Goal: Task Accomplishment & Management: Manage account settings

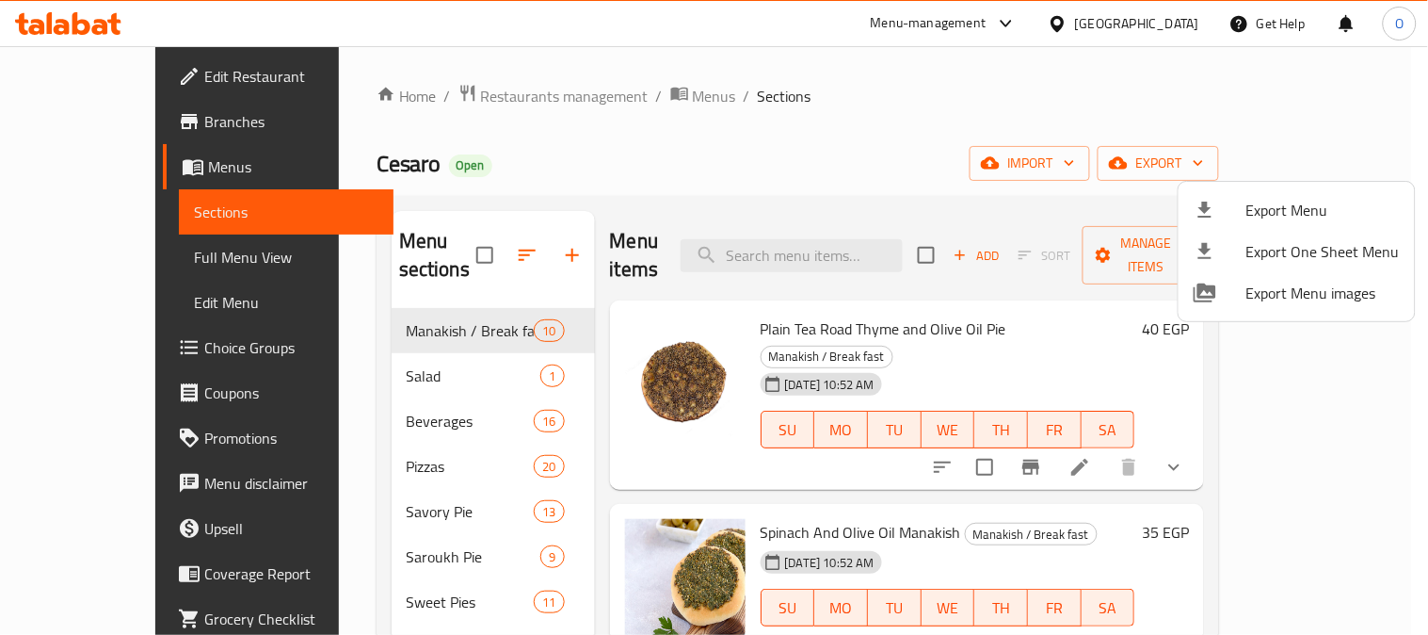
click at [673, 152] on div at bounding box center [714, 317] width 1428 height 635
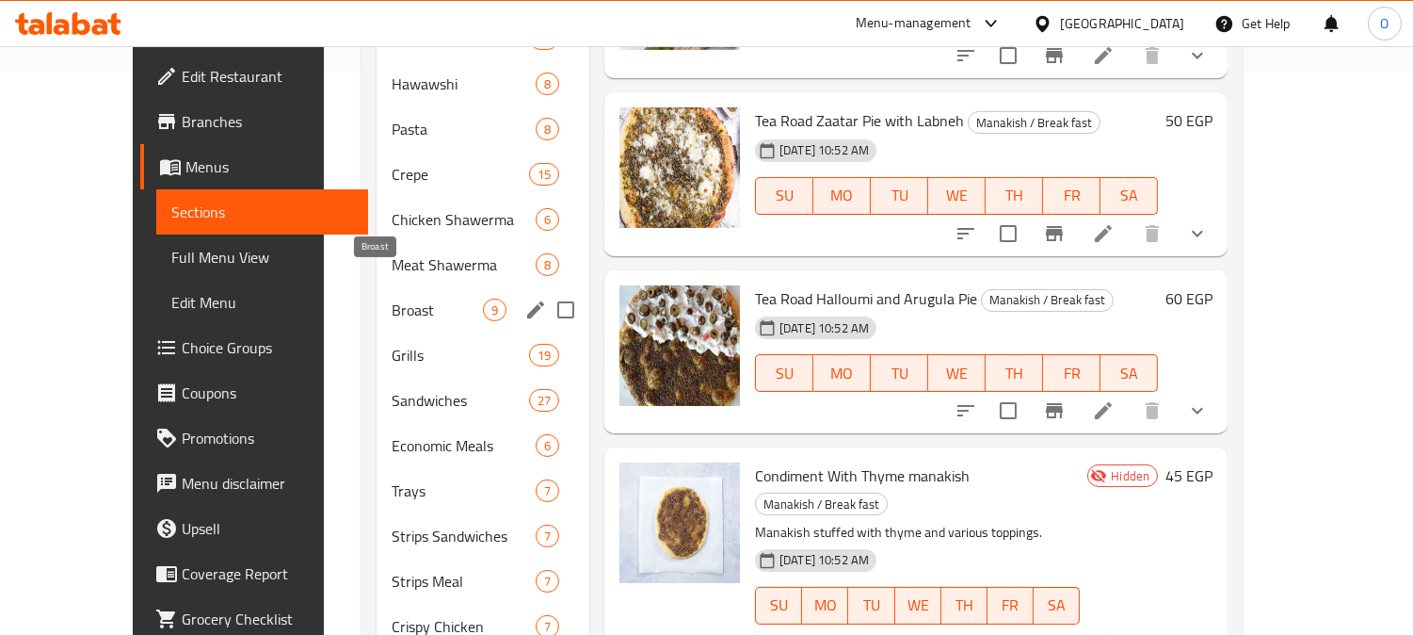
scroll to position [608, 0]
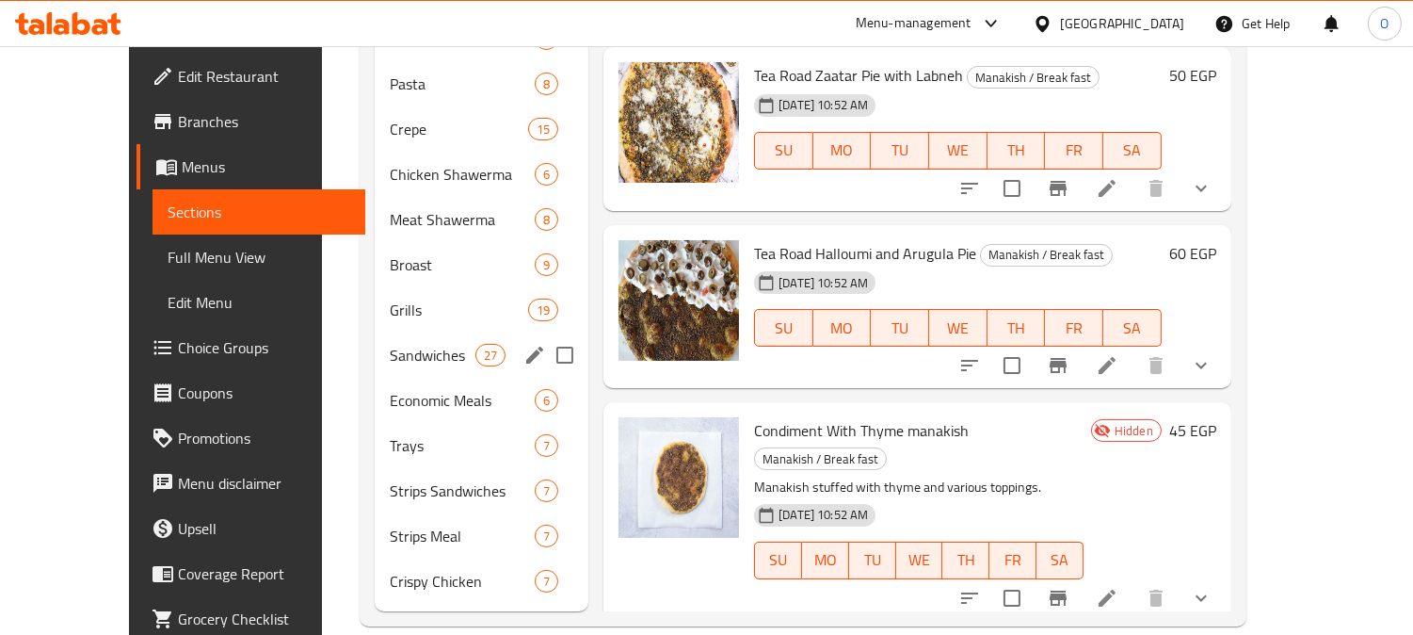
click at [419, 332] on div "Sandwiches 27" at bounding box center [482, 354] width 215 height 45
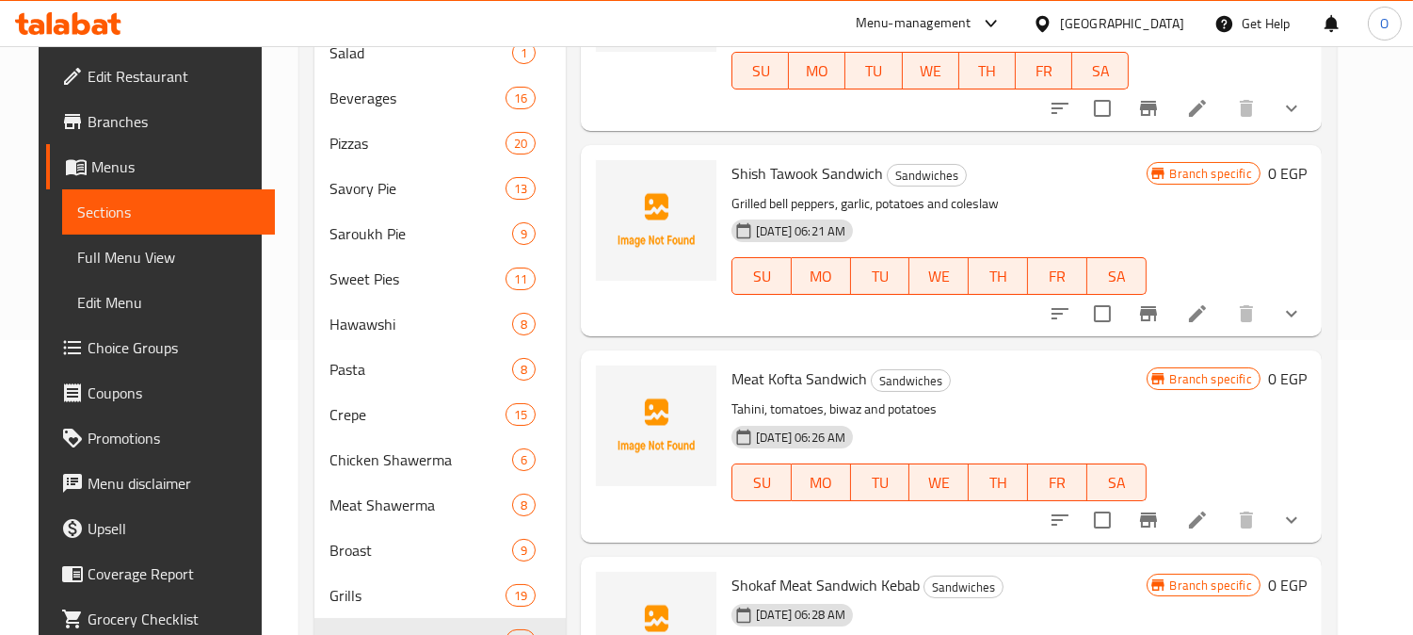
scroll to position [1883, 0]
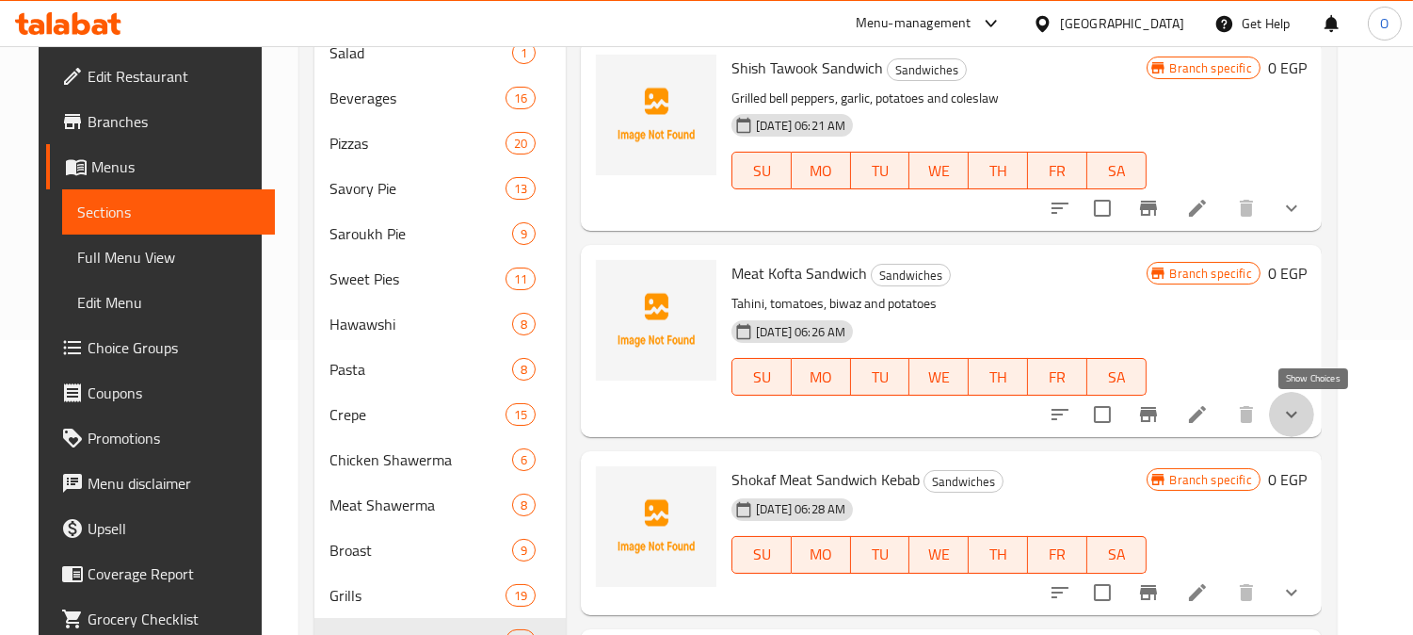
click at [1303, 410] on icon "show more" at bounding box center [1292, 414] width 23 height 23
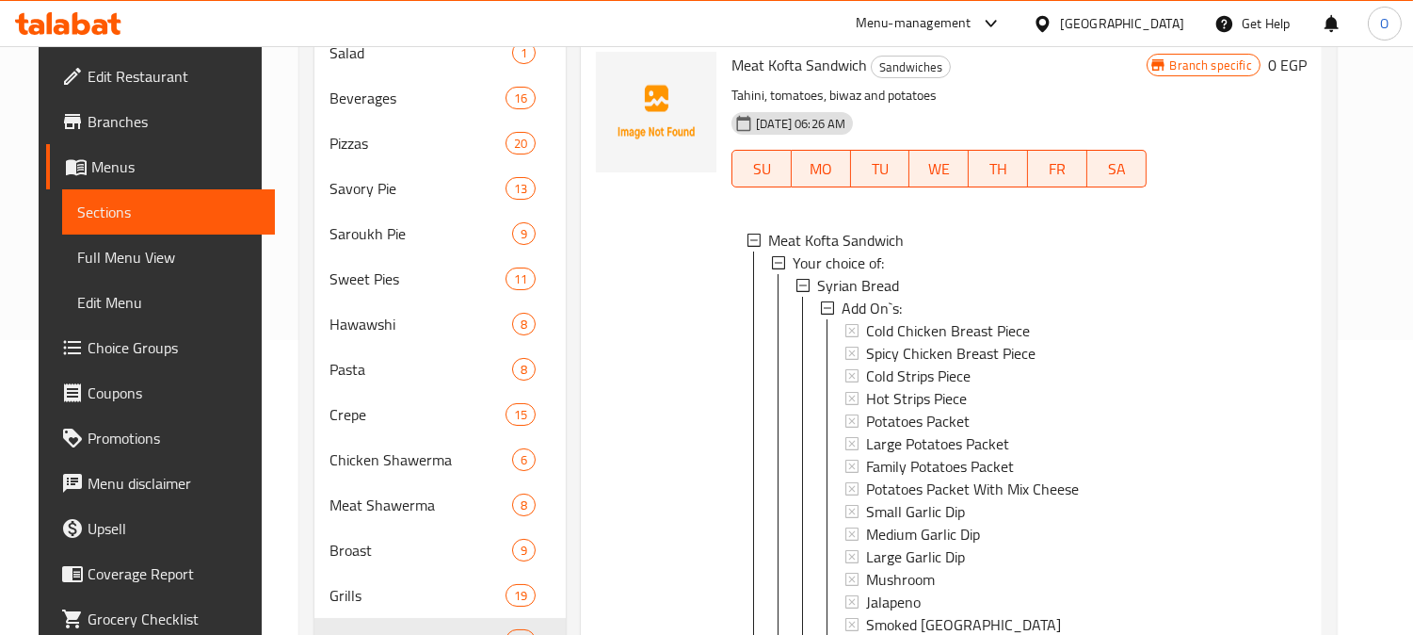
scroll to position [2092, 0]
click at [885, 284] on span "Syrian Bread" at bounding box center [858, 284] width 82 height 23
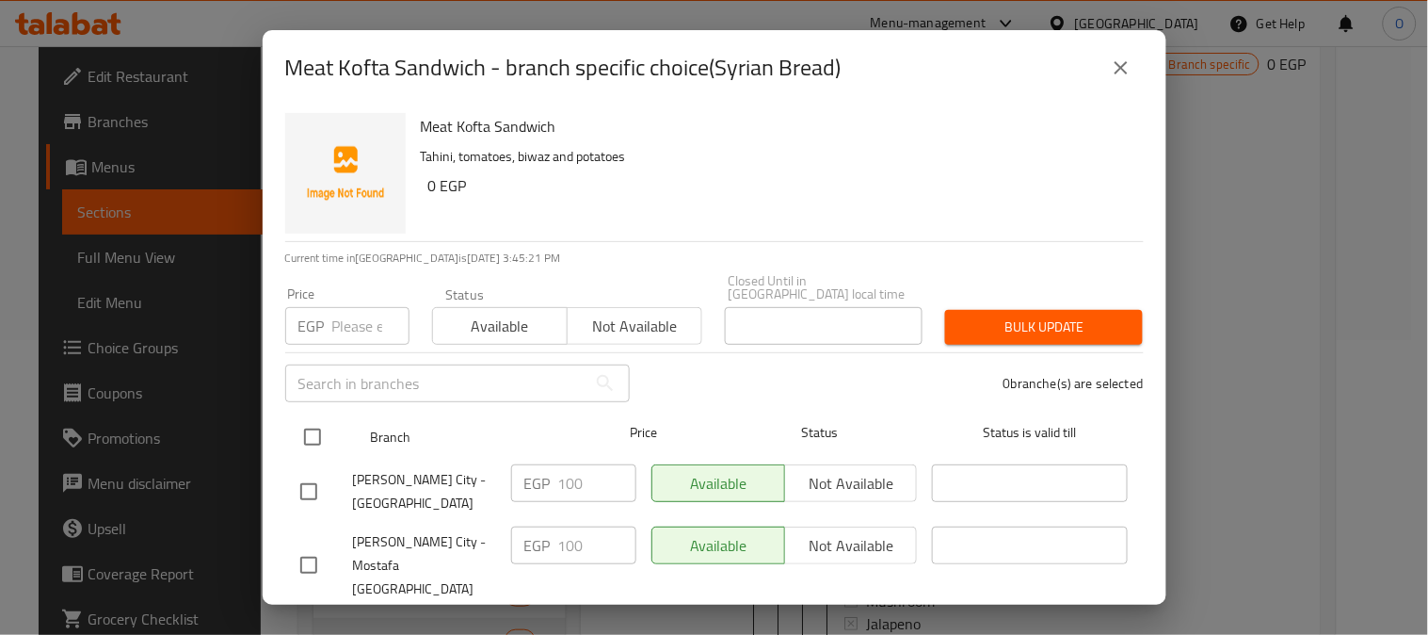
drag, startPoint x: 321, startPoint y: 455, endPoint x: 313, endPoint y: 414, distance: 41.4
click at [320, 457] on div "[PERSON_NAME] City - [GEOGRAPHIC_DATA]" at bounding box center [398, 492] width 211 height 70
click at [313, 417] on input "checkbox" at bounding box center [313, 437] width 40 height 40
checkbox input "true"
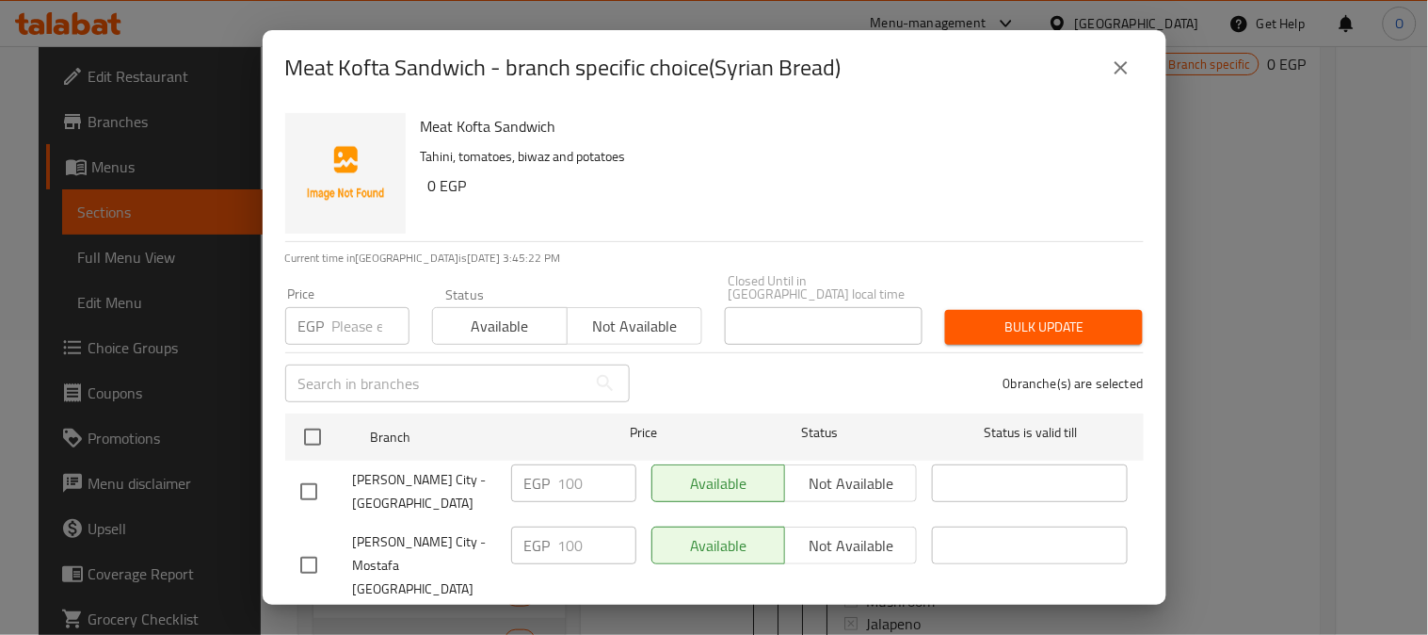
checkbox input "true"
paste input "75"
type input "75"
click at [1008, 315] on span "Bulk update" at bounding box center [1044, 327] width 168 height 24
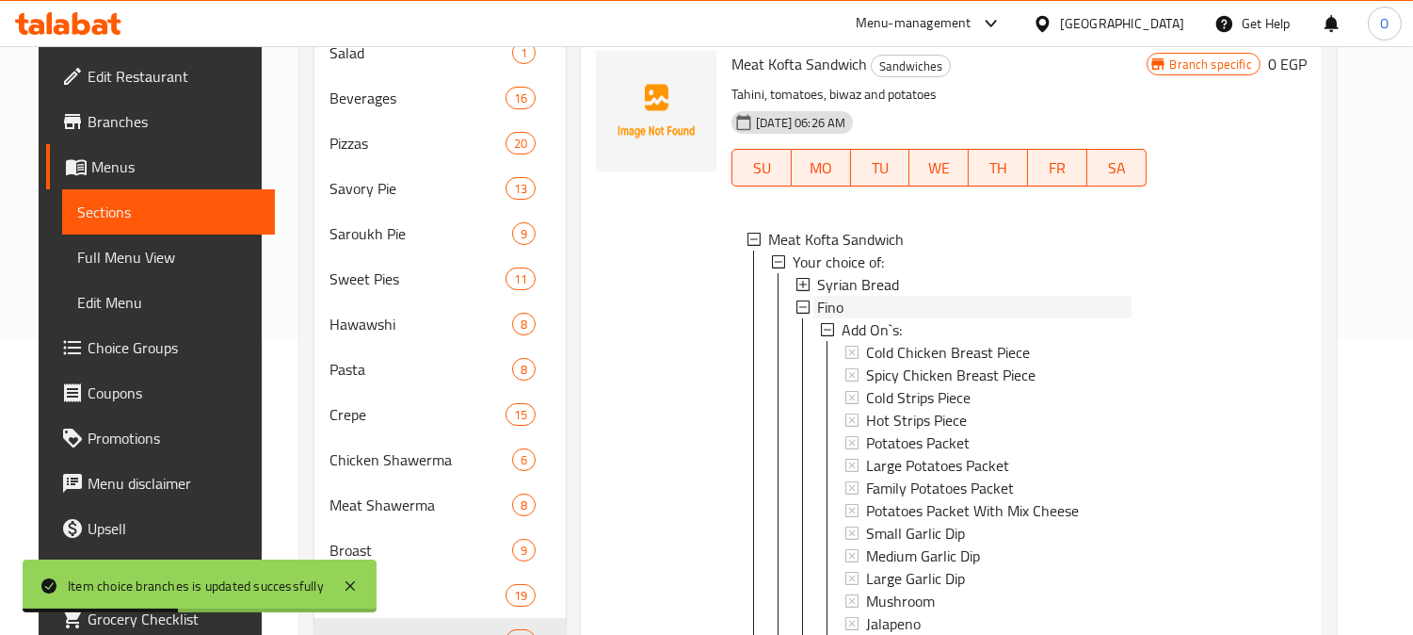
click at [845, 303] on div "Fino" at bounding box center [974, 307] width 314 height 23
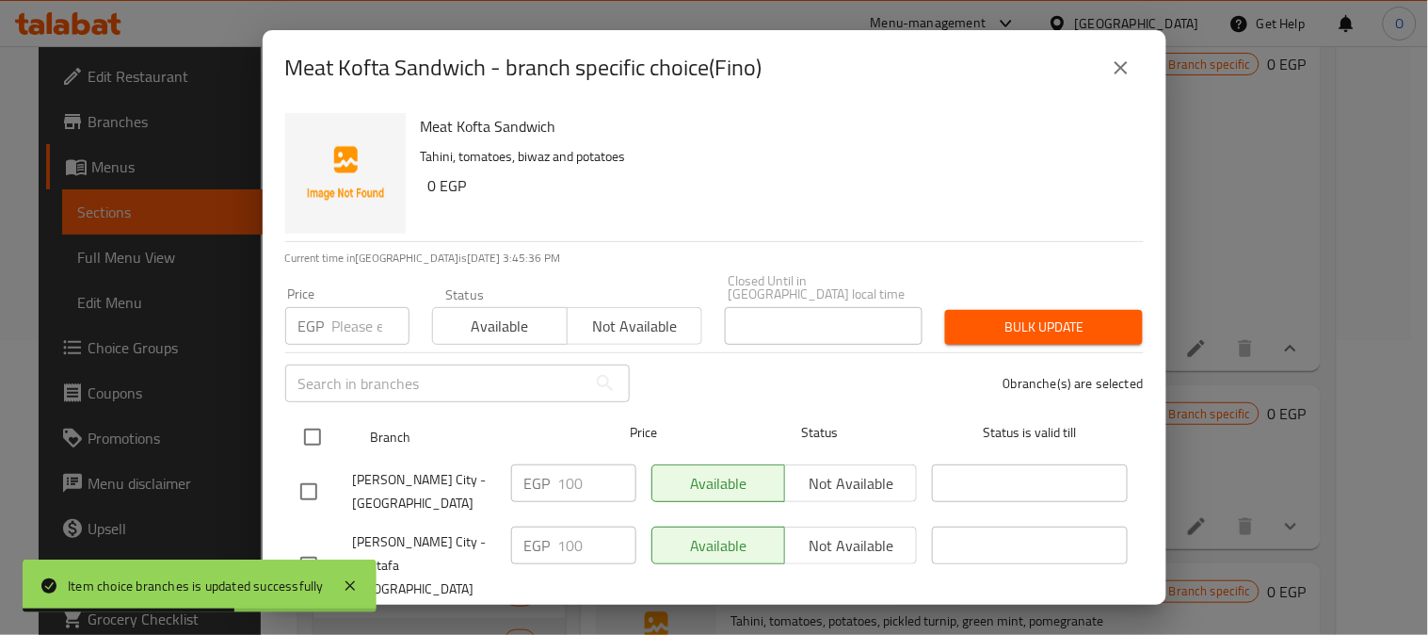
click at [320, 417] on input "checkbox" at bounding box center [313, 437] width 40 height 40
checkbox input "true"
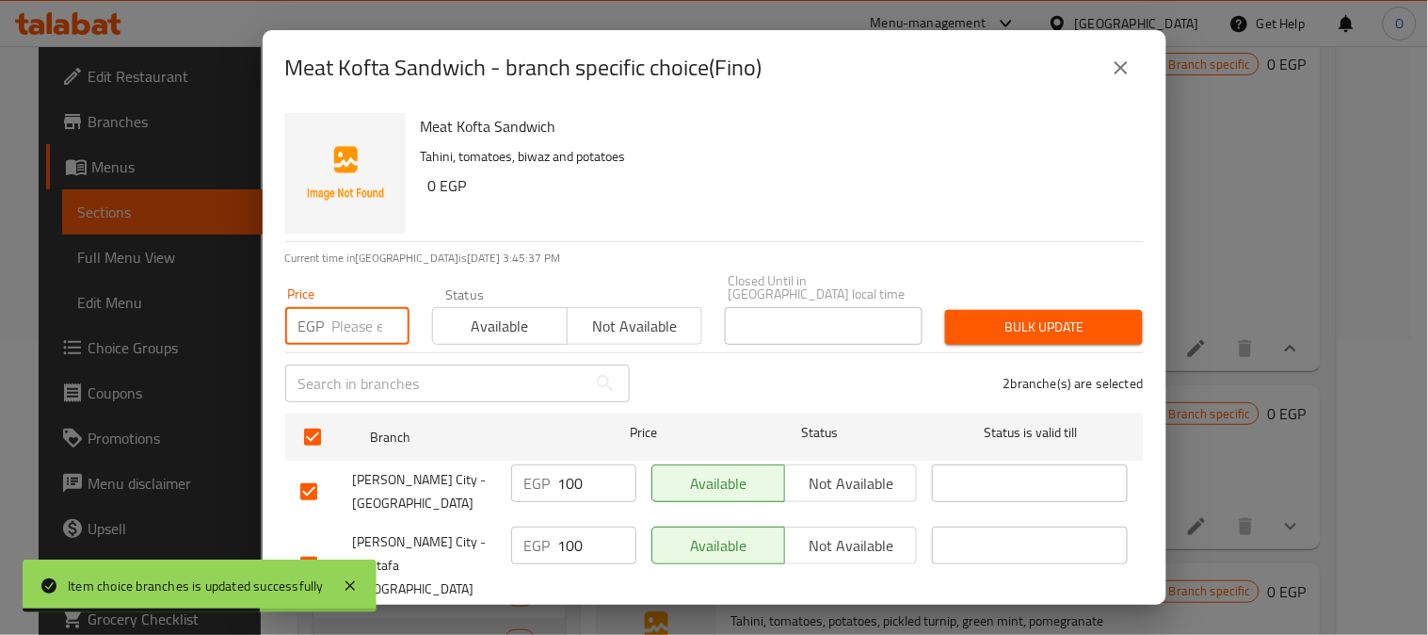
click at [354, 326] on input "number" at bounding box center [370, 326] width 77 height 38
paste input "80"
type input "80"
click at [984, 316] on span "Bulk update" at bounding box center [1044, 327] width 168 height 24
click at [984, 316] on div at bounding box center [714, 317] width 1428 height 635
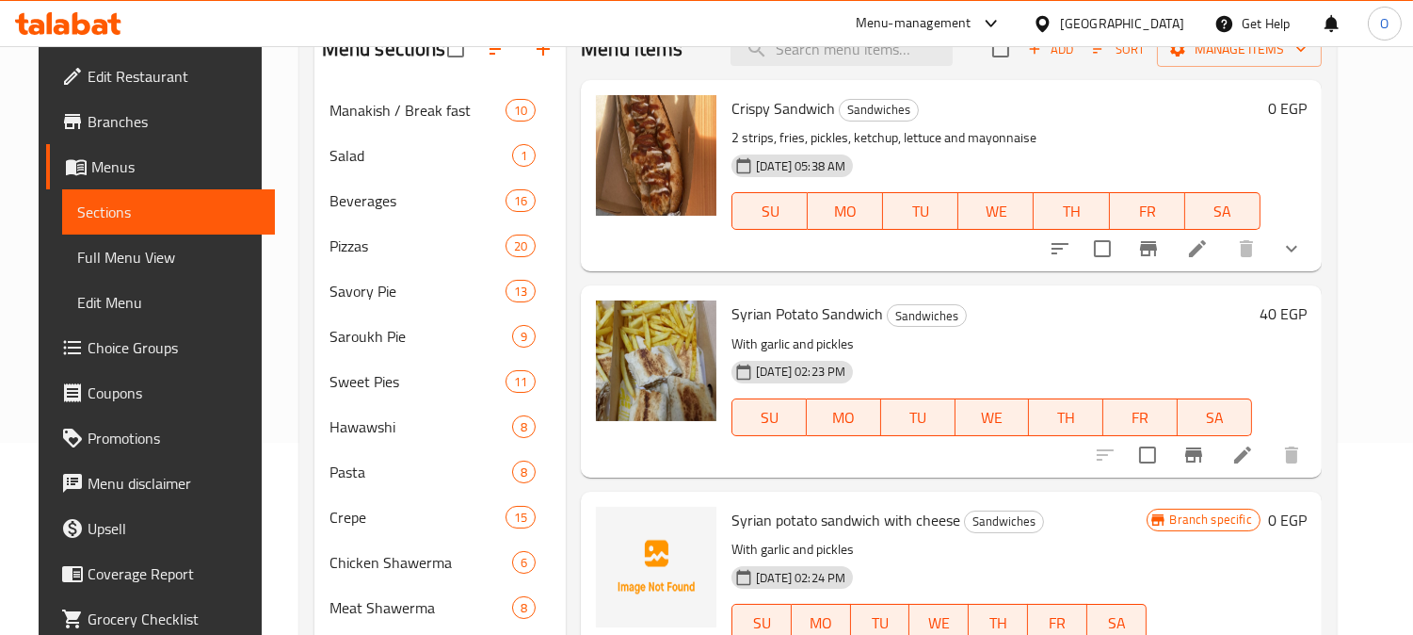
scroll to position [190, 0]
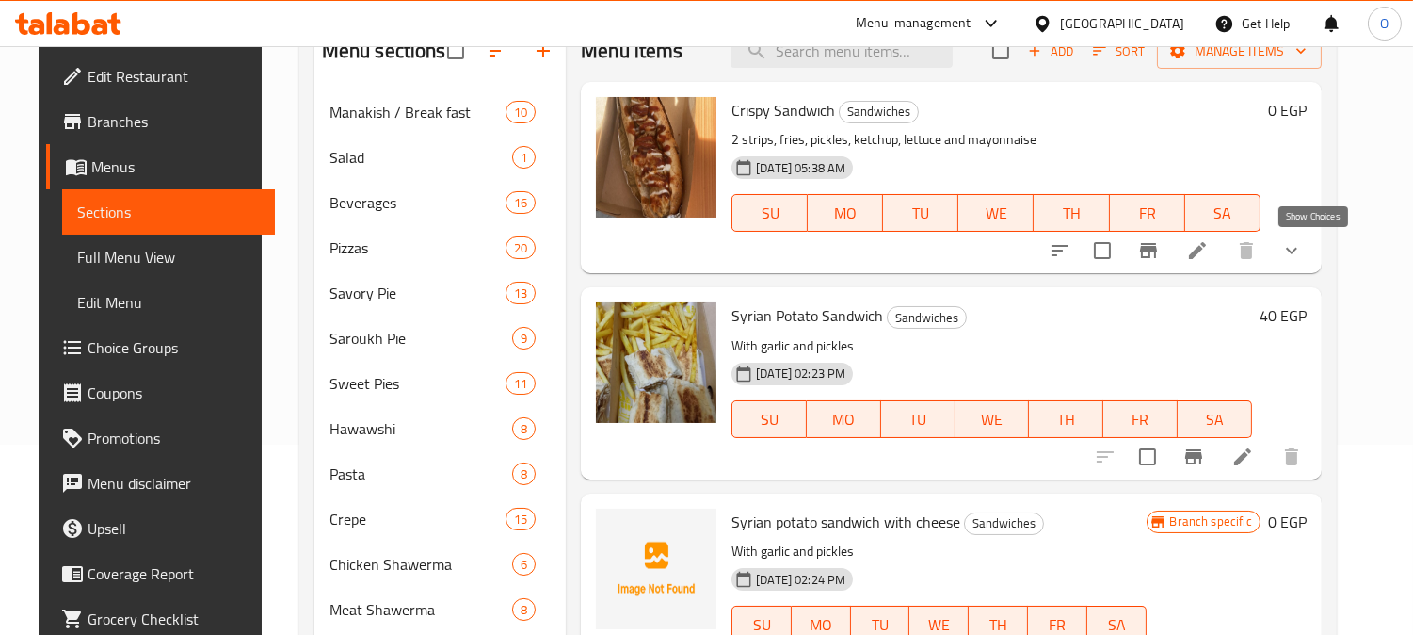
click at [1303, 246] on icon "show more" at bounding box center [1292, 250] width 23 height 23
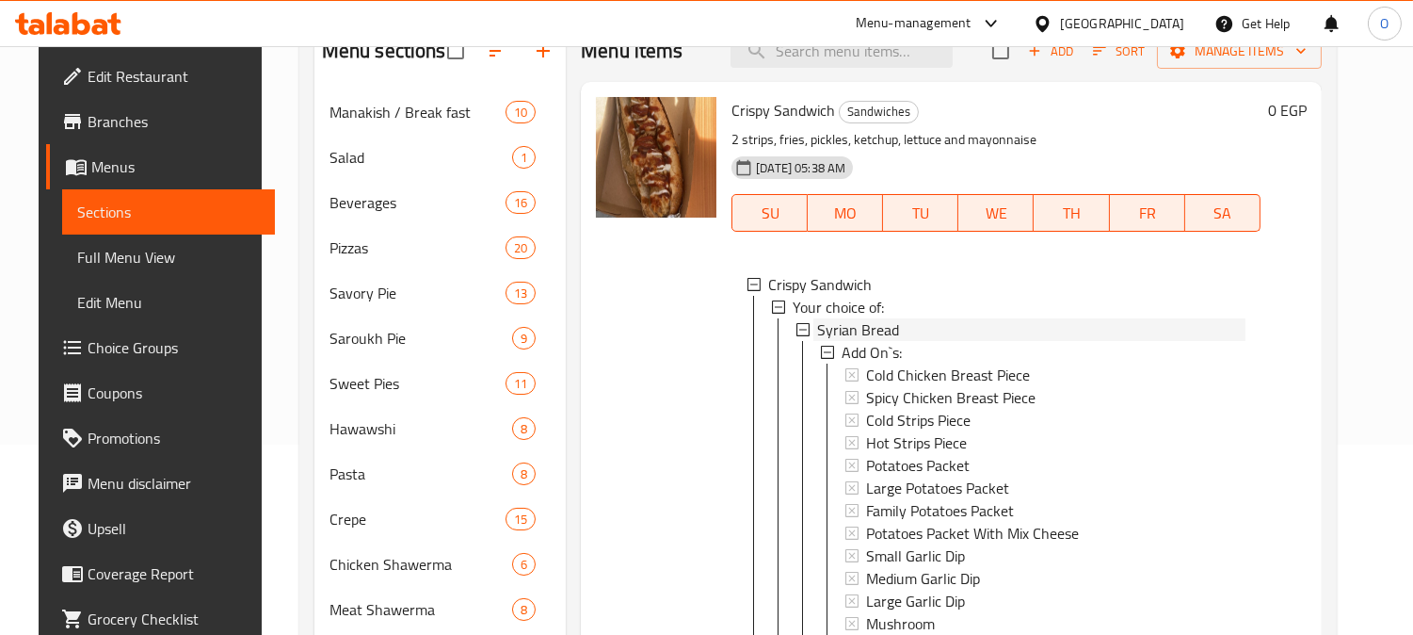
click at [869, 323] on span "Syrian Bread" at bounding box center [858, 329] width 82 height 23
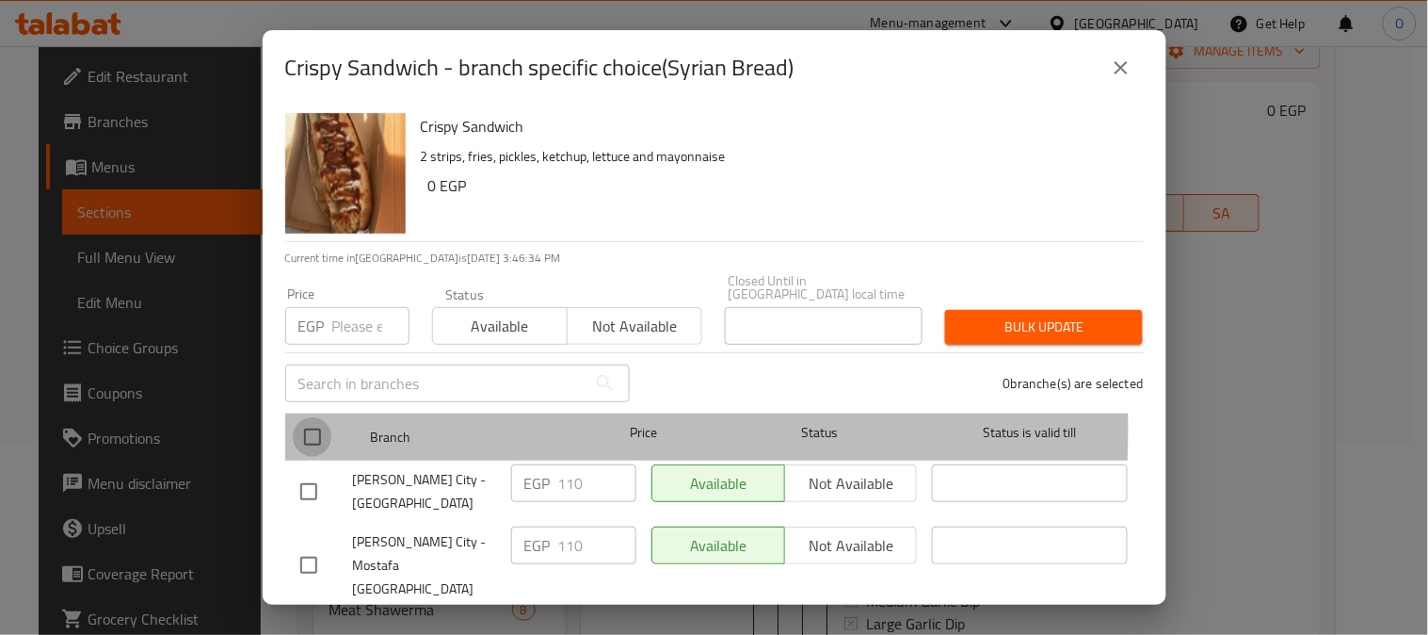
click at [306, 417] on input "checkbox" at bounding box center [313, 437] width 40 height 40
checkbox input "true"
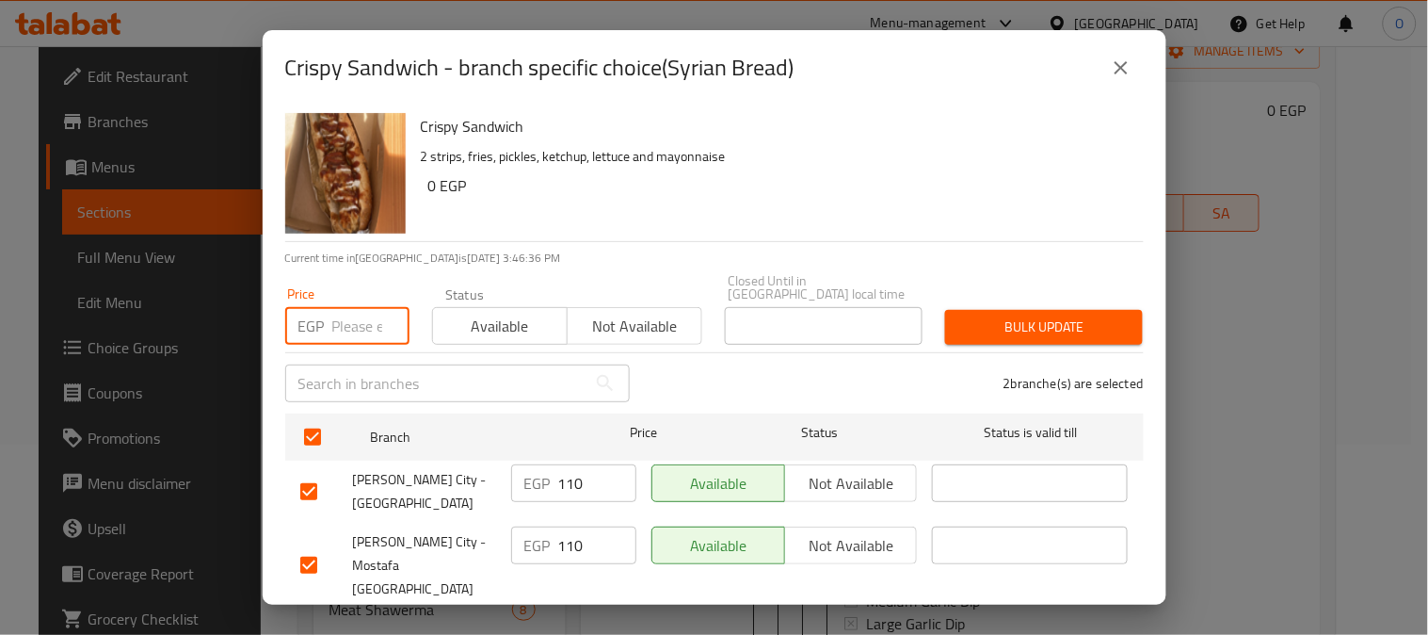
paste input "75"
type input "75"
click at [1032, 298] on div "Bulk update" at bounding box center [1044, 326] width 220 height 57
click at [1017, 315] on span "Bulk update" at bounding box center [1044, 327] width 168 height 24
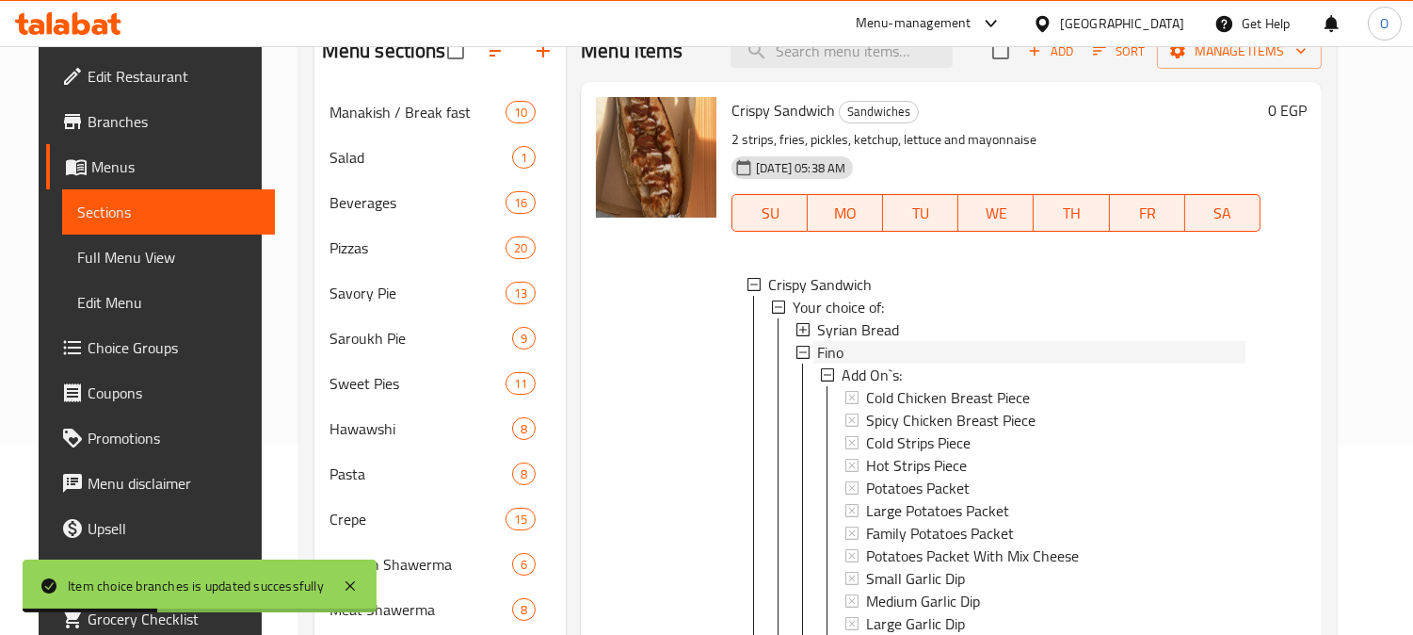
click at [850, 350] on div "Fino" at bounding box center [1031, 352] width 428 height 23
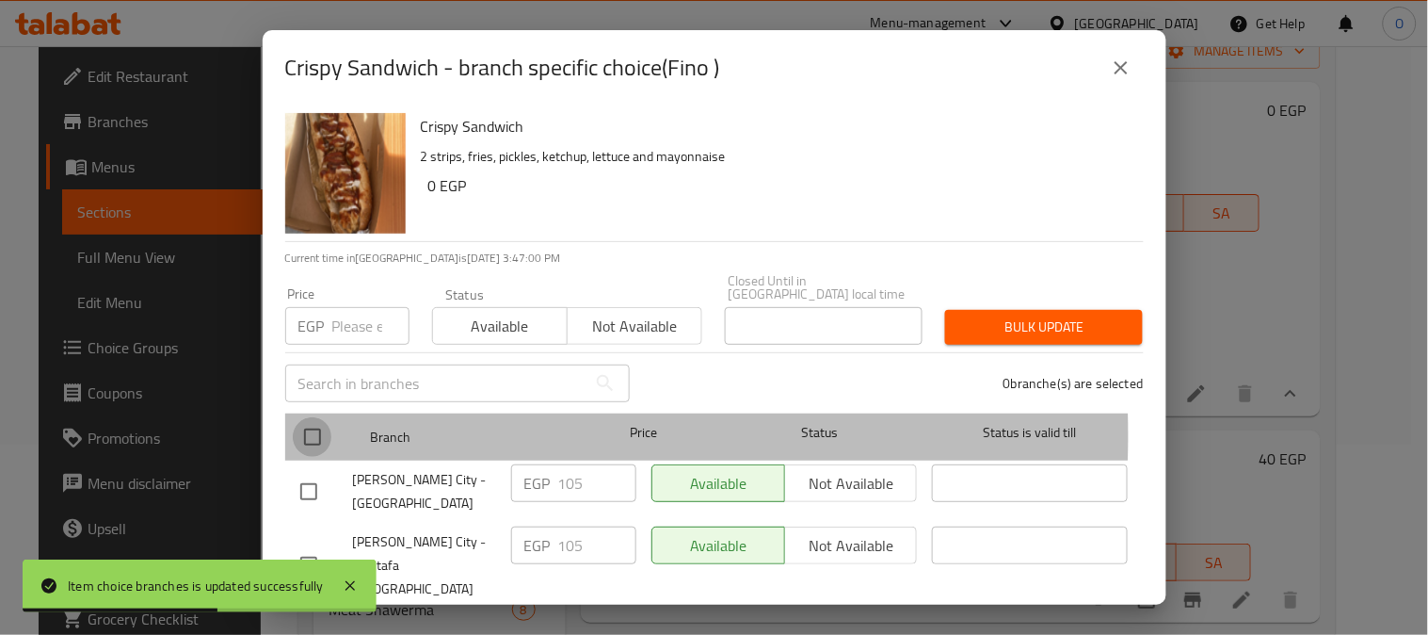
click at [296, 422] on input "checkbox" at bounding box center [313, 437] width 40 height 40
checkbox input "true"
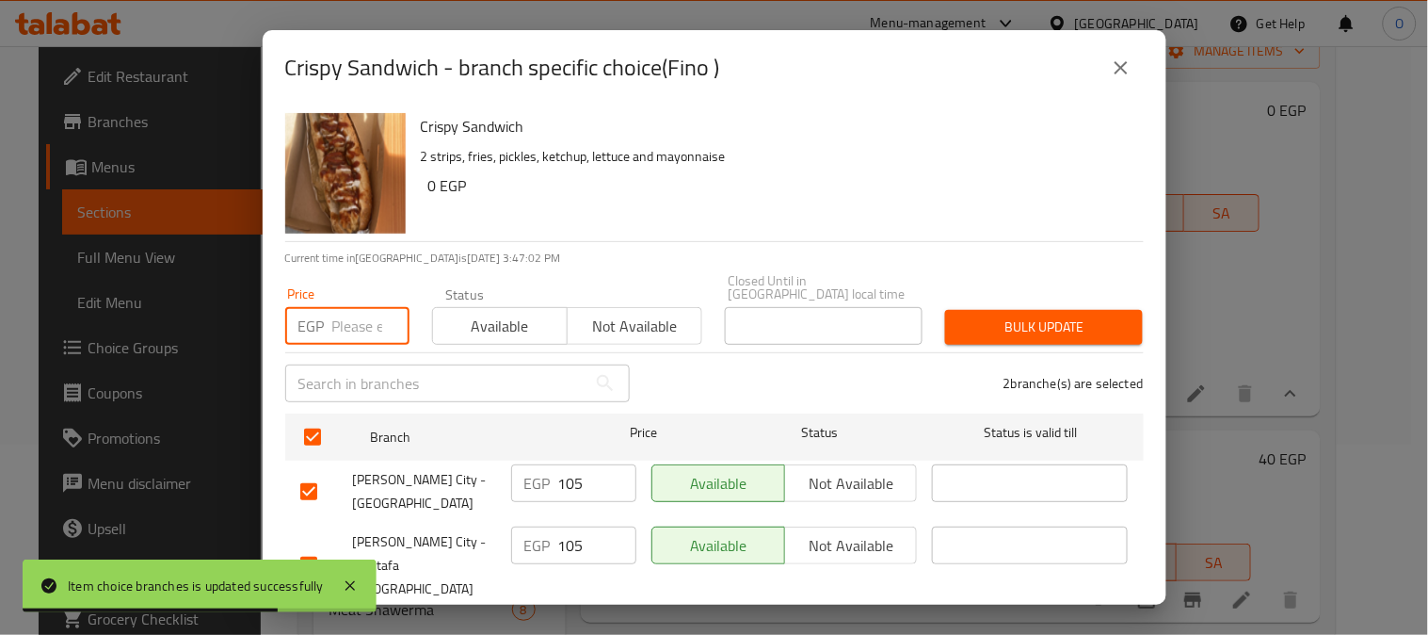
paste input "80"
type input "80"
click at [1040, 315] on span "Bulk update" at bounding box center [1044, 327] width 168 height 24
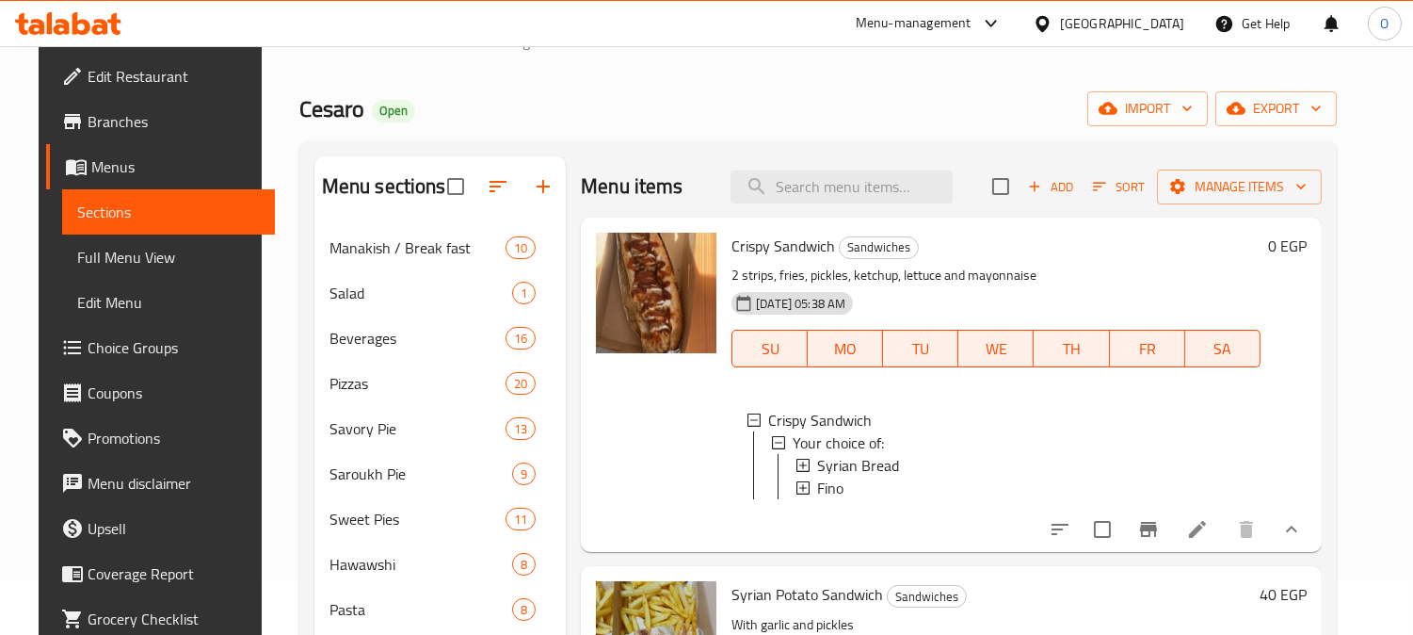
scroll to position [0, 0]
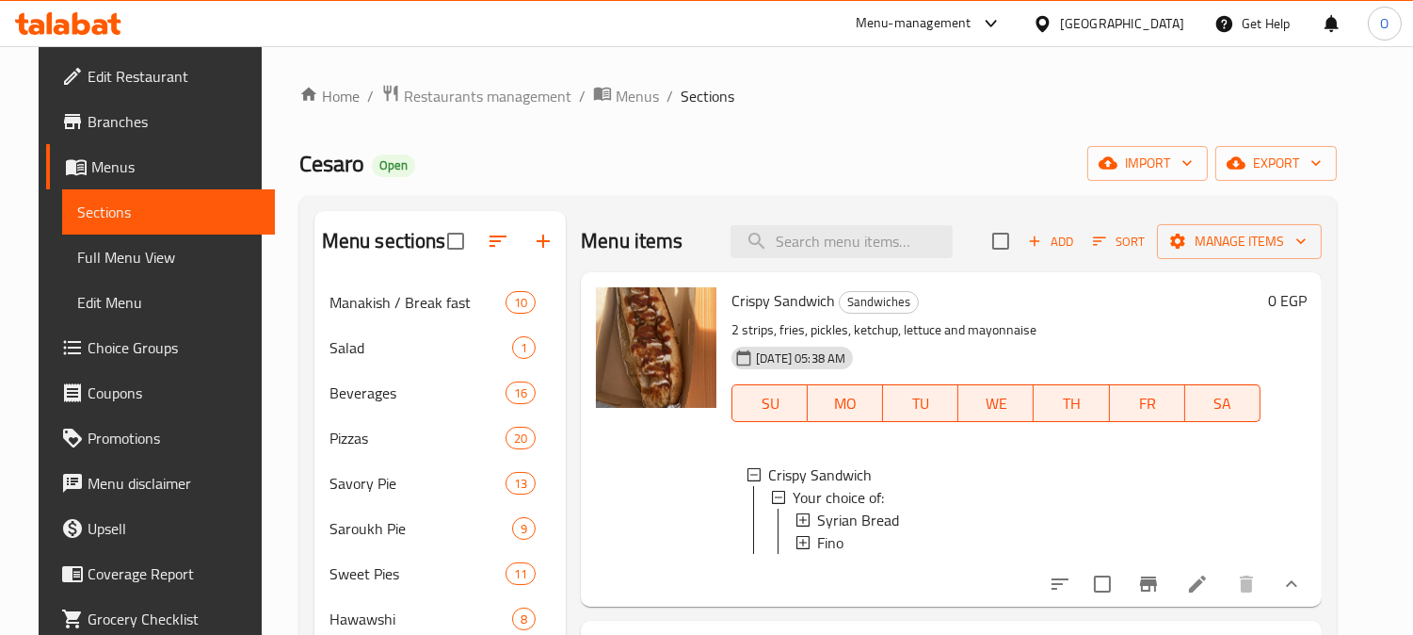
click at [1072, 239] on span "Add" at bounding box center [1050, 242] width 51 height 22
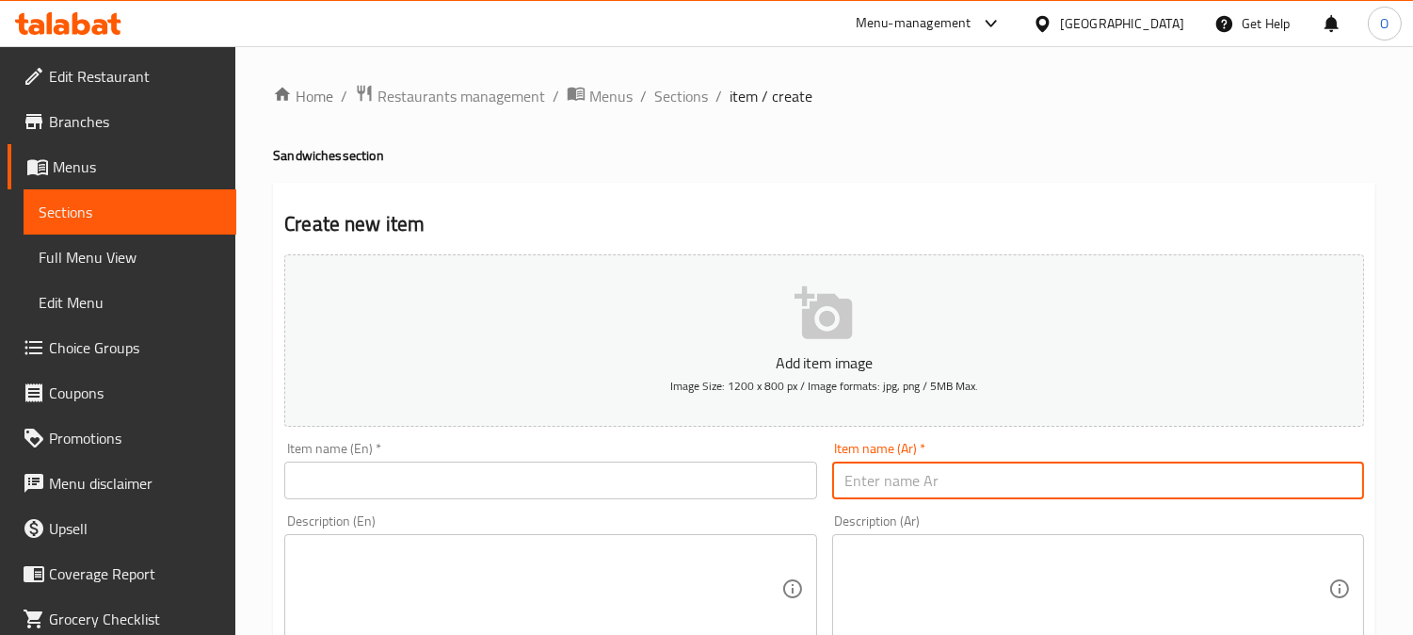
click at [935, 484] on input "text" at bounding box center [1098, 480] width 532 height 38
paste input "سندوتشین گفته و شاورما)"
click at [887, 485] on input "سندوتشین گفته و شاورما)" at bounding box center [1098, 480] width 532 height 38
click at [947, 496] on input "سندوتشین گفته وشاورما)" at bounding box center [1098, 480] width 532 height 38
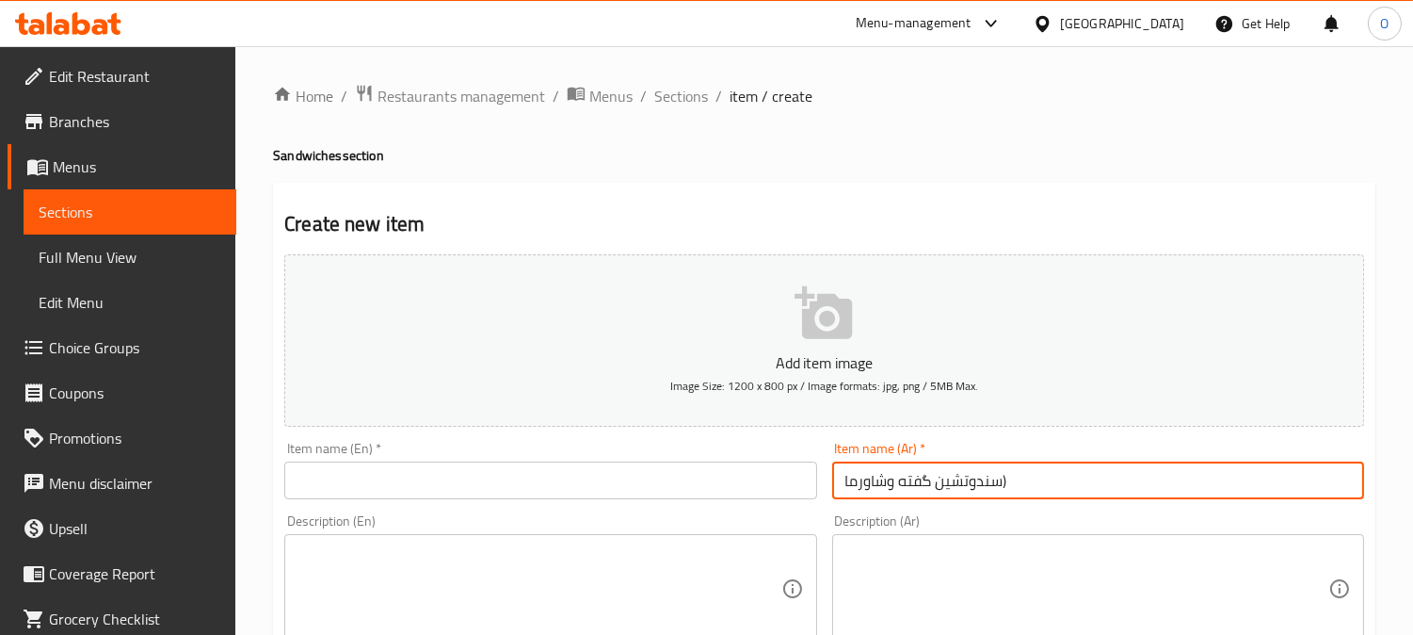
click at [947, 496] on input "سندوتشین گفته وشاورما)" at bounding box center [1098, 480] width 532 height 38
click at [1013, 480] on input "سندوتشین گفته وشاورما)" at bounding box center [1098, 480] width 532 height 38
click at [1002, 484] on input "سندوتشین گفته وشاورما)" at bounding box center [1098, 480] width 532 height 38
click at [960, 486] on input "سندوتشین گفته وشاورما" at bounding box center [1098, 480] width 532 height 38
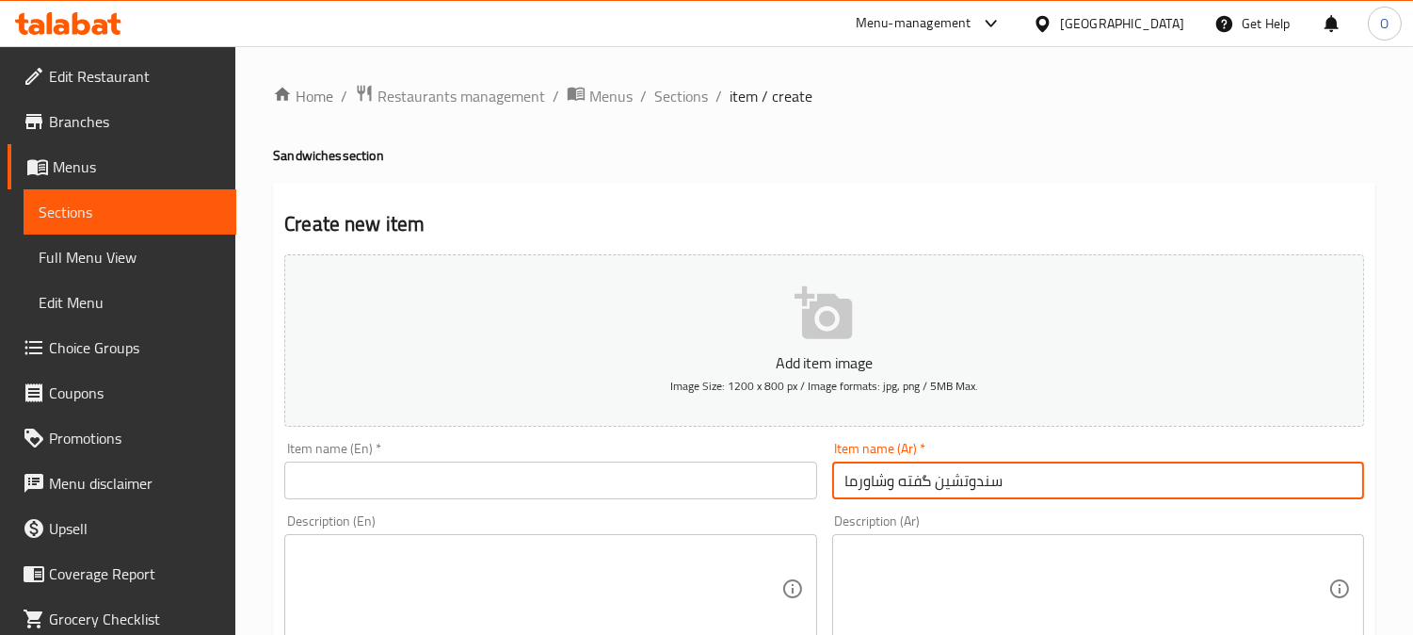
click at [960, 486] on input "سندوتشین گفته وشاورما" at bounding box center [1098, 480] width 532 height 38
type input "سندوتشین گفته وشاورما"
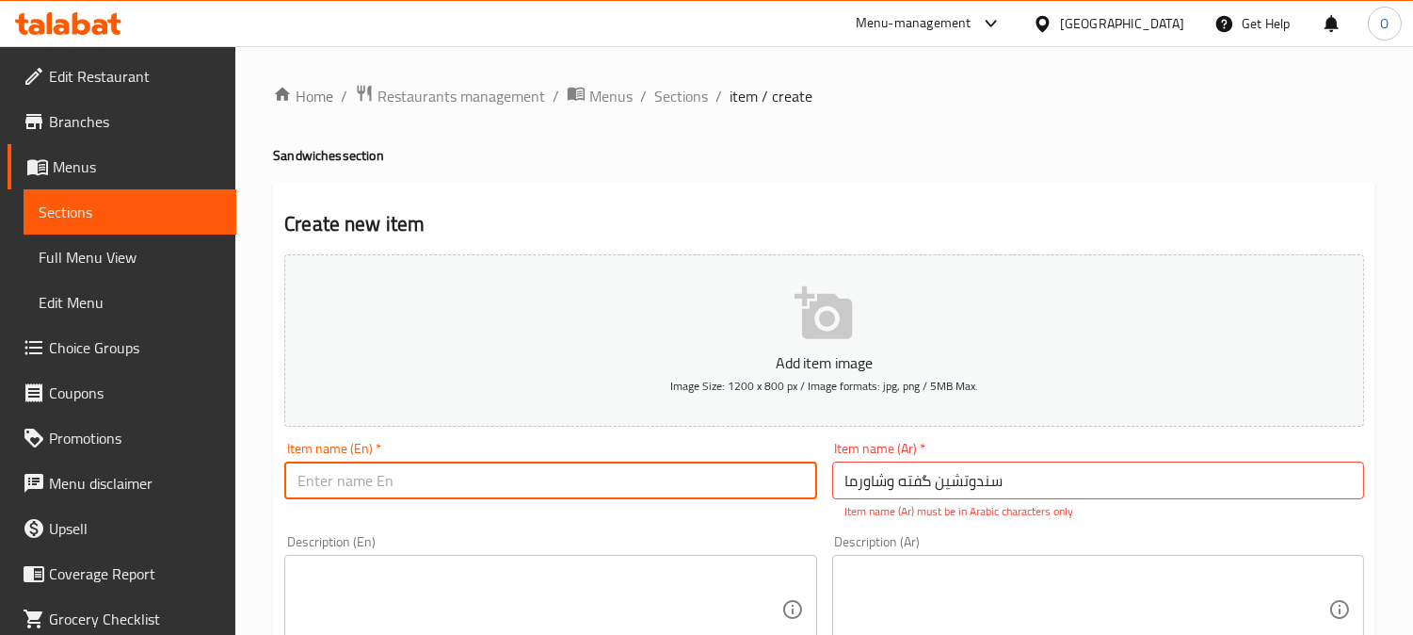
paste input "Two Kofta Sandwiches And Shawarma"
click at [387, 493] on input "Two Kofta Sandwiches And Shawarma" at bounding box center [550, 480] width 532 height 38
click at [388, 474] on input "Two Kofta Sandwiches And Shawarma" at bounding box center [550, 480] width 532 height 38
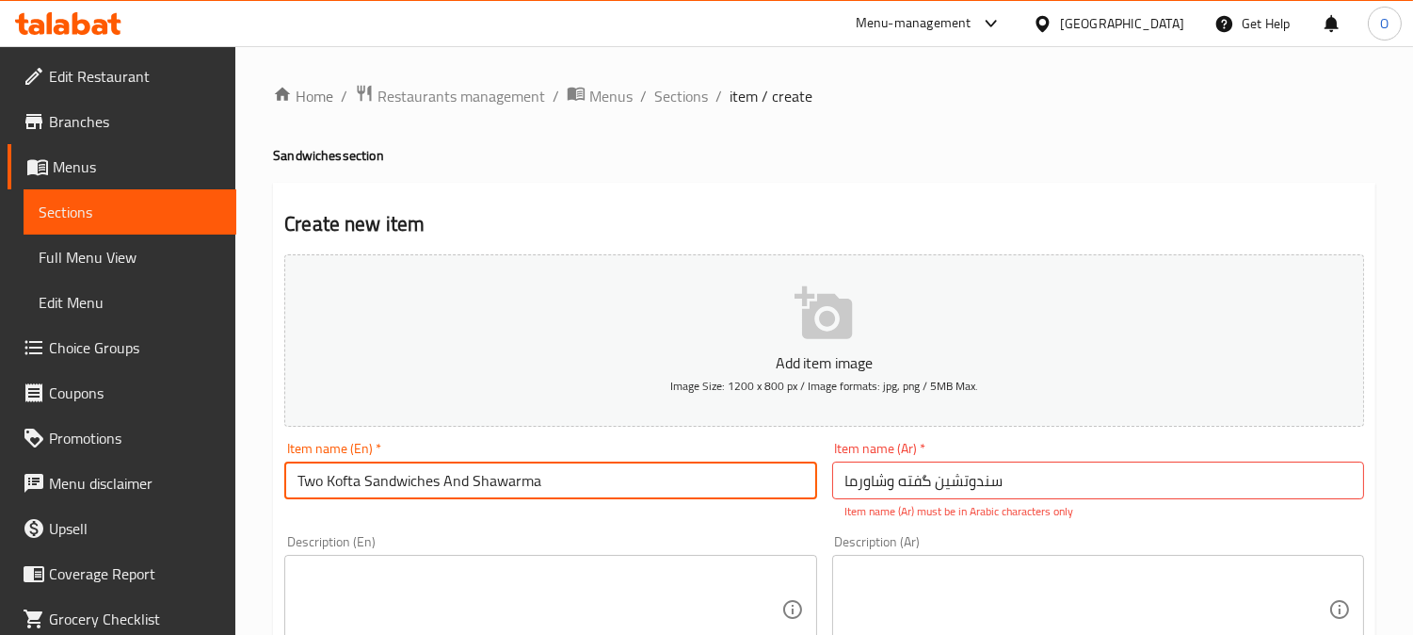
click at [389, 487] on input "Two Kofta Sandwiches And Shawarma" at bounding box center [550, 480] width 532 height 38
click at [324, 476] on input "Two Kofta And Shawarma" at bounding box center [550, 480] width 532 height 38
paste input "Sandwiches"
type input "Two Sandwiches Kofta And Shawarma"
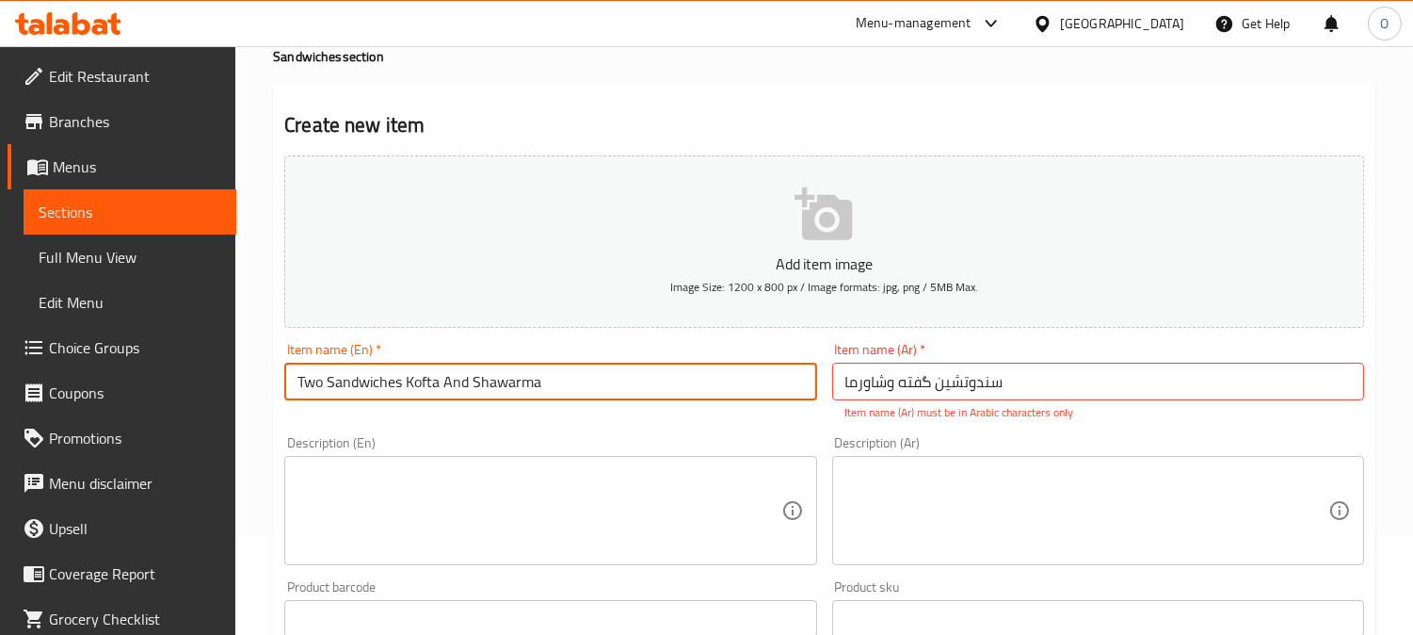
scroll to position [105, 0]
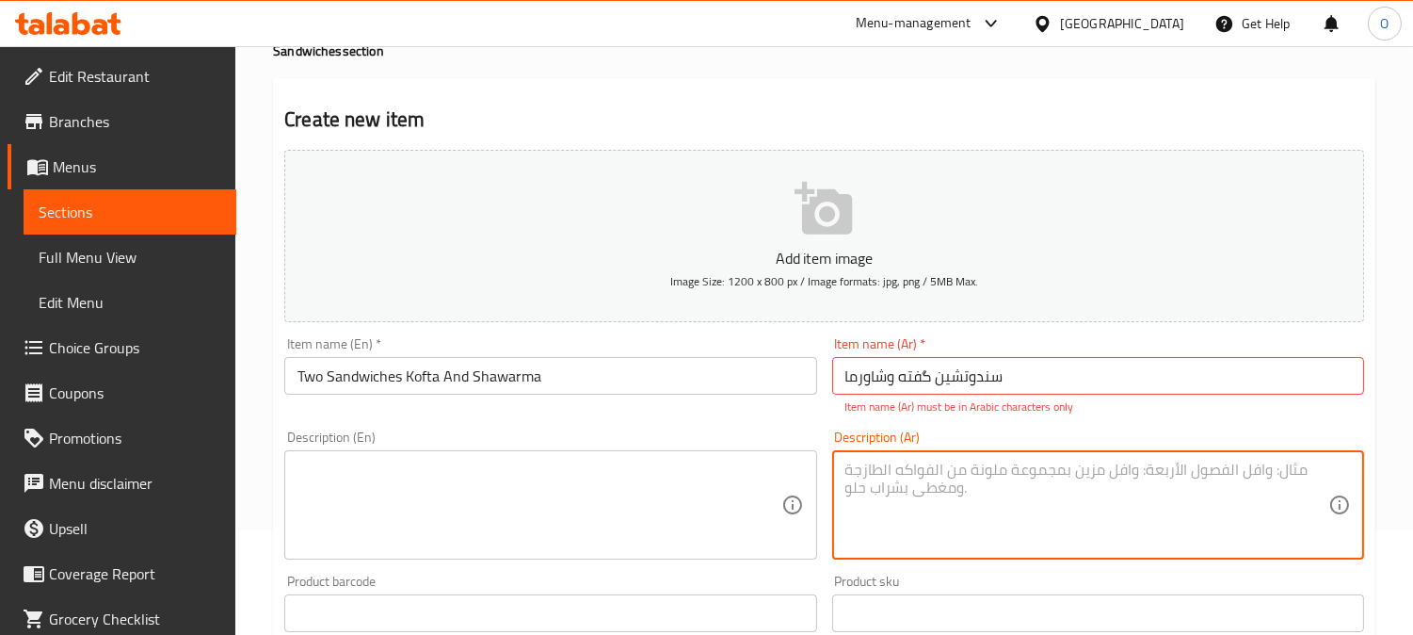
paste textarea "توميه ، كاتشاب طحينة"
type textarea "توميه ، كاتشاب طحينة"
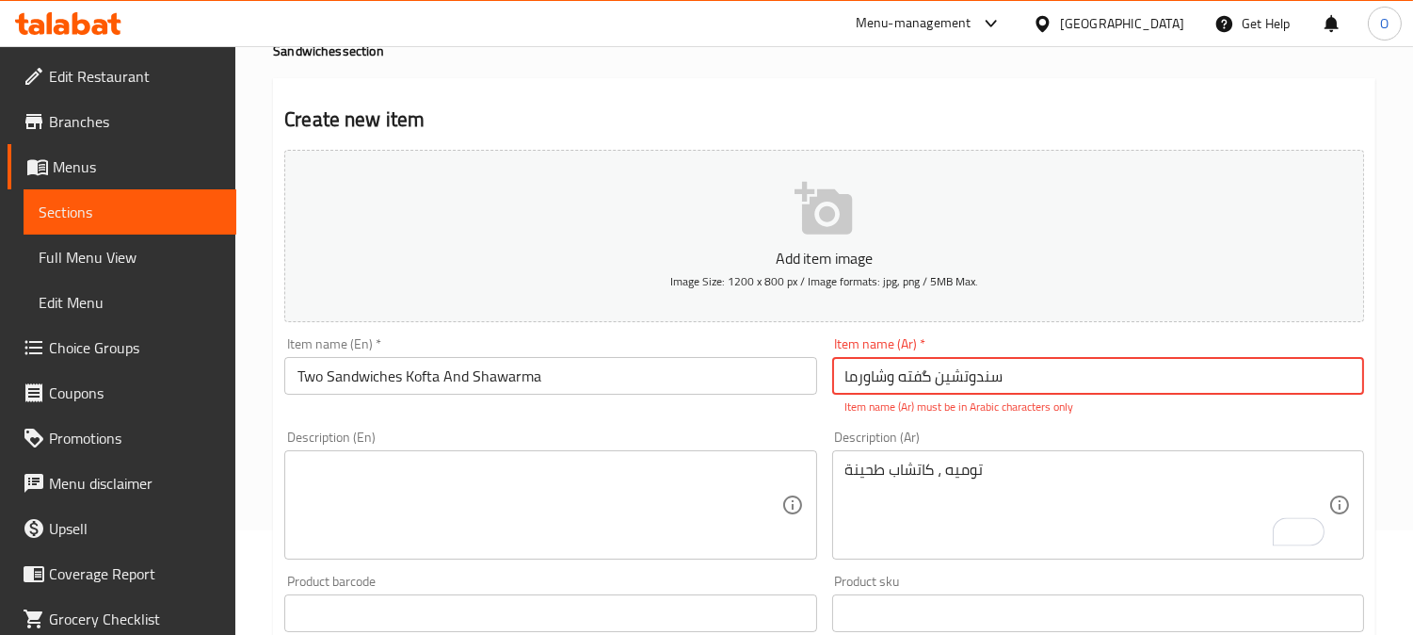
click at [925, 373] on input "سندوتشین گفته وشاورما" at bounding box center [1098, 376] width 532 height 38
type input "سندوتشین كفته وشاورما"
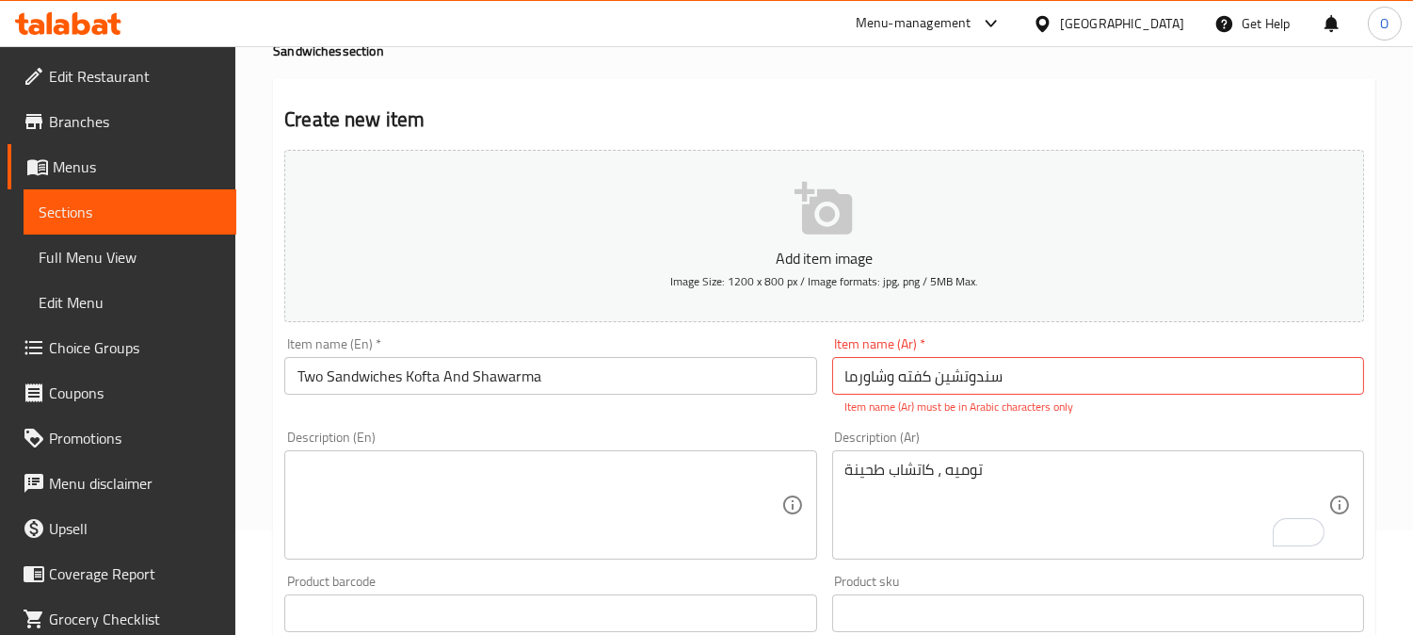
click at [1076, 412] on p "Item name (Ar) must be in Arabic characters only" at bounding box center [1099, 406] width 506 height 17
click at [1103, 425] on div "Description (Ar) توميه ، كاتشاب طحينة Description (Ar)" at bounding box center [1098, 495] width 547 height 144
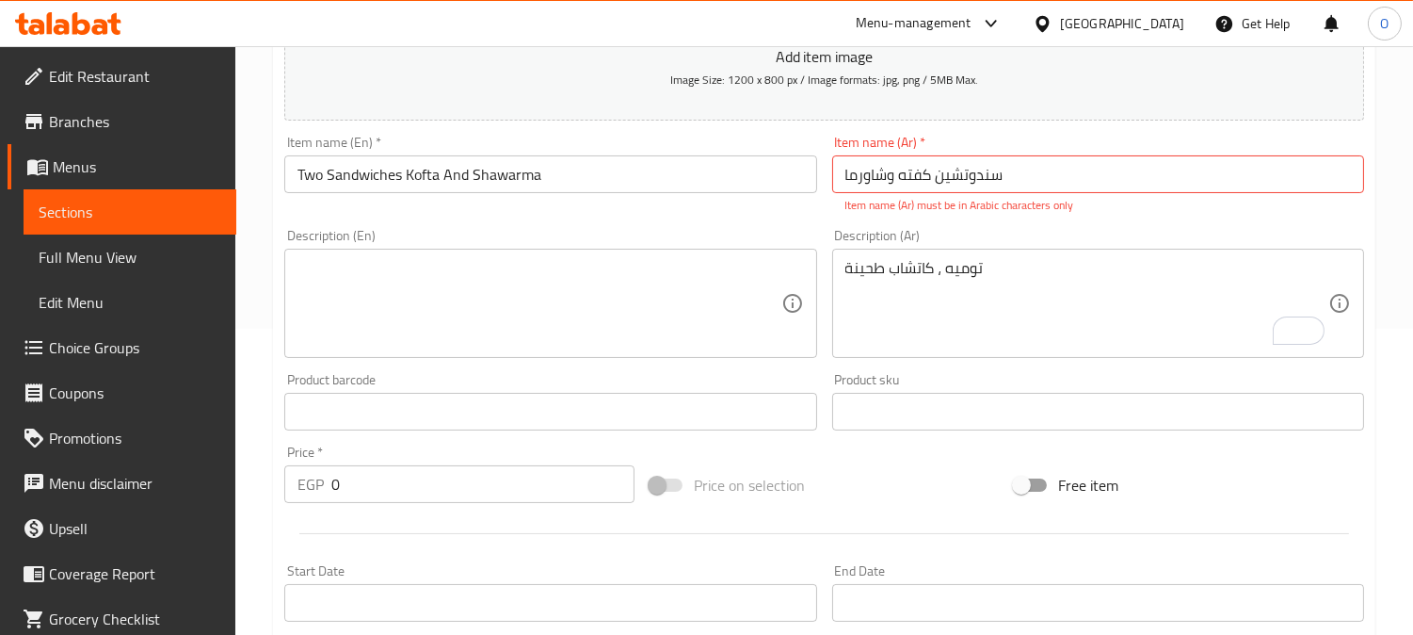
scroll to position [314, 0]
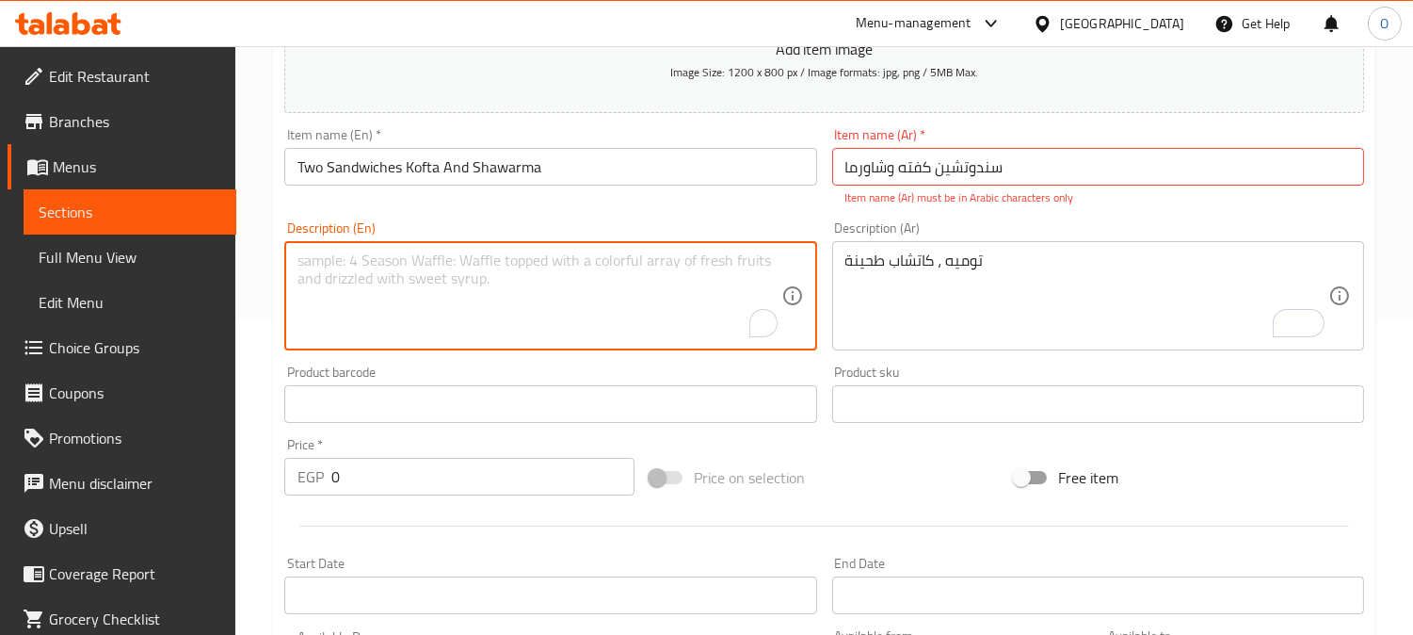
paste textarea "Tomato, ketchup, tahini"
drag, startPoint x: 343, startPoint y: 266, endPoint x: 271, endPoint y: 260, distance: 71.8
click at [271, 260] on div "Home / Restaurants management / Menus / Sections / item / create Sandwiches sec…" at bounding box center [824, 385] width 1178 height 1305
type textarea "Garlic dip, ketchup, tahini"
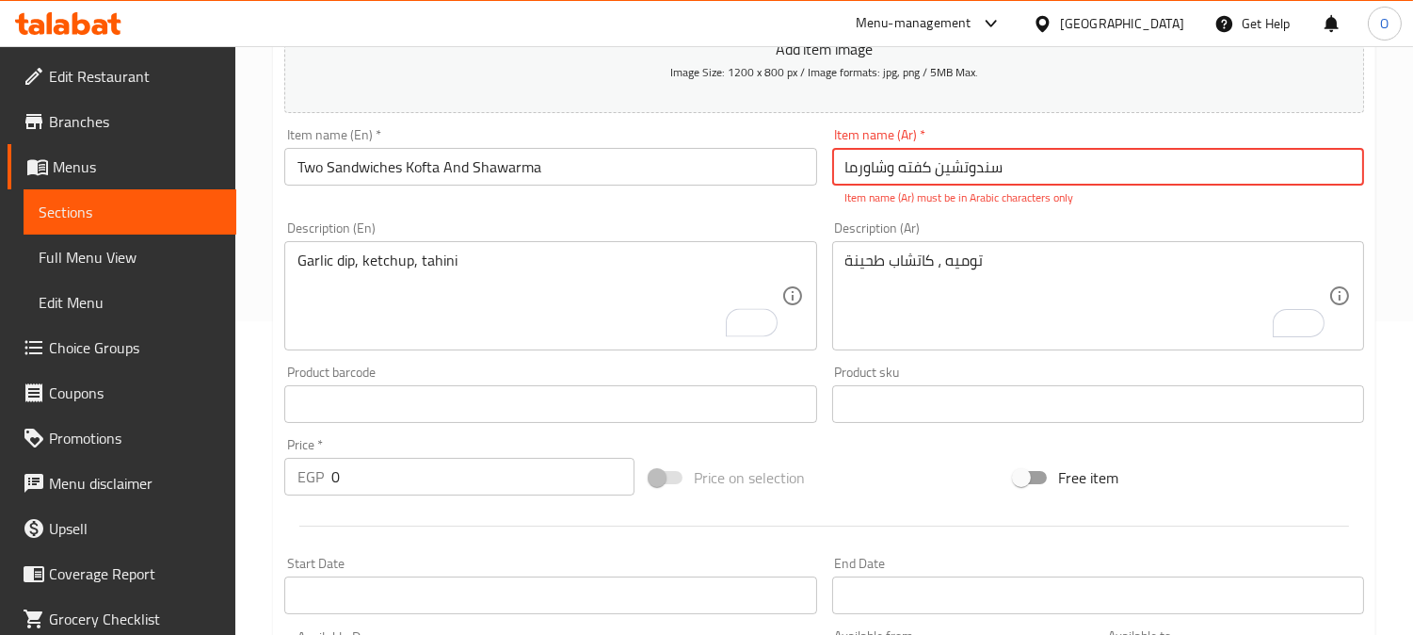
click at [1014, 167] on input "سندوتشین كفته وشاورما" at bounding box center [1098, 167] width 532 height 38
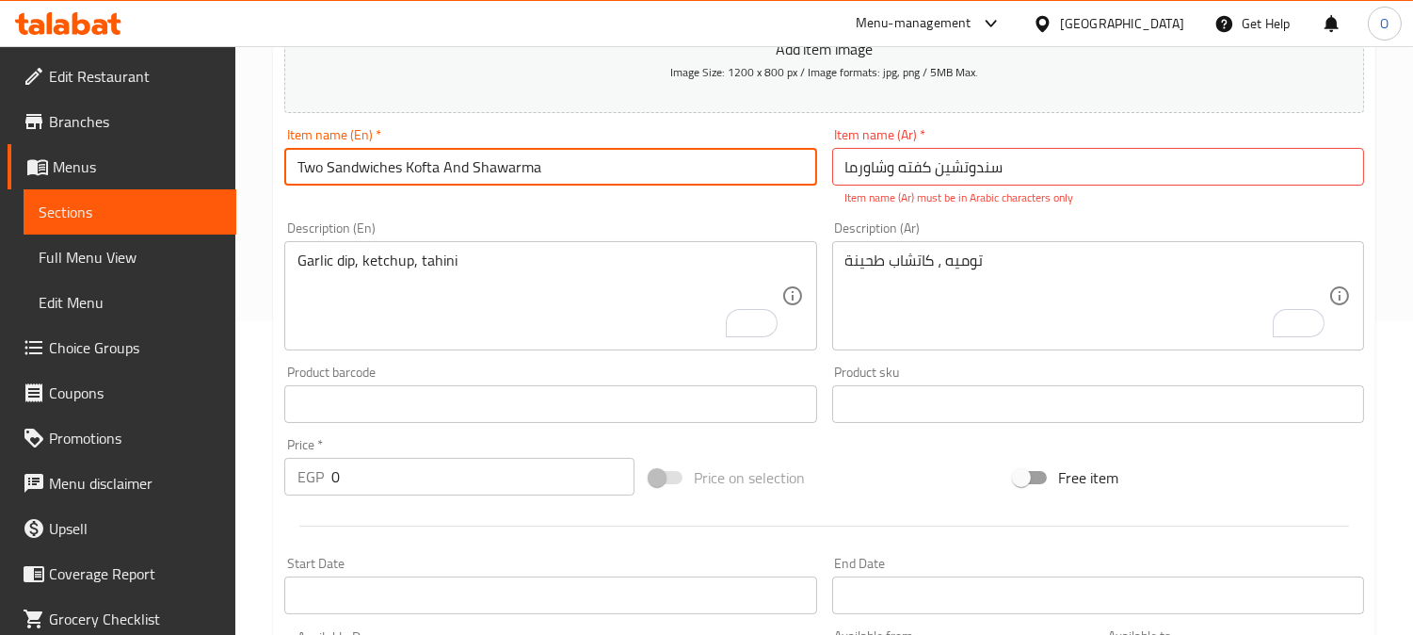
click at [494, 170] on input "Two Sandwiches Kofta And Shawarma" at bounding box center [550, 167] width 532 height 38
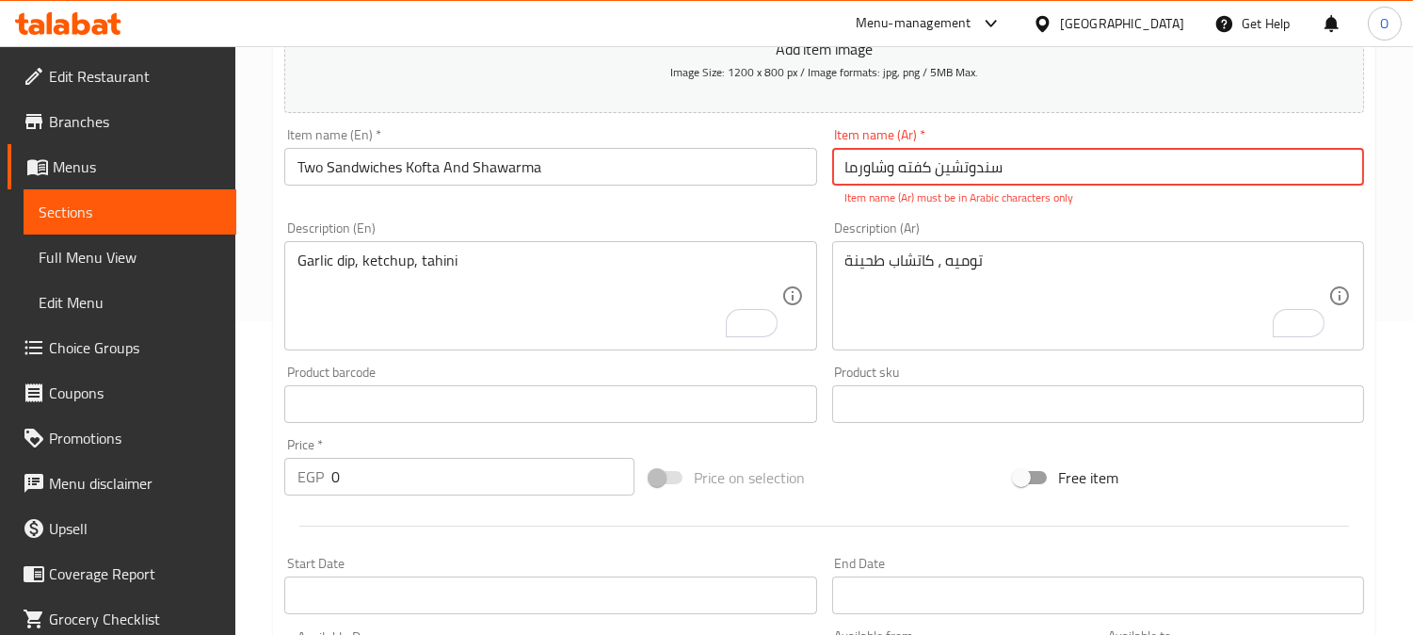
click at [1003, 176] on input "سندوتشین كفته وشاورما" at bounding box center [1098, 167] width 532 height 38
paste input "اندويشين كفتة"
type input "ساندويشين كفتة وشاورما"
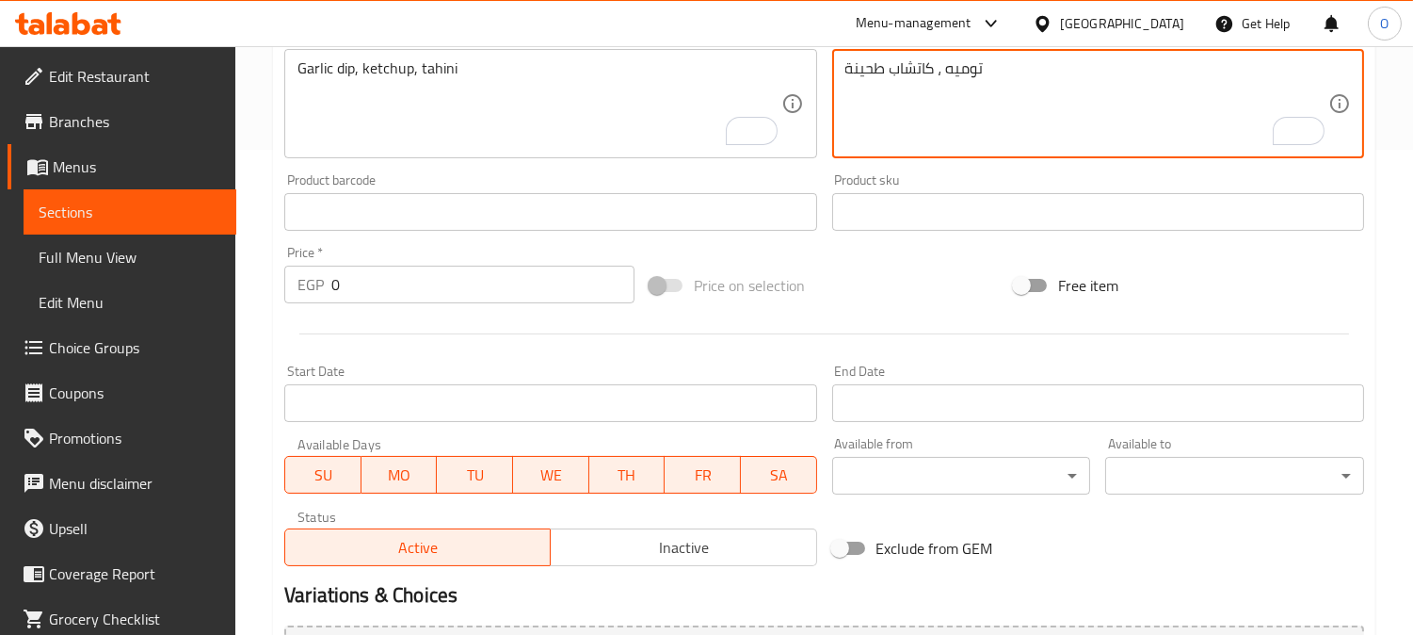
scroll to position [692, 0]
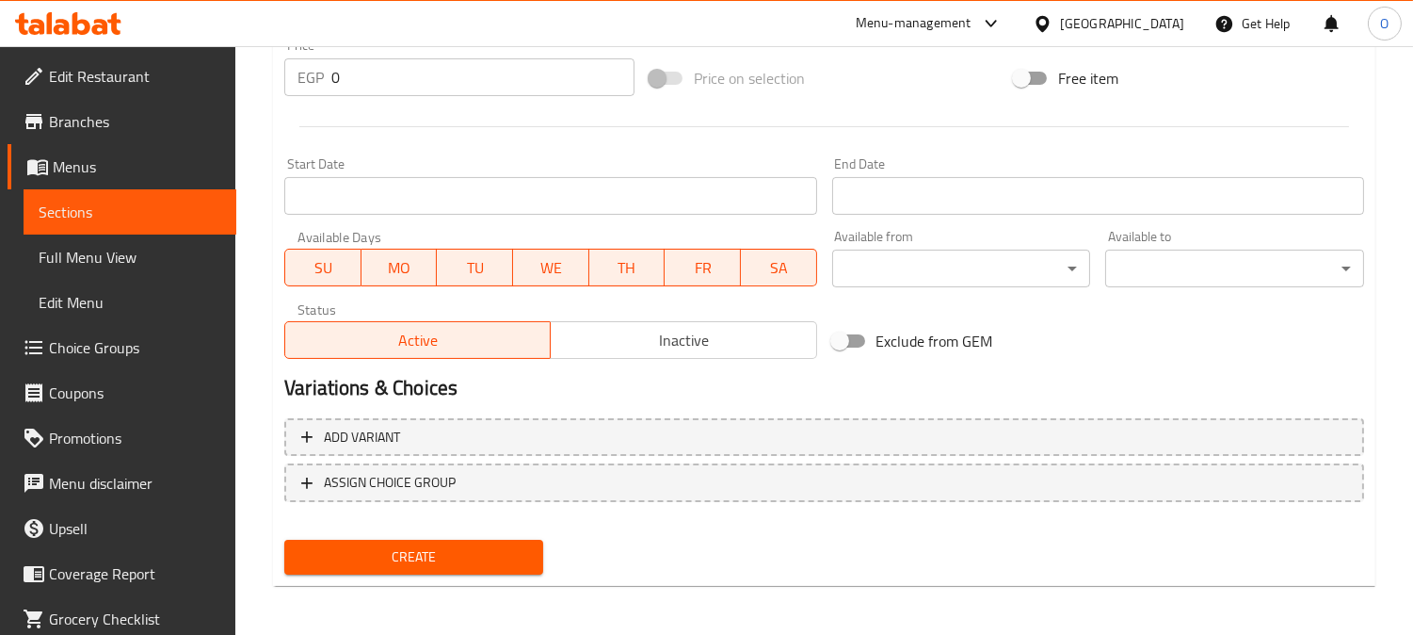
click at [996, 411] on div "Add variant ASSIGN CHOICE GROUP" at bounding box center [824, 472] width 1095 height 122
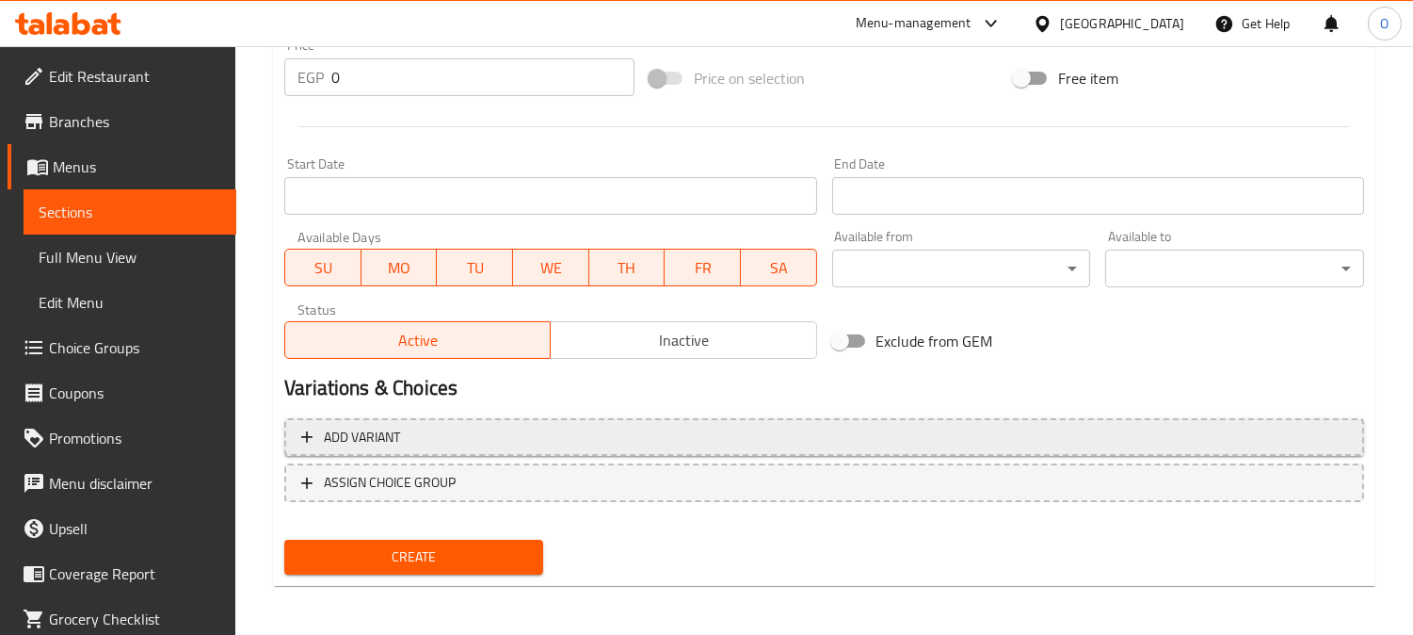
click at [991, 429] on span "Add variant" at bounding box center [824, 438] width 1046 height 24
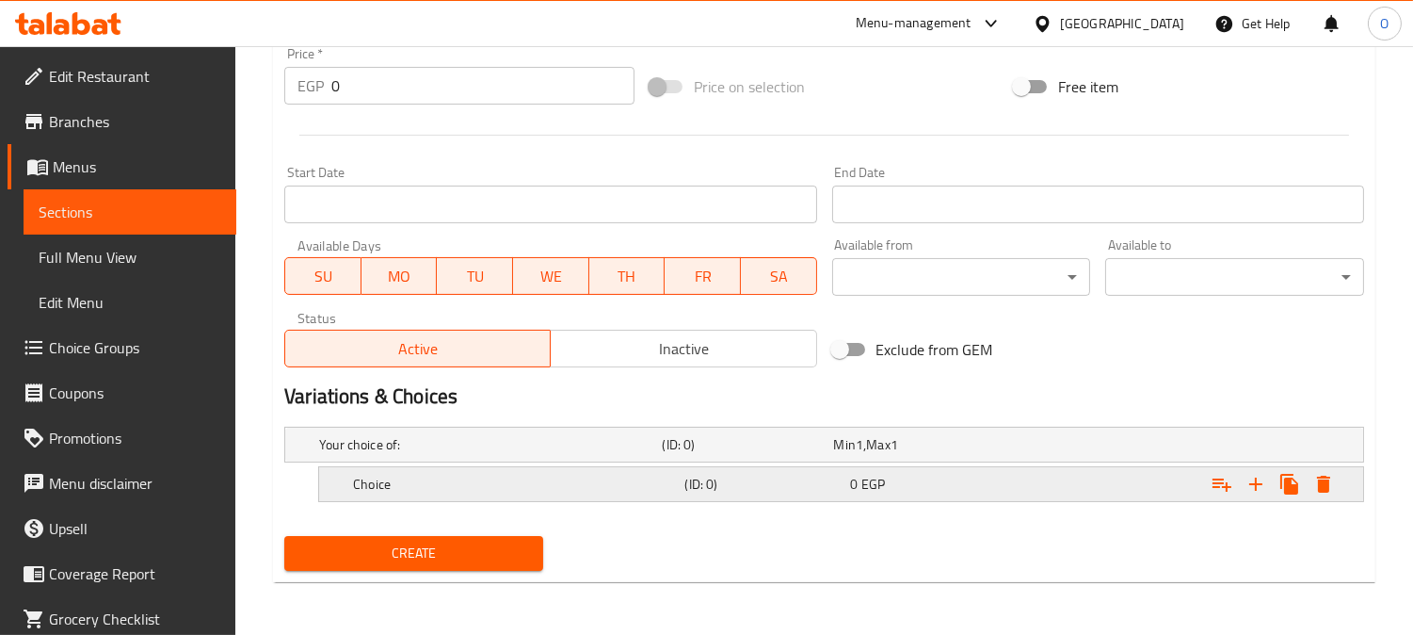
scroll to position [683, 0]
click at [1253, 476] on icon "Expand" at bounding box center [1256, 485] width 23 height 23
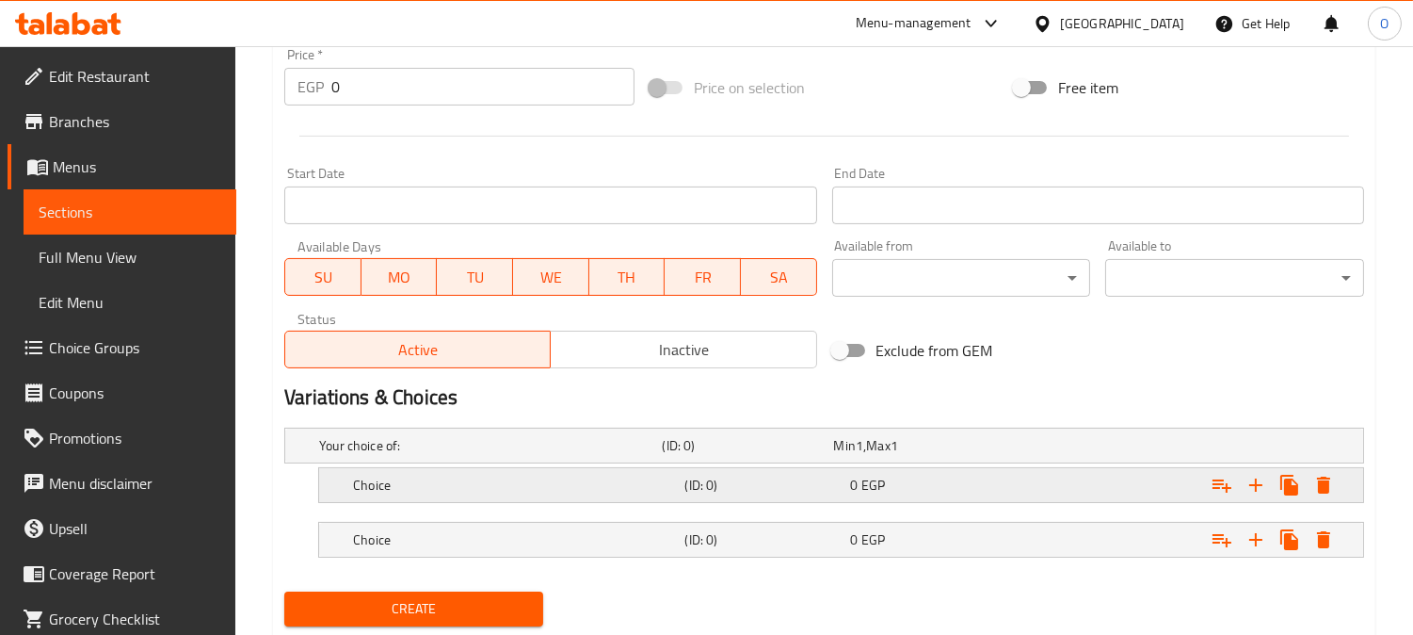
click at [795, 455] on h5 "(ID: 0)" at bounding box center [744, 445] width 164 height 19
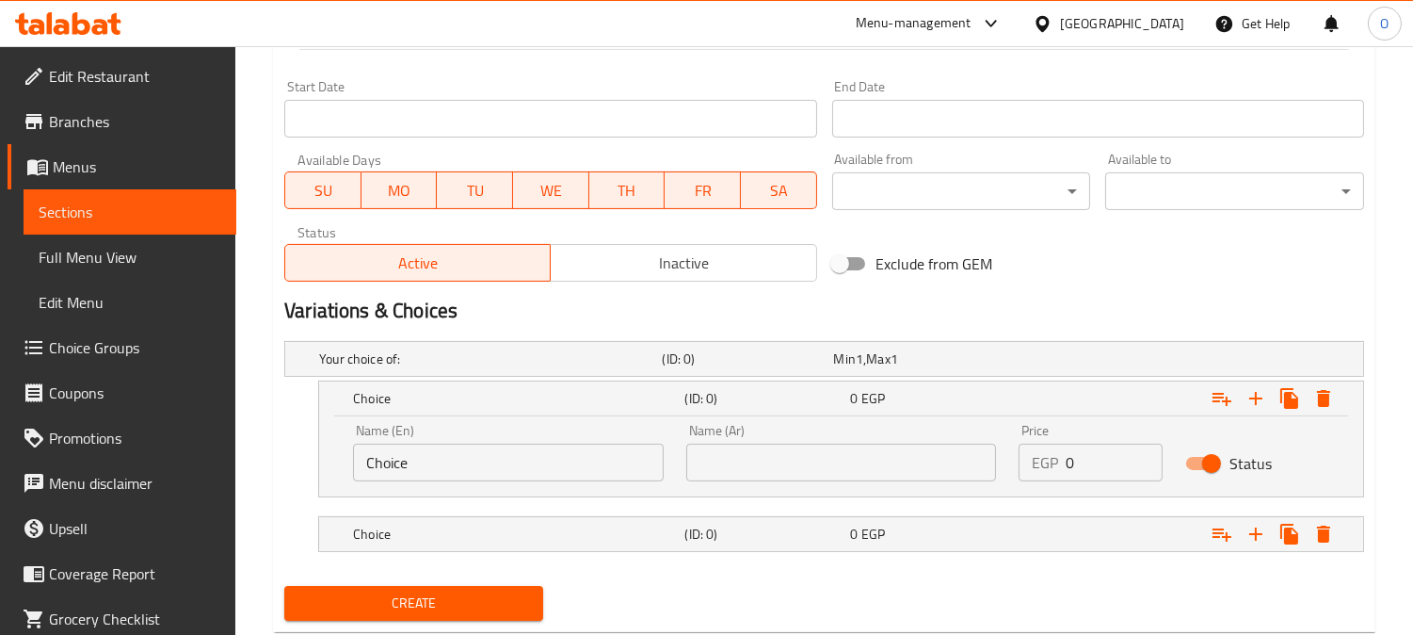
scroll to position [787, 0]
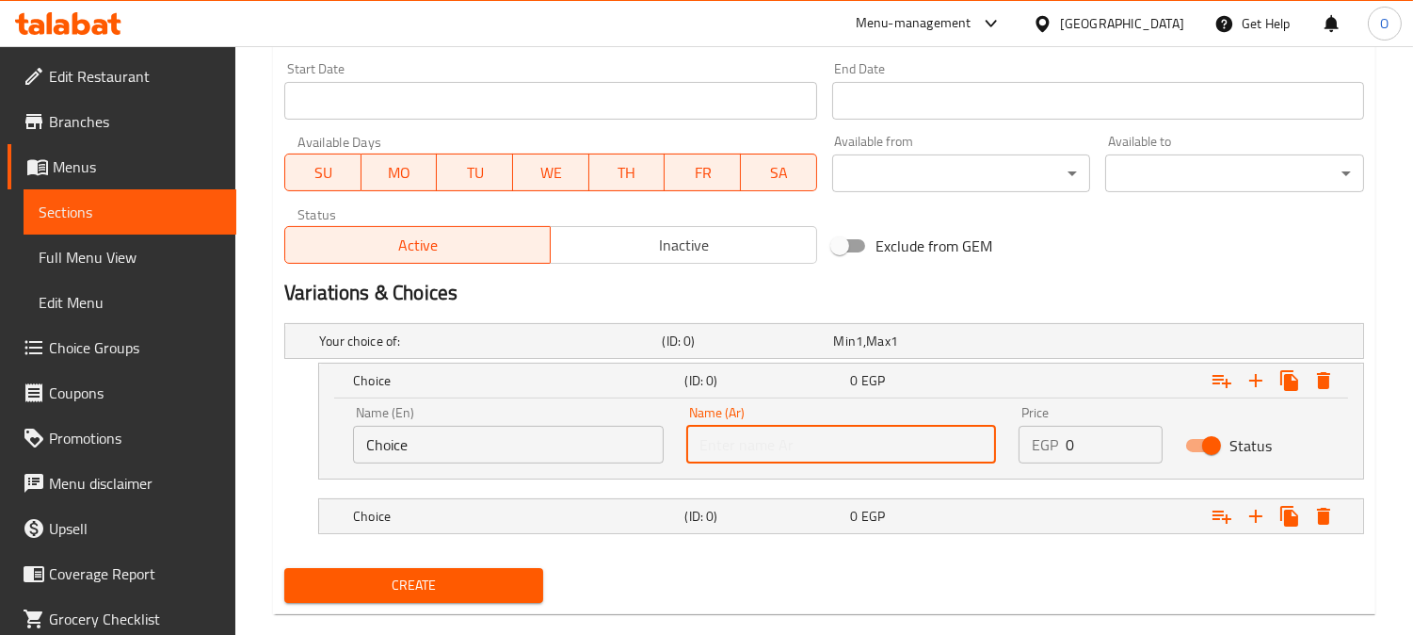
click at [830, 448] on input "text" at bounding box center [841, 445] width 311 height 38
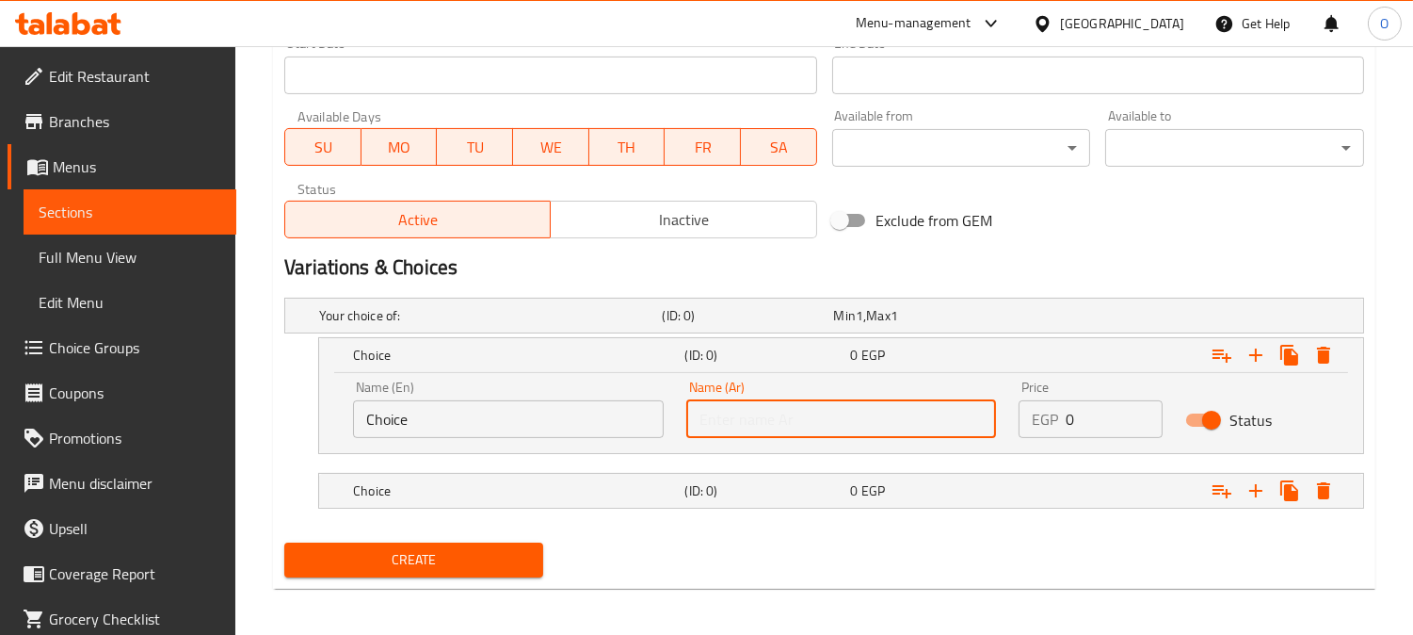
scroll to position [819, 0]
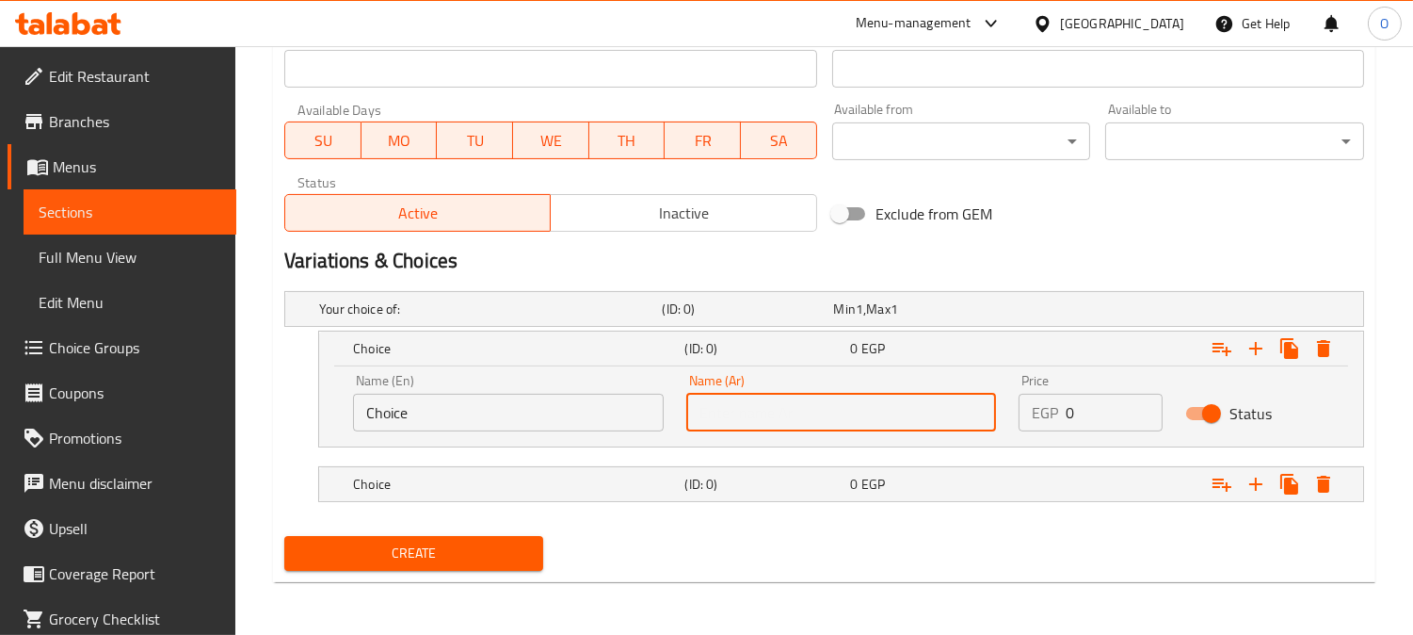
drag, startPoint x: 838, startPoint y: 431, endPoint x: 766, endPoint y: 412, distance: 74.0
click at [766, 412] on input "text" at bounding box center [841, 413] width 311 height 38
paste input "سوري"
type input "سوري"
click at [763, 318] on h5 "(ID: 0)" at bounding box center [744, 308] width 164 height 19
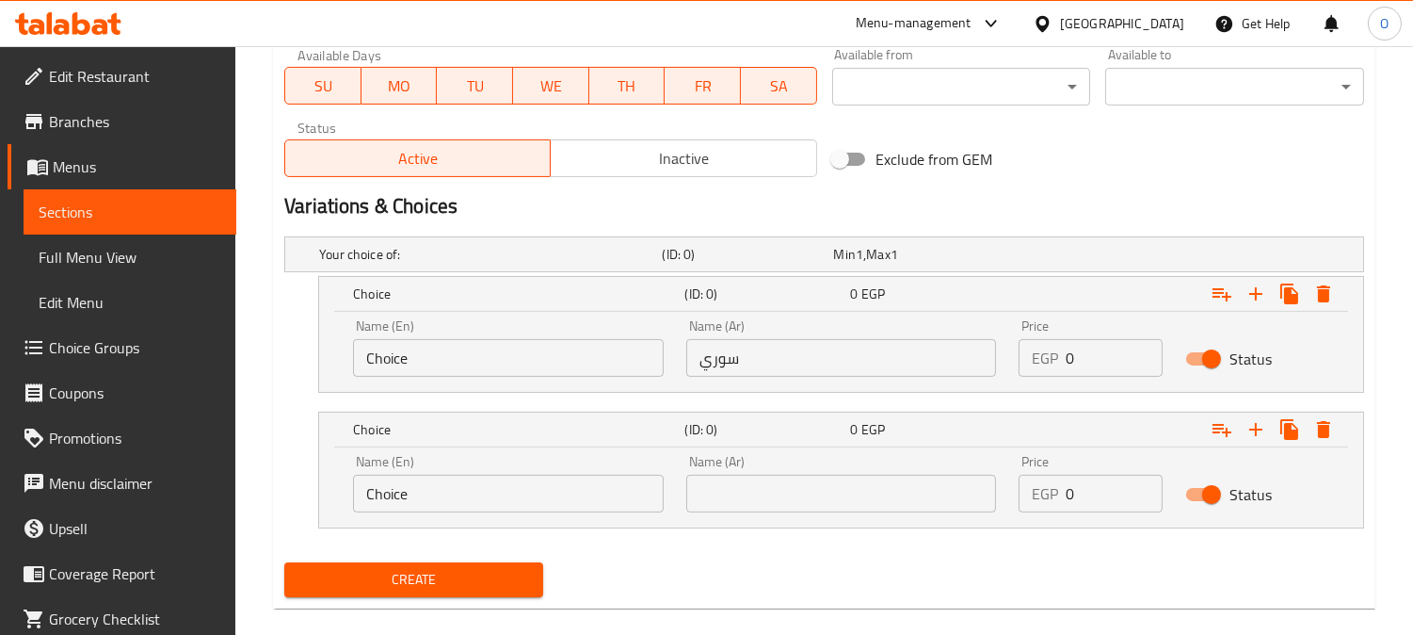
scroll to position [899, 0]
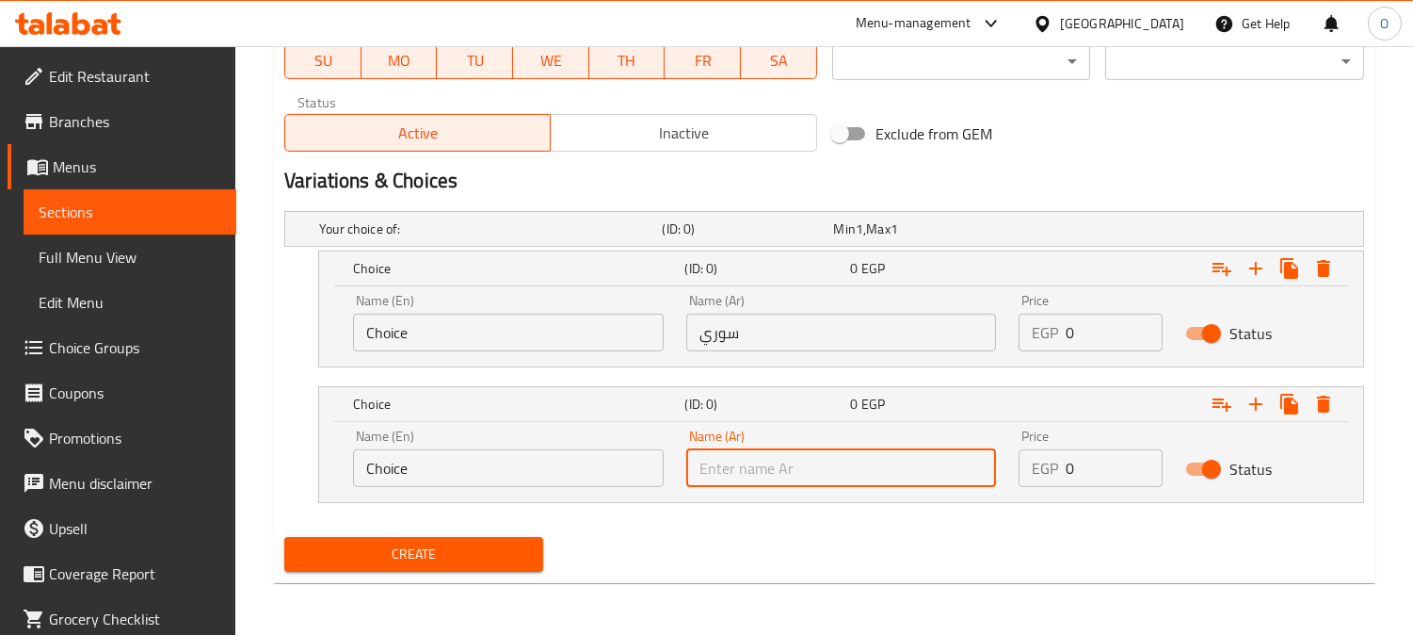
paste input "فرنساوي"
type input "فرنساوي"
click at [420, 480] on input "Choice" at bounding box center [508, 468] width 311 height 38
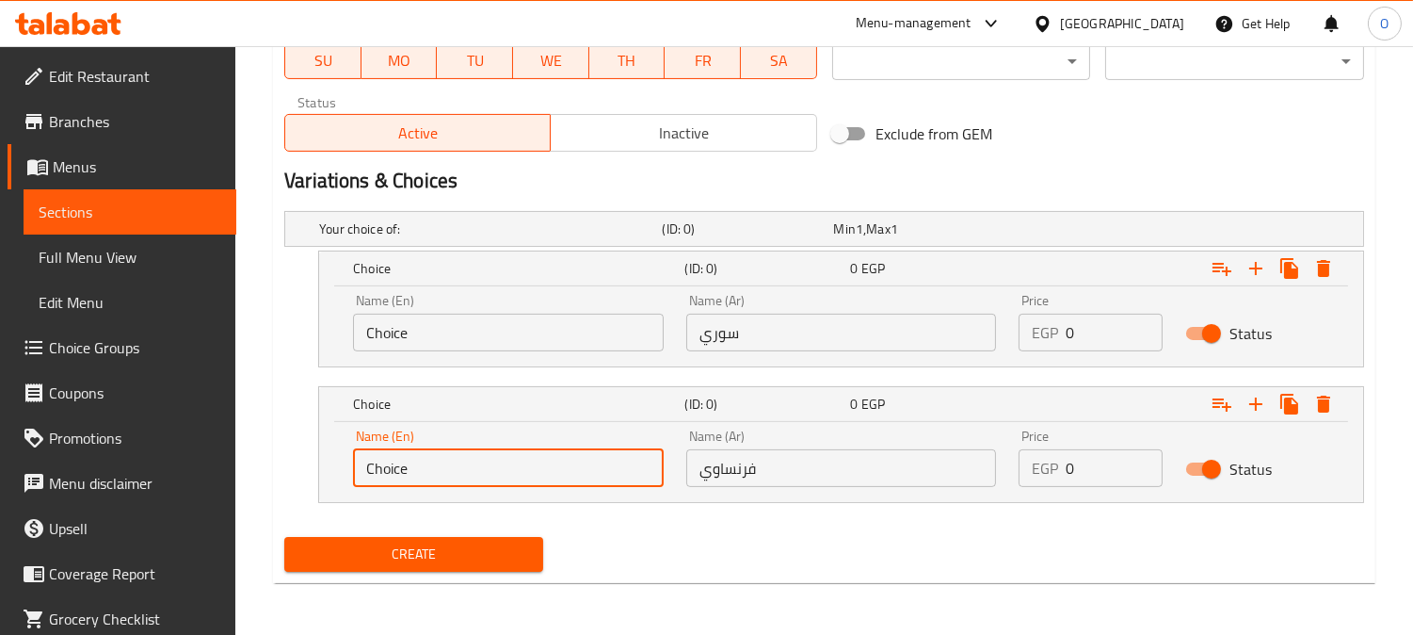
click at [420, 480] on input "Choice" at bounding box center [508, 468] width 311 height 38
paste input "French"
type input "French"
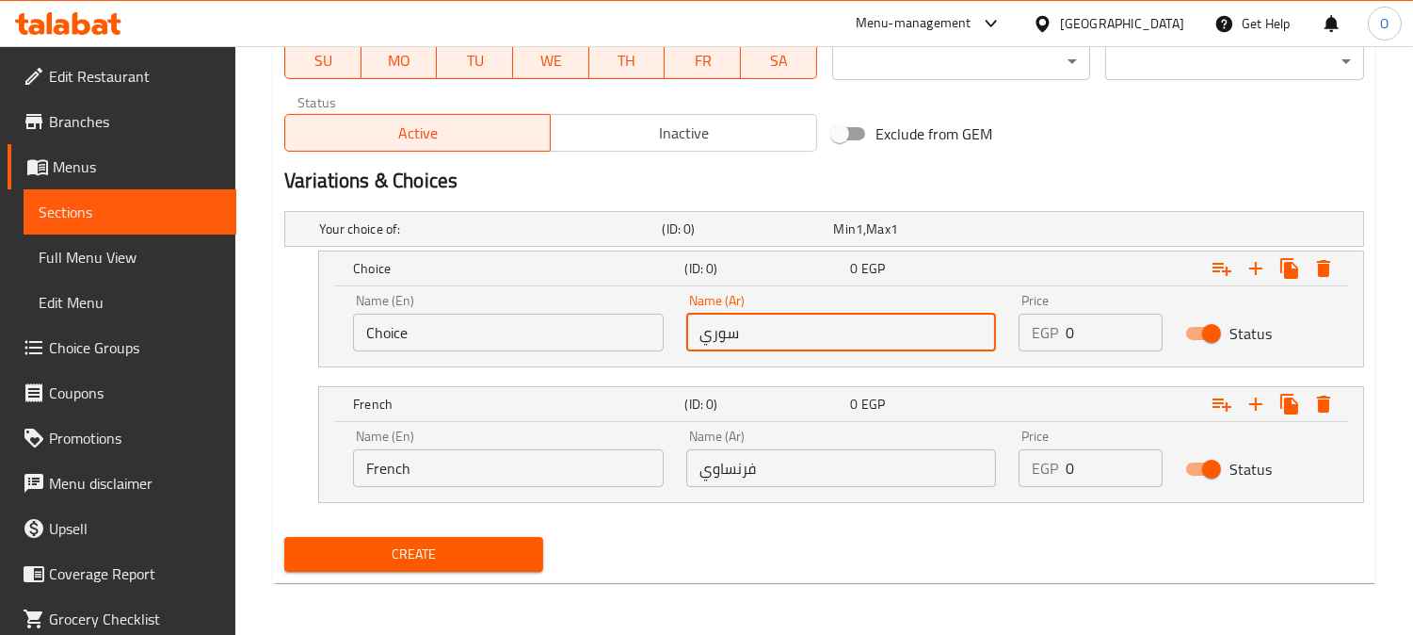
click at [730, 328] on input "سوري" at bounding box center [841, 333] width 311 height 38
click at [418, 337] on input "Choice" at bounding box center [508, 333] width 311 height 38
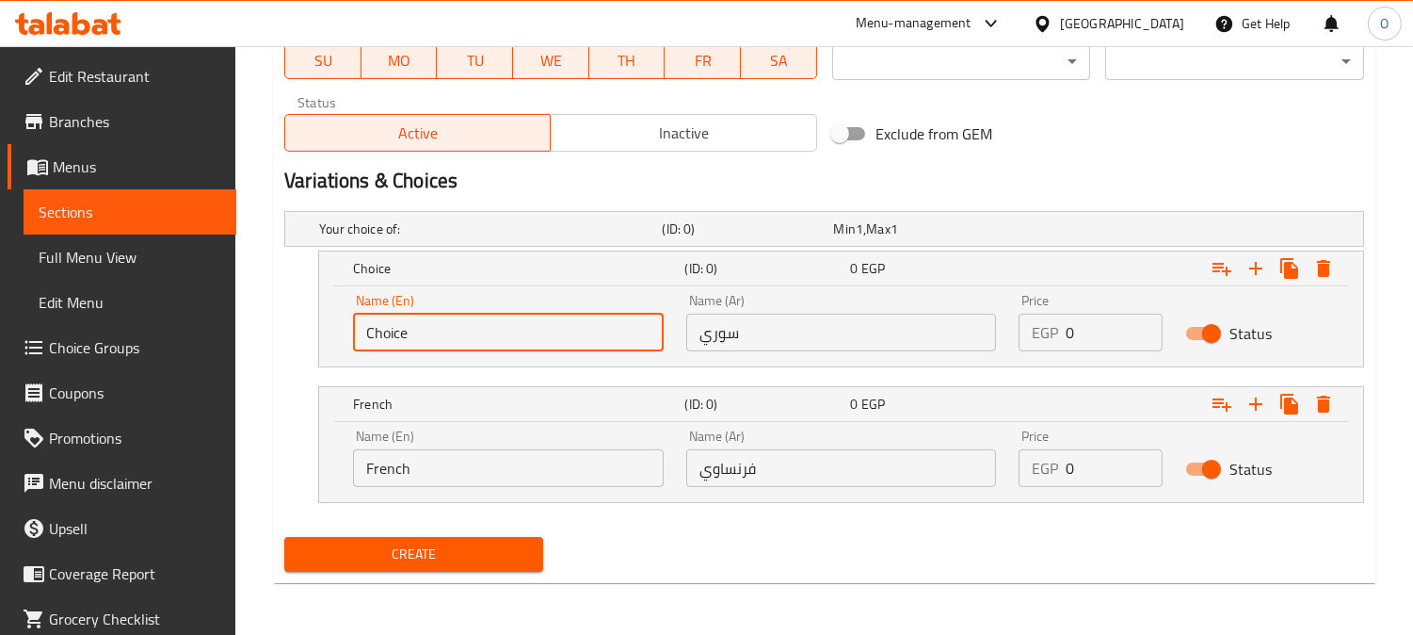
click at [418, 337] on input "Choice" at bounding box center [508, 333] width 311 height 38
paste input "Syrian"
type input "Syrian"
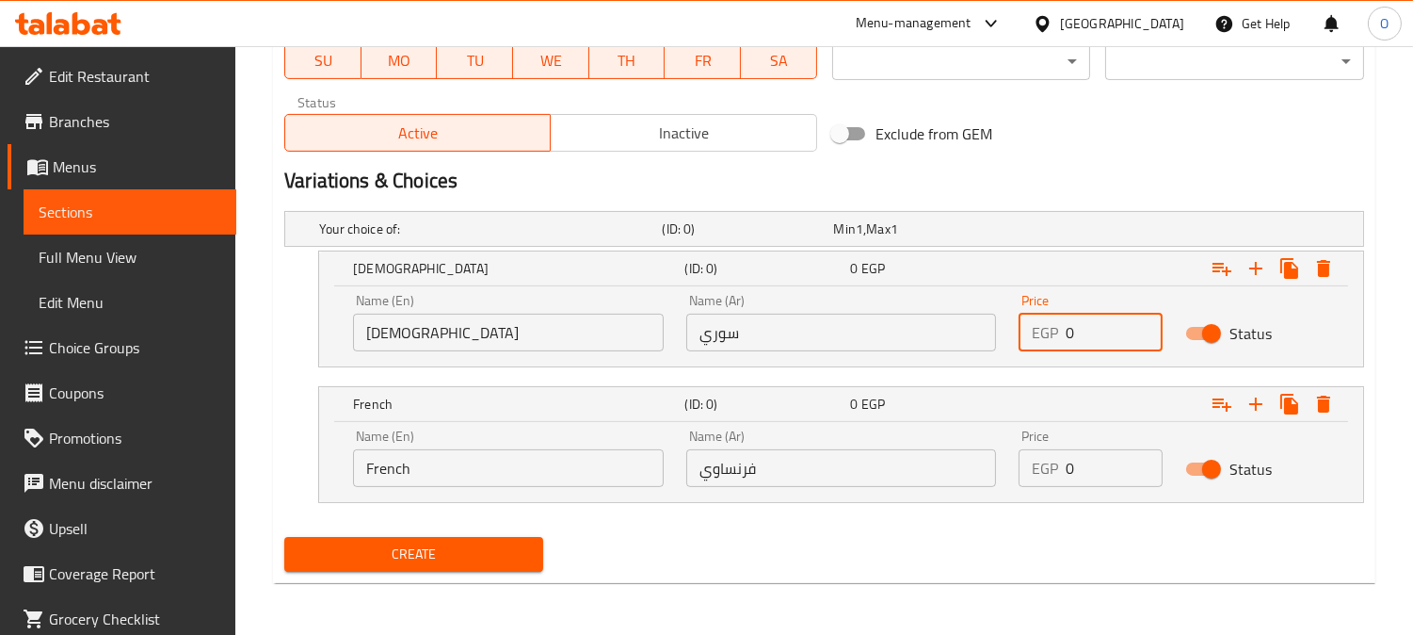
click at [1065, 330] on div "EGP 0 Price" at bounding box center [1091, 333] width 144 height 38
click at [1070, 330] on input "0" at bounding box center [1114, 333] width 97 height 38
drag, startPoint x: 1070, startPoint y: 330, endPoint x: 1087, endPoint y: 330, distance: 16.9
click at [1087, 330] on input "0" at bounding box center [1114, 333] width 97 height 38
paste input "15"
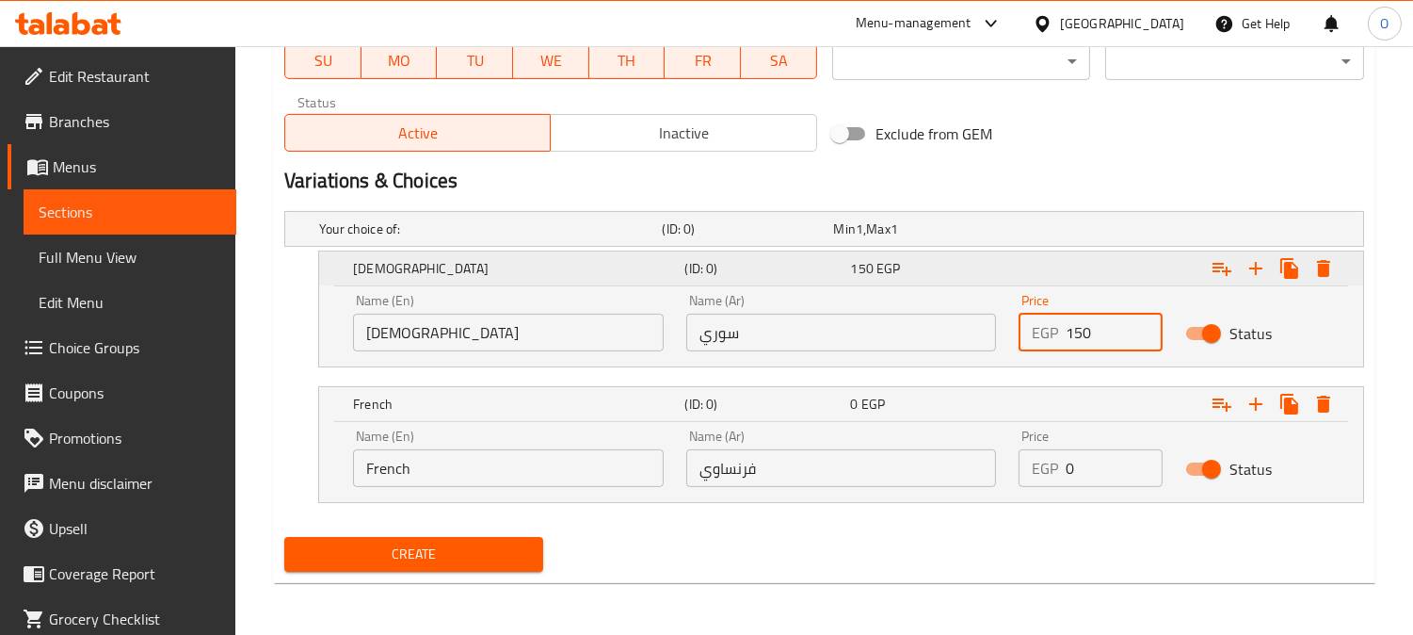
type input "150"
click at [1144, 266] on div "Expand" at bounding box center [1178, 268] width 331 height 41
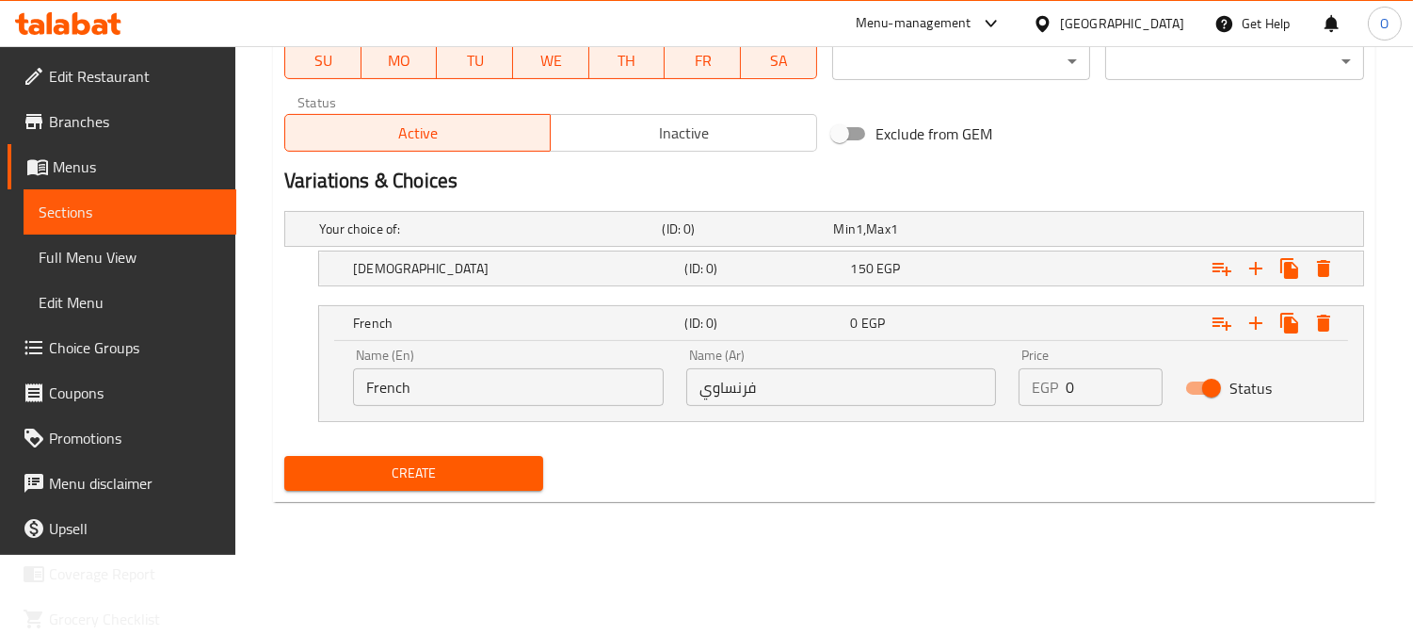
scroll to position [819, 0]
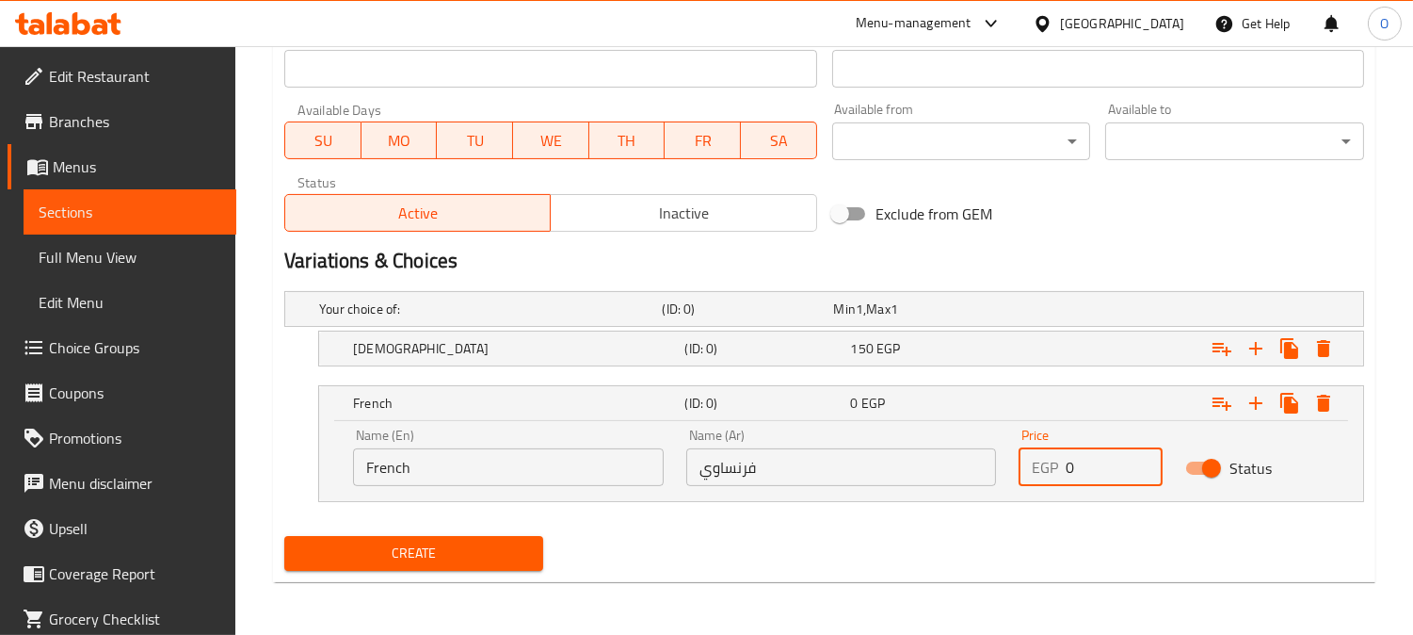
drag, startPoint x: 1069, startPoint y: 469, endPoint x: 1086, endPoint y: 466, distance: 17.2
click at [1086, 466] on input "0" at bounding box center [1114, 467] width 97 height 38
paste input "16"
type input "160"
click at [1089, 254] on h2 "Variations & Choices" at bounding box center [824, 261] width 1080 height 28
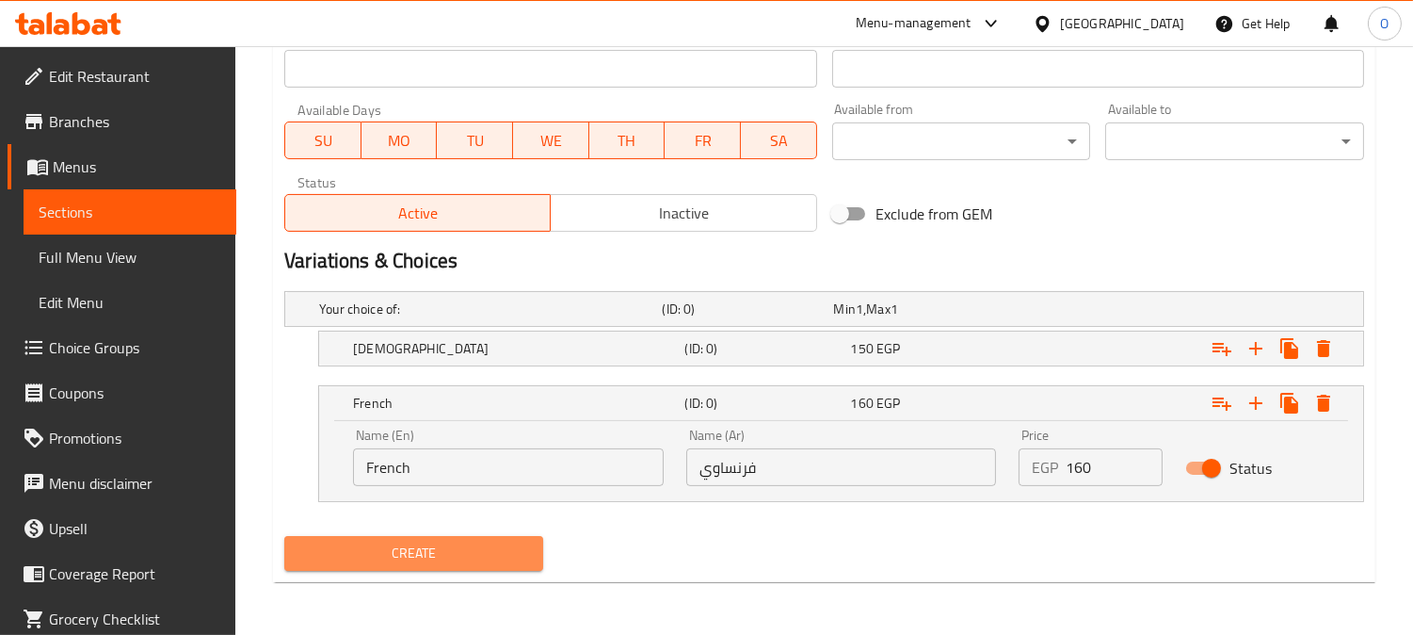
click at [395, 562] on span "Create" at bounding box center [413, 553] width 229 height 24
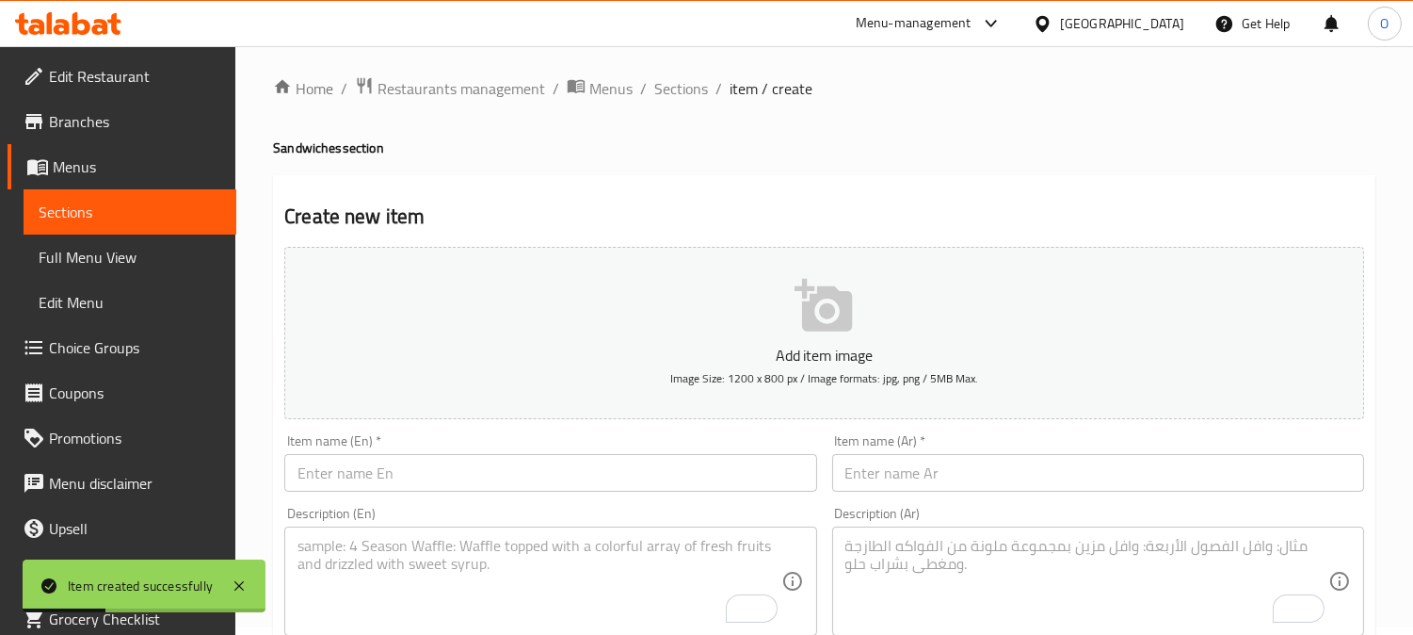
scroll to position [0, 0]
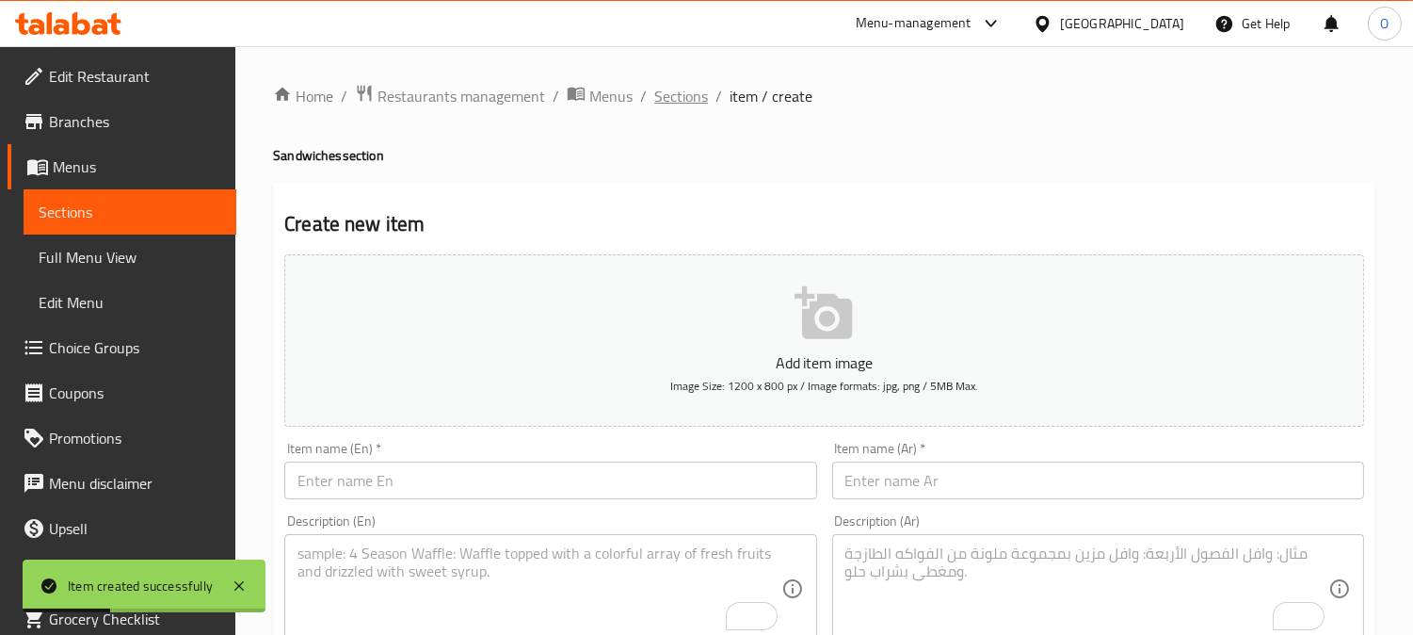
click at [674, 92] on span "Sections" at bounding box center [681, 96] width 54 height 23
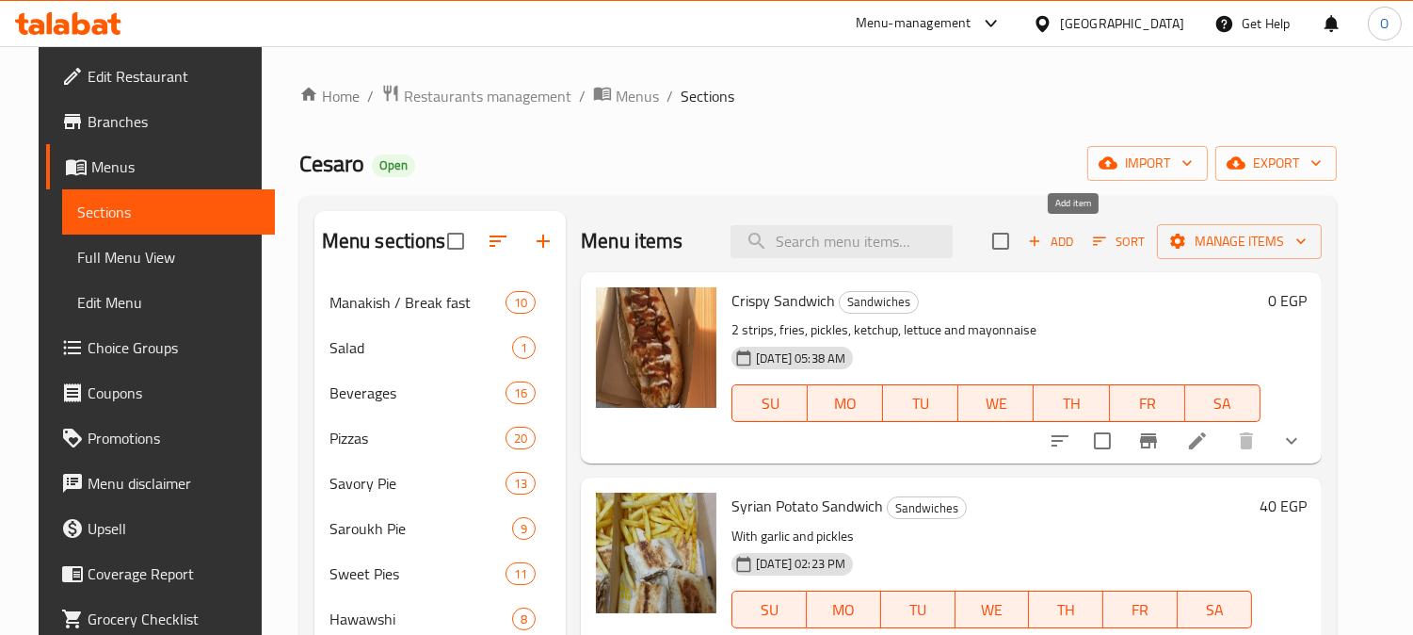
click at [1076, 233] on span "Add" at bounding box center [1050, 242] width 51 height 22
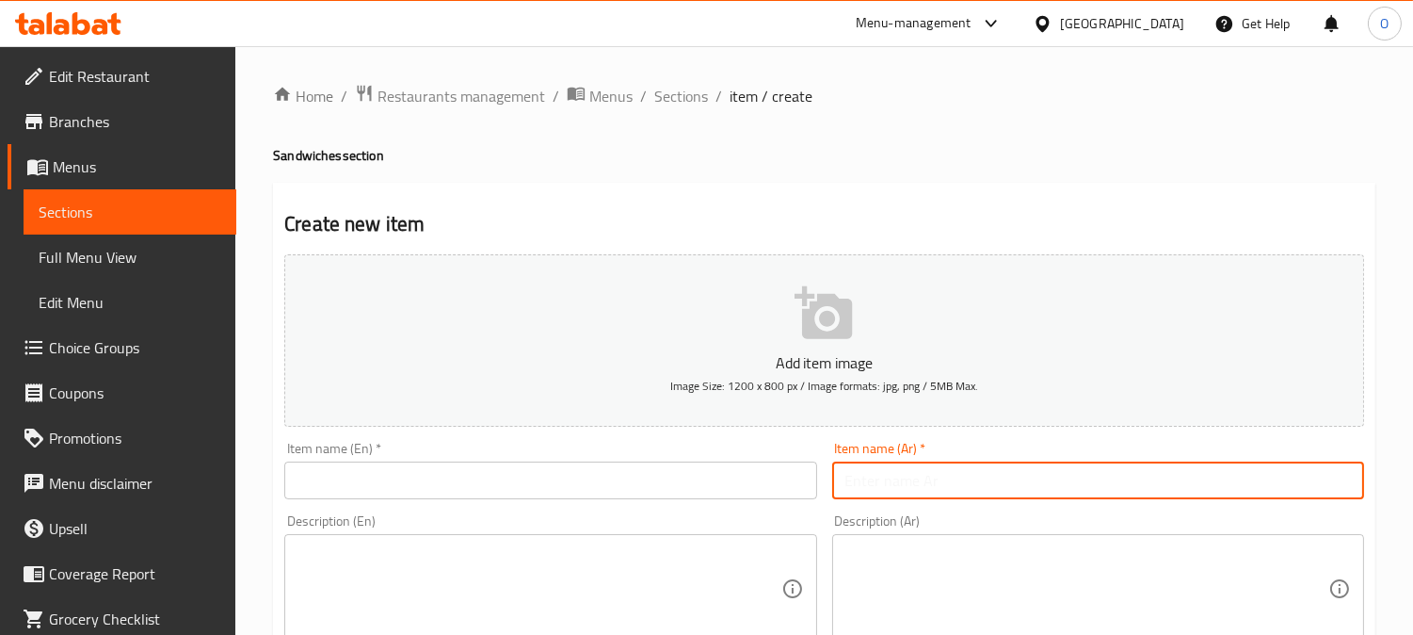
paste input "سندوتش بانيه"
type input "سندوتش بانيه"
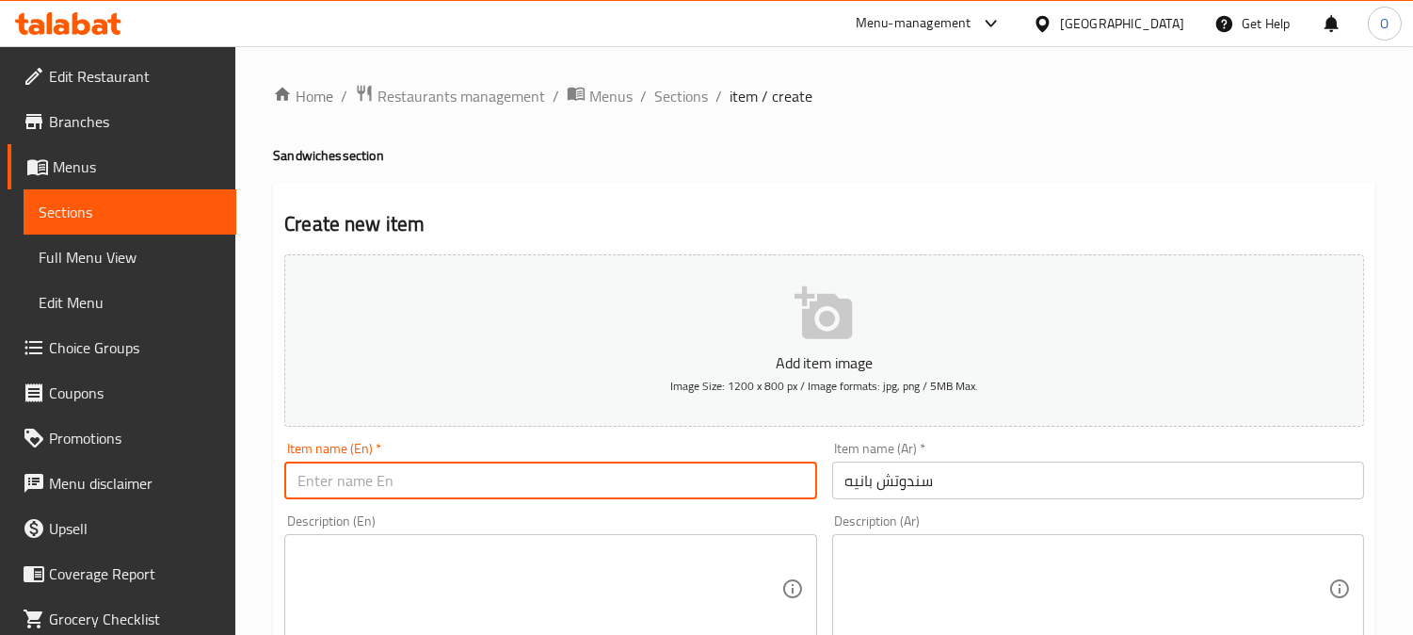
paste input "Breaded Sandwich"
click at [322, 486] on input "Breaded Sandwich" at bounding box center [550, 480] width 532 height 38
type input "Pane Sandwich"
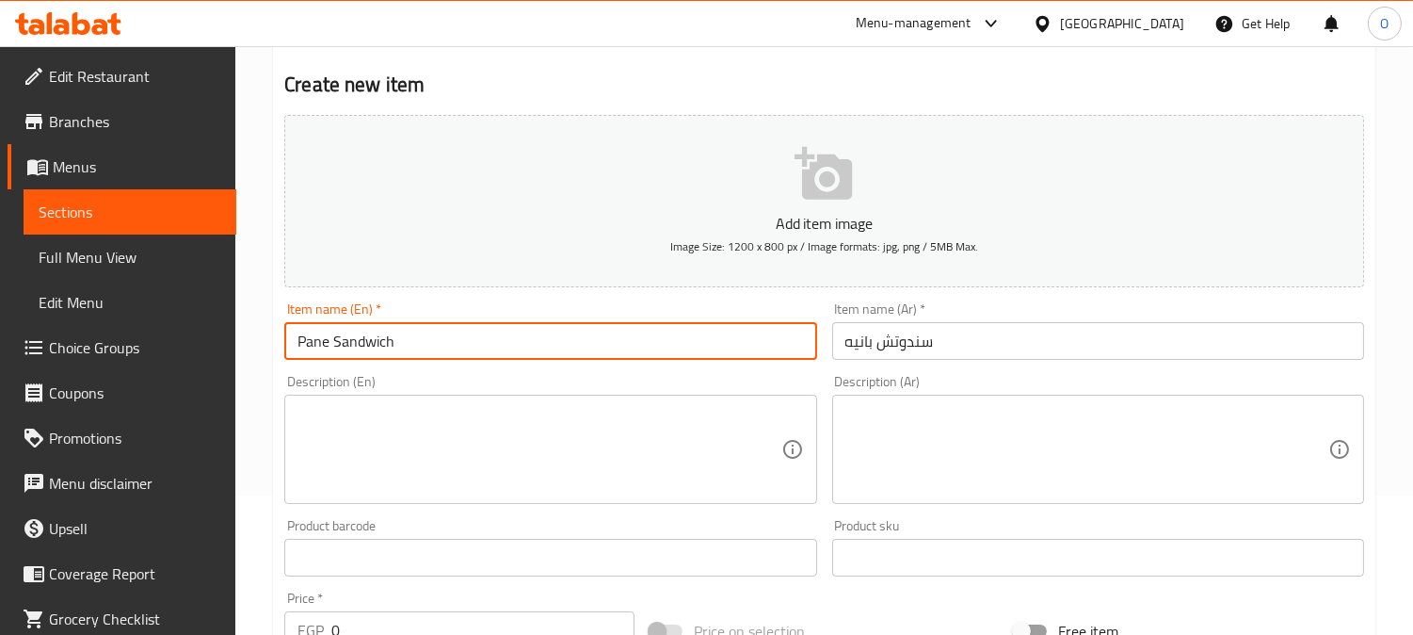
scroll to position [209, 0]
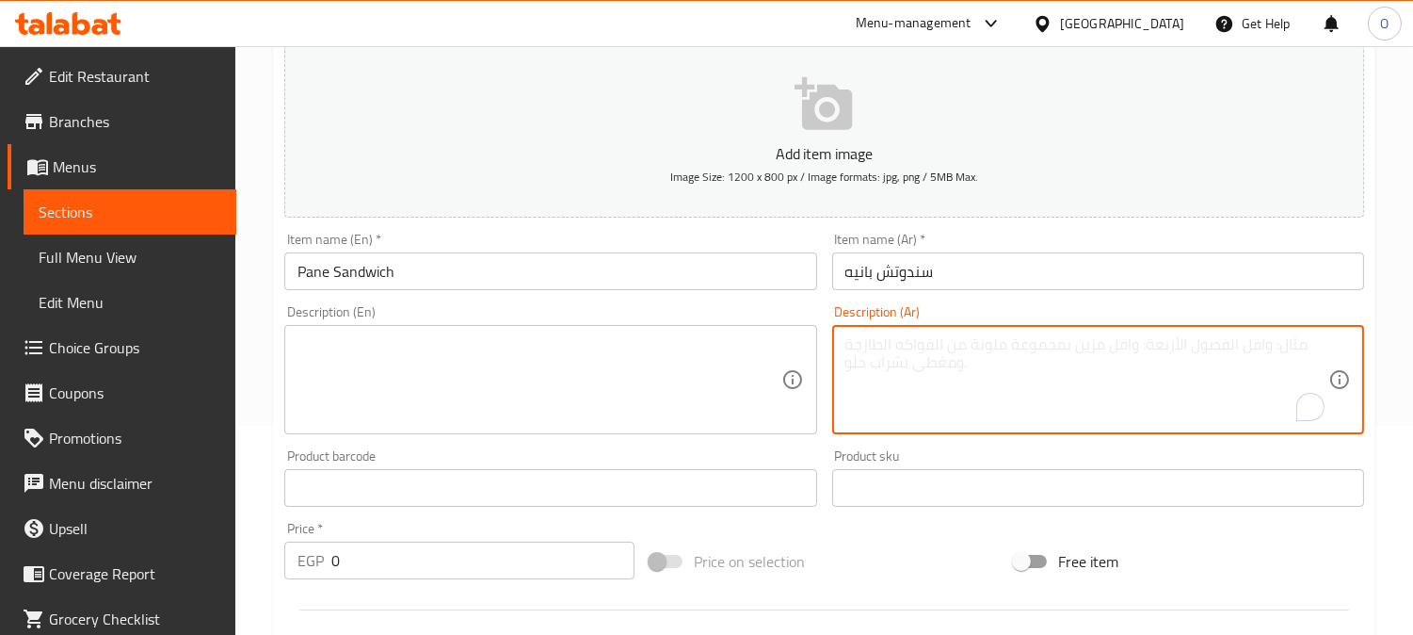
paste textarea "توصية - كاتشاب طحينة"
click at [972, 353] on textarea "توصية - كاتشاب طحينة" at bounding box center [1087, 379] width 483 height 89
click at [976, 355] on textarea "تومية - كاتشاب طحينة" at bounding box center [1087, 379] width 483 height 89
click at [882, 350] on textarea "تومية - كاتشاب طحينة" at bounding box center [1087, 379] width 483 height 89
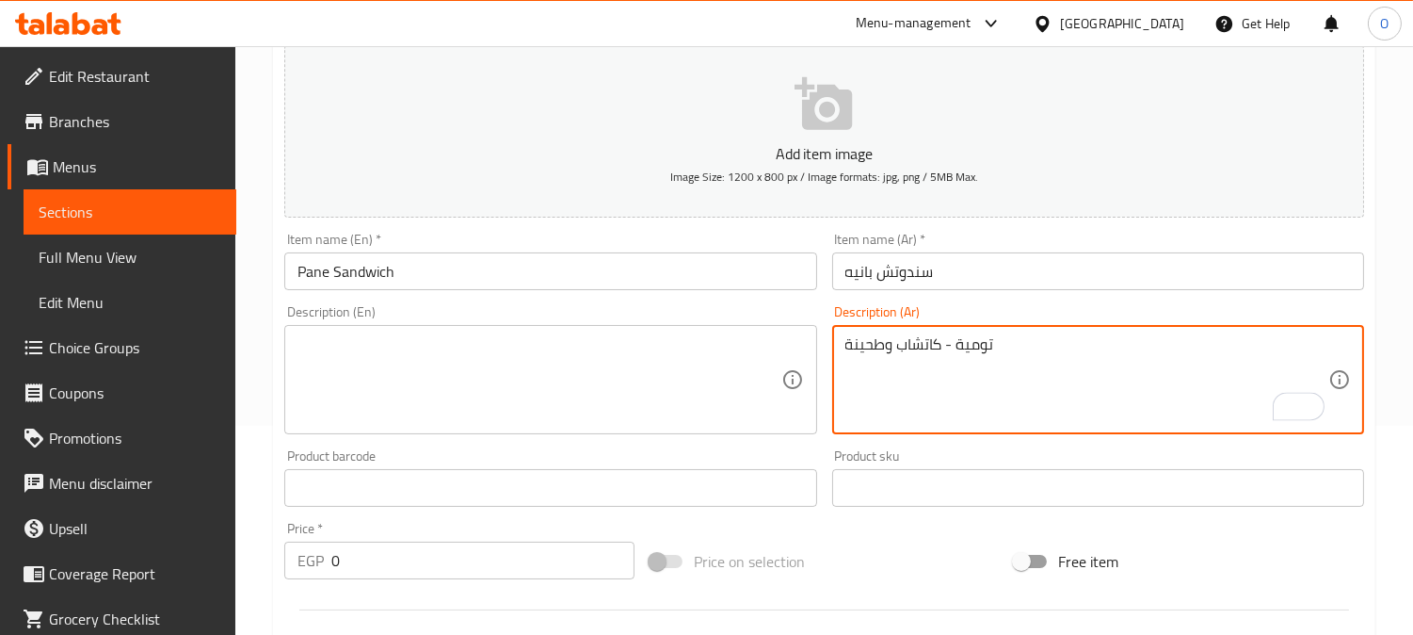
drag, startPoint x: 945, startPoint y: 346, endPoint x: 955, endPoint y: 348, distance: 9.8
click at [955, 348] on textarea "تومية - كاتشاب وطحينة" at bounding box center [1087, 379] width 483 height 89
click at [966, 360] on textarea "تومية، كاتشاب وطحينة" at bounding box center [1087, 379] width 483 height 89
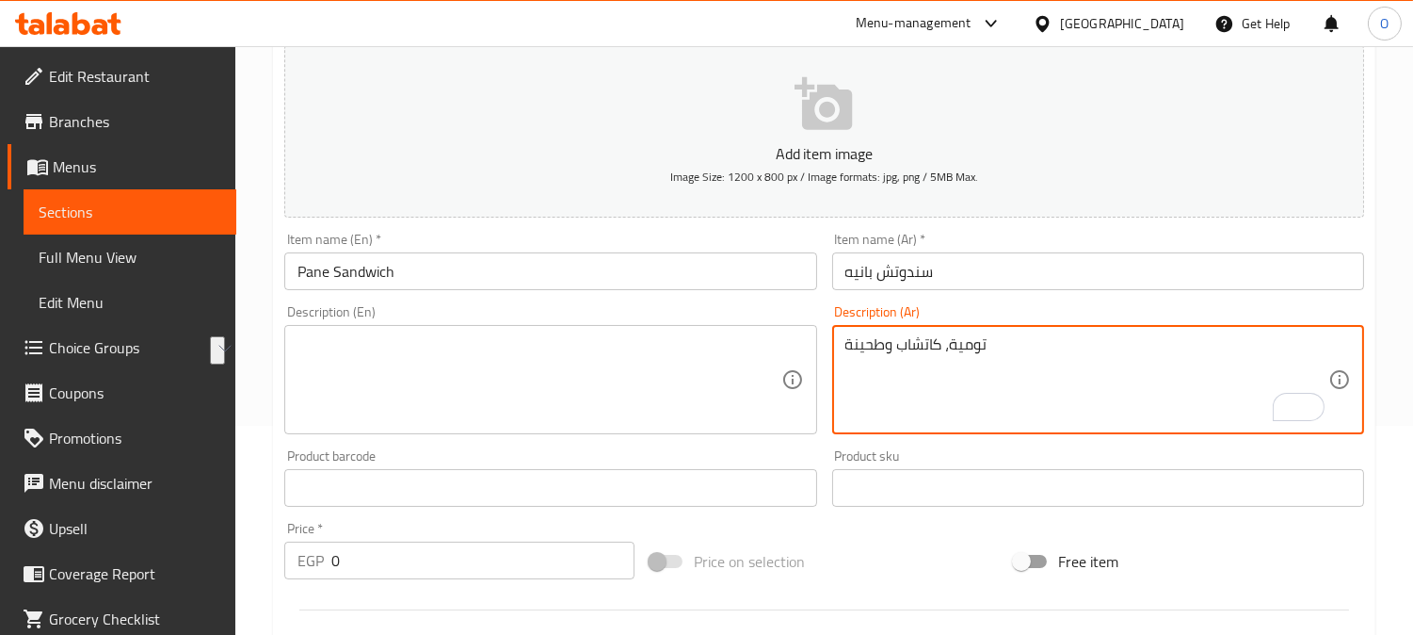
paste textarea "ومية، كاتش"
type textarea "ثومية، كاتشب وطحينة"
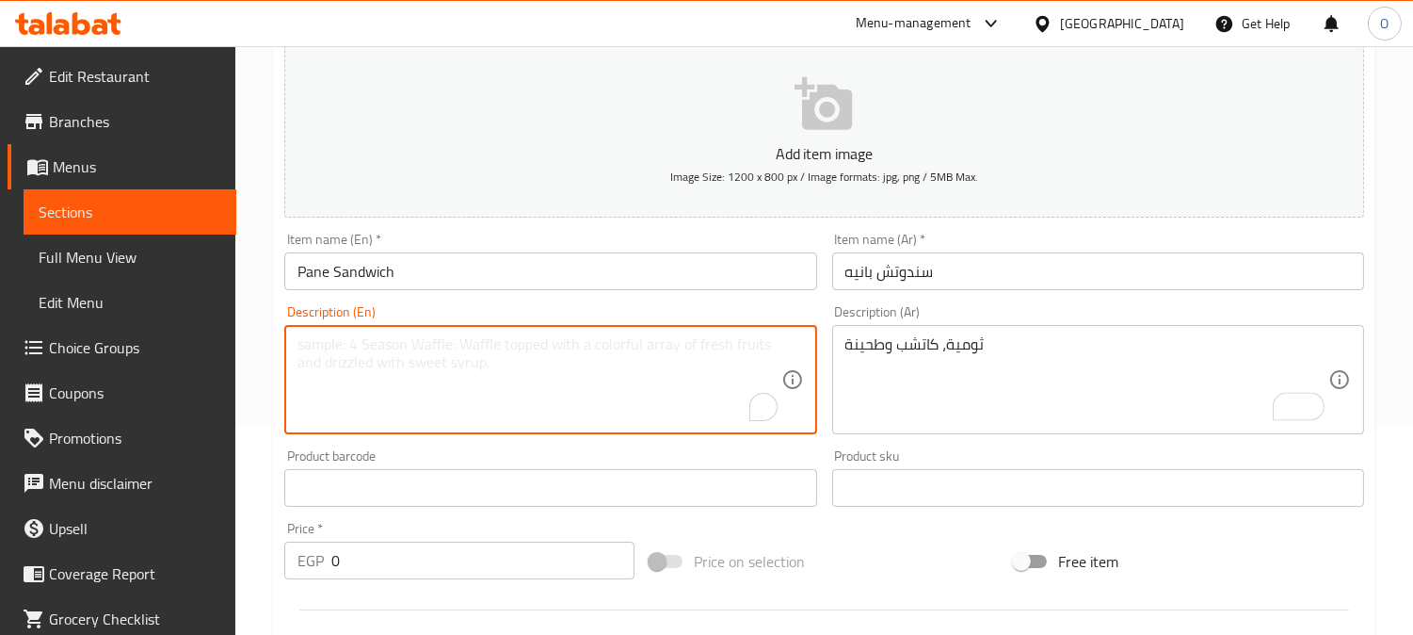
paste textarea "Garlic, ketchup and tahini"
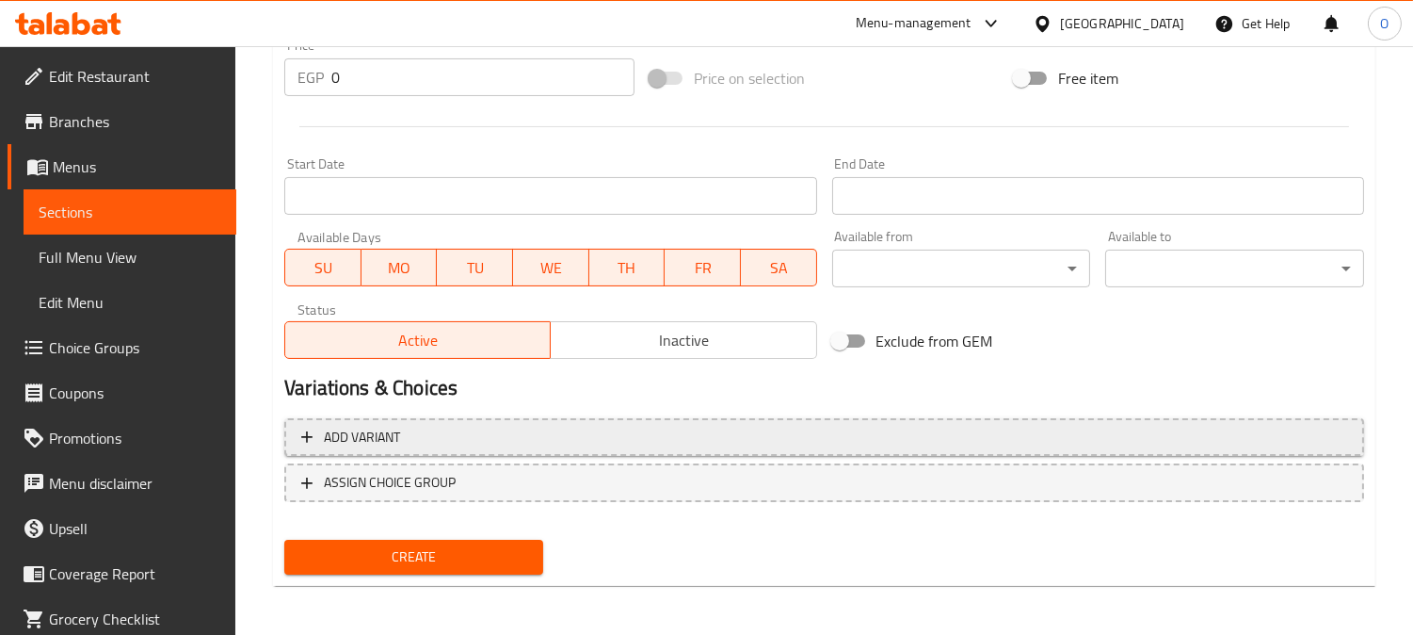
type textarea "Garlic, ketchup and tahini"
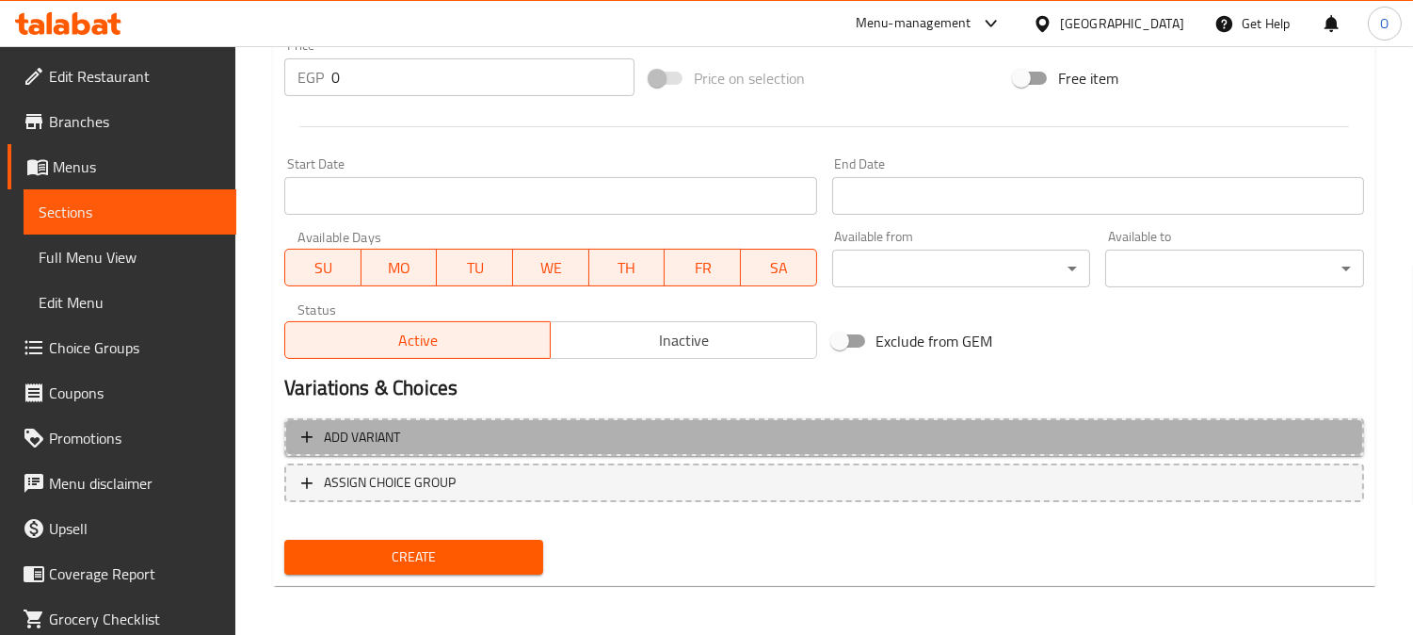
click at [787, 433] on span "Add variant" at bounding box center [824, 438] width 1046 height 24
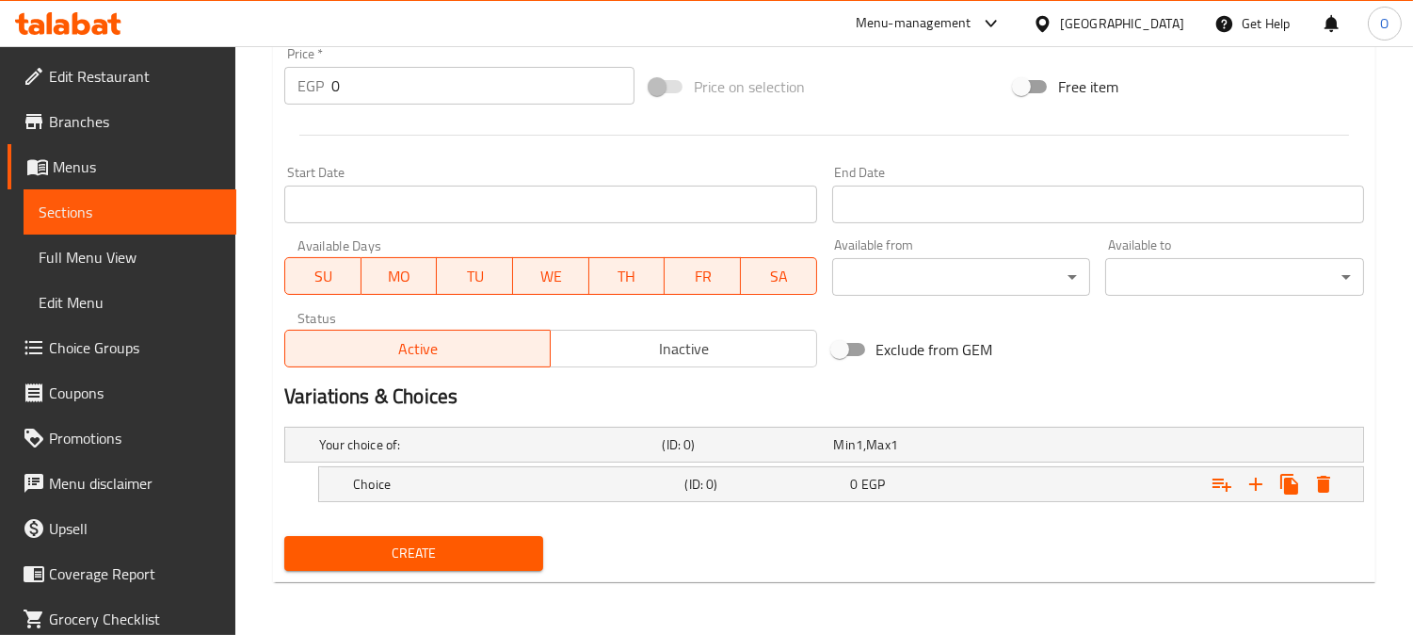
scroll to position [683, 0]
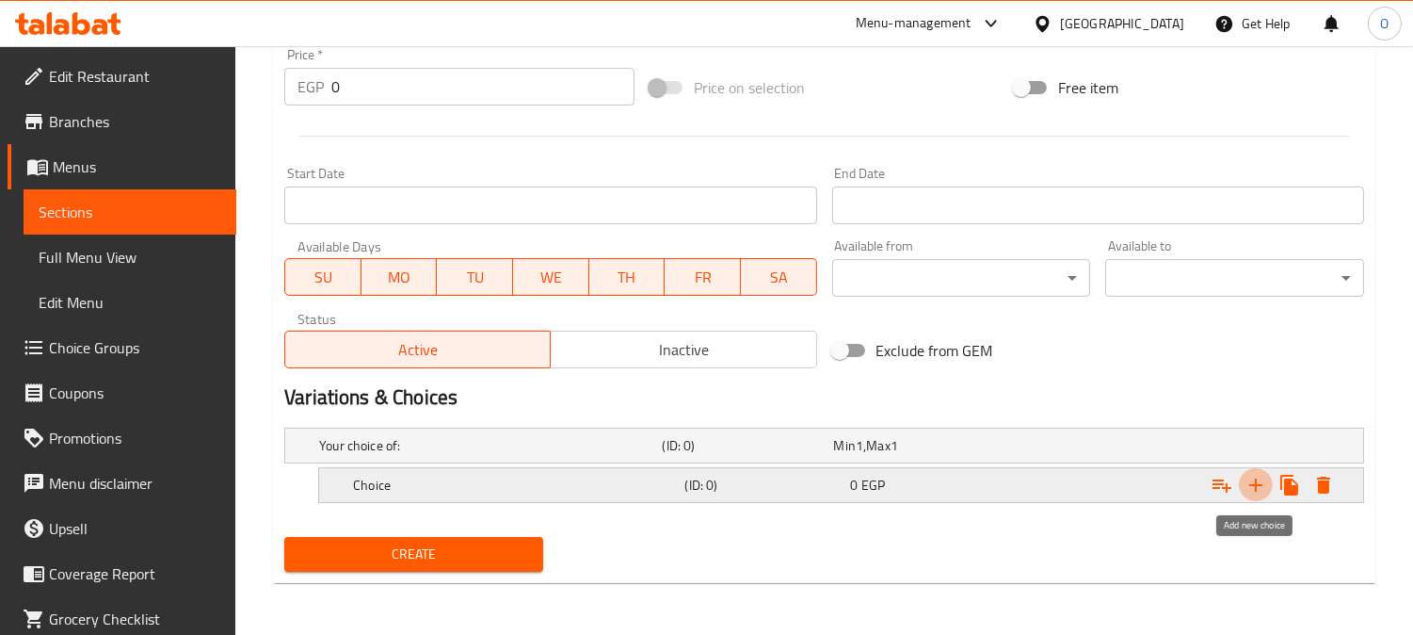
click at [1249, 474] on icon "Expand" at bounding box center [1256, 485] width 23 height 23
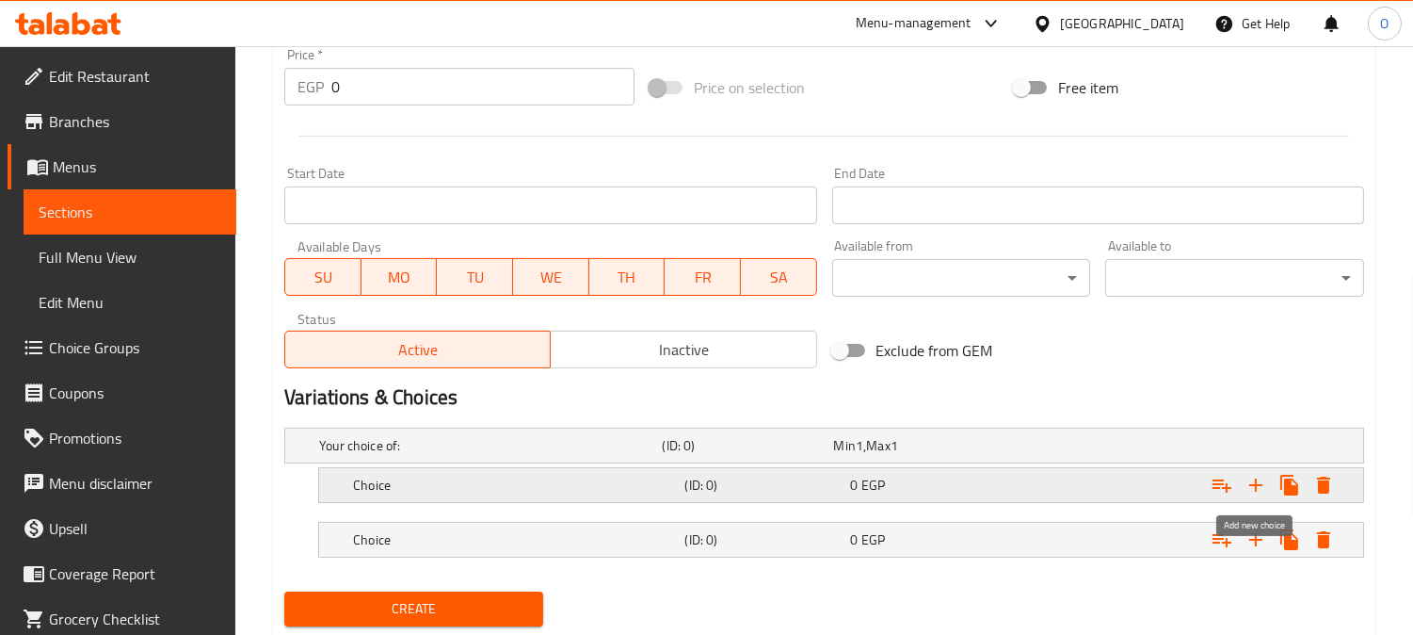
click at [1249, 474] on icon "Expand" at bounding box center [1256, 485] width 23 height 23
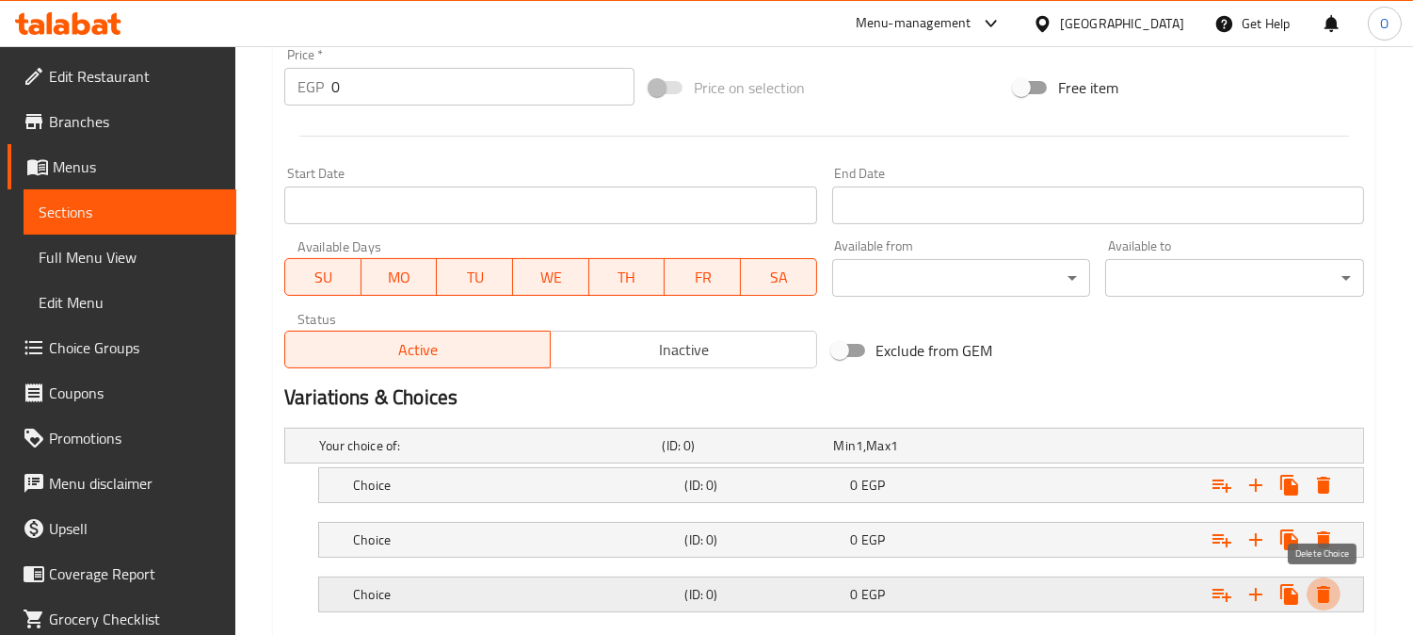
click at [1314, 589] on icon "Expand" at bounding box center [1324, 594] width 23 height 23
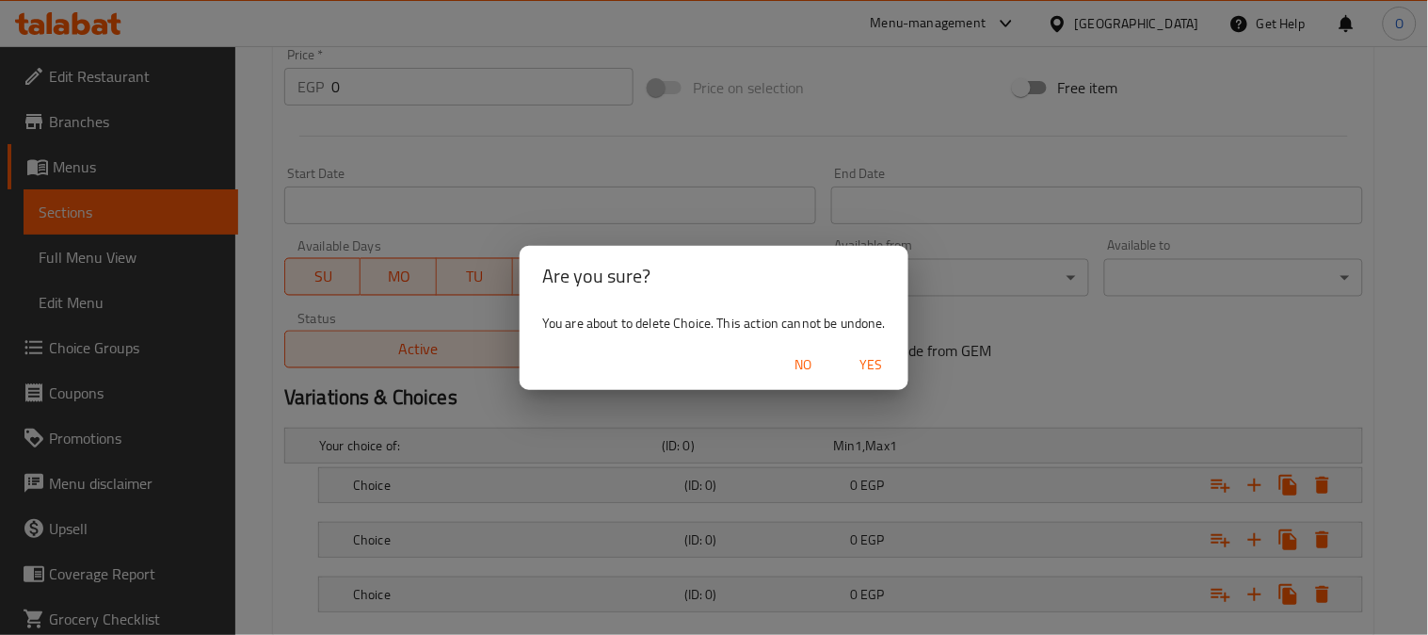
click at [859, 364] on span "Yes" at bounding box center [870, 365] width 45 height 24
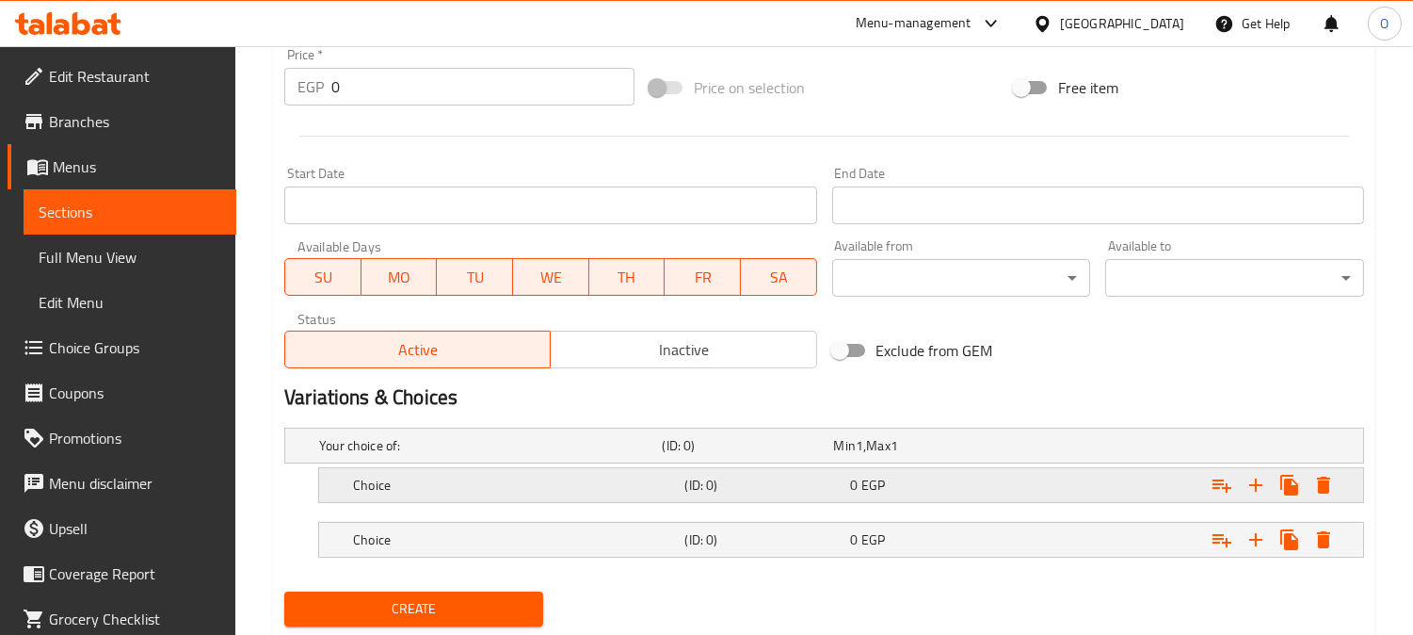
click at [764, 455] on h5 "(ID: 0)" at bounding box center [744, 445] width 164 height 19
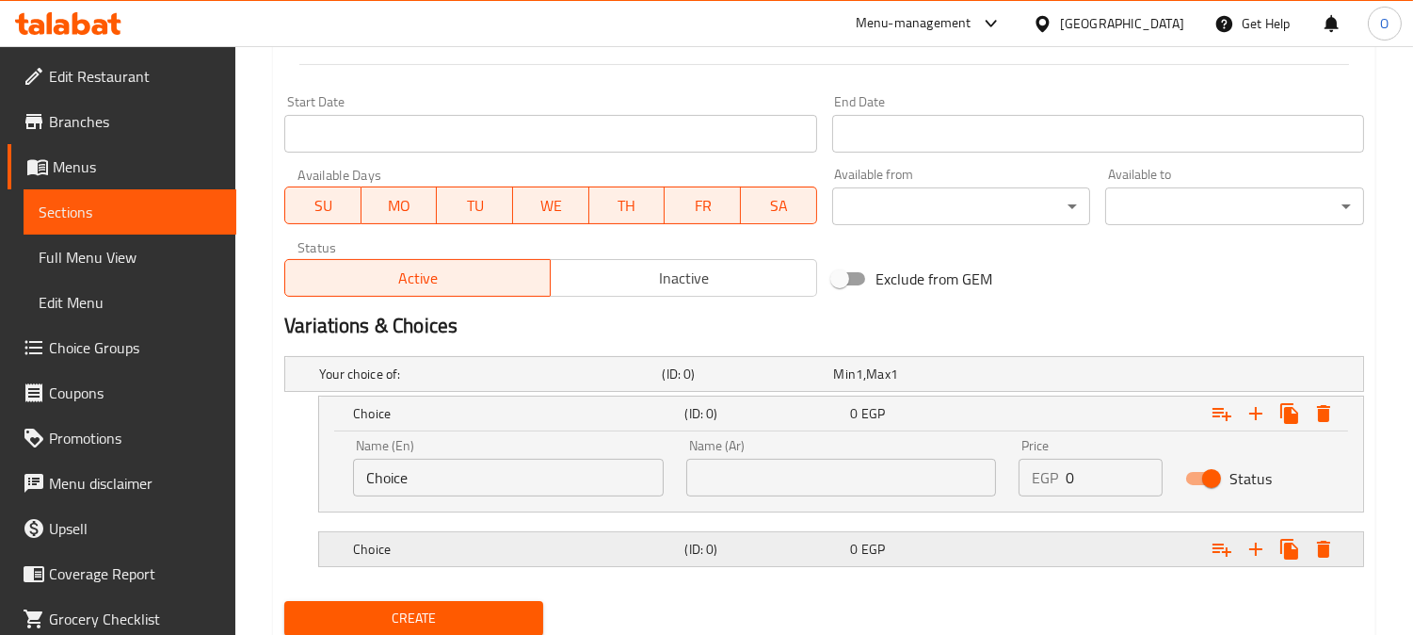
scroll to position [787, 0]
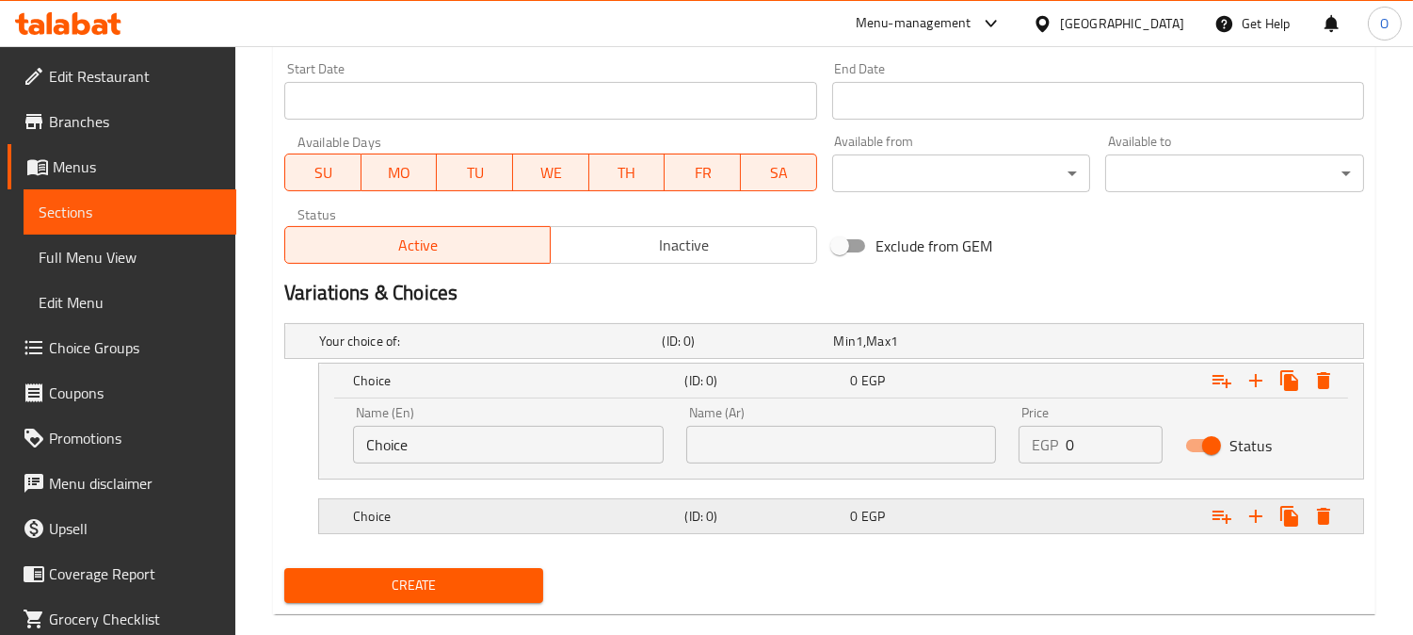
click at [763, 362] on div "Choice (ID: 0) 0 EGP" at bounding box center [829, 340] width 1029 height 41
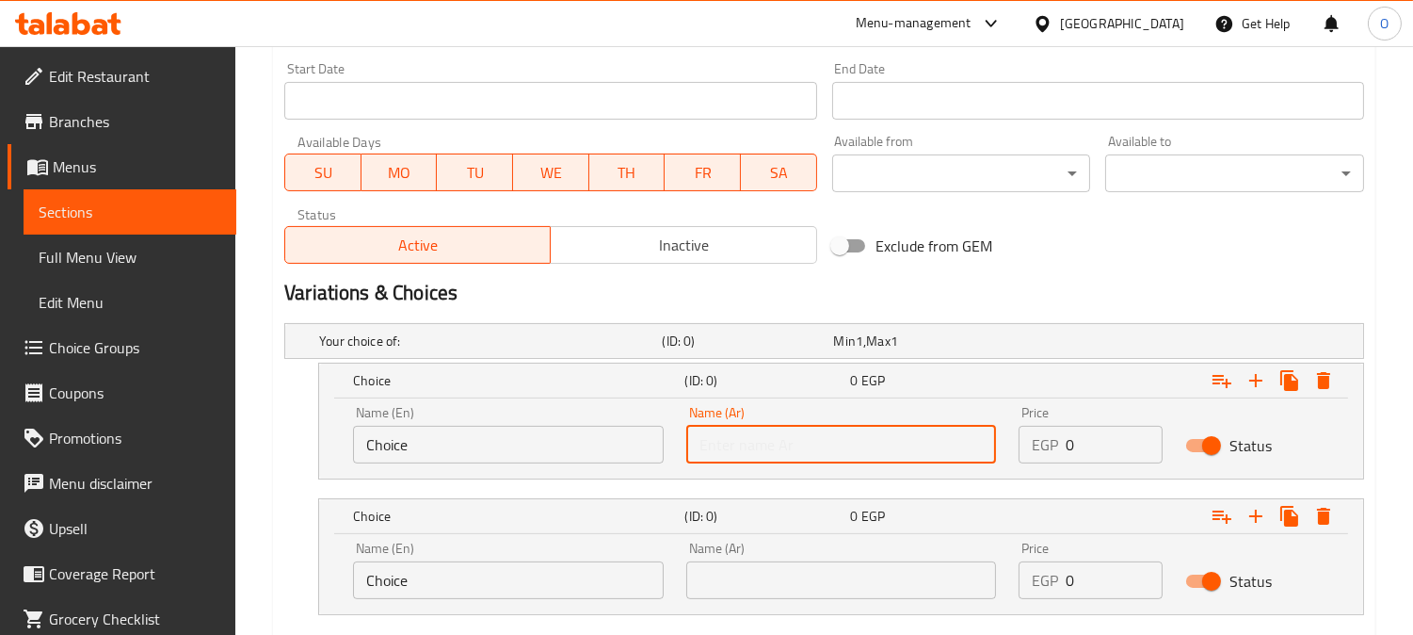
paste input "سوري"
type input "سوري"
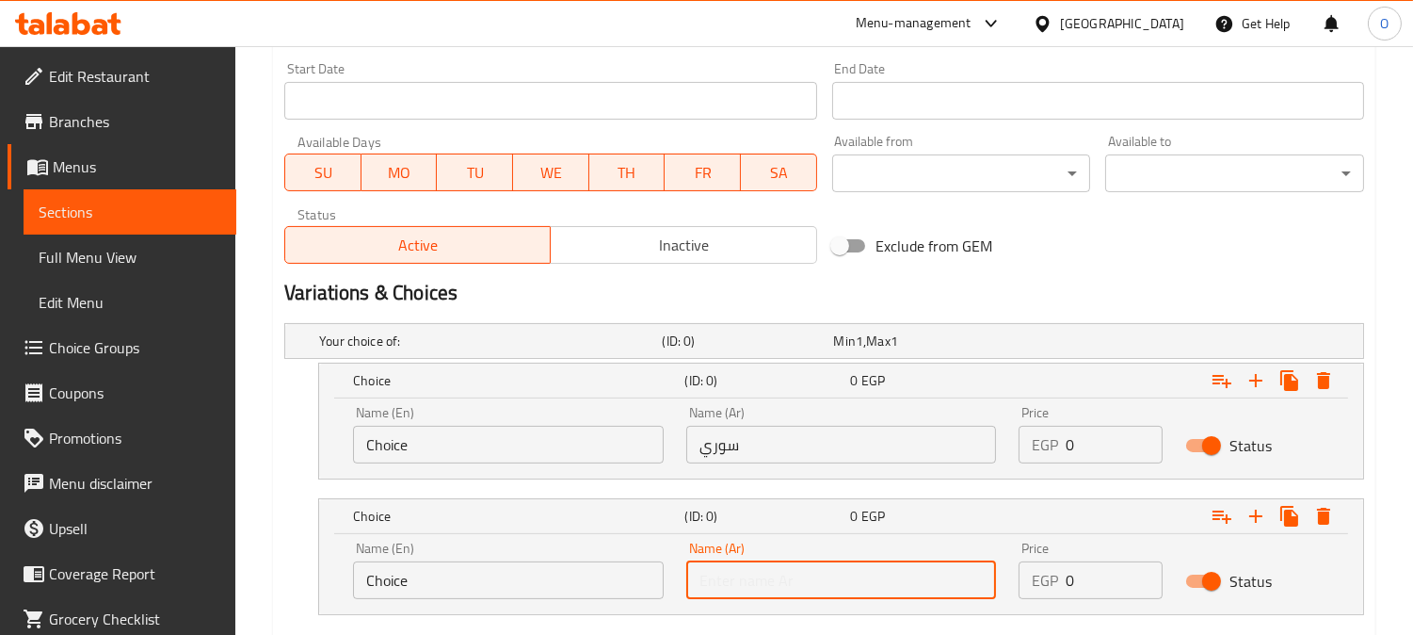
paste input "فرنساوي"
type input "فرنساوي"
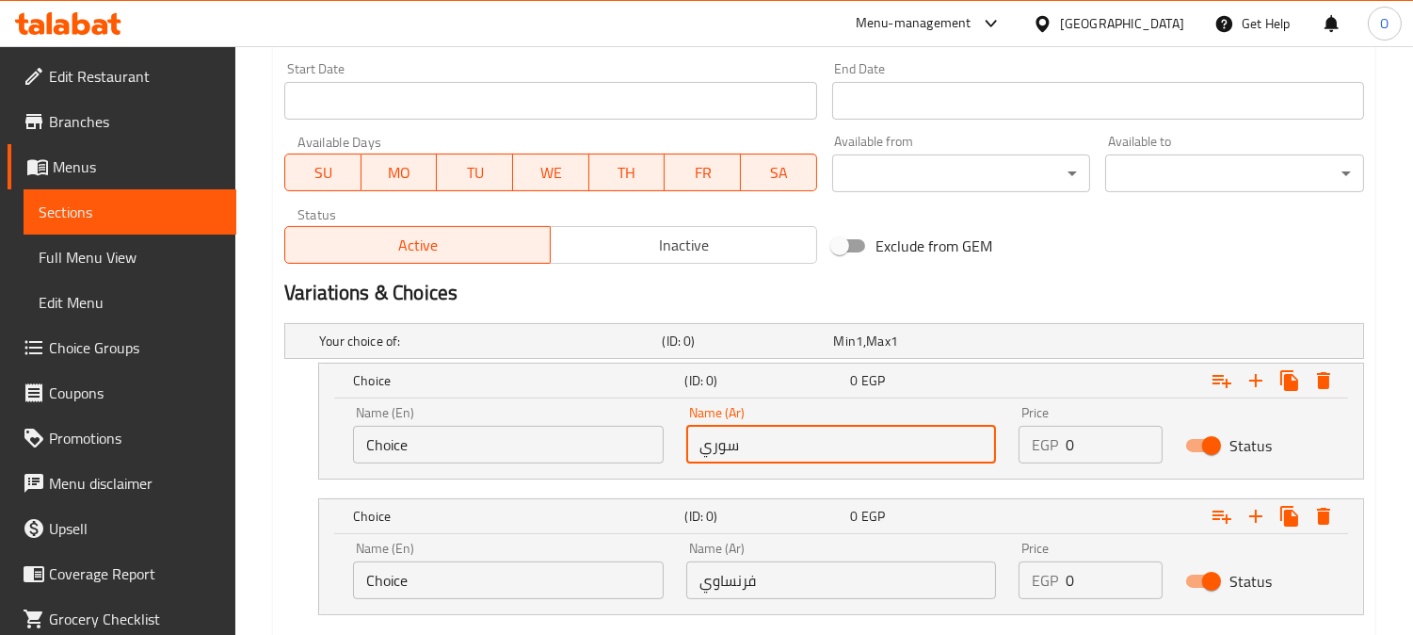
click at [764, 439] on input "سوري" at bounding box center [841, 445] width 311 height 38
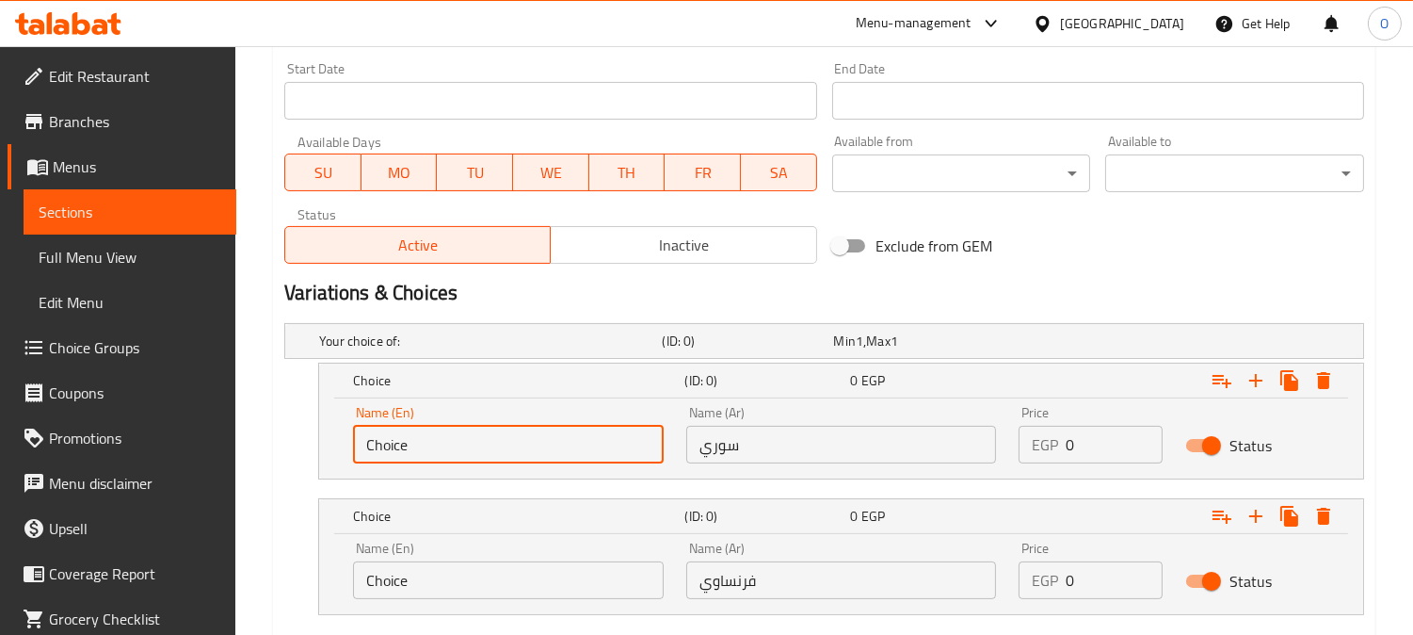
click at [478, 462] on input "Choice" at bounding box center [508, 445] width 311 height 38
paste input "Syrian"
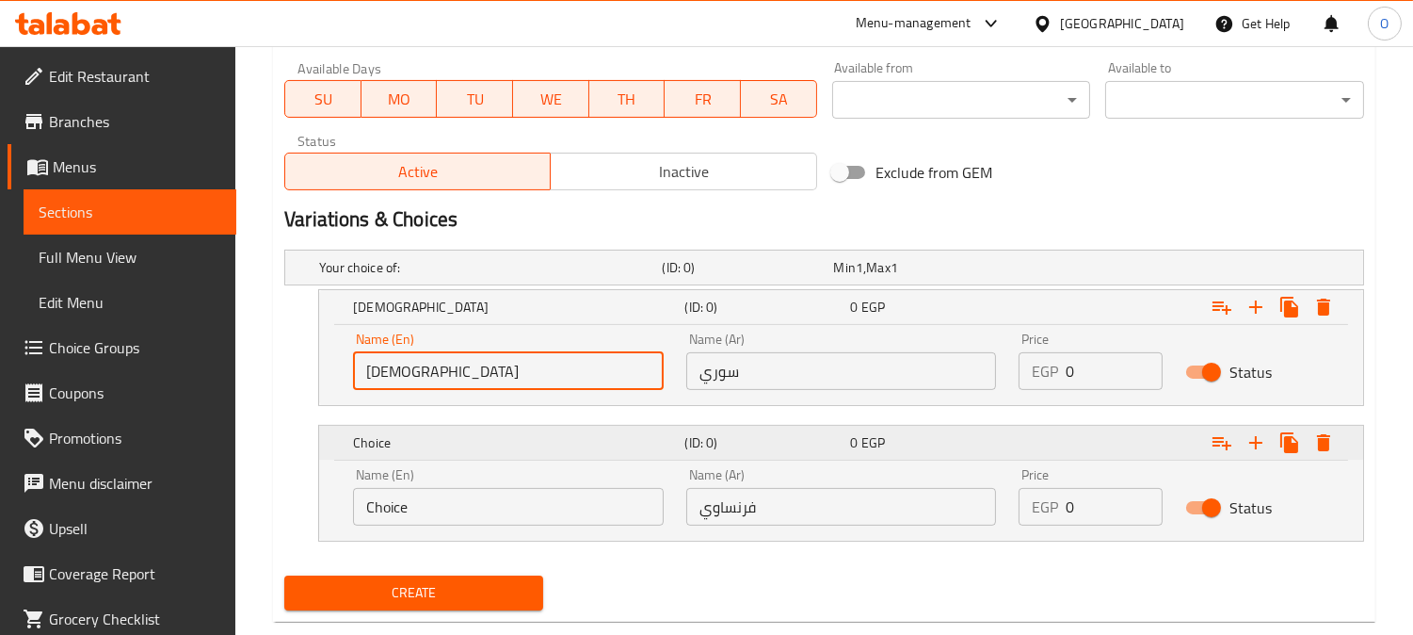
scroll to position [899, 0]
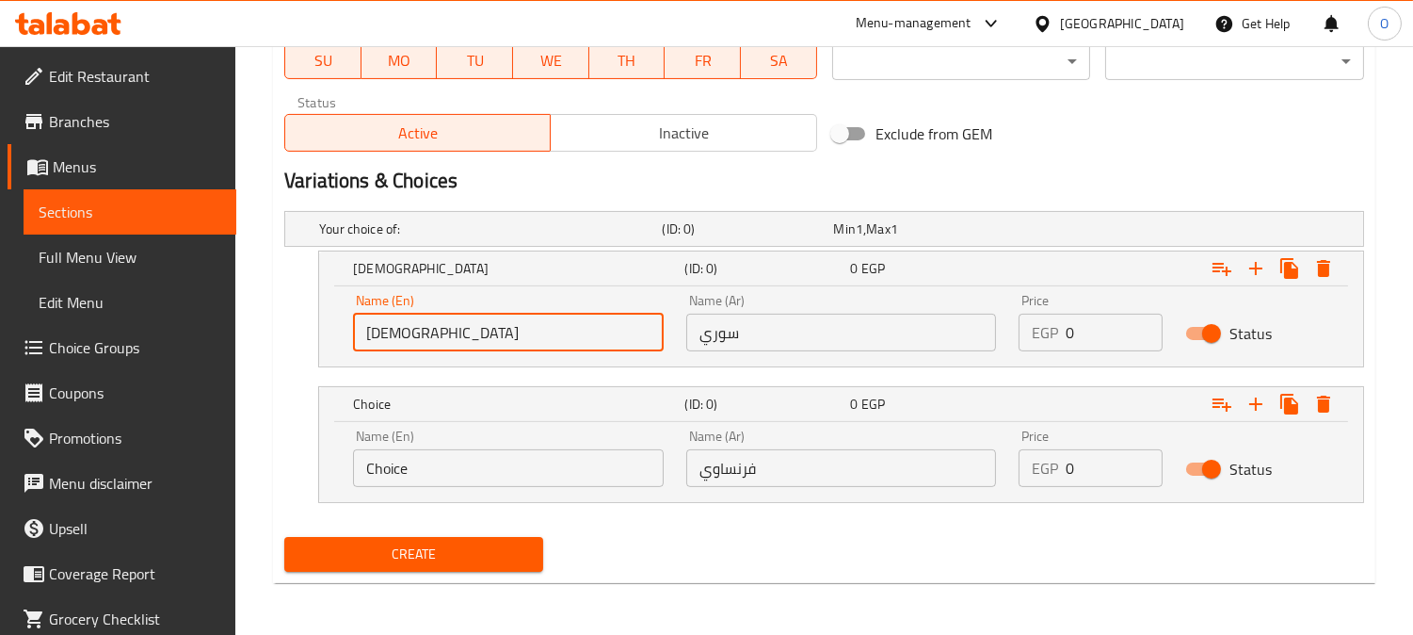
type input "Syrian"
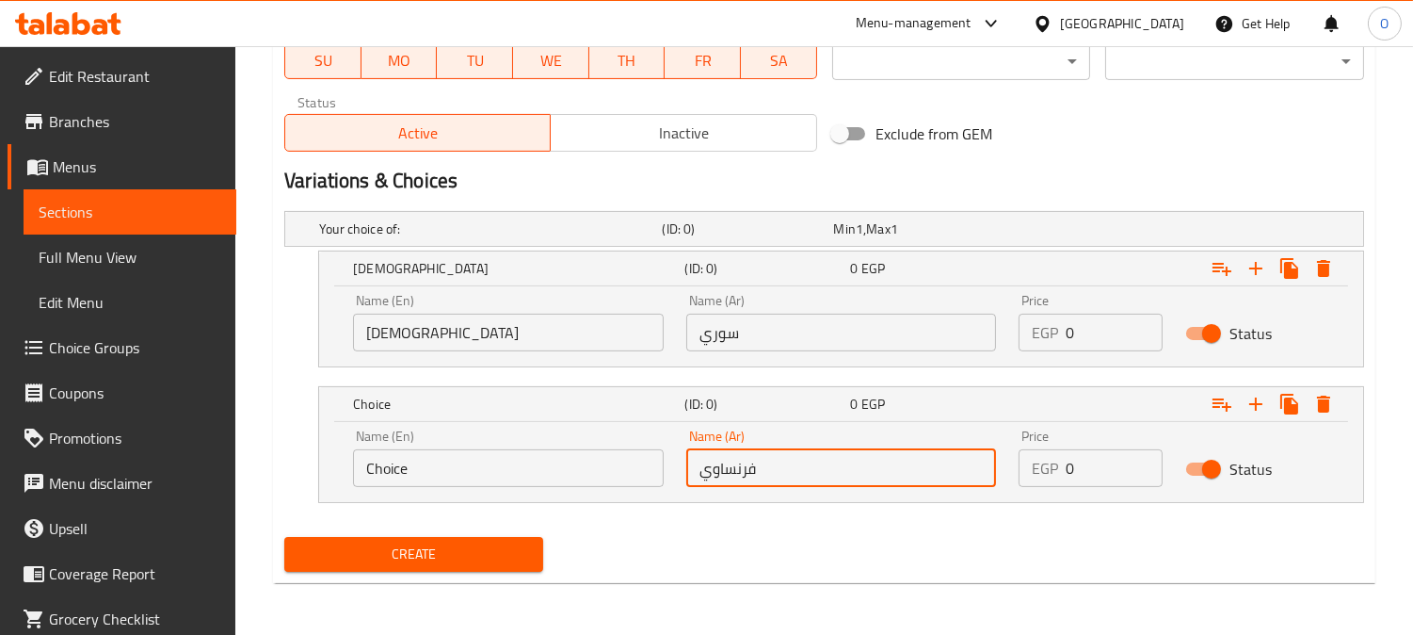
click at [726, 483] on input "فرنساوي" at bounding box center [841, 468] width 311 height 38
click at [443, 469] on input "Choice" at bounding box center [508, 468] width 311 height 38
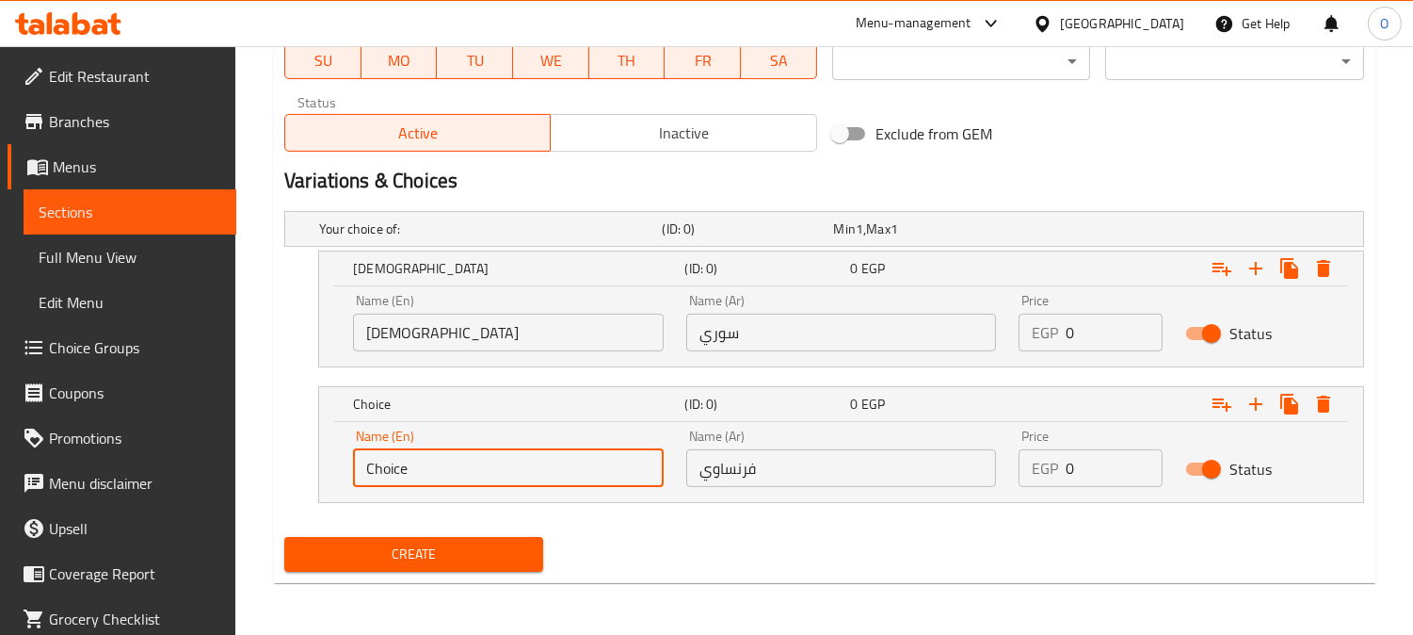
click at [443, 469] on input "Choice" at bounding box center [508, 468] width 311 height 38
drag, startPoint x: 428, startPoint y: 497, endPoint x: 384, endPoint y: 467, distance: 53.5
paste input "French"
type input "French"
drag, startPoint x: 1108, startPoint y: 337, endPoint x: 1049, endPoint y: 324, distance: 60.8
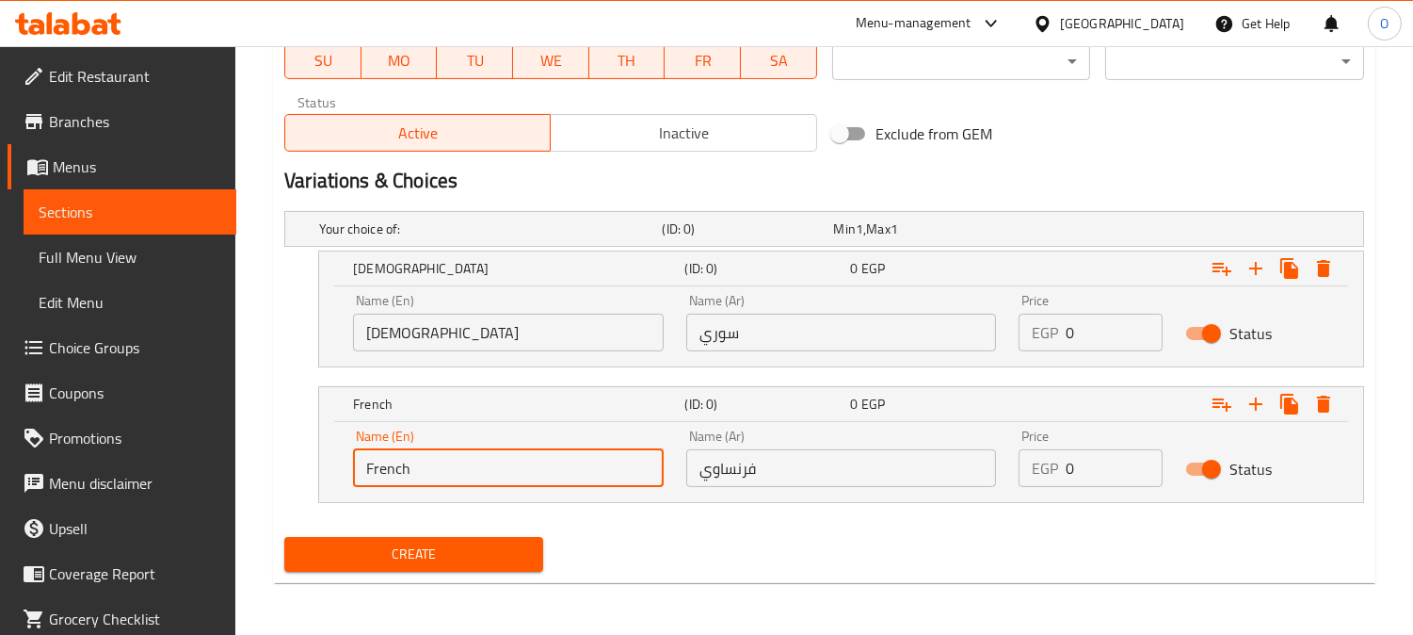
click at [1055, 325] on div "EGP 0 Price" at bounding box center [1091, 333] width 144 height 38
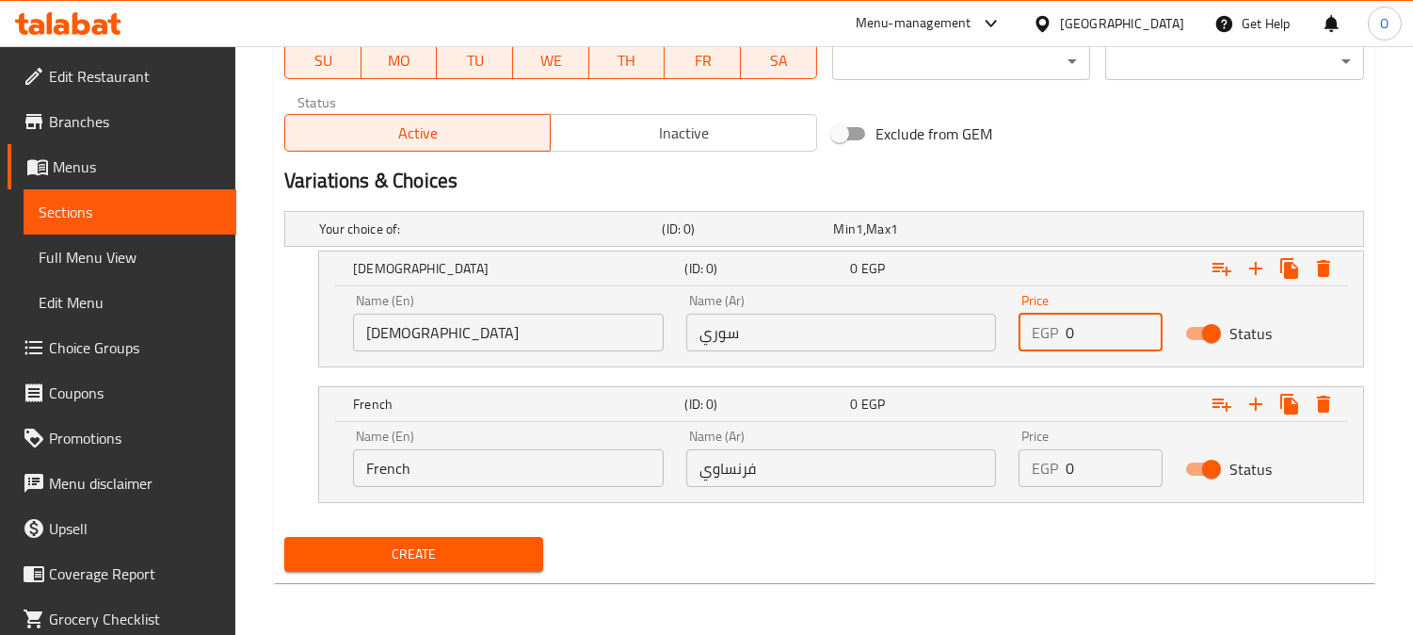
paste input "75"
type input "75"
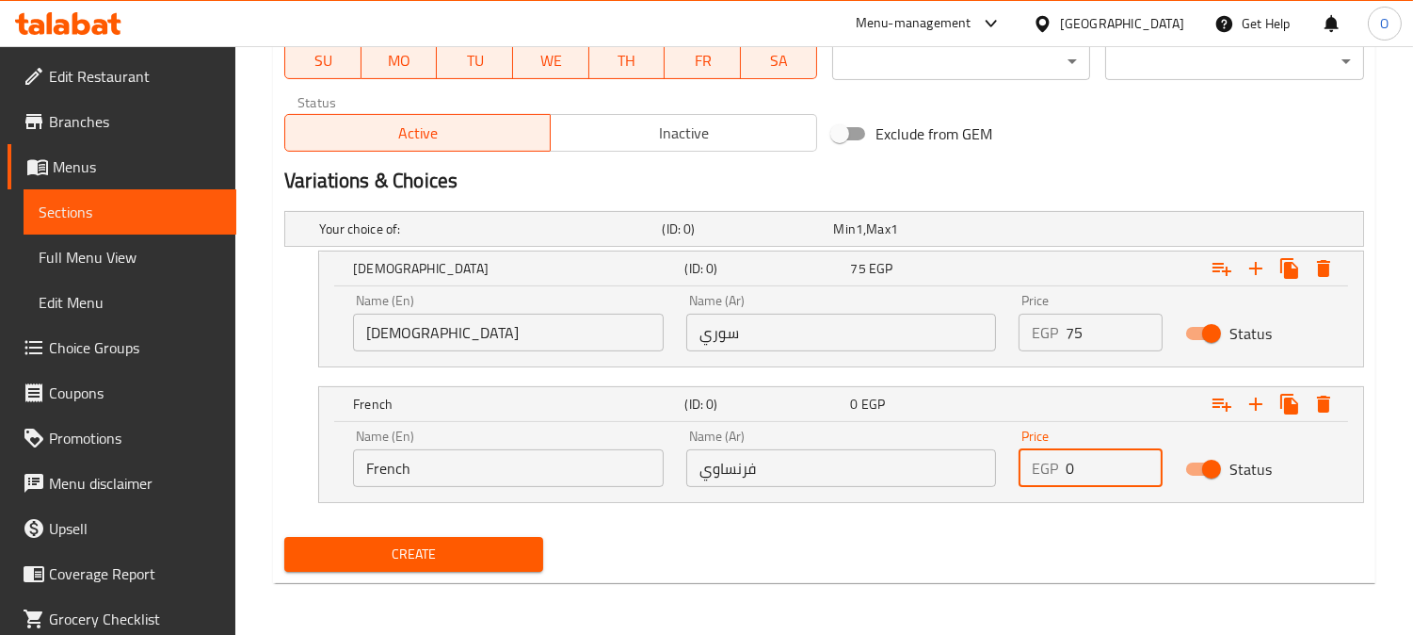
drag, startPoint x: 1092, startPoint y: 458, endPoint x: 1056, endPoint y: 480, distance: 42.3
click at [1056, 480] on div "EGP 0 Price" at bounding box center [1091, 468] width 144 height 38
paste input "8"
type input "80"
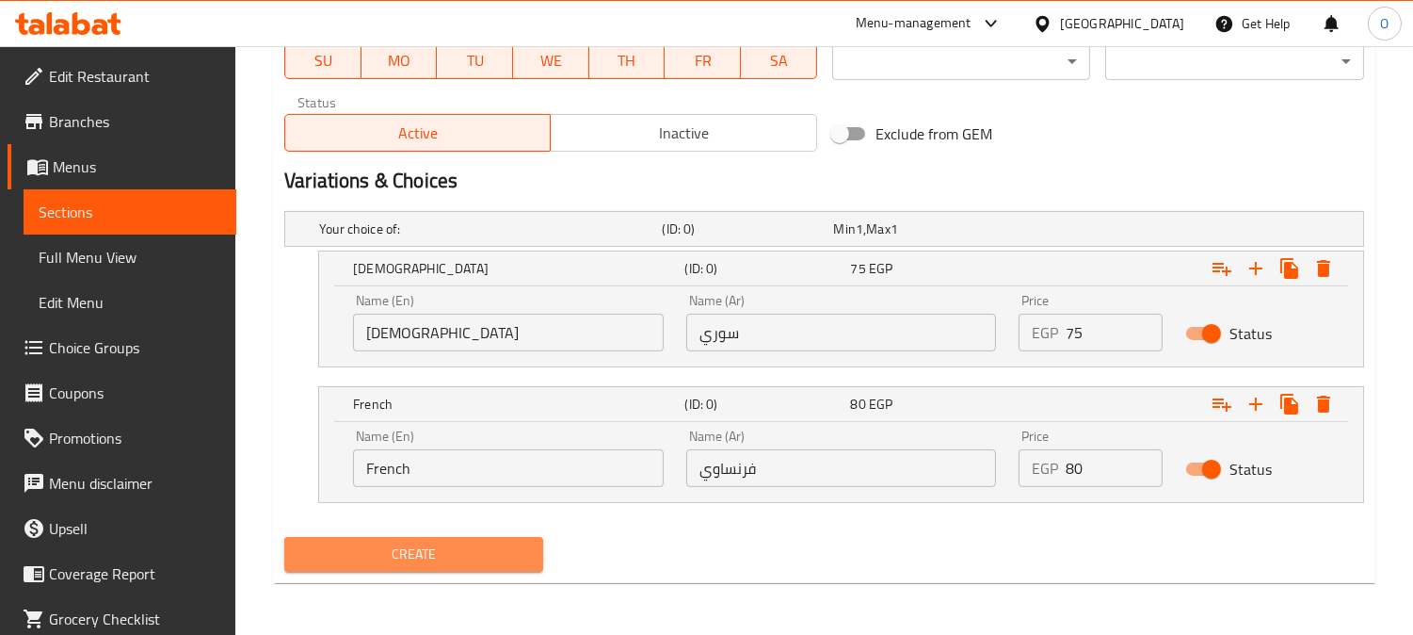
click at [327, 561] on span "Create" at bounding box center [413, 554] width 229 height 24
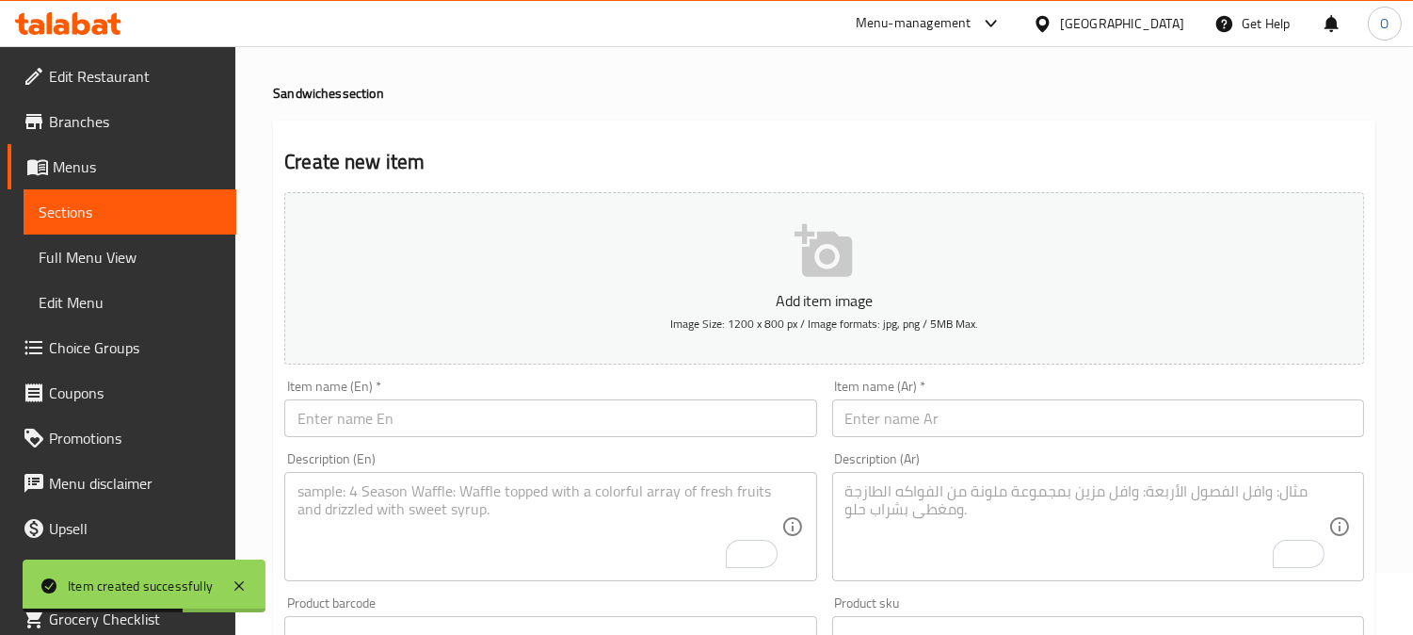
scroll to position [0, 0]
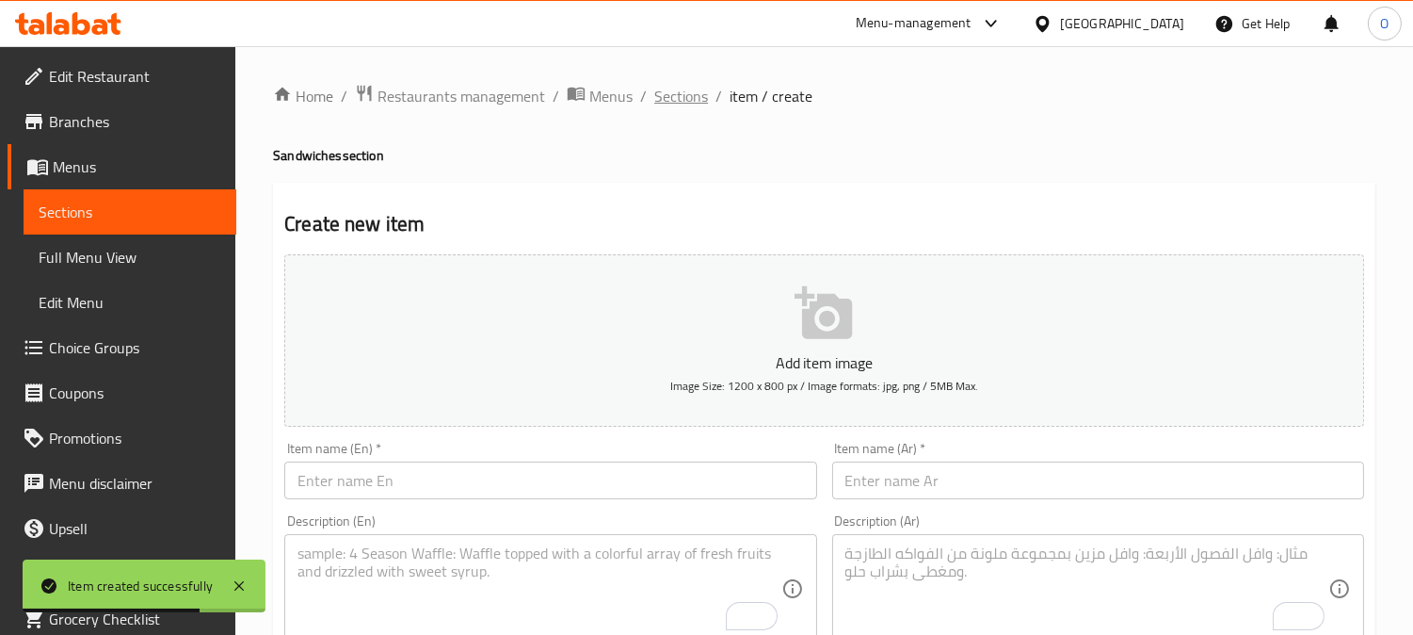
click at [692, 87] on span "Sections" at bounding box center [681, 96] width 54 height 23
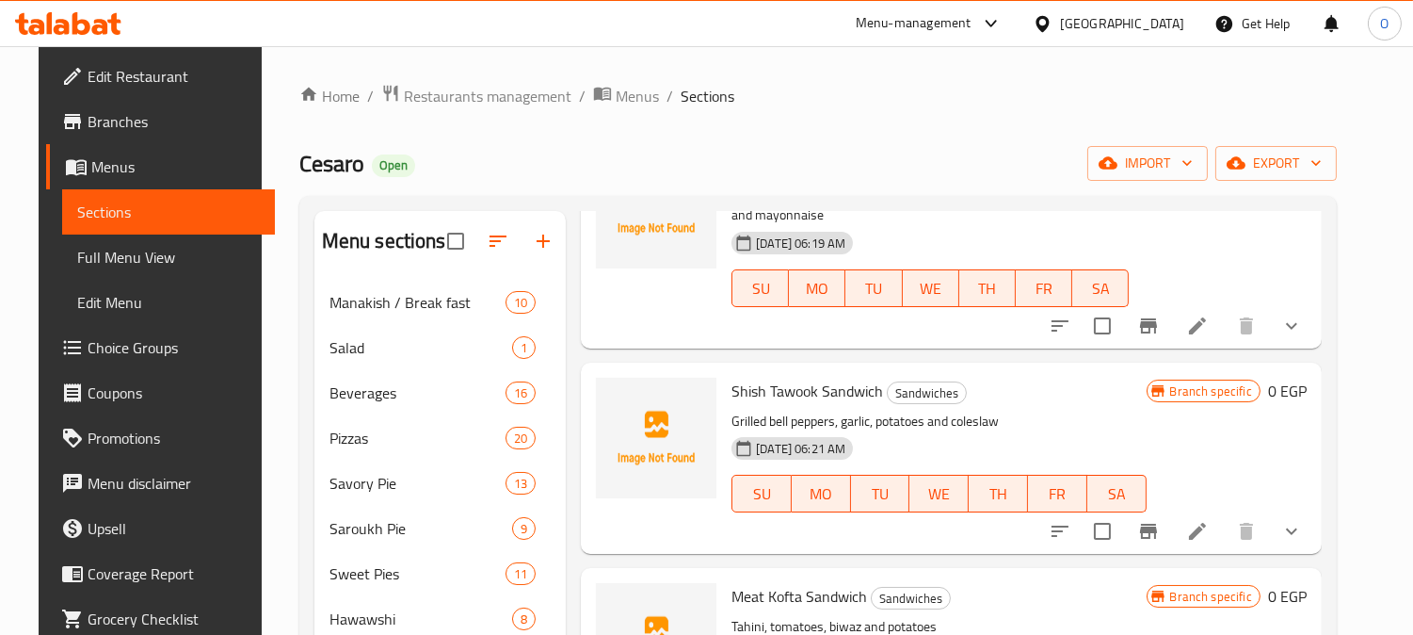
scroll to position [2301, 0]
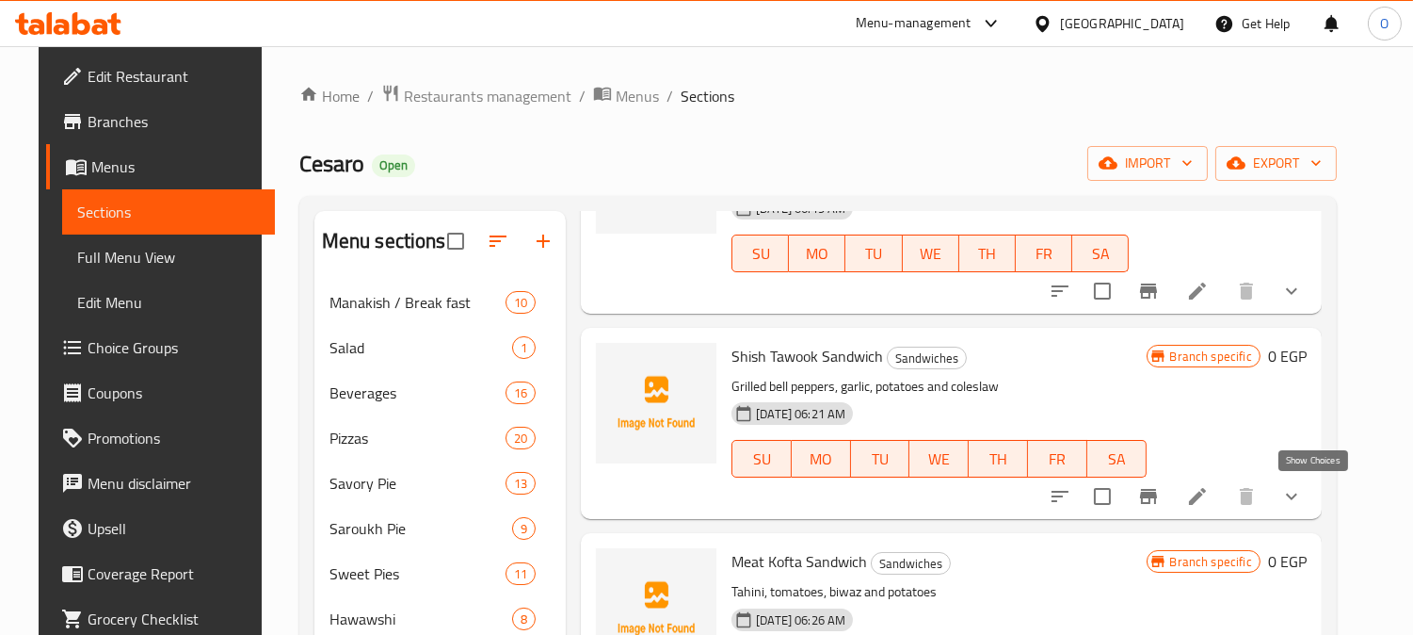
click at [1303, 497] on icon "show more" at bounding box center [1292, 496] width 23 height 23
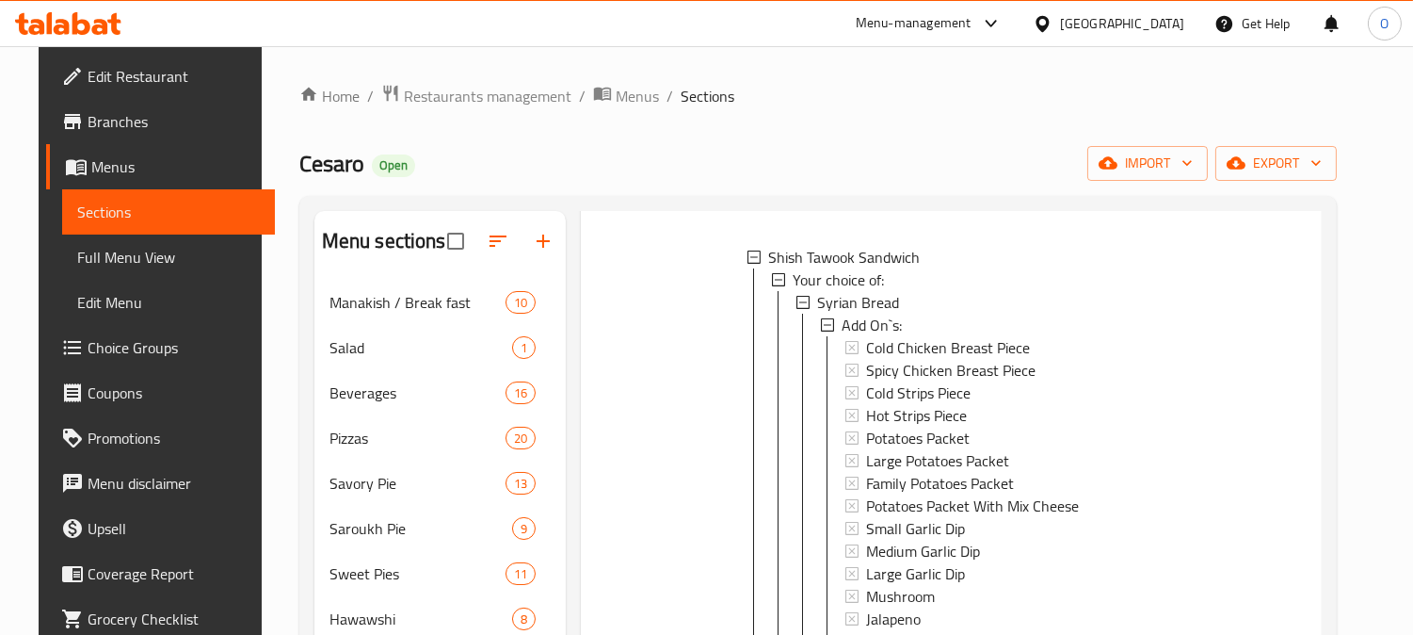
scroll to position [2615, 0]
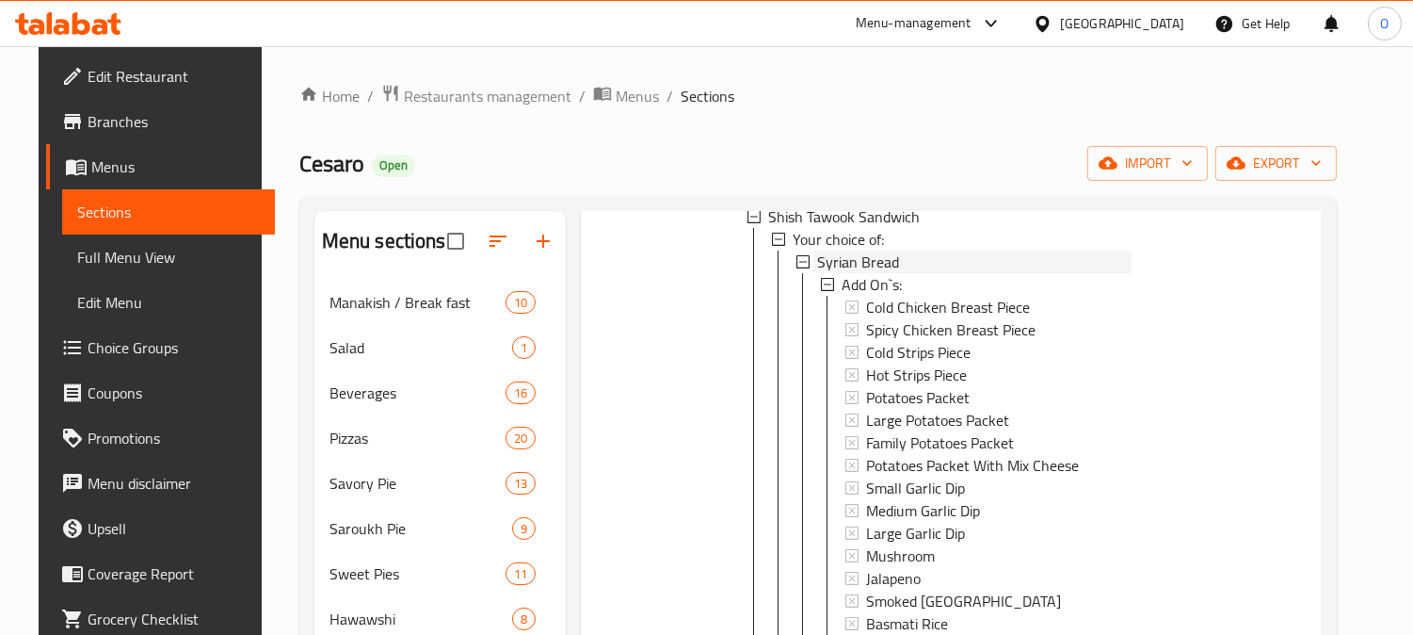
click at [862, 257] on span "Syrian Bread" at bounding box center [858, 261] width 82 height 23
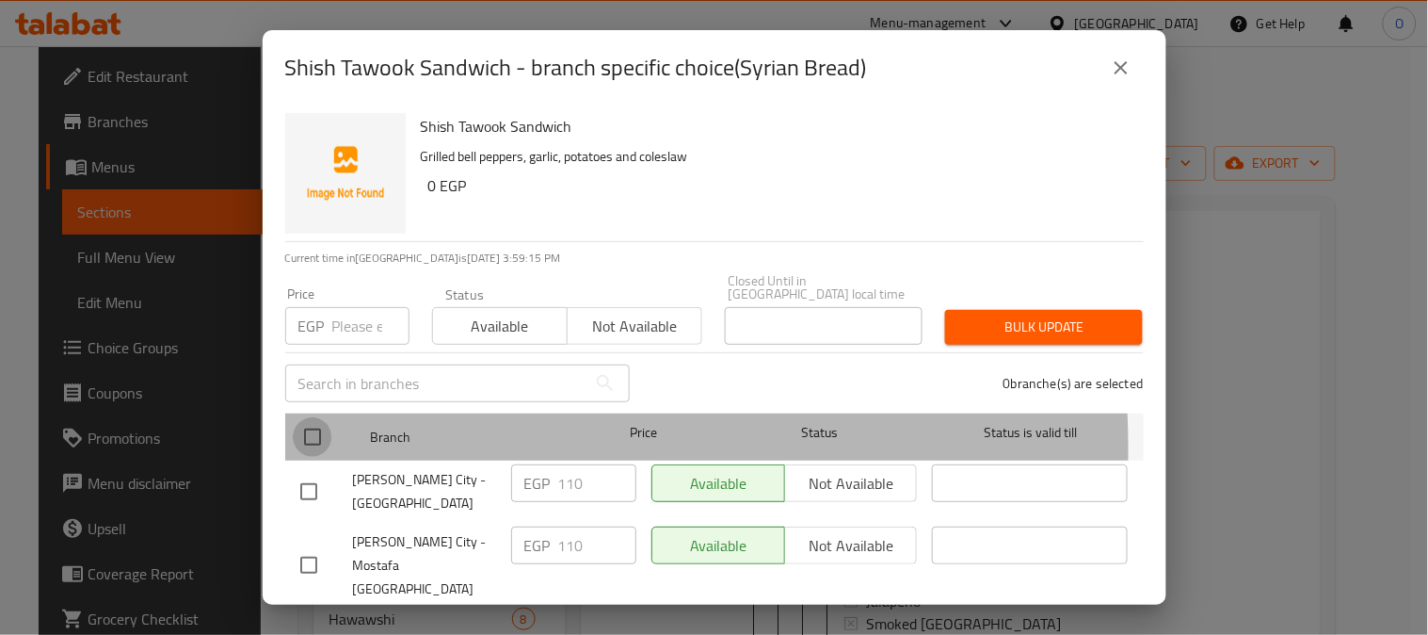
drag, startPoint x: 314, startPoint y: 436, endPoint x: 324, endPoint y: 361, distance: 75.9
click at [314, 428] on input "checkbox" at bounding box center [313, 437] width 40 height 40
checkbox input "true"
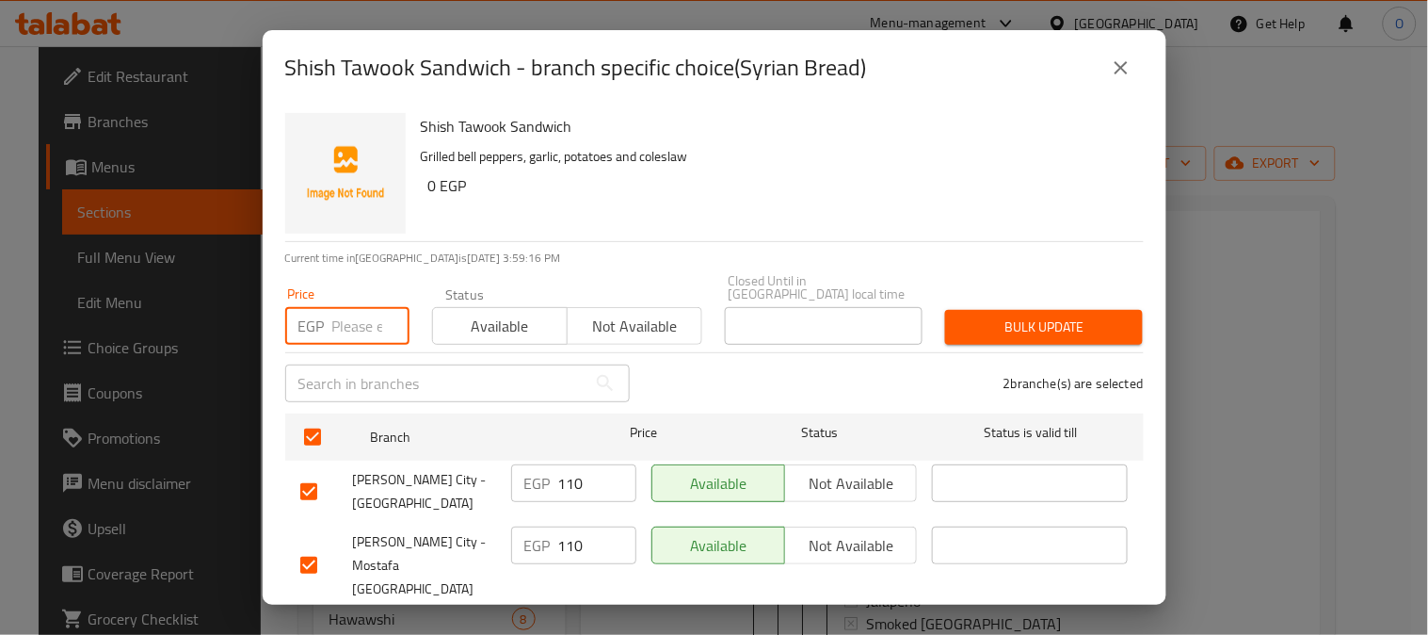
paste input "75"
type input "75"
click at [999, 315] on span "Bulk update" at bounding box center [1044, 327] width 168 height 24
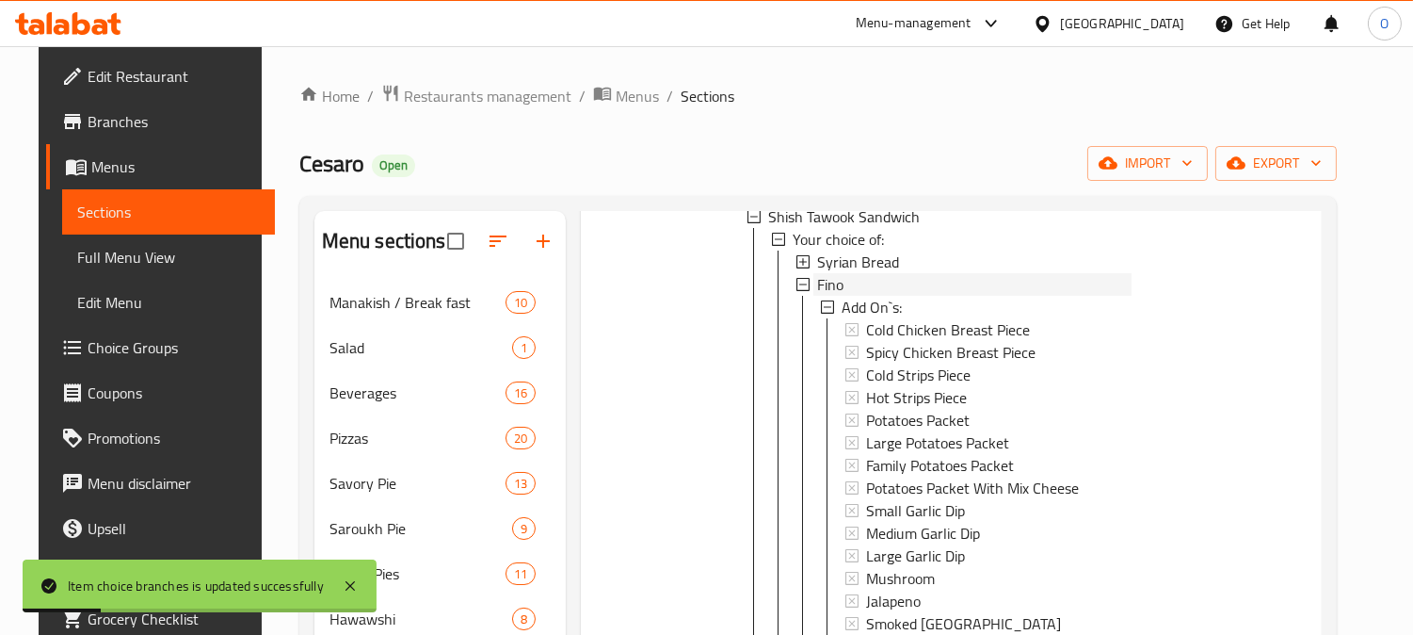
click at [846, 277] on div "Fino" at bounding box center [974, 284] width 314 height 23
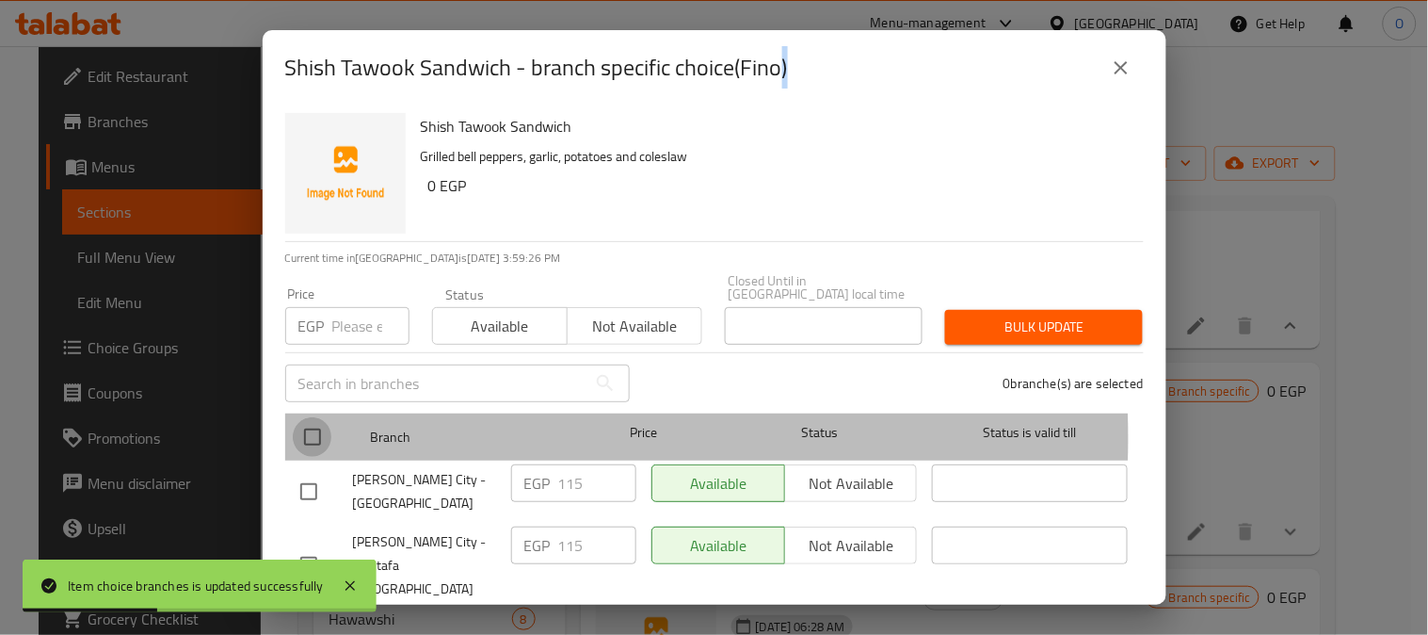
click at [324, 425] on input "checkbox" at bounding box center [313, 437] width 40 height 40
checkbox input "true"
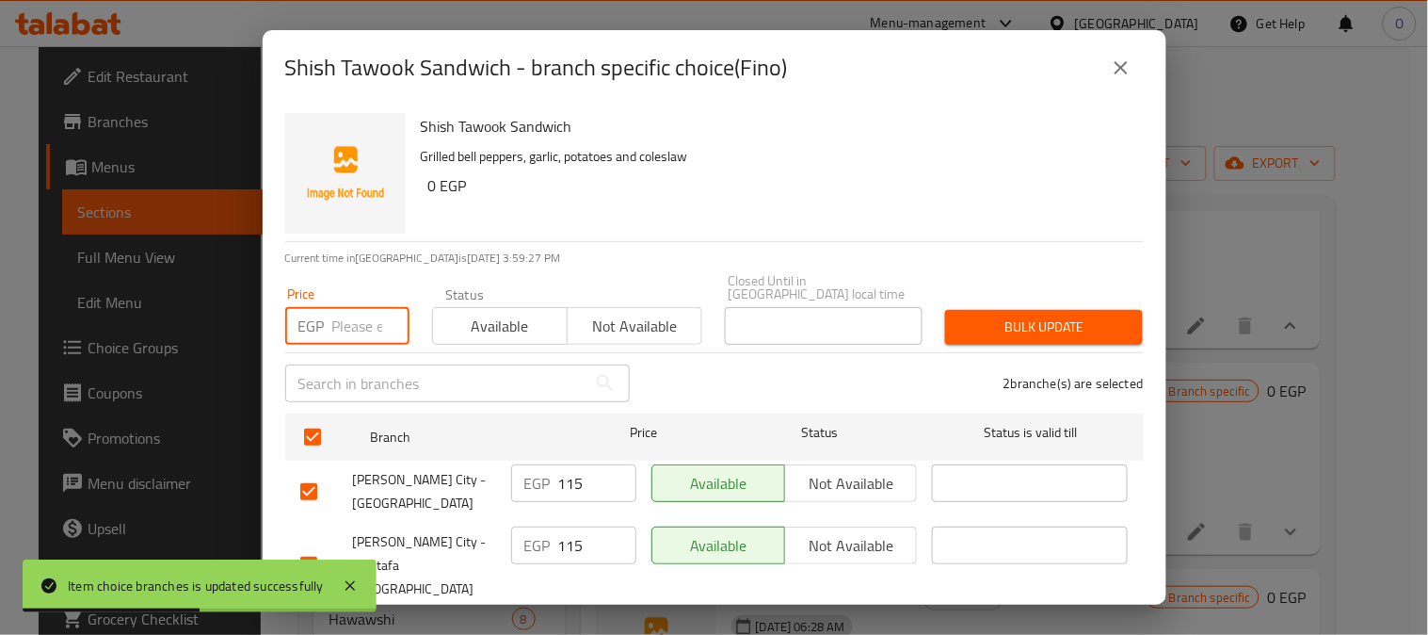
paste input "80"
type input "80"
click at [1018, 315] on span "Bulk update" at bounding box center [1044, 327] width 168 height 24
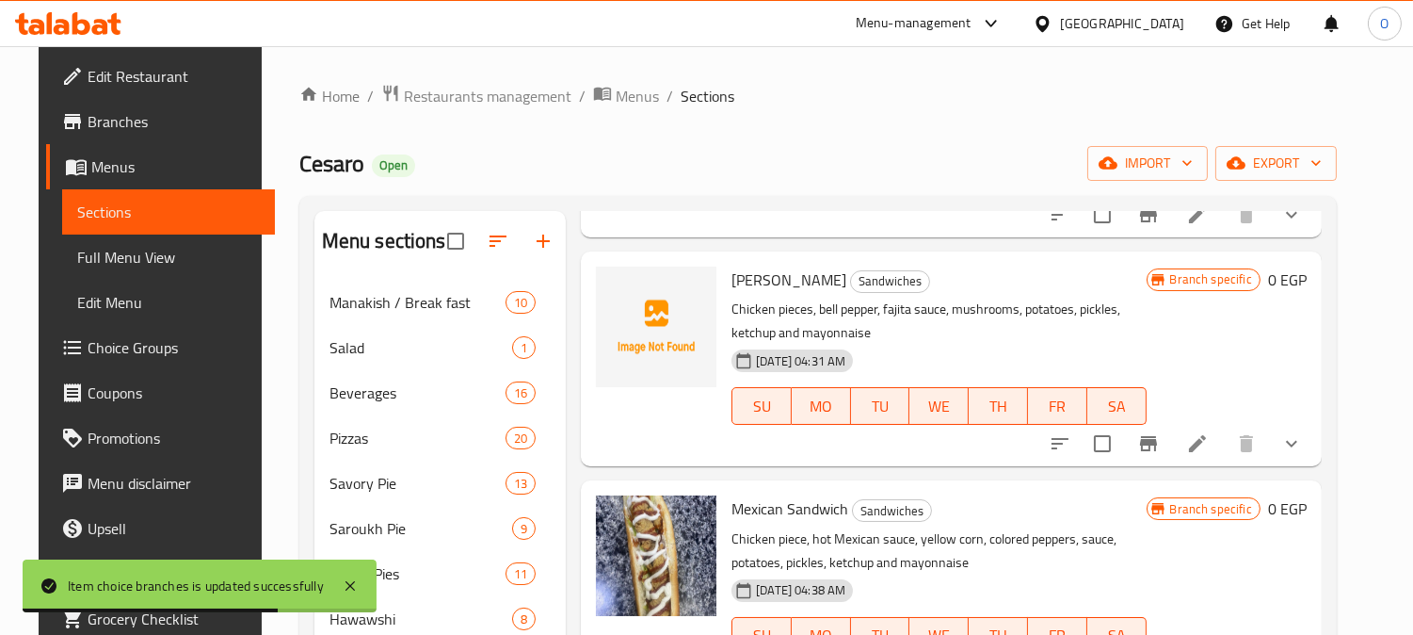
scroll to position [1151, 0]
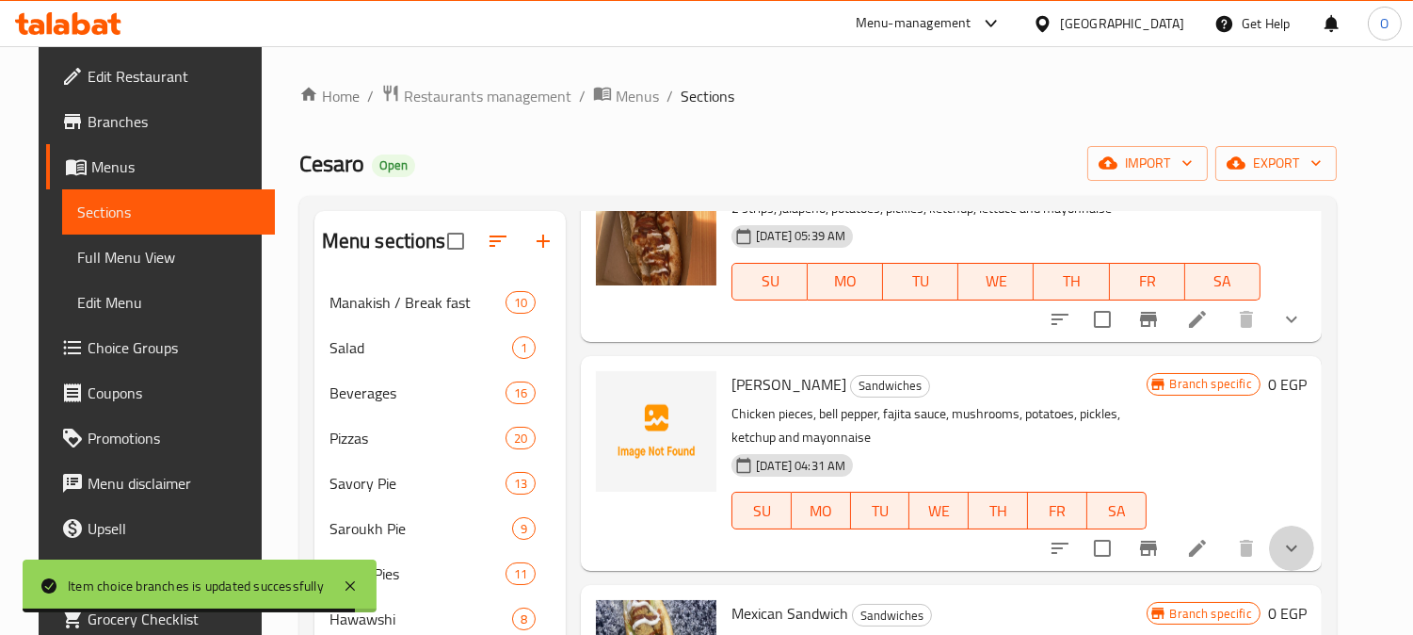
click at [1298, 541] on button "show more" at bounding box center [1291, 547] width 45 height 45
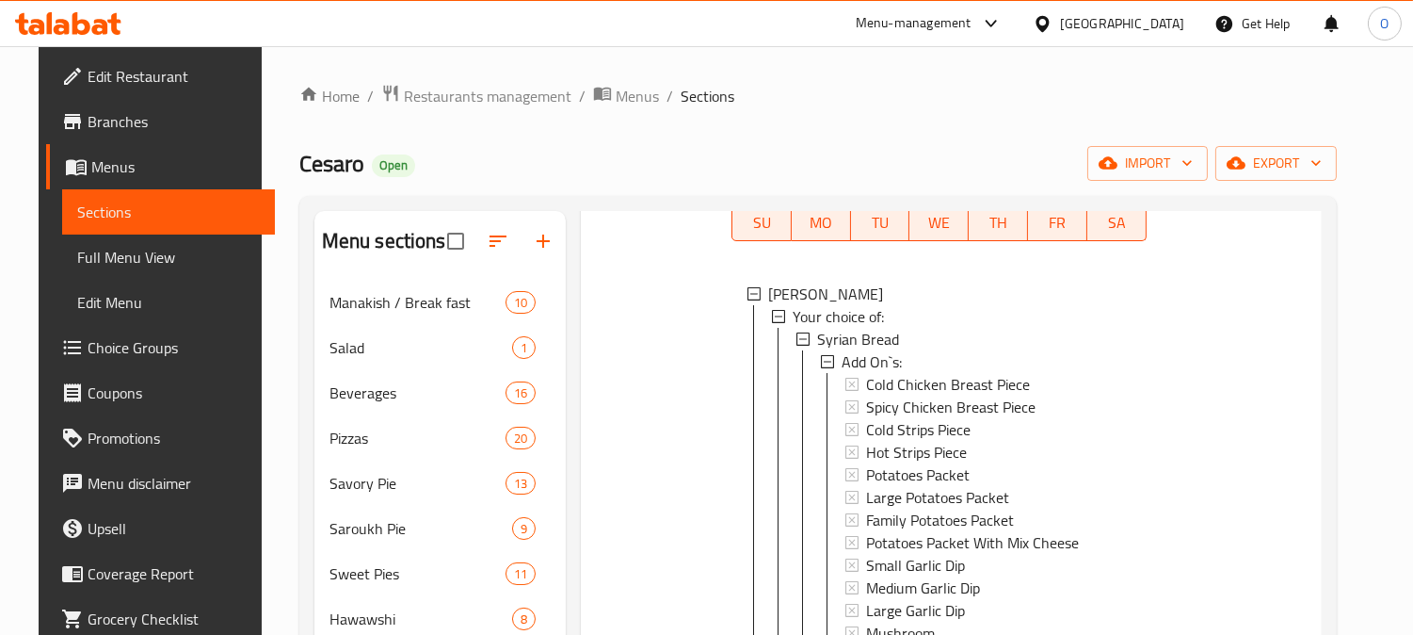
scroll to position [1464, 0]
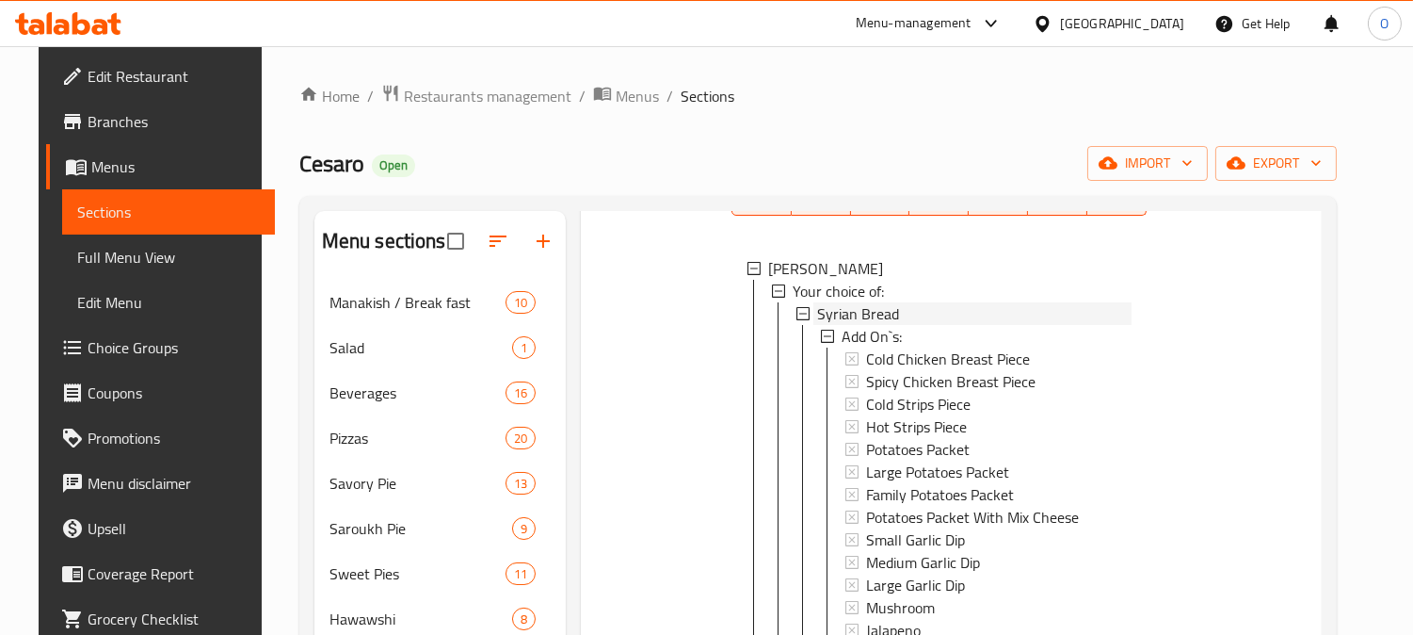
click at [873, 306] on span "Syrian Bread" at bounding box center [858, 313] width 82 height 23
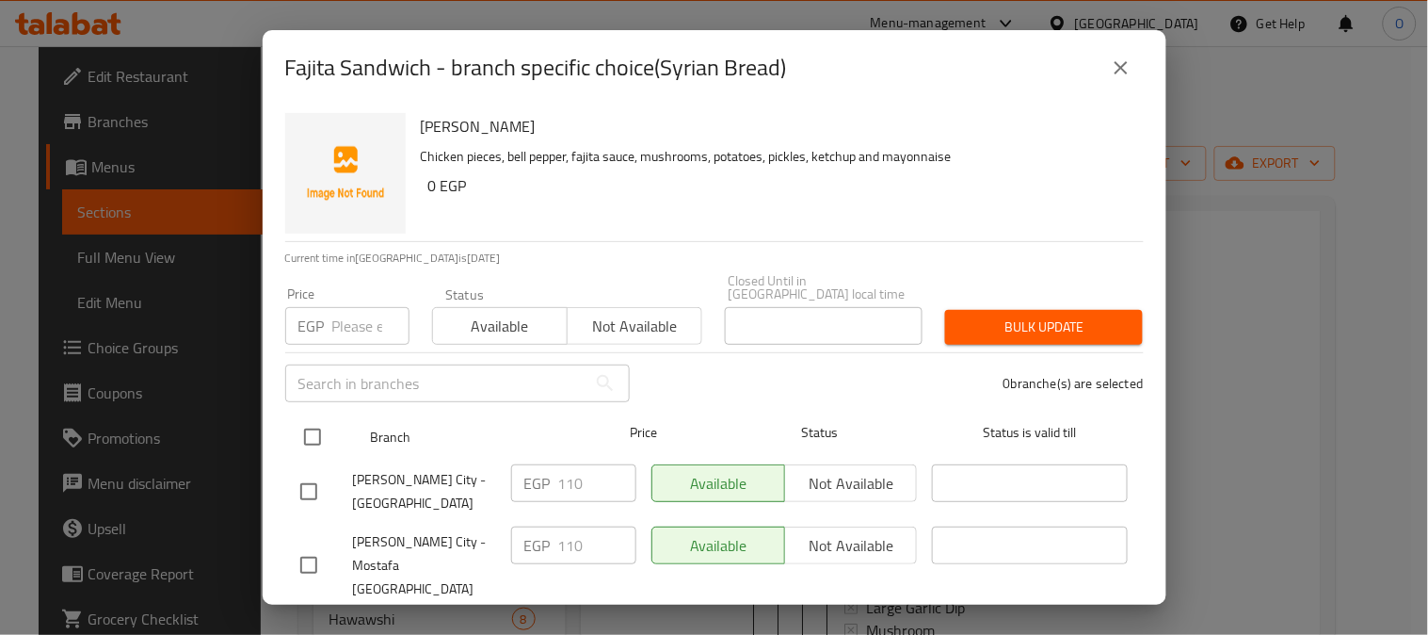
click at [307, 440] on input "checkbox" at bounding box center [313, 437] width 40 height 40
checkbox input "true"
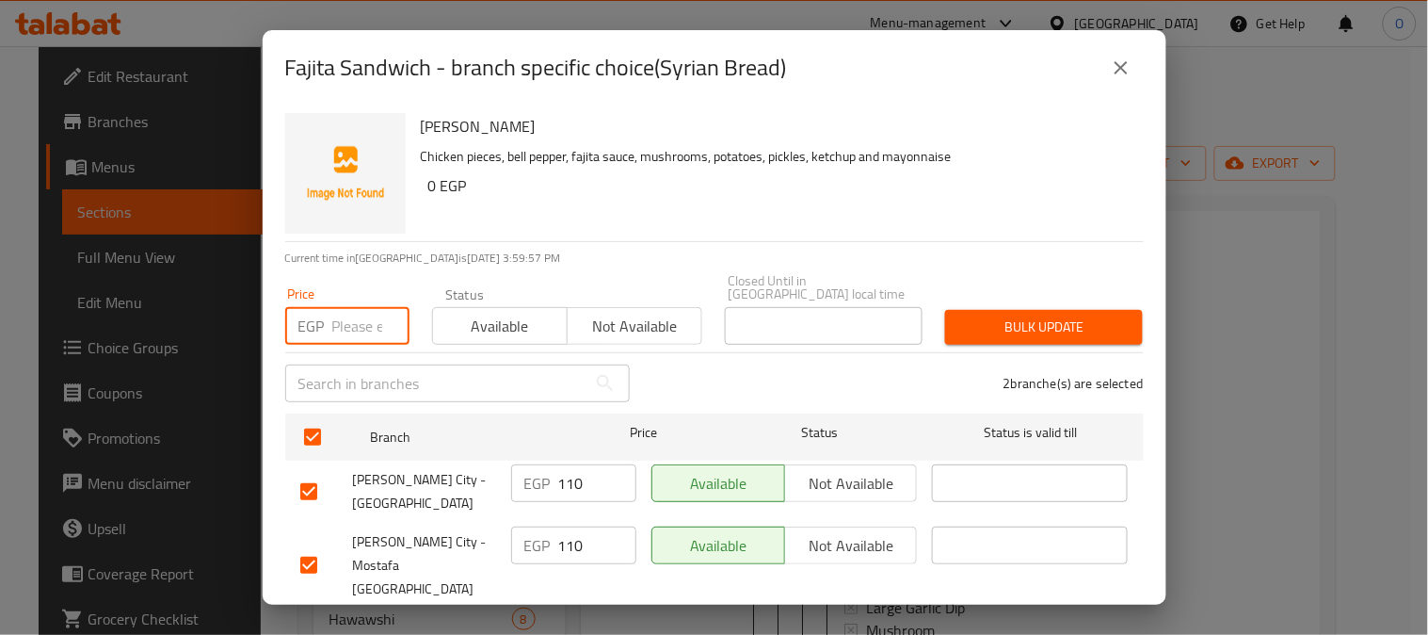
paste input "75"
type input "75"
click at [1086, 315] on span "Bulk update" at bounding box center [1044, 327] width 168 height 24
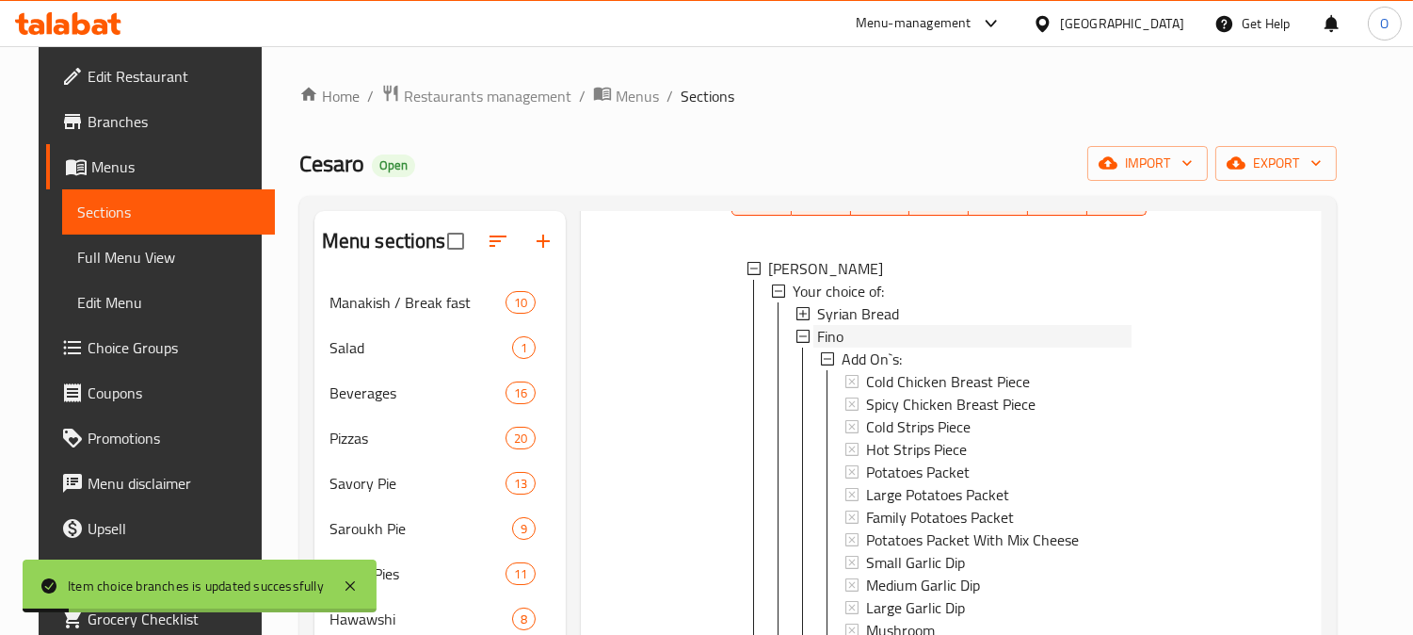
click at [839, 328] on div "Fino" at bounding box center [974, 336] width 314 height 23
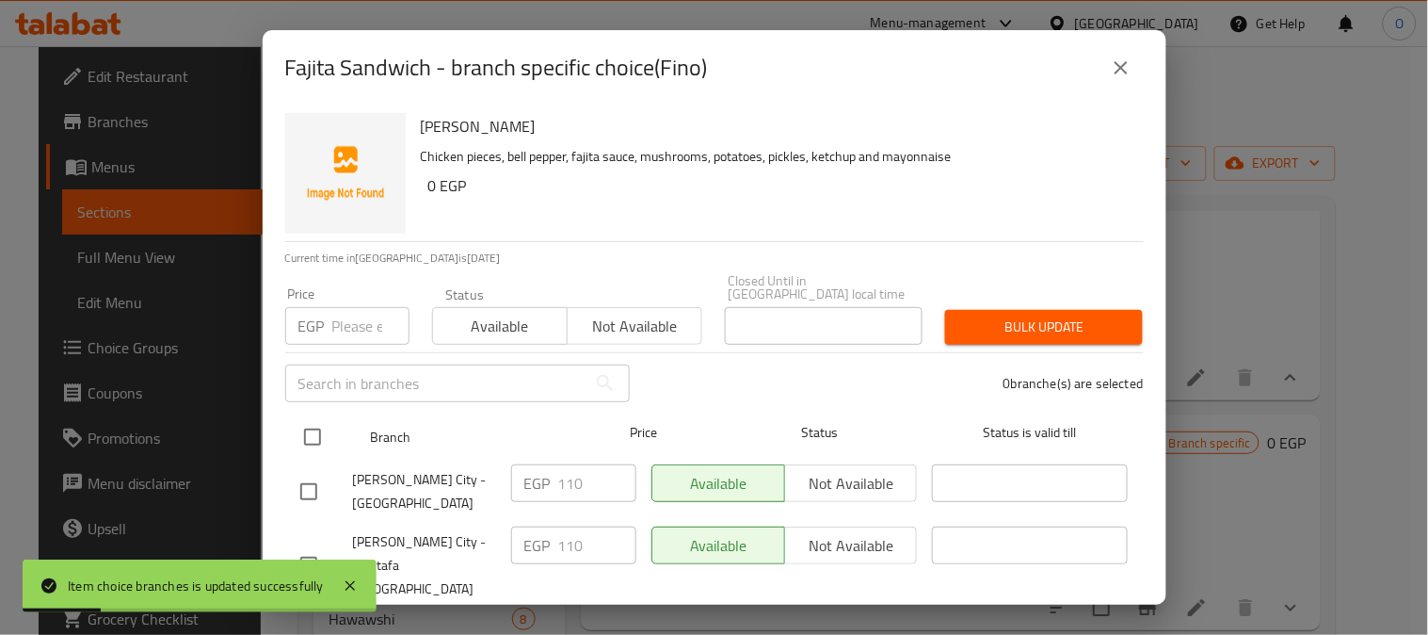
click at [325, 430] on input "checkbox" at bounding box center [313, 437] width 40 height 40
checkbox input "true"
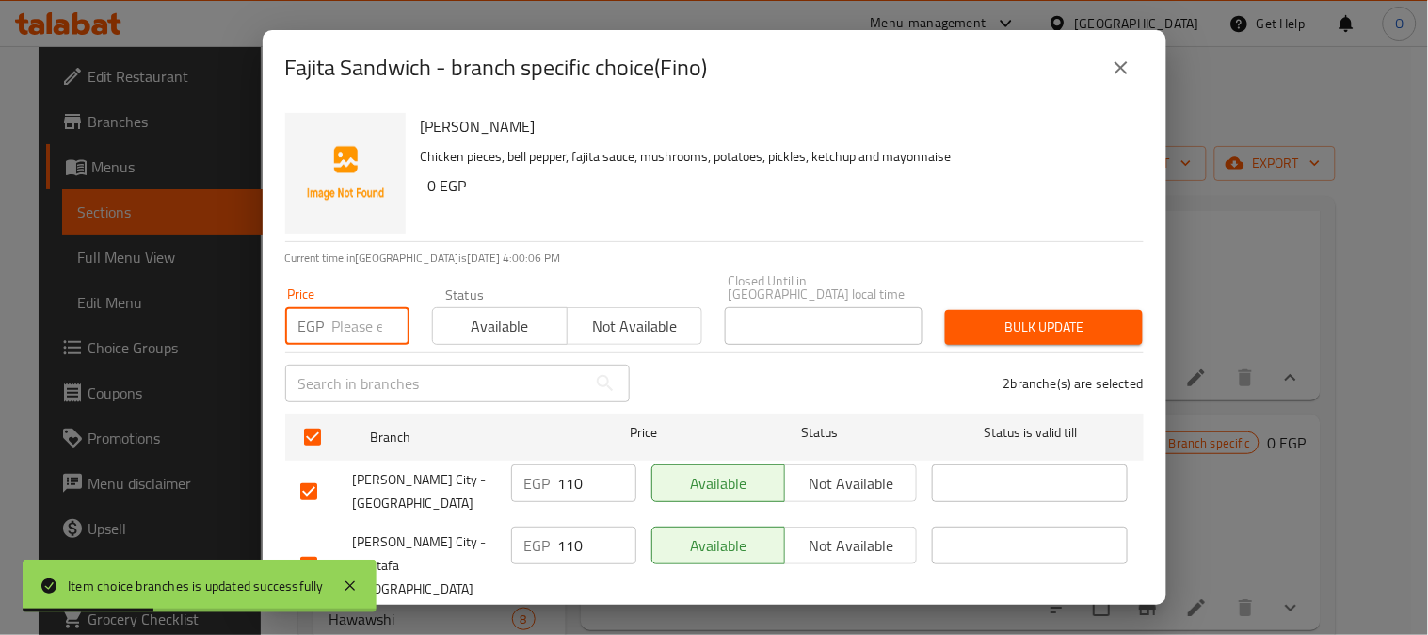
paste input "80"
type input "80"
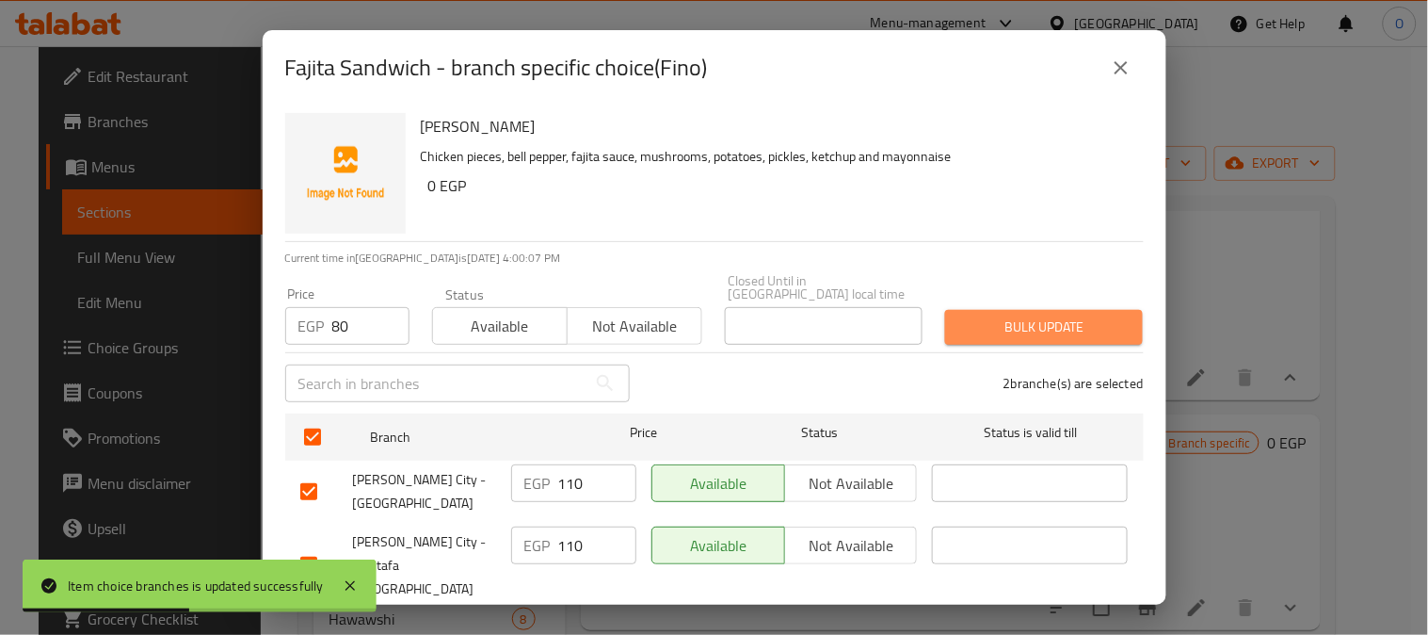
click at [1066, 315] on span "Bulk update" at bounding box center [1044, 327] width 168 height 24
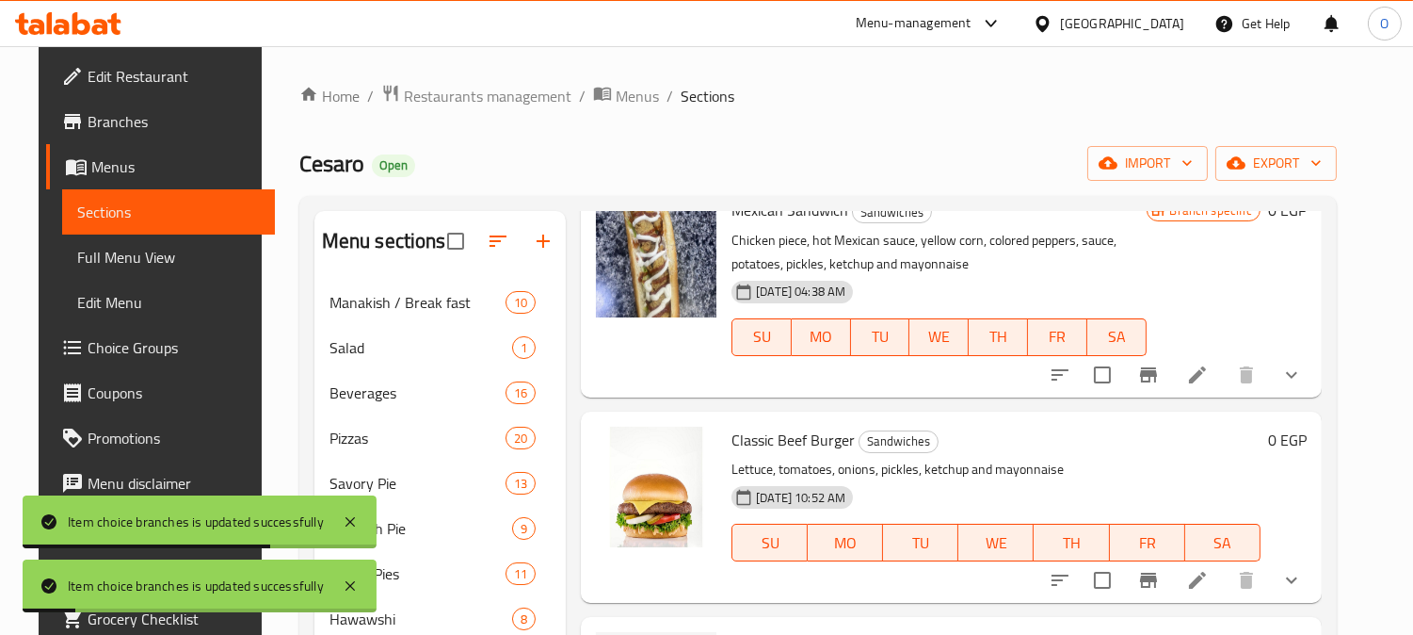
scroll to position [1778, 0]
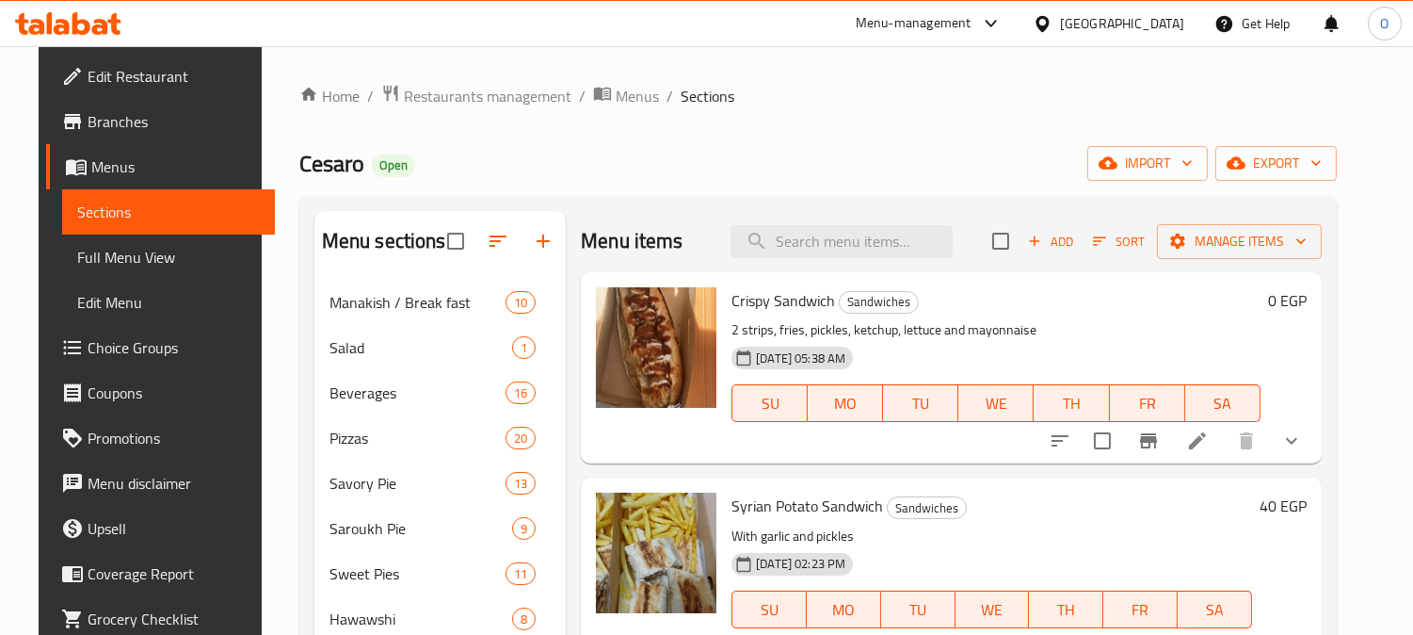
click at [1062, 255] on button "Add" at bounding box center [1051, 241] width 60 height 29
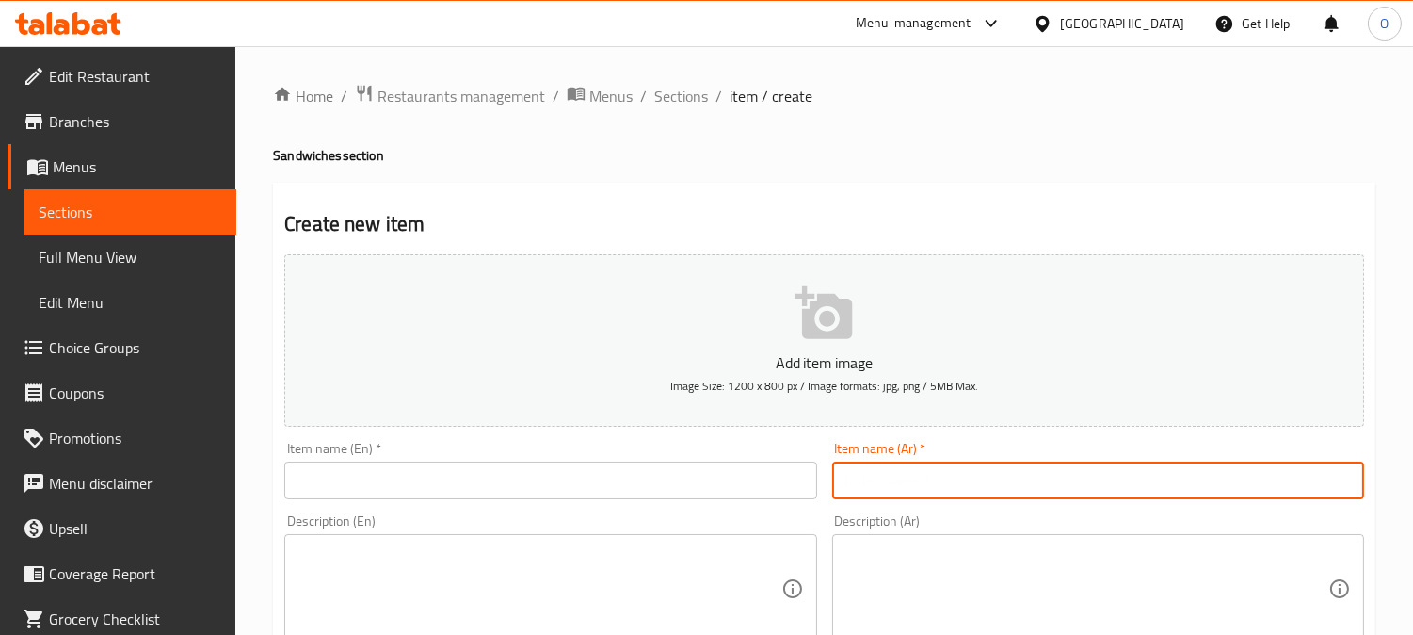
paste input "سندوتش انتركوت"
type input "سندوتش انتركوت"
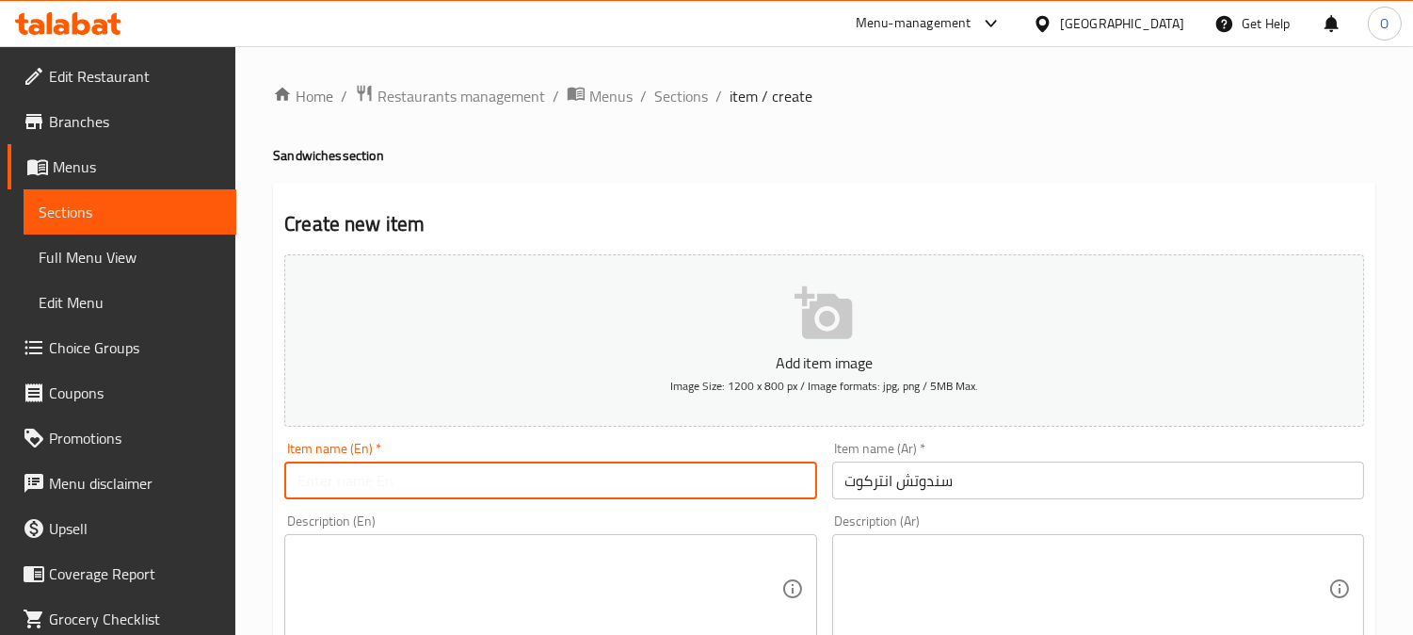
drag, startPoint x: 356, startPoint y: 484, endPoint x: 345, endPoint y: 502, distance: 21.2
drag, startPoint x: 345, startPoint y: 502, endPoint x: 306, endPoint y: 483, distance: 43.0
paste input "Entrecote Sandwich"
type input "Entrecote Sandwich"
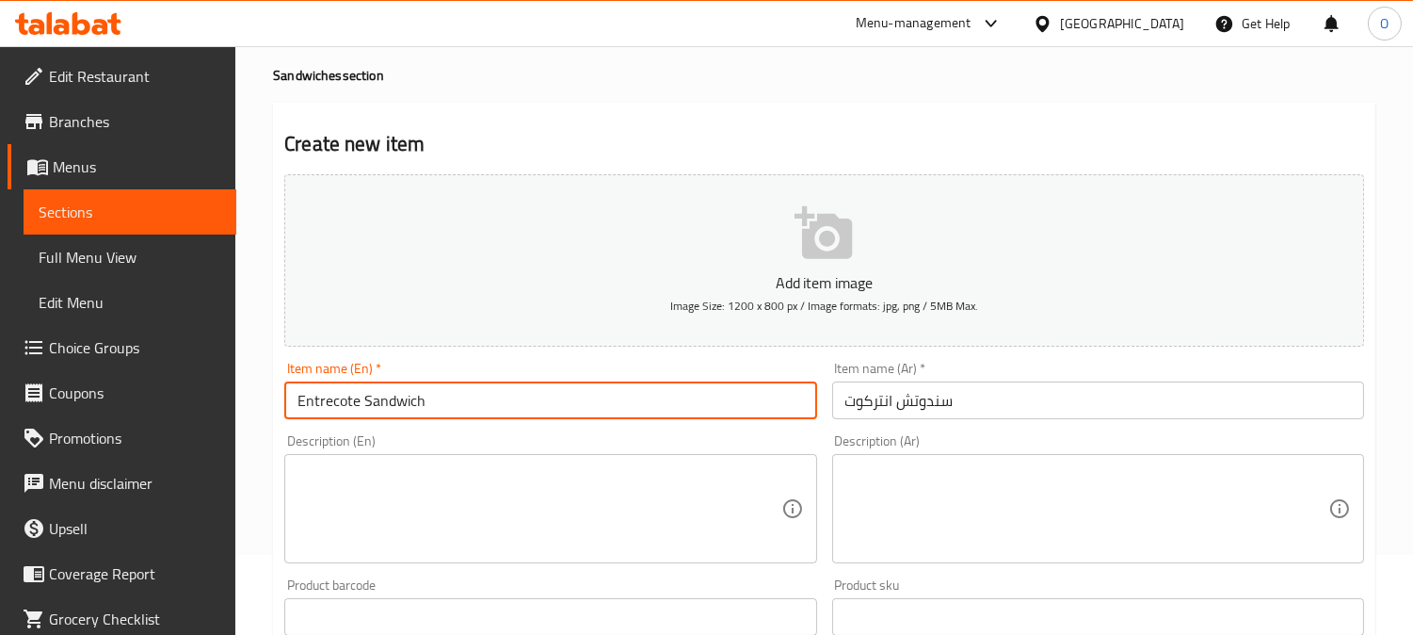
scroll to position [105, 0]
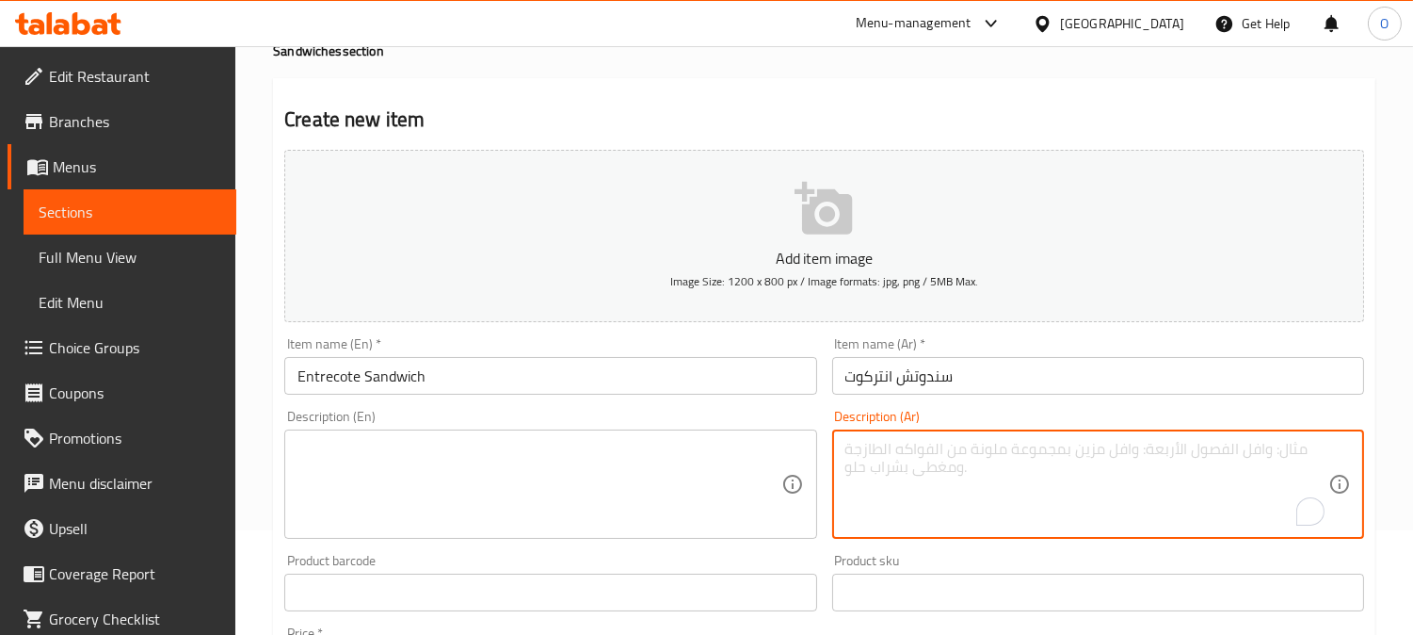
paste textarea "(تومية - كاتشاب طحينة"
click at [952, 457] on textarea "(تومية - كاتشاب طحينة" at bounding box center [1087, 484] width 483 height 89
click at [887, 453] on textarea "(تومية، كاتشاب طحينة" at bounding box center [1087, 484] width 483 height 89
drag, startPoint x: 853, startPoint y: 456, endPoint x: 817, endPoint y: 472, distance: 39.2
click at [817, 472] on div "Add item image Image Size: 1200 x 800 px / Image formats: jpg, png / 5MB Max. I…" at bounding box center [824, 548] width 1095 height 812
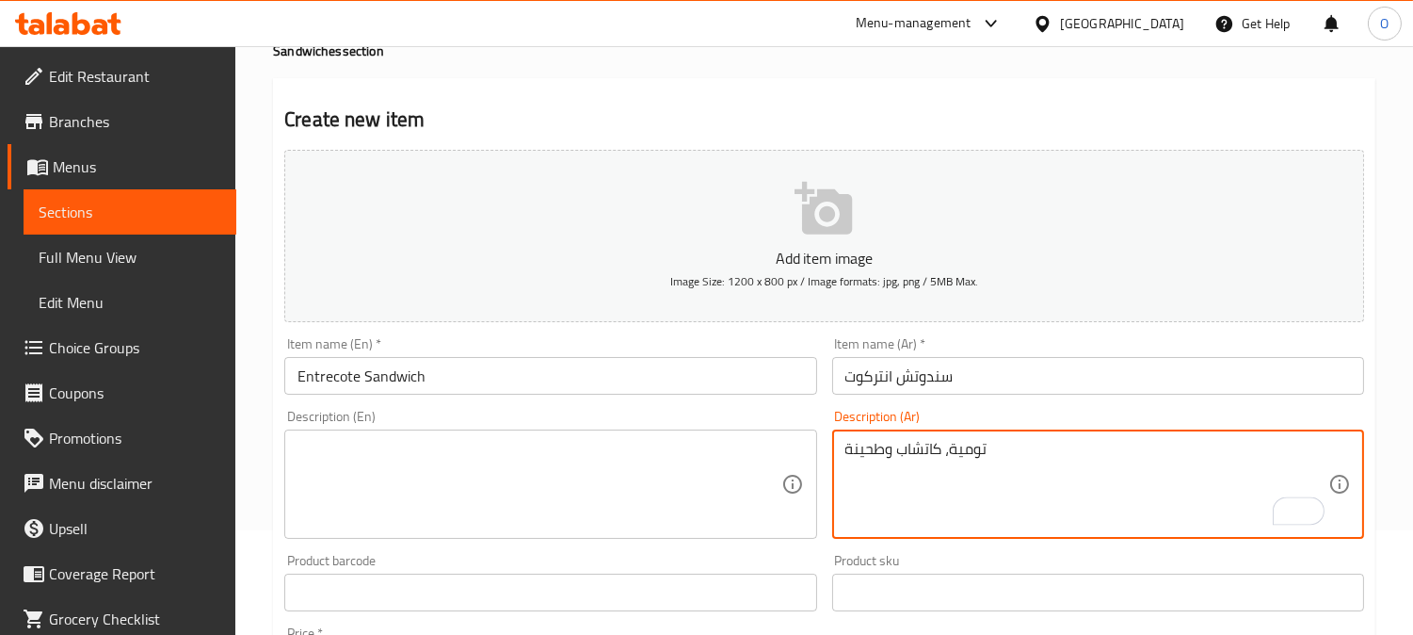
click at [1005, 448] on textarea "تومية، كاتشاب وطحينة" at bounding box center [1087, 484] width 483 height 89
click at [1089, 497] on textarea "تومية، كاتشاب وطحينة" at bounding box center [1087, 484] width 483 height 89
paste textarea "ومية، كاتش"
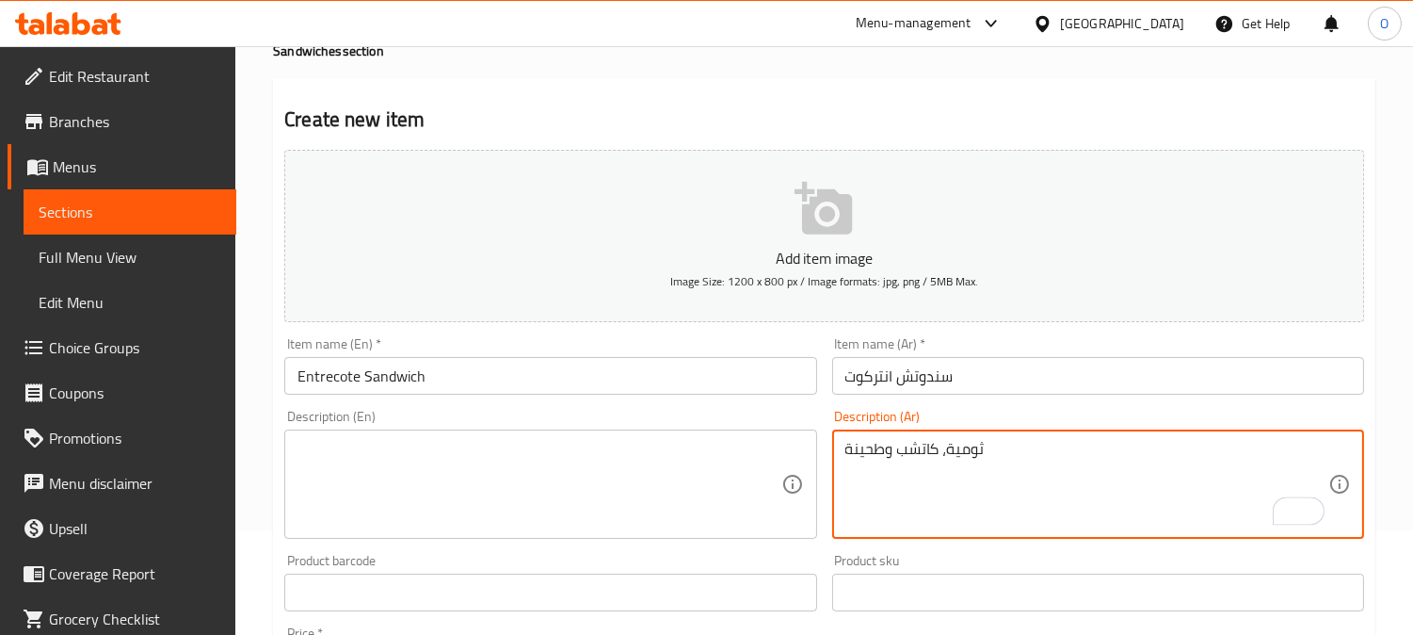
type textarea "ثومية، كاتشب وطحينة"
click at [438, 537] on div "Description (En)" at bounding box center [550, 483] width 532 height 109
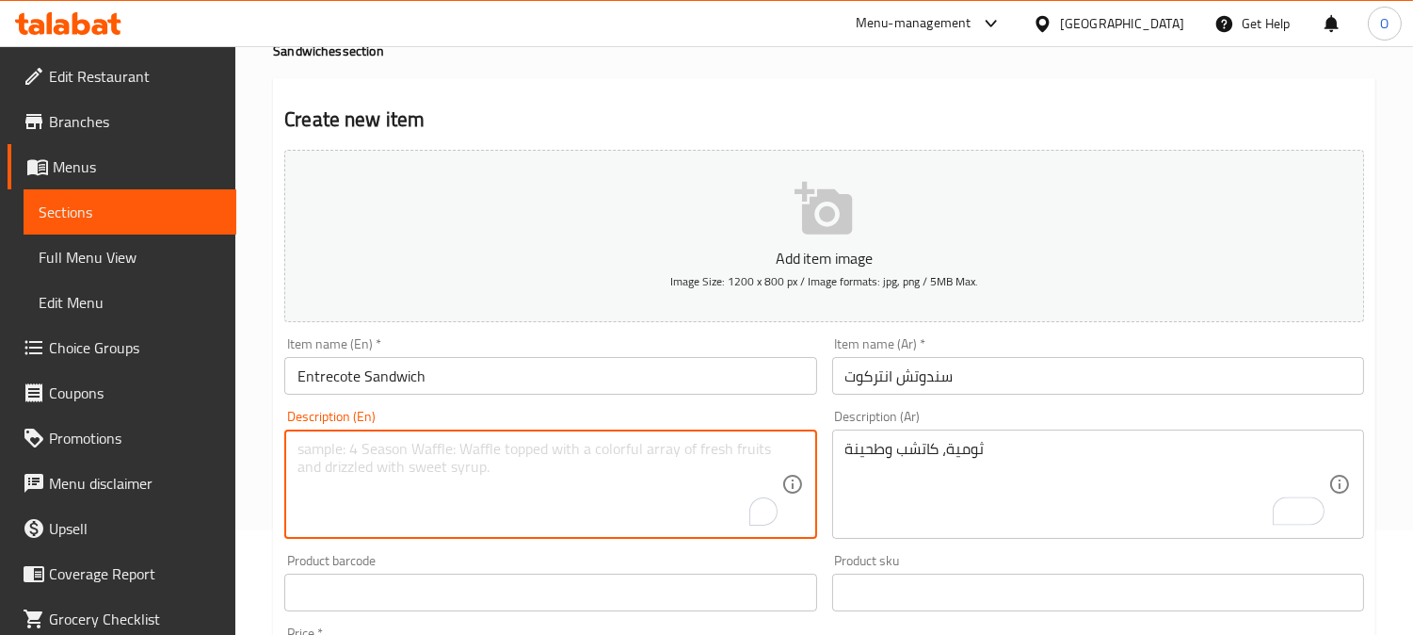
paste textarea "Garlic, ketchup and tahini"
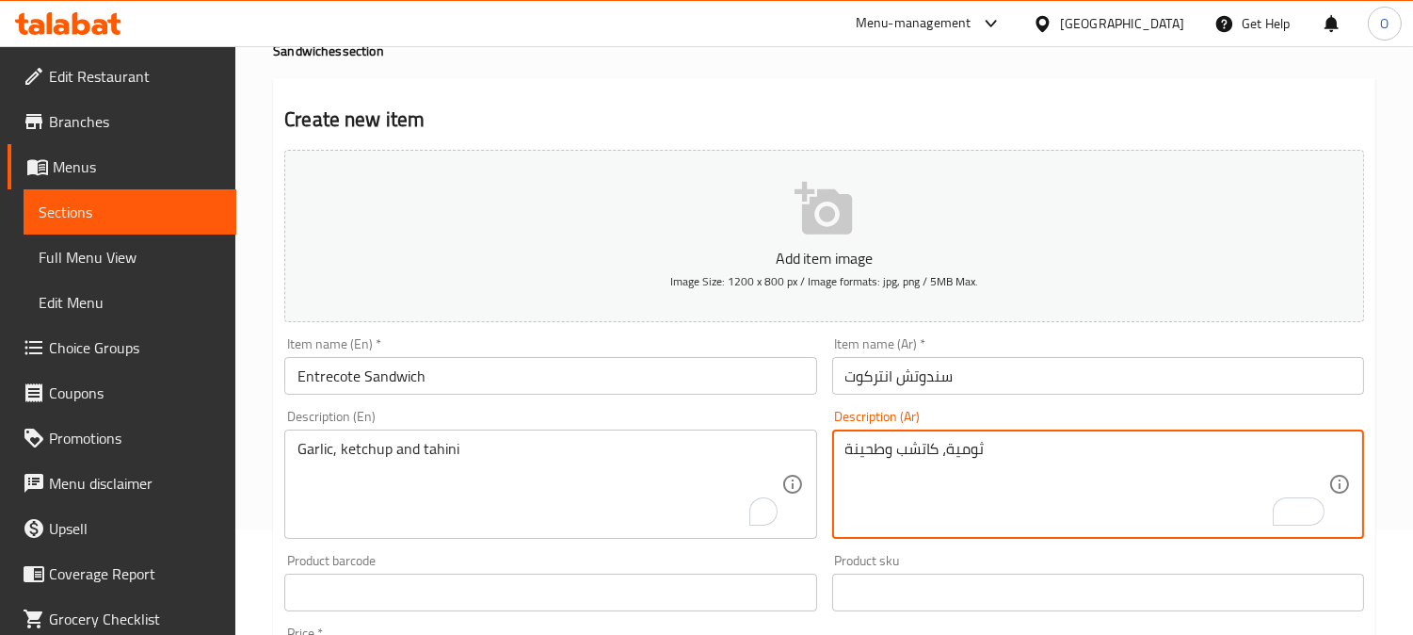
click at [962, 457] on textarea "ثومية، كاتشب وطحينة" at bounding box center [1087, 484] width 483 height 89
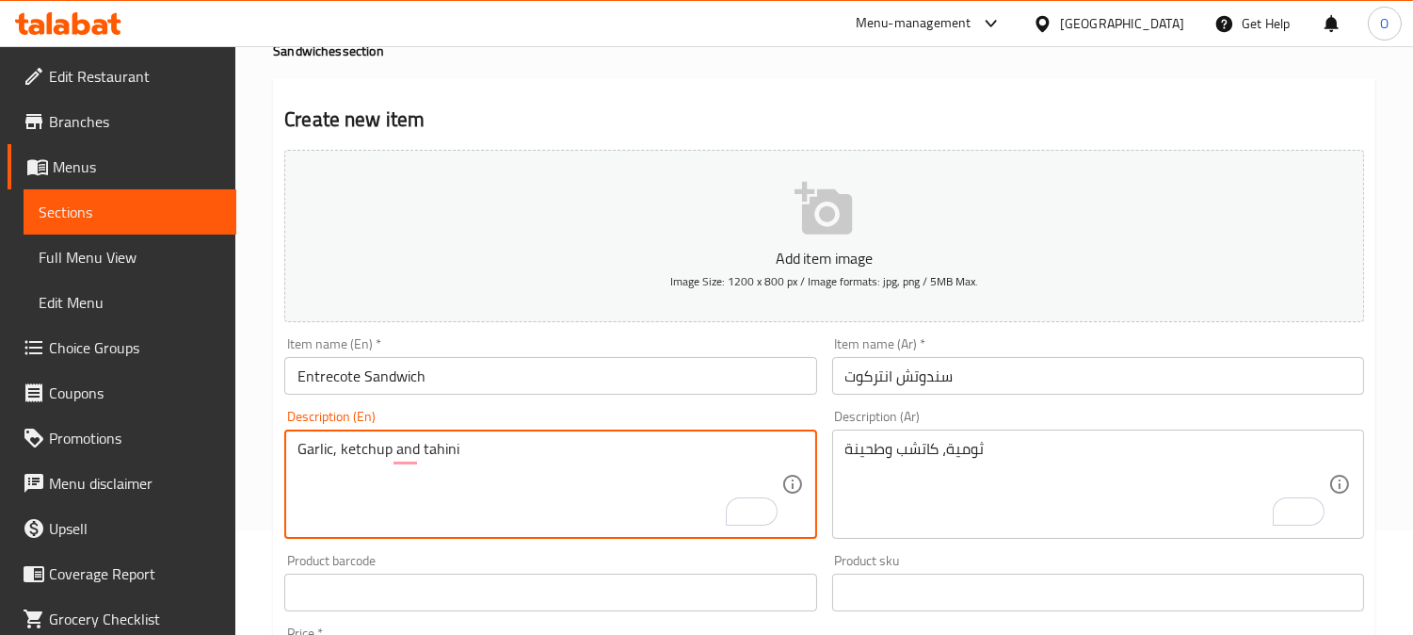
click at [299, 459] on textarea "Garlic, ketchup and tahini" at bounding box center [539, 484] width 483 height 89
paste textarea "dip"
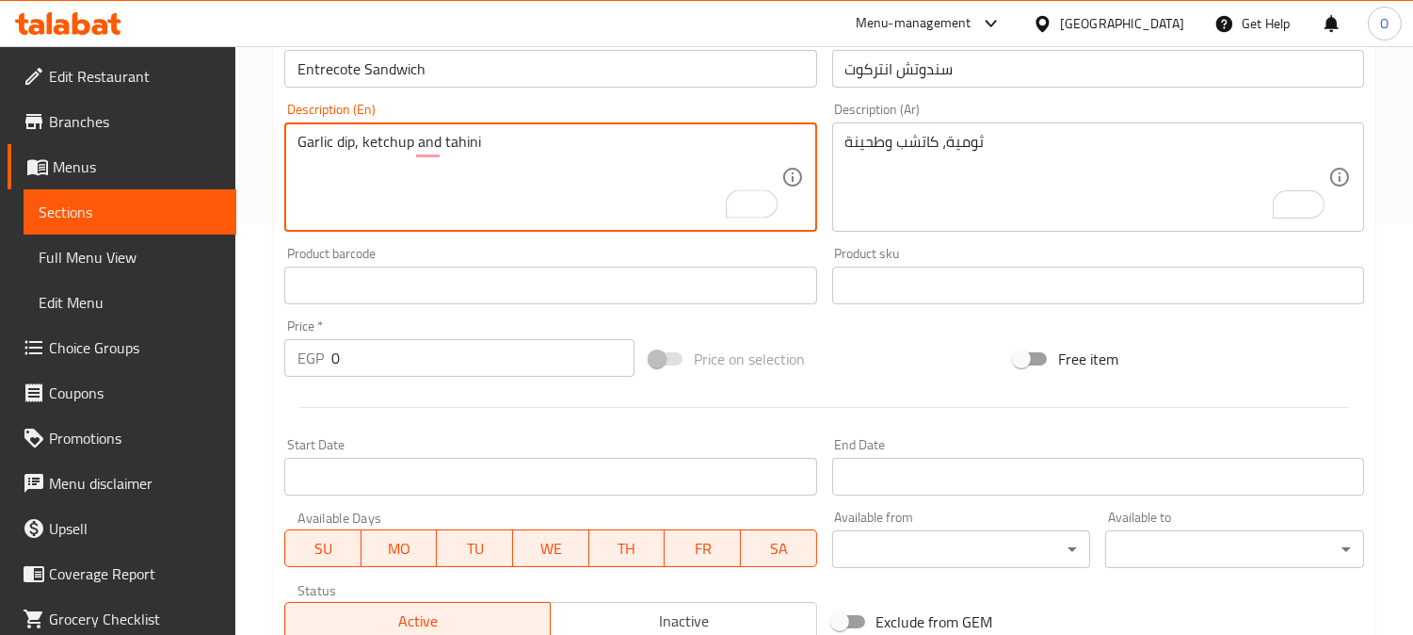
scroll to position [418, 0]
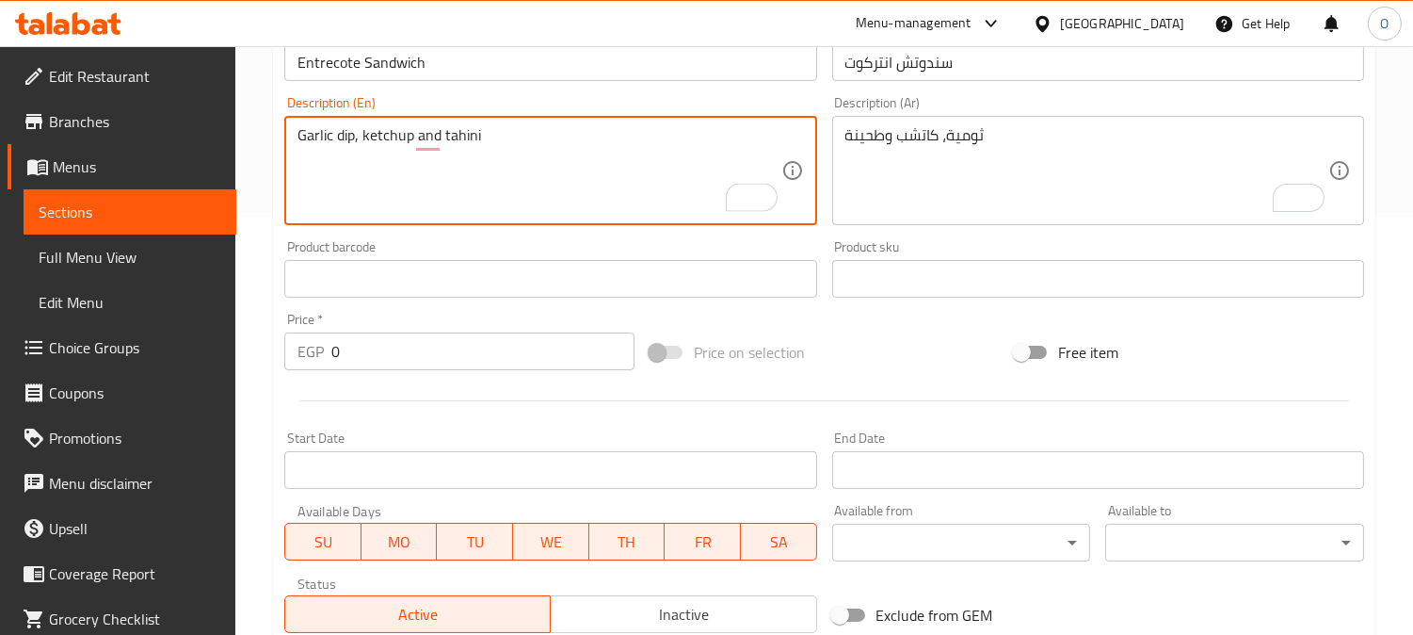
type textarea "Garlic dip, ketchup and tahini"
click at [474, 230] on div "Description (En) Garlic dip, ketchup and tahini Description (En)" at bounding box center [550, 161] width 547 height 144
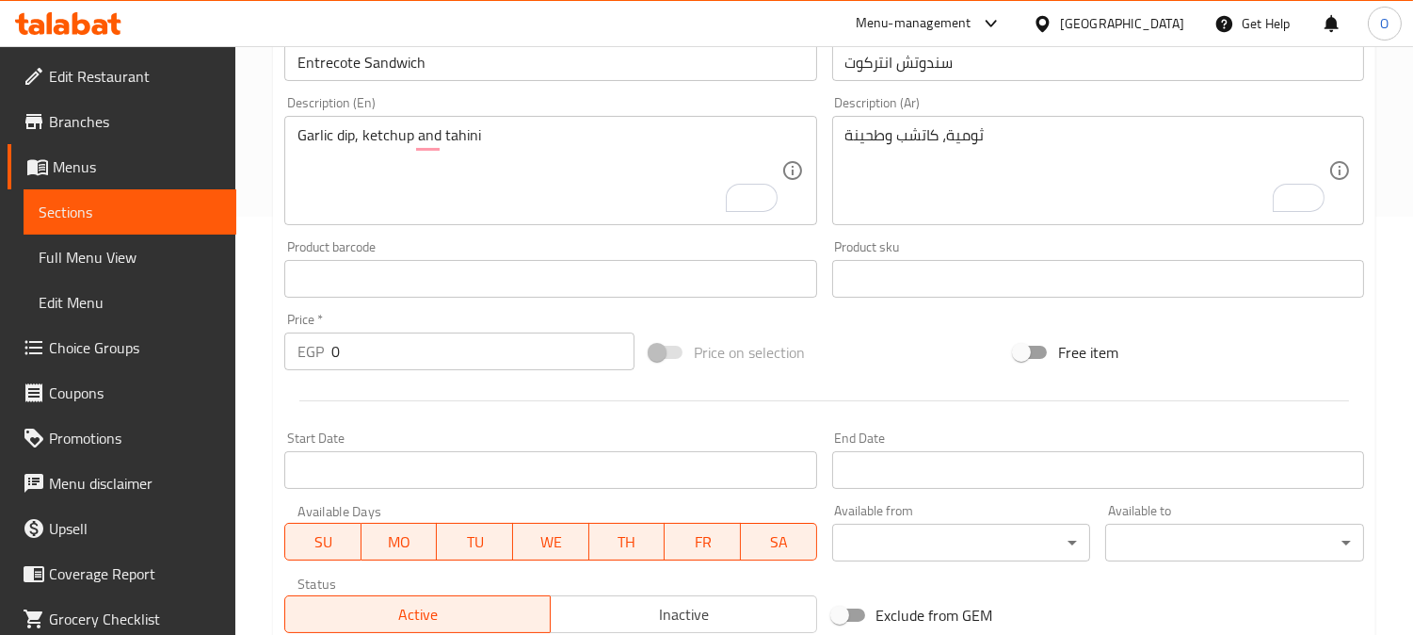
click at [474, 230] on div "Description (En) Garlic dip, ketchup and tahini Description (En)" at bounding box center [550, 161] width 547 height 144
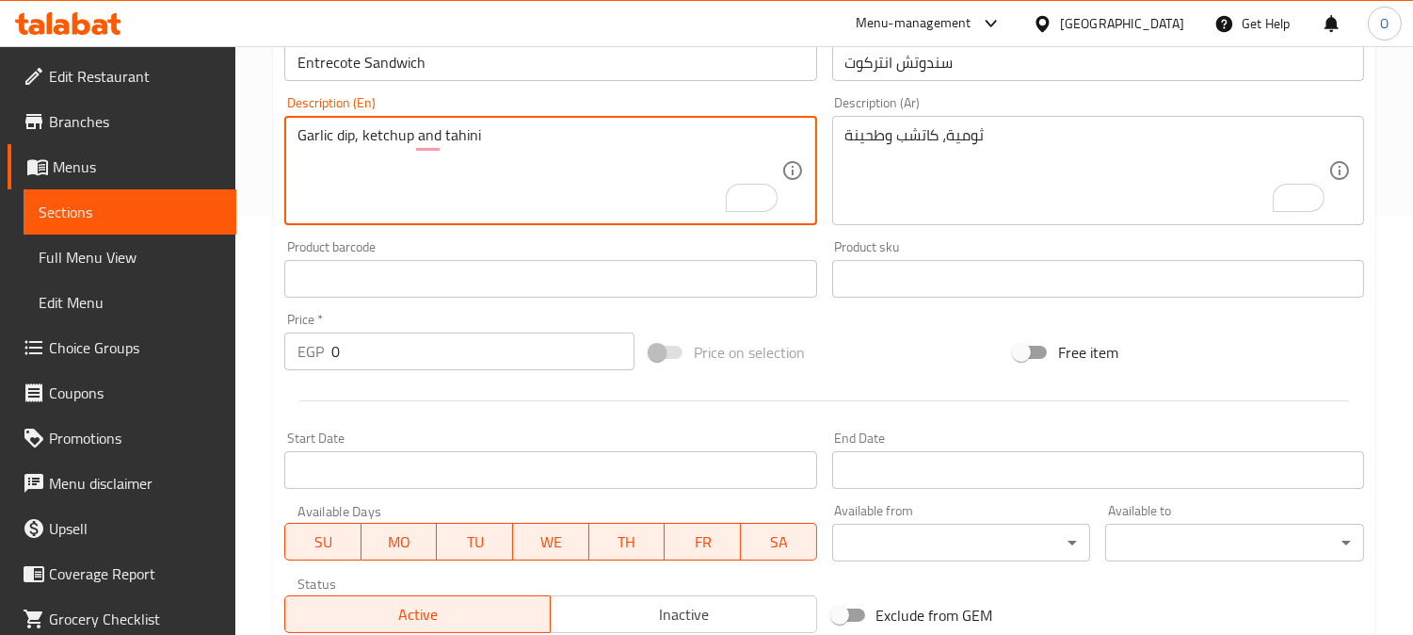
click at [512, 153] on textarea "Garlic dip, ketchup and tahini" at bounding box center [539, 170] width 483 height 89
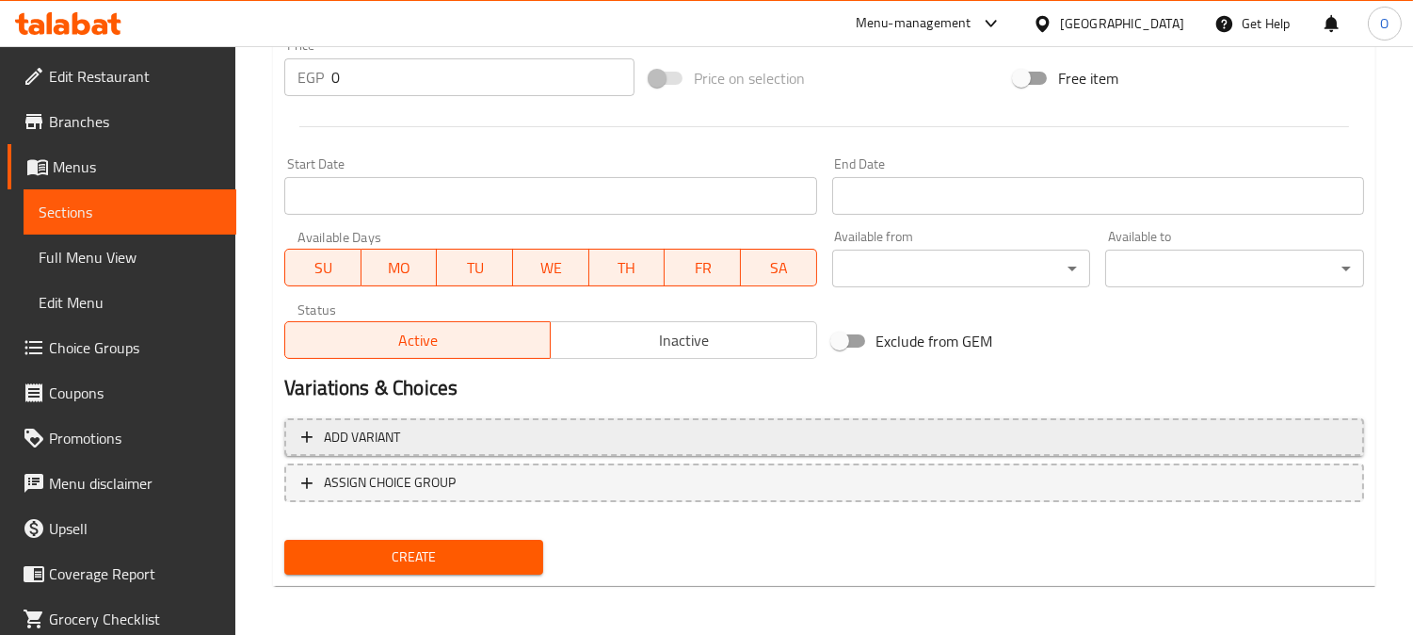
click at [1010, 443] on span "Add variant" at bounding box center [824, 438] width 1046 height 24
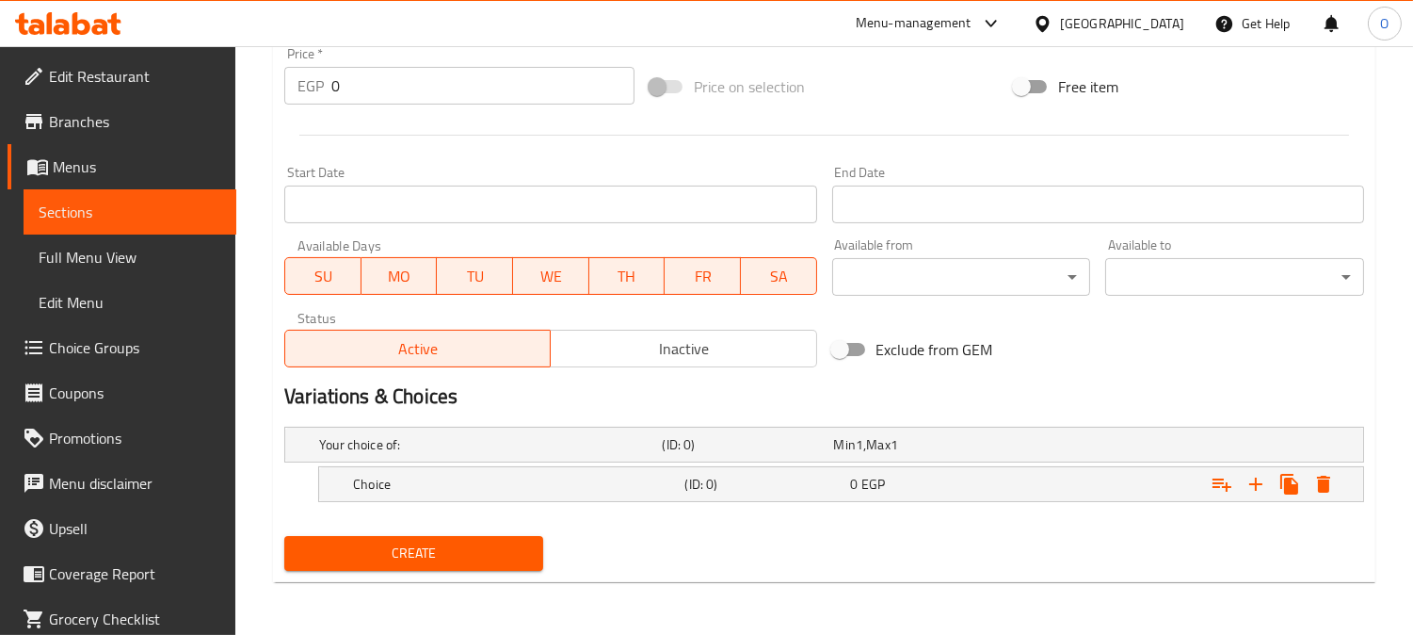
scroll to position [683, 0]
click at [1266, 483] on icon "Expand" at bounding box center [1256, 485] width 23 height 23
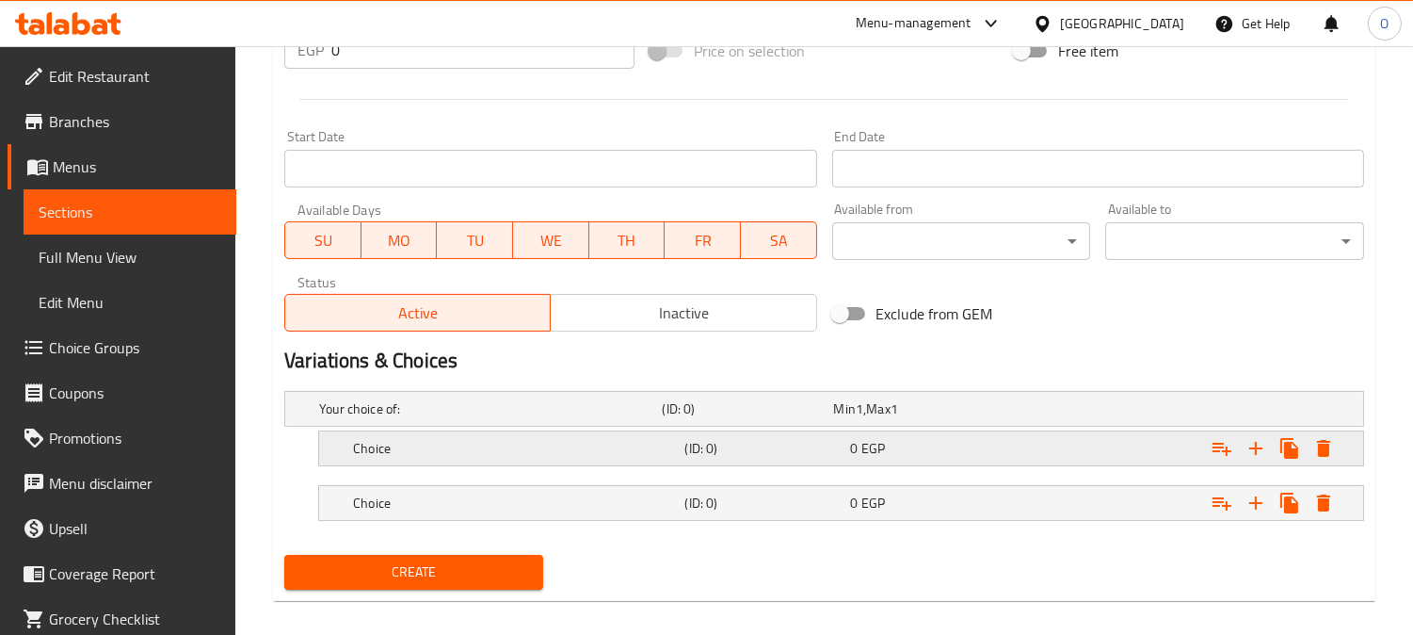
scroll to position [737, 0]
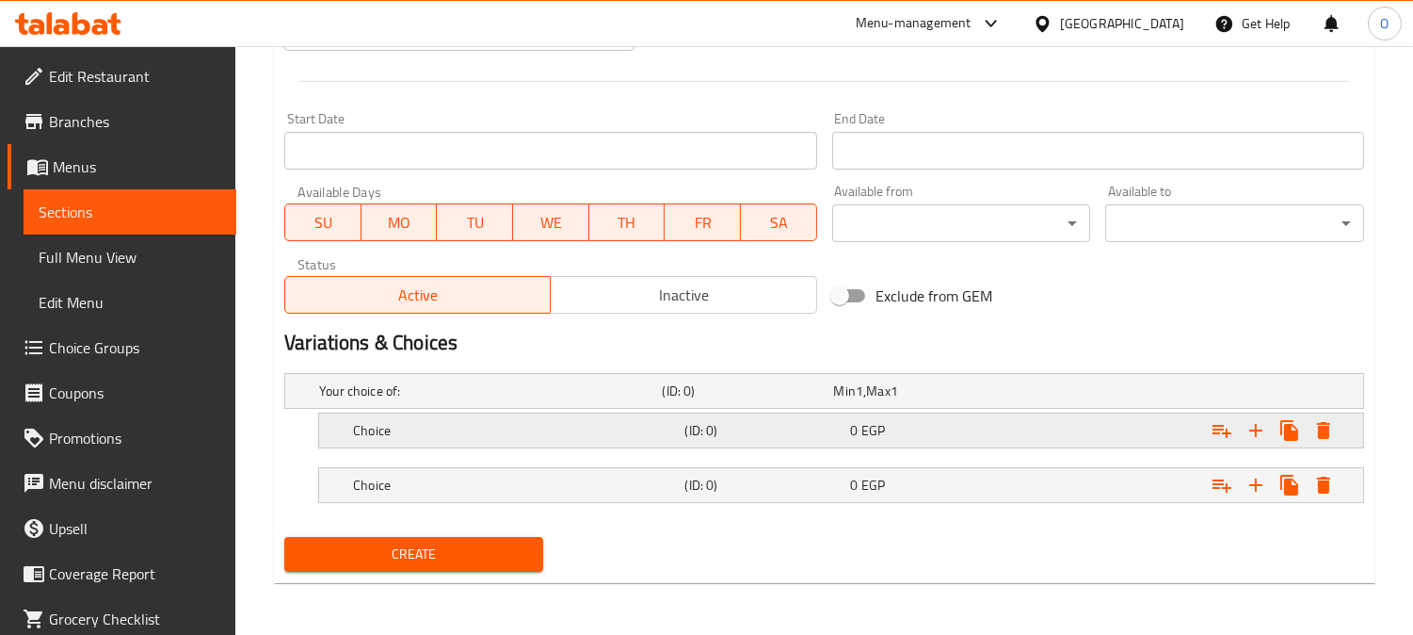
click at [902, 400] on div "0 EGP" at bounding box center [916, 390] width 164 height 19
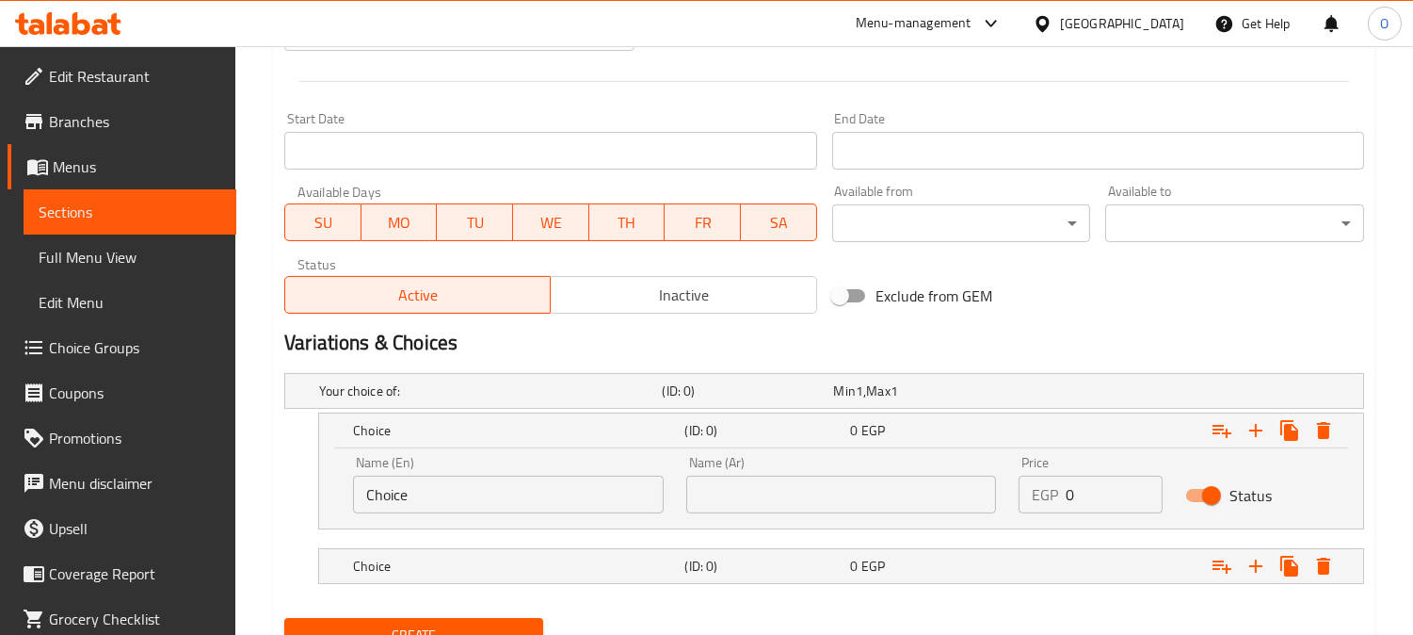
click at [878, 497] on input "text" at bounding box center [841, 495] width 311 height 38
paste input "سوري"
type input "سوري"
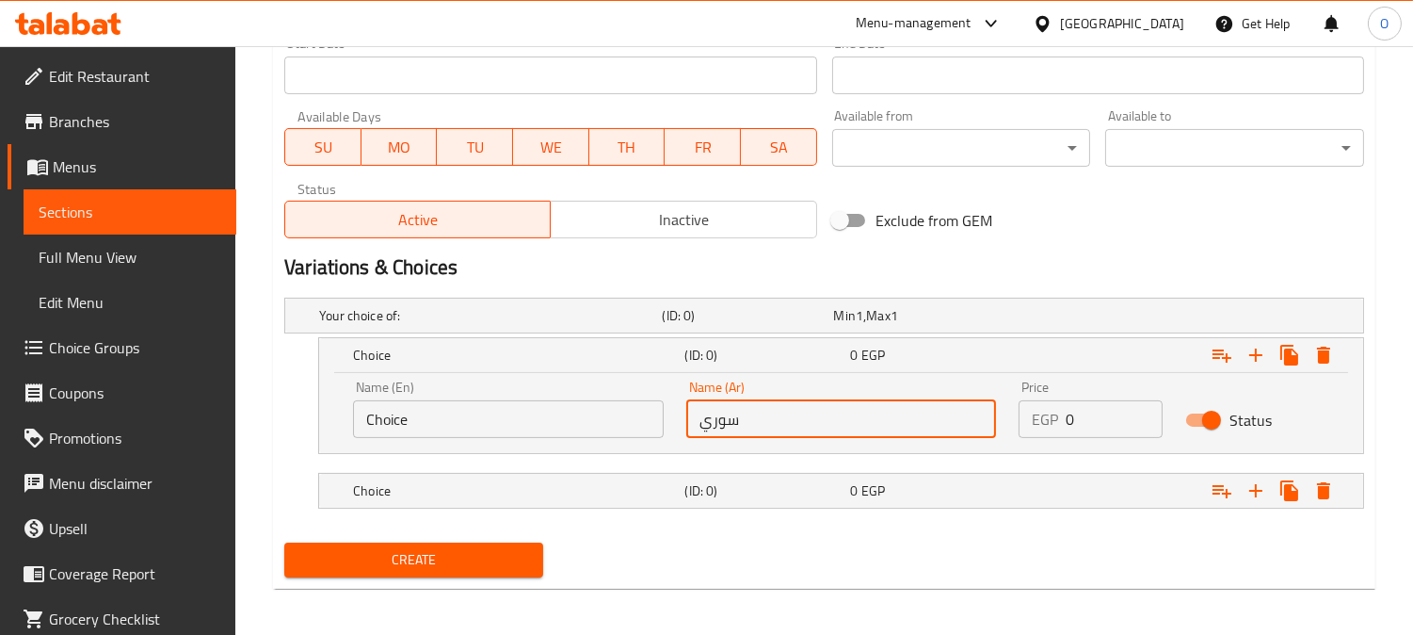
scroll to position [819, 0]
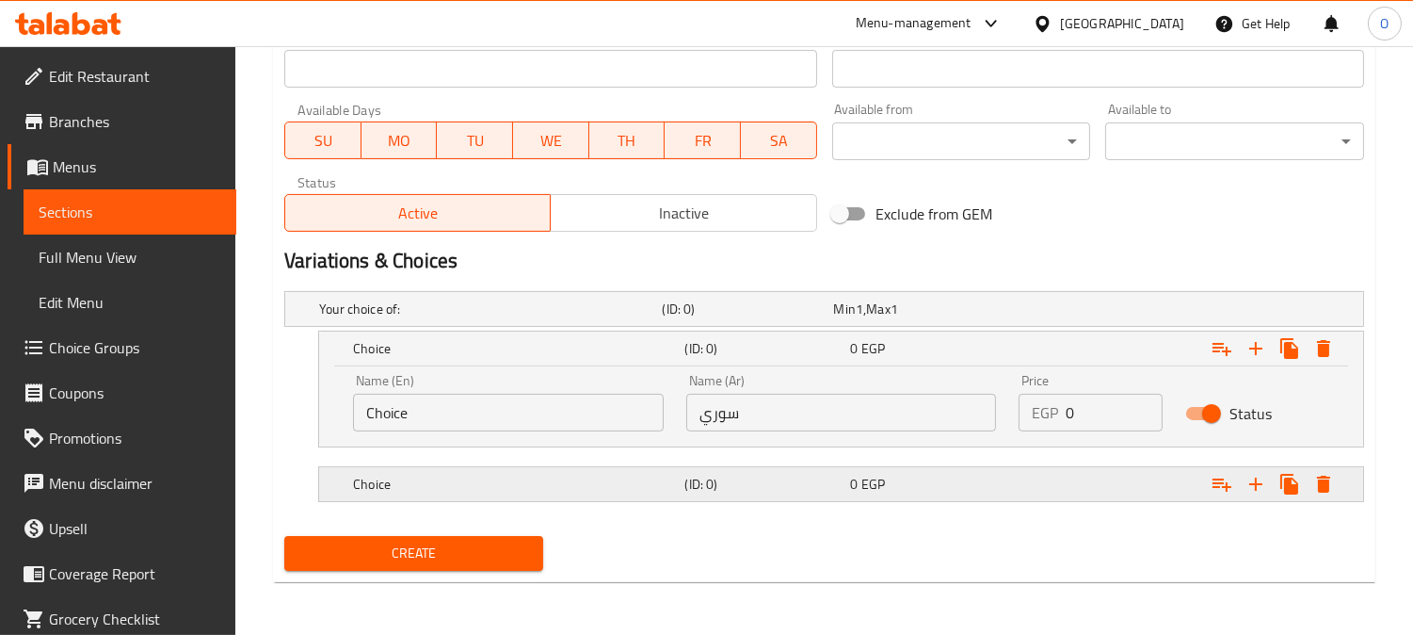
click at [797, 318] on h5 "(ID: 0)" at bounding box center [744, 308] width 164 height 19
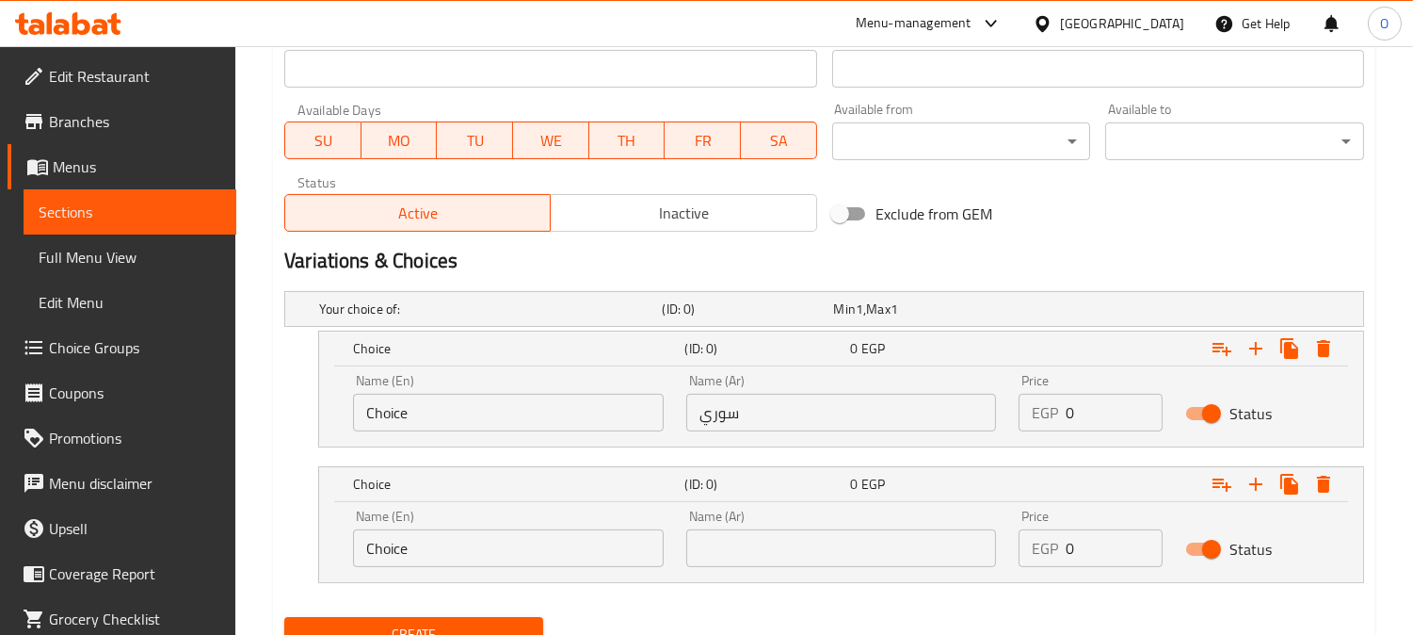
click at [796, 562] on input "text" at bounding box center [841, 548] width 311 height 38
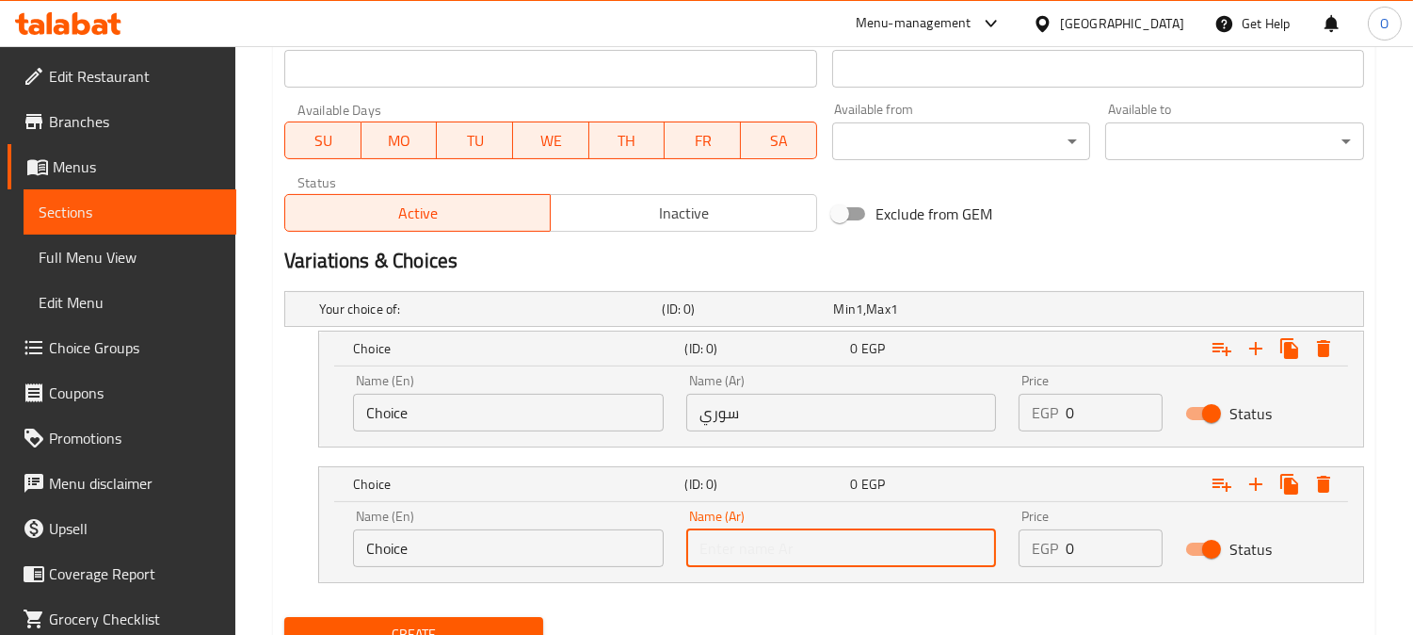
paste input "فرنساوي"
type input "فرنساوي"
click at [758, 415] on input "سوري" at bounding box center [841, 413] width 311 height 38
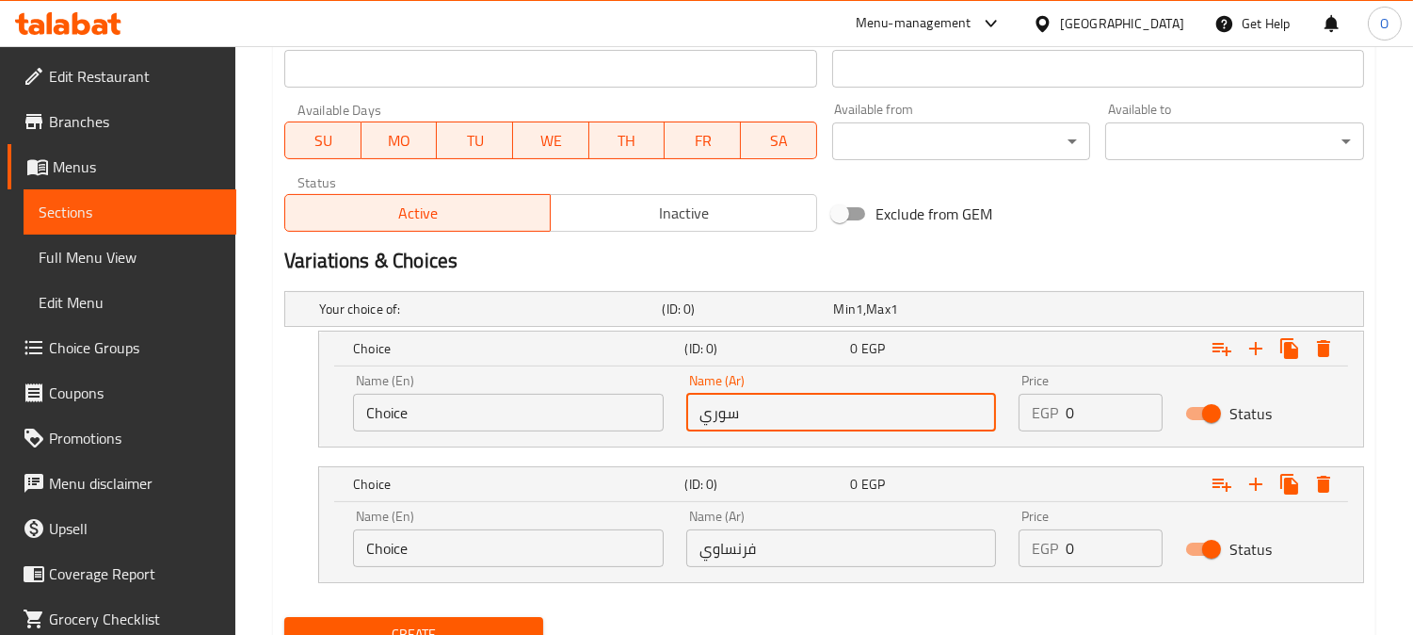
click at [758, 415] on input "سوري" at bounding box center [841, 413] width 311 height 38
click at [600, 422] on input "Choice" at bounding box center [508, 413] width 311 height 38
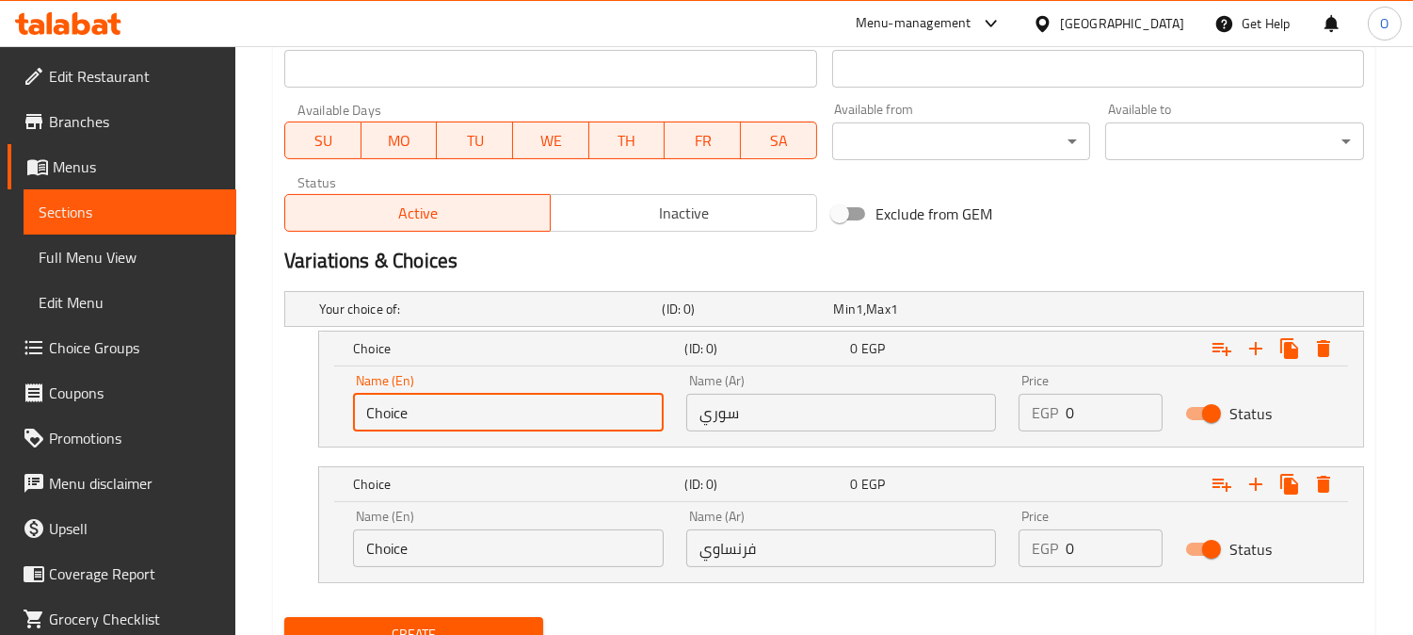
click at [600, 422] on input "Choice" at bounding box center [508, 413] width 311 height 38
paste input "Syrian"
type input "Syrian"
click at [802, 535] on input "فرنساوي" at bounding box center [841, 548] width 311 height 38
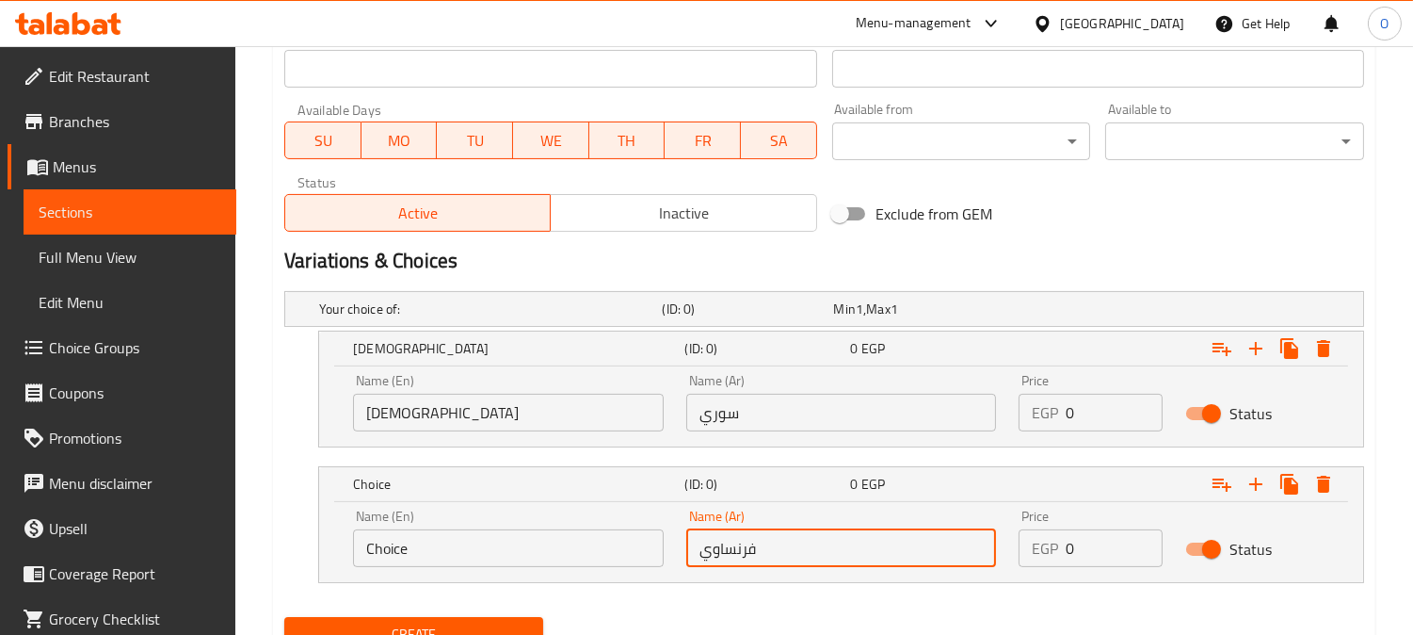
click at [802, 535] on input "فرنساوي" at bounding box center [841, 548] width 311 height 38
click at [540, 525] on div "Name (En) Choice Name (En)" at bounding box center [508, 537] width 311 height 57
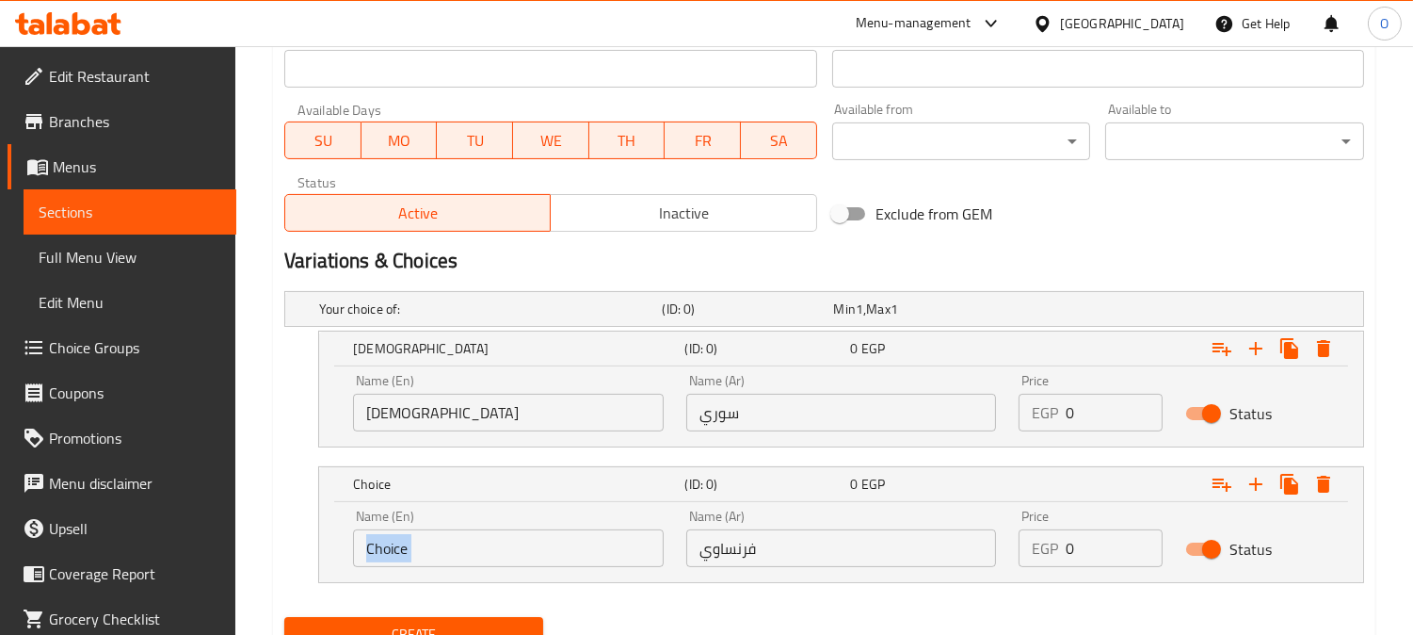
click at [540, 530] on div "Name (En) Choice Name (En)" at bounding box center [508, 537] width 311 height 57
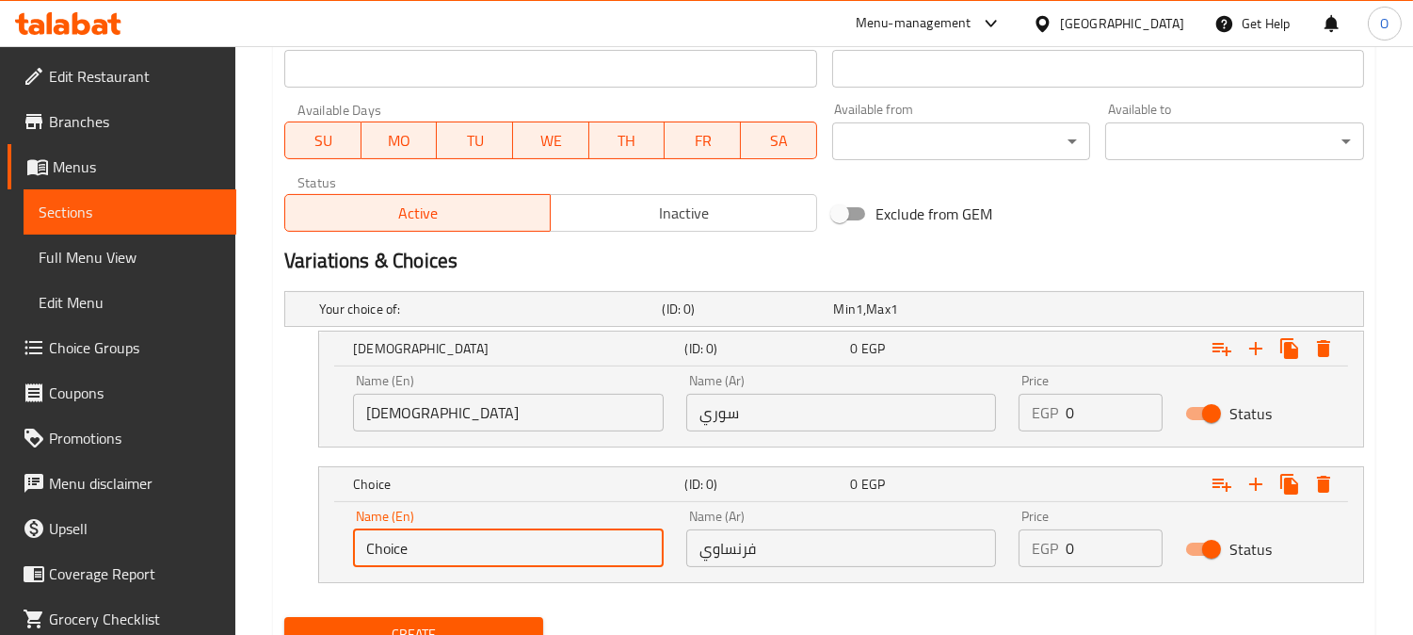
click at [524, 551] on input "Choice" at bounding box center [508, 548] width 311 height 38
paste input "French"
type input "French"
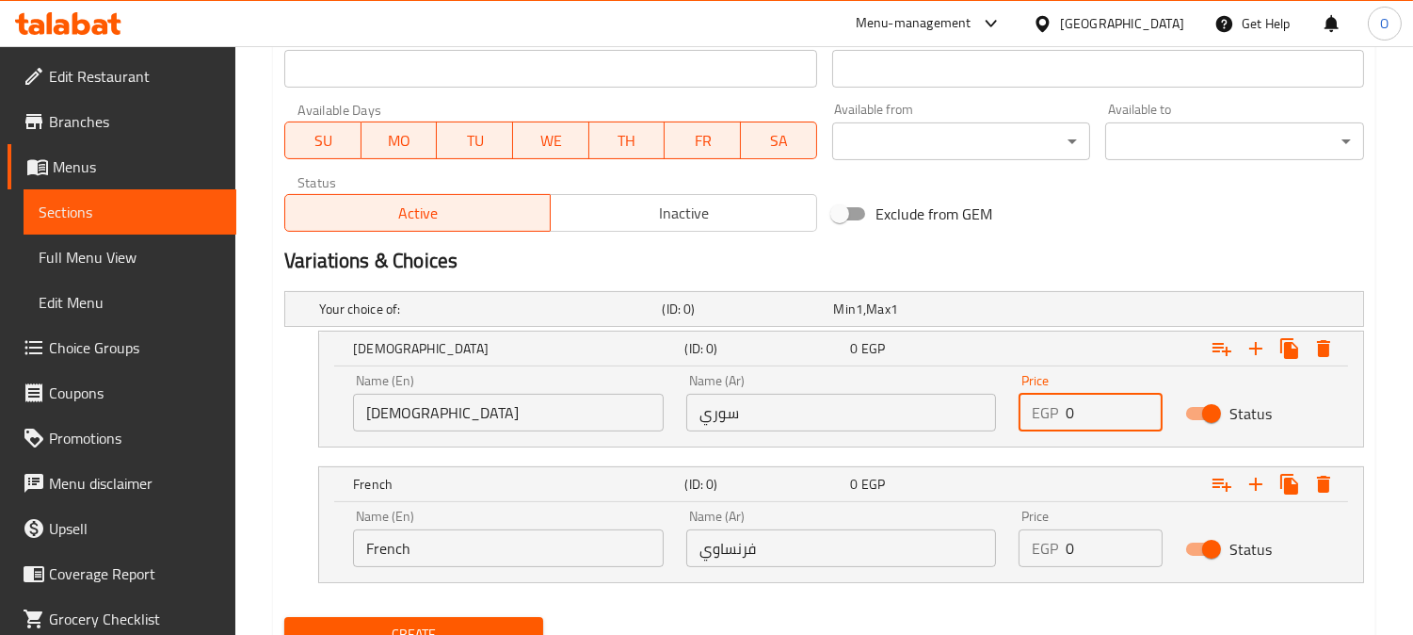
drag, startPoint x: 1085, startPoint y: 412, endPoint x: 1033, endPoint y: 433, distance: 55.8
click at [1053, 427] on div "EGP 0 Price" at bounding box center [1091, 413] width 144 height 38
paste input "15"
type input "150"
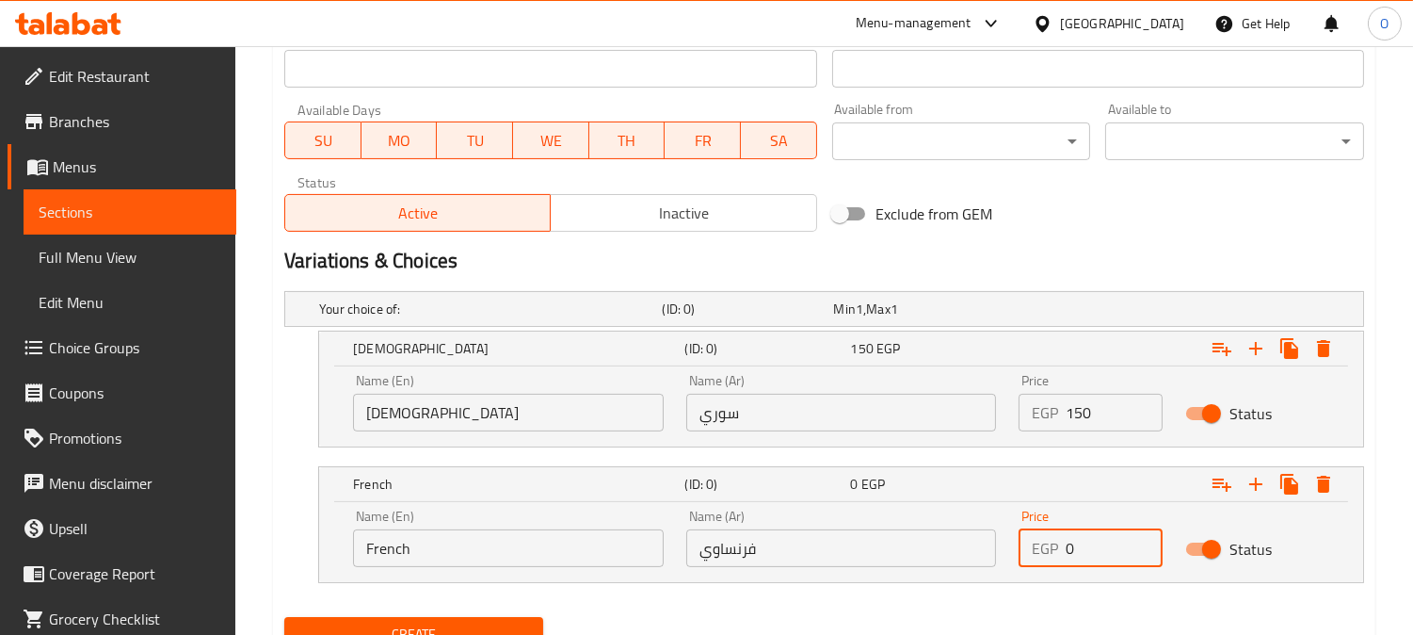
drag, startPoint x: 1092, startPoint y: 561, endPoint x: 1034, endPoint y: 567, distance: 58.7
click at [1066, 567] on div "Price EGP 0 Price" at bounding box center [1090, 538] width 167 height 80
click at [1038, 567] on div "Price EGP 0 Price" at bounding box center [1090, 538] width 167 height 80
click at [1034, 567] on div "Price EGP 0 Price" at bounding box center [1090, 538] width 167 height 80
drag, startPoint x: 1075, startPoint y: 549, endPoint x: 1056, endPoint y: 565, distance: 25.4
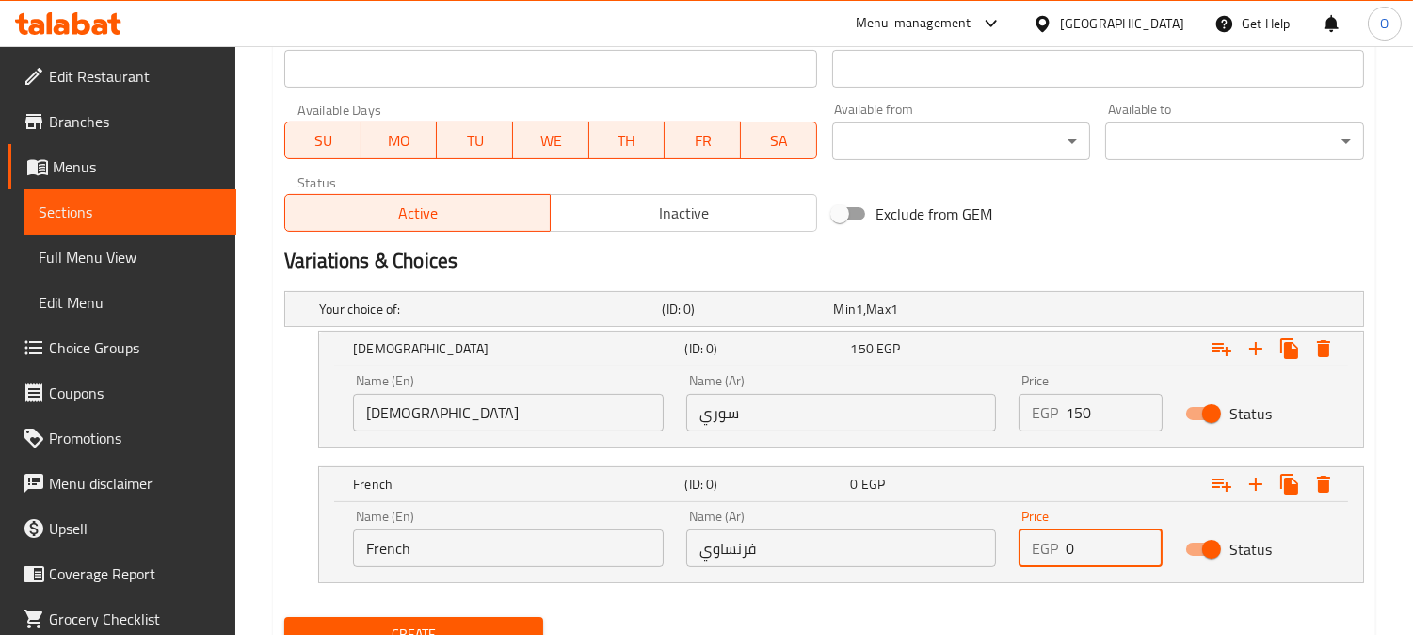
click at [1056, 565] on div "EGP 0 Price" at bounding box center [1091, 548] width 144 height 38
paste input "155"
type input "155"
click at [993, 595] on nav at bounding box center [824, 594] width 1080 height 15
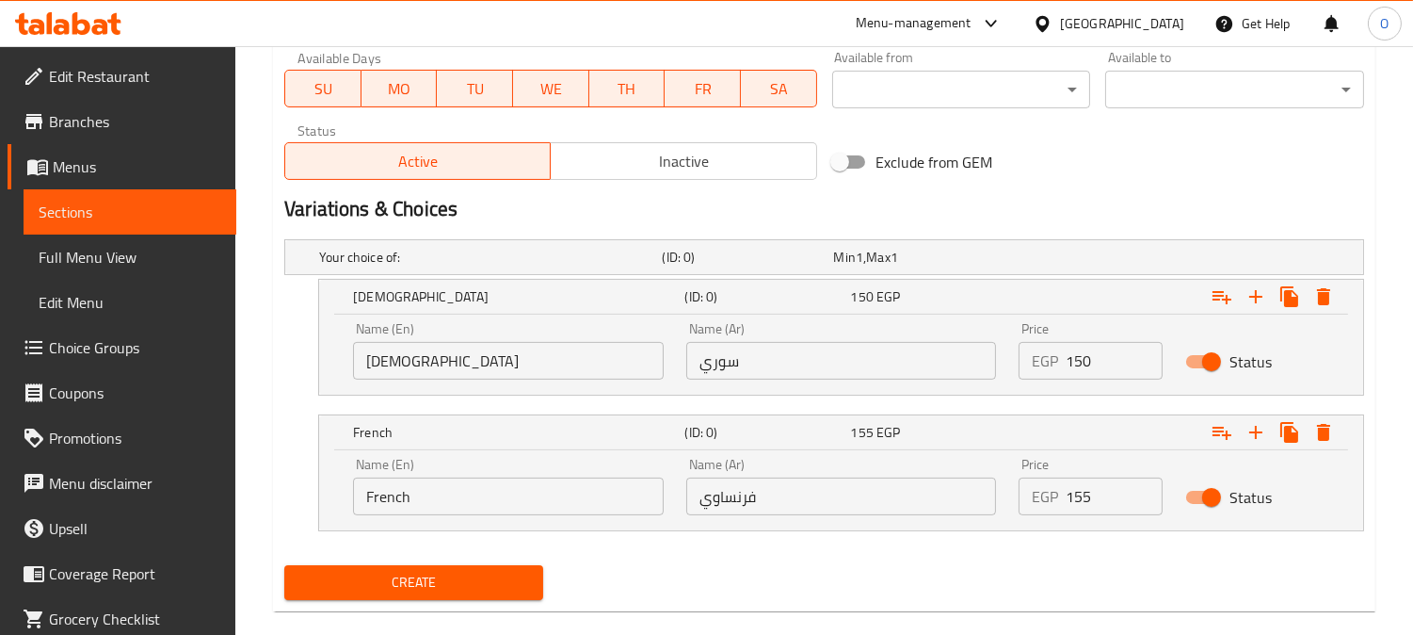
scroll to position [899, 0]
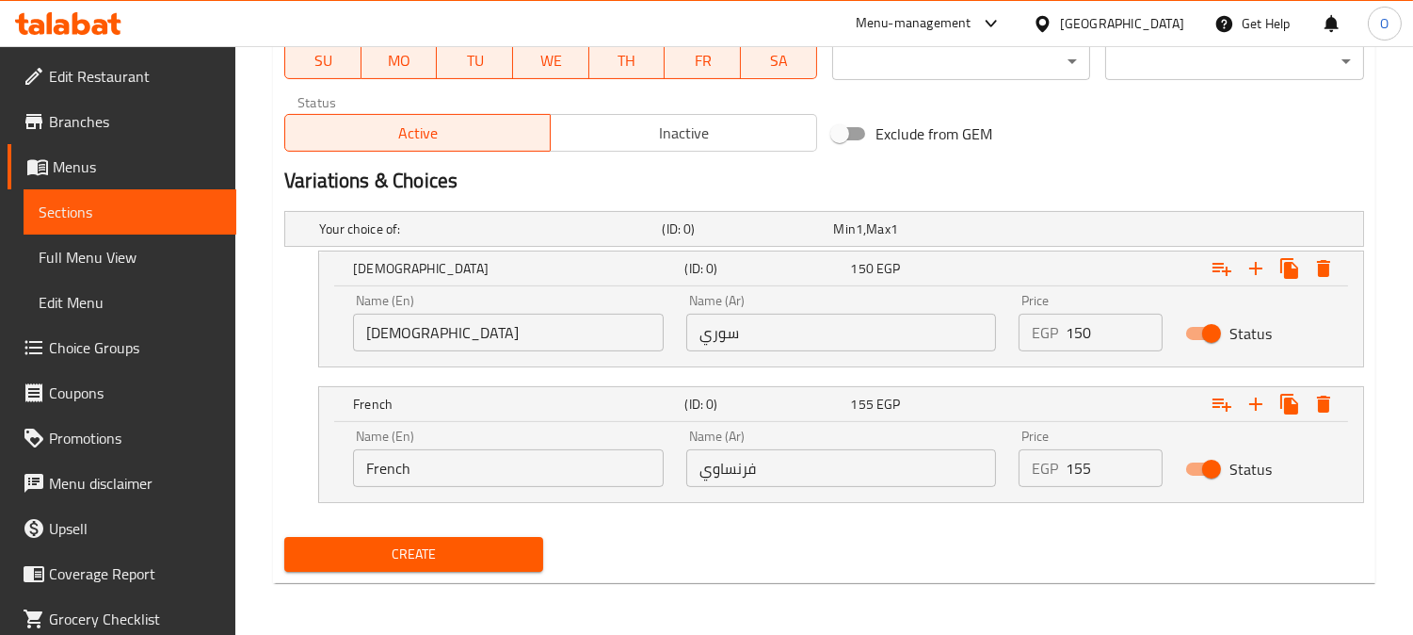
click at [416, 543] on span "Create" at bounding box center [413, 554] width 229 height 24
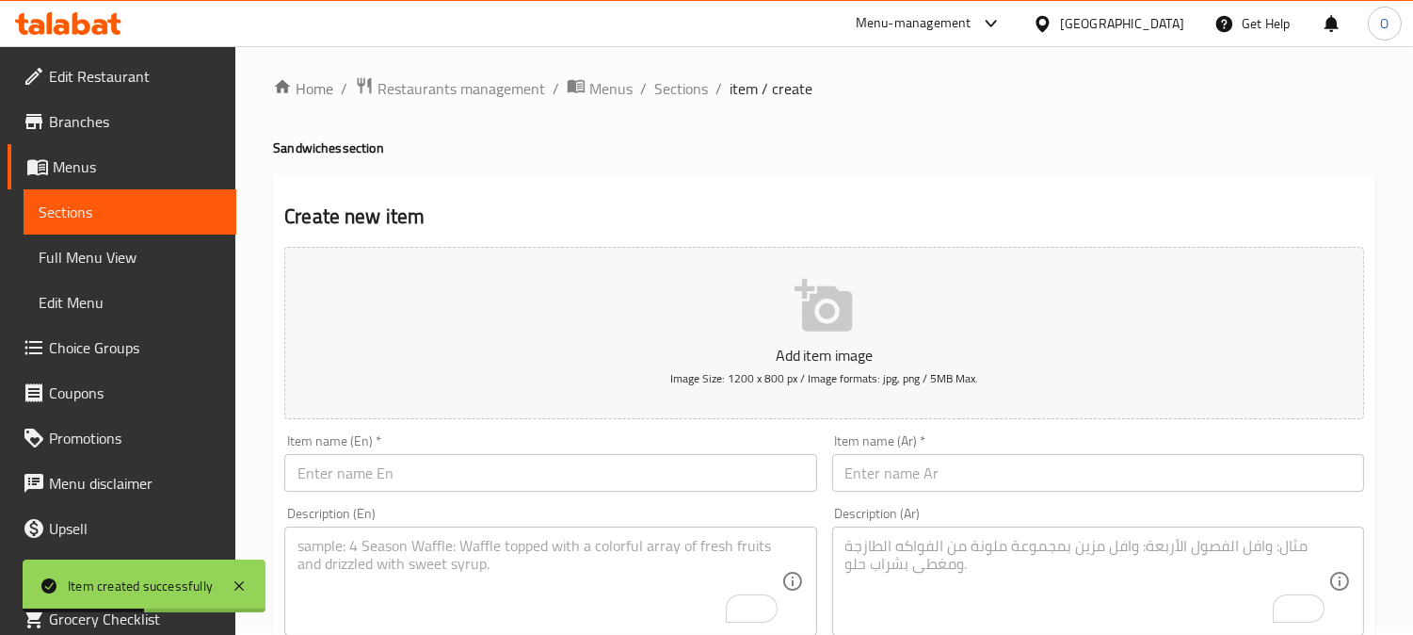
scroll to position [0, 0]
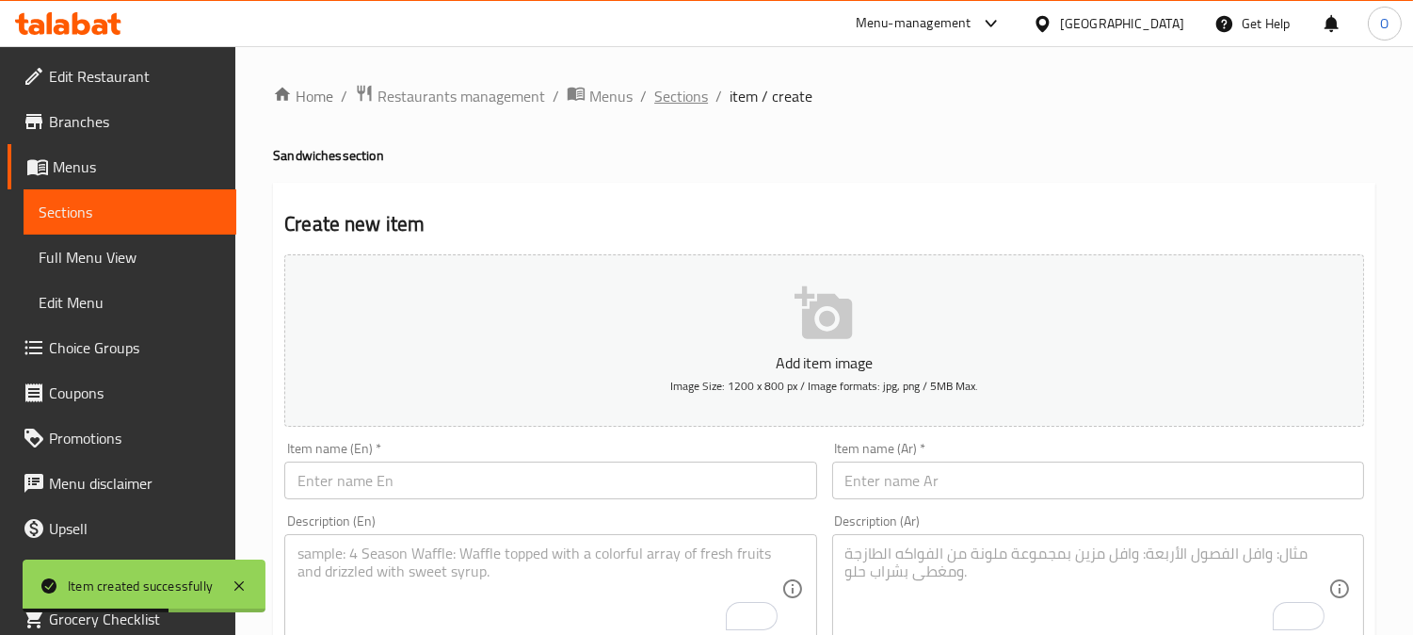
click at [694, 99] on span "Sections" at bounding box center [681, 96] width 54 height 23
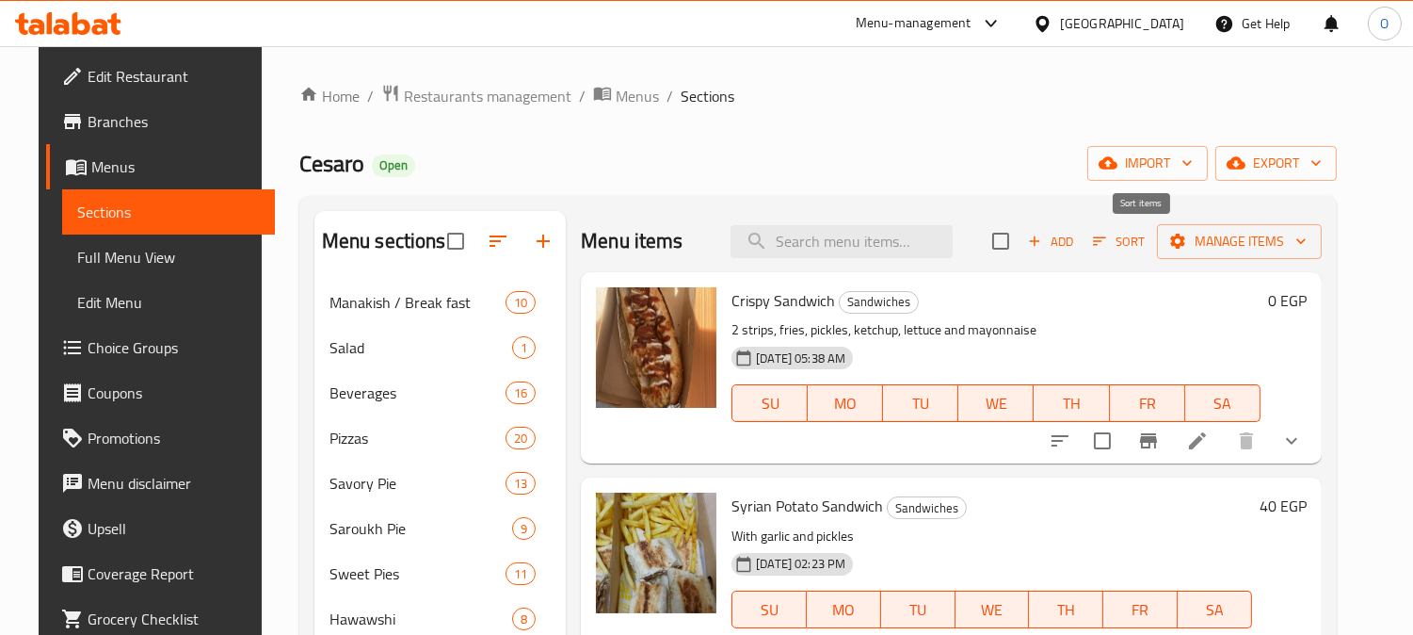
click at [1108, 249] on icon "button" at bounding box center [1099, 241] width 17 height 17
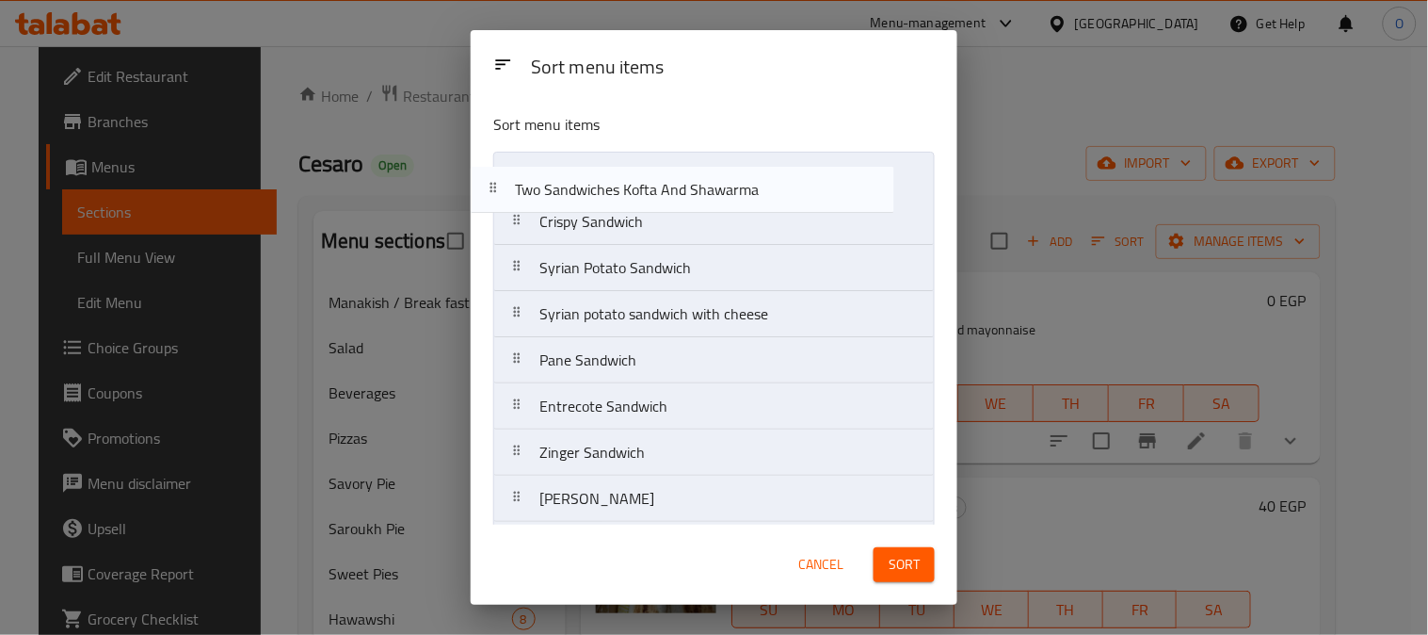
drag, startPoint x: 850, startPoint y: 331, endPoint x: 825, endPoint y: 200, distance: 134.3
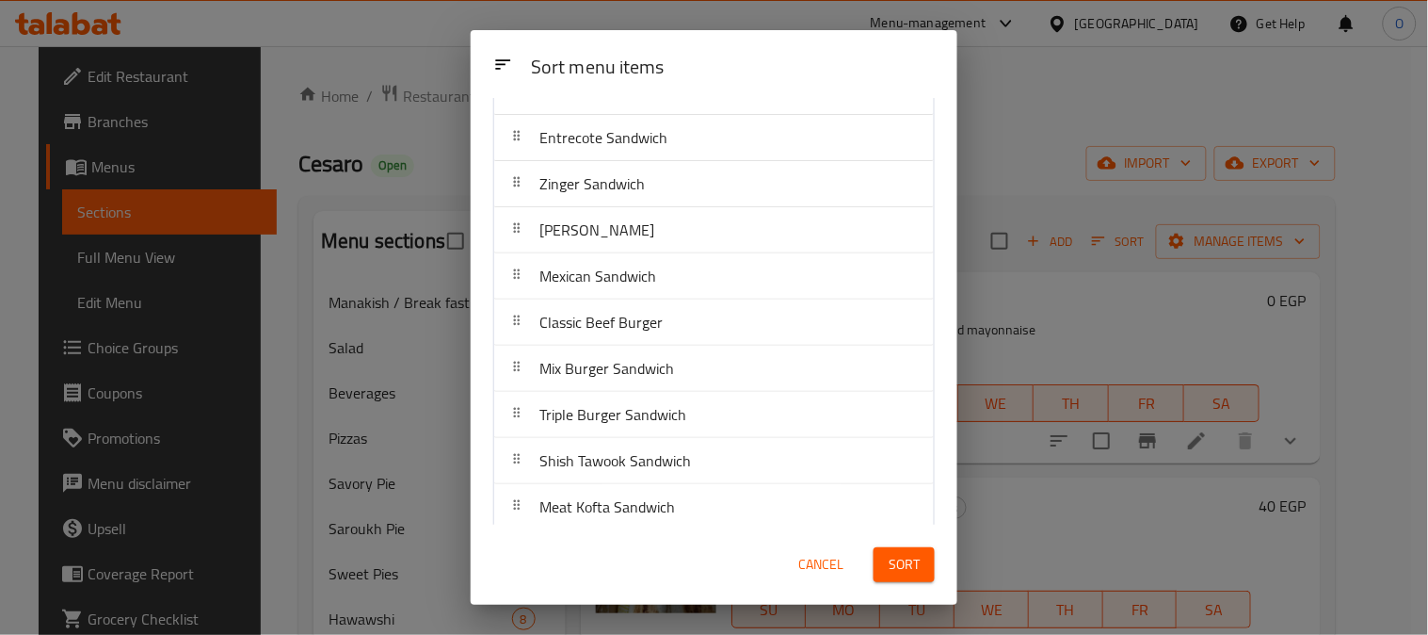
scroll to position [314, 0]
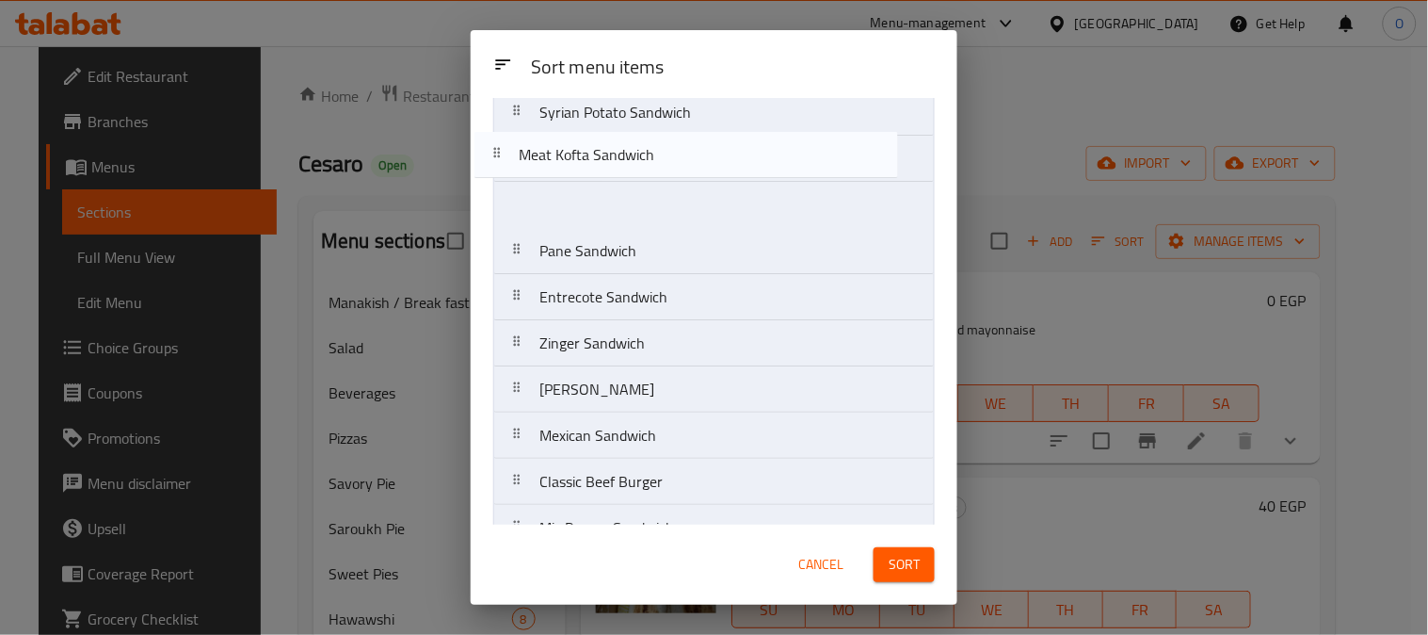
drag, startPoint x: 732, startPoint y: 465, endPoint x: 708, endPoint y: 151, distance: 315.4
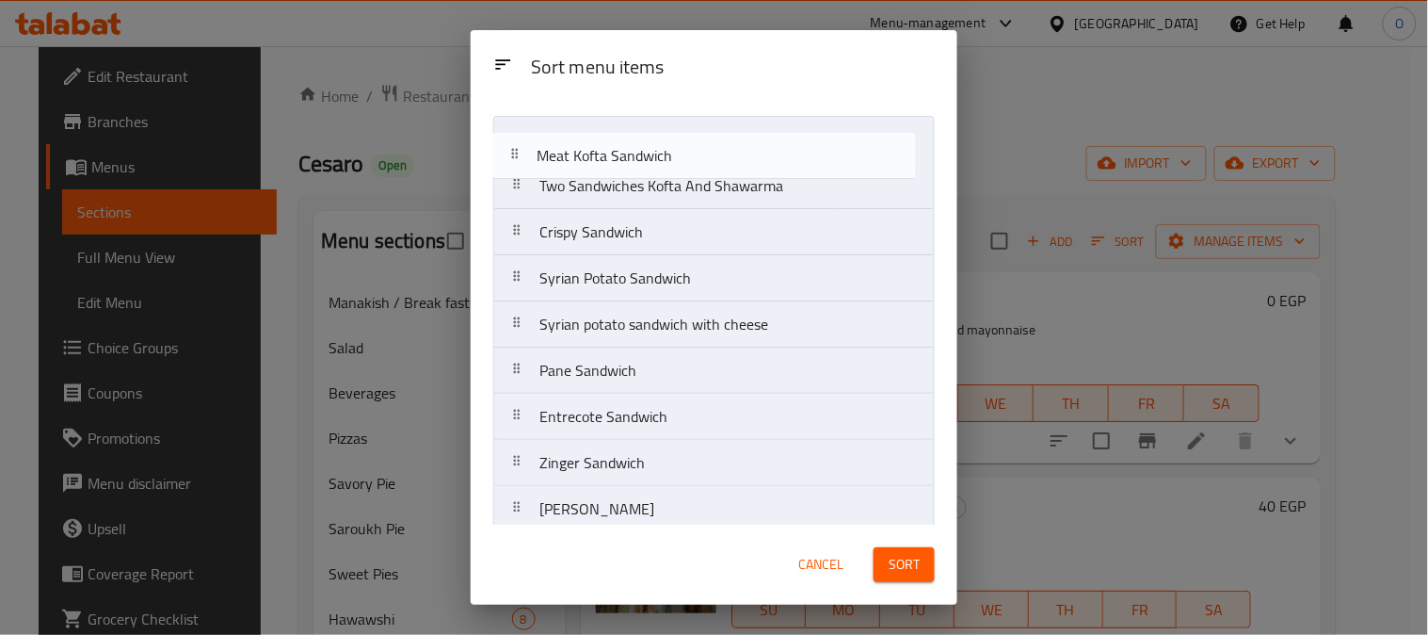
scroll to position [0, 0]
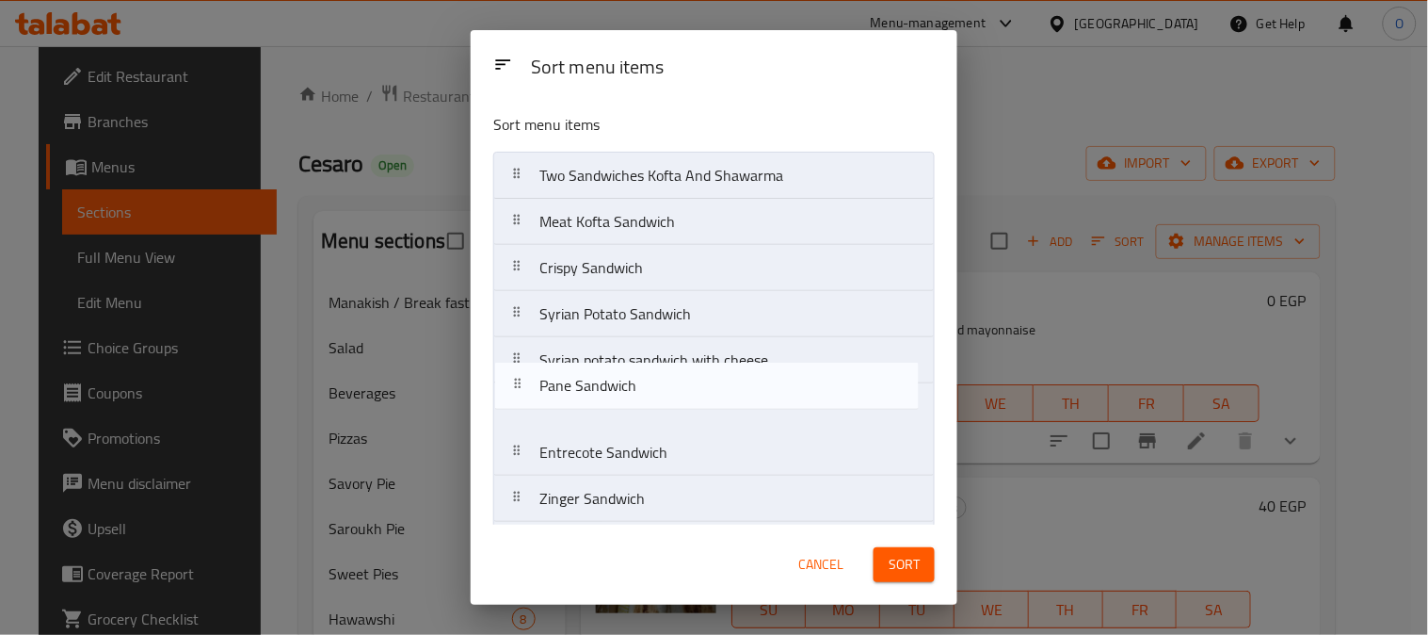
scroll to position [1, 0]
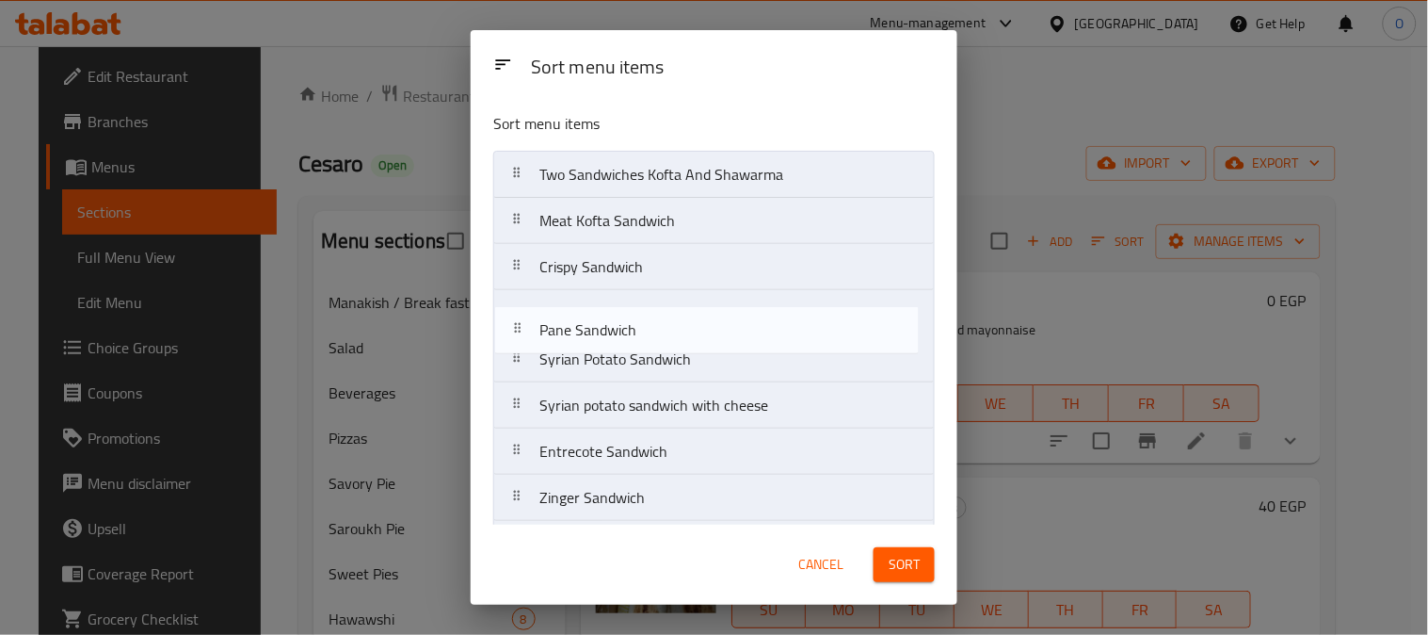
drag, startPoint x: 651, startPoint y: 426, endPoint x: 651, endPoint y: 341, distance: 84.7
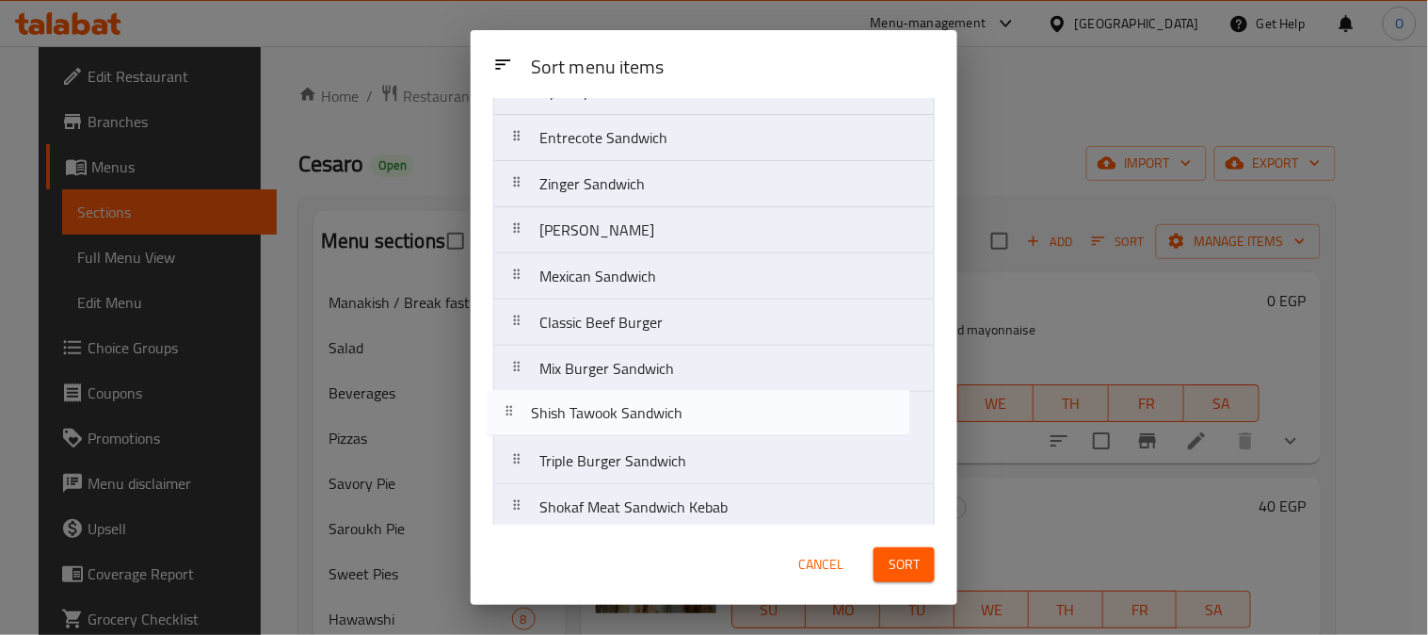
scroll to position [321, 0]
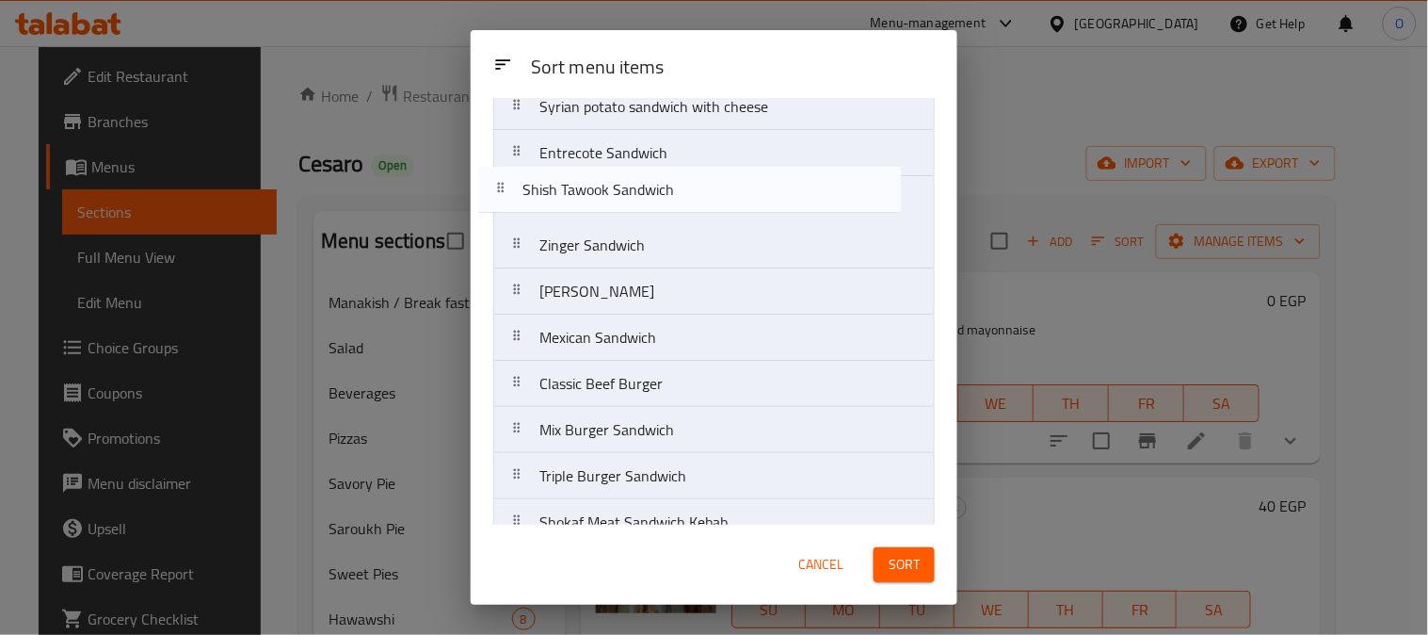
drag, startPoint x: 727, startPoint y: 474, endPoint x: 710, endPoint y: 196, distance: 278.3
click at [710, 196] on nav "Two Sandwiches Kofta And Shawarma Meat Kofta Sandwich Crispy Sandwich Pane Sand…" at bounding box center [714, 545] width 442 height 1386
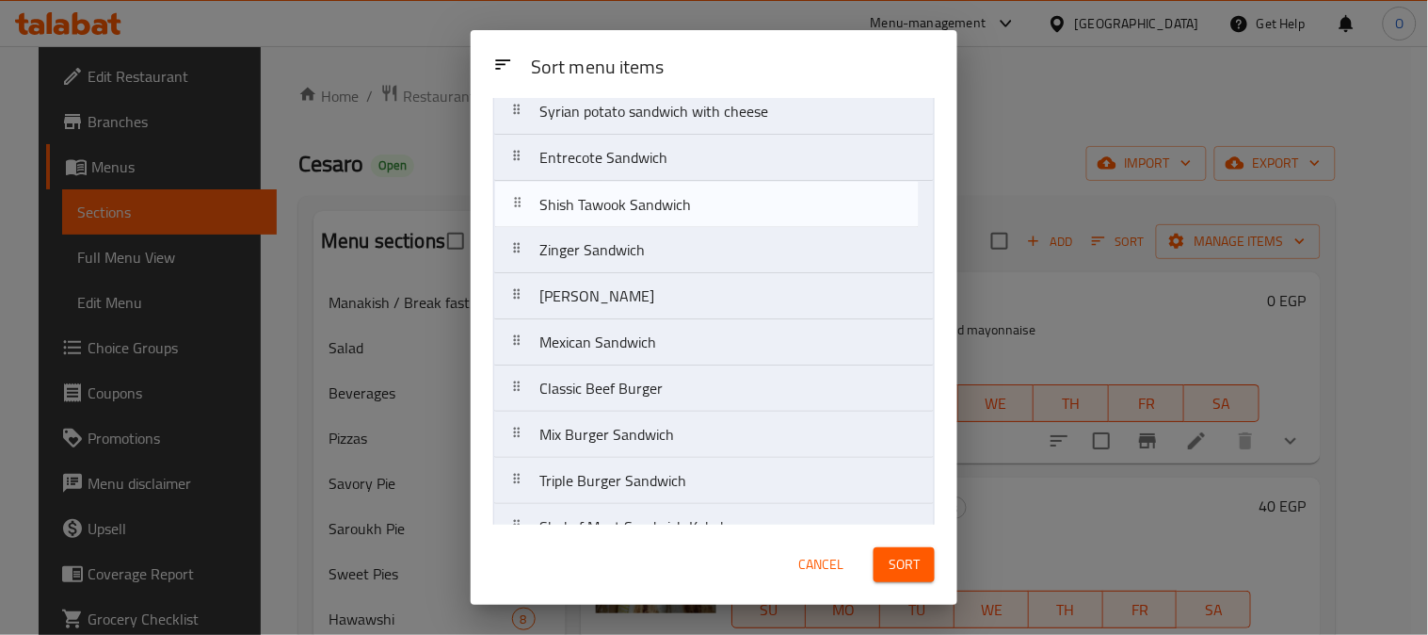
click at [717, 215] on nav "Two Sandwiches Kofta And Shawarma Meat Kofta Sandwich Crispy Sandwich Pane Sand…" at bounding box center [714, 550] width 442 height 1386
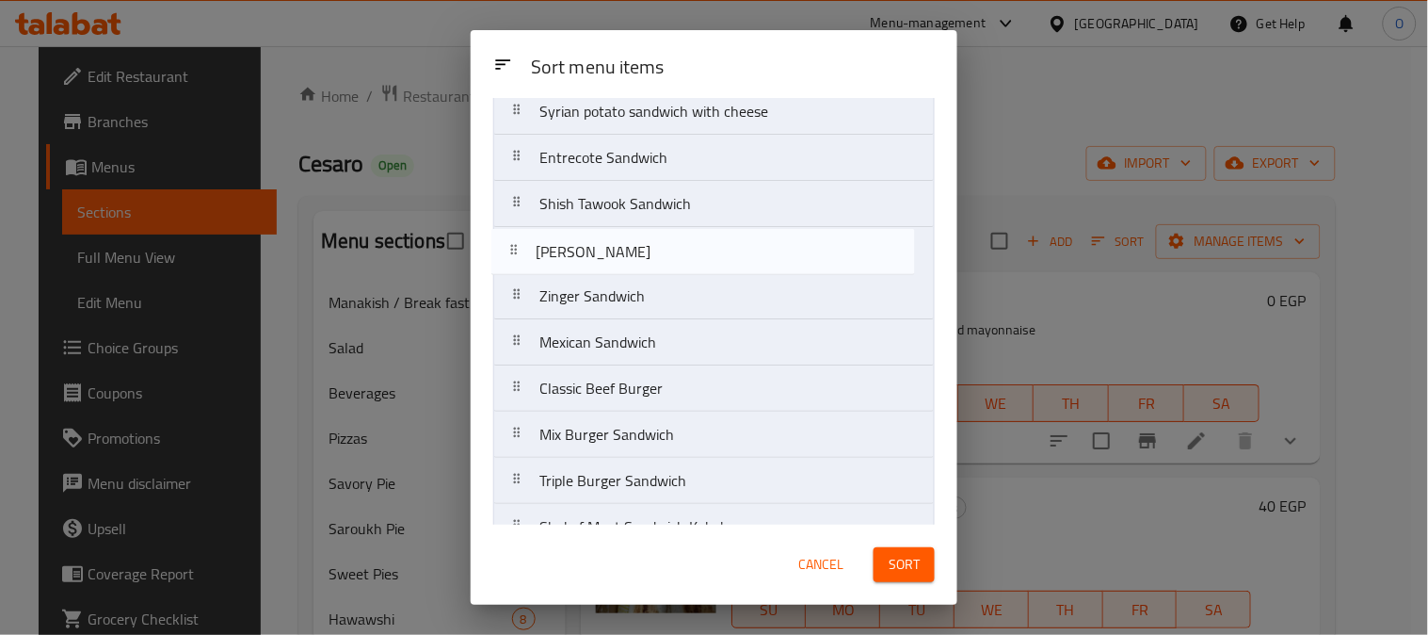
drag, startPoint x: 626, startPoint y: 305, endPoint x: 622, endPoint y: 254, distance: 51.0
click at [622, 254] on nav "Two Sandwiches Kofta And Shawarma Meat Kofta Sandwich Crispy Sandwich Pane Sand…" at bounding box center [714, 550] width 442 height 1386
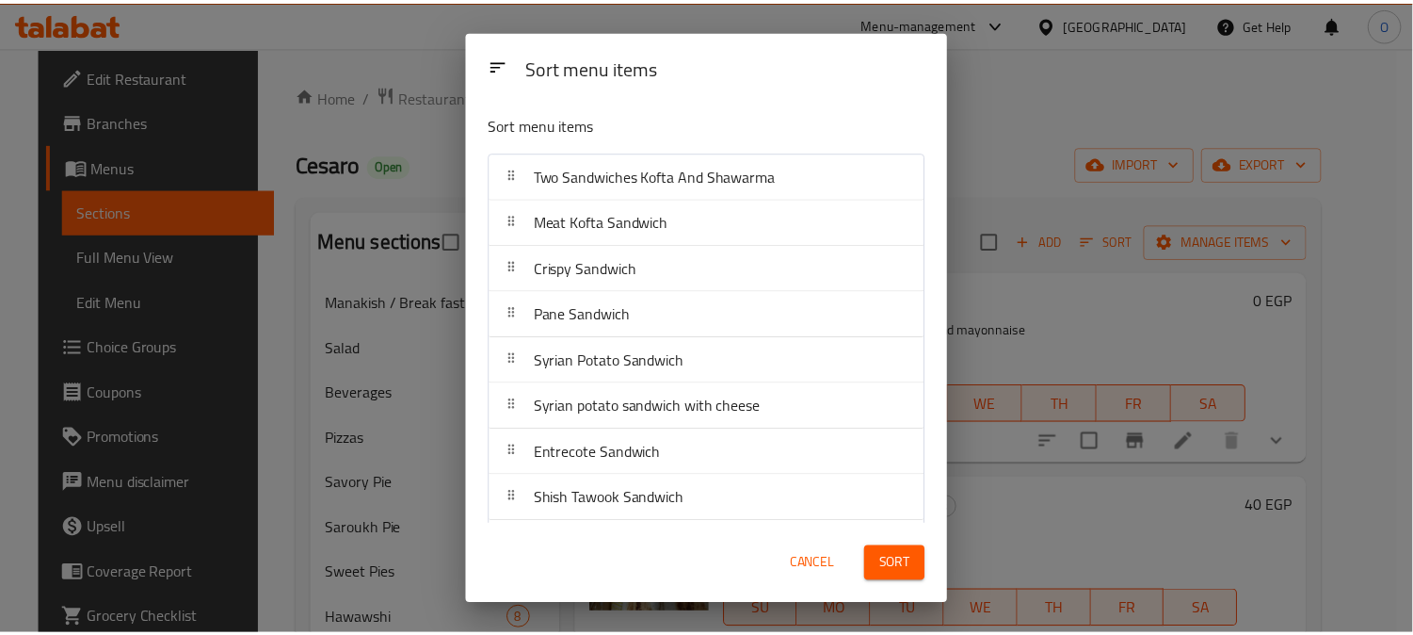
scroll to position [105, 0]
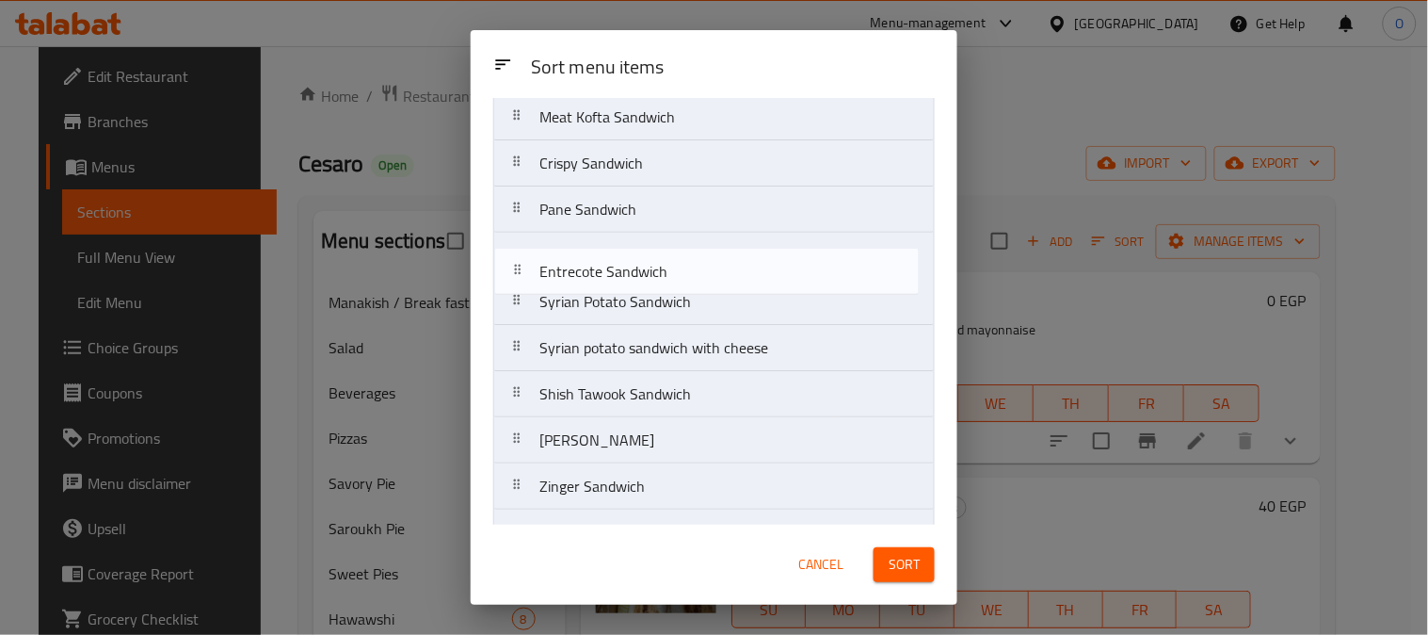
drag, startPoint x: 675, startPoint y: 352, endPoint x: 675, endPoint y: 266, distance: 85.7
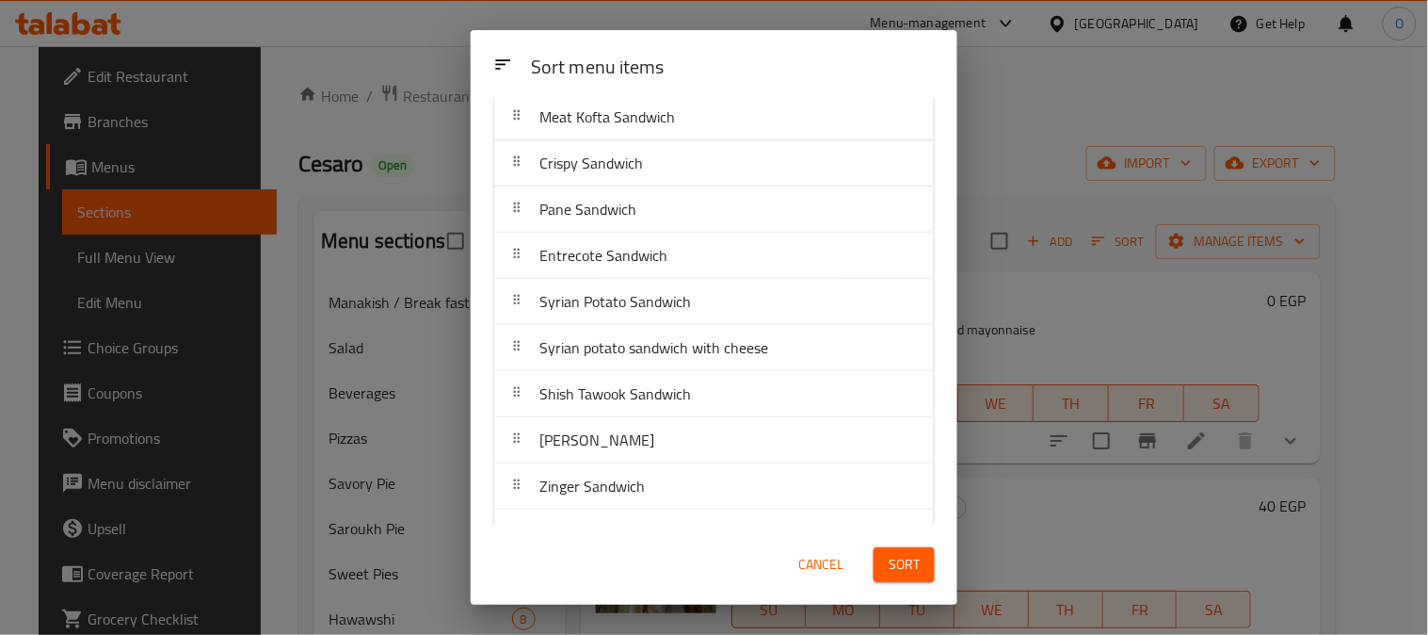
click at [914, 572] on span "Sort" at bounding box center [904, 565] width 31 height 24
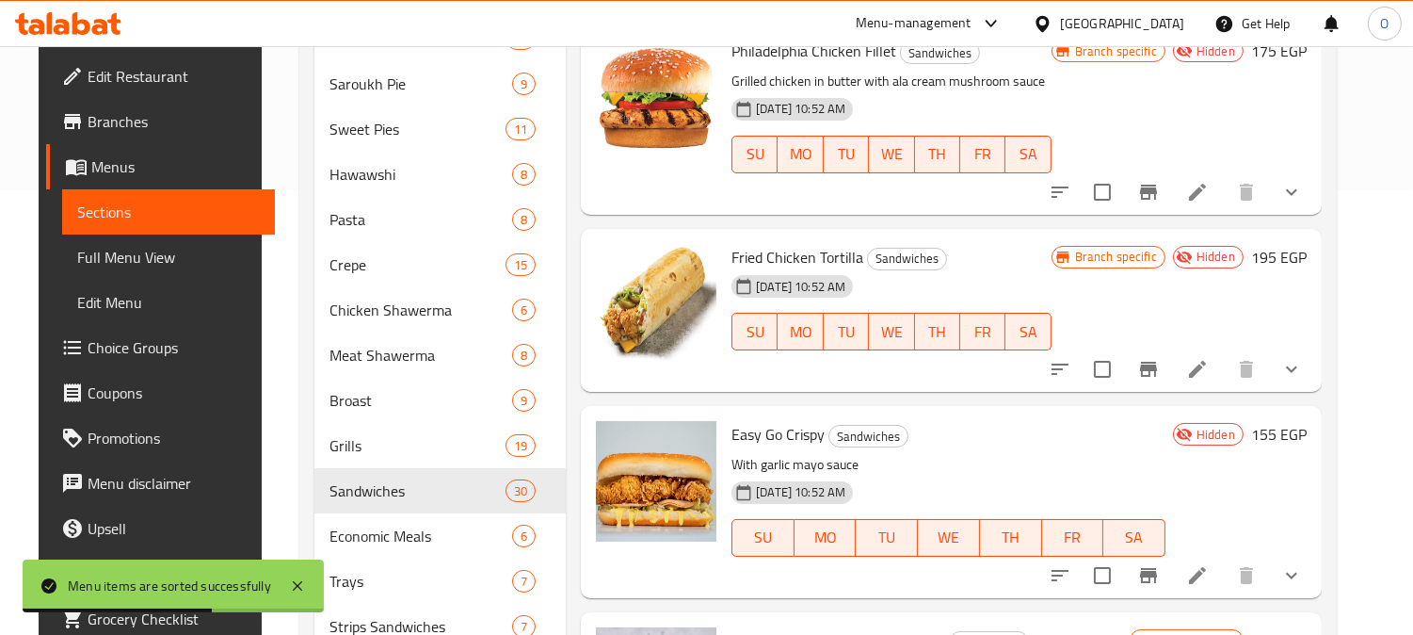
scroll to position [608, 0]
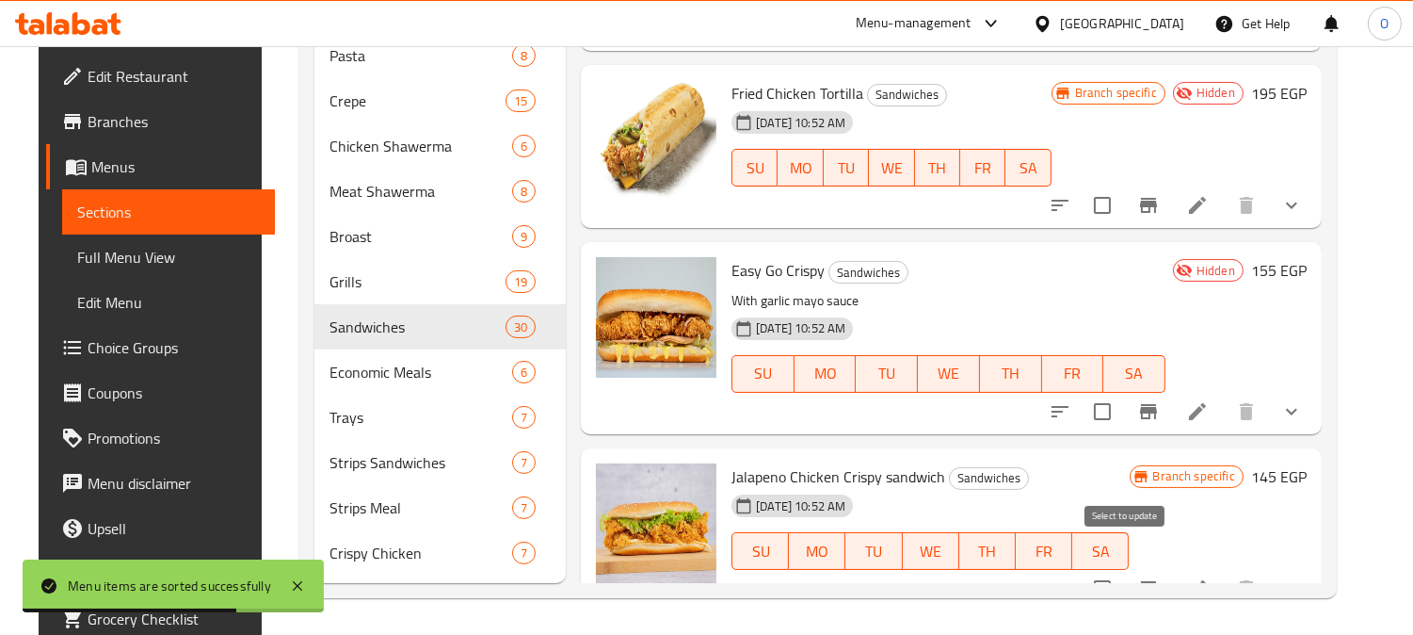
click at [1122, 569] on input "checkbox" at bounding box center [1103, 589] width 40 height 40
checkbox input "true"
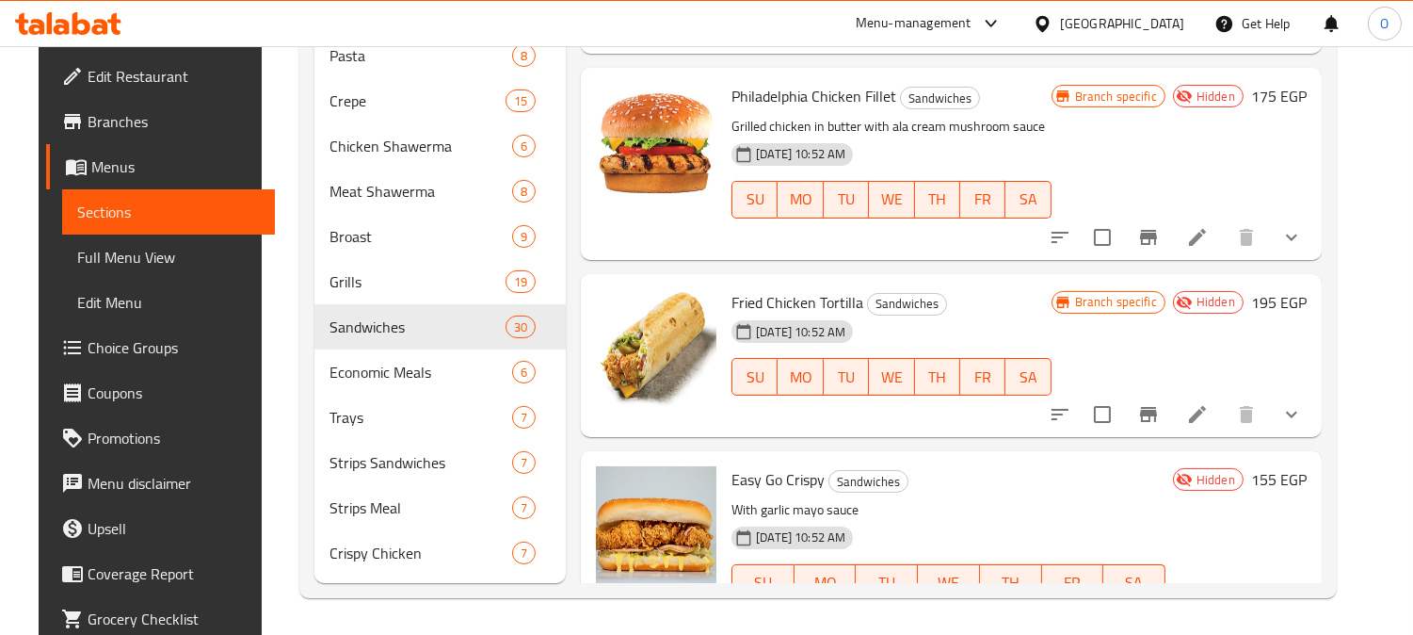
scroll to position [5241, 0]
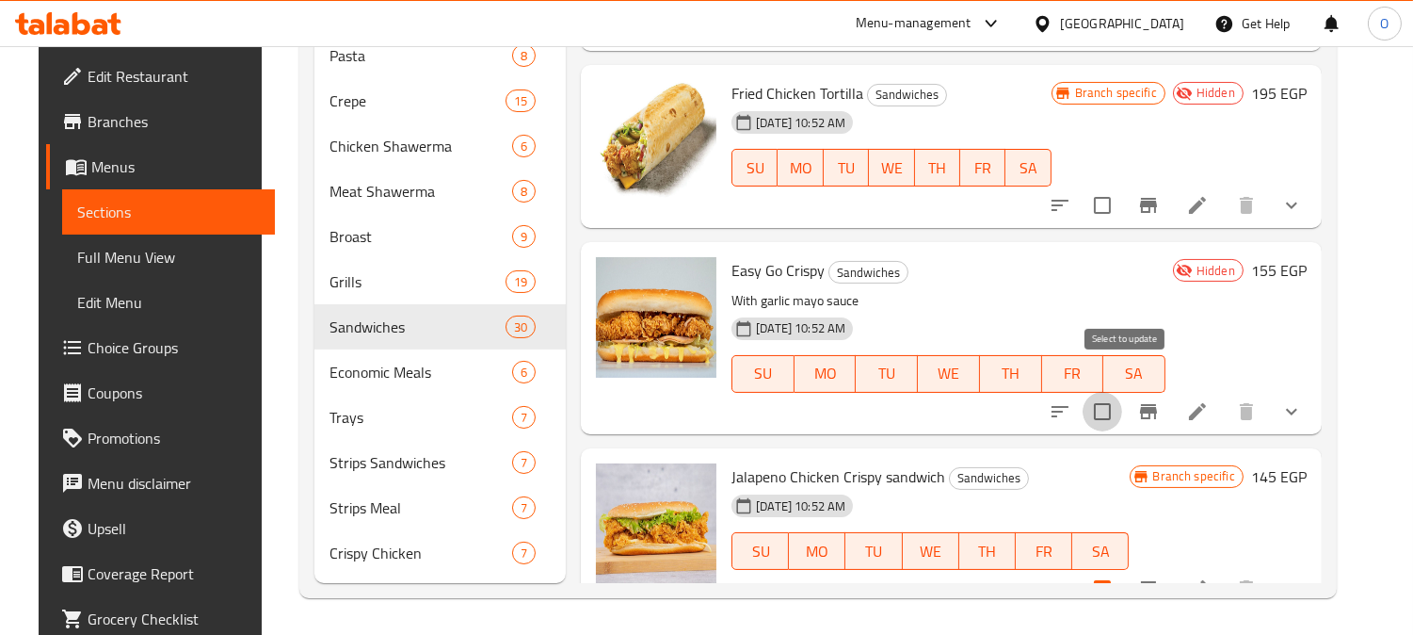
click at [1120, 392] on input "checkbox" at bounding box center [1103, 412] width 40 height 40
checkbox input "true"
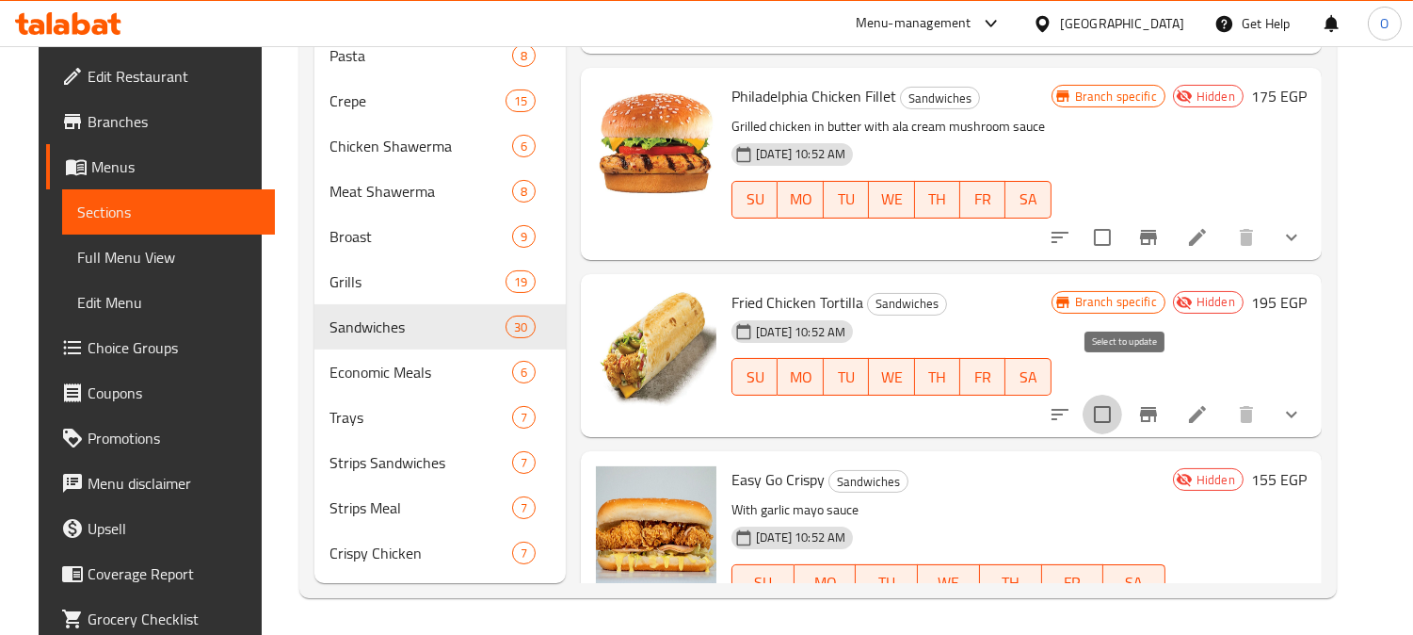
click at [1120, 395] on input "checkbox" at bounding box center [1103, 415] width 40 height 40
checkbox input "true"
click at [1122, 218] on input "checkbox" at bounding box center [1103, 238] width 40 height 40
checkbox input "true"
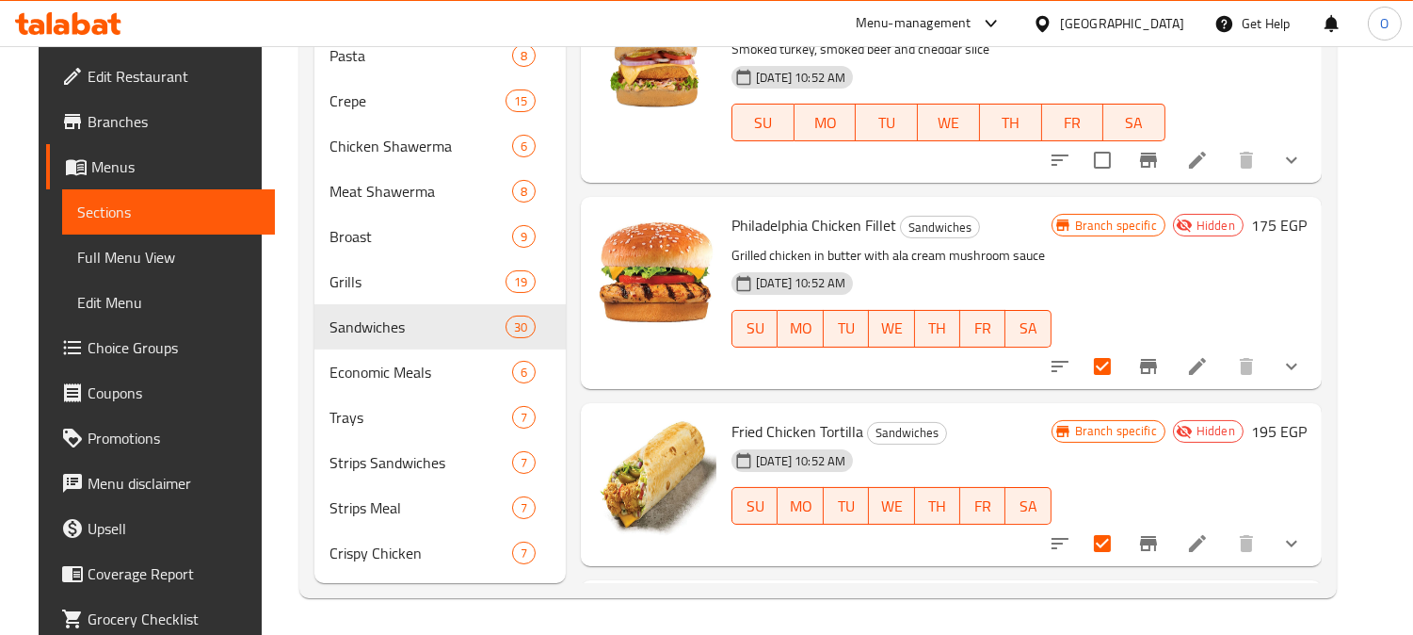
scroll to position [4718, 0]
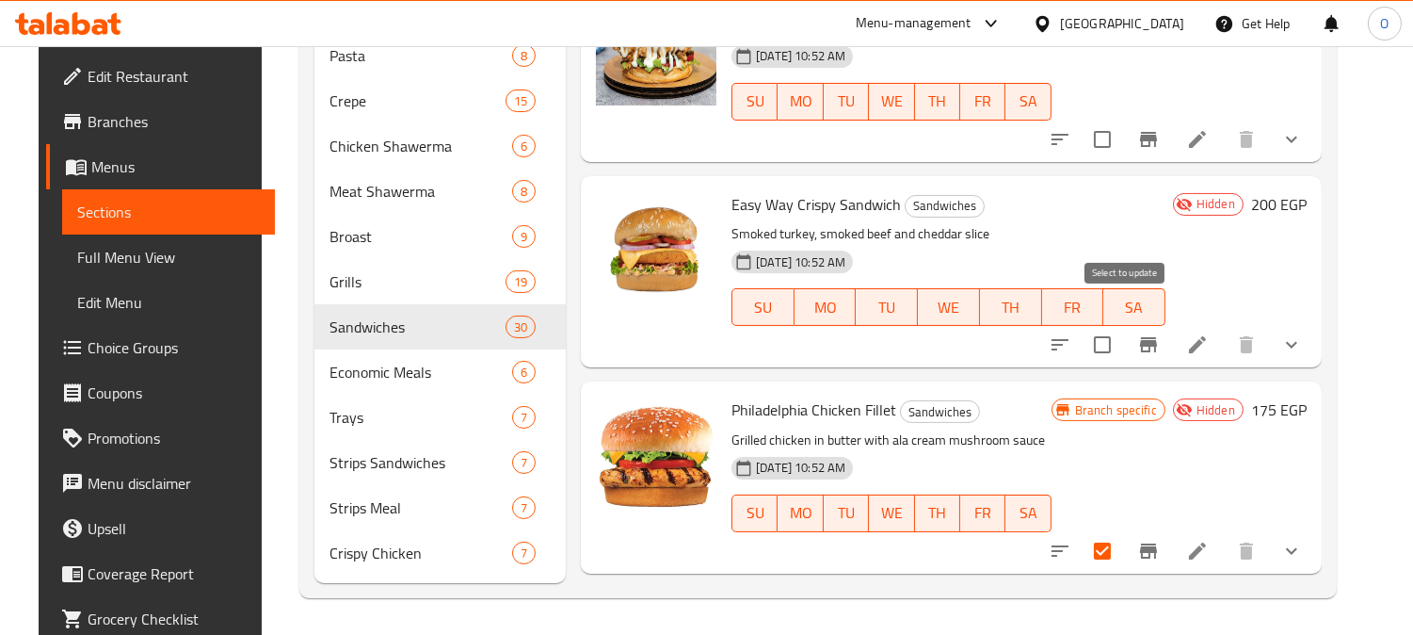
click at [1122, 325] on input "checkbox" at bounding box center [1103, 345] width 40 height 40
checkbox input "true"
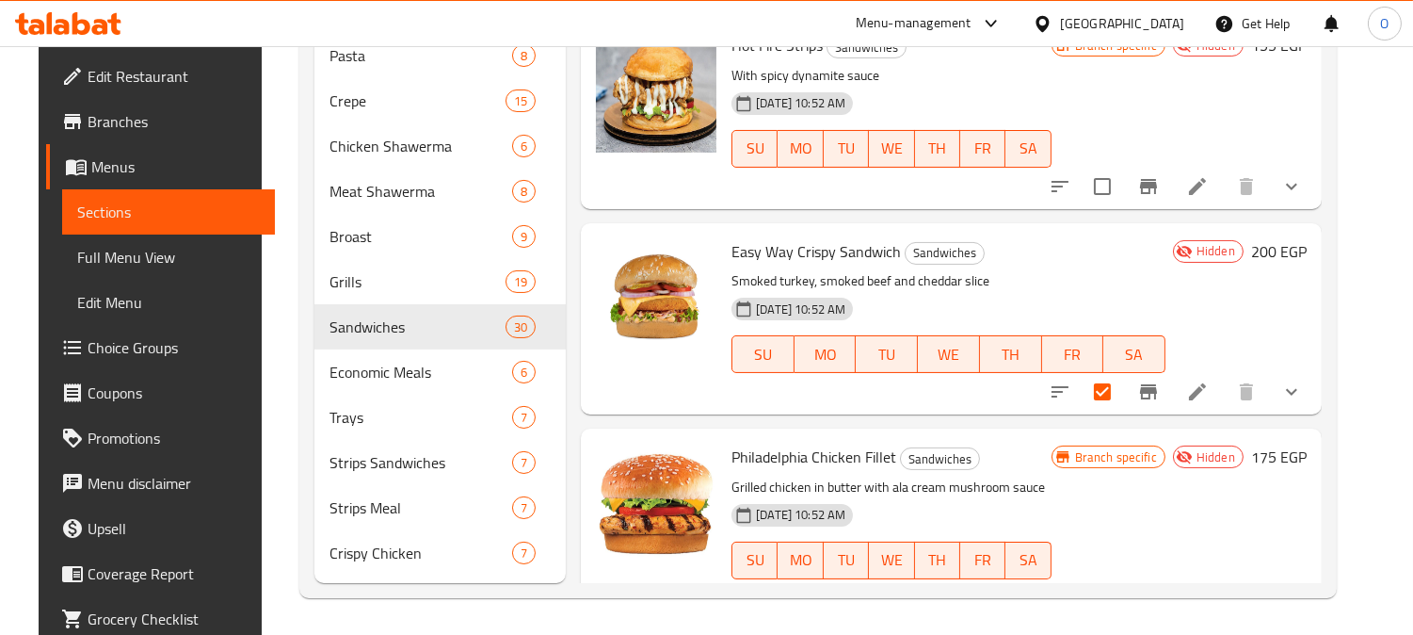
scroll to position [4508, 0]
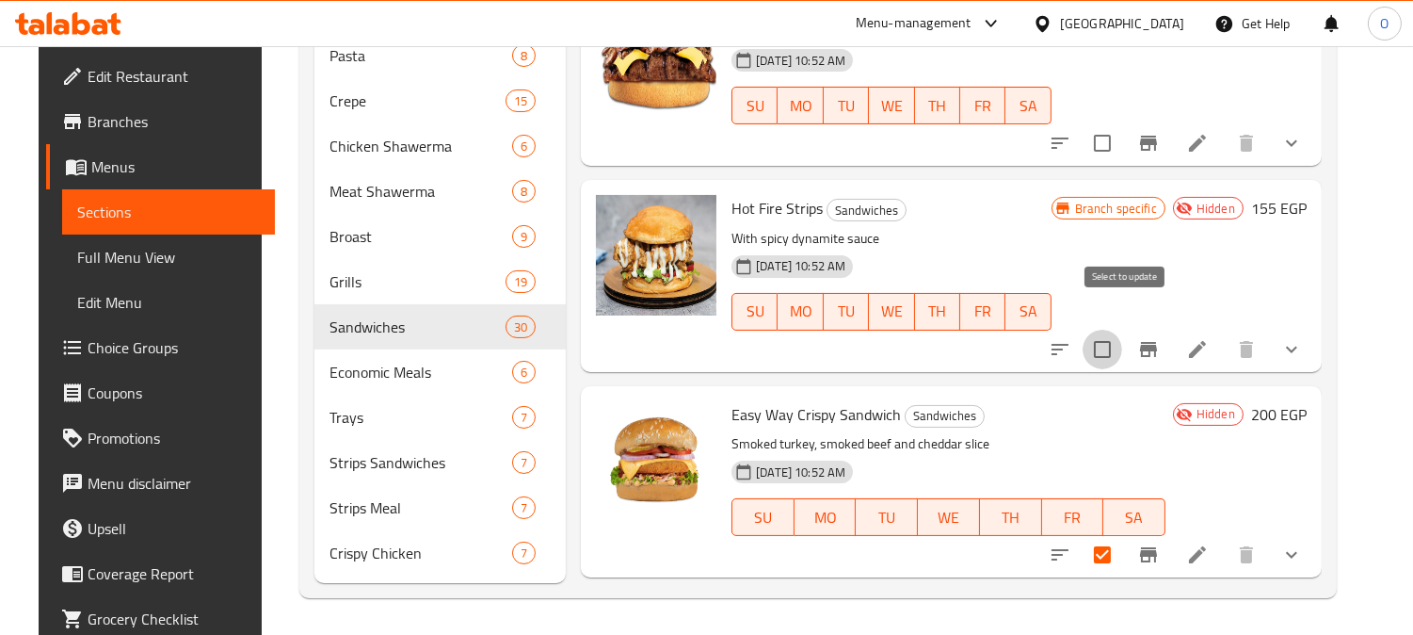
click at [1122, 330] on input "checkbox" at bounding box center [1103, 350] width 40 height 40
checkbox input "true"
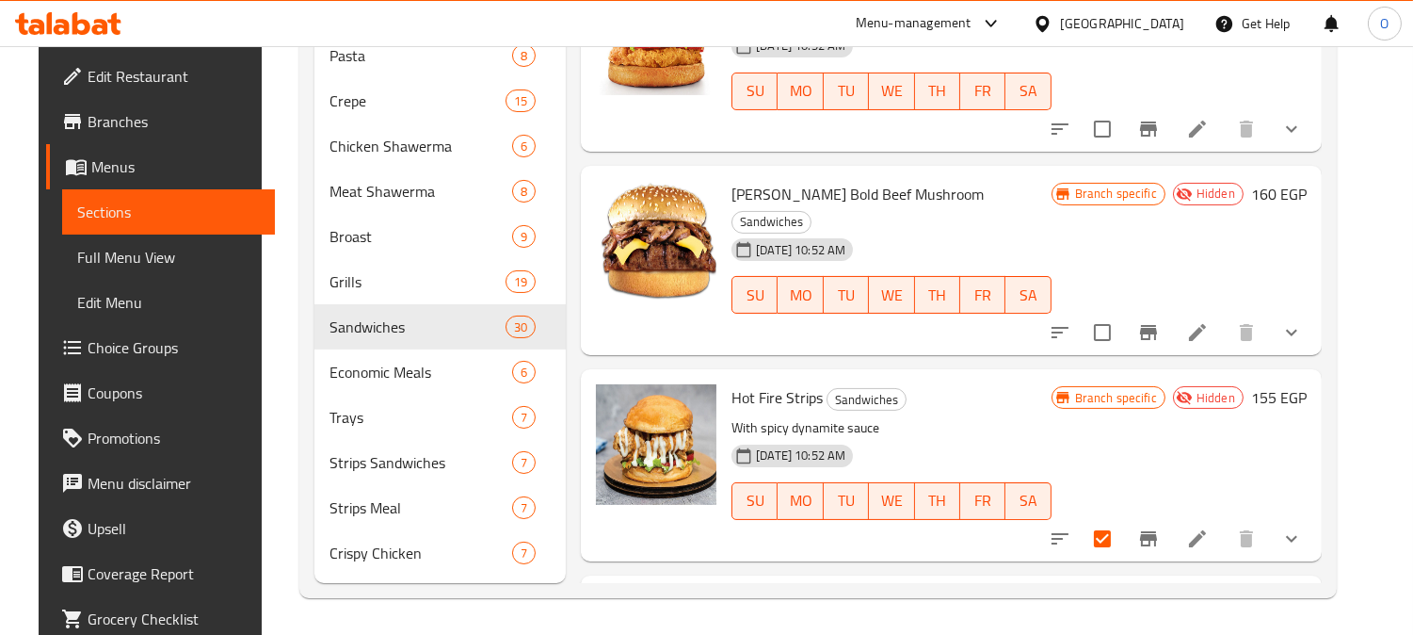
scroll to position [4299, 0]
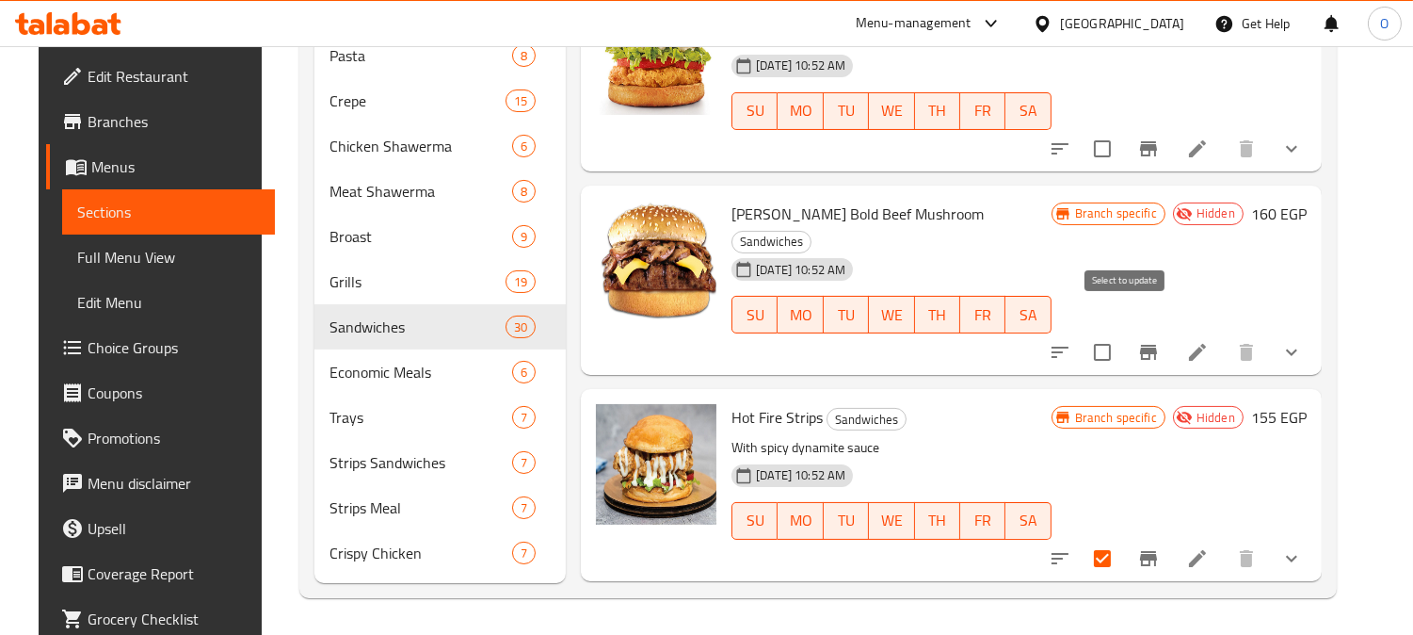
click at [1122, 332] on input "checkbox" at bounding box center [1103, 352] width 40 height 40
checkbox input "true"
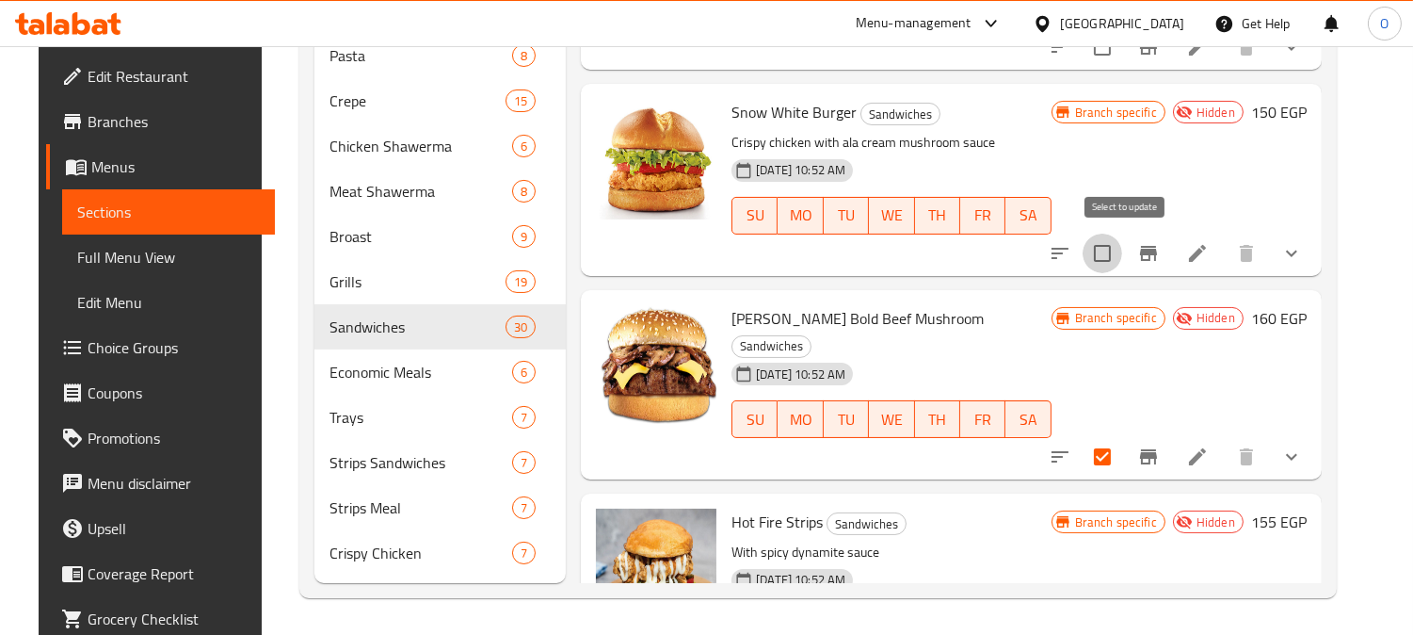
click at [1122, 257] on input "checkbox" at bounding box center [1103, 254] width 40 height 40
checkbox input "true"
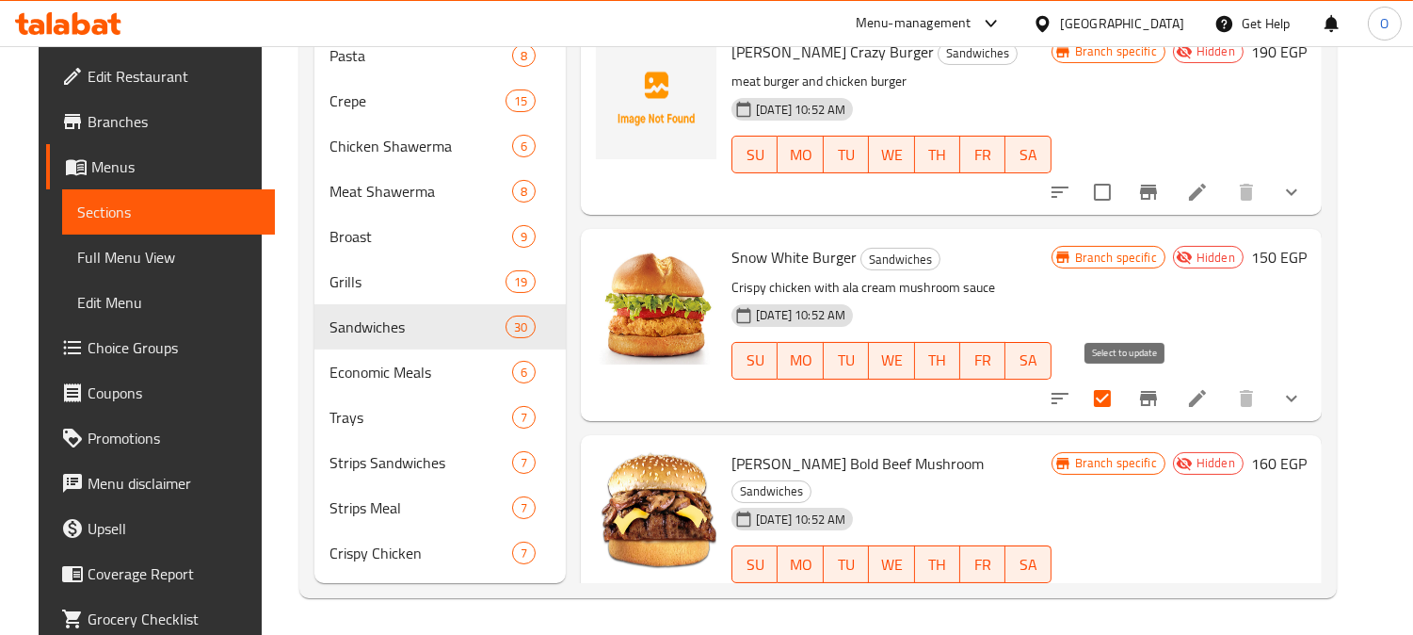
scroll to position [3986, 0]
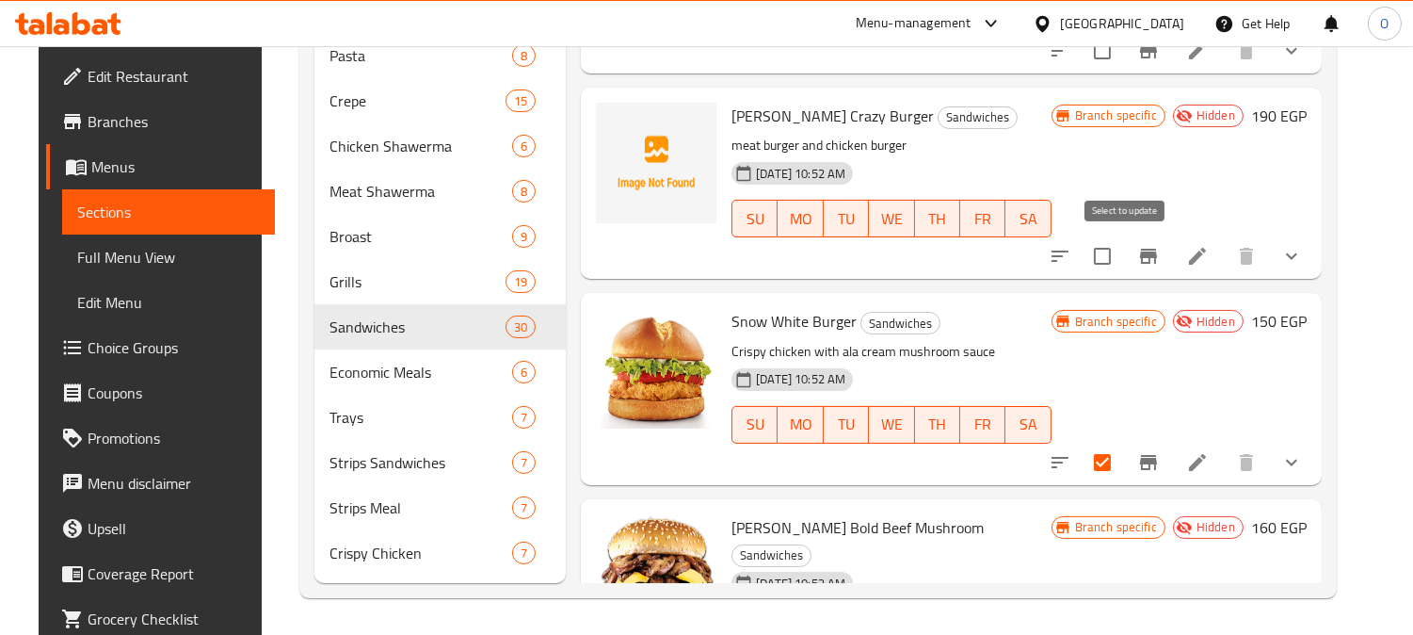
click at [1119, 257] on input "checkbox" at bounding box center [1103, 256] width 40 height 40
checkbox input "true"
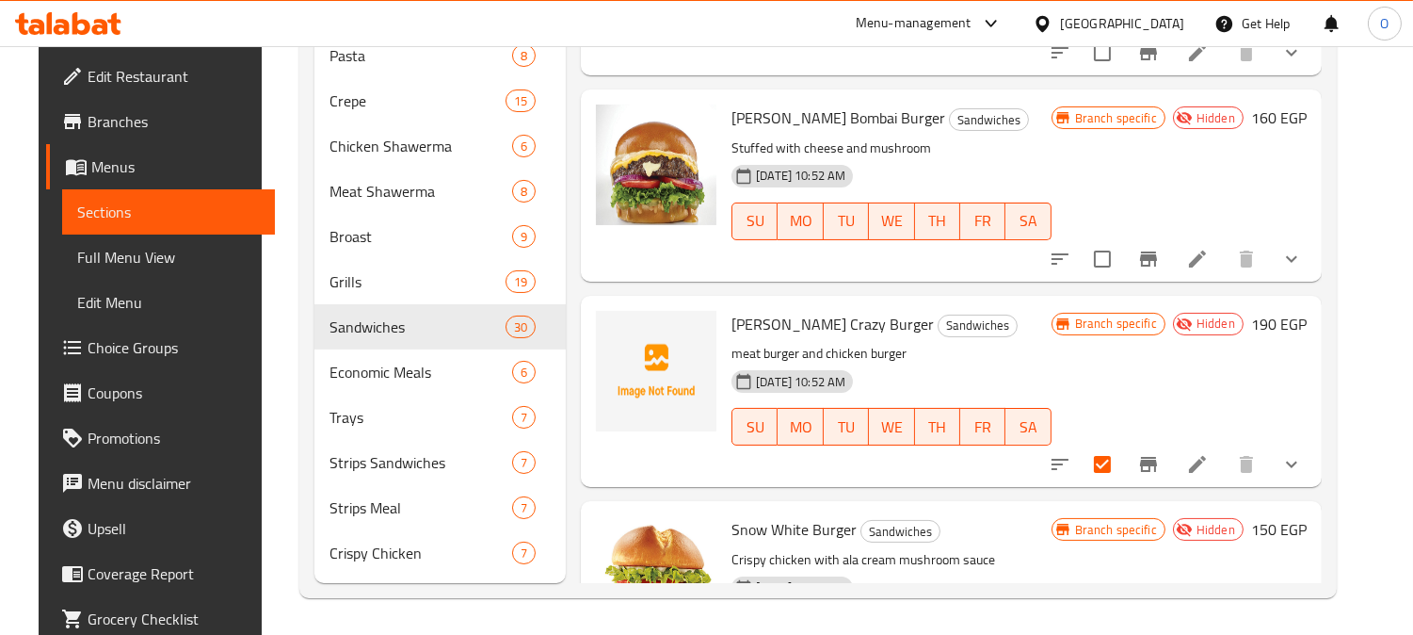
scroll to position [3777, 0]
click at [1122, 260] on input "checkbox" at bounding box center [1103, 260] width 40 height 40
checkbox input "true"
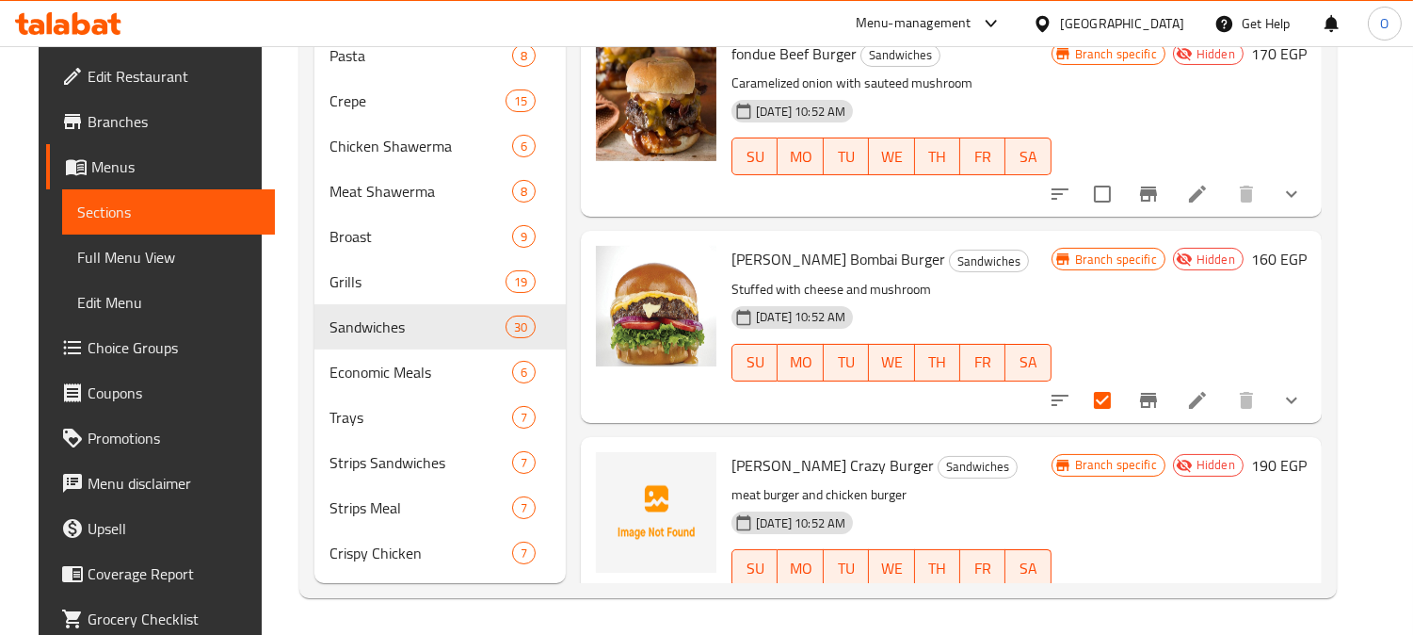
scroll to position [3567, 0]
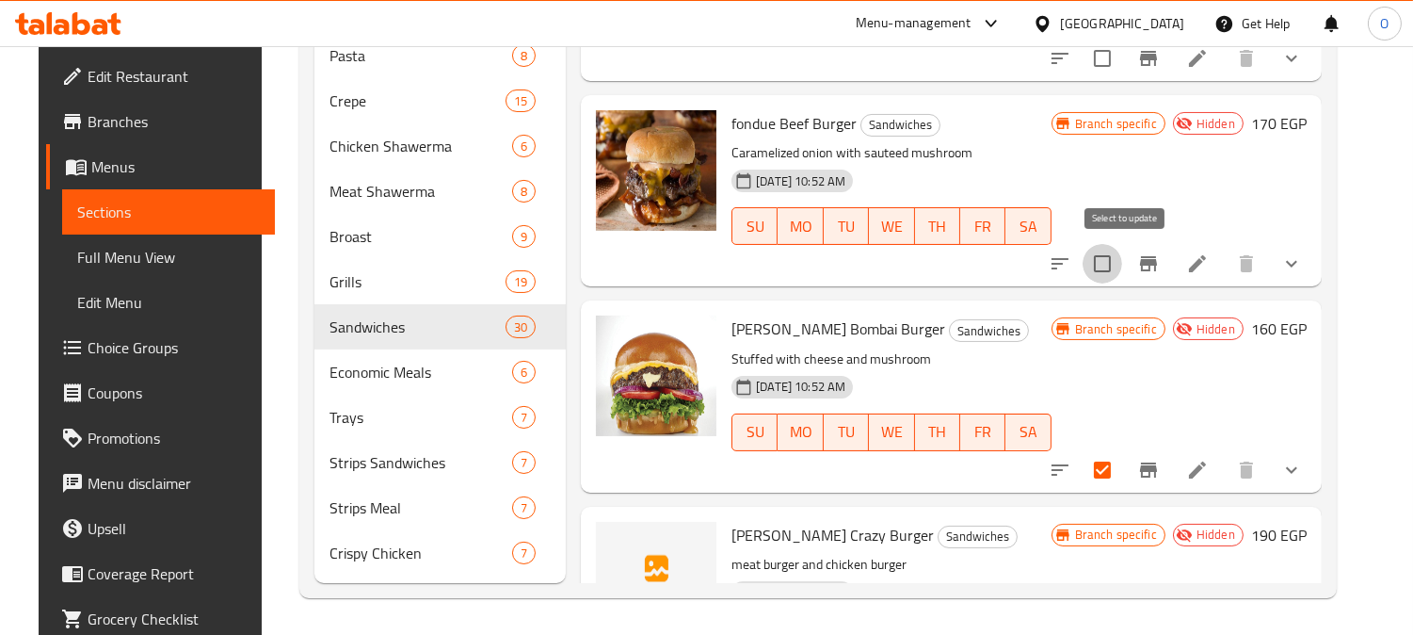
click at [1122, 278] on input "checkbox" at bounding box center [1103, 264] width 40 height 40
checkbox input "true"
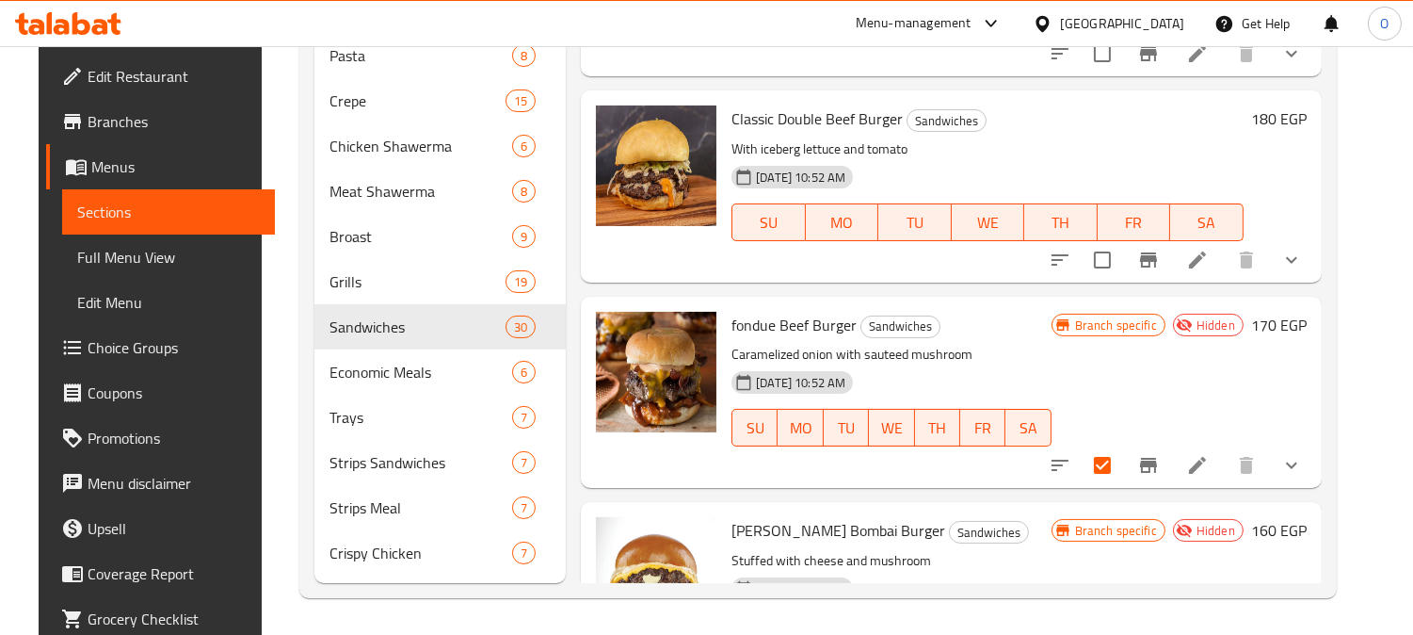
scroll to position [3358, 0]
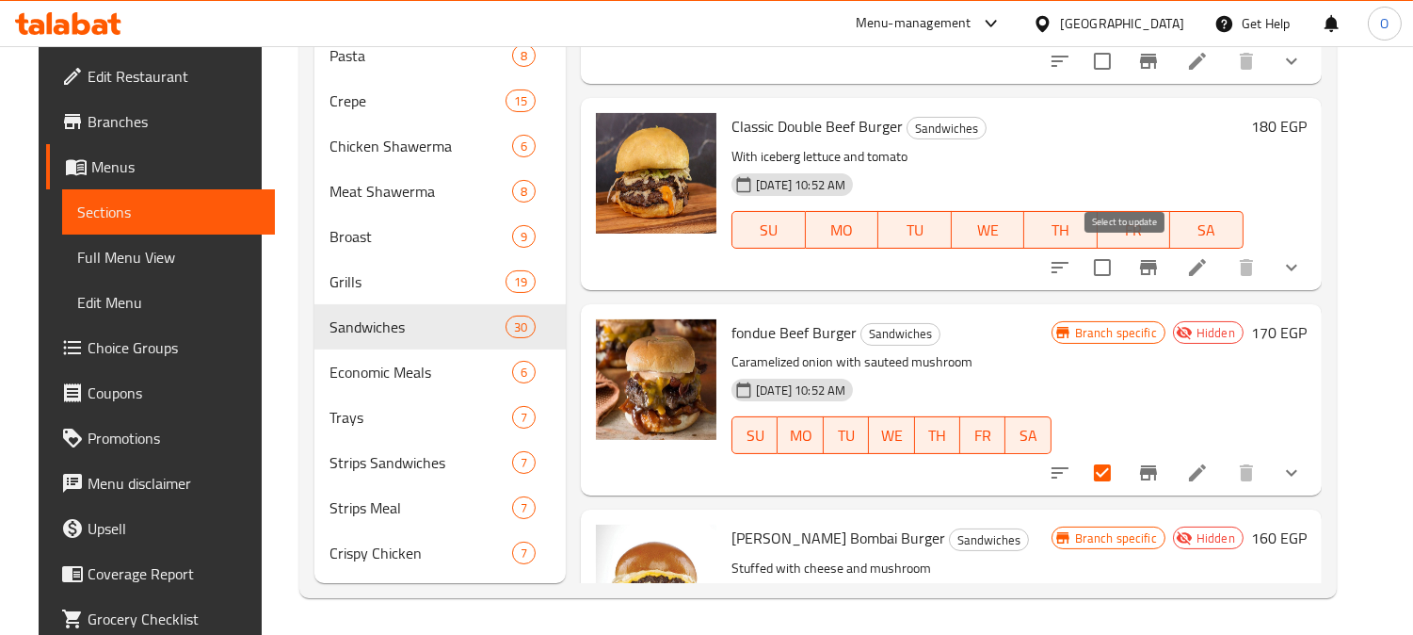
click at [1122, 261] on input "checkbox" at bounding box center [1103, 268] width 40 height 40
checkbox input "true"
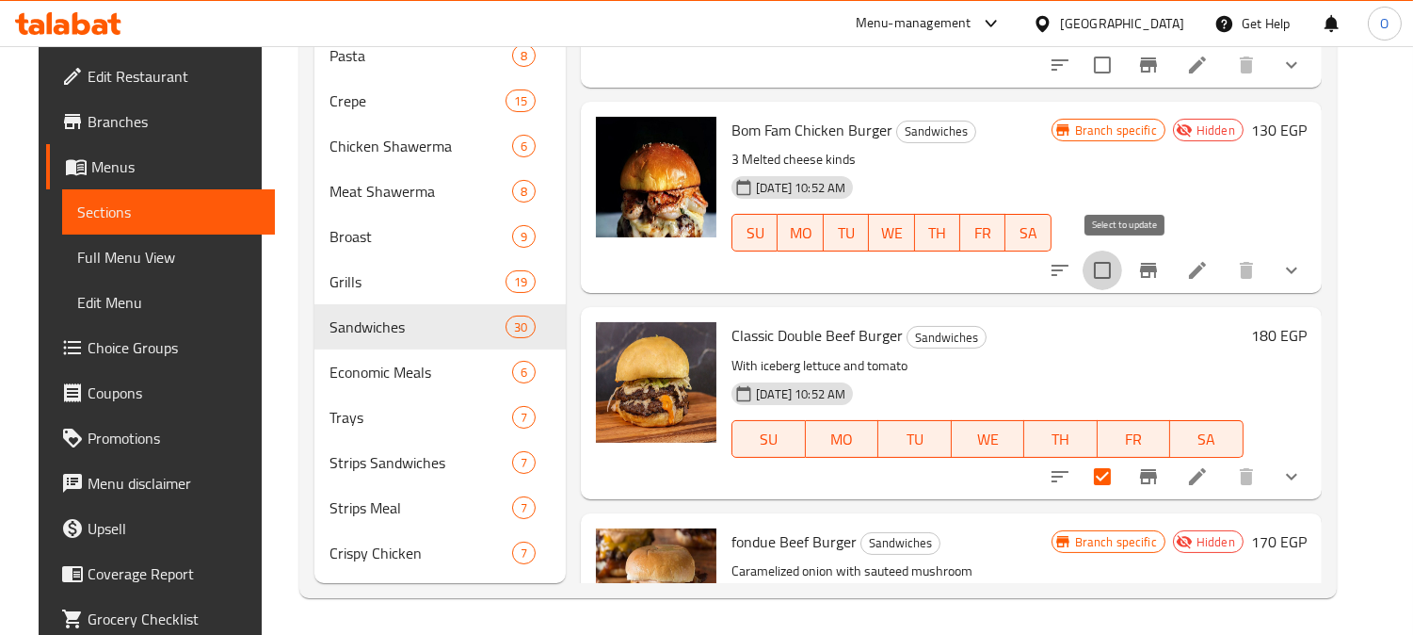
click at [1122, 270] on input "checkbox" at bounding box center [1103, 270] width 40 height 40
checkbox input "true"
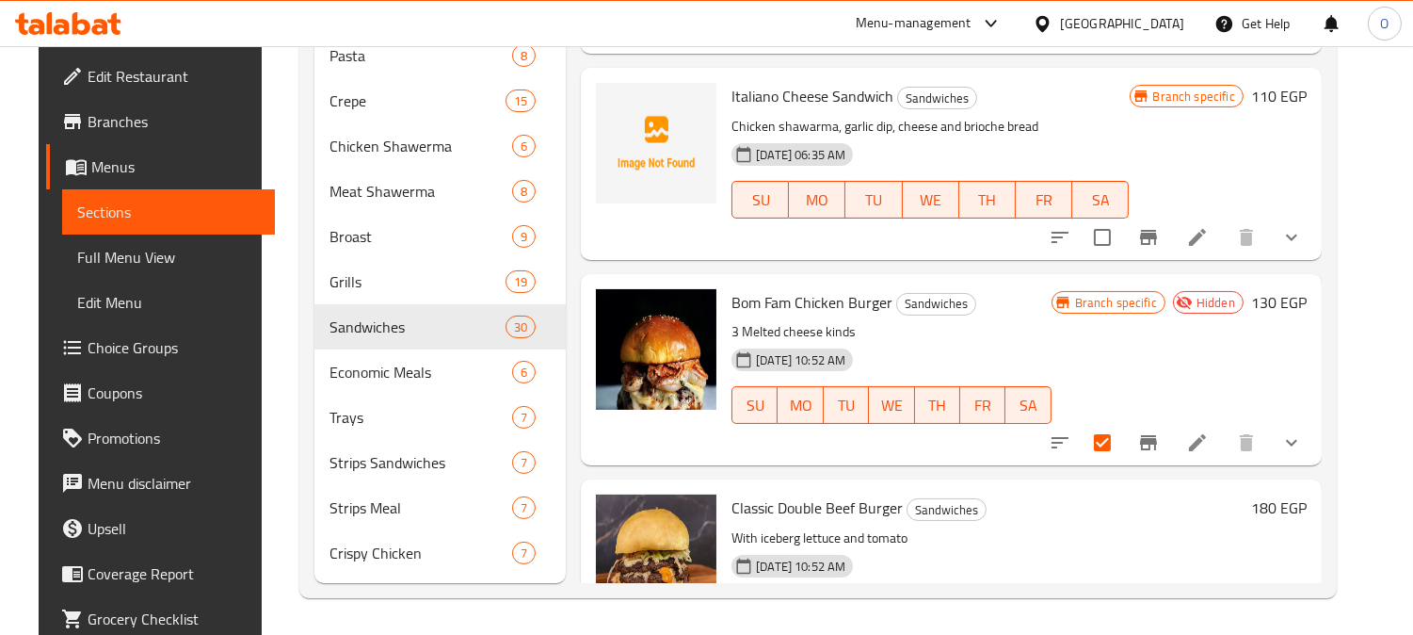
scroll to position [2940, 0]
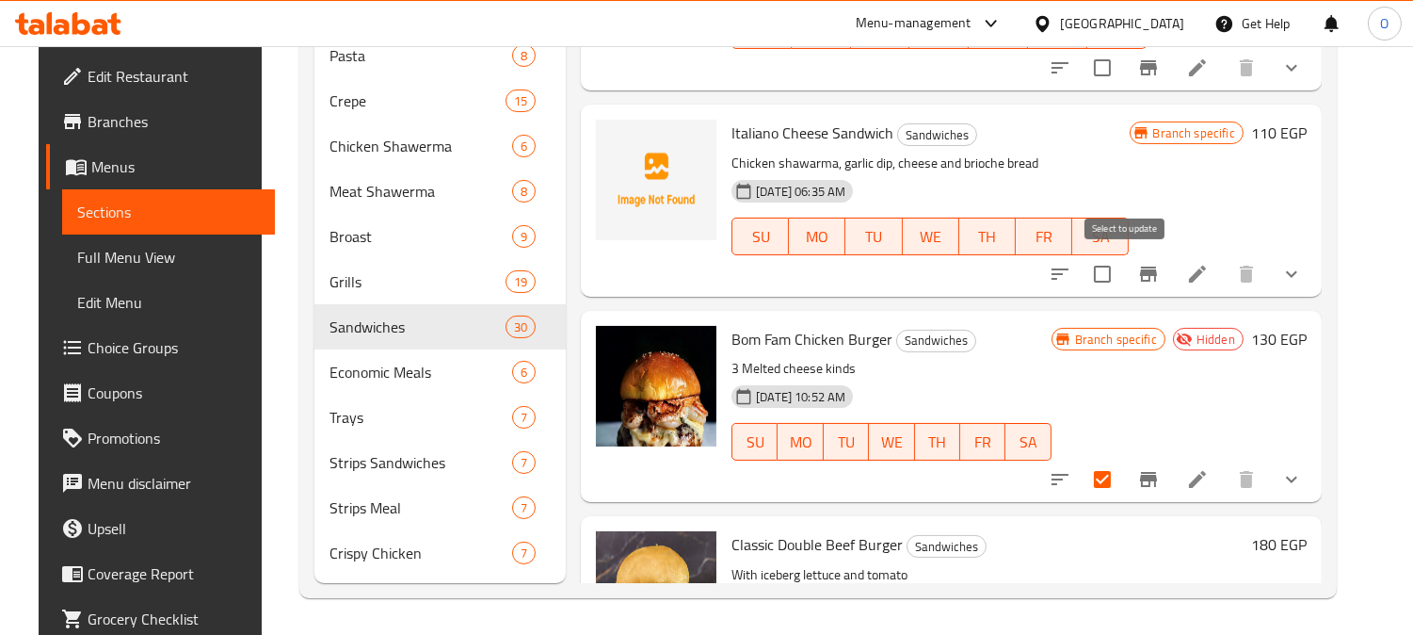
click at [1122, 268] on input "checkbox" at bounding box center [1103, 274] width 40 height 40
checkbox input "true"
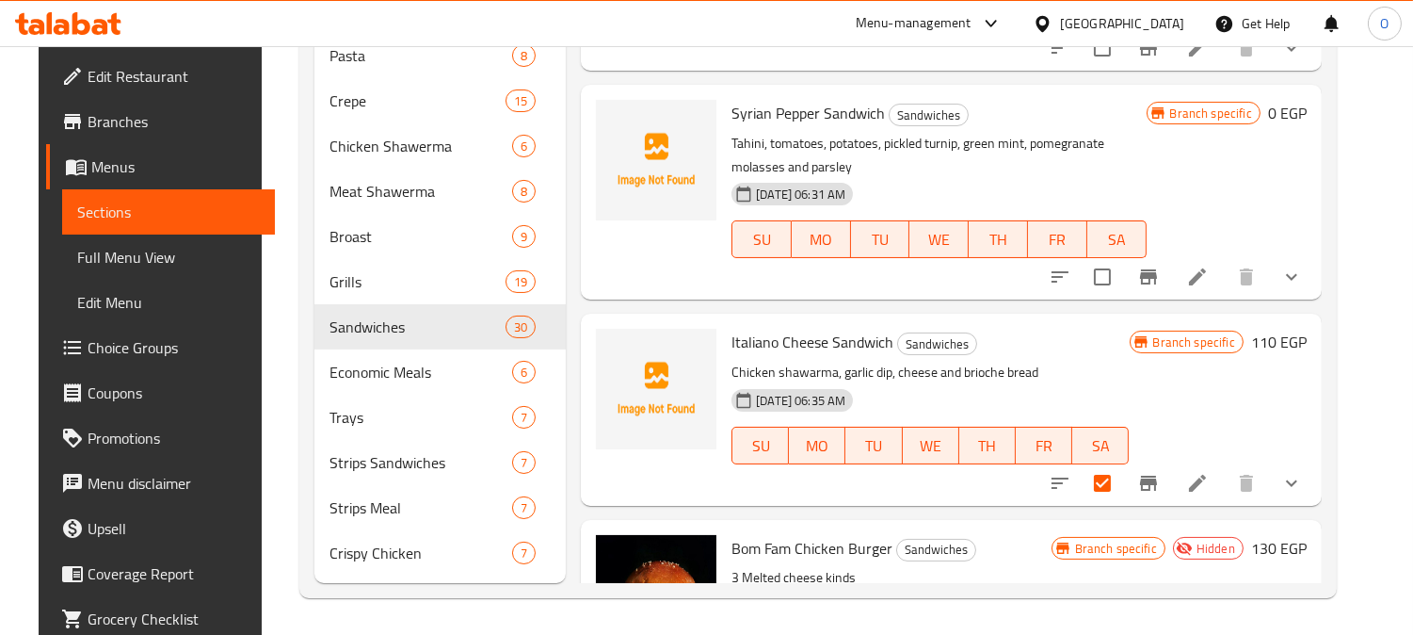
scroll to position [2625, 0]
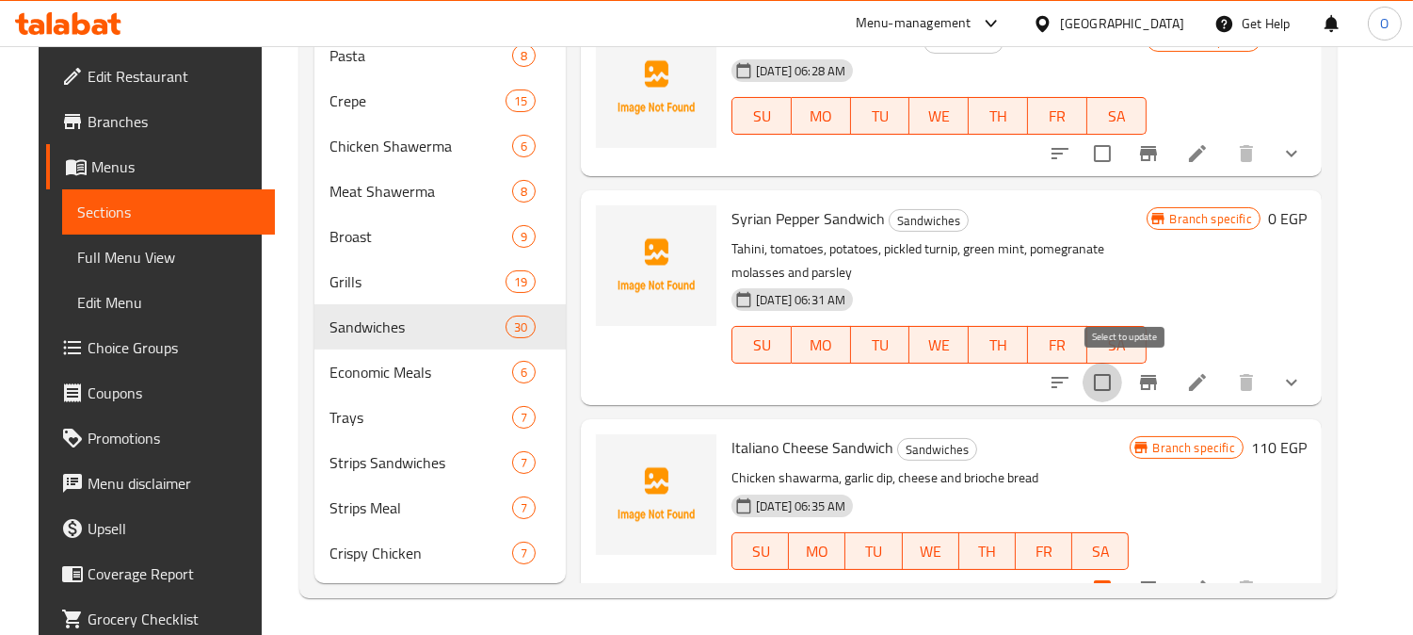
click at [1122, 378] on input "checkbox" at bounding box center [1103, 383] width 40 height 40
checkbox input "true"
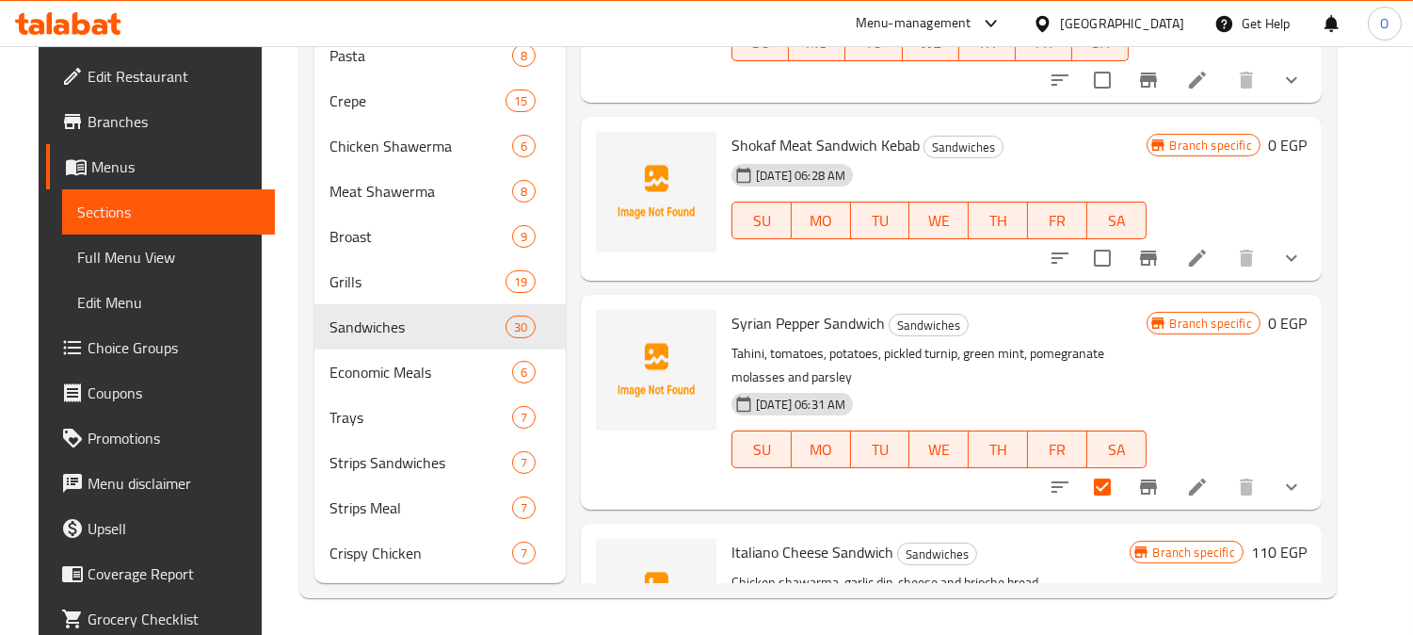
scroll to position [2416, 0]
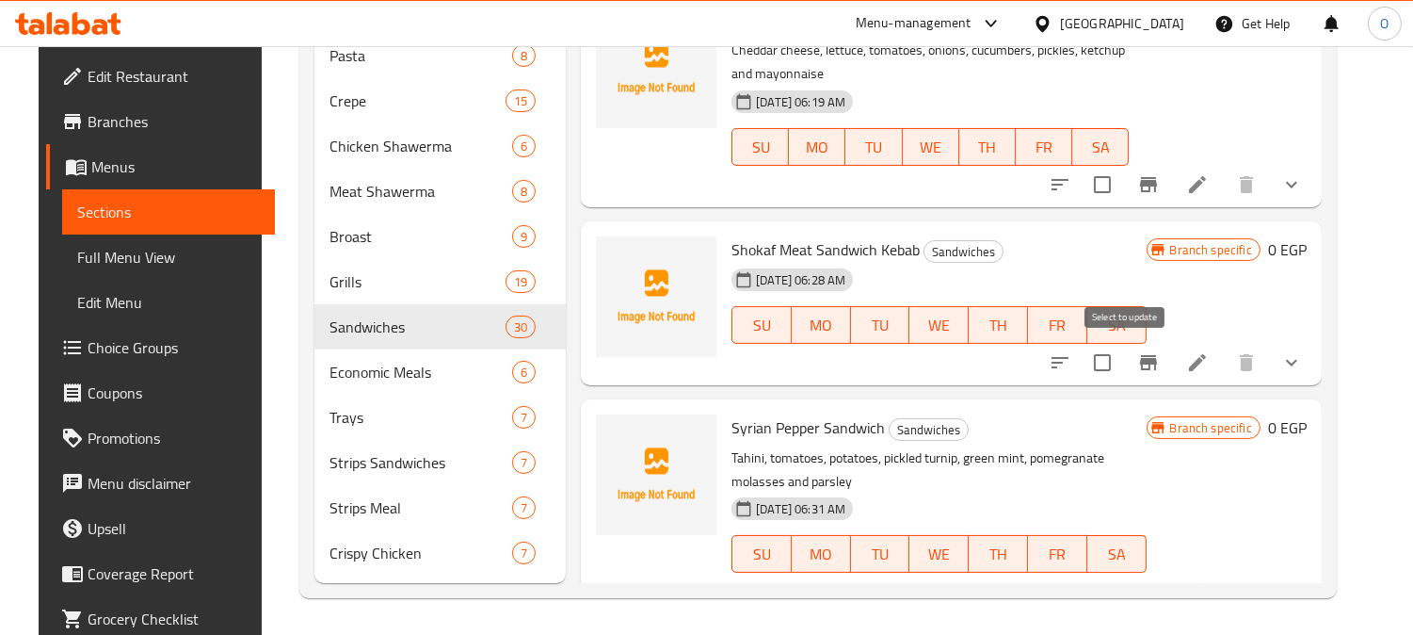
click at [1122, 356] on input "checkbox" at bounding box center [1103, 363] width 40 height 40
checkbox input "true"
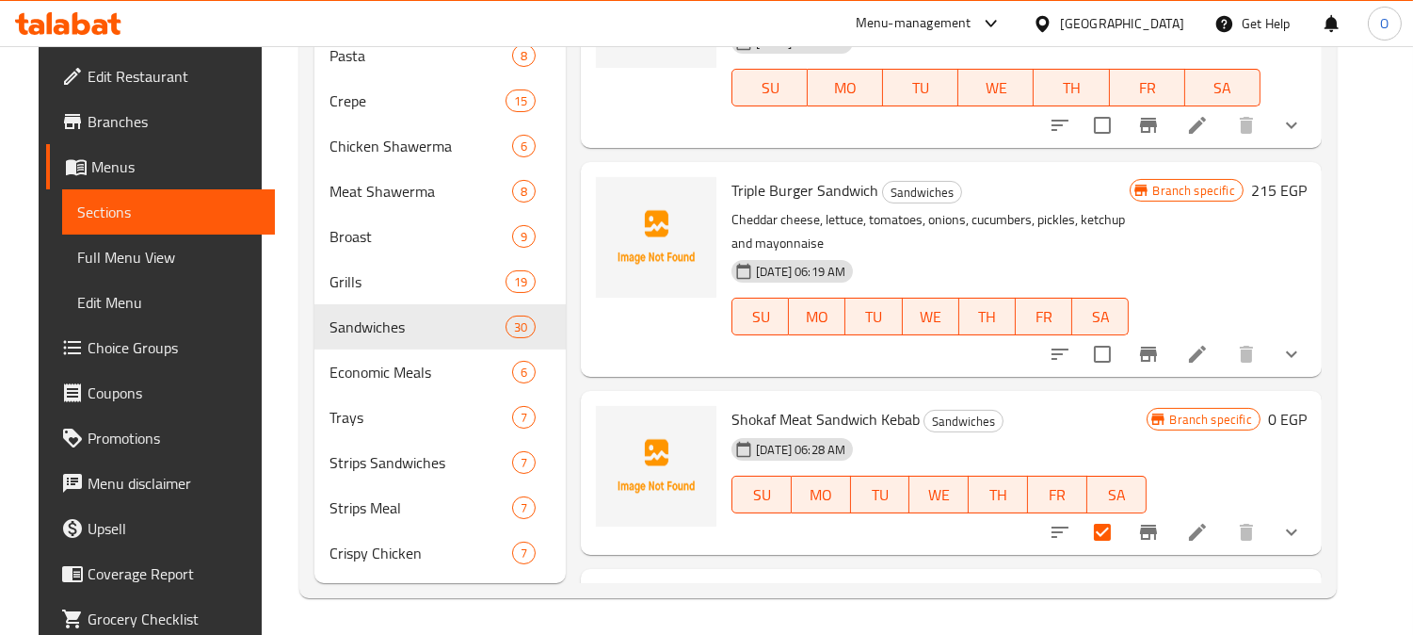
scroll to position [2207, 0]
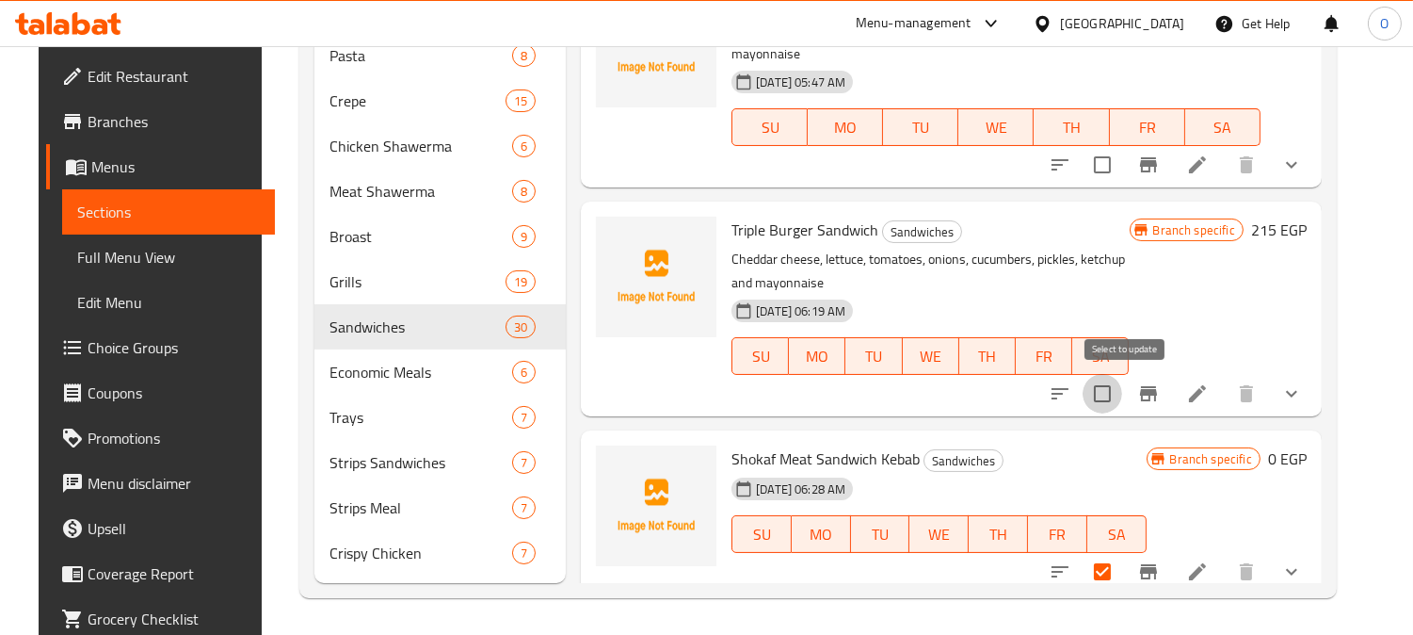
click at [1122, 384] on input "checkbox" at bounding box center [1103, 394] width 40 height 40
checkbox input "true"
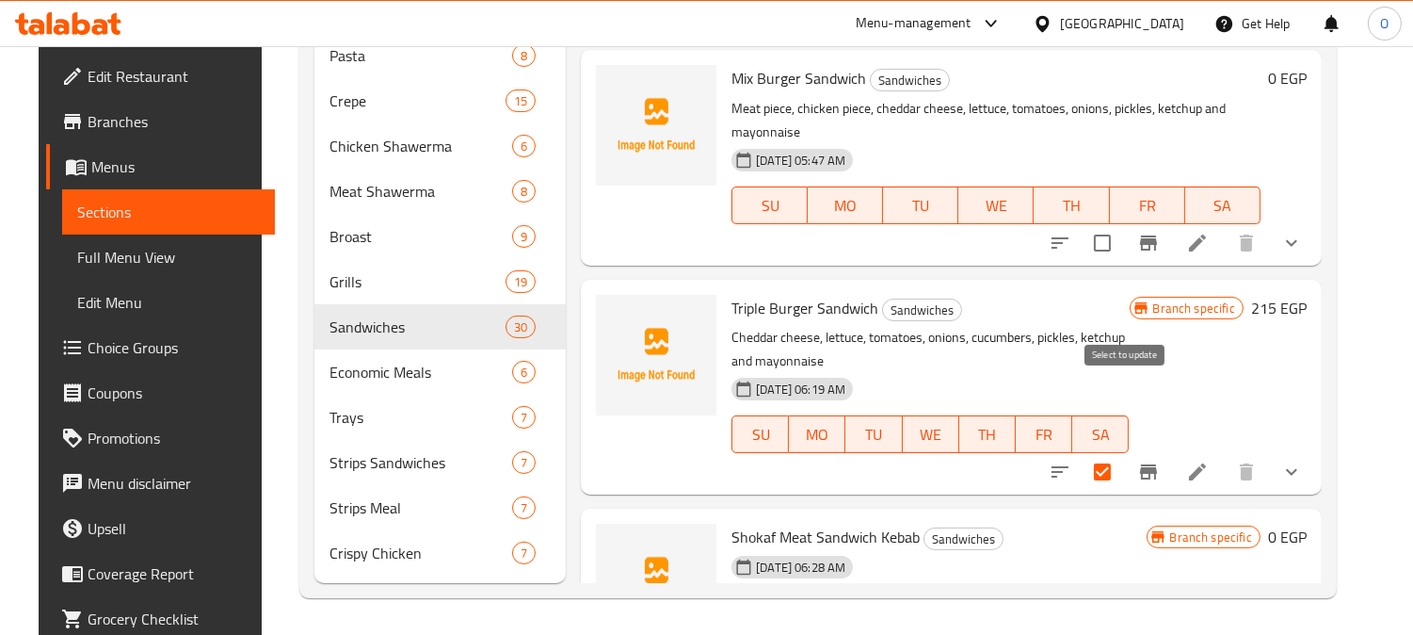
scroll to position [1998, 0]
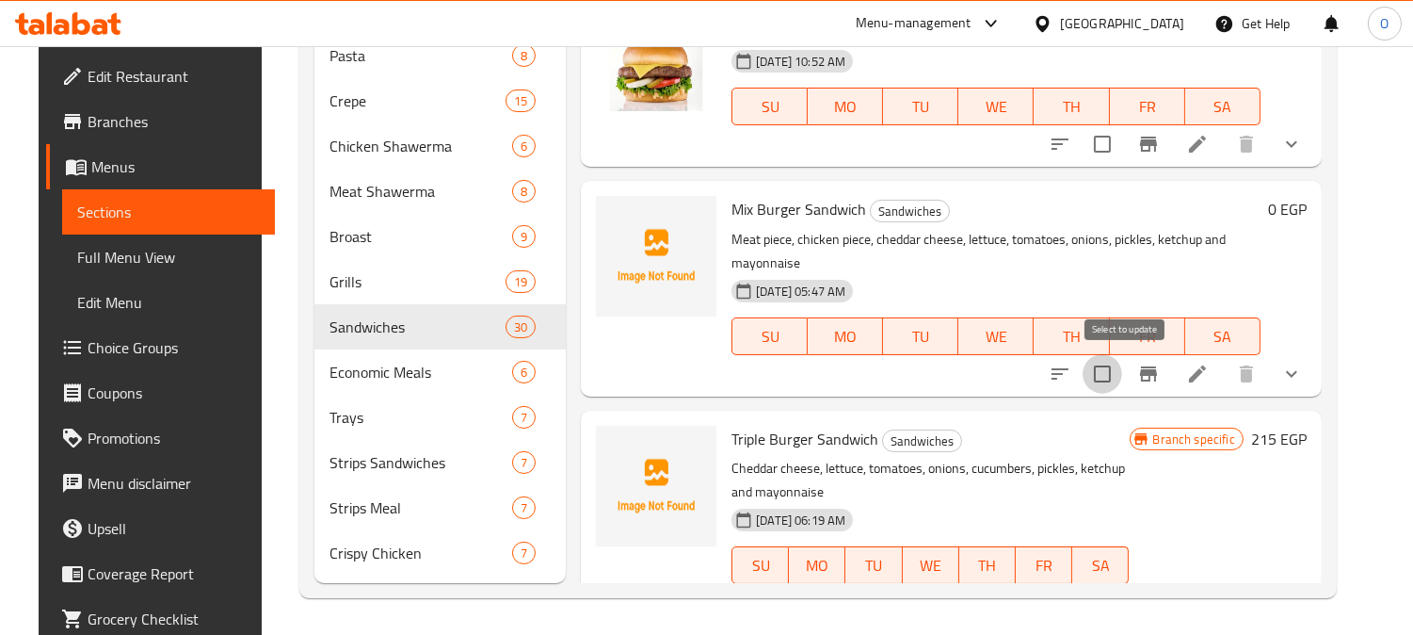
click at [1122, 384] on input "checkbox" at bounding box center [1103, 374] width 40 height 40
checkbox input "true"
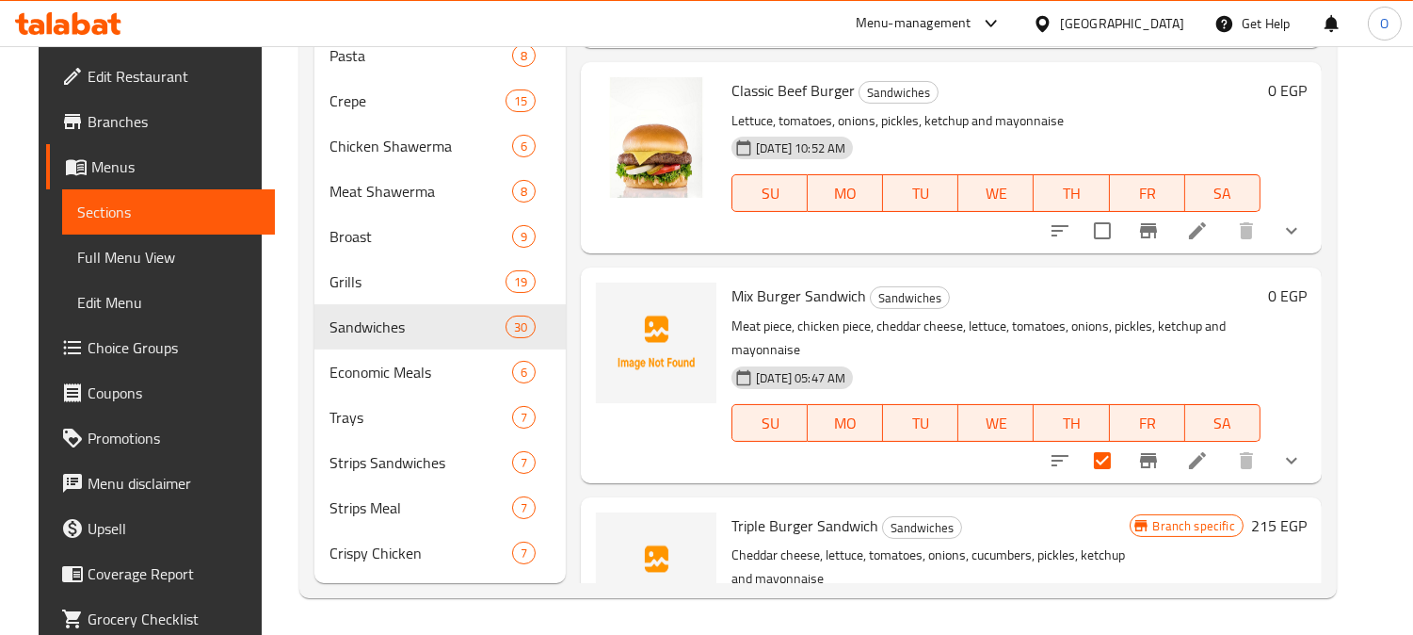
scroll to position [1894, 0]
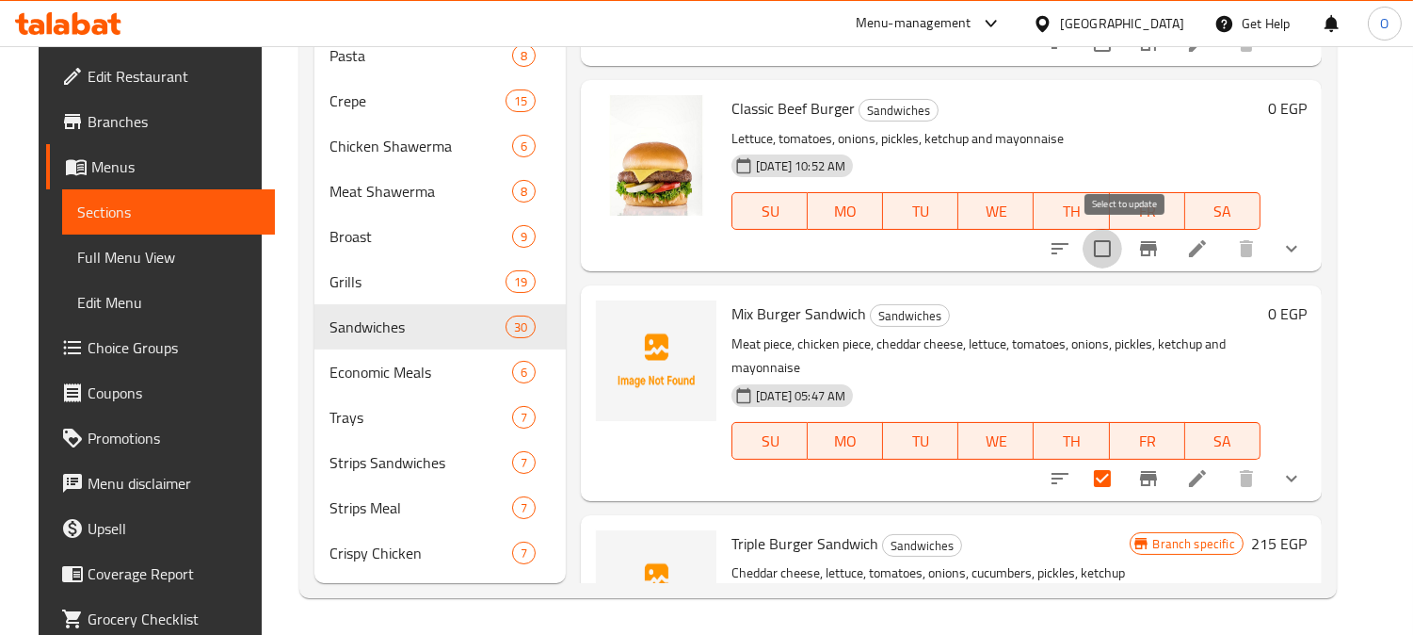
click at [1116, 250] on input "checkbox" at bounding box center [1103, 249] width 40 height 40
checkbox input "true"
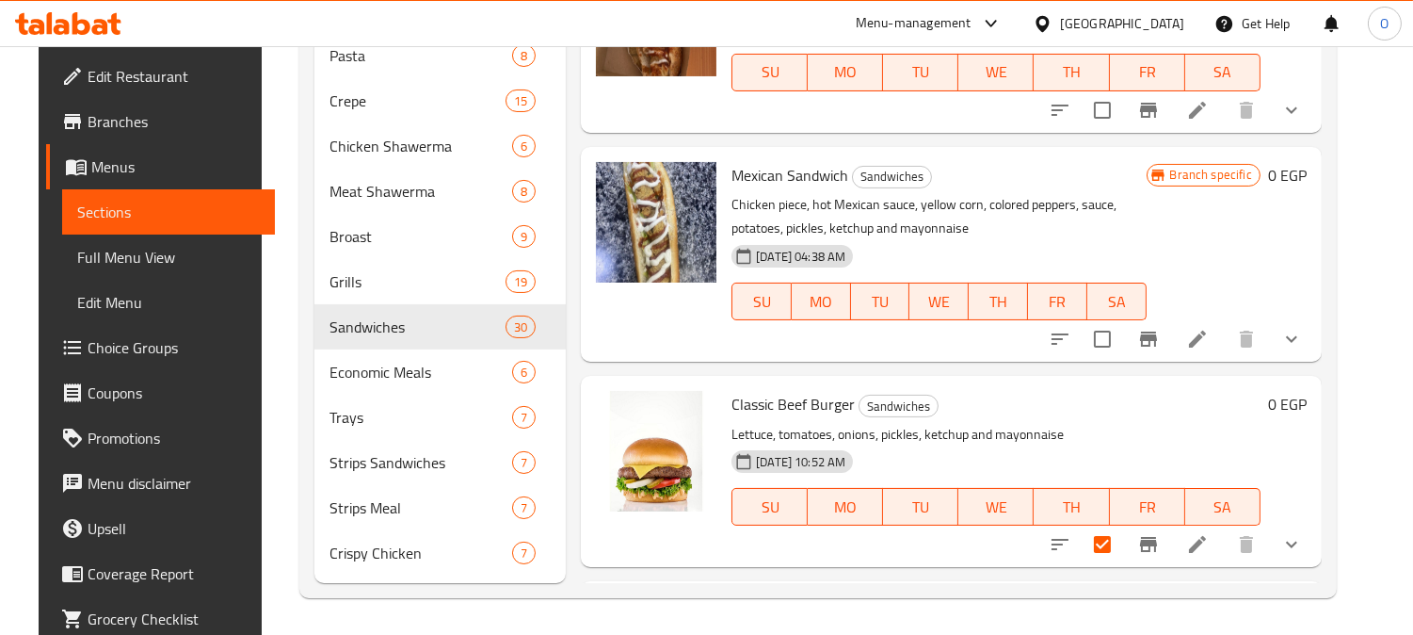
scroll to position [1579, 0]
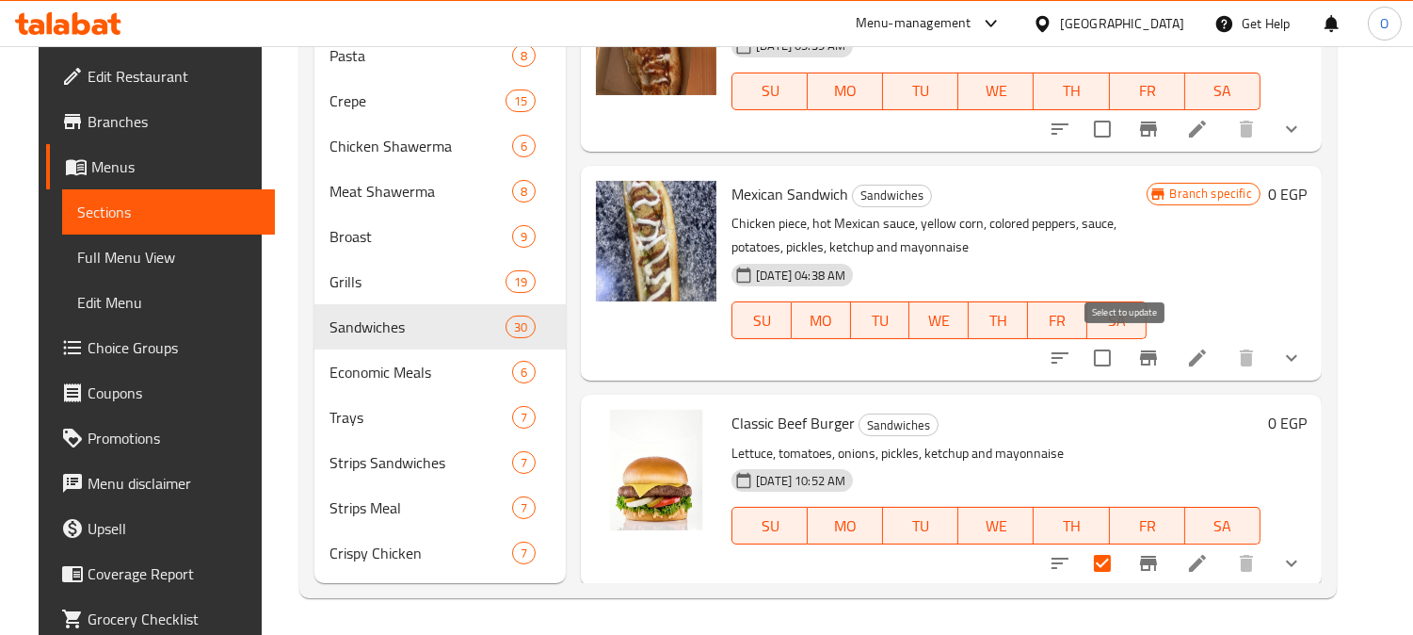
click at [1122, 351] on input "checkbox" at bounding box center [1103, 358] width 40 height 40
checkbox input "true"
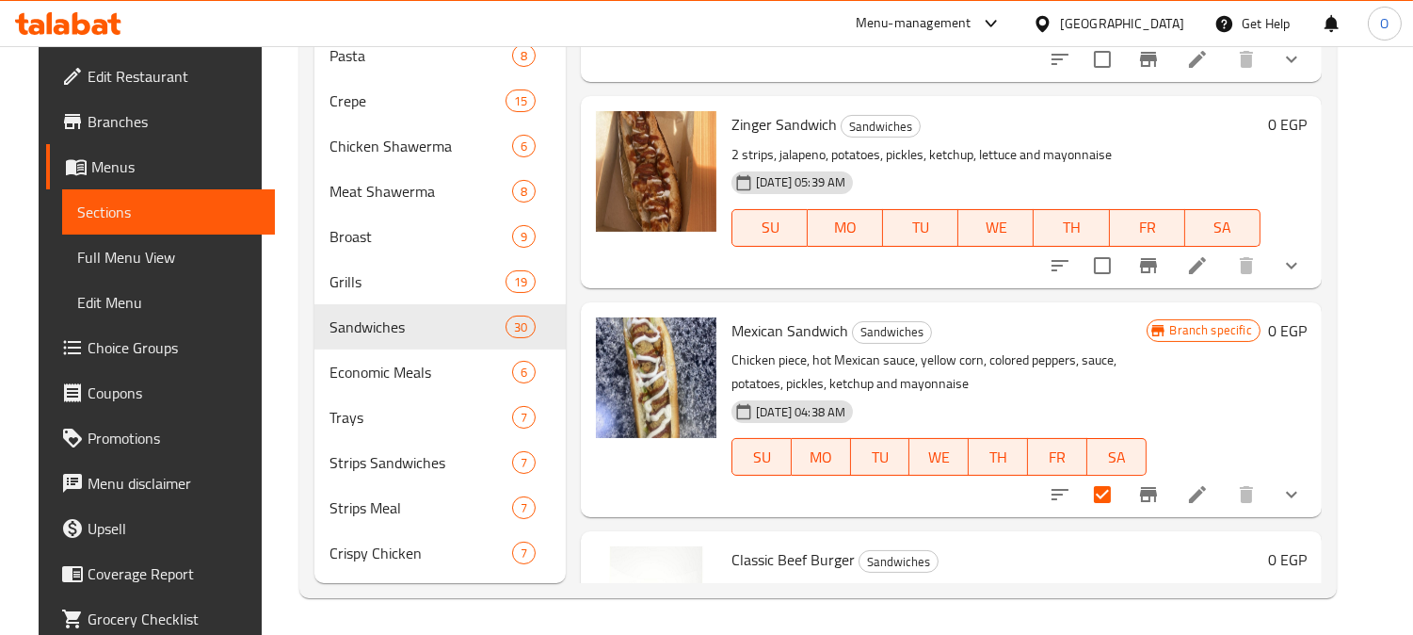
scroll to position [1370, 0]
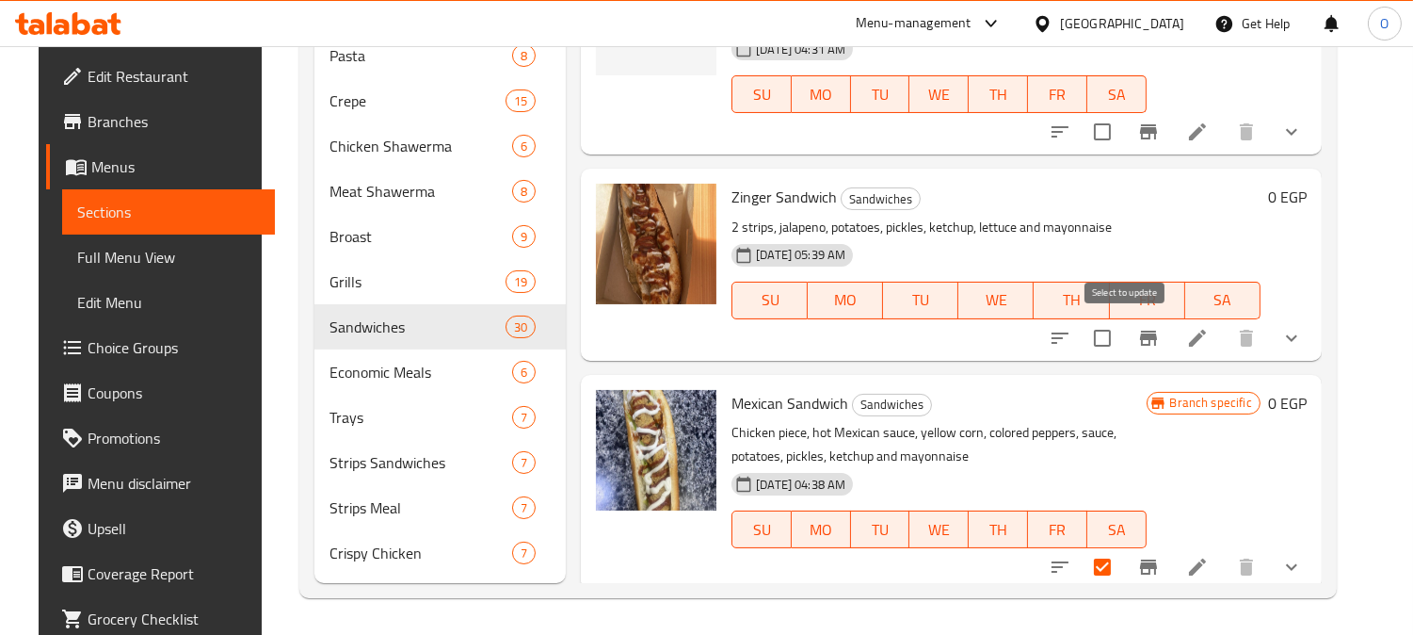
click at [1122, 335] on input "checkbox" at bounding box center [1103, 338] width 40 height 40
checkbox input "true"
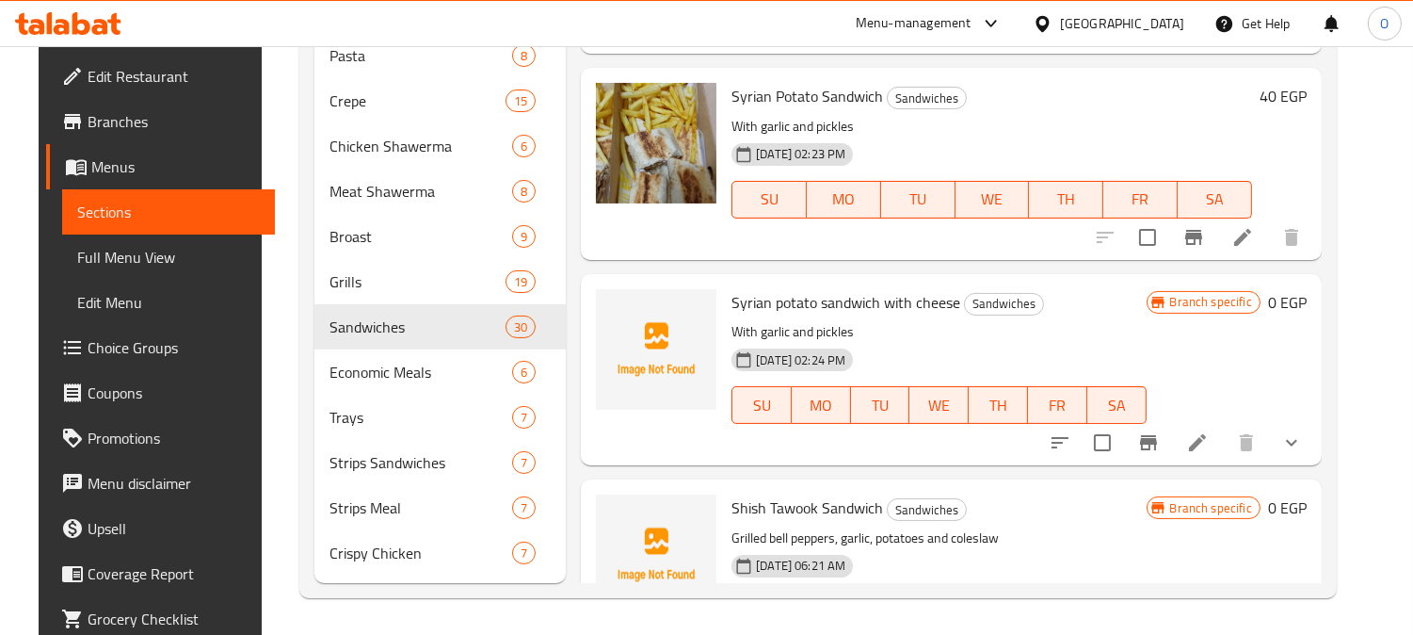
scroll to position [533, 0]
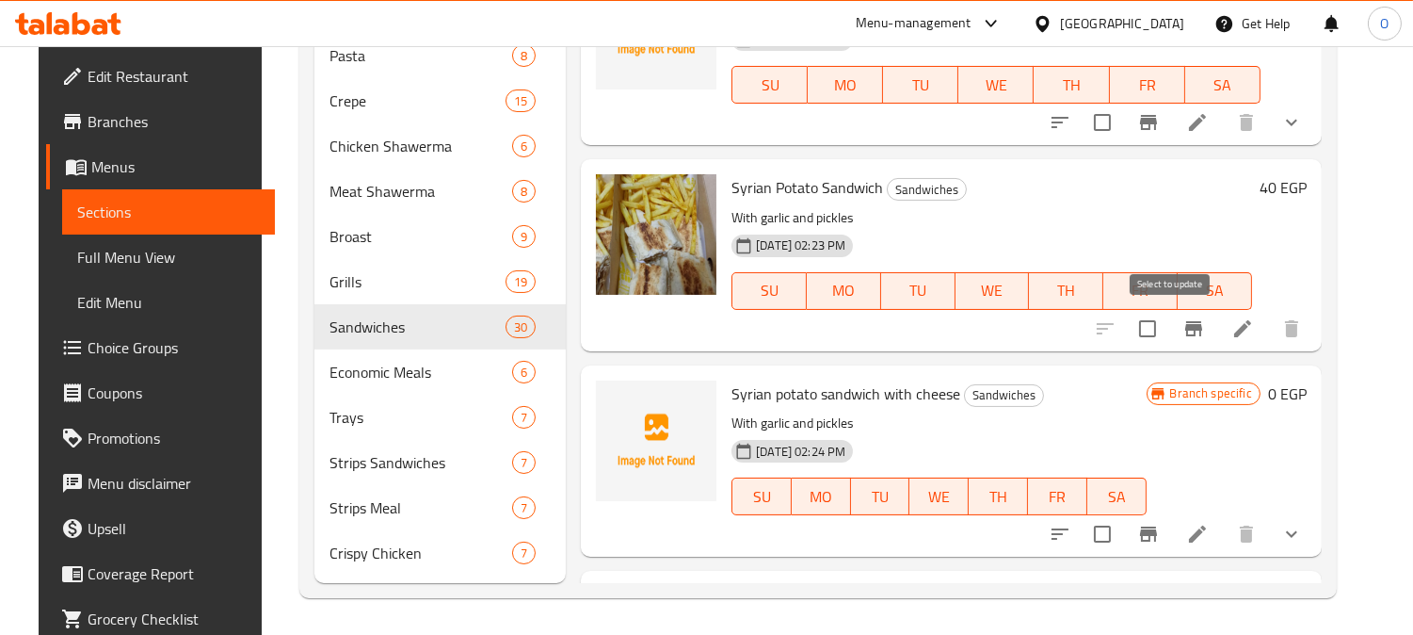
click at [1168, 326] on input "checkbox" at bounding box center [1148, 329] width 40 height 40
checkbox input "true"
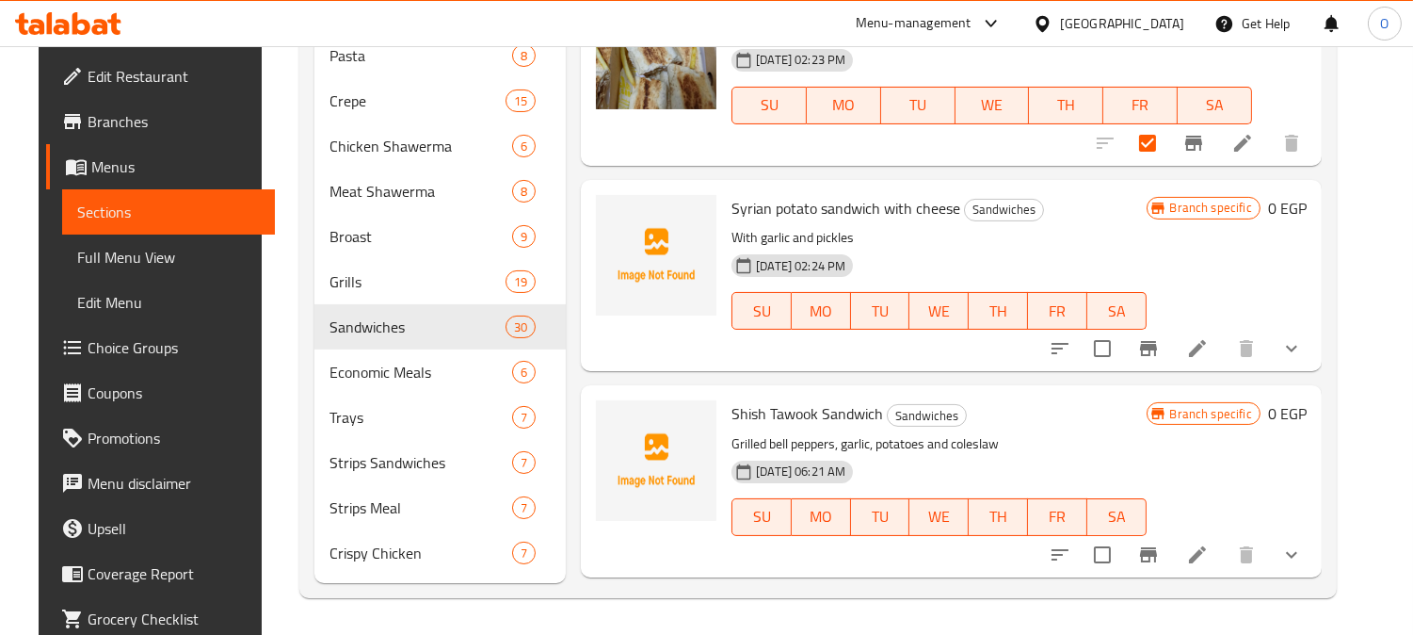
scroll to position [742, 0]
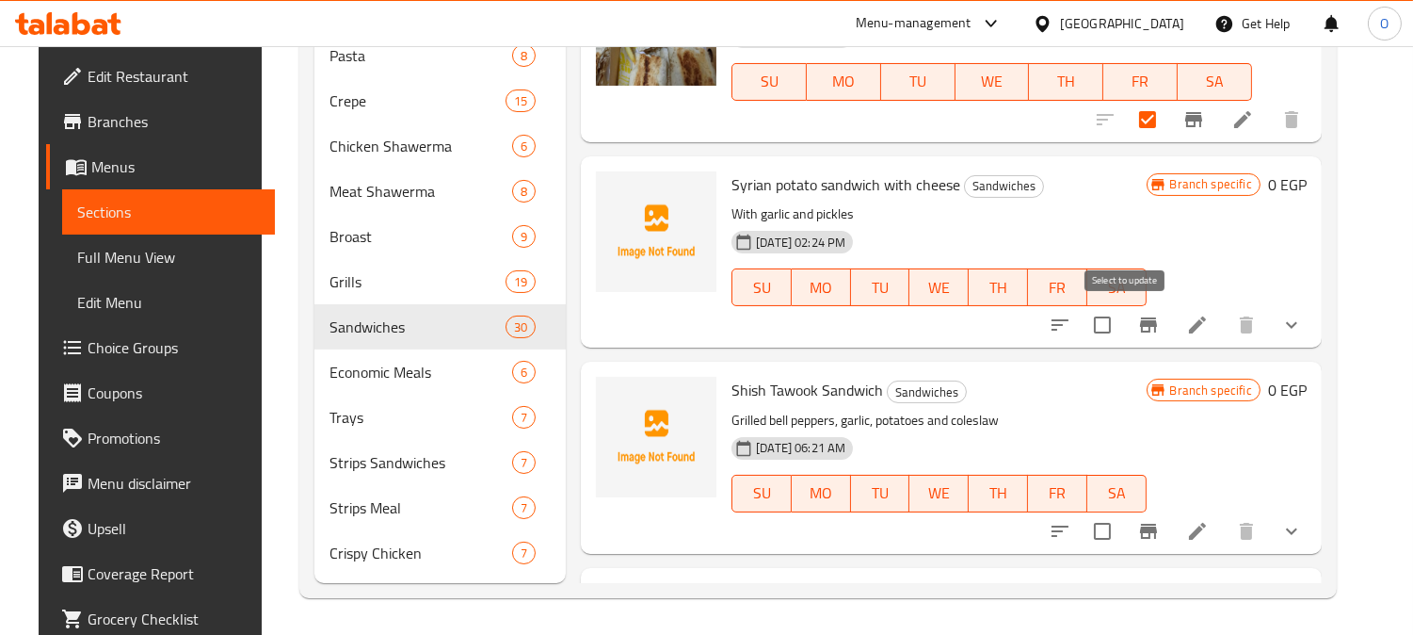
click at [1122, 325] on input "checkbox" at bounding box center [1103, 325] width 40 height 40
checkbox input "true"
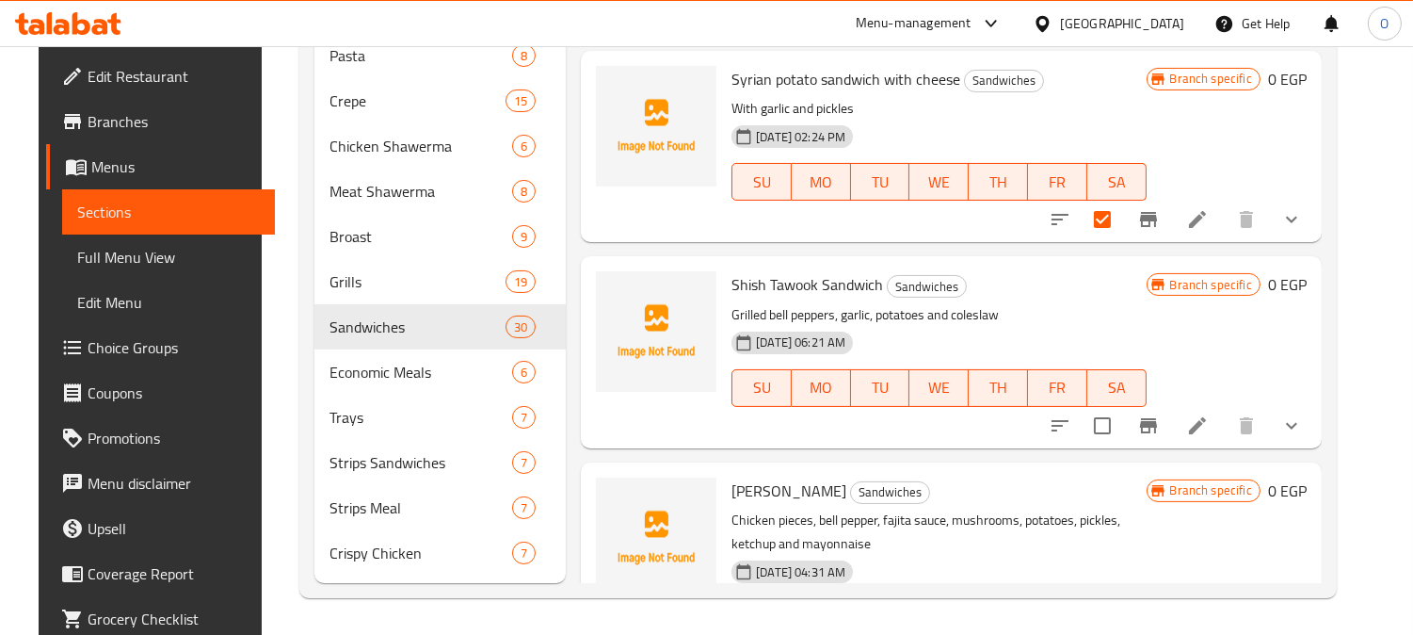
scroll to position [952, 0]
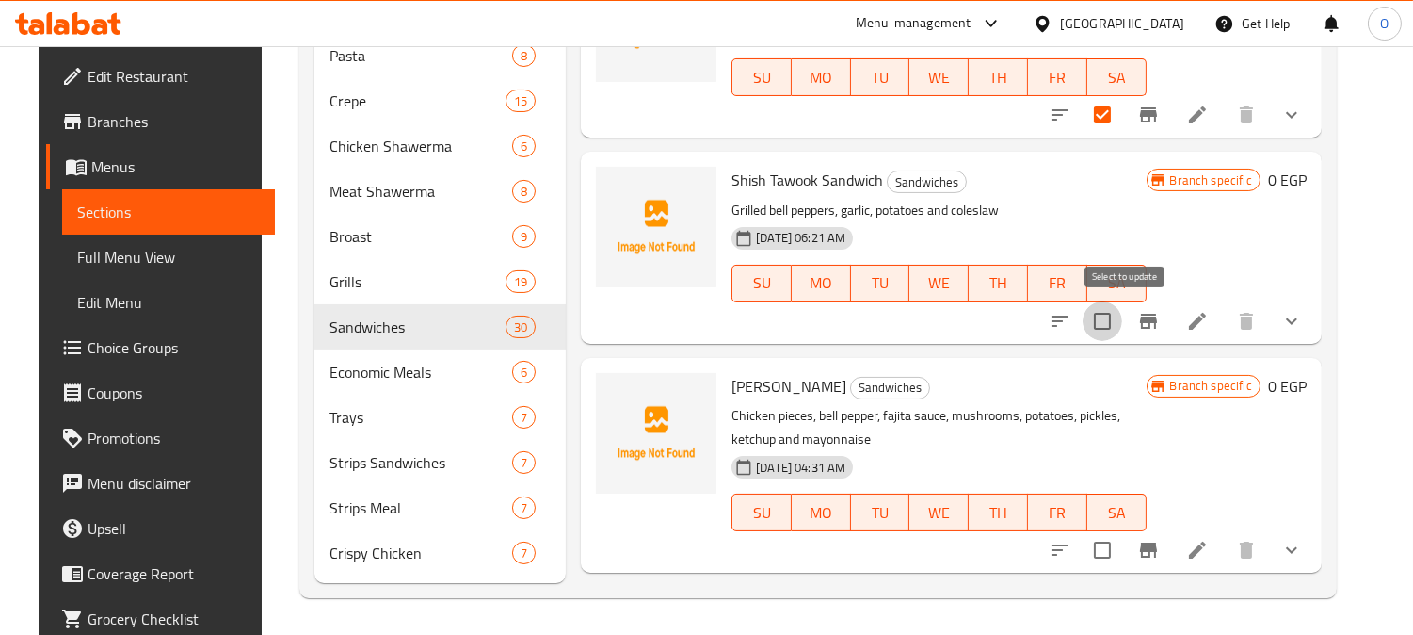
click at [1120, 334] on input "checkbox" at bounding box center [1103, 321] width 40 height 40
checkbox input "true"
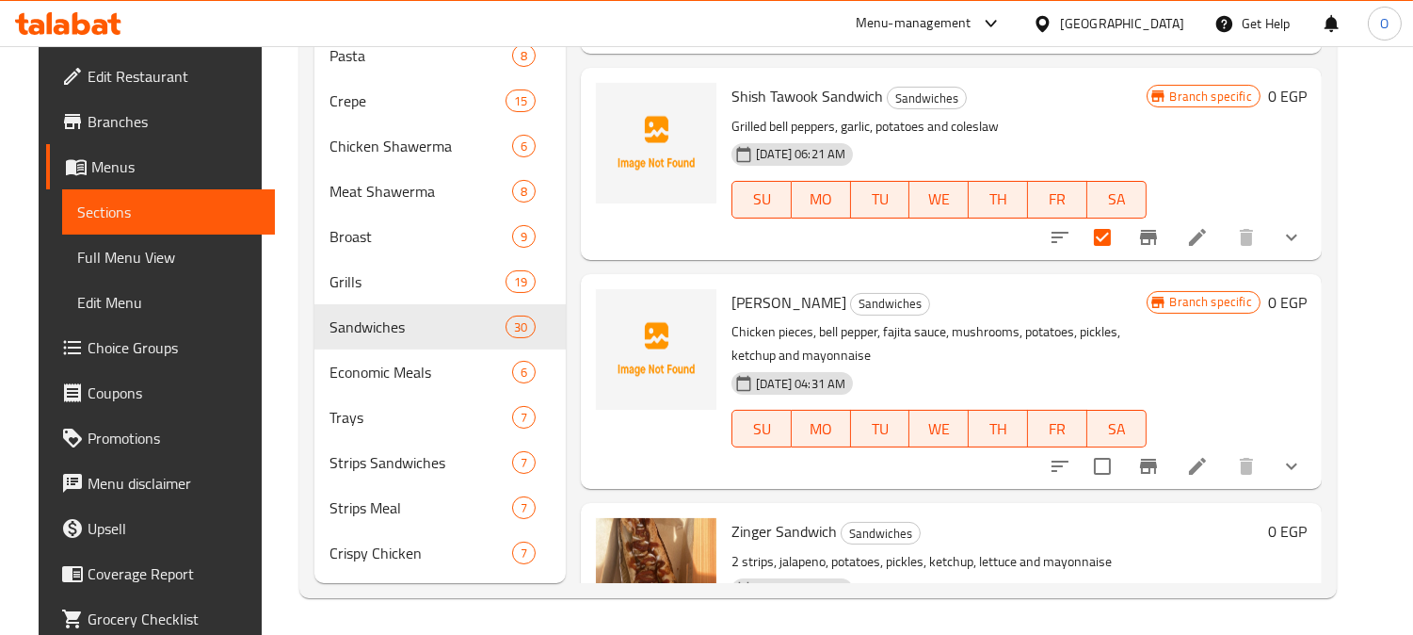
scroll to position [1056, 0]
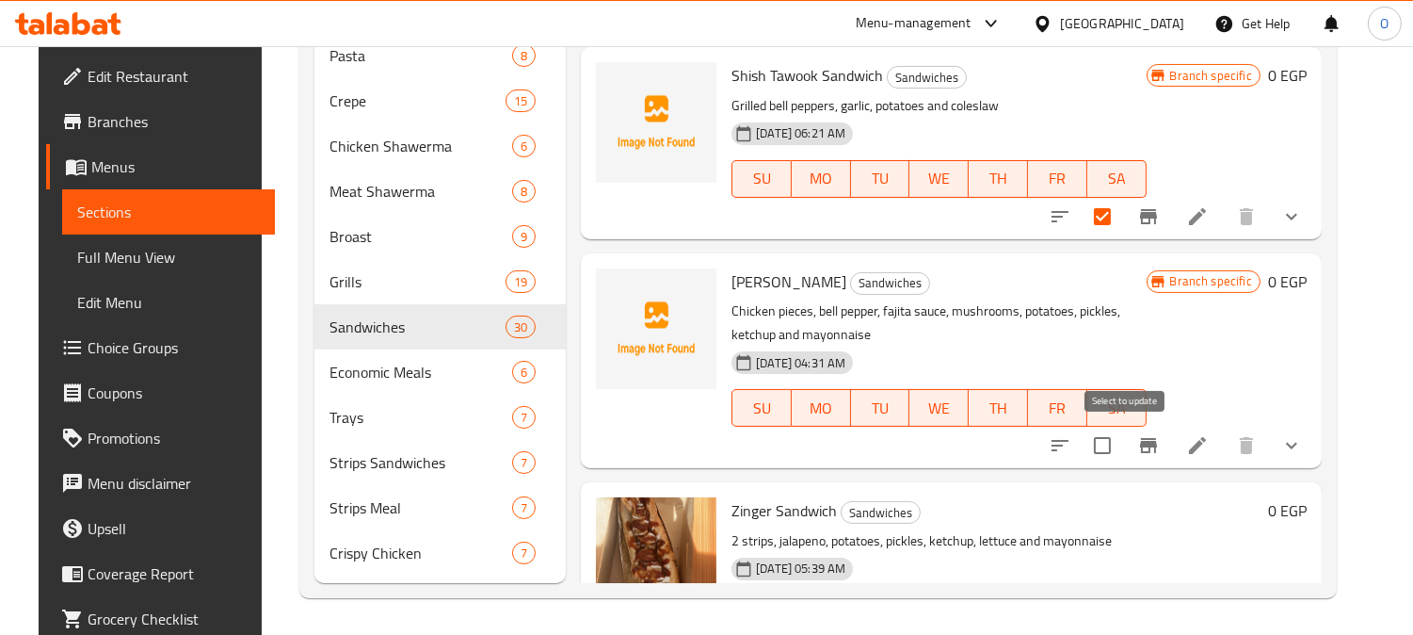
click at [1122, 437] on input "checkbox" at bounding box center [1103, 446] width 40 height 40
checkbox input "true"
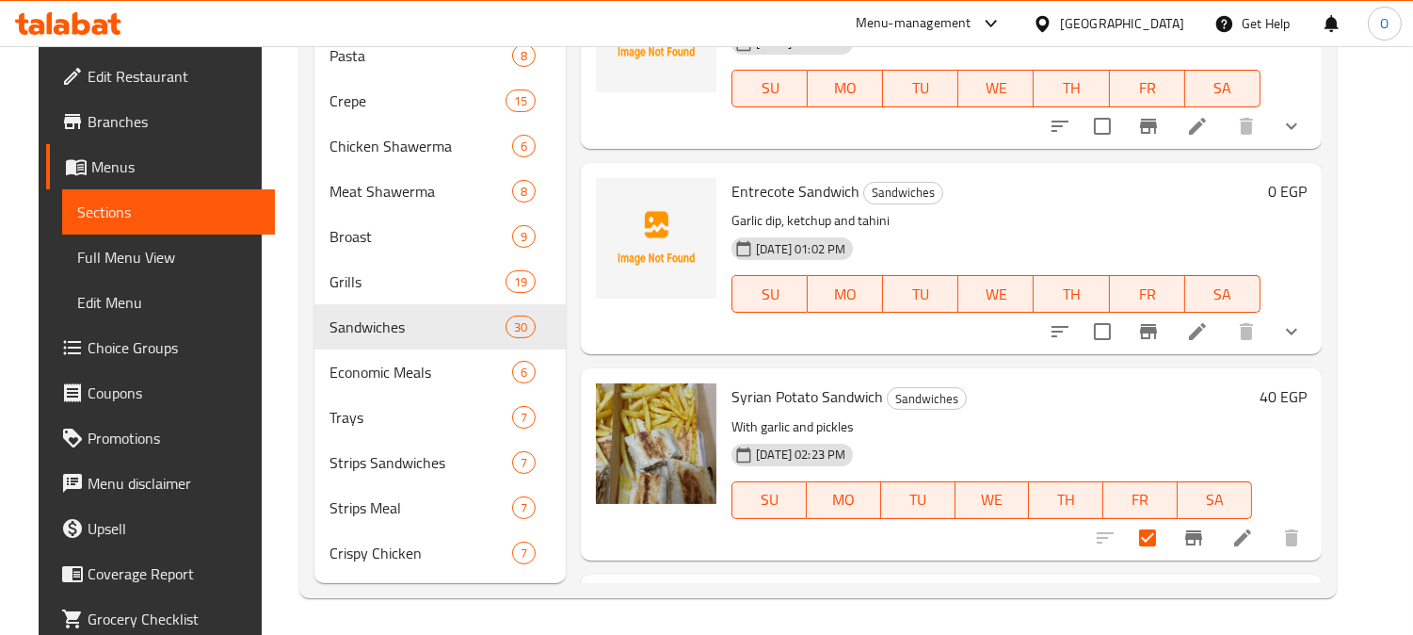
scroll to position [115, 0]
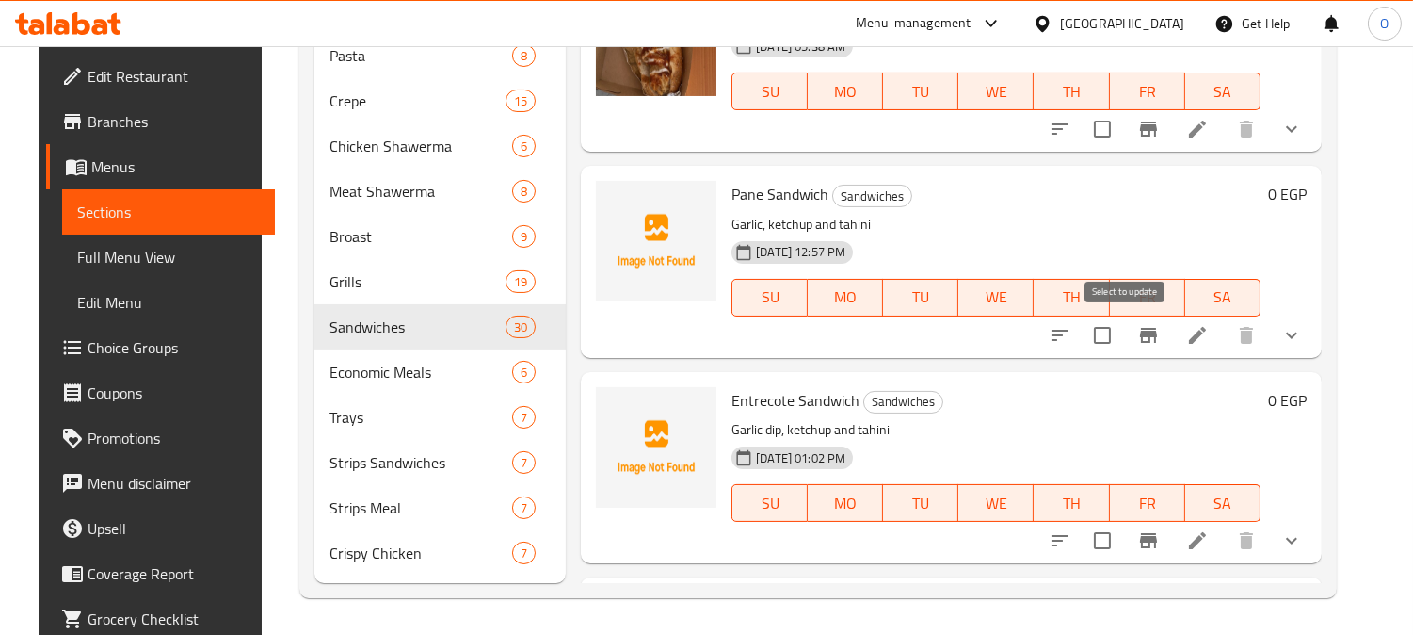
click at [1122, 334] on input "checkbox" at bounding box center [1103, 335] width 40 height 40
checkbox input "false"
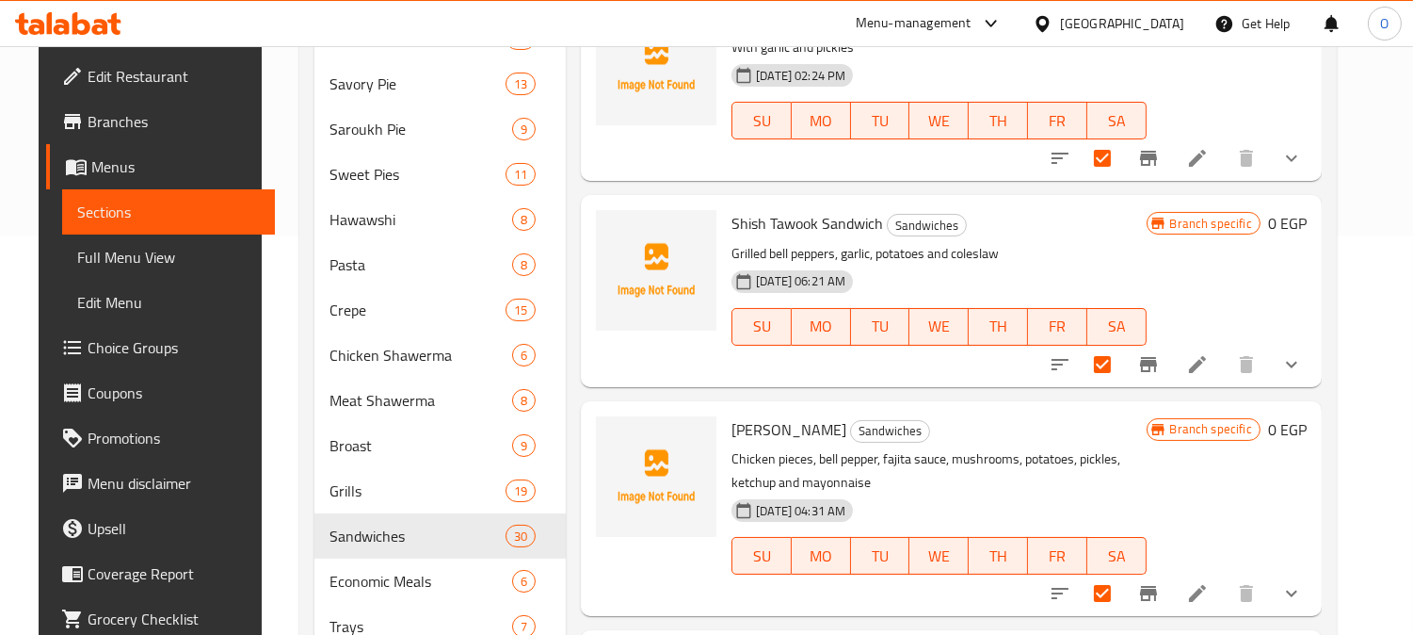
scroll to position [1151, 0]
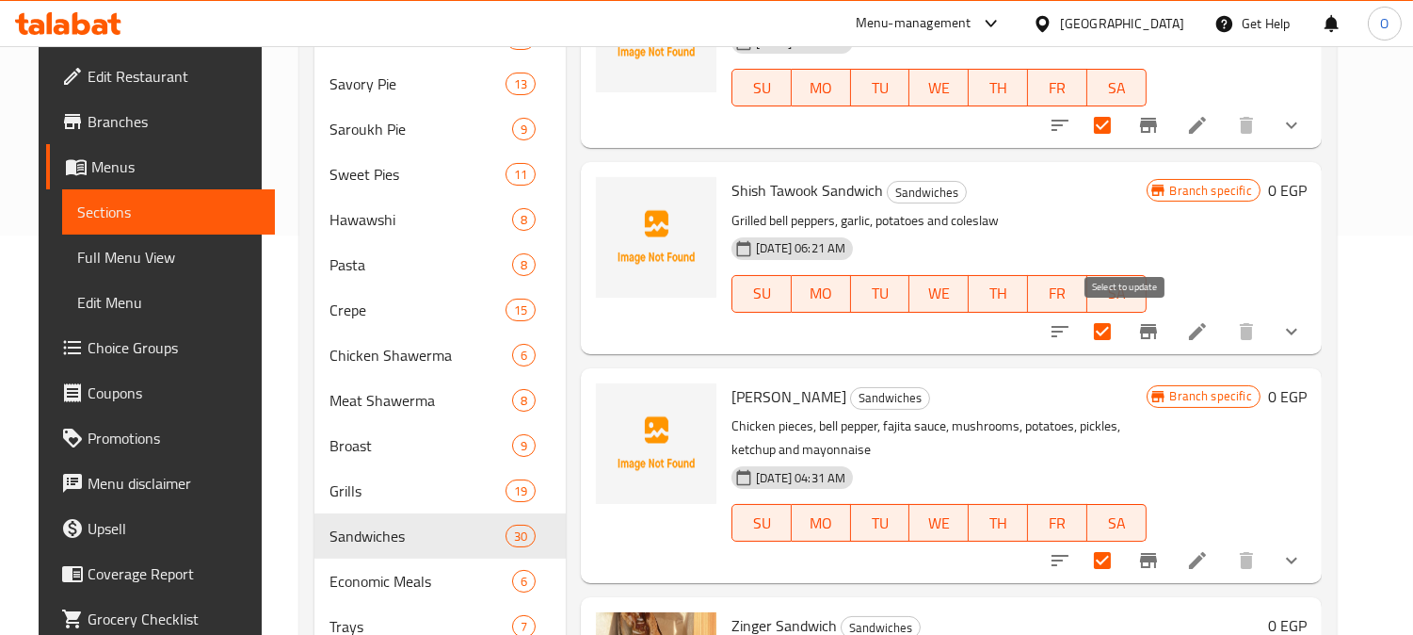
click at [1121, 326] on input "checkbox" at bounding box center [1103, 332] width 40 height 40
checkbox input "false"
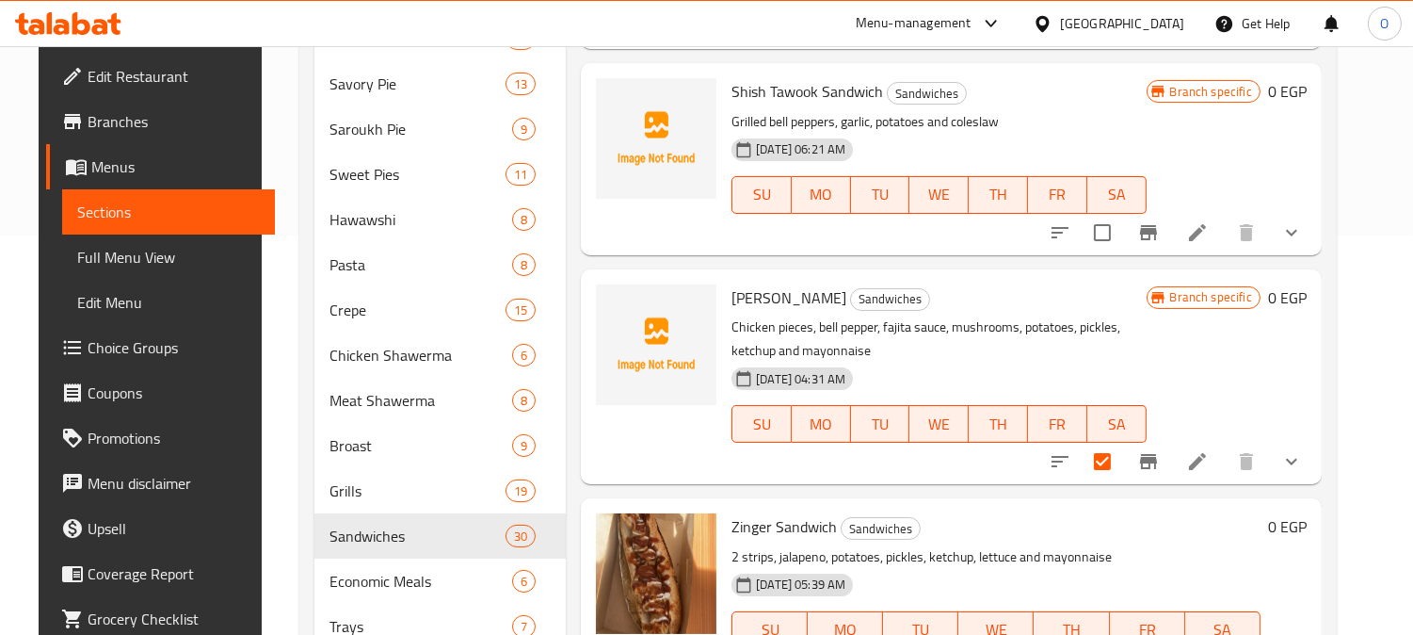
scroll to position [1255, 0]
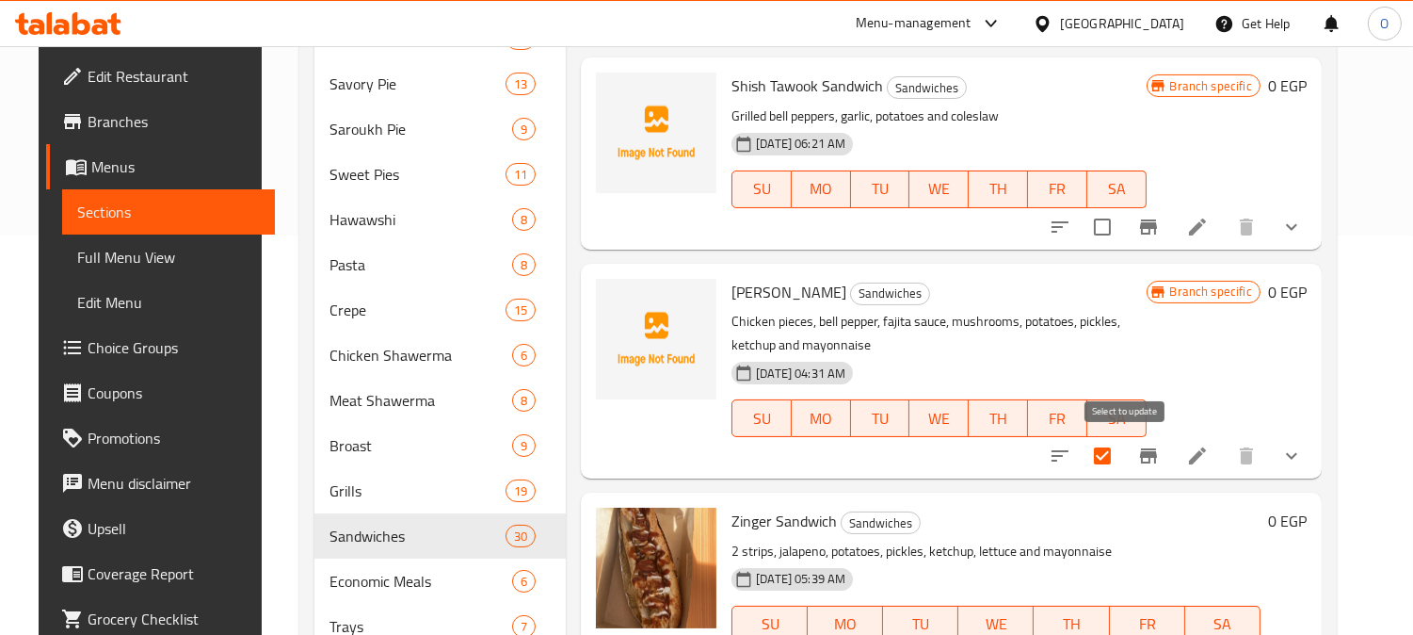
click at [1120, 450] on input "checkbox" at bounding box center [1103, 456] width 40 height 40
checkbox input "false"
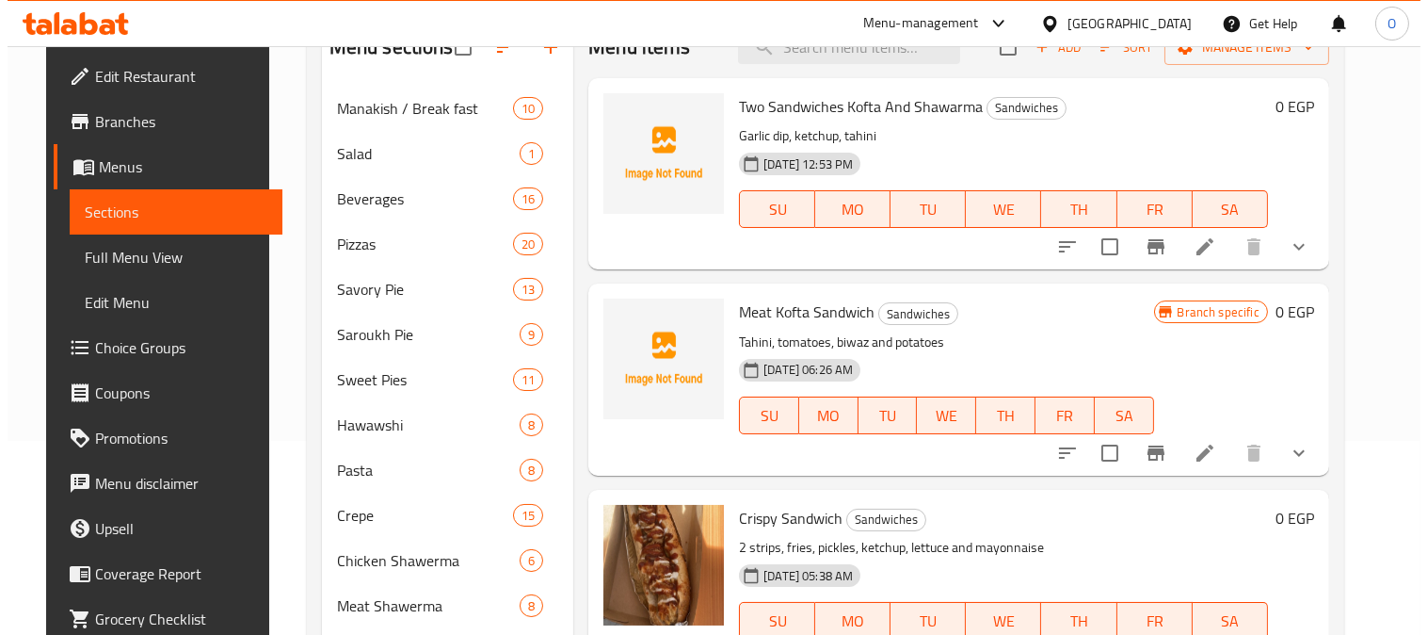
scroll to position [86, 0]
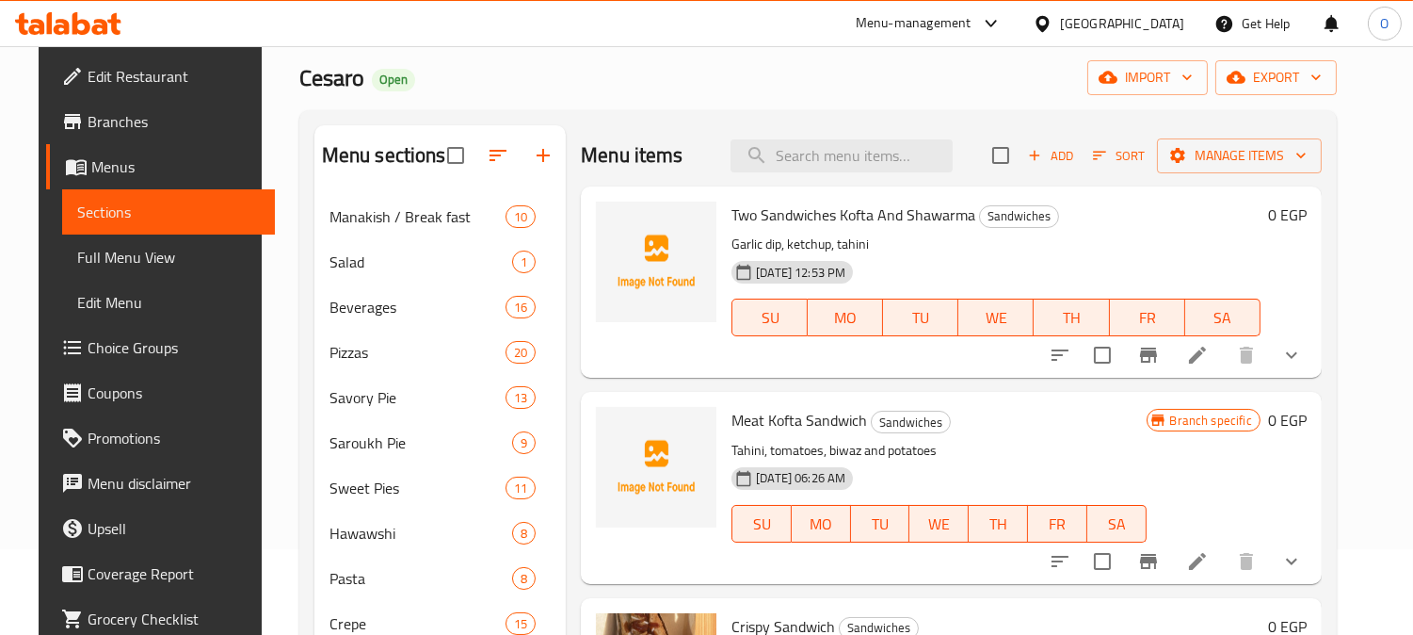
click at [1252, 128] on div "Menu items Add Sort Manage items" at bounding box center [951, 155] width 741 height 61
click at [1239, 146] on span "Manage items" at bounding box center [1239, 156] width 135 height 24
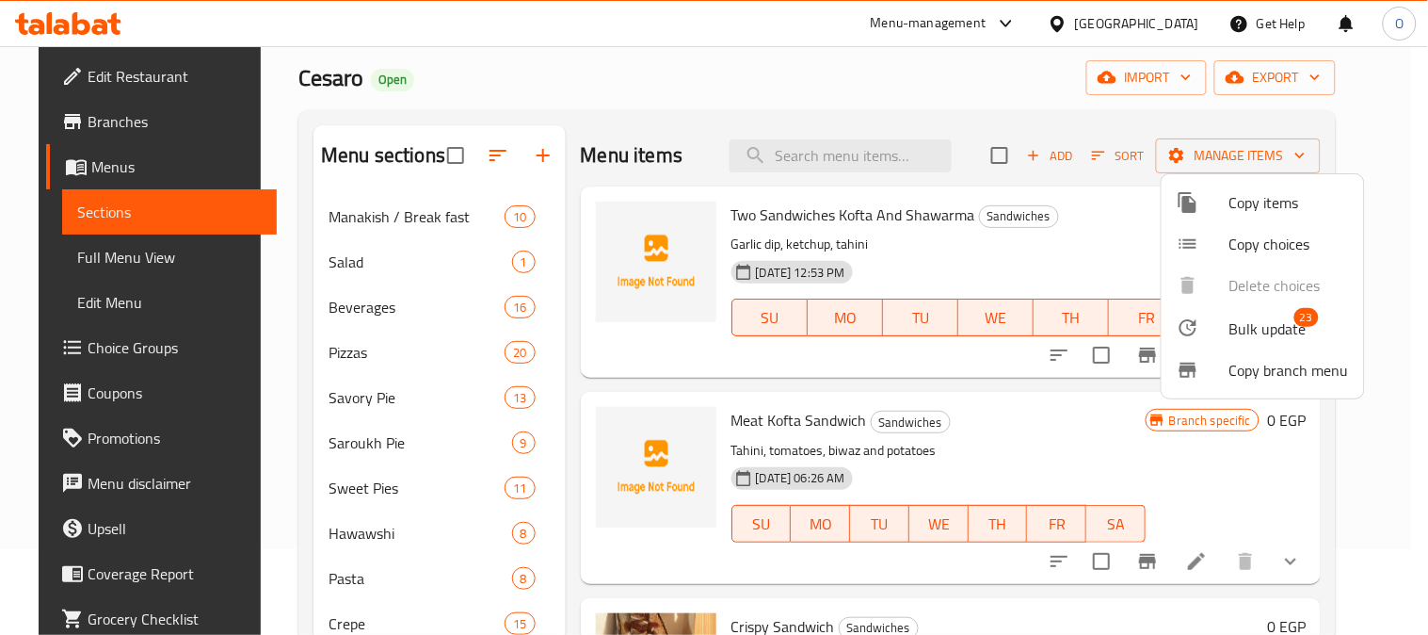
click at [1245, 317] on span "Bulk update" at bounding box center [1268, 328] width 77 height 23
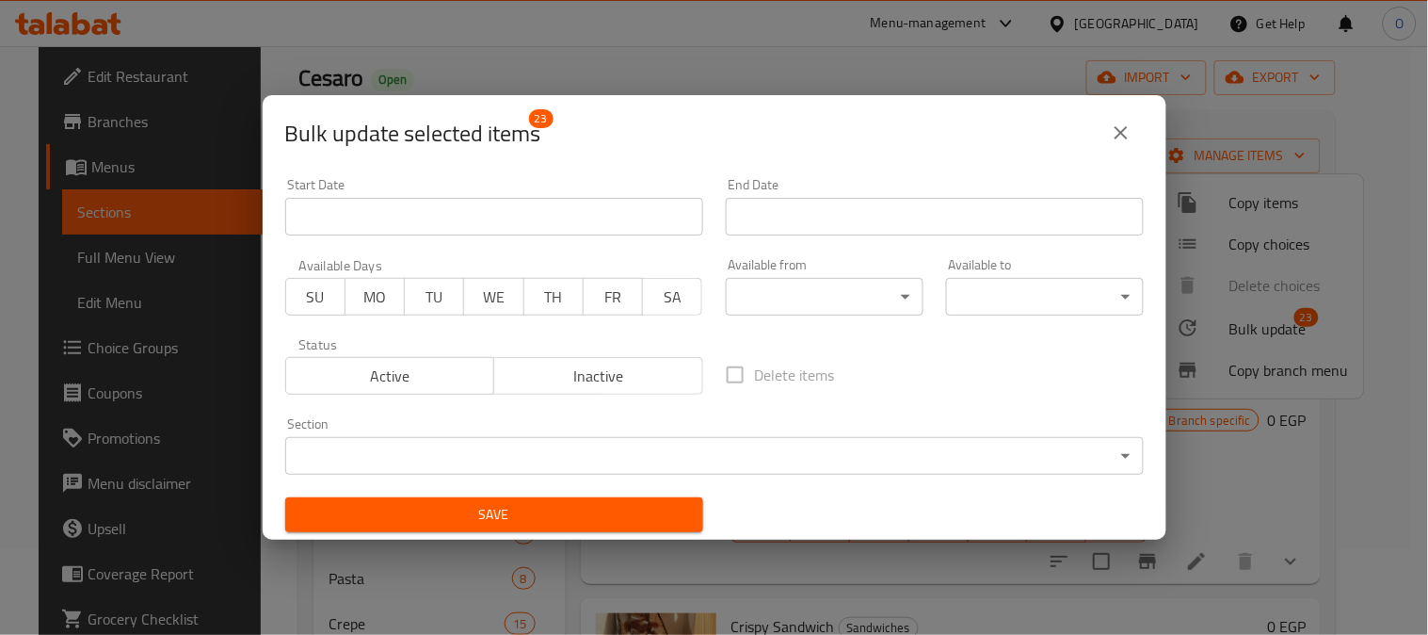
click at [540, 381] on span "Inactive" at bounding box center [599, 376] width 194 height 27
click at [510, 522] on span "Save" at bounding box center [494, 515] width 388 height 24
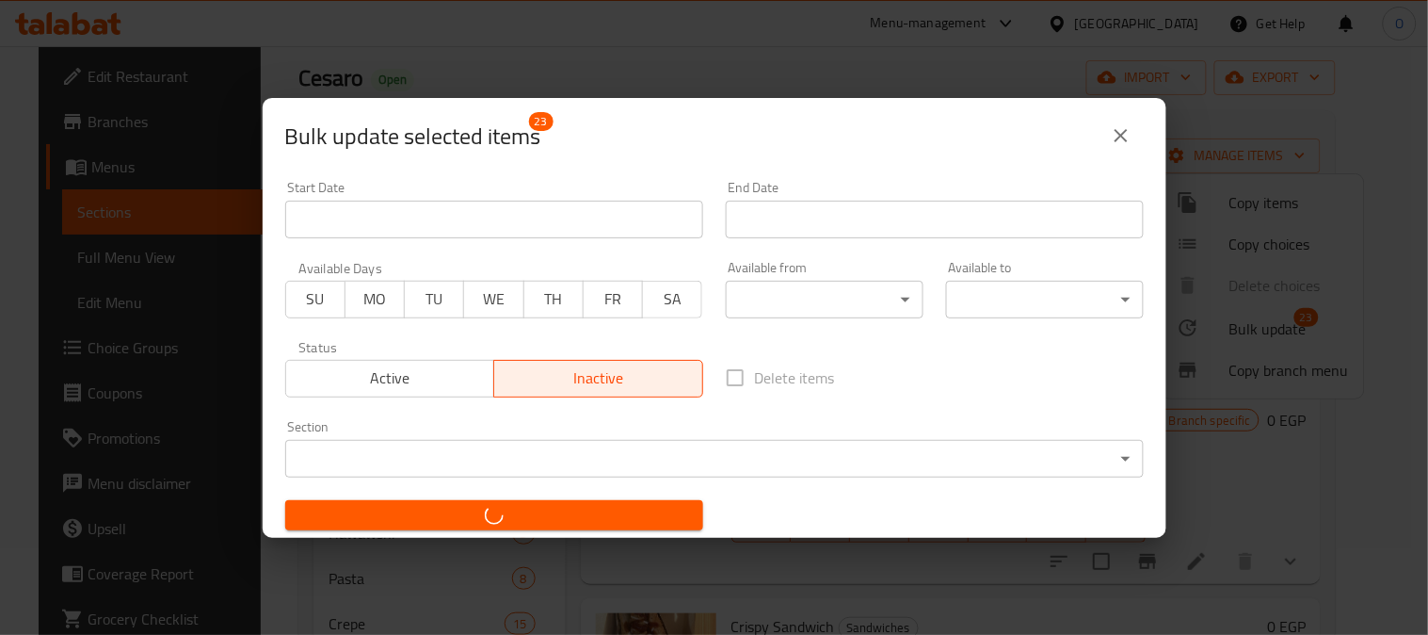
checkbox input "false"
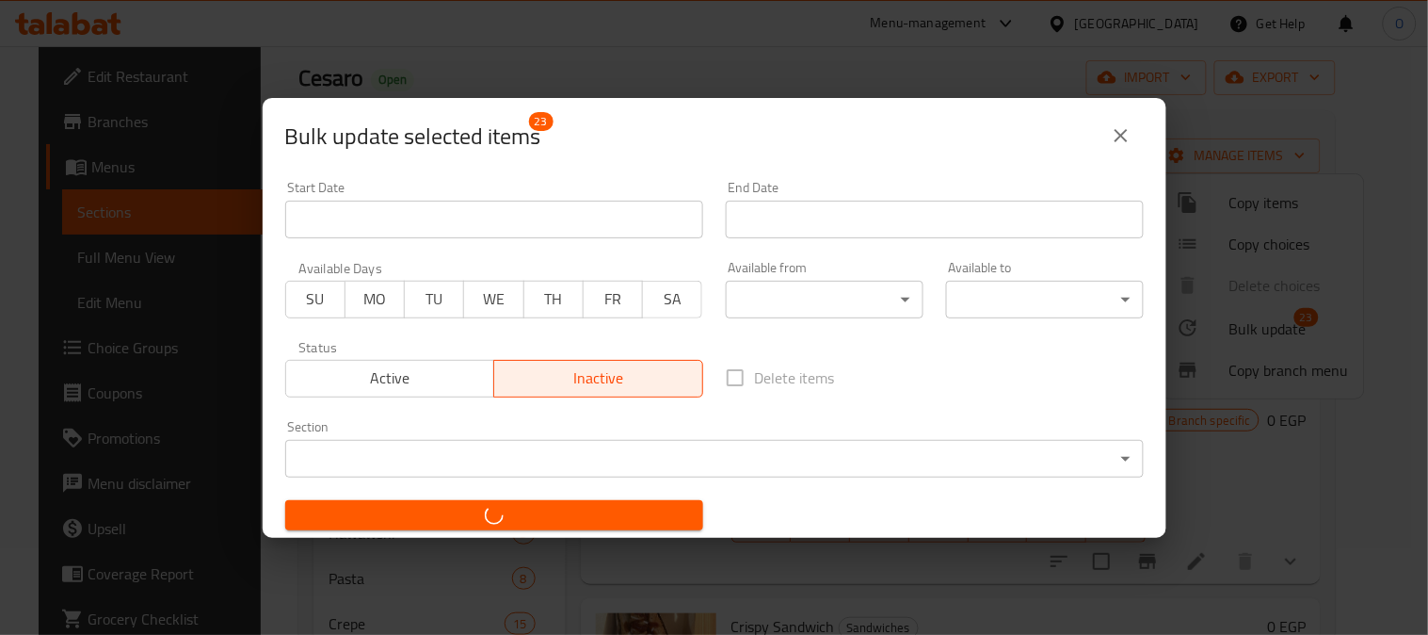
checkbox input "false"
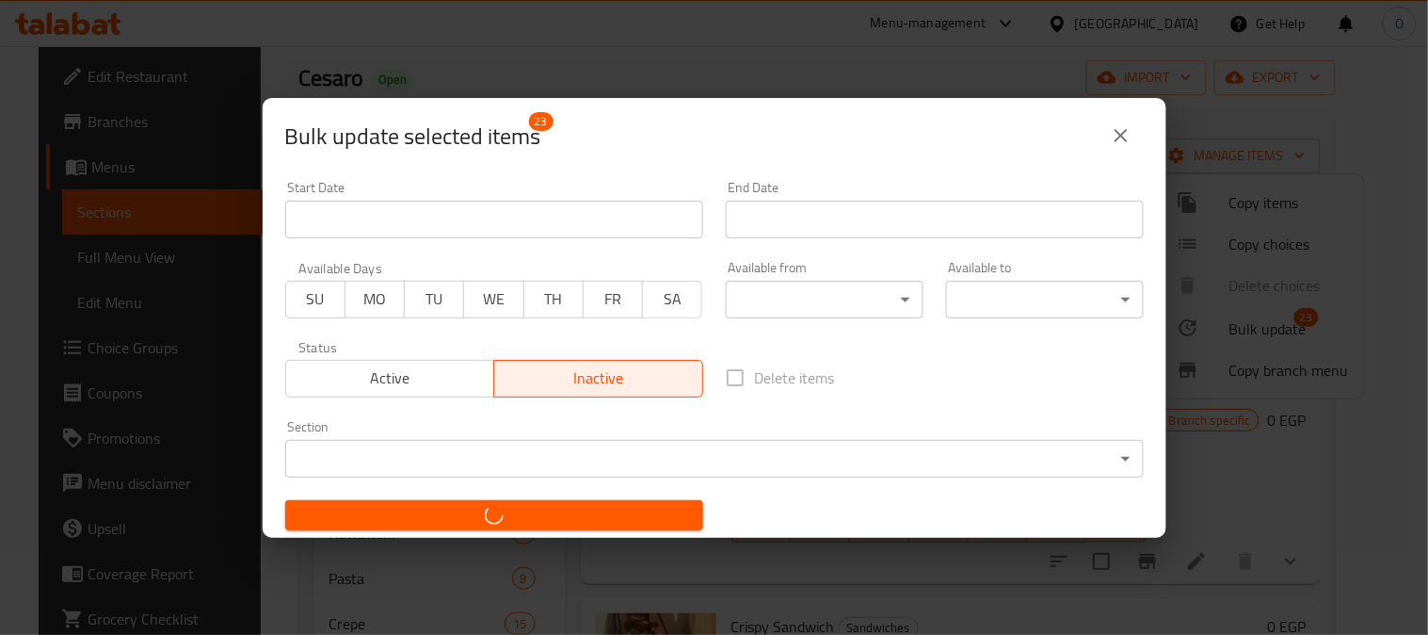
checkbox input "false"
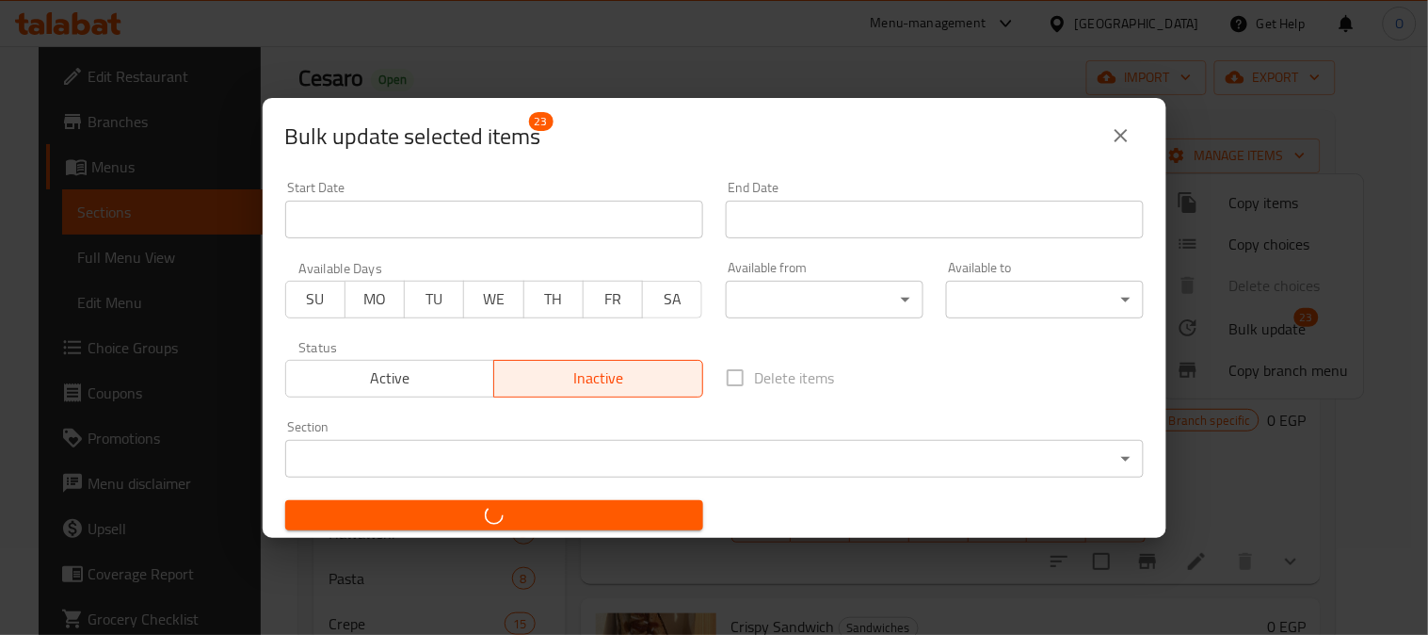
checkbox input "false"
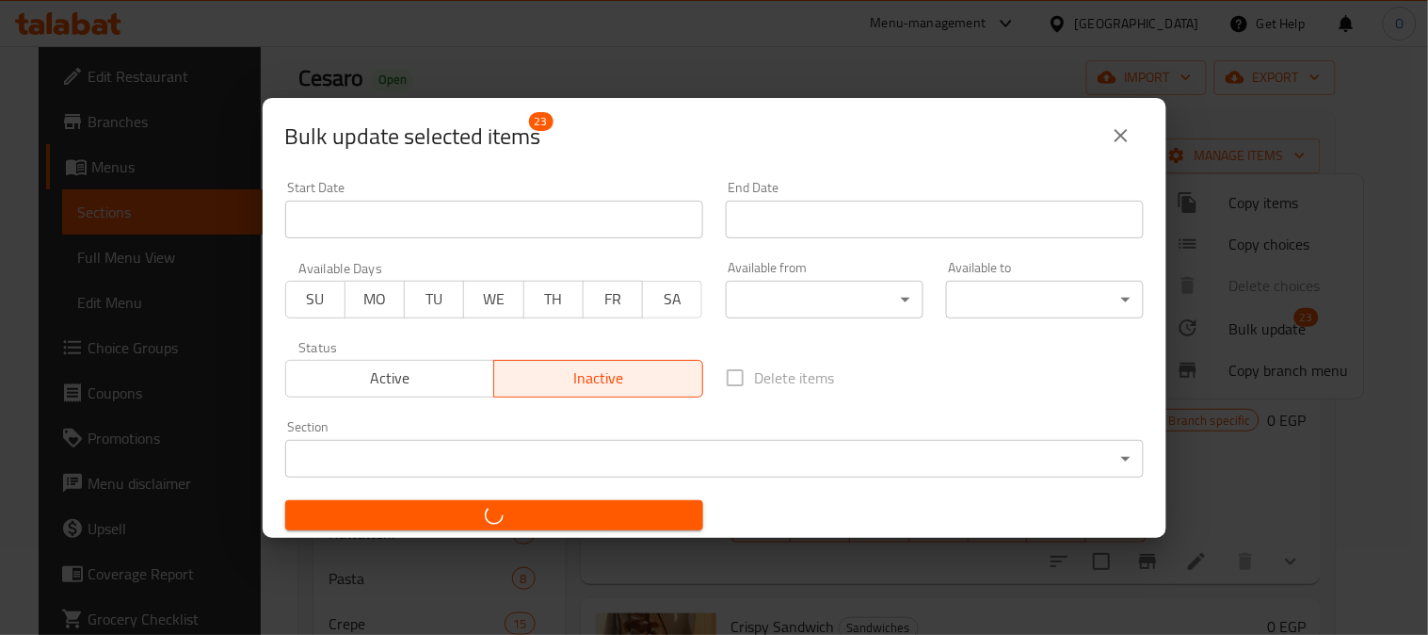
checkbox input "false"
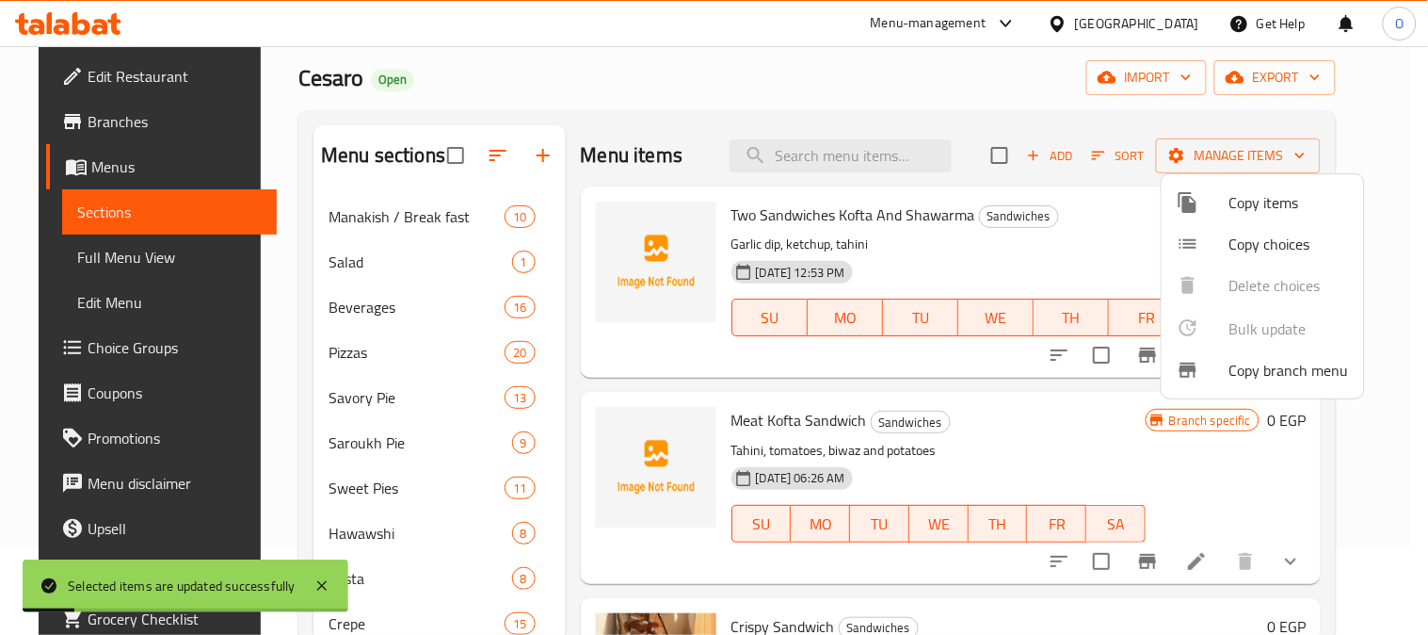
click at [1123, 151] on div at bounding box center [714, 317] width 1428 height 635
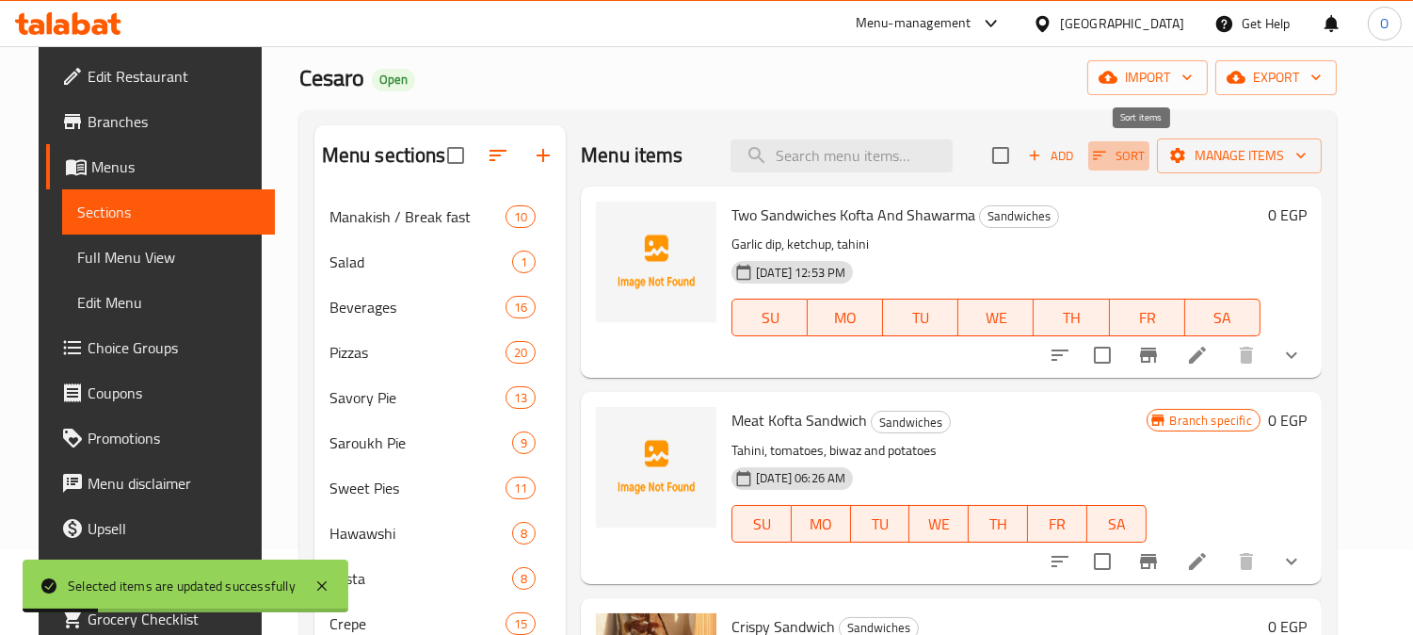
click at [1108, 151] on icon "button" at bounding box center [1099, 155] width 17 height 17
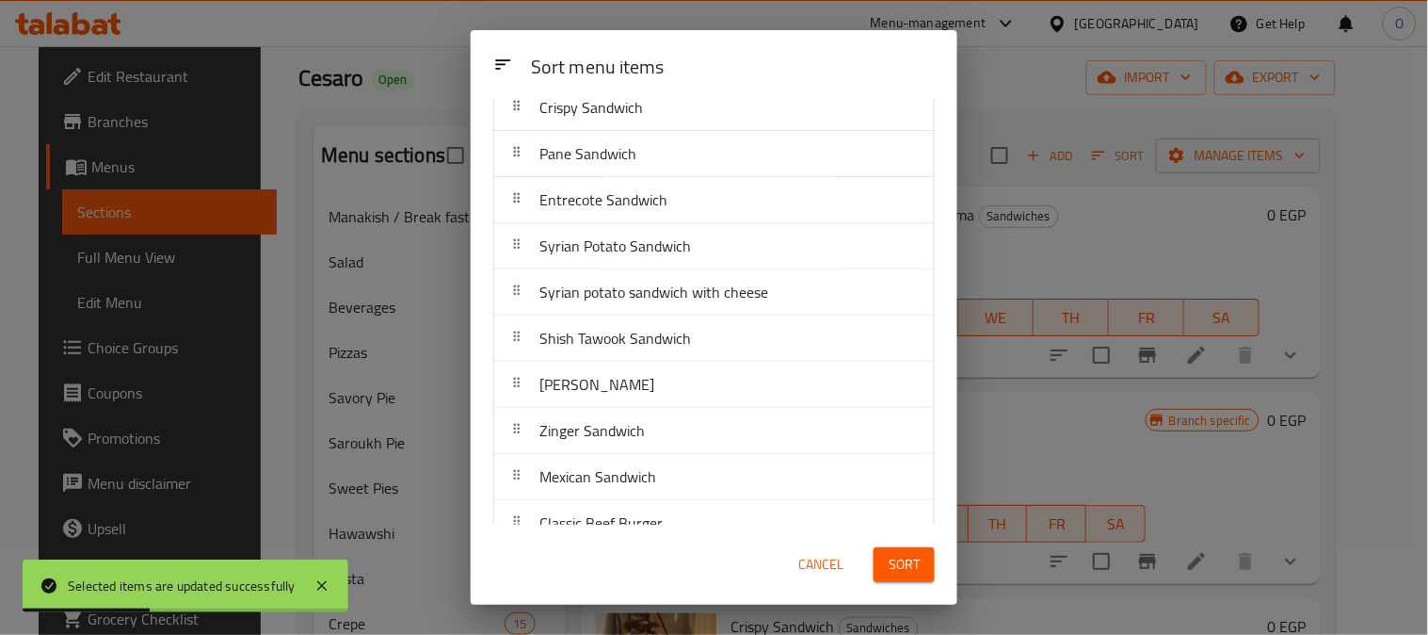
scroll to position [209, 0]
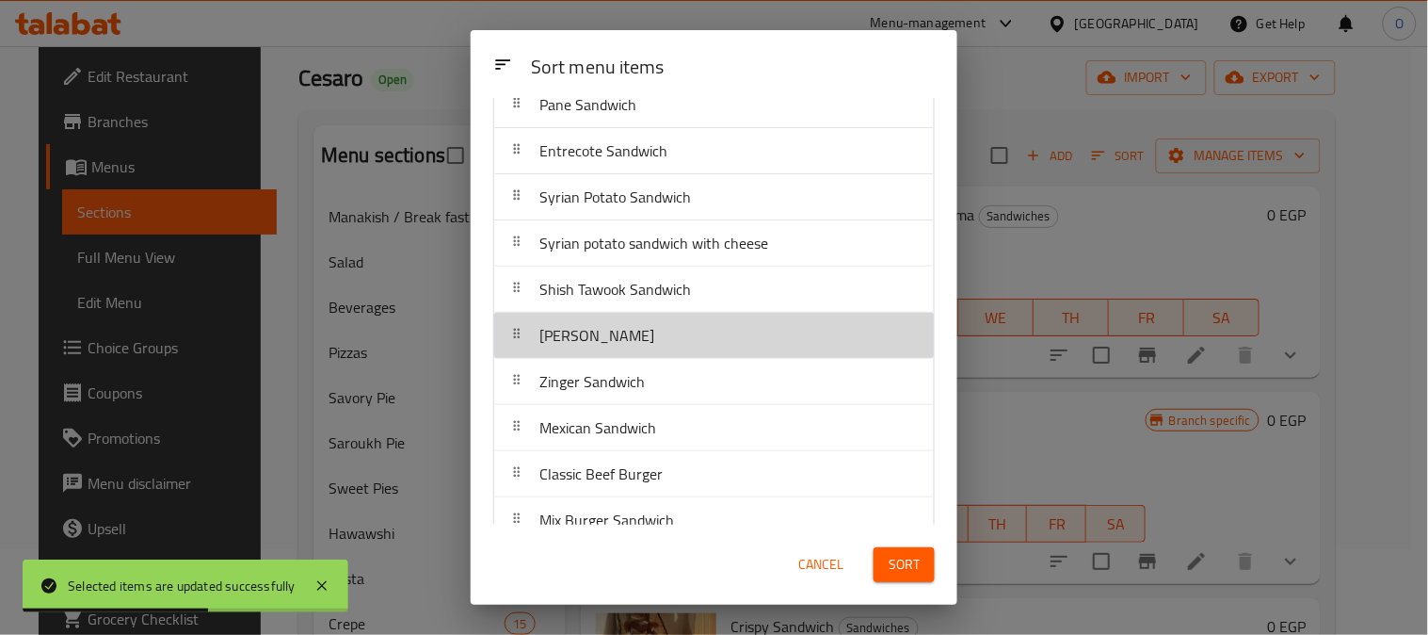
click at [717, 352] on div "Fajita Sandwich" at bounding box center [714, 335] width 425 height 45
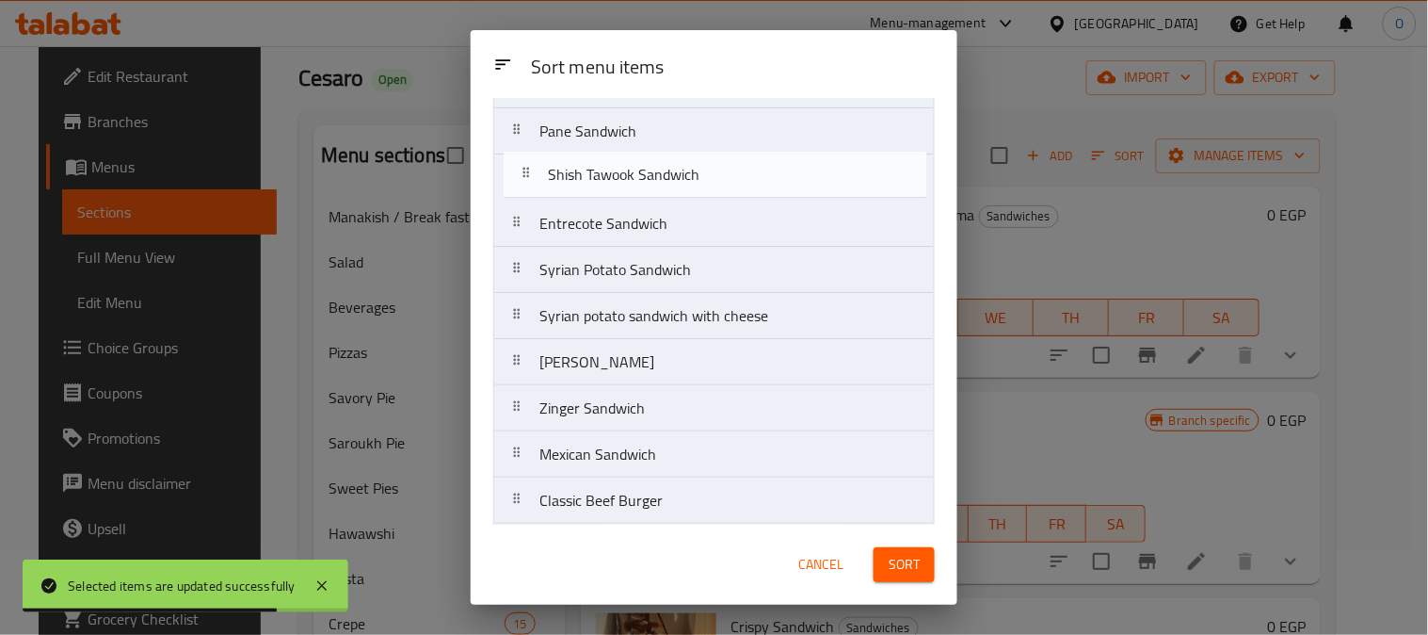
drag, startPoint x: 720, startPoint y: 302, endPoint x: 729, endPoint y: 182, distance: 120.8
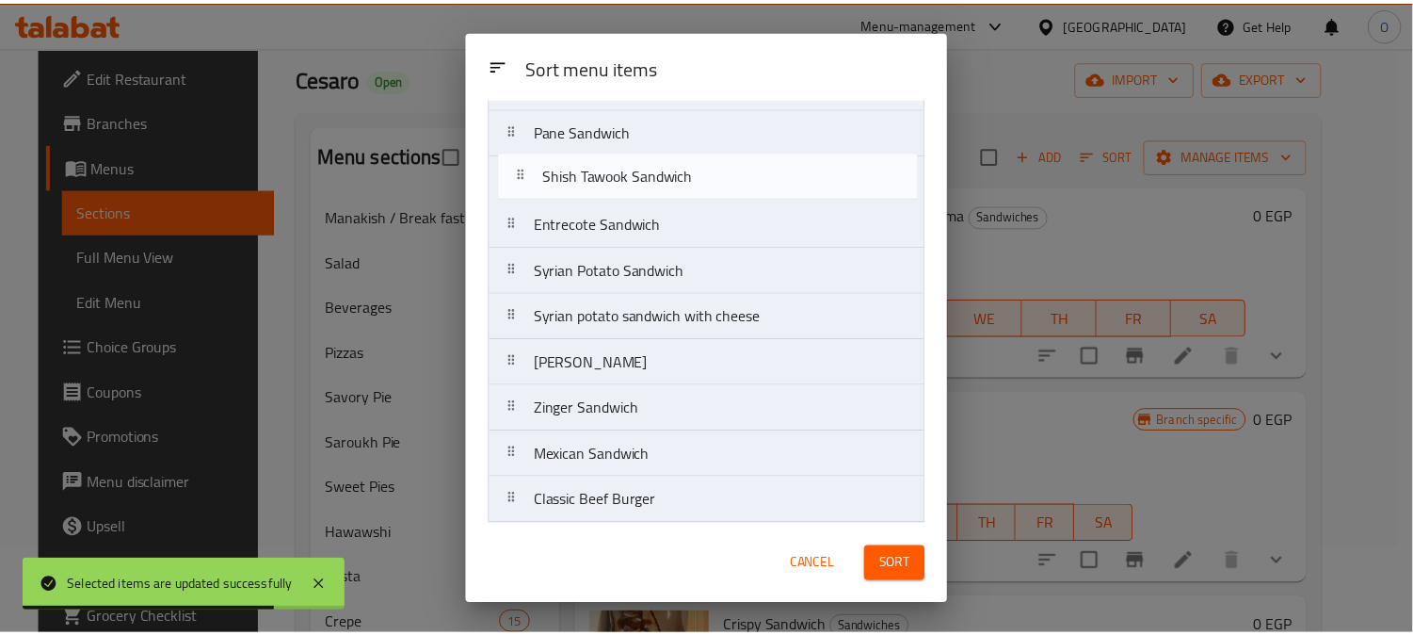
scroll to position [157, 0]
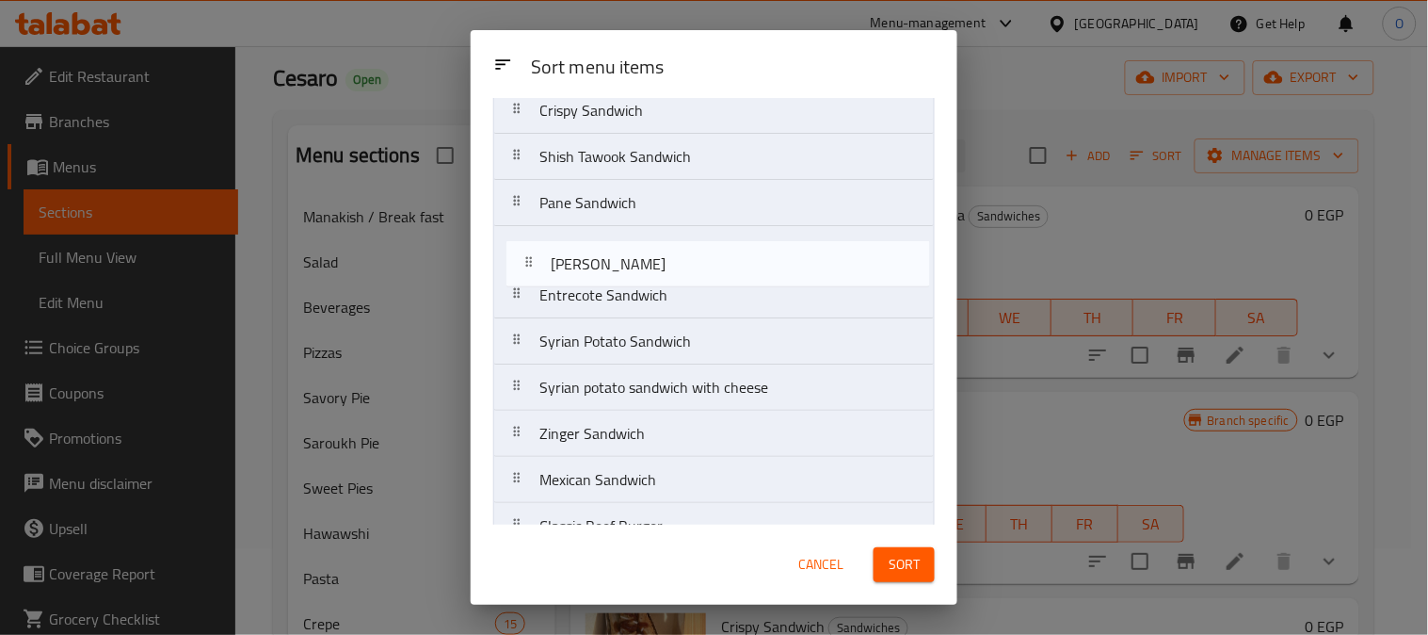
drag, startPoint x: 685, startPoint y: 369, endPoint x: 669, endPoint y: 273, distance: 97.5
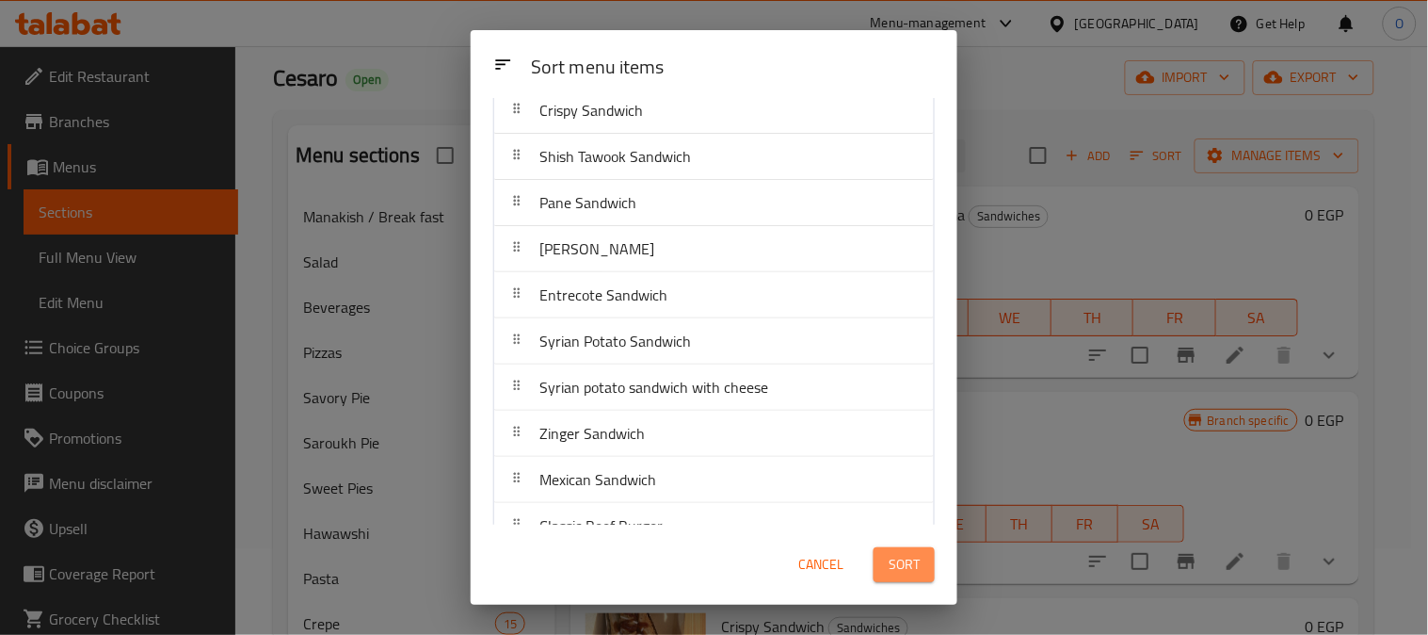
click at [887, 576] on button "Sort" at bounding box center [904, 564] width 61 height 35
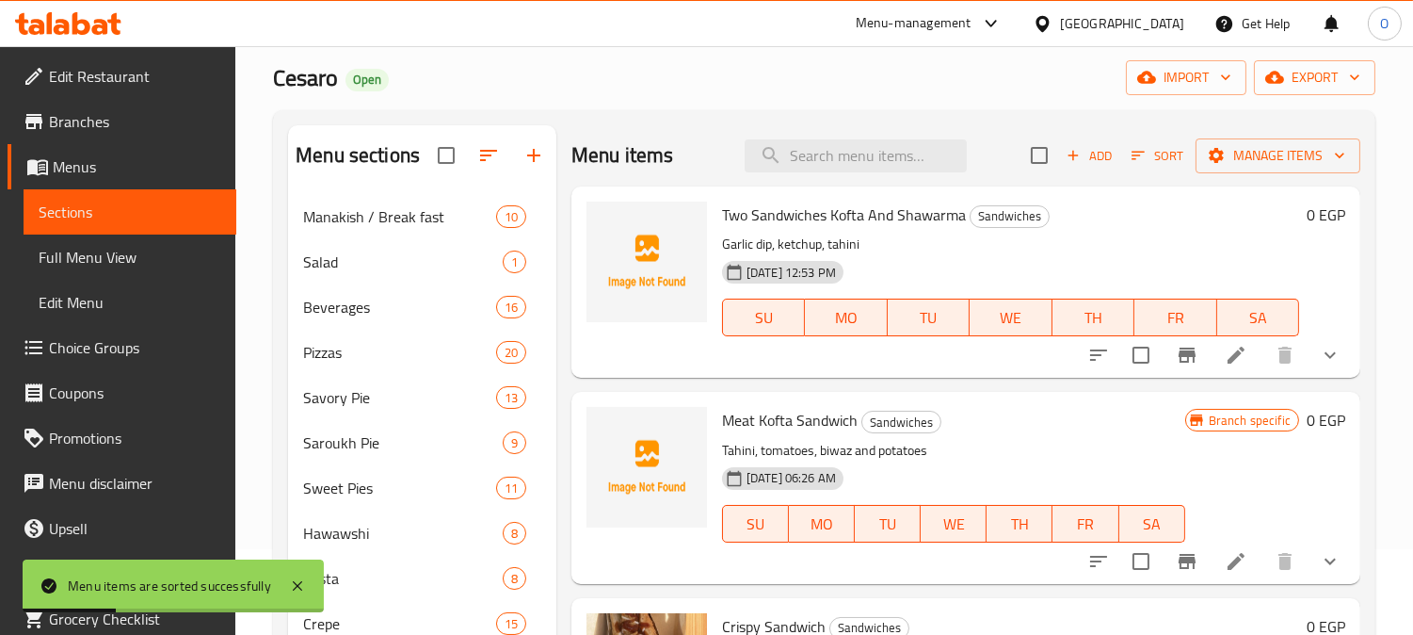
click at [829, 241] on p "Garlic dip, ketchup, tahini" at bounding box center [1010, 245] width 577 height 24
copy div "Garlic dip, ketchup, tahini"
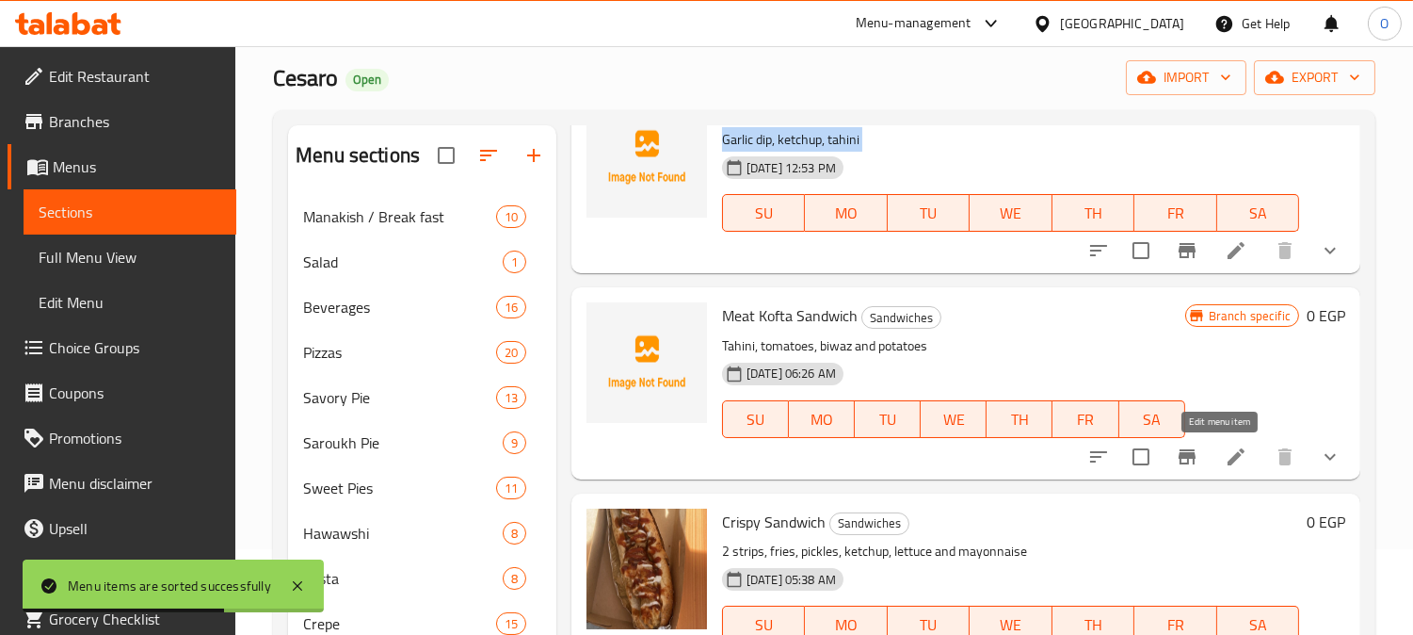
click at [1225, 452] on icon at bounding box center [1236, 456] width 23 height 23
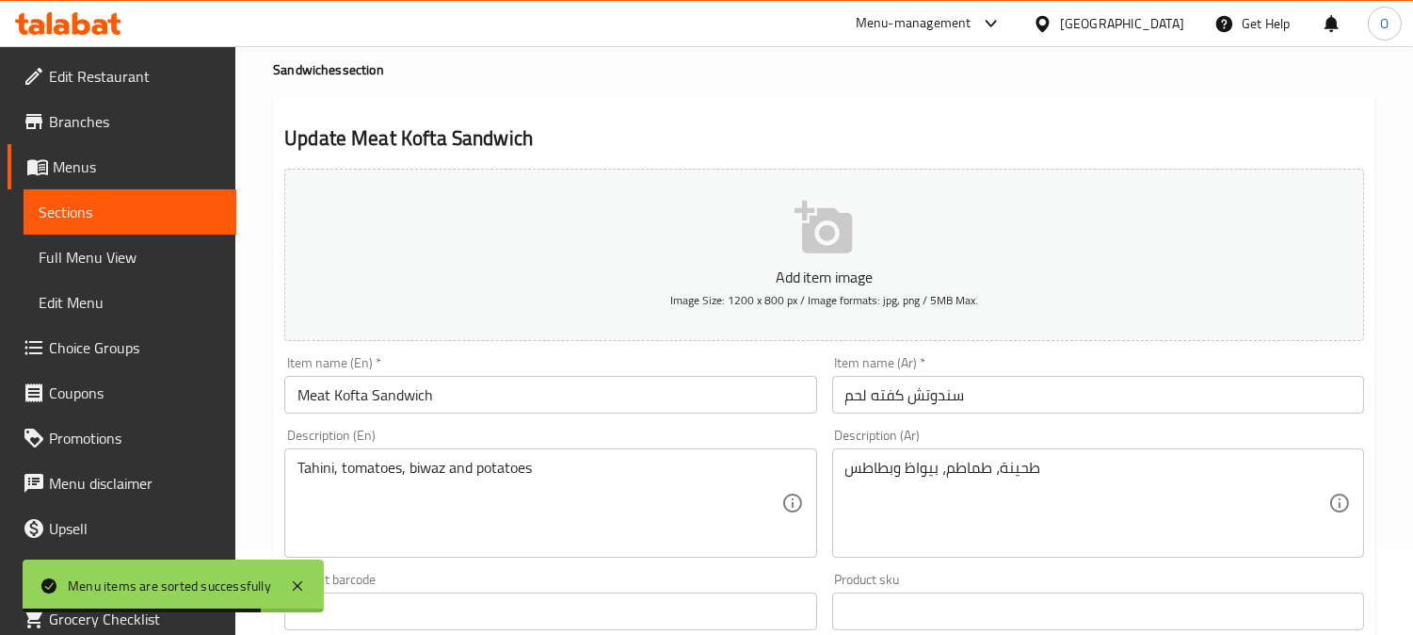
scroll to position [209, 0]
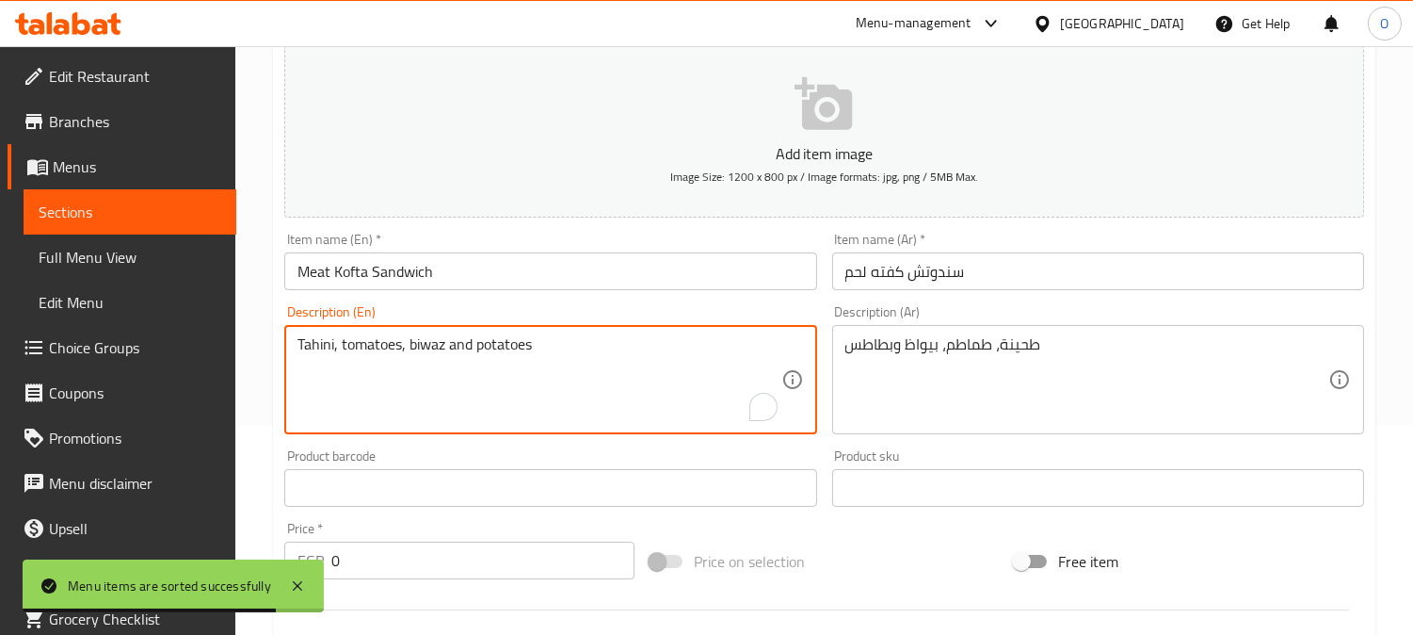
click at [515, 346] on textarea "Tahini, tomatoes, biwaz and potatoes" at bounding box center [539, 379] width 483 height 89
paste textarea "Garlic dip, ketchup, tahini"
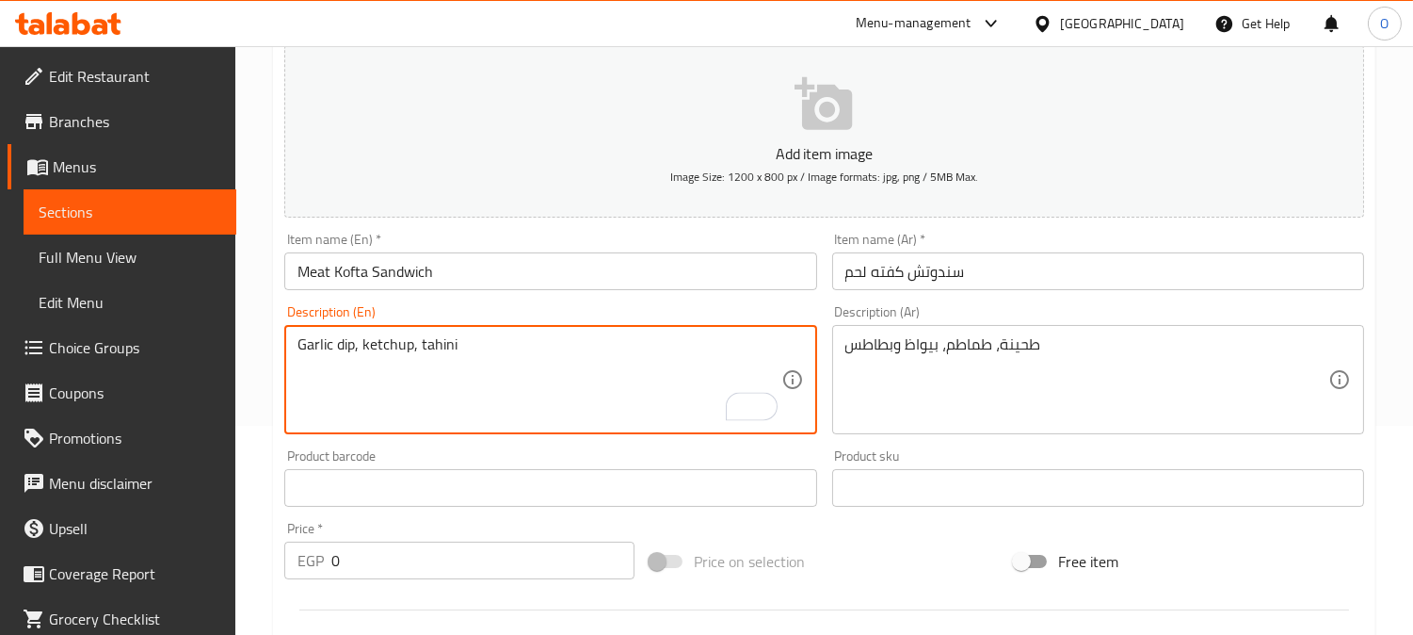
type textarea "Garlic dip, ketchup, tahini"
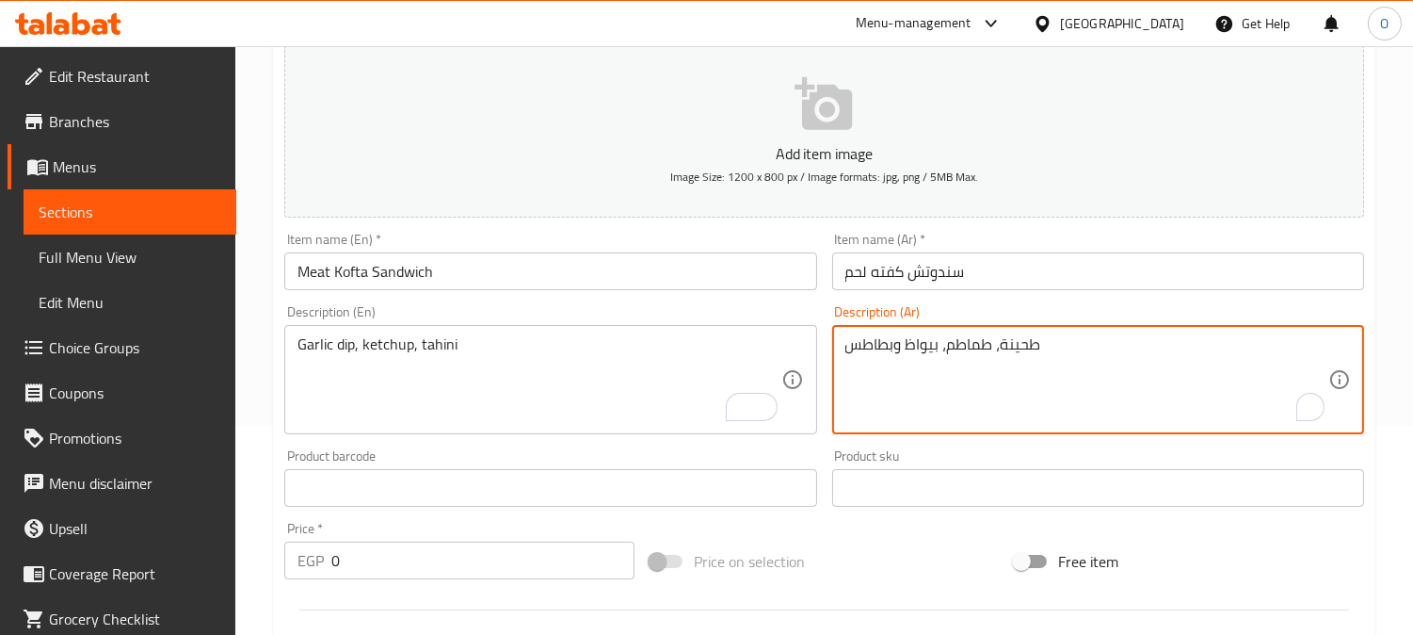
click at [963, 379] on textarea "طحينة، طماطم، بيواظ وبطاطس" at bounding box center [1087, 379] width 483 height 89
paste textarea "لصة الثوم، الكاتشب، الطحينة"
drag, startPoint x: 960, startPoint y: 346, endPoint x: 1056, endPoint y: 346, distance: 95.1
click at [1056, 346] on textarea "صلصة الثوم، الكاتشب، الطحينة" at bounding box center [1087, 379] width 483 height 89
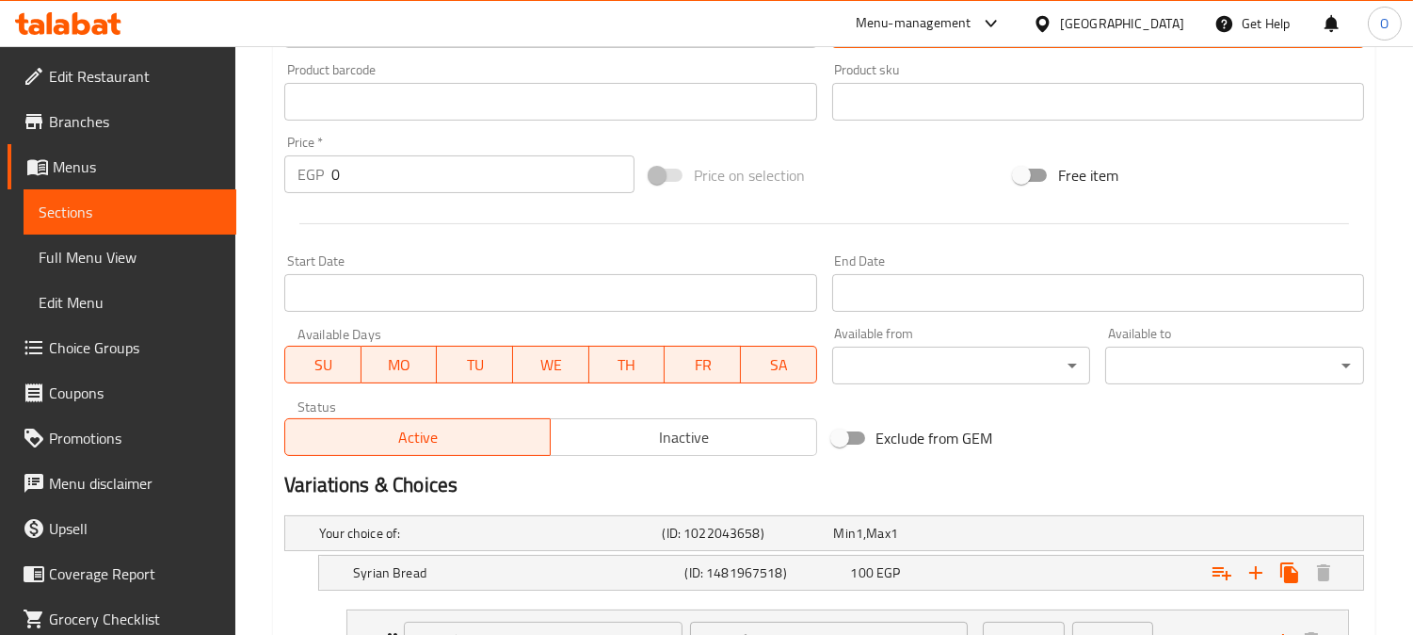
scroll to position [418, 0]
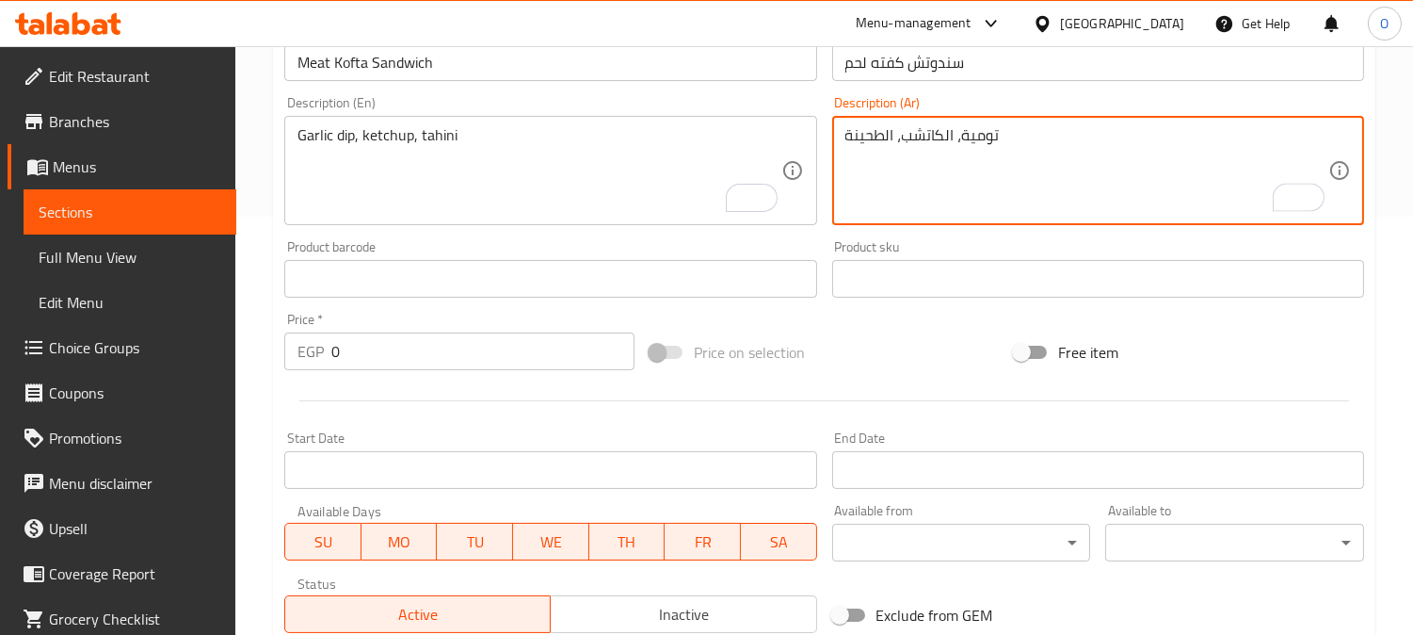
click at [959, 158] on textarea "تومية، الكاتشب، الطحينة" at bounding box center [1087, 170] width 483 height 89
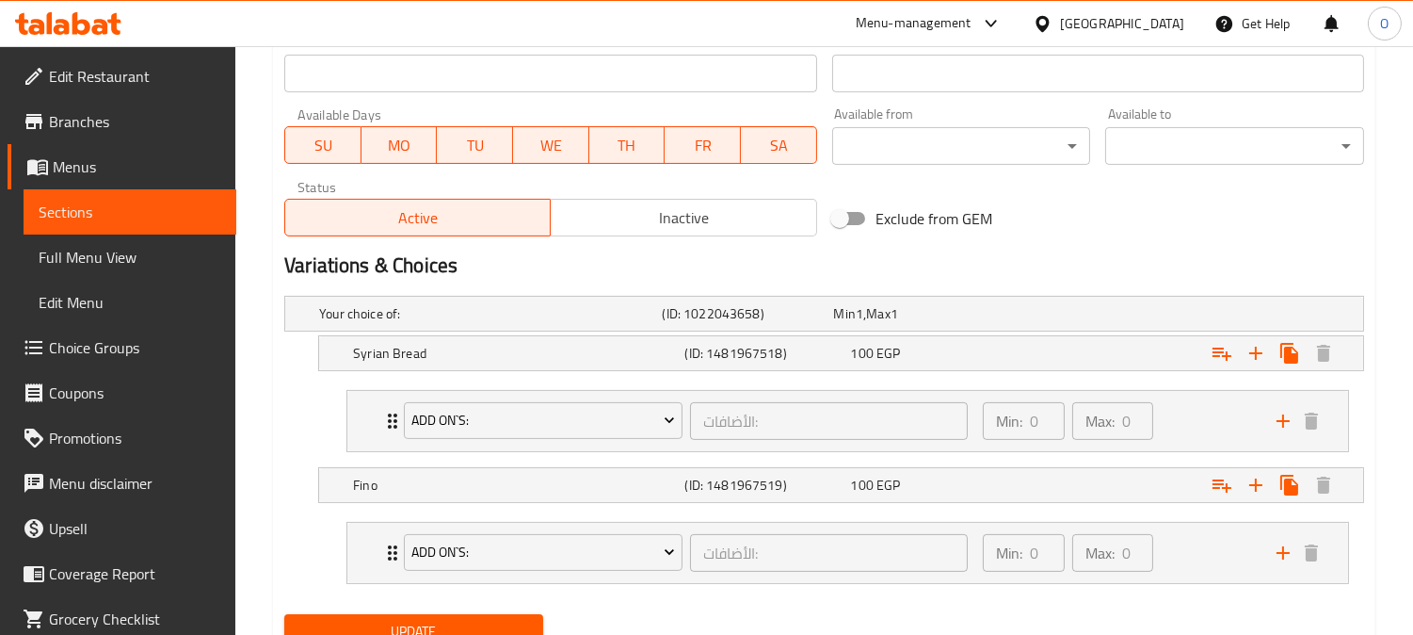
scroll to position [892, 0]
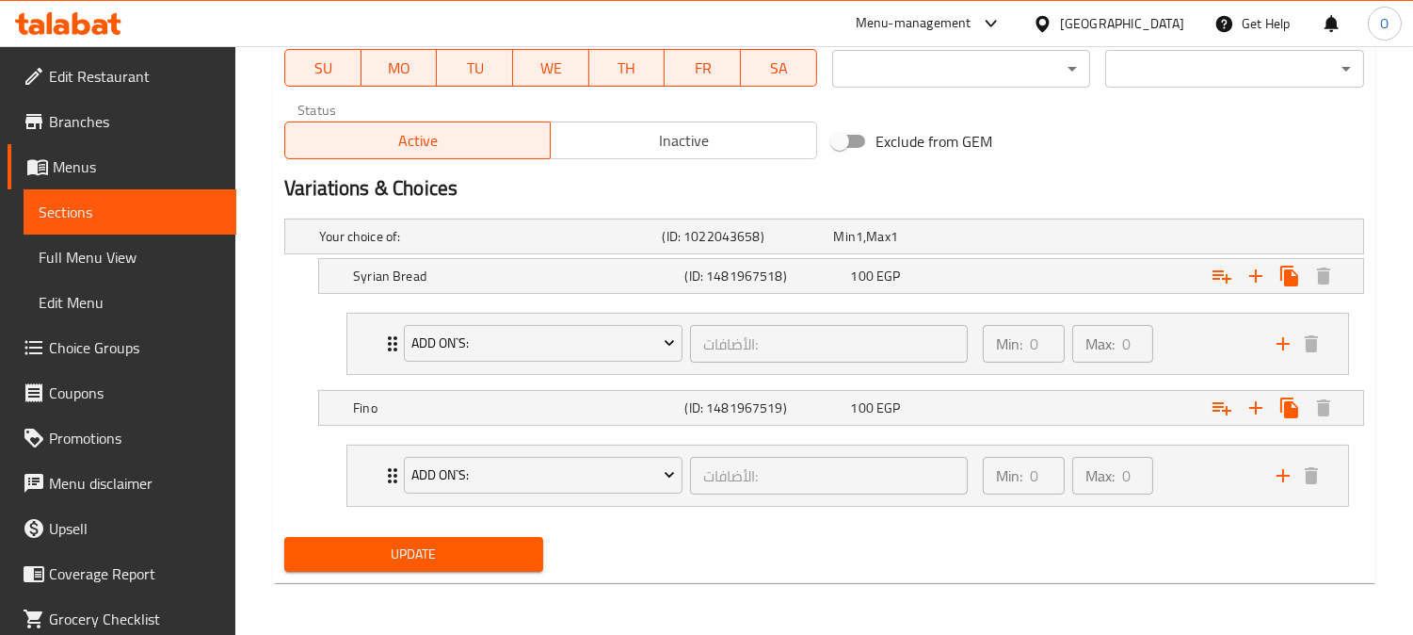
type textarea "تومية، الكاتشب، الطحينة"
click at [461, 547] on span "Update" at bounding box center [413, 554] width 229 height 24
click at [437, 556] on div at bounding box center [706, 317] width 1413 height 635
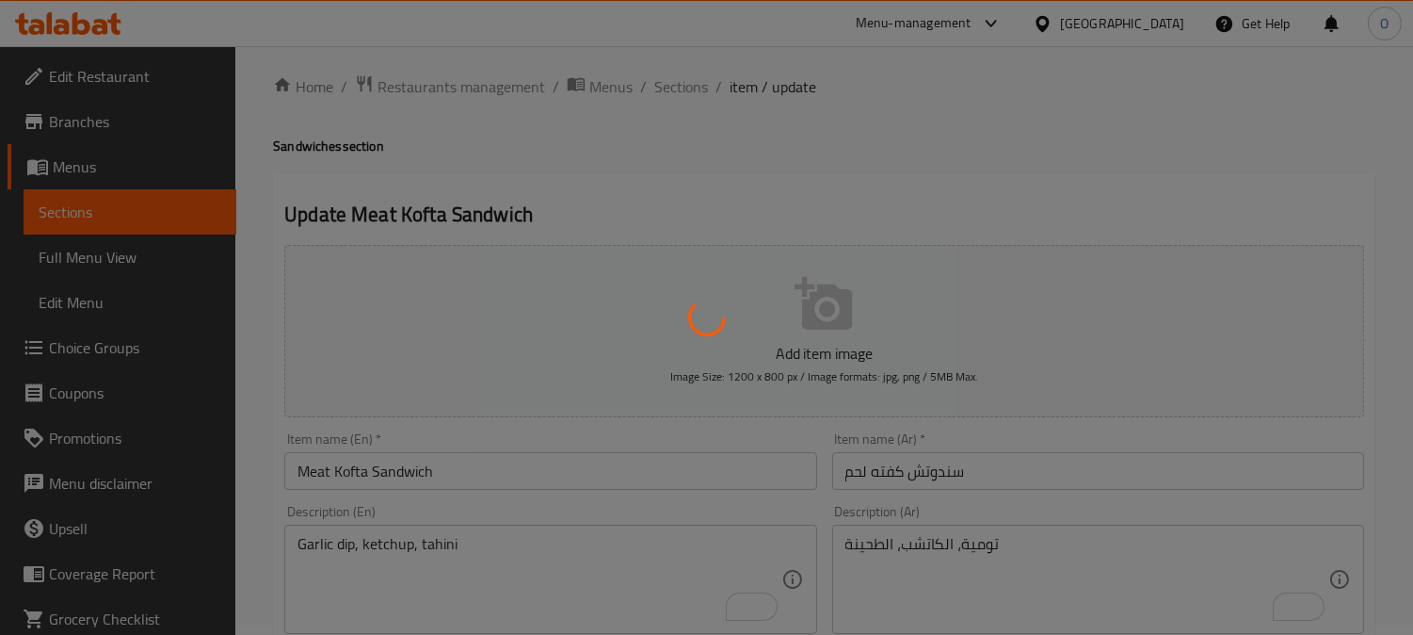
scroll to position [0, 0]
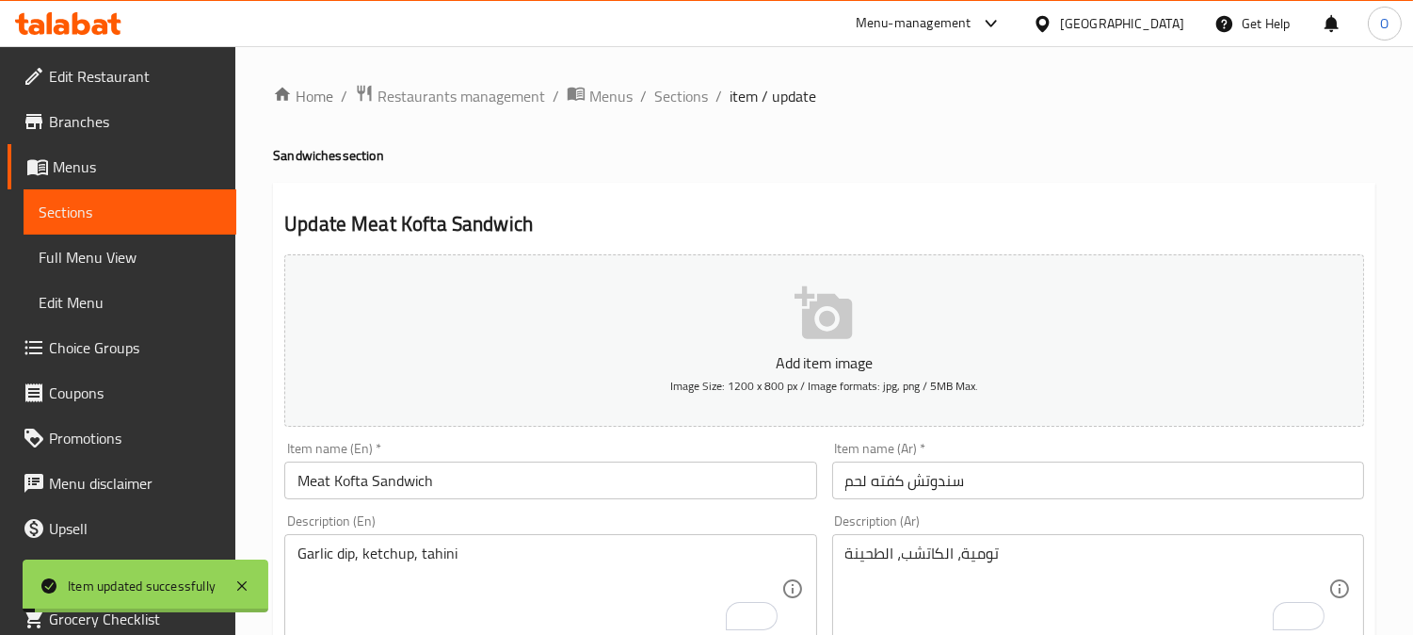
click at [693, 94] on span "Sections" at bounding box center [681, 96] width 54 height 23
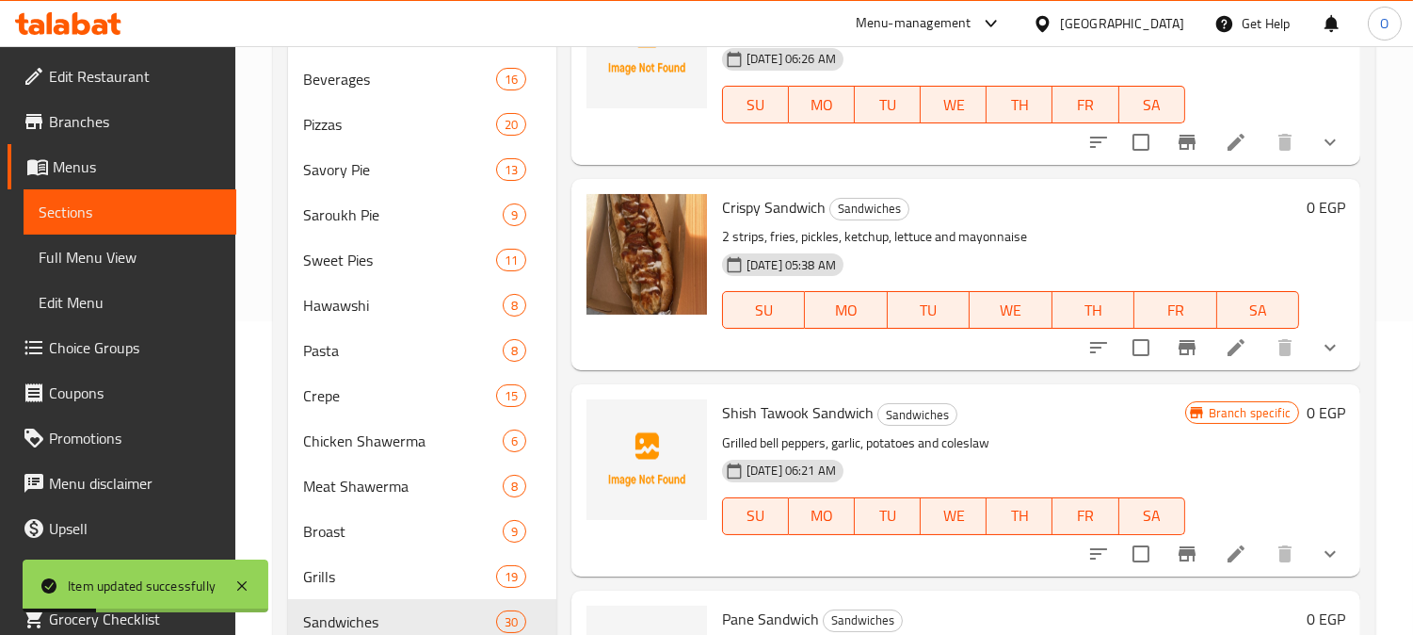
scroll to position [209, 0]
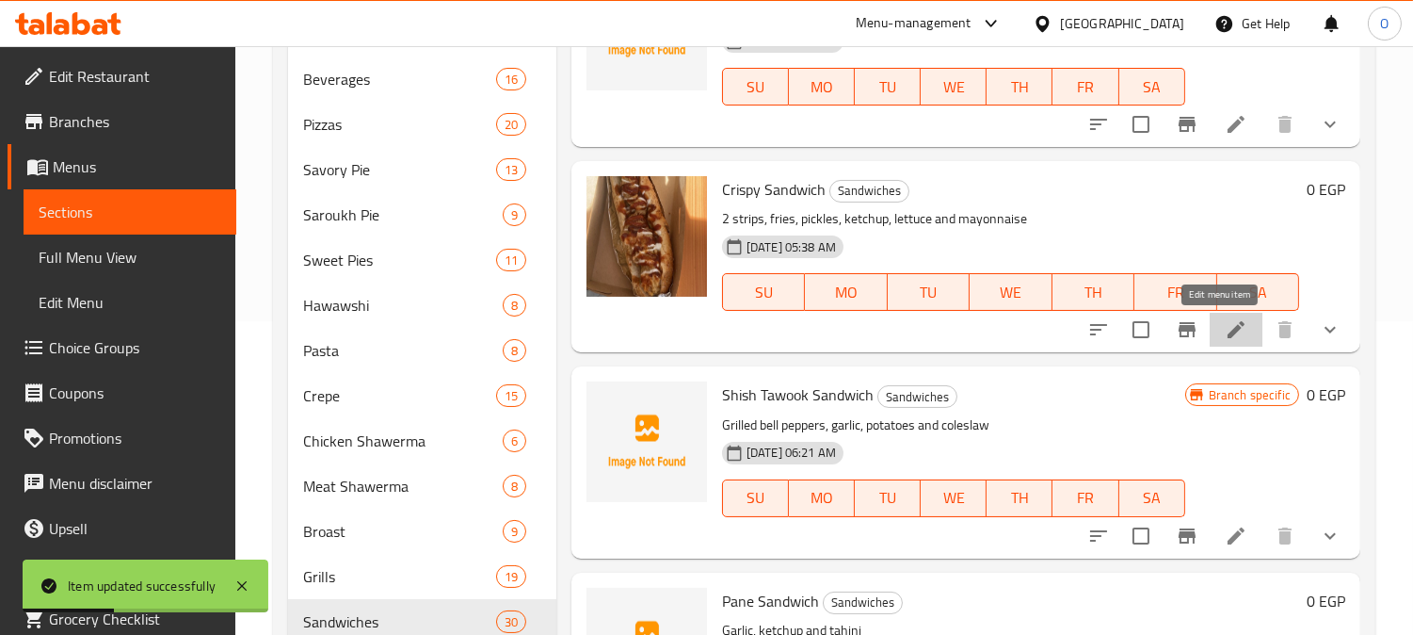
click at [1225, 335] on icon at bounding box center [1236, 329] width 23 height 23
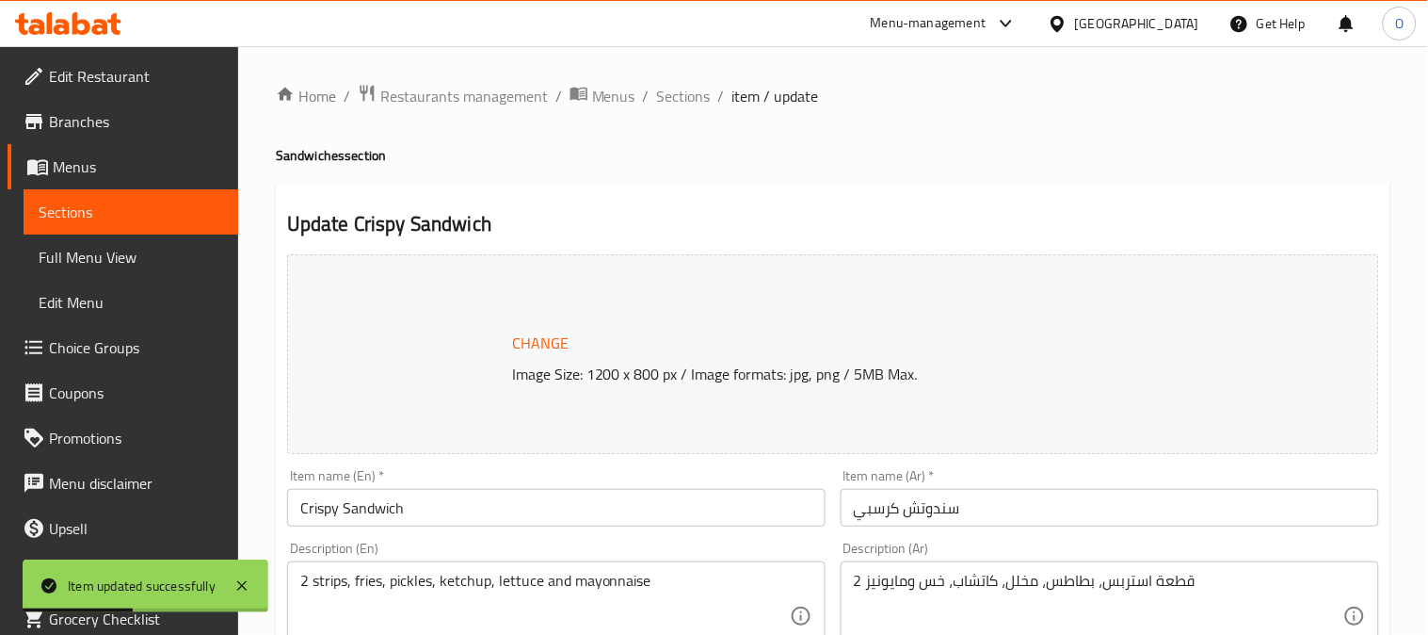
click at [938, 594] on div at bounding box center [714, 317] width 1428 height 635
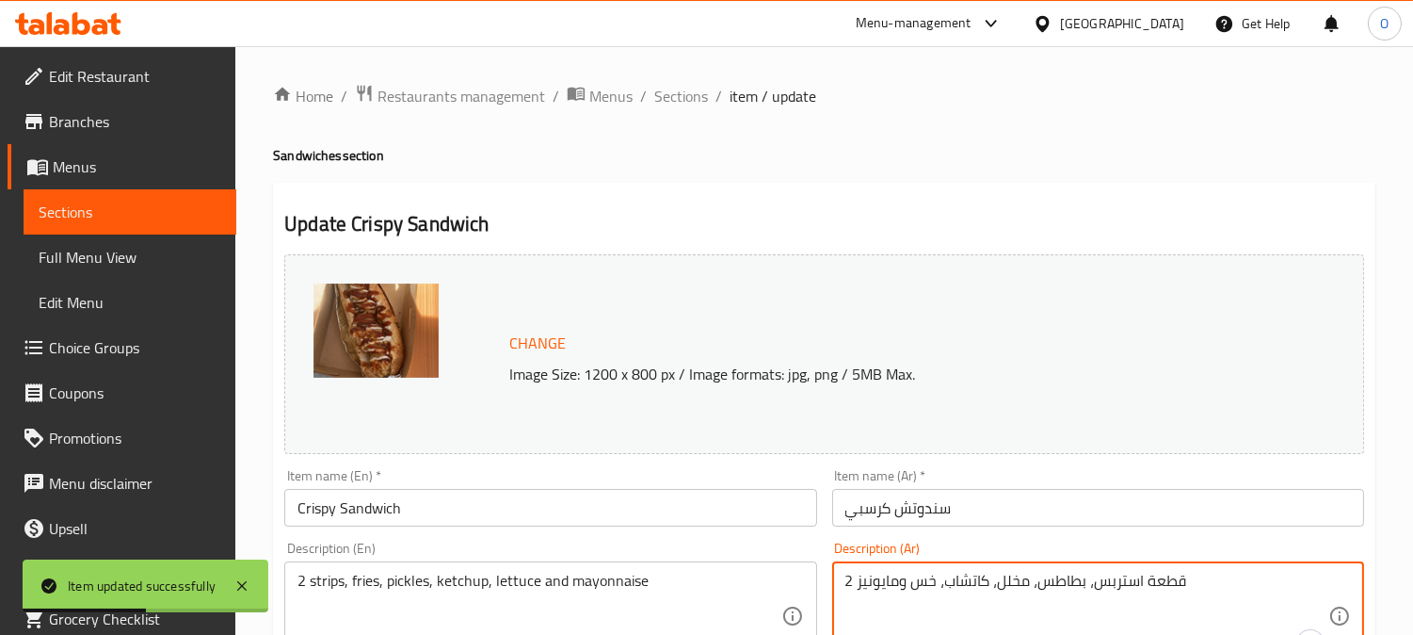
click at [938, 594] on textarea "2 قطعة استربس، بطاطس، مخلل، كاتشاب، خس ومايونيز" at bounding box center [1087, 616] width 483 height 89
paste textarea "تومية، الكاتشب، الطحينة"
type textarea "تومية، الكاتشب، الطحينة"
click at [458, 588] on textarea "2 strips, fries, pickles, ketchup, lettuce and mayonnaise" at bounding box center [539, 616] width 483 height 89
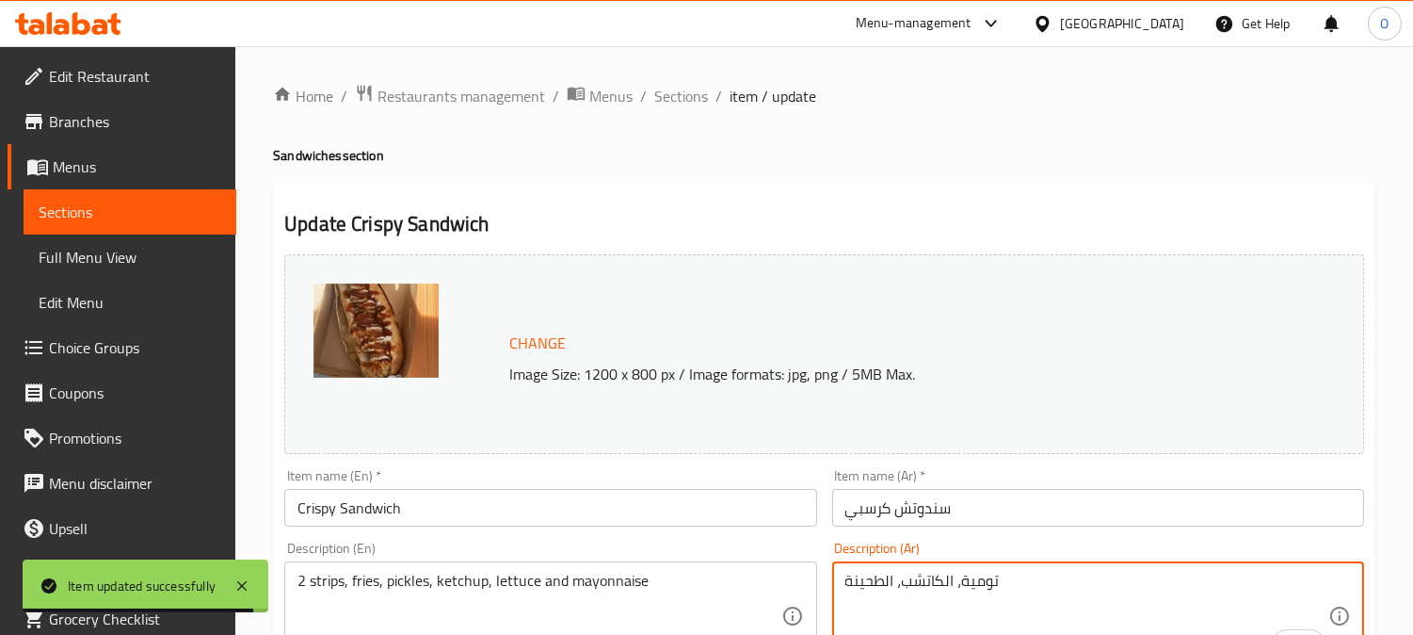
click at [458, 588] on textarea "2 strips, fries, pickles, ketchup, lettuce and mayonnaise" at bounding box center [539, 616] width 483 height 89
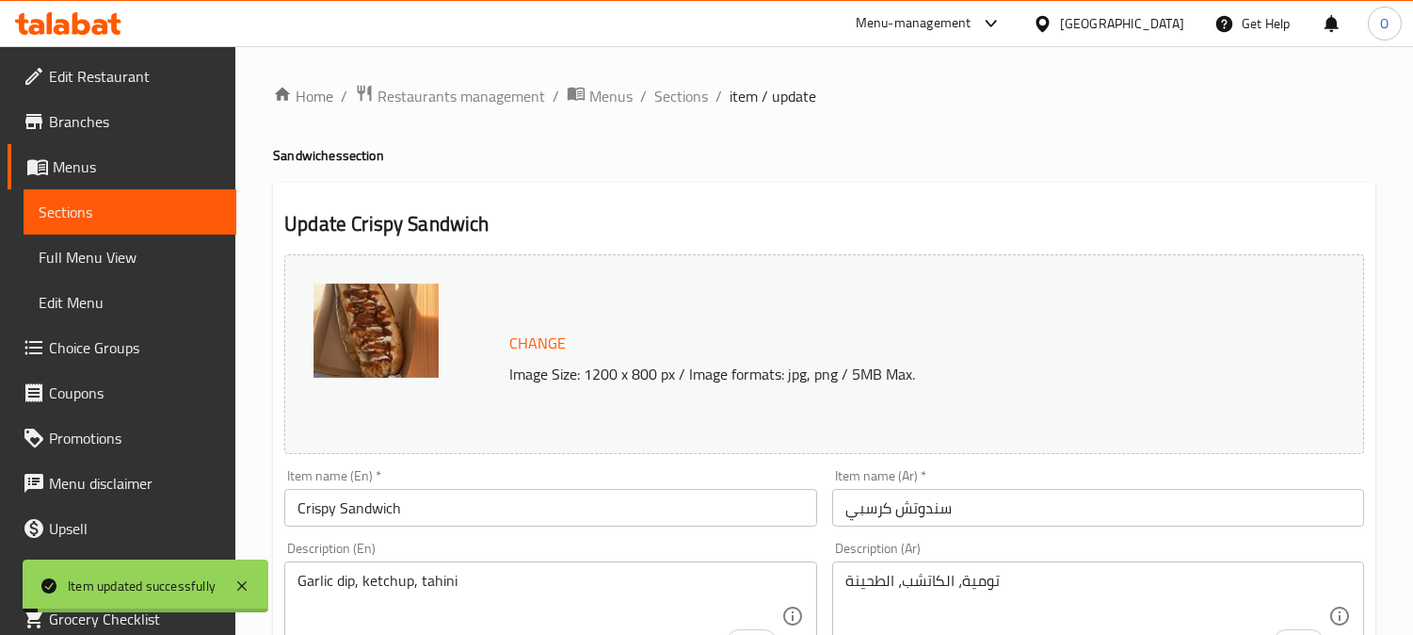
scroll to position [82, 0]
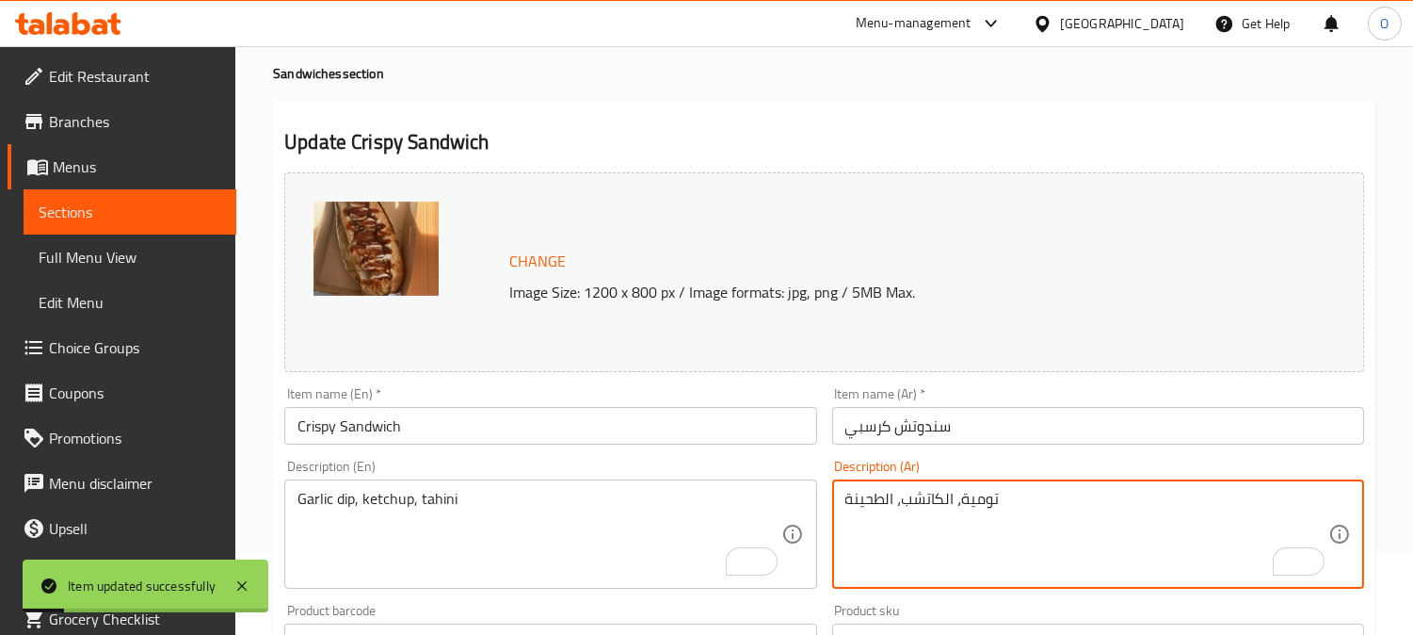
click at [958, 505] on textarea "تومية، الكاتشب، الطحينة" at bounding box center [1087, 534] width 483 height 89
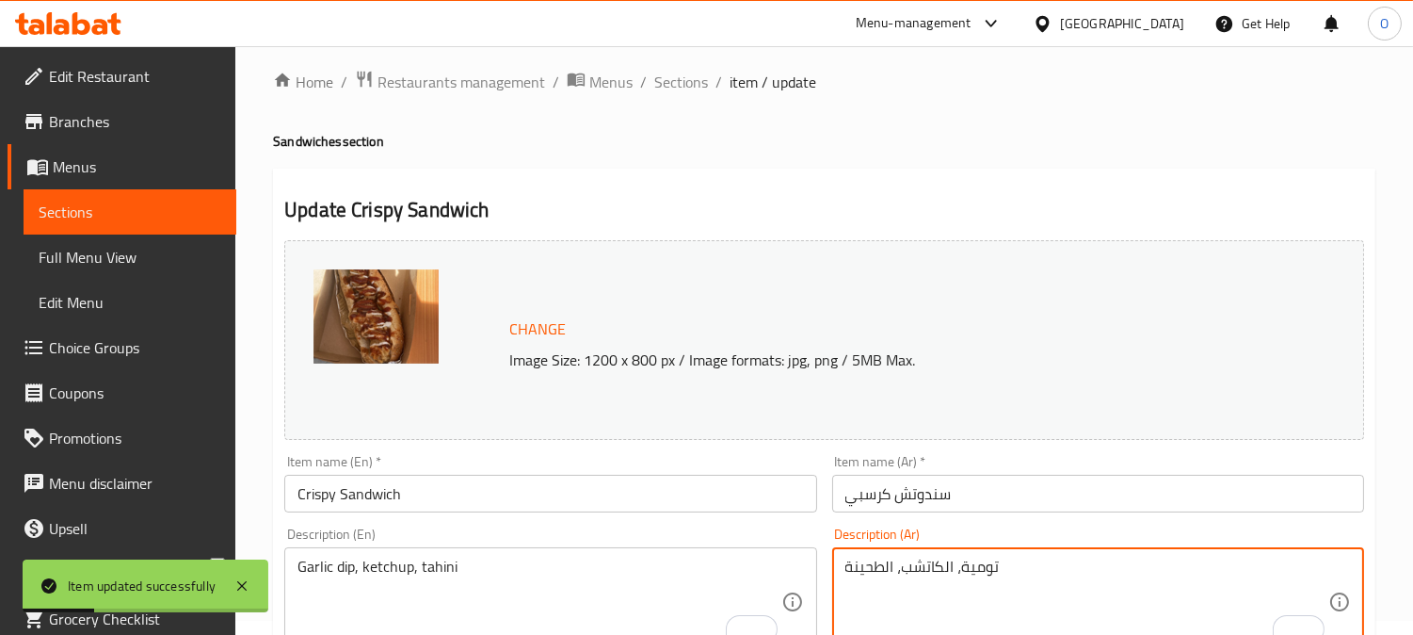
scroll to position [0, 0]
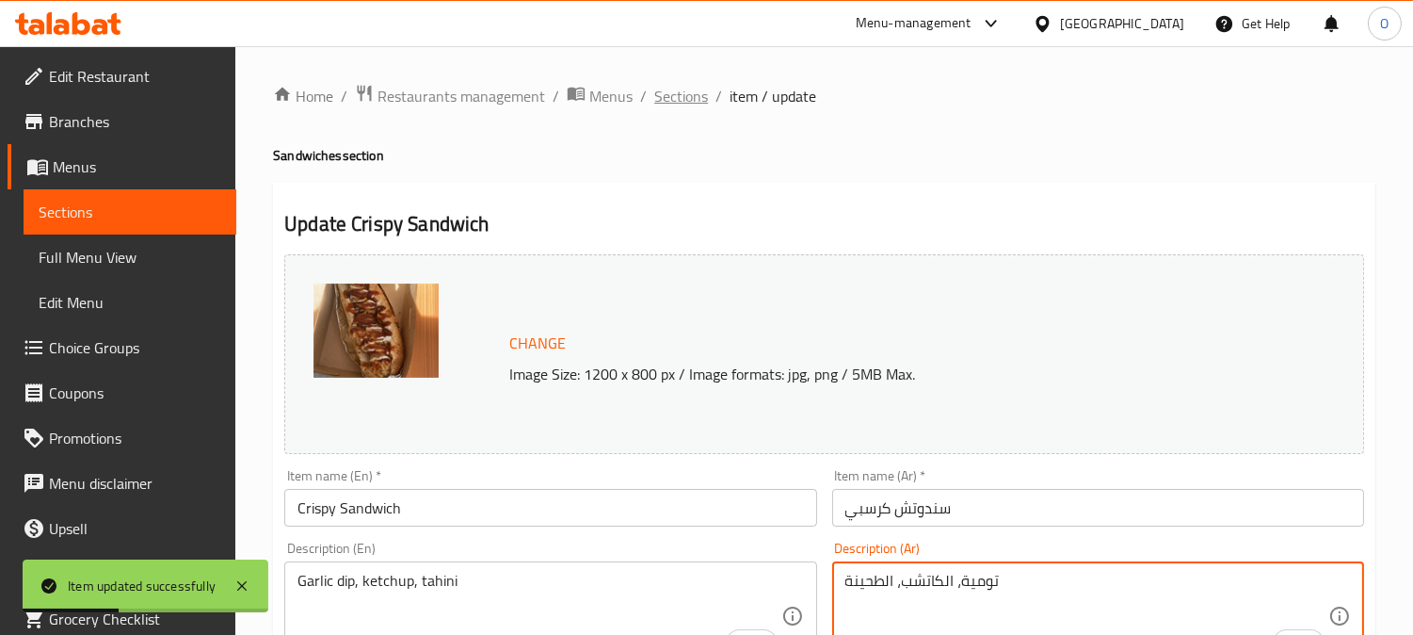
click at [693, 86] on span "Sections" at bounding box center [681, 96] width 54 height 23
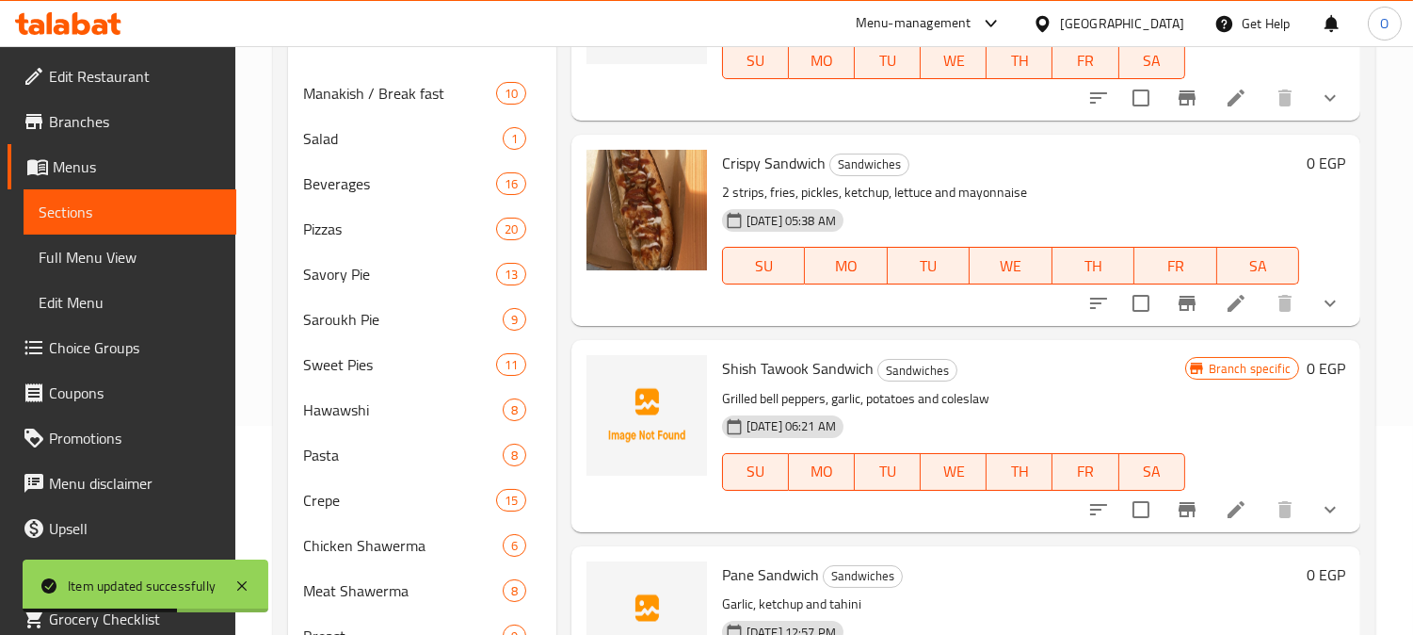
scroll to position [418, 0]
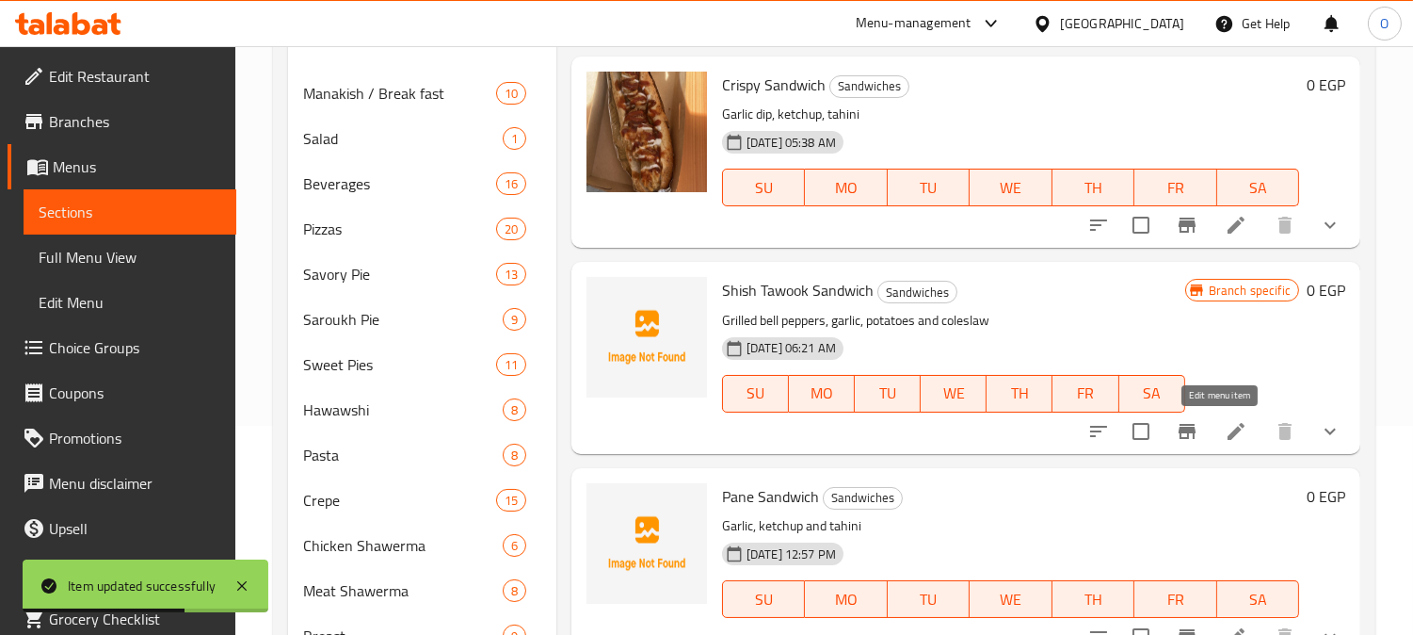
click at [1225, 438] on icon at bounding box center [1236, 431] width 23 height 23
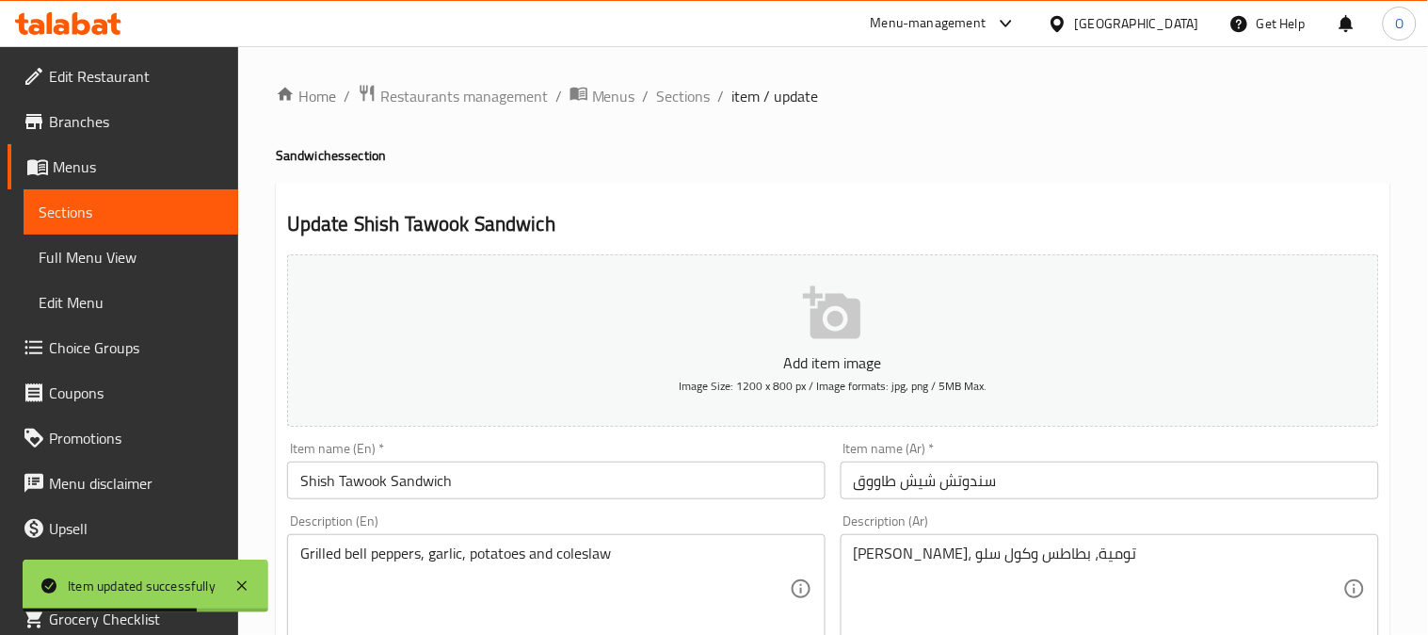
click at [943, 459] on div at bounding box center [714, 317] width 1428 height 635
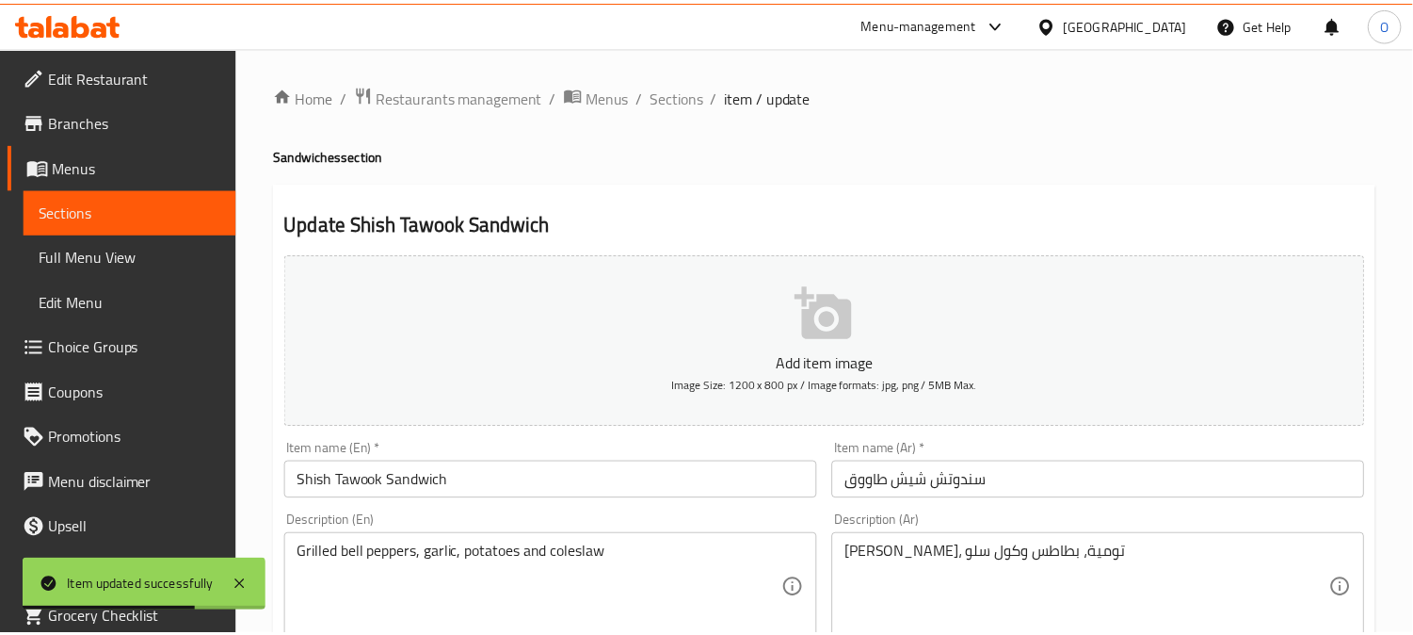
scroll to position [105, 0]
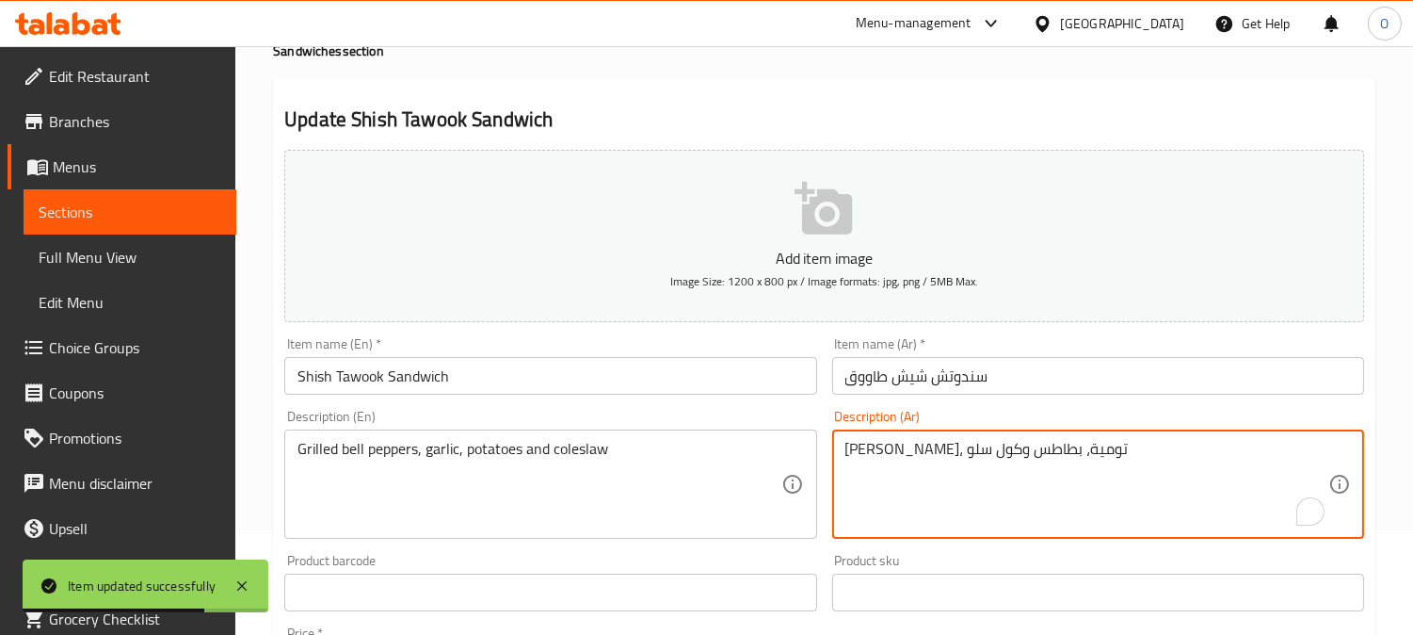
click at [1024, 440] on textarea "فلفل الوان مشوي، تومية، بطاطس وكول سلو" at bounding box center [1087, 484] width 483 height 89
paste textarea "تومية، الكاتشب، الطحينة"
type textarea "تومية، الكاتشب، الطحينة"
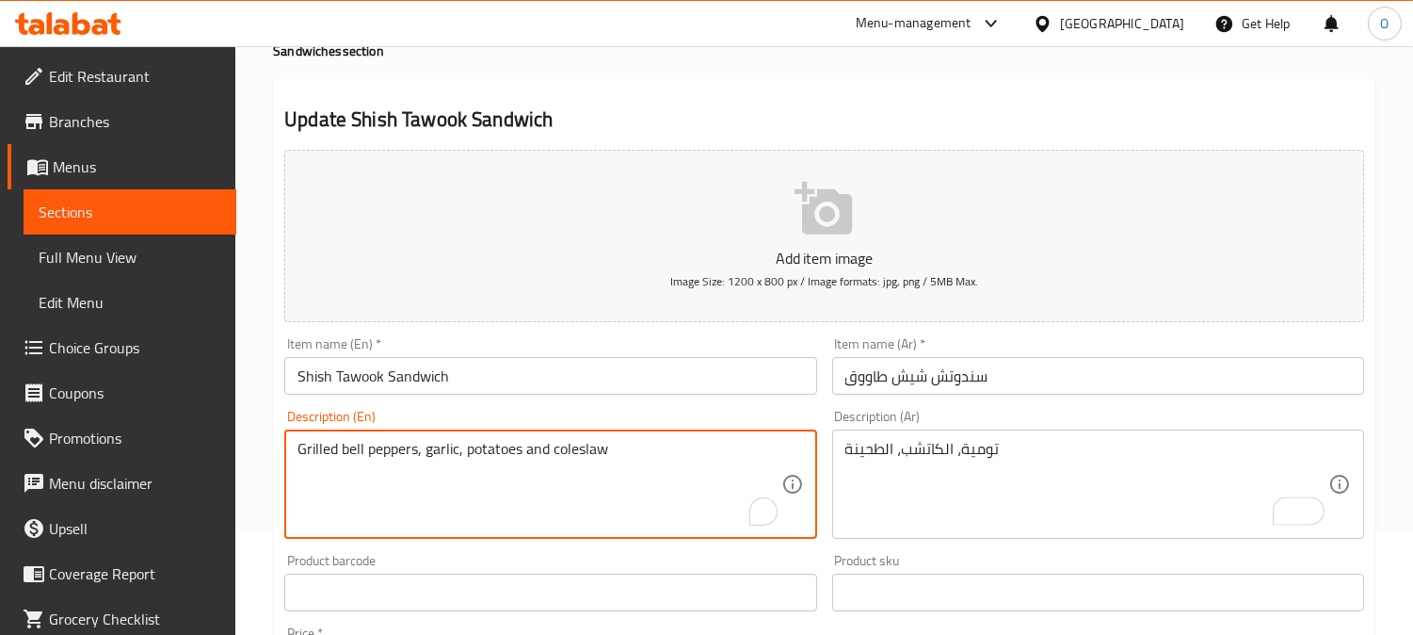
click at [572, 445] on textarea "Grilled bell peppers, garlic, potatoes and coleslaw" at bounding box center [539, 484] width 483 height 89
paste textarea "arlic dip, ketchup, tahini"
type textarea "Garlic dip, ketchup, tahini"
click at [892, 466] on textarea "تومية، الكاتشب، الطحينة" at bounding box center [1087, 484] width 483 height 89
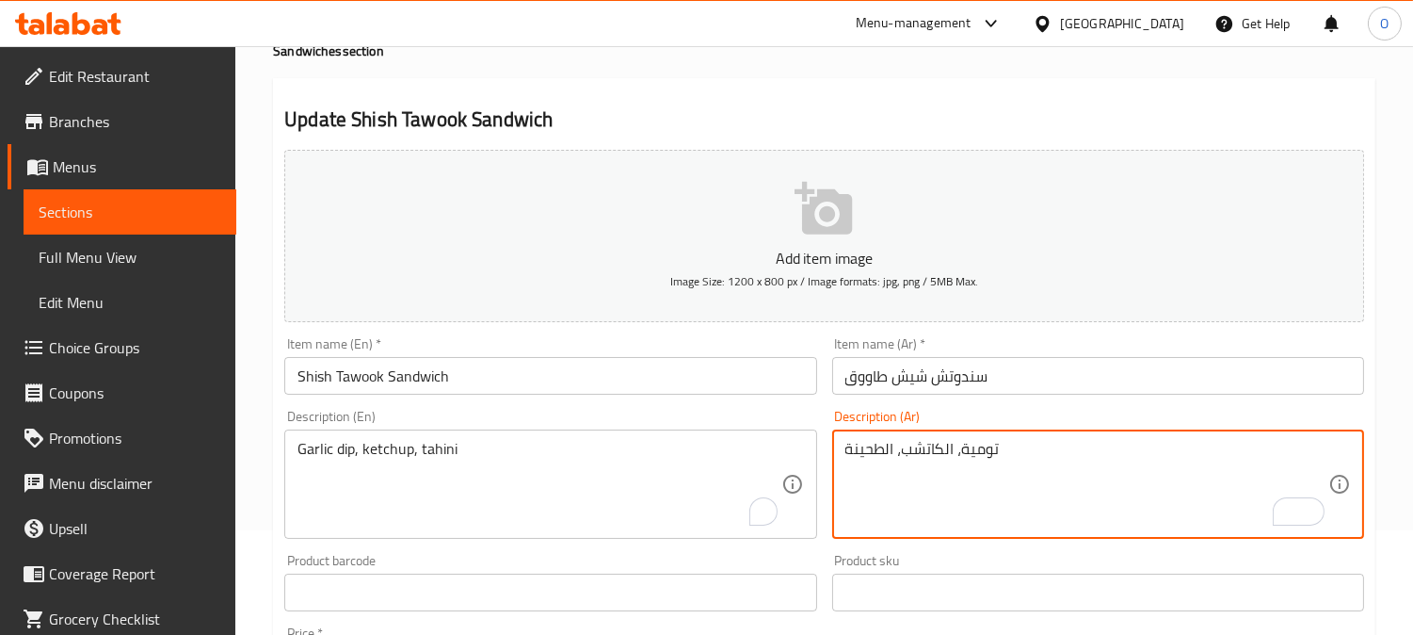
click at [892, 466] on textarea "تومية، الكاتشب، الطحينة" at bounding box center [1087, 484] width 483 height 89
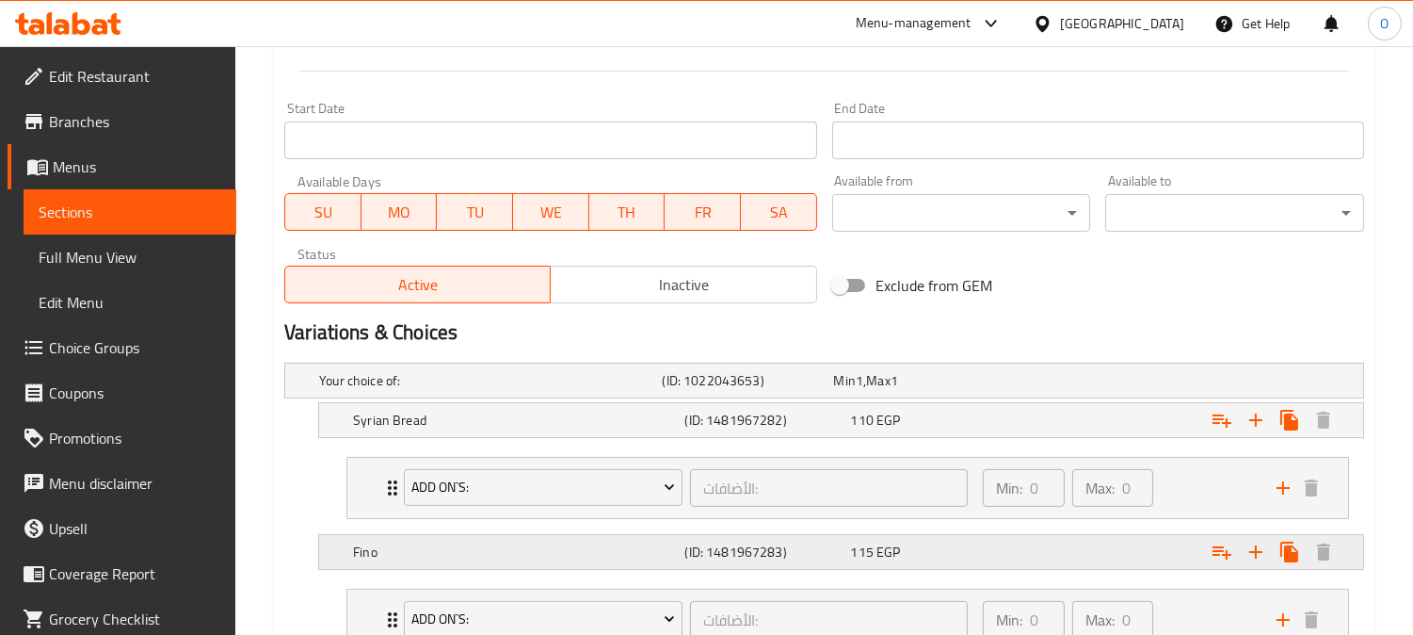
scroll to position [892, 0]
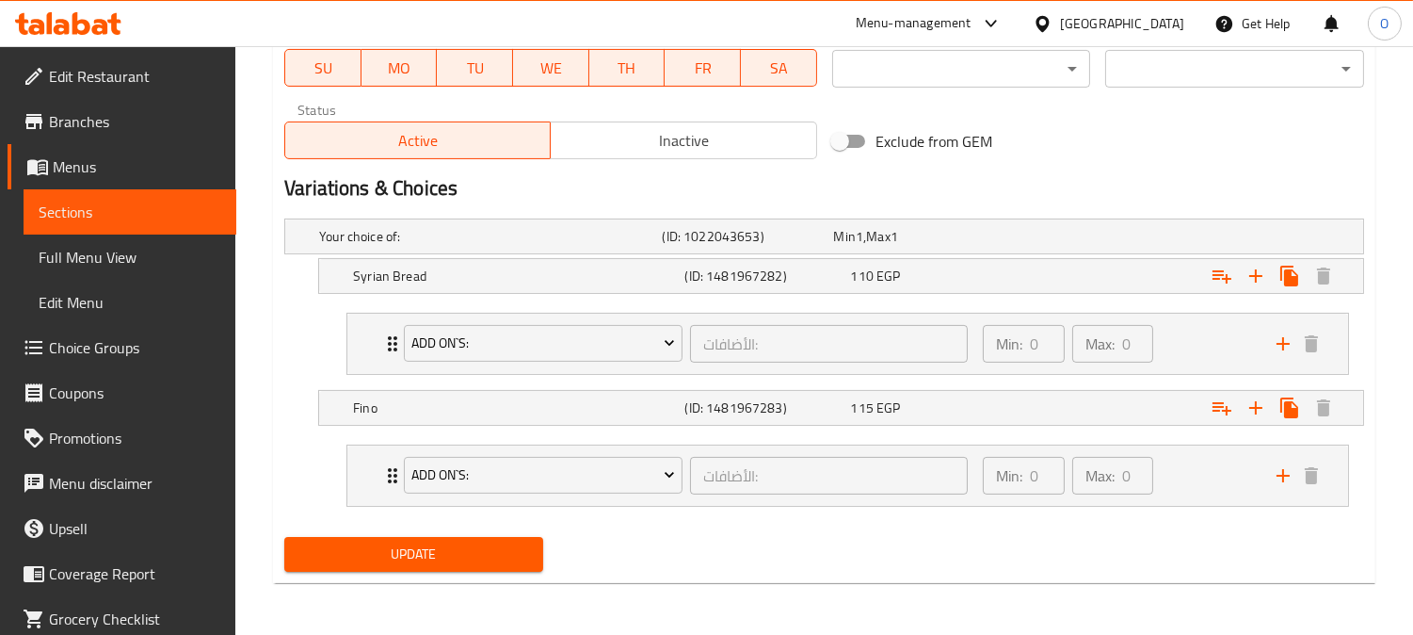
click at [455, 553] on span "Update" at bounding box center [413, 554] width 229 height 24
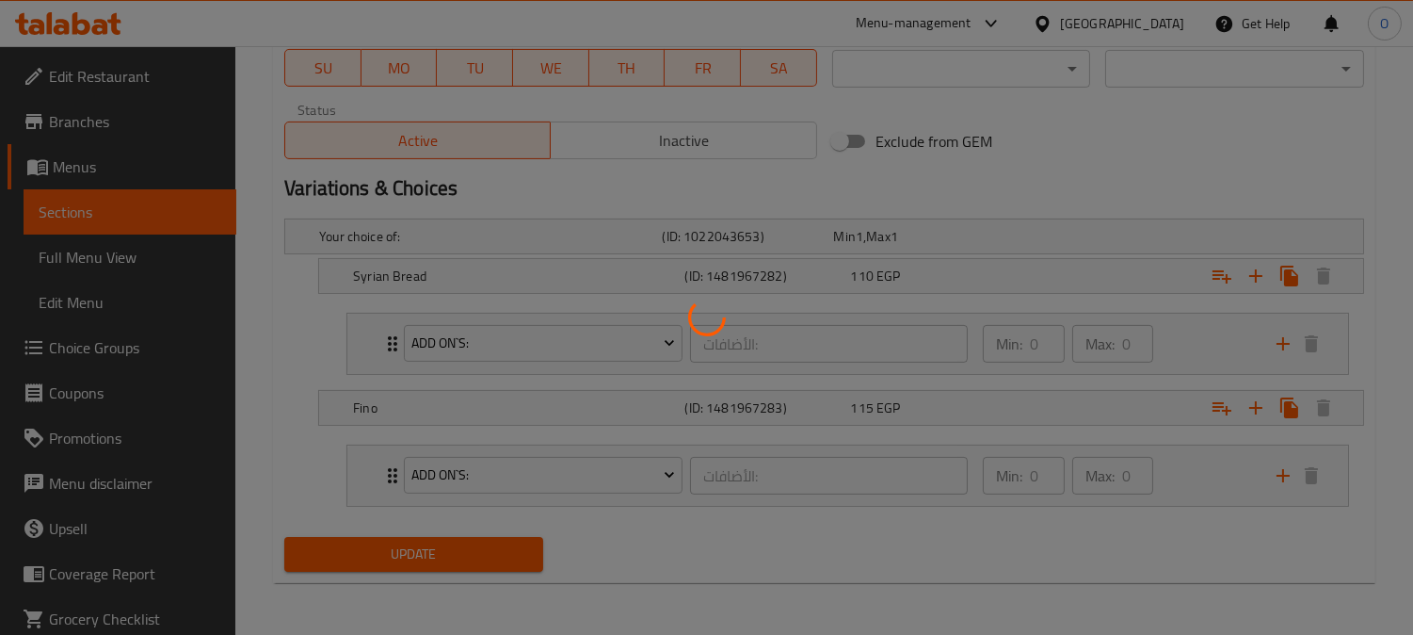
scroll to position [0, 0]
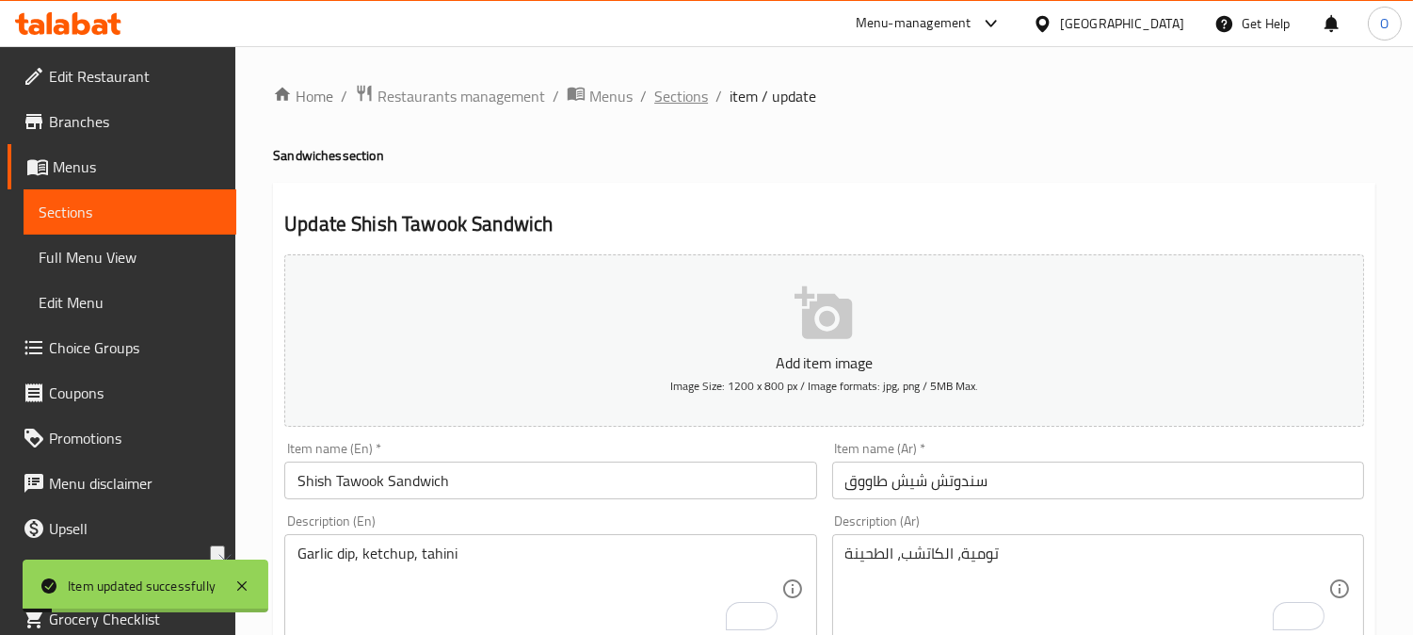
click at [689, 102] on span "Sections" at bounding box center [681, 96] width 54 height 23
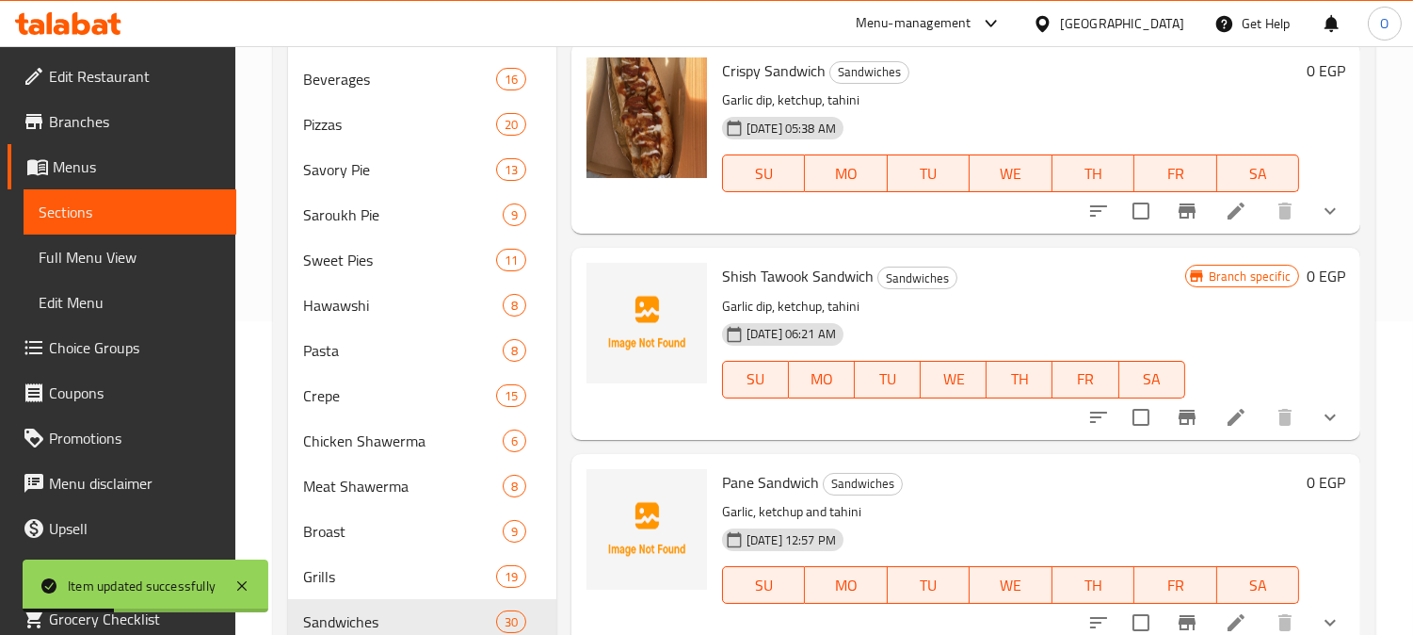
scroll to position [523, 0]
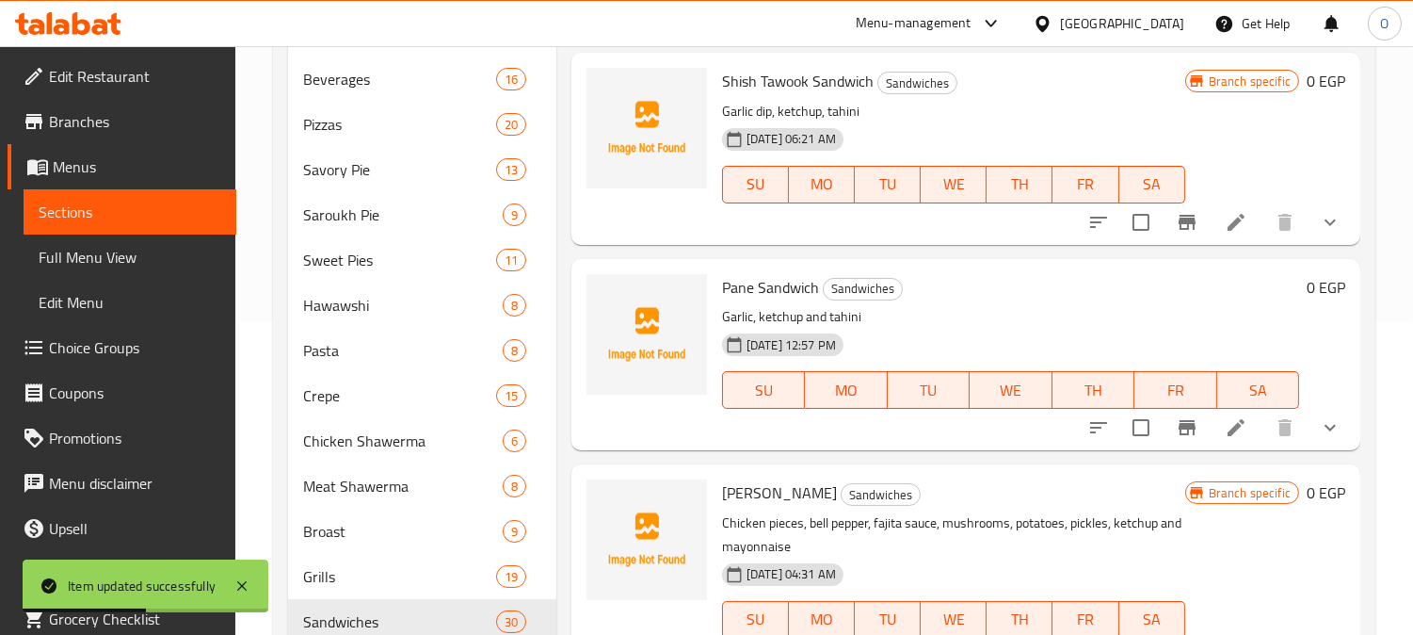
click at [1229, 441] on li at bounding box center [1236, 428] width 53 height 34
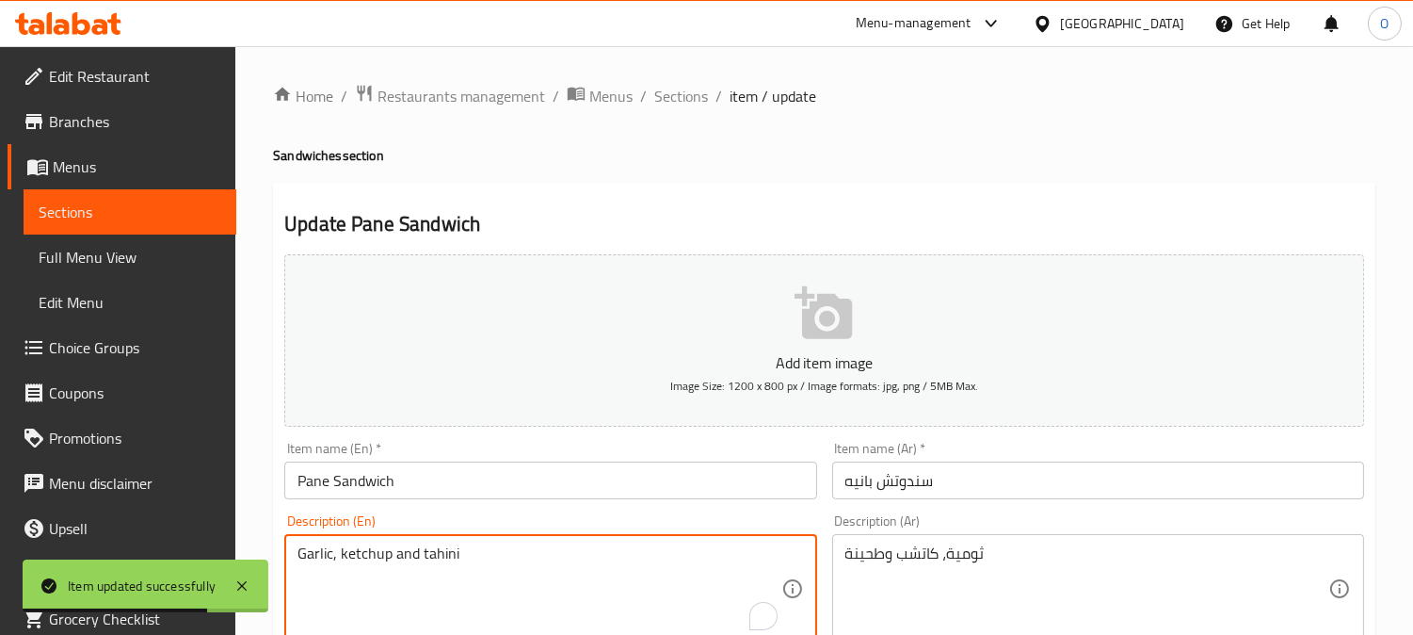
click at [496, 551] on textarea "Garlic, ketchup and tahini" at bounding box center [539, 588] width 483 height 89
paste textarea "dip, ketchup, tahini"
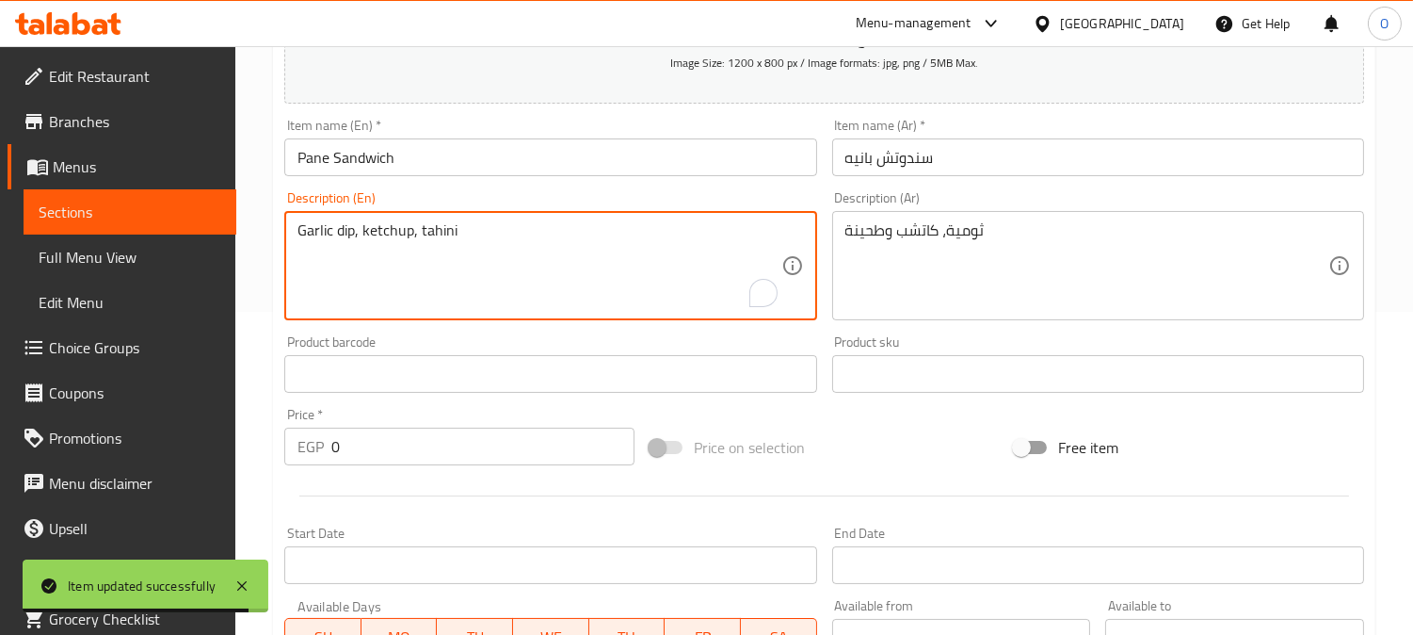
scroll to position [314, 0]
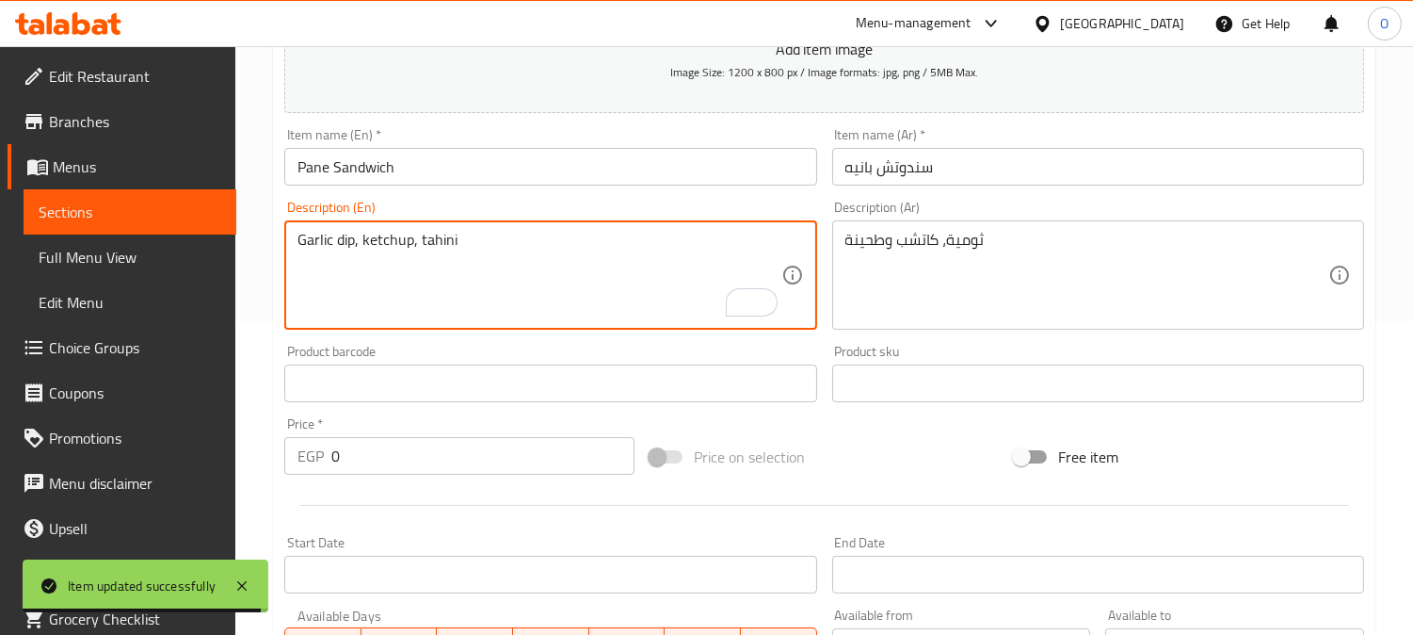
type textarea "Garlic dip, ketchup, tahini"
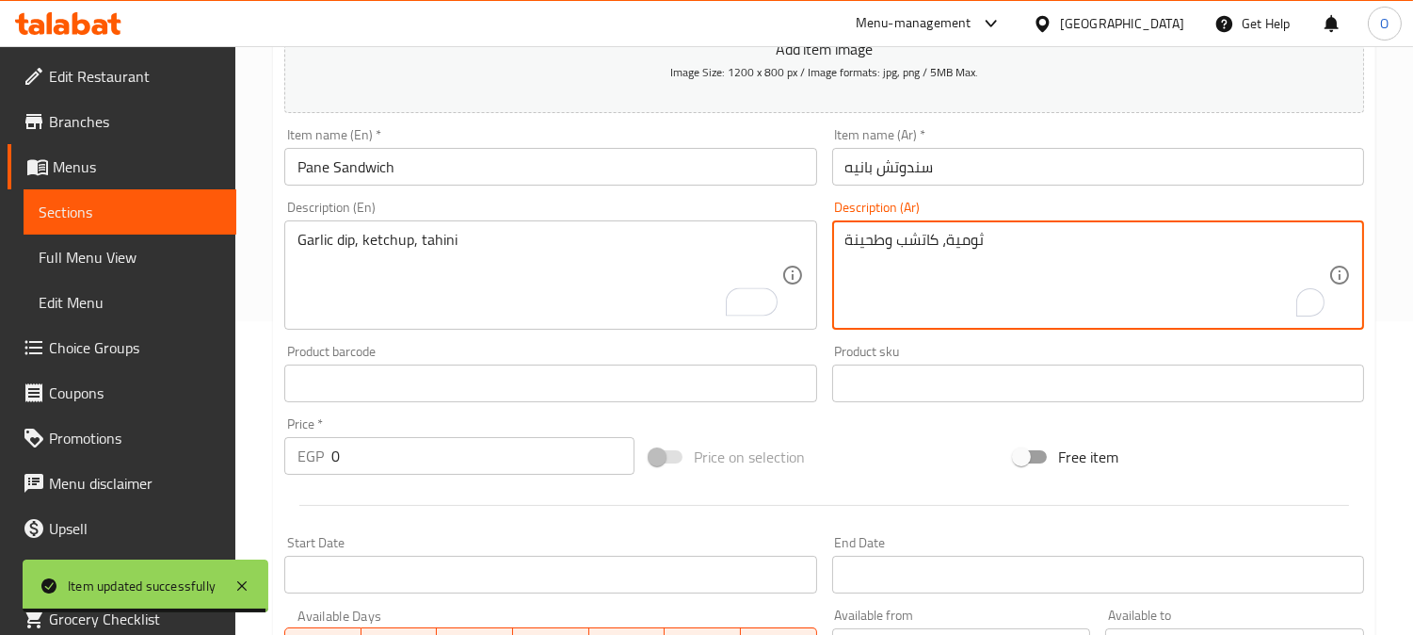
click at [957, 268] on textarea "ثومية، كاتشب وطحينة" at bounding box center [1087, 275] width 483 height 89
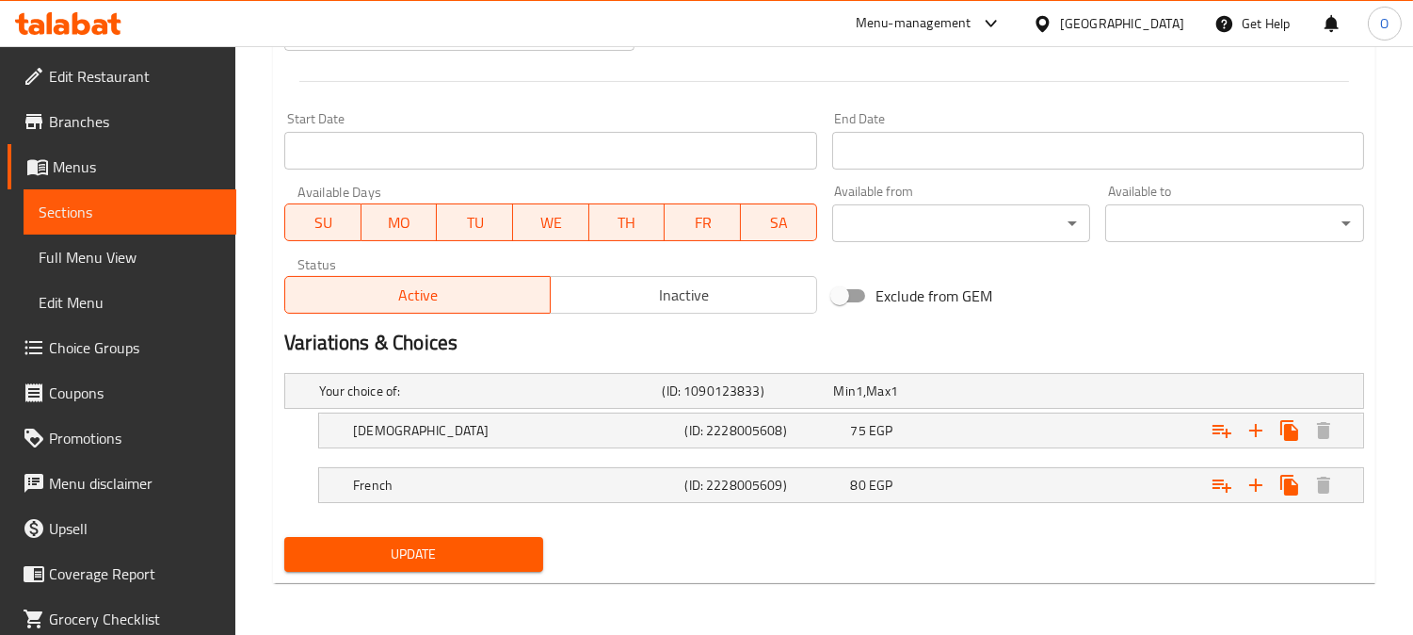
drag, startPoint x: 415, startPoint y: 567, endPoint x: 425, endPoint y: 554, distance: 16.2
click at [416, 566] on button "Update" at bounding box center [413, 554] width 259 height 35
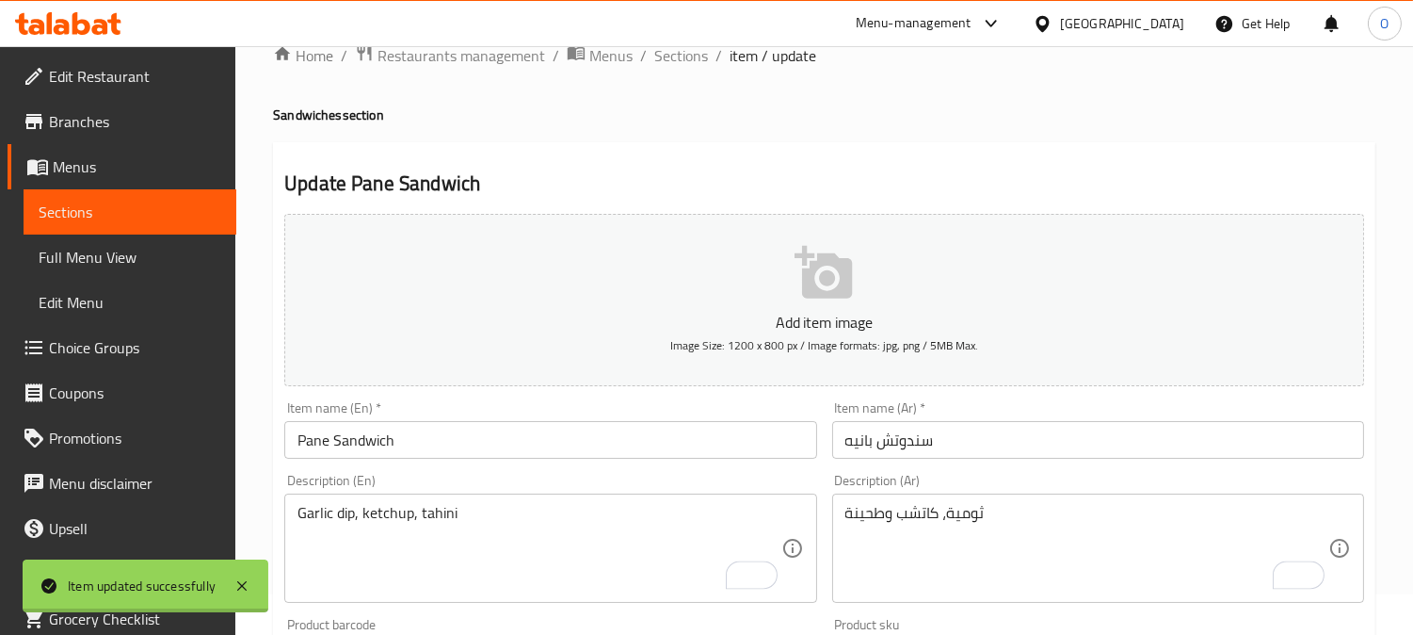
scroll to position [0, 0]
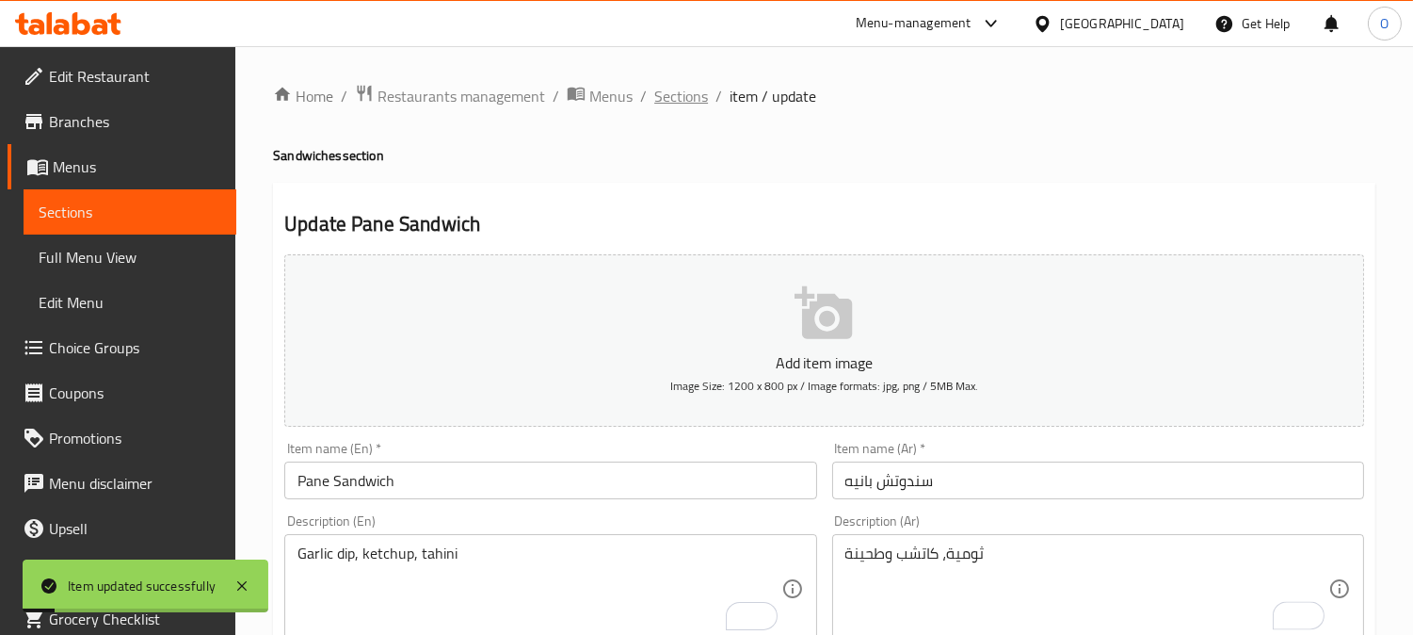
click at [694, 105] on span "Sections" at bounding box center [681, 96] width 54 height 23
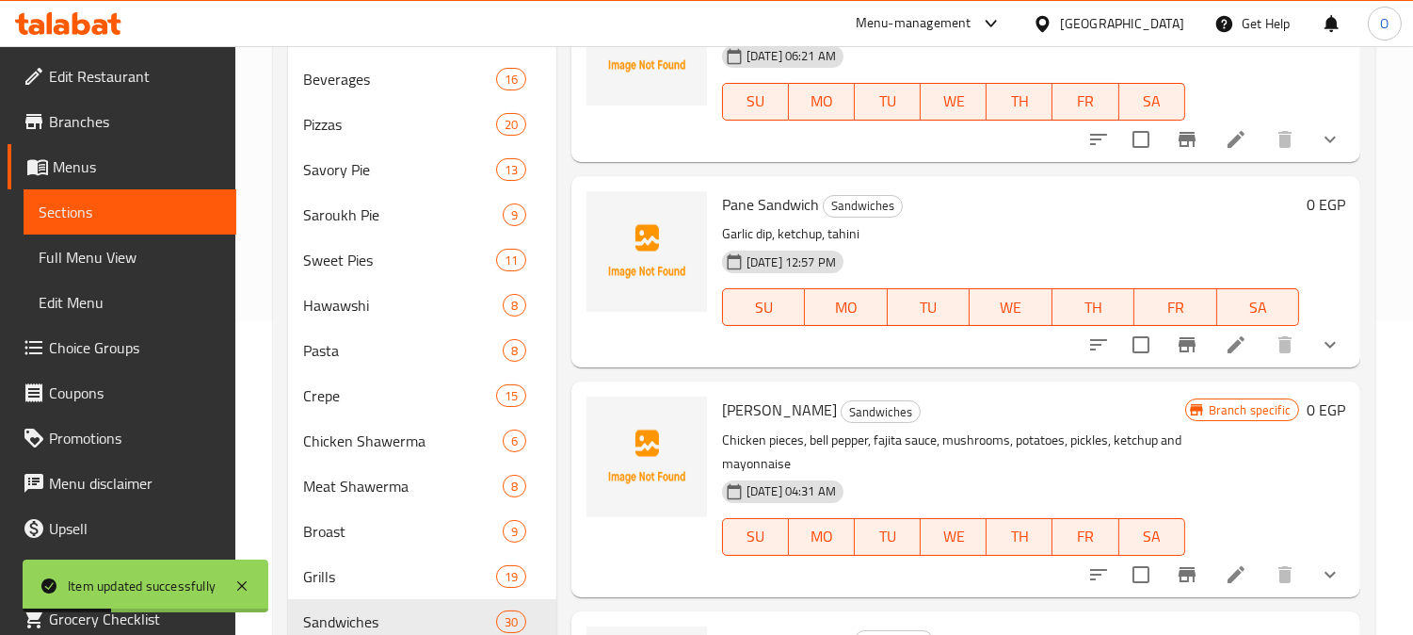
scroll to position [627, 0]
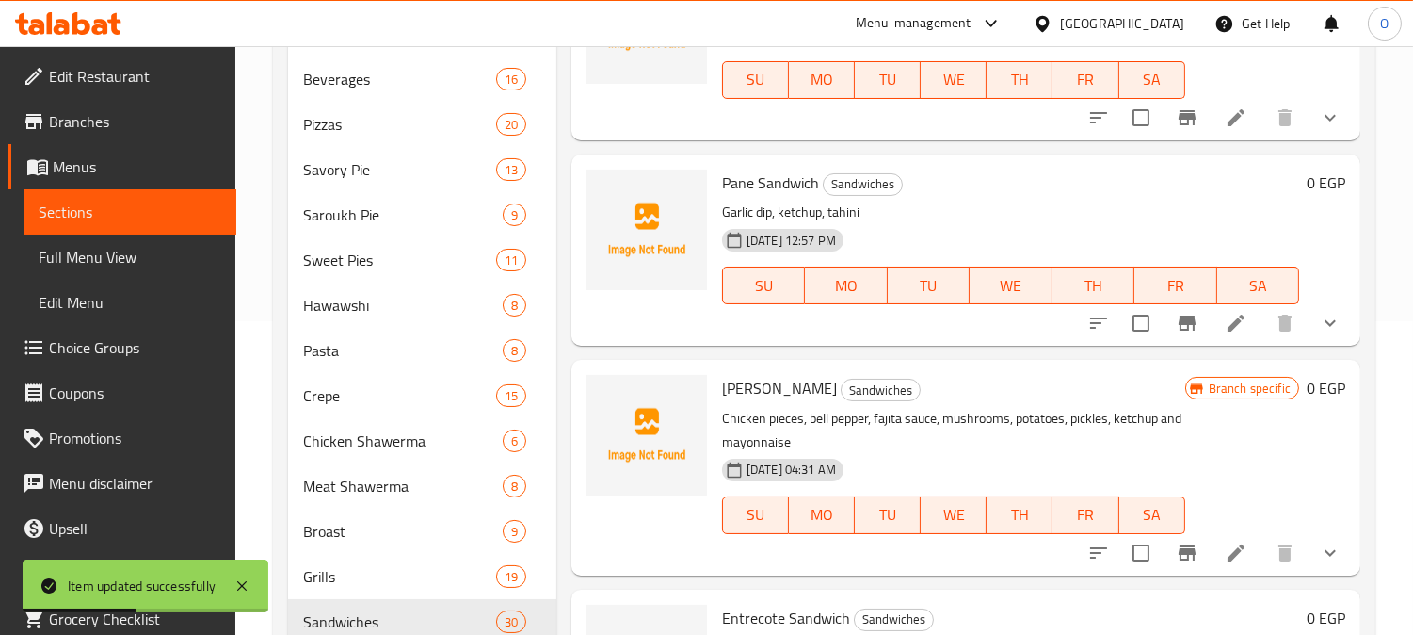
click at [1220, 567] on li at bounding box center [1236, 553] width 53 height 34
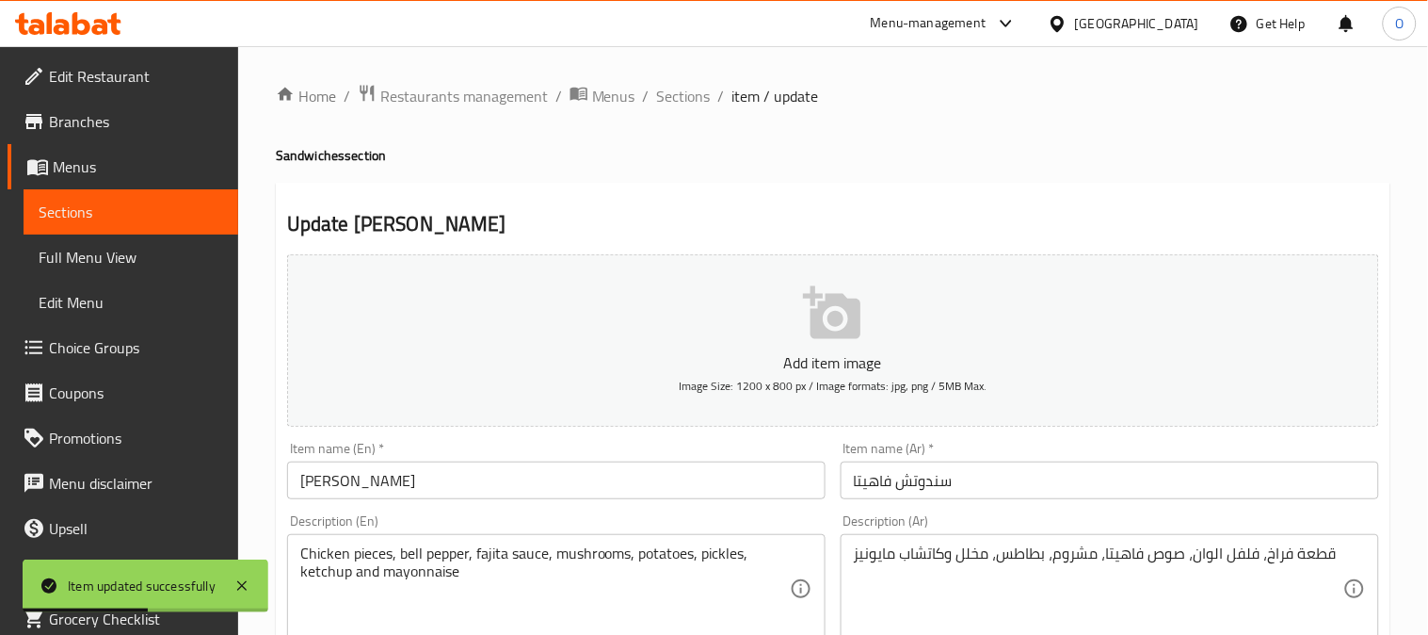
click at [493, 551] on div at bounding box center [714, 317] width 1428 height 635
click at [493, 552] on div at bounding box center [714, 317] width 1428 height 635
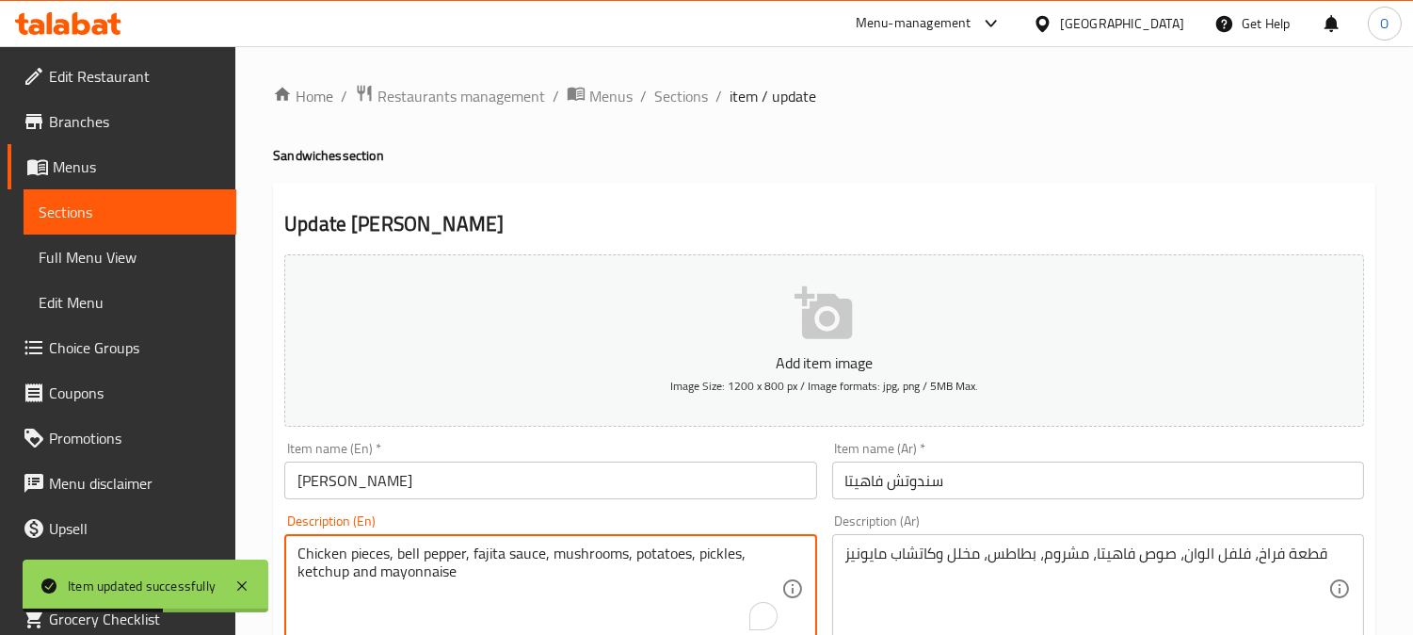
click at [348, 556] on textarea "Chicken pieces, bell pepper, fajita sauce, mushrooms, potatoes, pickles, ketchu…" at bounding box center [539, 588] width 483 height 89
paste textarea "ثومية، كاتشب وطحينة"
type textarea "ثومية، كاتشب وطحينة"
click at [952, 554] on textarea "قطعة فراخ، فلفل الوان، صوص فاهيتا، مشروم، بطاطس، مخلل وكاتشاب مايونيز" at bounding box center [1087, 588] width 483 height 89
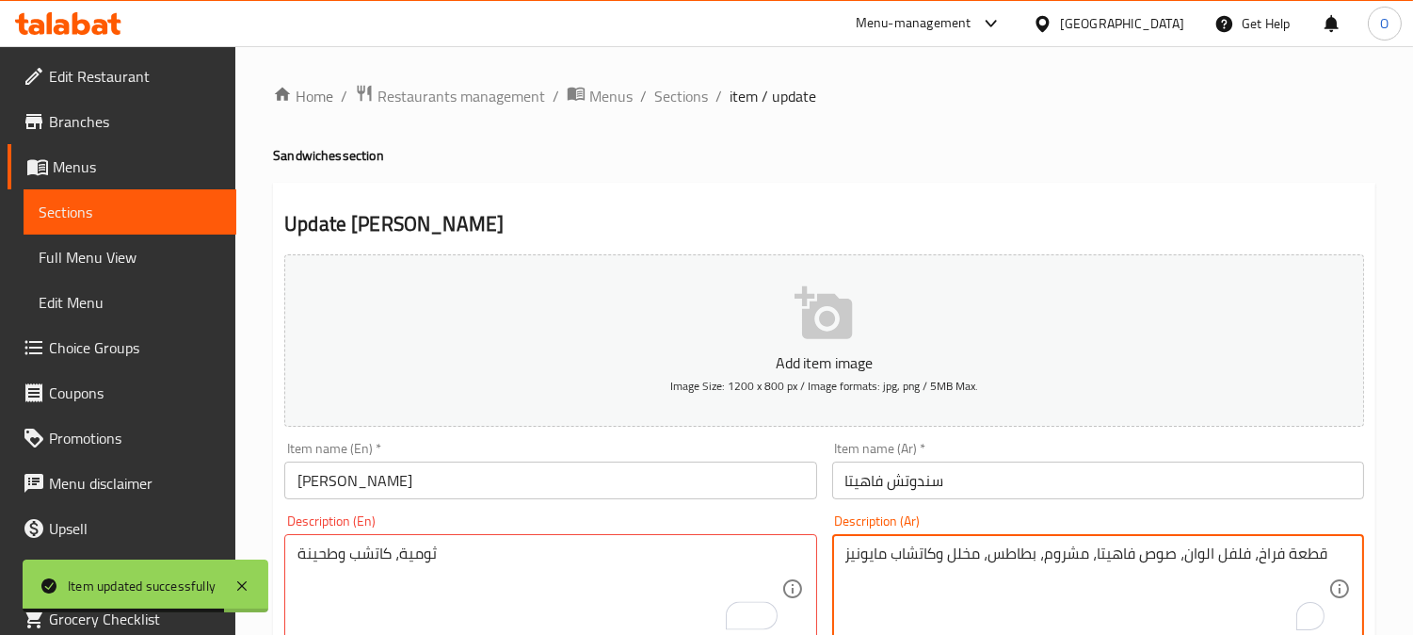
click at [952, 554] on textarea "قطعة فراخ، فلفل الوان، صوص فاهيتا، مشروم، بطاطس، مخلل وكاتشاب مايونيز" at bounding box center [1087, 588] width 483 height 89
paste textarea "ثومية، كاتشب وطحينة"
type textarea "ثومية، كاتشب وطحينة"
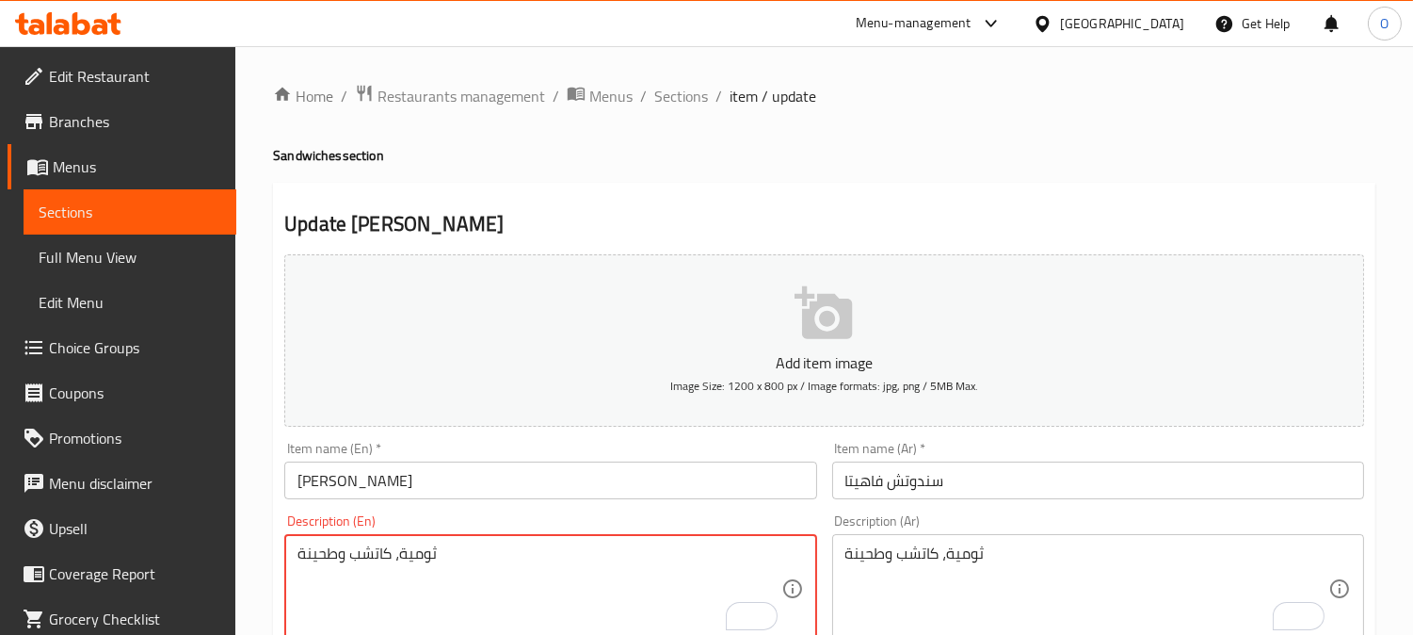
click at [484, 574] on textarea "ثومية، كاتشب وطحينة" at bounding box center [539, 588] width 483 height 89
paste textarea "Garlic dip, ketchup, tahini"
type textarea "Garlic dip, ketchup, tahini"
click at [991, 597] on textarea "ثومية، كاتشب وطحينة" at bounding box center [1087, 588] width 483 height 89
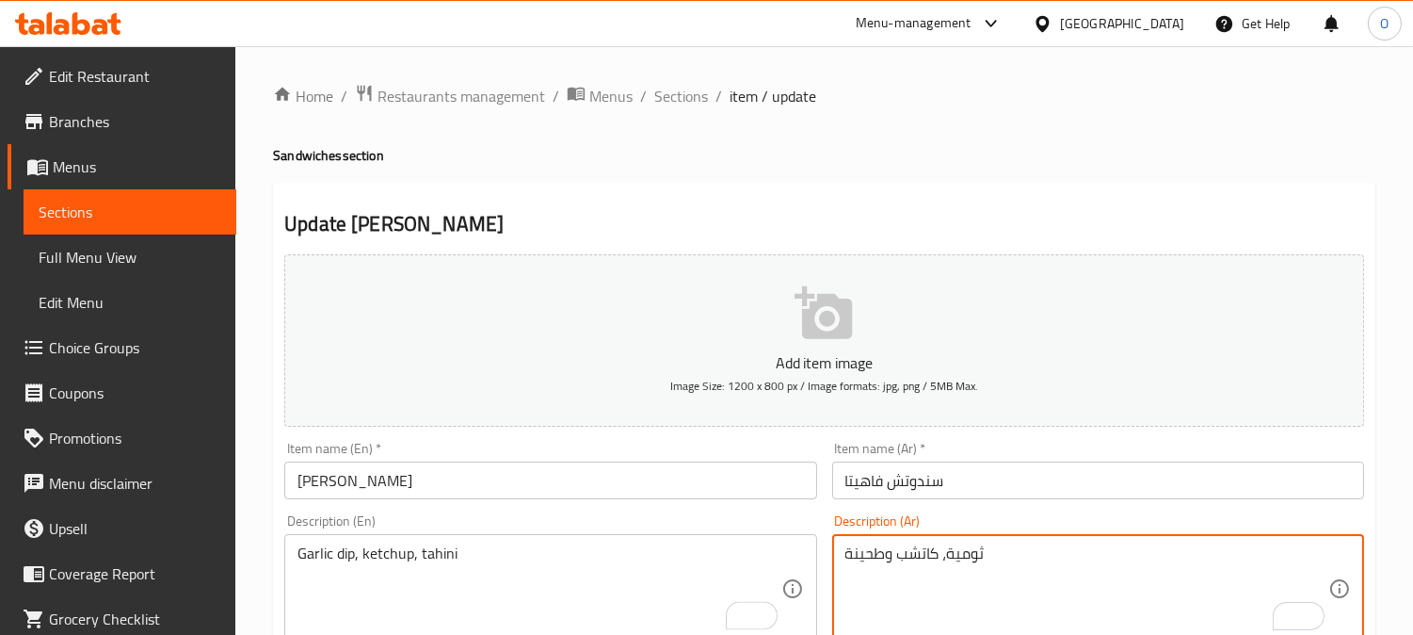
click at [991, 597] on textarea "ثومية، كاتشب وطحينة" at bounding box center [1087, 588] width 483 height 89
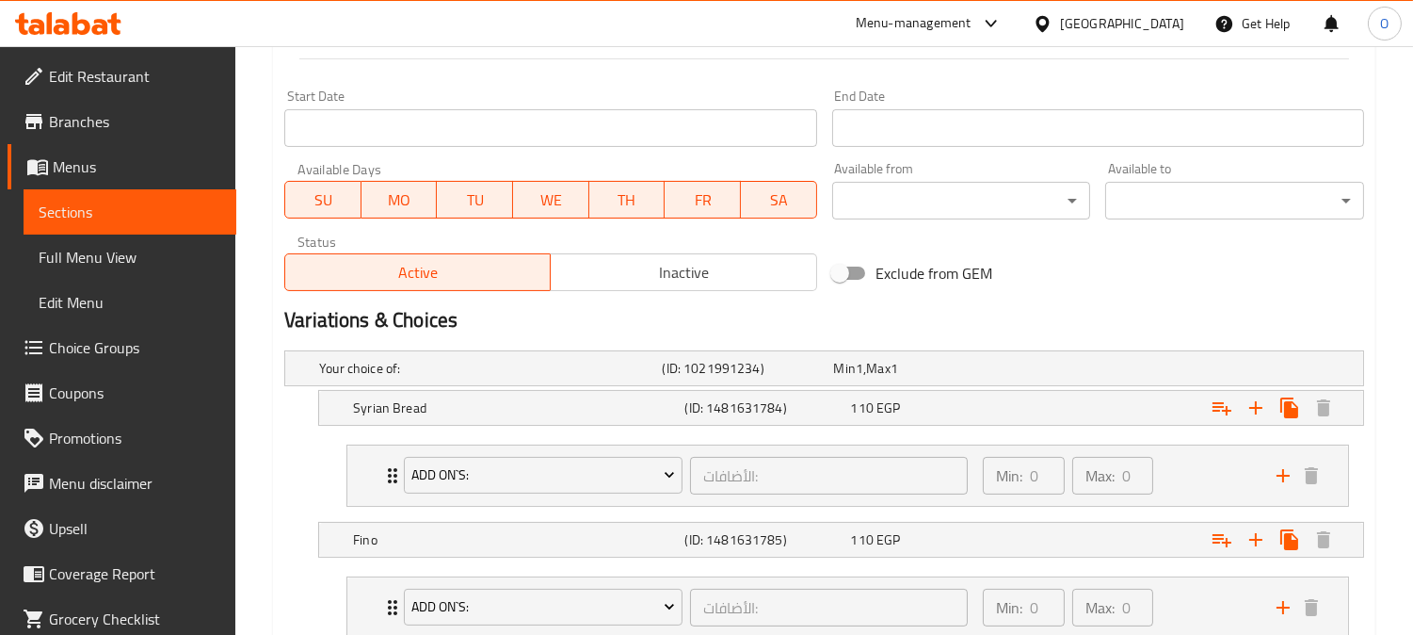
scroll to position [892, 0]
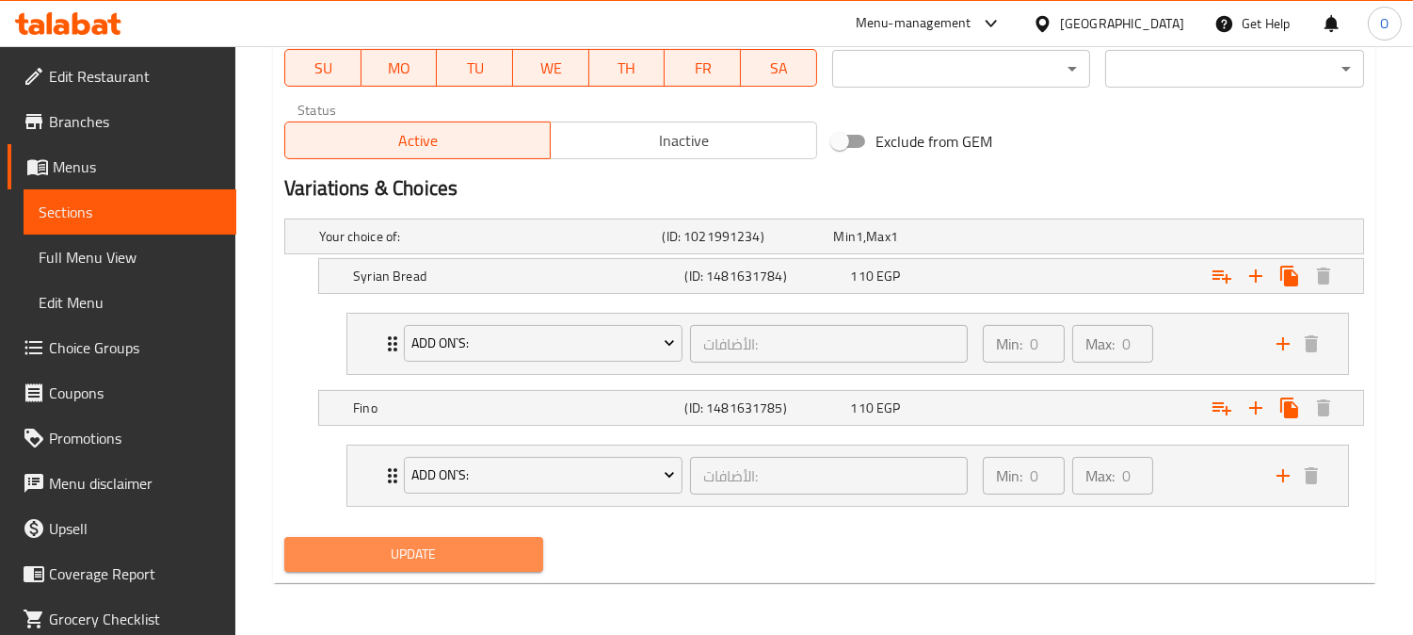
click at [439, 543] on span "Update" at bounding box center [413, 554] width 229 height 24
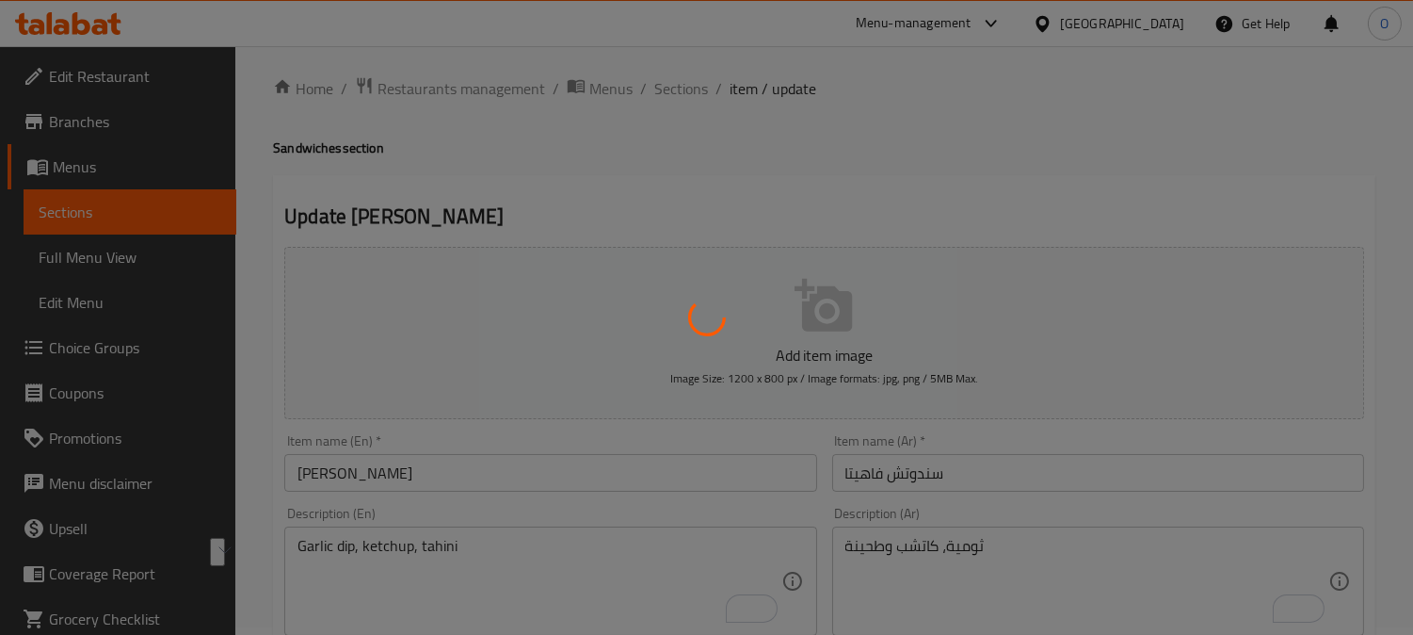
scroll to position [0, 0]
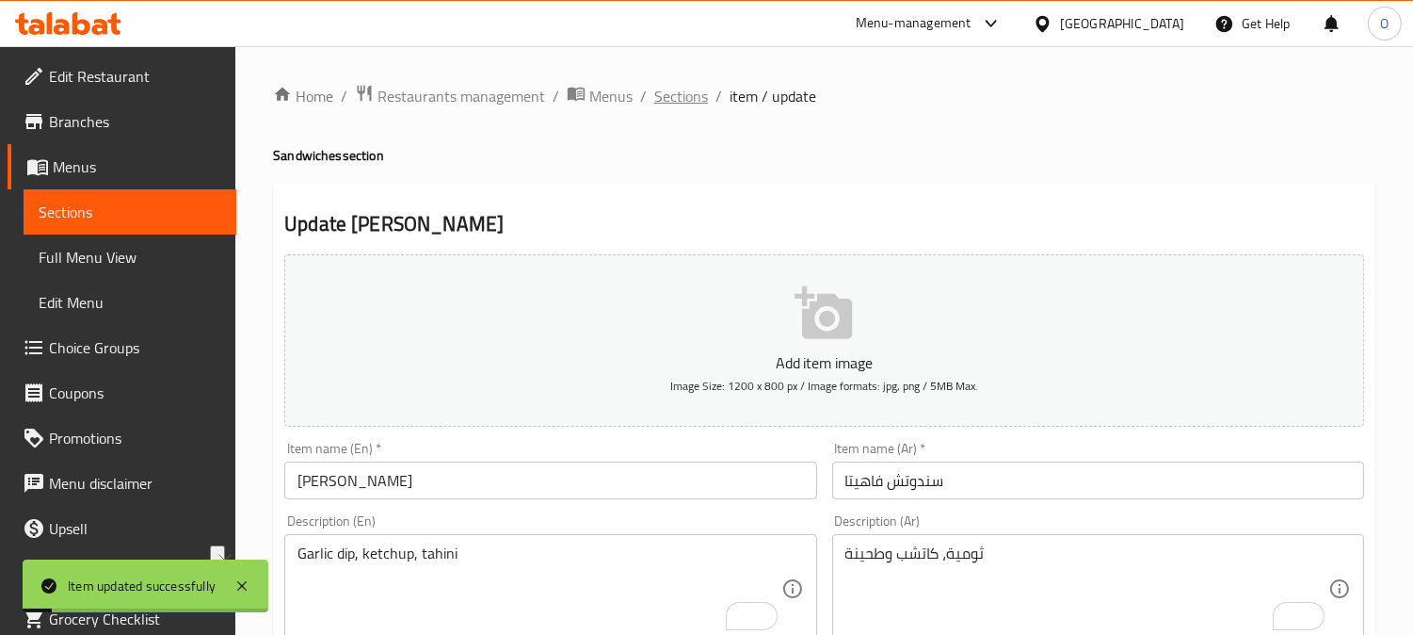
click at [693, 94] on span "Sections" at bounding box center [681, 96] width 54 height 23
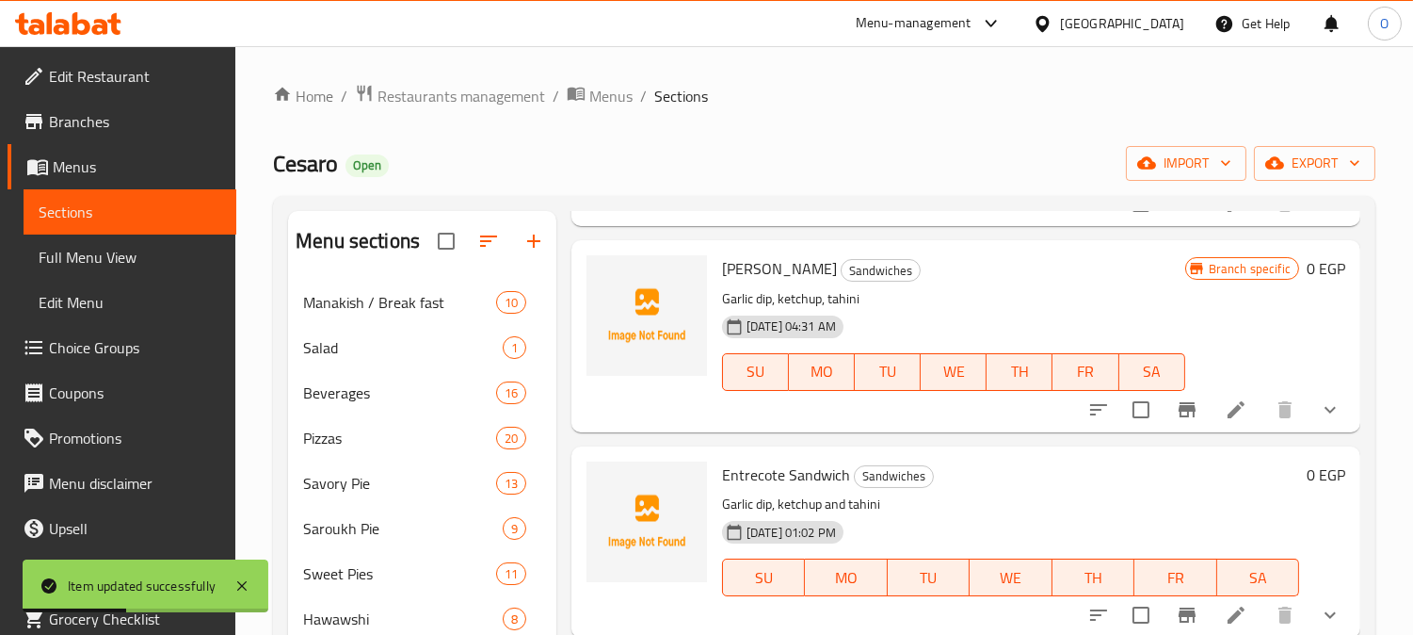
scroll to position [1151, 0]
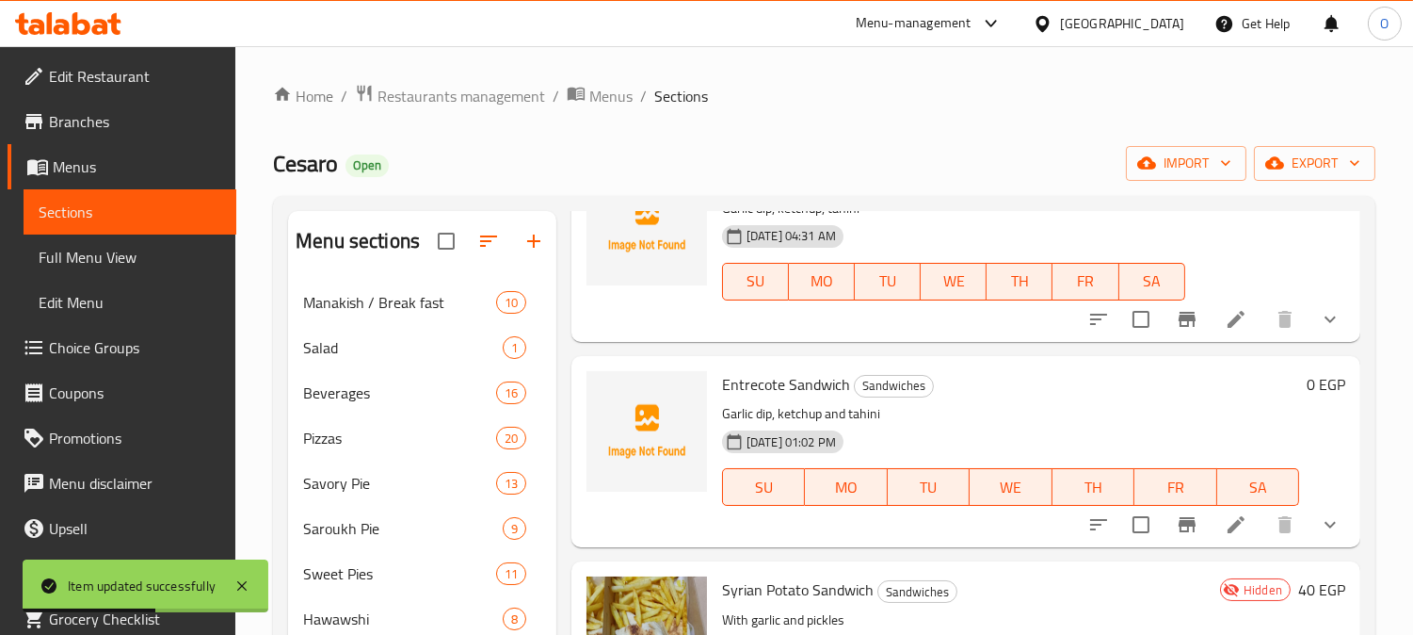
click at [1210, 524] on li at bounding box center [1236, 525] width 53 height 34
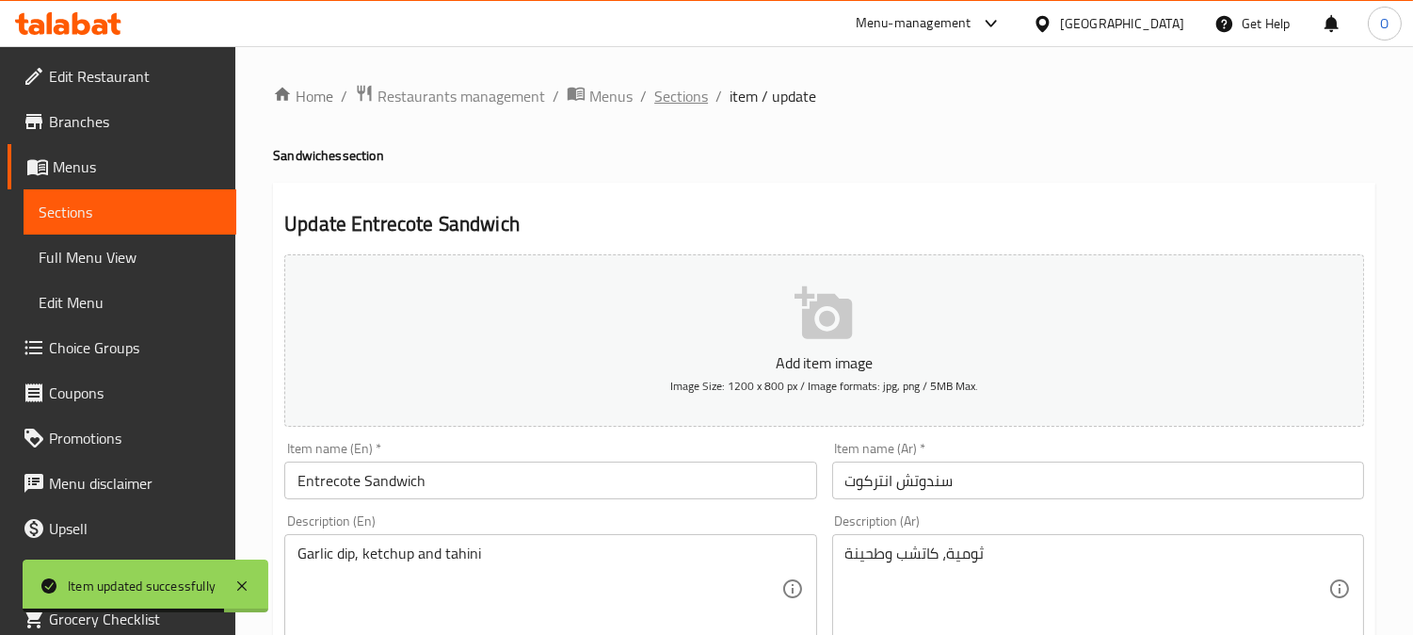
click at [672, 106] on span "Sections" at bounding box center [681, 96] width 54 height 23
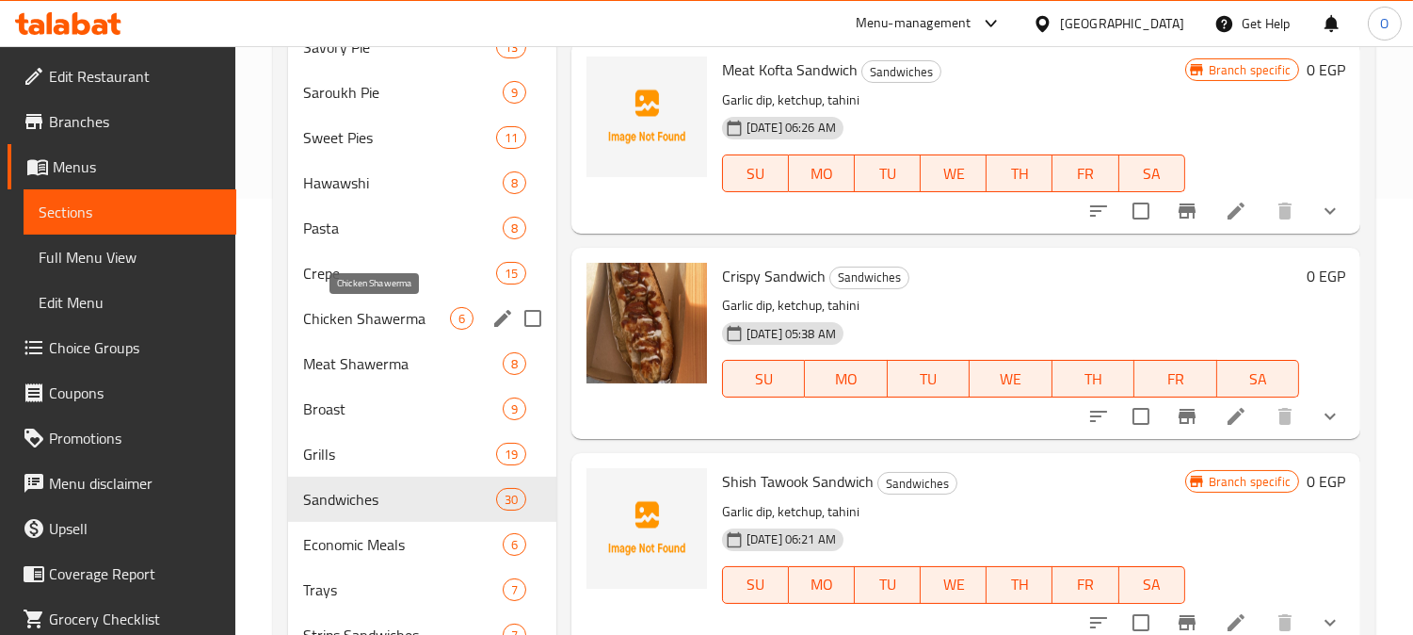
scroll to position [399, 0]
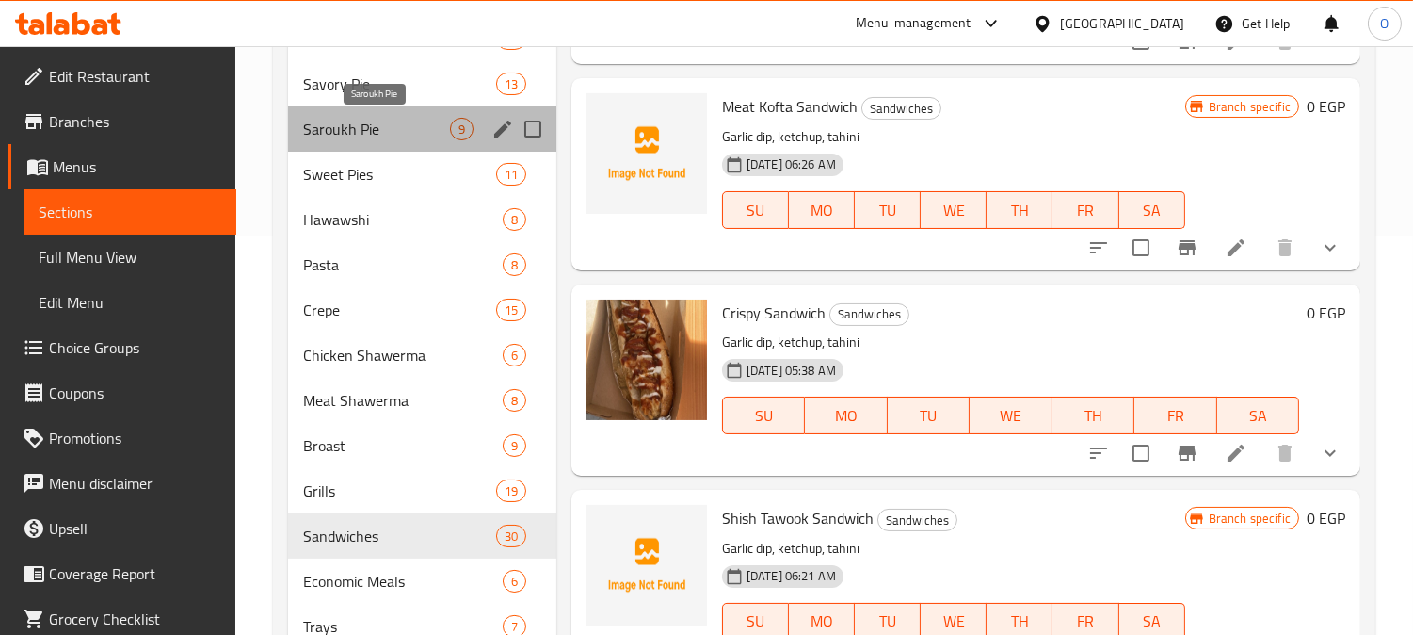
click at [434, 128] on span "Saroukh Pie" at bounding box center [376, 129] width 147 height 23
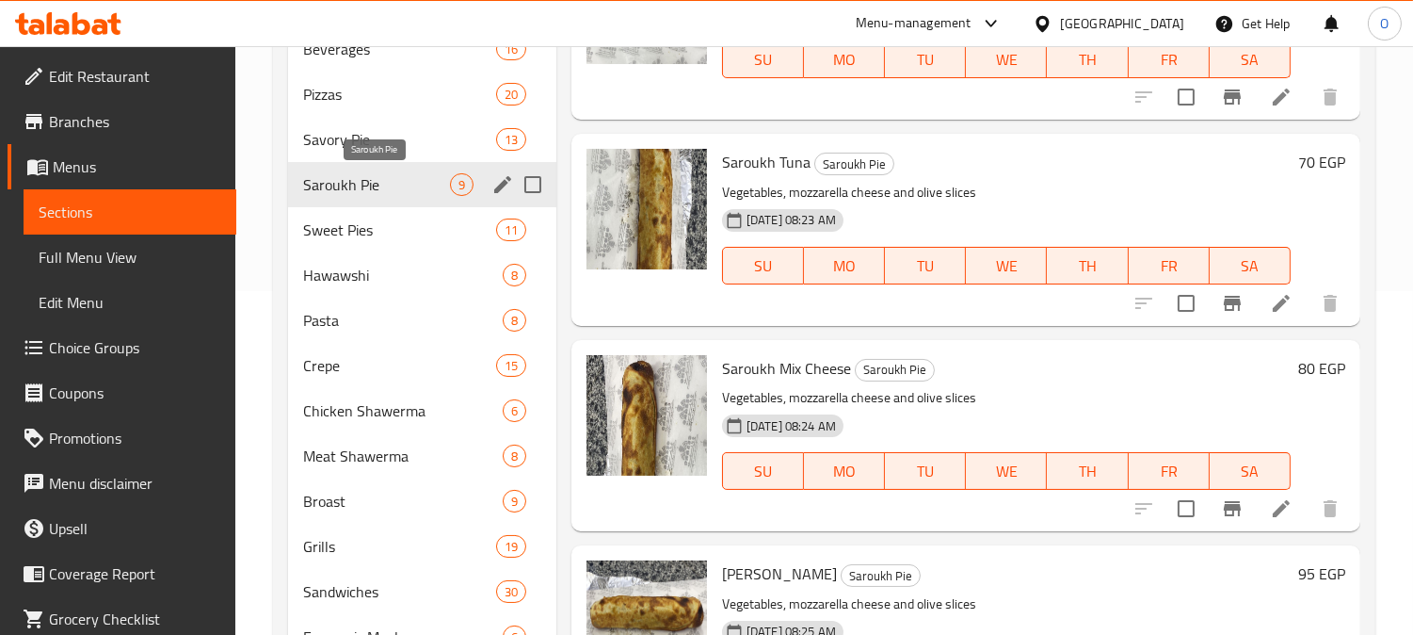
scroll to position [295, 0]
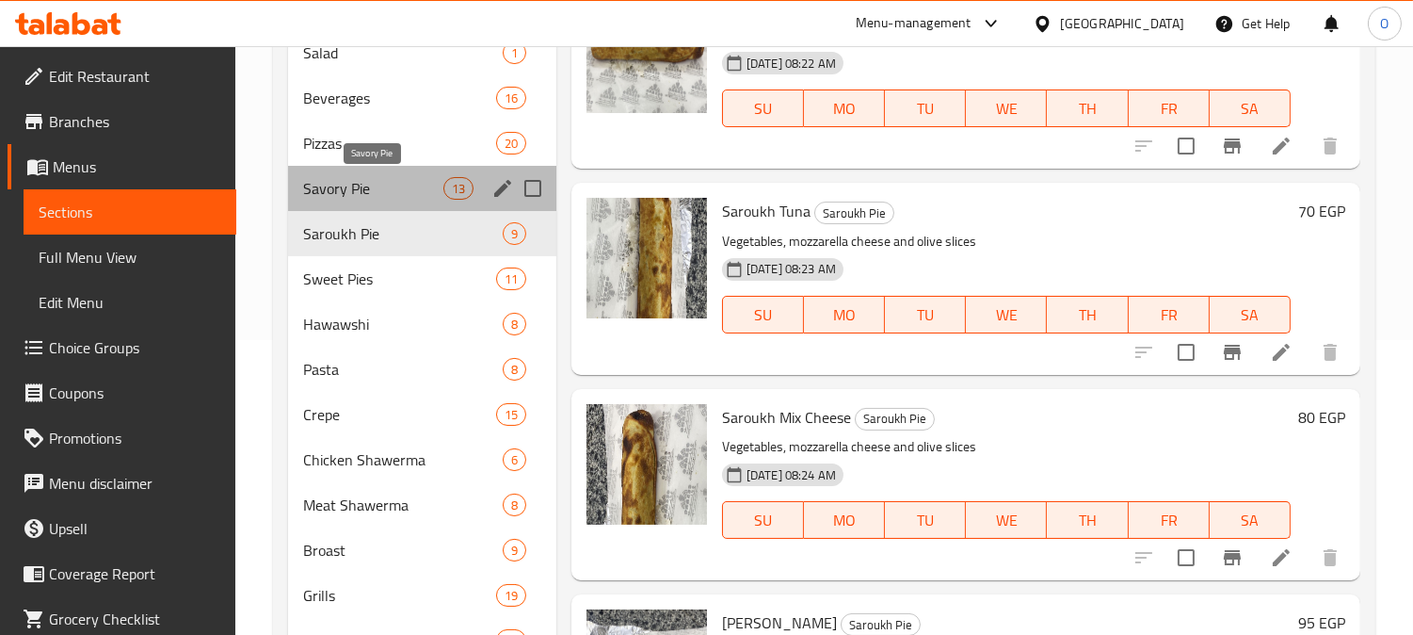
click at [397, 180] on span "Savory Pie" at bounding box center [372, 188] width 139 height 23
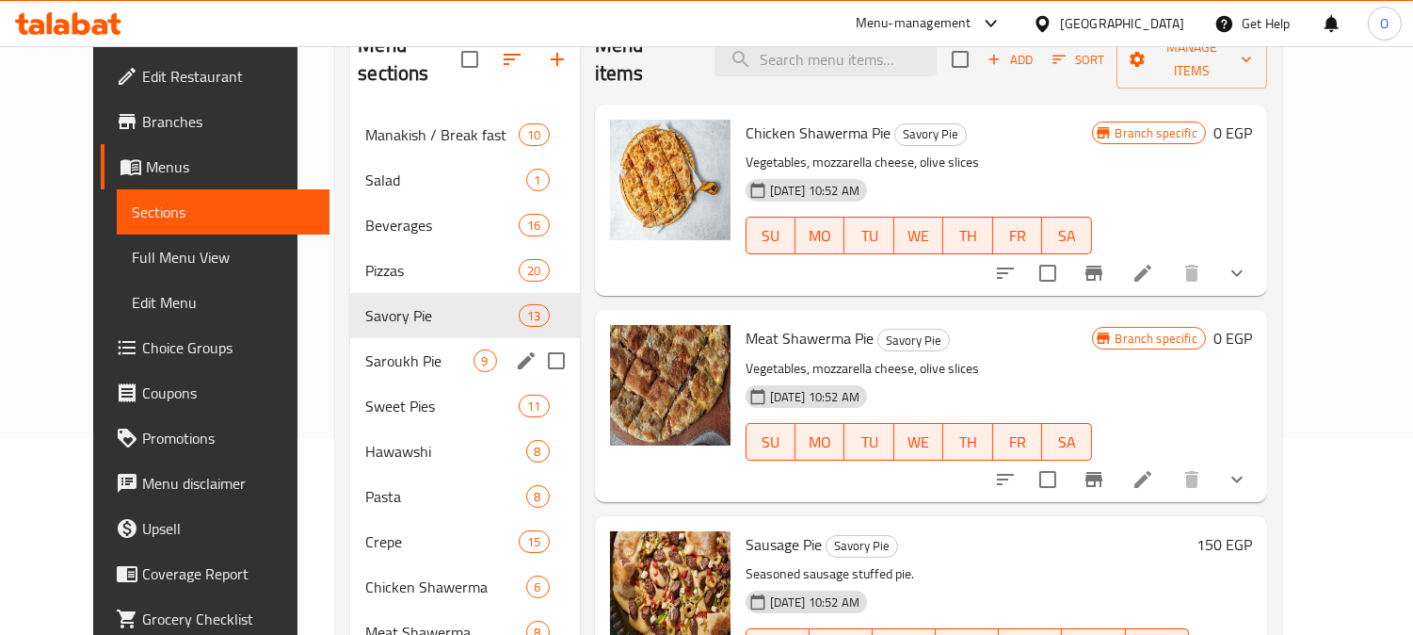
scroll to position [209, 0]
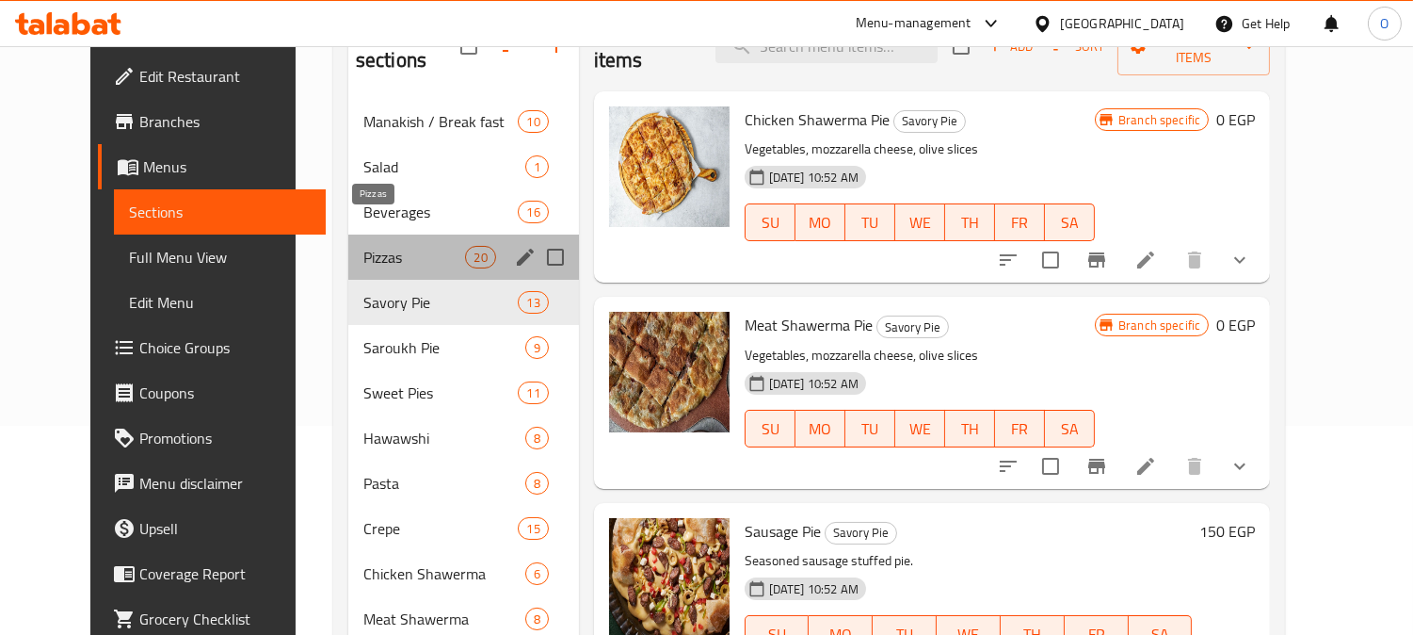
click at [424, 246] on span "Pizzas" at bounding box center [414, 257] width 103 height 23
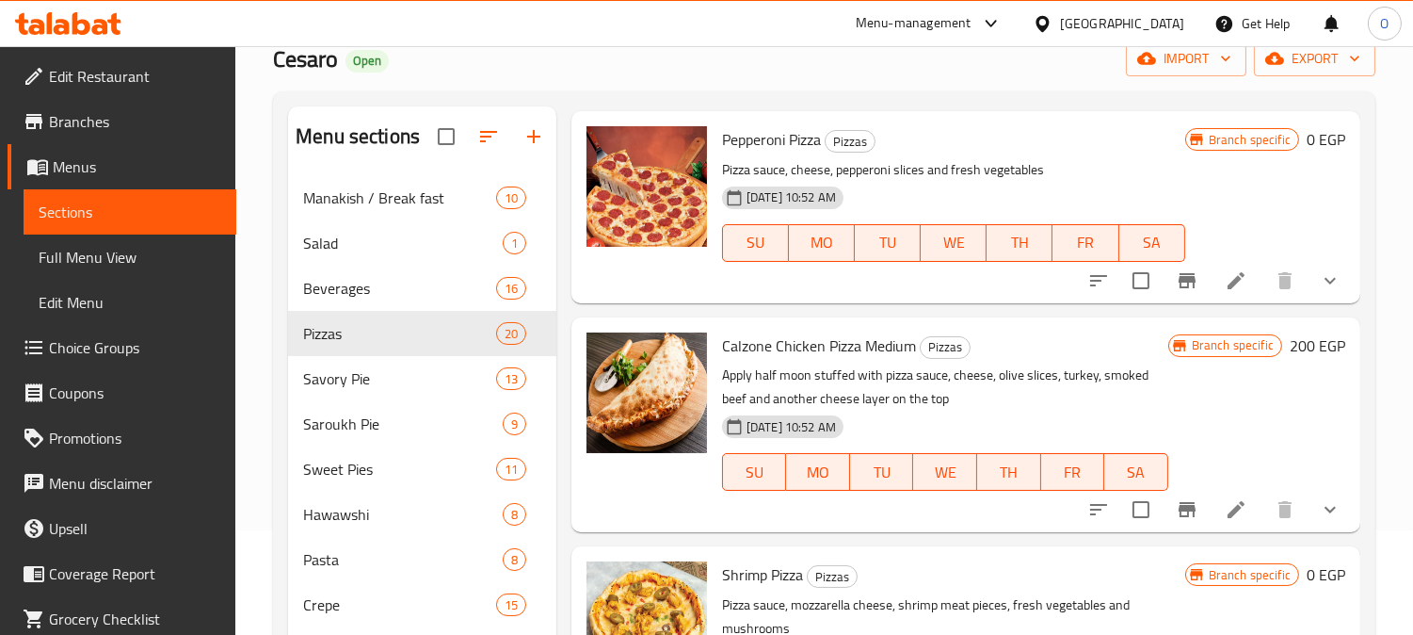
scroll to position [1151, 0]
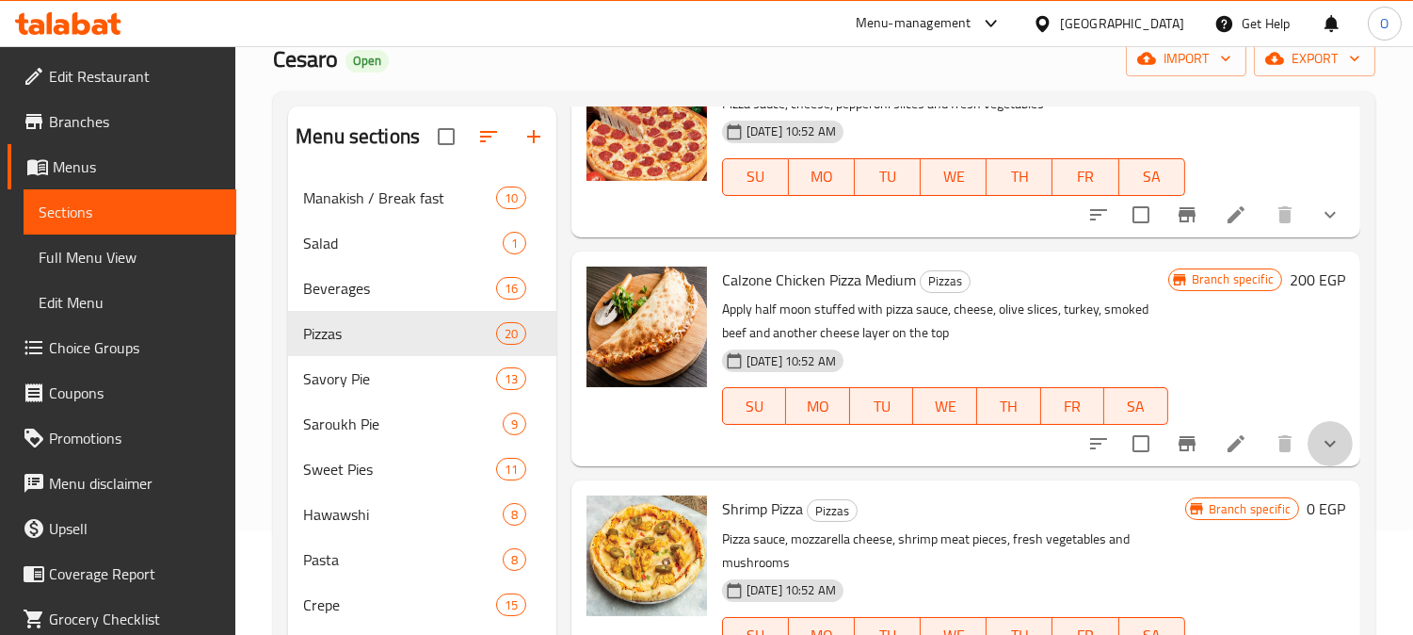
click at [1308, 428] on button "show more" at bounding box center [1330, 443] width 45 height 45
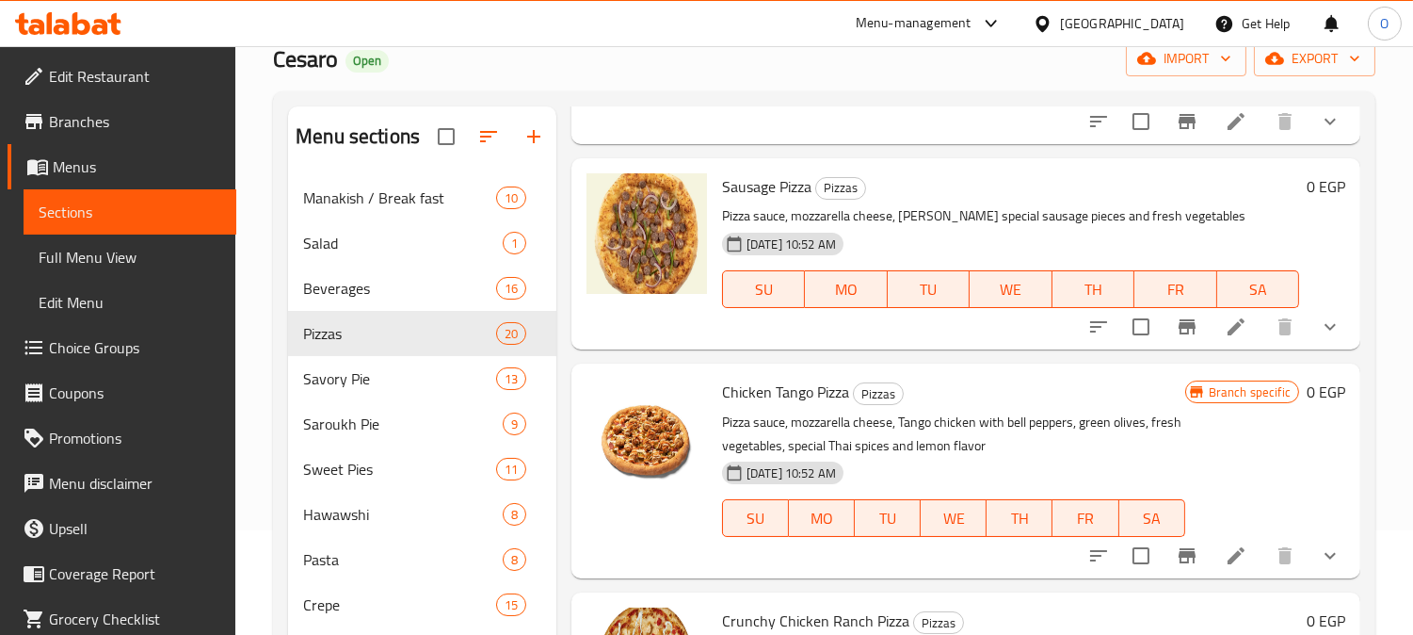
scroll to position [3034, 0]
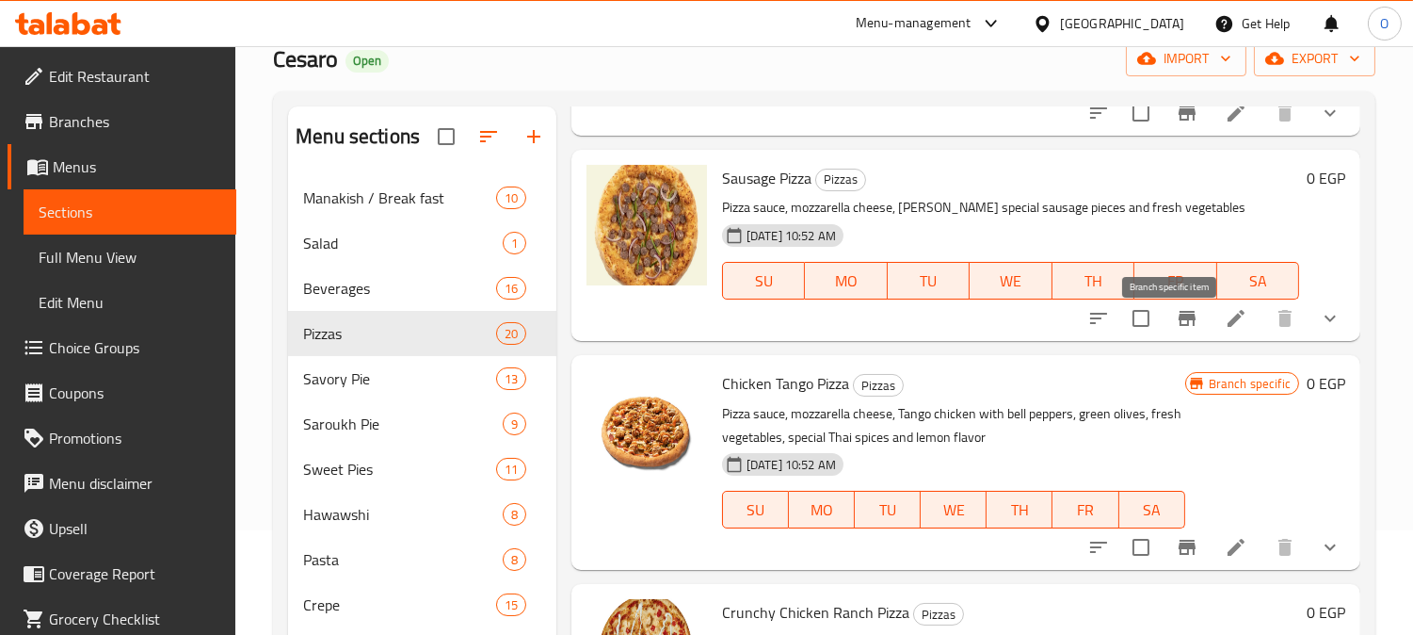
click at [1176, 330] on icon "Branch-specific-item" at bounding box center [1187, 318] width 23 height 23
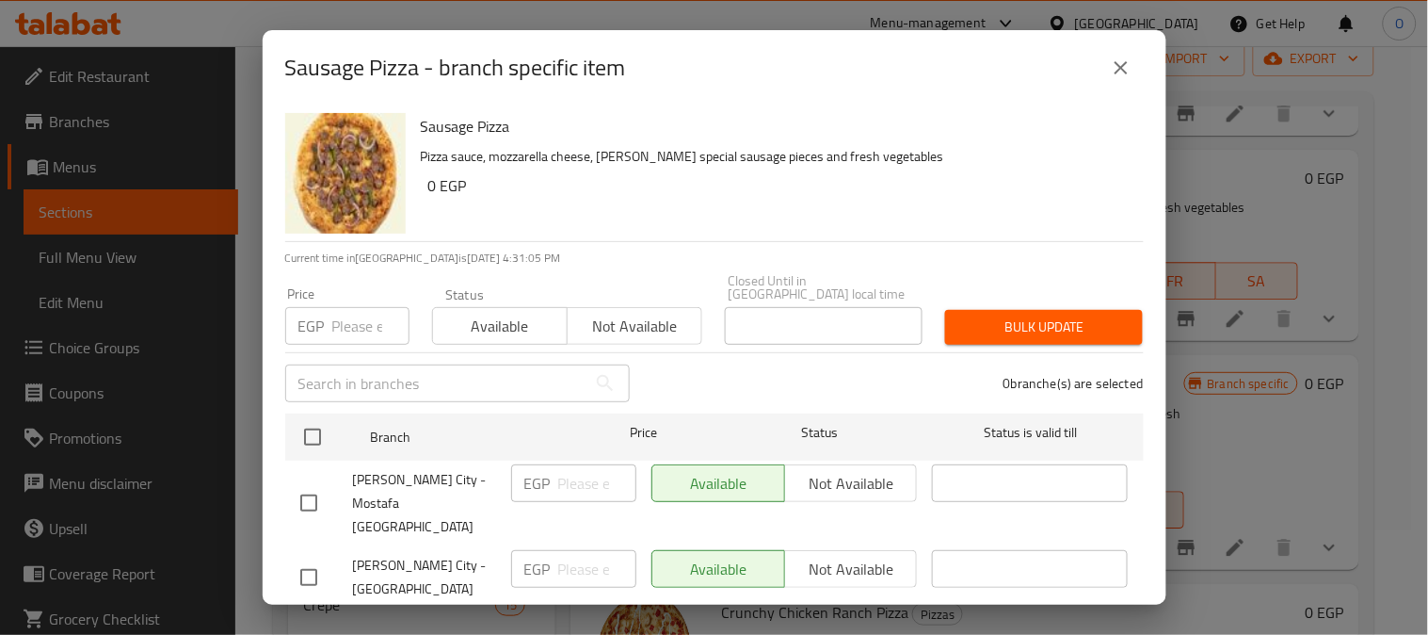
click at [1119, 67] on icon "close" at bounding box center [1121, 67] width 13 height 13
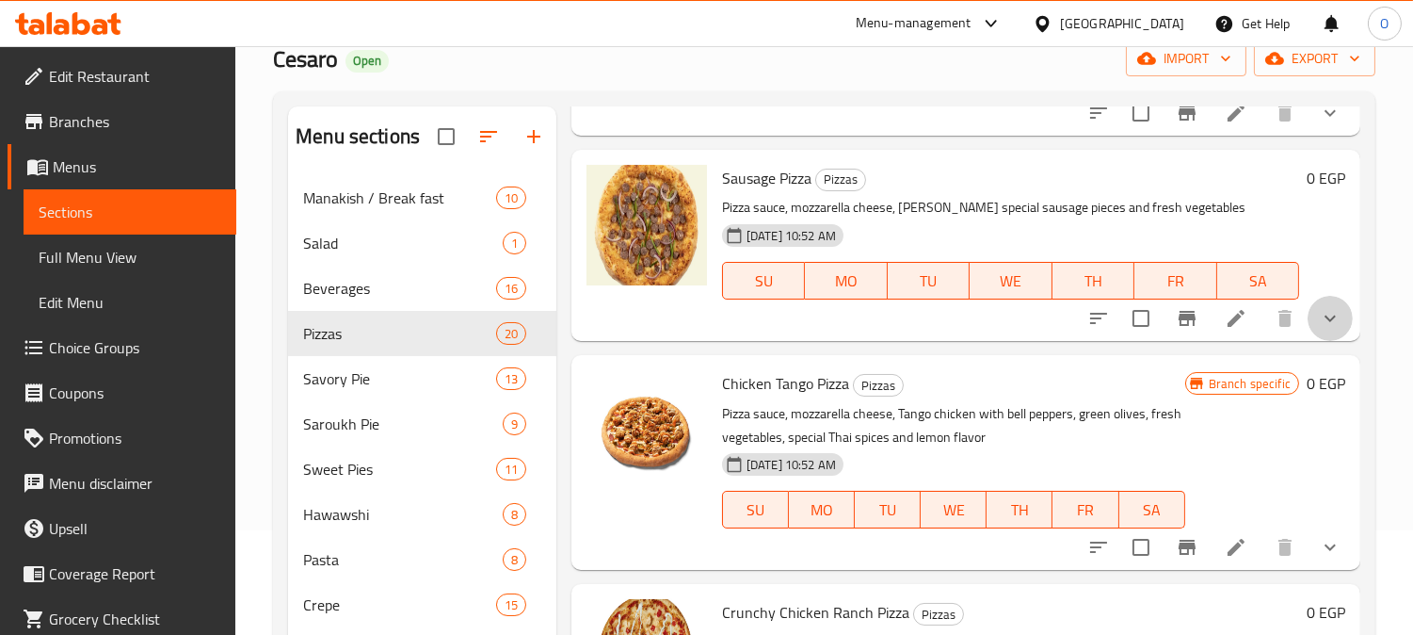
click at [1331, 321] on button "show more" at bounding box center [1330, 318] width 45 height 45
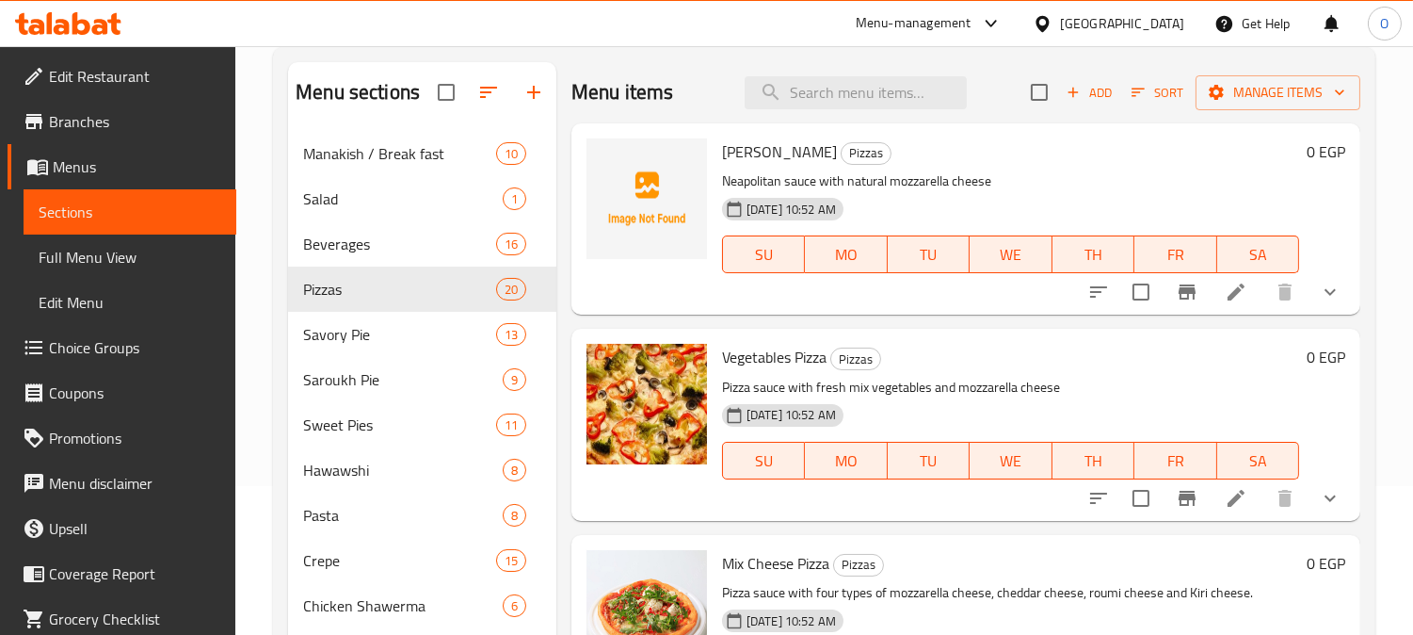
scroll to position [86, 0]
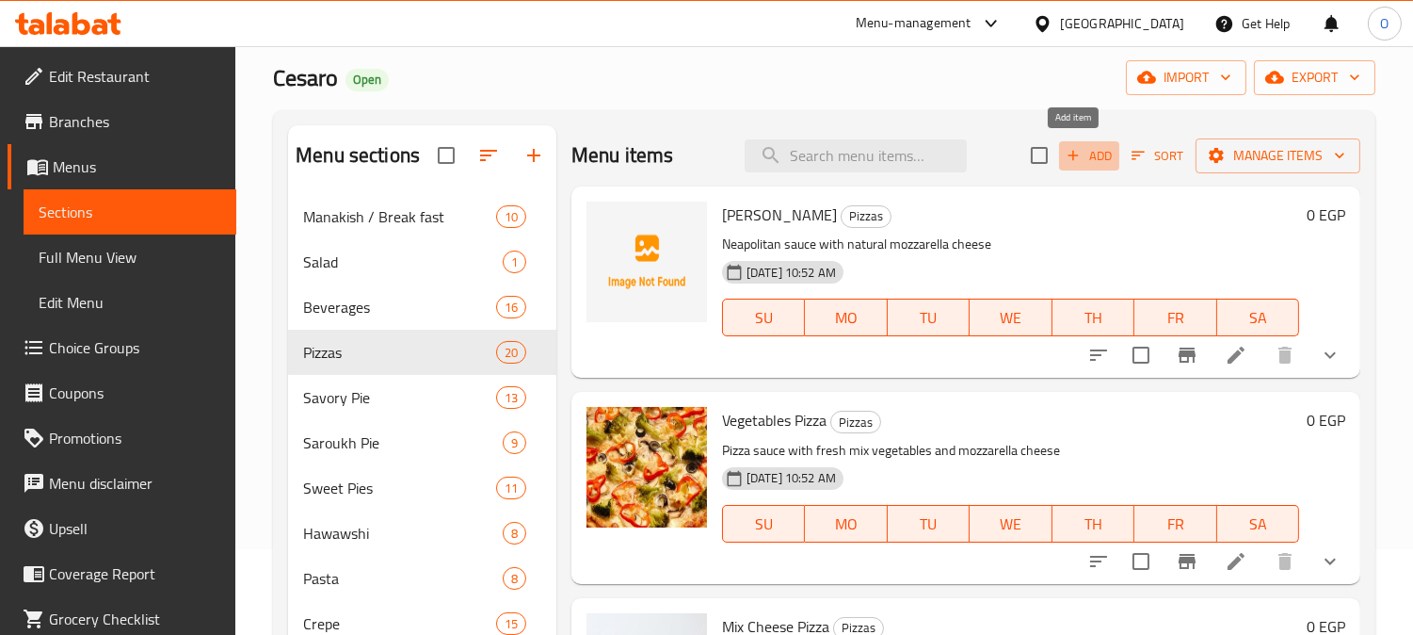
click at [1080, 162] on span "Add" at bounding box center [1089, 156] width 51 height 22
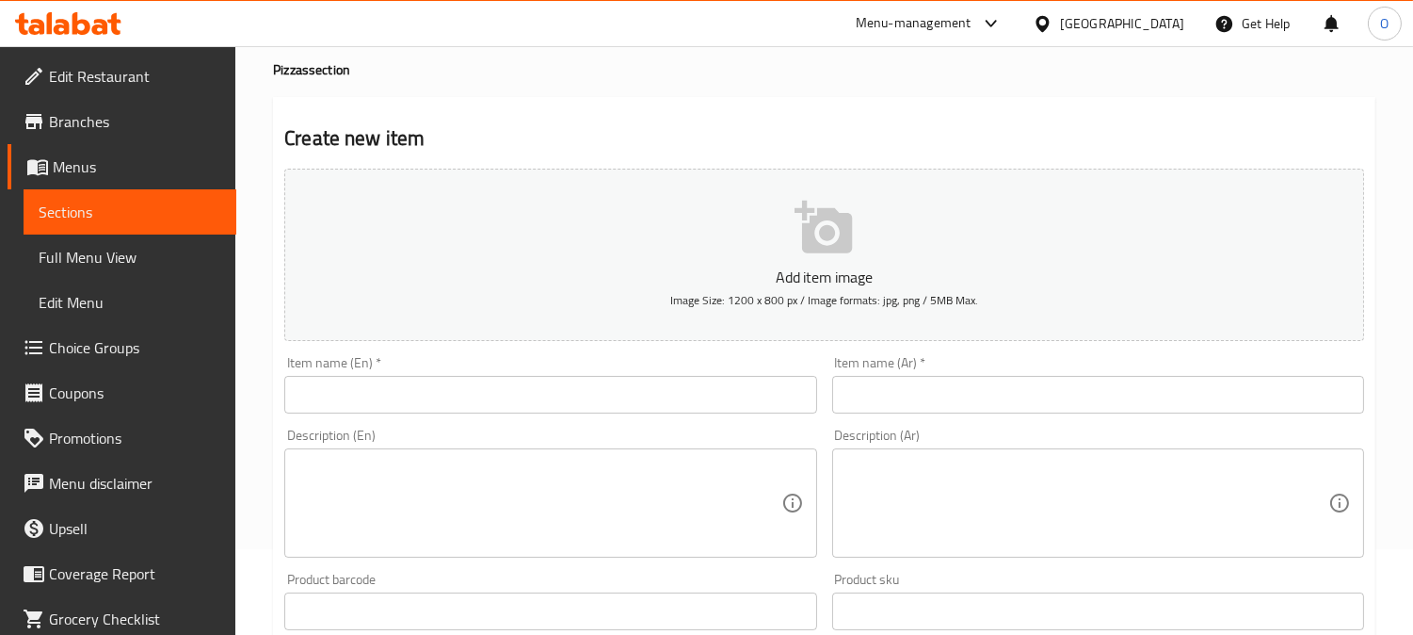
click at [949, 392] on input "text" at bounding box center [1098, 395] width 532 height 38
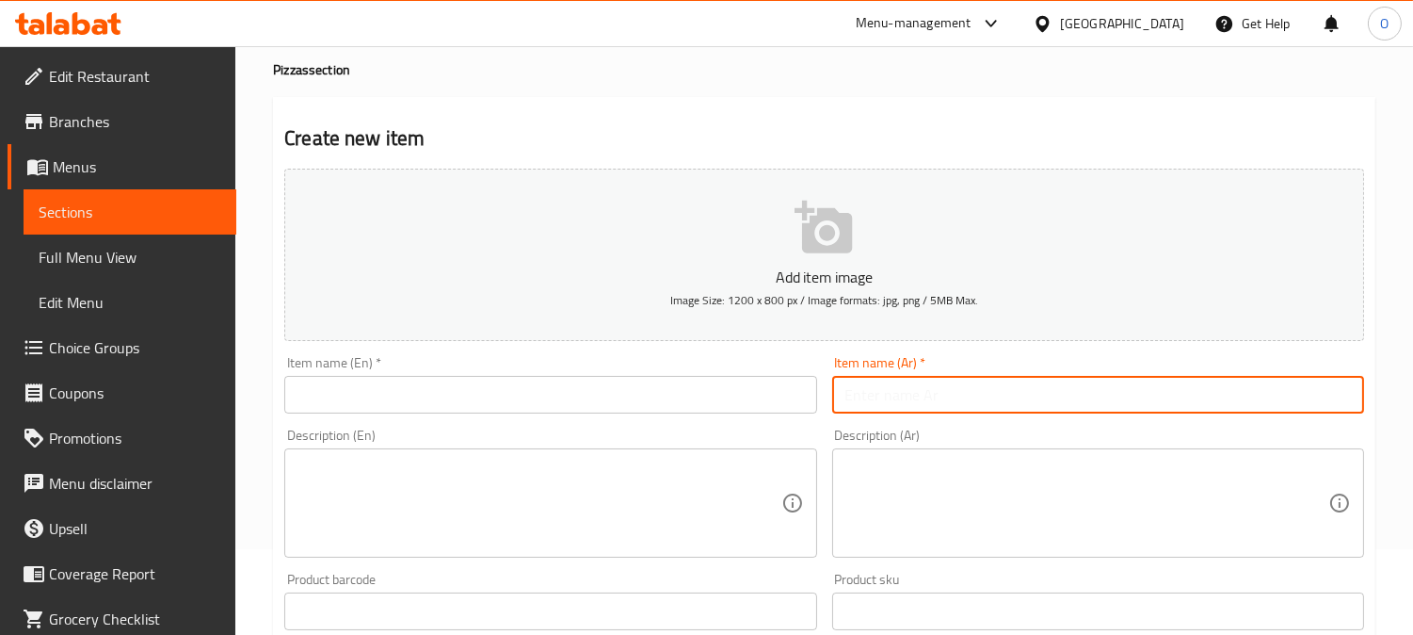
paste input "[PERSON_NAME]"
paste input "سجق"
click at [902, 392] on input "بيتزا سجق" at bounding box center [1098, 395] width 532 height 38
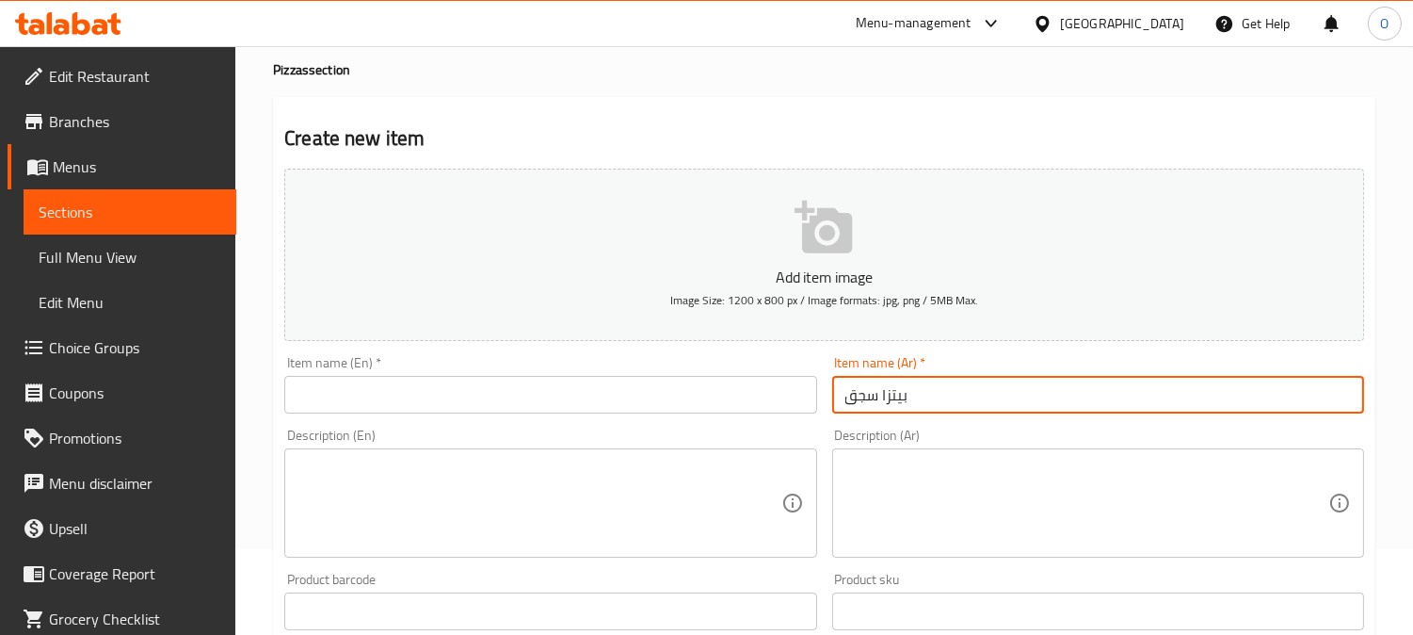
type input "بيتزا سجق"
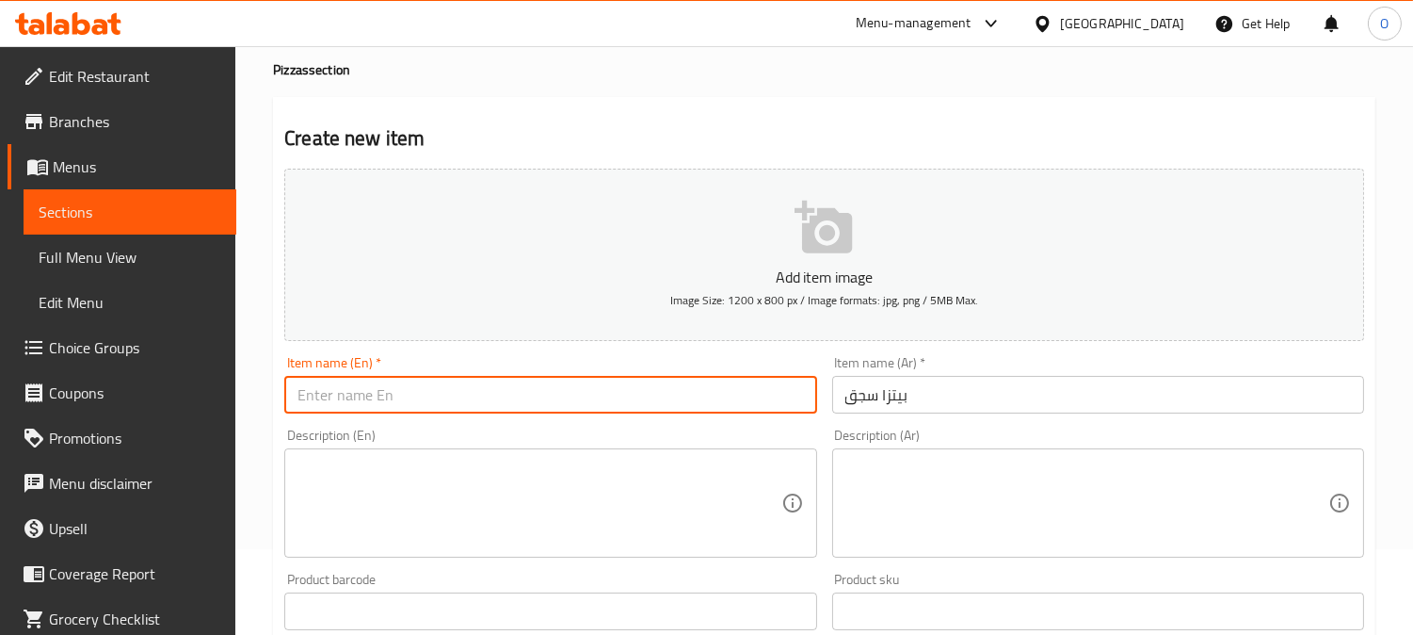
click at [384, 402] on input "text" at bounding box center [550, 395] width 532 height 38
paste input "Sausage Pizza"
type input "Sausage Pizza"
click at [970, 483] on textarea at bounding box center [1087, 503] width 483 height 89
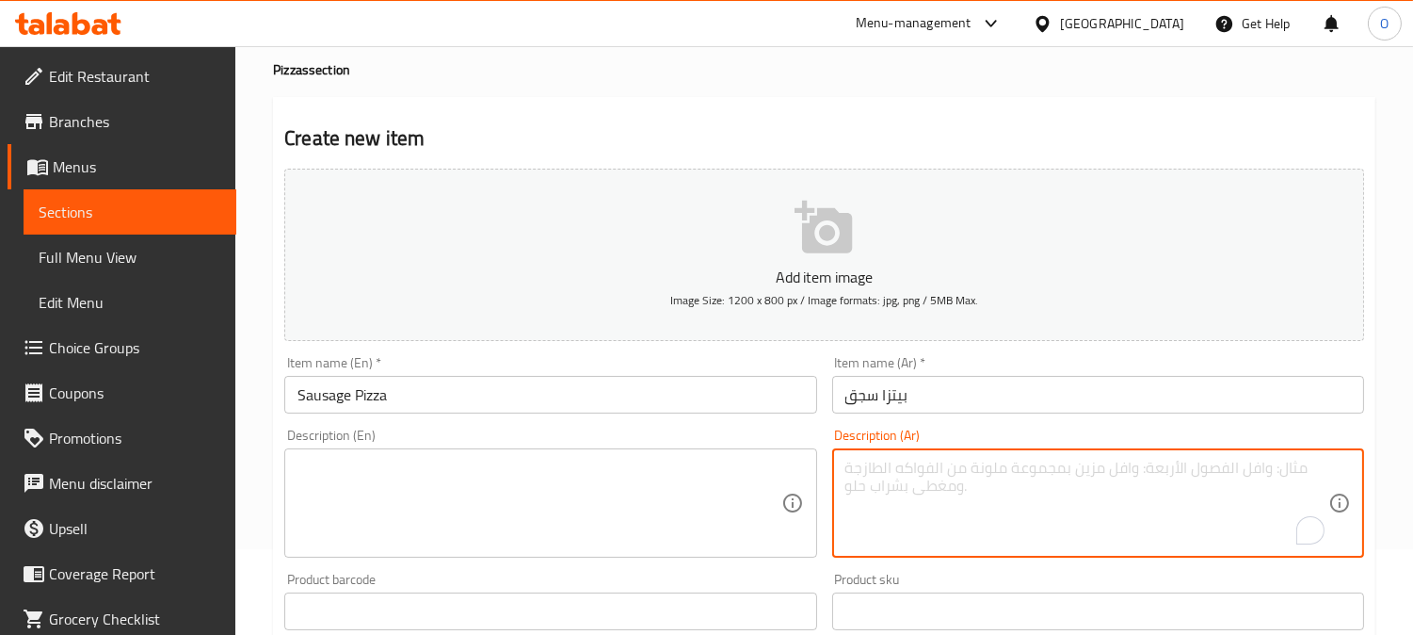
paste textarea ") كاتشاب - مايونيز بيج كولا"
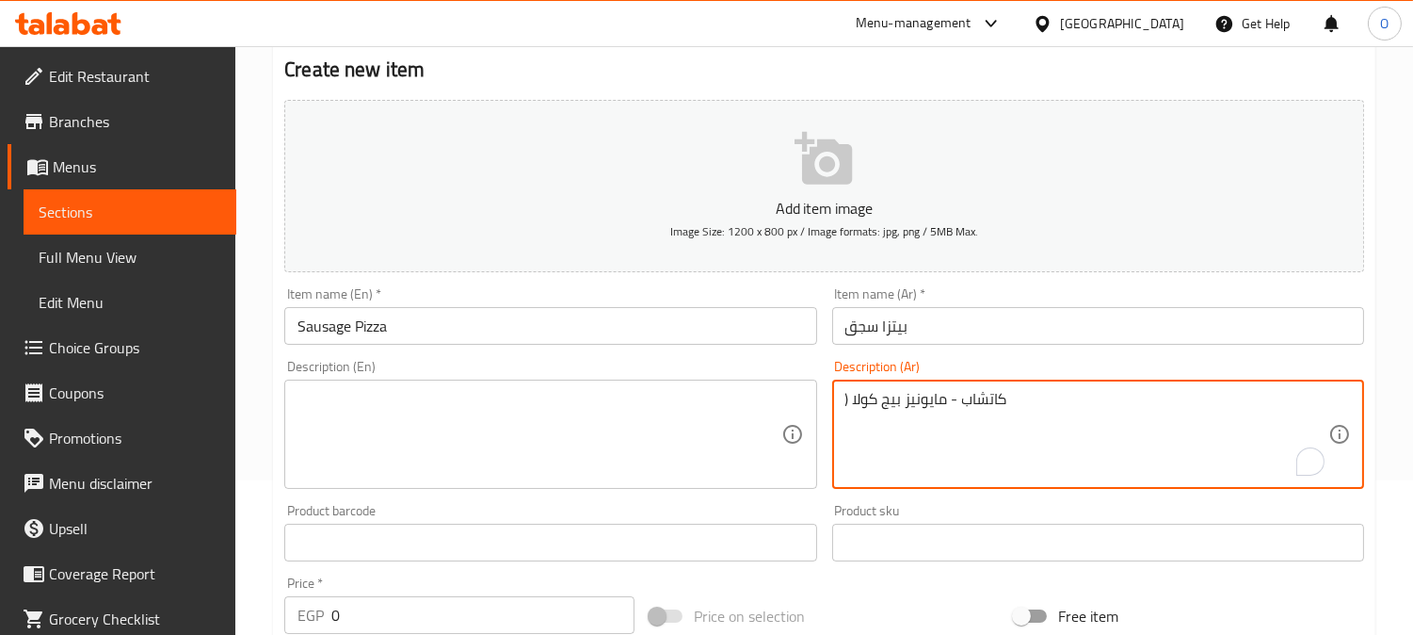
scroll to position [190, 0]
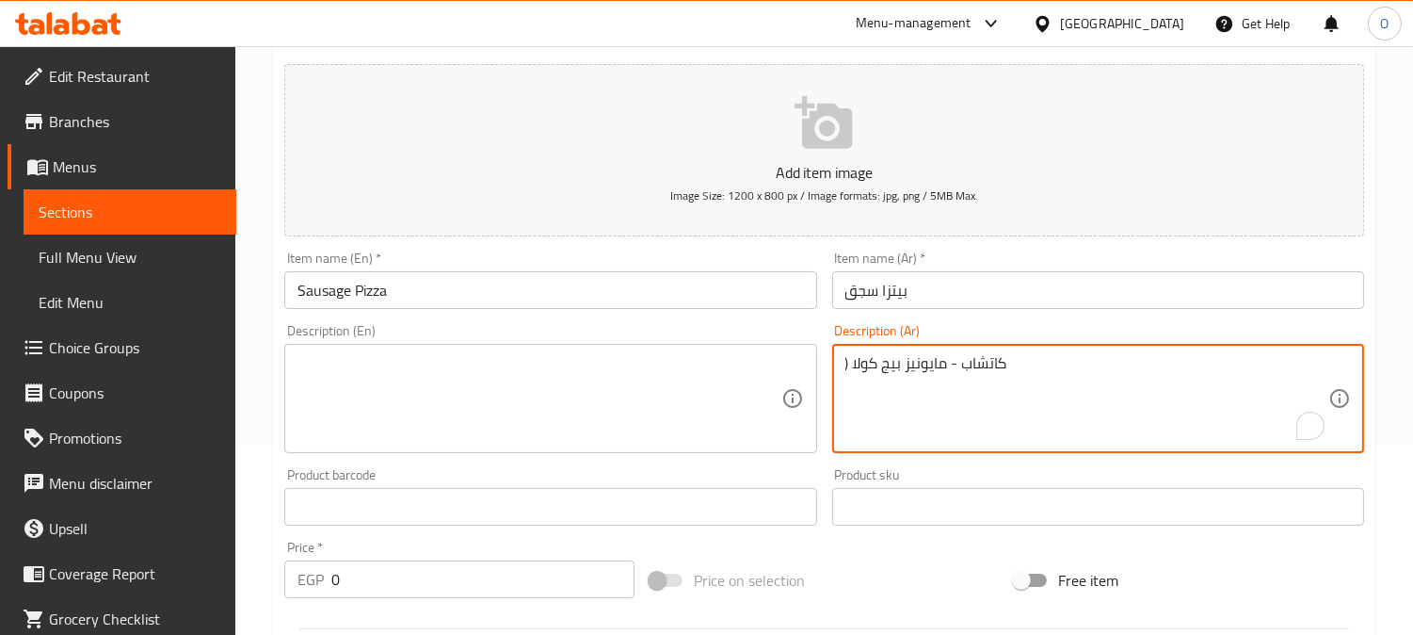
drag, startPoint x: 949, startPoint y: 365, endPoint x: 964, endPoint y: 365, distance: 15.1
click at [964, 365] on textarea ") كاتشاب - مايونيز بيج كولا" at bounding box center [1087, 398] width 483 height 89
click at [902, 369] on textarea ") [PERSON_NAME]، مايونيز بيج كولا" at bounding box center [1087, 398] width 483 height 89
click at [901, 369] on textarea ") [PERSON_NAME]، مايونيز بيج كولا" at bounding box center [1087, 398] width 483 height 89
click at [901, 365] on textarea ") [PERSON_NAME]، مايونيز بيج كولا" at bounding box center [1087, 398] width 483 height 89
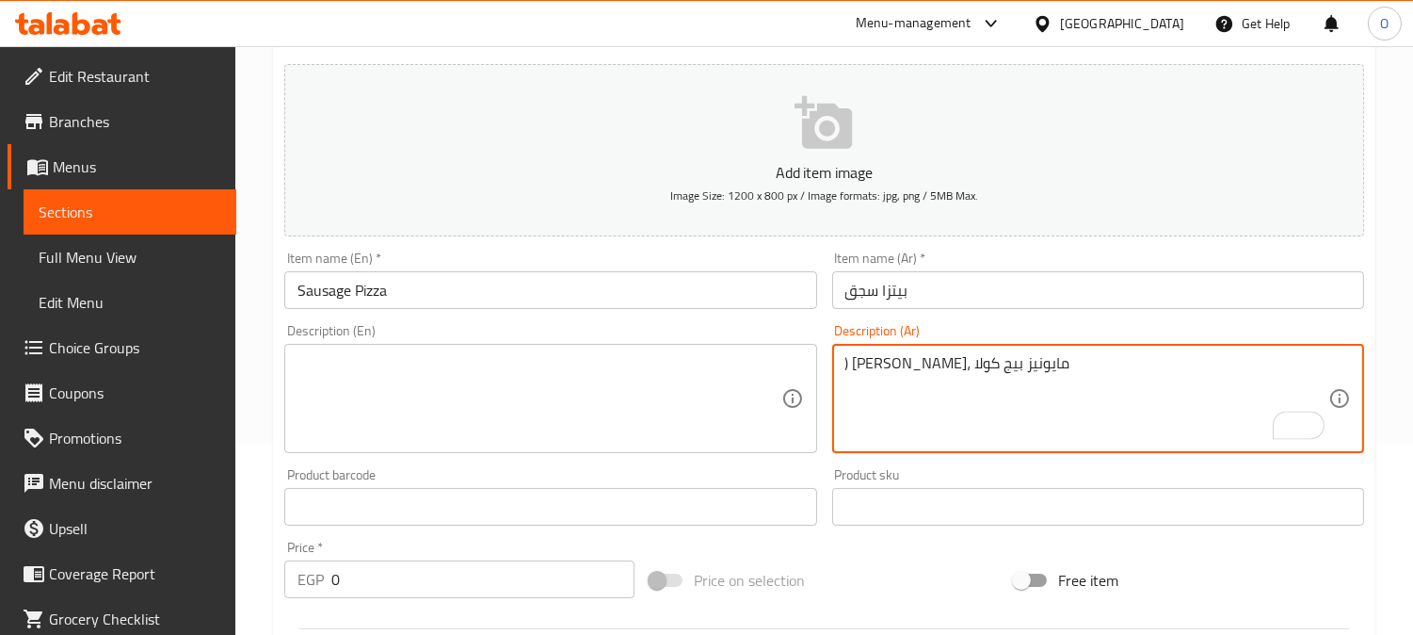
click at [901, 365] on textarea ") [PERSON_NAME]، مايونيز بيج كولا" at bounding box center [1087, 398] width 483 height 89
click at [909, 363] on textarea ") [PERSON_NAME]، مايونيز بيج كولا" at bounding box center [1087, 398] width 483 height 89
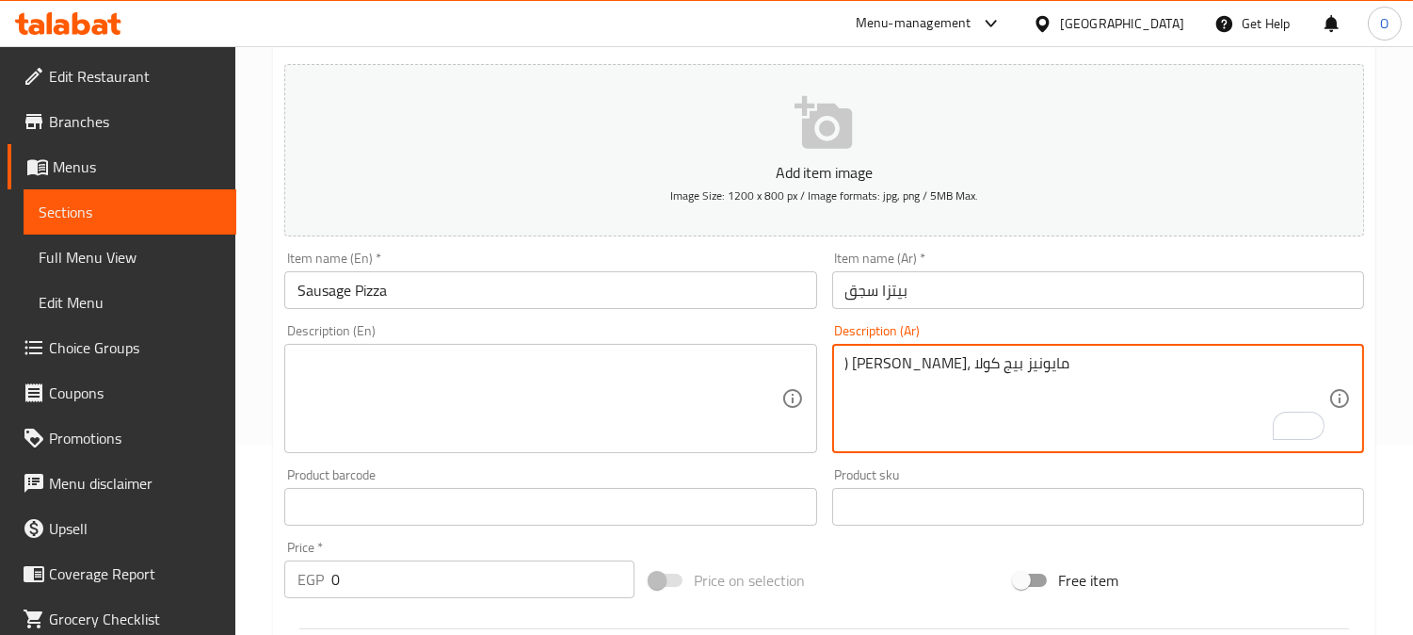
click at [898, 363] on textarea ") [PERSON_NAME]، مايونيز بيج كولا" at bounding box center [1087, 398] width 483 height 89
click at [902, 368] on textarea ") [PERSON_NAME]، مايونيز بيج كولا" at bounding box center [1087, 398] width 483 height 89
click at [920, 360] on textarea ") [PERSON_NAME]، مايونيز بيج كولا" at bounding box center [1087, 398] width 483 height 89
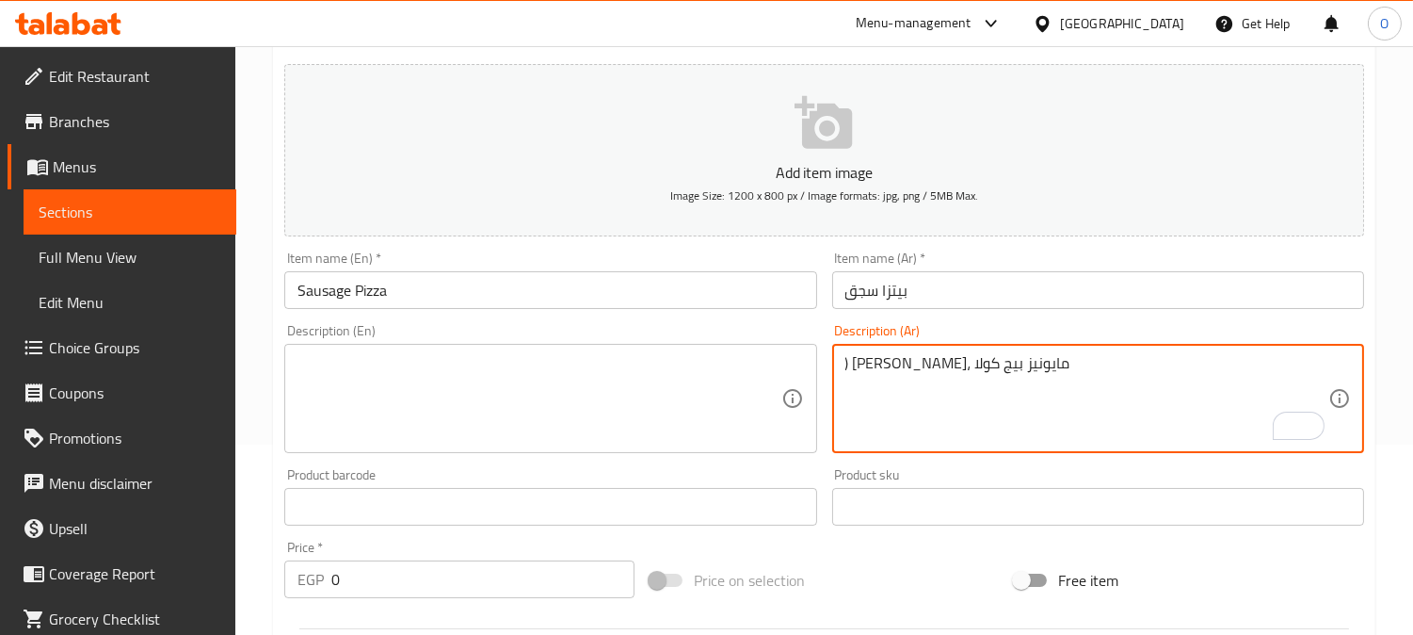
click at [920, 360] on textarea ") [PERSON_NAME]، مايونيز بيج كولا" at bounding box center [1087, 398] width 483 height 89
click at [899, 368] on textarea ") [PERSON_NAME]، مايونيز بيج كولا" at bounding box center [1087, 398] width 483 height 89
drag, startPoint x: 853, startPoint y: 365, endPoint x: 833, endPoint y: 369, distance: 20.1
click at [833, 369] on div ") [PERSON_NAME]، مايونيز بيج كولا Description (Ar)" at bounding box center [1098, 398] width 532 height 109
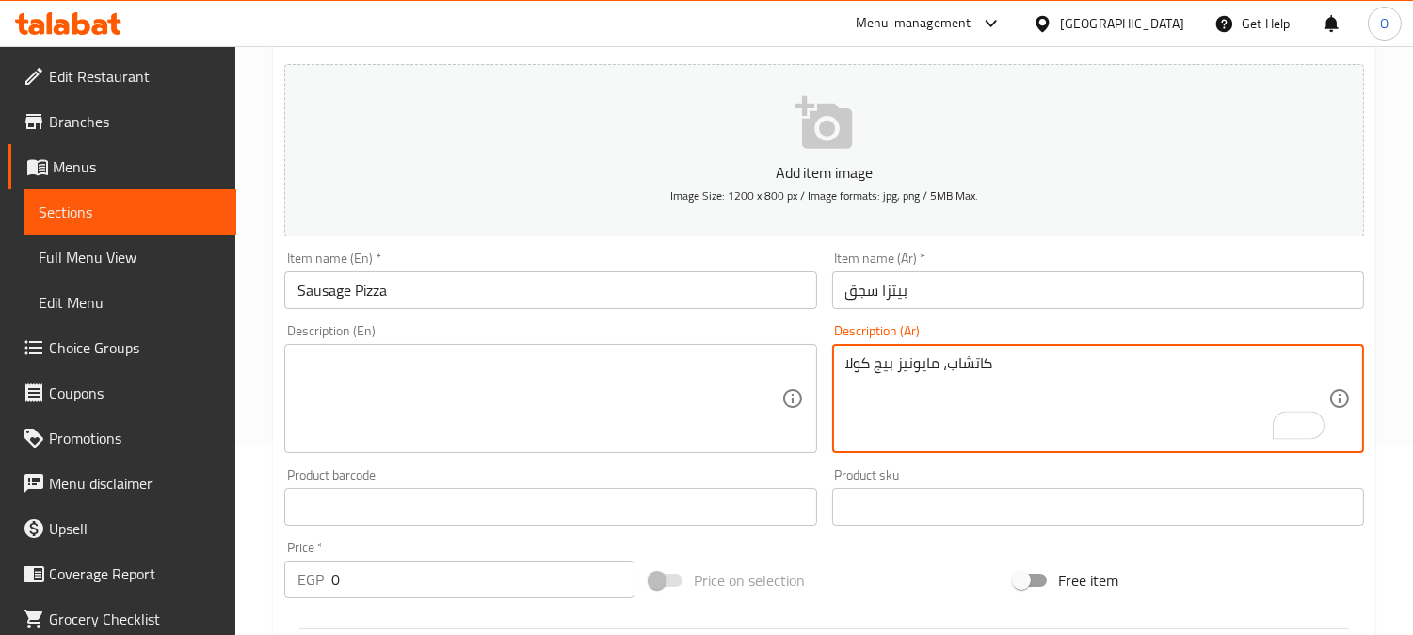
click at [891, 369] on textarea "كاتشاب، مايونيز بيج كولا" at bounding box center [1087, 398] width 483 height 89
click at [896, 373] on textarea "كاتشاب، مايونيز بيج كولا" at bounding box center [1087, 398] width 483 height 89
click at [892, 364] on textarea "كاتشاب، مايونيز بيج كولا" at bounding box center [1087, 398] width 483 height 89
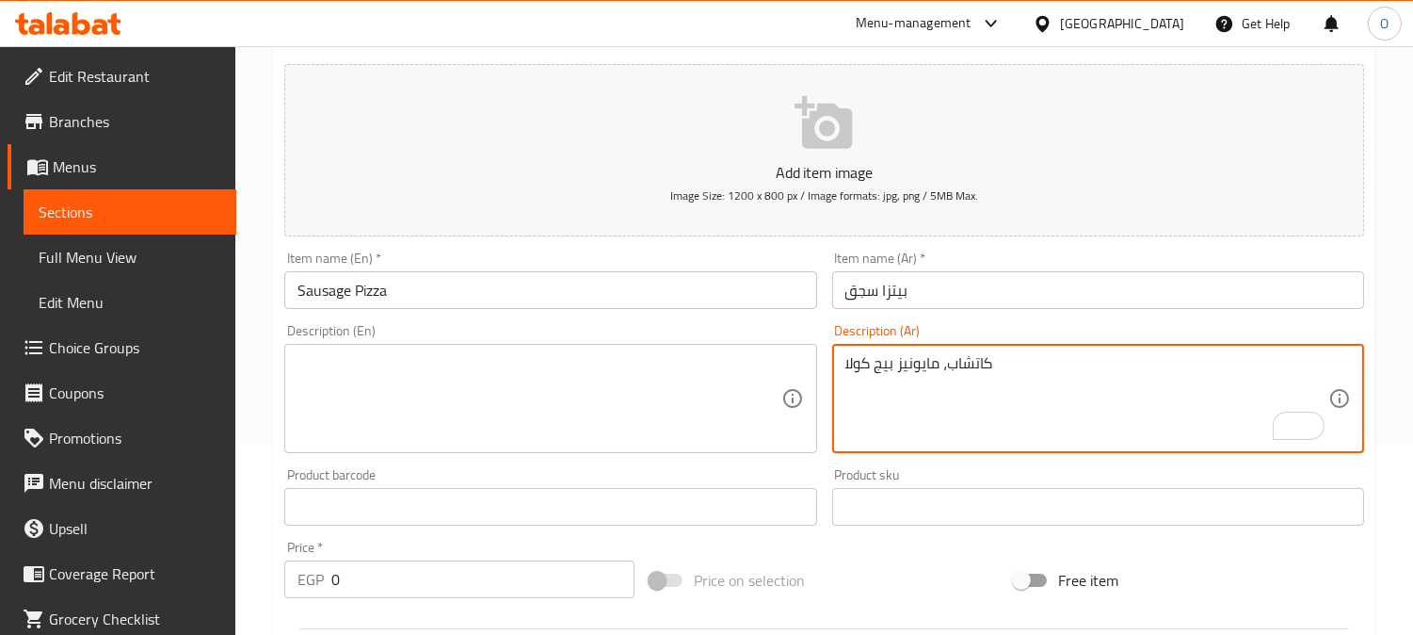
click at [893, 368] on textarea "كاتشاب، مايونيز بيج كولا" at bounding box center [1087, 398] width 483 height 89
click at [976, 388] on textarea "كاتشاب، مايونيز وبيج كولا" at bounding box center [1087, 398] width 483 height 89
type textarea "كاتشاب، مايونيز وبيج كولا"
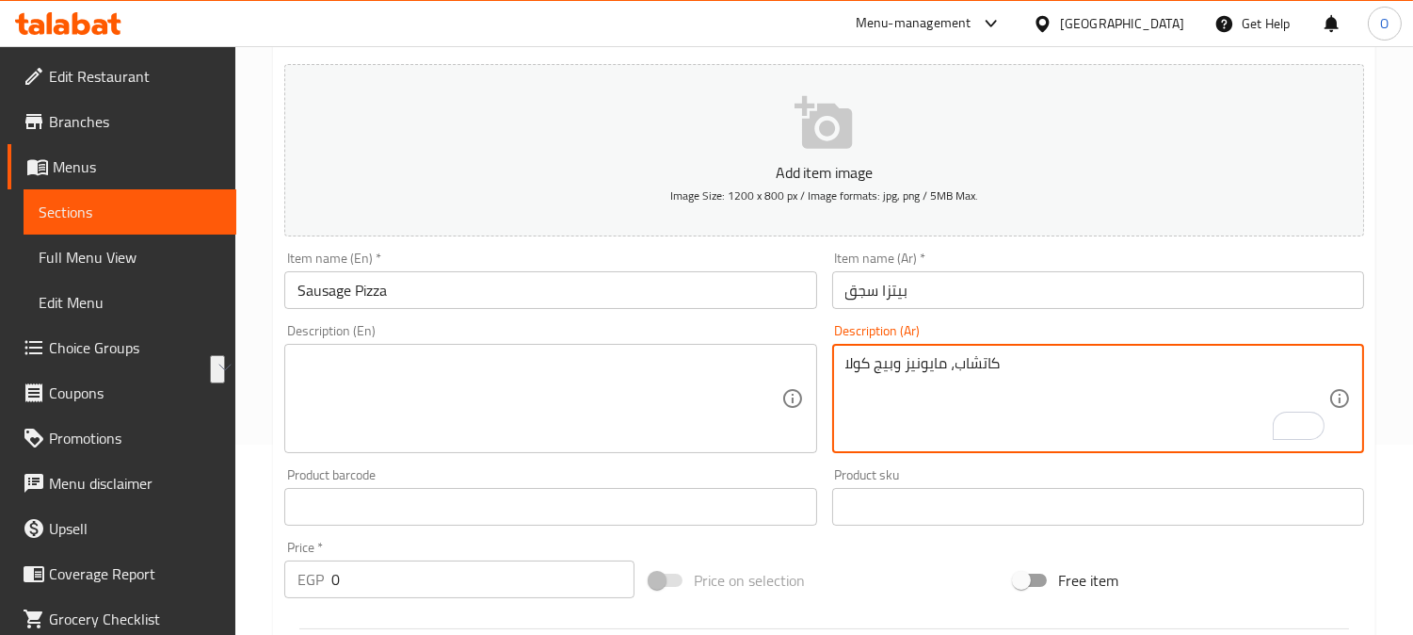
click at [387, 430] on textarea at bounding box center [539, 398] width 483 height 89
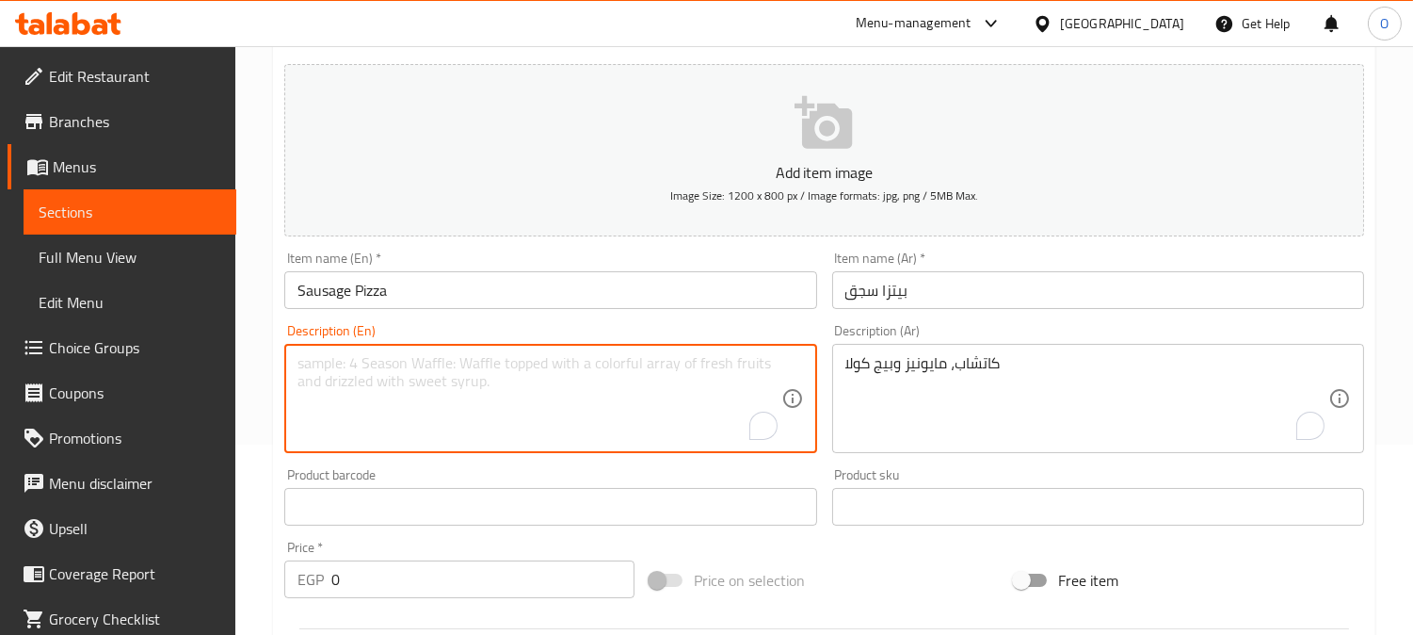
paste textarea "Ketchup, mayonnaise, big cola"
type textarea "Ketchup, mayonnaise, big cola"
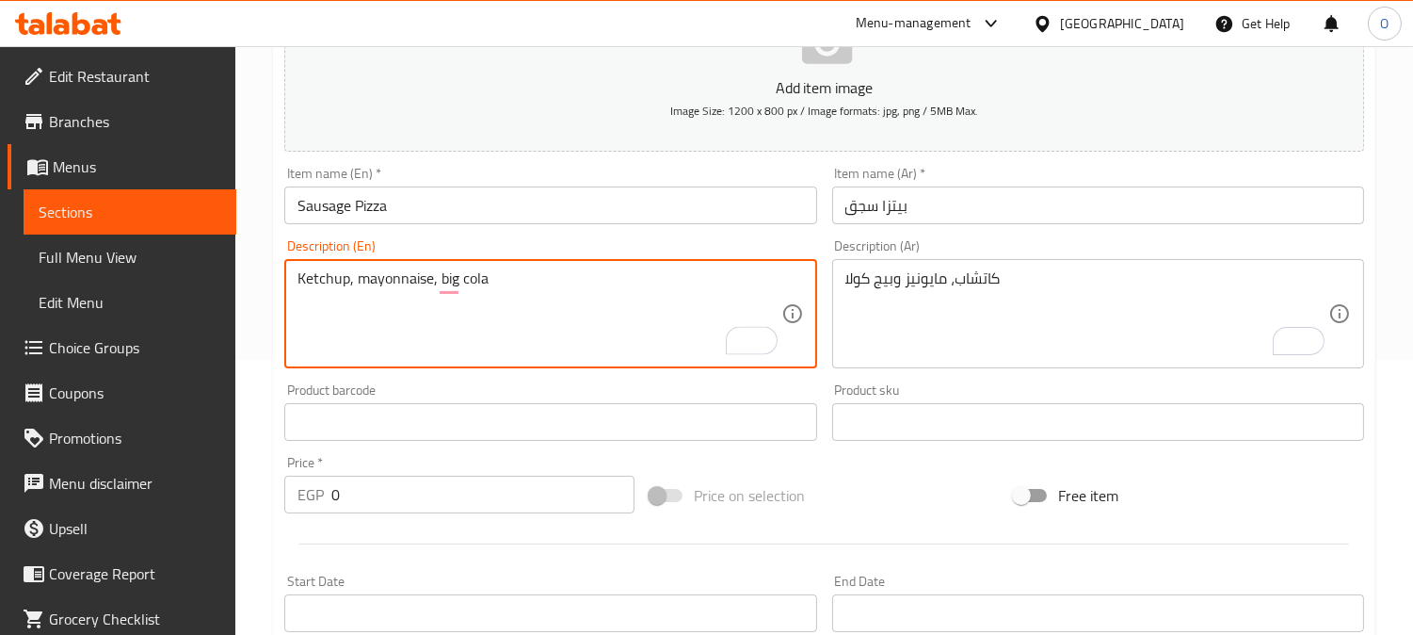
scroll to position [295, 0]
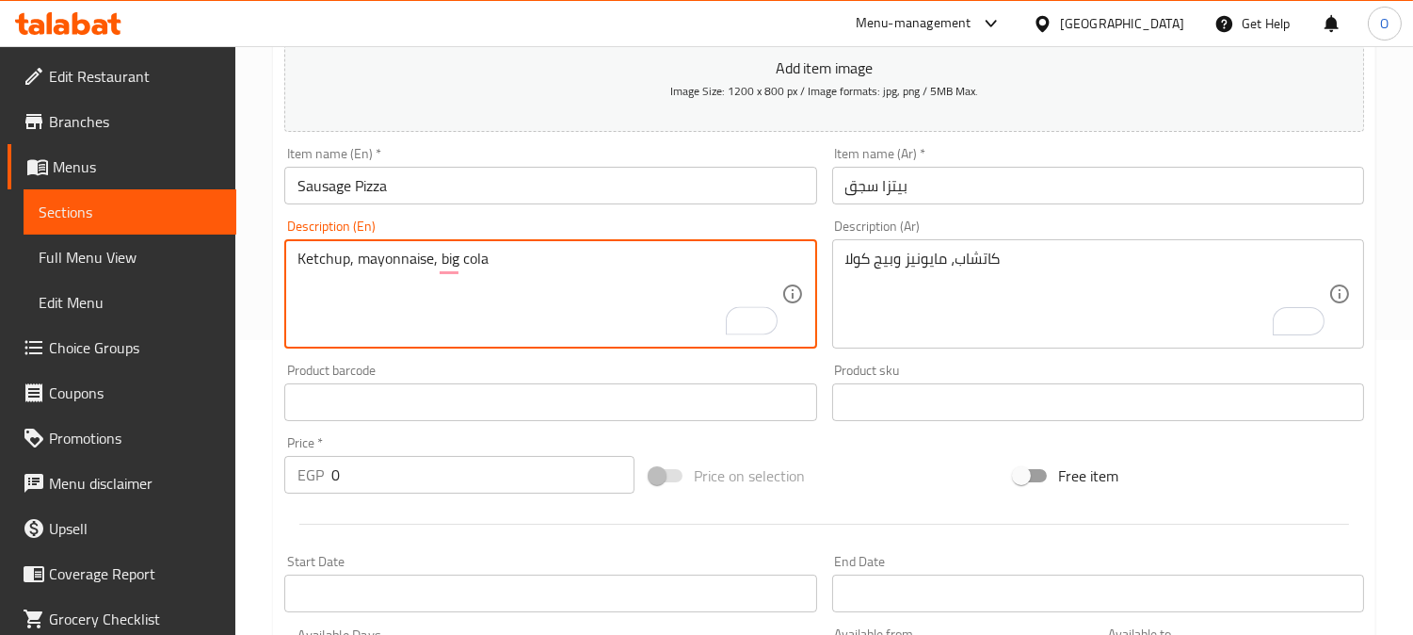
drag, startPoint x: 346, startPoint y: 580, endPoint x: 322, endPoint y: 579, distance: 23.6
click at [322, 579] on input "Start Date" at bounding box center [550, 593] width 532 height 38
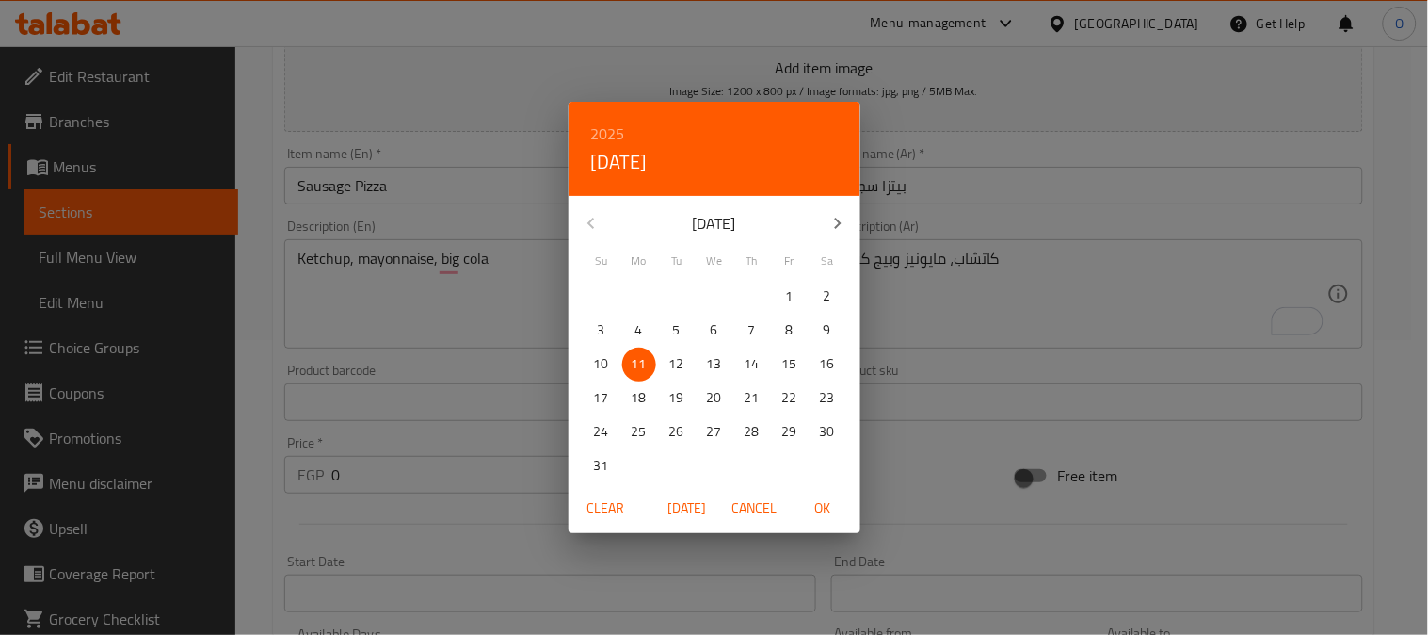
click at [349, 477] on div "2025 Mon, Aug [DATE] Mo Tu We Th Fr Sa 27 28 29 30 31 1 2 3 4 5 6 7 8 9 10 11 1…" at bounding box center [714, 317] width 1428 height 635
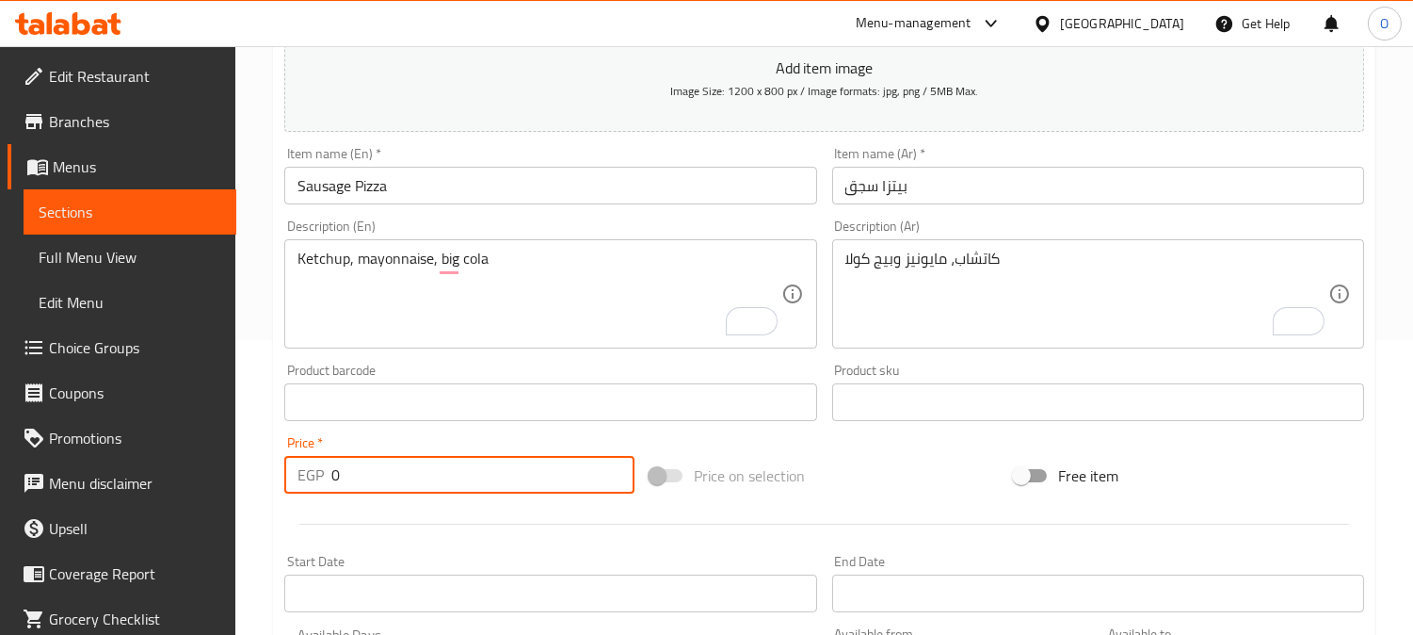
drag, startPoint x: 317, startPoint y: 477, endPoint x: 304, endPoint y: 483, distance: 14.3
click at [304, 483] on div "EGP 0 Price *" at bounding box center [459, 475] width 350 height 38
paste input "10"
type input "100"
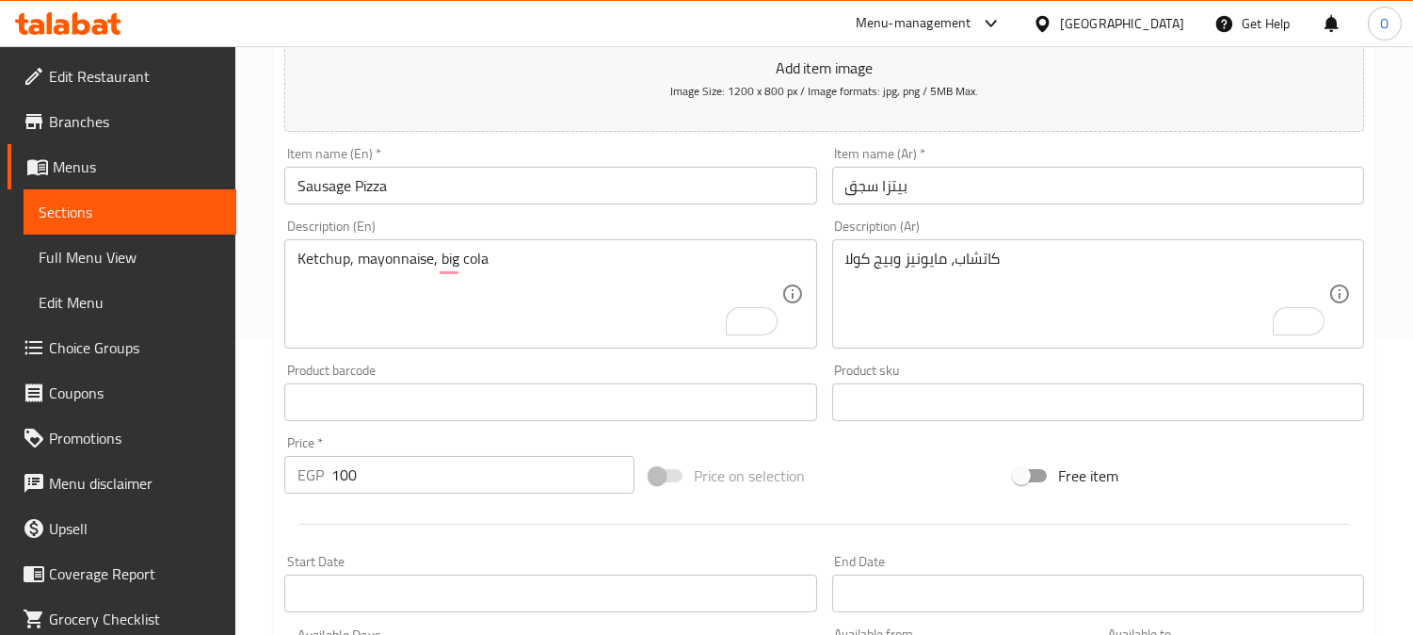
click at [416, 513] on div at bounding box center [824, 524] width 1095 height 46
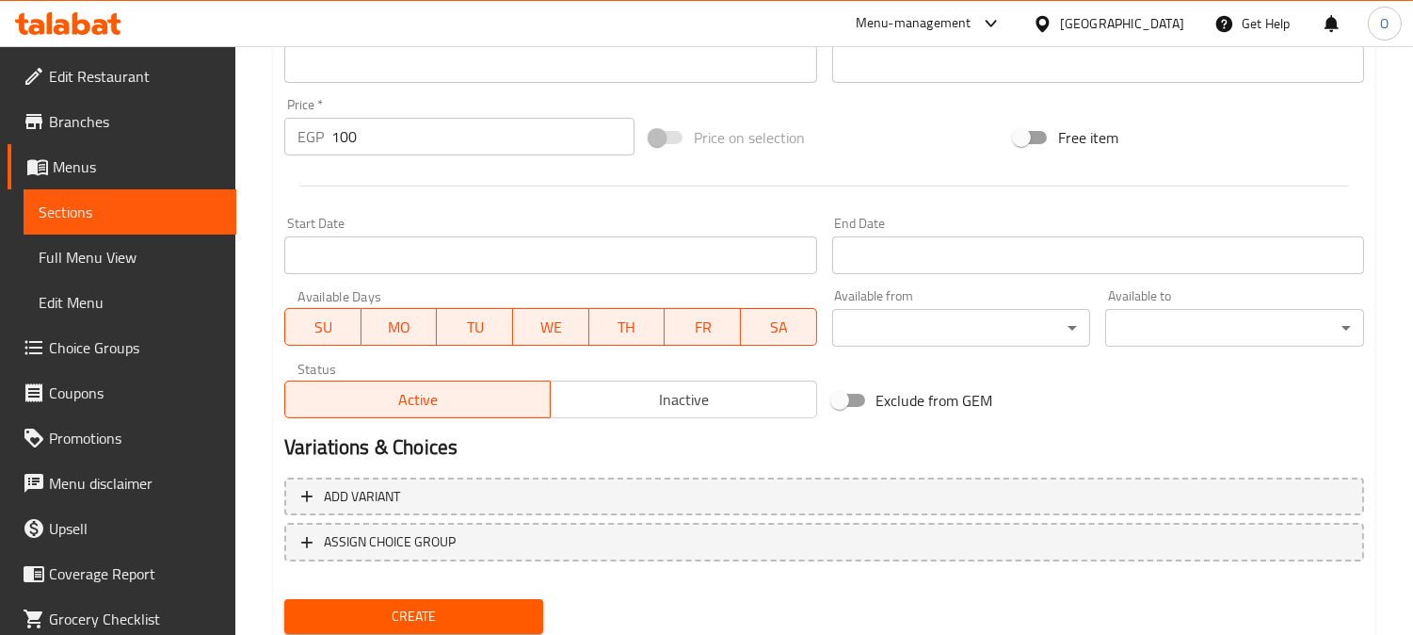
scroll to position [692, 0]
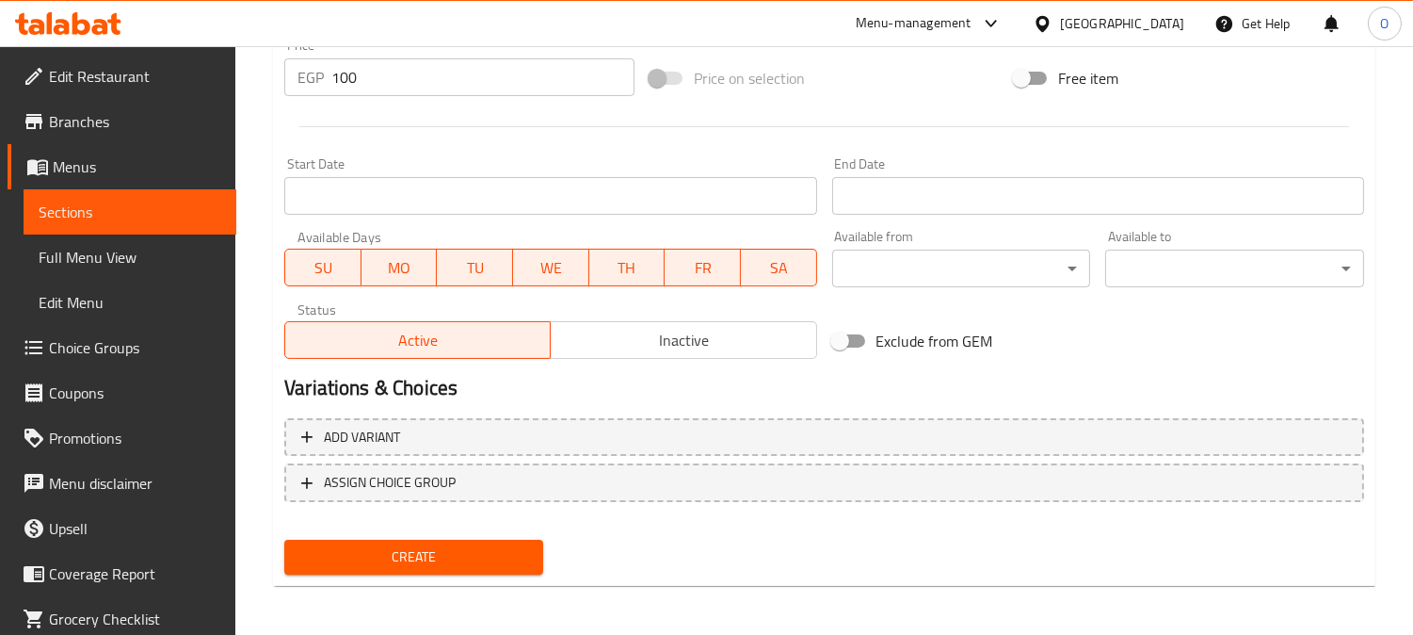
click at [459, 549] on span "Create" at bounding box center [413, 557] width 229 height 24
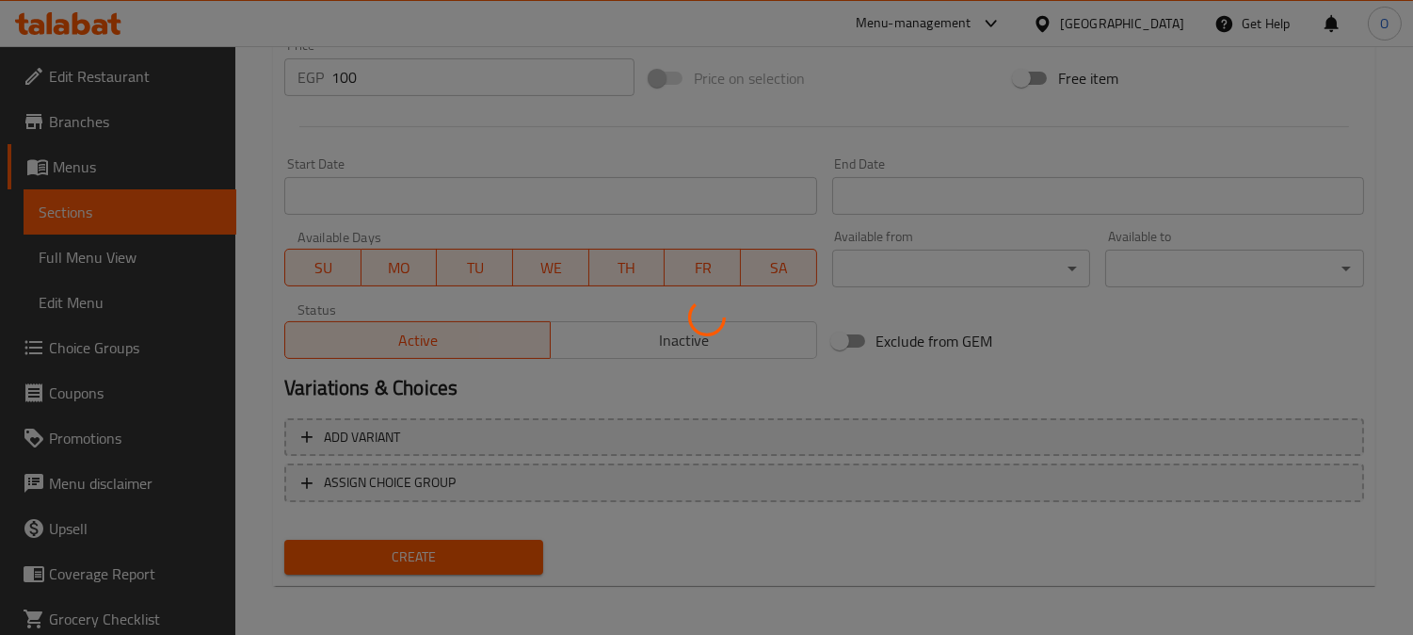
type input "0"
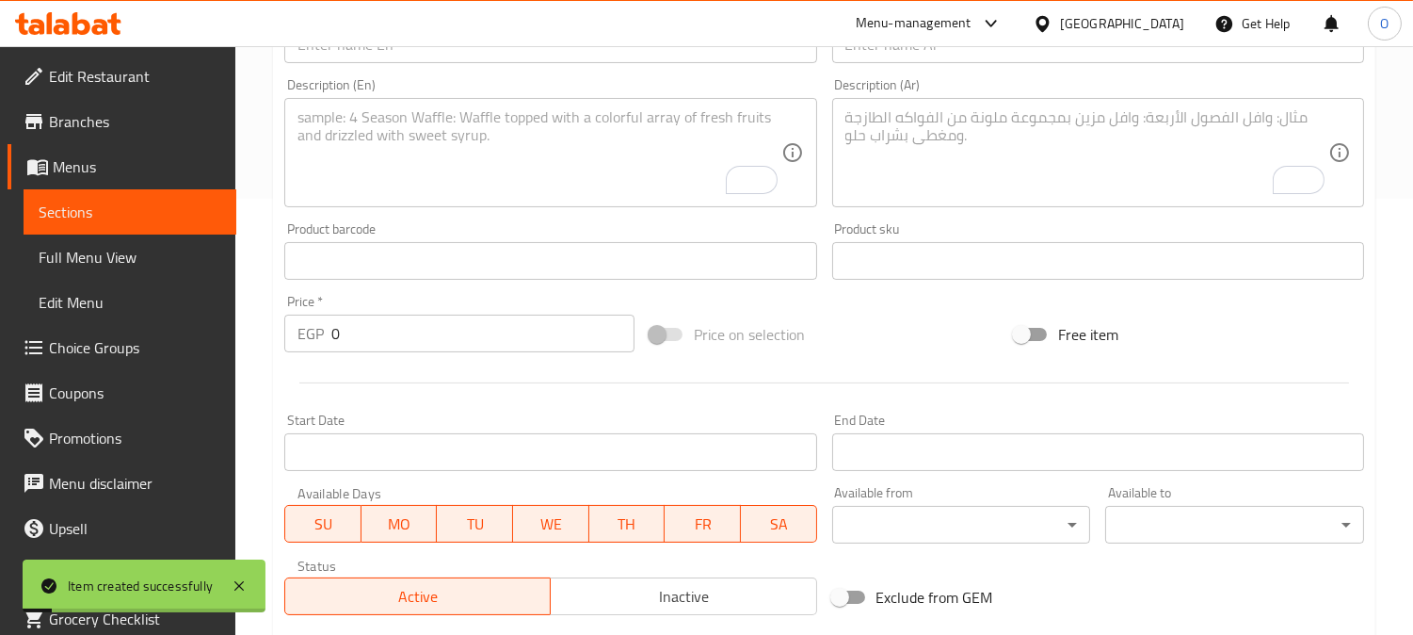
scroll to position [274, 0]
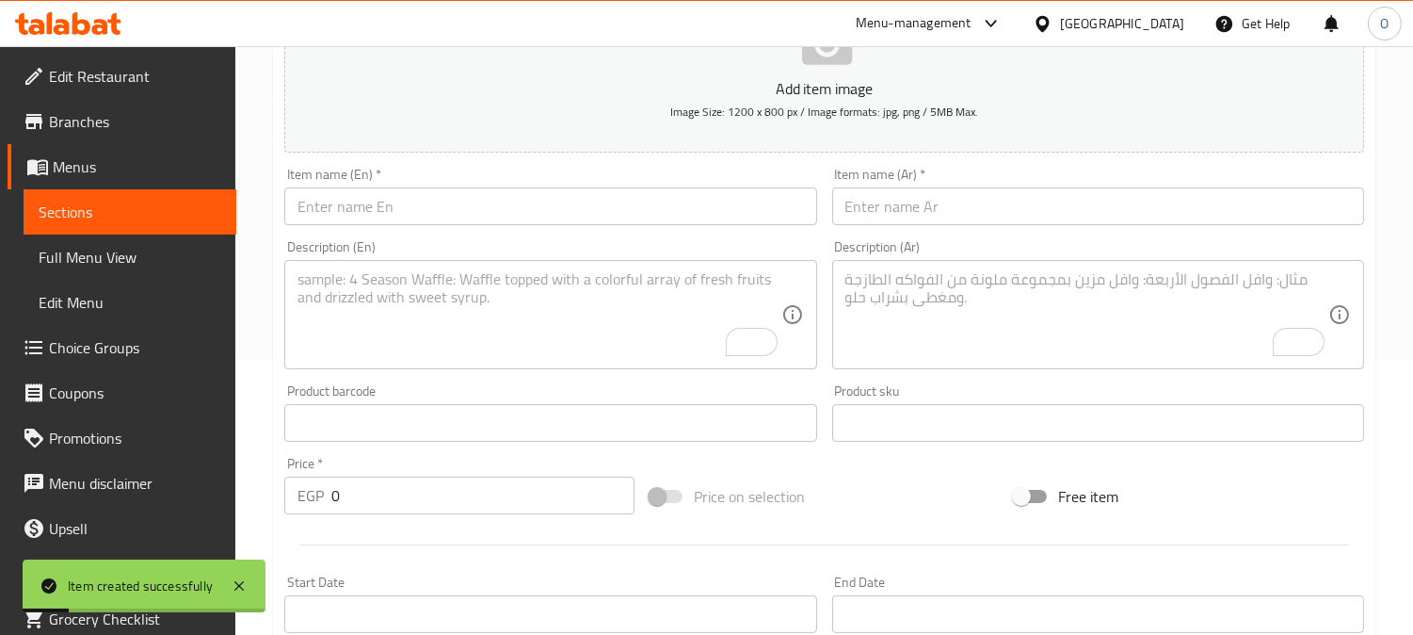
click at [991, 198] on input "text" at bounding box center [1098, 206] width 532 height 38
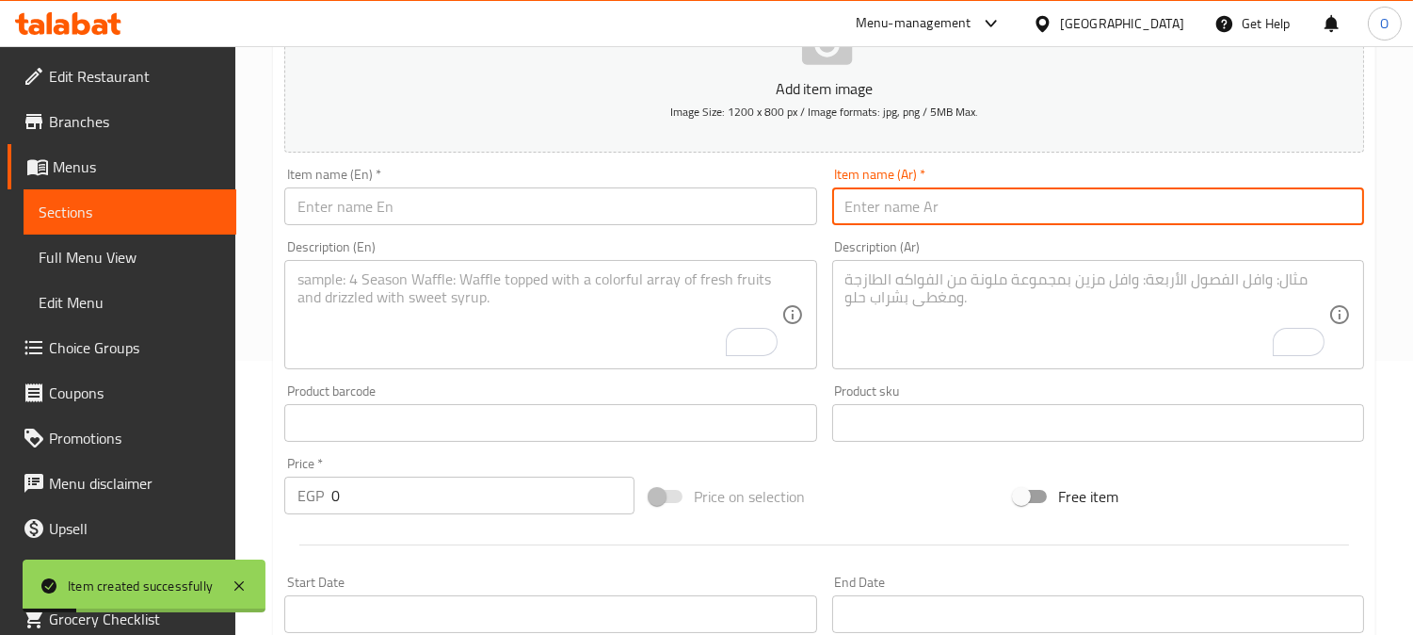
paste input "[PERSON_NAME]"
paste input "مفروم"
click at [927, 209] on input "بيتزا مفروم" at bounding box center [1098, 206] width 532 height 38
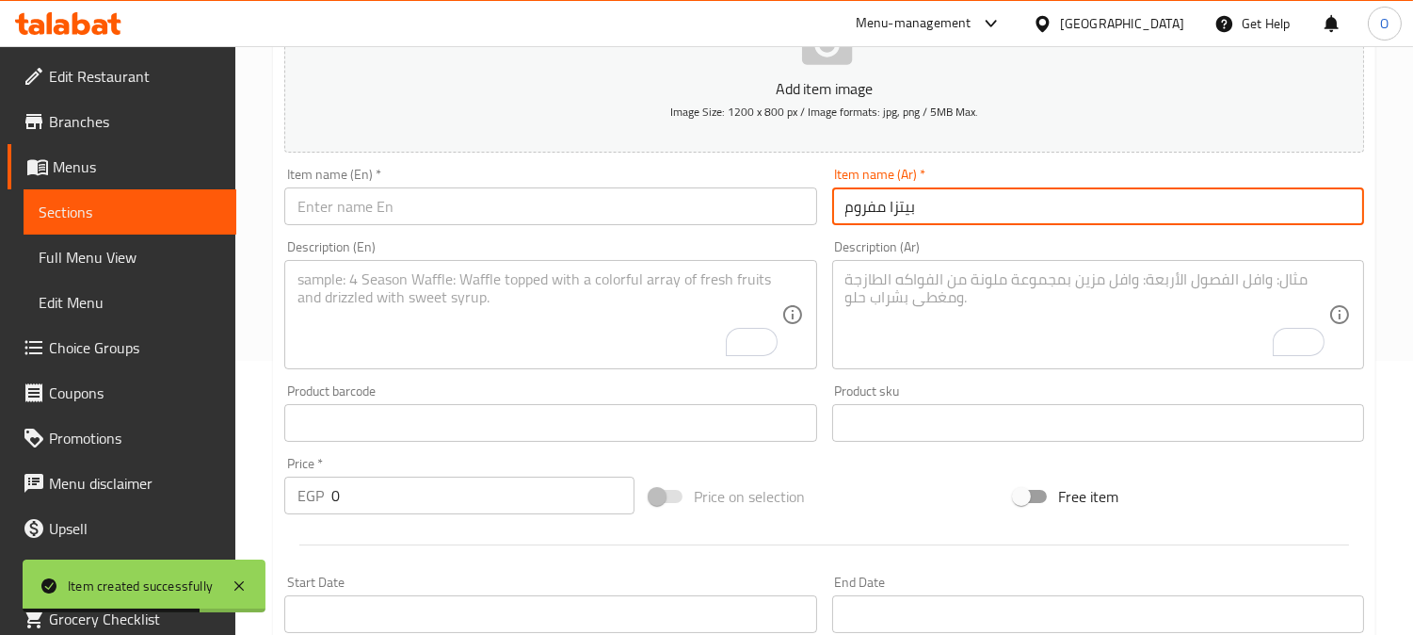
type input "بيتزا مفروم"
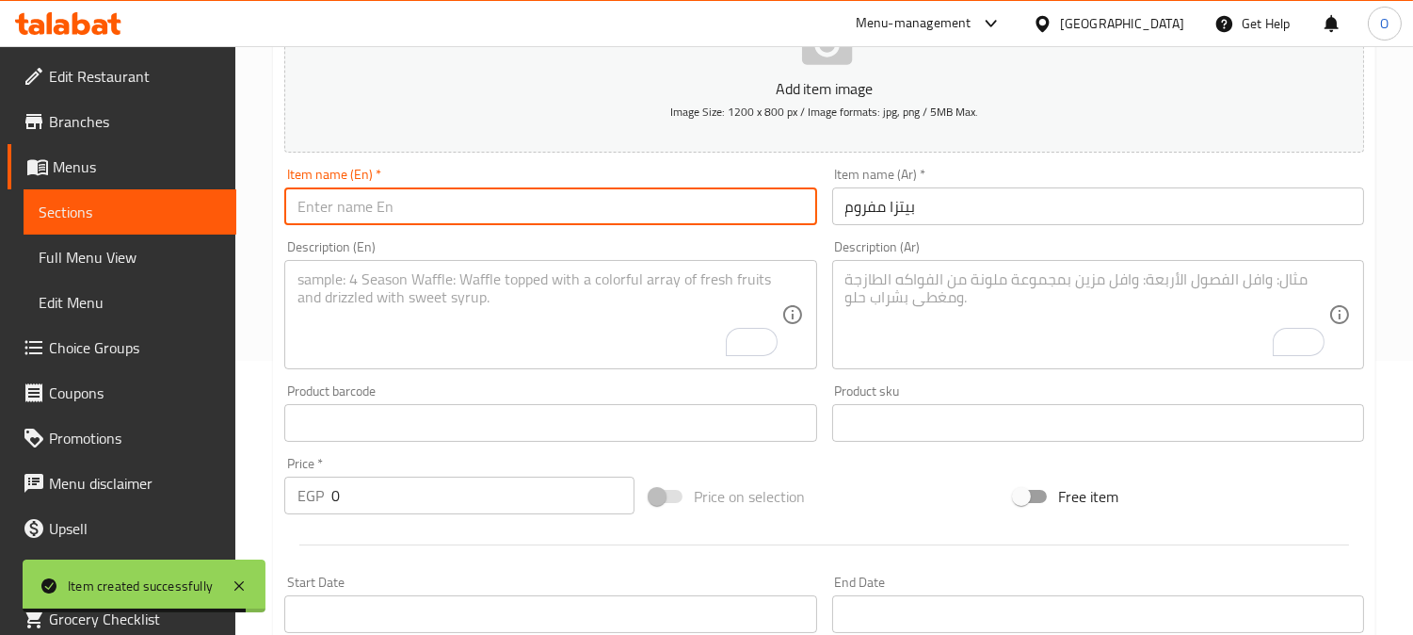
click at [454, 215] on input "text" at bounding box center [550, 206] width 532 height 38
paste input "Minced Pizza"
type input "Minced Pizza"
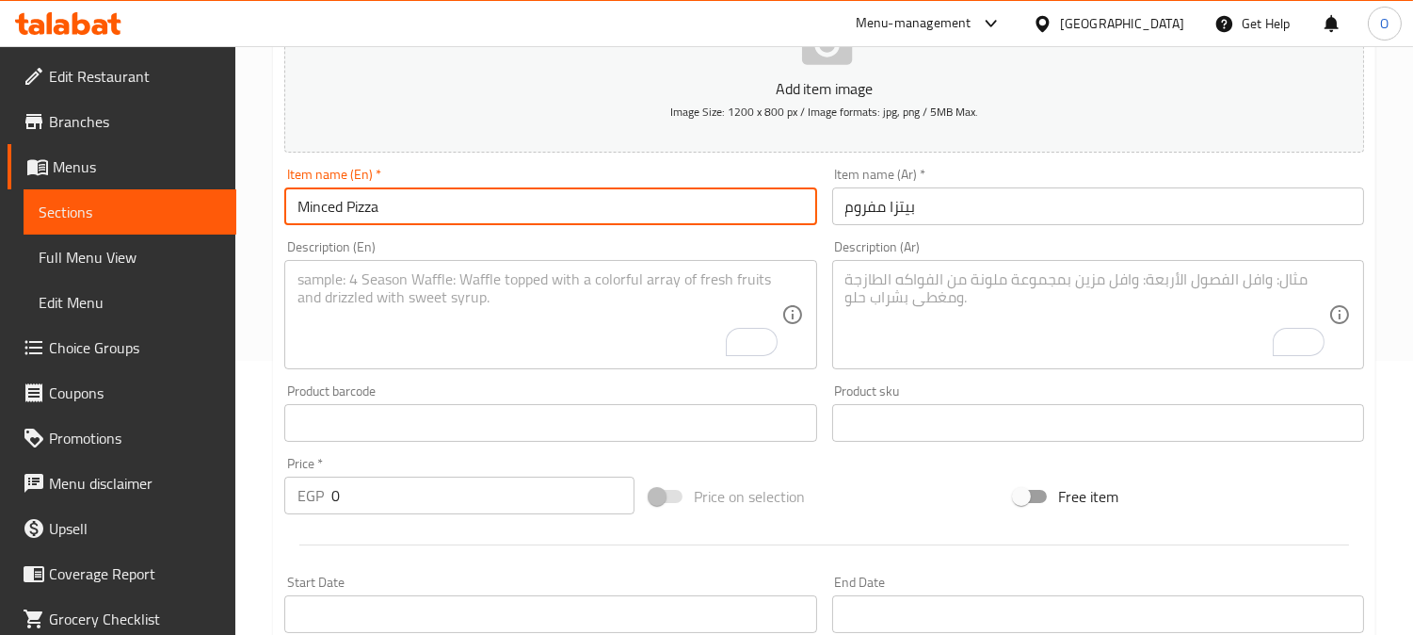
click at [916, 322] on textarea "To enrich screen reader interactions, please activate Accessibility in Grammarl…" at bounding box center [1087, 314] width 483 height 89
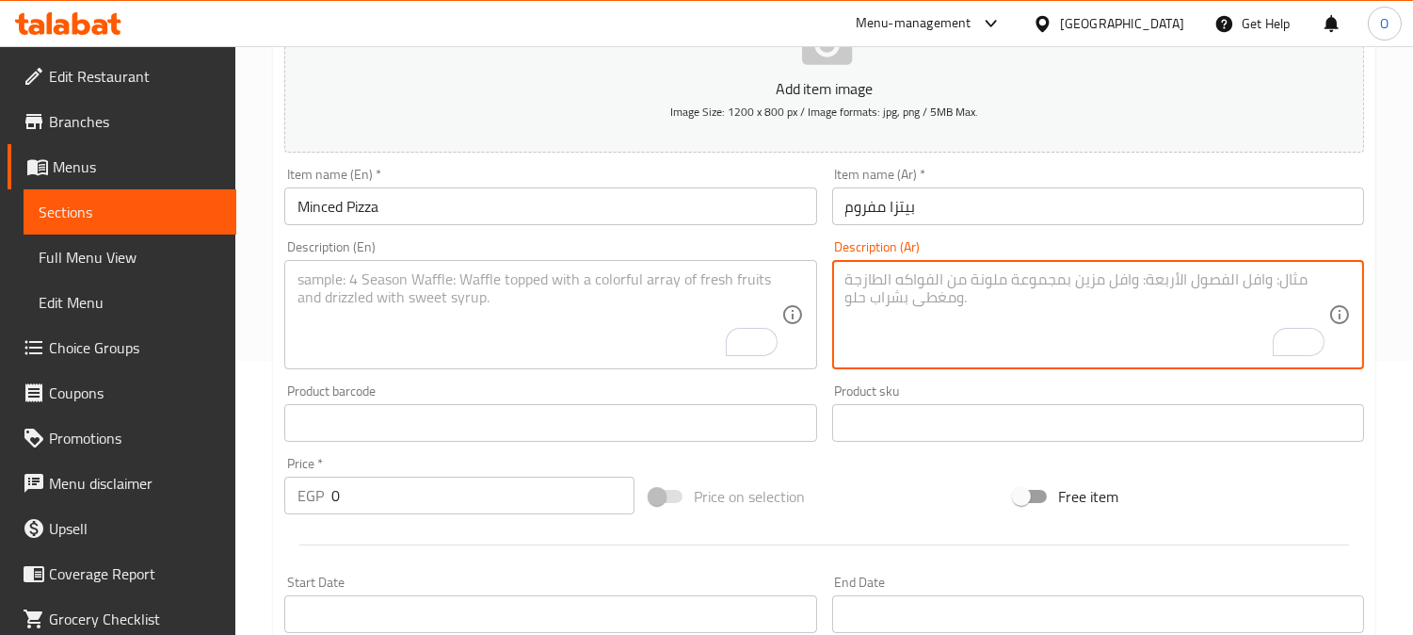
paste textarea ") كاتشاب - مايونيز بيج كولا"
drag, startPoint x: 855, startPoint y: 281, endPoint x: 825, endPoint y: 292, distance: 32.2
click at [825, 292] on html "​ Menu-management [GEOGRAPHIC_DATA] Get Help O Edit Restaurant Branches Menus S…" at bounding box center [706, 43] width 1413 height 635
click at [877, 307] on textarea ") كاتشاب - مايونيز بيج كولا" at bounding box center [1087, 314] width 483 height 89
click at [842, 280] on div ") كاتشاب - مايونيز بيج كولا Description (Ar)" at bounding box center [1098, 314] width 532 height 109
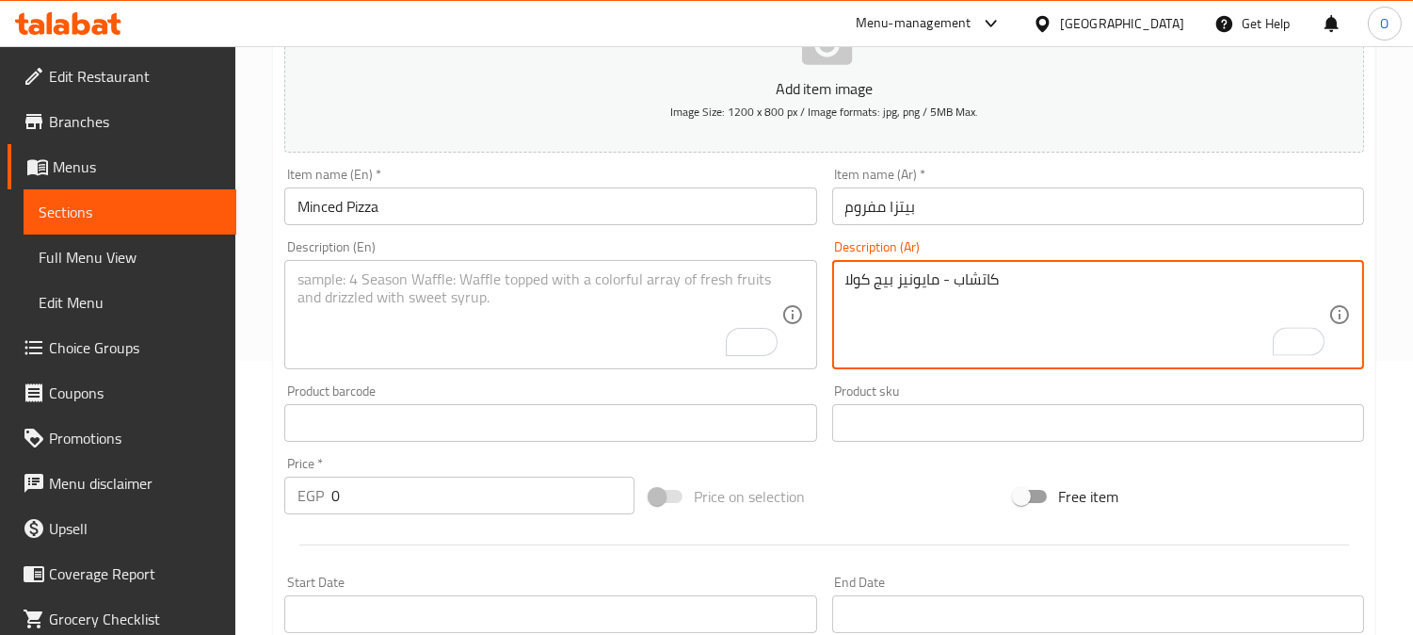
drag, startPoint x: 948, startPoint y: 278, endPoint x: 959, endPoint y: 278, distance: 10.4
click at [959, 278] on textarea "كاتشاب - مايونيز بيج كولا" at bounding box center [1087, 314] width 483 height 89
click at [896, 288] on textarea "كاتشاب، مايونيز بيج كولا" at bounding box center [1087, 314] width 483 height 89
click at [914, 334] on textarea "كاتشاب، مايونيز وبيج كولا" at bounding box center [1087, 314] width 483 height 89
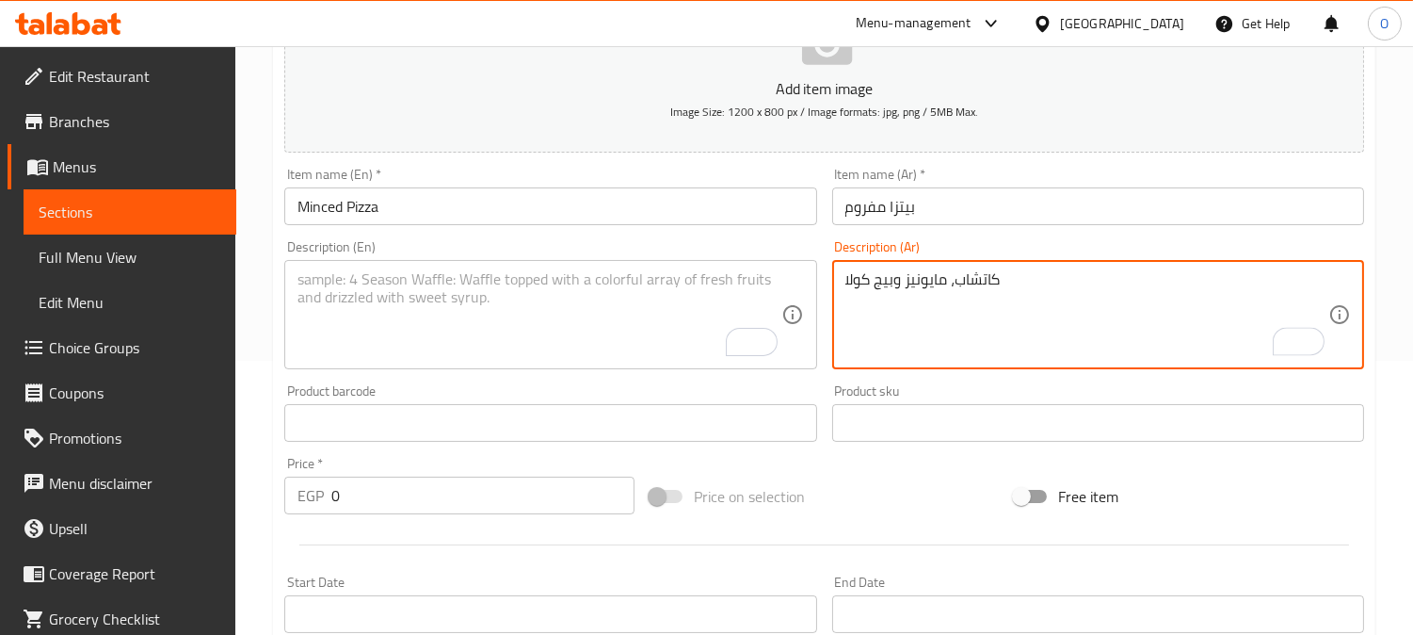
click at [914, 334] on textarea "كاتشاب، مايونيز وبيج كولا" at bounding box center [1087, 314] width 483 height 89
type textarea "كاتشاب، مايونيز وبيج كولا"
click at [367, 290] on textarea "To enrich screen reader interactions, please activate Accessibility in Grammarl…" at bounding box center [539, 314] width 483 height 89
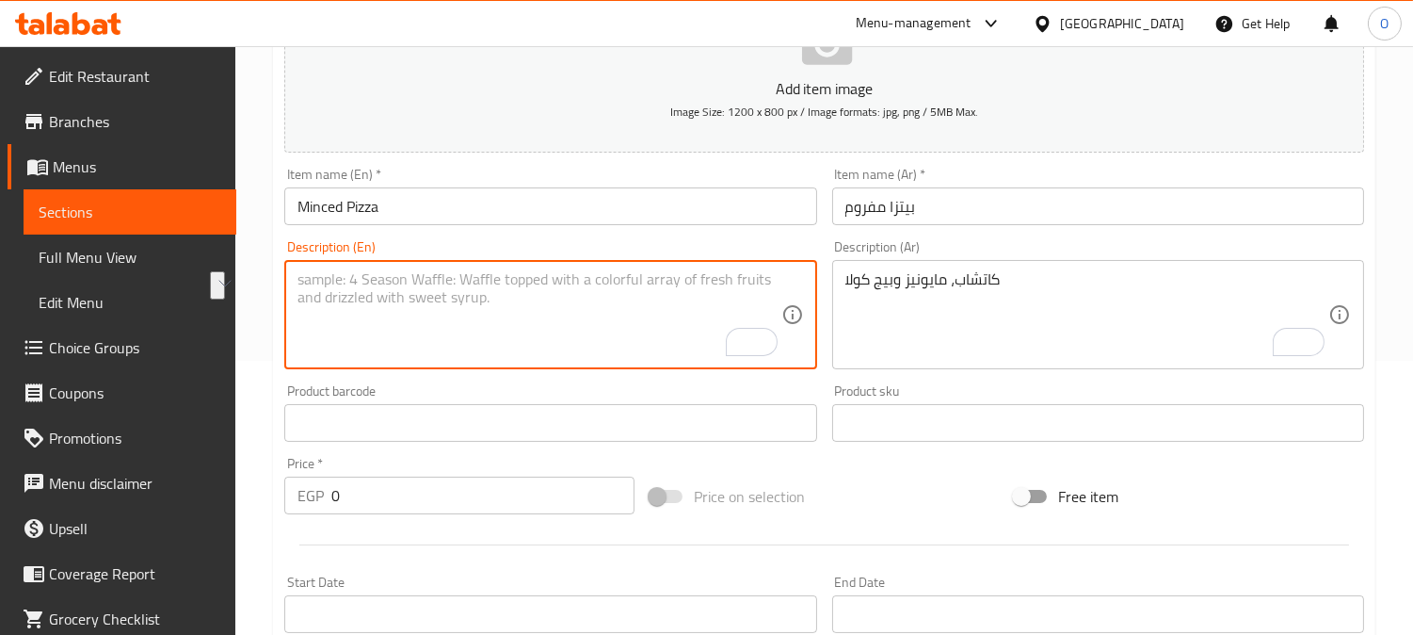
paste textarea "Ketchup, mayonnaise, big cola"
type textarea "Ketchup, mayonnaise, big cola"
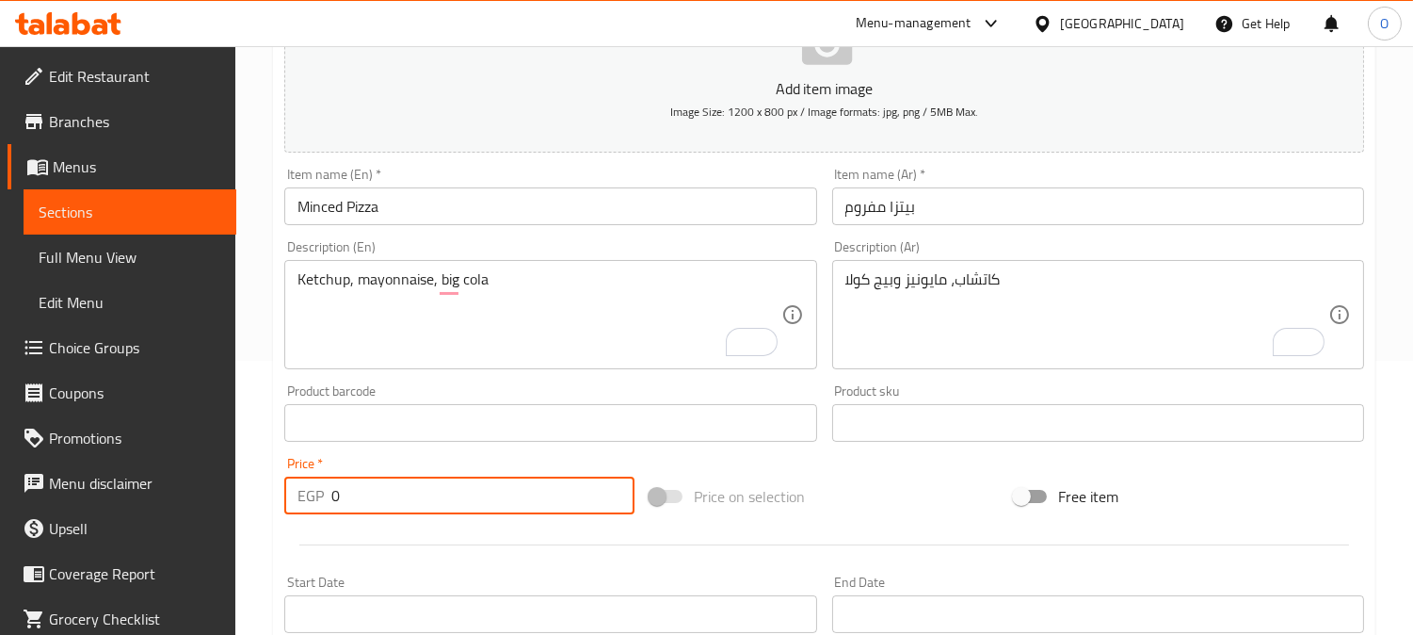
drag, startPoint x: 342, startPoint y: 502, endPoint x: 296, endPoint y: 543, distance: 62.0
click at [279, 514] on div "Price   * EGP 0 Price *" at bounding box center [459, 485] width 365 height 73
paste input "10"
type input "100"
click at [332, 550] on div at bounding box center [824, 545] width 1095 height 46
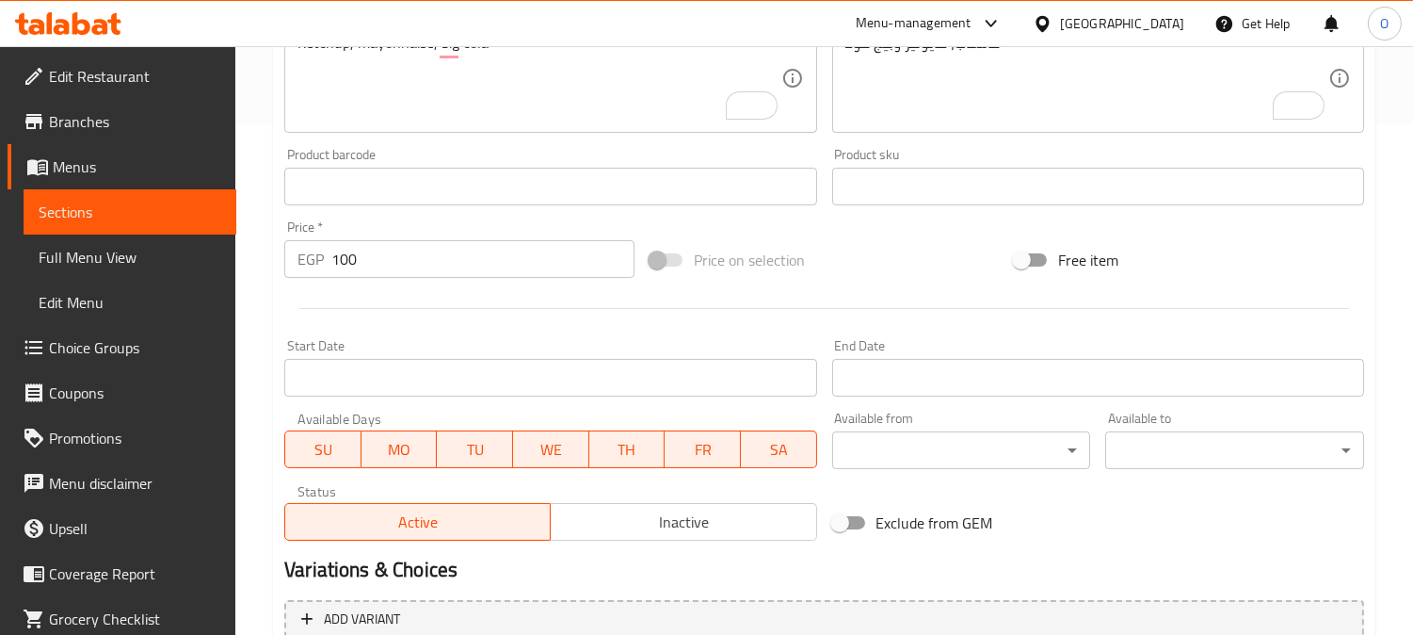
scroll to position [692, 0]
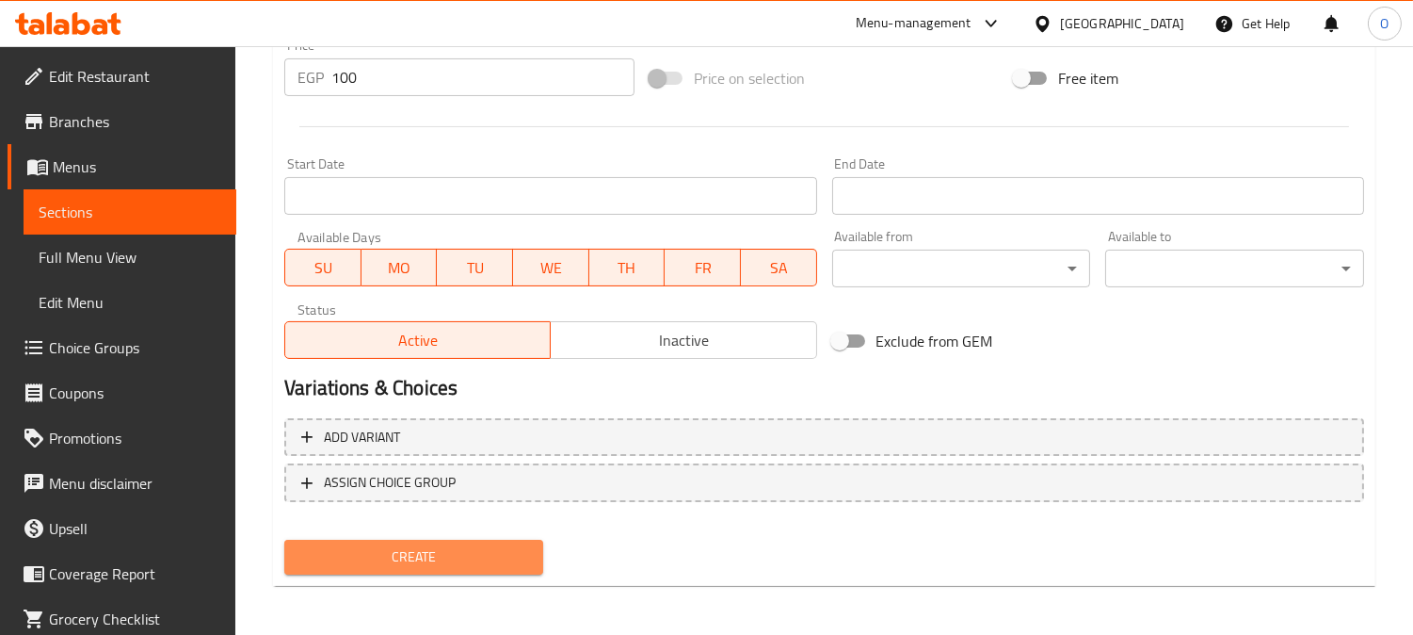
click at [383, 557] on span "Create" at bounding box center [413, 557] width 229 height 24
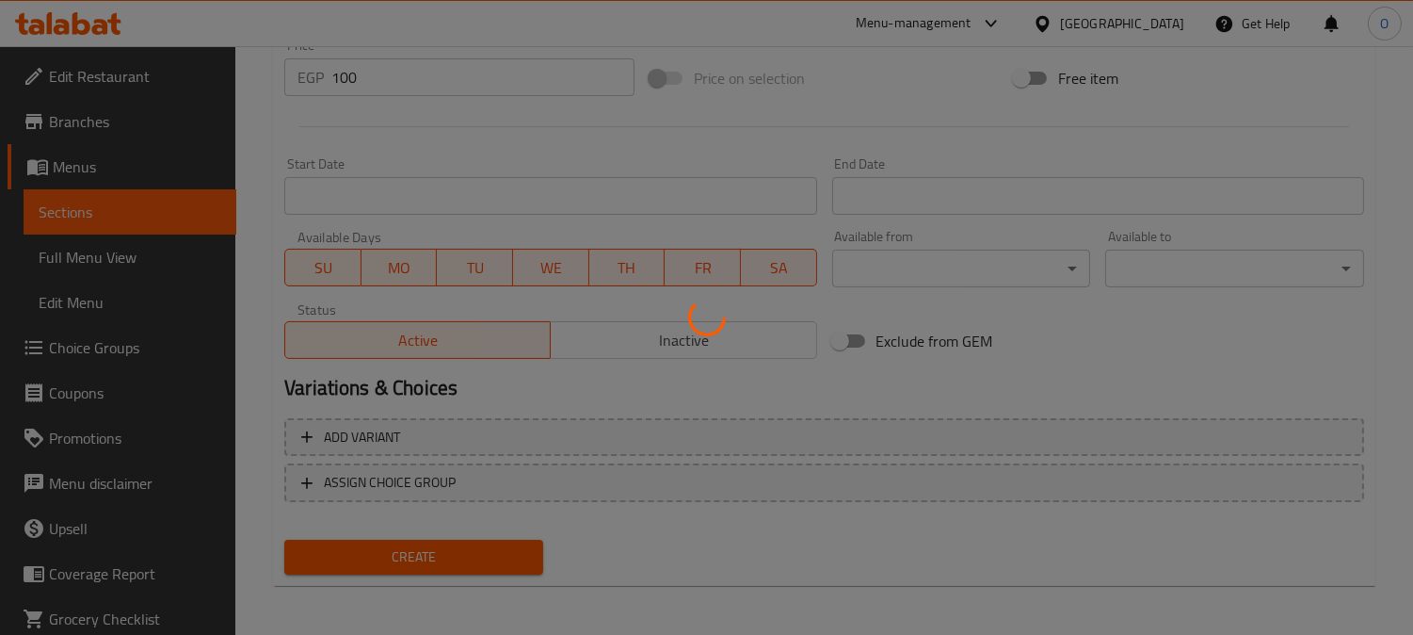
type input "0"
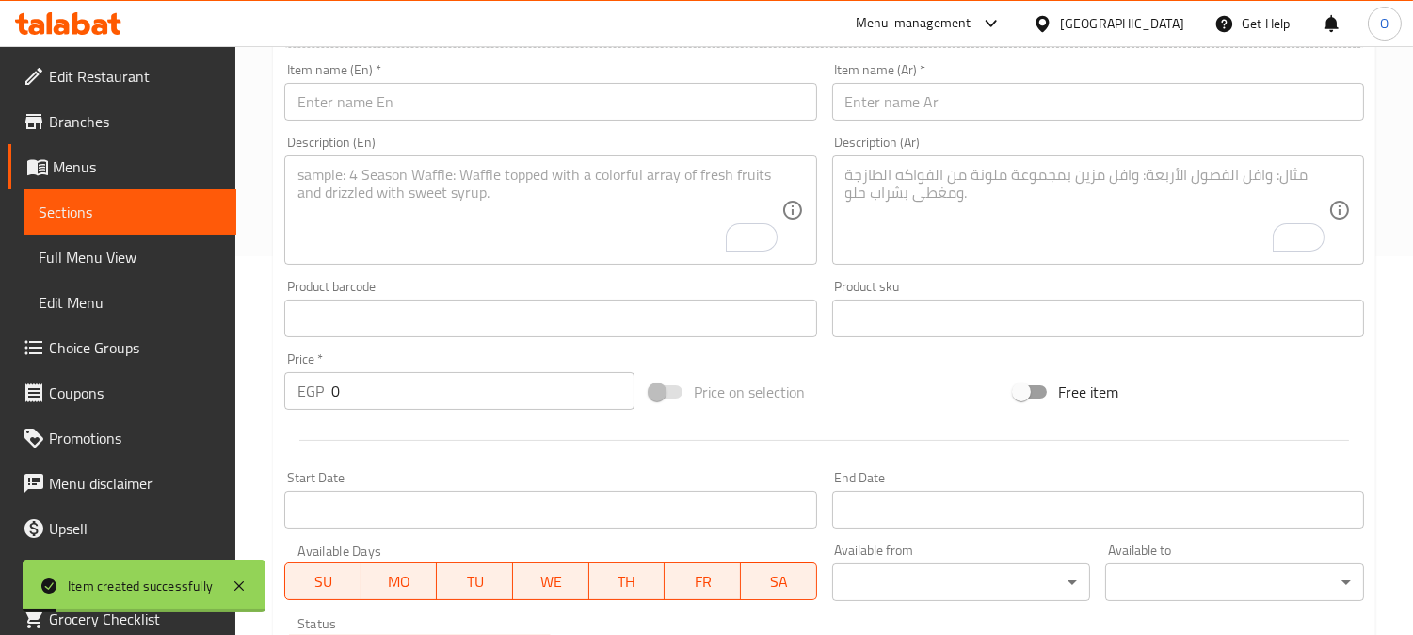
scroll to position [169, 0]
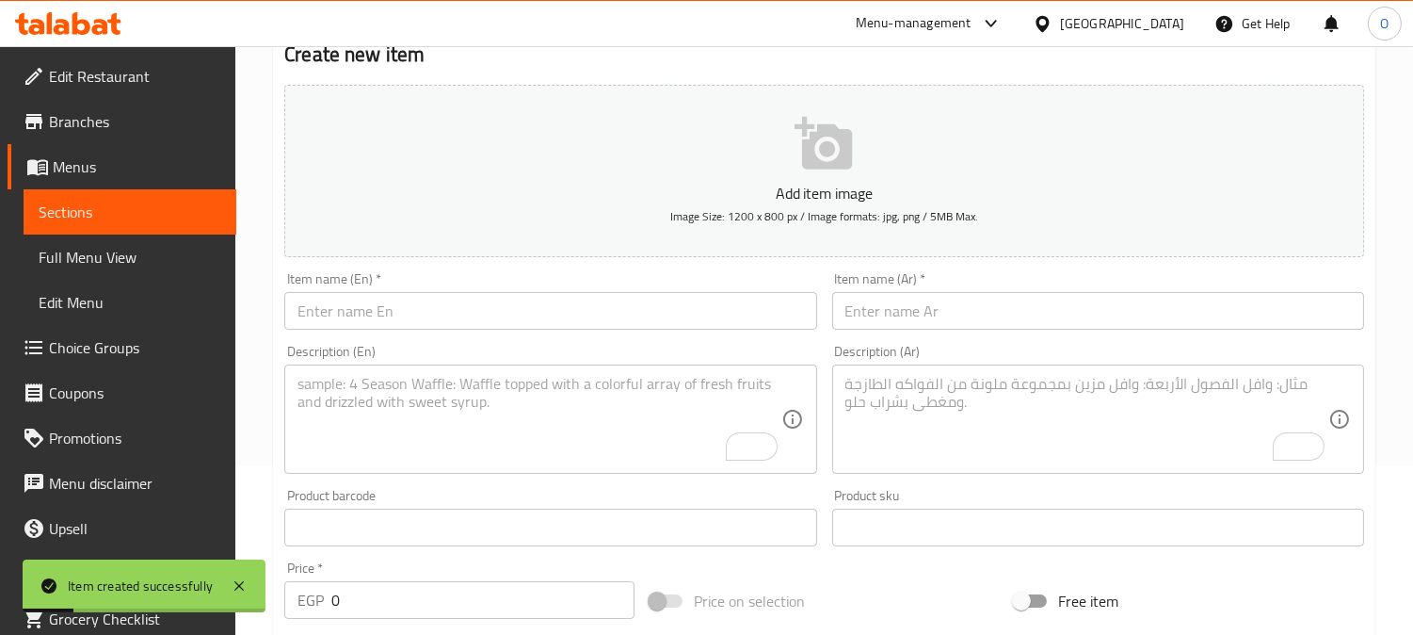
click at [960, 312] on input "text" at bounding box center [1098, 311] width 532 height 38
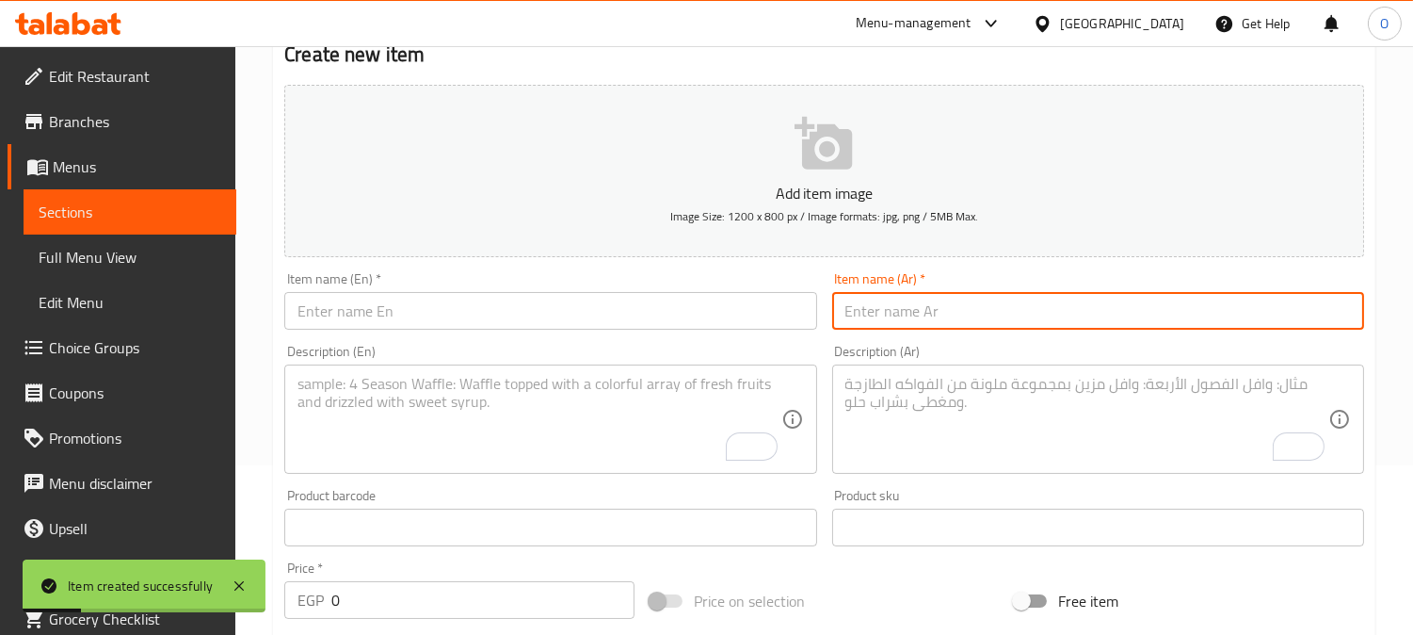
paste input "[PERSON_NAME]"
paste input "كريسبي"
click at [892, 315] on input "[PERSON_NAME]" at bounding box center [1098, 311] width 532 height 38
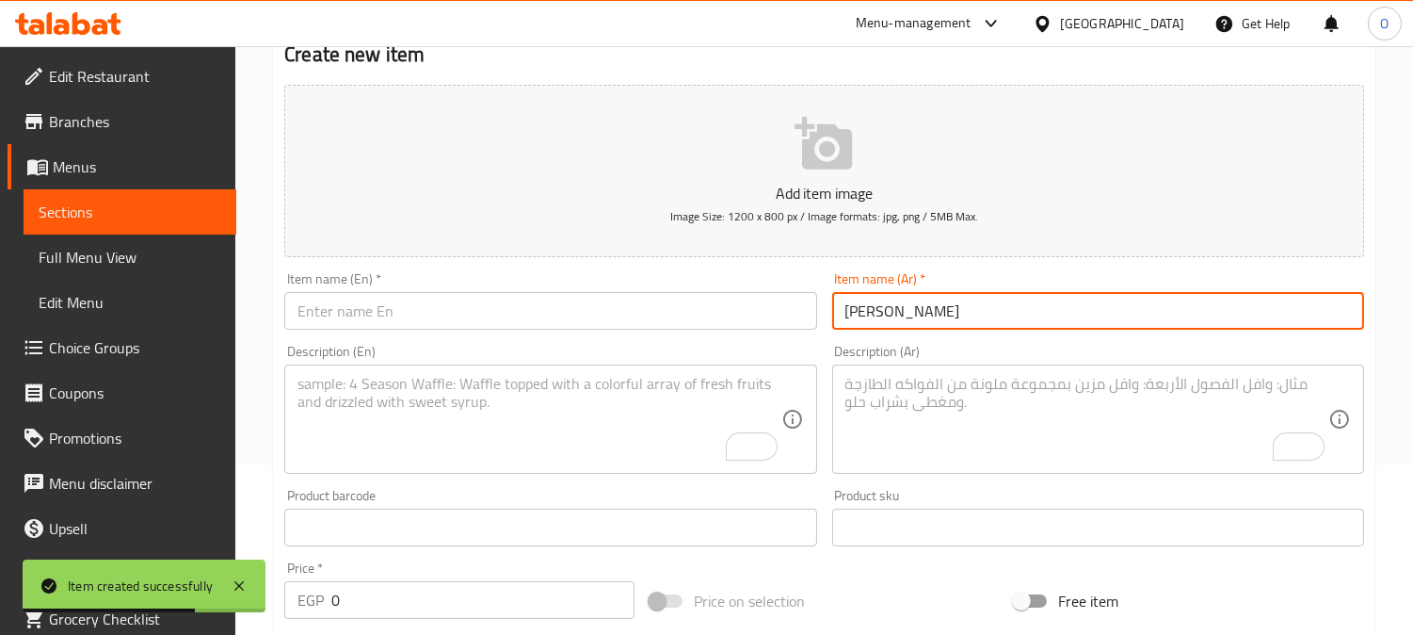
type input "[PERSON_NAME]"
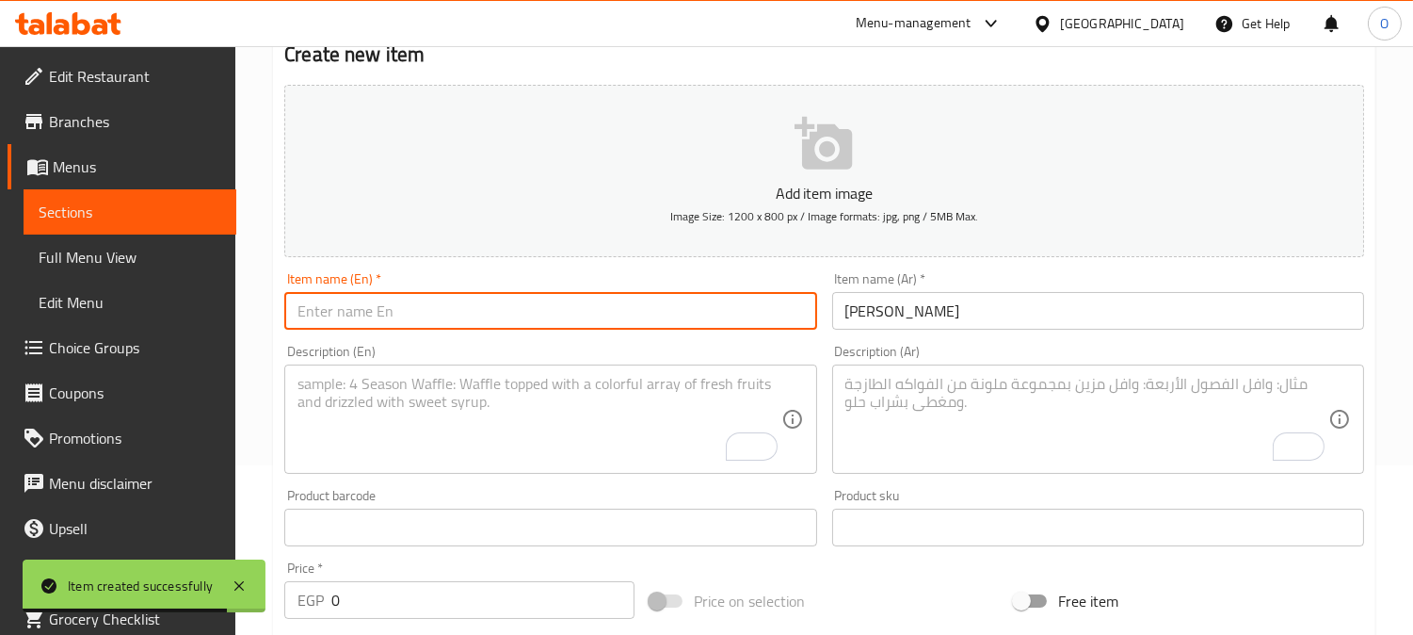
click at [410, 306] on input "text" at bounding box center [550, 311] width 532 height 38
paste input "Crispy Pizza"
type input "Crispy Pizza"
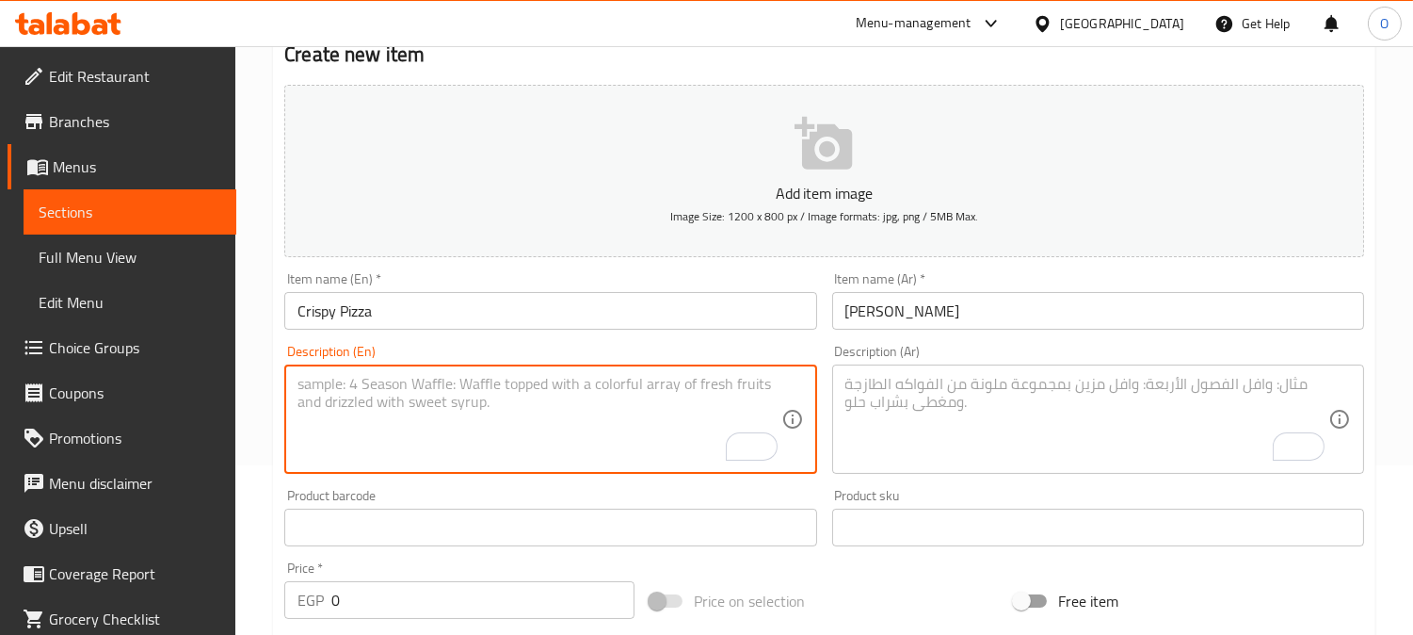
click at [391, 421] on textarea "To enrich screen reader interactions, please activate Accessibility in Grammarl…" at bounding box center [539, 419] width 483 height 89
paste textarea "Ketchup, mayonnaise, big cola"
type textarea "Ketchup, mayonnaise, big cola"
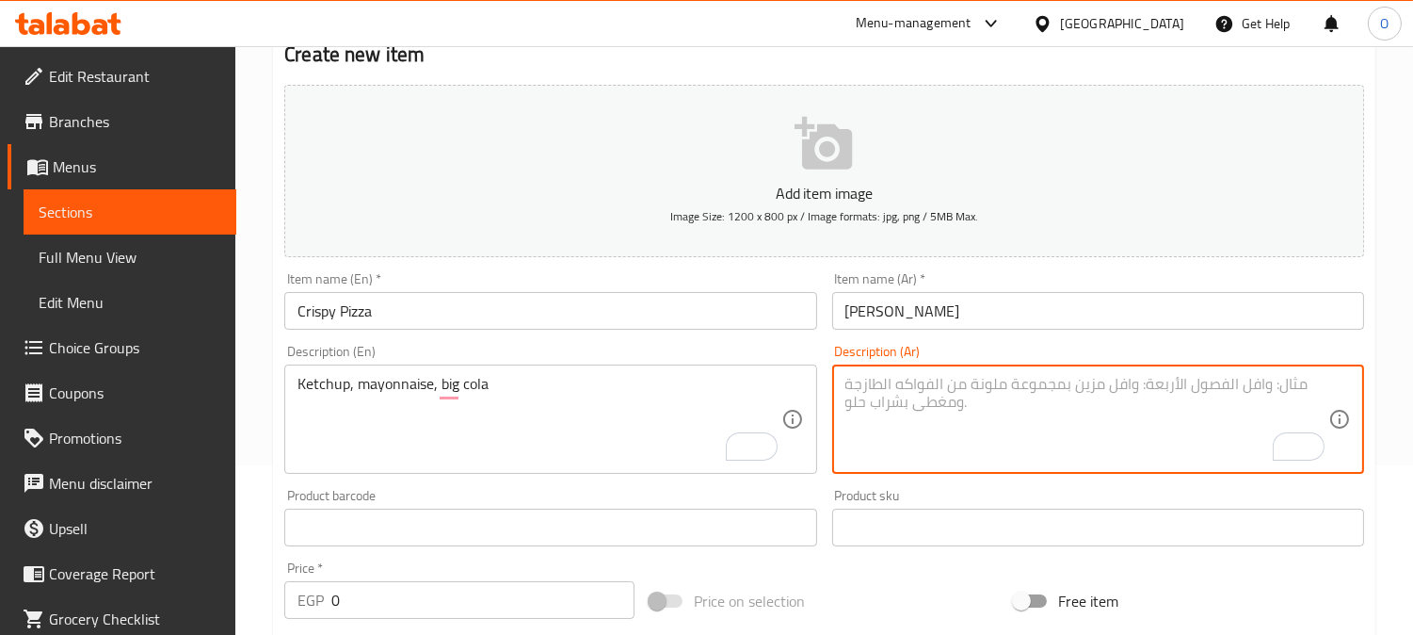
click at [1092, 392] on textarea "To enrich screen reader interactions, please activate Accessibility in Grammarl…" at bounding box center [1087, 419] width 483 height 89
paste textarea ") كاتشاب - مايونيز بيج كولا"
drag, startPoint x: 952, startPoint y: 389, endPoint x: 964, endPoint y: 389, distance: 12.2
click at [964, 389] on textarea ") كاتشاب - مايونيز بيج كولا" at bounding box center [1087, 419] width 483 height 89
click at [899, 391] on textarea ") [PERSON_NAME]، مايونيز بيج كولا" at bounding box center [1087, 419] width 483 height 89
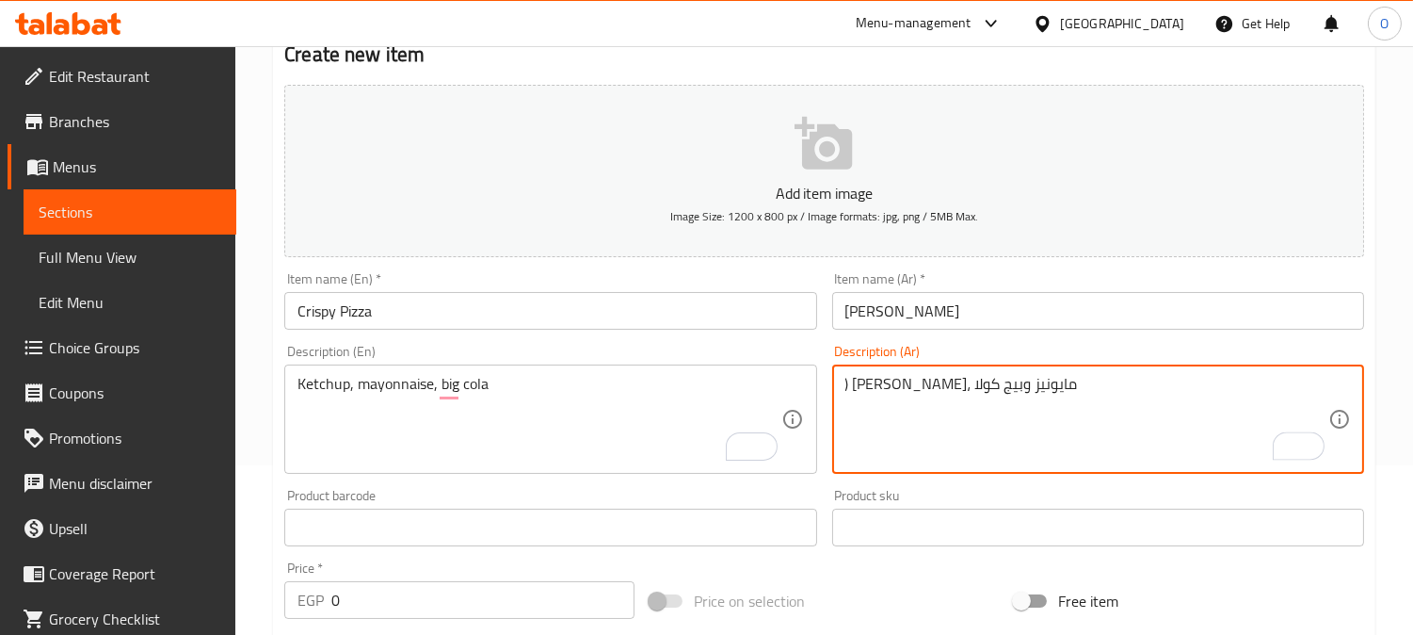
drag, startPoint x: 850, startPoint y: 392, endPoint x: 827, endPoint y: 395, distance: 23.8
click at [827, 395] on div "Description (Ar) ) [PERSON_NAME]، مايونيز وبيج كولا Description (Ar)" at bounding box center [1098, 409] width 547 height 144
type textarea "كاتشاب، مايونيز وبيج كولا"
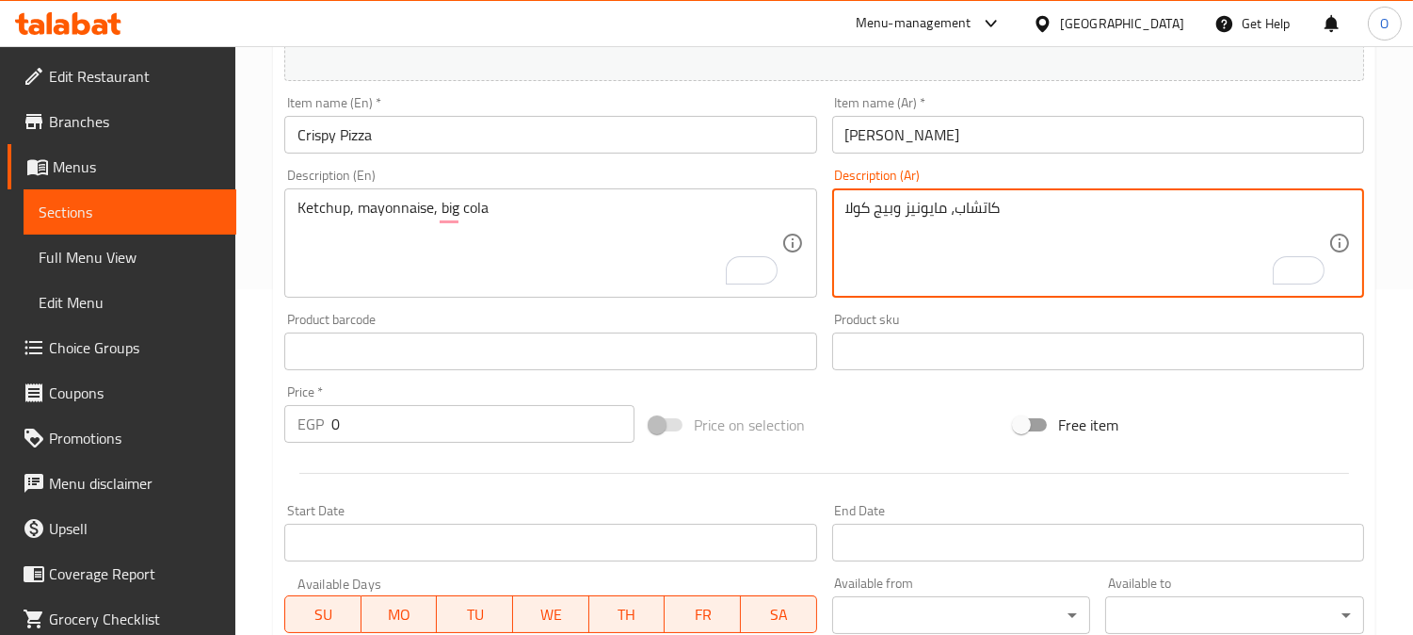
scroll to position [379, 0]
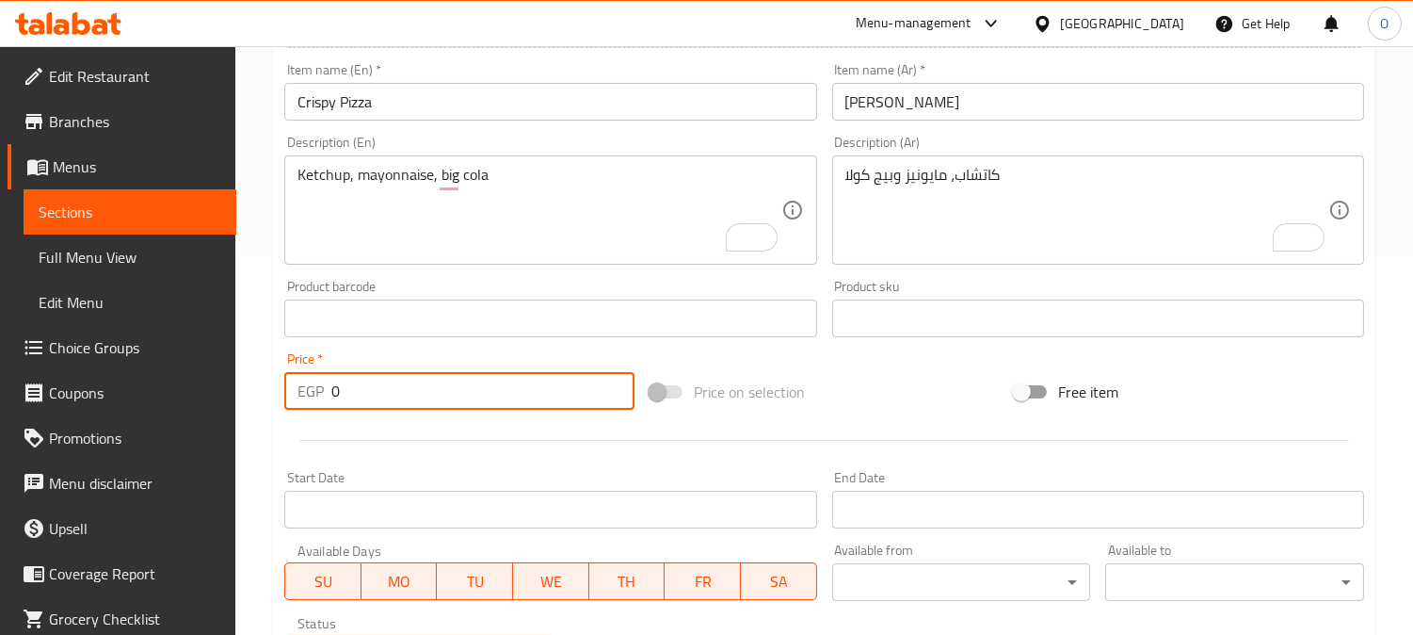
drag, startPoint x: 312, startPoint y: 392, endPoint x: 297, endPoint y: 392, distance: 15.1
click at [297, 392] on div "EGP 0 Price *" at bounding box center [459, 391] width 350 height 38
paste input "10"
type input "100"
click at [388, 446] on div at bounding box center [824, 440] width 1095 height 46
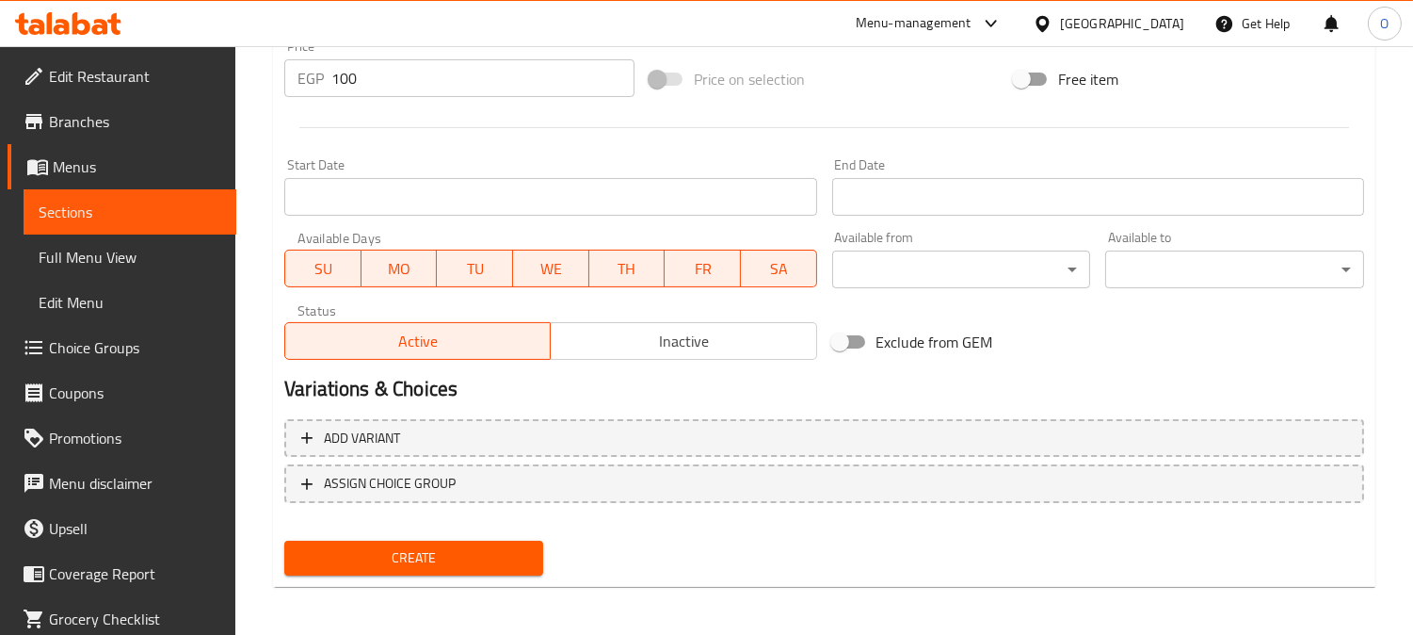
scroll to position [692, 0]
click at [422, 558] on span "Create" at bounding box center [413, 557] width 229 height 24
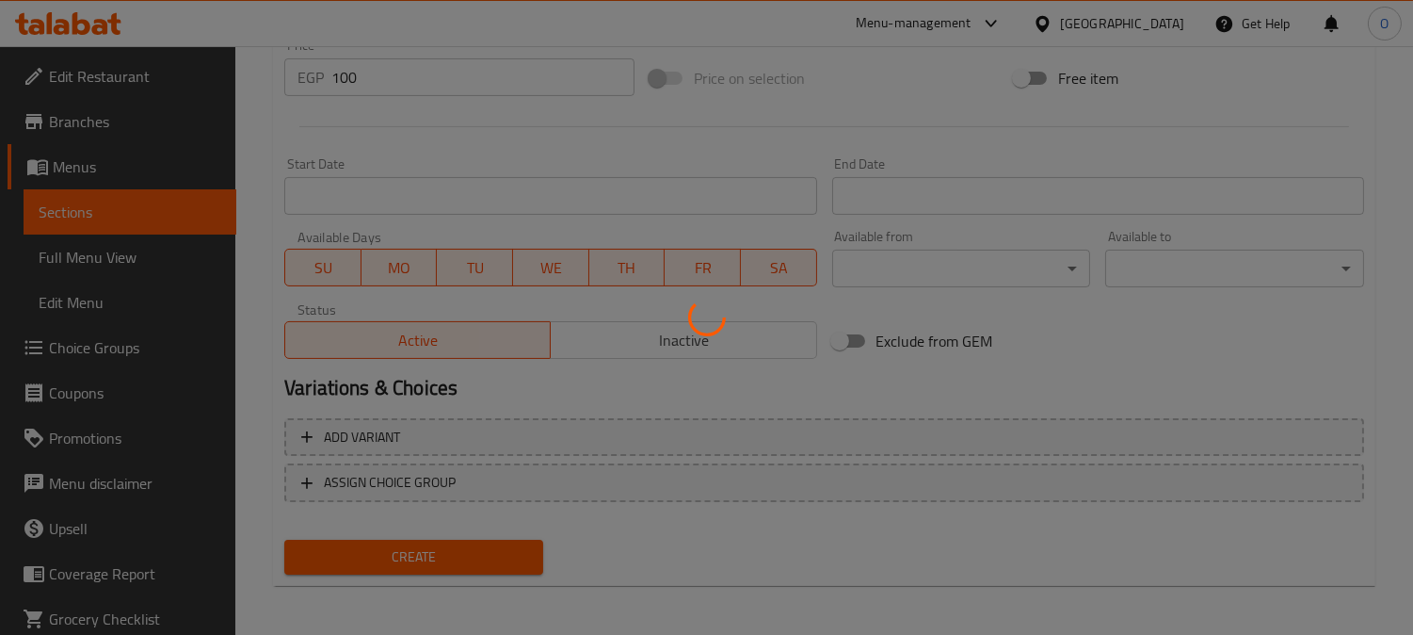
type input "0"
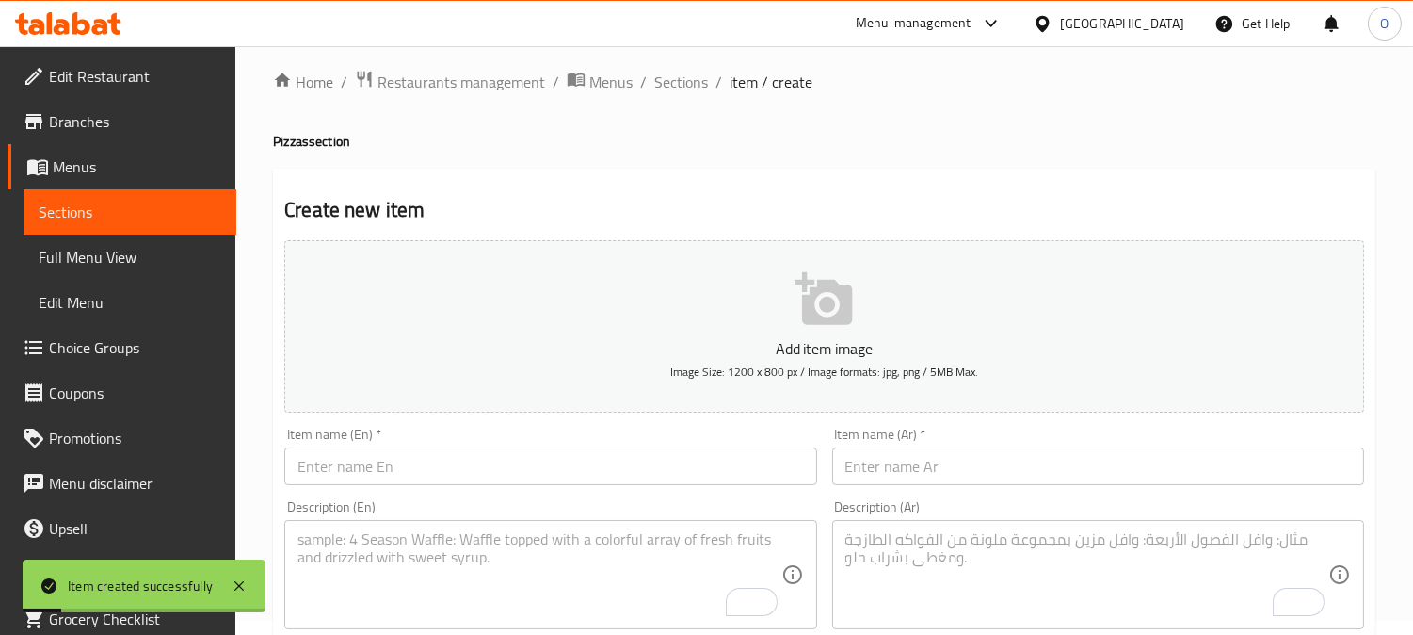
scroll to position [0, 0]
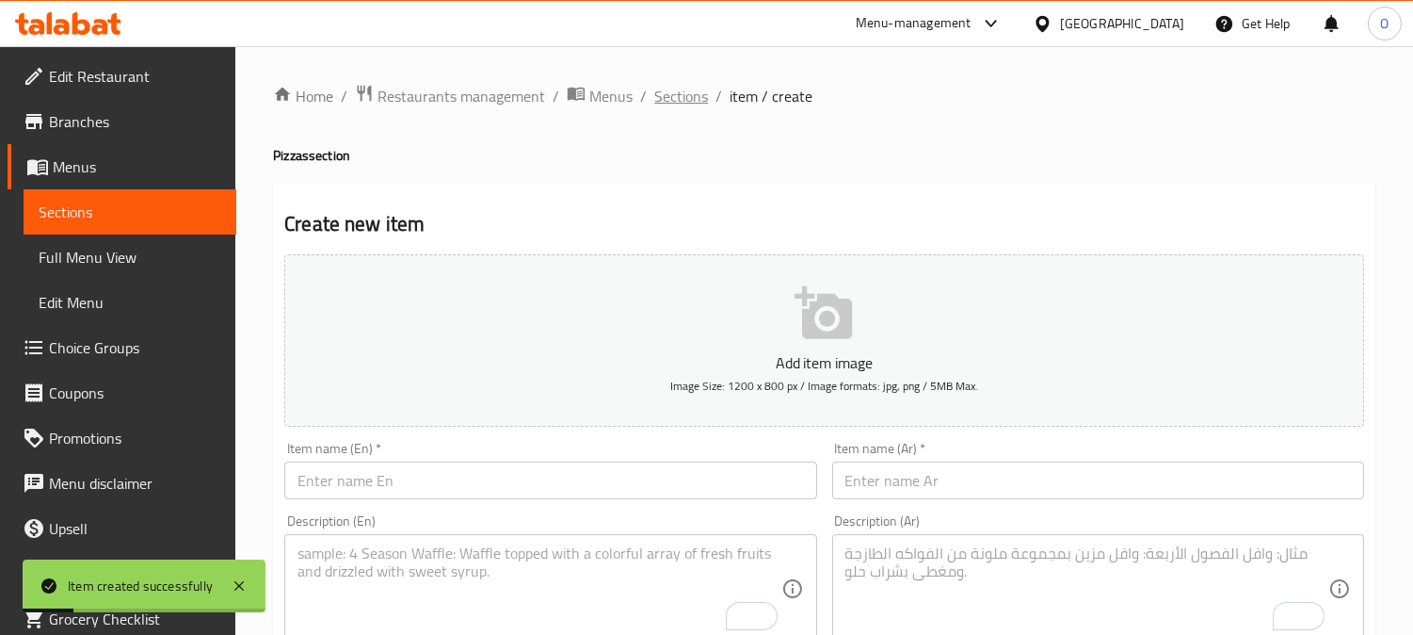
click at [698, 85] on span "Sections" at bounding box center [681, 96] width 54 height 23
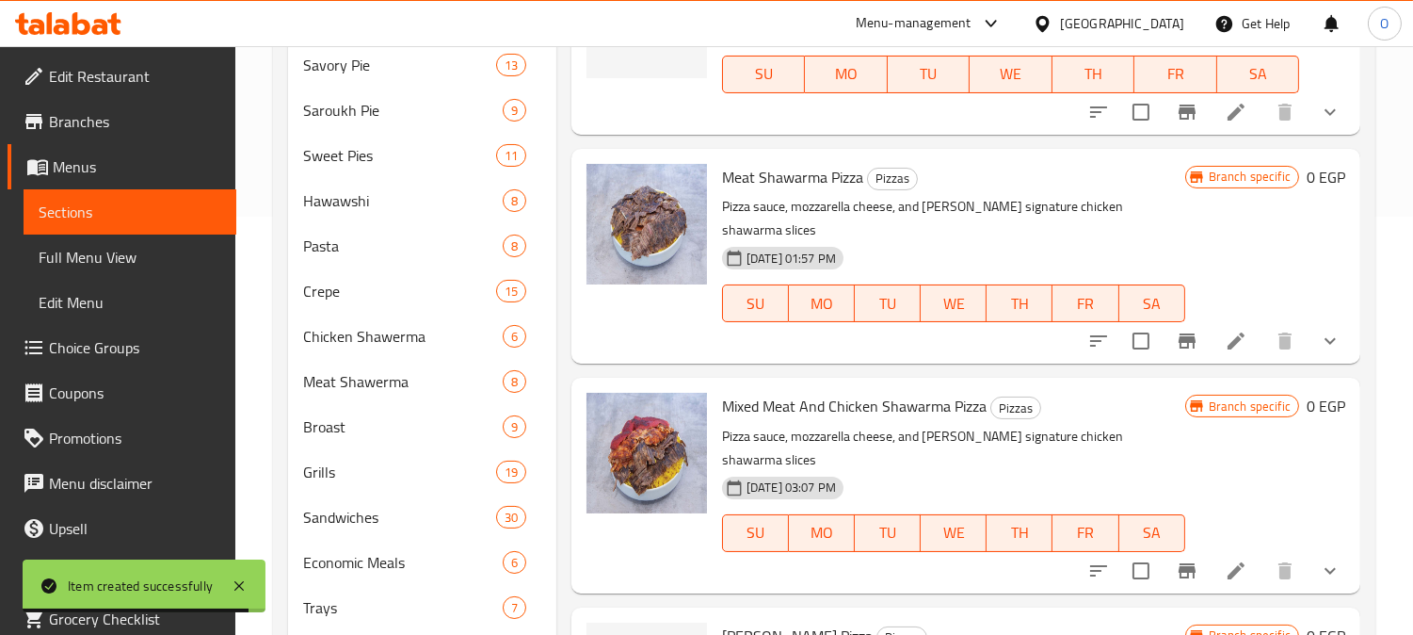
scroll to position [608, 0]
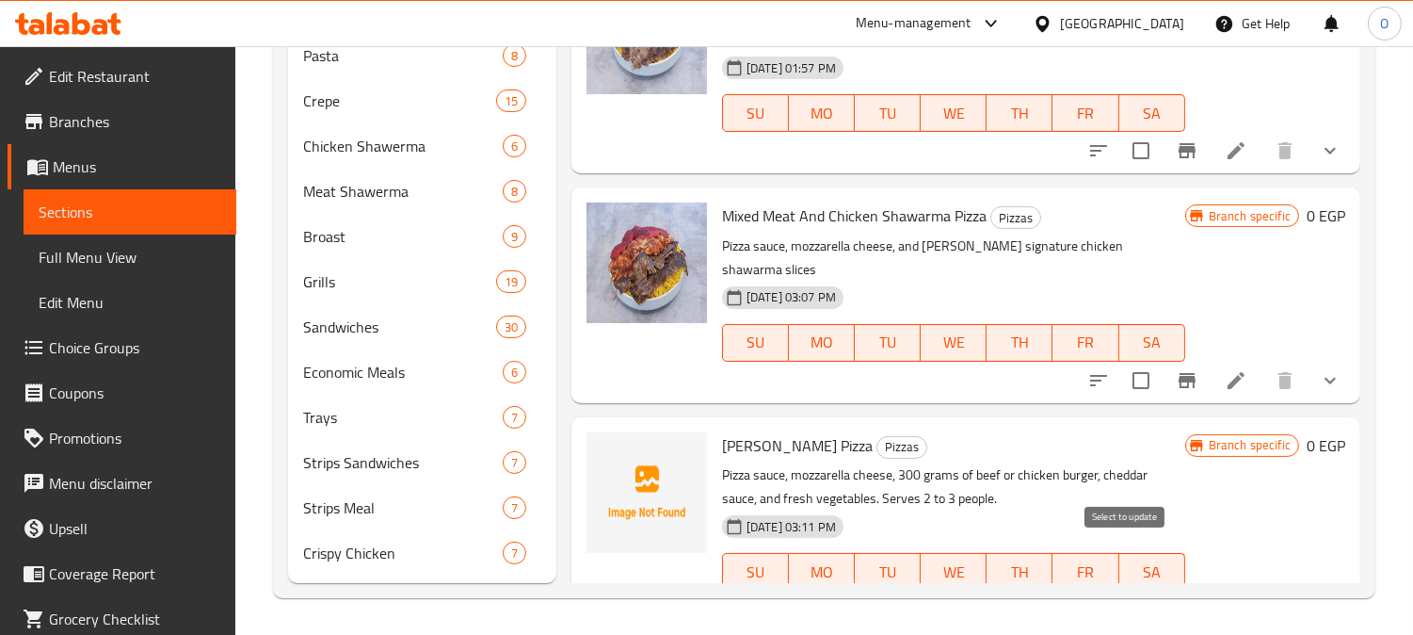
click at [1126, 589] on input "checkbox" at bounding box center [1141, 609] width 40 height 40
checkbox input "false"
click at [1128, 361] on input "checkbox" at bounding box center [1141, 381] width 40 height 40
checkbox input "true"
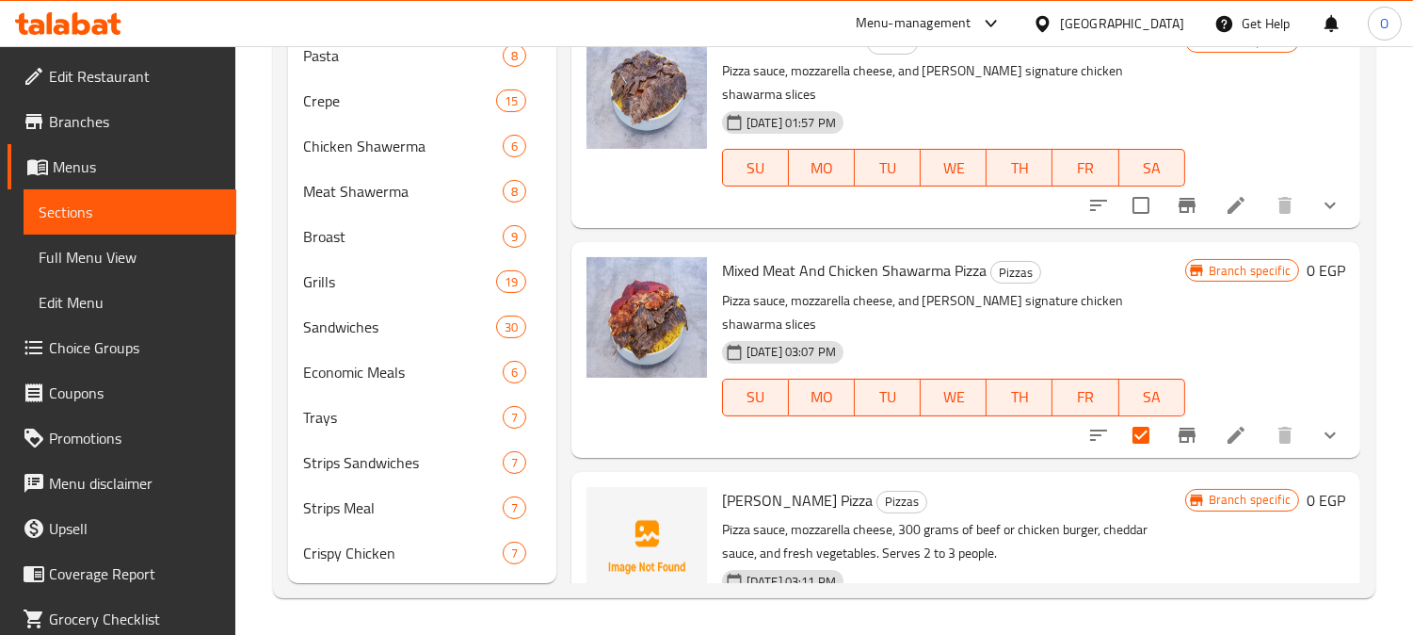
scroll to position [3216, 0]
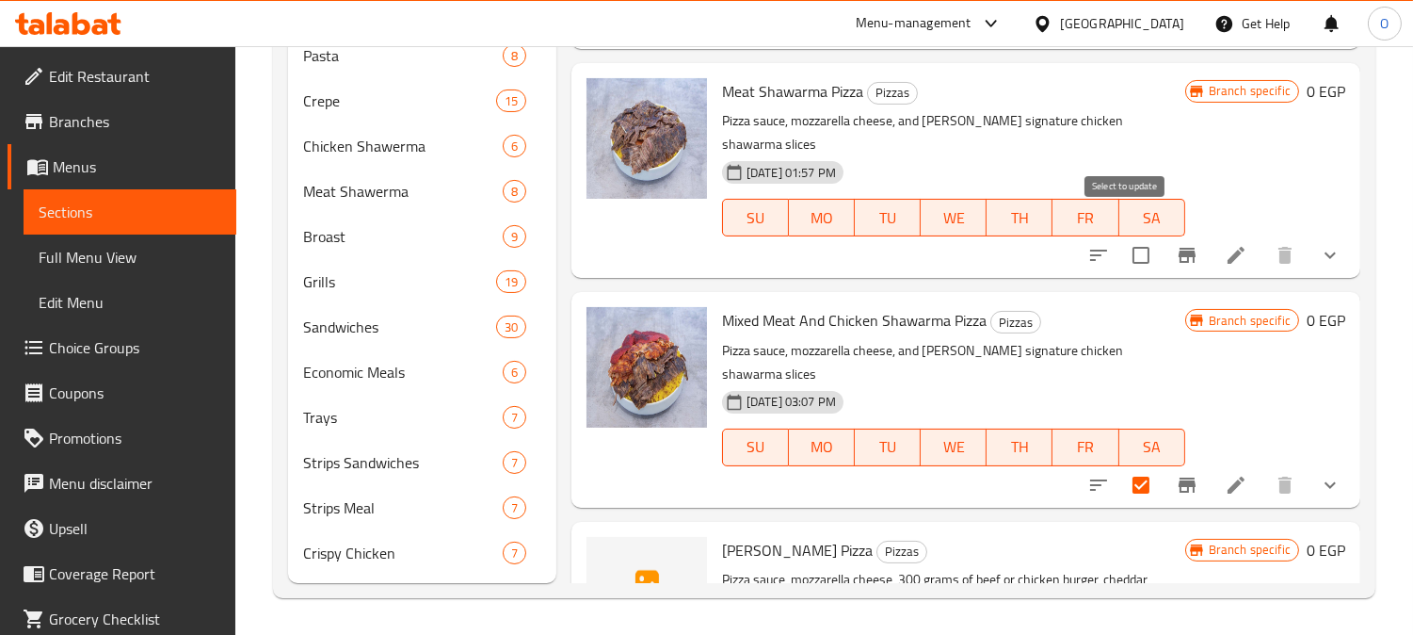
click at [1128, 235] on input "checkbox" at bounding box center [1141, 255] width 40 height 40
checkbox input "true"
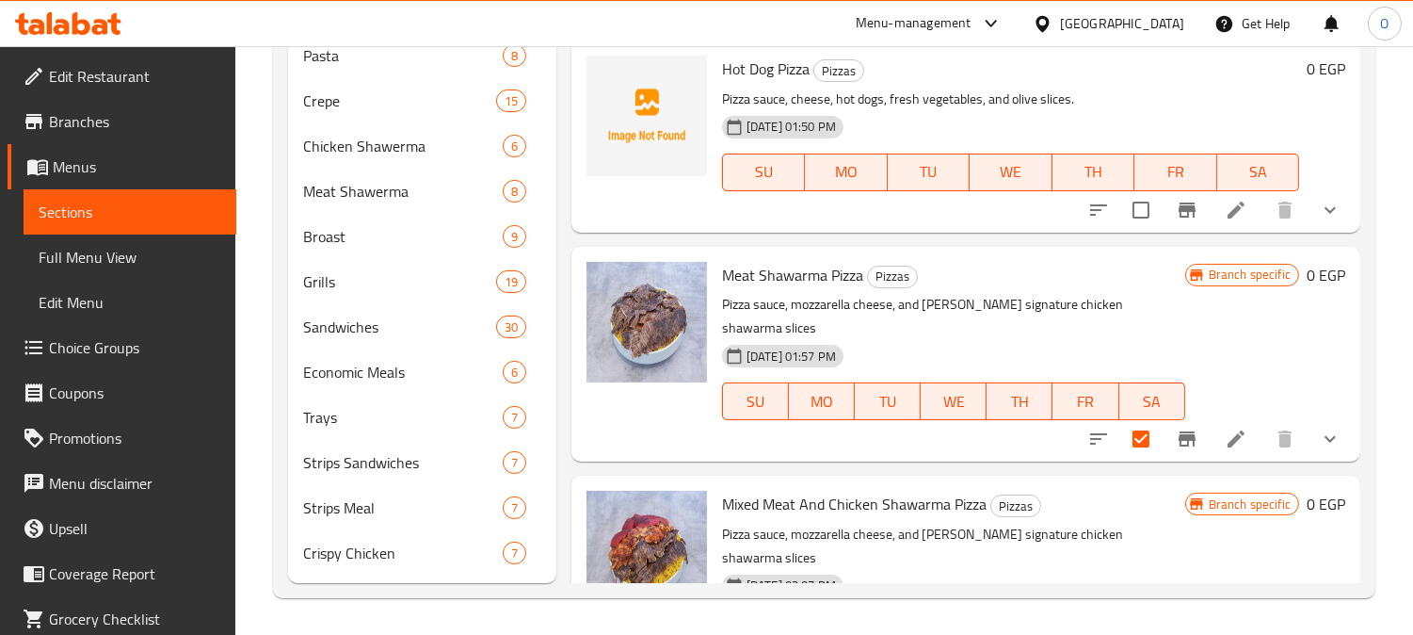
scroll to position [3006, 0]
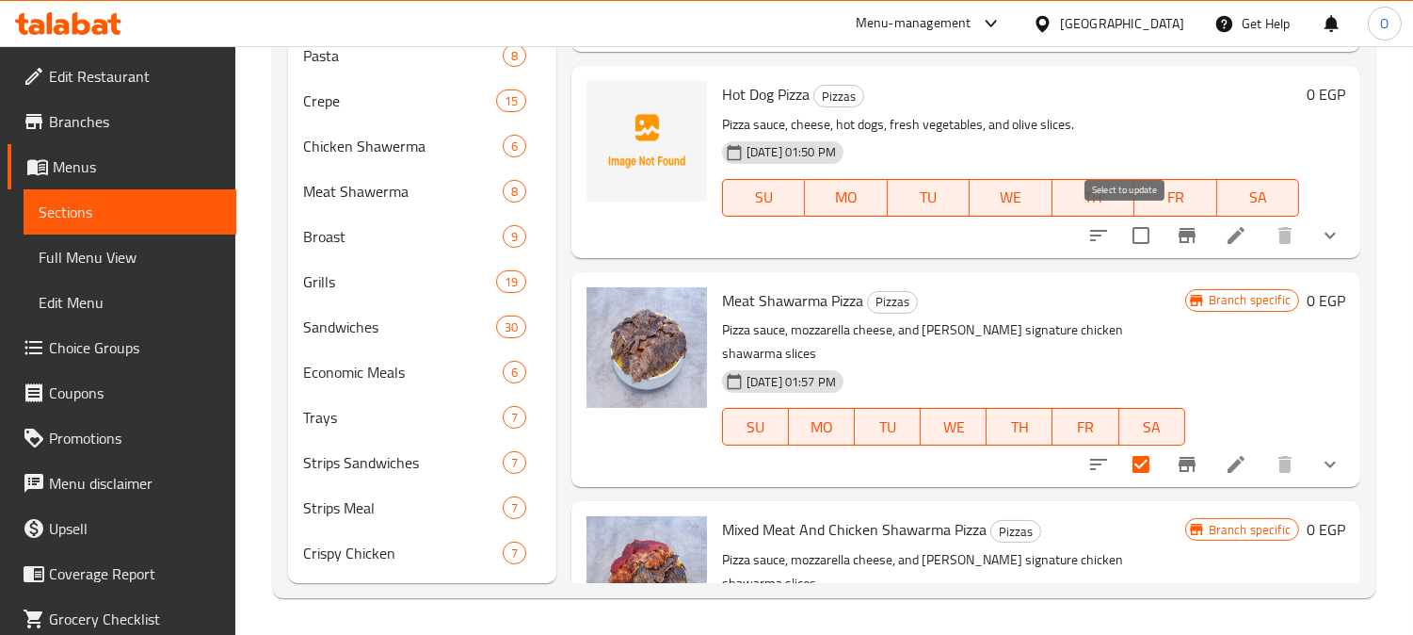
click at [1130, 235] on input "checkbox" at bounding box center [1141, 236] width 40 height 40
checkbox input "true"
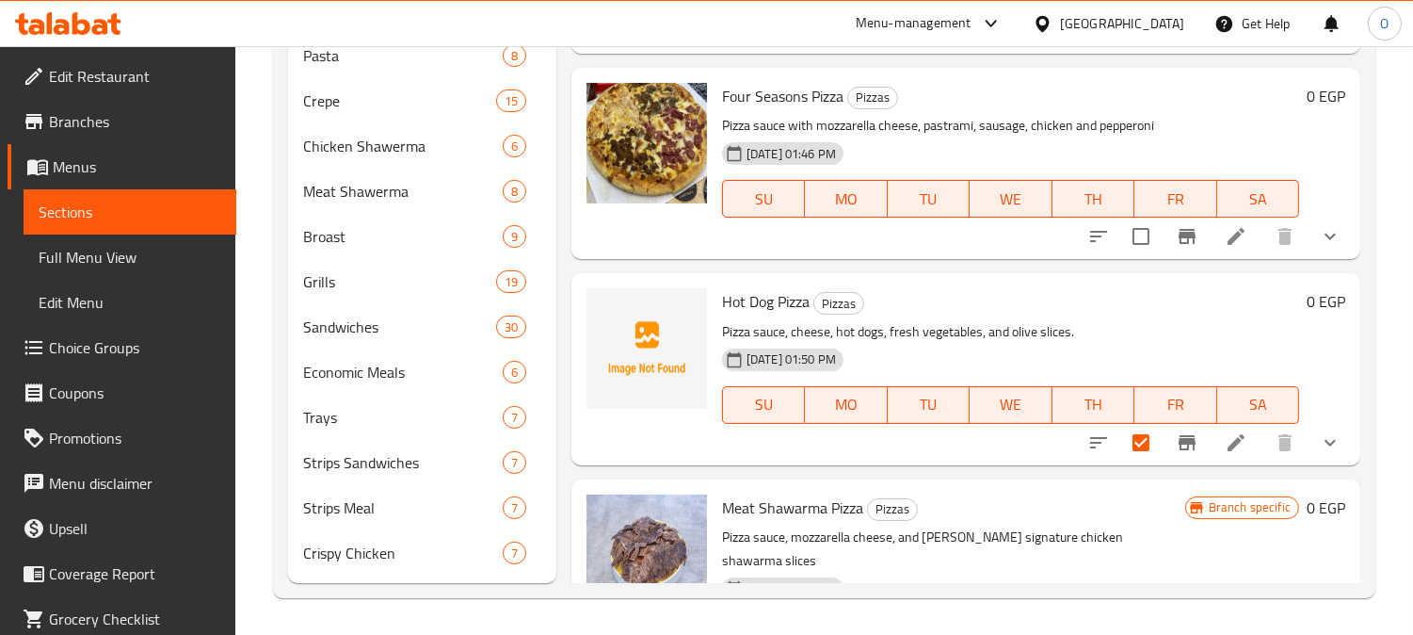
scroll to position [2797, 0]
click at [1126, 218] on input "checkbox" at bounding box center [1141, 238] width 40 height 40
checkbox input "true"
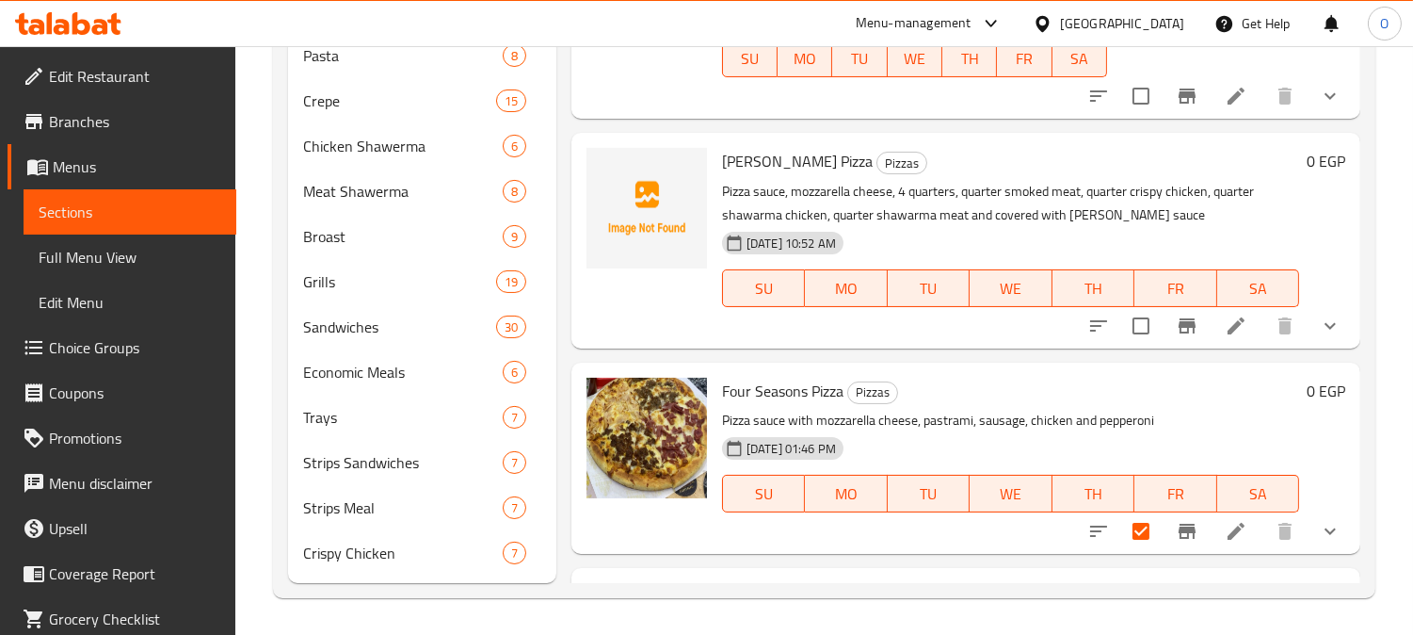
scroll to position [2483, 0]
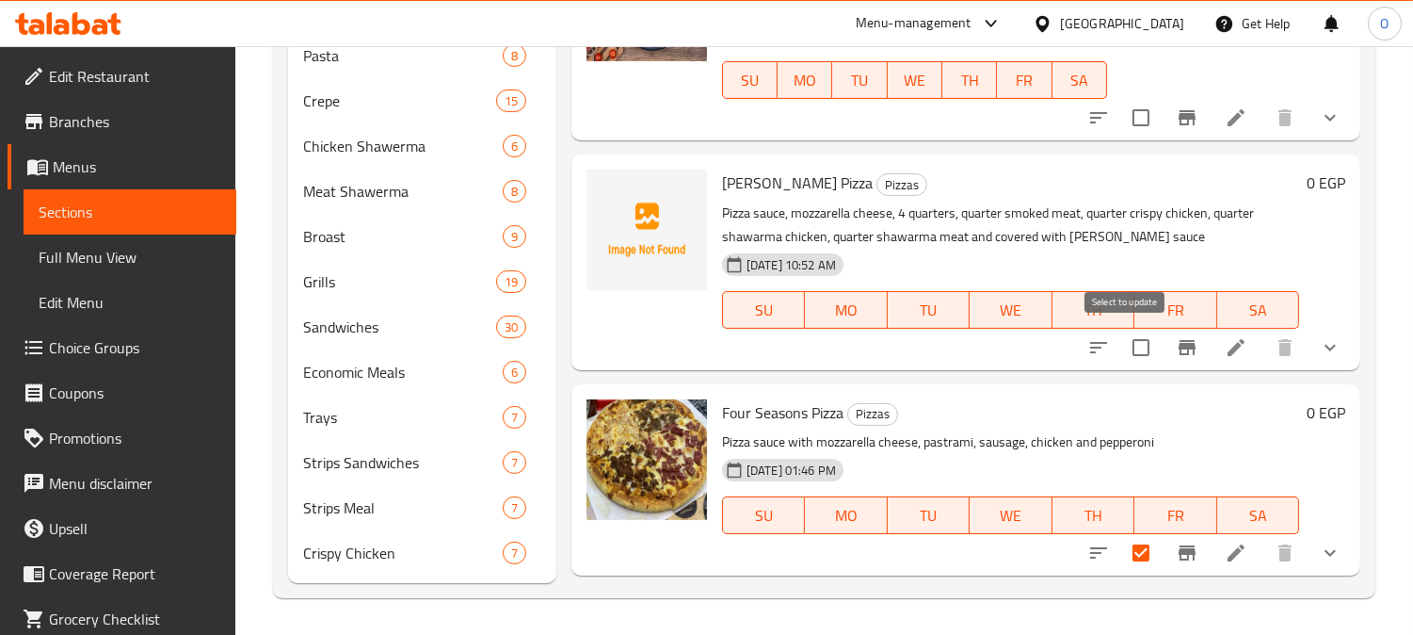
click at [1144, 347] on input "checkbox" at bounding box center [1141, 348] width 40 height 40
checkbox input "true"
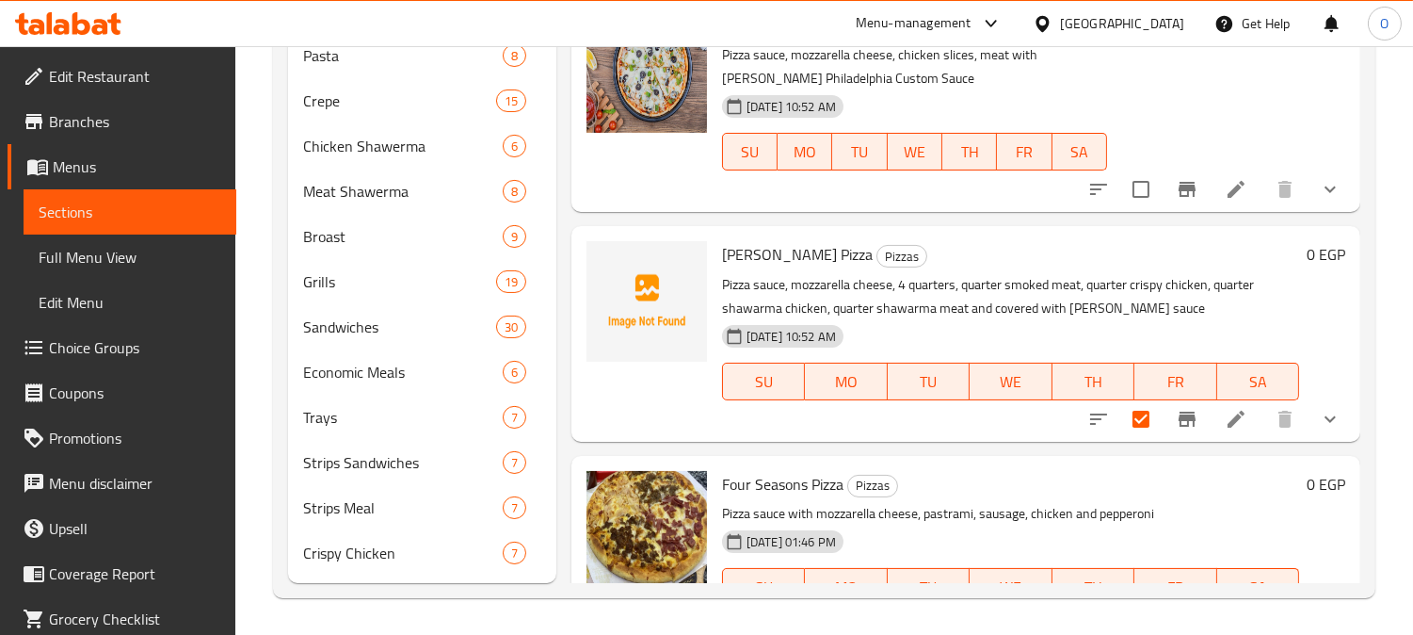
scroll to position [2378, 0]
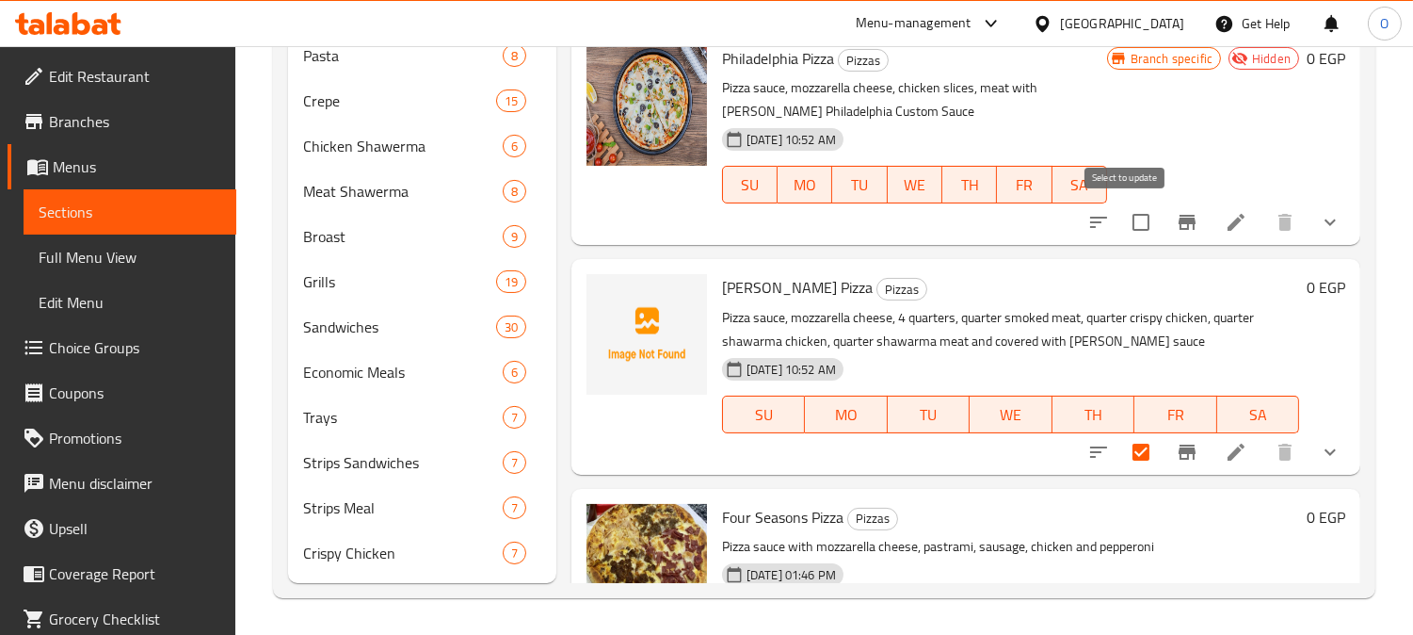
click at [1121, 219] on input "checkbox" at bounding box center [1141, 222] width 40 height 40
checkbox input "true"
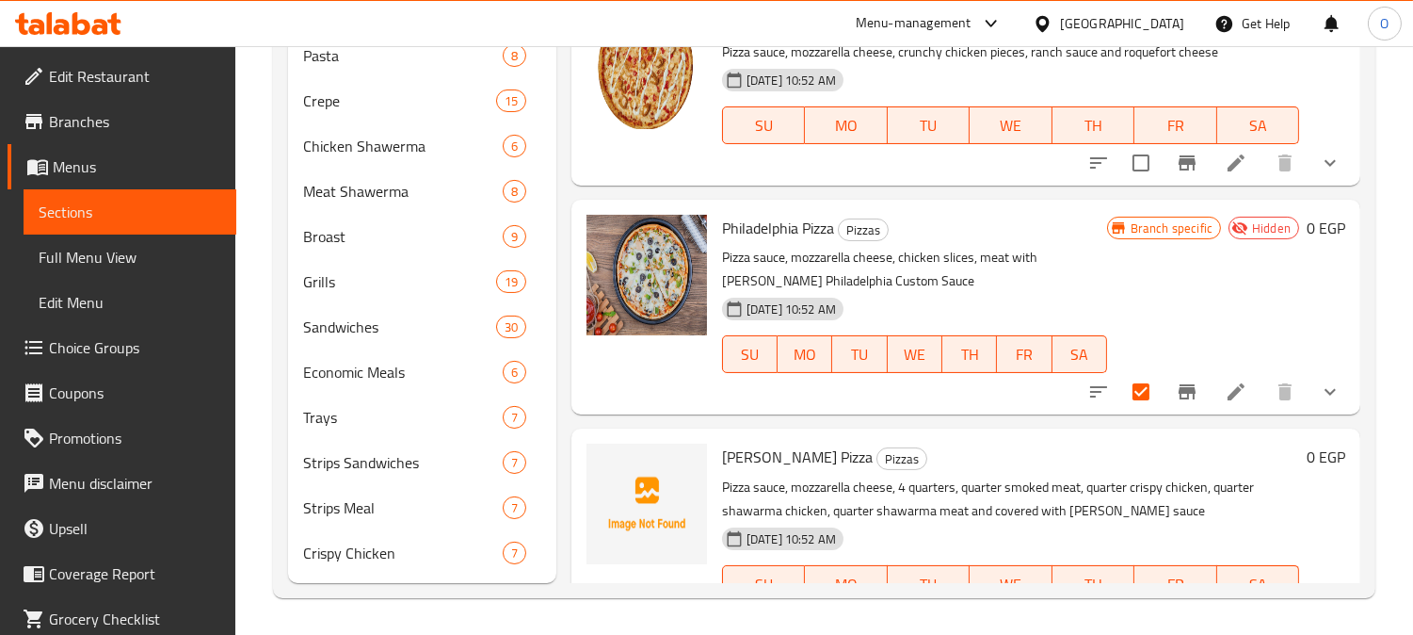
scroll to position [2169, 0]
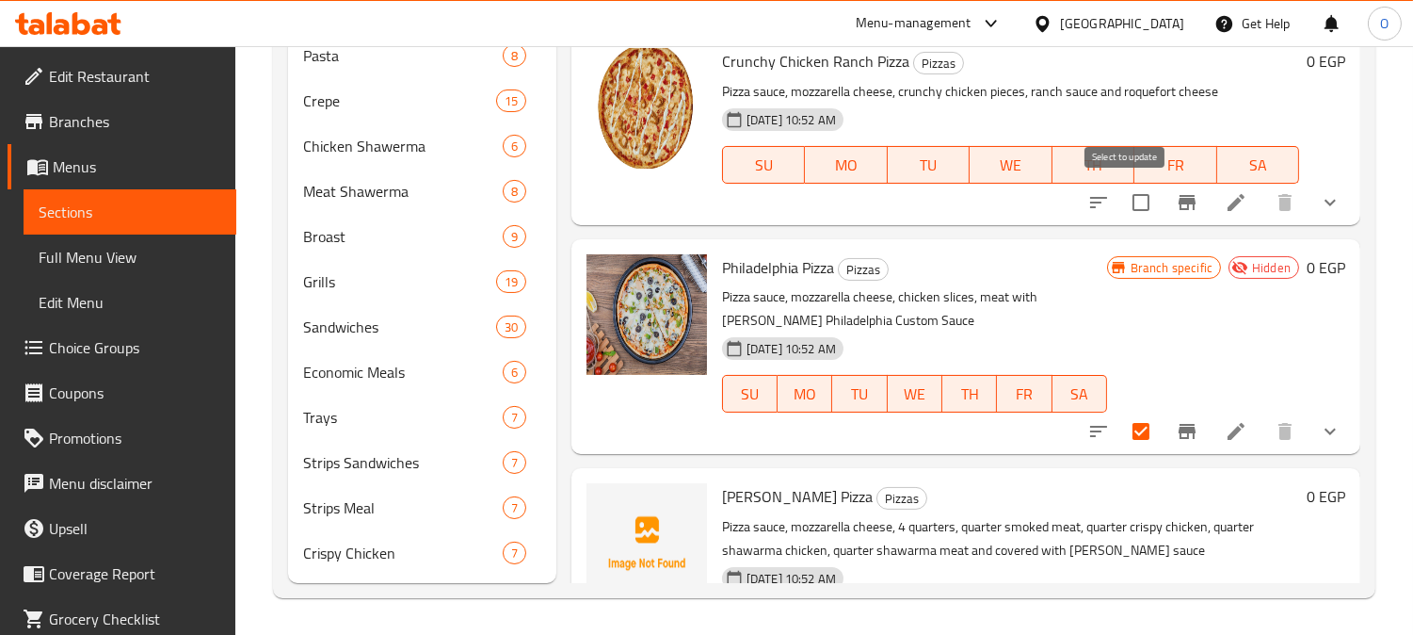
click at [1121, 207] on input "checkbox" at bounding box center [1141, 203] width 40 height 40
checkbox input "true"
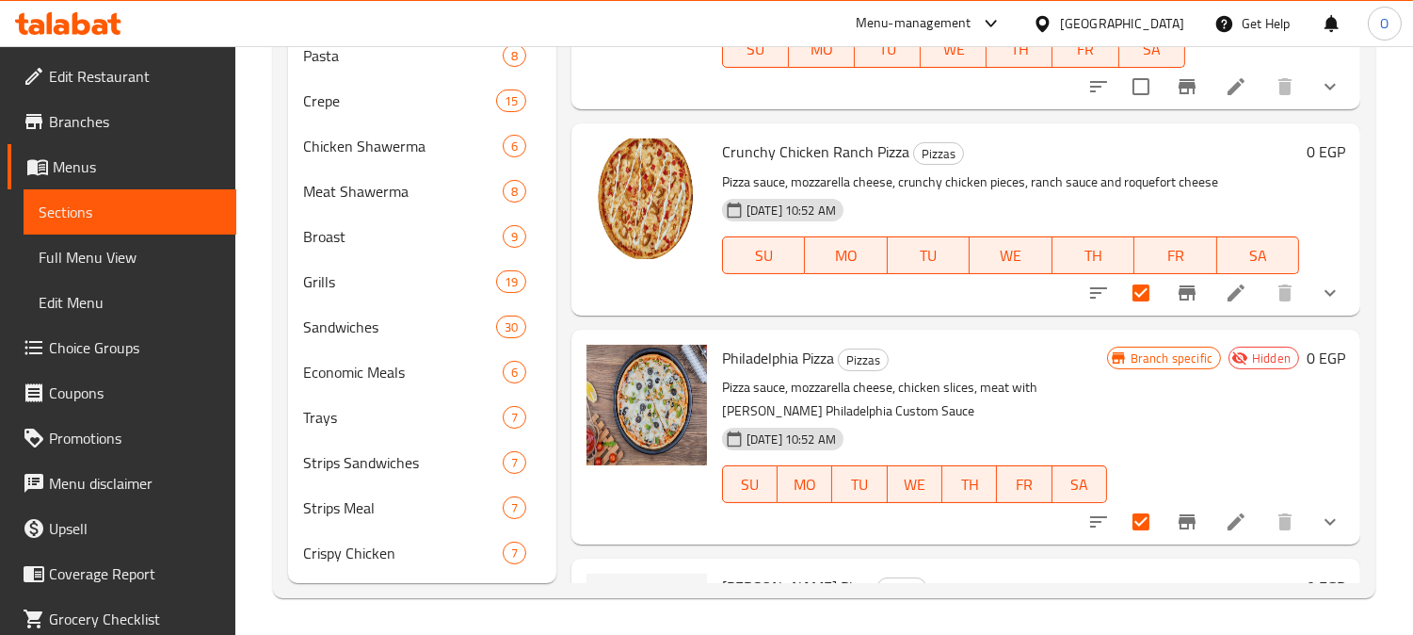
scroll to position [1960, 0]
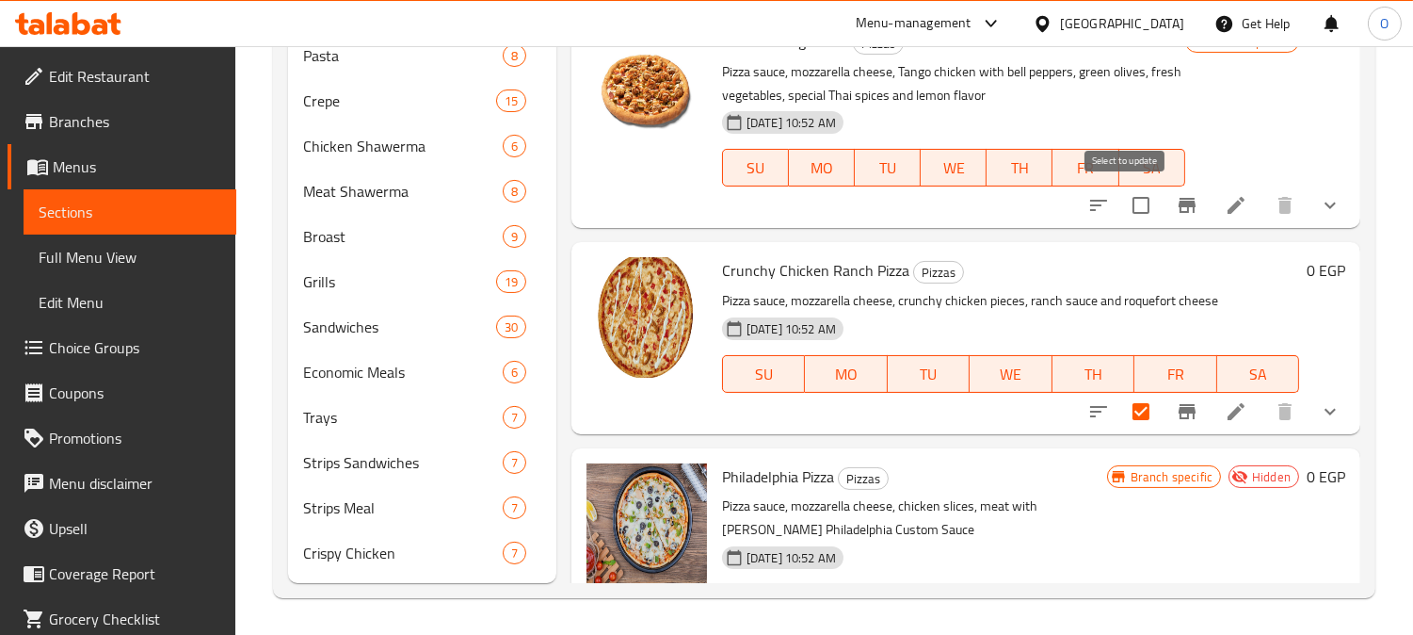
click at [1123, 202] on input "checkbox" at bounding box center [1141, 205] width 40 height 40
checkbox input "true"
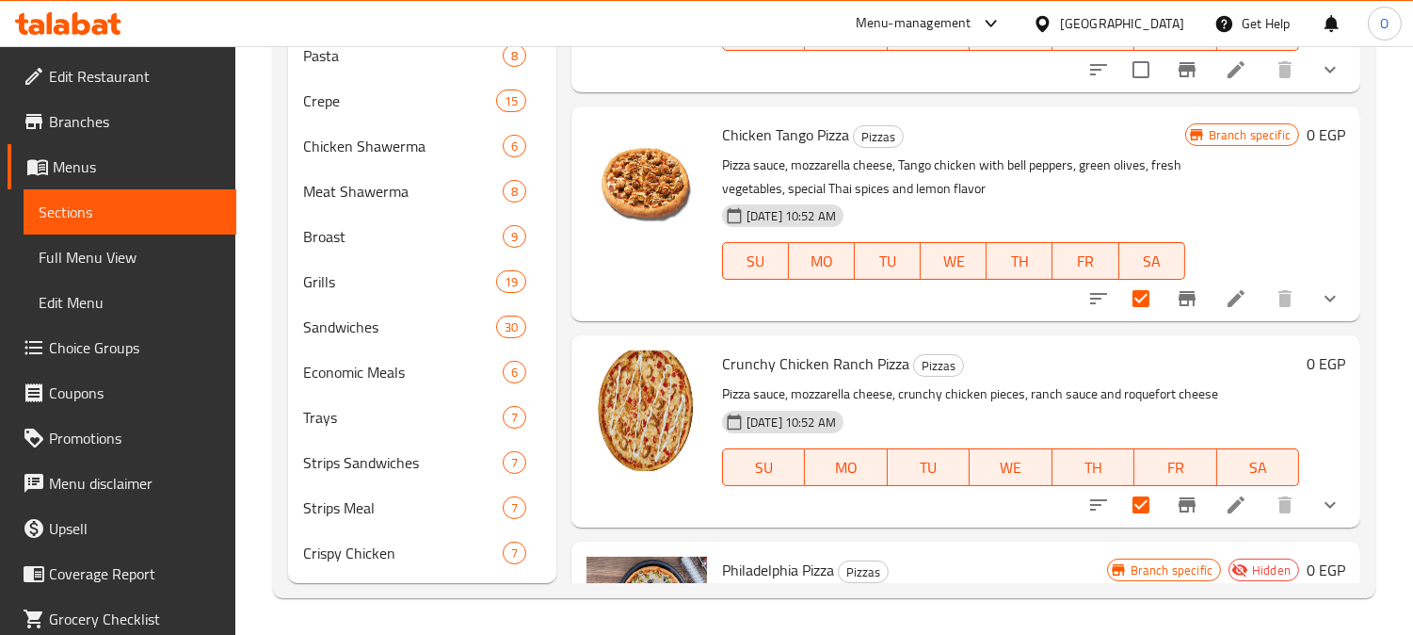
scroll to position [1646, 0]
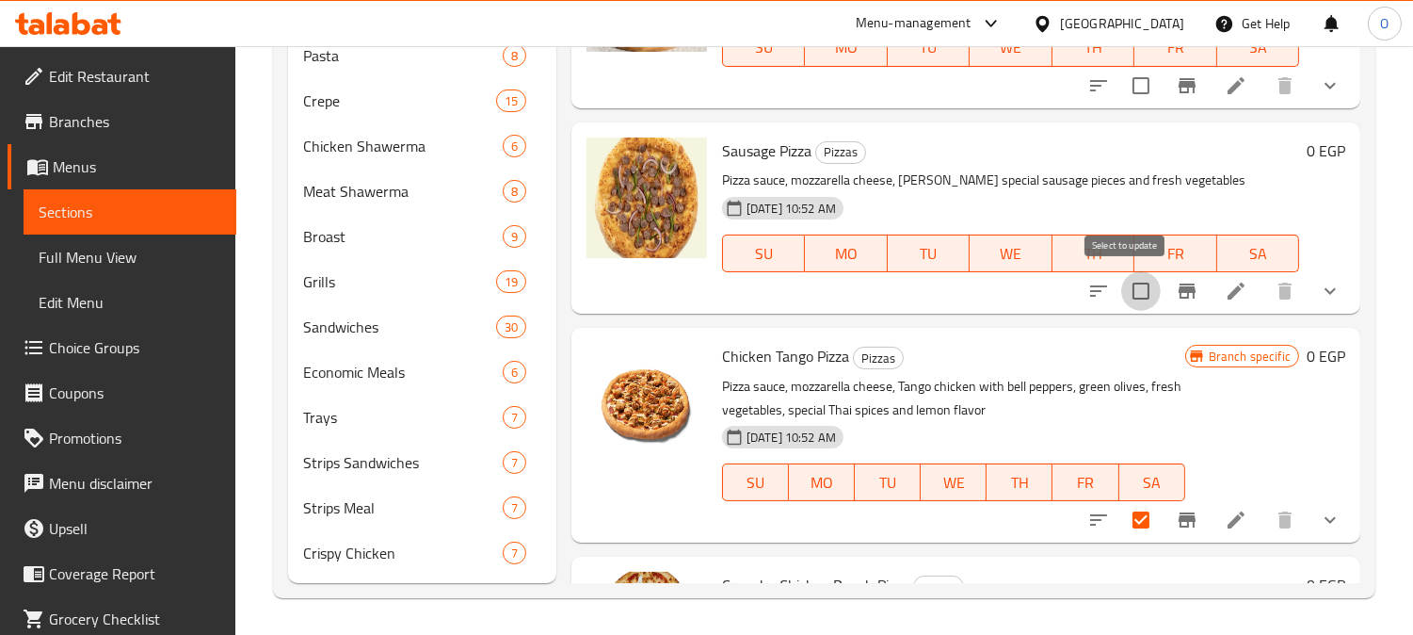
click at [1125, 287] on input "checkbox" at bounding box center [1141, 291] width 40 height 40
checkbox input "true"
click at [1127, 85] on input "checkbox" at bounding box center [1141, 86] width 40 height 40
checkbox input "true"
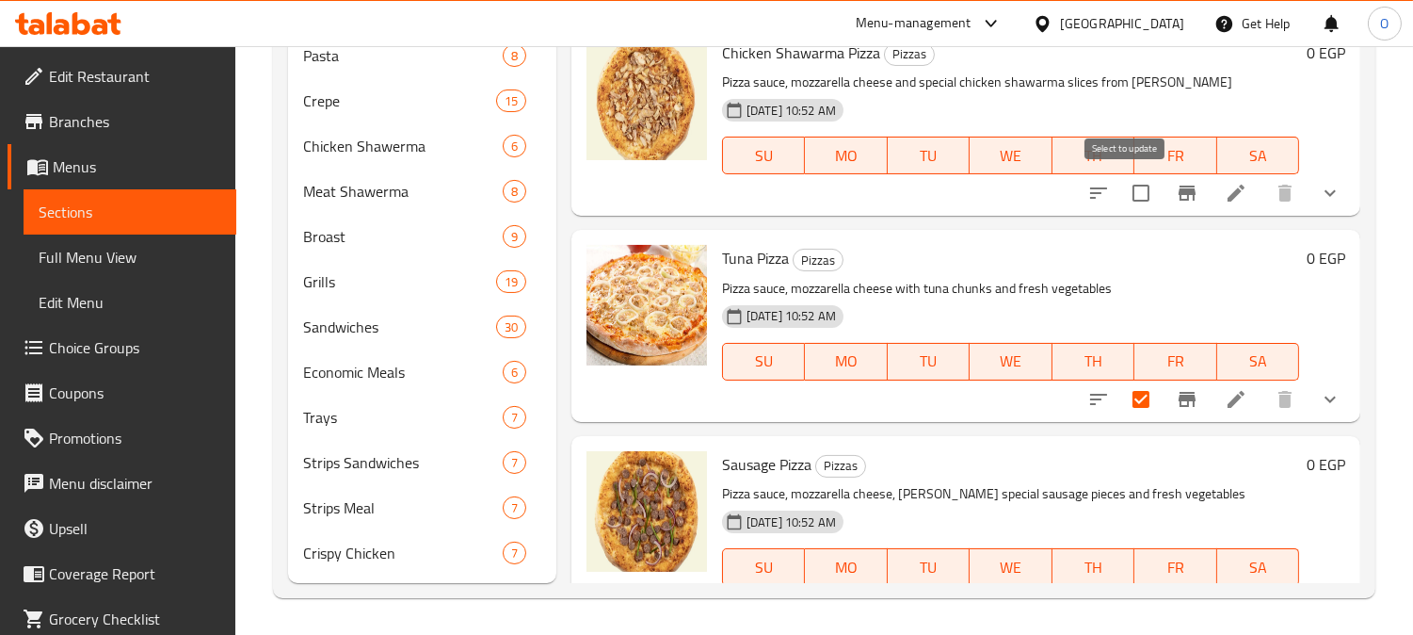
click at [1121, 185] on input "checkbox" at bounding box center [1141, 193] width 40 height 40
checkbox input "true"
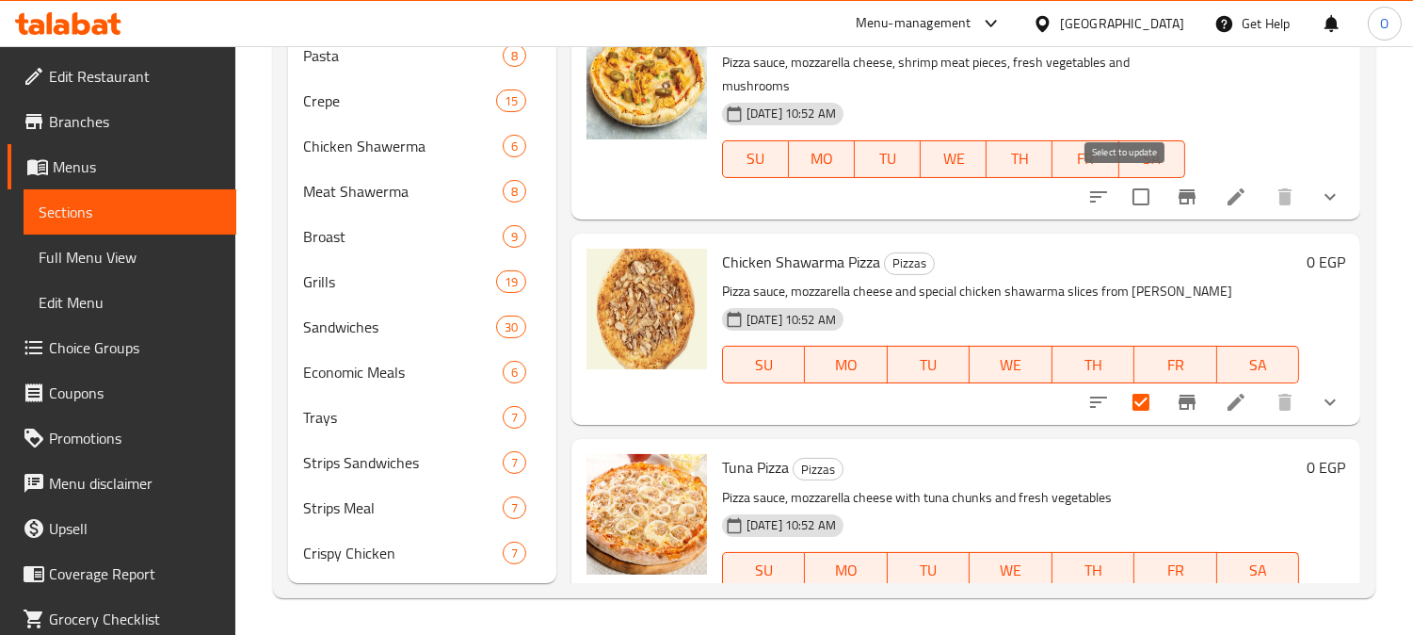
click at [1136, 185] on input "checkbox" at bounding box center [1141, 197] width 40 height 40
checkbox input "true"
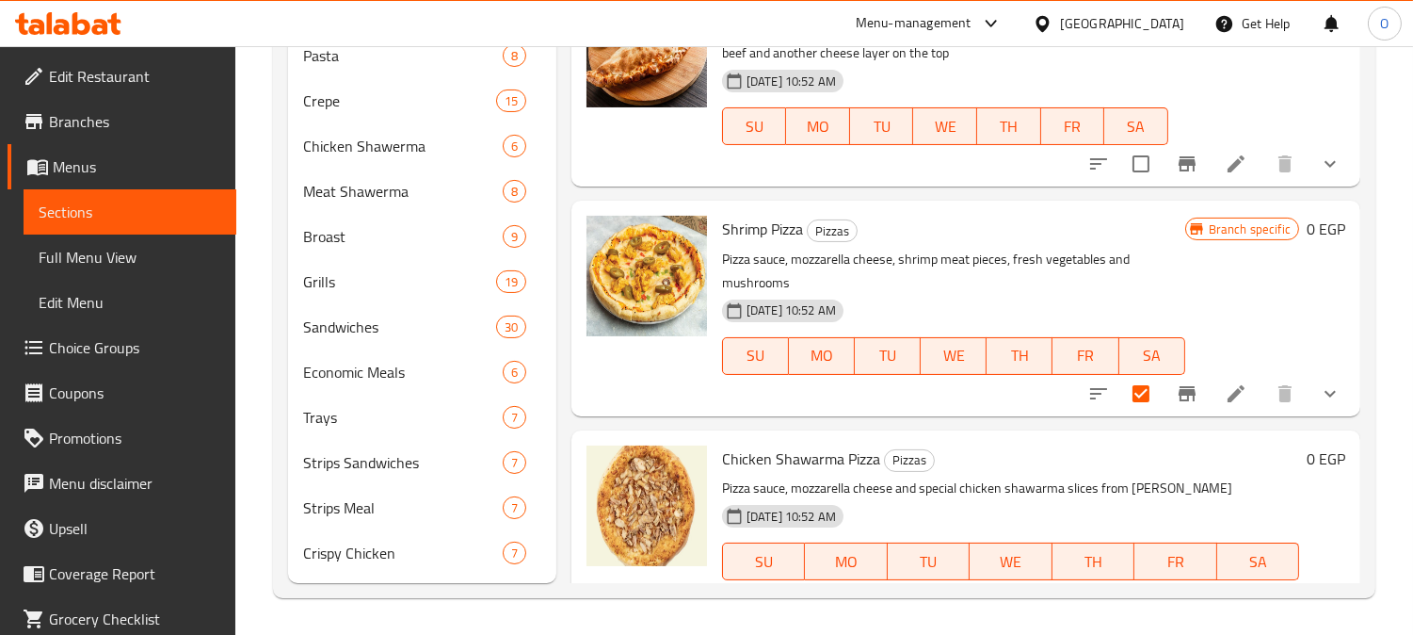
scroll to position [914, 0]
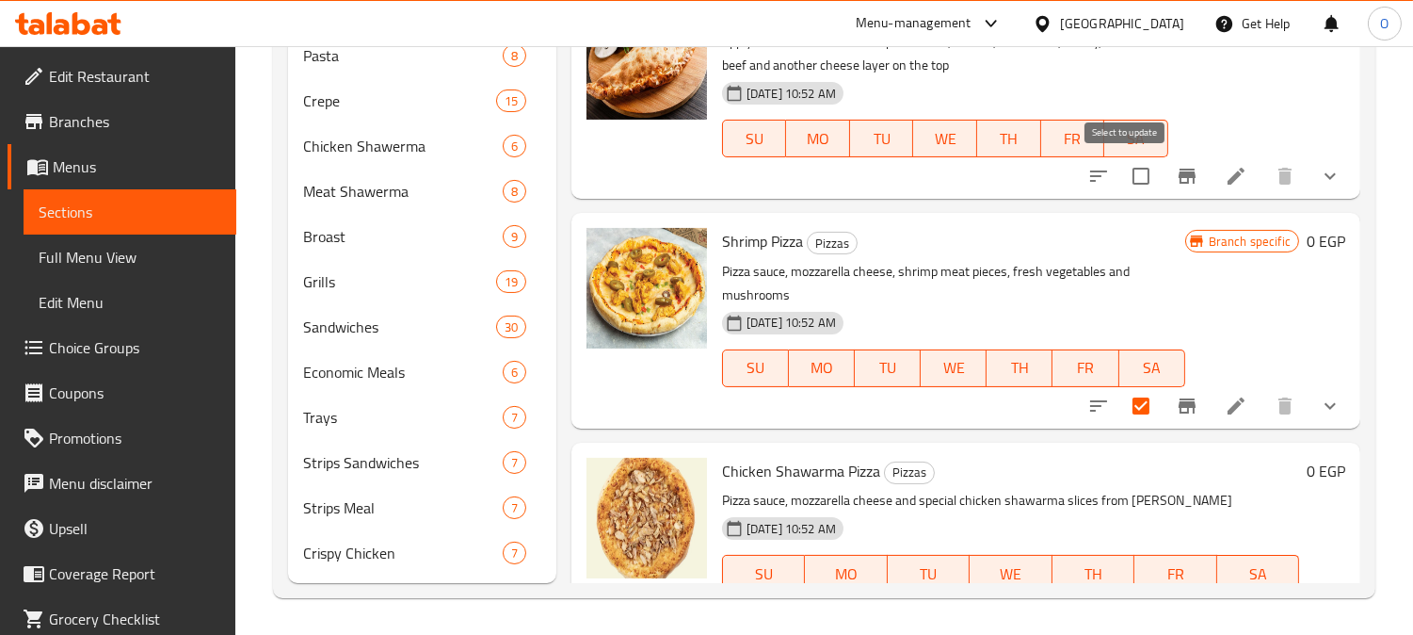
click at [1136, 165] on input "checkbox" at bounding box center [1141, 176] width 40 height 40
checkbox input "true"
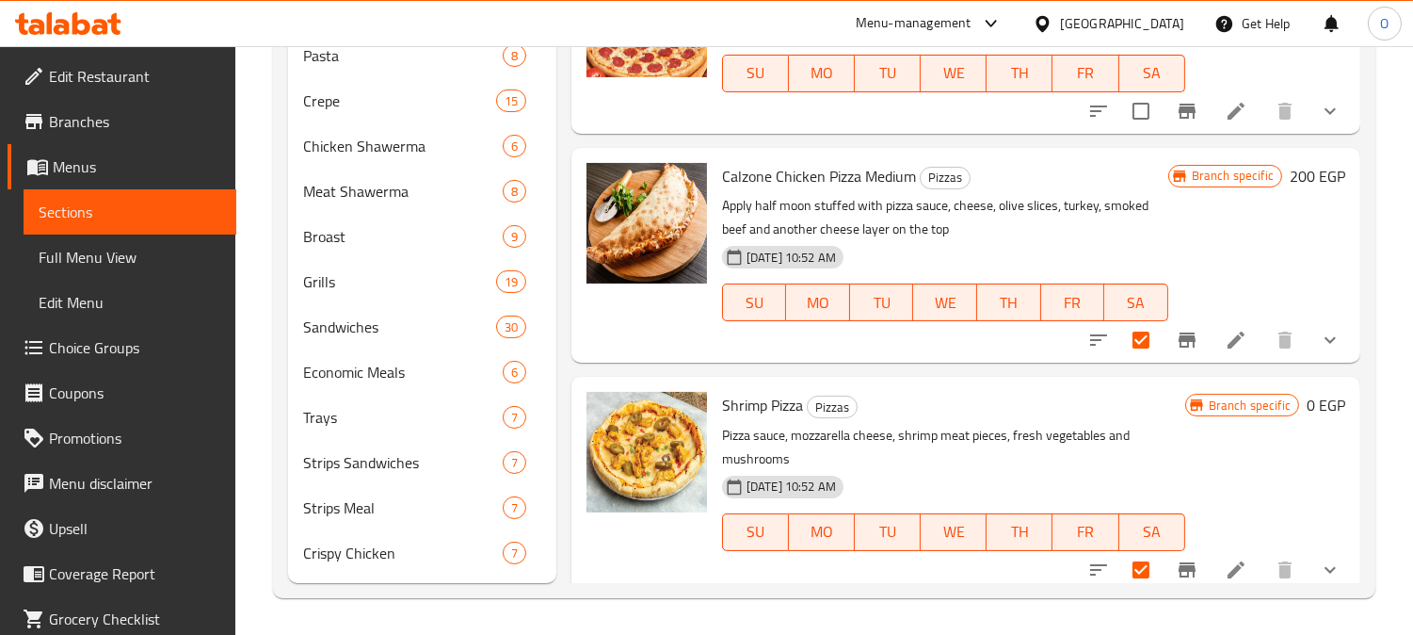
scroll to position [704, 0]
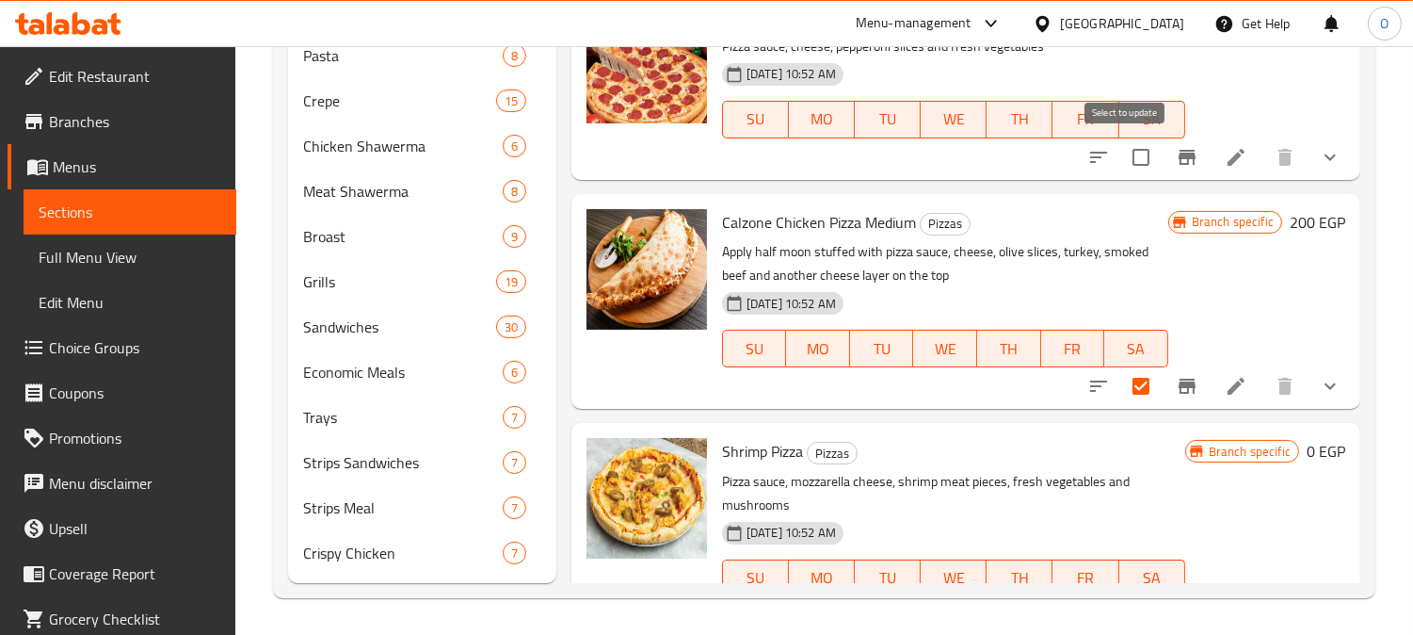
click at [1136, 154] on input "checkbox" at bounding box center [1141, 157] width 40 height 40
checkbox input "true"
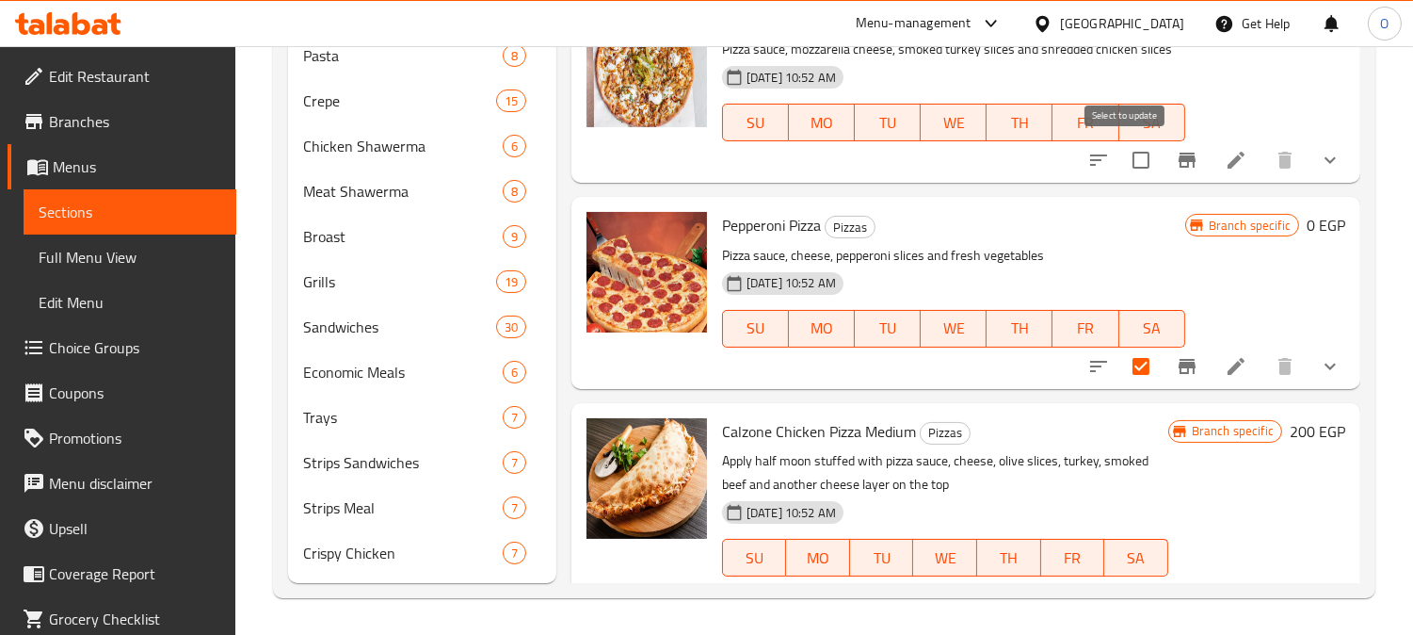
click at [1136, 154] on input "checkbox" at bounding box center [1141, 160] width 40 height 40
checkbox input "true"
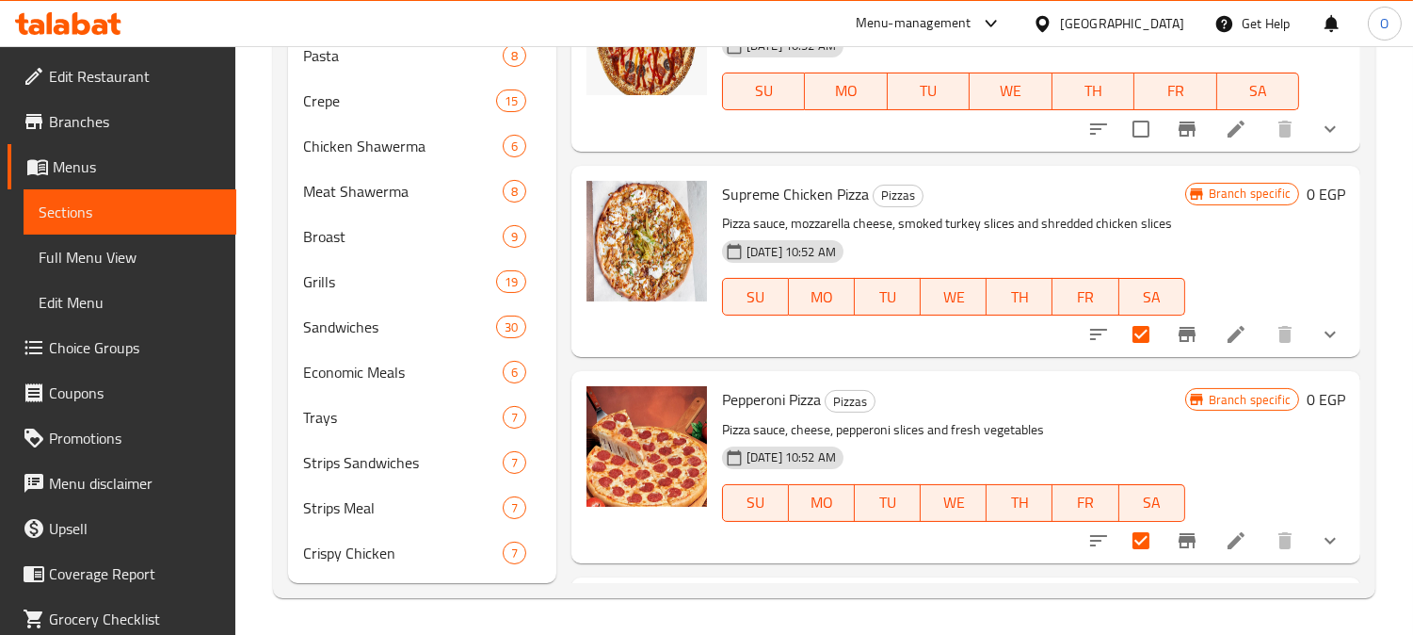
scroll to position [286, 0]
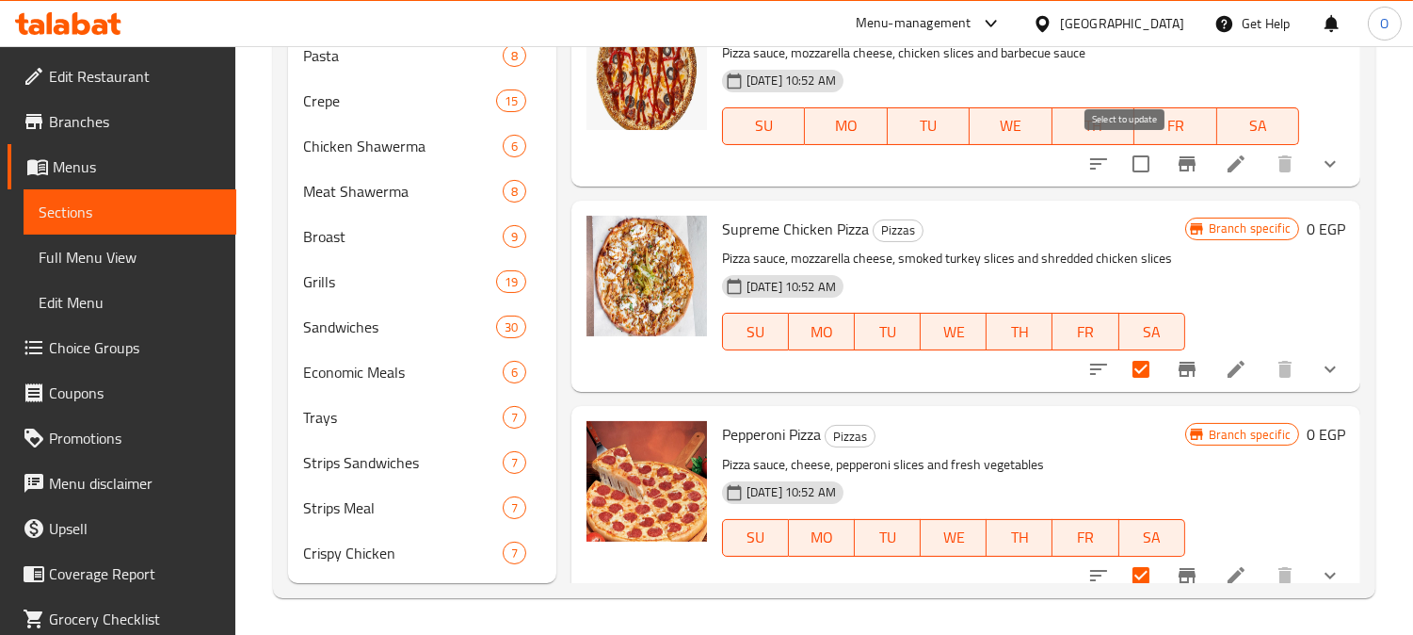
click at [1128, 160] on input "checkbox" at bounding box center [1141, 164] width 40 height 40
checkbox input "true"
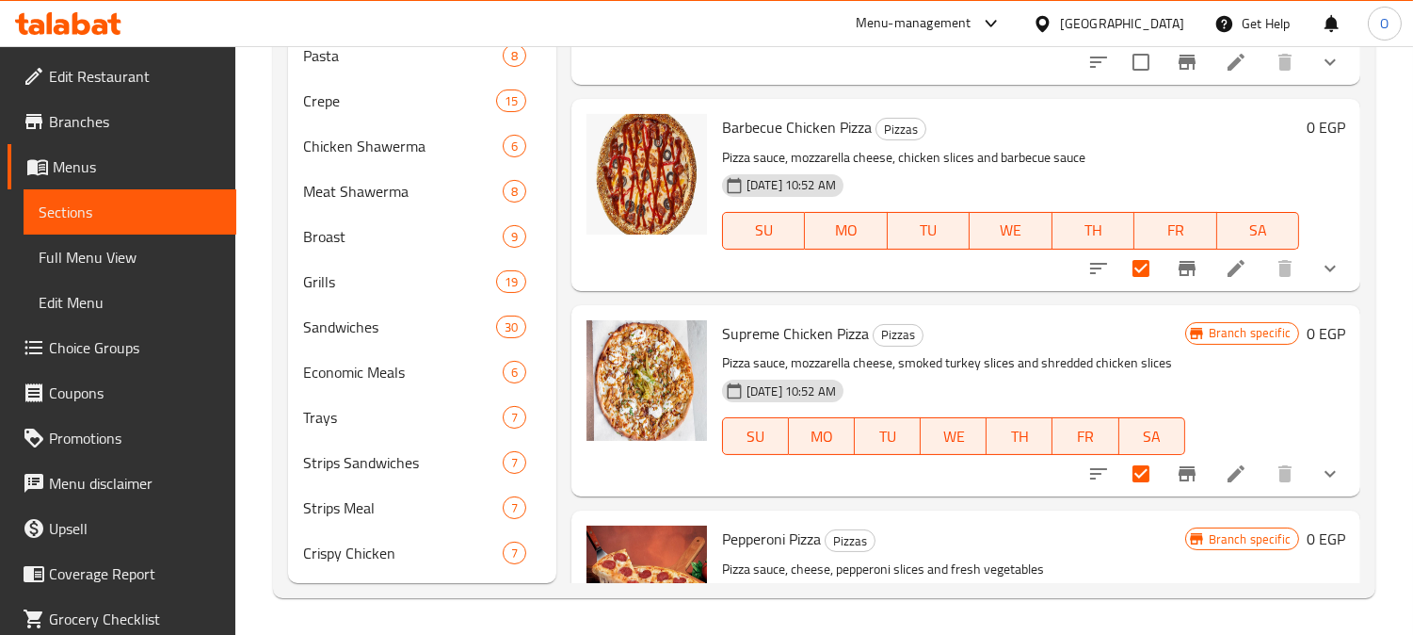
scroll to position [77, 0]
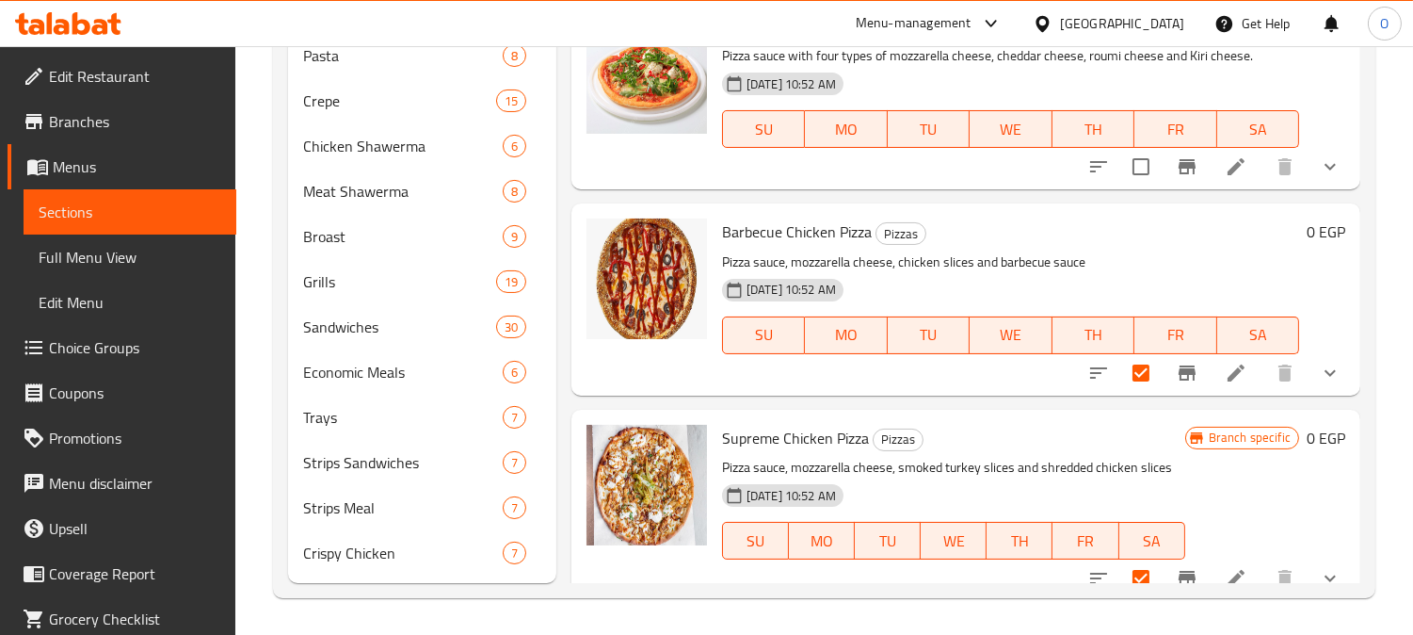
click at [1128, 160] on input "checkbox" at bounding box center [1141, 167] width 40 height 40
checkbox input "true"
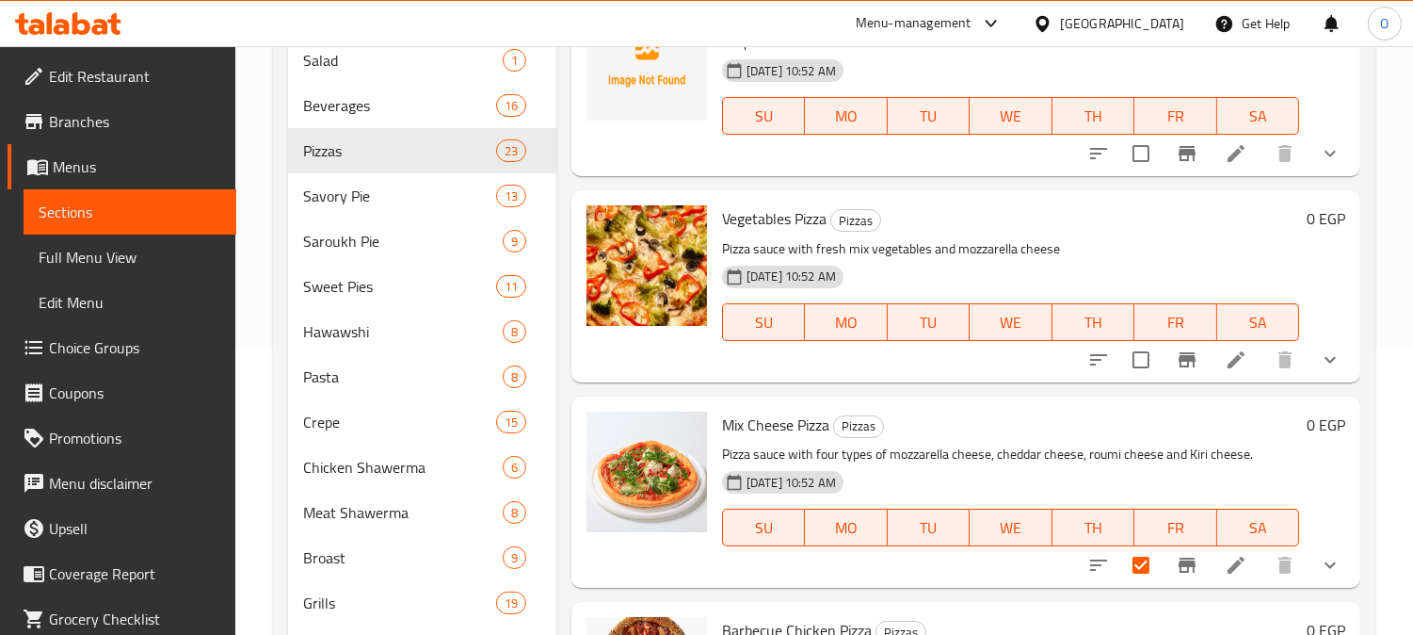
scroll to position [190, 0]
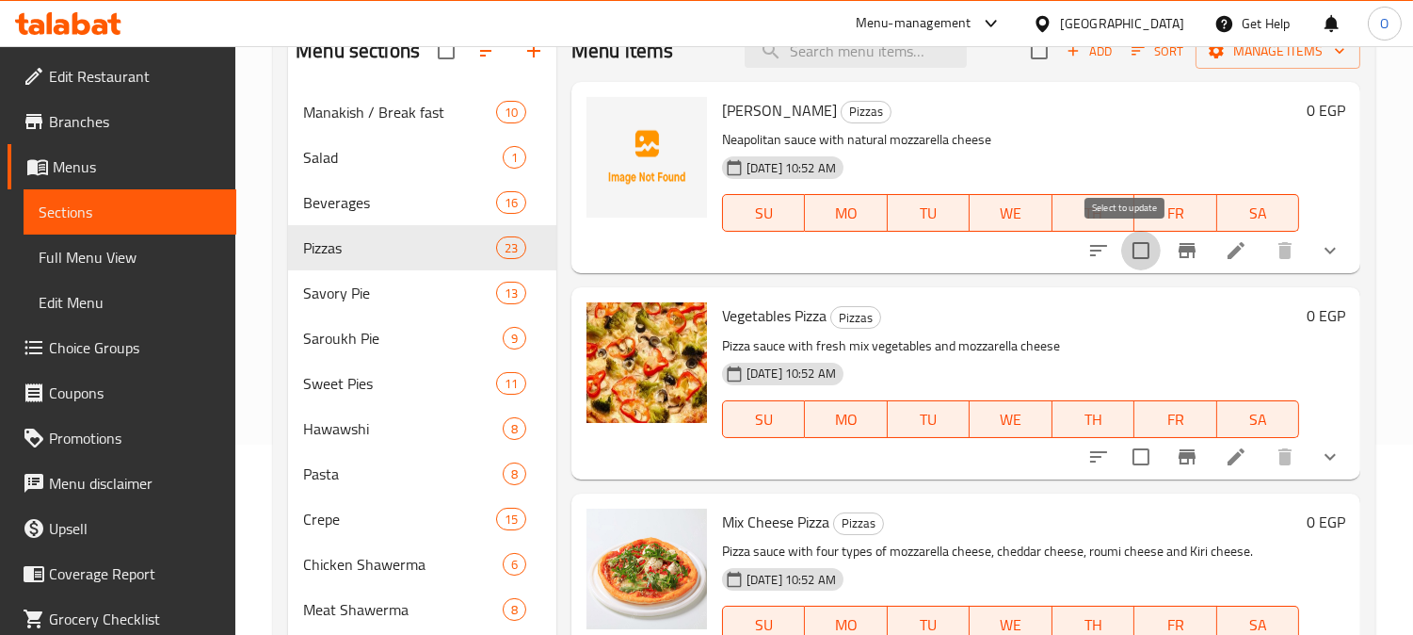
click at [1133, 238] on input "checkbox" at bounding box center [1141, 251] width 40 height 40
checkbox input "true"
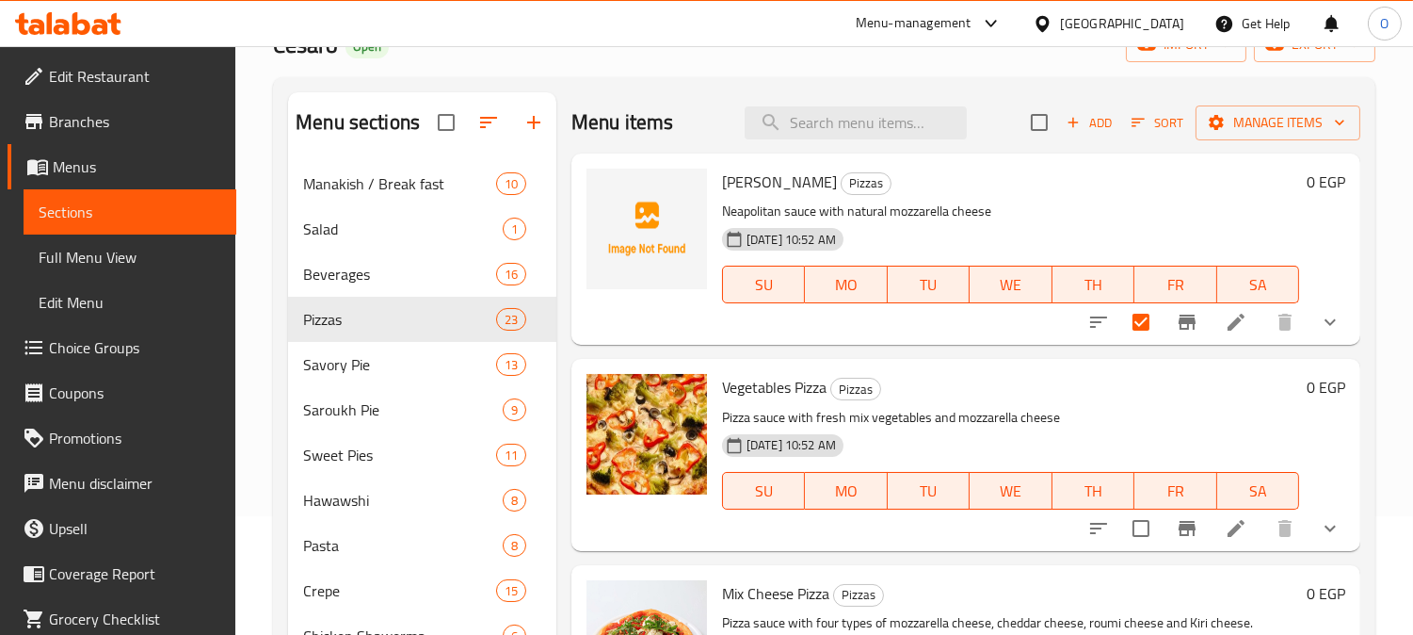
scroll to position [86, 0]
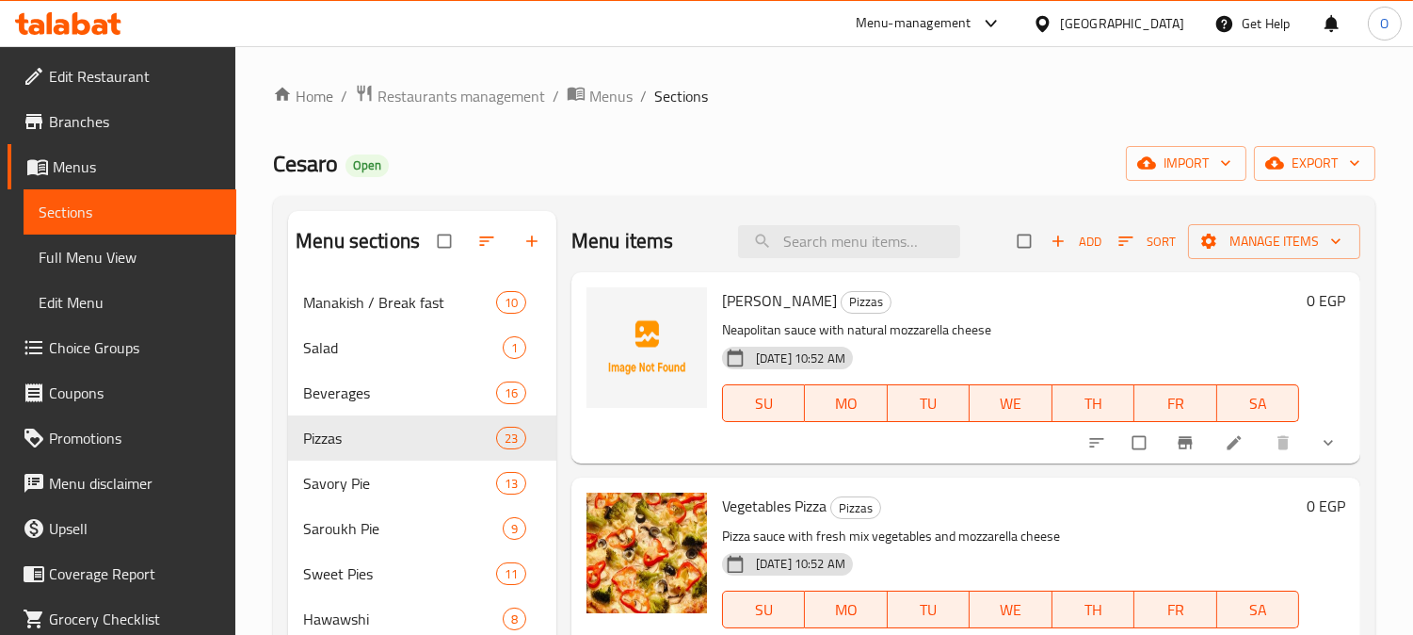
click at [838, 81] on div "Home / Restaurants management / Menus / Sections [PERSON_NAME] Open import expo…" at bounding box center [824, 645] width 1178 height 1198
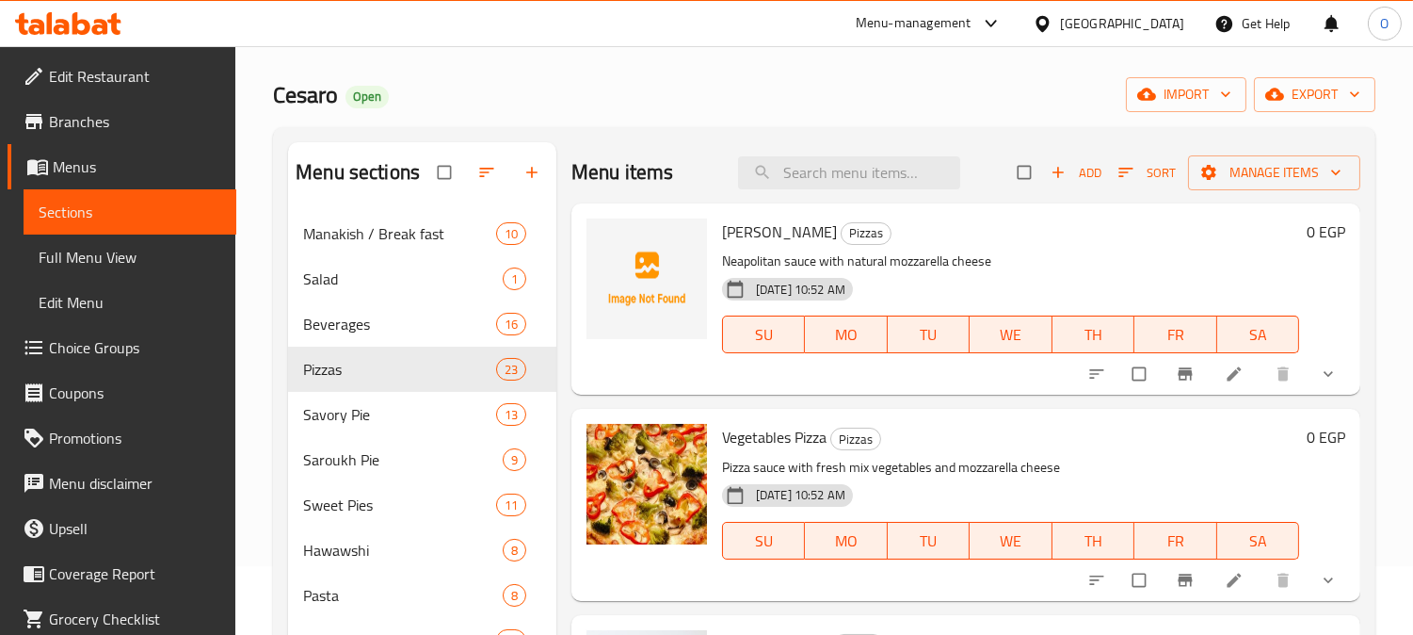
scroll to position [209, 0]
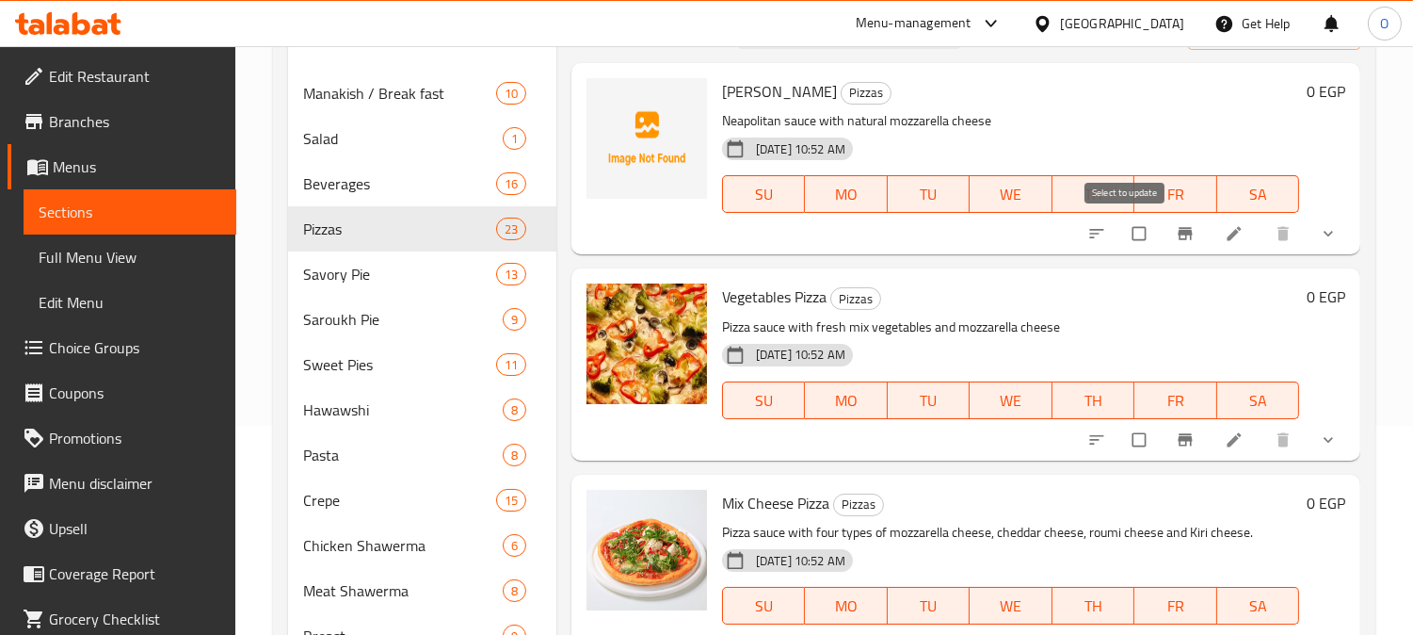
click at [1127, 231] on input "checkbox" at bounding box center [1141, 234] width 40 height 36
checkbox input "true"
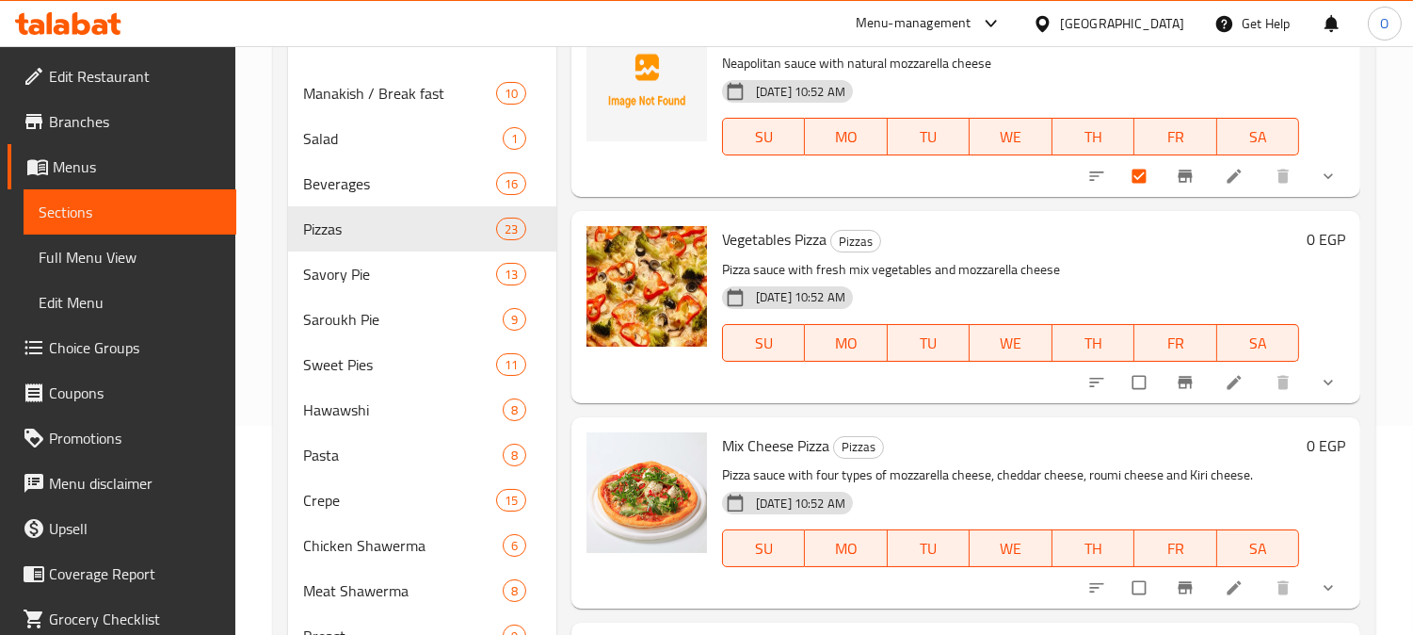
scroll to position [105, 0]
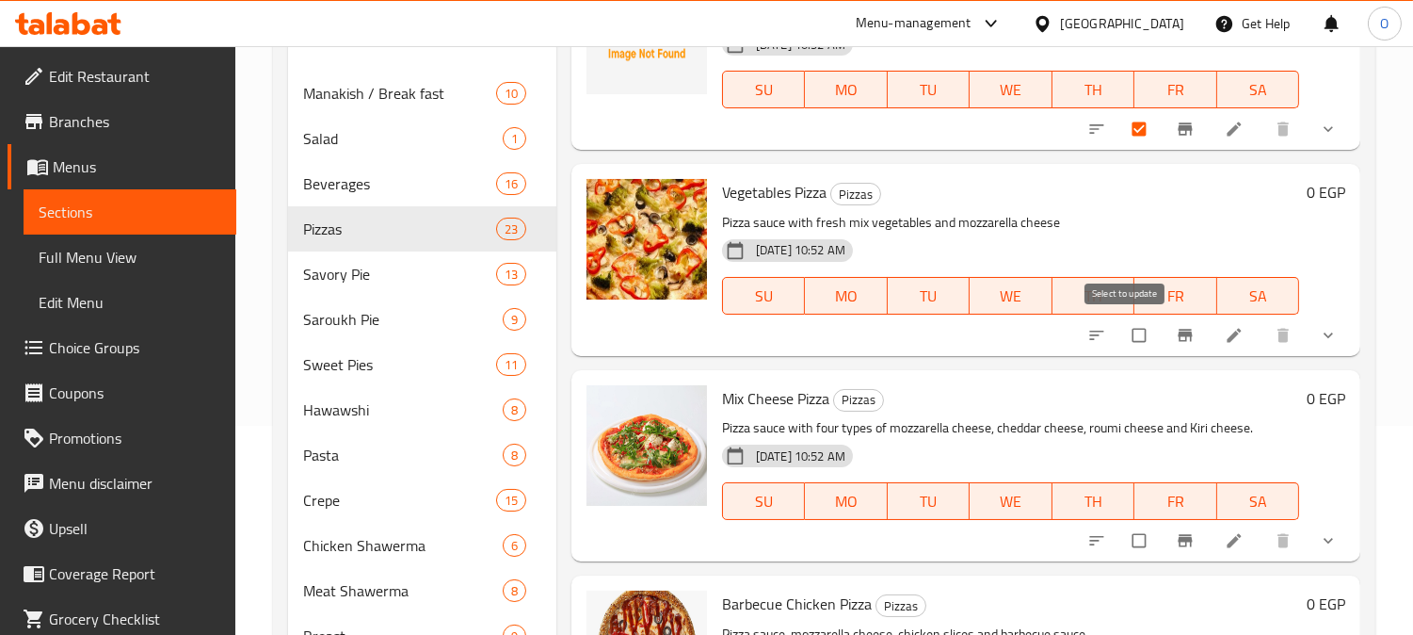
click at [1128, 337] on input "checkbox" at bounding box center [1141, 335] width 40 height 36
checkbox input "true"
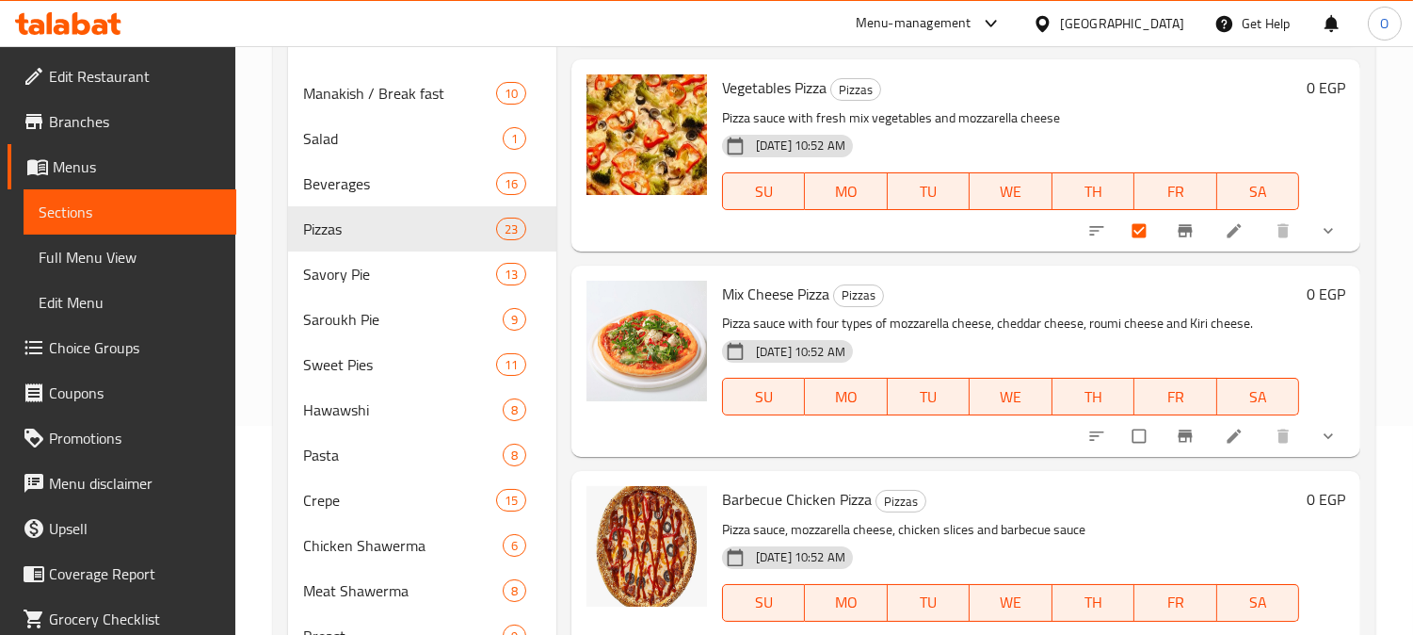
scroll to position [314, 0]
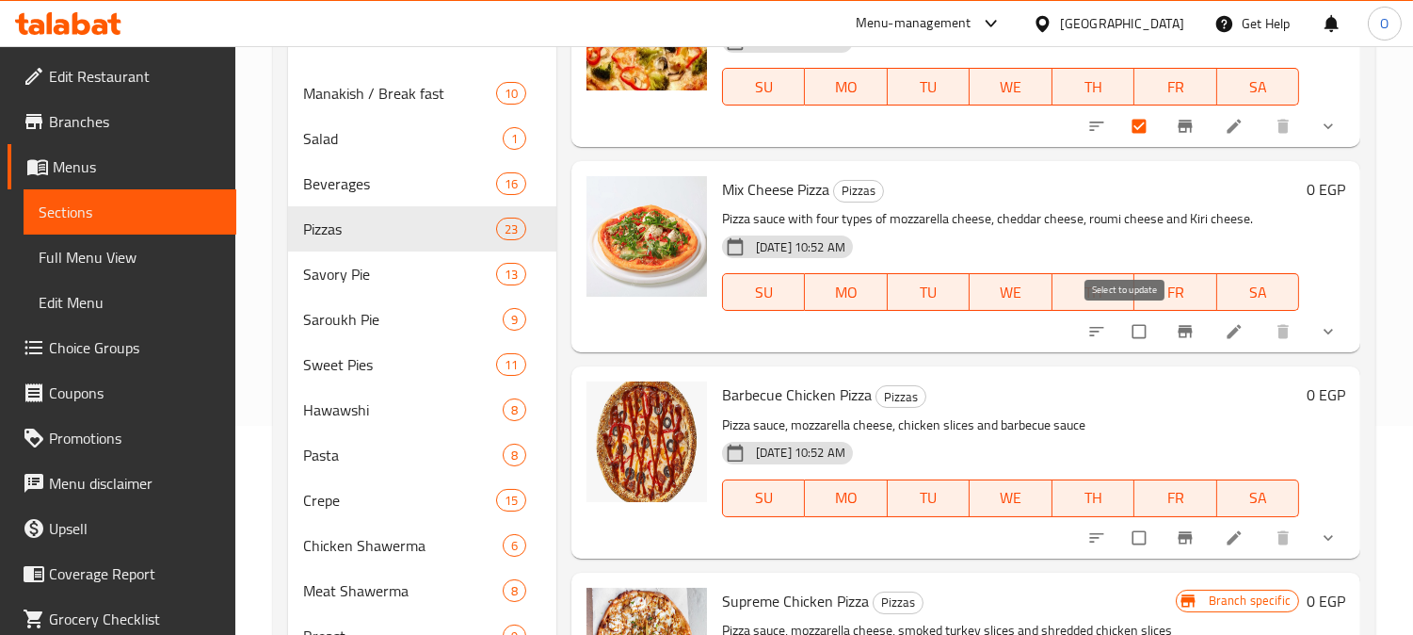
click at [1131, 315] on input "checkbox" at bounding box center [1141, 332] width 40 height 36
checkbox input "true"
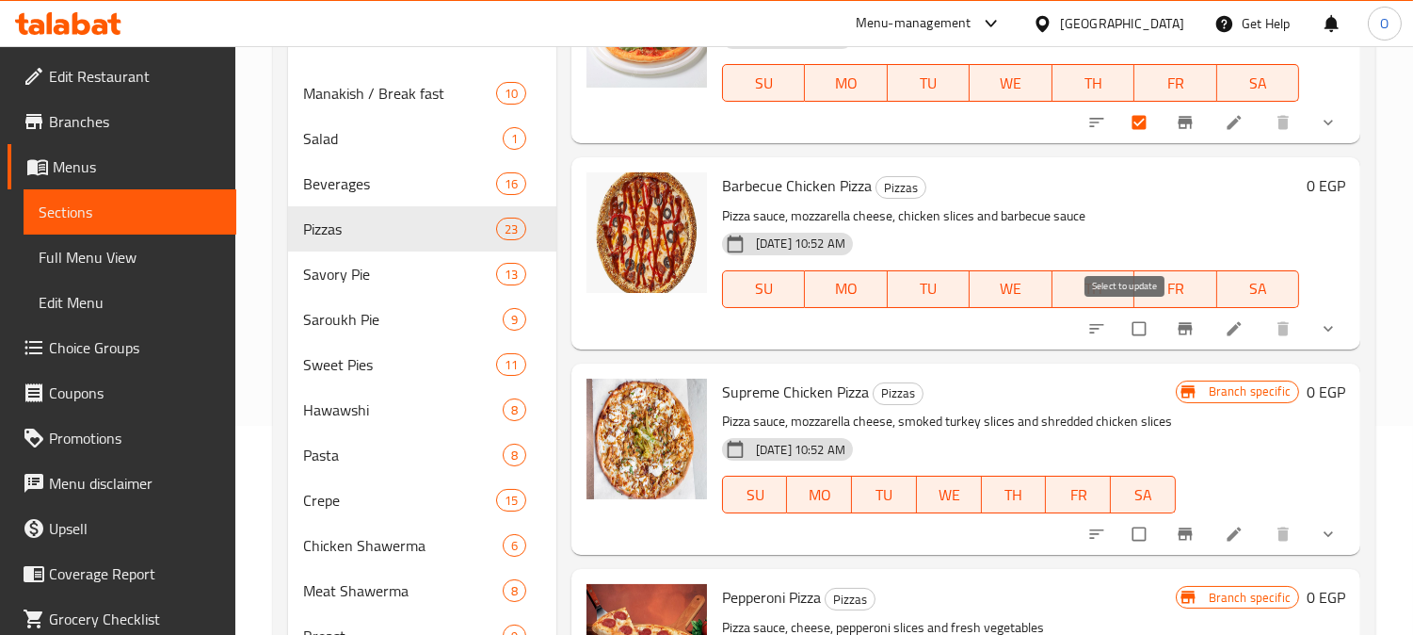
click at [1121, 328] on input "checkbox" at bounding box center [1141, 329] width 40 height 36
checkbox input "true"
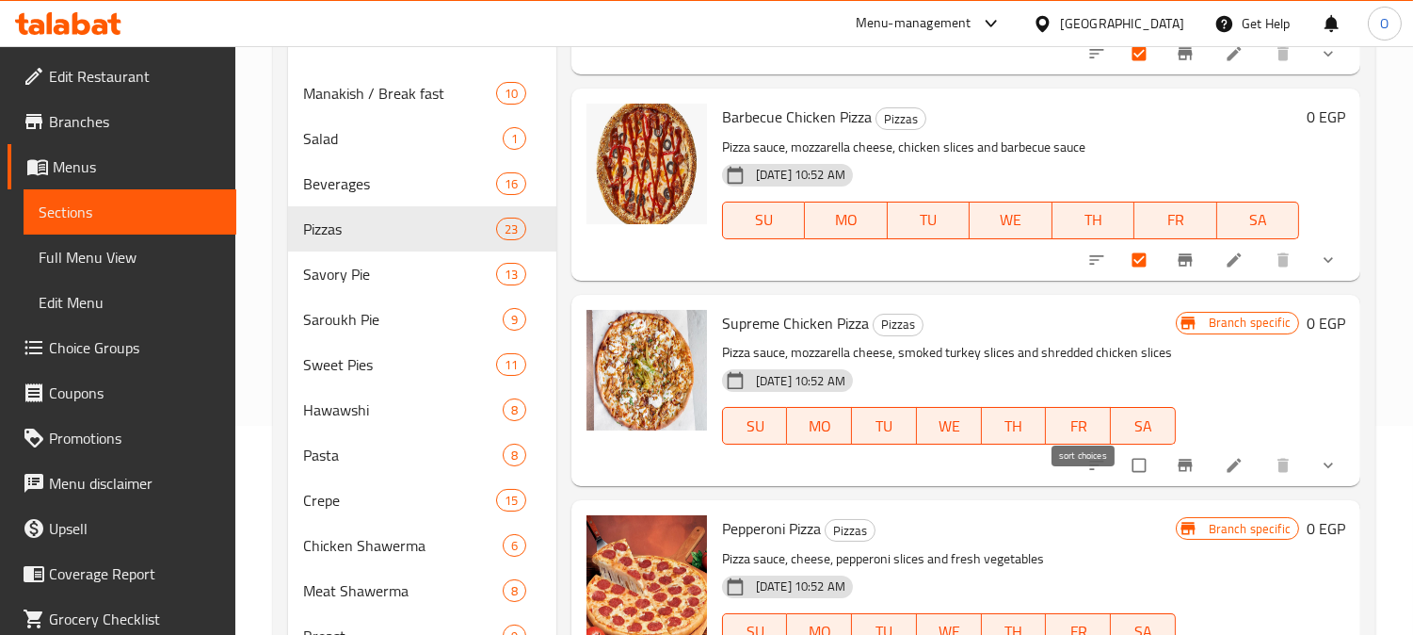
scroll to position [732, 0]
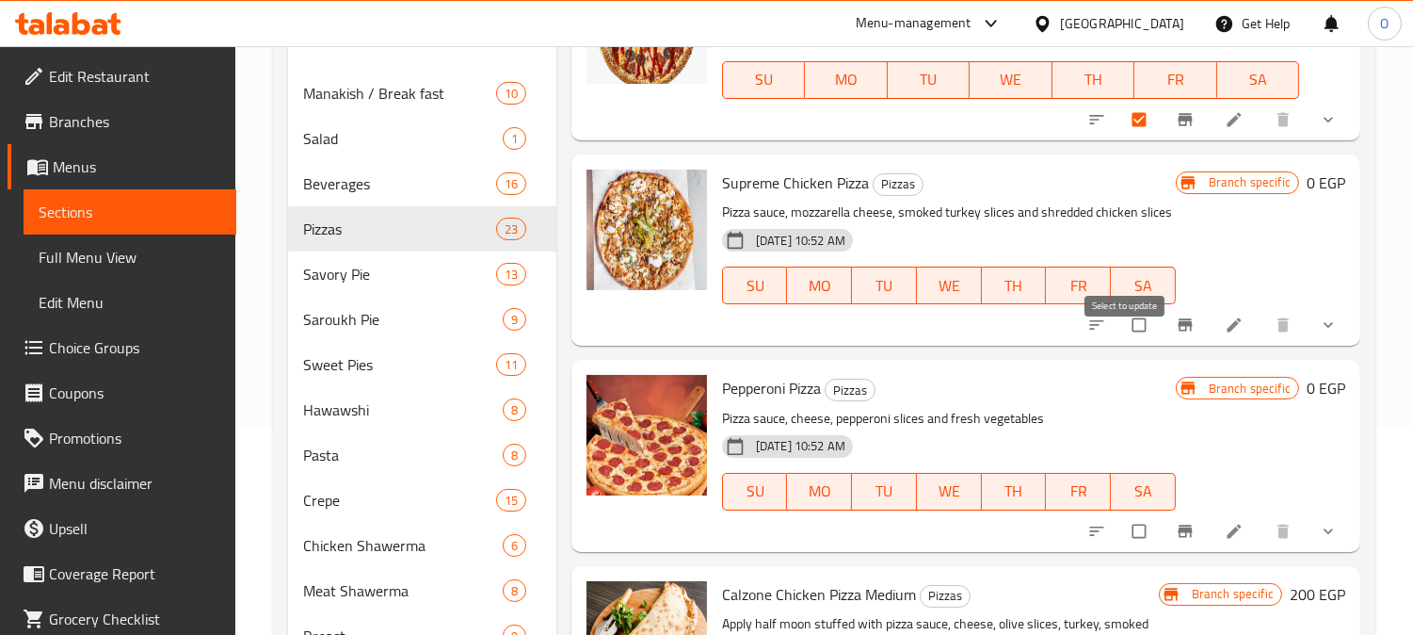
click at [1121, 343] on input "checkbox" at bounding box center [1141, 325] width 40 height 36
checkbox input "true"
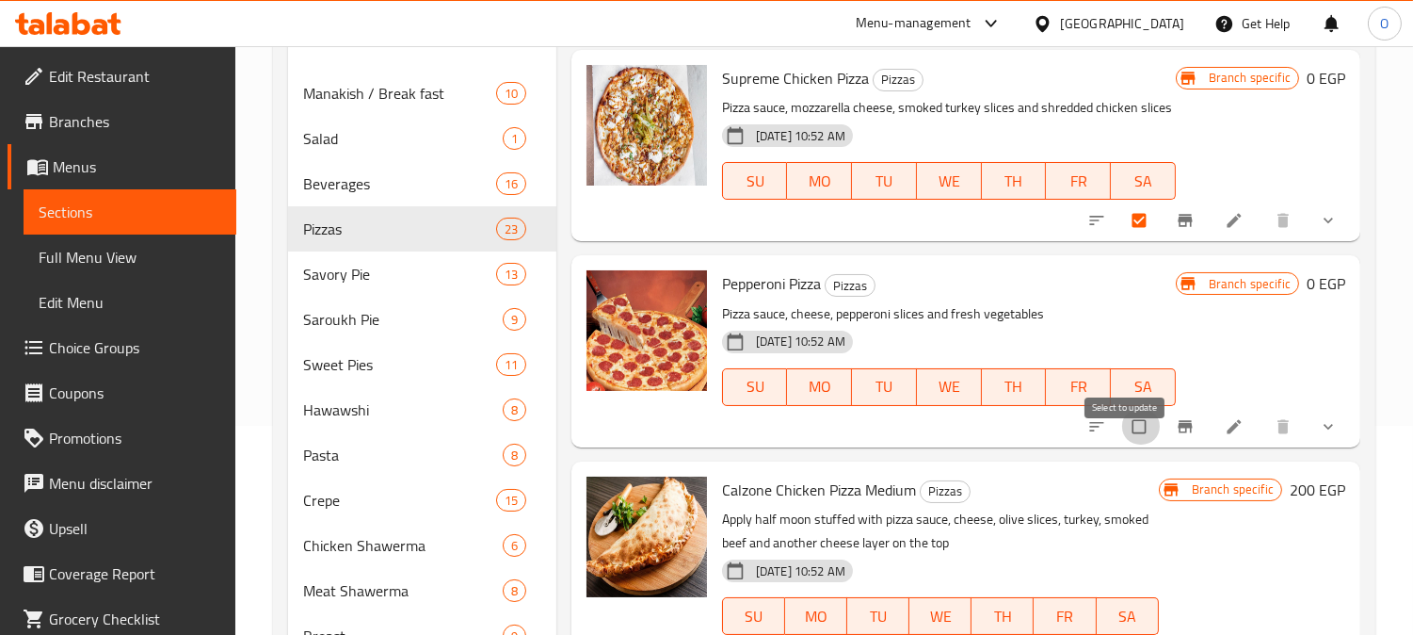
click at [1127, 439] on input "checkbox" at bounding box center [1141, 427] width 40 height 36
checkbox input "true"
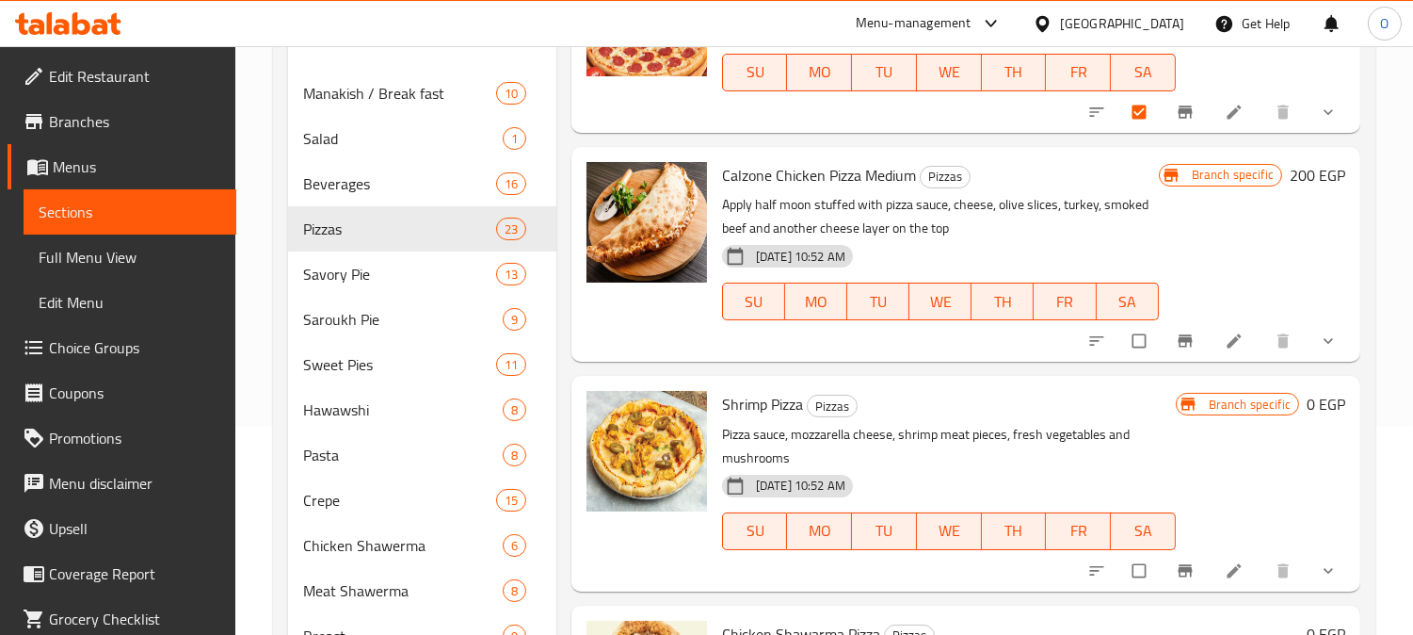
scroll to position [1255, 0]
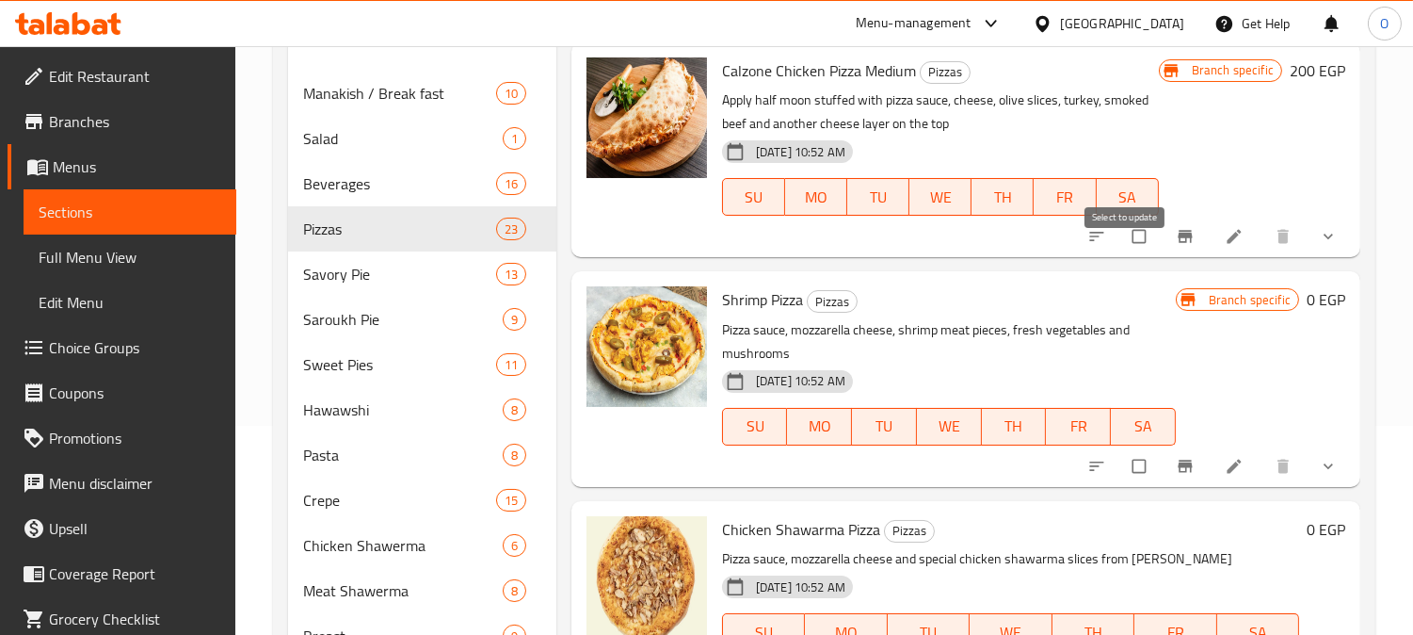
click at [1125, 254] on input "checkbox" at bounding box center [1141, 236] width 40 height 36
checkbox input "true"
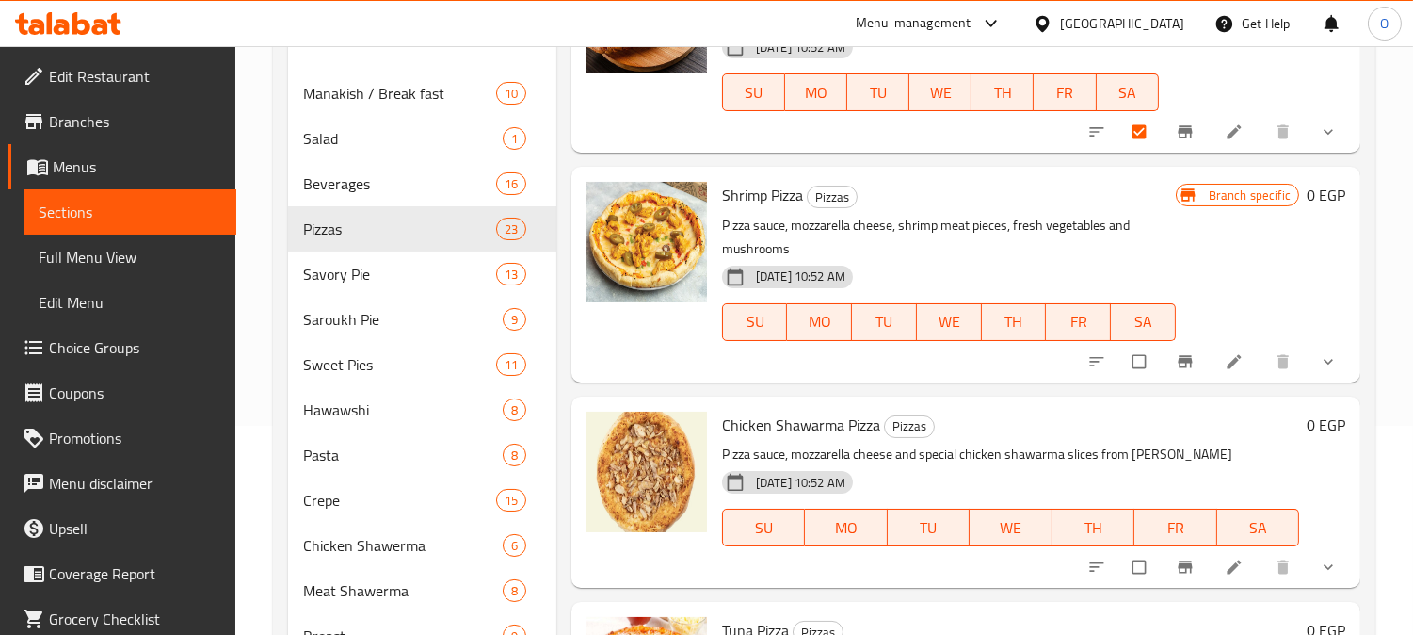
scroll to position [1464, 0]
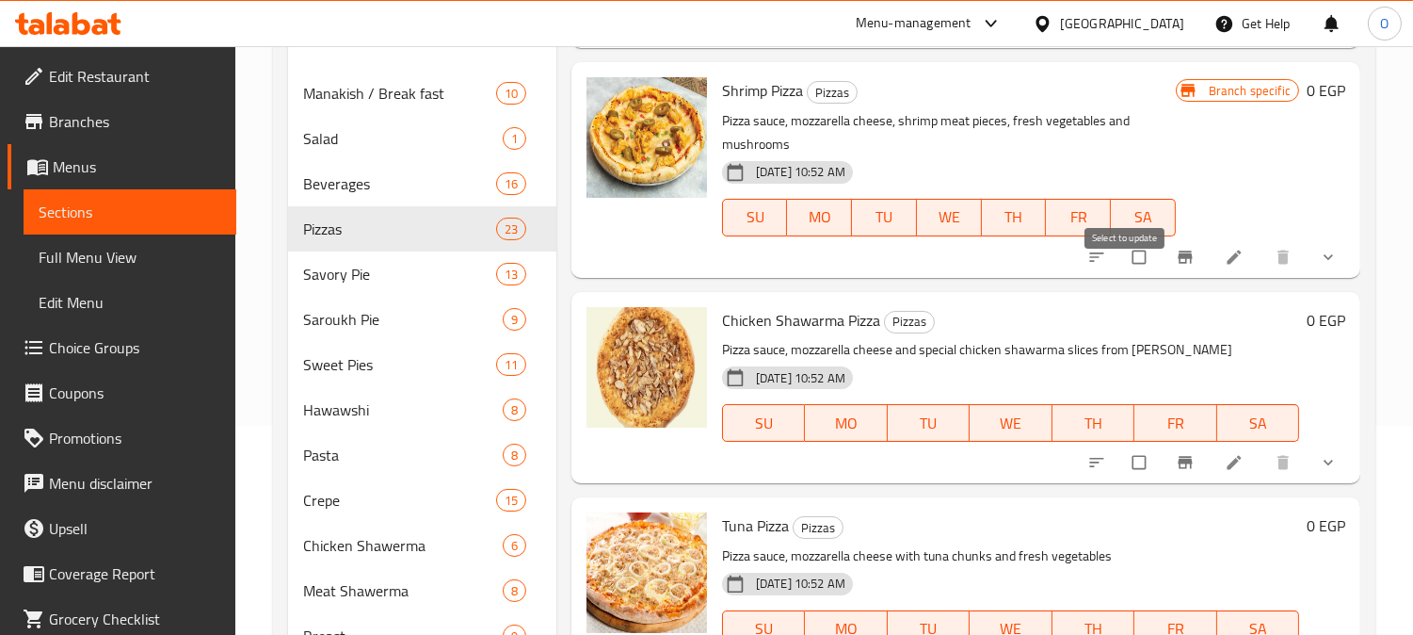
click at [1124, 275] on input "checkbox" at bounding box center [1141, 257] width 40 height 36
checkbox input "true"
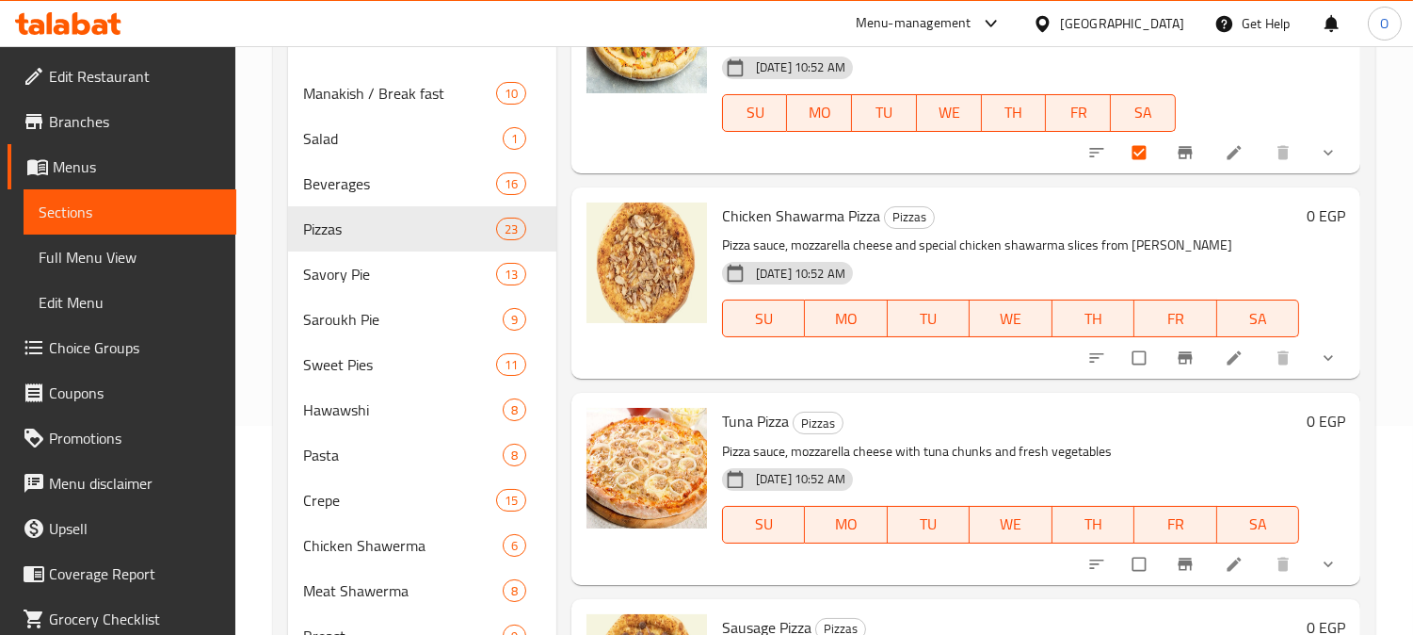
scroll to position [1673, 0]
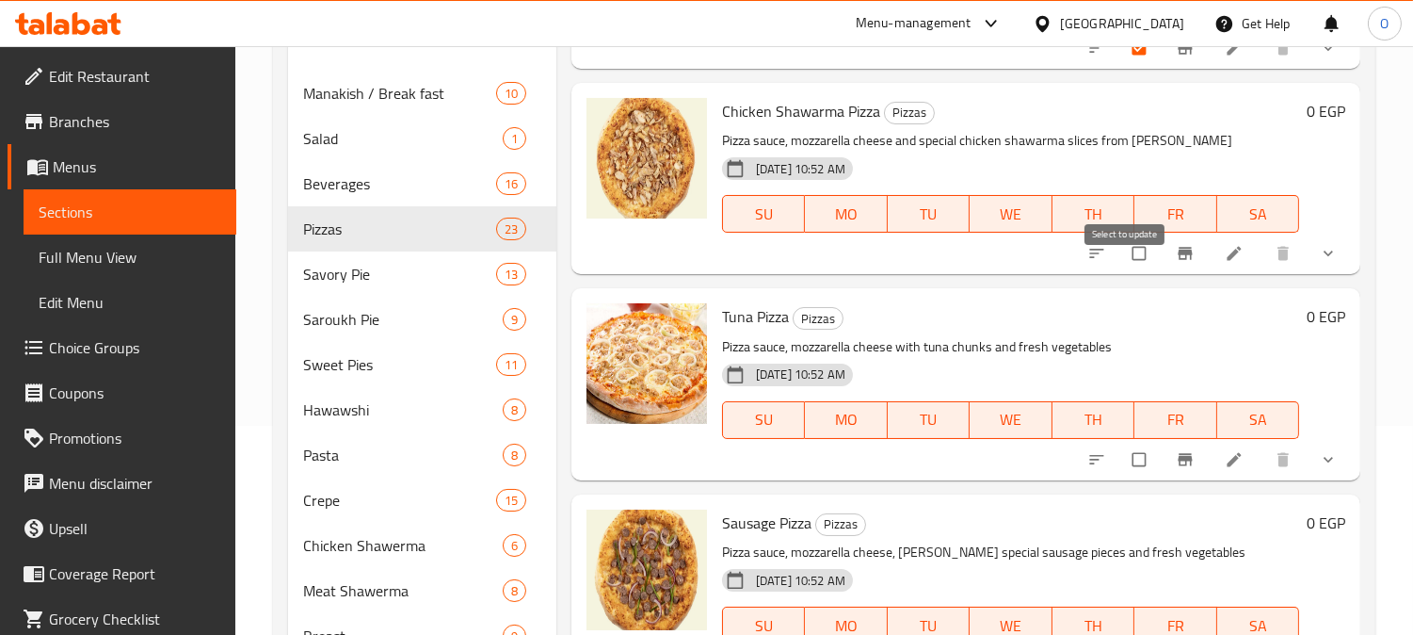
click at [1124, 271] on input "checkbox" at bounding box center [1141, 253] width 40 height 36
checkbox input "true"
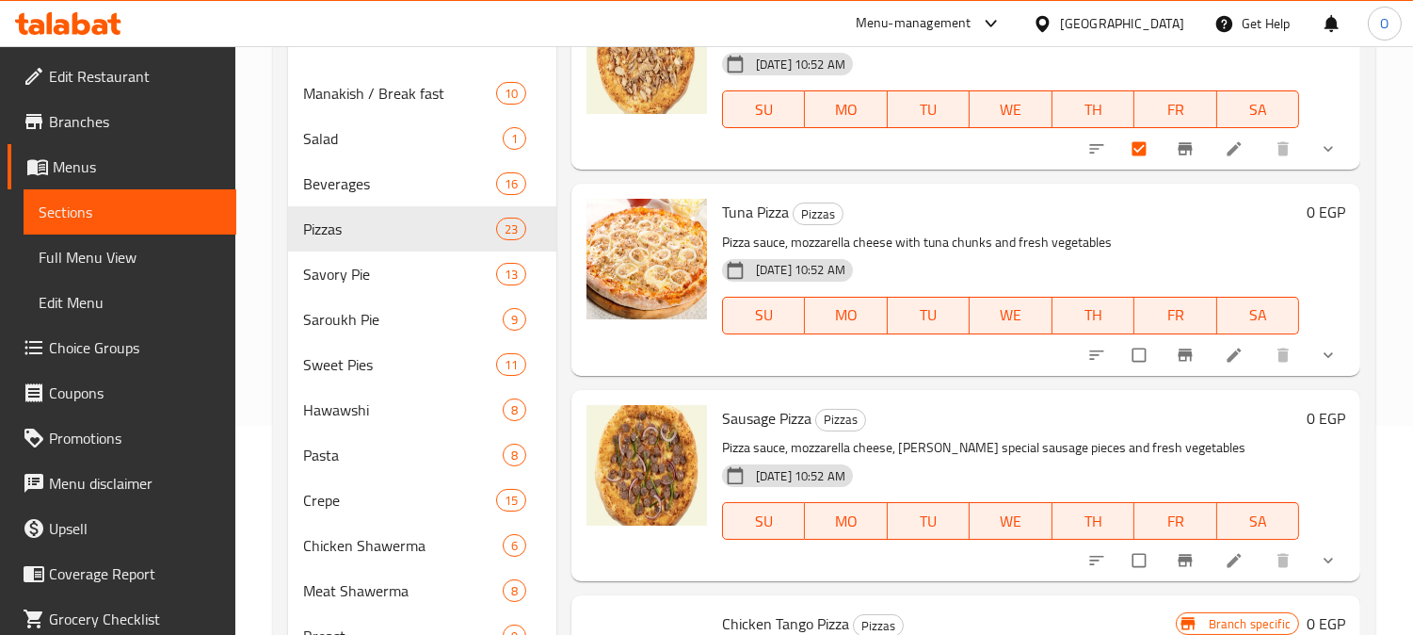
scroll to position [1883, 0]
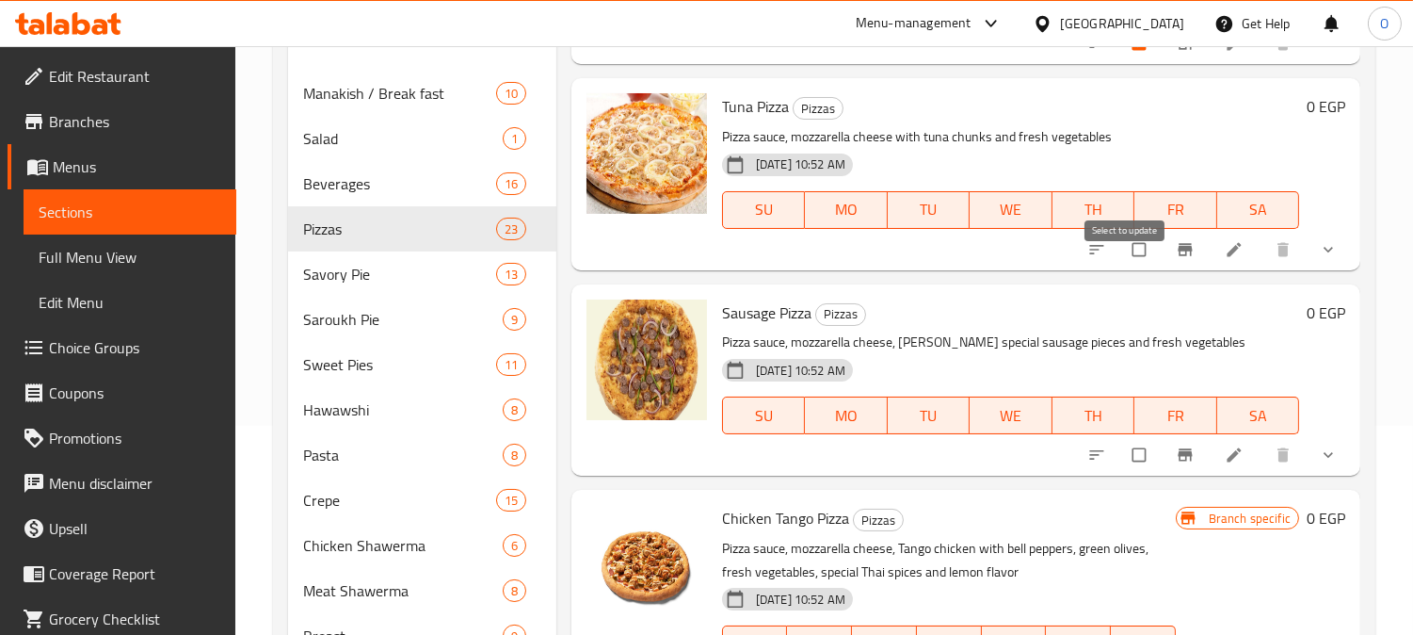
click at [1121, 267] on input "checkbox" at bounding box center [1141, 250] width 40 height 36
checkbox input "true"
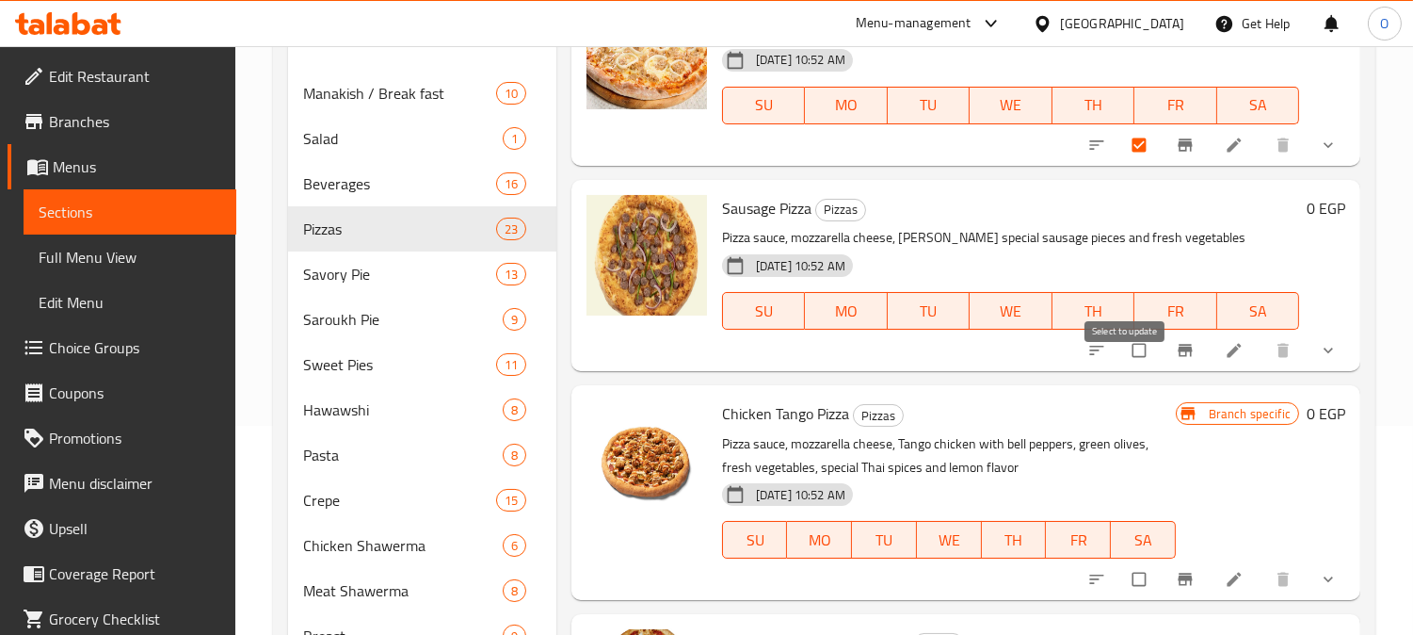
click at [1121, 368] on input "checkbox" at bounding box center [1141, 350] width 40 height 36
checkbox input "true"
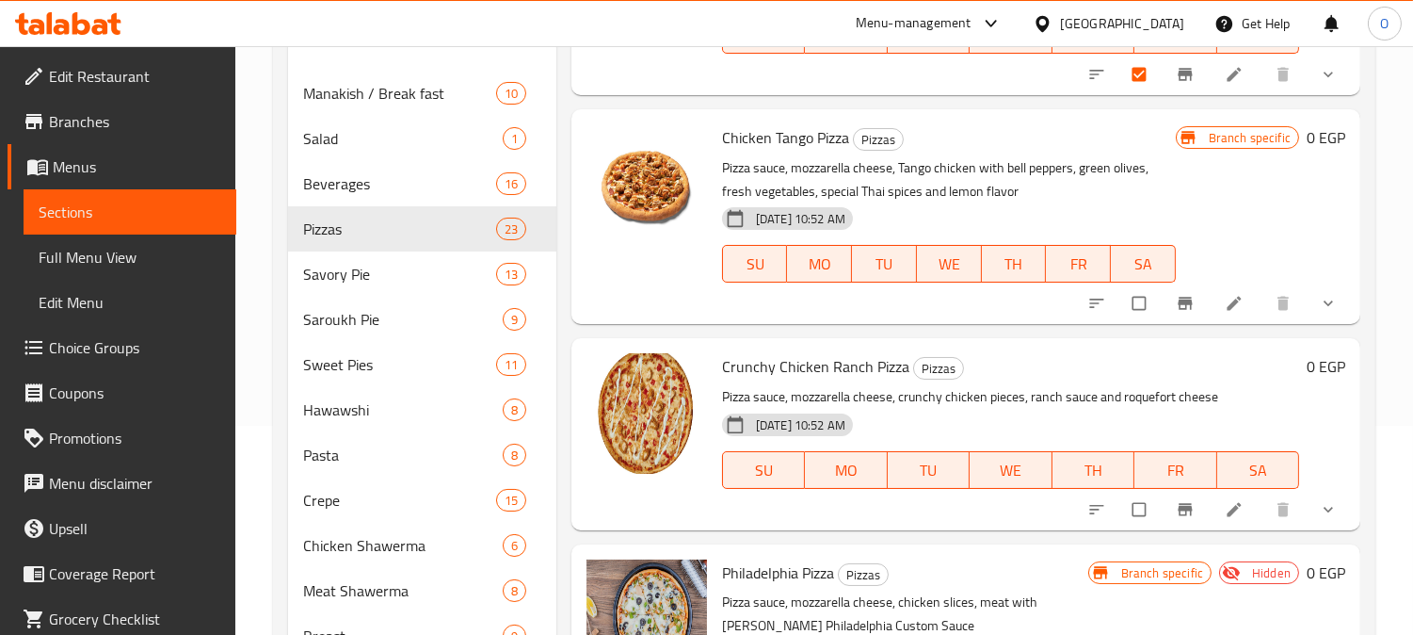
scroll to position [2301, 0]
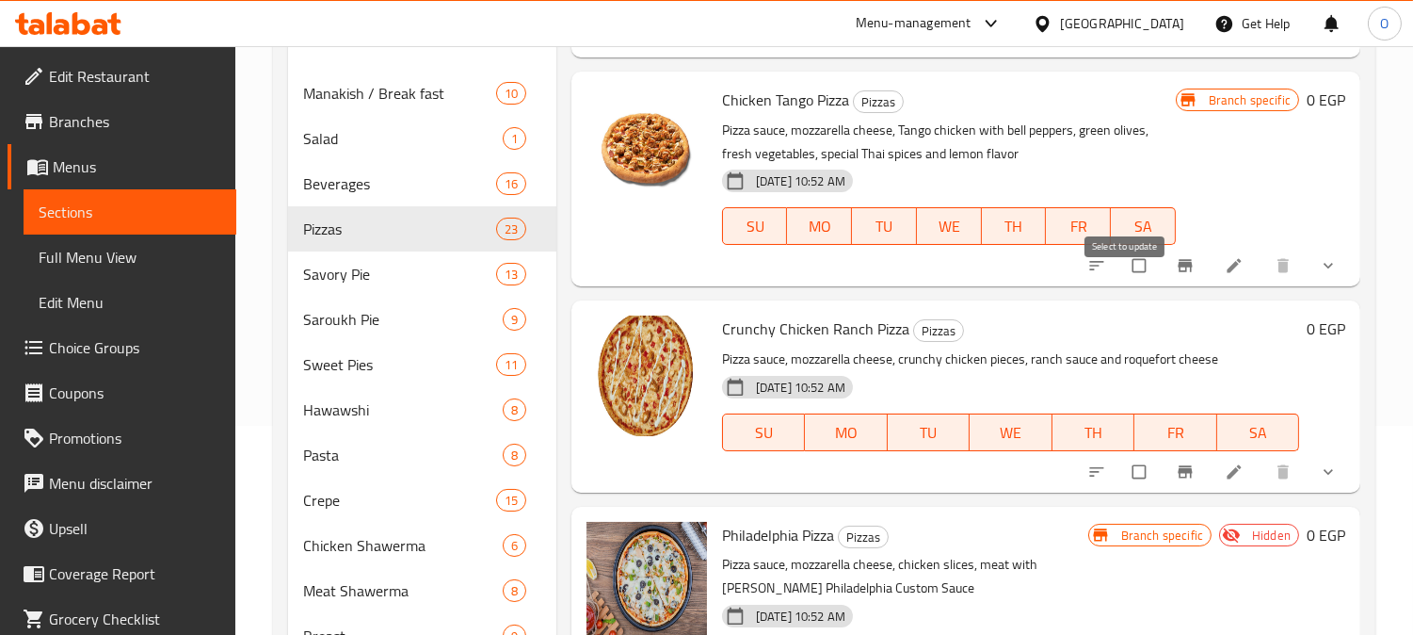
click at [1121, 283] on input "checkbox" at bounding box center [1141, 266] width 40 height 36
checkbox input "true"
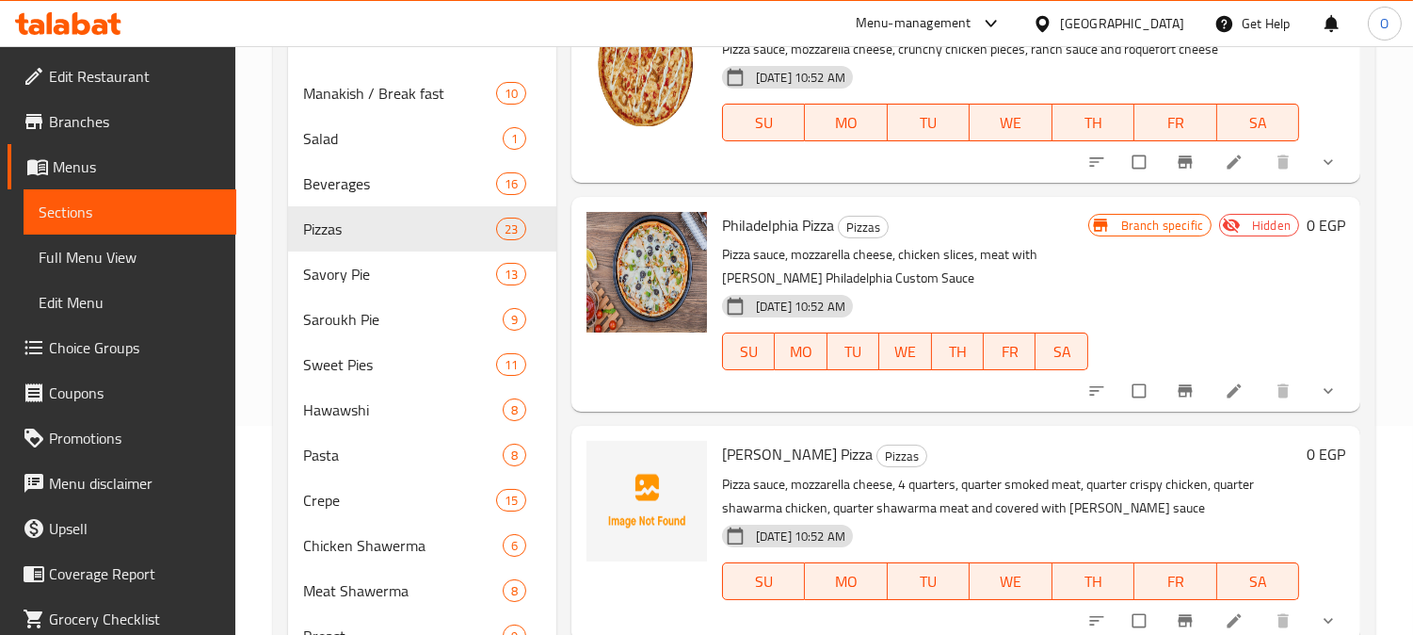
scroll to position [2615, 0]
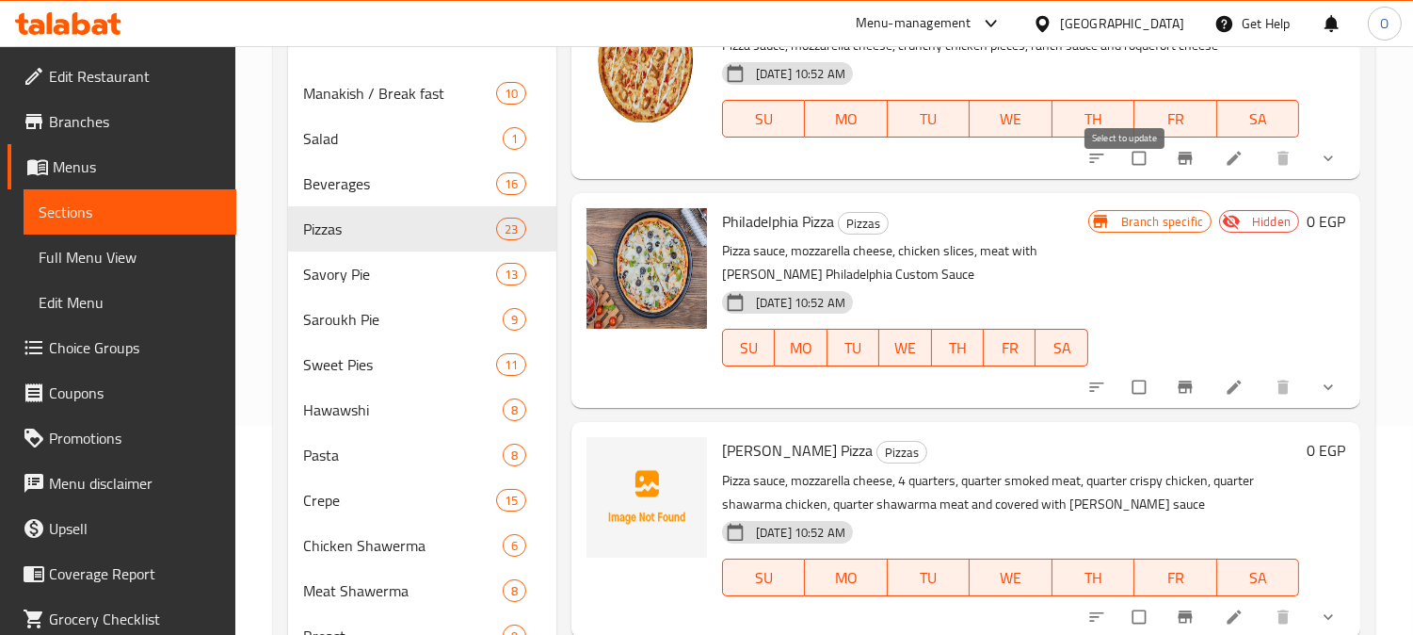
click at [1125, 174] on input "checkbox" at bounding box center [1141, 158] width 40 height 36
checkbox input "true"
click at [1124, 405] on input "checkbox" at bounding box center [1141, 387] width 40 height 36
checkbox input "true"
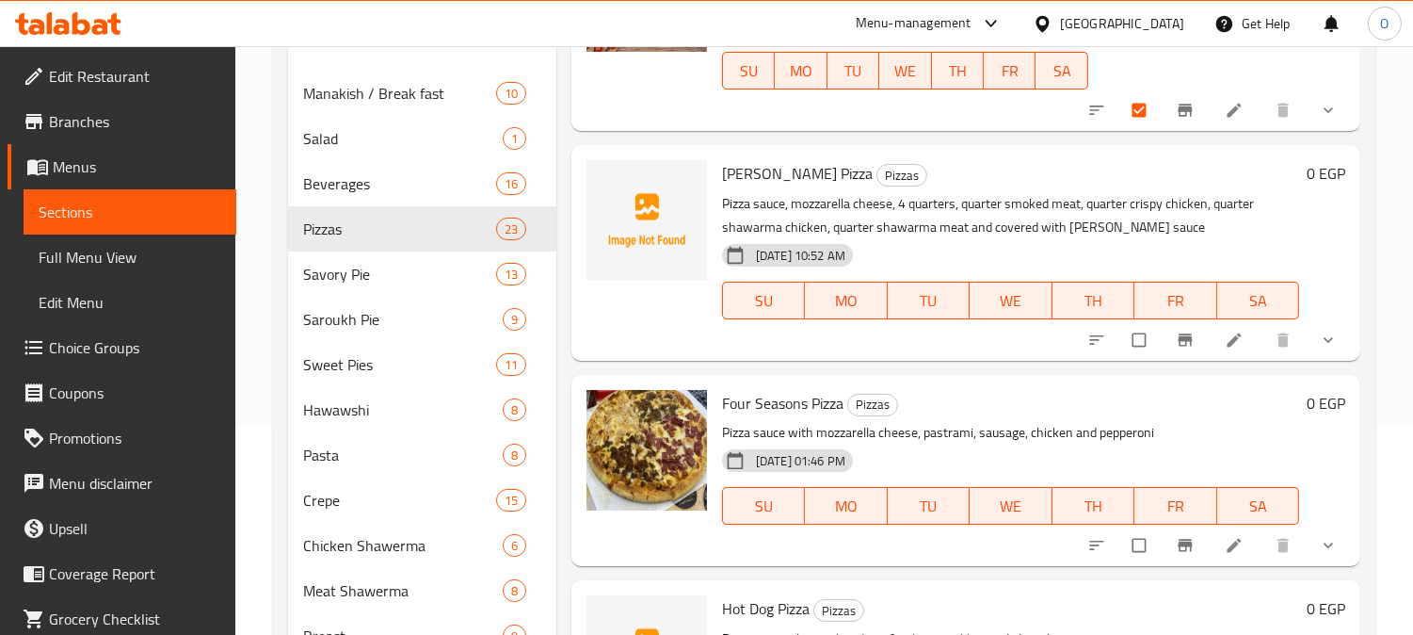
scroll to position [2929, 0]
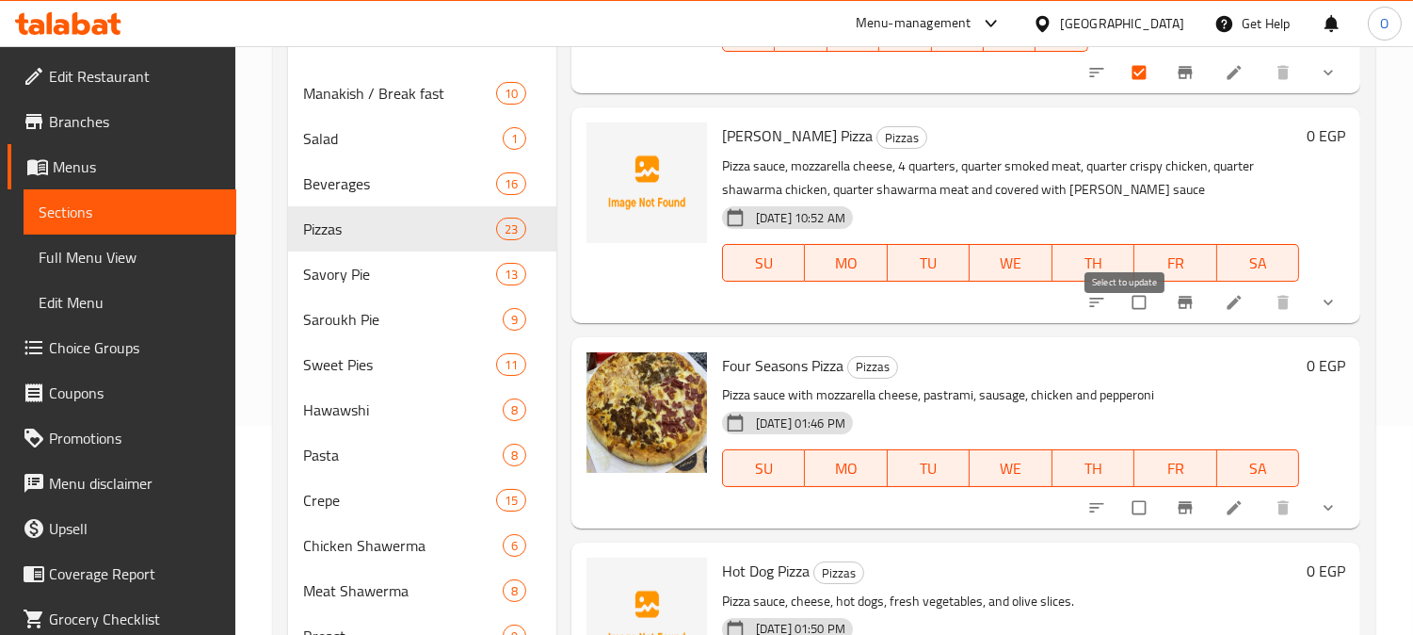
click at [1126, 314] on input "checkbox" at bounding box center [1141, 302] width 40 height 36
checkbox input "true"
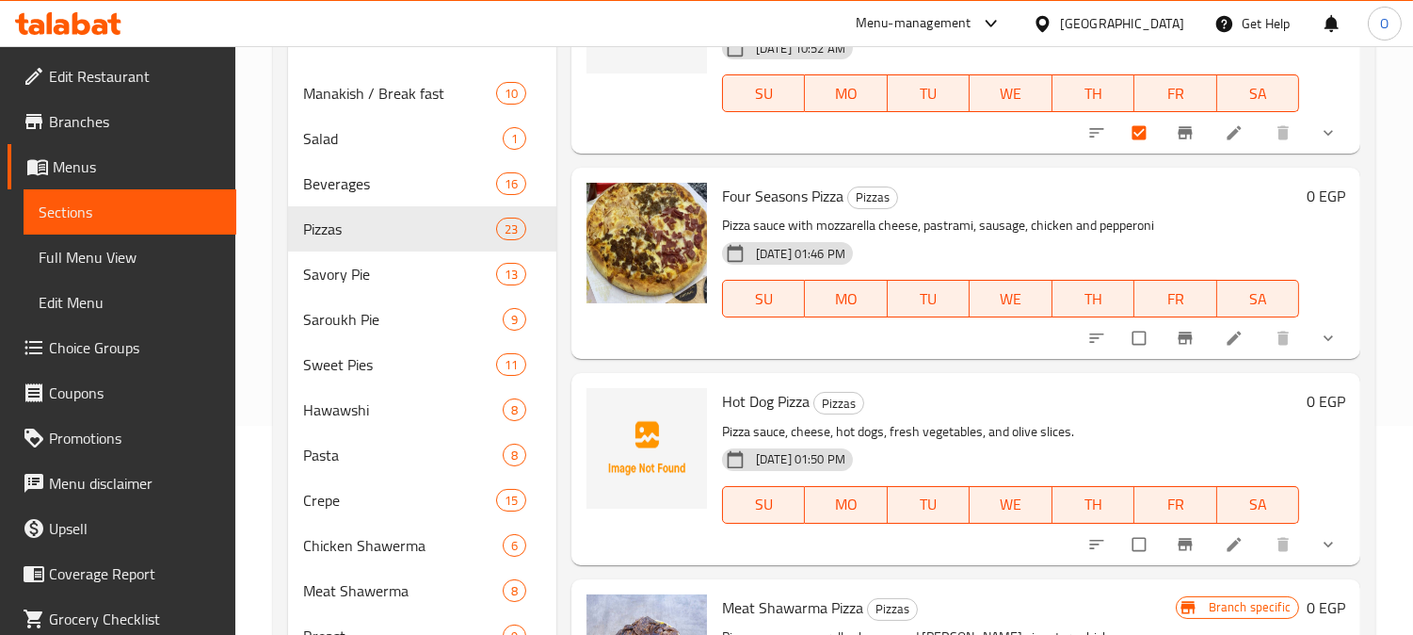
scroll to position [3138, 0]
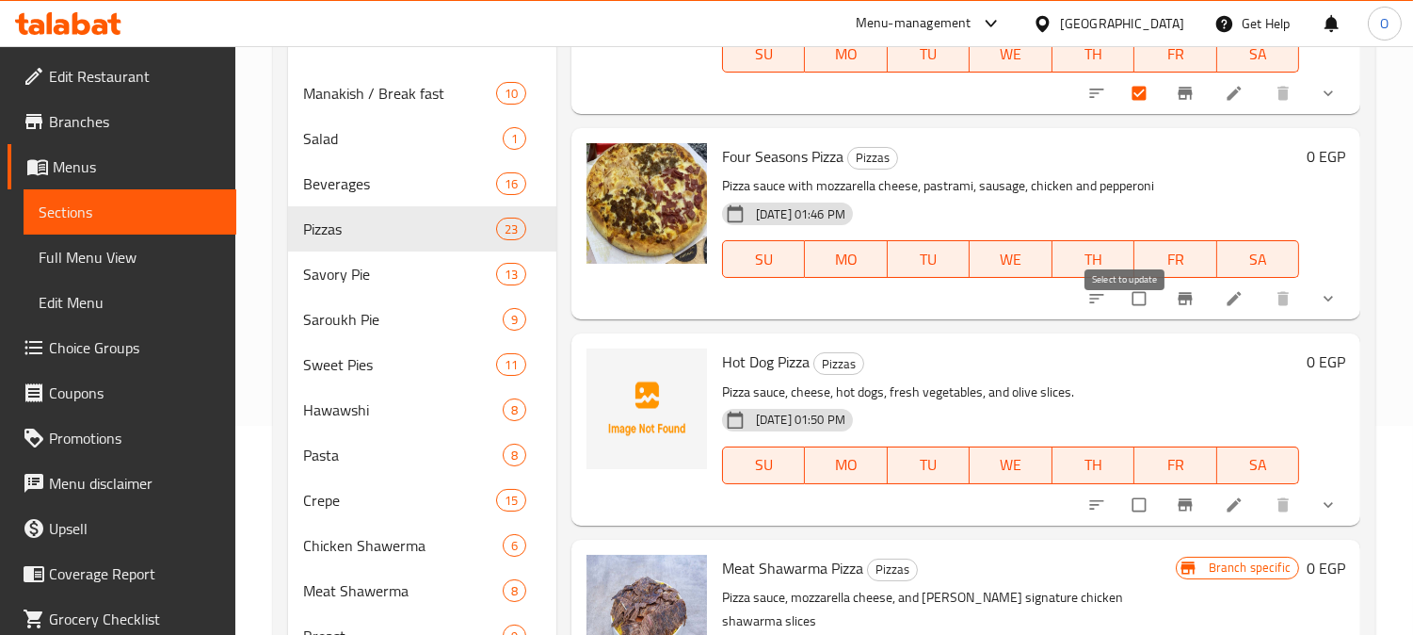
click at [1126, 316] on input "checkbox" at bounding box center [1141, 299] width 40 height 36
checkbox input "true"
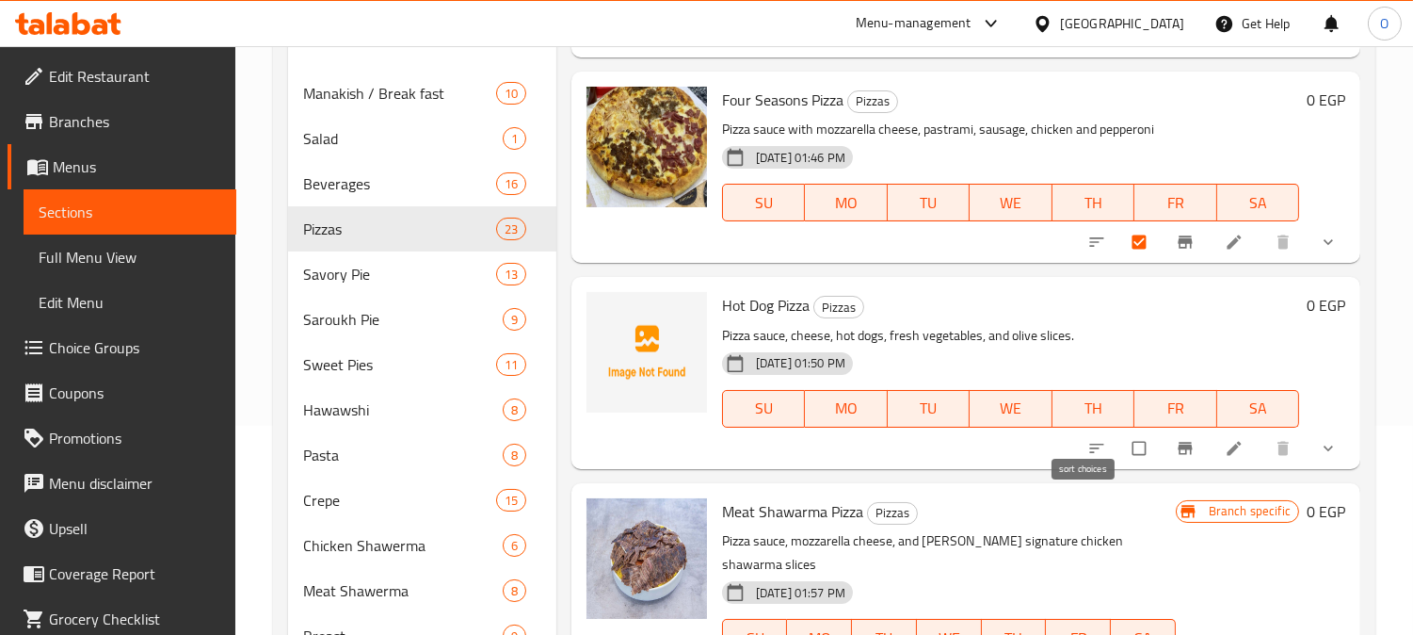
scroll to position [3243, 0]
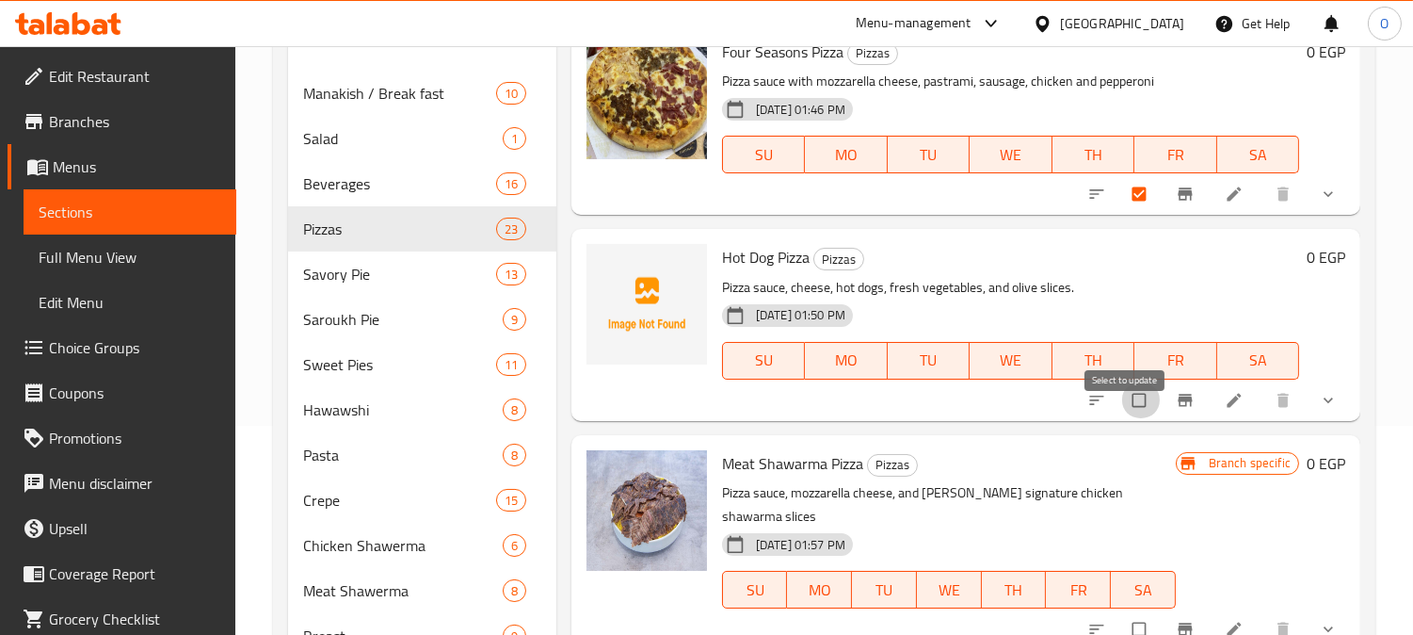
click at [1121, 418] on input "checkbox" at bounding box center [1141, 400] width 40 height 36
checkbox input "true"
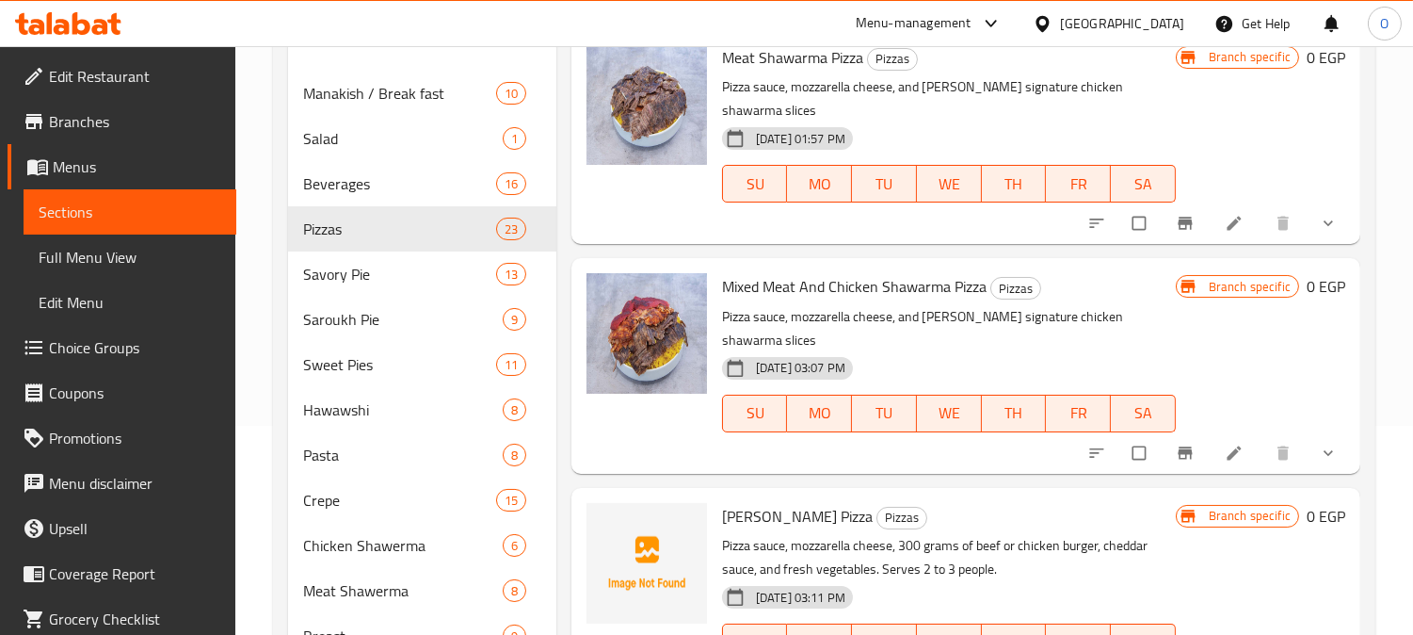
scroll to position [3661, 0]
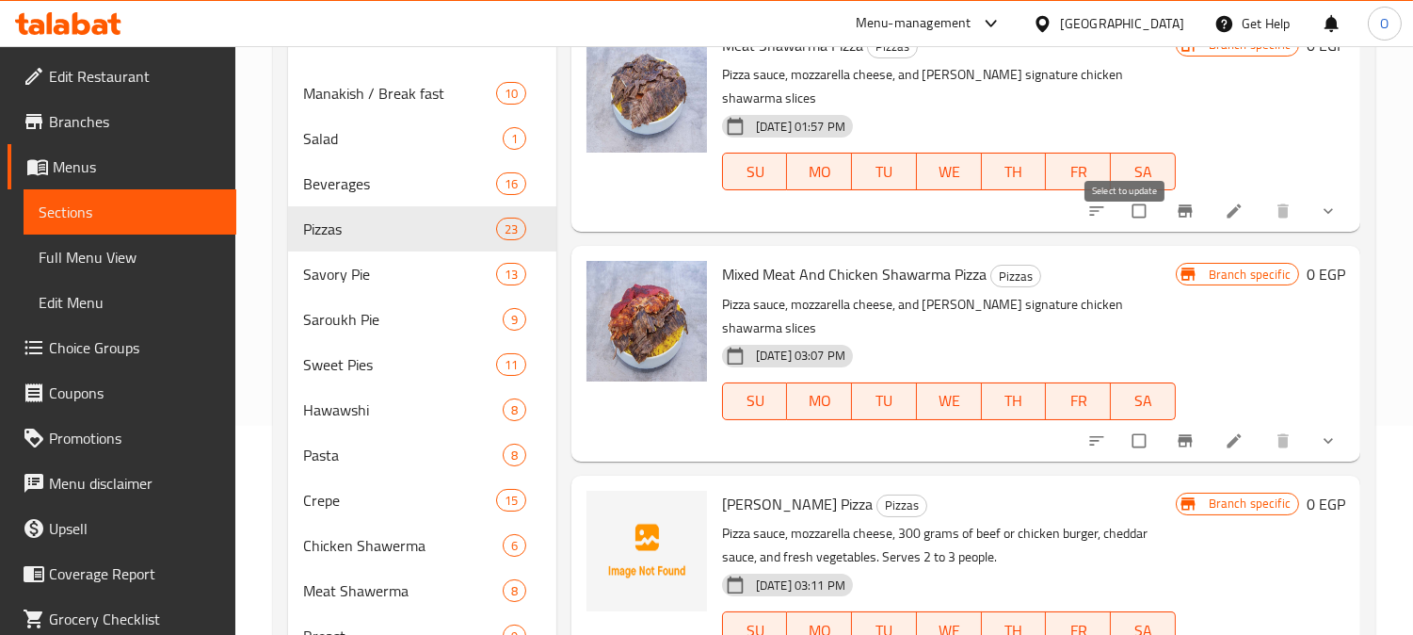
click at [1123, 227] on input "checkbox" at bounding box center [1141, 211] width 40 height 36
checkbox input "true"
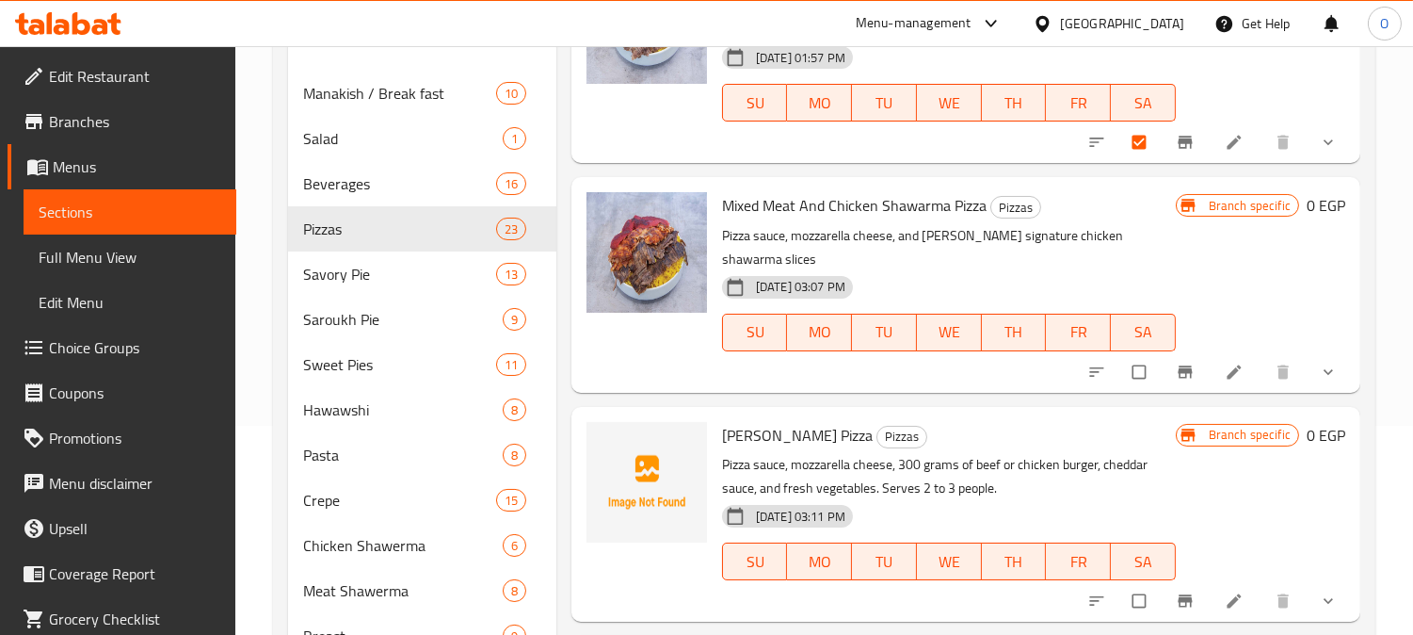
scroll to position [3766, 0]
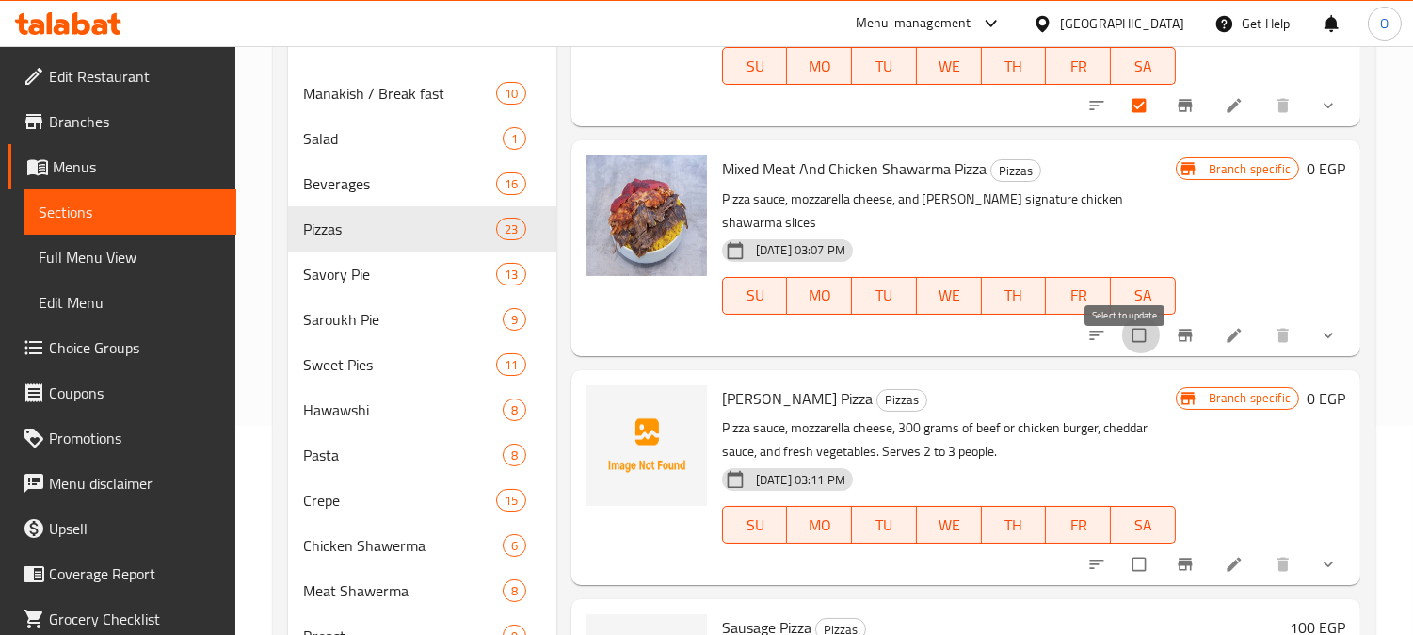
click at [1121, 353] on input "checkbox" at bounding box center [1141, 335] width 40 height 36
checkbox input "true"
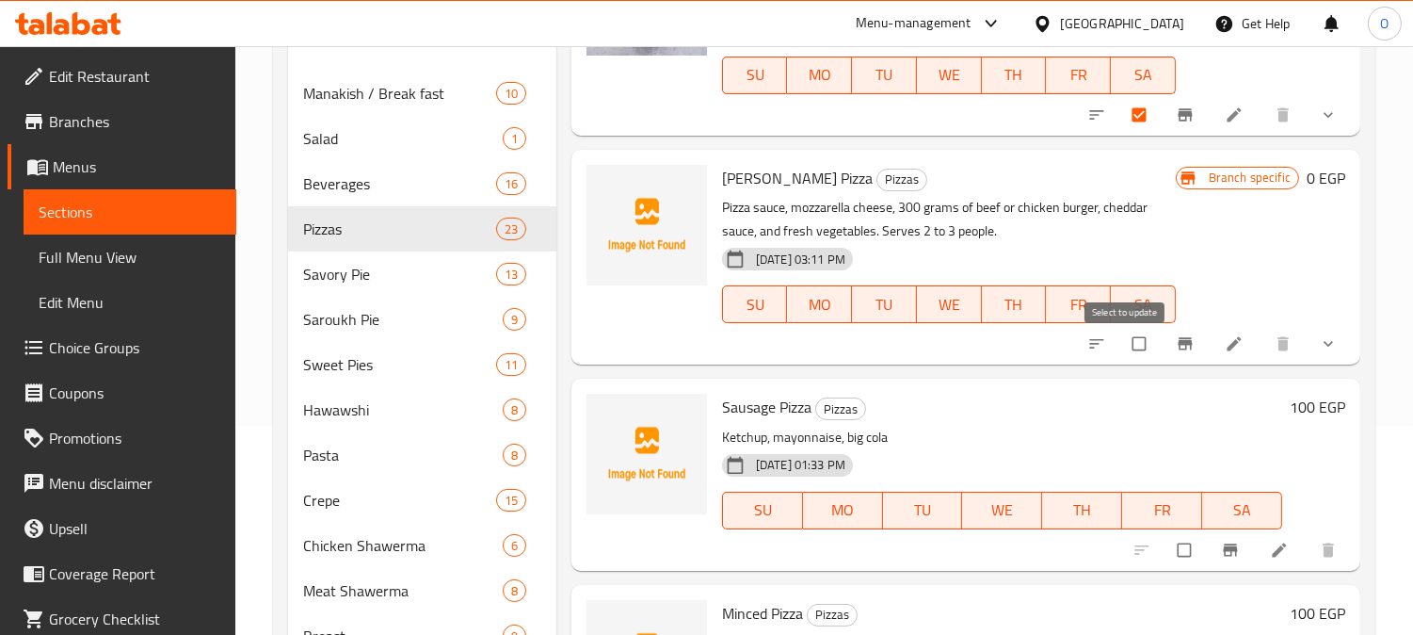
scroll to position [4007, 0]
click at [1123, 339] on input "checkbox" at bounding box center [1141, 344] width 40 height 36
checkbox input "true"
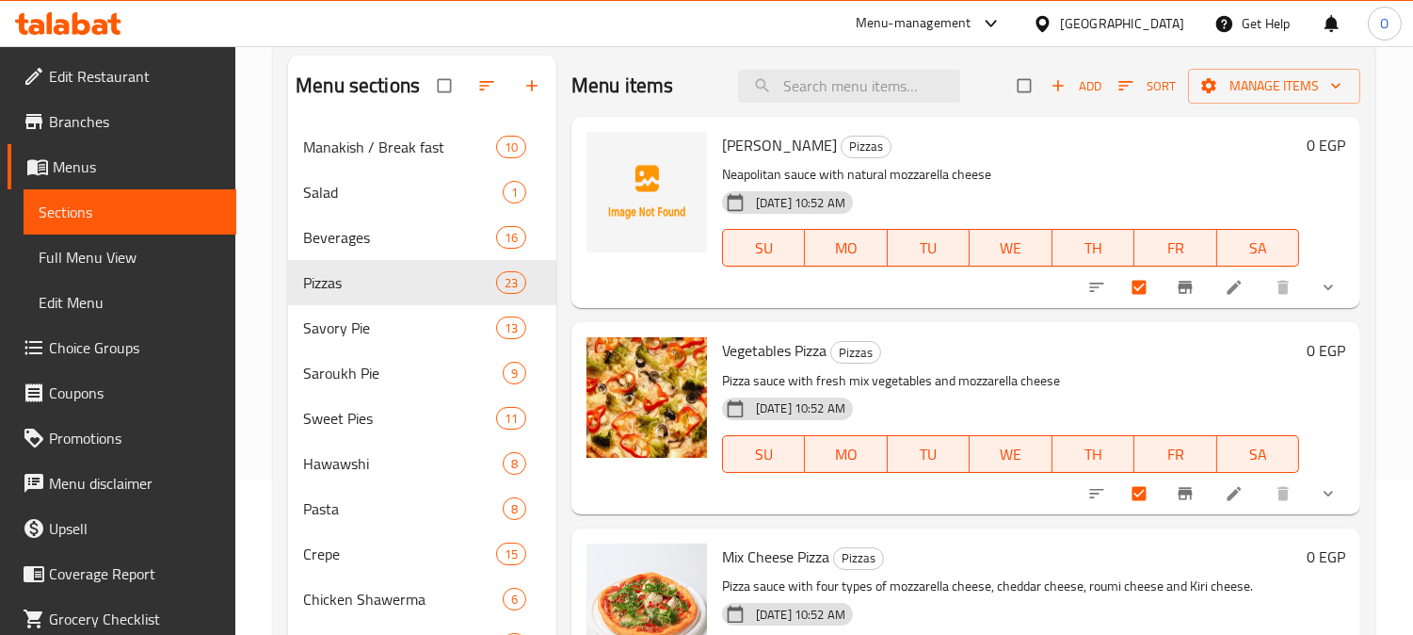
scroll to position [0, 0]
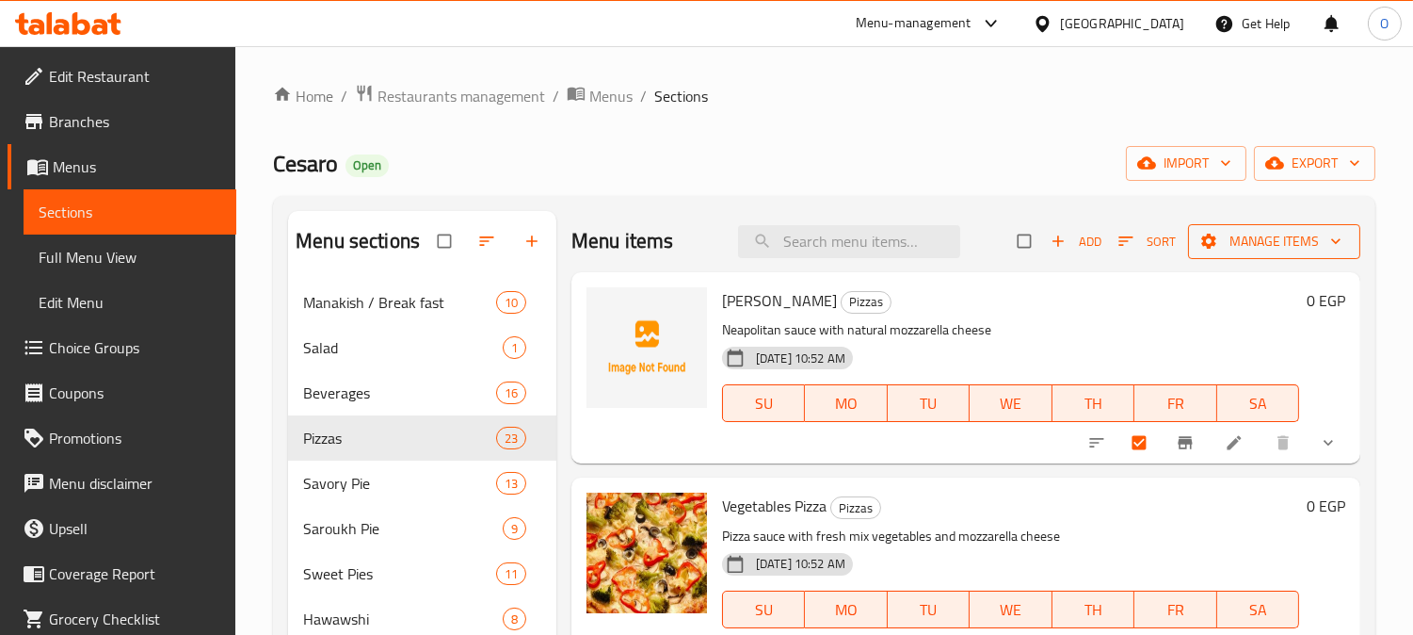
click at [1253, 255] on button "Manage items" at bounding box center [1274, 241] width 172 height 35
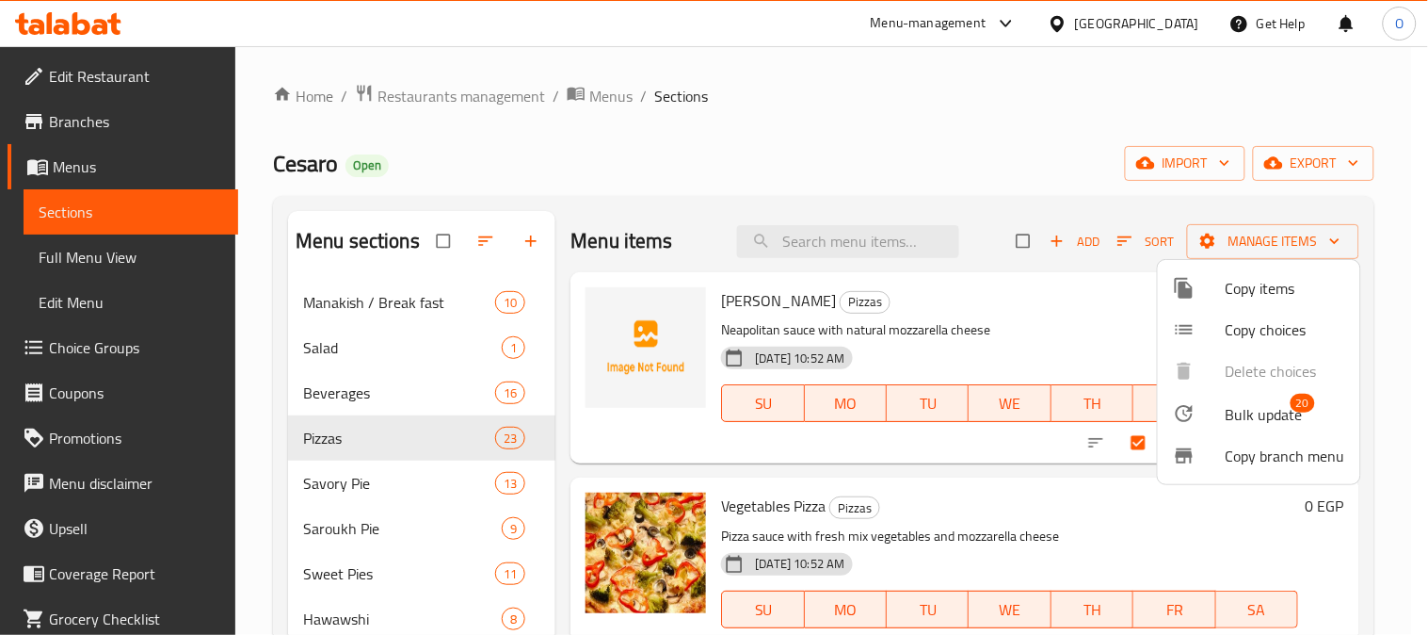
click at [1255, 411] on span "Bulk update" at bounding box center [1264, 414] width 77 height 23
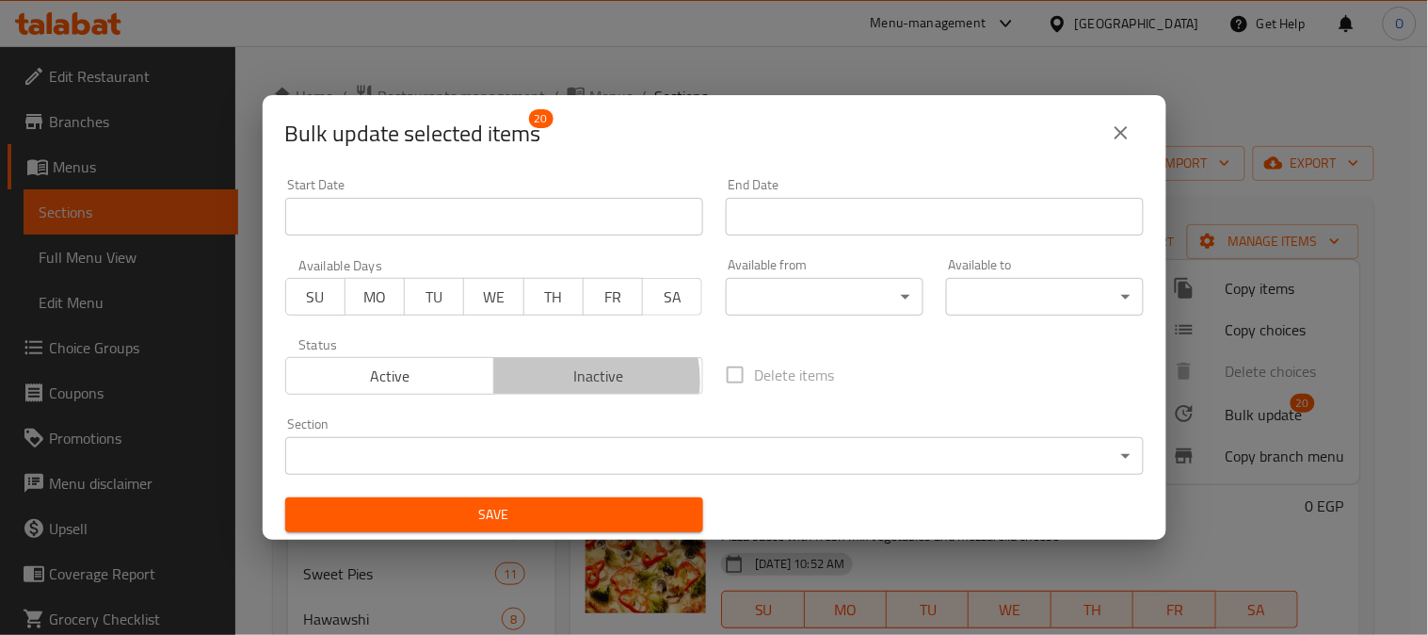
click at [567, 380] on span "Inactive" at bounding box center [599, 376] width 194 height 27
click at [522, 512] on span "Save" at bounding box center [494, 515] width 388 height 24
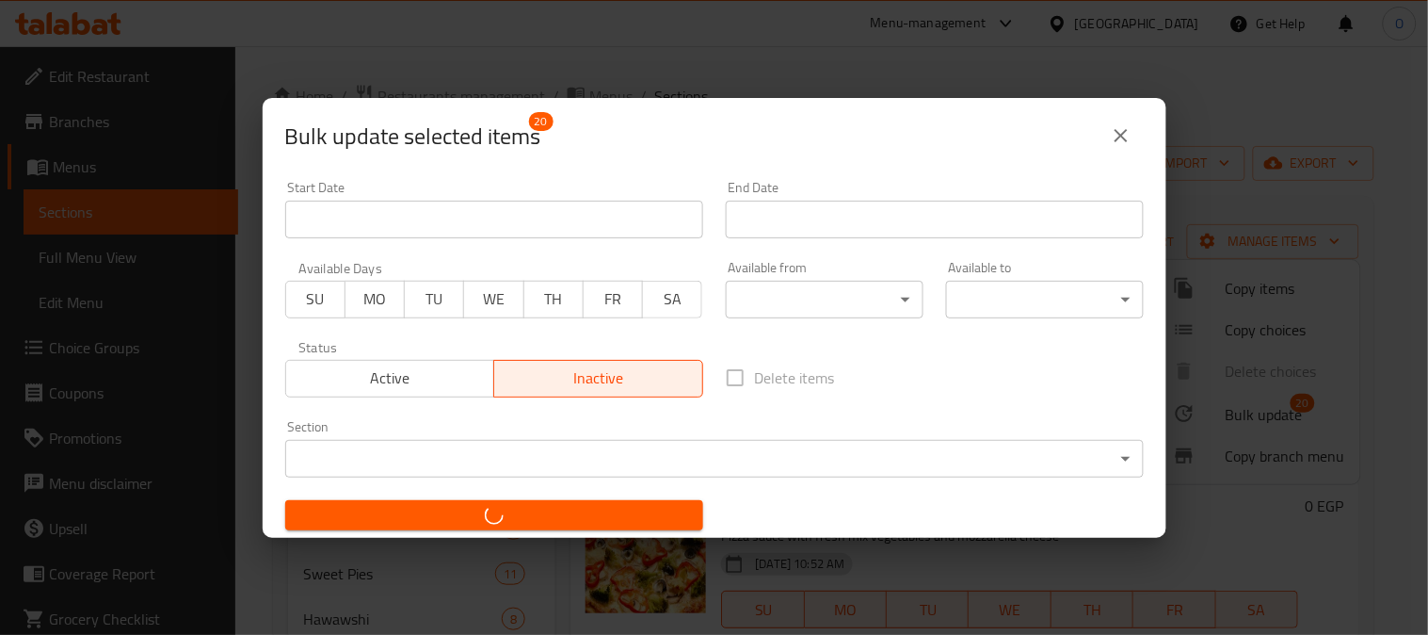
checkbox input "false"
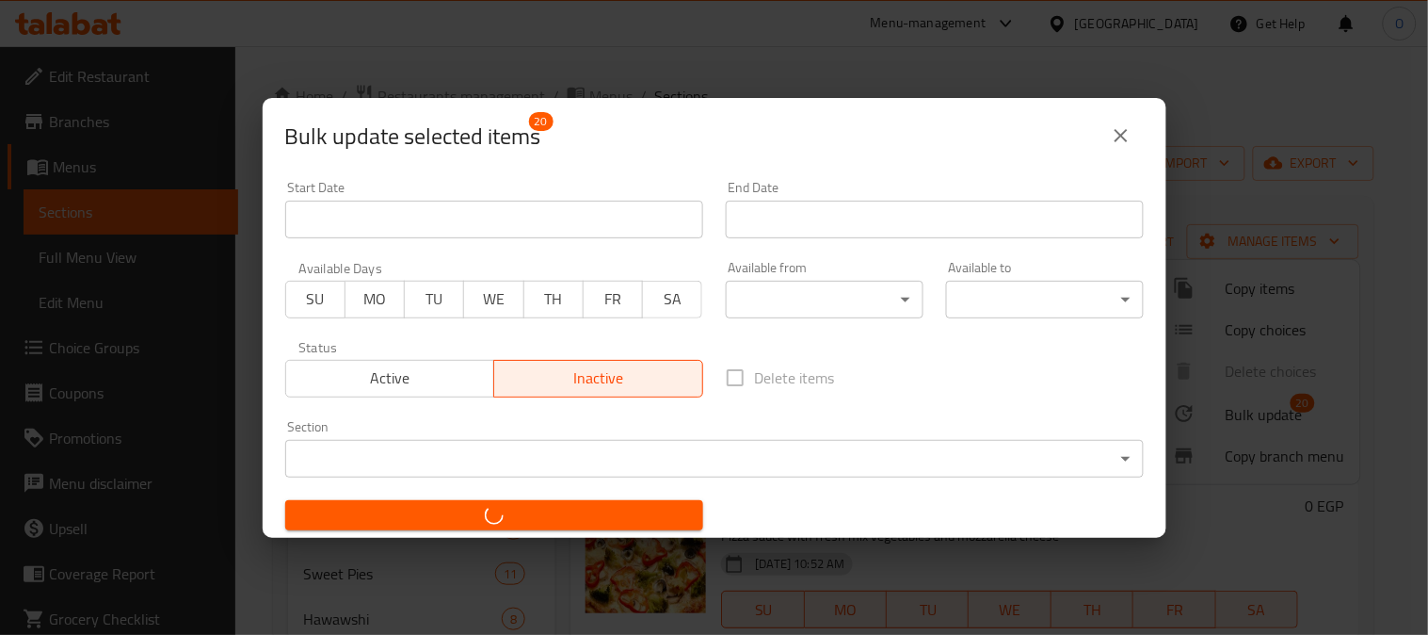
checkbox input "false"
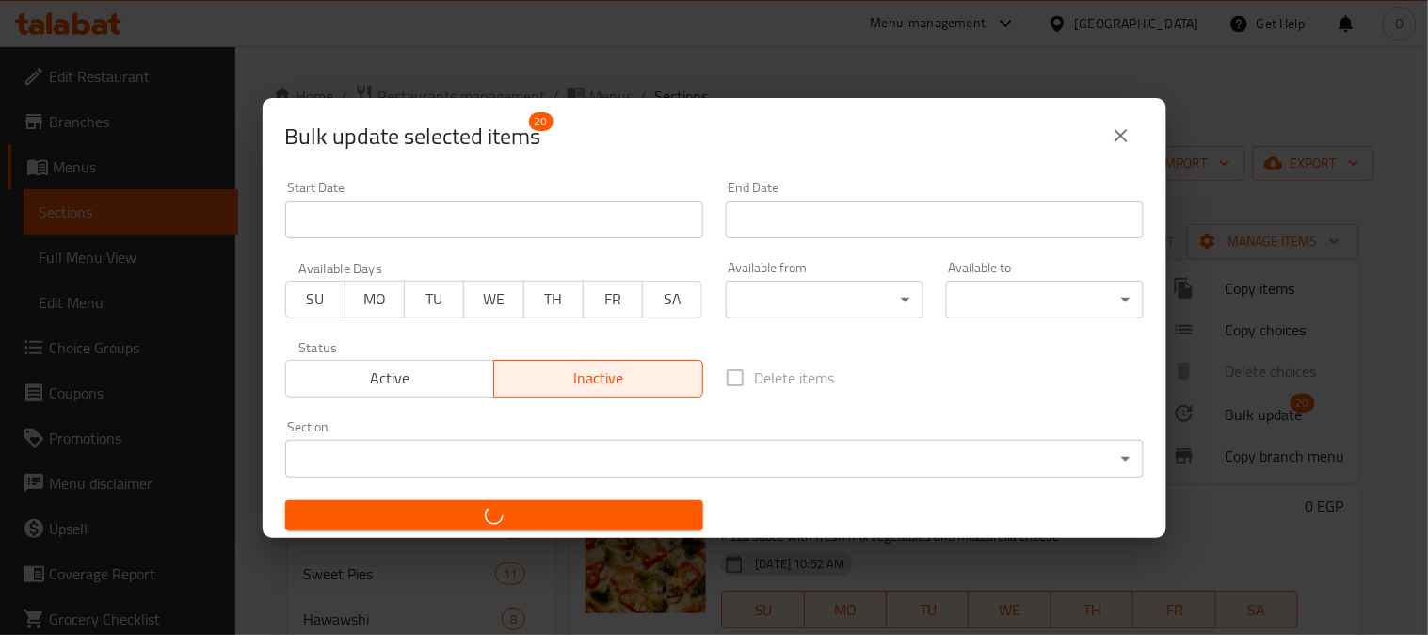
checkbox input "false"
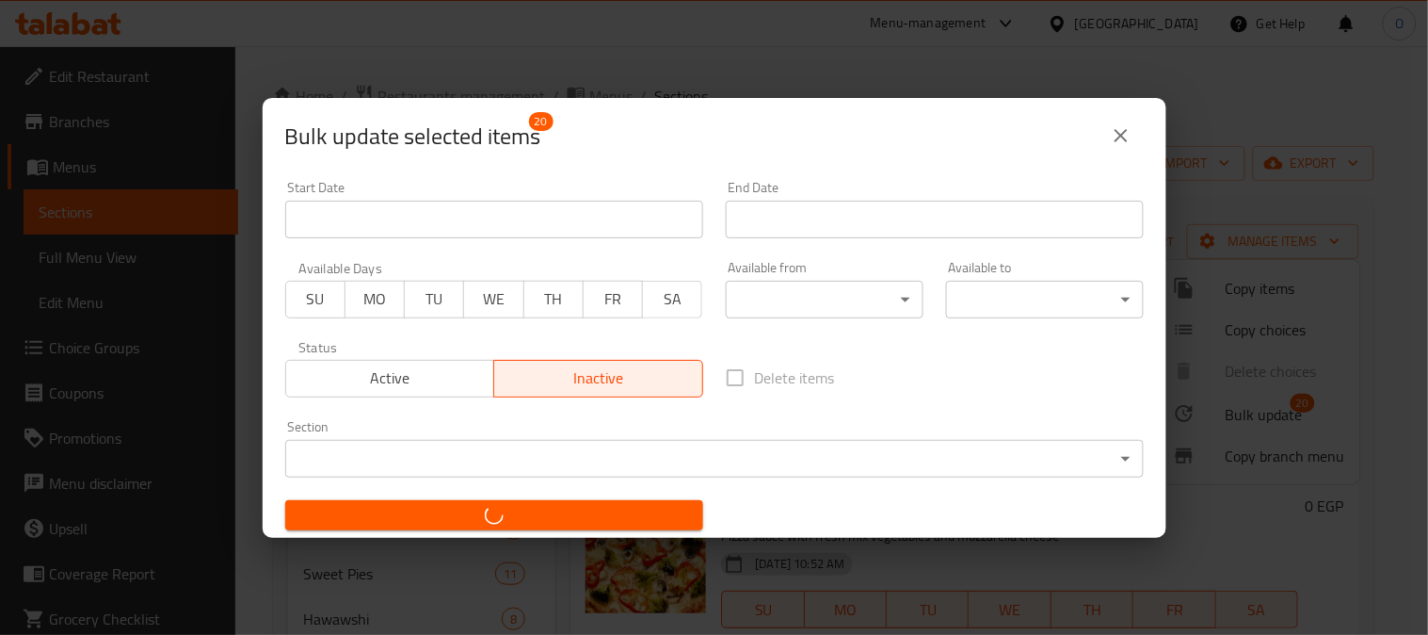
checkbox input "false"
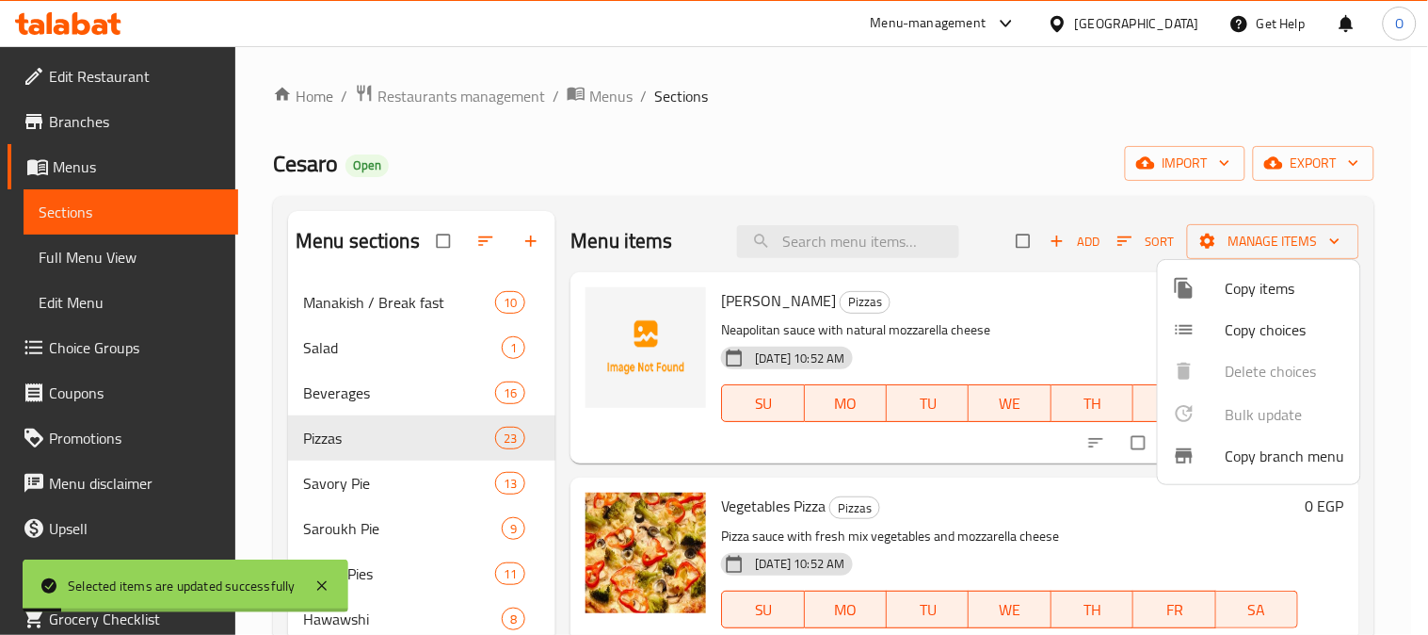
click at [861, 172] on div at bounding box center [714, 317] width 1428 height 635
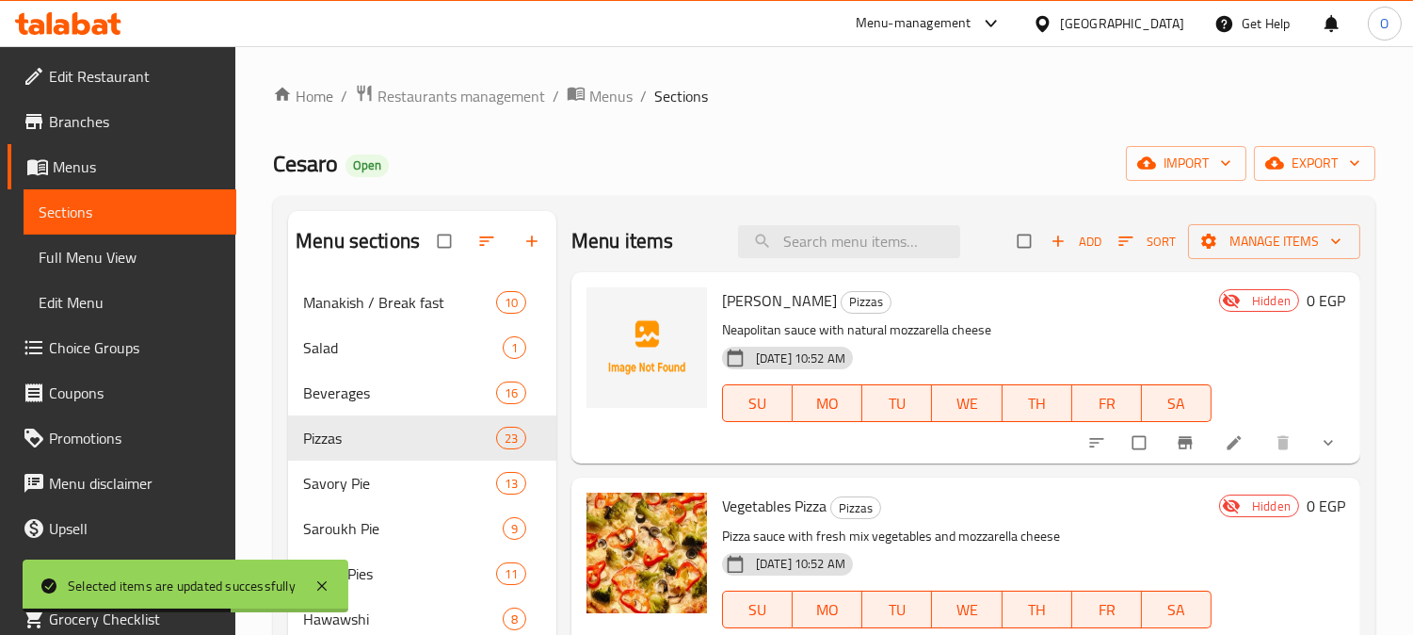
click at [683, 137] on div "Home / Restaurants management / Menus / Sections Cesaro Open import export Menu…" at bounding box center [824, 645] width 1103 height 1122
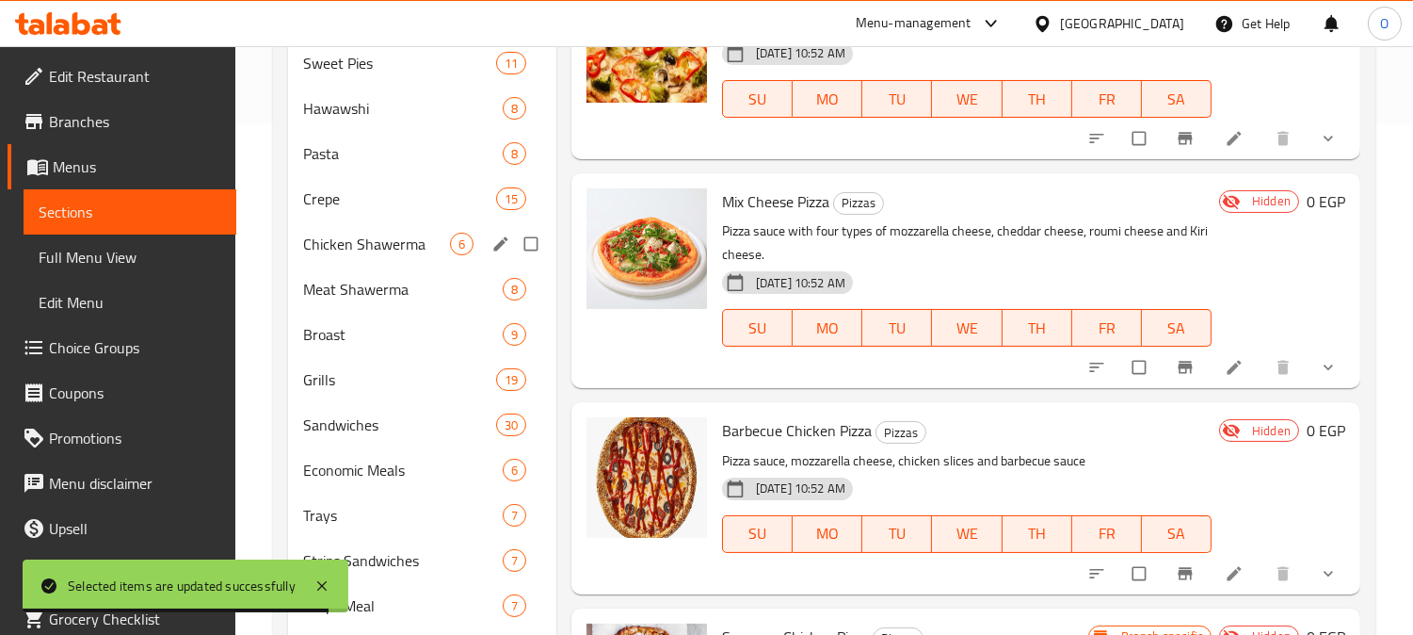
scroll to position [523, 0]
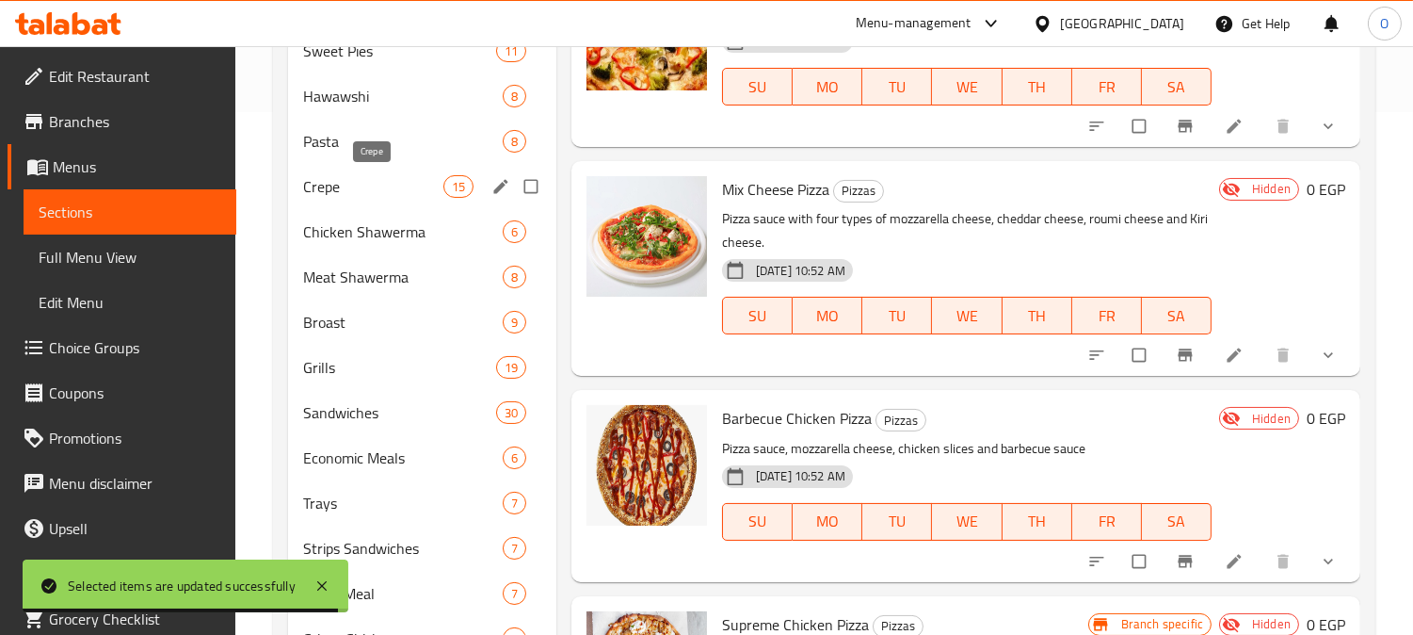
click at [362, 183] on span "Crepe" at bounding box center [372, 186] width 139 height 23
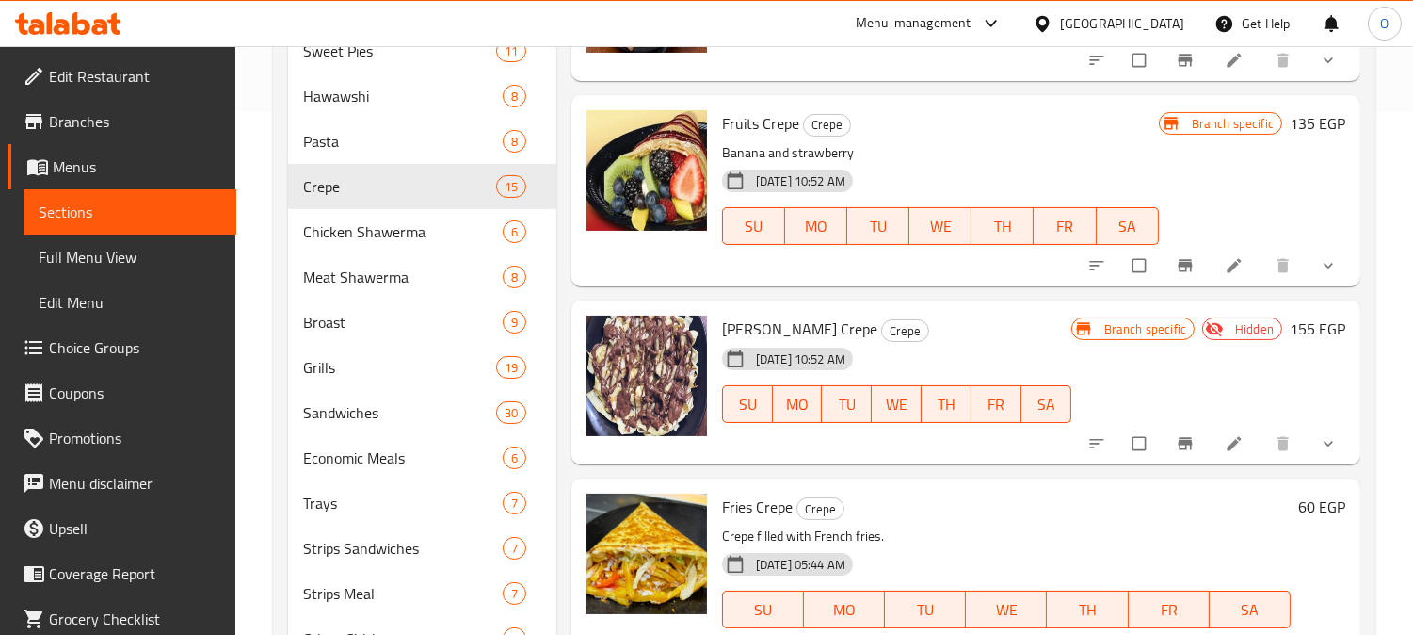
scroll to position [608, 0]
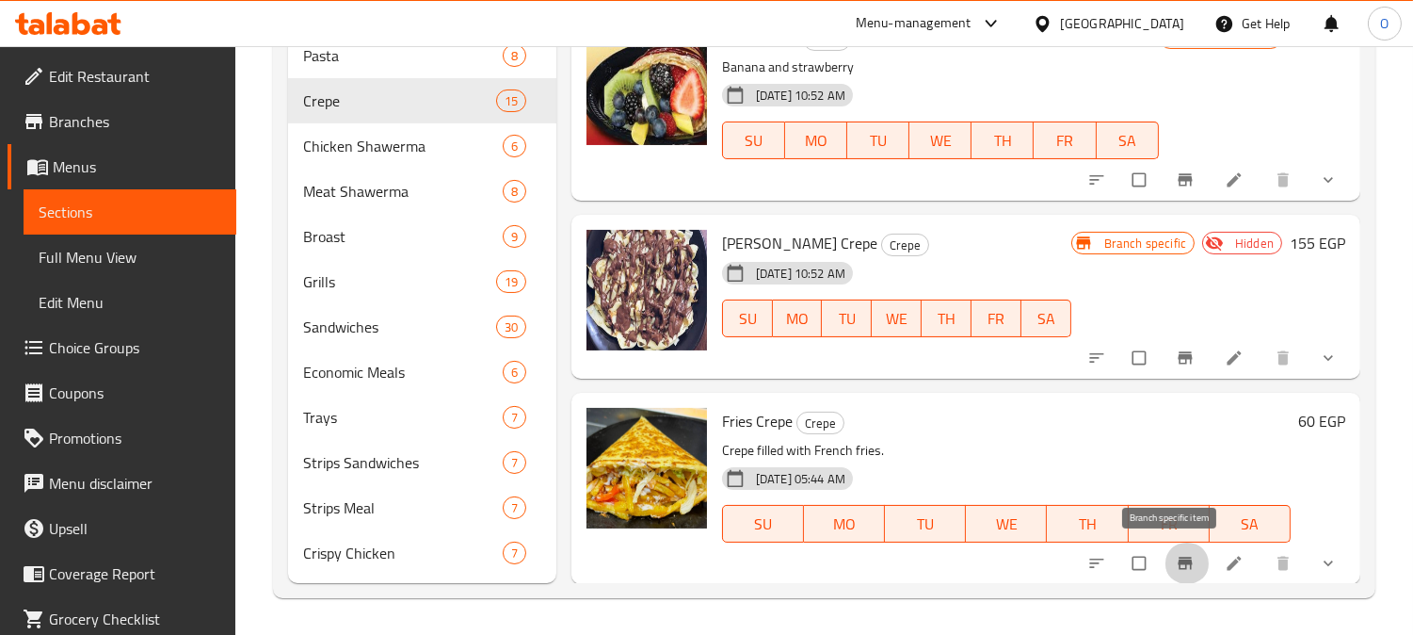
click at [1176, 568] on icon "Branch-specific-item" at bounding box center [1185, 563] width 19 height 19
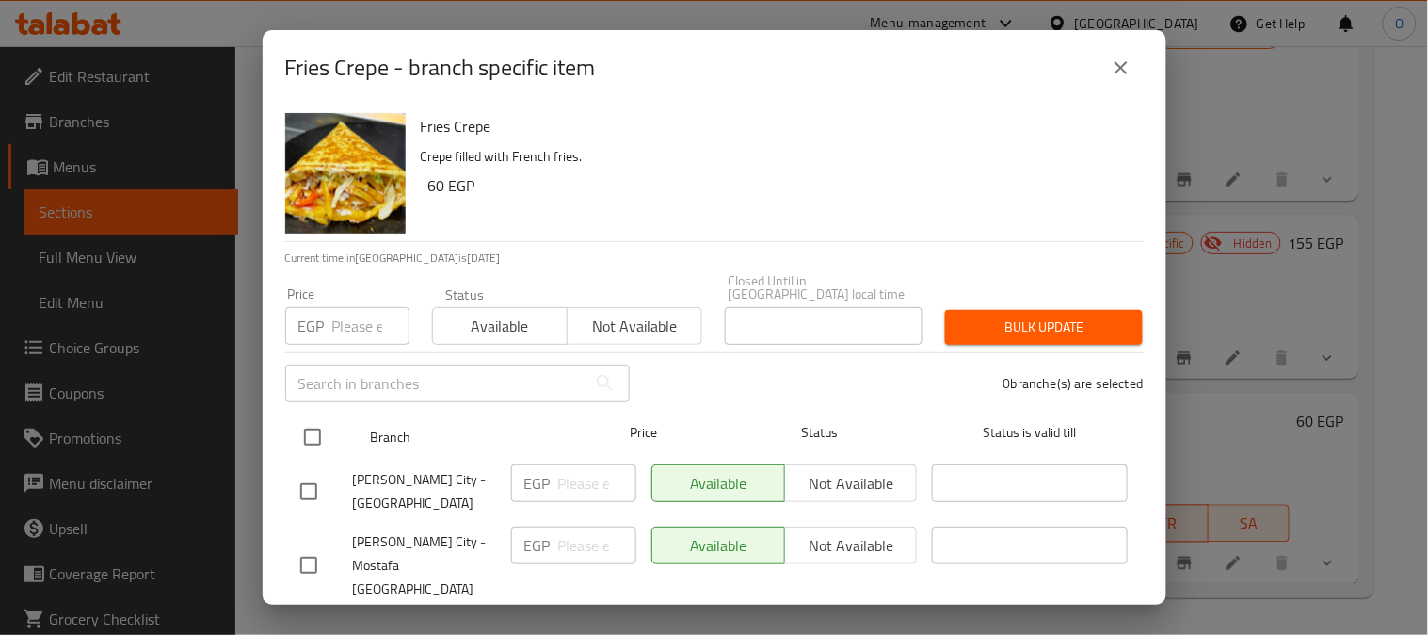
click at [324, 426] on input "checkbox" at bounding box center [313, 437] width 40 height 40
checkbox input "true"
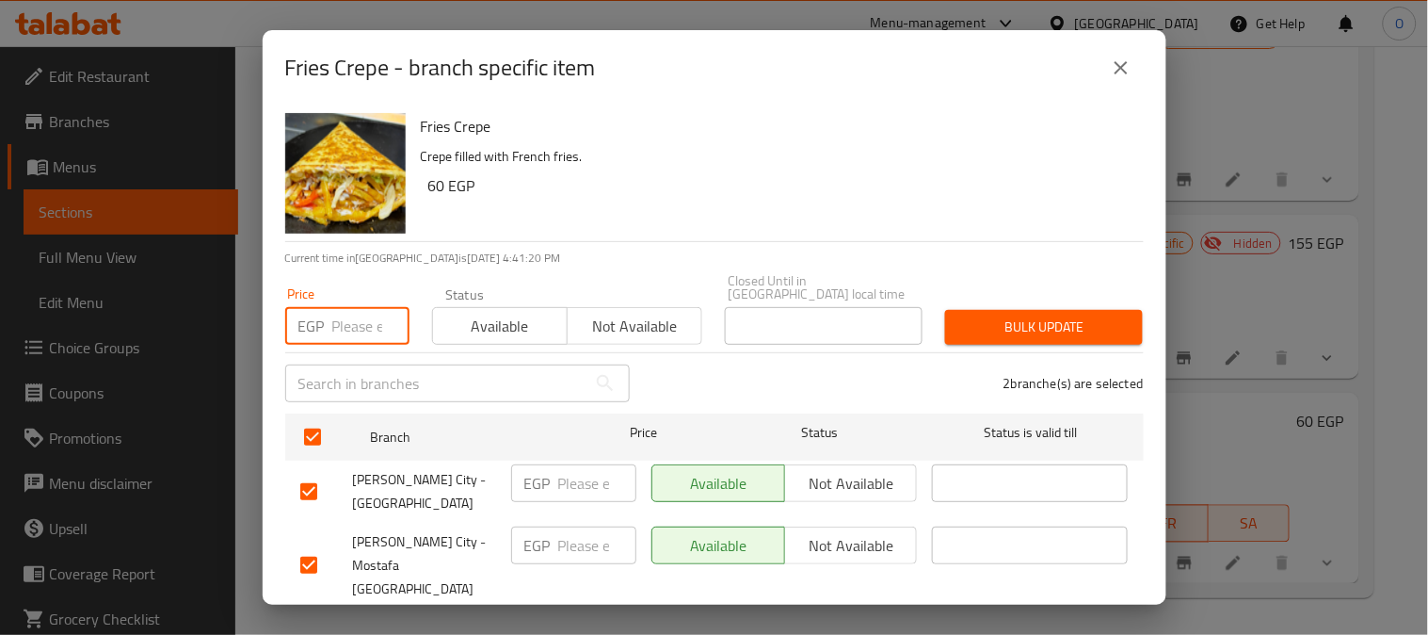
paste input "75"
type input "75"
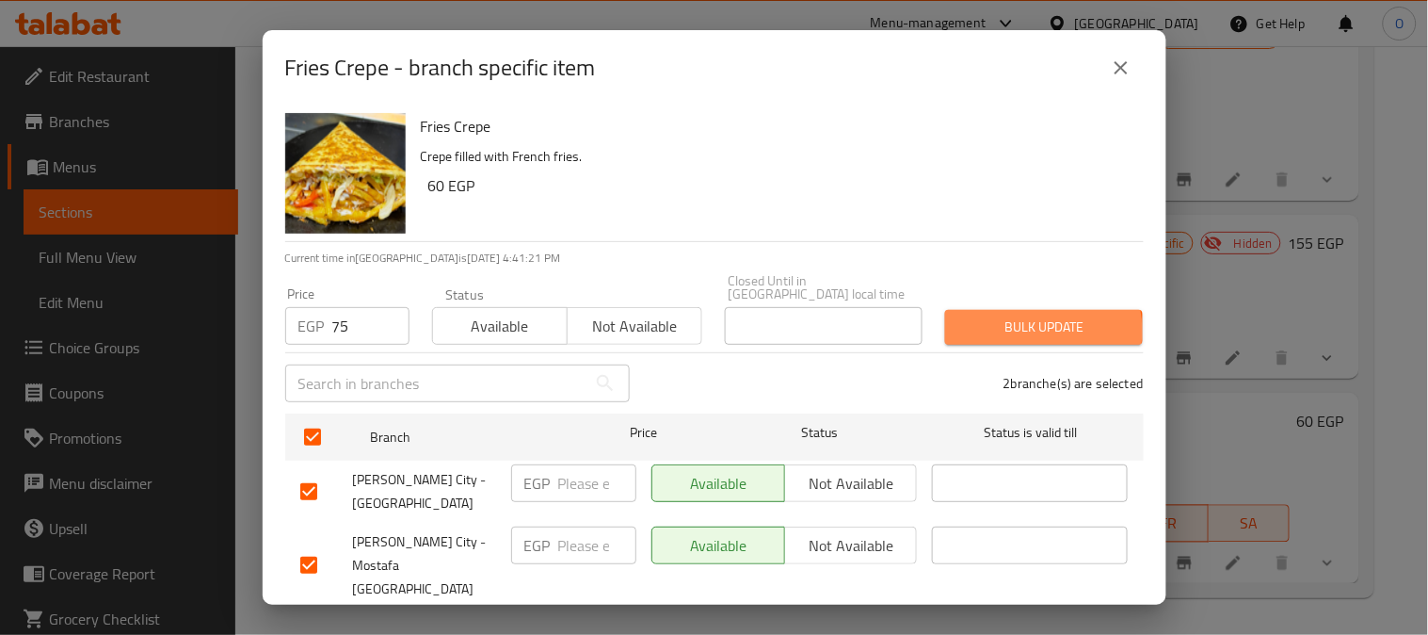
click at [1012, 317] on span "Bulk update" at bounding box center [1044, 327] width 168 height 24
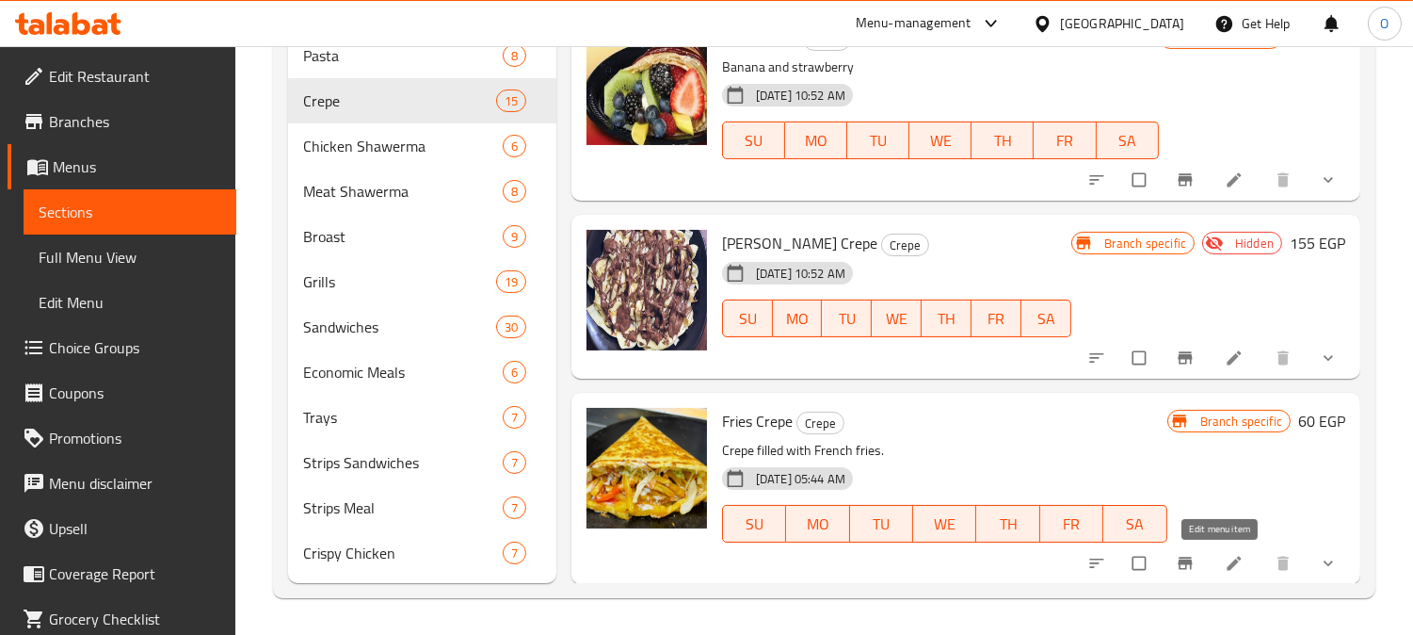
click at [1225, 561] on icon at bounding box center [1234, 563] width 19 height 19
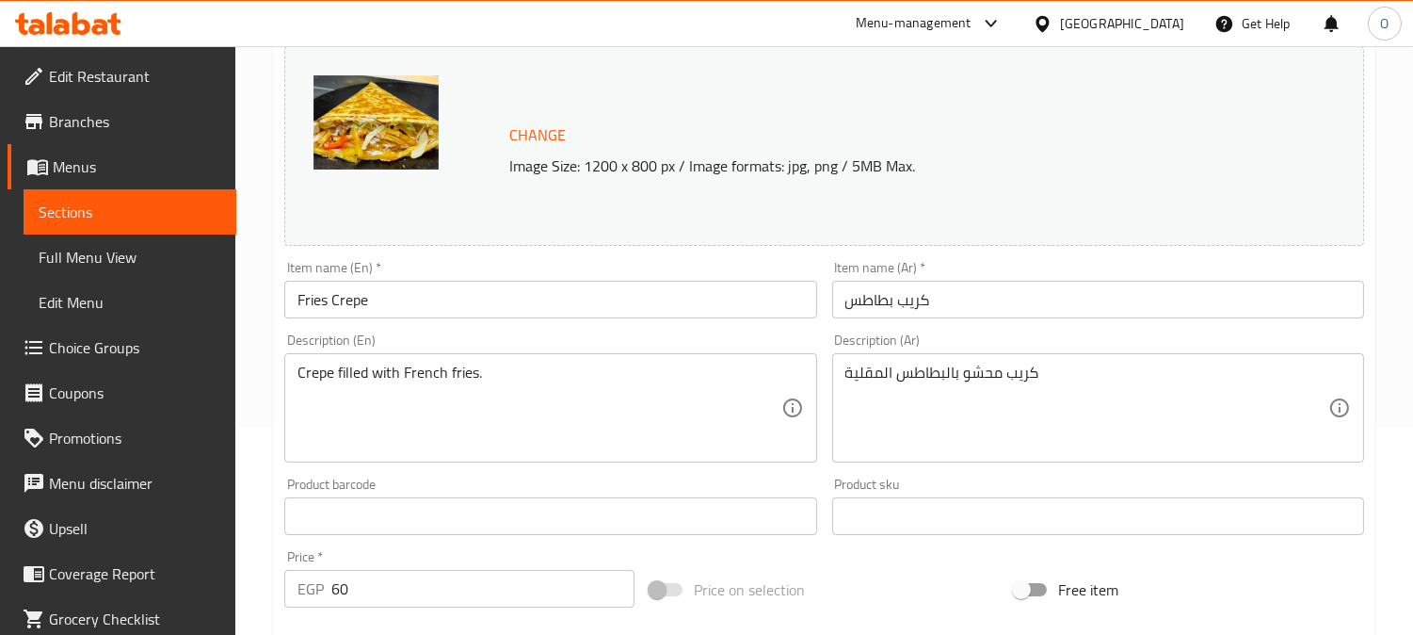
scroll to position [209, 0]
click at [995, 363] on textarea "كريب محشو بالبطاطس المقلية" at bounding box center [1087, 407] width 483 height 89
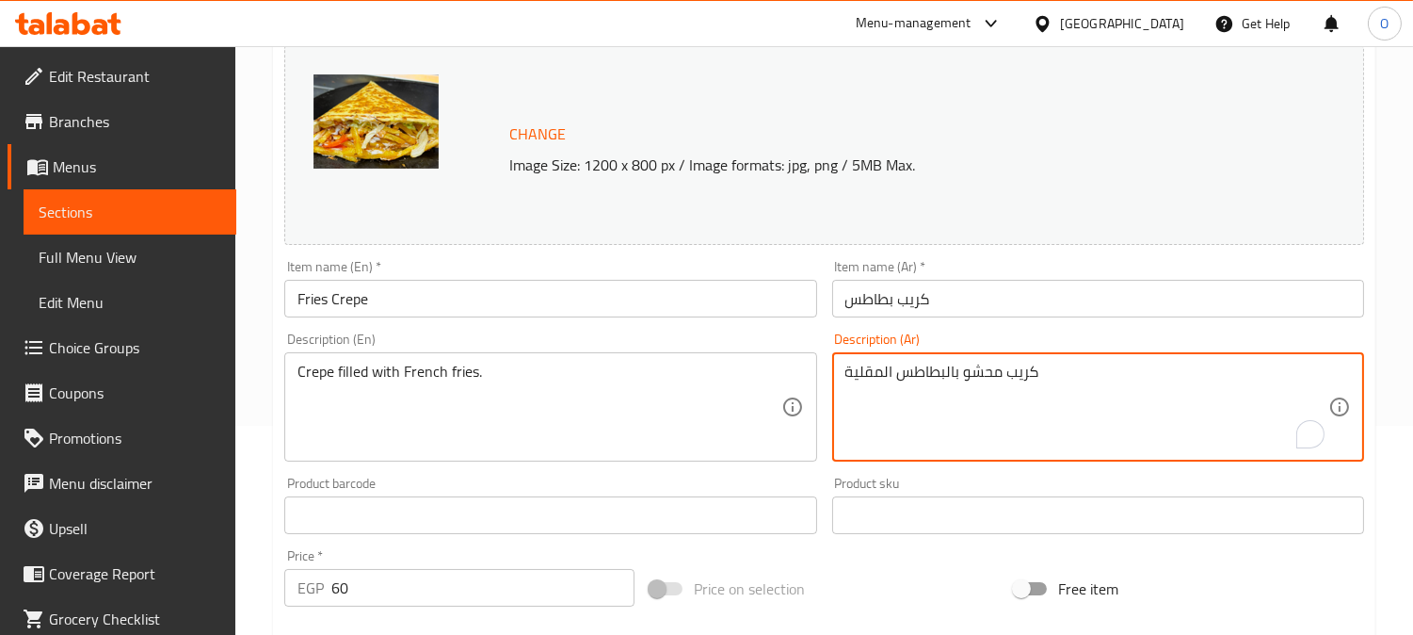
drag, startPoint x: 995, startPoint y: 363, endPoint x: 939, endPoint y: 372, distance: 57.3
click at [939, 372] on textarea "كريب محشو بالبطاطس المقلية" at bounding box center [1087, 407] width 483 height 89
paste textarea "بطاطس بمكس الجبنة بيج كولا"
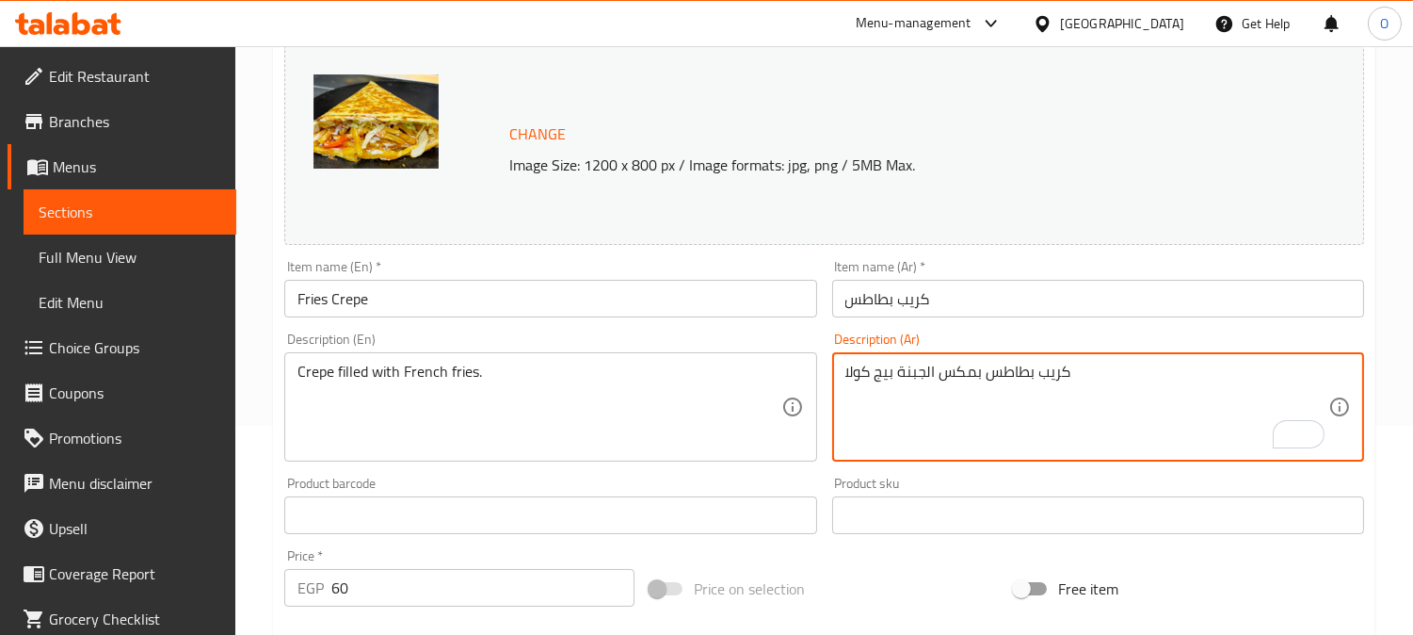
drag, startPoint x: 910, startPoint y: 375, endPoint x: 921, endPoint y: 372, distance: 11.6
click at [917, 374] on textarea "كريب بطاطس بمكس الجبنة بيج كولا" at bounding box center [1087, 407] width 483 height 89
click at [957, 412] on textarea "كريب بطاطس بمكس الجبنة بيج كولا" at bounding box center [1087, 407] width 483 height 89
drag, startPoint x: 982, startPoint y: 373, endPoint x: 896, endPoint y: 371, distance: 85.7
click at [896, 371] on textarea "كريب بطاطس بمكس الجبنة بيج كولا" at bounding box center [1087, 407] width 483 height 89
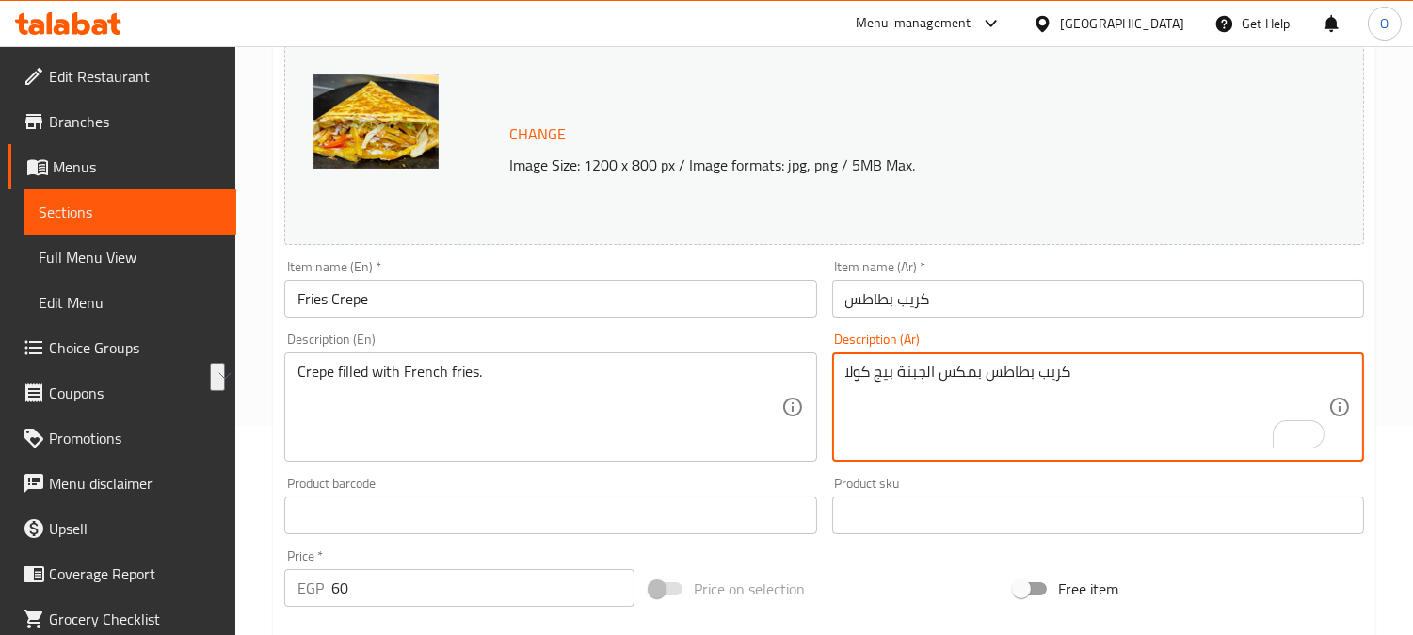
type textarea "كريب بطاطس بمكس الجبنة بيج كولا"
click at [968, 298] on input "كريب بطاطس" at bounding box center [1098, 299] width 532 height 38
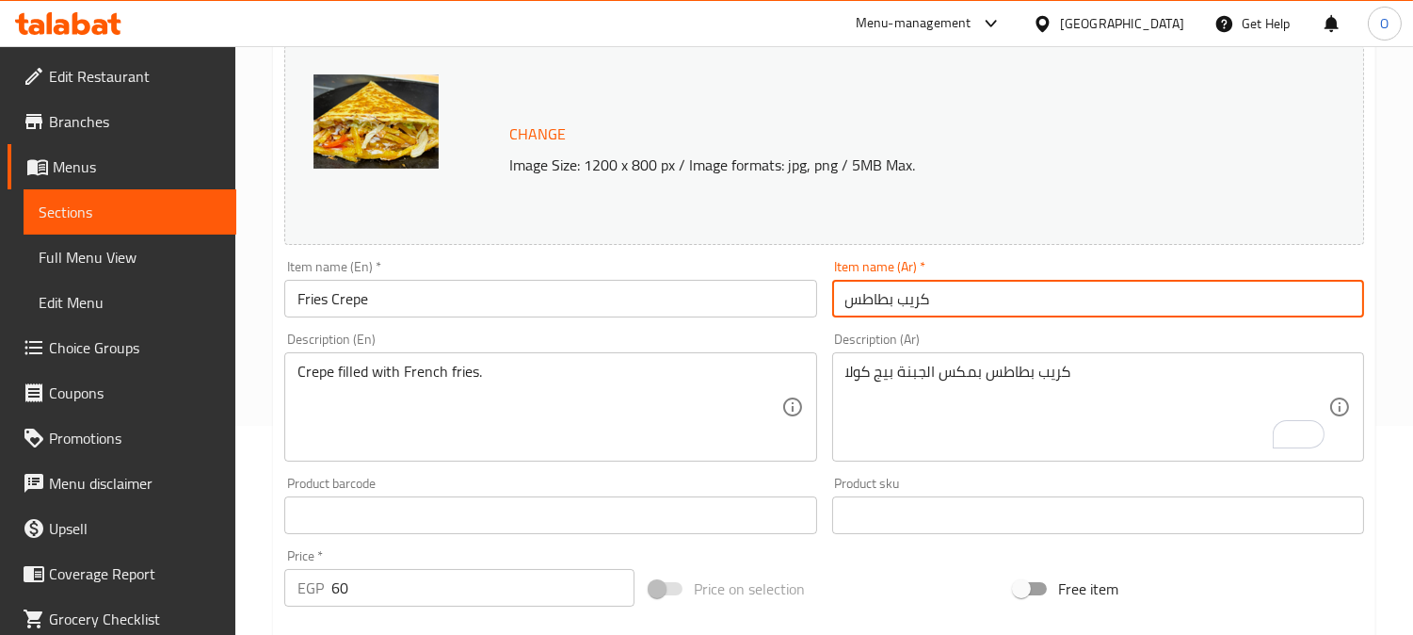
paste input "بمكس الجبنة"
click at [945, 301] on input "كريب بطاطس بمكس الجبنة" at bounding box center [1098, 299] width 532 height 38
type input "كريب بطاطس بمكس الجبنة"
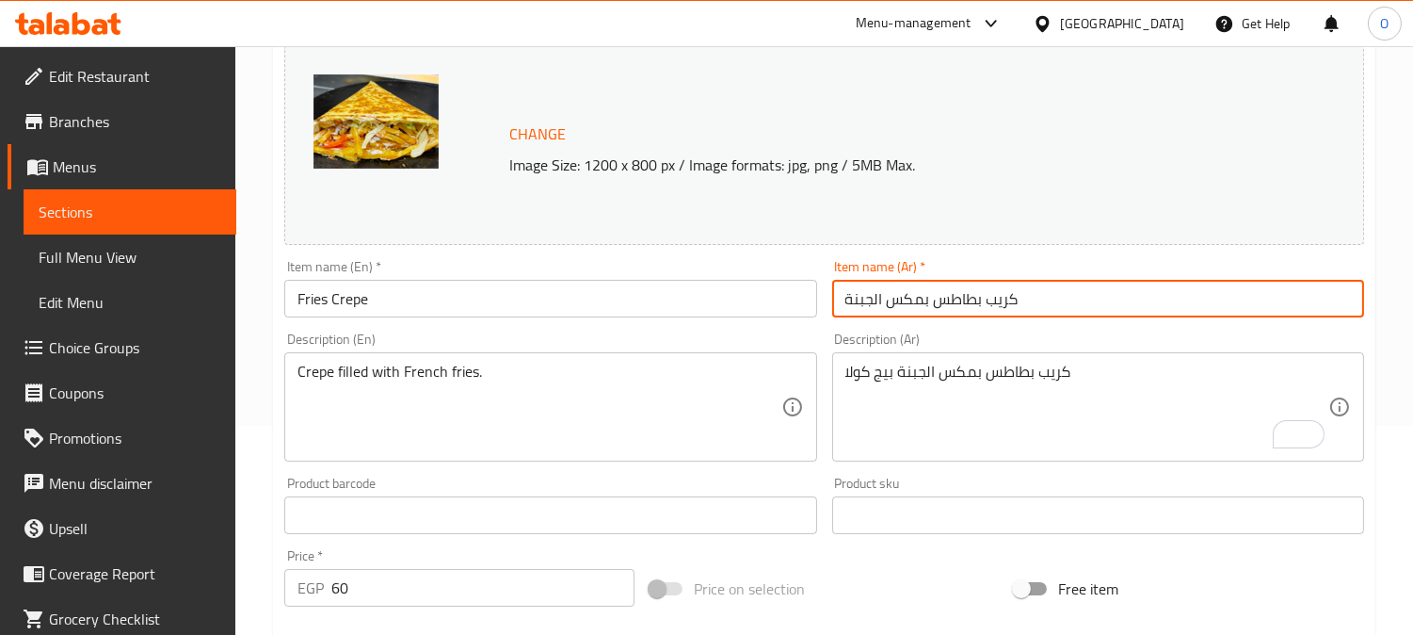
click at [968, 245] on div "Change Image Size: 1200 x 800 px / Image formats: jpg, png / 5MB Max." at bounding box center [824, 145] width 1080 height 200
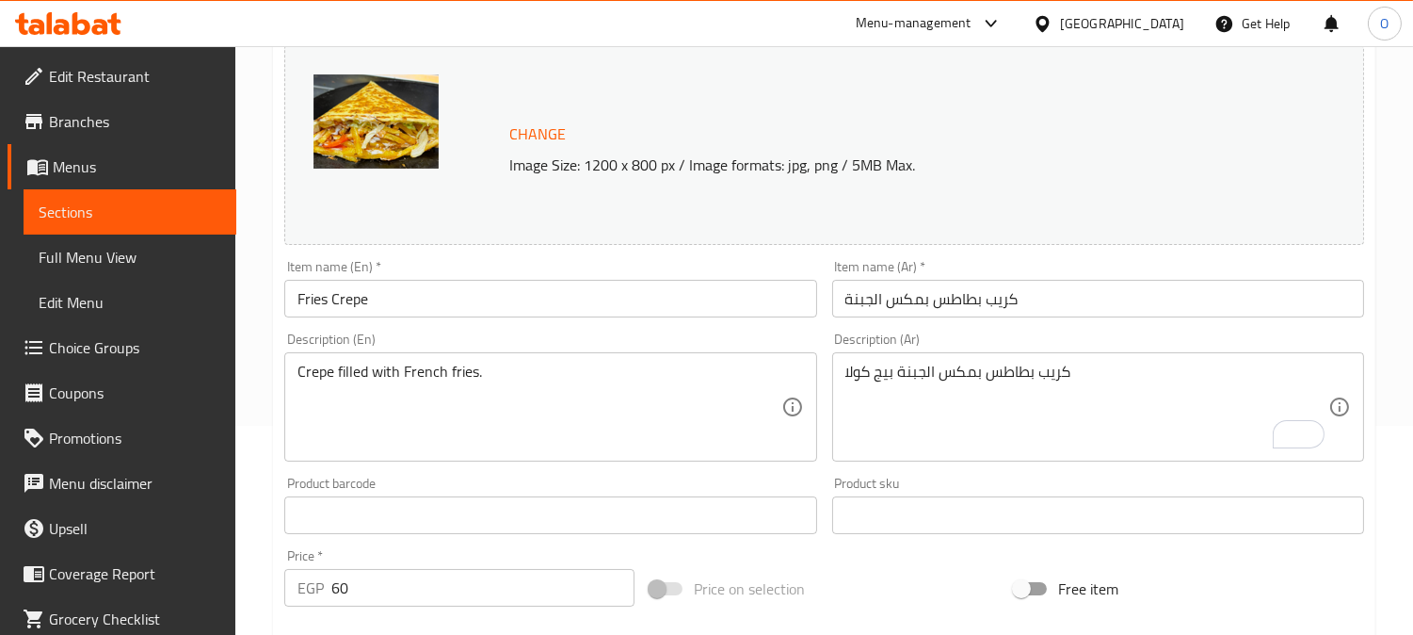
click at [388, 299] on input "Fries Crepe" at bounding box center [550, 299] width 532 height 38
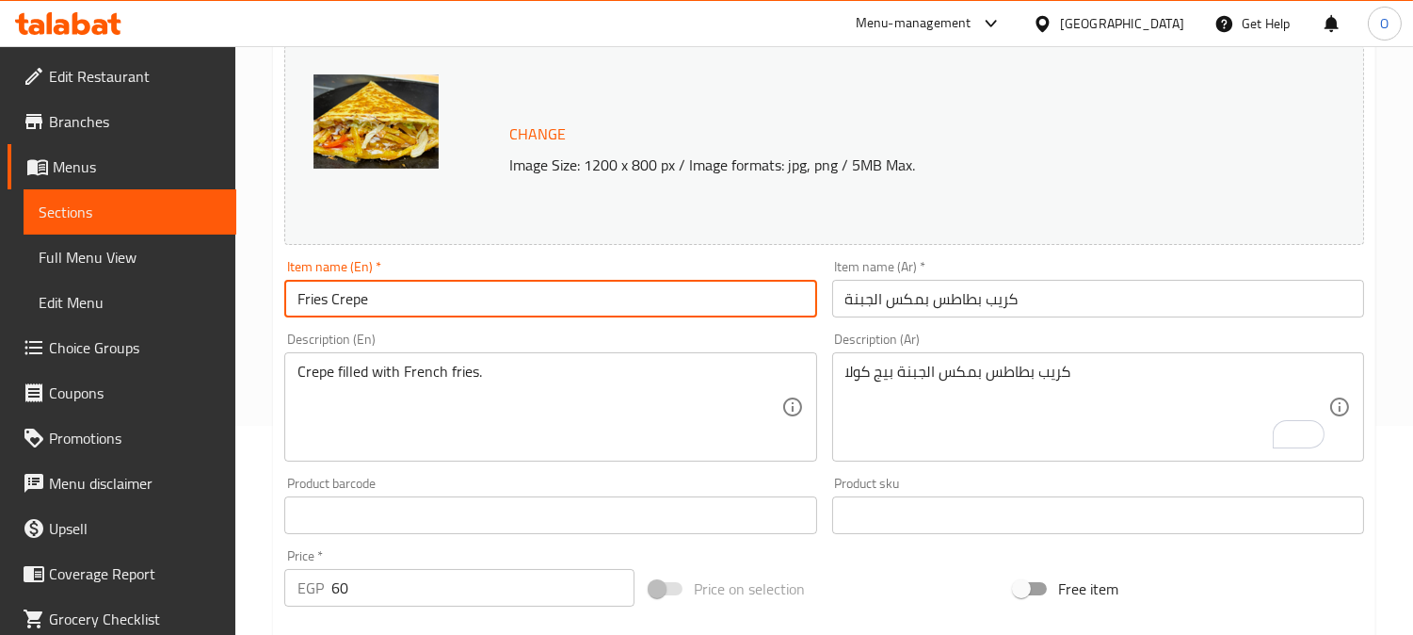
drag, startPoint x: 388, startPoint y: 299, endPoint x: 662, endPoint y: 408, distance: 294.6
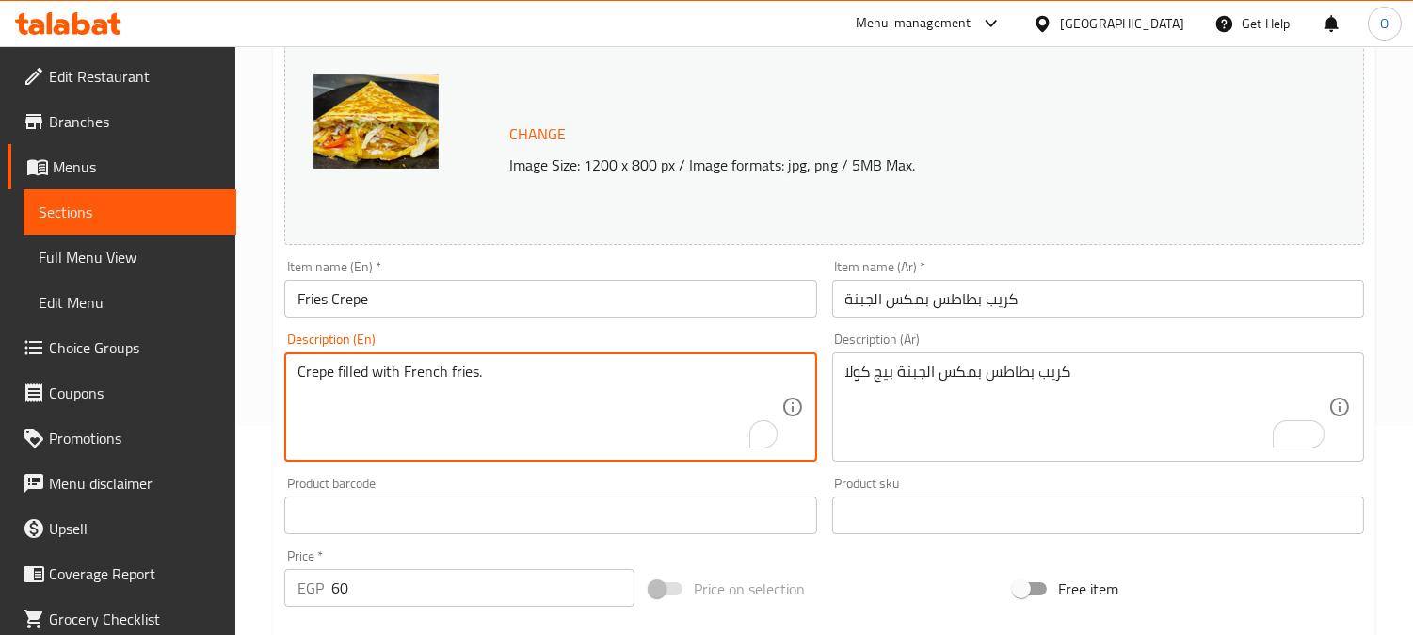
click at [389, 294] on input "Fries Crepe" at bounding box center [550, 299] width 532 height 38
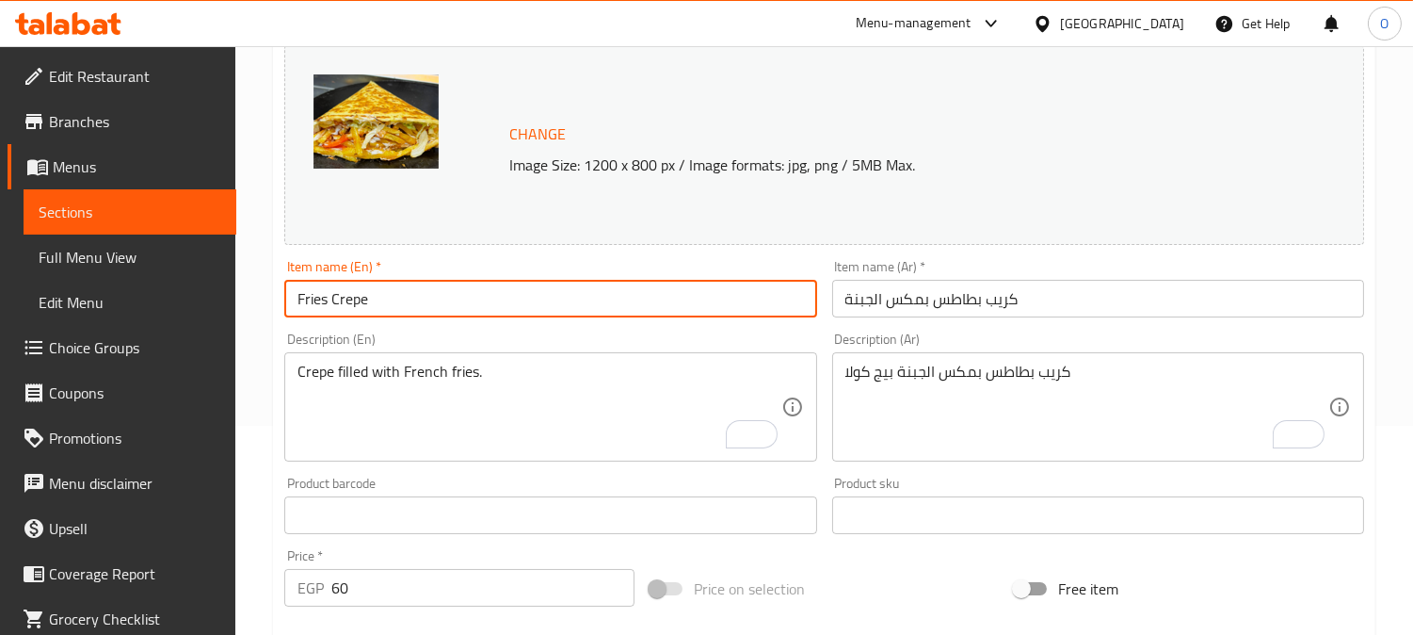
paste input "With Cheese Mix"
click at [368, 299] on input "Fries Crepe With Cheese Mix" at bounding box center [550, 299] width 532 height 38
type input "Fries Crepe With Cheese Mix"
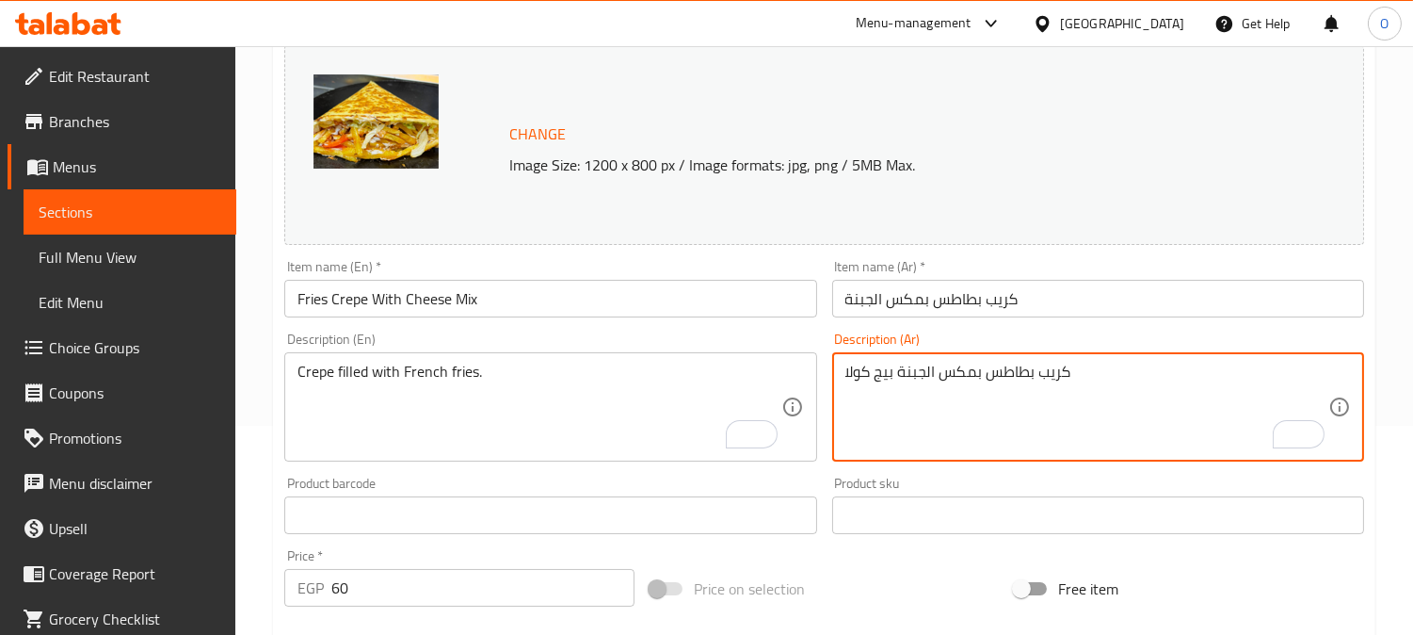
click at [905, 377] on textarea "كريب بطاطس بمكس الجبنة بيج كولا" at bounding box center [1087, 407] width 483 height 89
drag, startPoint x: 919, startPoint y: 379, endPoint x: 964, endPoint y: 381, distance: 45.2
click at [944, 379] on textarea "كريب بطاطس بمكس الجبنة بيج كولا" at bounding box center [1087, 407] width 483 height 89
drag, startPoint x: 1037, startPoint y: 383, endPoint x: 1076, endPoint y: 384, distance: 39.6
click at [1076, 384] on textarea "كريب بطاطس بمكس الجبنة بيج كولا" at bounding box center [1087, 407] width 483 height 89
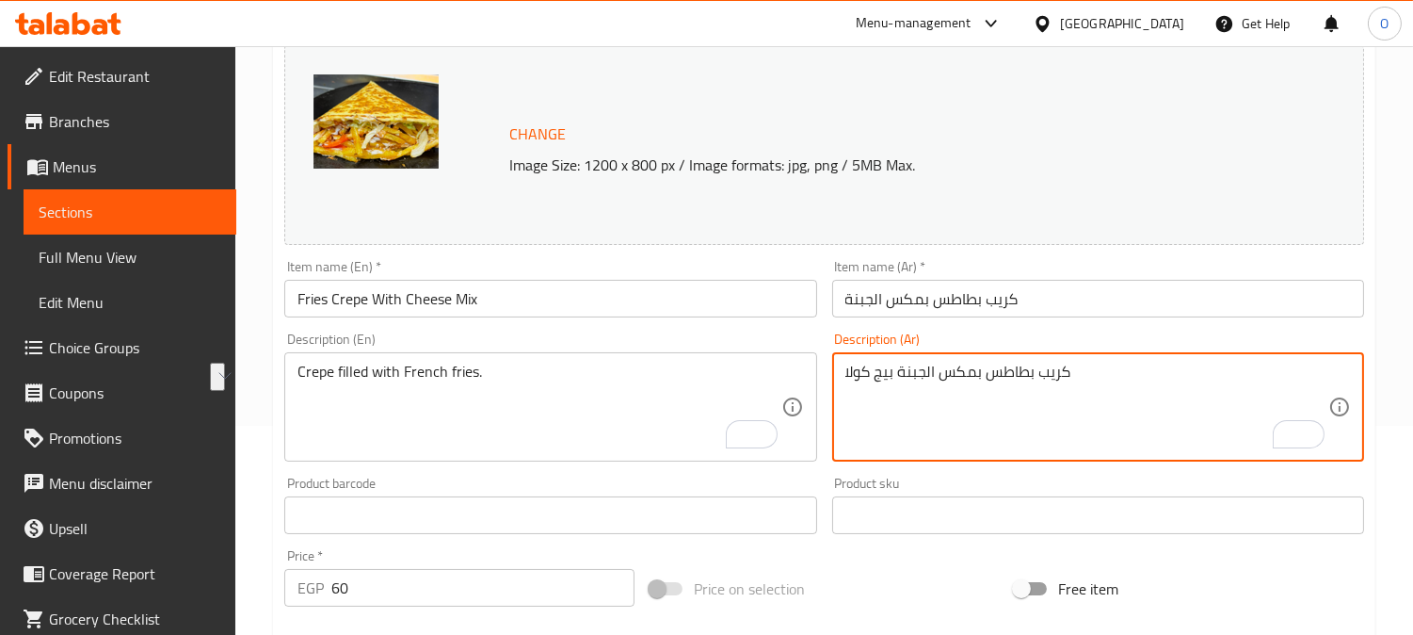
click at [1076, 384] on textarea "كريب بطاطس بمكس الجبنة بيج كولا" at bounding box center [1087, 407] width 483 height 89
drag, startPoint x: 893, startPoint y: 375, endPoint x: 1160, endPoint y: 377, distance: 267.4
click at [1160, 377] on textarea "كريب بطاطس بمكس الجبنة بيج كولا" at bounding box center [1087, 407] width 483 height 89
type textarea "بيج كولا"
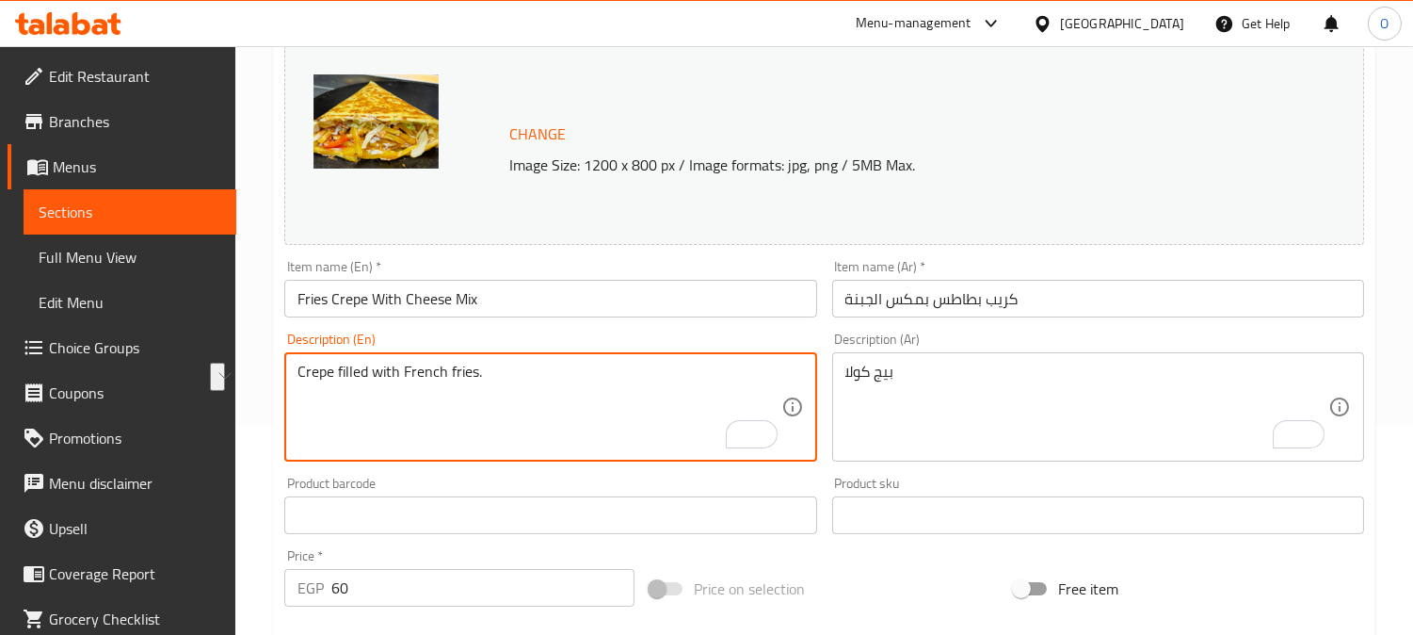
drag, startPoint x: 476, startPoint y: 364, endPoint x: 264, endPoint y: 337, distance: 214.5
click at [482, 377] on textarea "Crepe filled with French fries." at bounding box center [539, 407] width 483 height 89
drag, startPoint x: 488, startPoint y: 375, endPoint x: 332, endPoint y: 363, distance: 155.8
click at [277, 362] on div "Description (En) Crepe filled with French fries. Description (En)" at bounding box center [550, 397] width 547 height 144
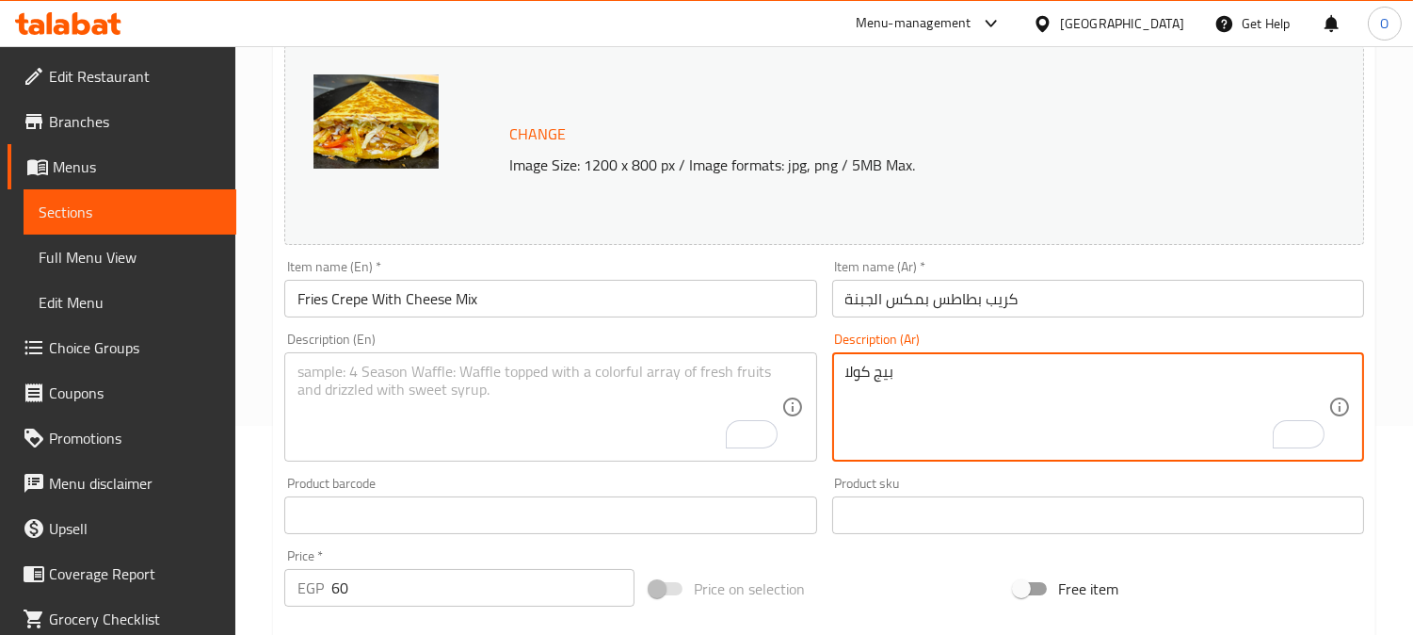
click at [890, 383] on textarea "بيج كولا" at bounding box center [1087, 407] width 483 height 89
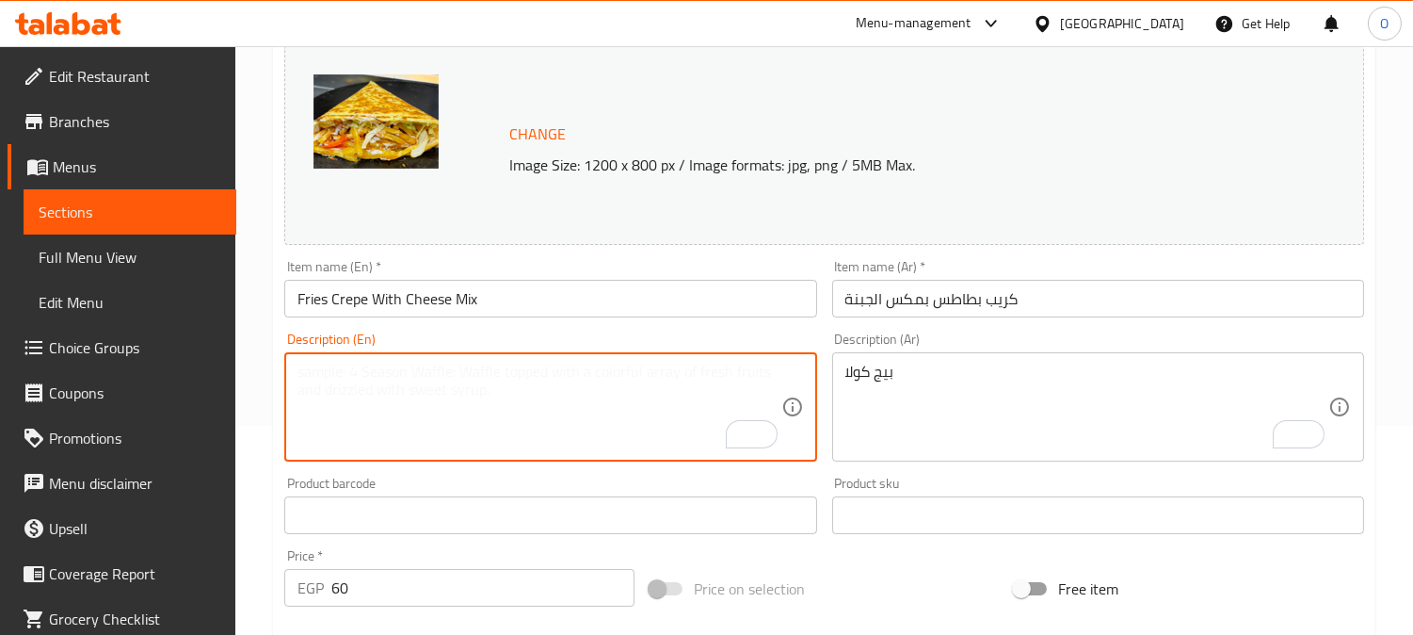
paste textarea "Big Cola"
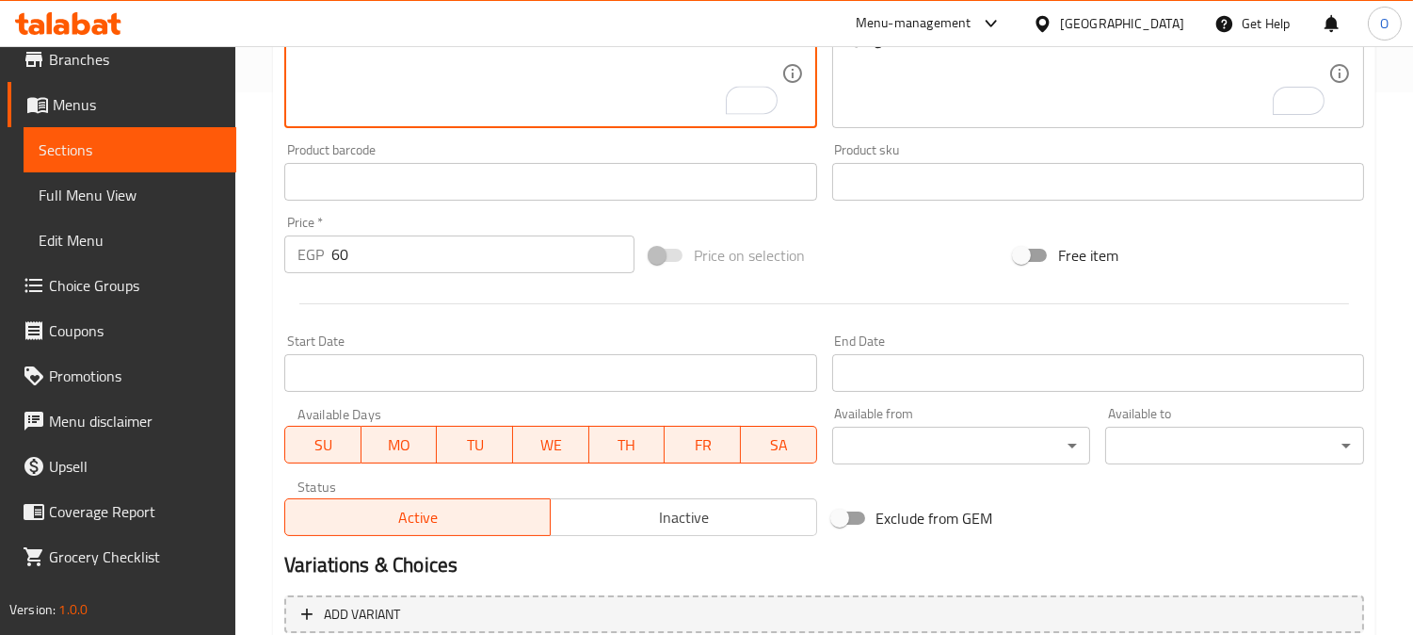
scroll to position [751, 0]
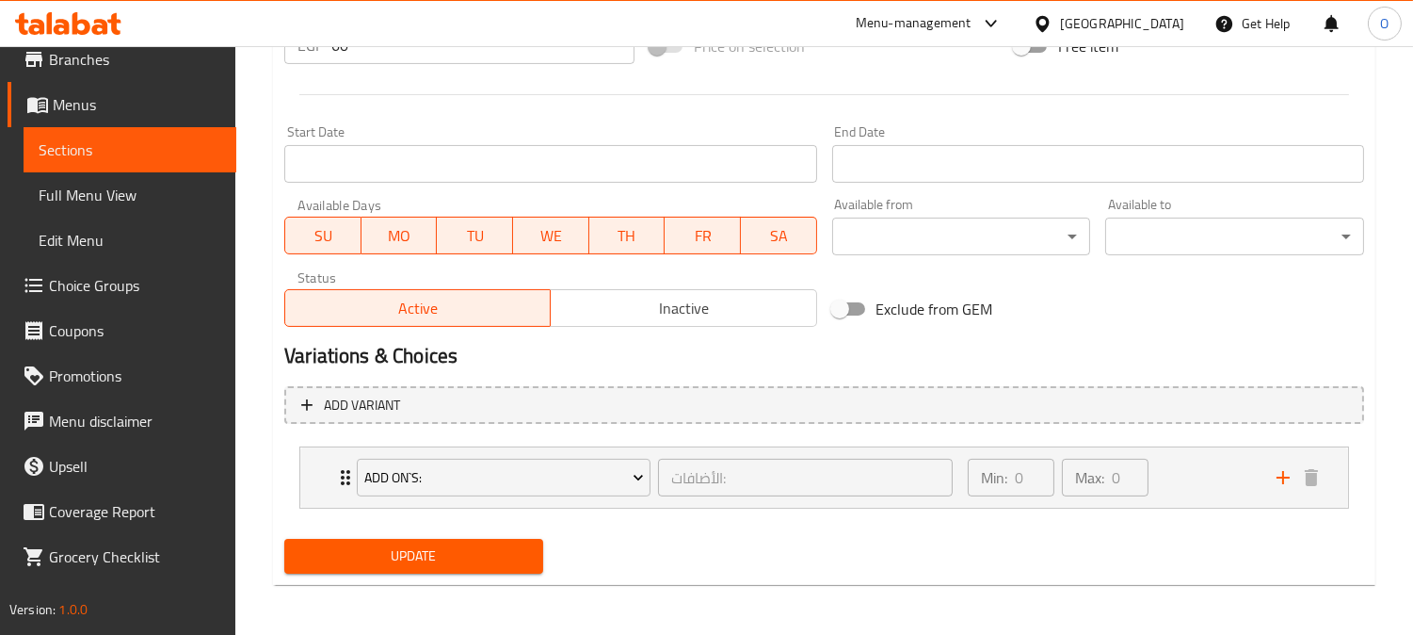
type textarea "Big Cola"
click at [387, 566] on button "Update" at bounding box center [413, 556] width 259 height 35
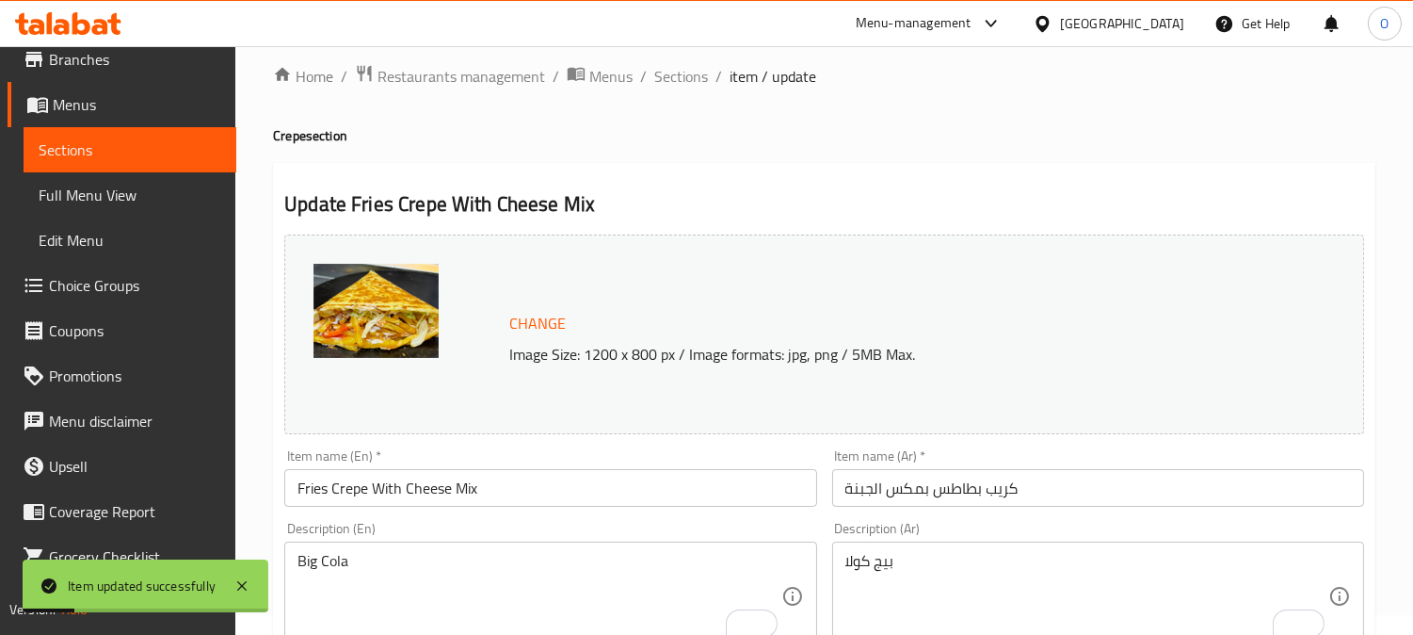
scroll to position [0, 0]
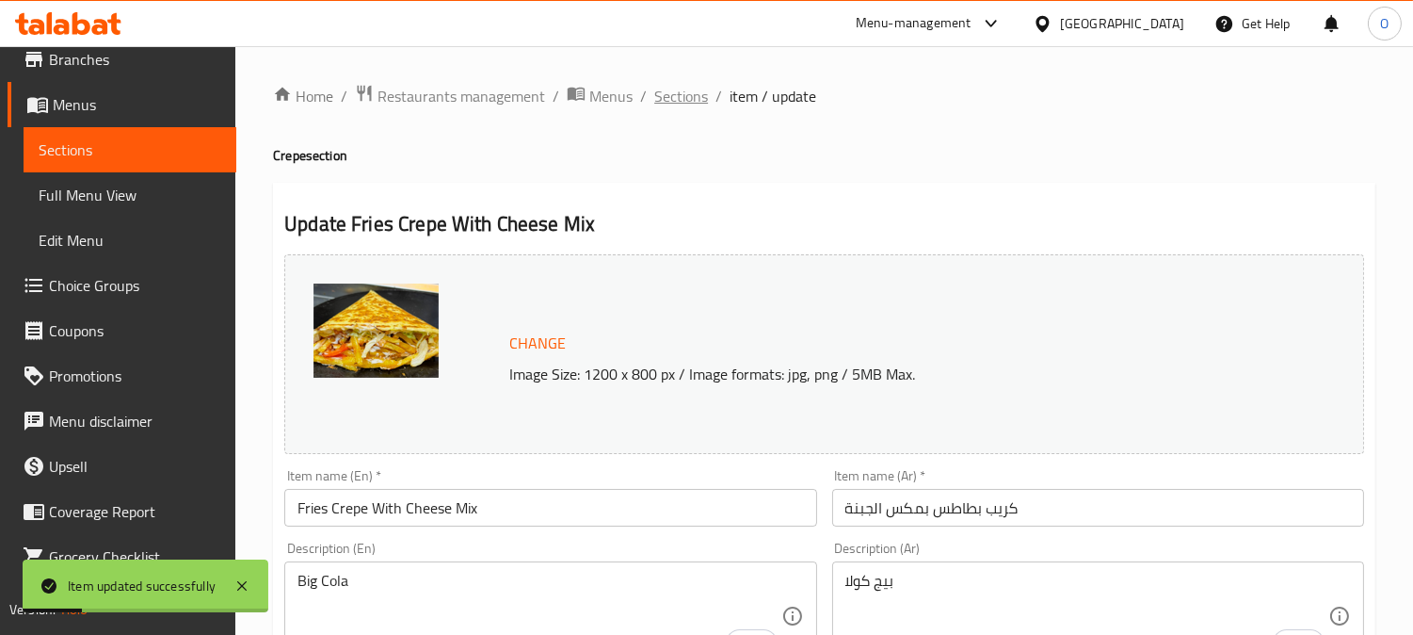
click at [688, 97] on span "Sections" at bounding box center [681, 96] width 54 height 23
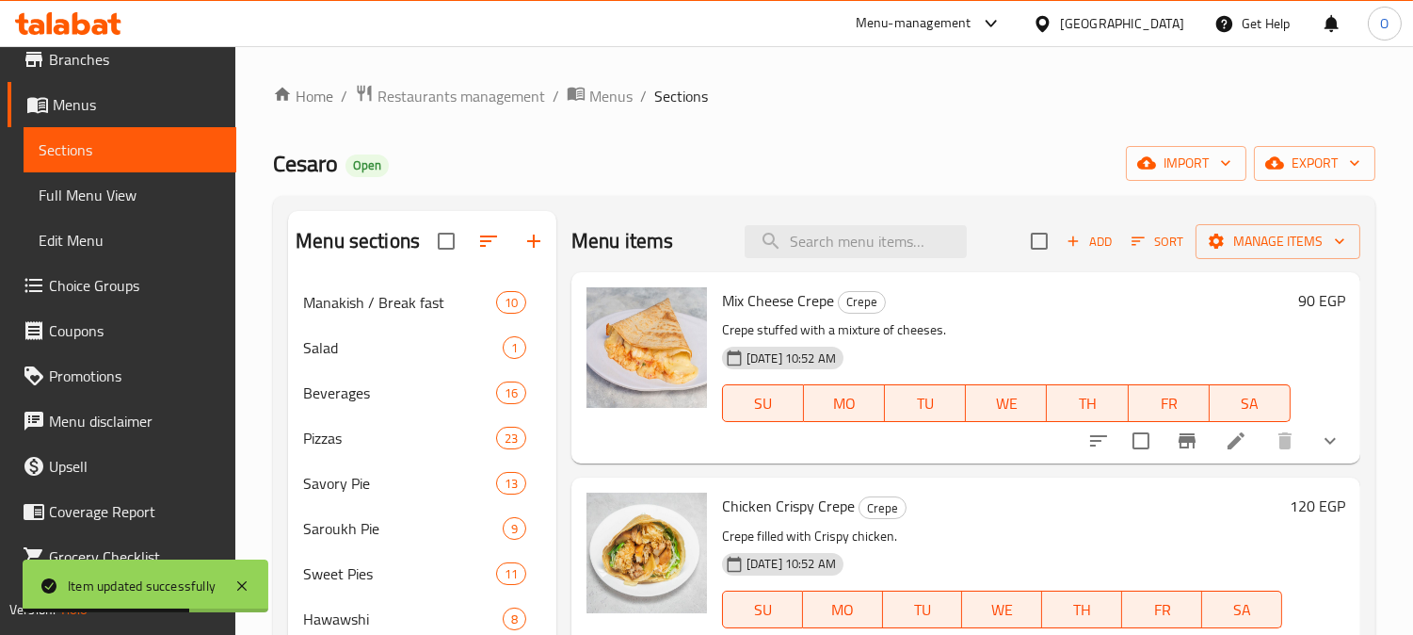
click at [836, 156] on div "Cesaro Open import export" at bounding box center [824, 163] width 1103 height 35
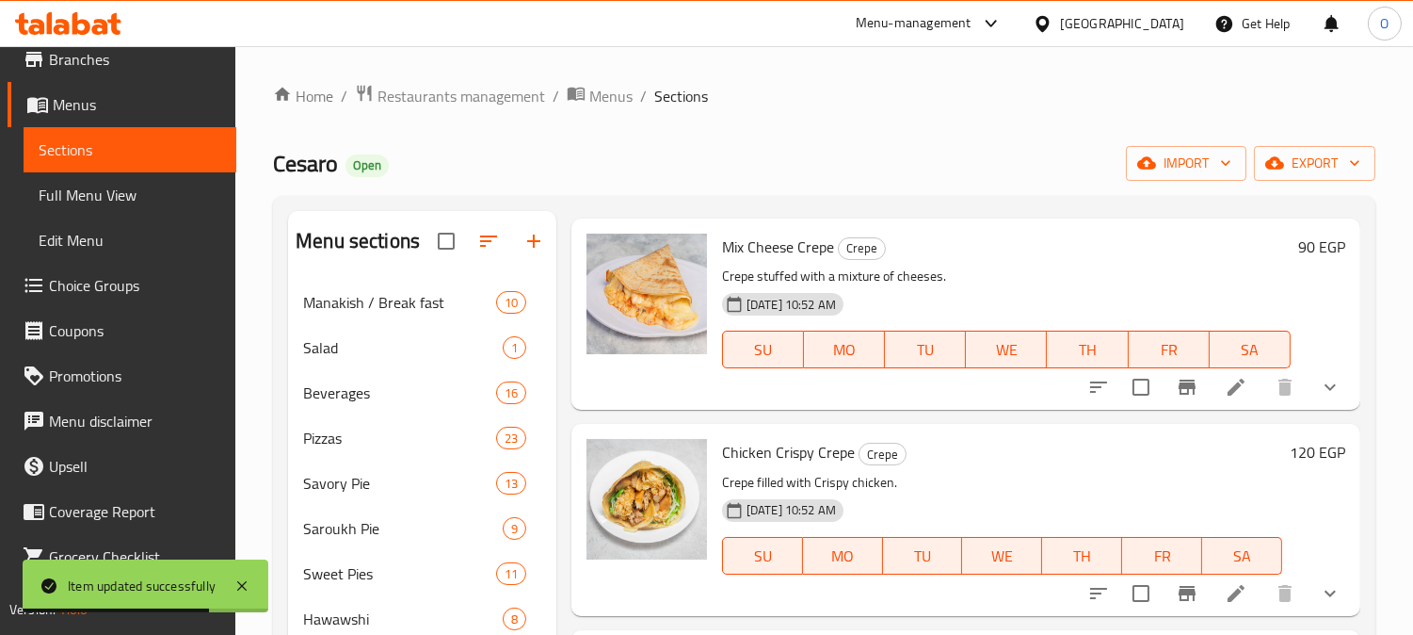
scroll to position [209, 0]
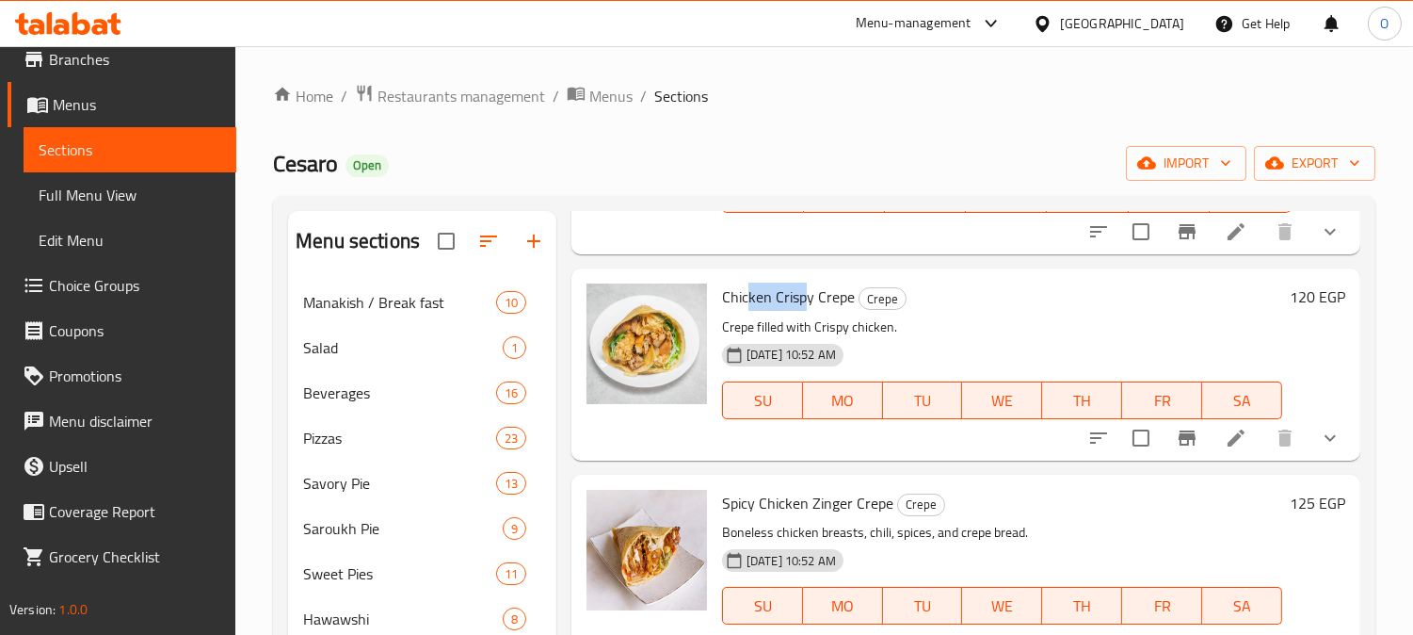
drag, startPoint x: 748, startPoint y: 299, endPoint x: 806, endPoint y: 296, distance: 58.5
click at [806, 296] on span "Chicken Crispy Crepe" at bounding box center [788, 296] width 133 height 28
click at [1231, 439] on icon at bounding box center [1236, 438] width 23 height 23
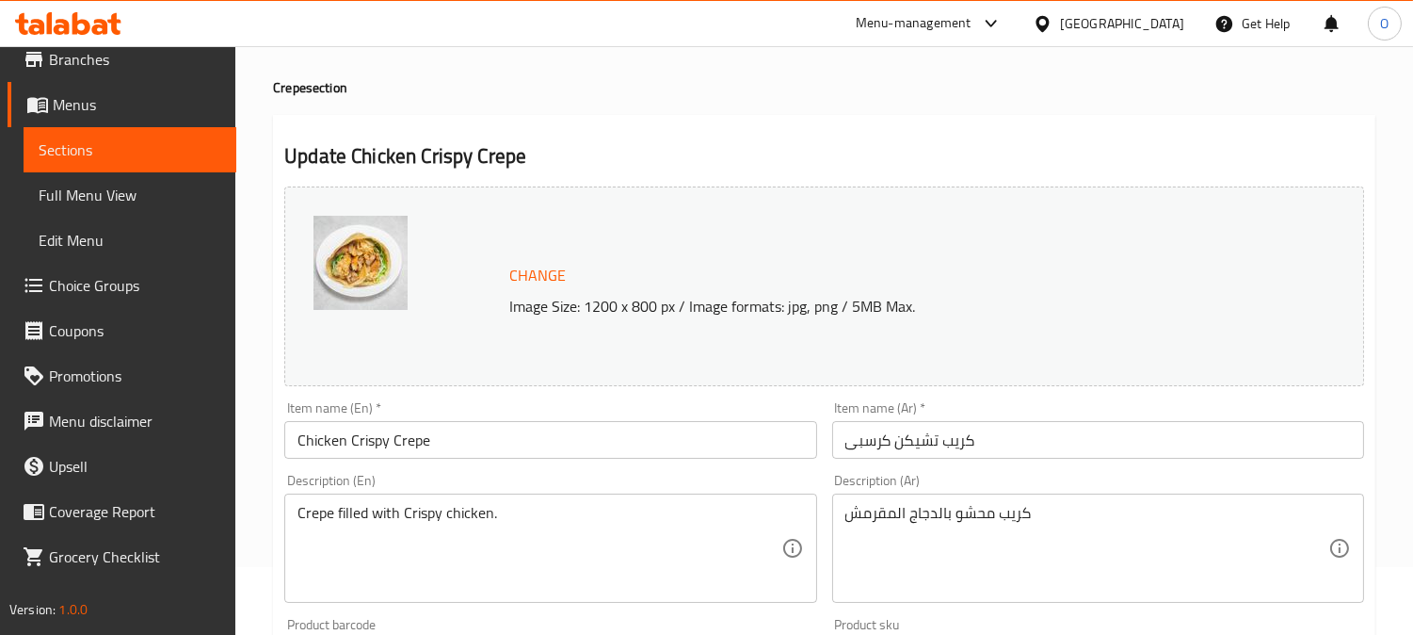
scroll to position [105, 0]
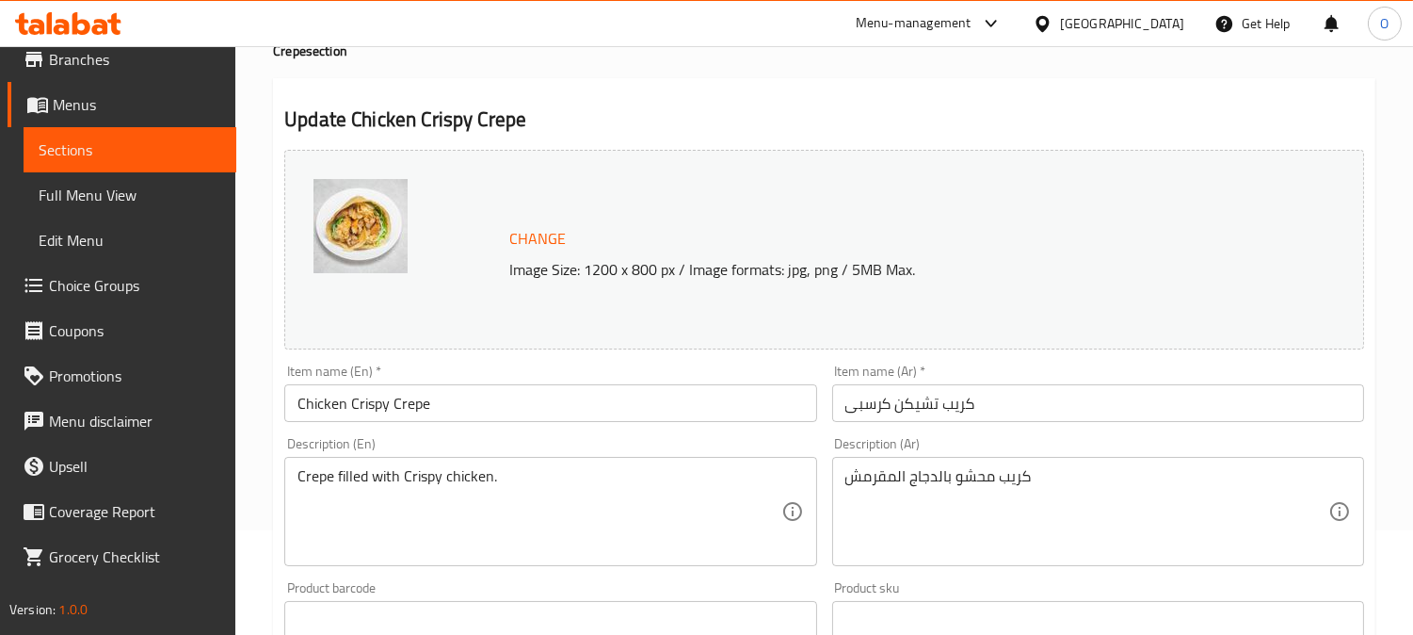
click at [1042, 401] on input "كريب تشيكن كرسبى" at bounding box center [1098, 403] width 532 height 38
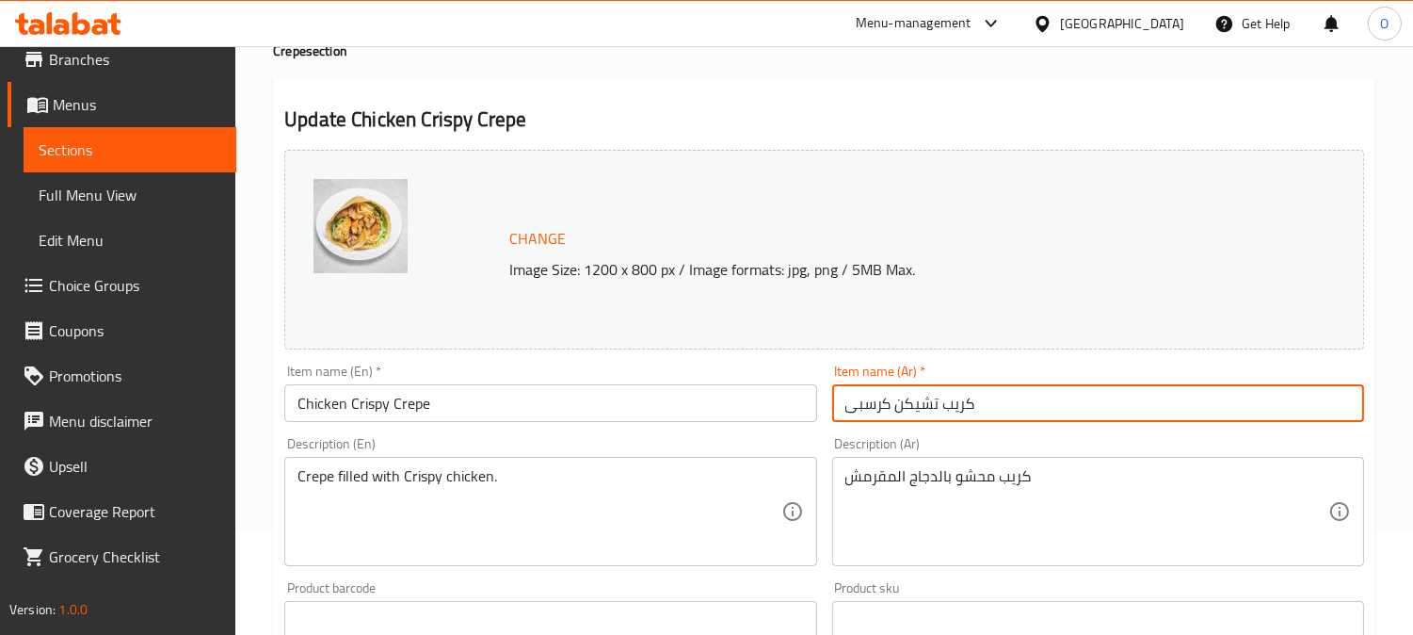
paste input "بمكس الجبنة بيج كولا"
type input "كريب تشيكن كرسبى بمكس الجبنة بيج كولا"
click at [508, 401] on input "Chicken Crispy Crepe" at bounding box center [550, 403] width 532 height 38
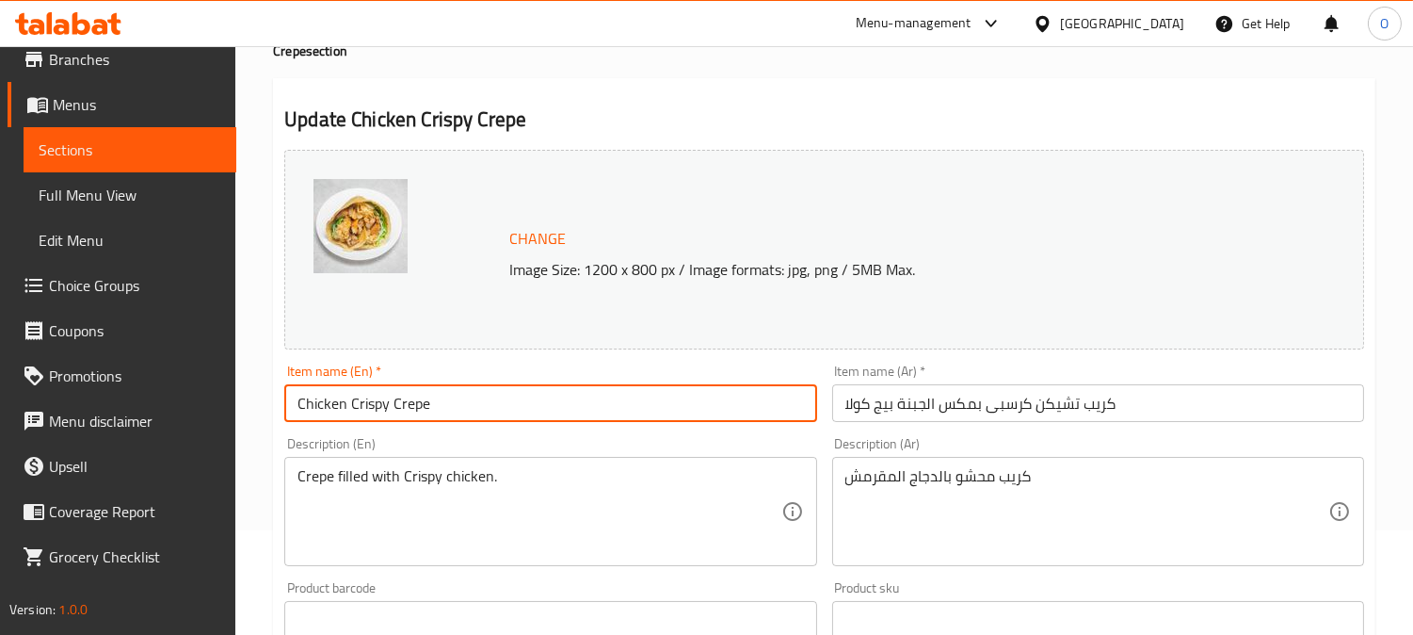
paste input "With Cheese Mix"
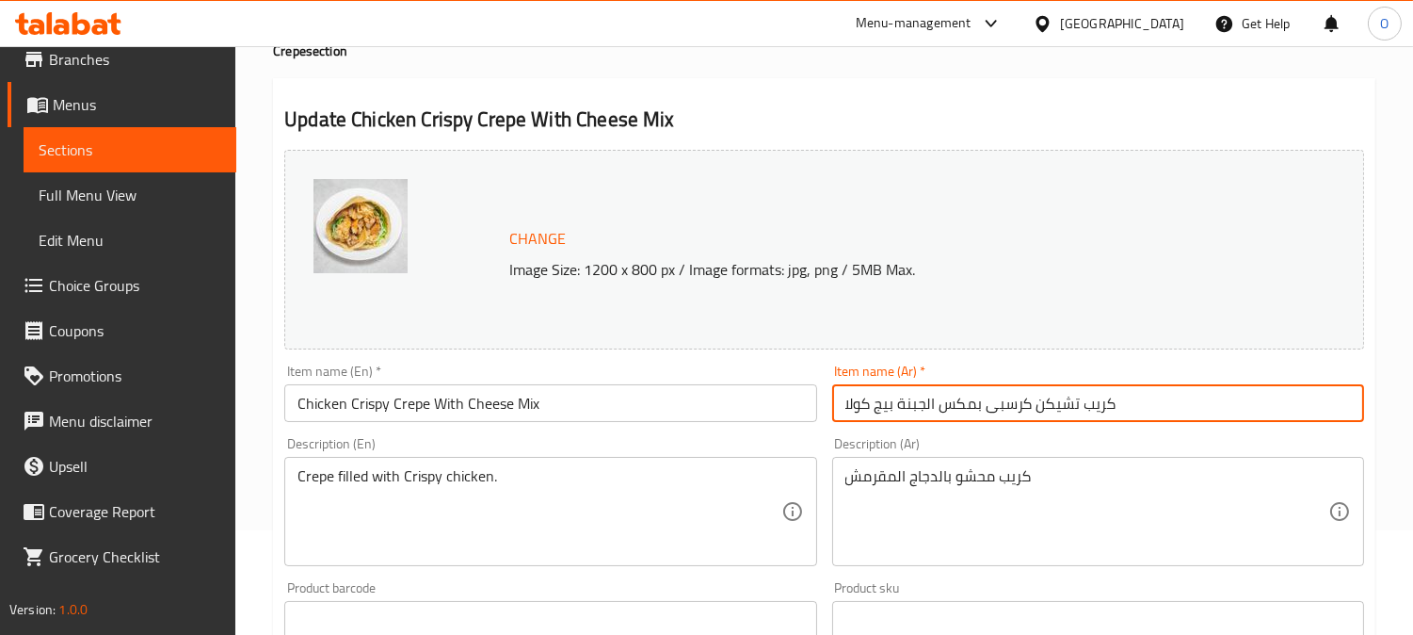
drag, startPoint x: 893, startPoint y: 407, endPoint x: 822, endPoint y: 400, distance: 70.9
click at [822, 400] on div "Change Image Size: 1200 x 800 px / Image formats: jpg, png / 5MB Max. Item name…" at bounding box center [824, 561] width 1095 height 839
click at [565, 410] on input "Chicken Crispy Crepe With Cheese Mix" at bounding box center [550, 403] width 532 height 38
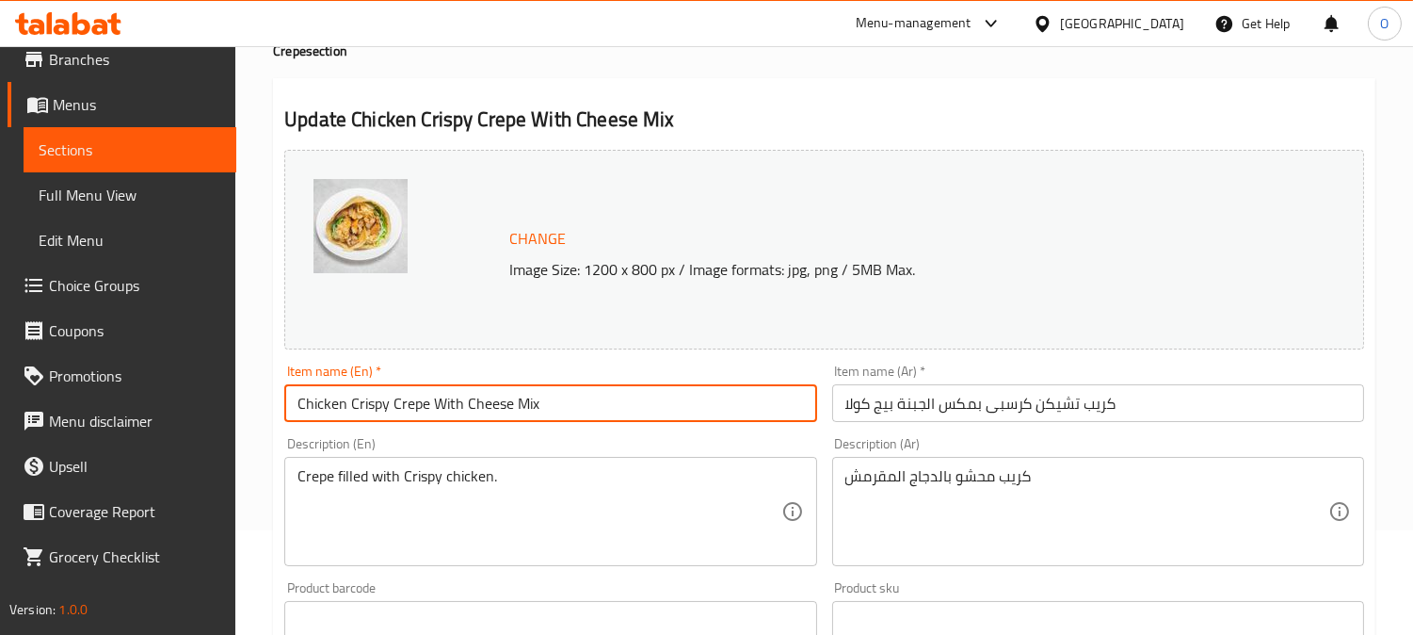
paste input "Big Cola"
type input "Chicken Crispy Crepe With Cheese Mix Big Cola"
click at [548, 511] on textarea "Crepe filled with Crispy chicken." at bounding box center [539, 511] width 483 height 89
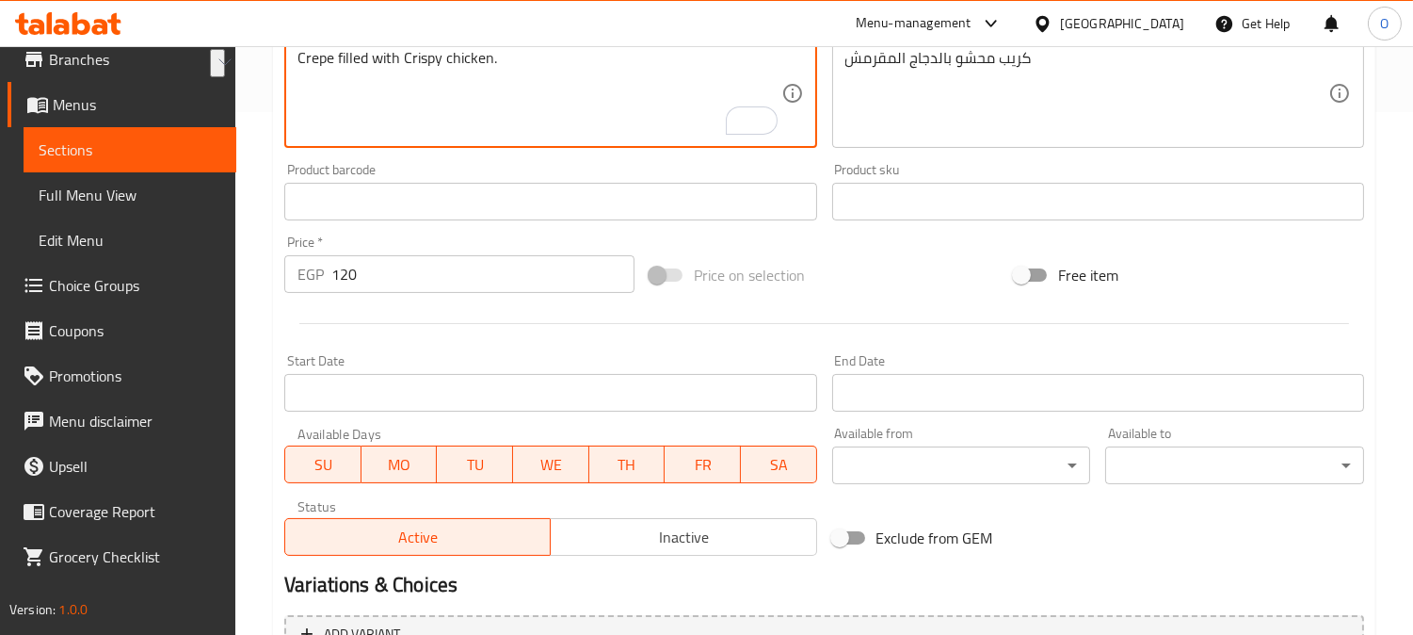
scroll to position [732, 0]
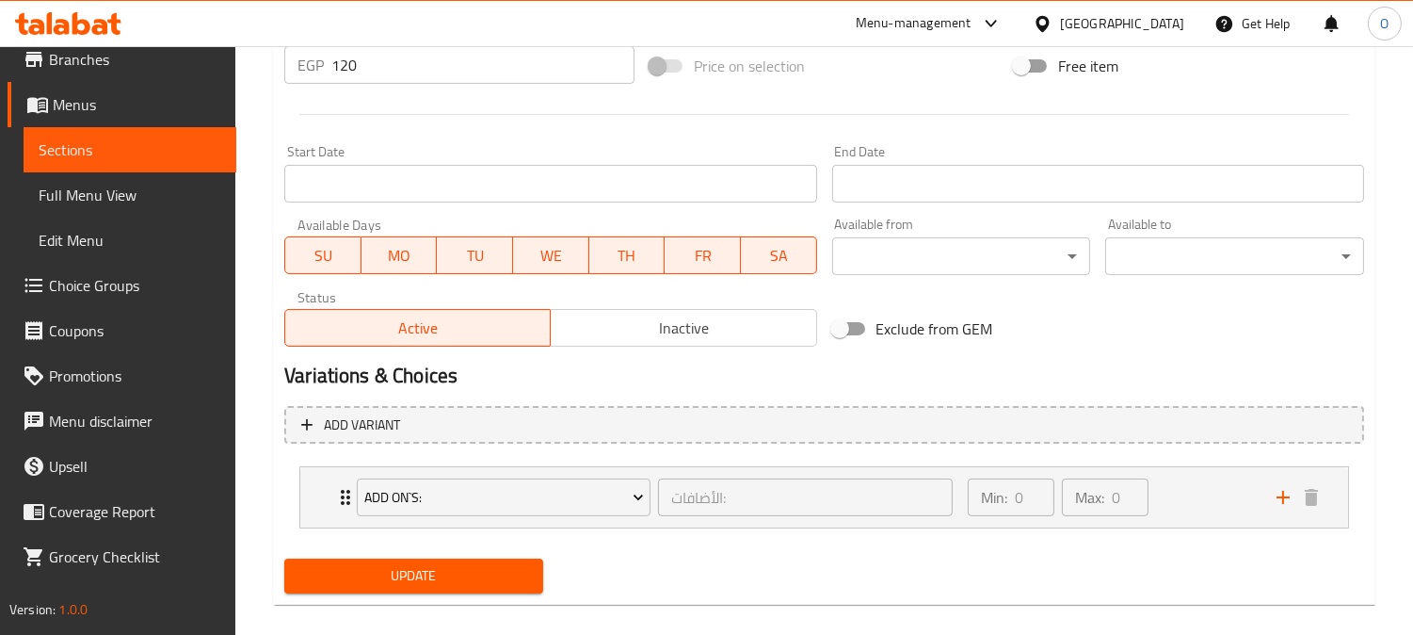
click at [419, 559] on button "Update" at bounding box center [413, 575] width 259 height 35
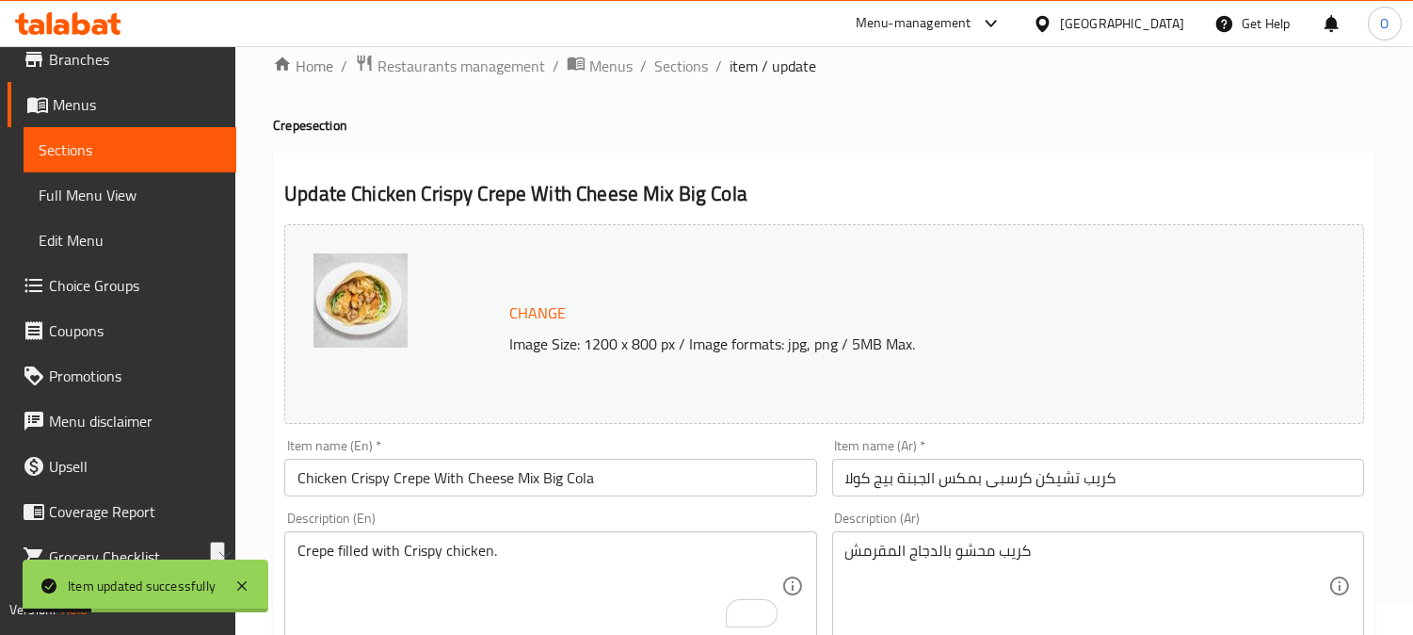
scroll to position [0, 0]
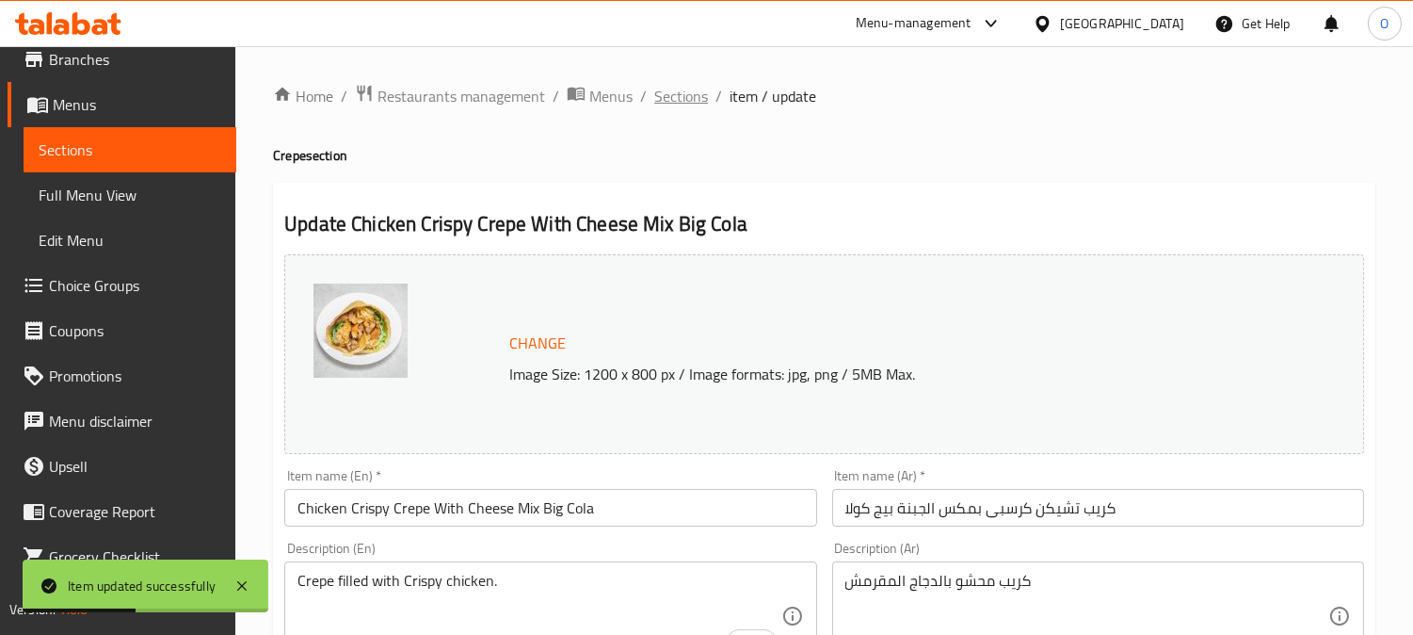
click at [674, 89] on span "Sections" at bounding box center [681, 96] width 54 height 23
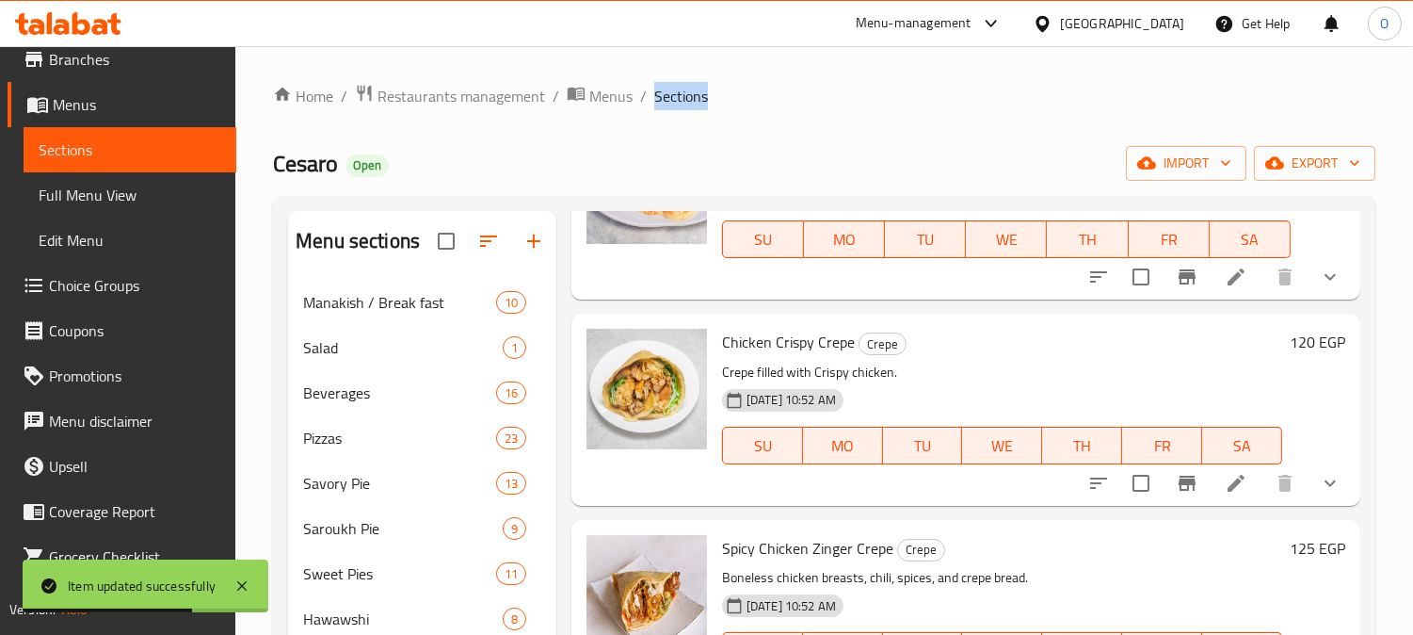
scroll to position [209, 0]
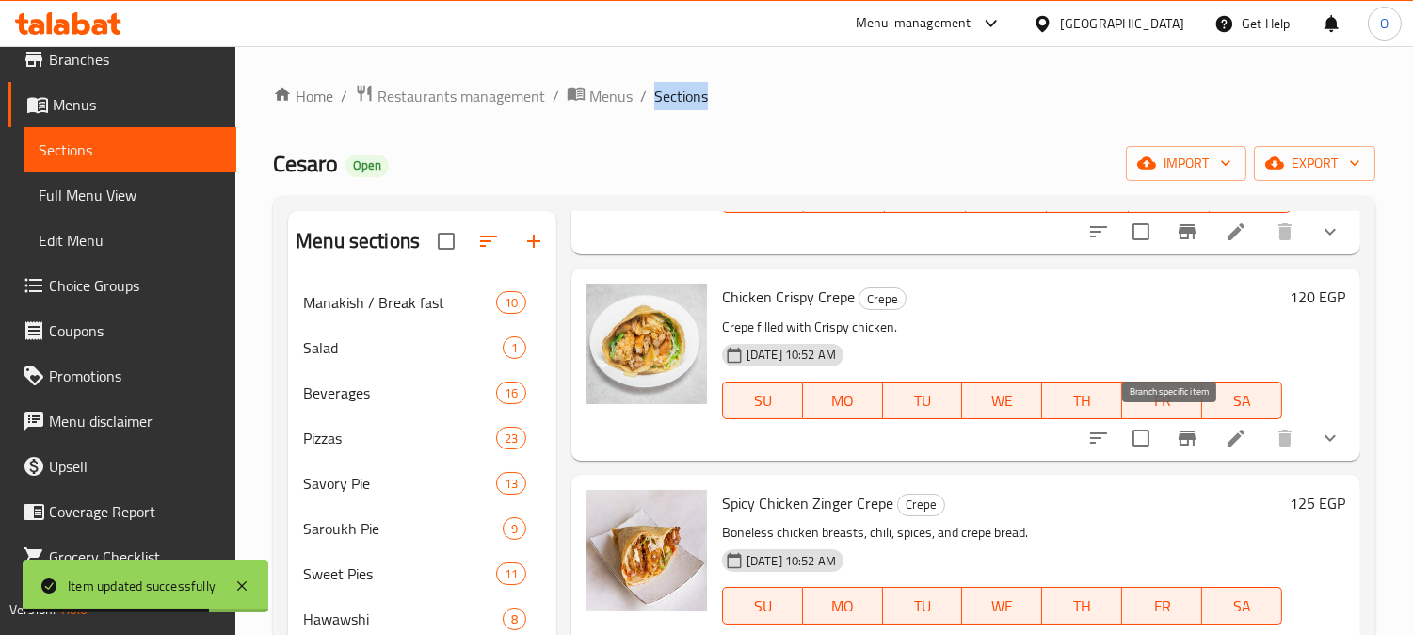
click at [1171, 453] on button "Branch-specific-item" at bounding box center [1187, 437] width 45 height 45
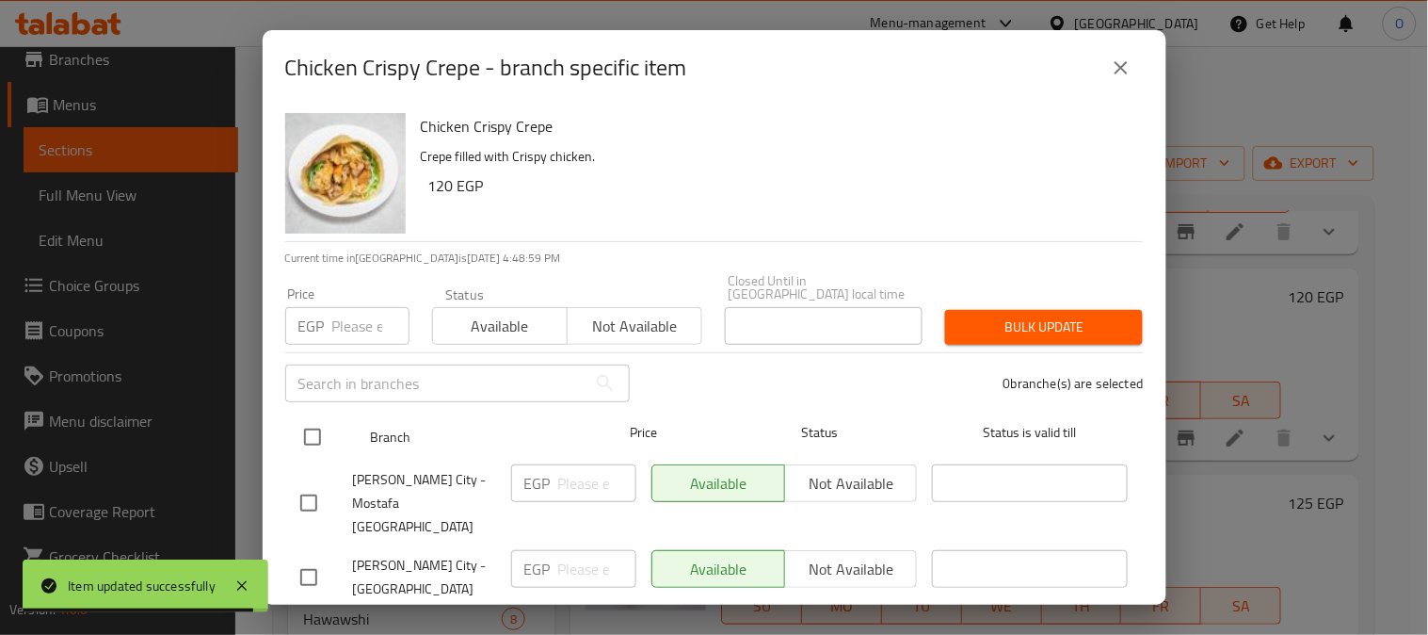
click at [323, 419] on input "checkbox" at bounding box center [313, 437] width 40 height 40
checkbox input "true"
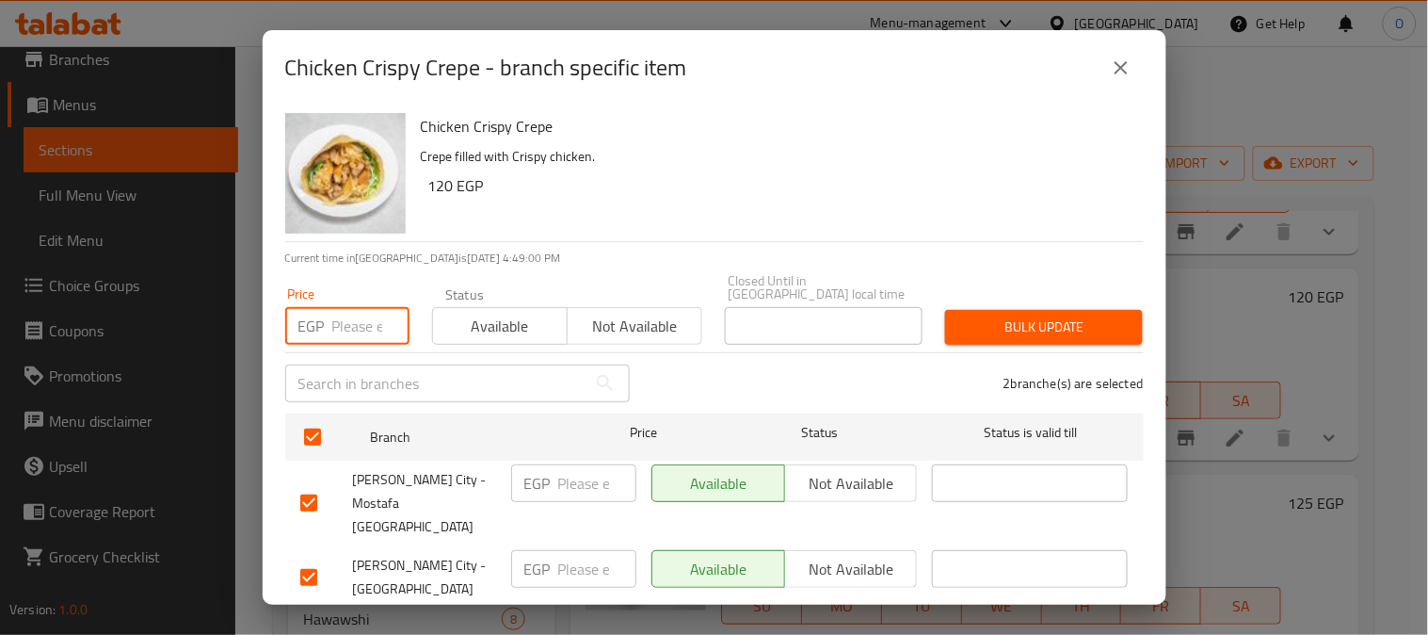
paste input "90"
type input "90"
click at [1006, 315] on span "Bulk update" at bounding box center [1044, 327] width 168 height 24
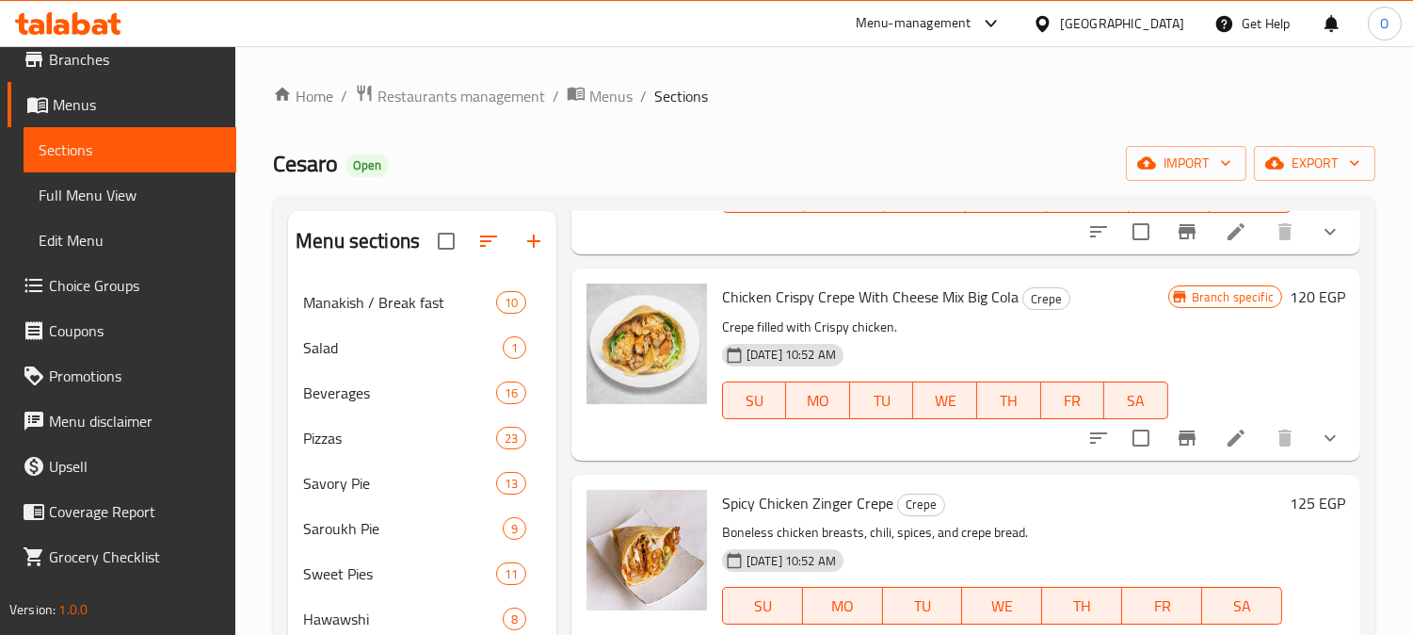
click at [946, 324] on p "Crepe filled with Crispy chicken." at bounding box center [945, 327] width 446 height 24
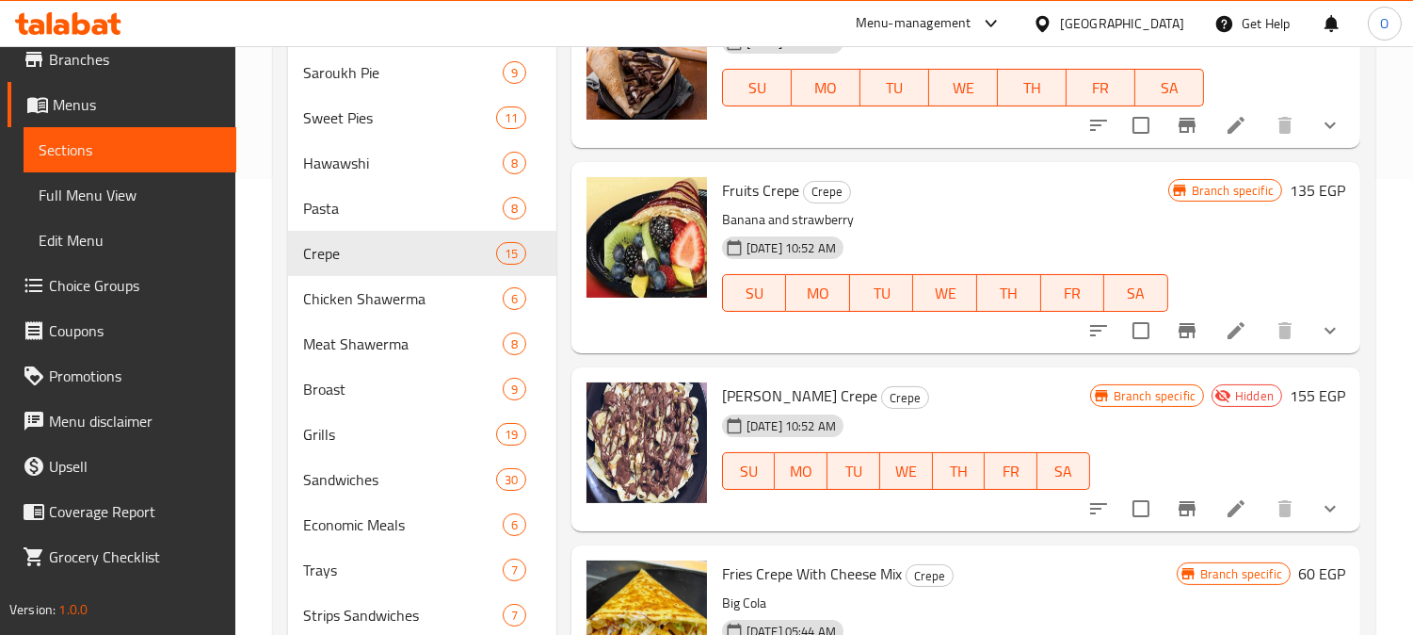
scroll to position [608, 0]
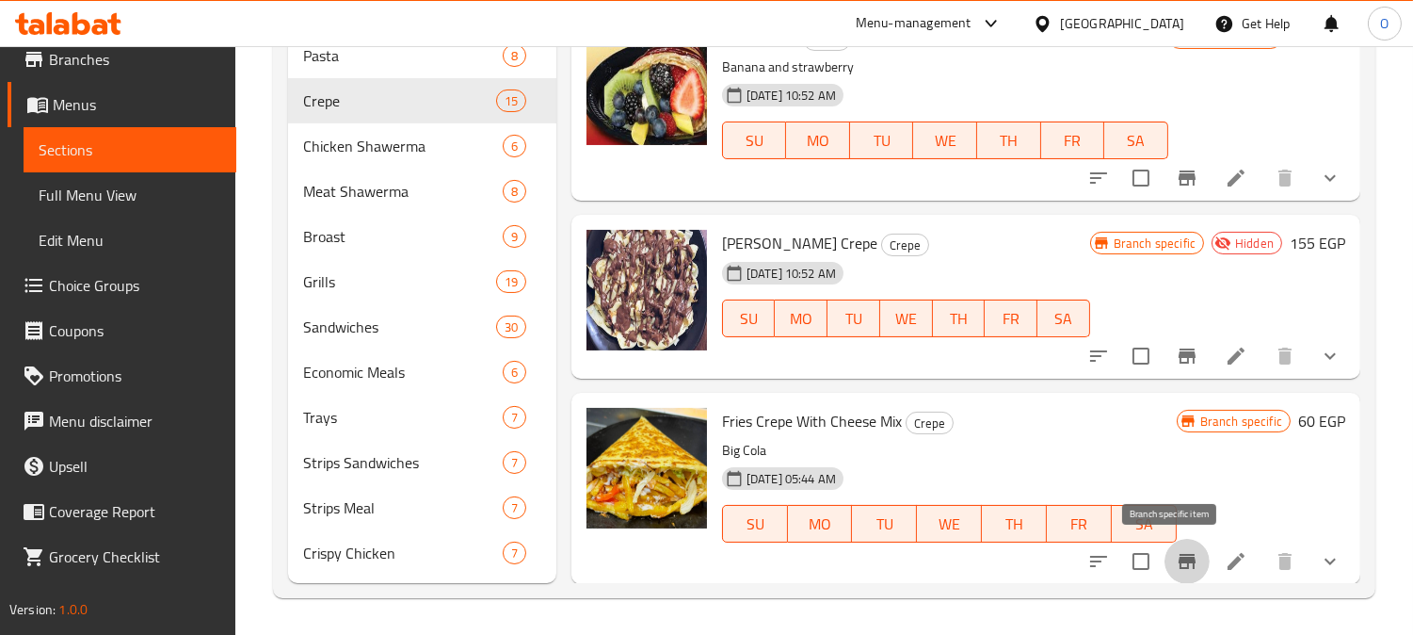
click at [1176, 569] on icon "Branch-specific-item" at bounding box center [1187, 561] width 23 height 23
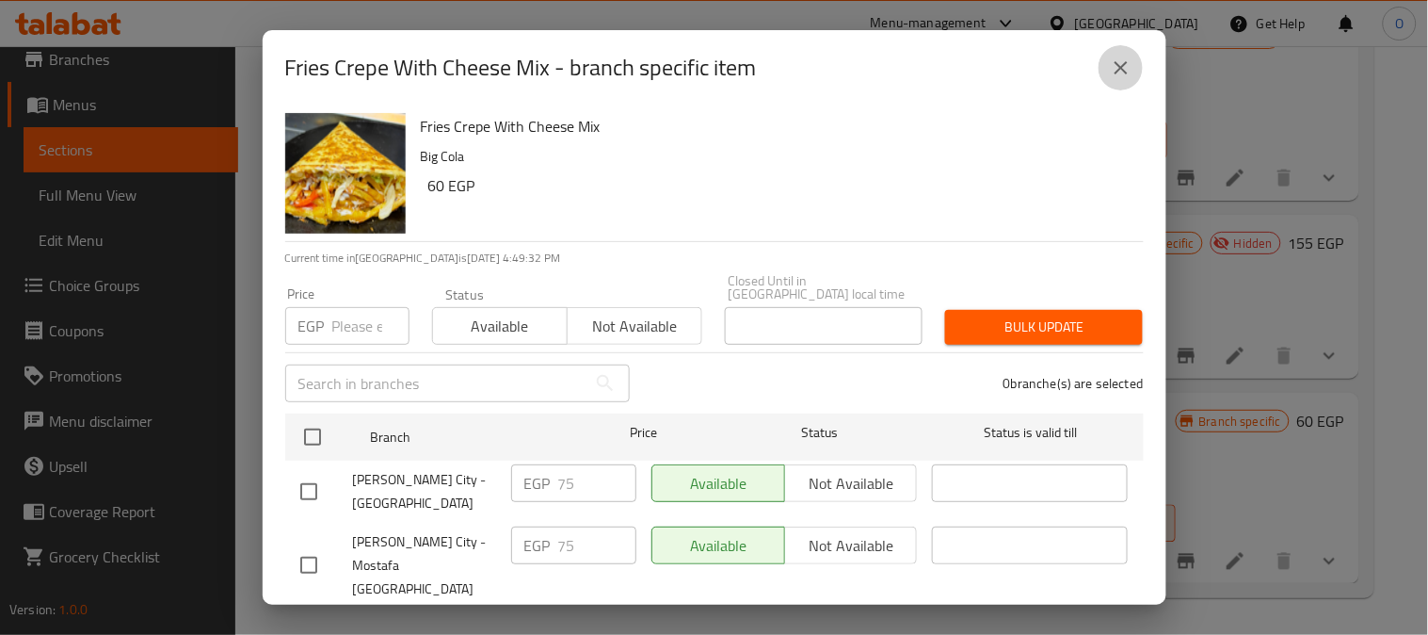
click at [1122, 70] on icon "close" at bounding box center [1121, 67] width 13 height 13
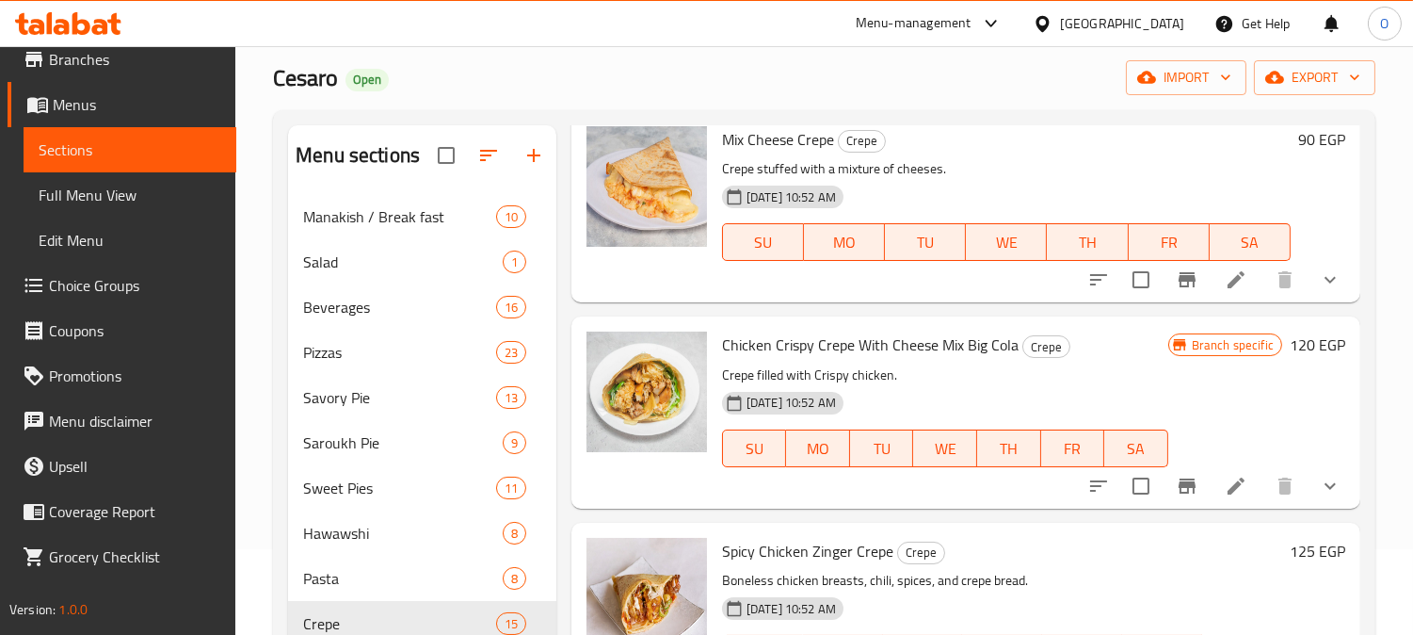
scroll to position [105, 0]
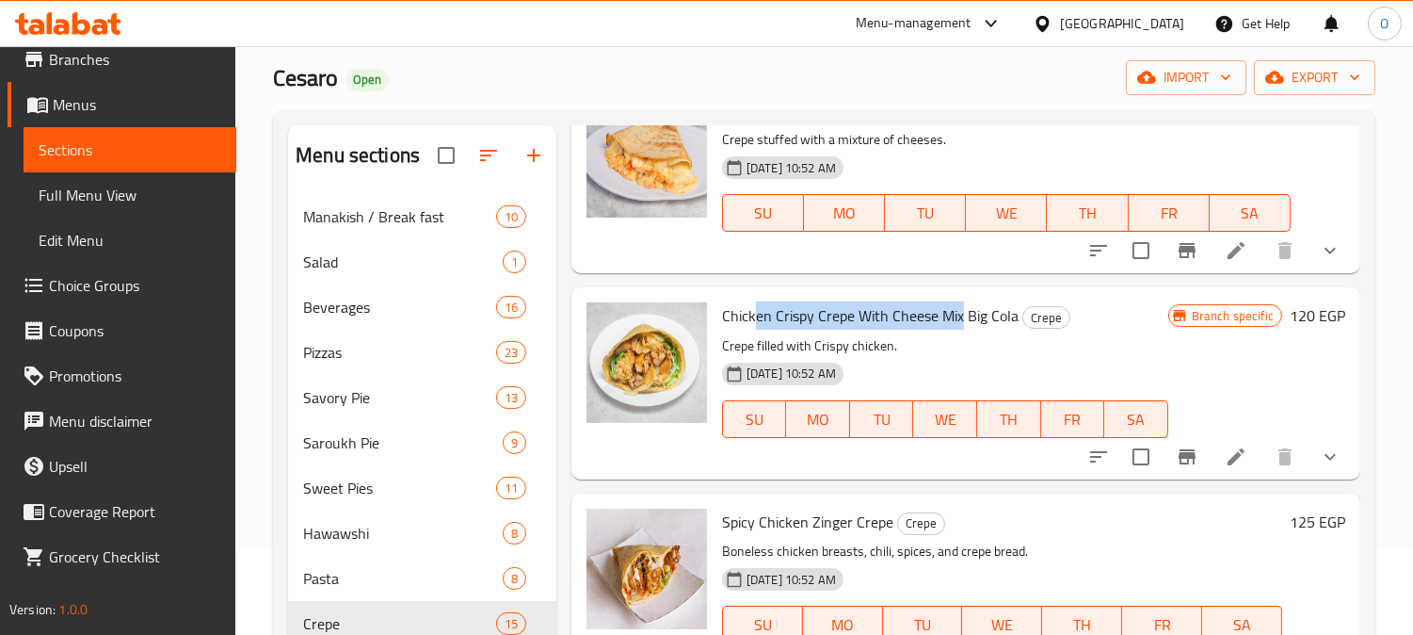
drag, startPoint x: 758, startPoint y: 318, endPoint x: 961, endPoint y: 318, distance: 203.4
click at [961, 318] on span "Chicken Crispy Crepe With Cheese Mix Big Cola" at bounding box center [870, 315] width 297 height 28
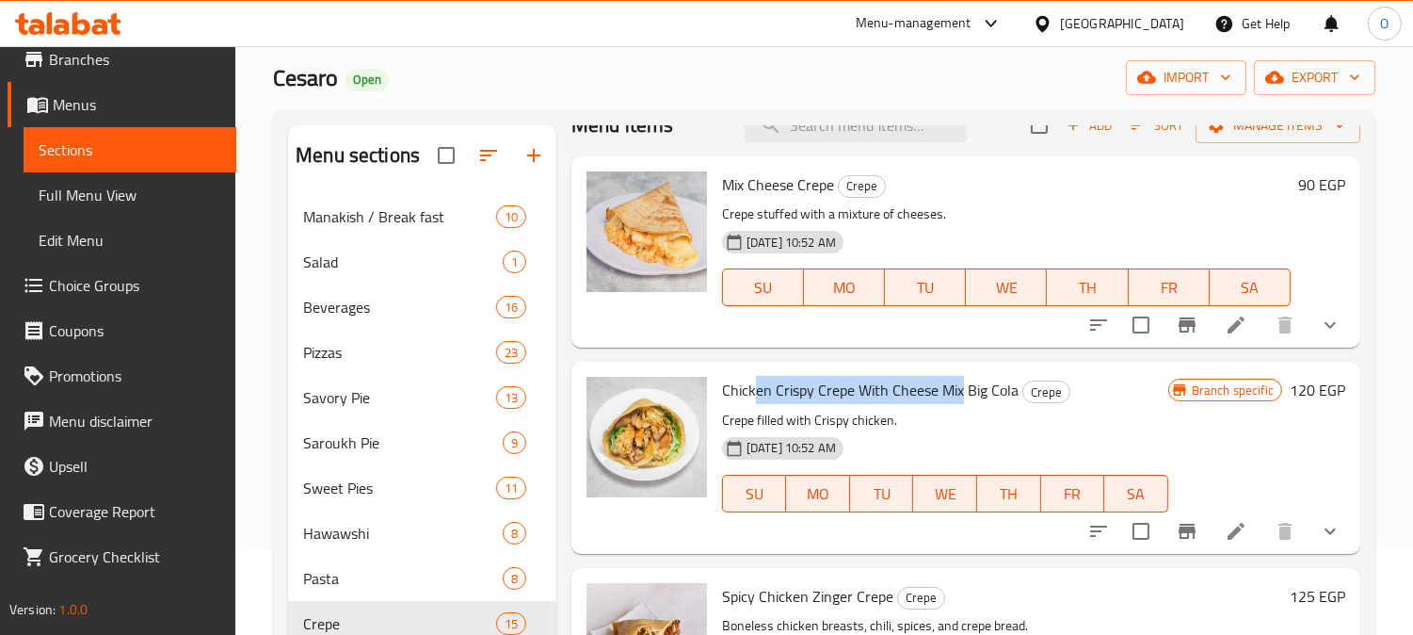
scroll to position [0, 0]
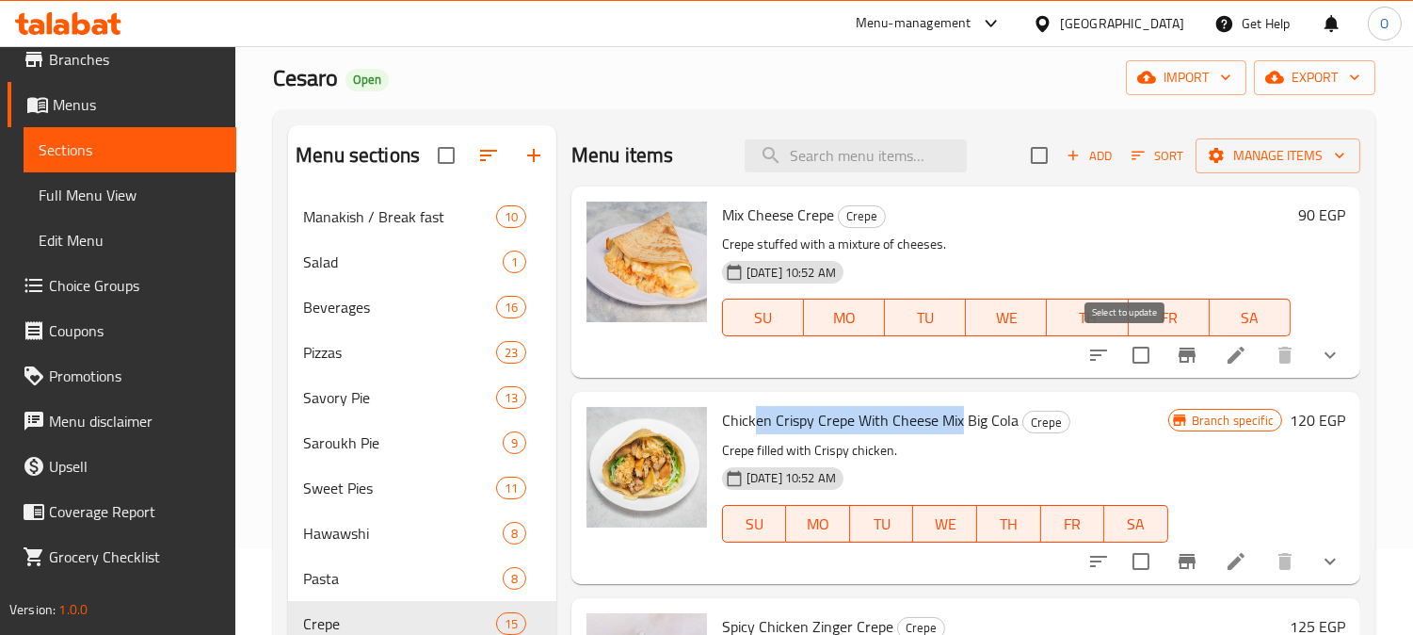
click at [1125, 359] on input "checkbox" at bounding box center [1141, 355] width 40 height 40
checkbox input "true"
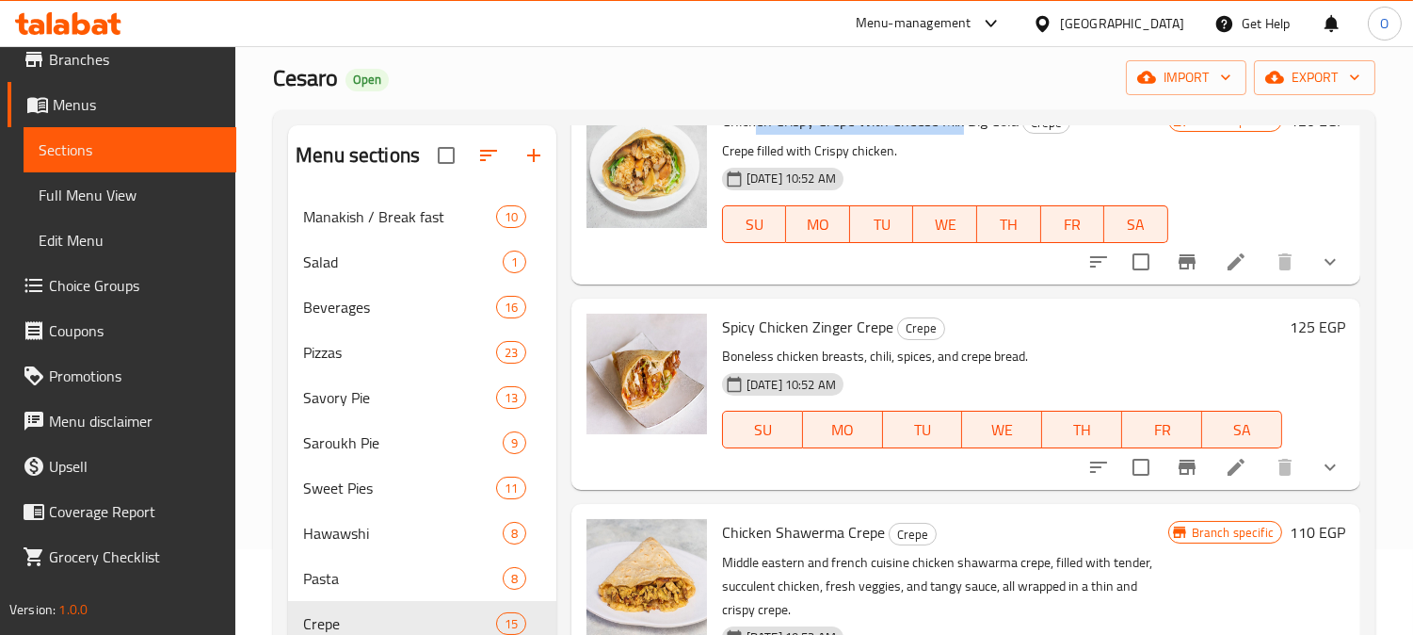
scroll to position [314, 0]
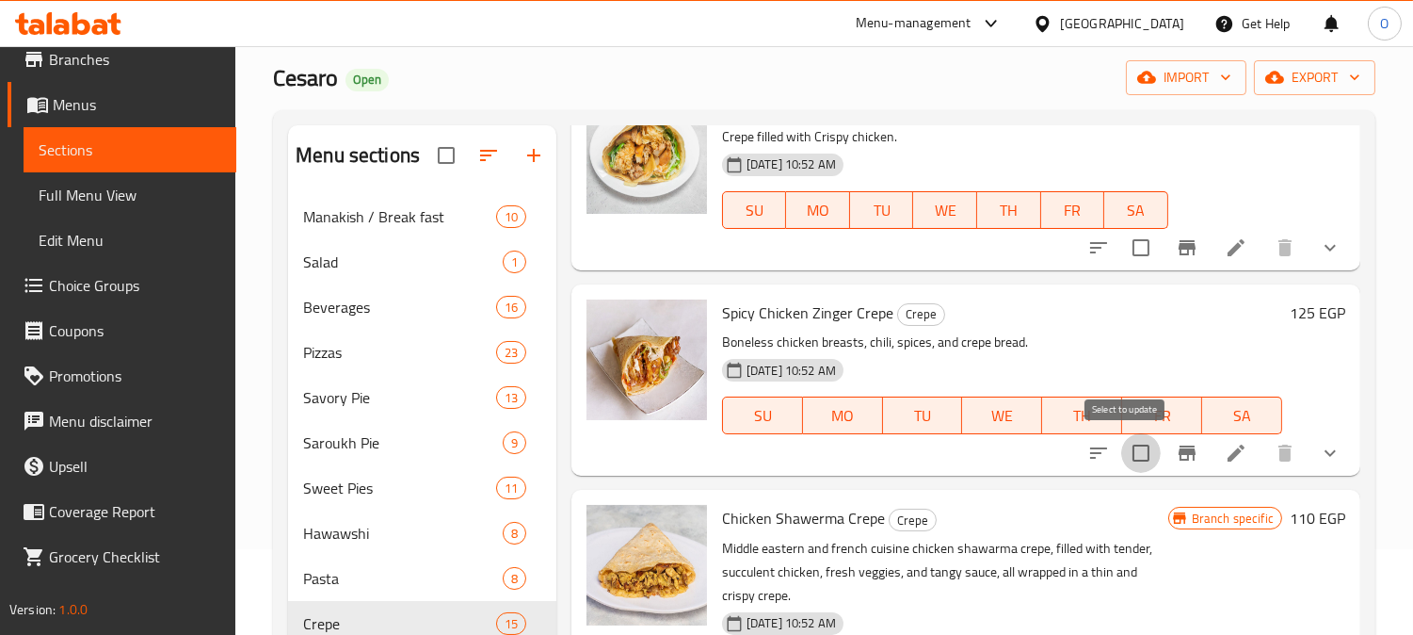
click at [1135, 449] on input "checkbox" at bounding box center [1141, 453] width 40 height 40
checkbox input "true"
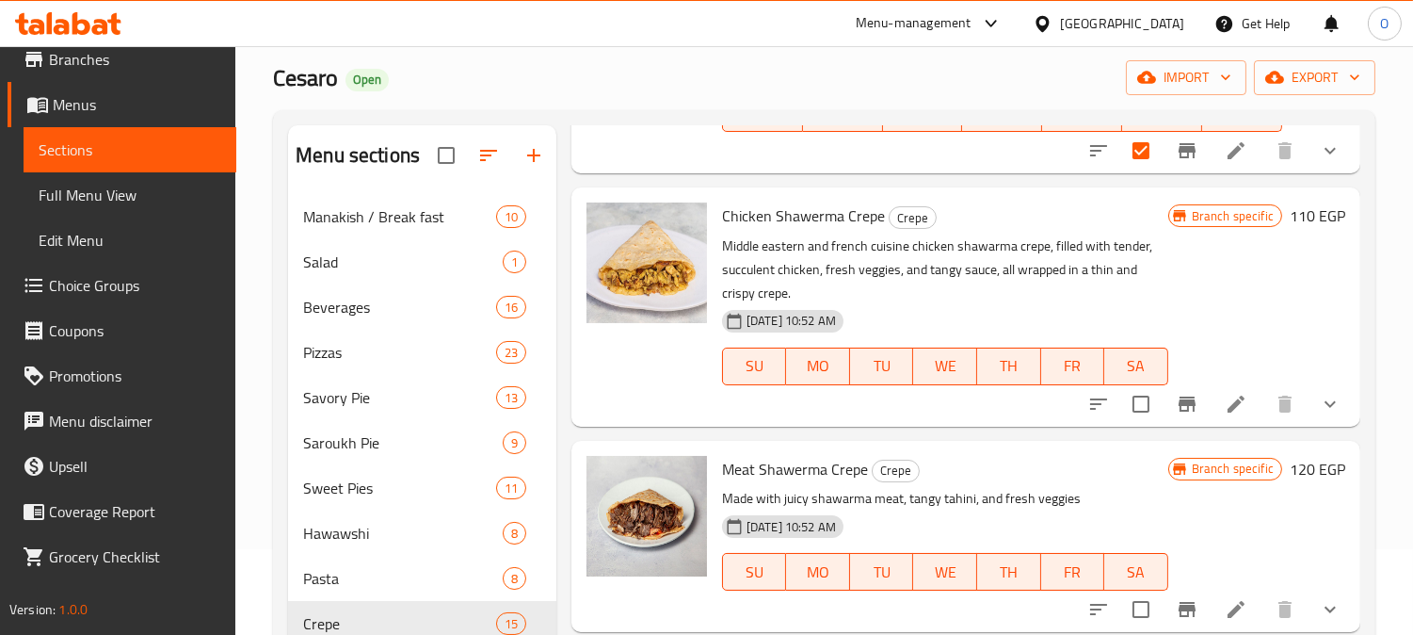
scroll to position [627, 0]
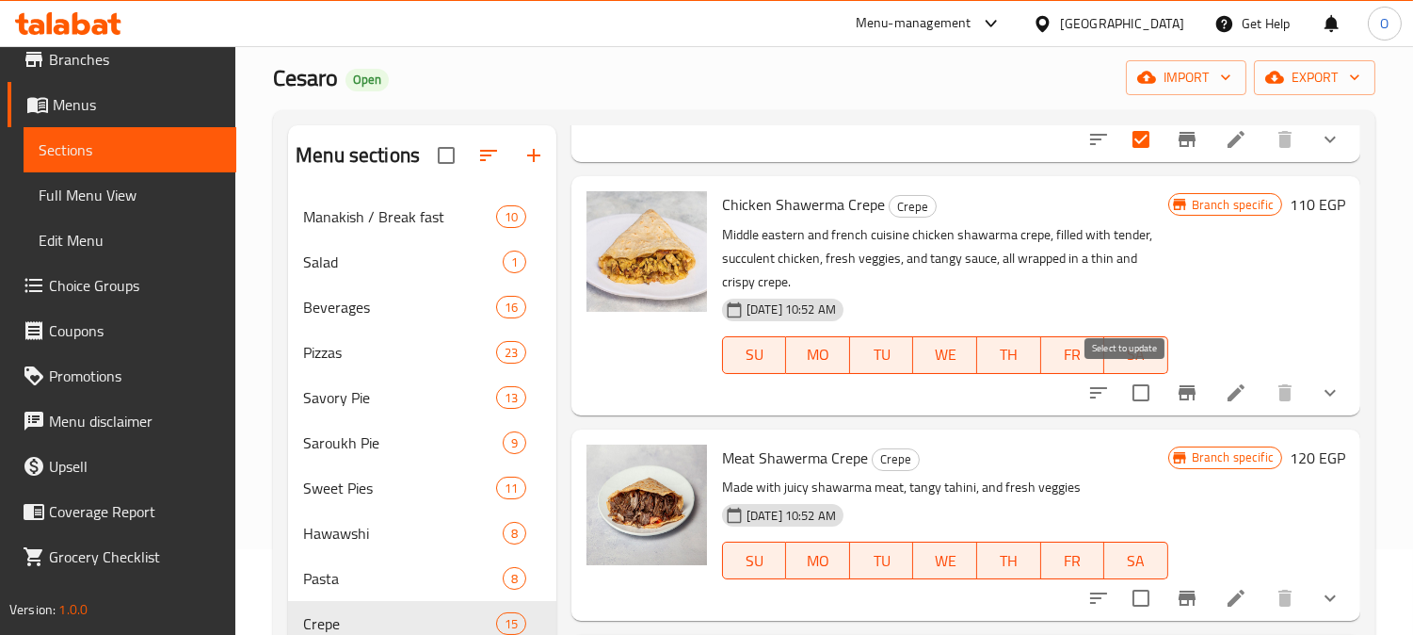
click at [1121, 402] on input "checkbox" at bounding box center [1141, 393] width 40 height 40
checkbox input "true"
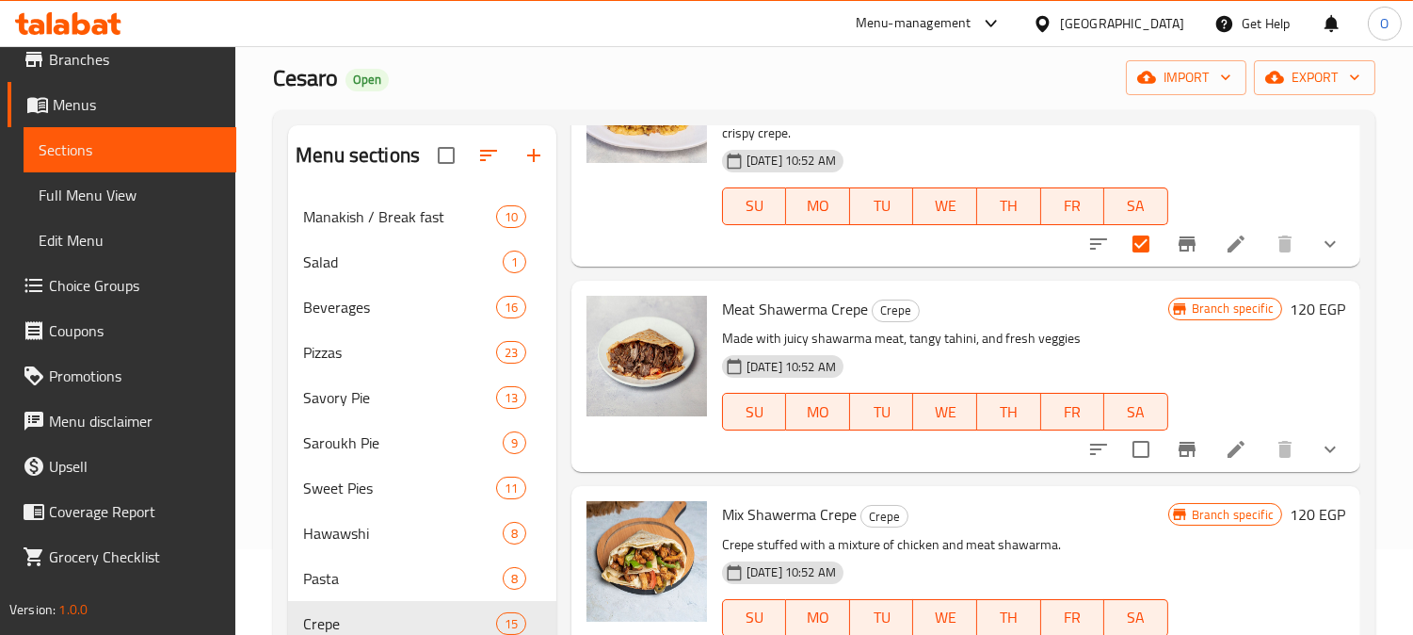
scroll to position [836, 0]
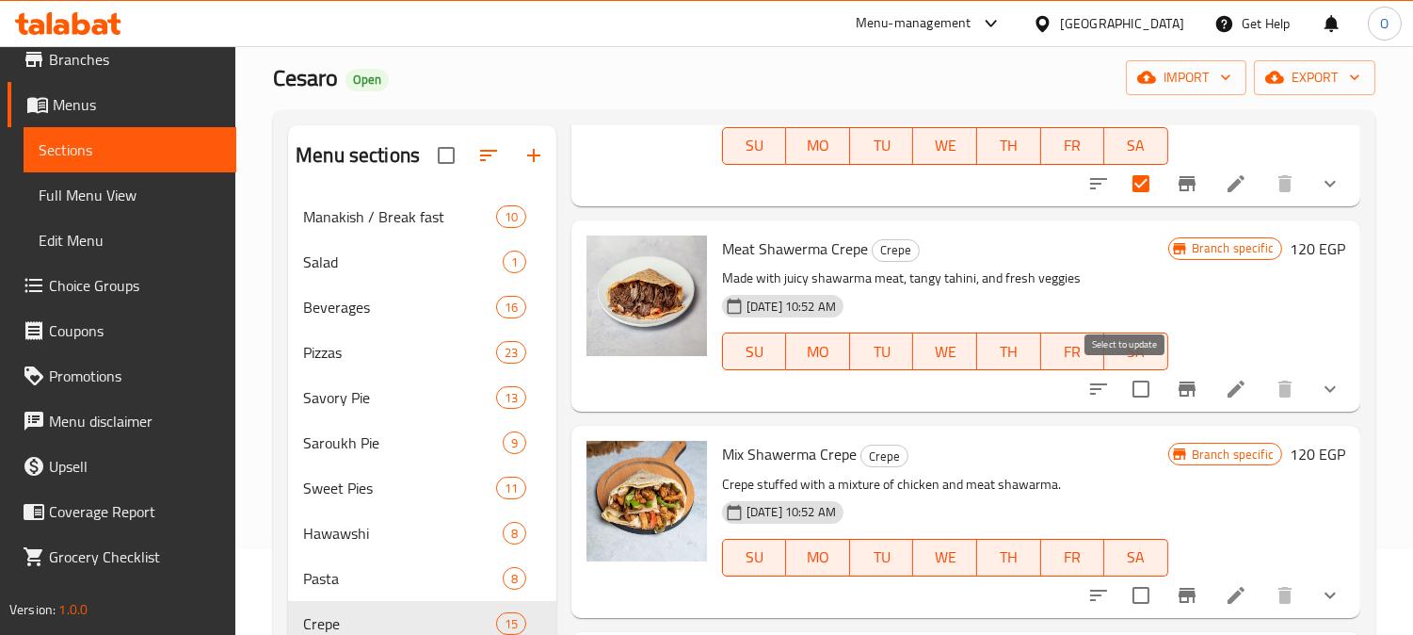
click at [1123, 399] on input "checkbox" at bounding box center [1141, 389] width 40 height 40
checkbox input "true"
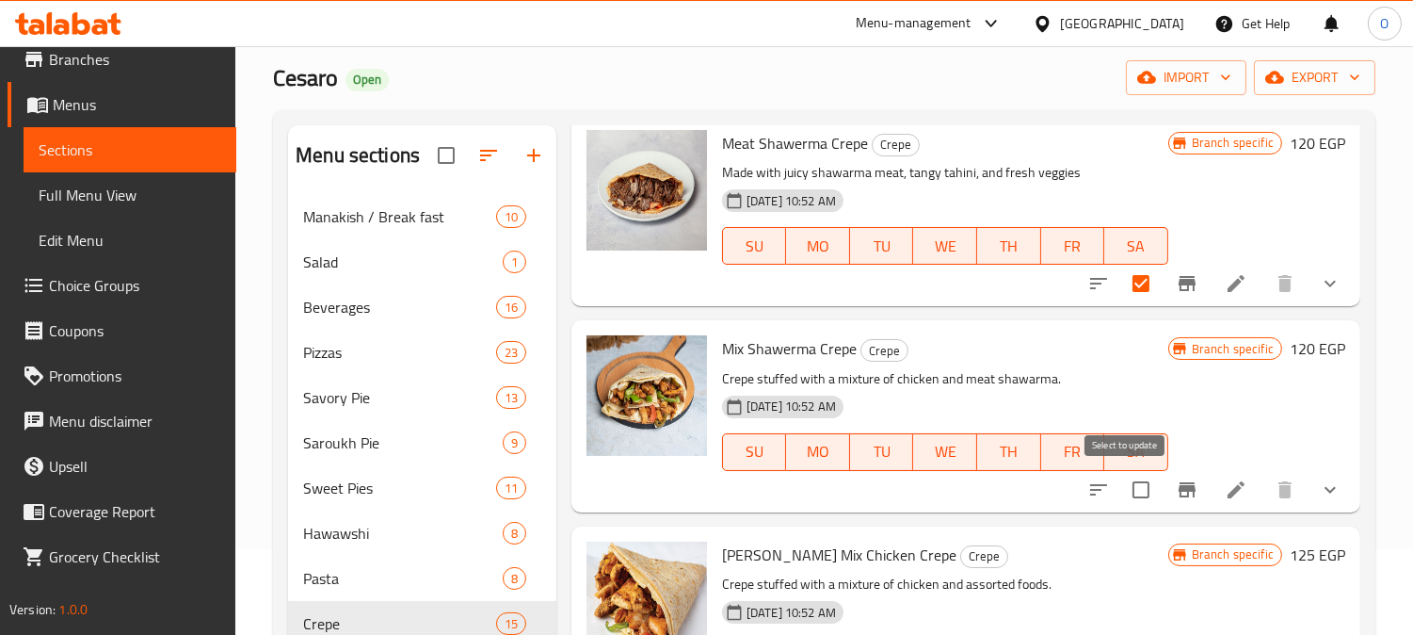
click at [1124, 492] on input "checkbox" at bounding box center [1141, 490] width 40 height 40
checkbox input "true"
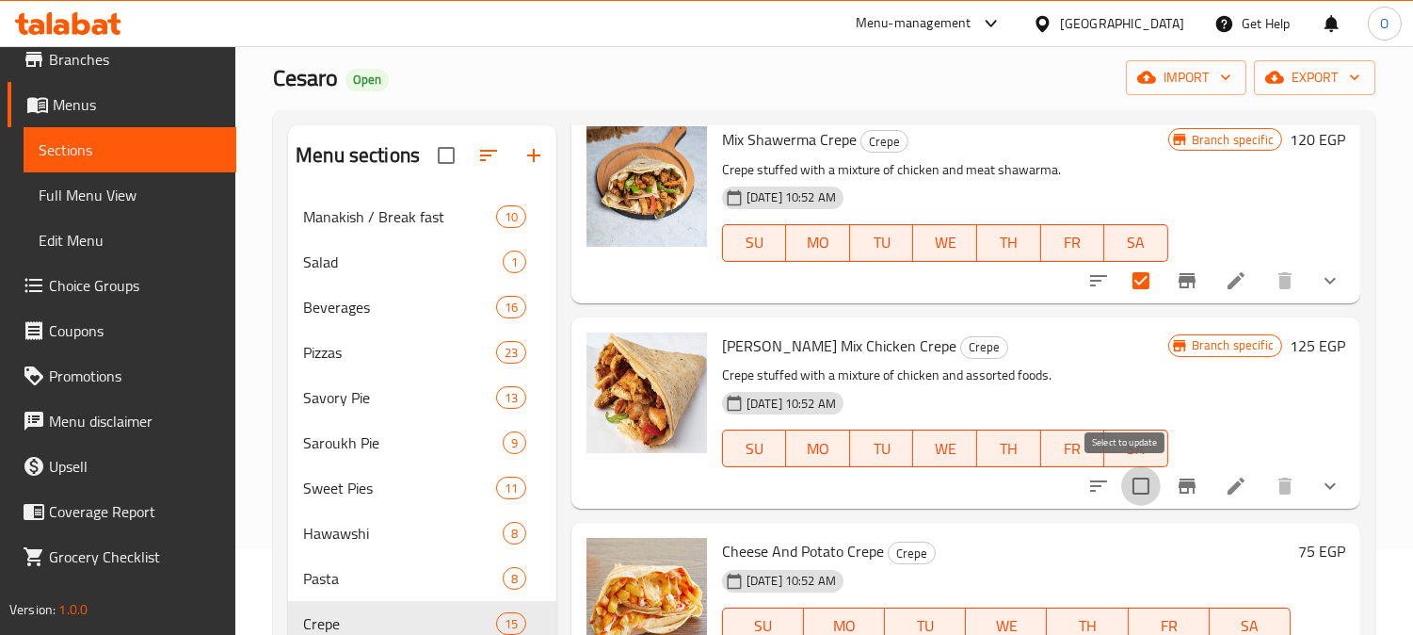
click at [1126, 483] on input "checkbox" at bounding box center [1141, 486] width 40 height 40
checkbox input "true"
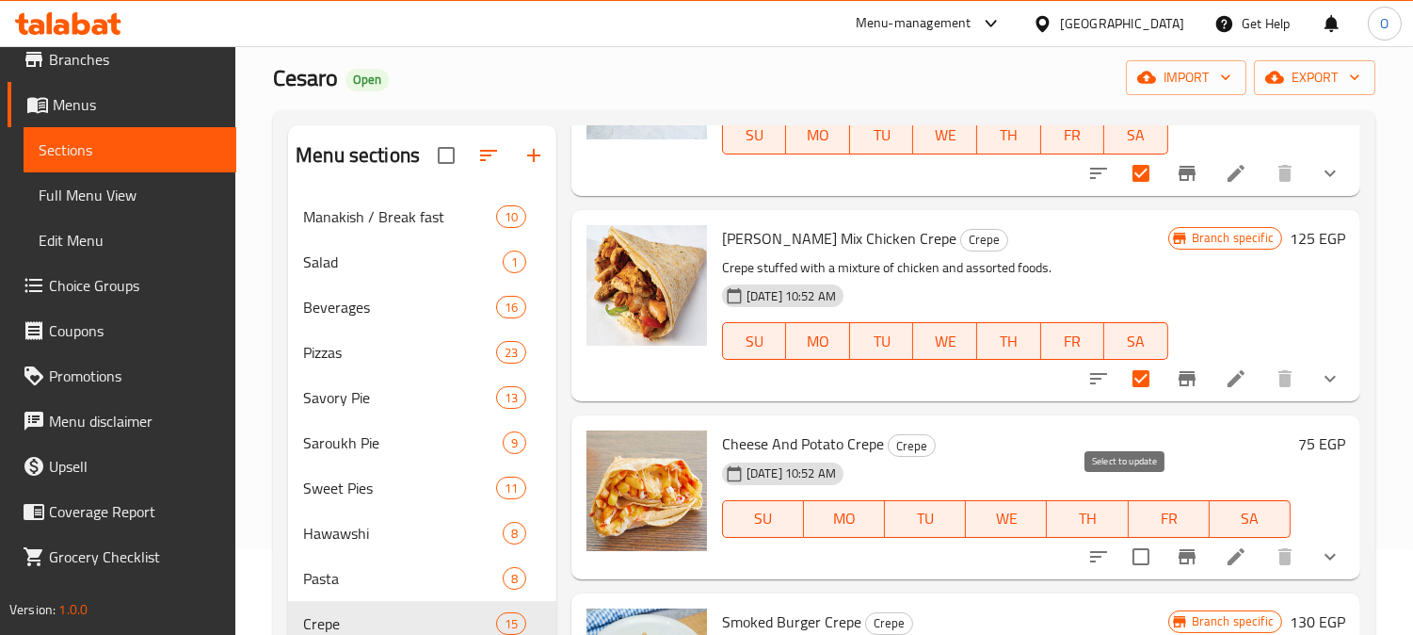
scroll to position [1360, 0]
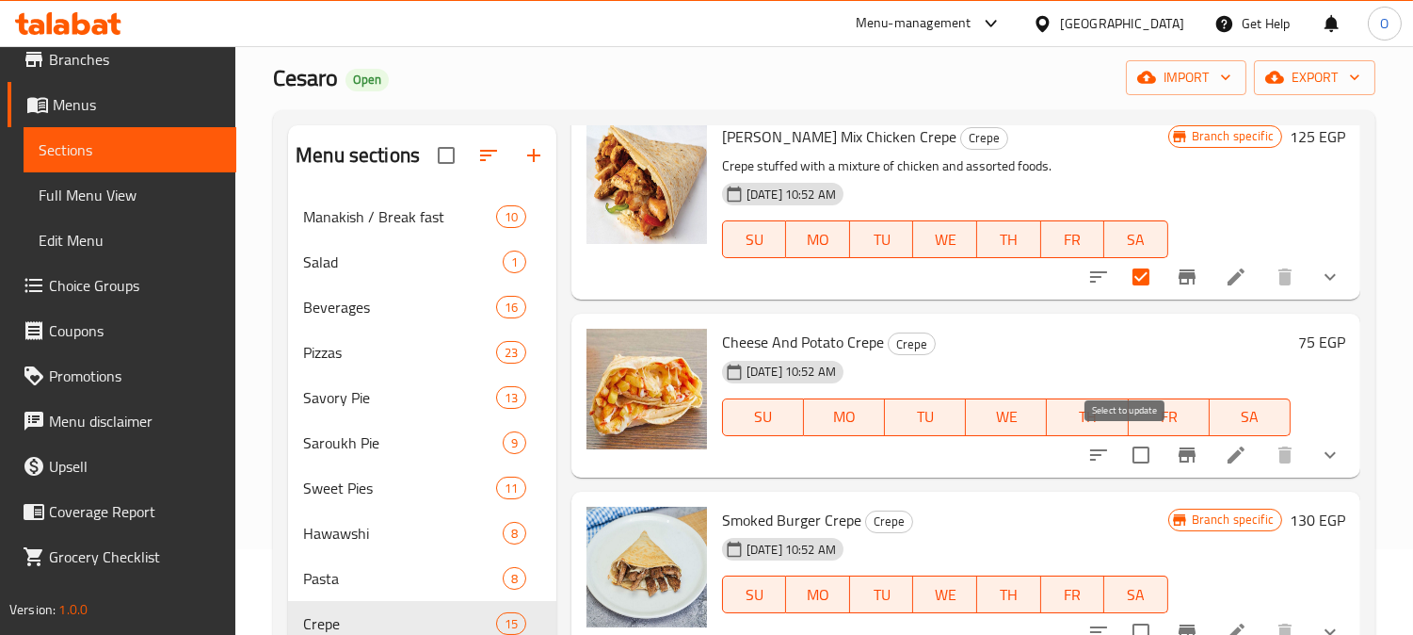
click at [1128, 463] on input "checkbox" at bounding box center [1141, 455] width 40 height 40
checkbox input "true"
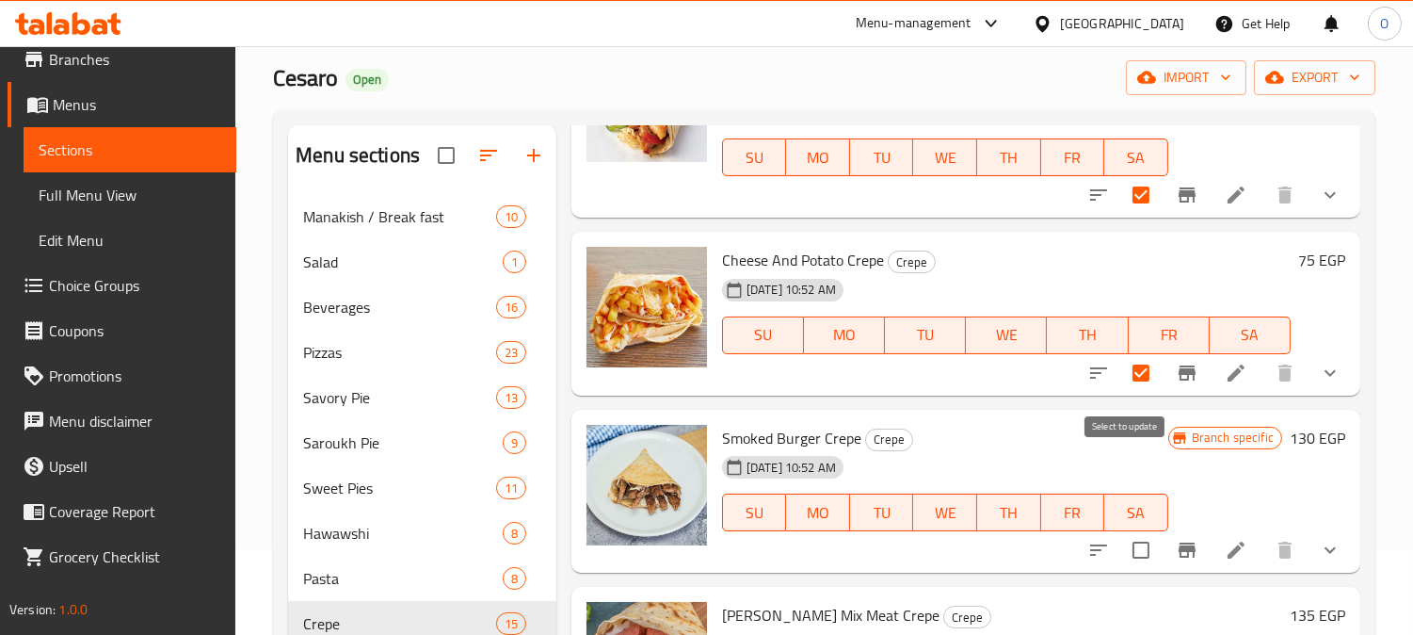
scroll to position [1569, 0]
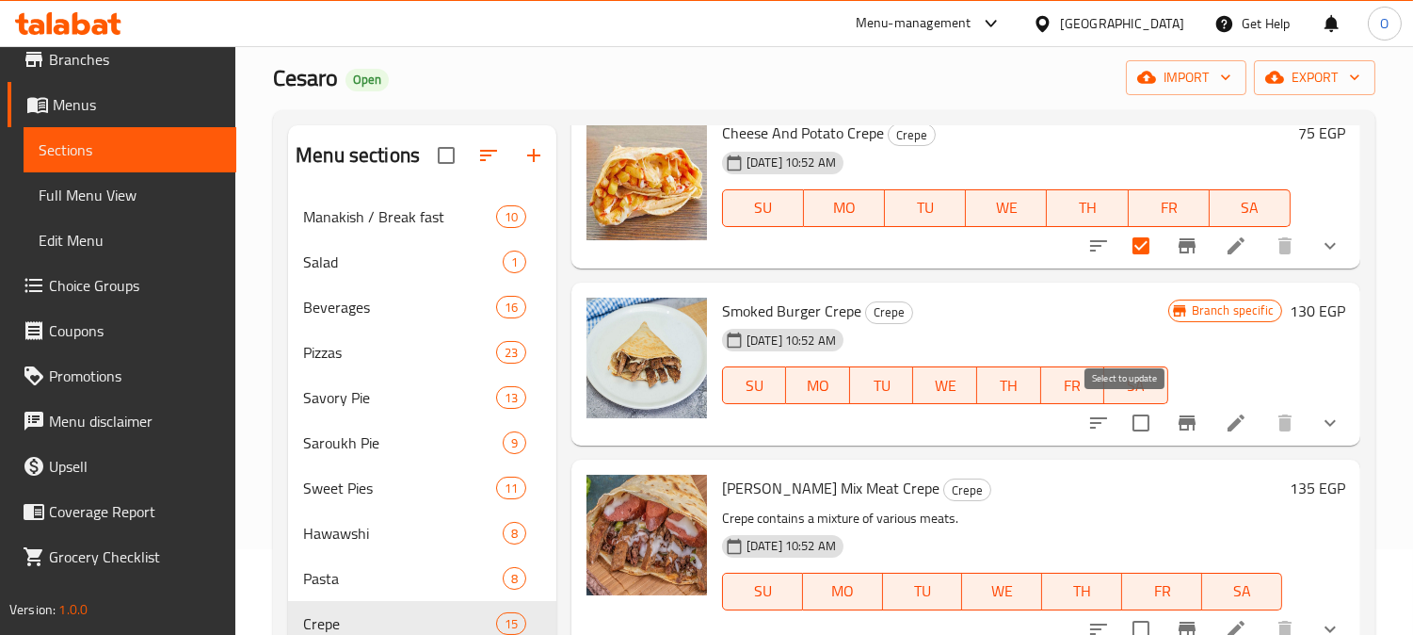
click at [1126, 419] on input "checkbox" at bounding box center [1141, 423] width 40 height 40
checkbox input "true"
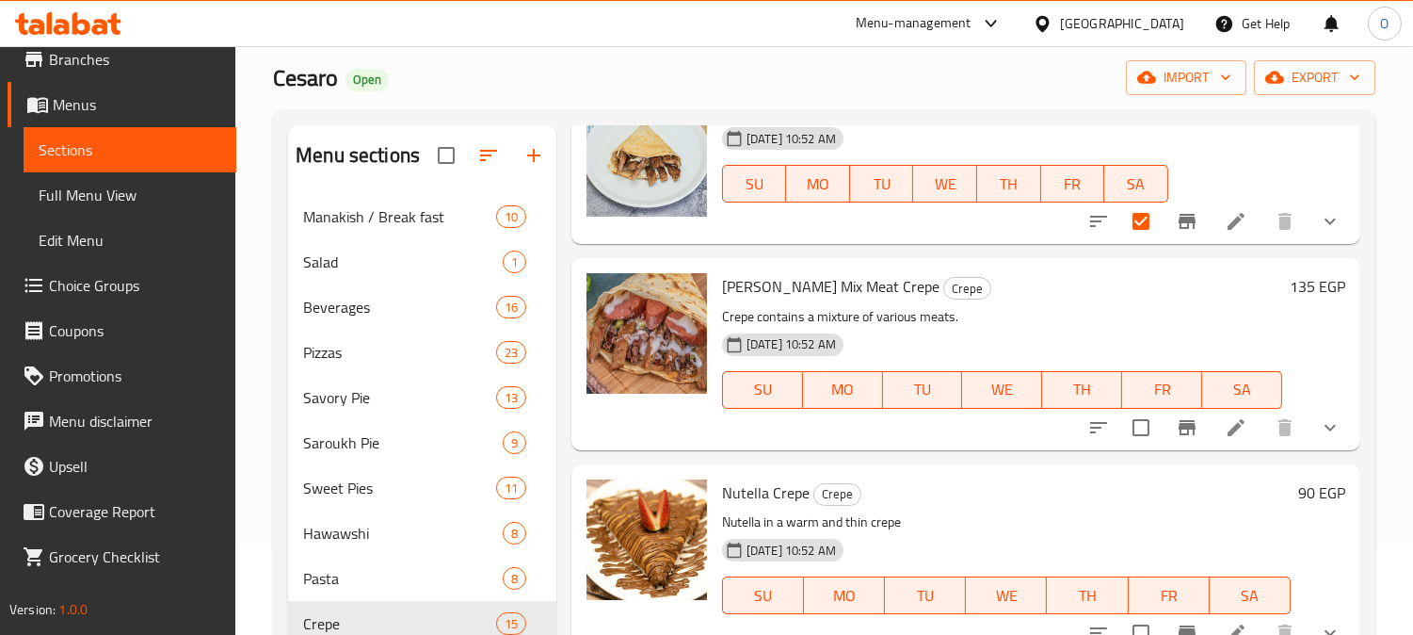
scroll to position [1778, 0]
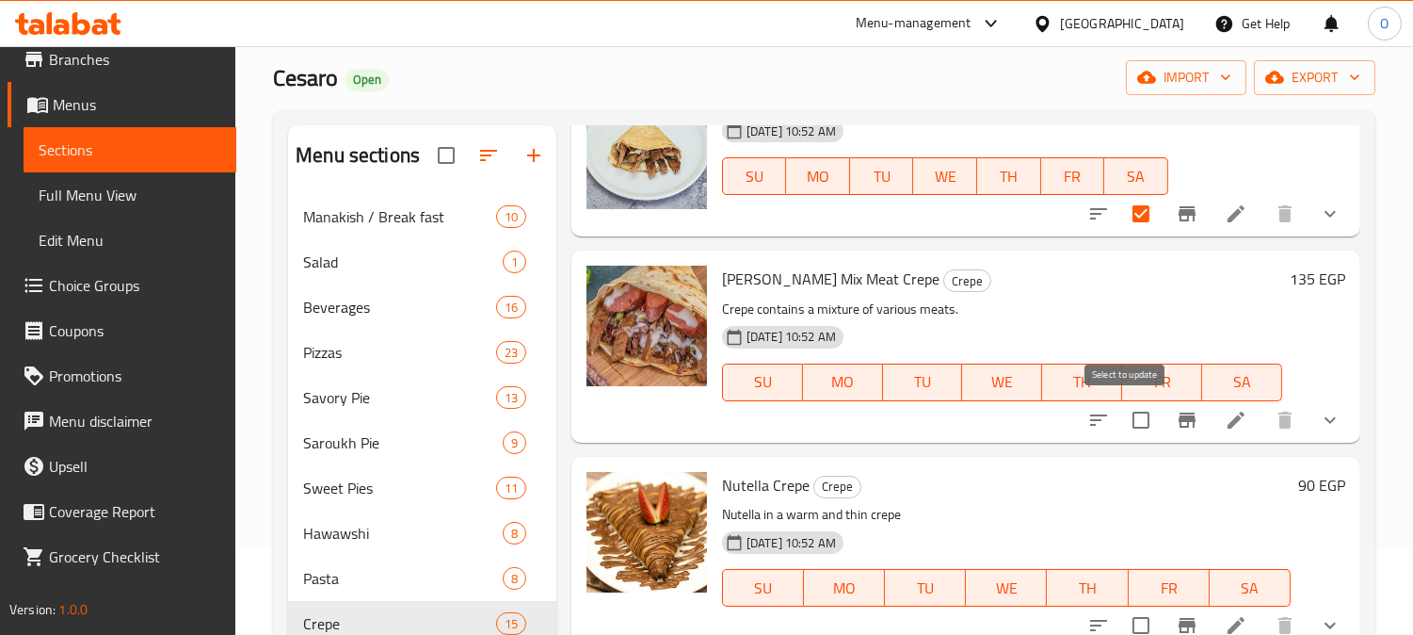
click at [1133, 414] on input "checkbox" at bounding box center [1141, 420] width 40 height 40
checkbox input "true"
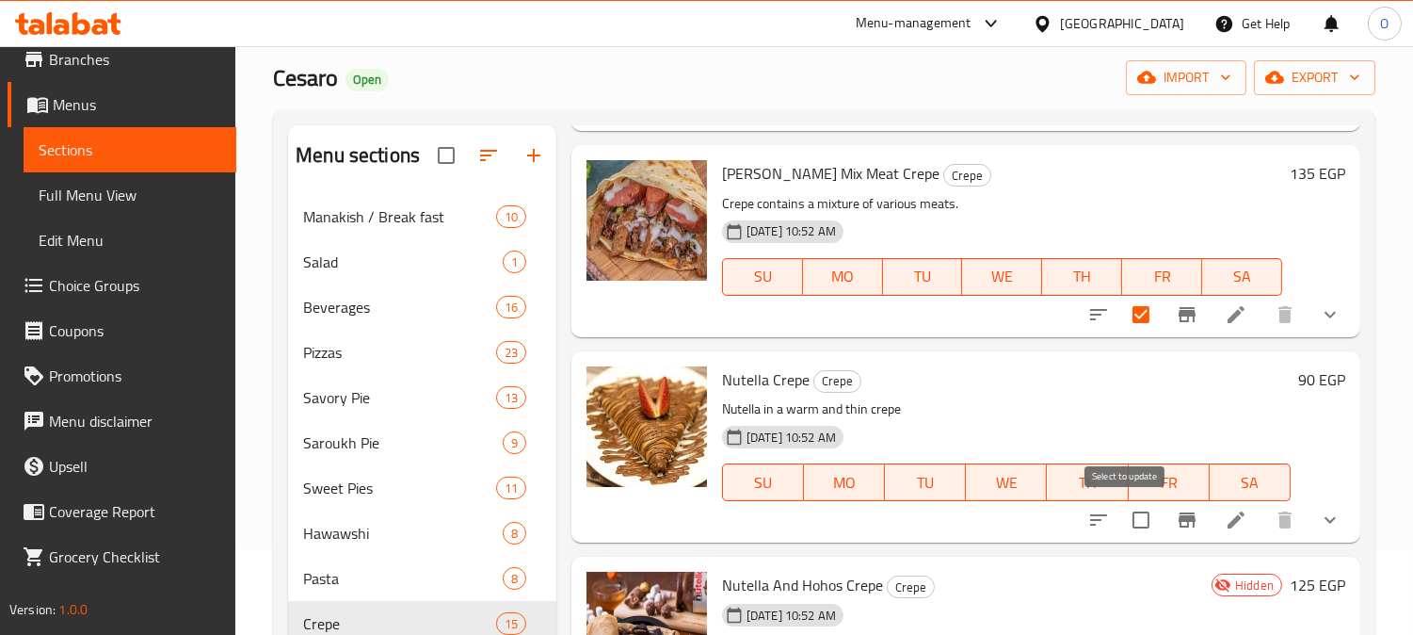
click at [1131, 524] on input "checkbox" at bounding box center [1141, 520] width 40 height 40
checkbox input "true"
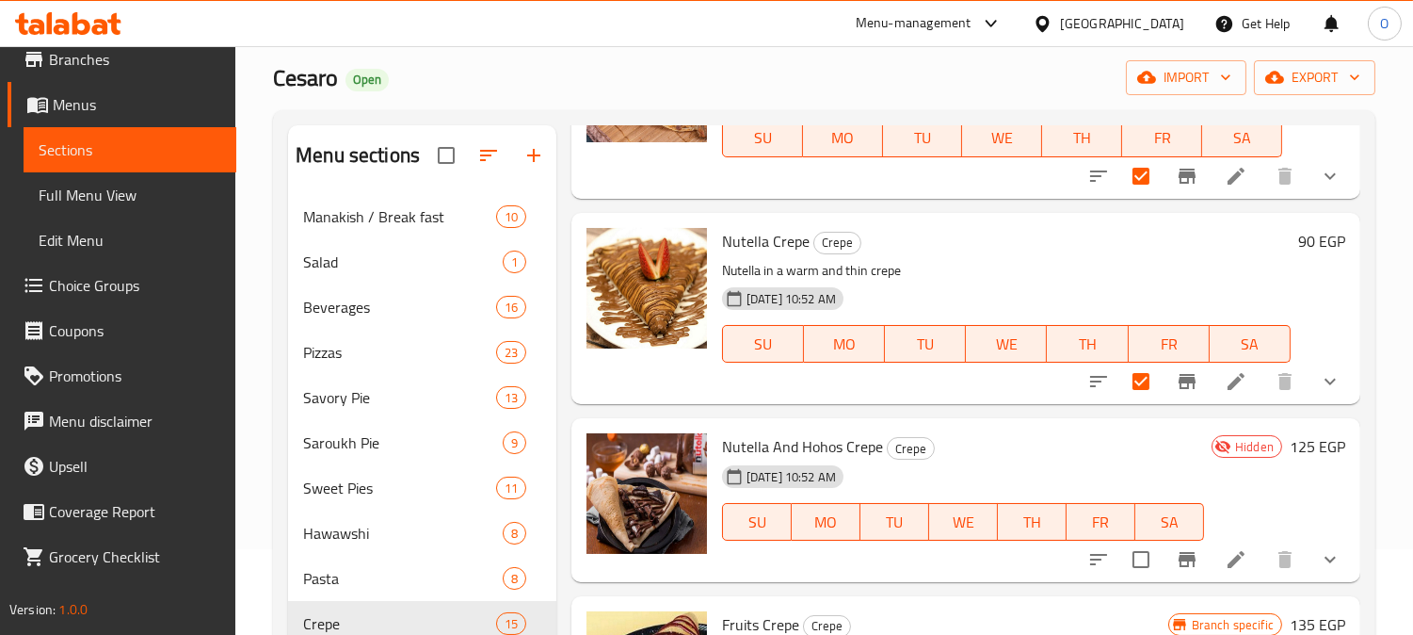
scroll to position [2086, 0]
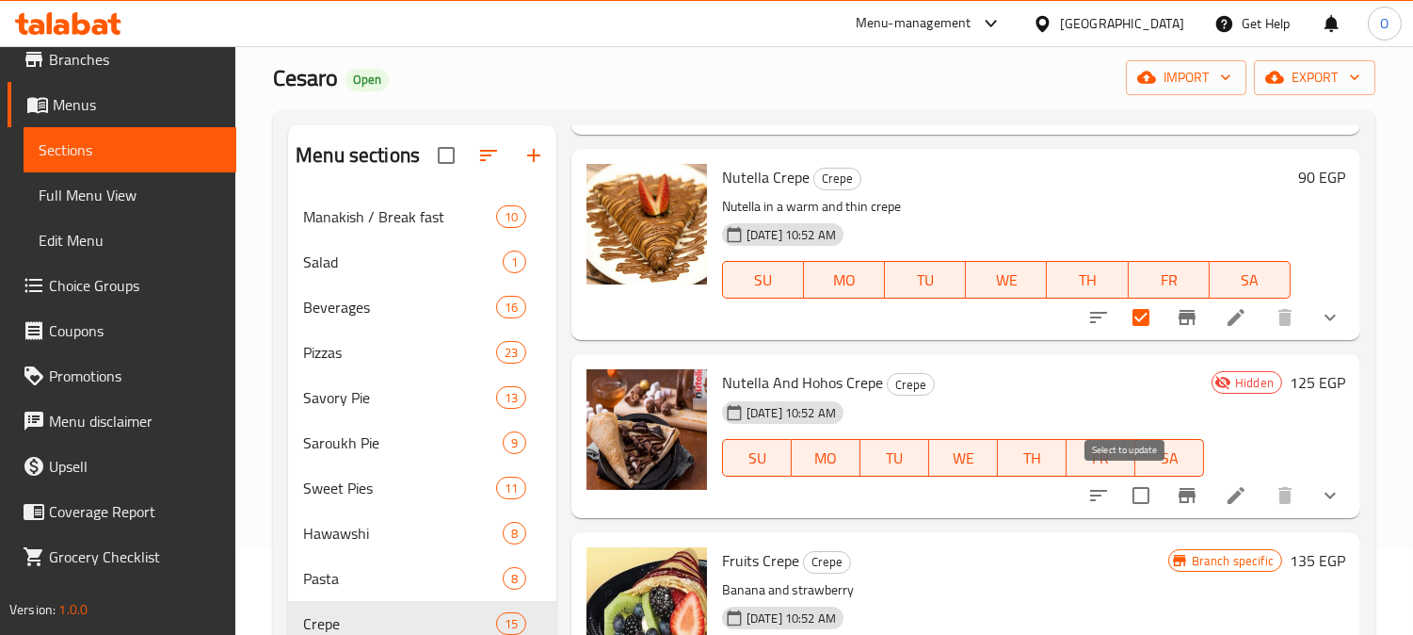
click at [1127, 492] on input "checkbox" at bounding box center [1141, 496] width 40 height 40
checkbox input "true"
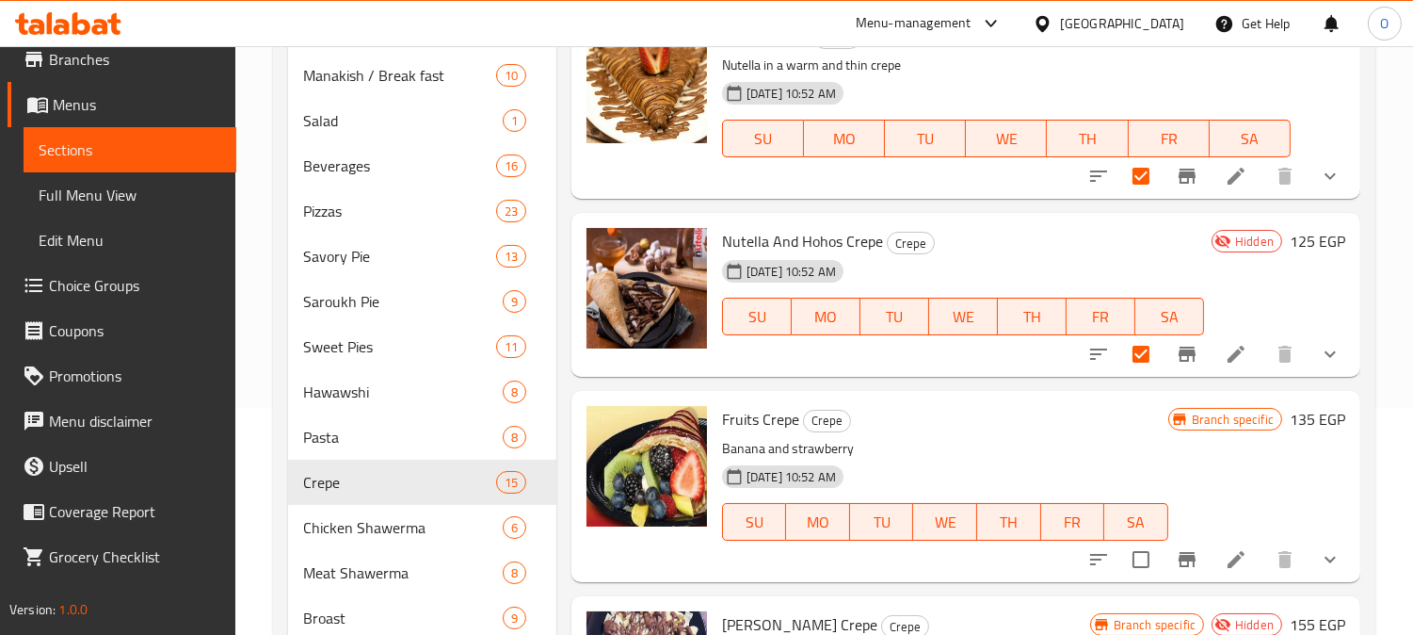
scroll to position [295, 0]
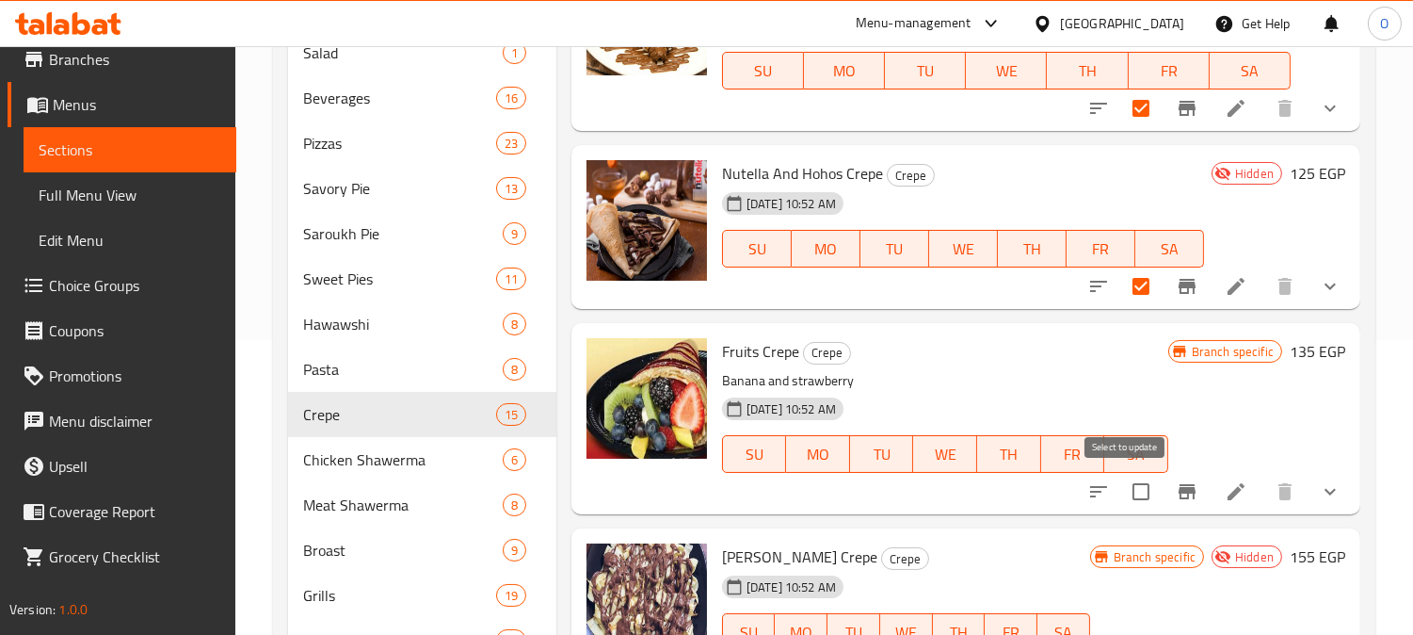
click at [1125, 483] on input "checkbox" at bounding box center [1141, 492] width 40 height 40
checkbox input "true"
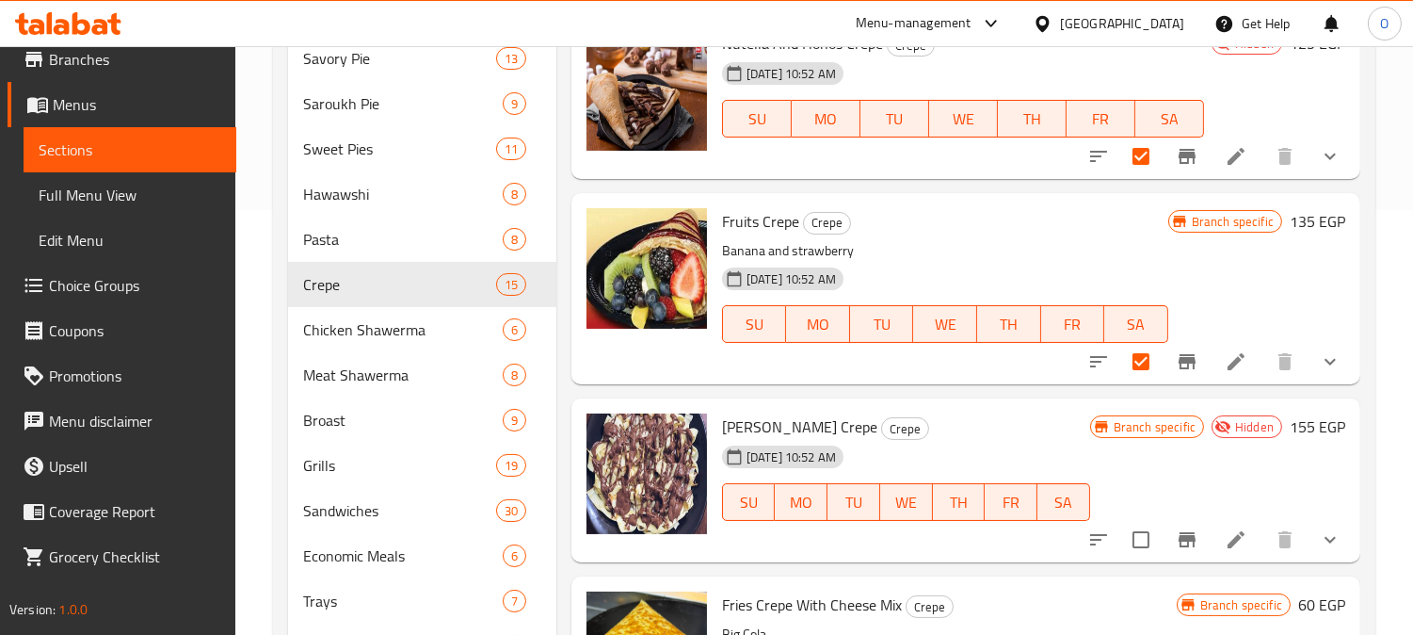
scroll to position [504, 0]
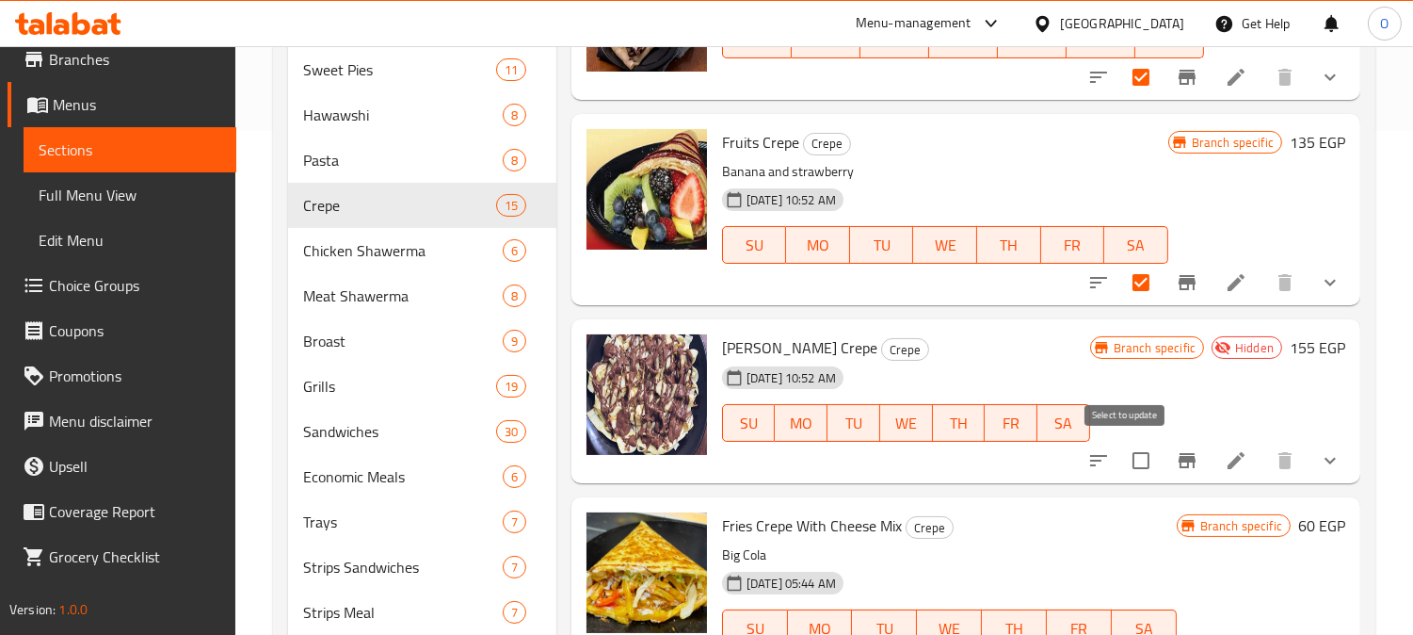
click at [1130, 459] on input "checkbox" at bounding box center [1141, 461] width 40 height 40
checkbox input "true"
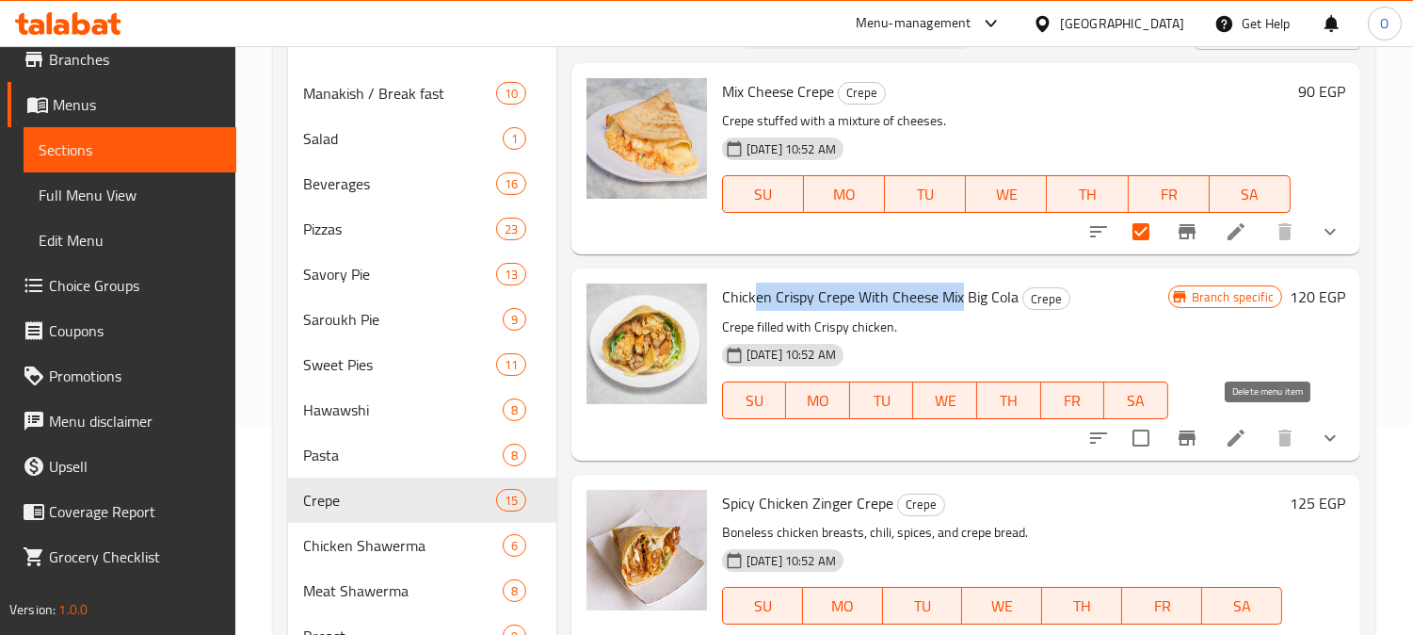
scroll to position [0, 0]
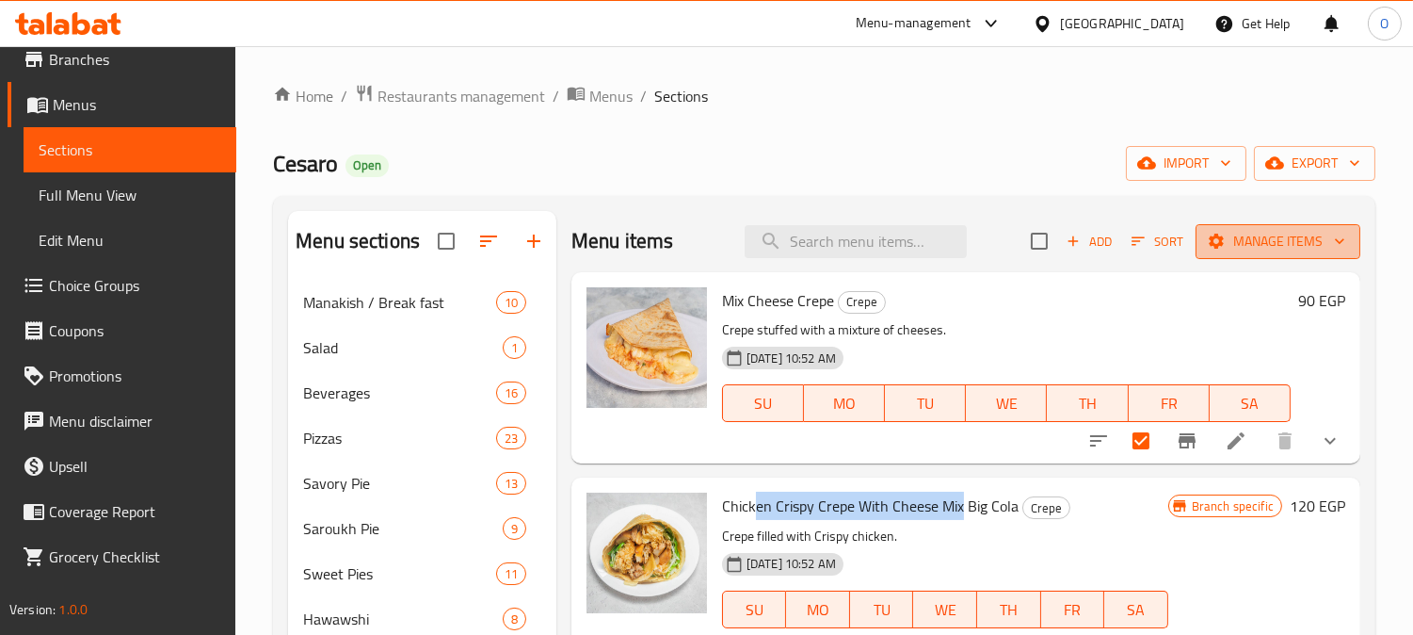
click at [1269, 241] on span "Manage items" at bounding box center [1278, 242] width 135 height 24
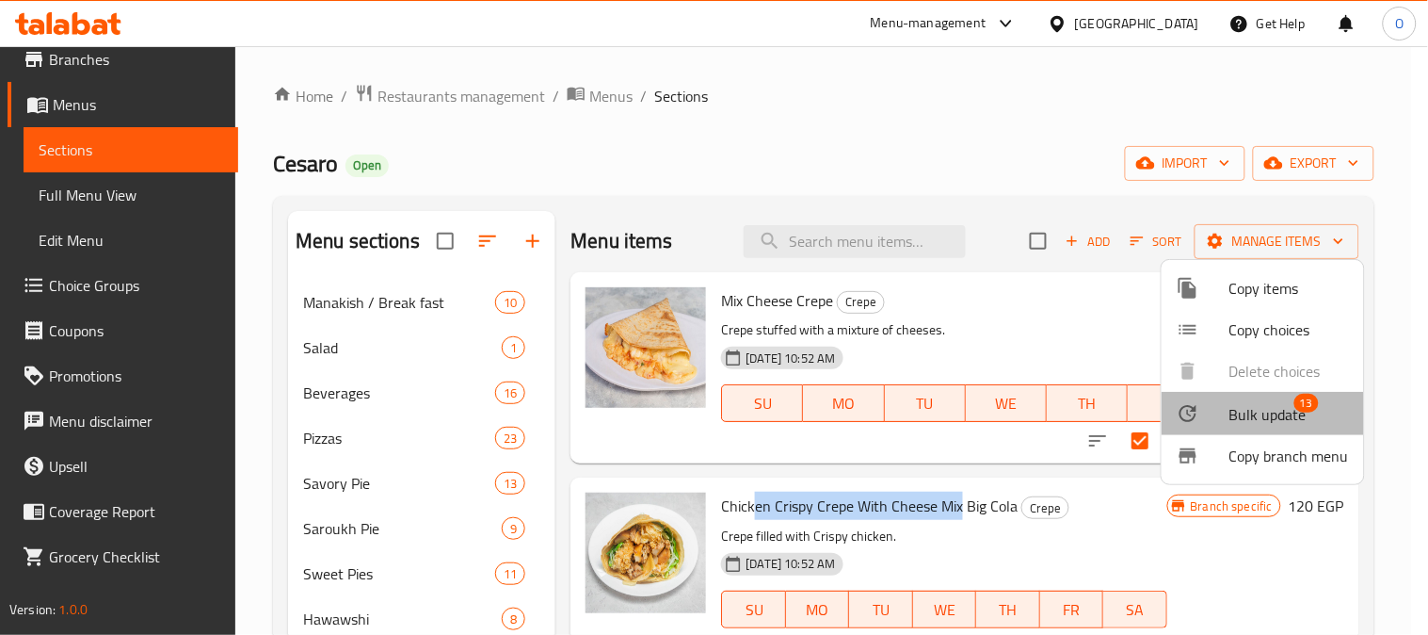
click at [1301, 426] on span "Bulk update" at bounding box center [1268, 414] width 77 height 23
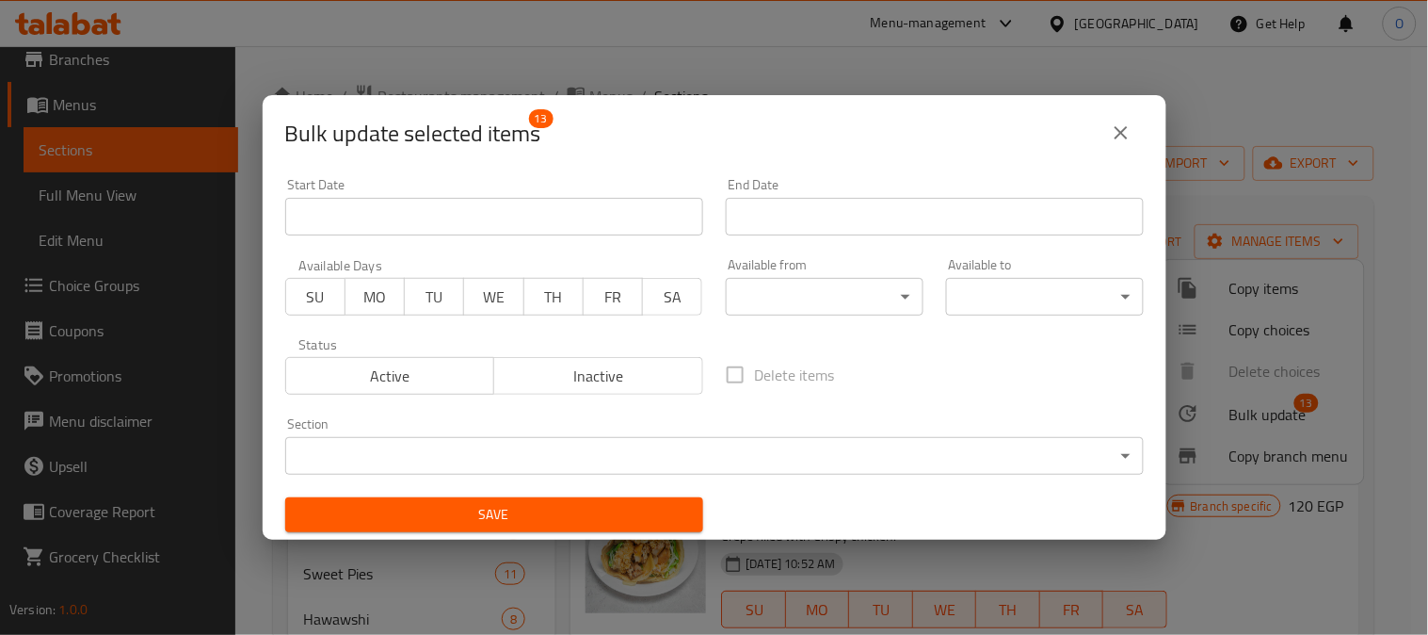
click at [585, 379] on span "Inactive" at bounding box center [599, 376] width 194 height 27
click at [576, 503] on span "Save" at bounding box center [494, 515] width 388 height 24
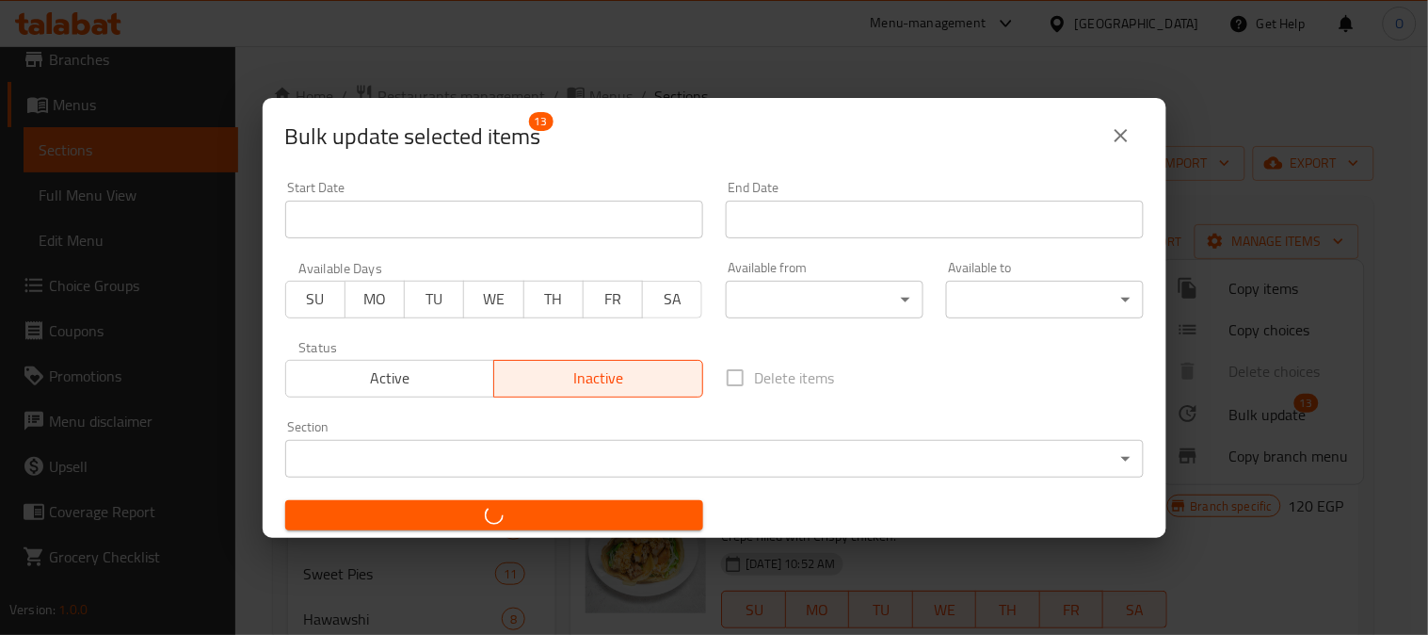
checkbox input "false"
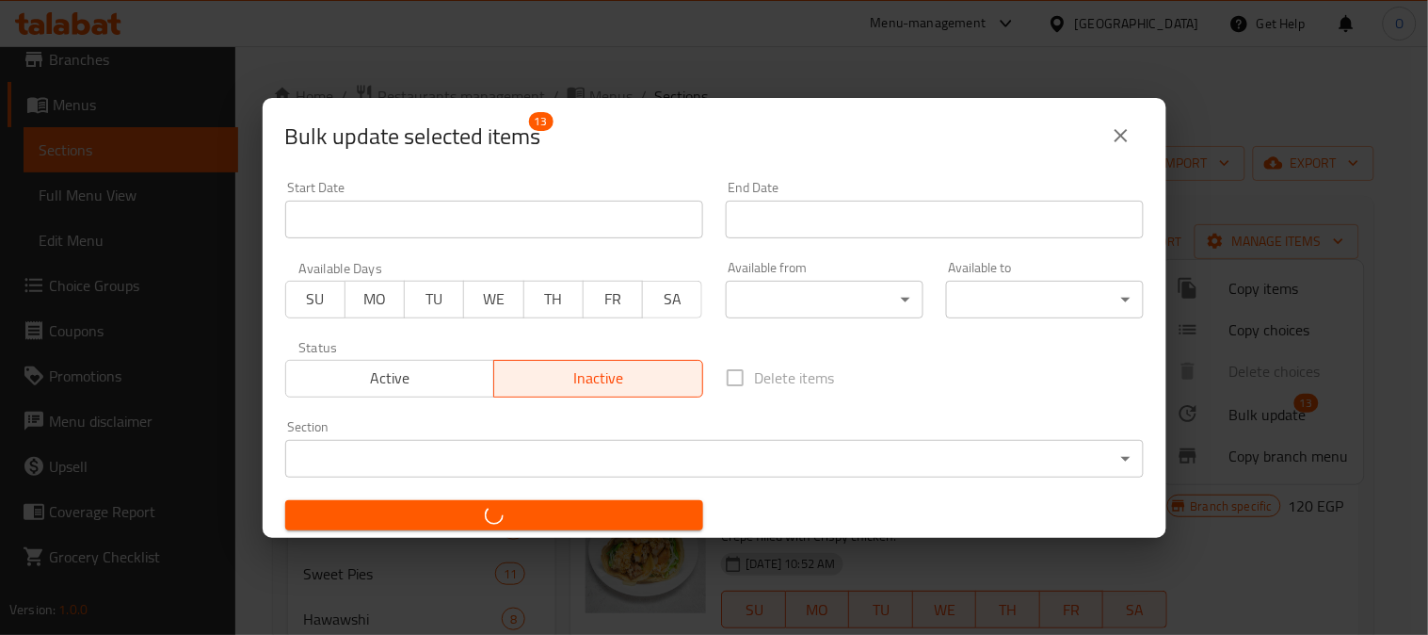
checkbox input "false"
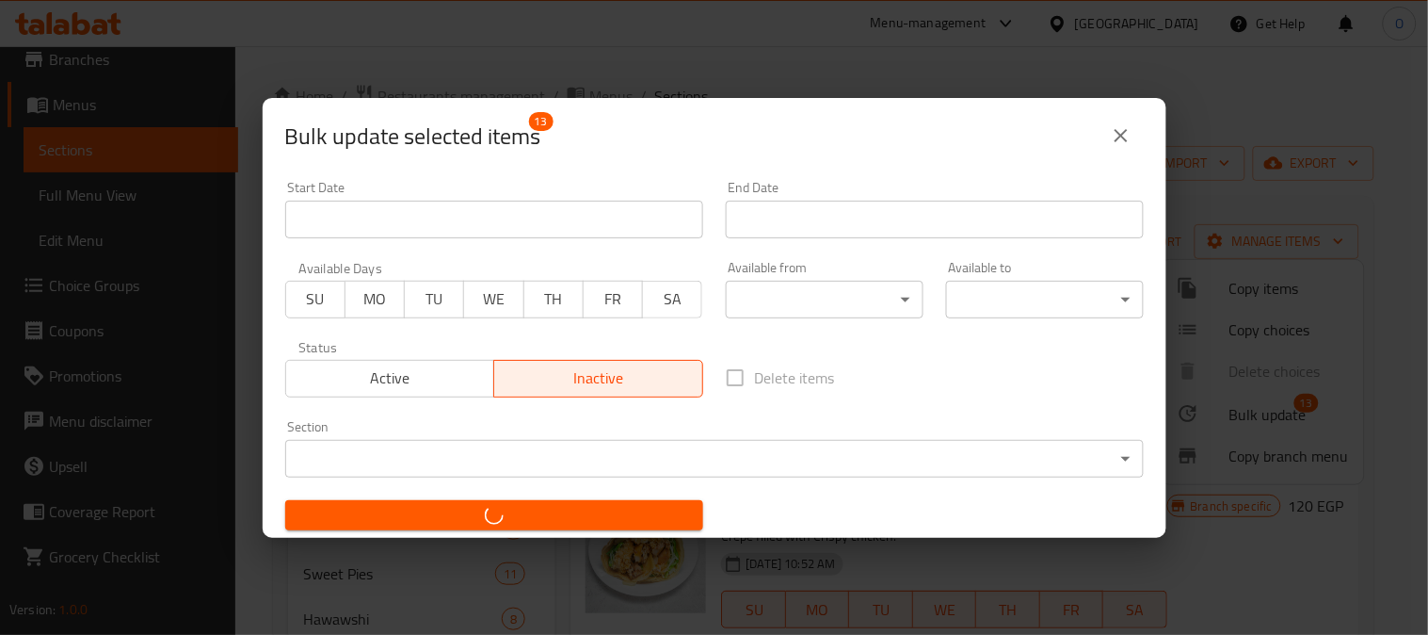
checkbox input "false"
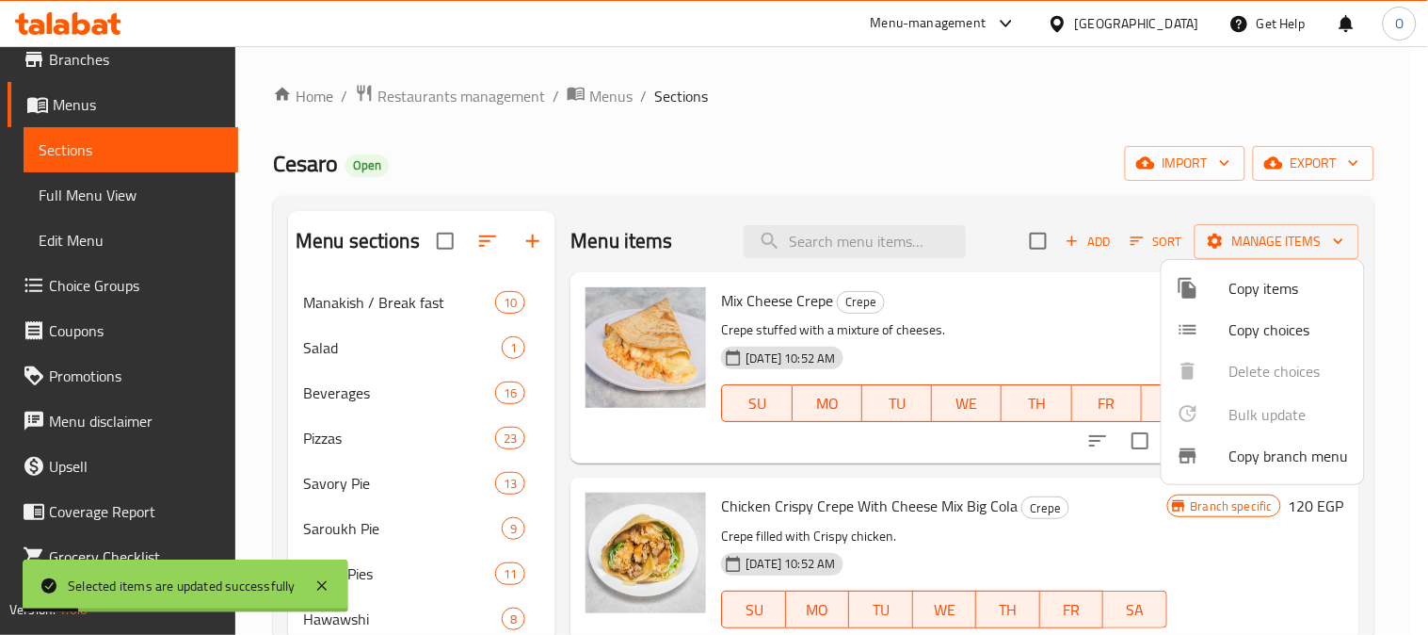
click at [379, 431] on div at bounding box center [714, 317] width 1428 height 635
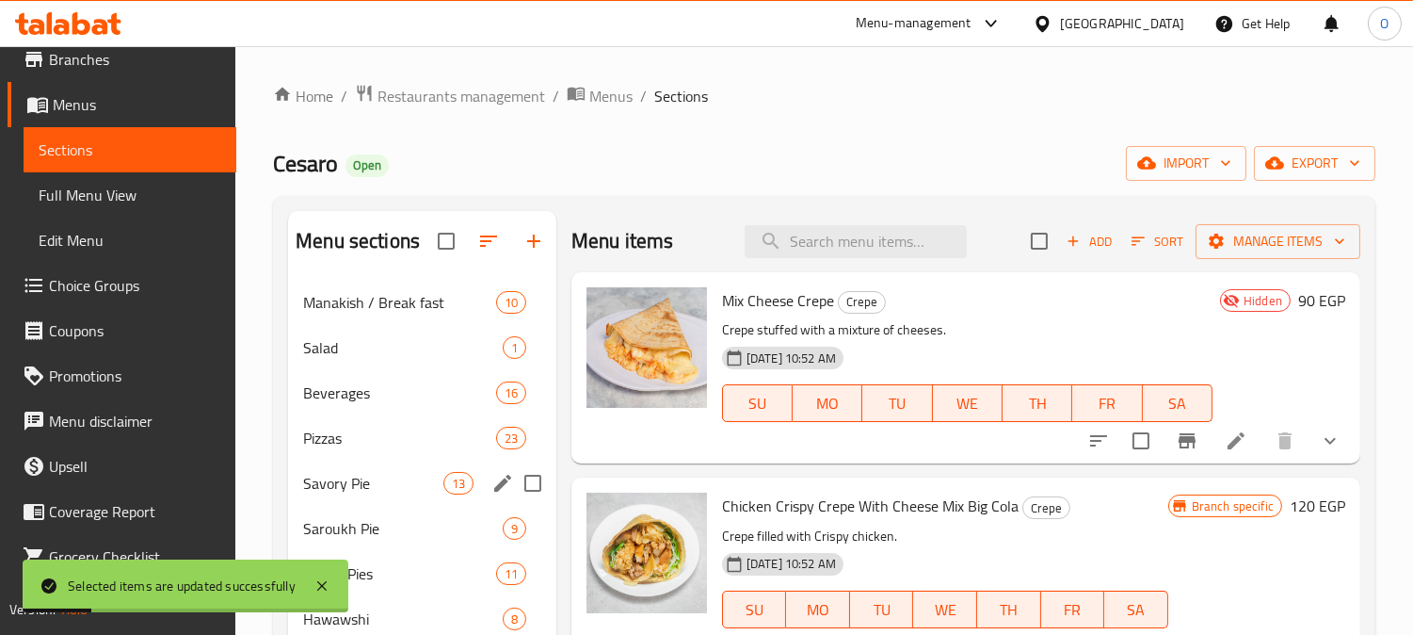
click at [364, 469] on div "Savory Pie 13" at bounding box center [422, 482] width 268 height 45
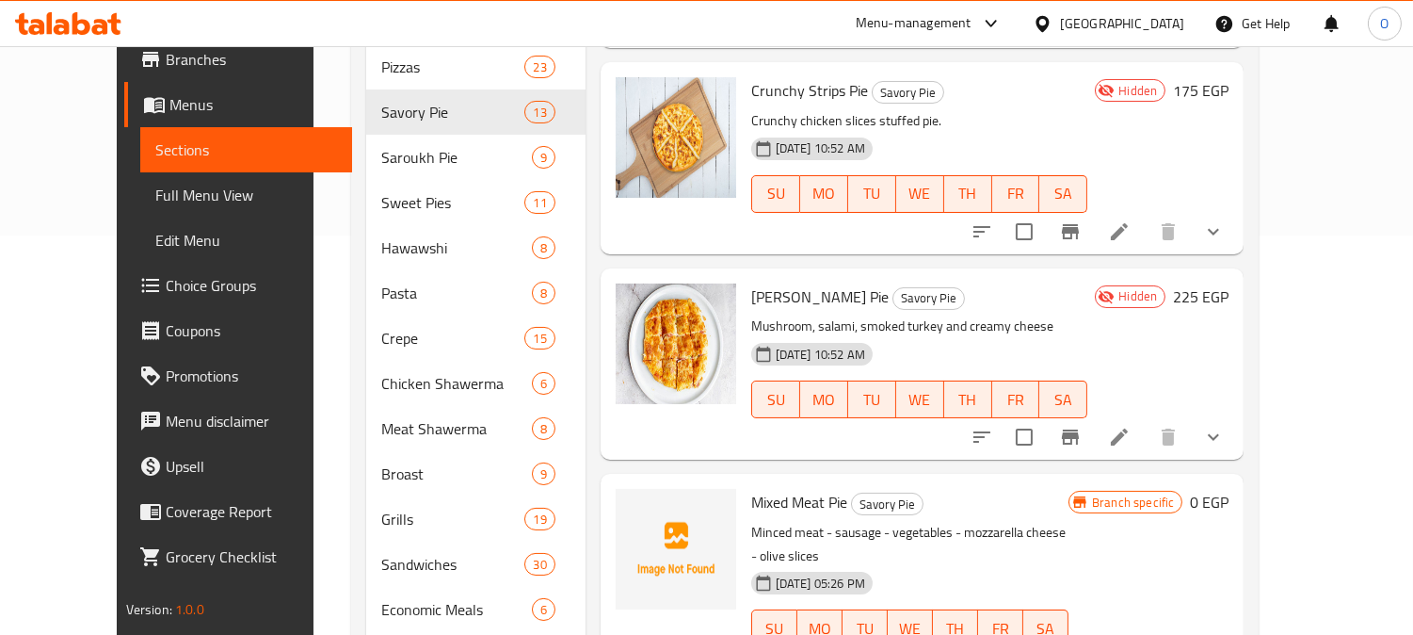
scroll to position [418, 0]
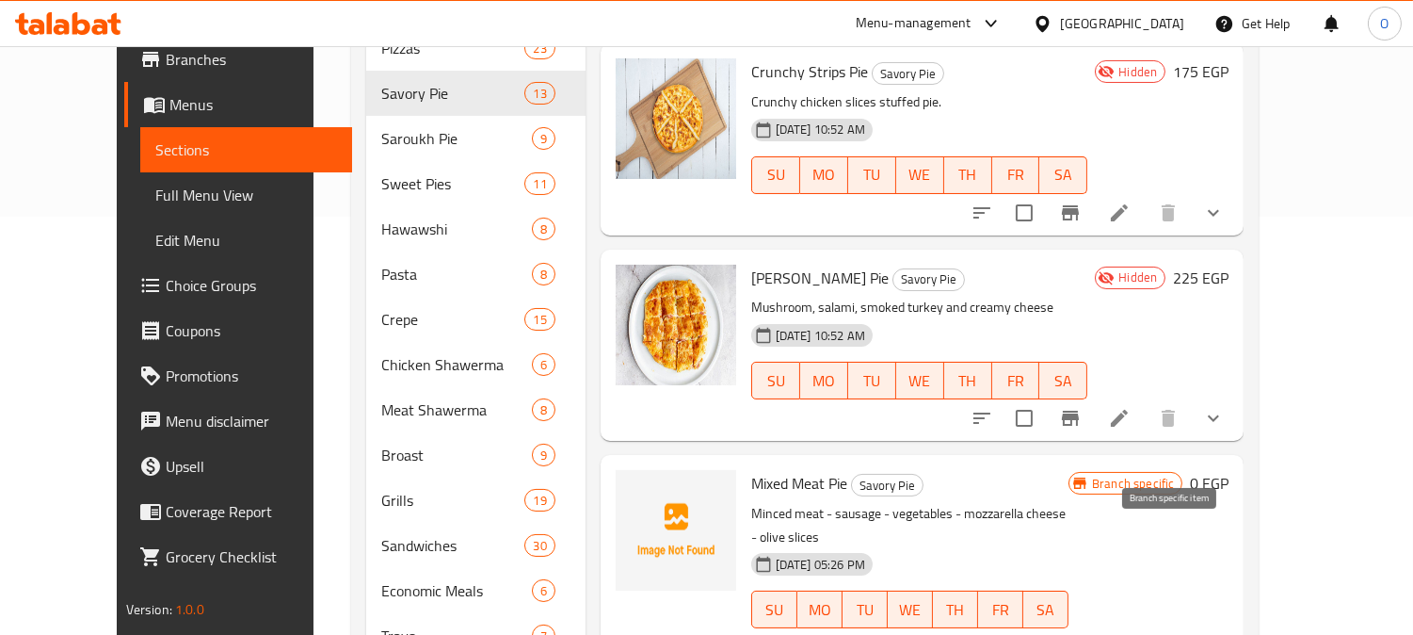
click at [1082, 634] on icon "Branch-specific-item" at bounding box center [1070, 647] width 23 height 23
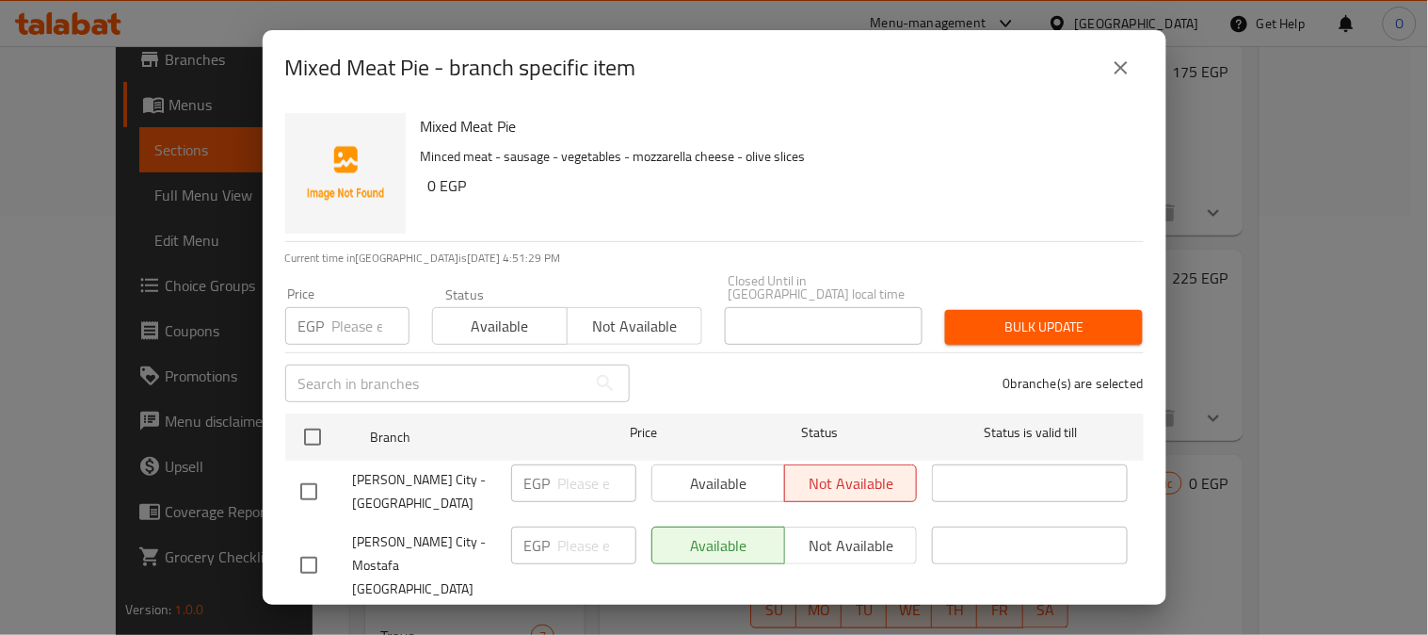
click at [1119, 79] on button "close" at bounding box center [1121, 67] width 45 height 45
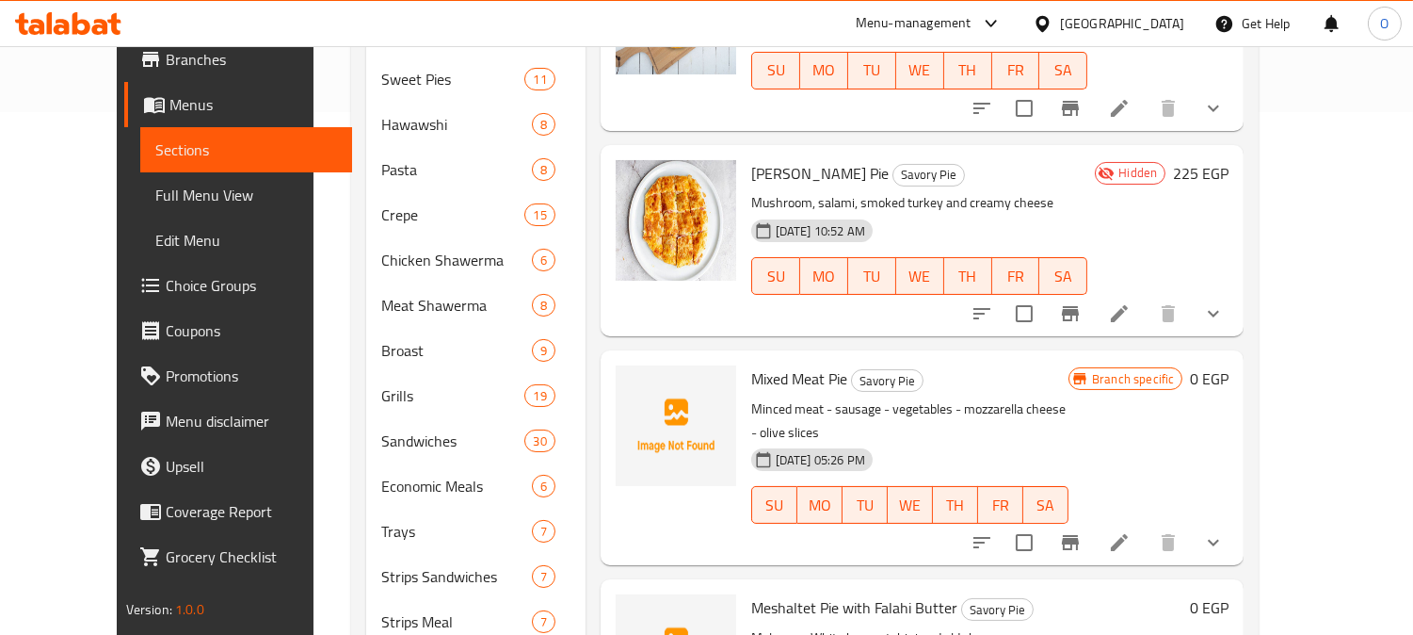
scroll to position [608, 0]
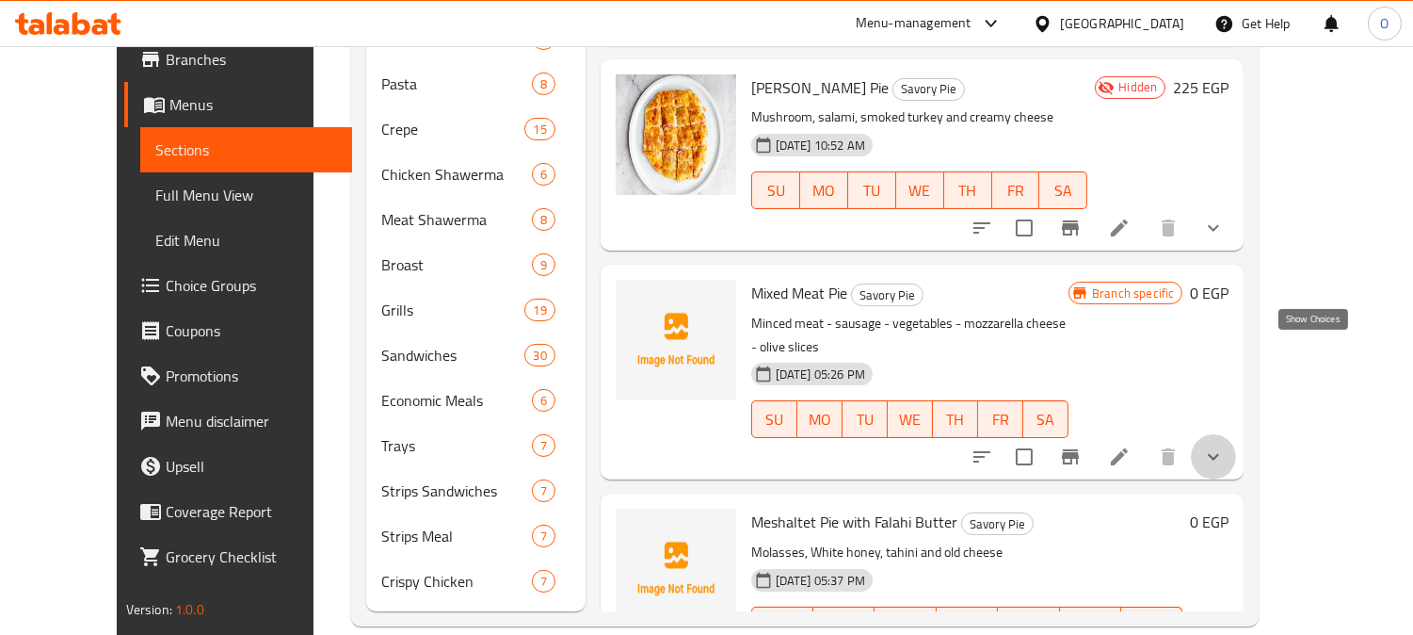
click at [1225, 445] on icon "show more" at bounding box center [1213, 456] width 23 height 23
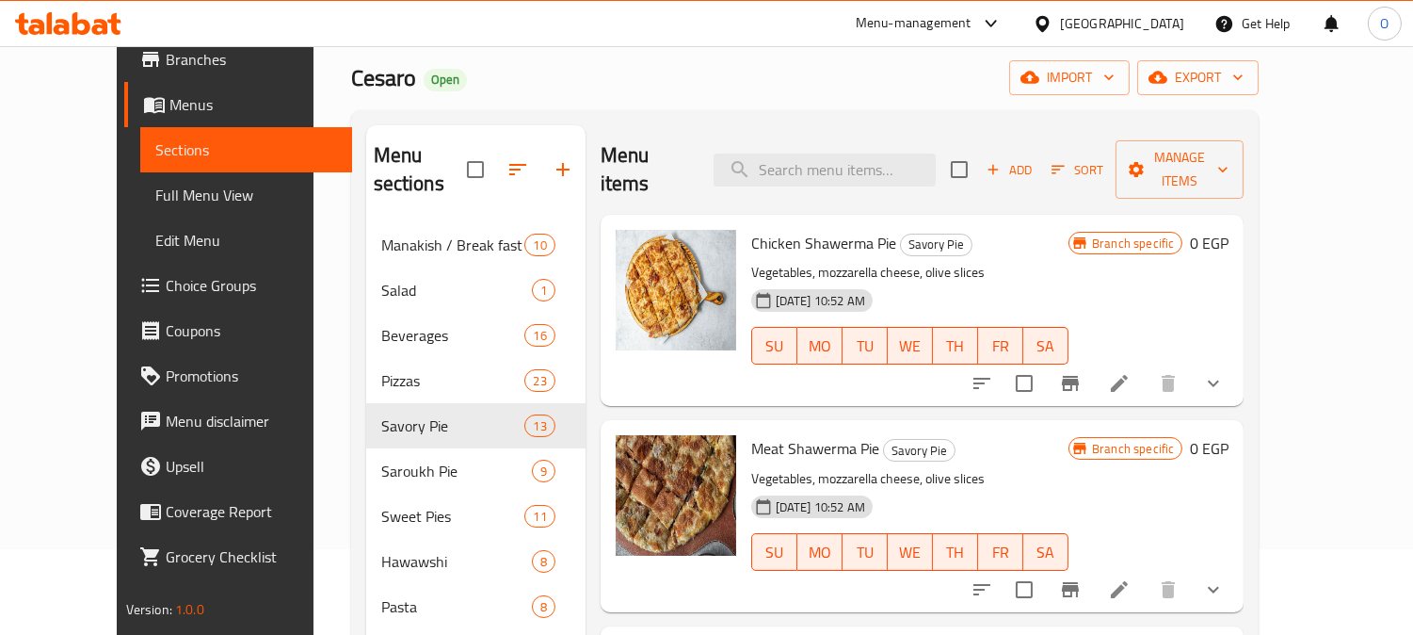
scroll to position [0, 0]
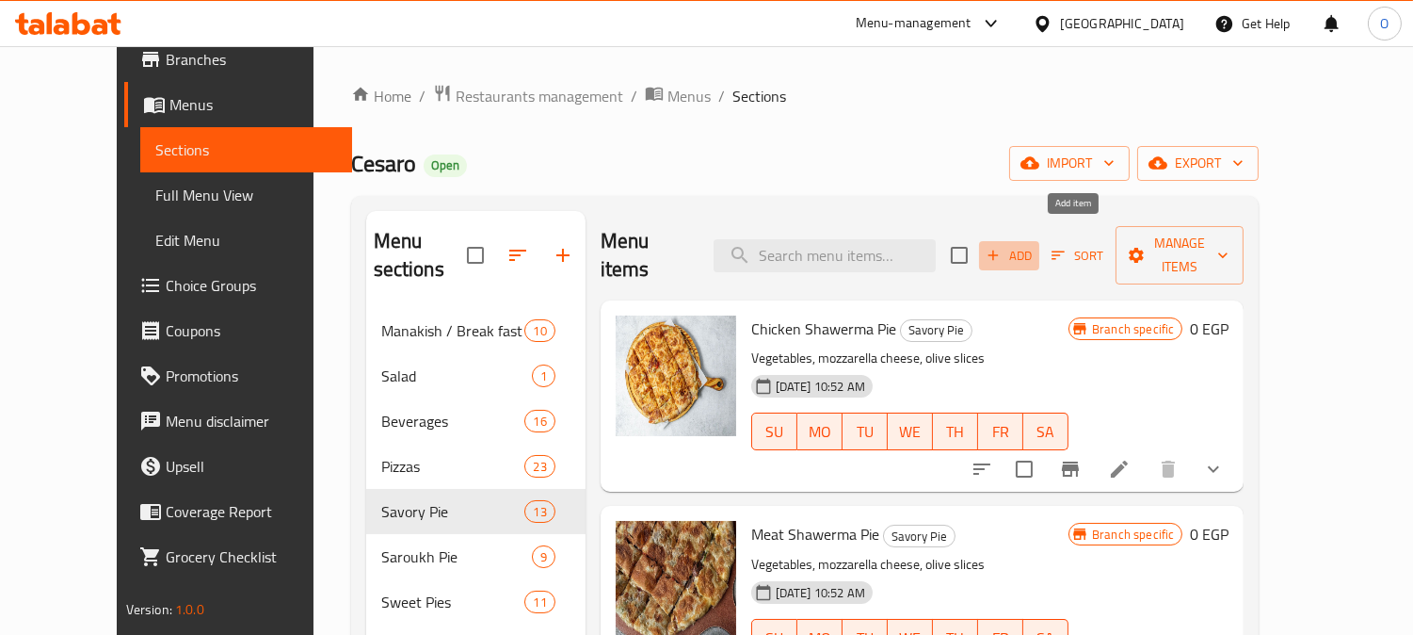
click at [1035, 245] on span "Add" at bounding box center [1009, 256] width 51 height 22
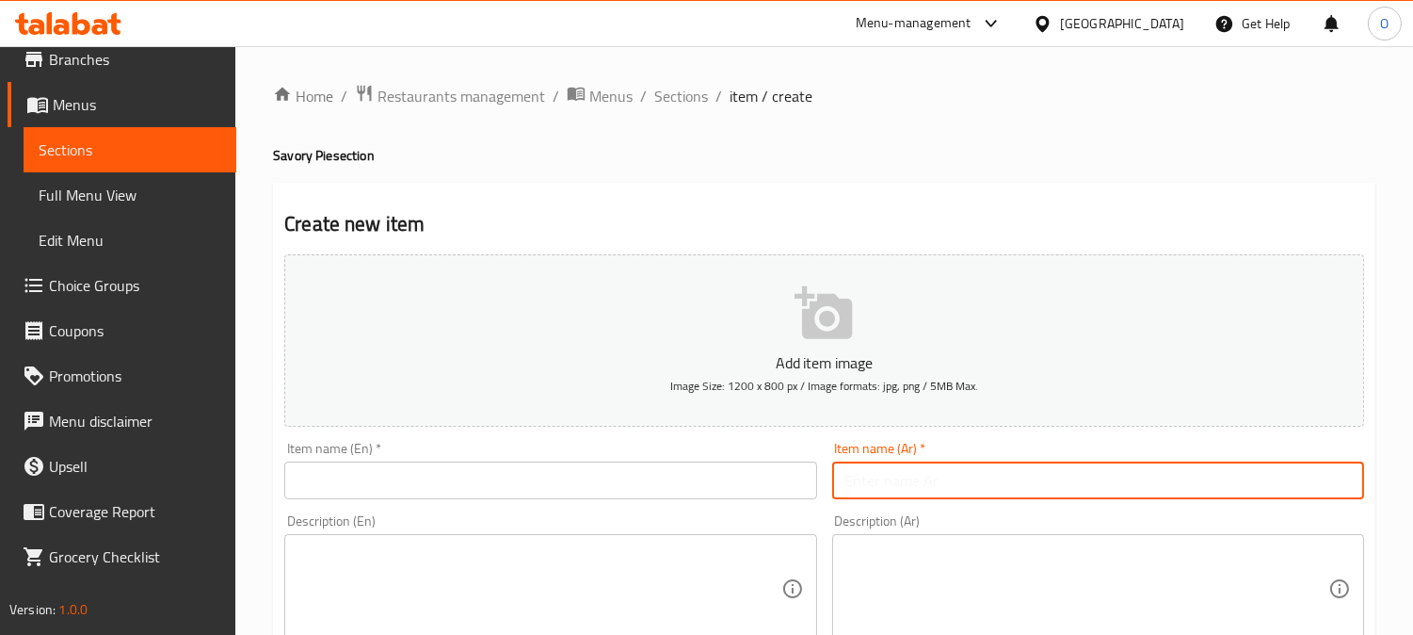
paste input "فطيرة صاروخ مشكل لحوم"
type input "فطيرة صاروخ مشكل لحوم"
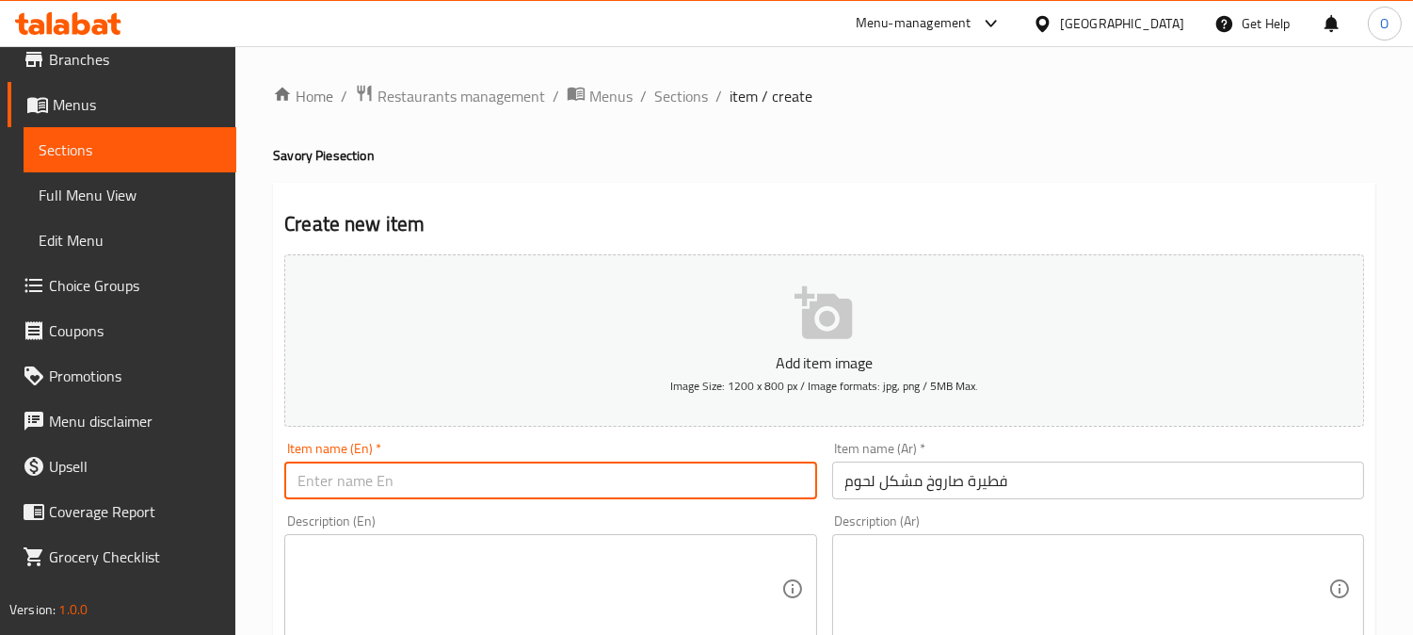
paste input "Mixed Meat Rocket Pie"
type input "Mixed Meat Rocket Pie"
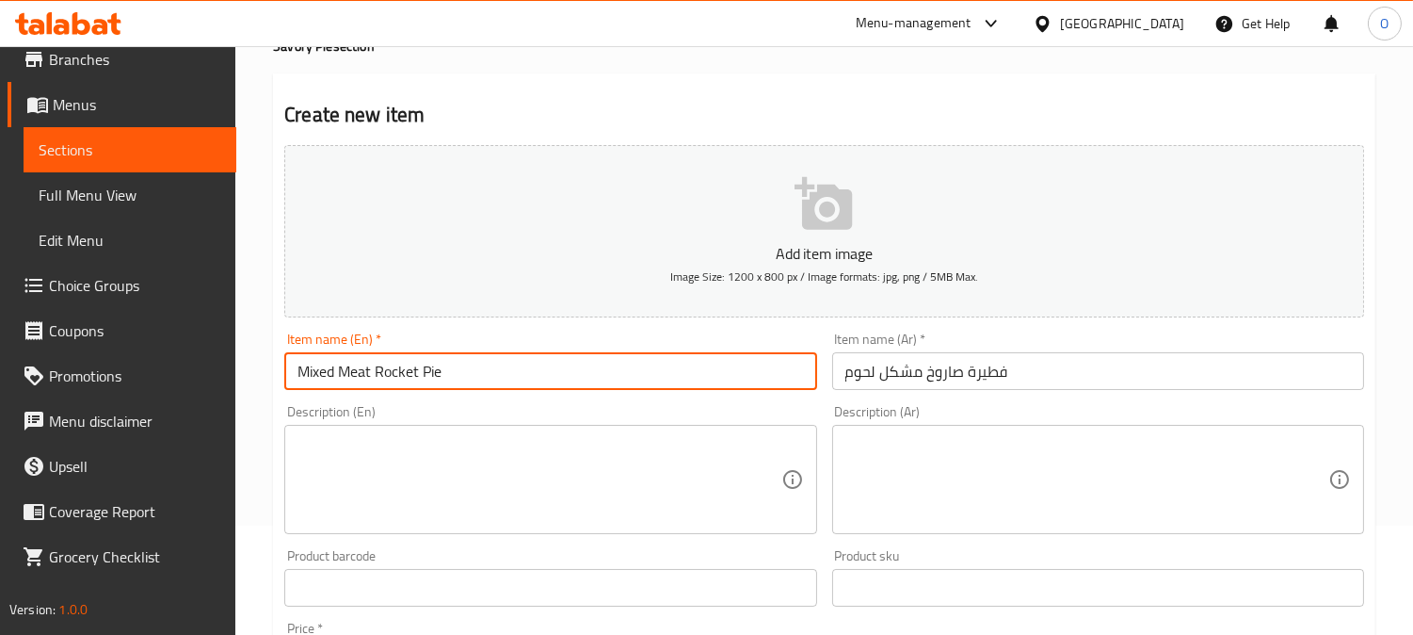
scroll to position [209, 0]
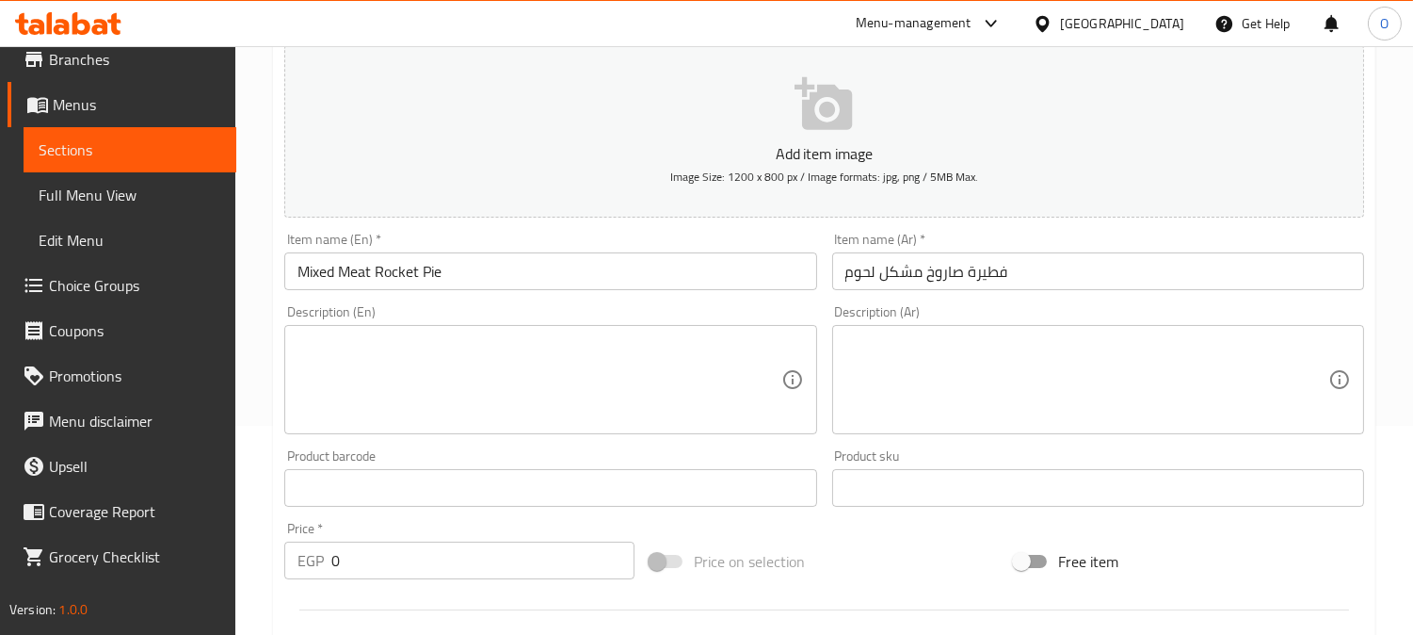
drag, startPoint x: 890, startPoint y: 328, endPoint x: 864, endPoint y: 353, distance: 36.0
click at [864, 353] on textarea at bounding box center [1087, 379] width 483 height 89
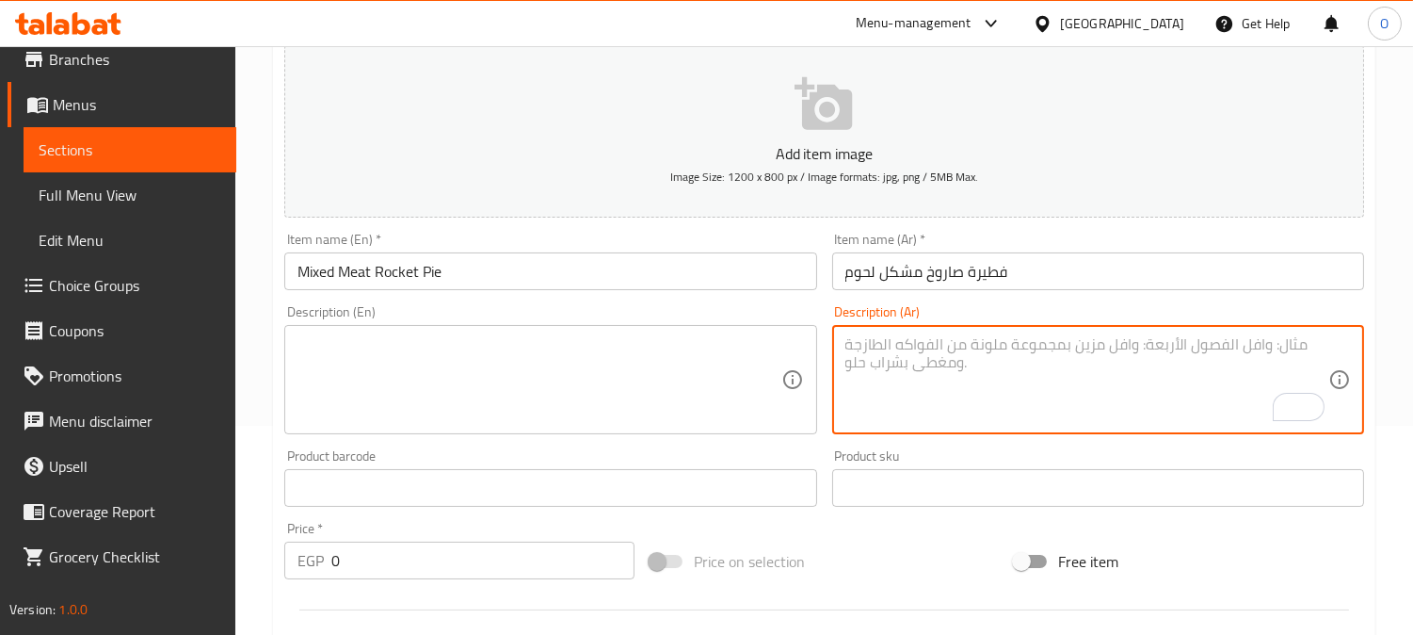
paste textarea "- بيج كولا + مايونيز"
click at [905, 350] on textarea "- بيج كولا + مايونيز" at bounding box center [1087, 379] width 483 height 89
drag, startPoint x: 910, startPoint y: 350, endPoint x: 895, endPoint y: 347, distance: 14.6
click at [895, 347] on textarea "- بيج كولا + مايونيز" at bounding box center [1087, 379] width 483 height 89
drag, startPoint x: 853, startPoint y: 347, endPoint x: 829, endPoint y: 353, distance: 25.4
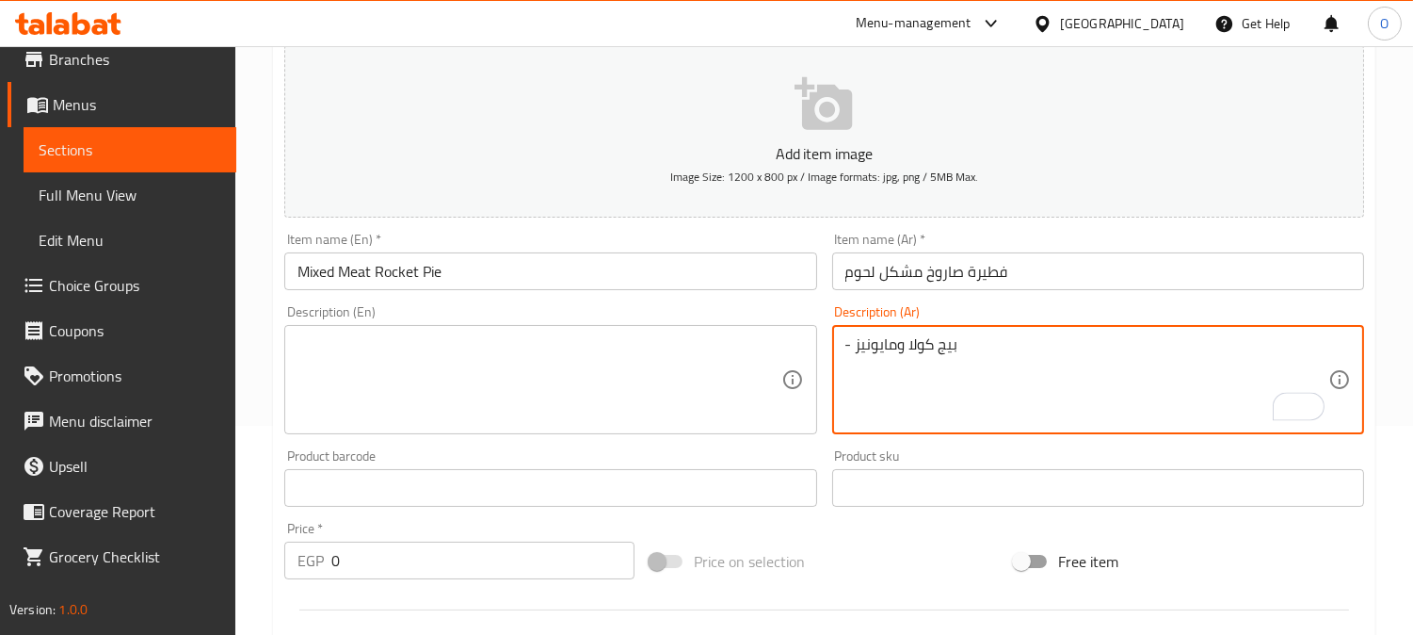
click at [829, 353] on div "Description (Ar) - بيج كولا ومايونيز Description (Ar)" at bounding box center [1098, 370] width 547 height 144
click at [928, 358] on textarea "بيج كولا ومايونيز" at bounding box center [1087, 379] width 483 height 89
type textarea "بيج كولا ومايونيز"
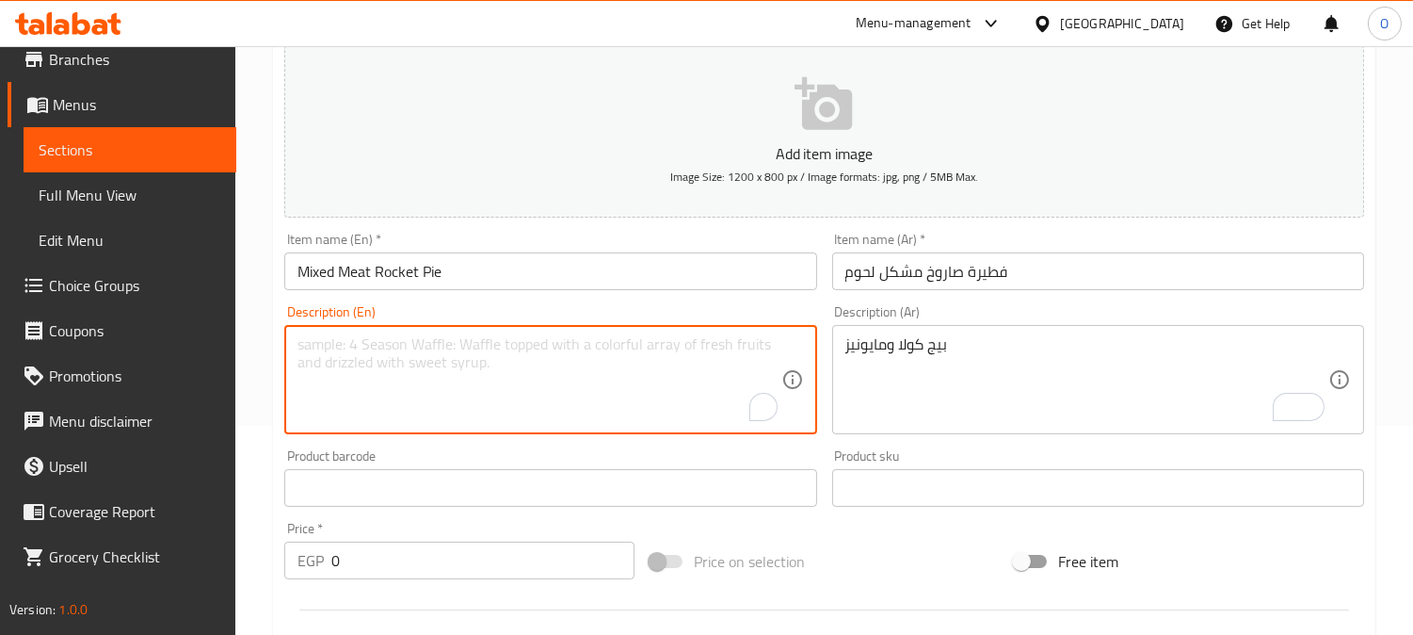
paste textarea "Big cola and mayonnaise"
type textarea "Big cola and mayonnaise"
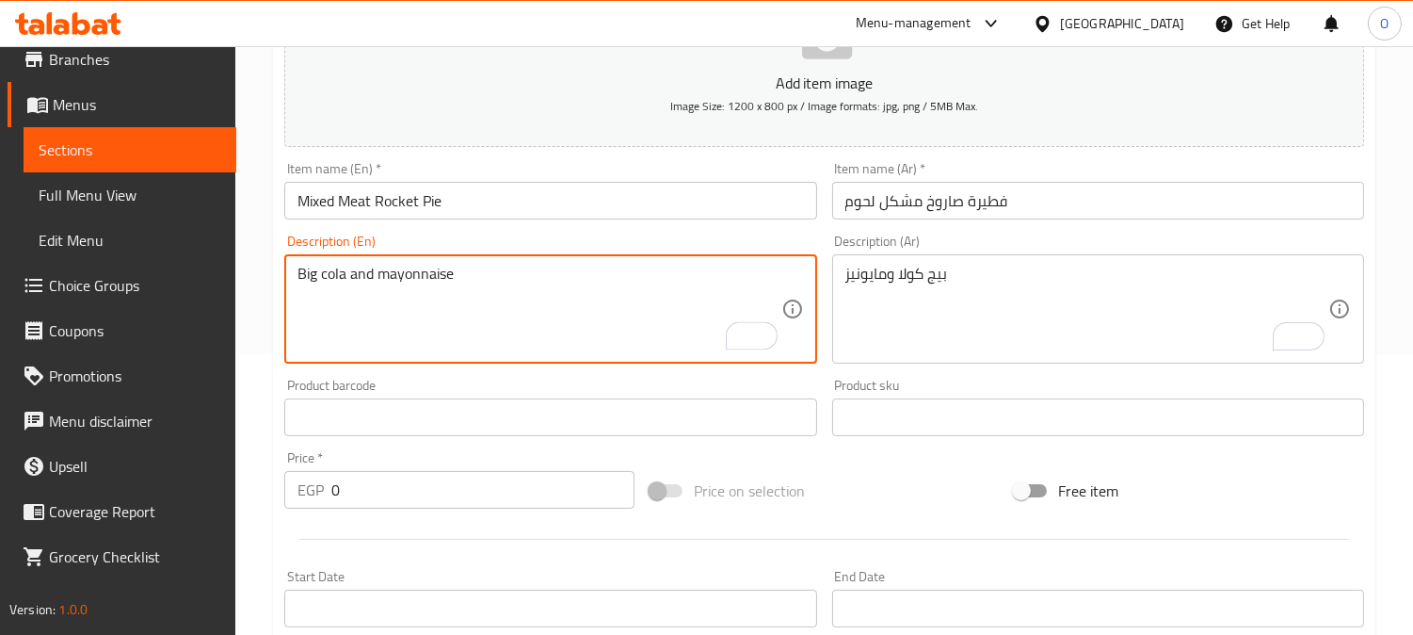
scroll to position [314, 0]
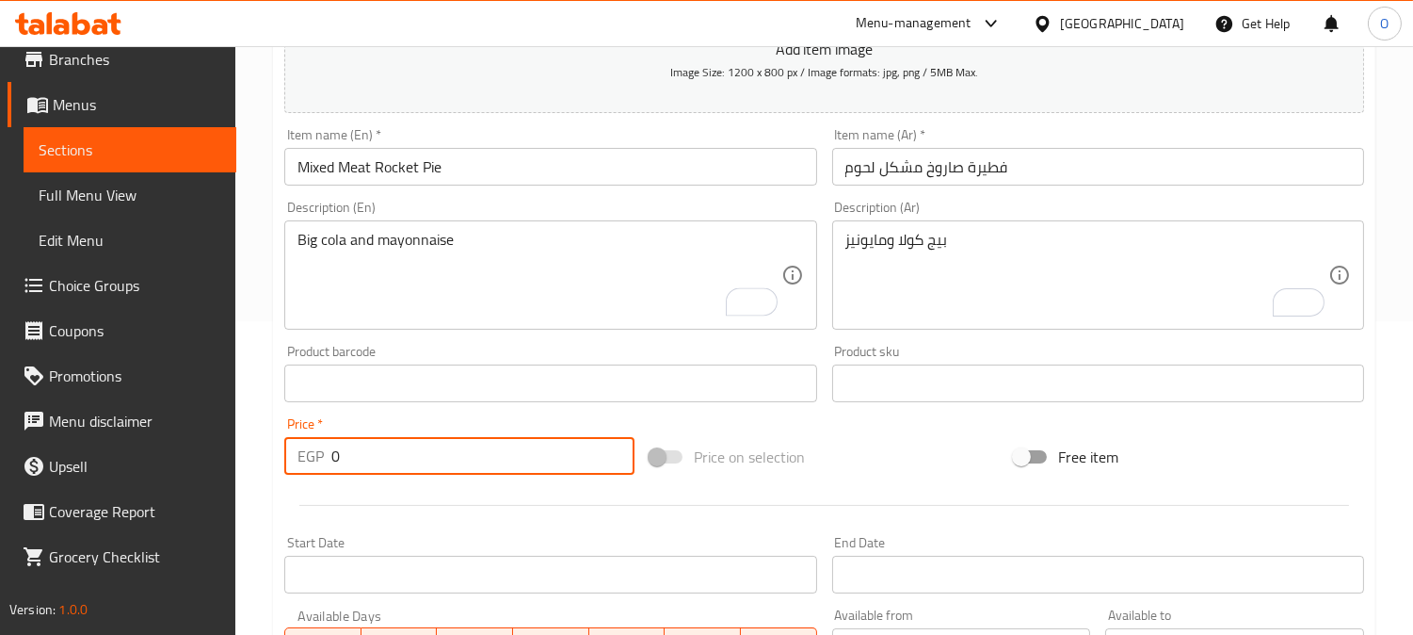
click at [335, 463] on input "0" at bounding box center [482, 456] width 303 height 38
paste input "85"
type input "85"
click at [424, 514] on div at bounding box center [824, 505] width 1095 height 46
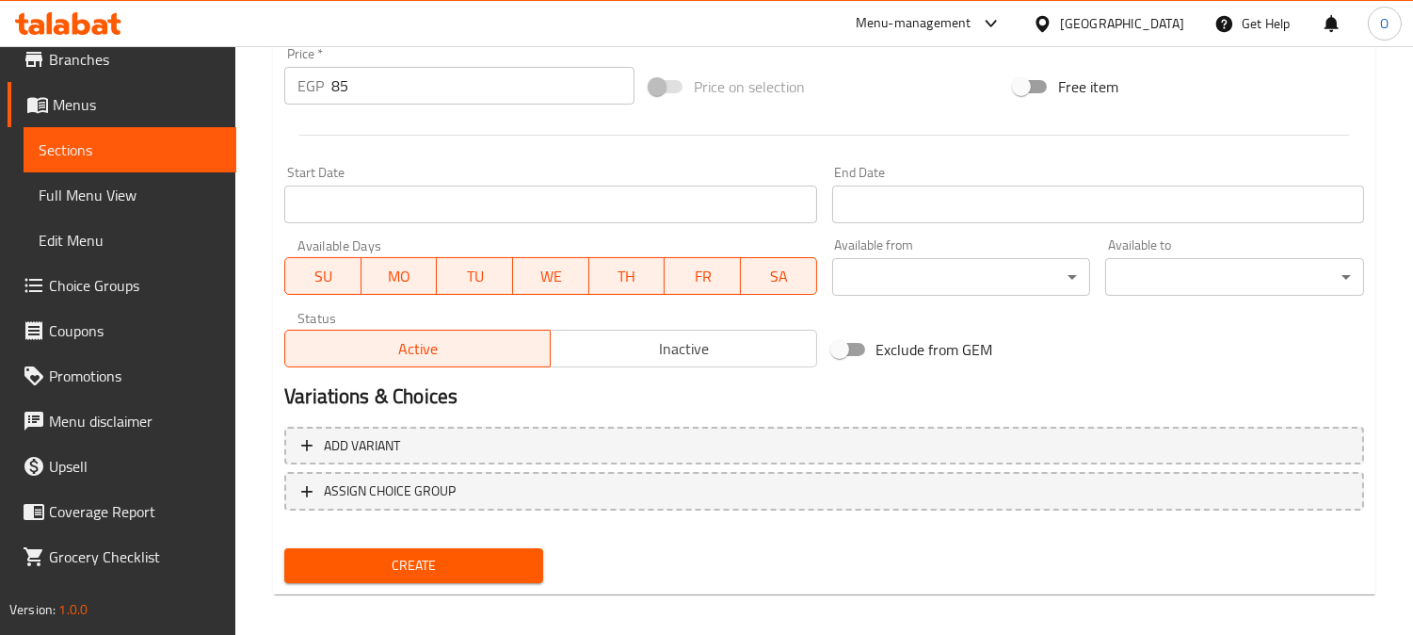
scroll to position [692, 0]
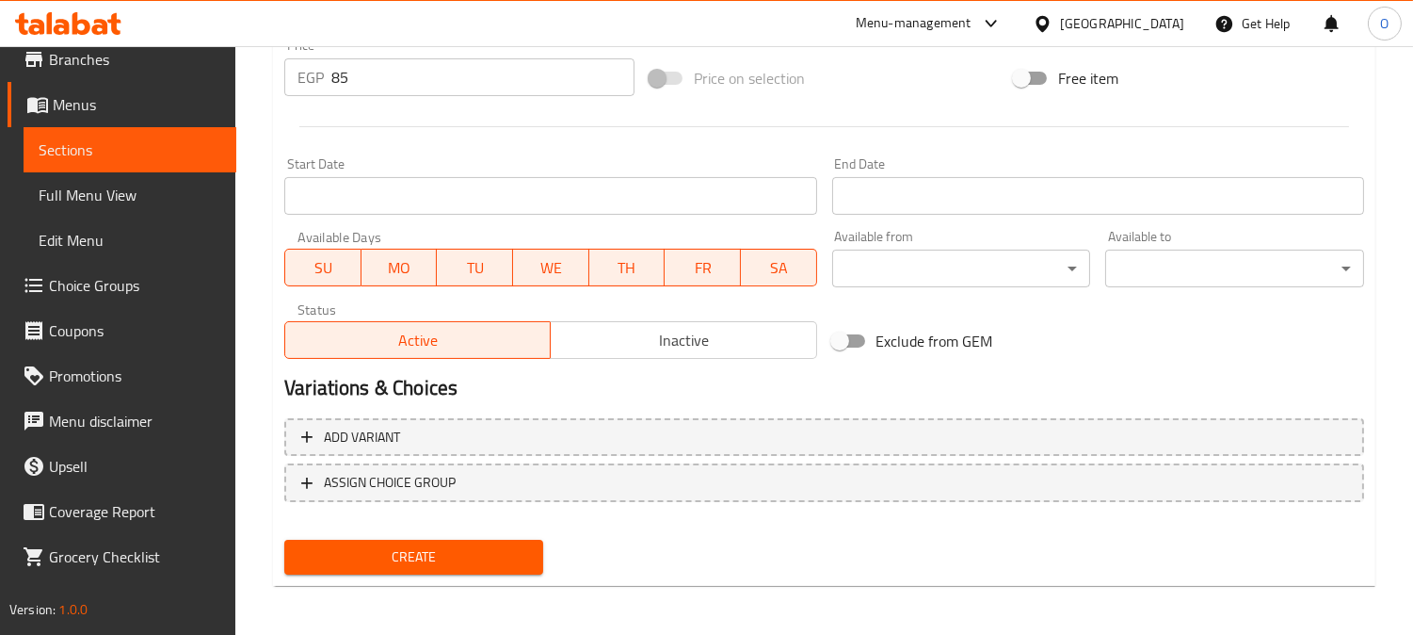
drag, startPoint x: 422, startPoint y: 554, endPoint x: 377, endPoint y: 485, distance: 82.3
click at [422, 553] on span "Create" at bounding box center [413, 557] width 229 height 24
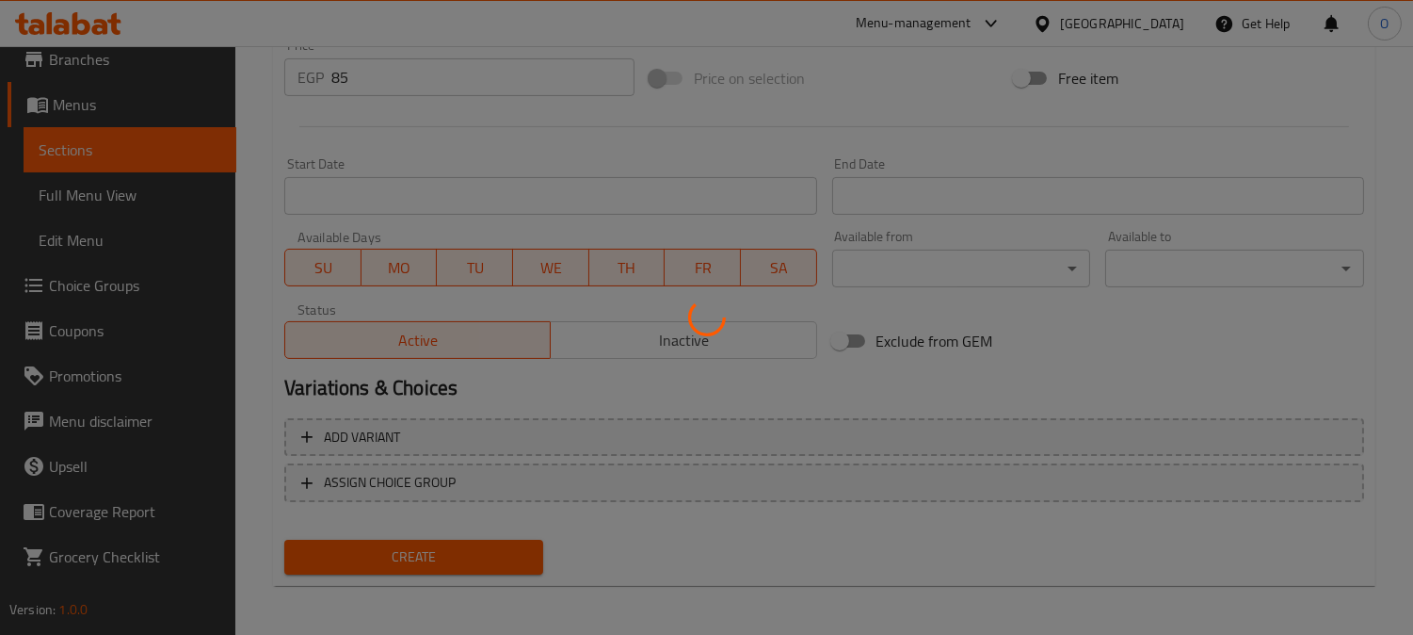
type input "0"
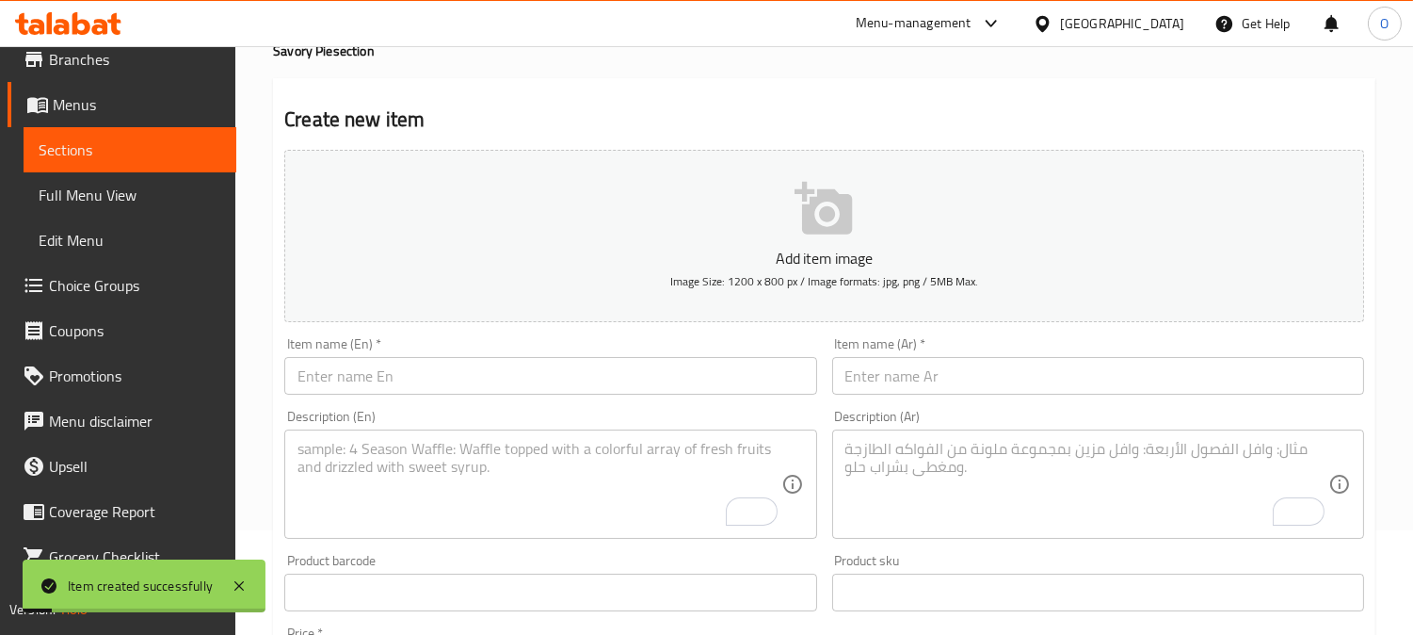
scroll to position [0, 0]
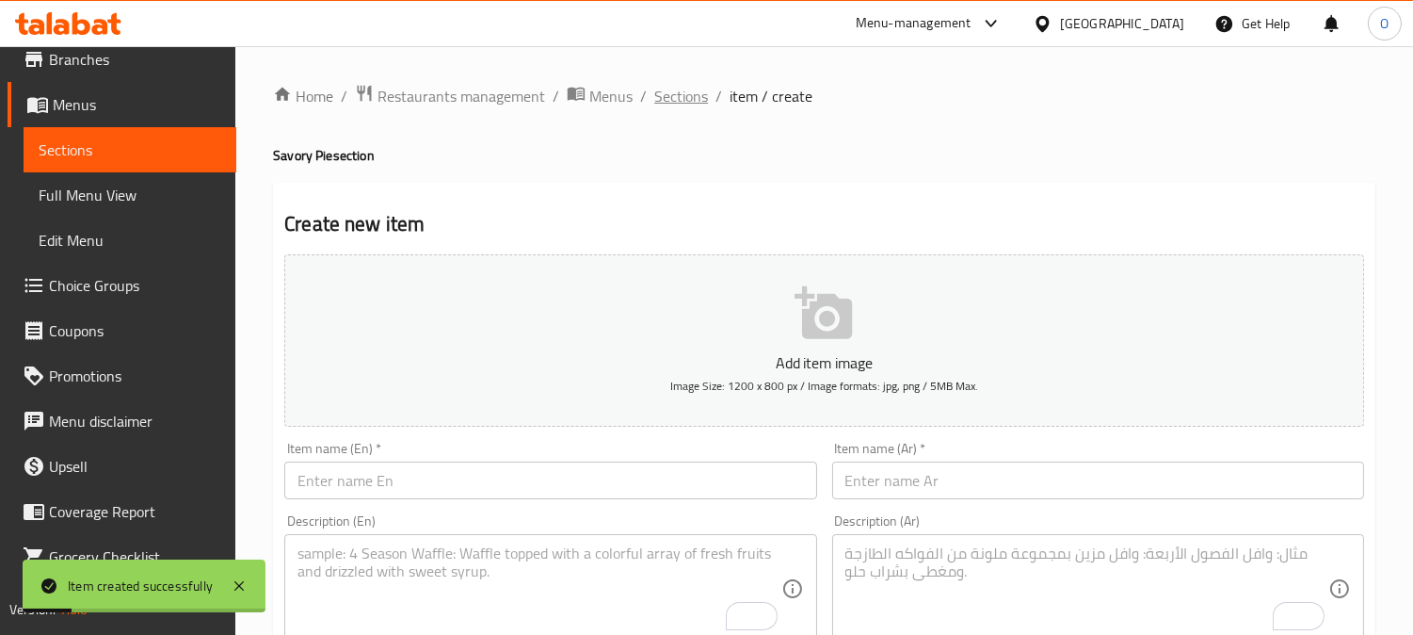
click at [689, 89] on span "Sections" at bounding box center [681, 96] width 54 height 23
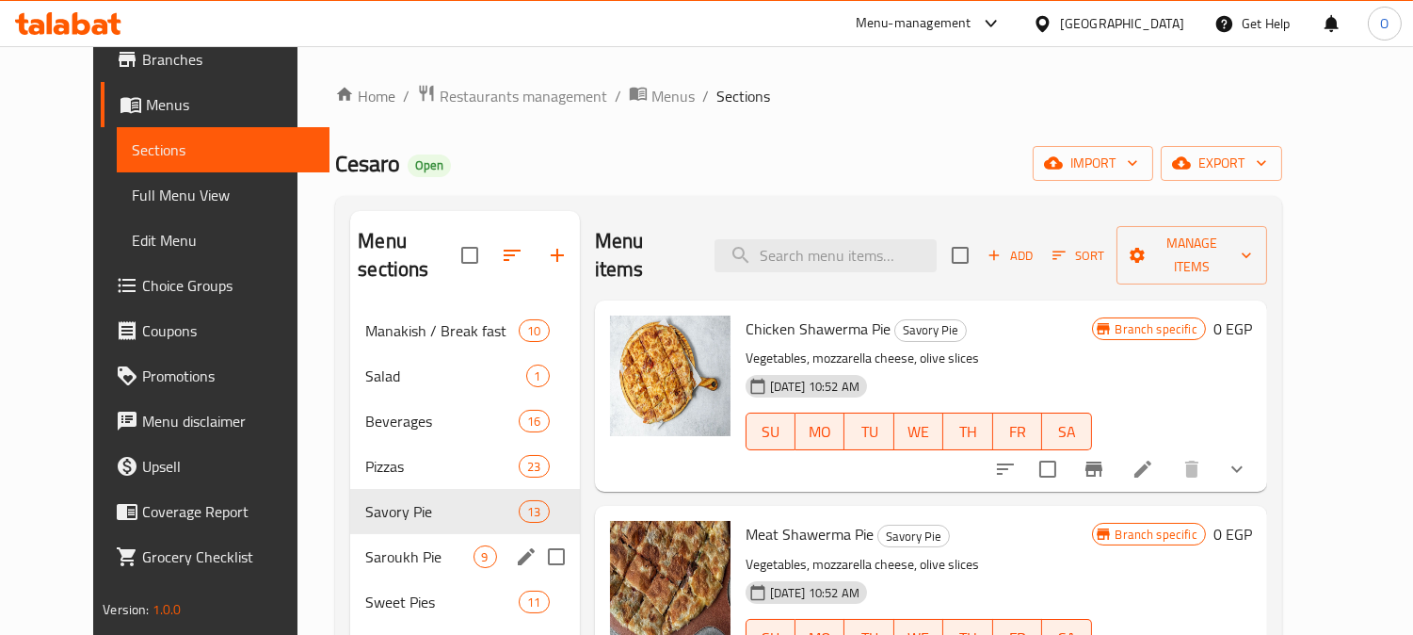
click at [350, 534] on div "Saroukh Pie 9" at bounding box center [464, 556] width 229 height 45
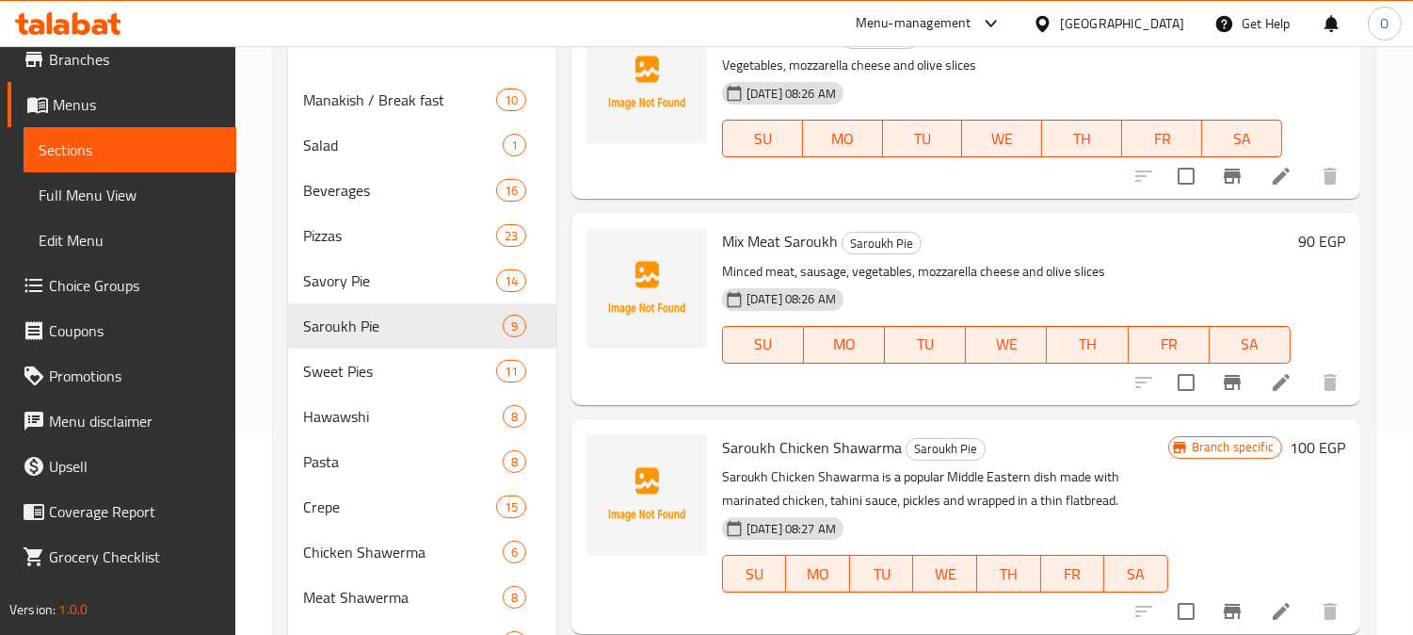
scroll to position [209, 0]
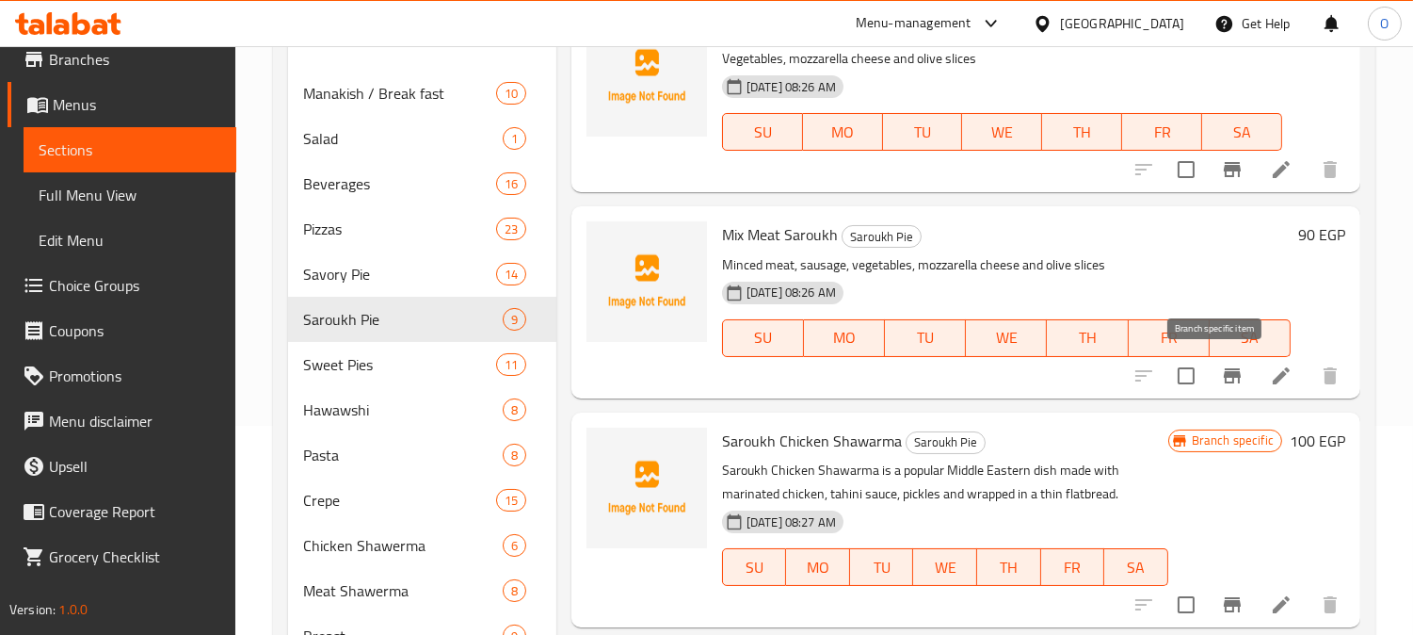
click at [1226, 374] on icon "Branch-specific-item" at bounding box center [1232, 375] width 23 height 23
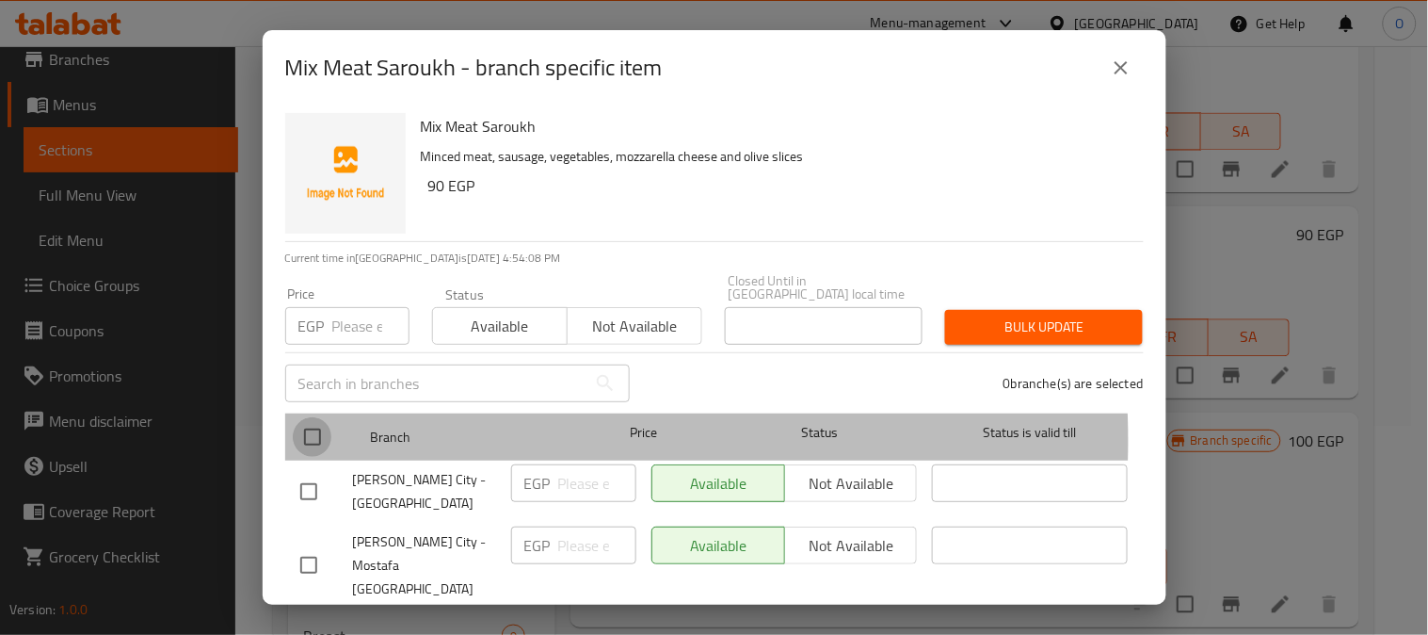
drag, startPoint x: 330, startPoint y: 427, endPoint x: 331, endPoint y: 379, distance: 47.1
click at [330, 426] on input "checkbox" at bounding box center [313, 437] width 40 height 40
checkbox input "true"
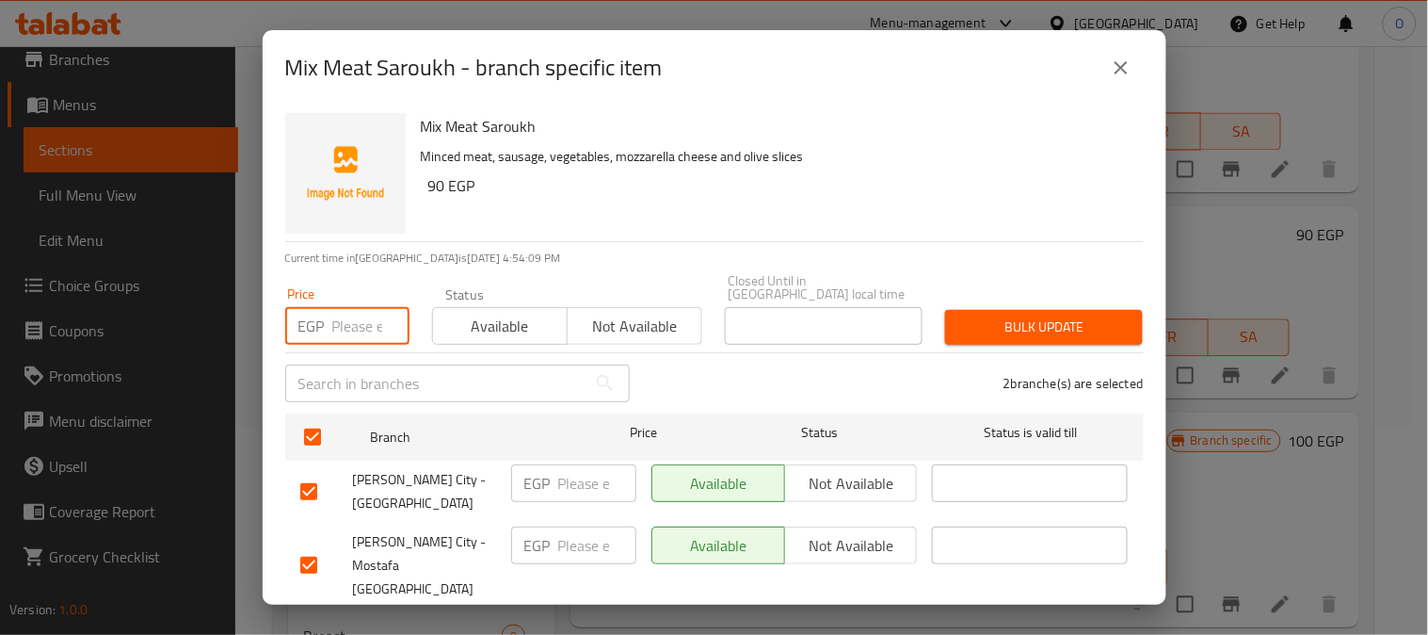
drag, startPoint x: 354, startPoint y: 278, endPoint x: 335, endPoint y: 327, distance: 52.5
click at [335, 327] on input "number" at bounding box center [370, 326] width 77 height 38
paste input "85"
type input "85"
click at [1056, 315] on span "Bulk update" at bounding box center [1044, 327] width 168 height 24
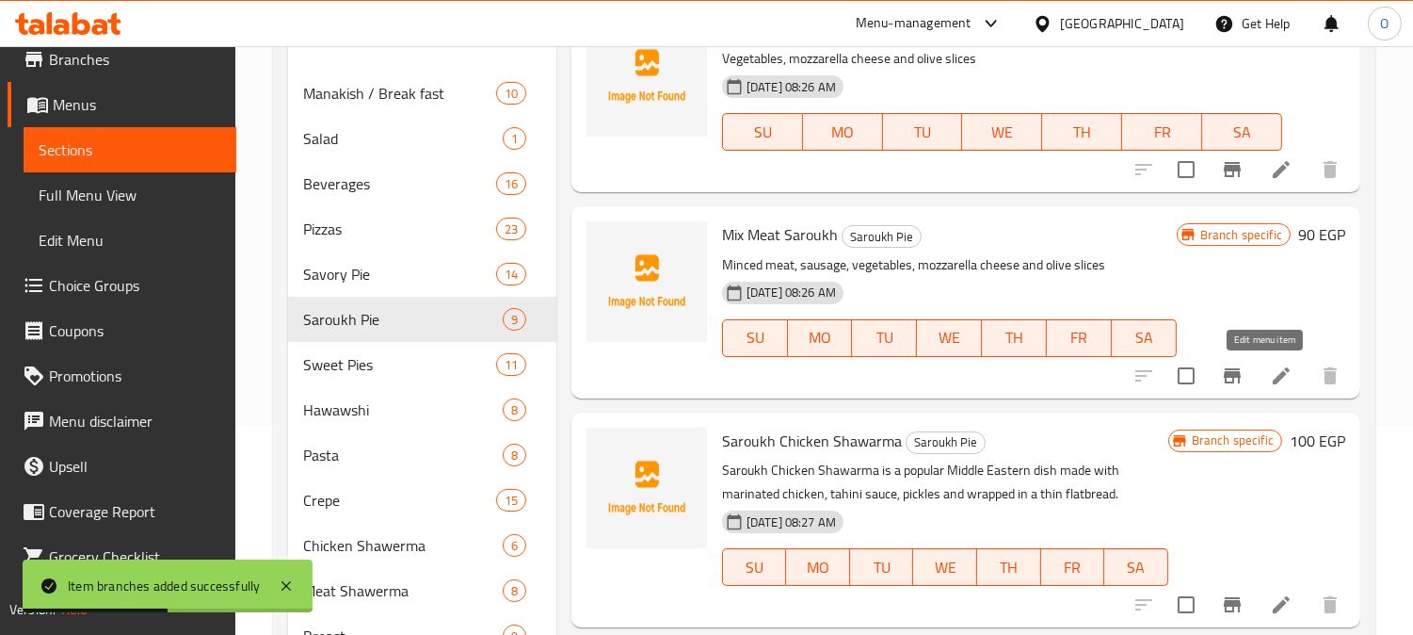
click at [1270, 364] on icon at bounding box center [1281, 375] width 23 height 23
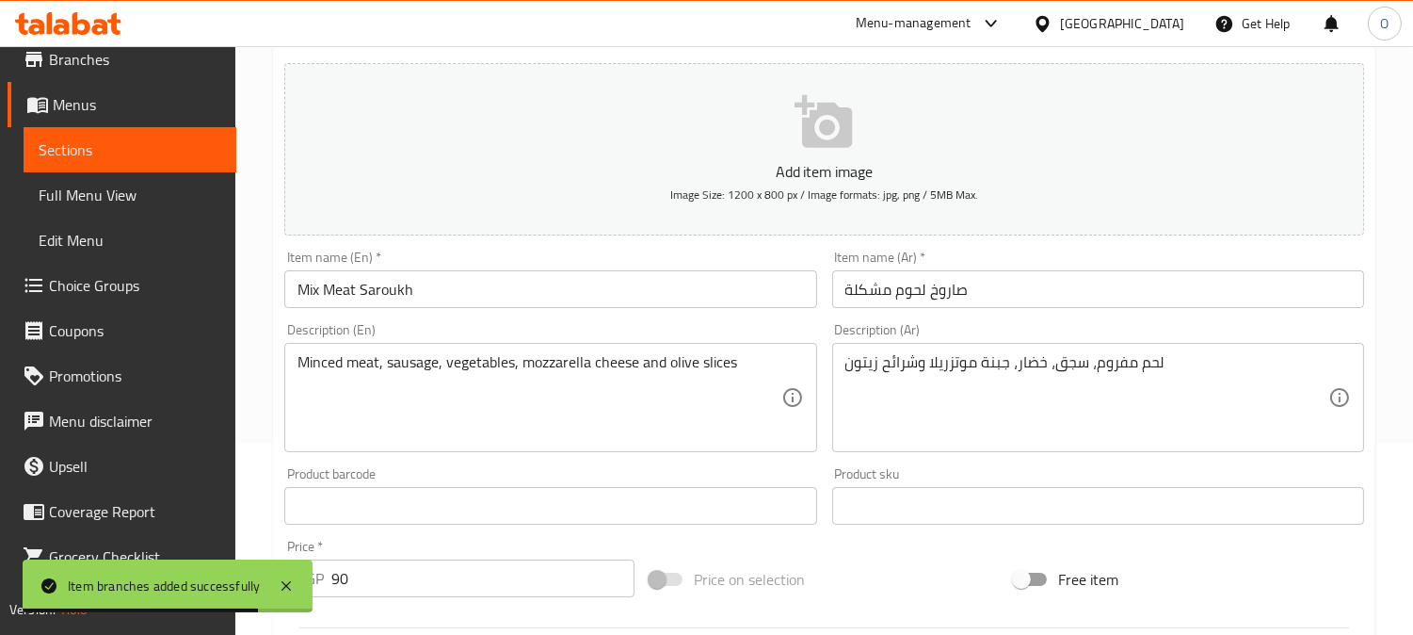
scroll to position [209, 0]
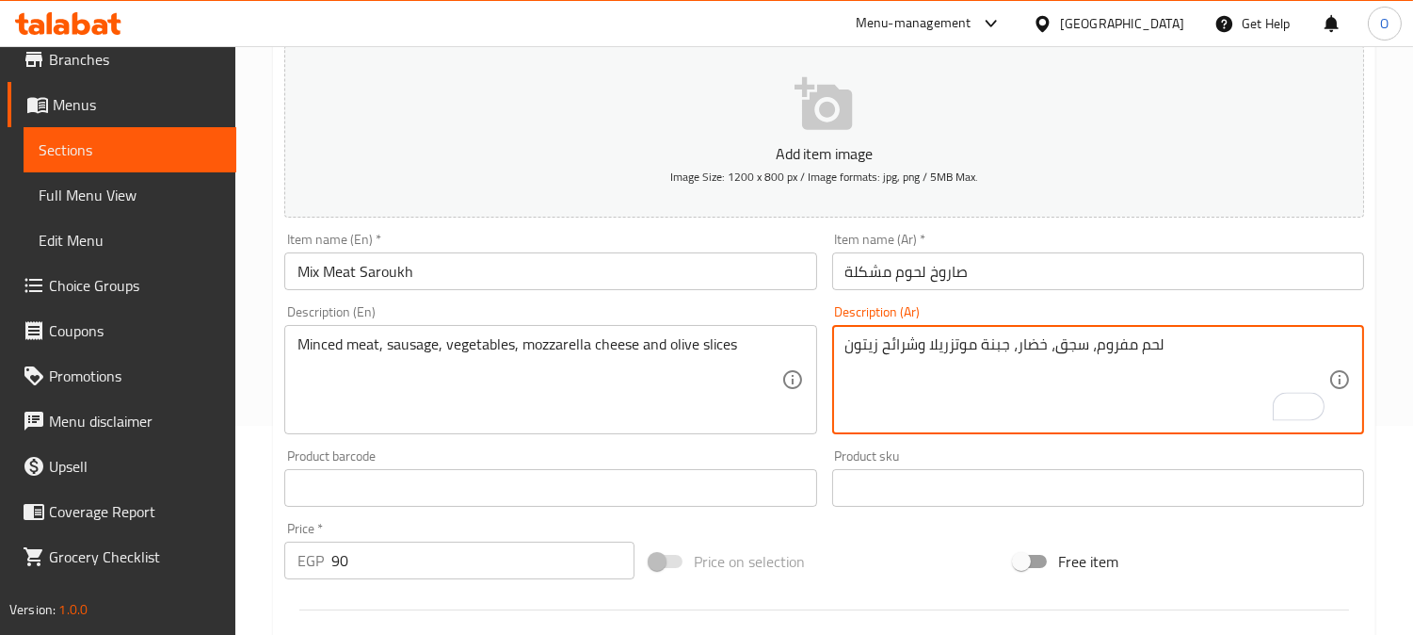
paste textarea "بيج كولا + مايونيز"
drag, startPoint x: 898, startPoint y: 369, endPoint x: 889, endPoint y: 368, distance: 9.5
click at [889, 368] on textarea "لحم مفروم، سجق، خضار، جبنة موتزريلا وشرائح زيتون بيج كولا + مايونيز" at bounding box center [1087, 379] width 483 height 89
click at [911, 379] on textarea "لحم مفروم، سجق، خضار، جبنة موتزريلا وشرائح زيتون بيج كولا ومايونيز" at bounding box center [1087, 379] width 483 height 89
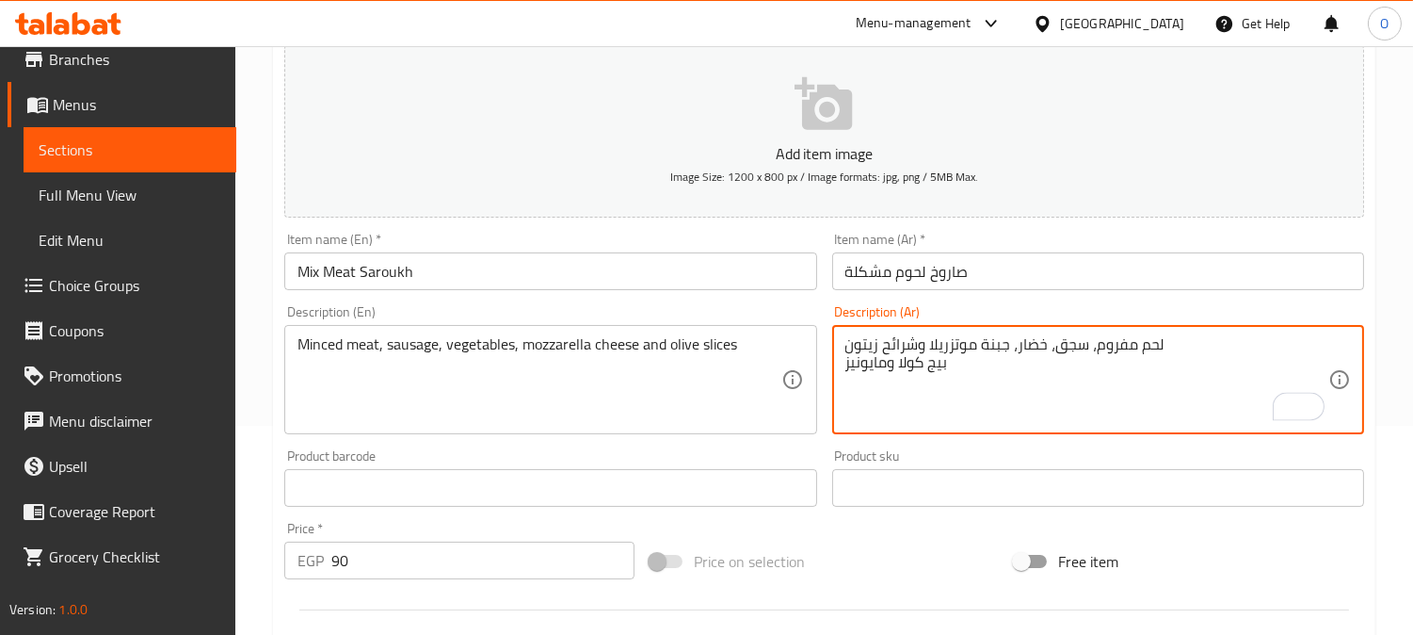
click at [911, 379] on textarea "لحم مفروم، سجق، خضار، جبنة موتزريلا وشرائح زيتون بيج كولا ومايونيز" at bounding box center [1087, 379] width 483 height 89
type textarea "لحم مفروم، سجق، خضار، جبنة موتزريلا وشرائح زيتون بيج كولا ومايونيز"
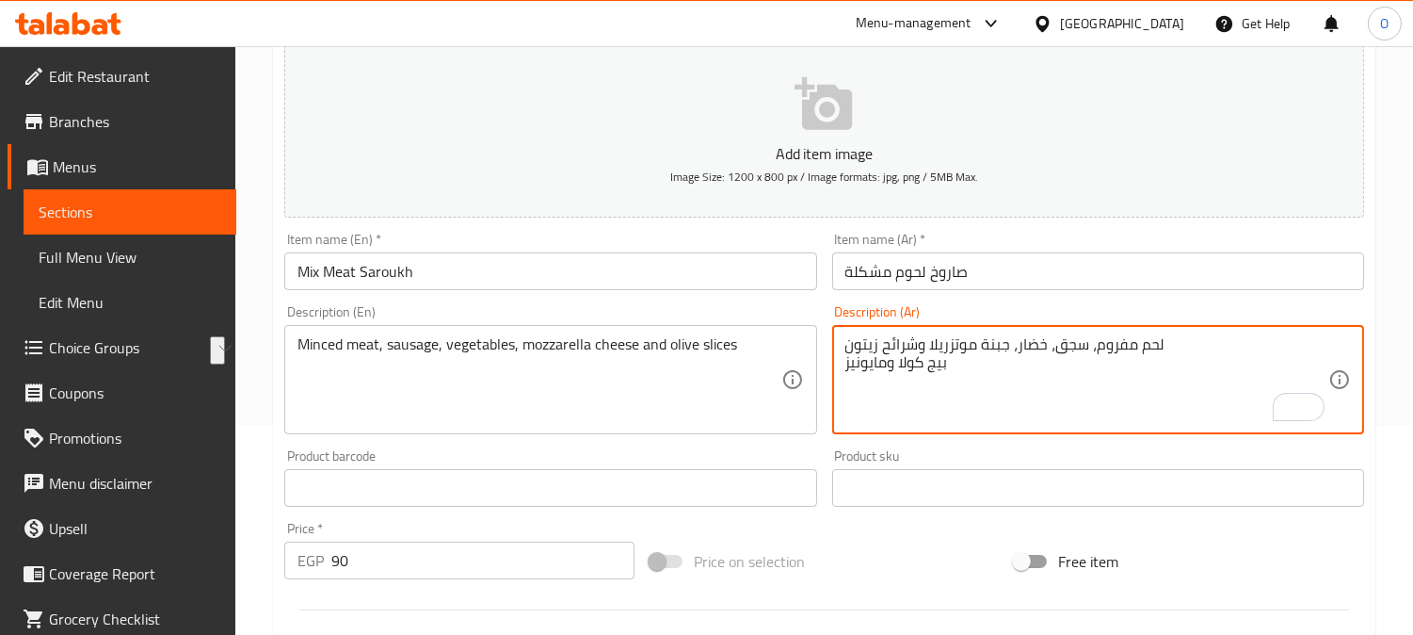
scroll to position [62, 0]
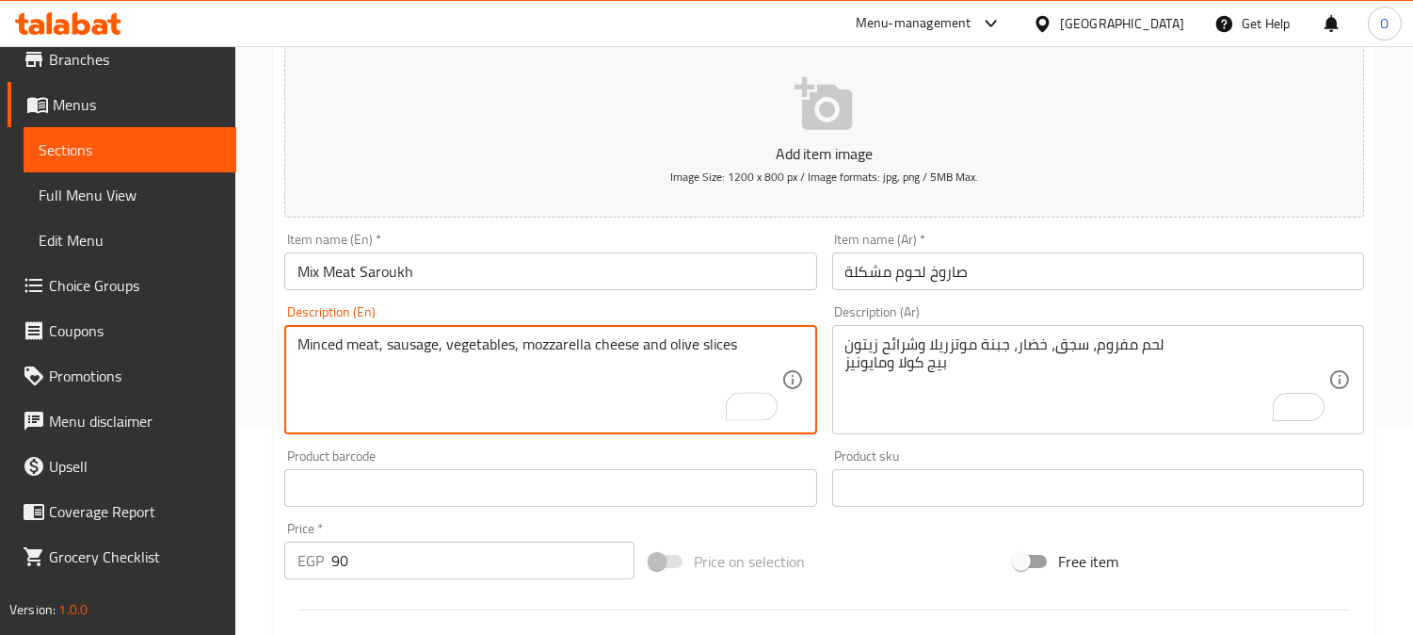
paste textarea "Big cola and mayonnaise"
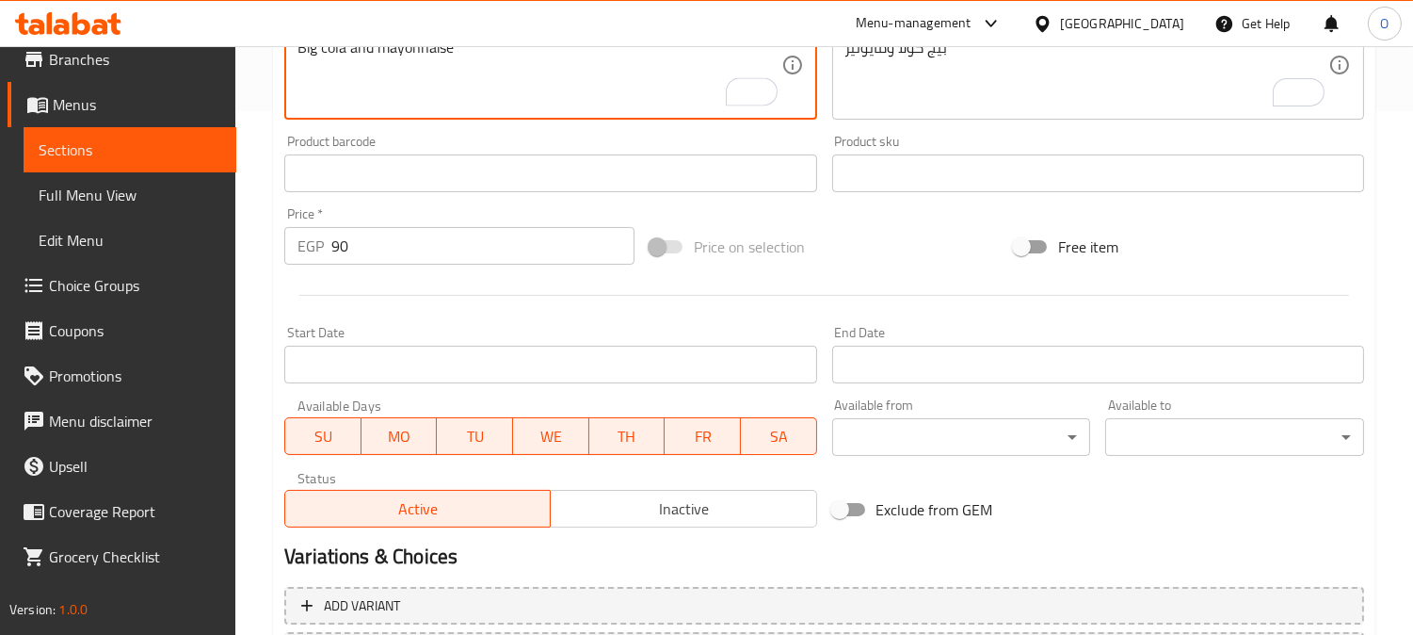
scroll to position [692, 0]
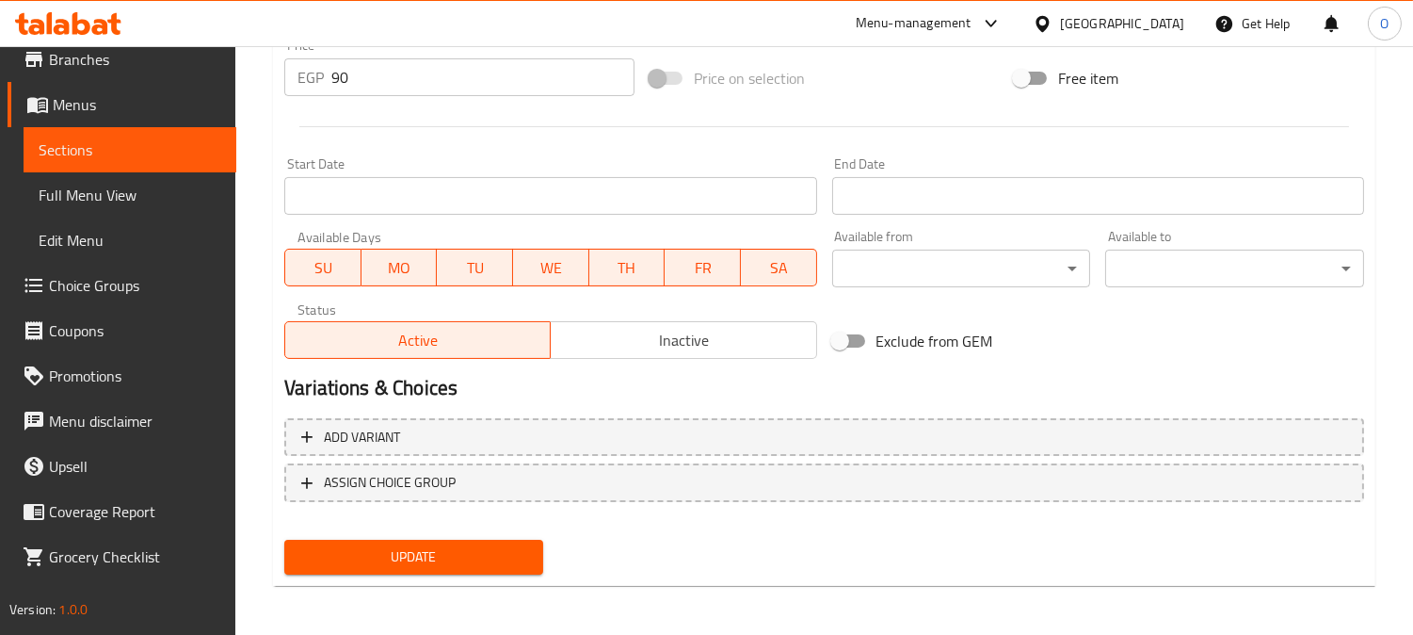
type textarea "Minced meat, sausage, vegetables, mozzarella cheese and olive slices Big cola a…"
click at [431, 547] on span "Update" at bounding box center [413, 557] width 229 height 24
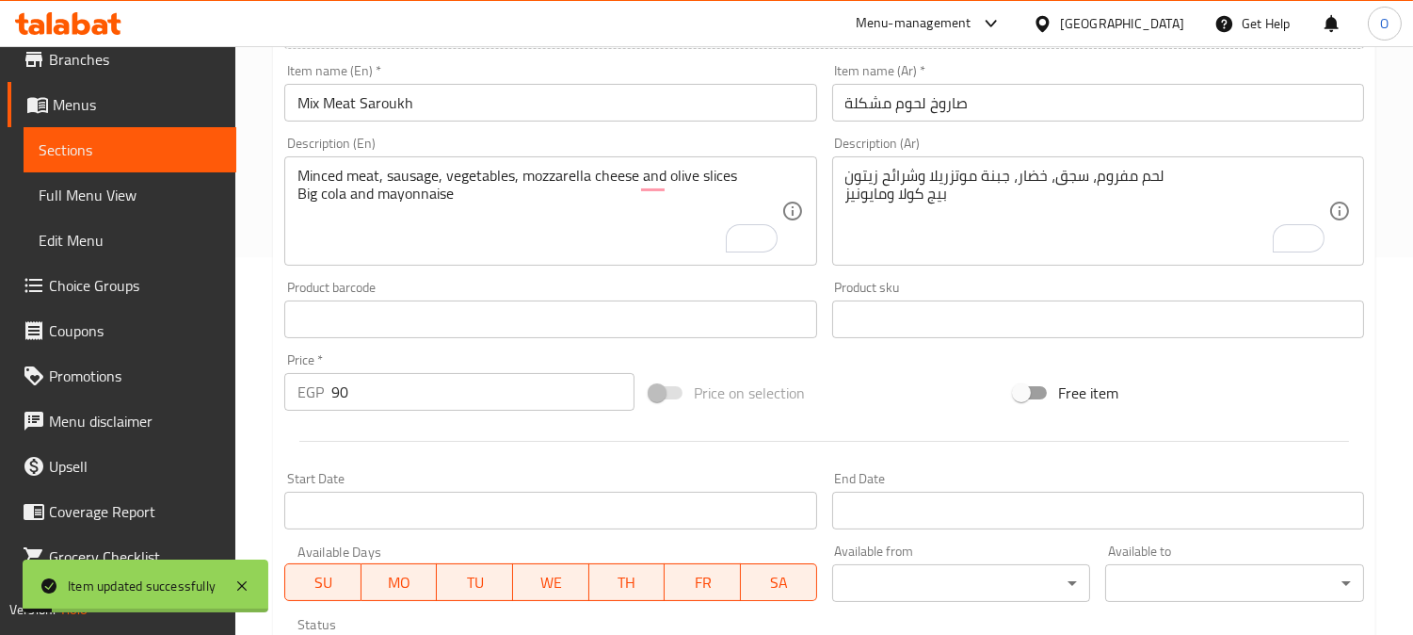
scroll to position [0, 0]
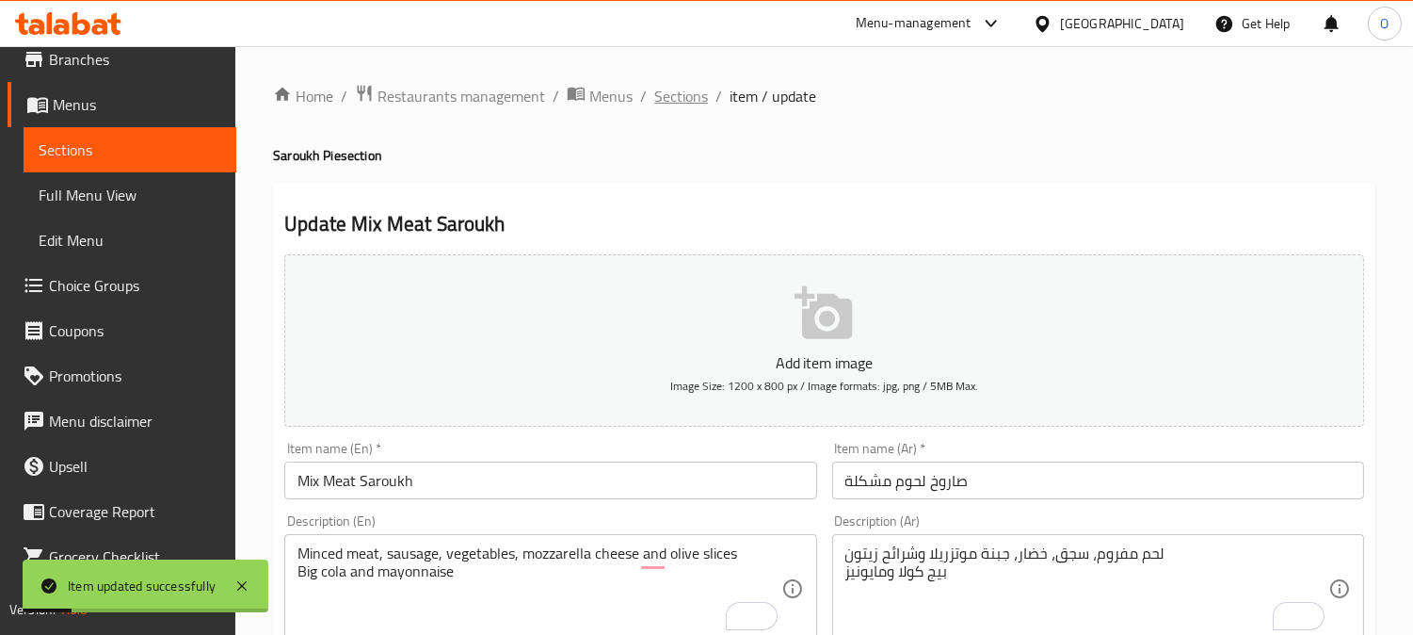
click at [671, 102] on span "Sections" at bounding box center [681, 96] width 54 height 23
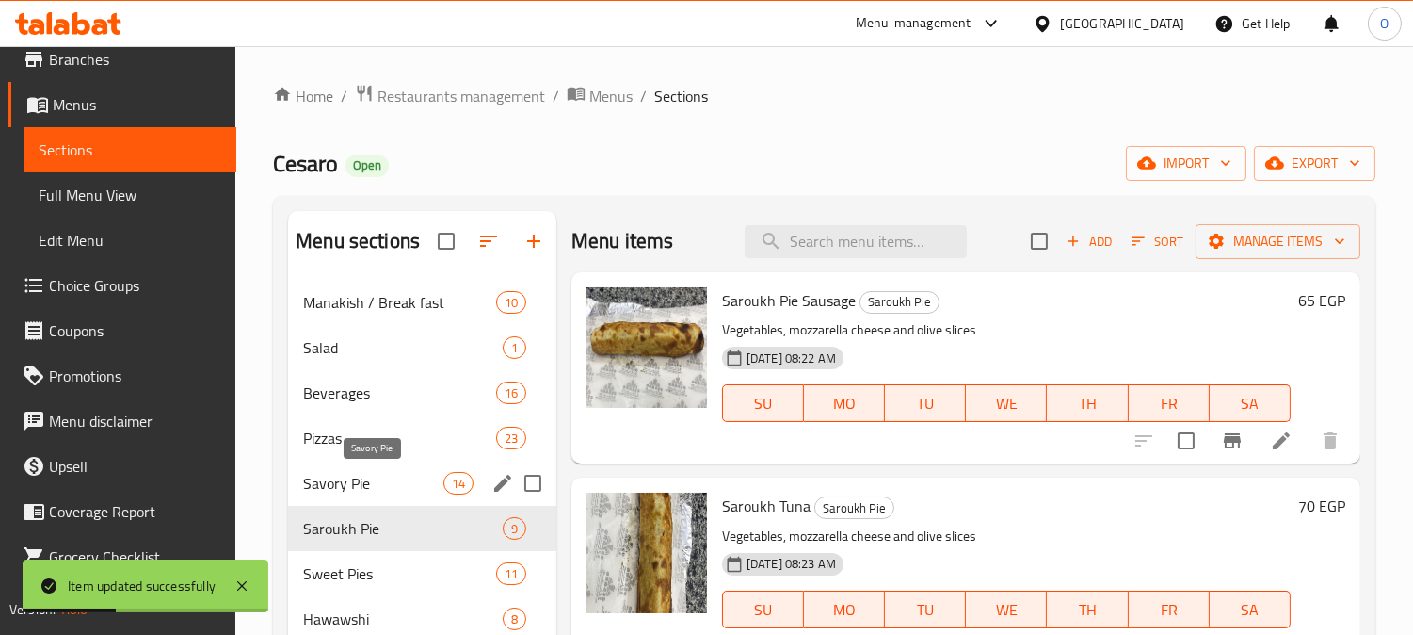
click at [354, 482] on span "Savory Pie" at bounding box center [372, 483] width 139 height 23
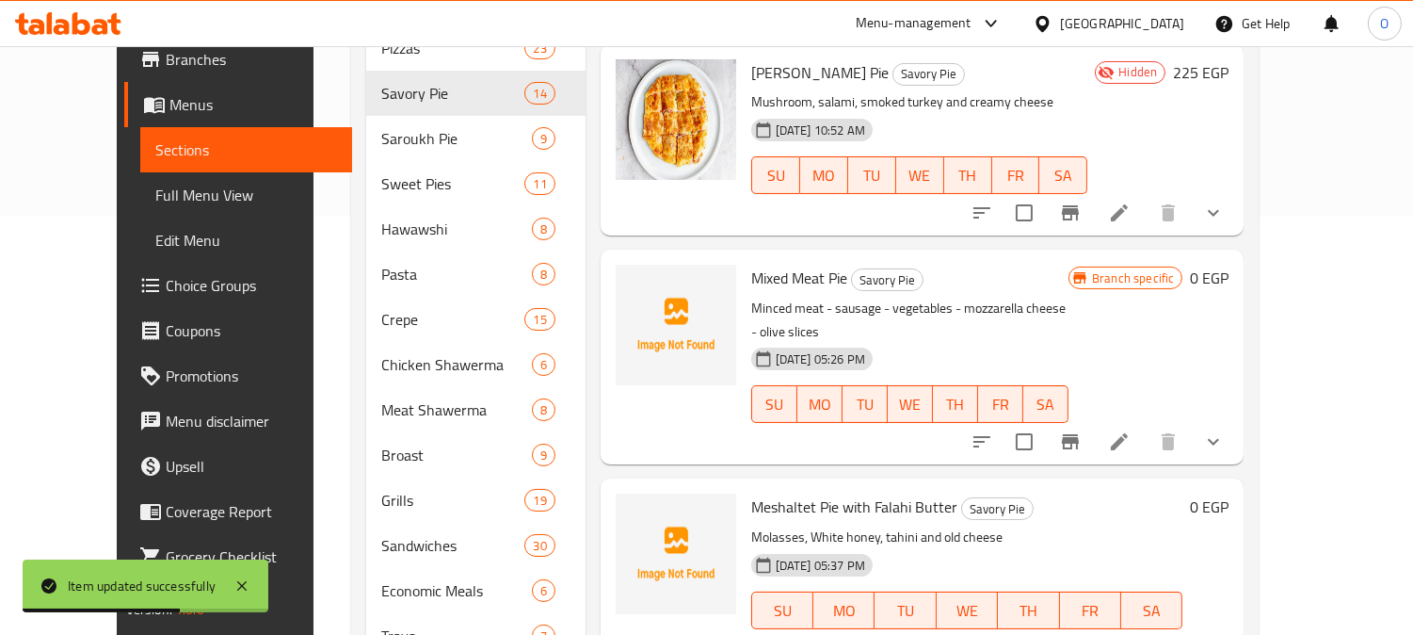
scroll to position [608, 0]
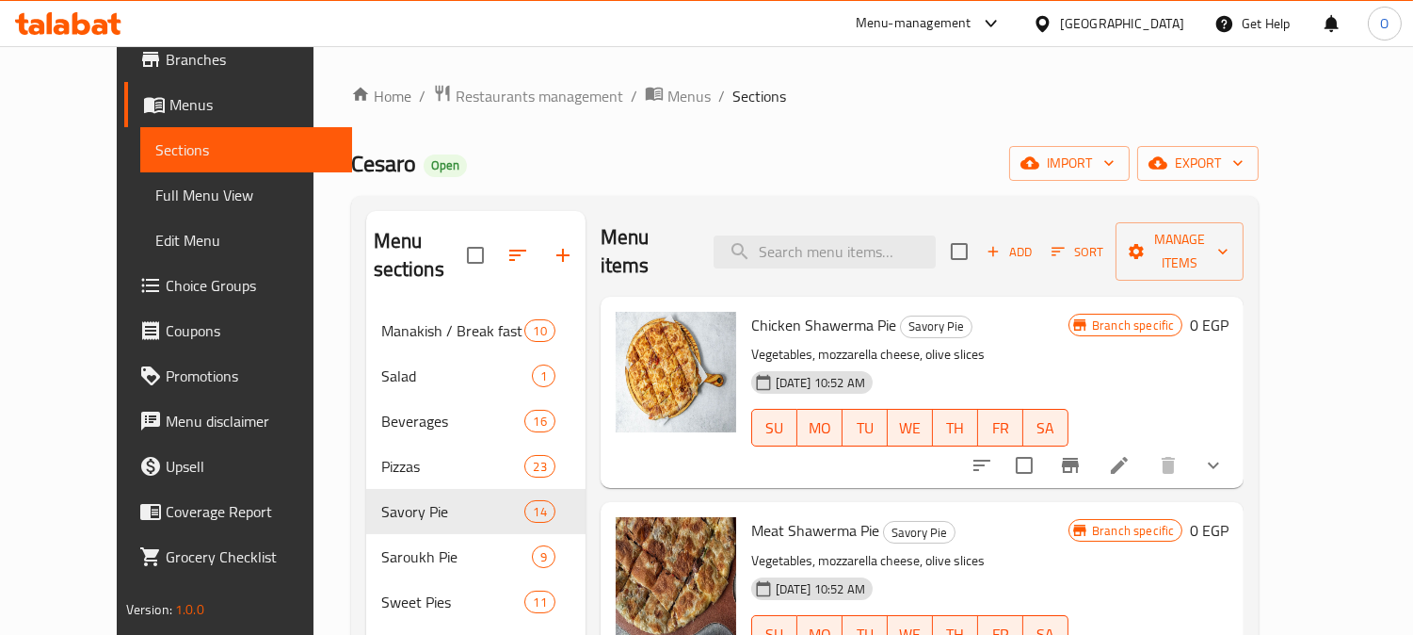
scroll to position [0, 0]
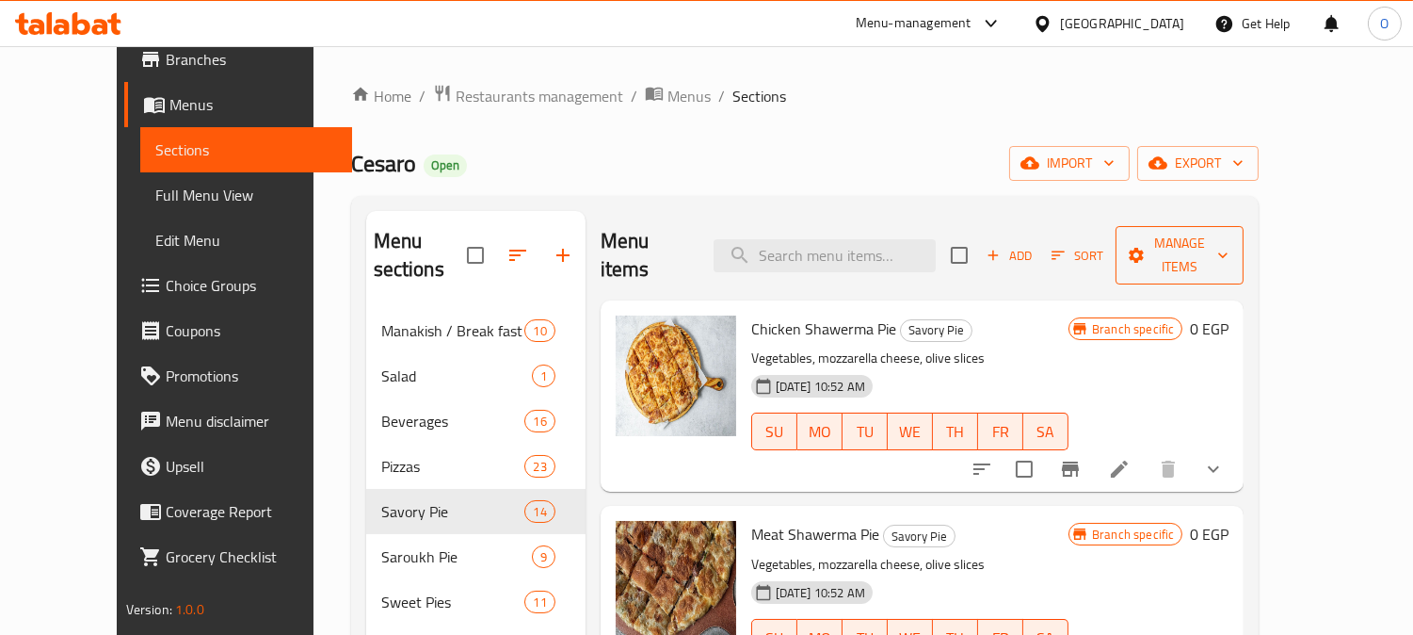
click at [1229, 249] on span "Manage items" at bounding box center [1180, 255] width 98 height 47
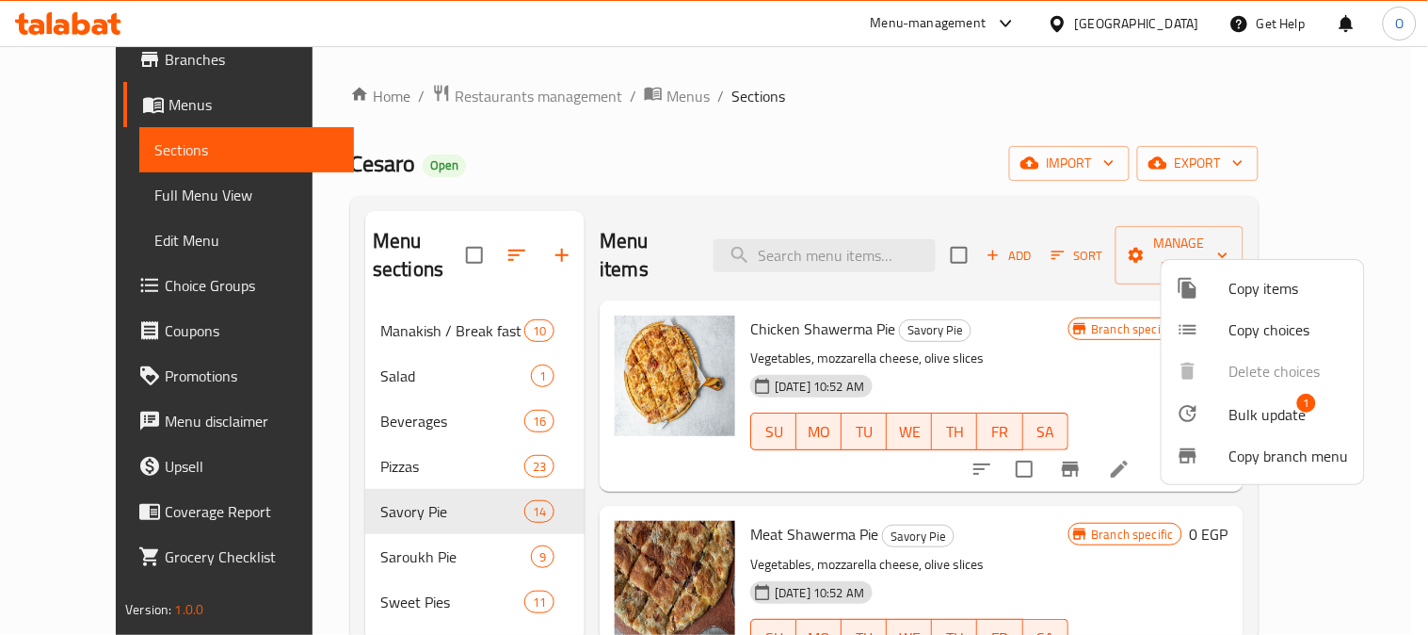
click at [1240, 419] on span "Bulk update" at bounding box center [1268, 414] width 77 height 23
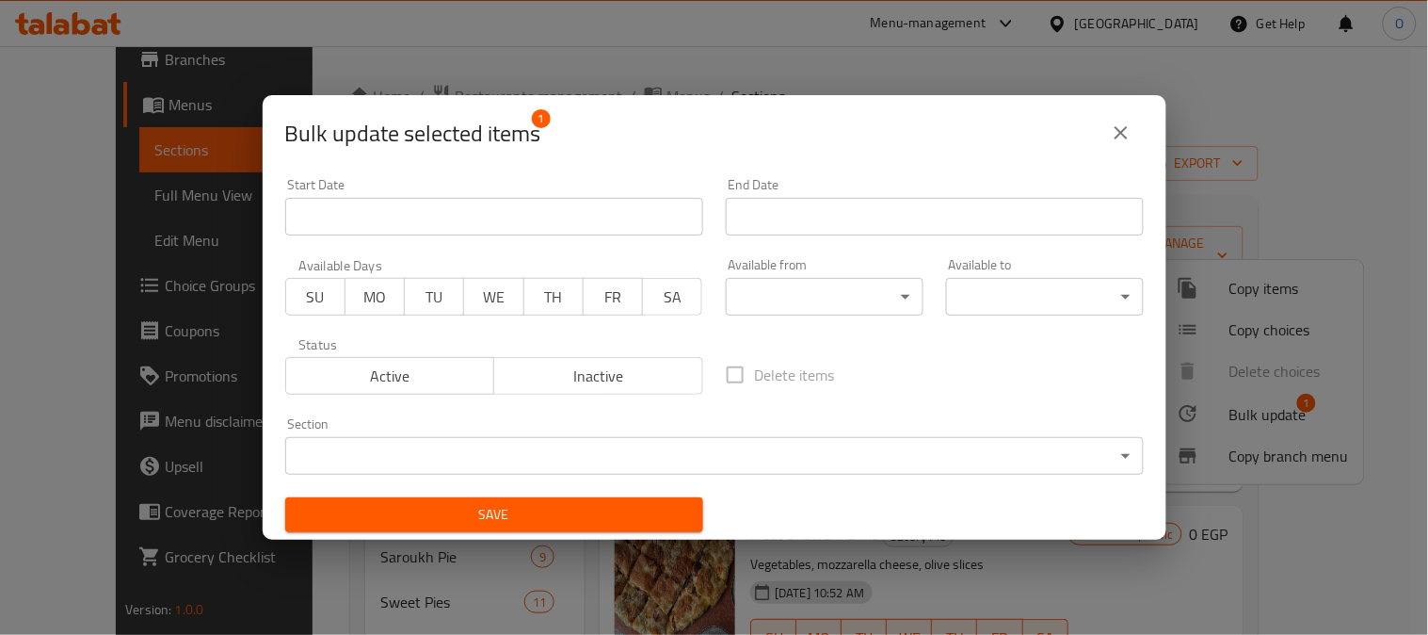
click at [565, 389] on span "Inactive" at bounding box center [599, 376] width 194 height 27
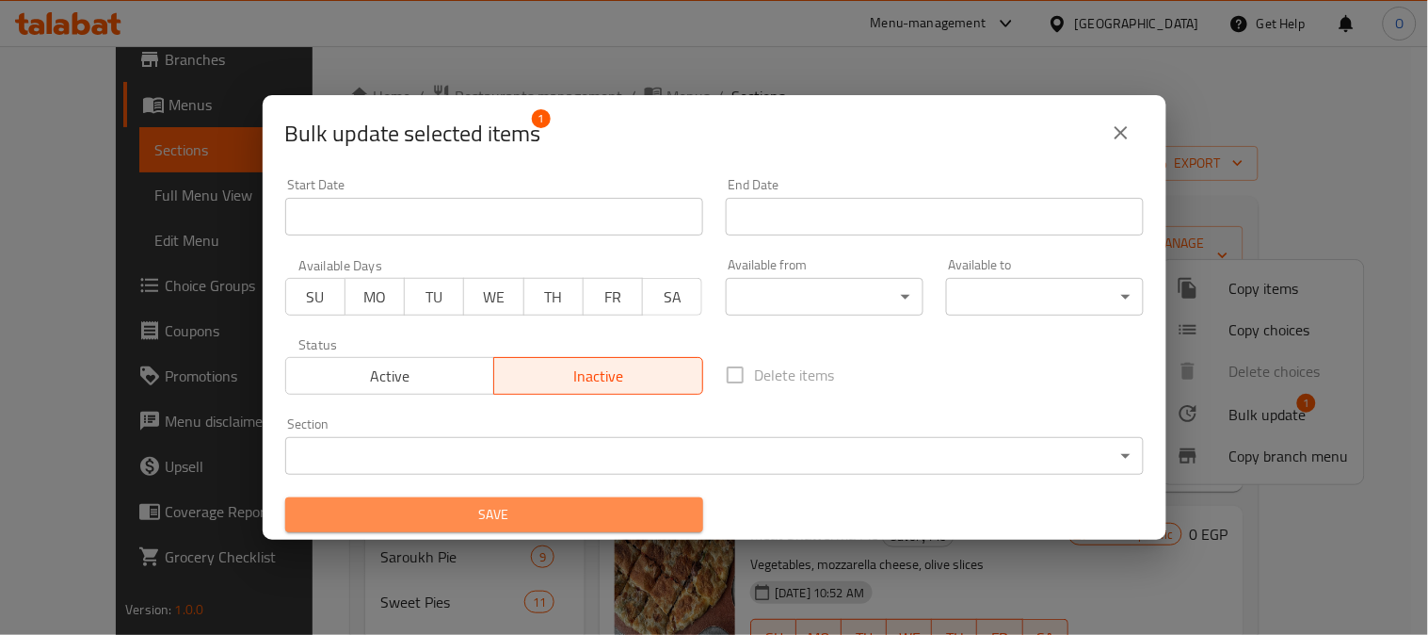
click at [532, 509] on span "Save" at bounding box center [494, 515] width 388 height 24
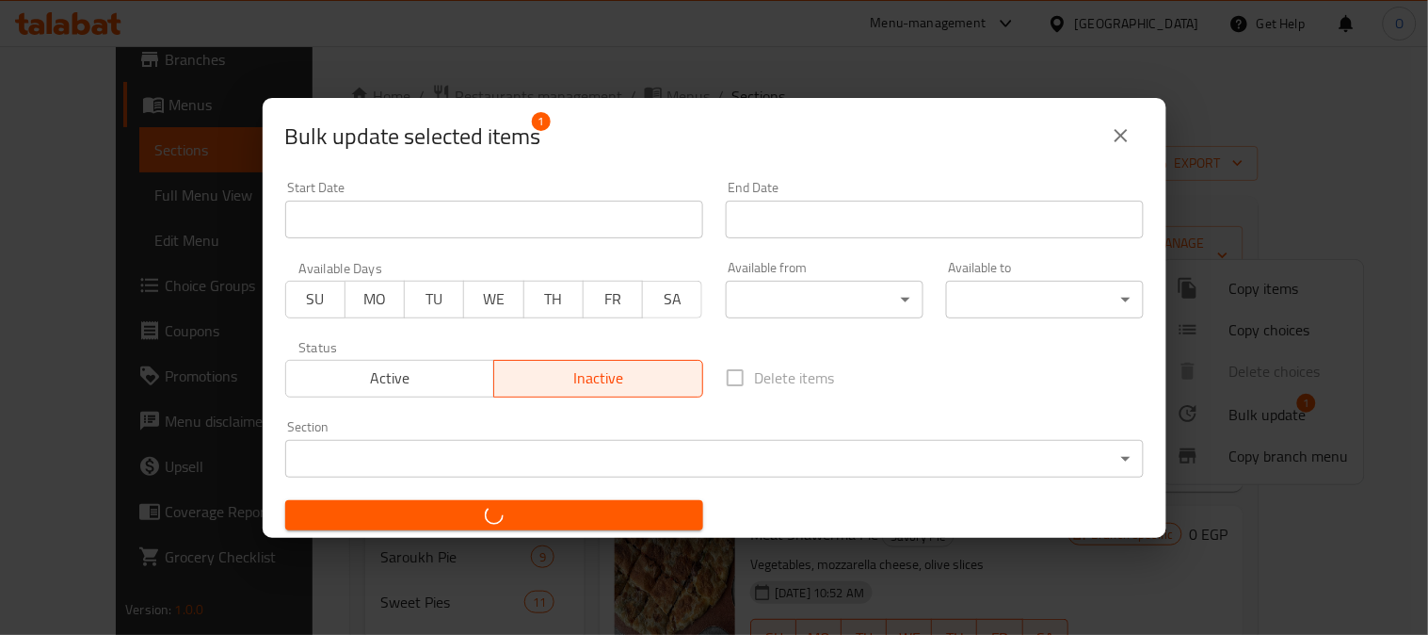
checkbox input "false"
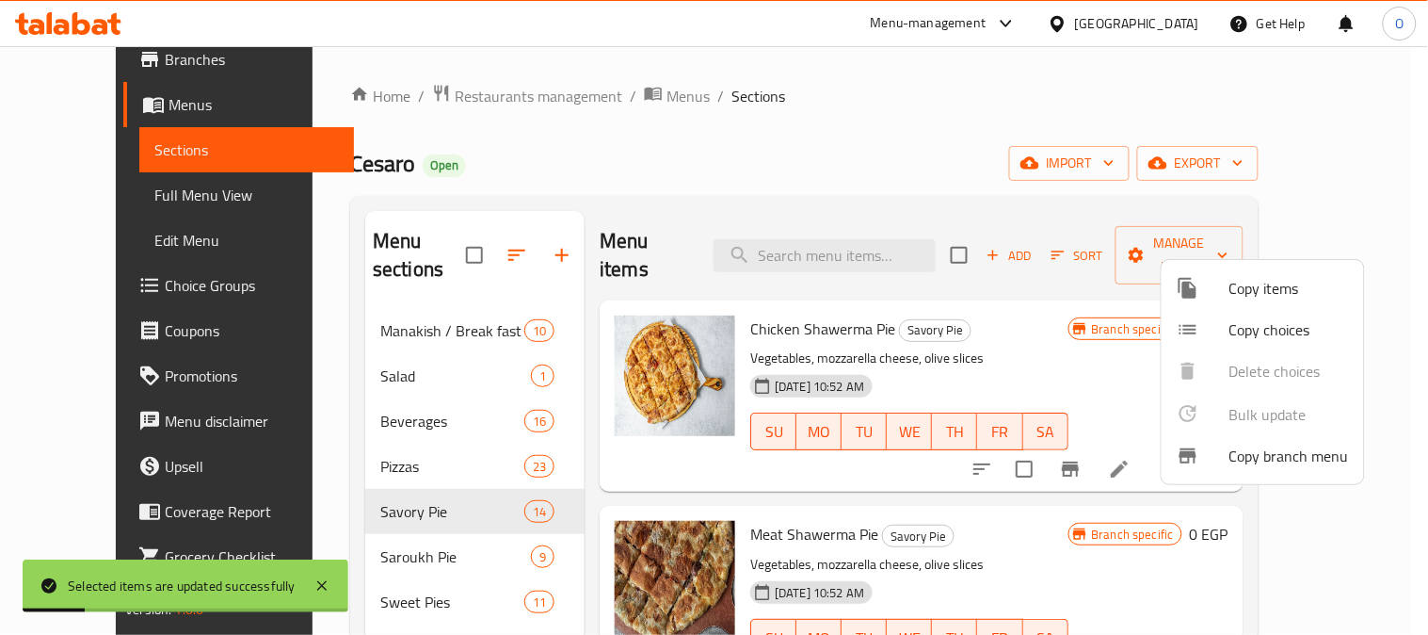
click at [363, 443] on div at bounding box center [714, 317] width 1428 height 635
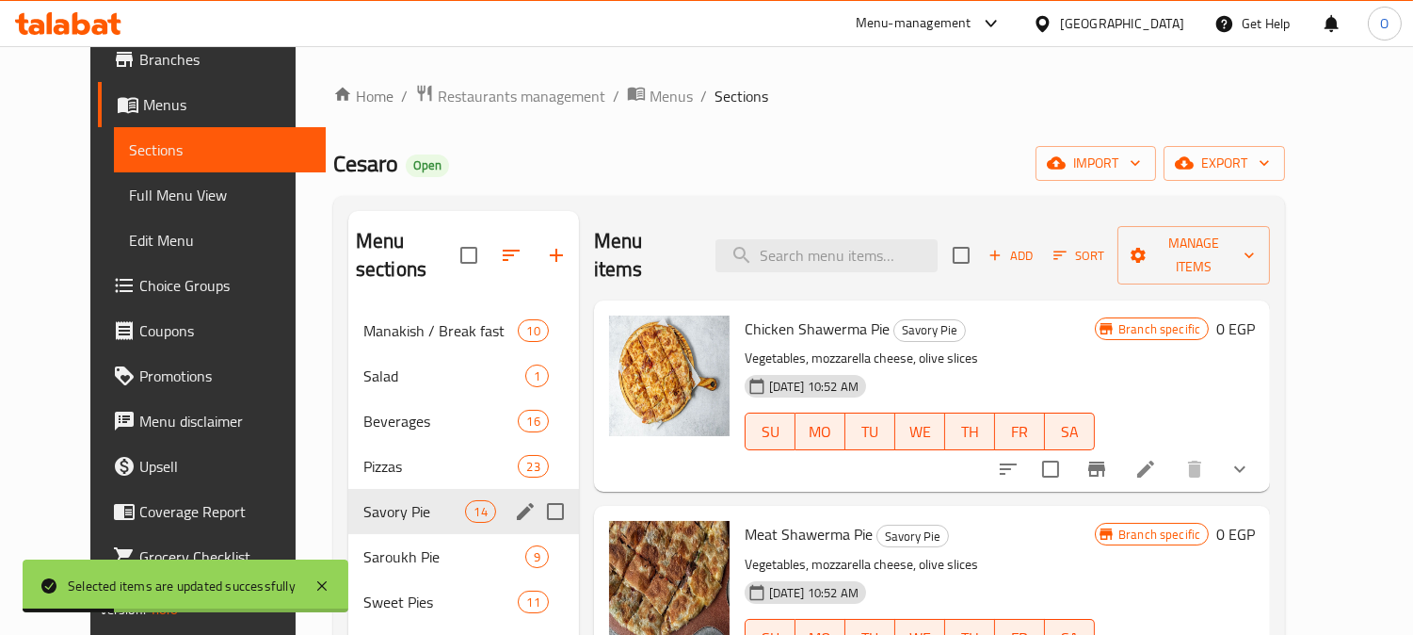
click at [353, 497] on div "Savory Pie 14" at bounding box center [463, 511] width 231 height 45
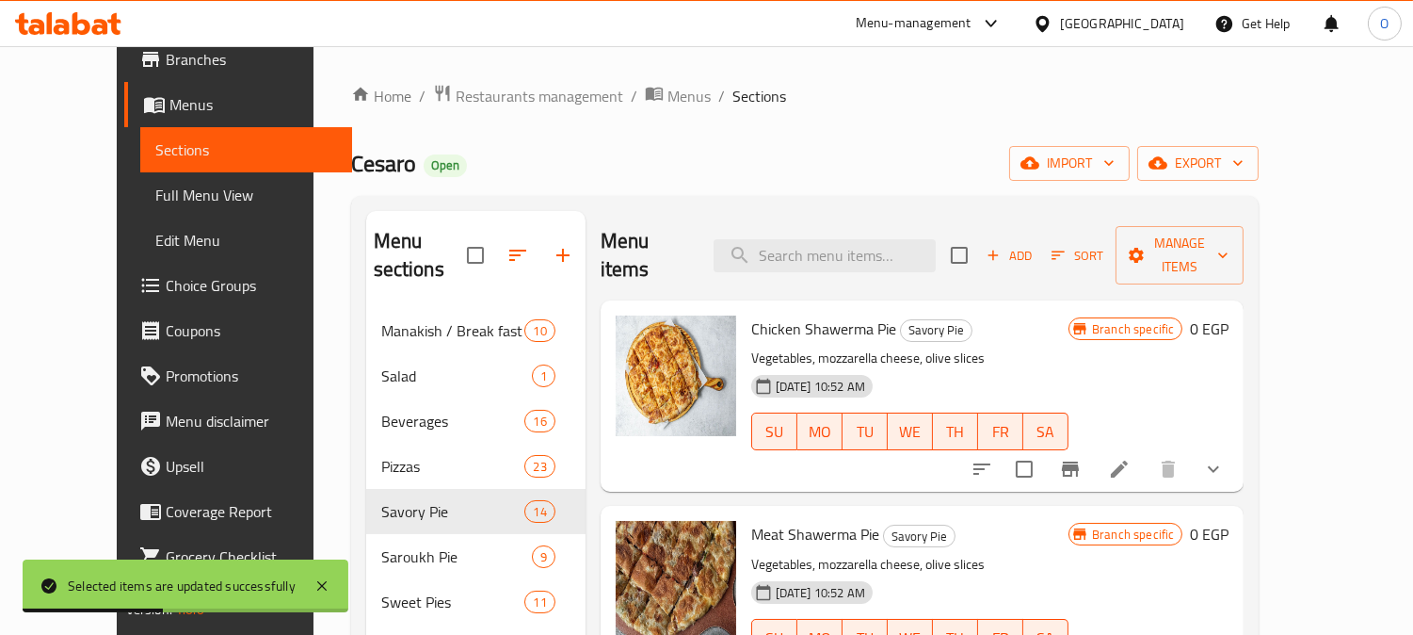
click at [985, 166] on div "[PERSON_NAME] Open import export" at bounding box center [805, 163] width 909 height 35
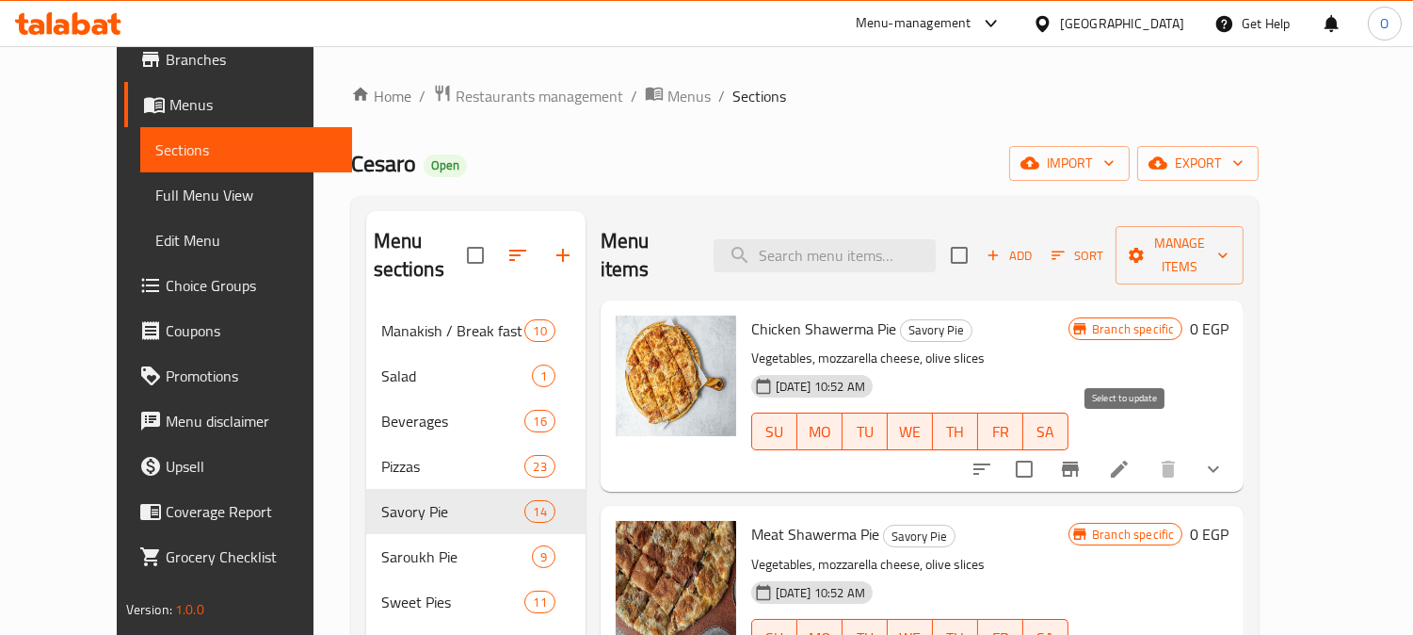
click at [1044, 449] on input "checkbox" at bounding box center [1025, 469] width 40 height 40
checkbox input "true"
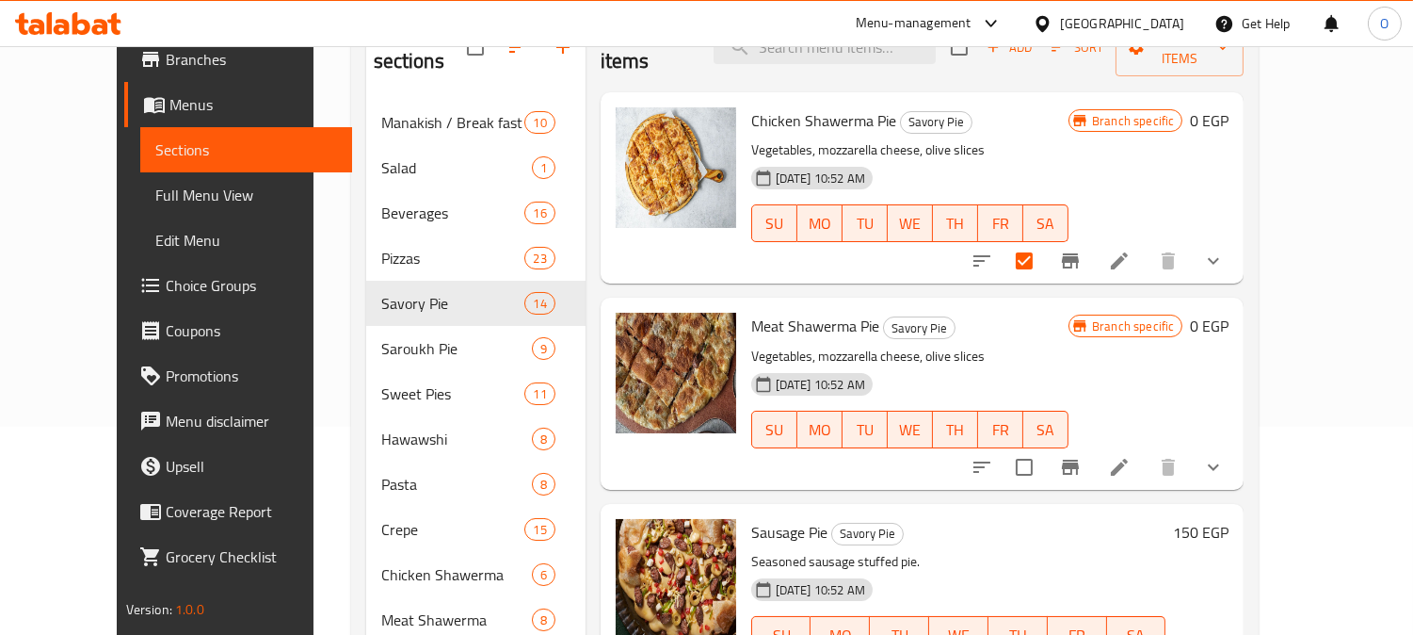
scroll to position [209, 0]
click at [1044, 446] on input "checkbox" at bounding box center [1025, 466] width 40 height 40
checkbox input "true"
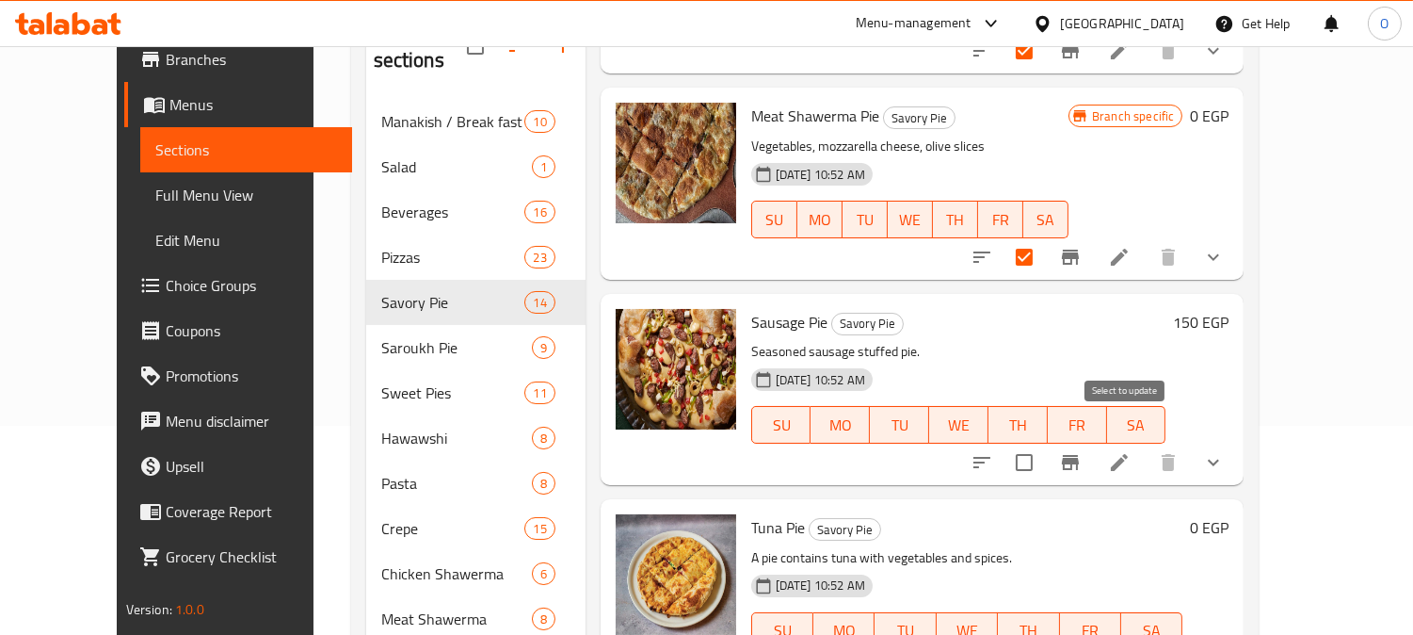
click at [1044, 443] on input "checkbox" at bounding box center [1025, 463] width 40 height 40
checkbox input "true"
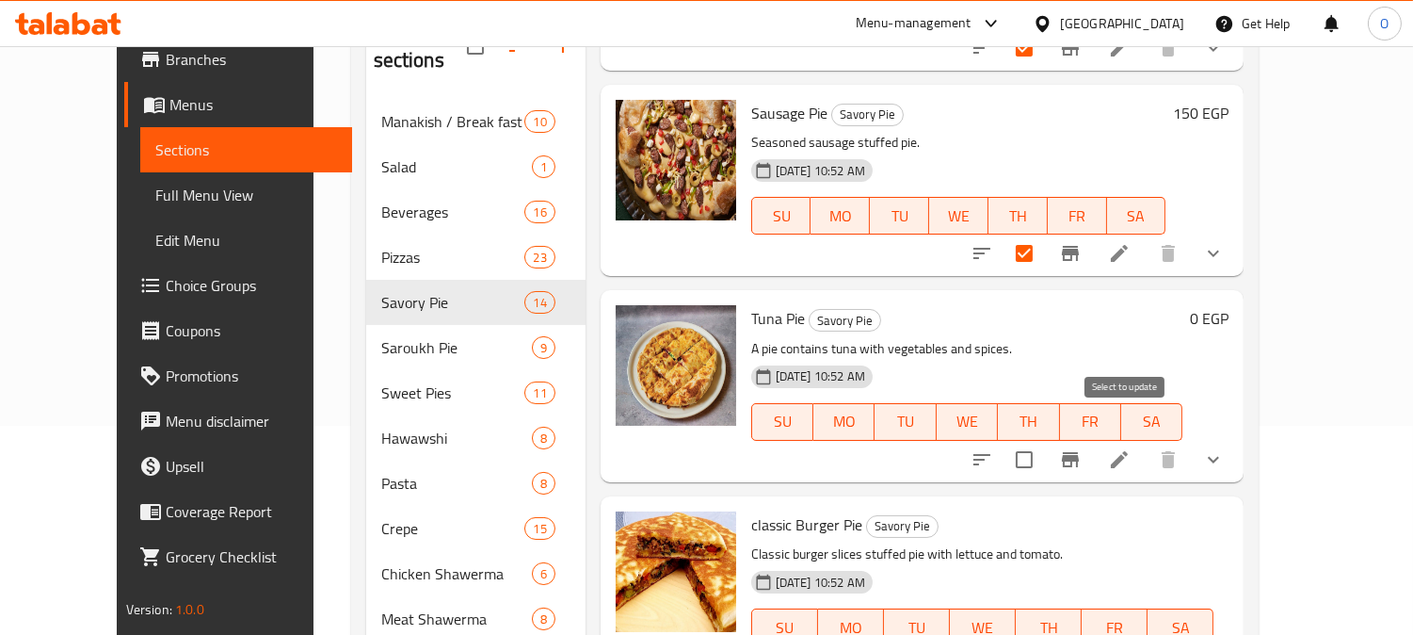
click at [1044, 441] on input "checkbox" at bounding box center [1025, 460] width 40 height 40
checkbox input "true"
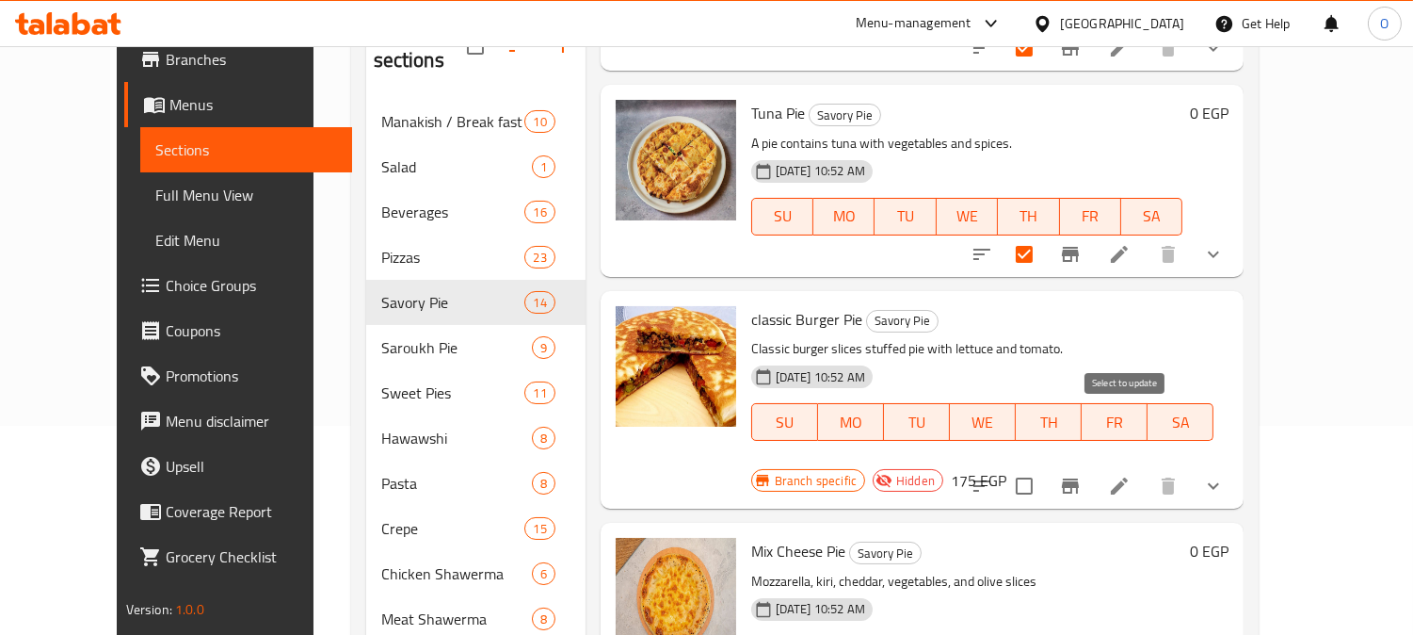
scroll to position [627, 0]
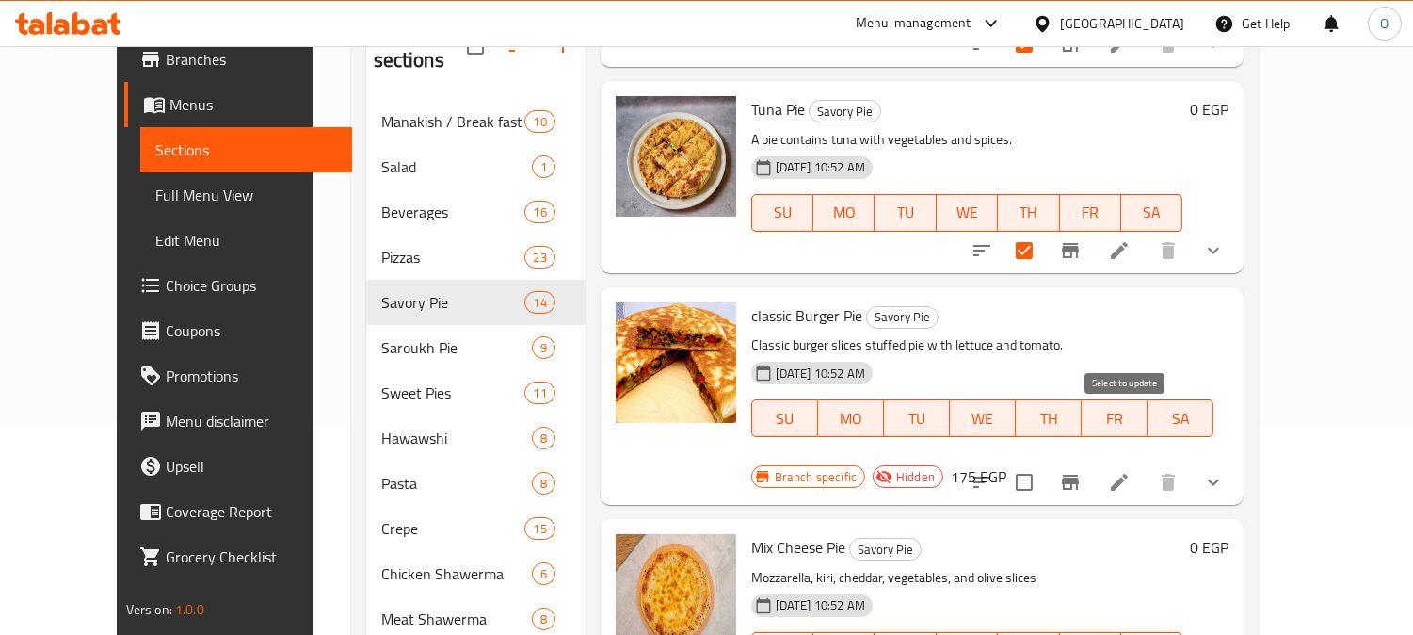
click at [1044, 462] on input "checkbox" at bounding box center [1025, 482] width 40 height 40
checkbox input "true"
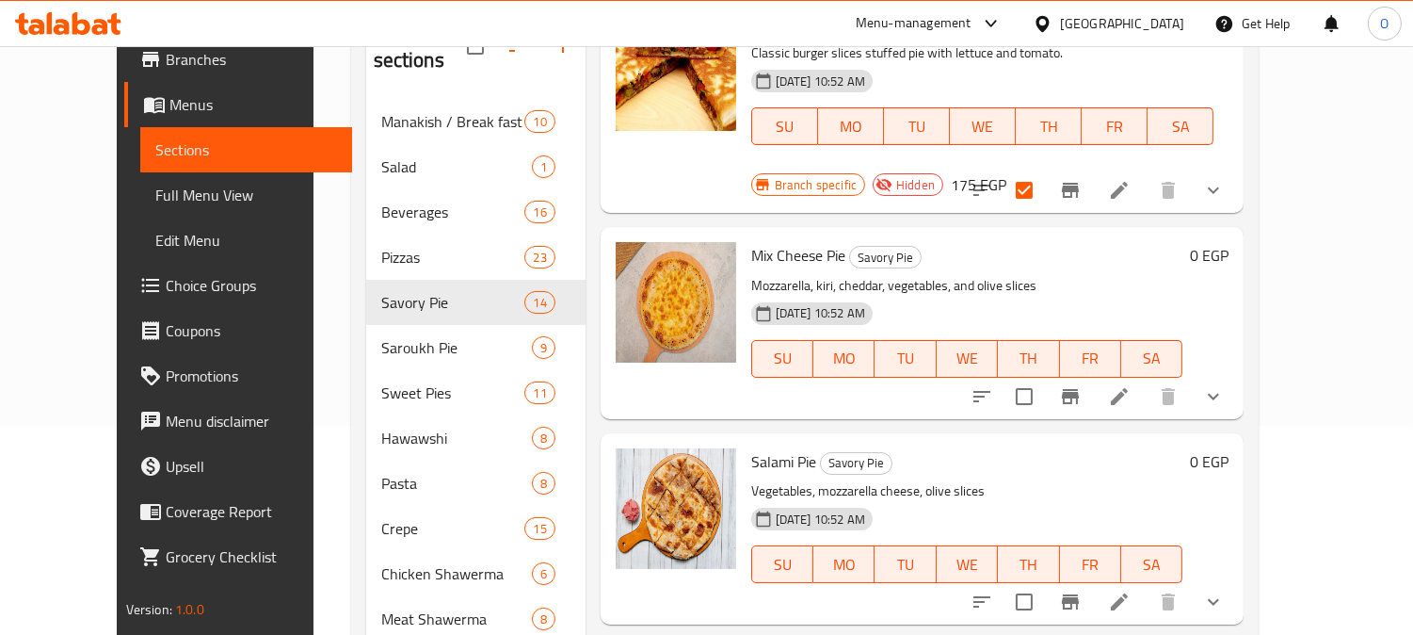
scroll to position [942, 0]
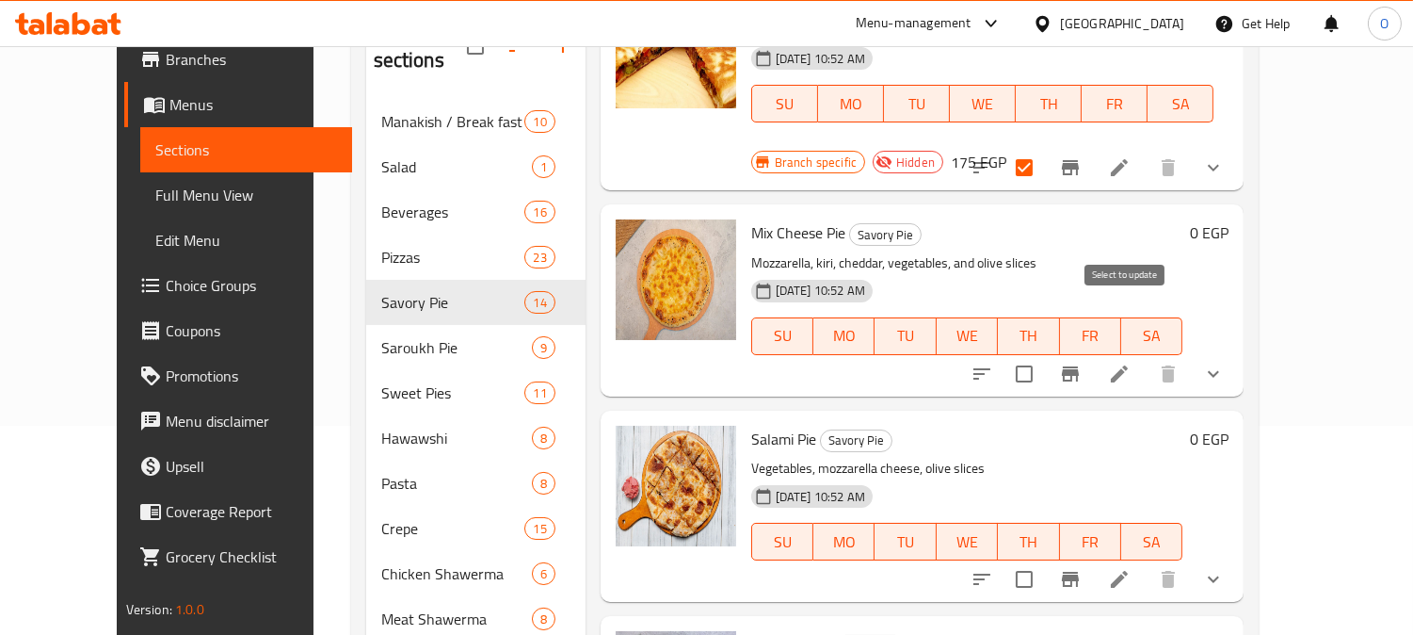
click at [1044, 354] on input "checkbox" at bounding box center [1025, 374] width 40 height 40
checkbox input "true"
click at [1044, 559] on input "checkbox" at bounding box center [1025, 579] width 40 height 40
checkbox input "true"
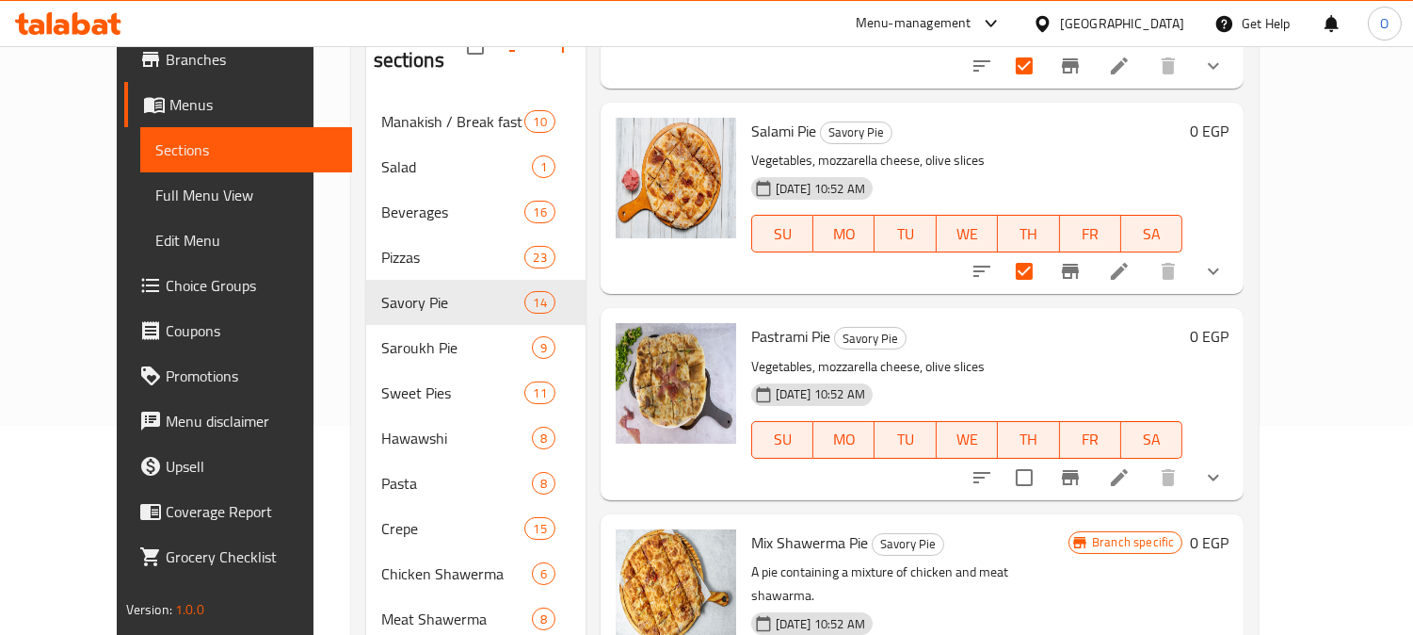
scroll to position [1255, 0]
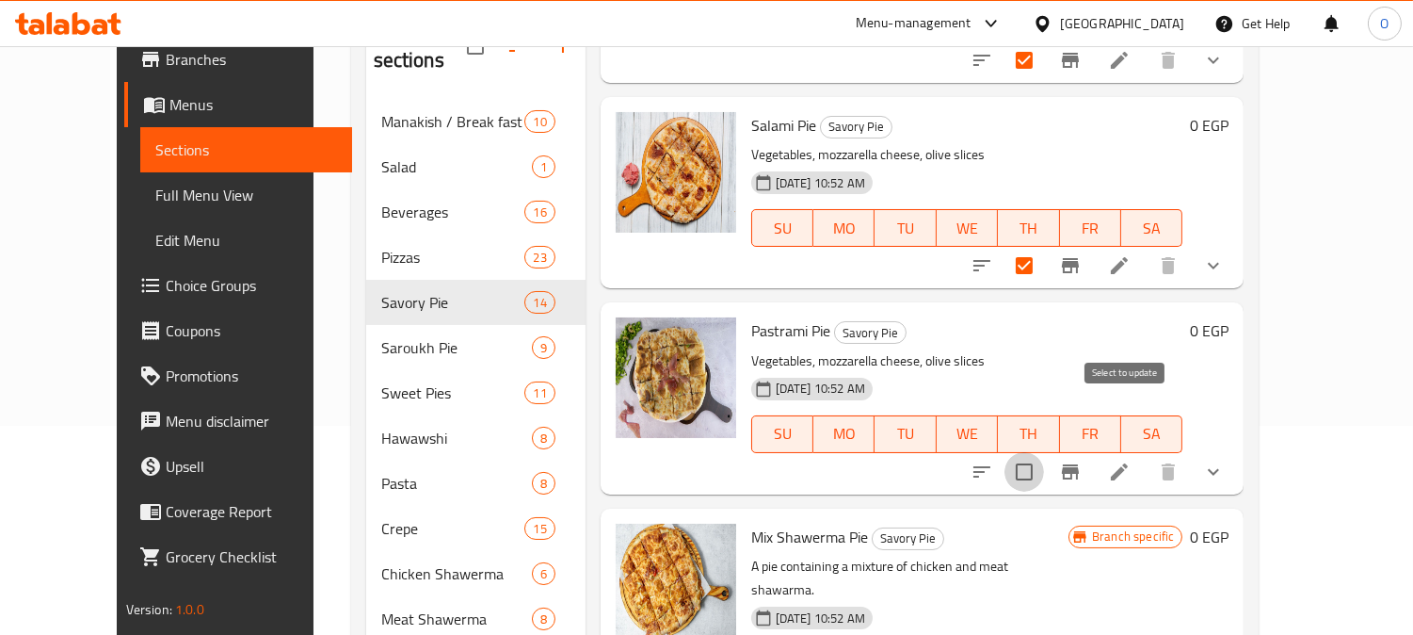
click at [1044, 452] on input "checkbox" at bounding box center [1025, 472] width 40 height 40
checkbox input "true"
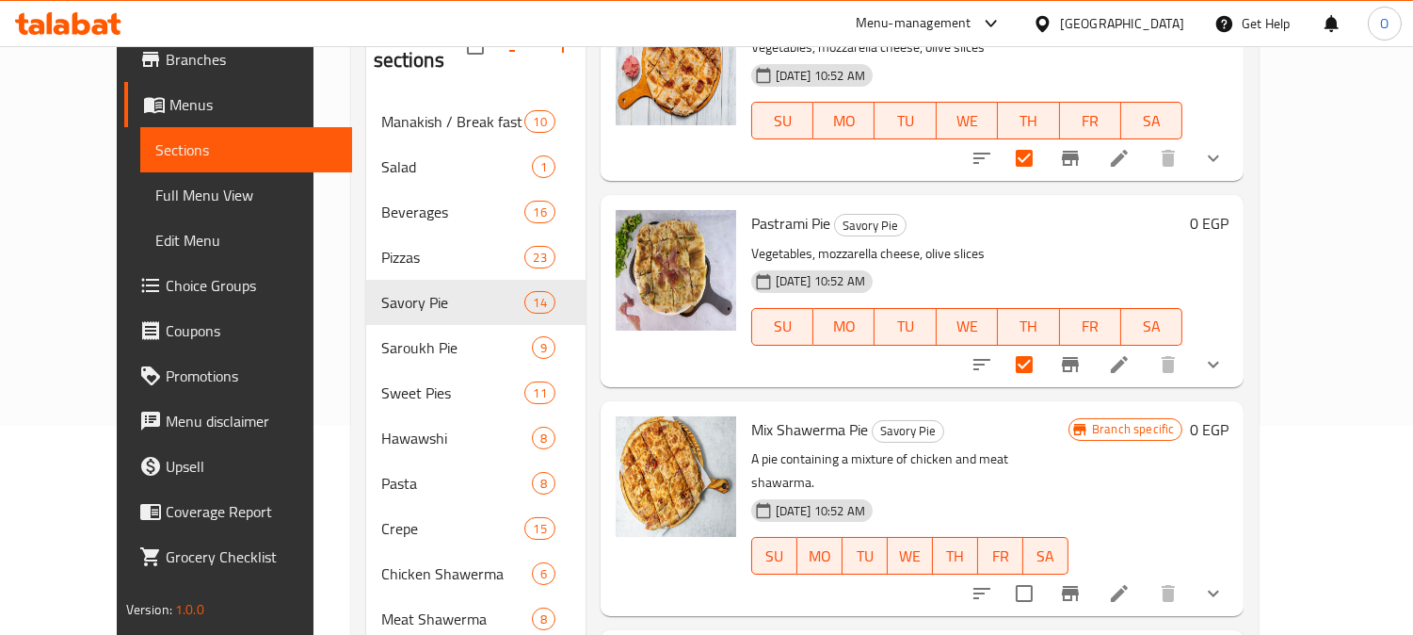
scroll to position [1464, 0]
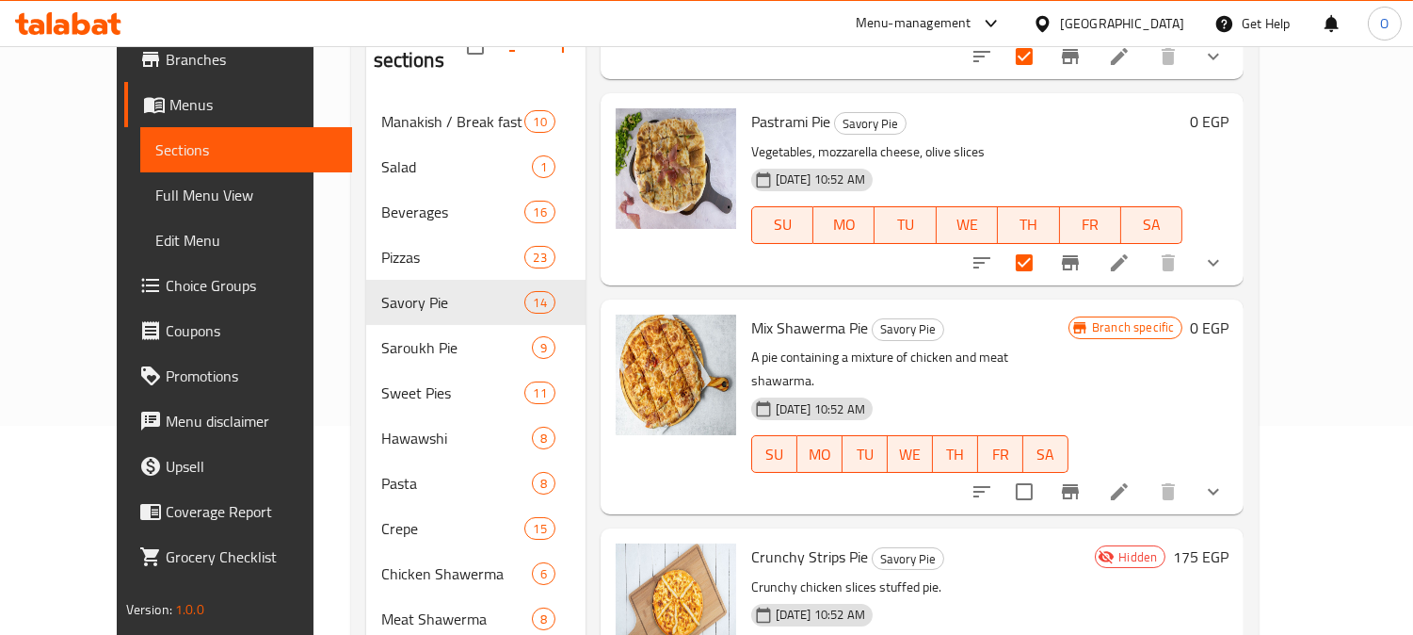
click at [1125, 438] on div "Menu items Add Sort Manage items Chicken Shawerma Pie Savory Pie Vegetables, mo…" at bounding box center [915, 506] width 659 height 1008
click at [1044, 472] on input "checkbox" at bounding box center [1025, 492] width 40 height 40
checkbox input "true"
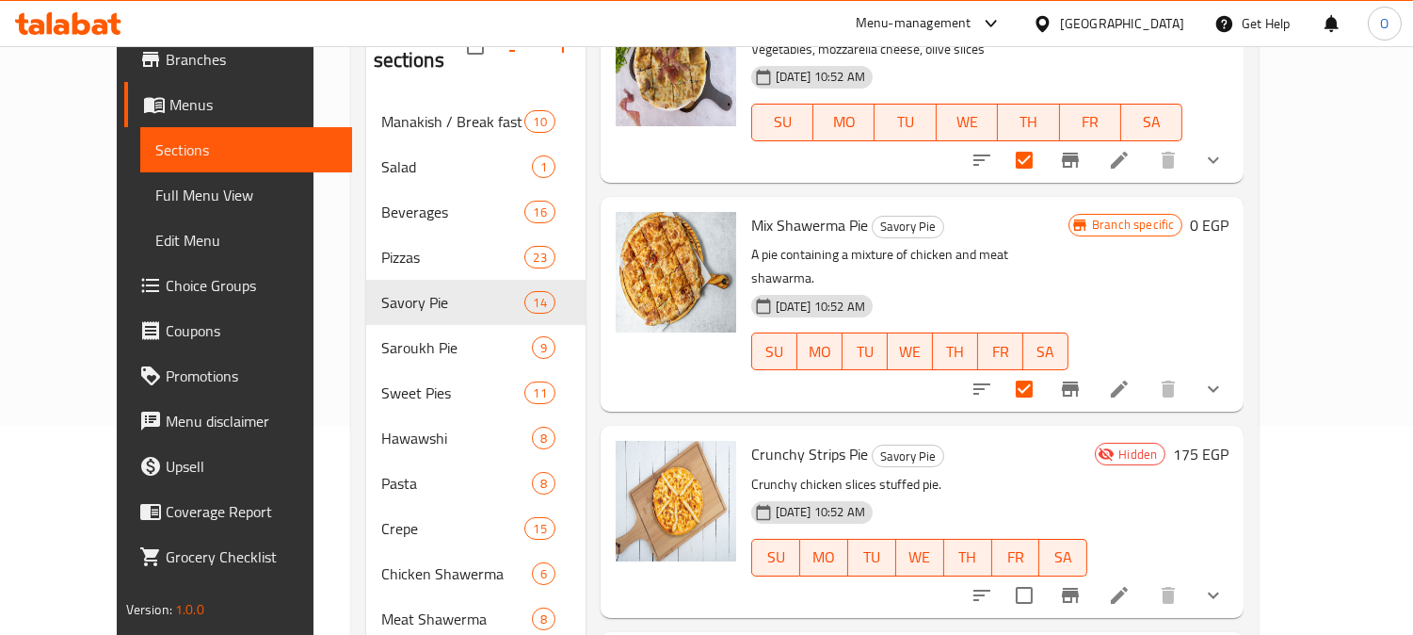
scroll to position [1673, 0]
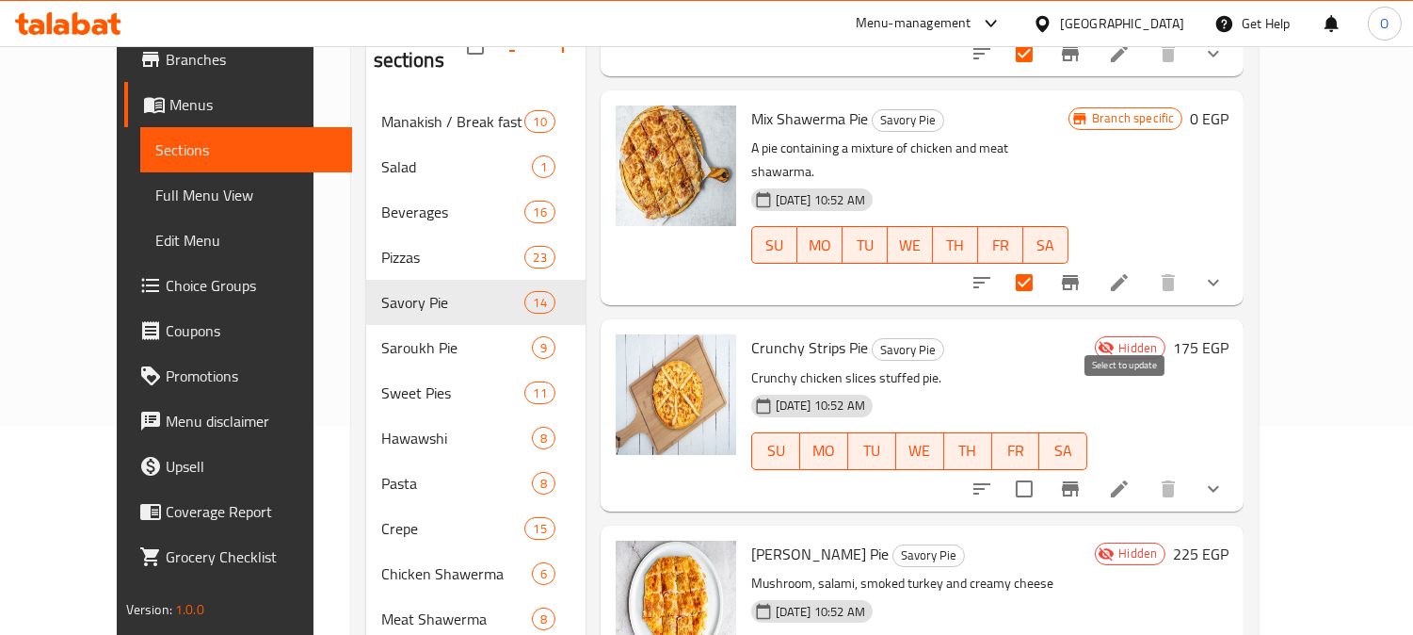
click at [1044, 469] on input "checkbox" at bounding box center [1025, 489] width 40 height 40
checkbox input "true"
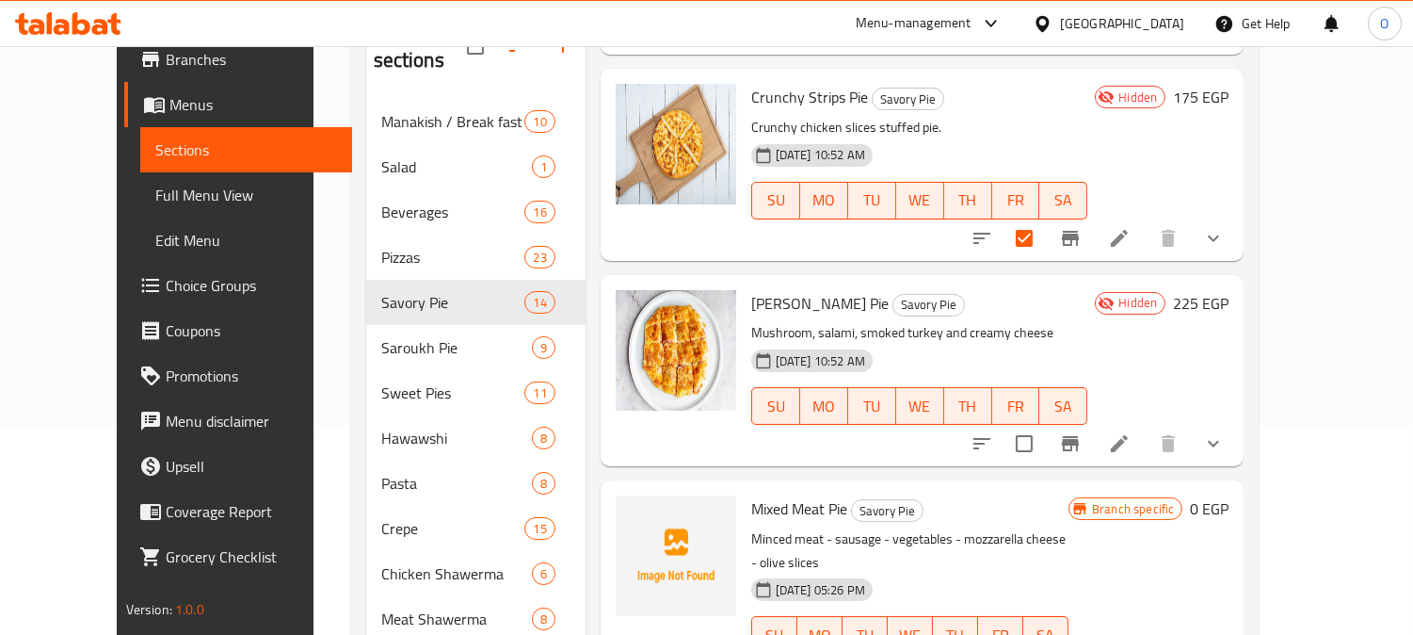
scroll to position [1945, 0]
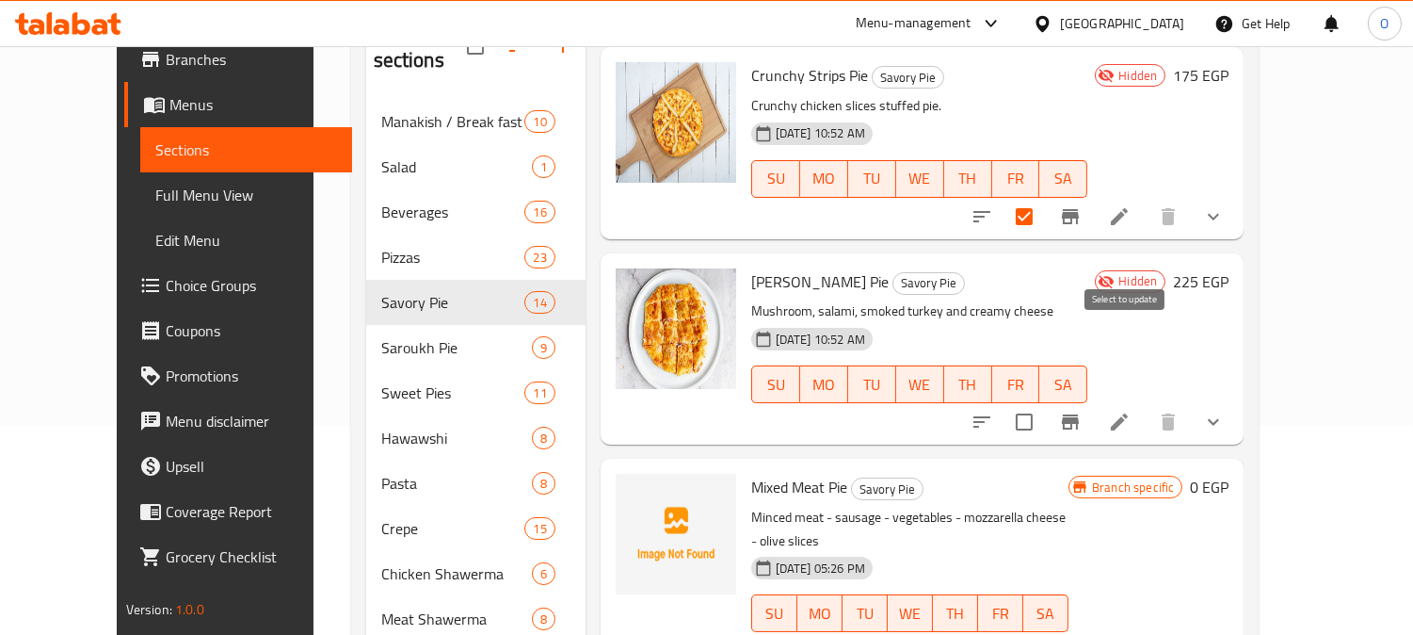
click at [1044, 402] on input "checkbox" at bounding box center [1025, 422] width 40 height 40
checkbox input "true"
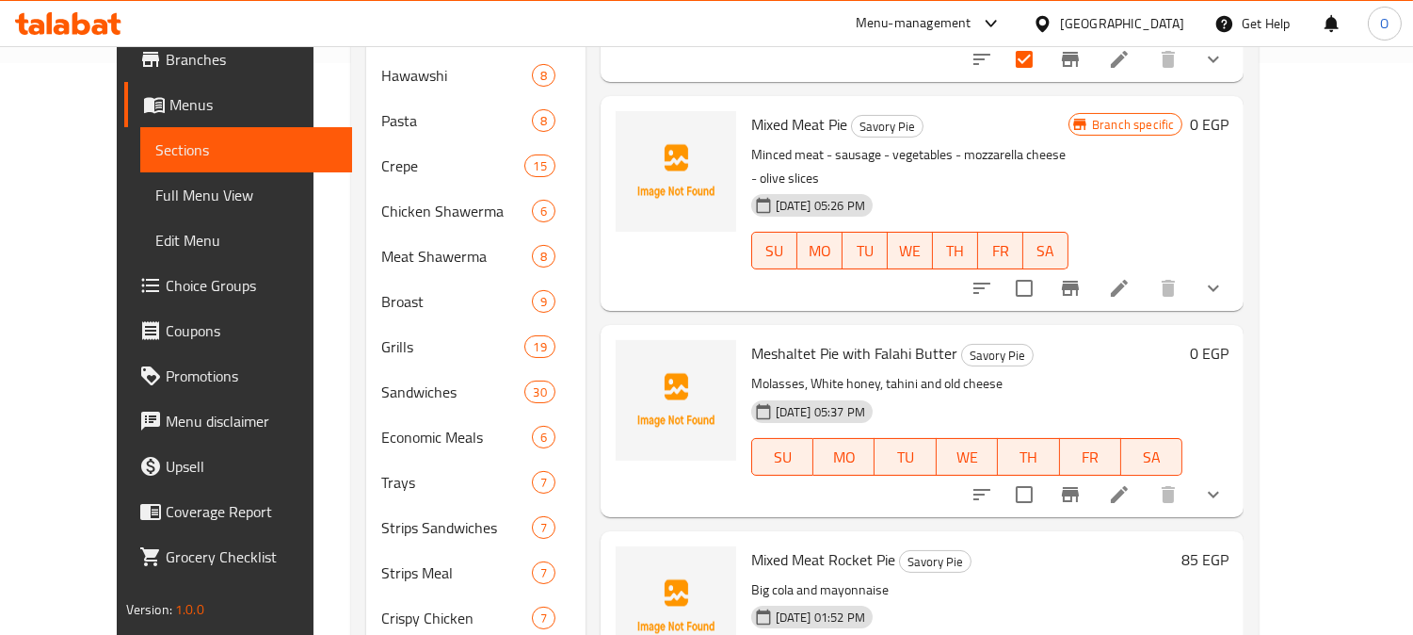
scroll to position [608, 0]
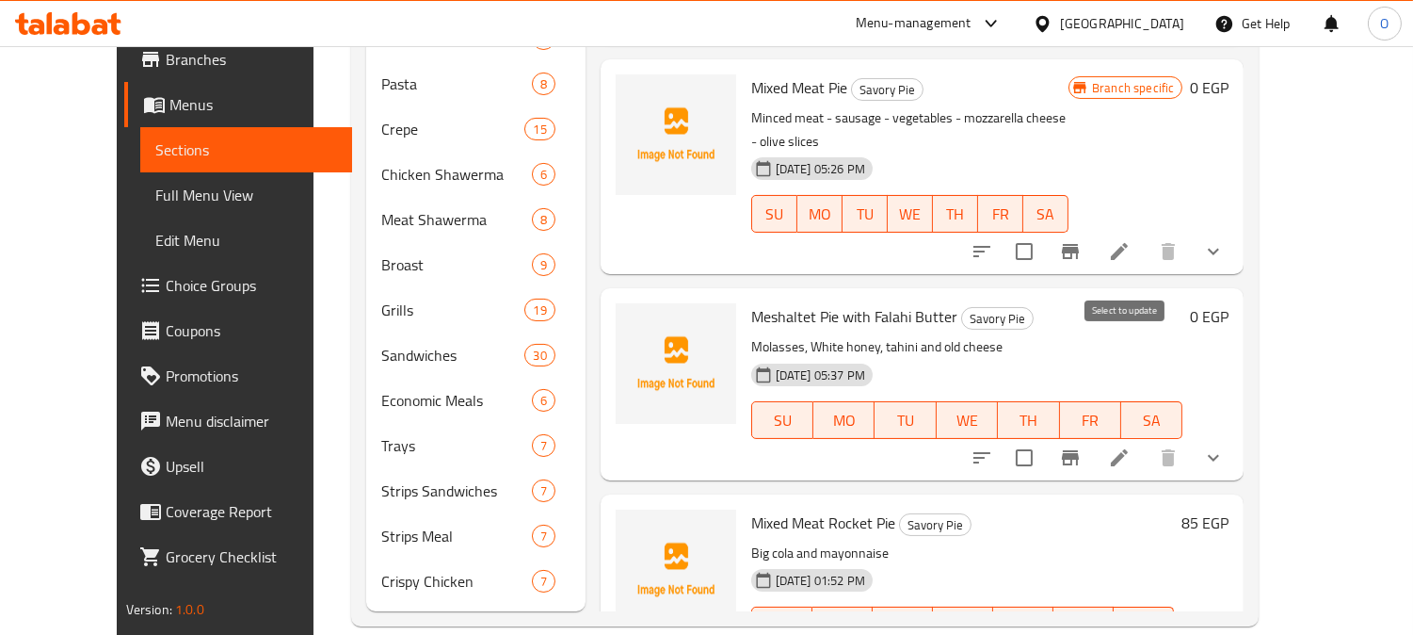
click at [1044, 438] on input "checkbox" at bounding box center [1025, 458] width 40 height 40
checkbox input "true"
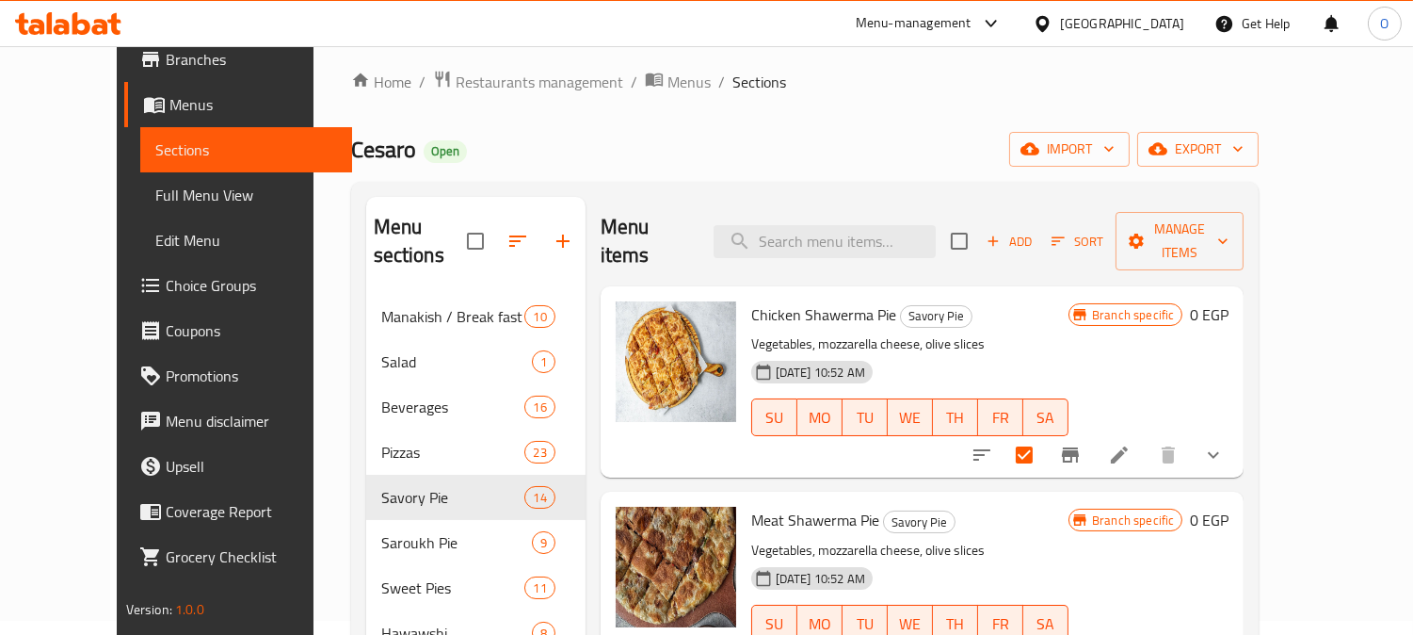
scroll to position [0, 0]
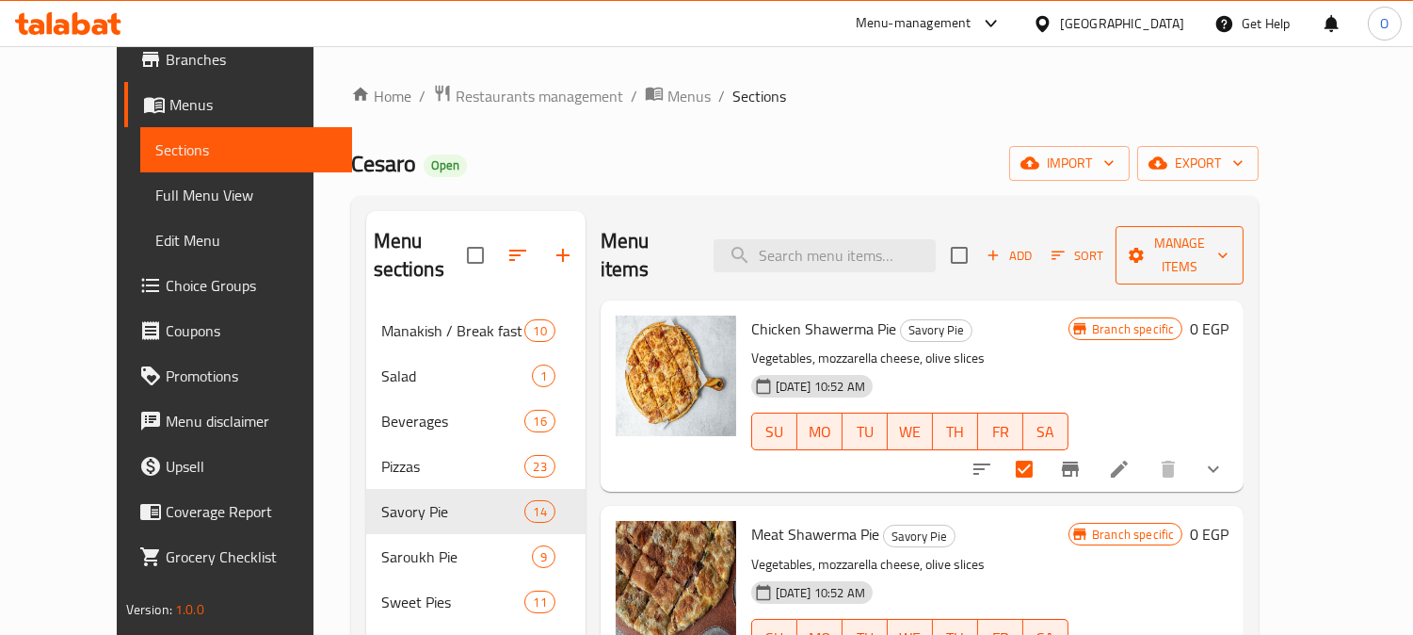
click at [1224, 226] on button "Manage items" at bounding box center [1180, 255] width 128 height 58
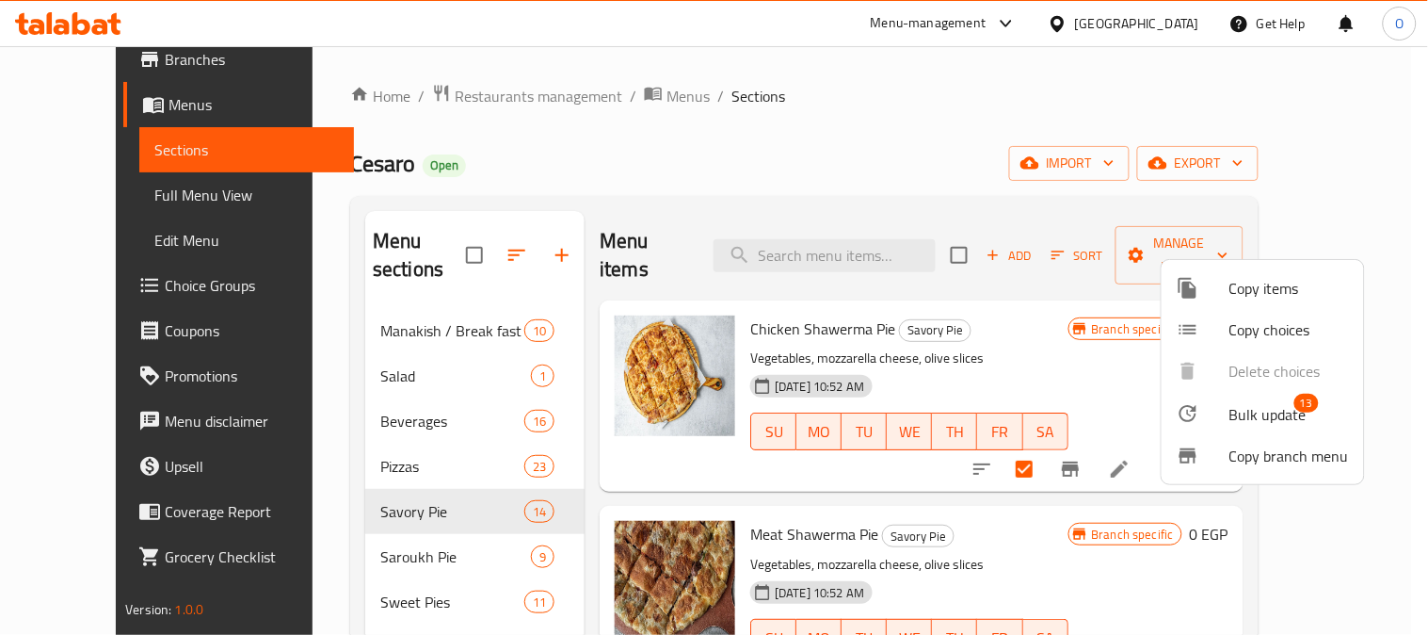
click at [1269, 415] on span "Bulk update" at bounding box center [1268, 414] width 77 height 23
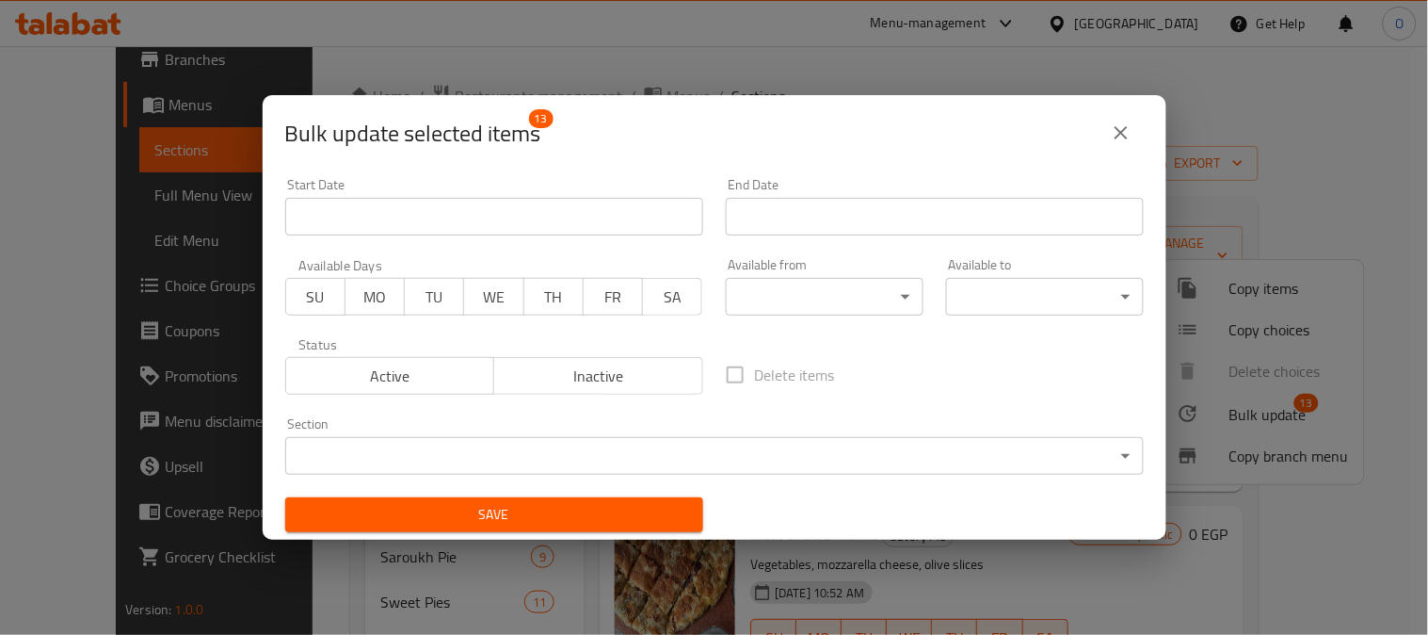
click at [680, 378] on span "Inactive" at bounding box center [599, 376] width 194 height 27
click at [637, 508] on span "Save" at bounding box center [494, 515] width 388 height 24
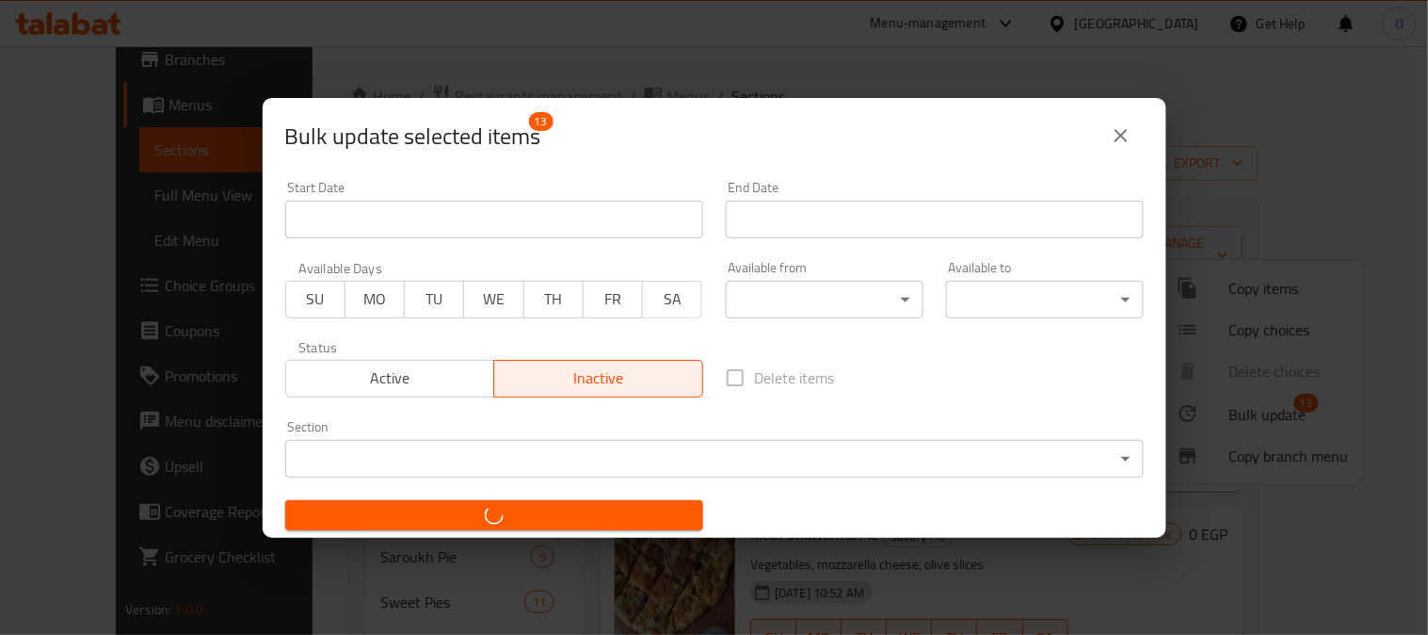
checkbox input "false"
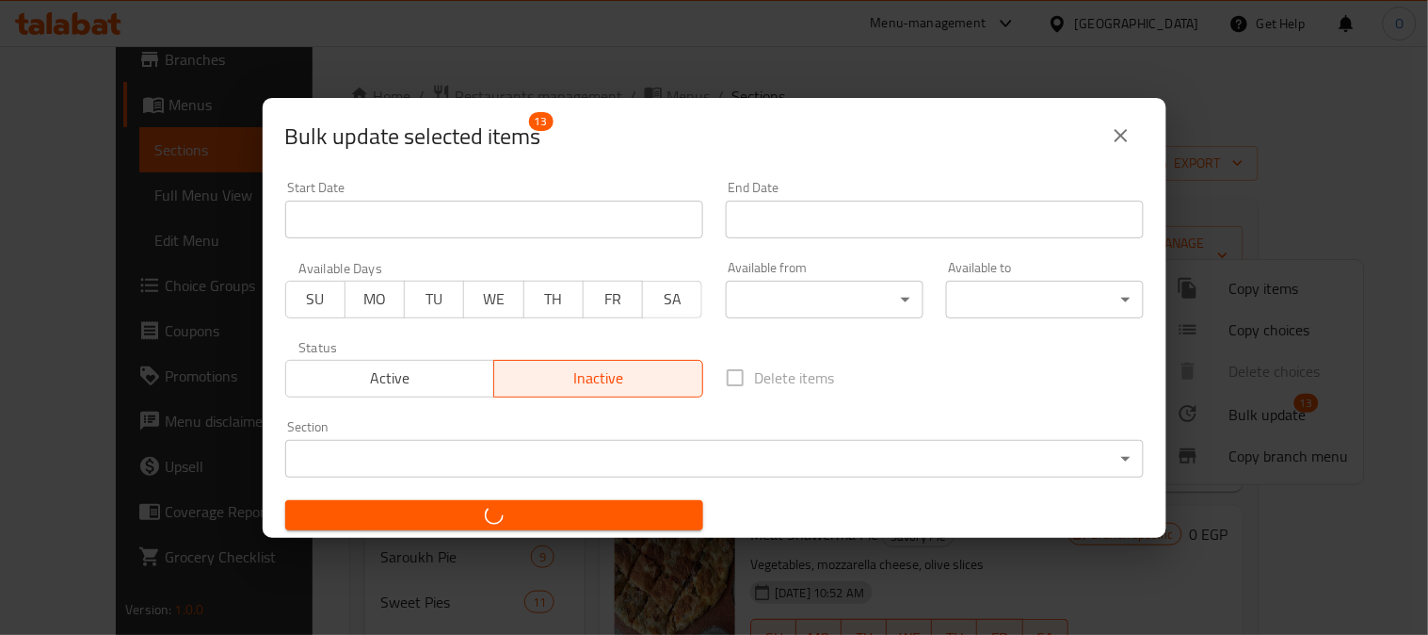
checkbox input "false"
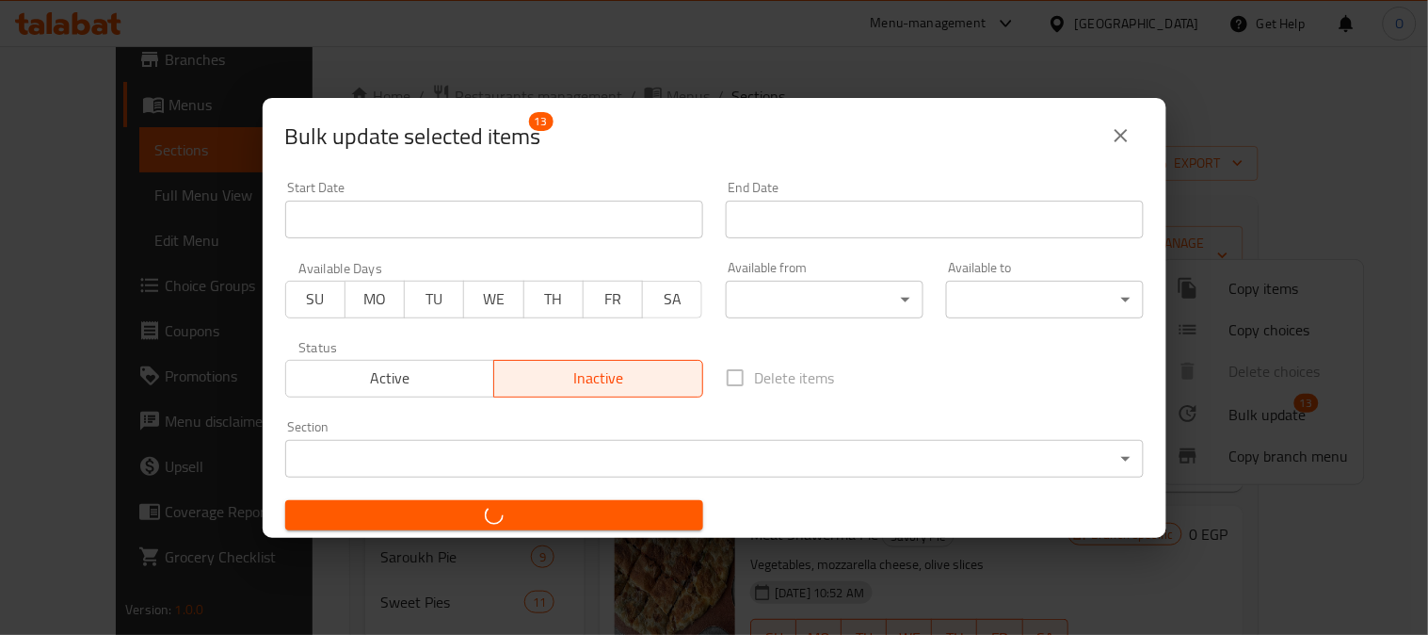
checkbox input "false"
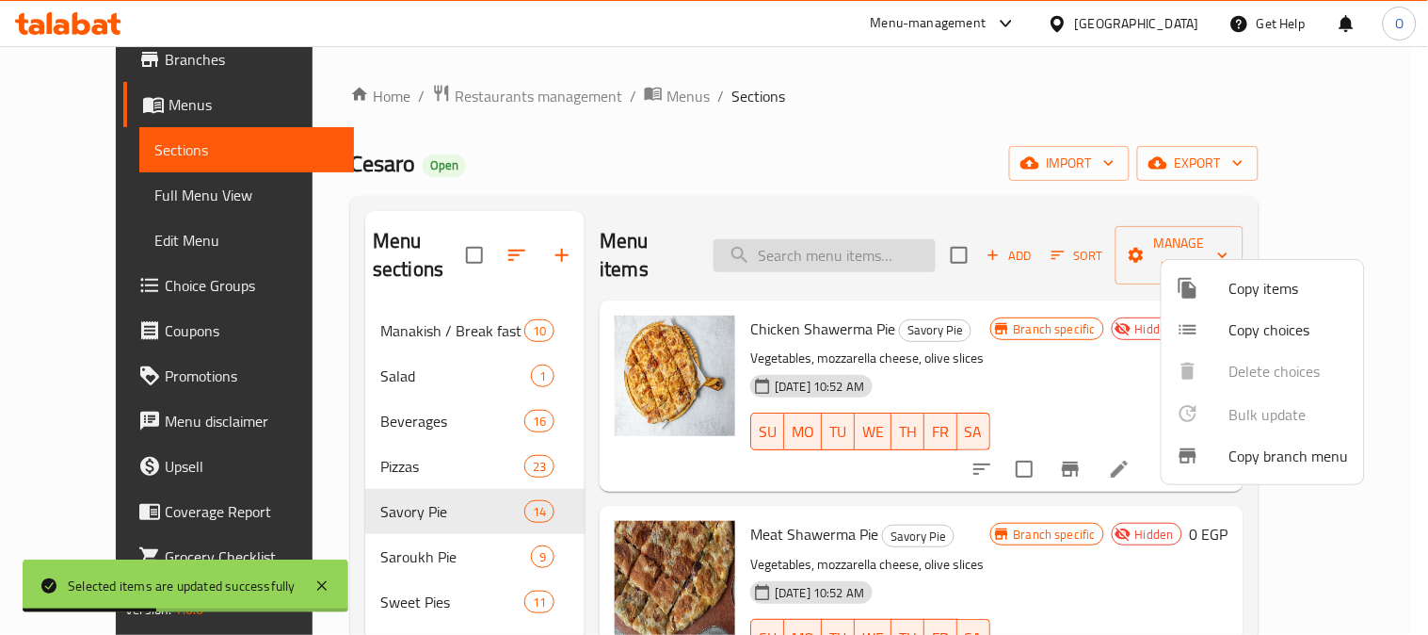
drag, startPoint x: 889, startPoint y: 233, endPoint x: 840, endPoint y: 242, distance: 49.9
click at [840, 242] on div at bounding box center [714, 317] width 1428 height 635
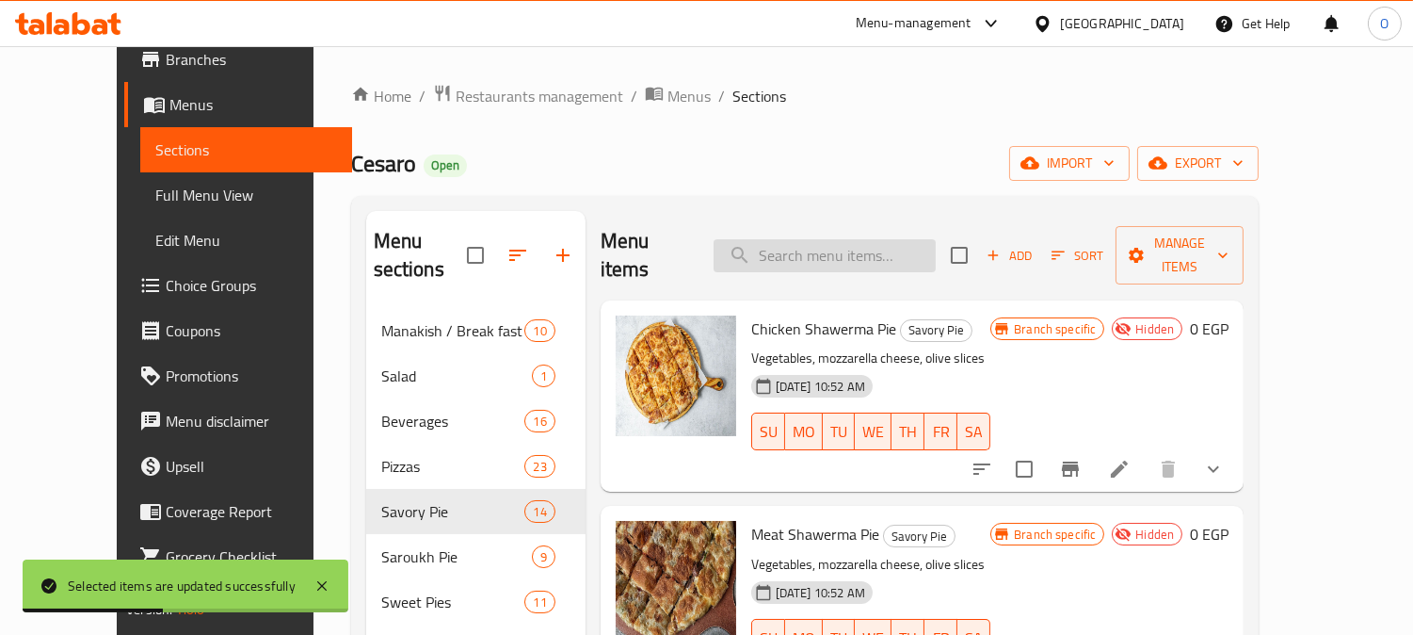
click at [840, 242] on input "search" at bounding box center [825, 255] width 222 height 33
paste input "حواوشي"
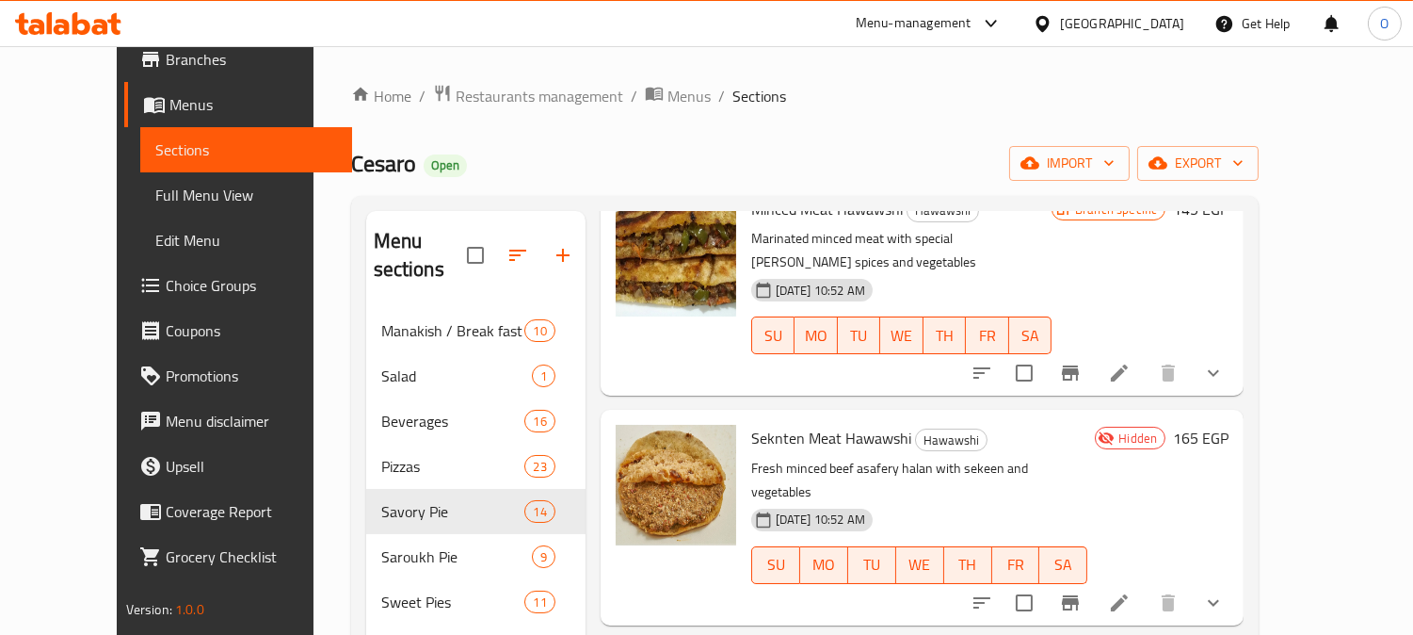
scroll to position [105, 0]
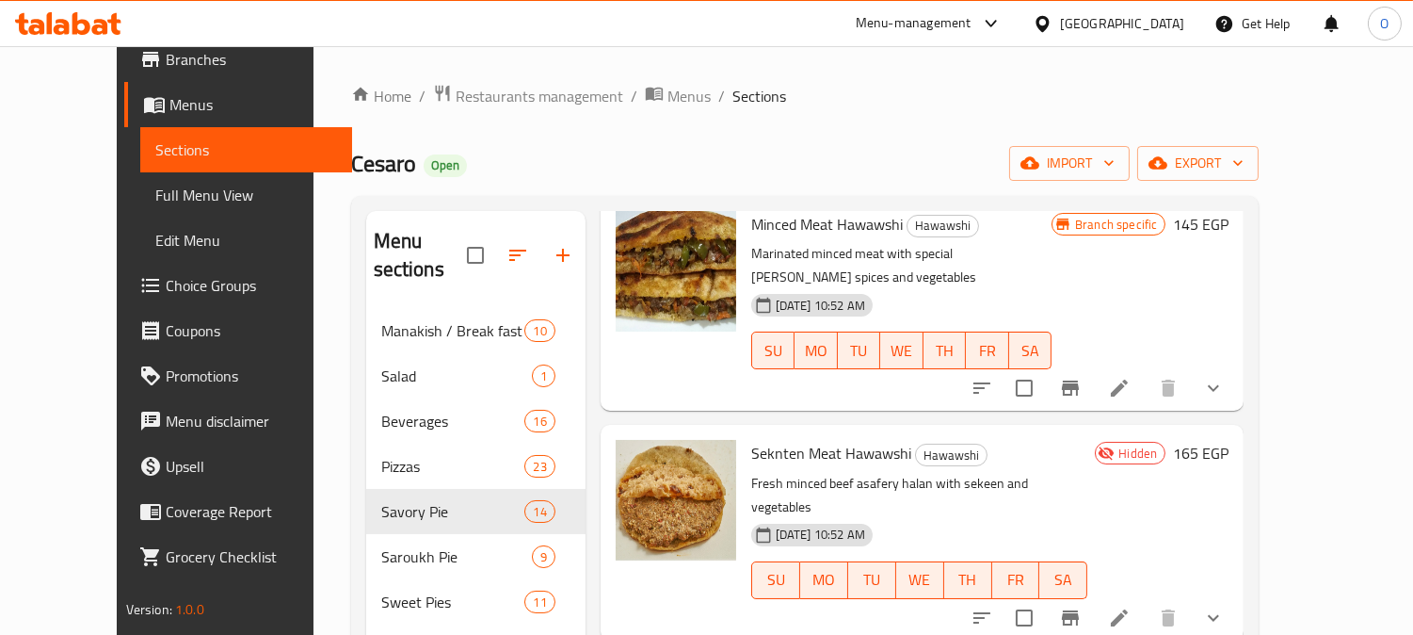
type input "حواوشي"
click at [1131, 377] on icon at bounding box center [1119, 388] width 23 height 23
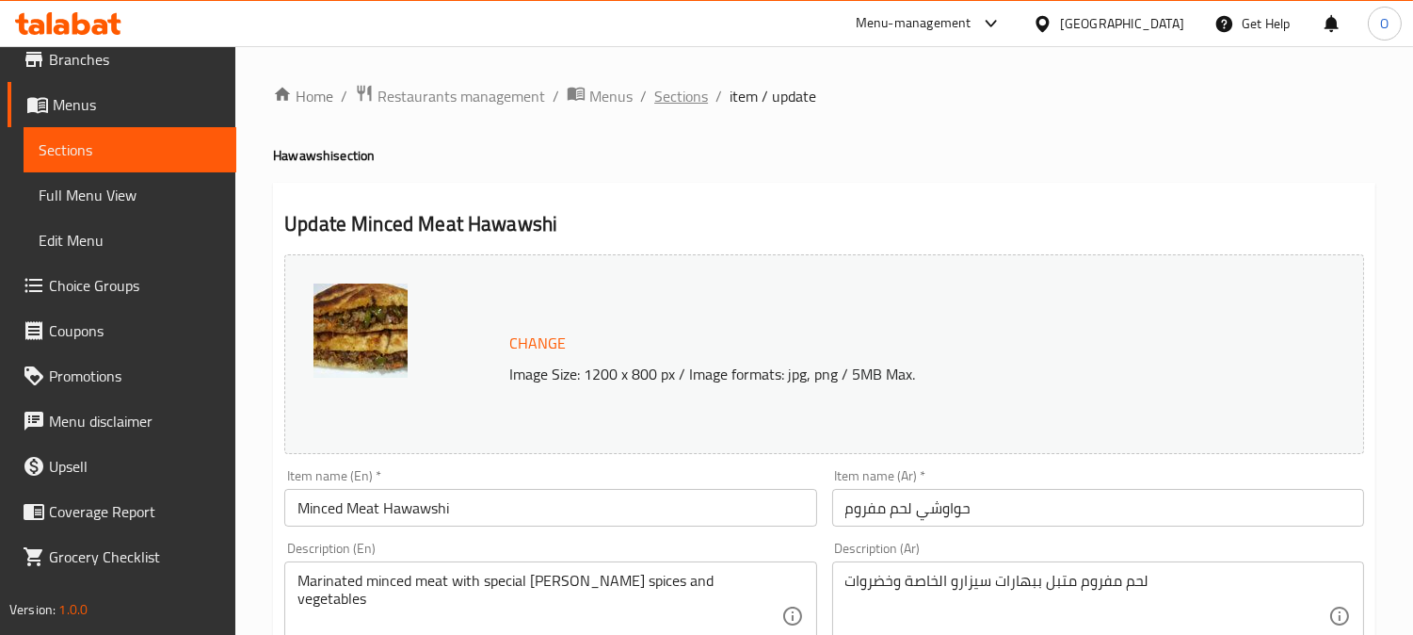
click at [682, 89] on span "Sections" at bounding box center [681, 96] width 54 height 23
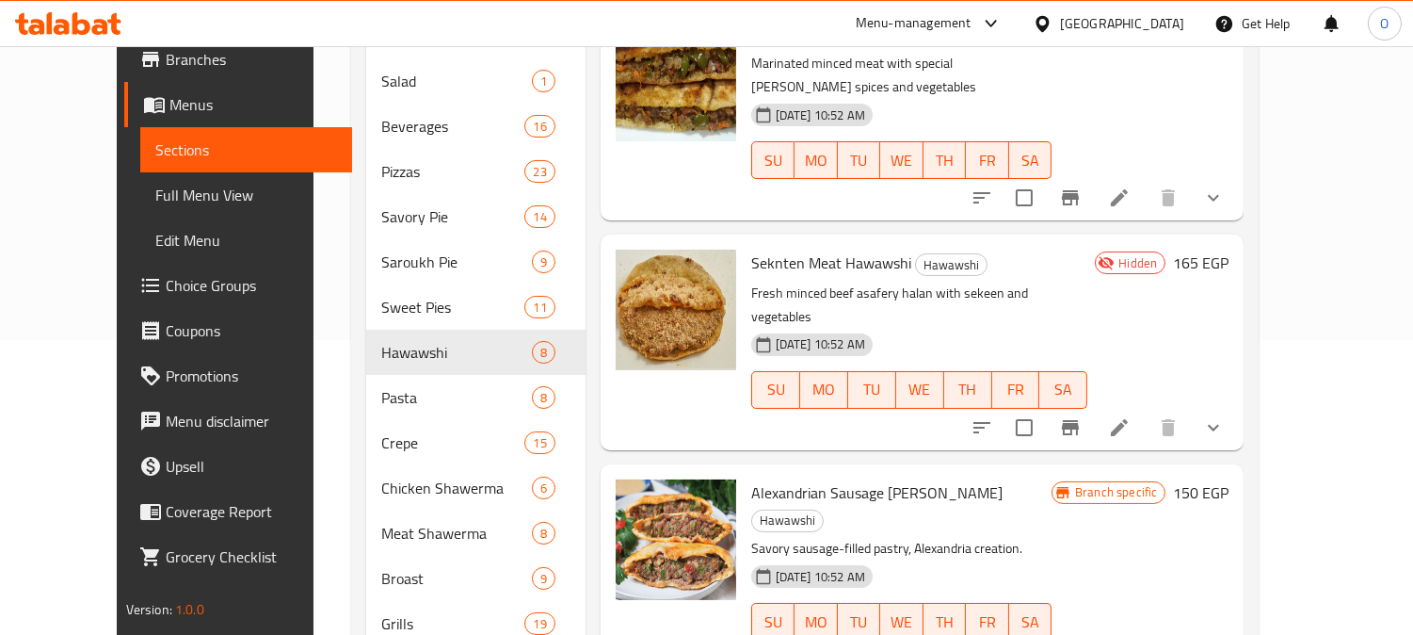
scroll to position [86, 0]
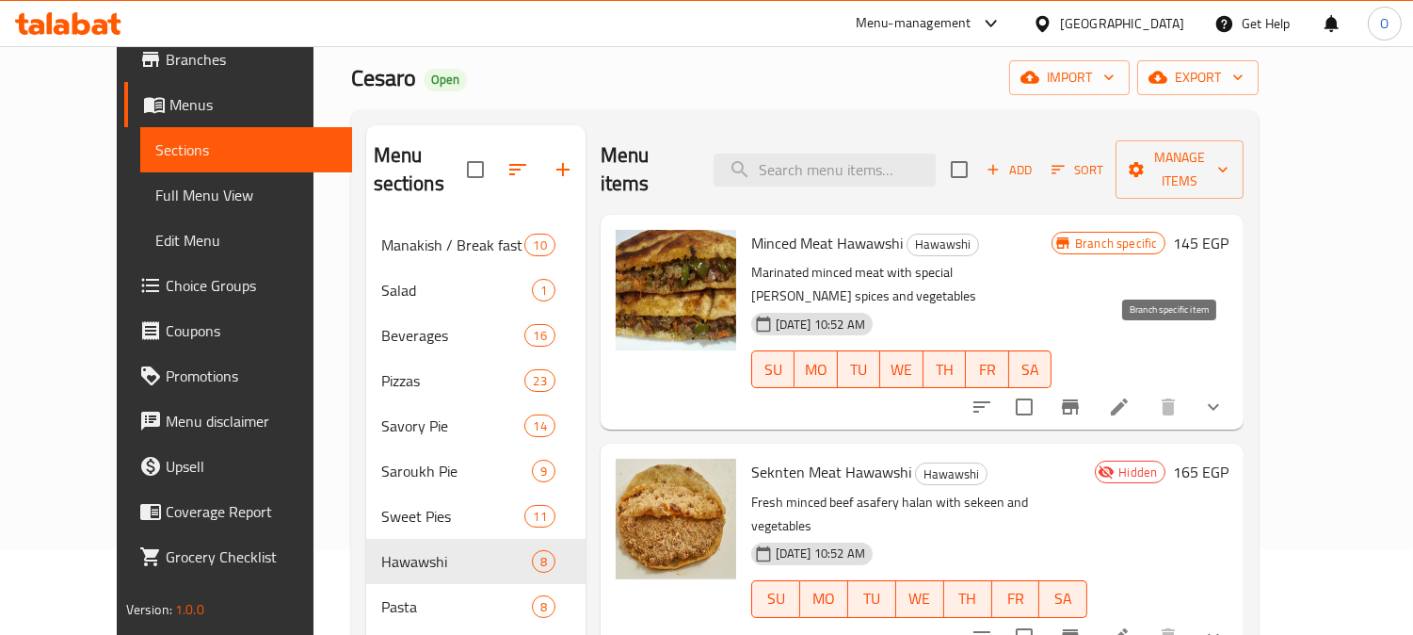
click at [1079, 399] on icon "Branch-specific-item" at bounding box center [1070, 406] width 17 height 15
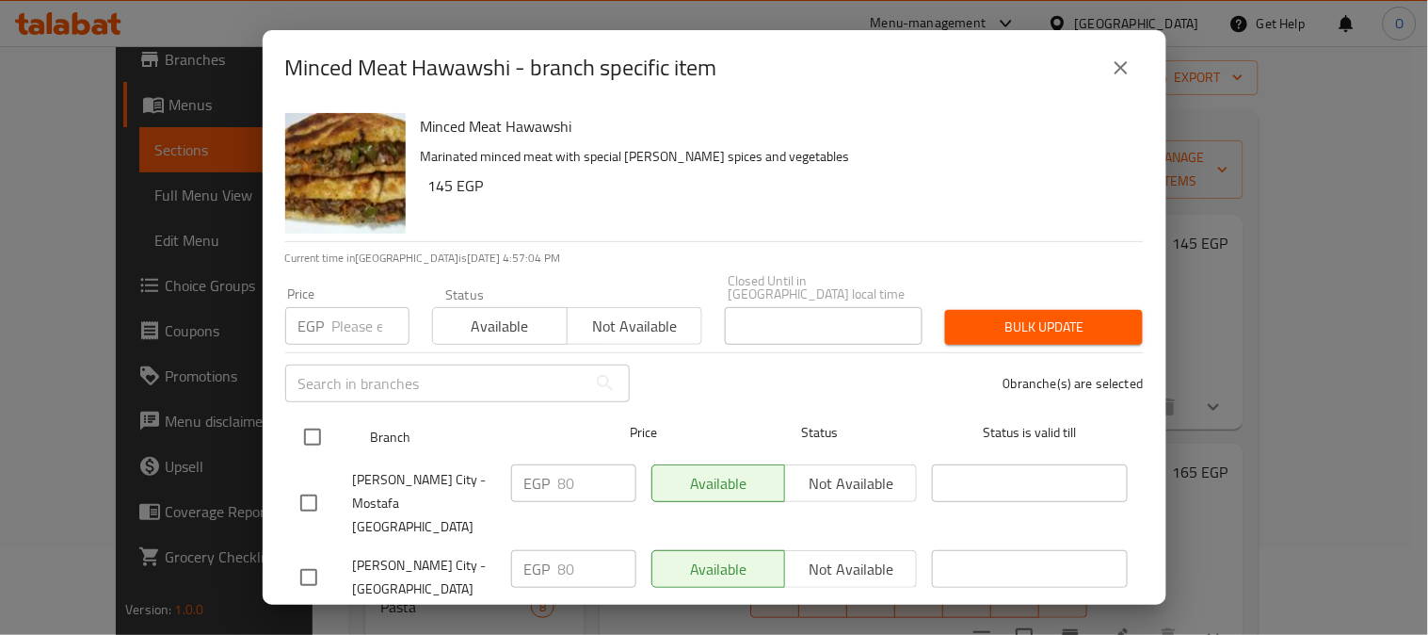
click at [312, 417] on input "checkbox" at bounding box center [313, 437] width 40 height 40
checkbox input "true"
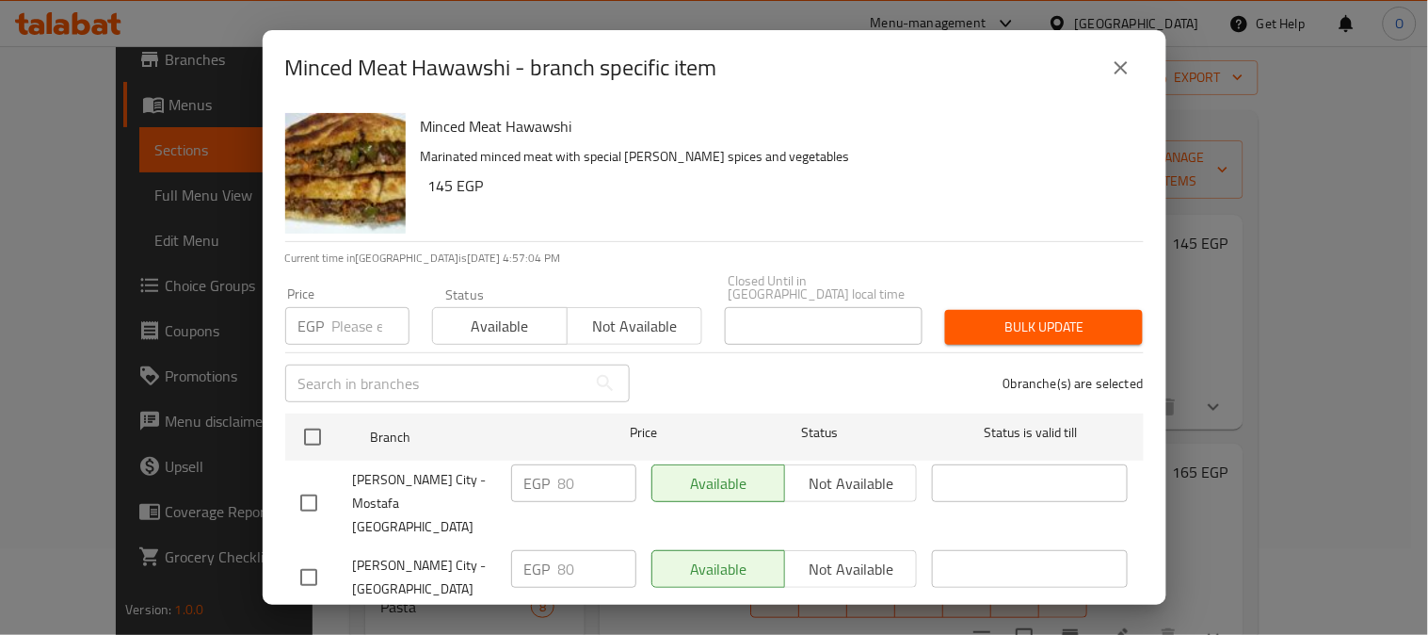
checkbox input "true"
paste input "75"
type input "75"
click at [1090, 330] on button "Bulk update" at bounding box center [1044, 327] width 198 height 35
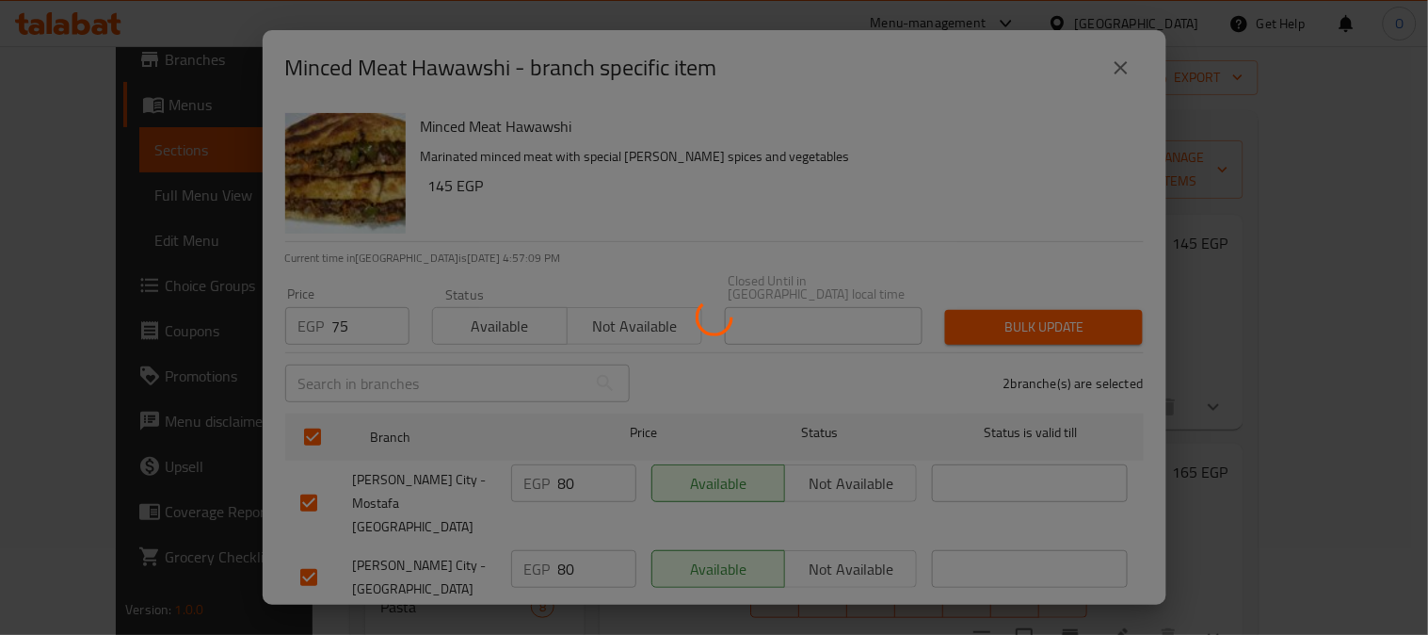
click at [1090, 330] on div at bounding box center [714, 317] width 1428 height 635
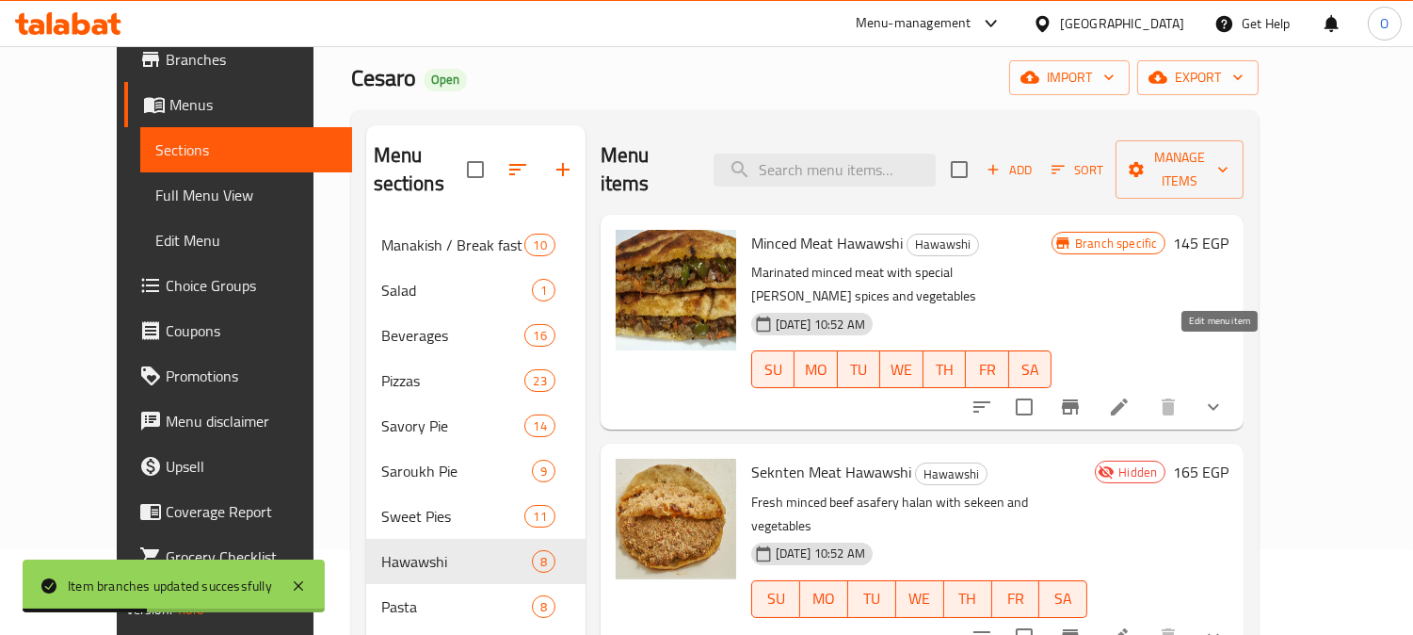
click at [1128, 398] on icon at bounding box center [1119, 406] width 17 height 17
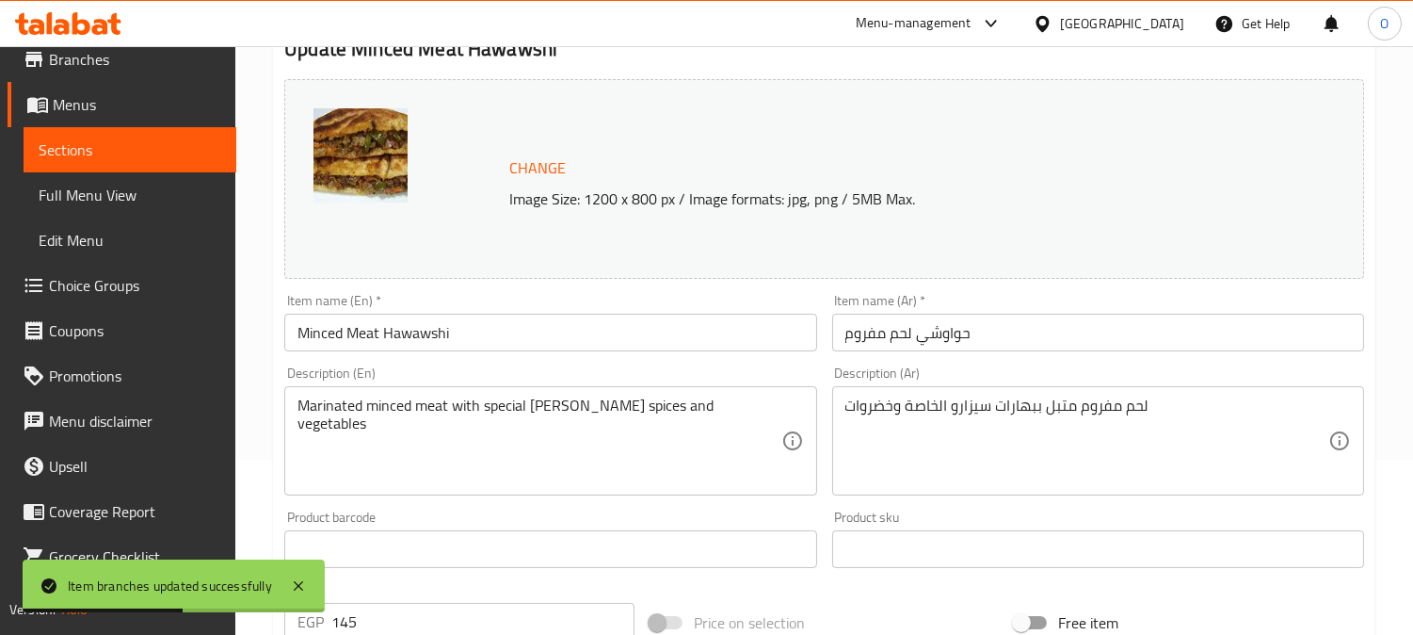
scroll to position [209, 0]
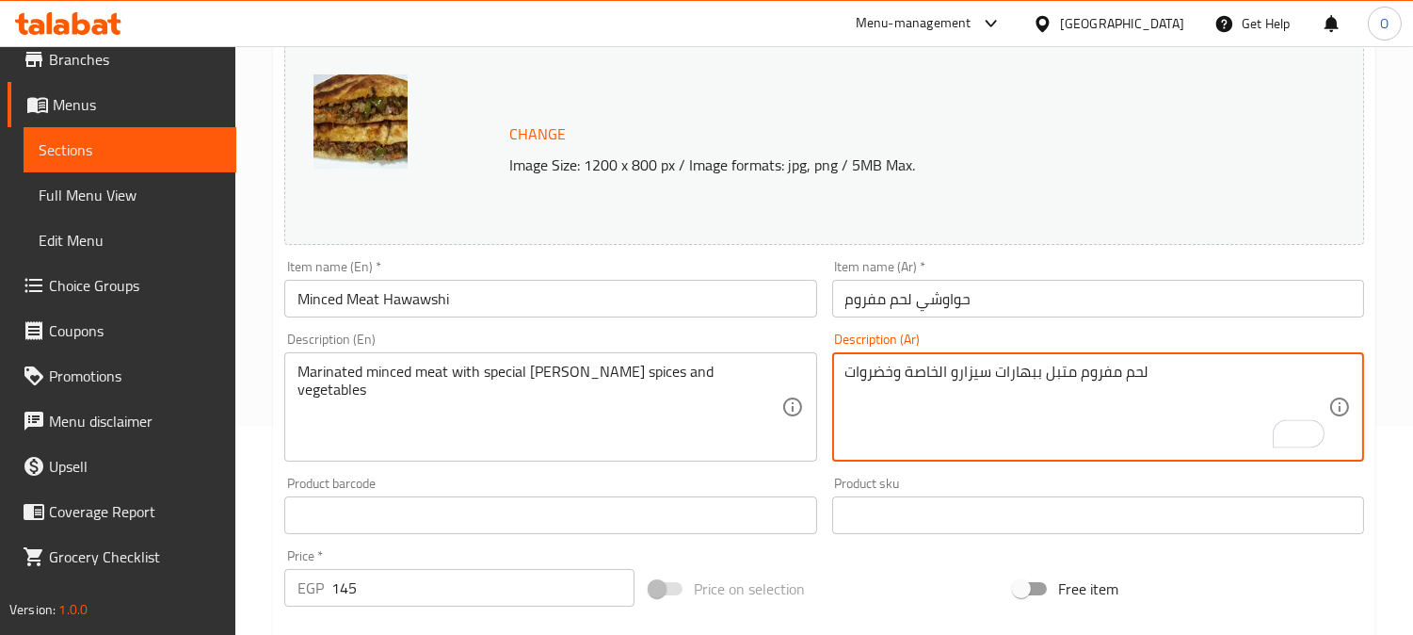
paste textarea "طحينة [PERSON_NAME]"
click at [893, 392] on textarea "لحم مفروم متبل ببهارات سيزارو الخاصة وخضروات طحينة بيج كولا" at bounding box center [1087, 407] width 483 height 89
click at [908, 393] on textarea "لحم مفروم متبل ببهارات سيزارو الخاصة وخضروات طحينة وبيج كولا" at bounding box center [1087, 407] width 483 height 89
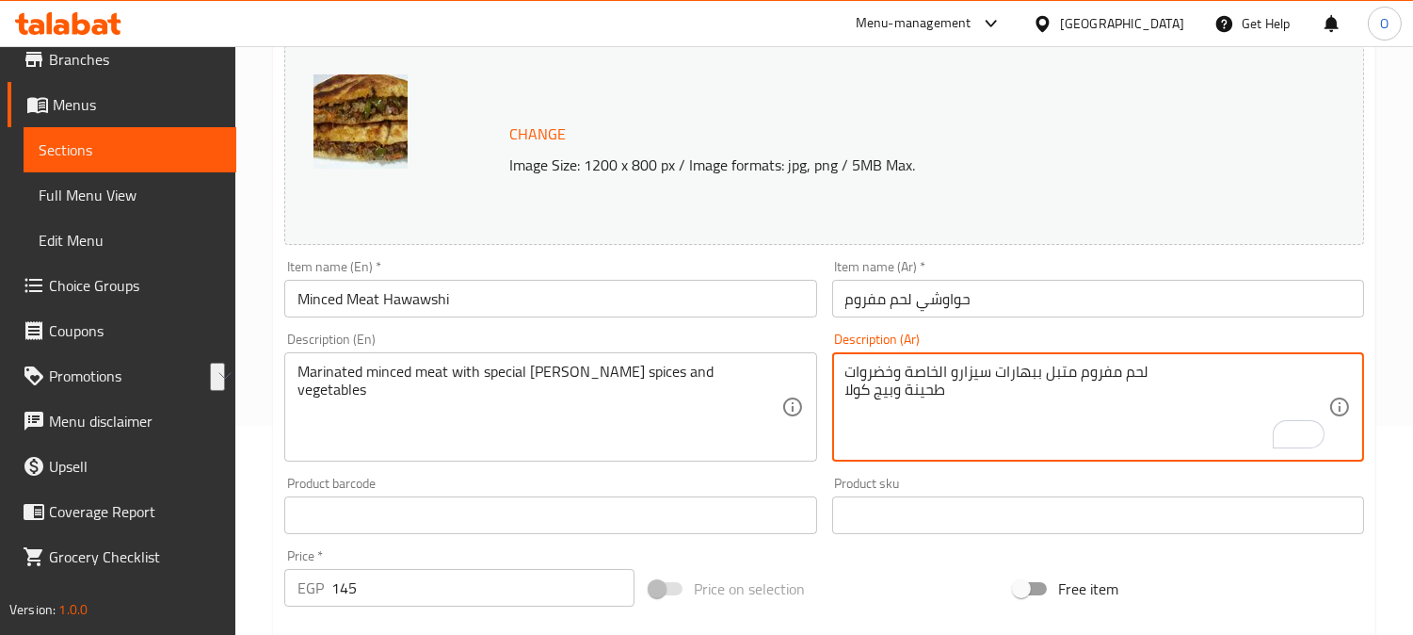
type textarea "لحم مفروم متبل ببهارات سيزارو الخاصة وخضروات طحينة وبيج كولا"
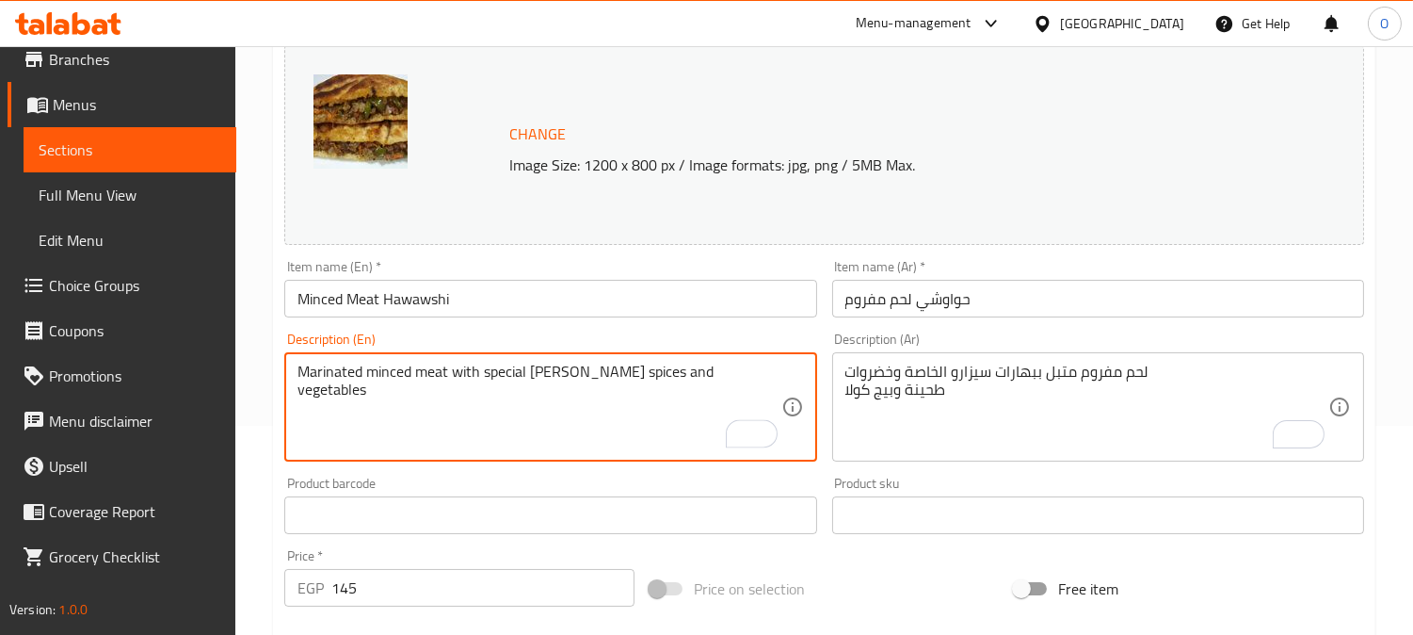
paste textarea "Tahini and big cola"
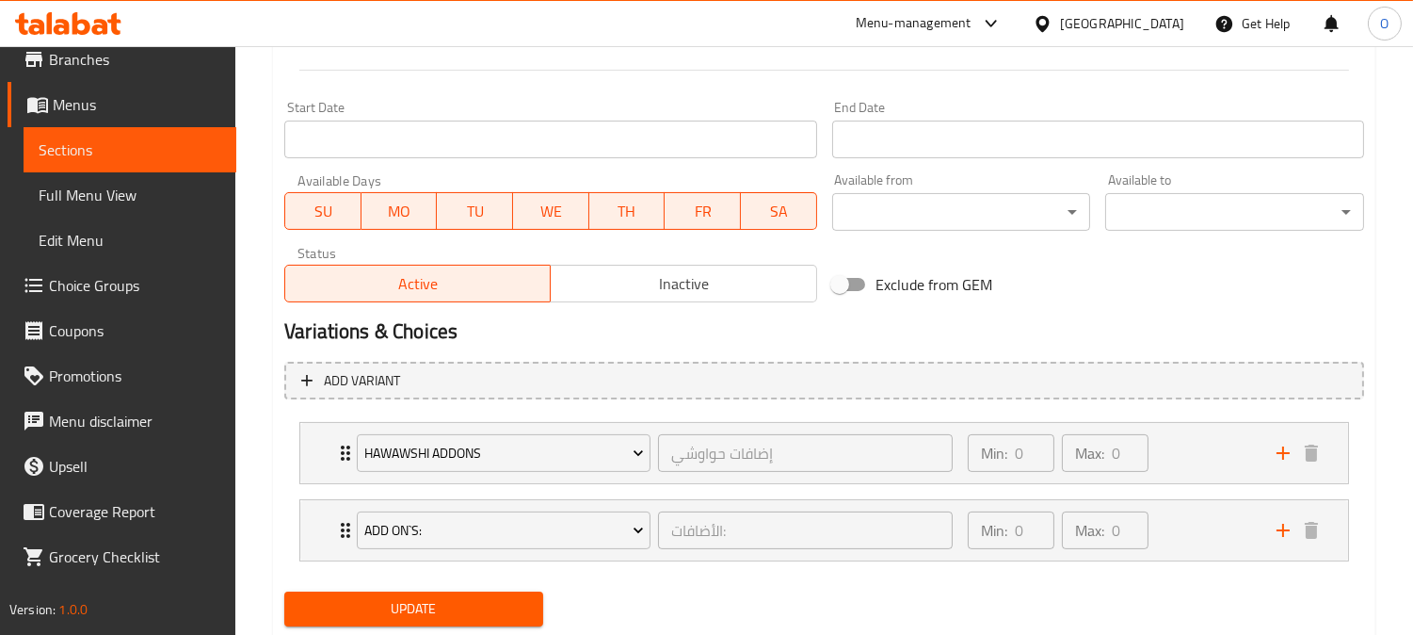
scroll to position [830, 0]
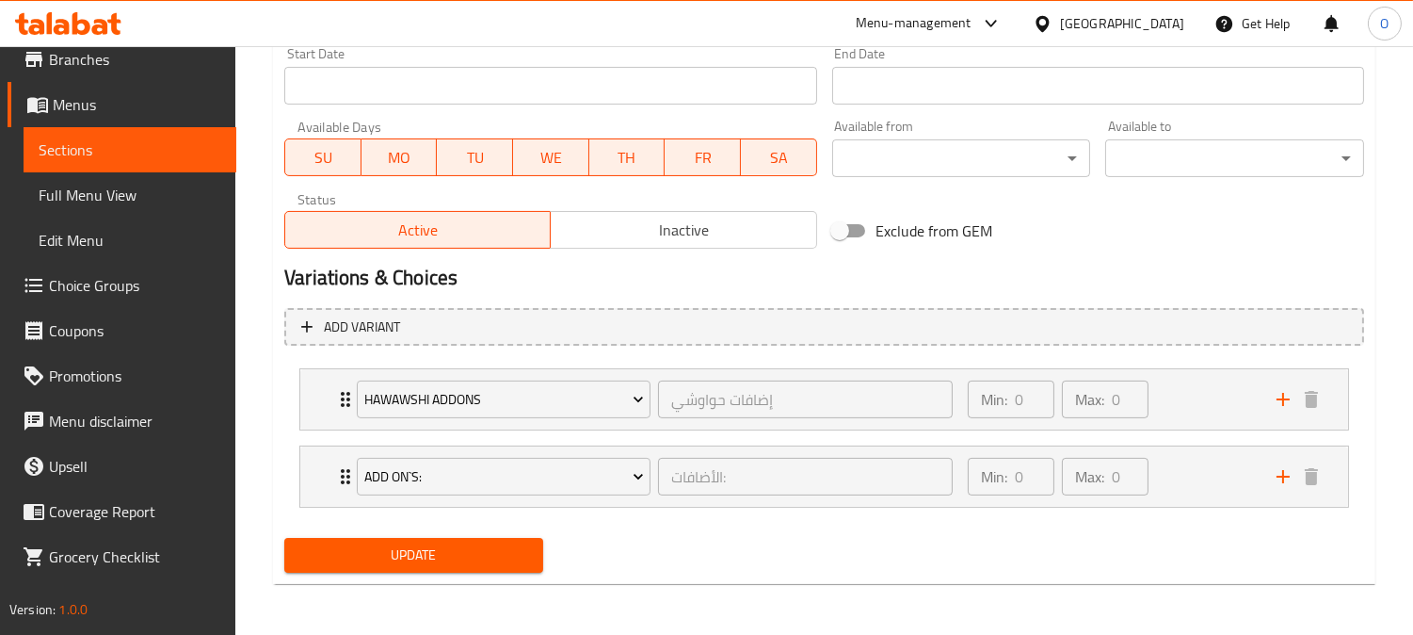
type textarea "Marinated minced meat with special [PERSON_NAME] spices and vegetables Tahini a…"
click at [379, 568] on button "Update" at bounding box center [413, 555] width 259 height 35
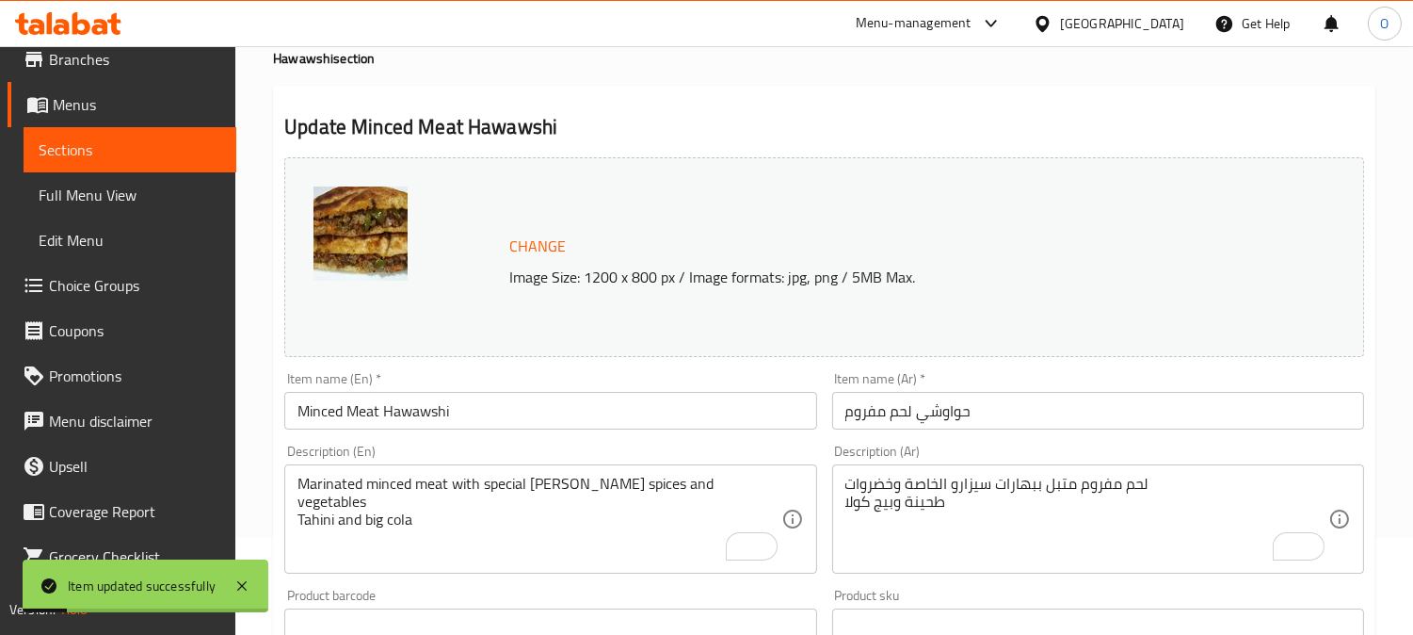
scroll to position [0, 0]
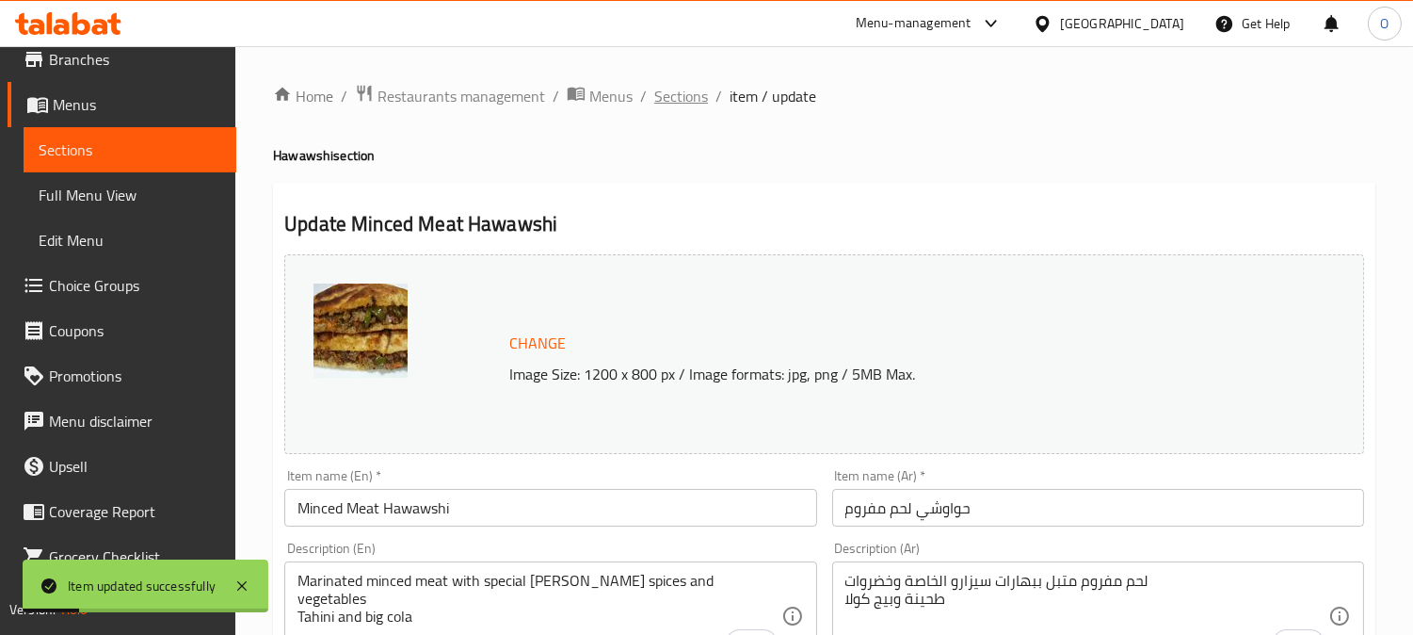
click at [694, 98] on span "Sections" at bounding box center [681, 96] width 54 height 23
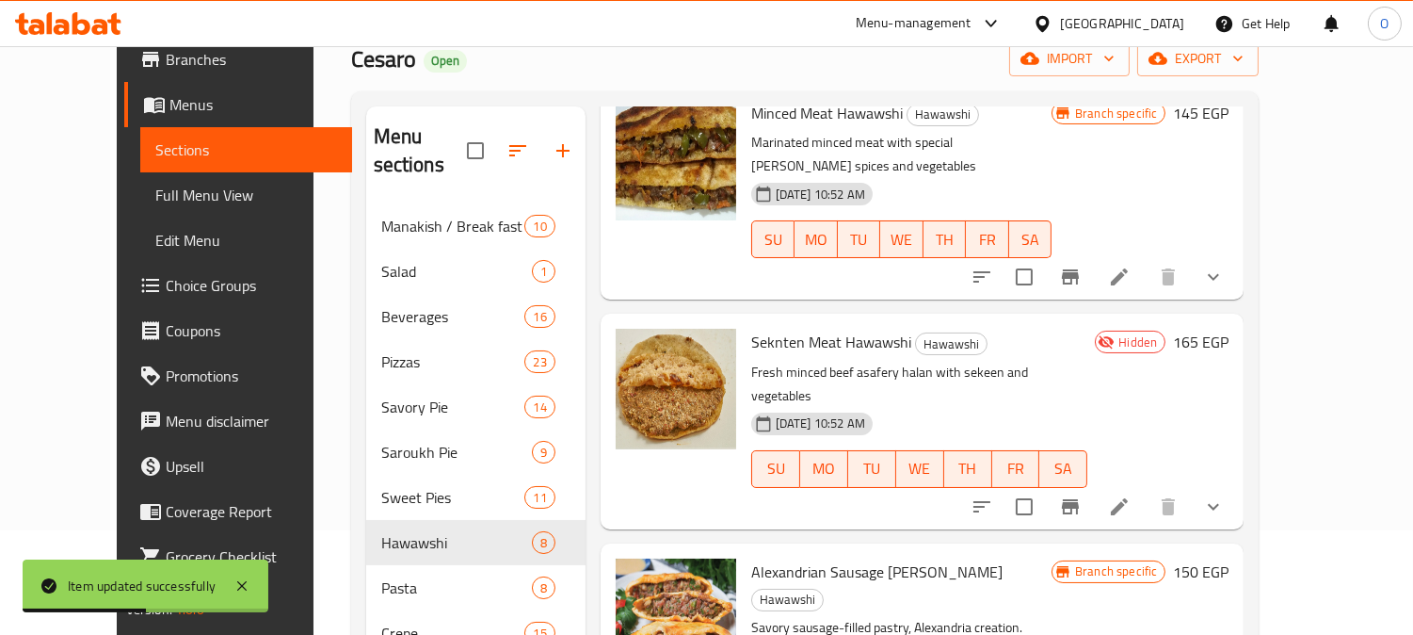
scroll to position [209, 0]
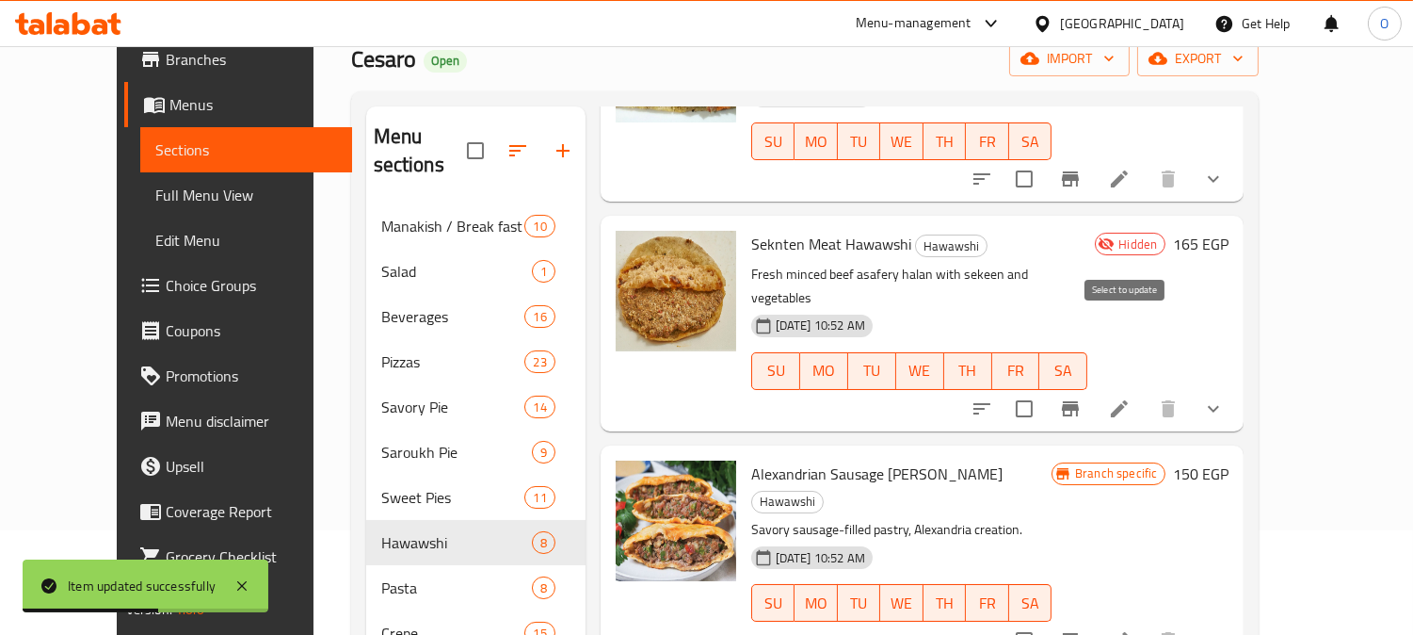
click at [1044, 389] on input "checkbox" at bounding box center [1025, 409] width 40 height 40
checkbox input "true"
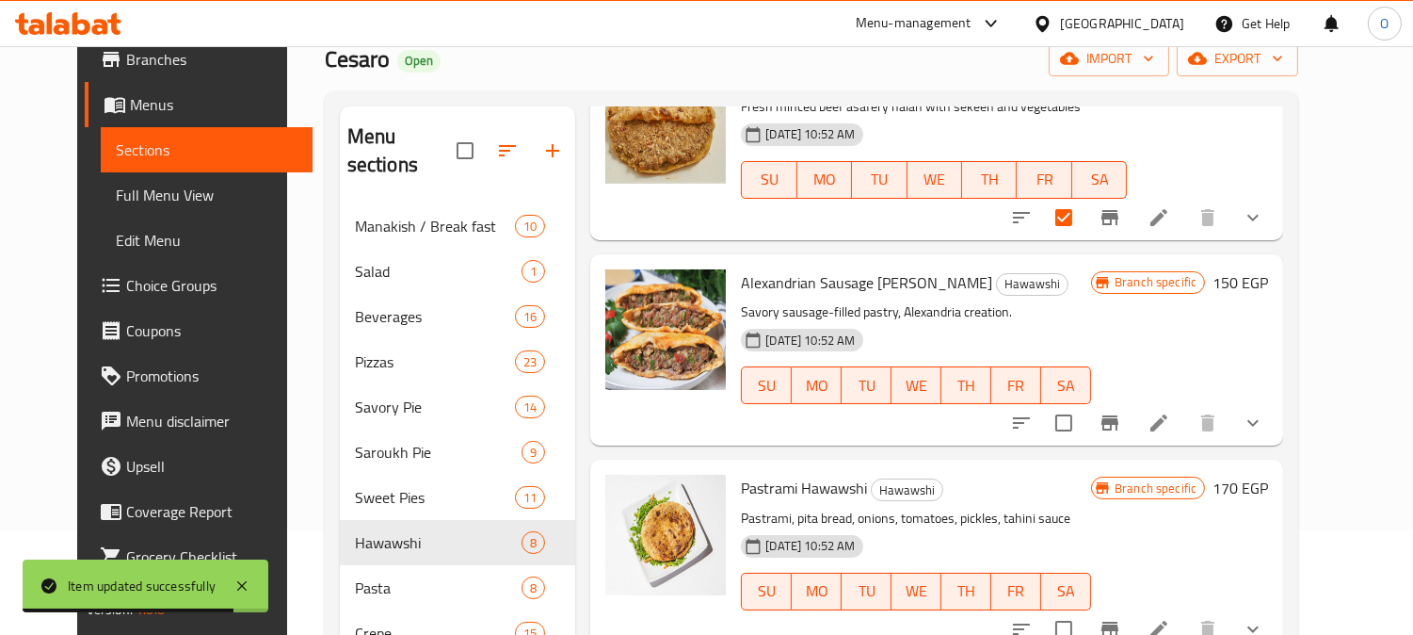
scroll to position [418, 0]
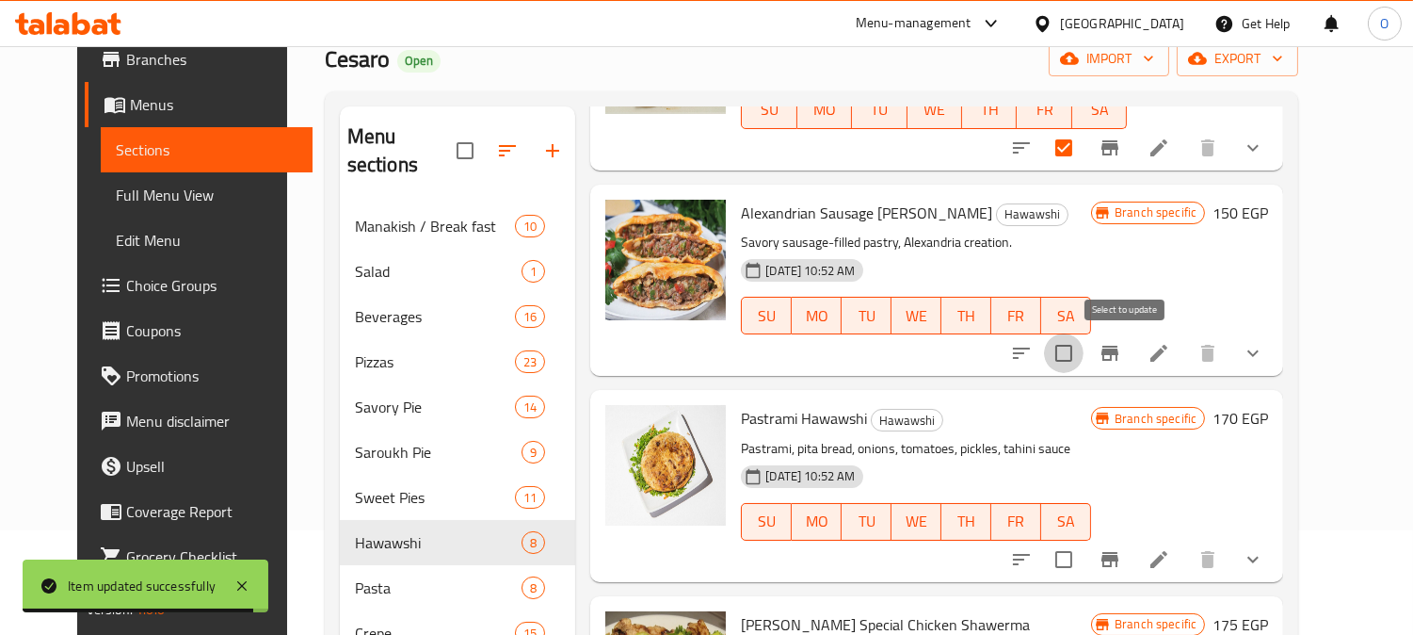
click at [1084, 341] on input "checkbox" at bounding box center [1064, 353] width 40 height 40
checkbox input "true"
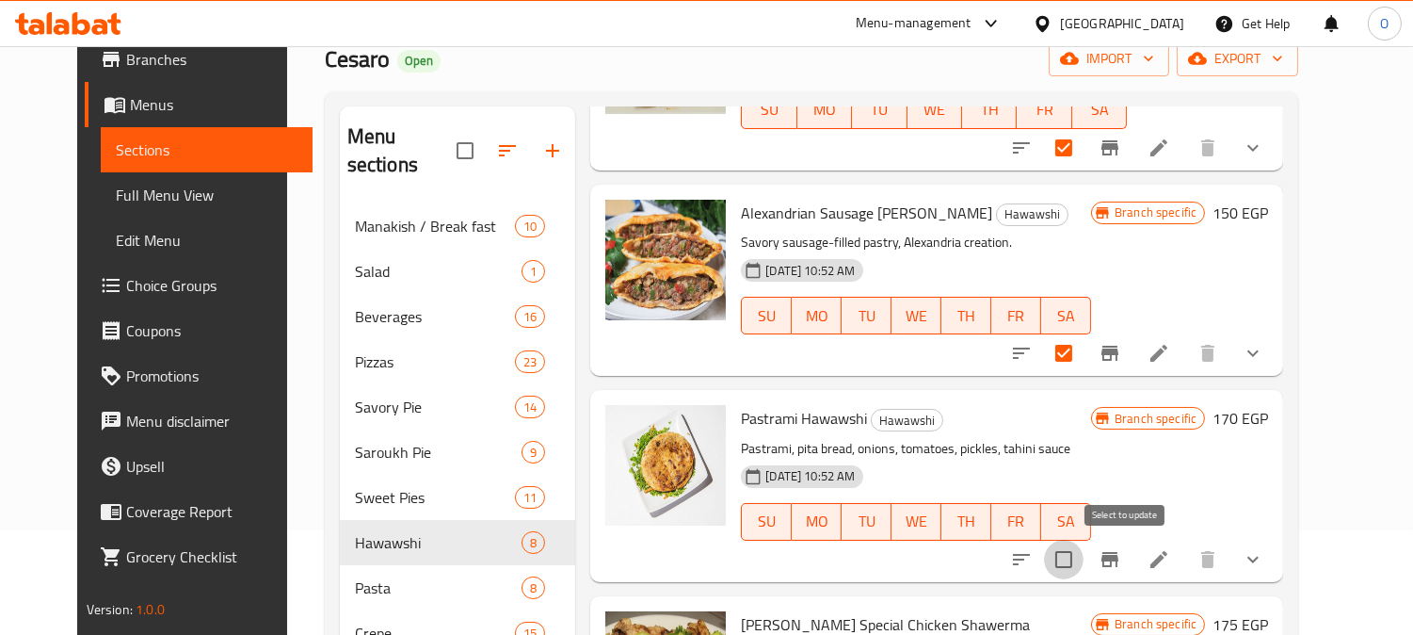
click at [1084, 559] on input "checkbox" at bounding box center [1064, 560] width 40 height 40
checkbox input "true"
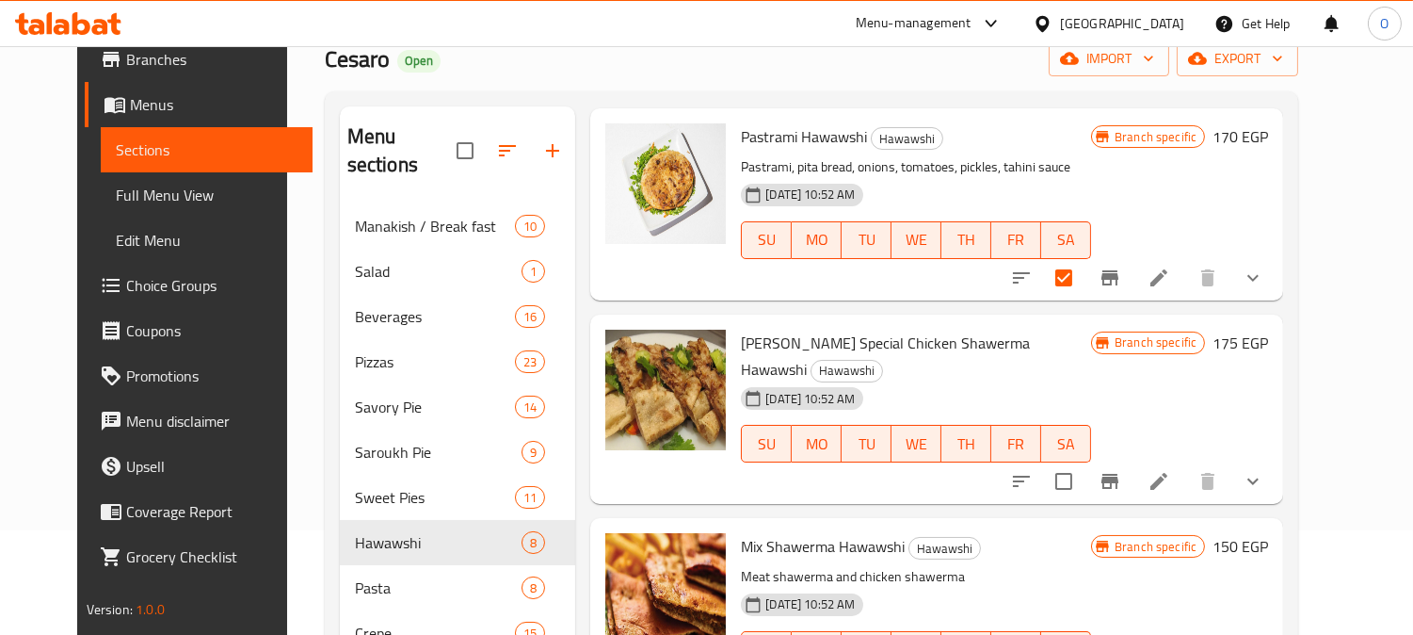
scroll to position [708, 0]
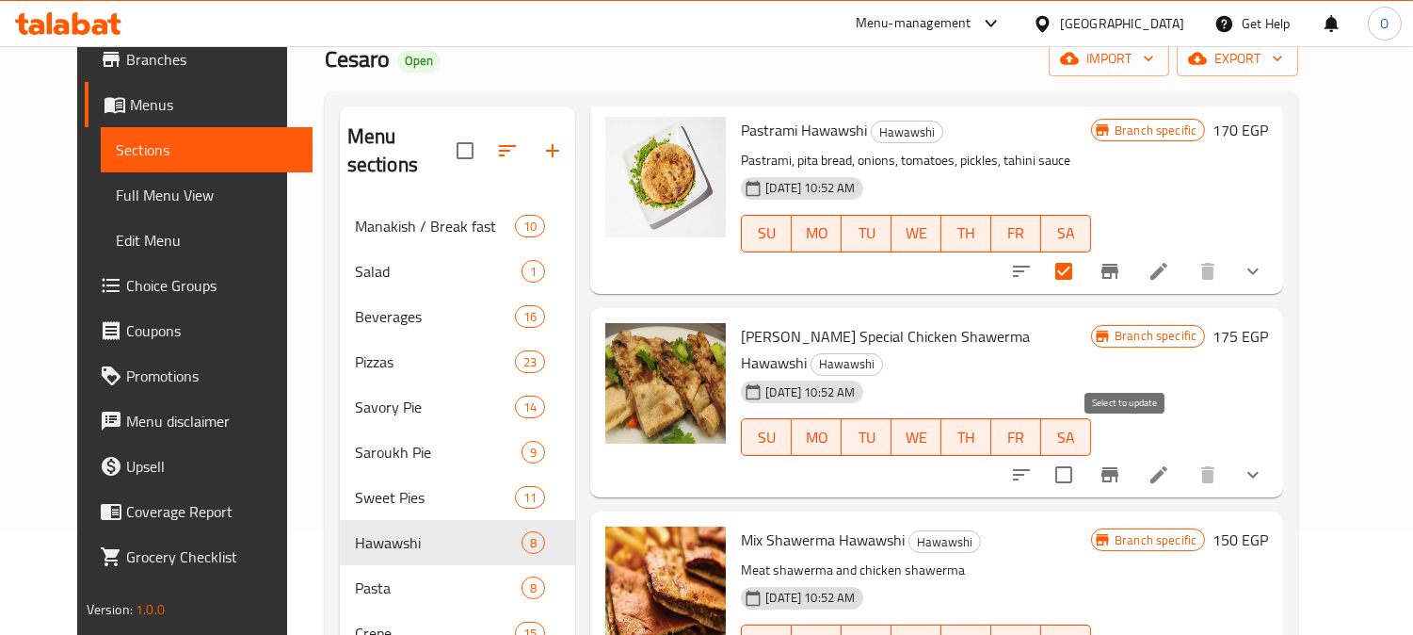
click at [1084, 455] on input "checkbox" at bounding box center [1064, 475] width 40 height 40
checkbox input "true"
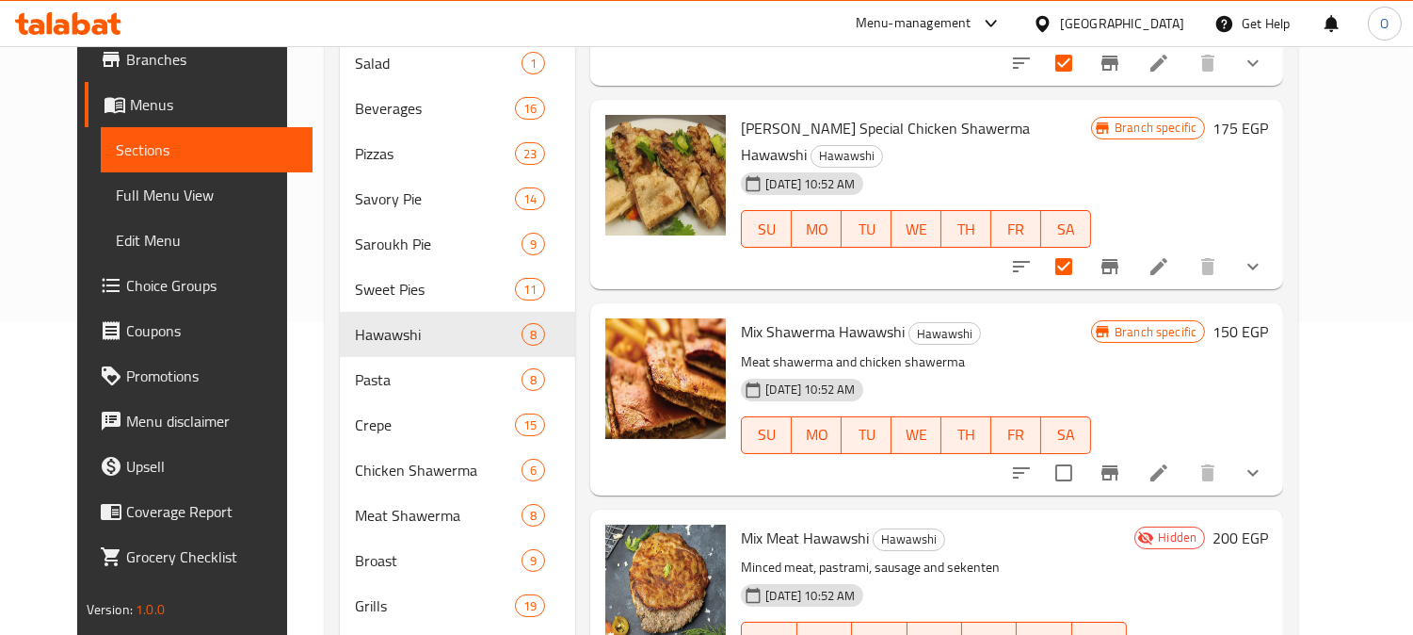
scroll to position [314, 0]
click at [1084, 452] on input "checkbox" at bounding box center [1064, 472] width 40 height 40
checkbox input "true"
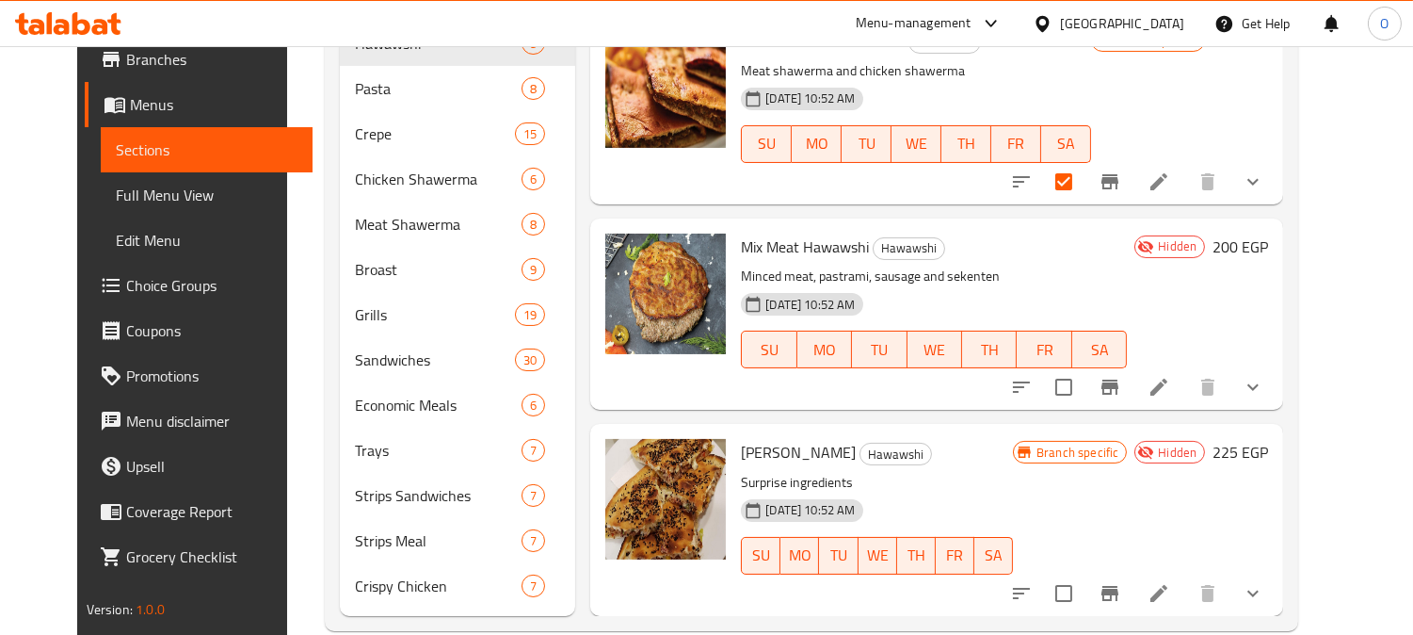
scroll to position [608, 0]
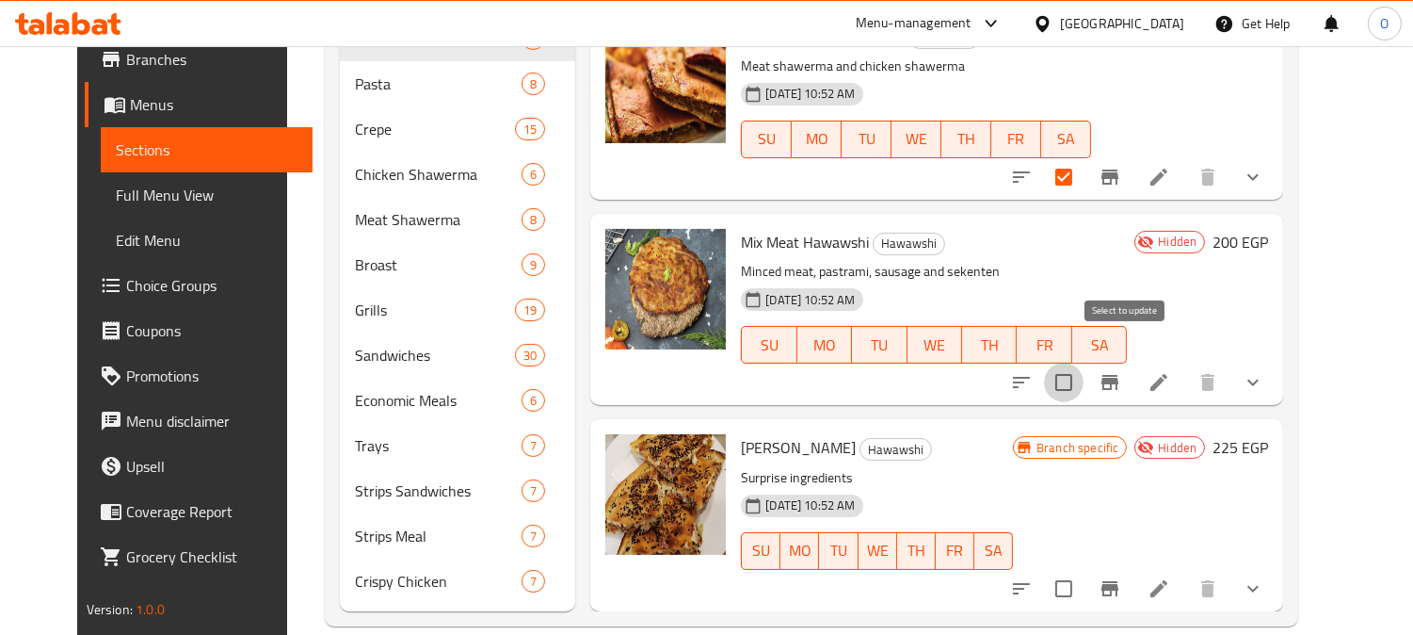
click at [1084, 363] on input "checkbox" at bounding box center [1064, 383] width 40 height 40
checkbox input "true"
click at [1084, 569] on input "checkbox" at bounding box center [1064, 589] width 40 height 40
checkbox input "true"
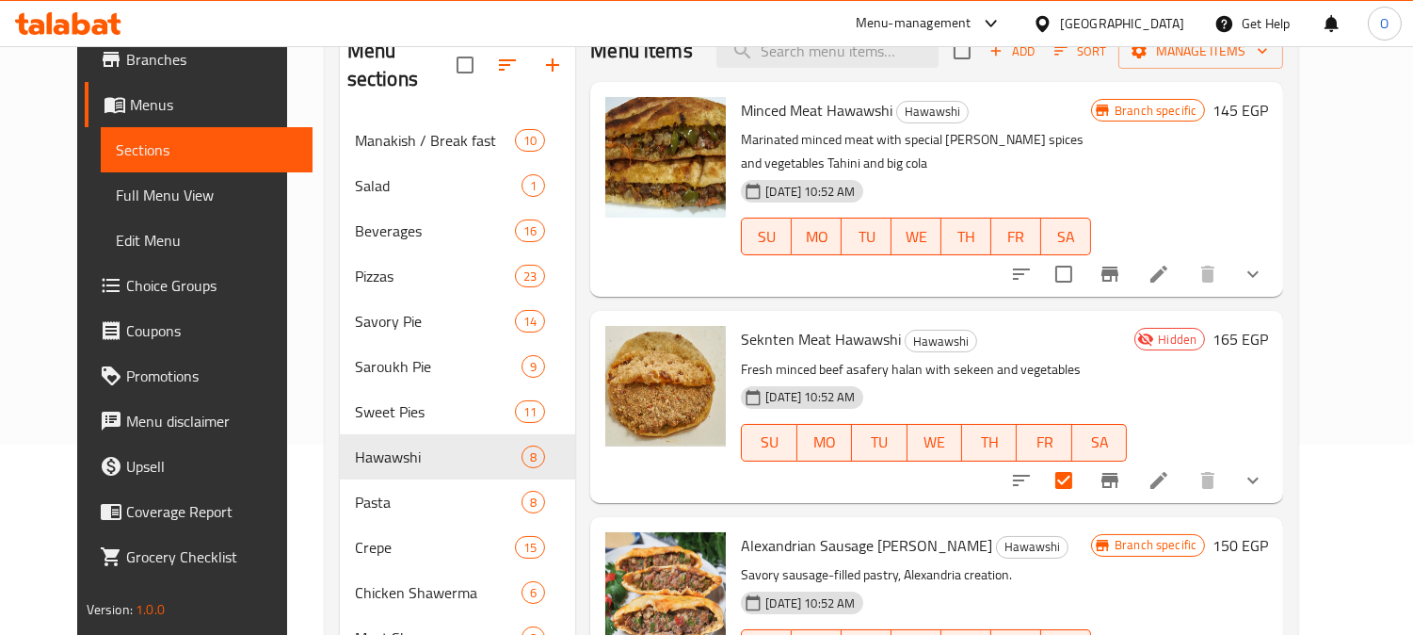
scroll to position [0, 0]
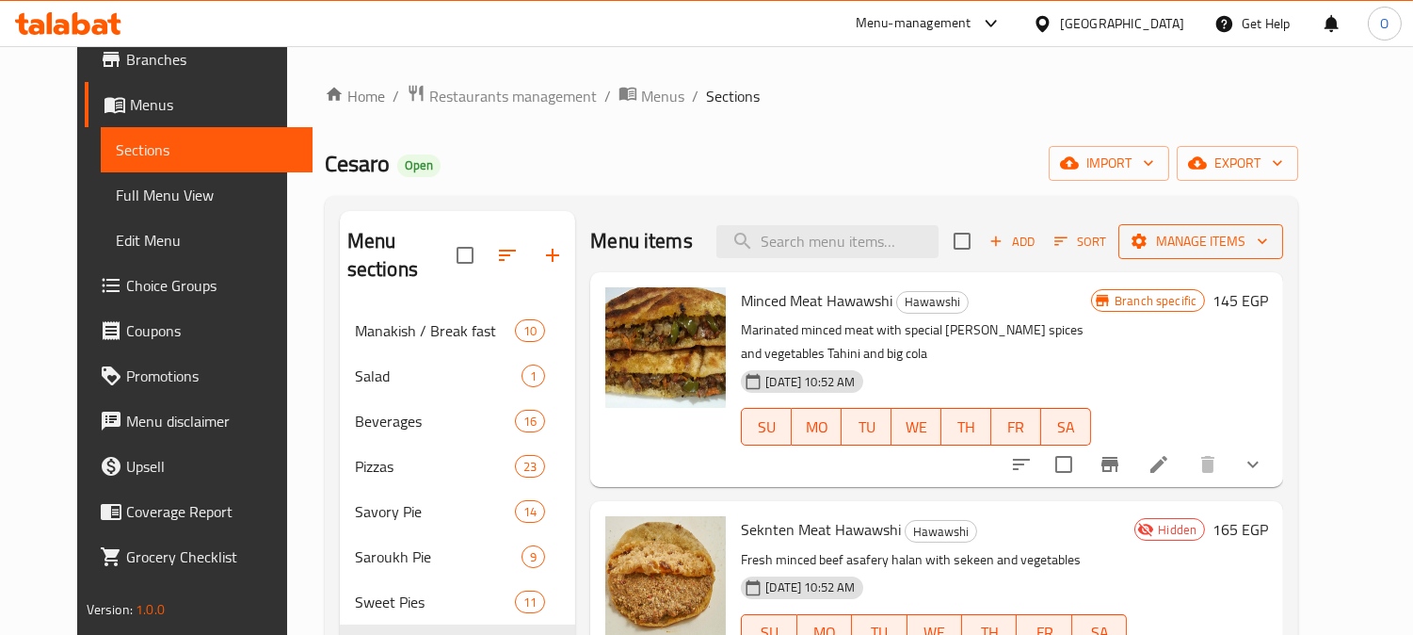
click at [1147, 237] on icon "button" at bounding box center [1139, 241] width 15 height 15
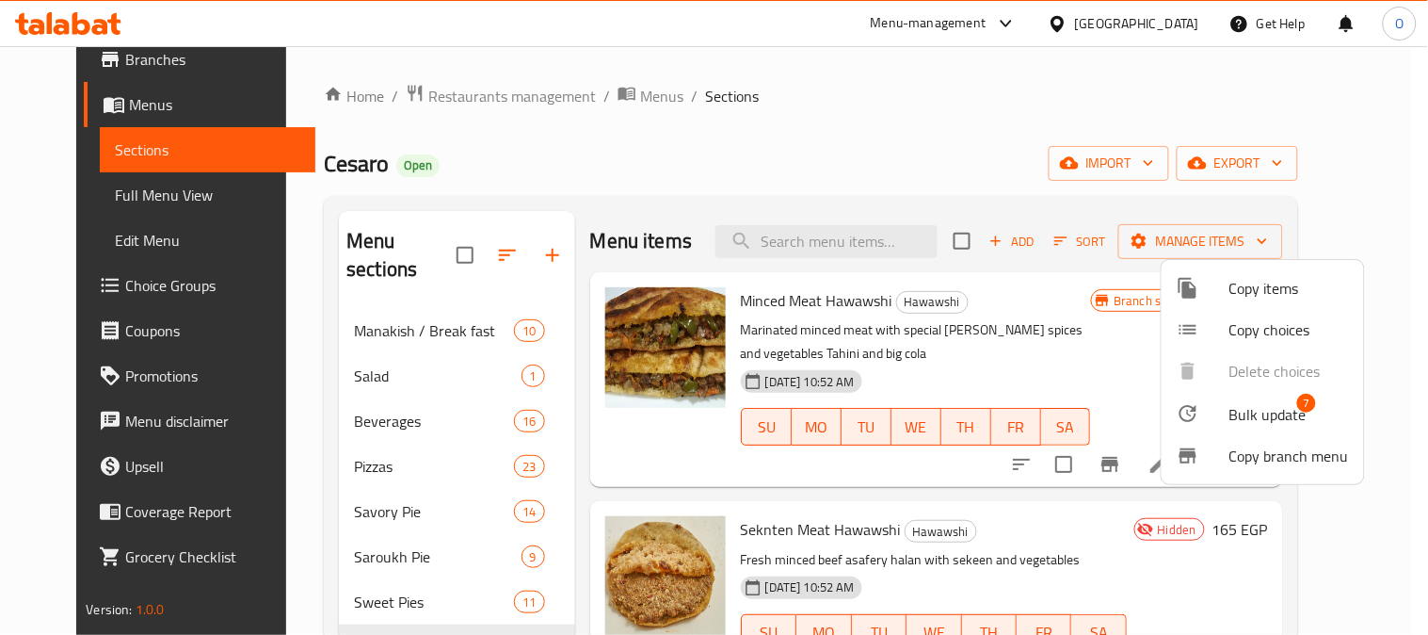
click at [1239, 422] on span "Bulk update" at bounding box center [1268, 414] width 77 height 23
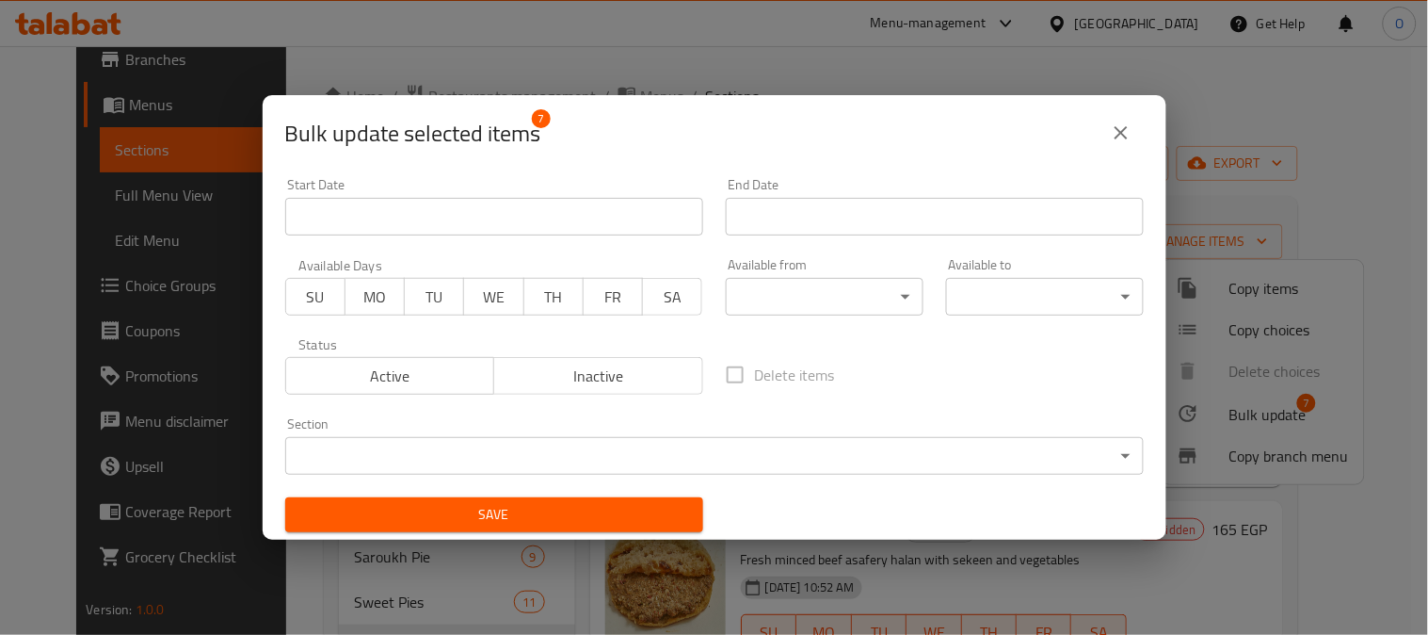
click at [520, 379] on span "Inactive" at bounding box center [599, 376] width 194 height 27
click at [519, 500] on button "Save" at bounding box center [494, 514] width 418 height 35
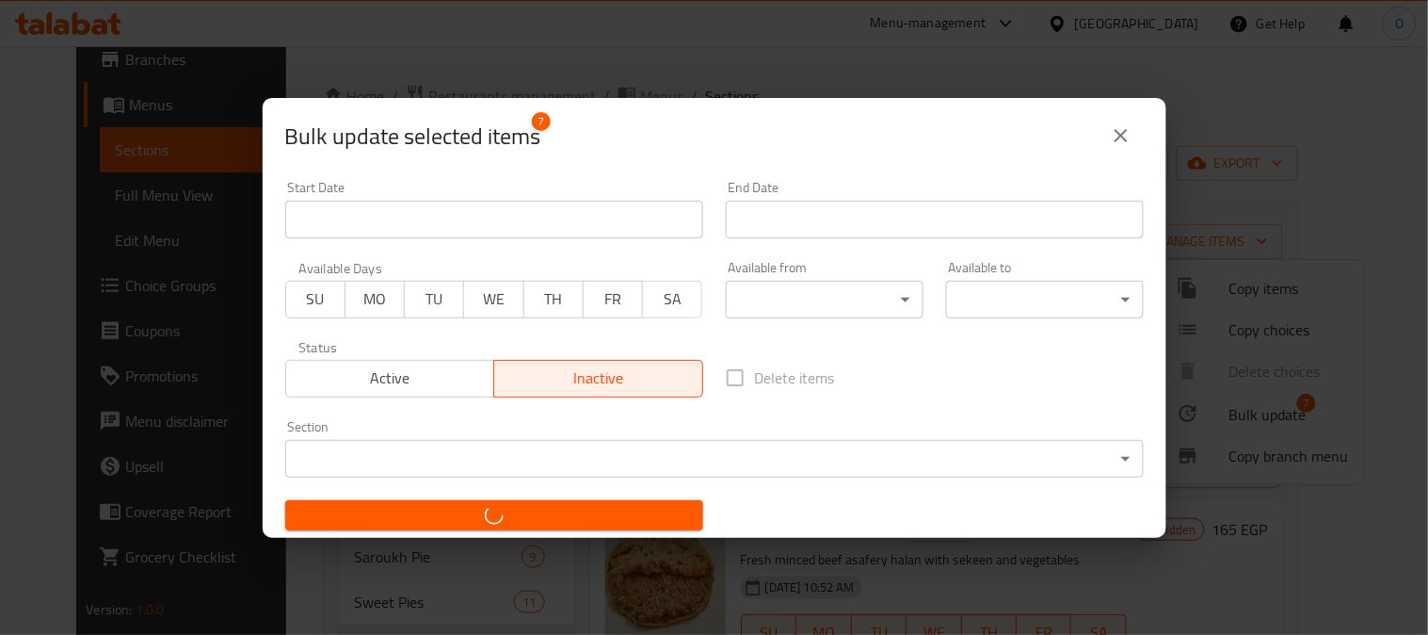
checkbox input "false"
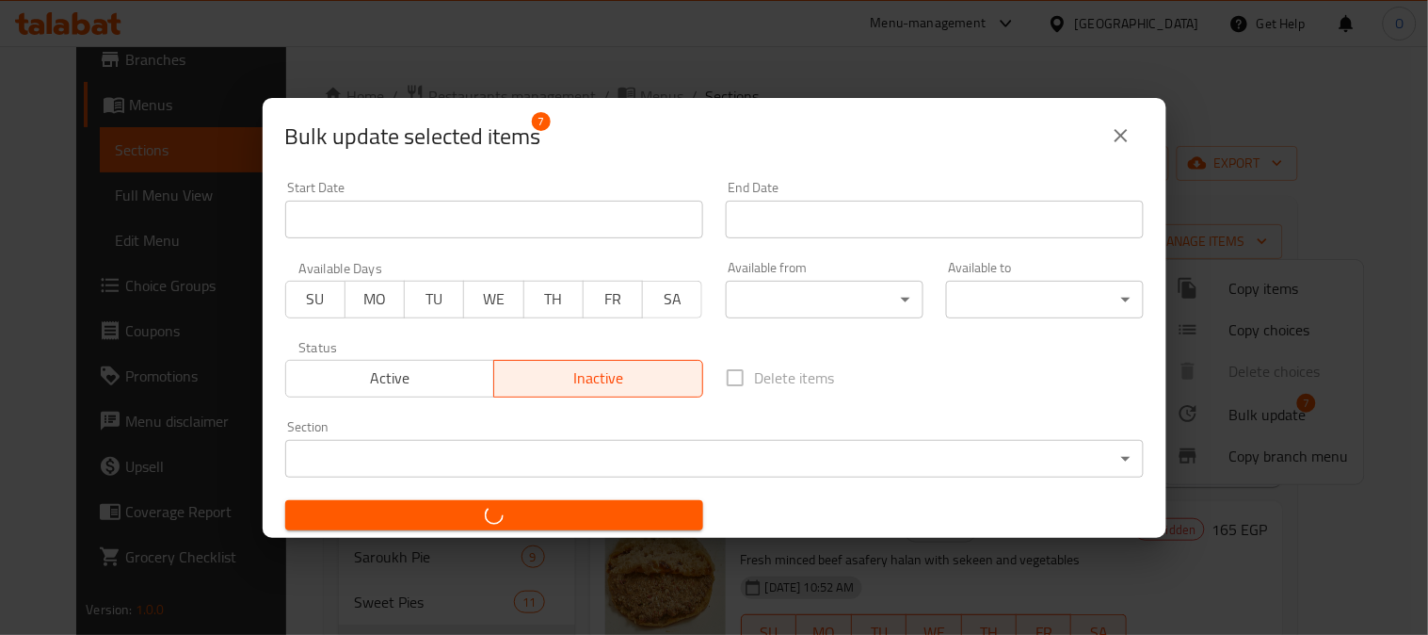
checkbox input "false"
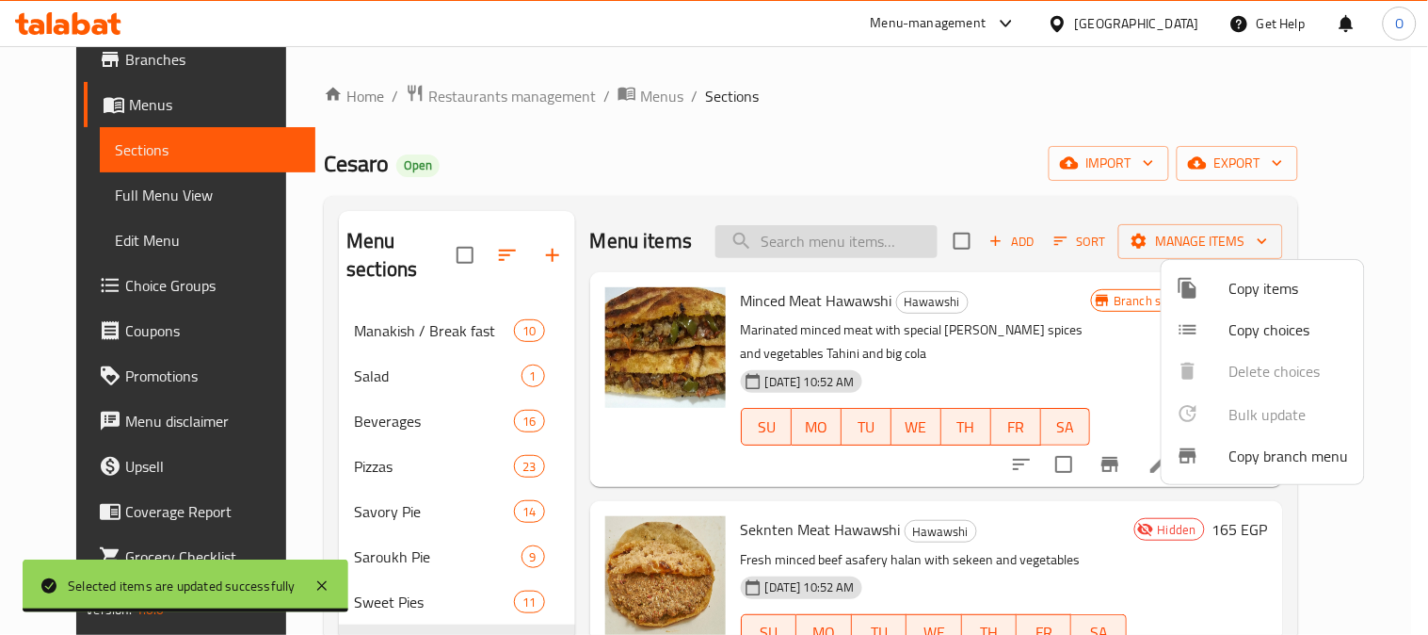
drag, startPoint x: 878, startPoint y: 250, endPoint x: 830, endPoint y: 236, distance: 49.8
click at [830, 236] on div at bounding box center [714, 317] width 1428 height 635
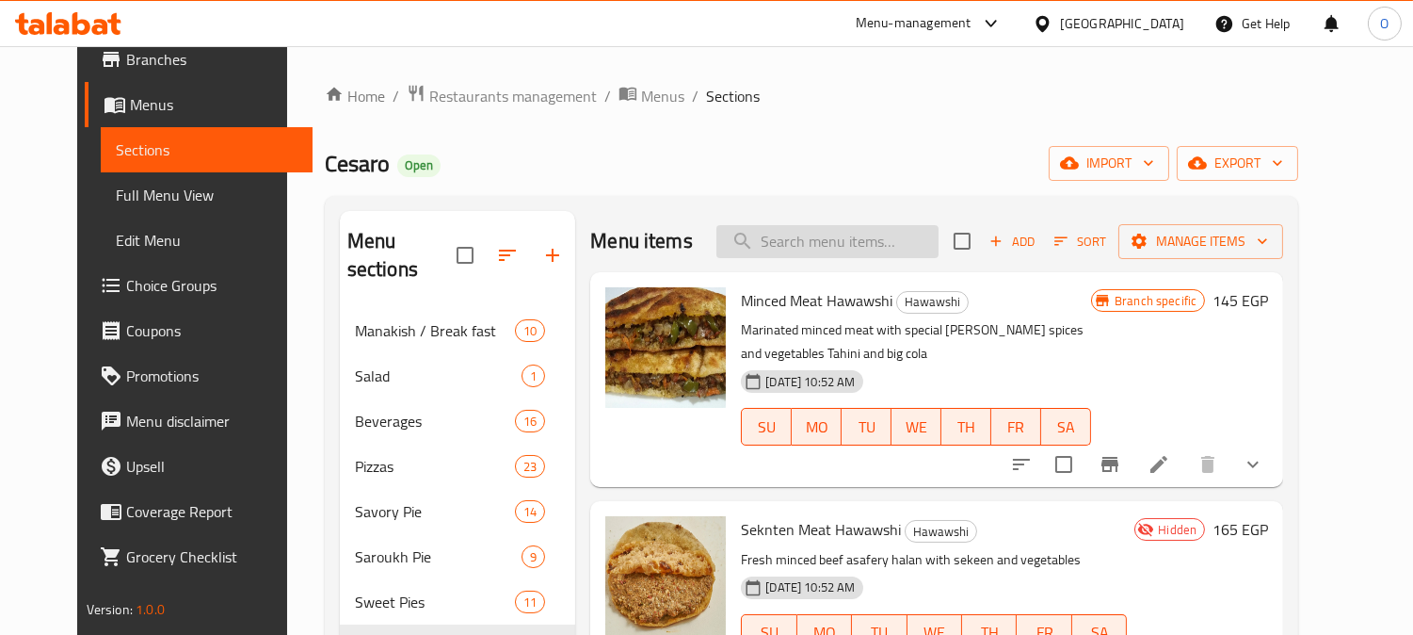
paste input "وجبة"
click at [887, 391] on div "20-02-2025 10:52 AM SU MO TU WE TH FR SA" at bounding box center [915, 414] width 365 height 102
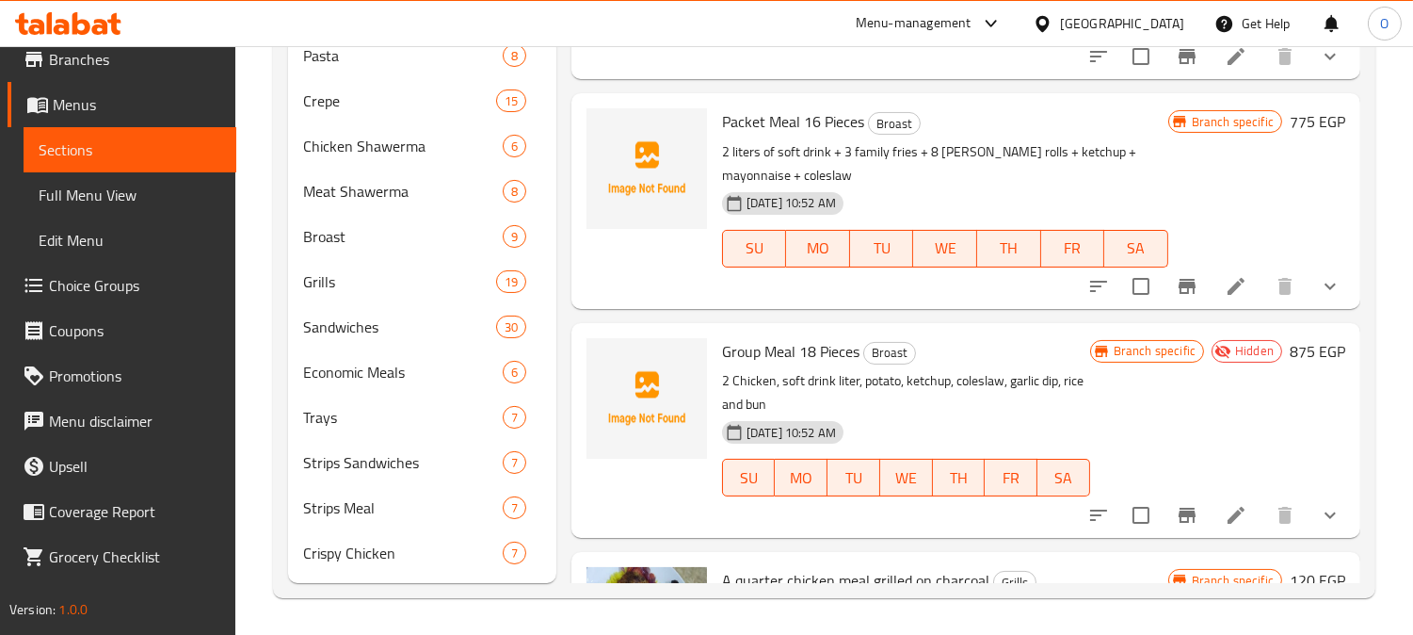
scroll to position [1151, 0]
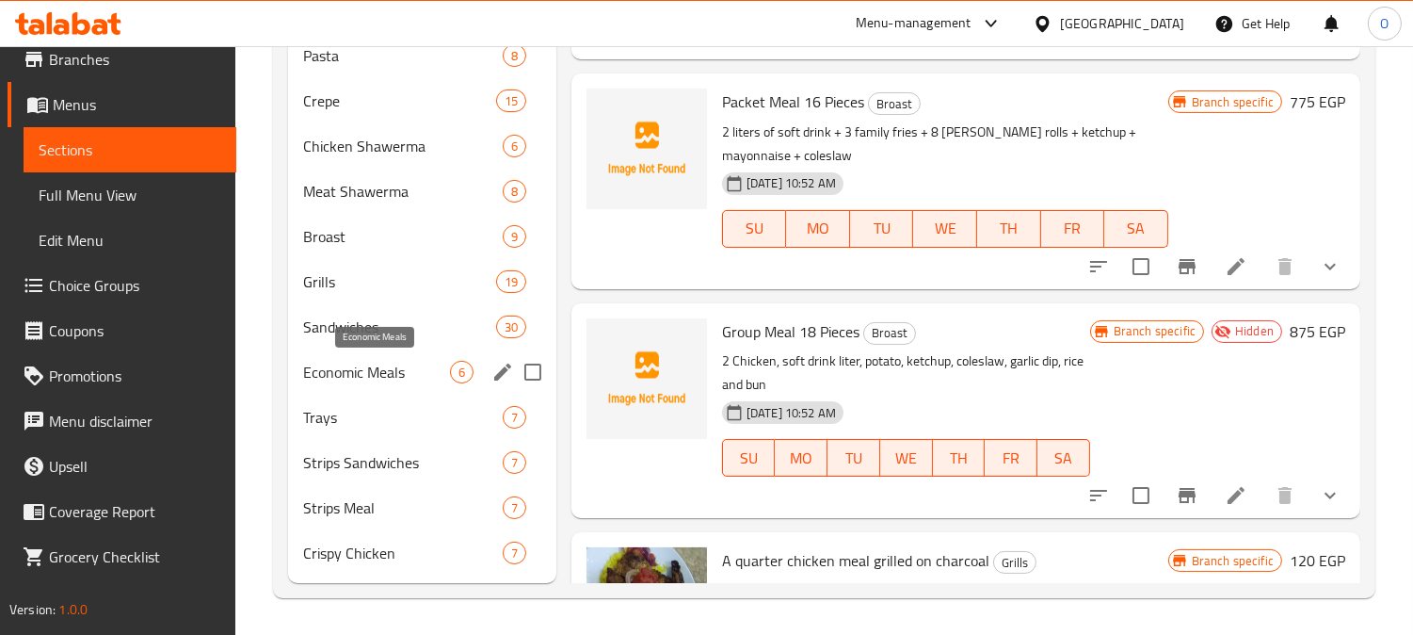
click at [440, 361] on span "Economic Meals" at bounding box center [376, 372] width 147 height 23
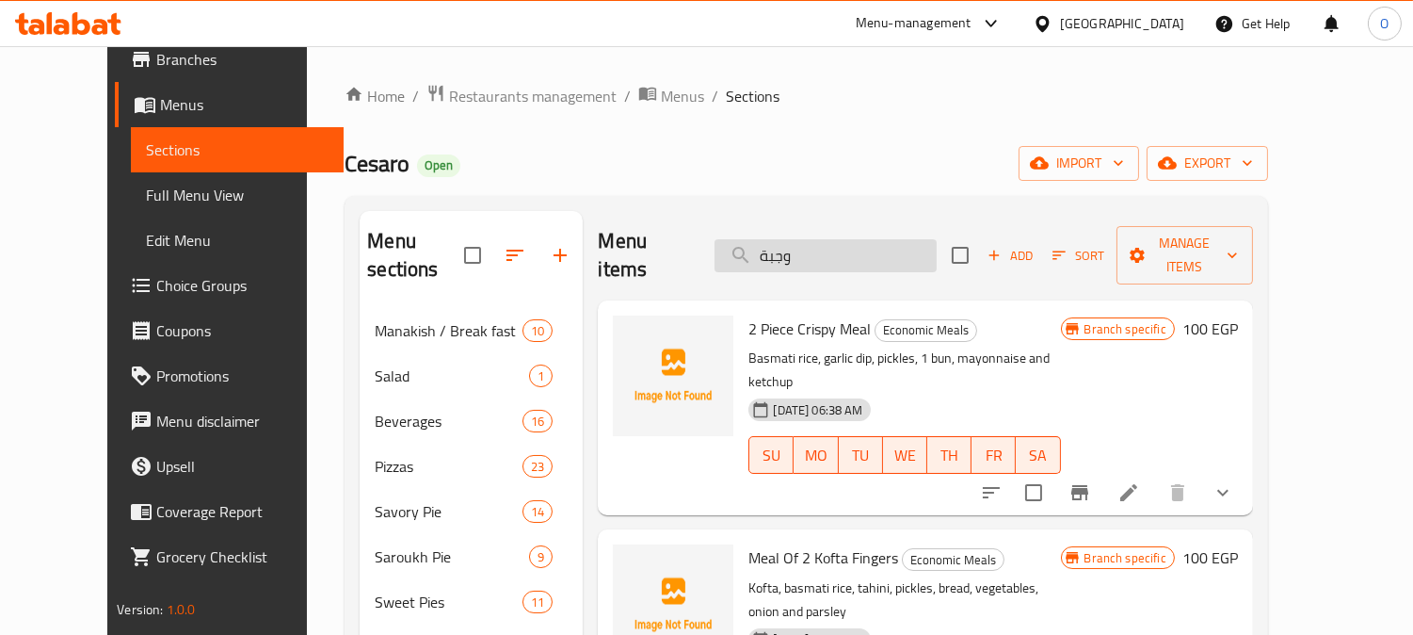
drag, startPoint x: 784, startPoint y: 229, endPoint x: 738, endPoint y: 239, distance: 47.3
click at [729, 241] on div "Menu items وجبة Add Sort Manage items" at bounding box center [925, 255] width 654 height 89
click at [805, 239] on input "وجبة" at bounding box center [826, 255] width 222 height 33
paste input "داوود"
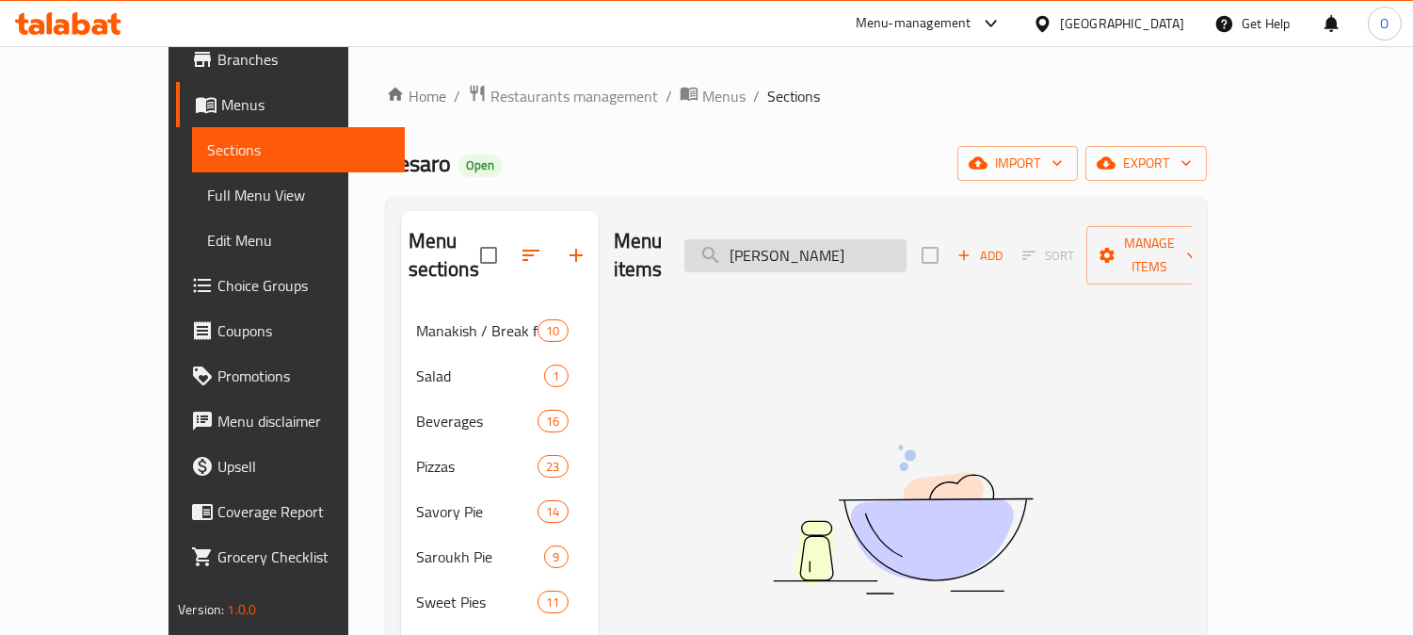
click at [845, 239] on input "داوود" at bounding box center [796, 255] width 222 height 33
paste input "كفتة"
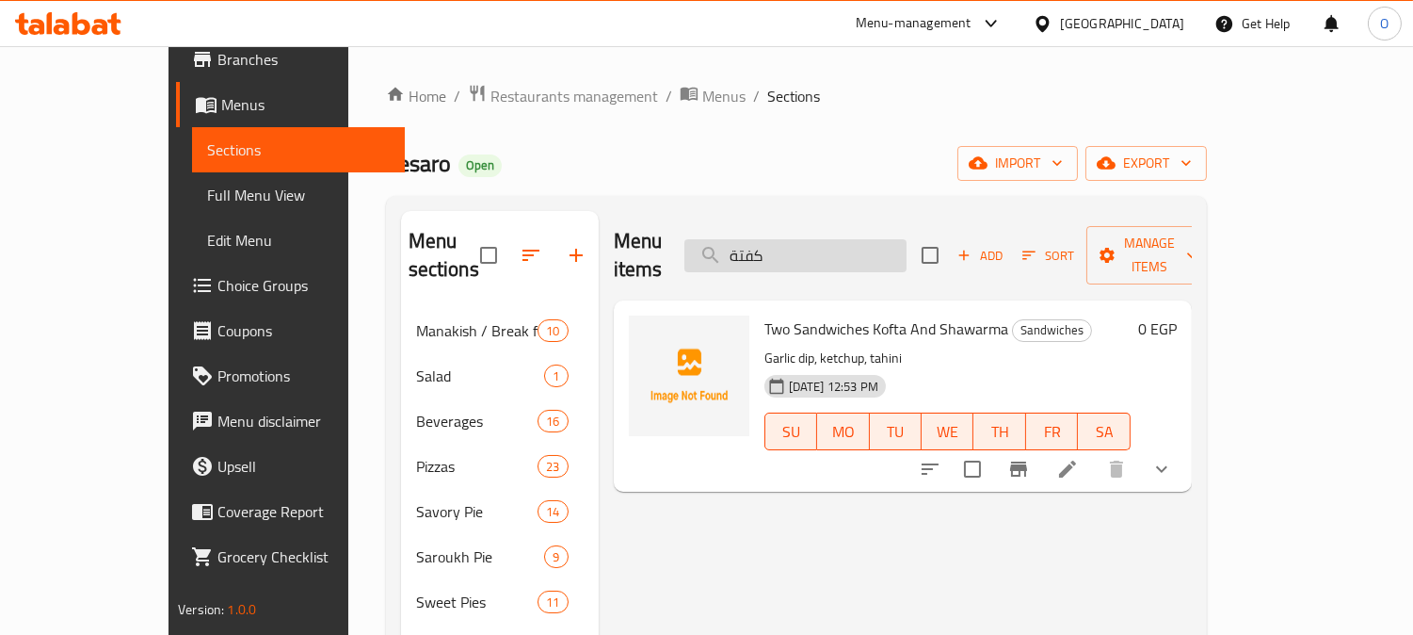
click at [855, 251] on input "كفتة" at bounding box center [796, 255] width 222 height 33
paste input "باني"
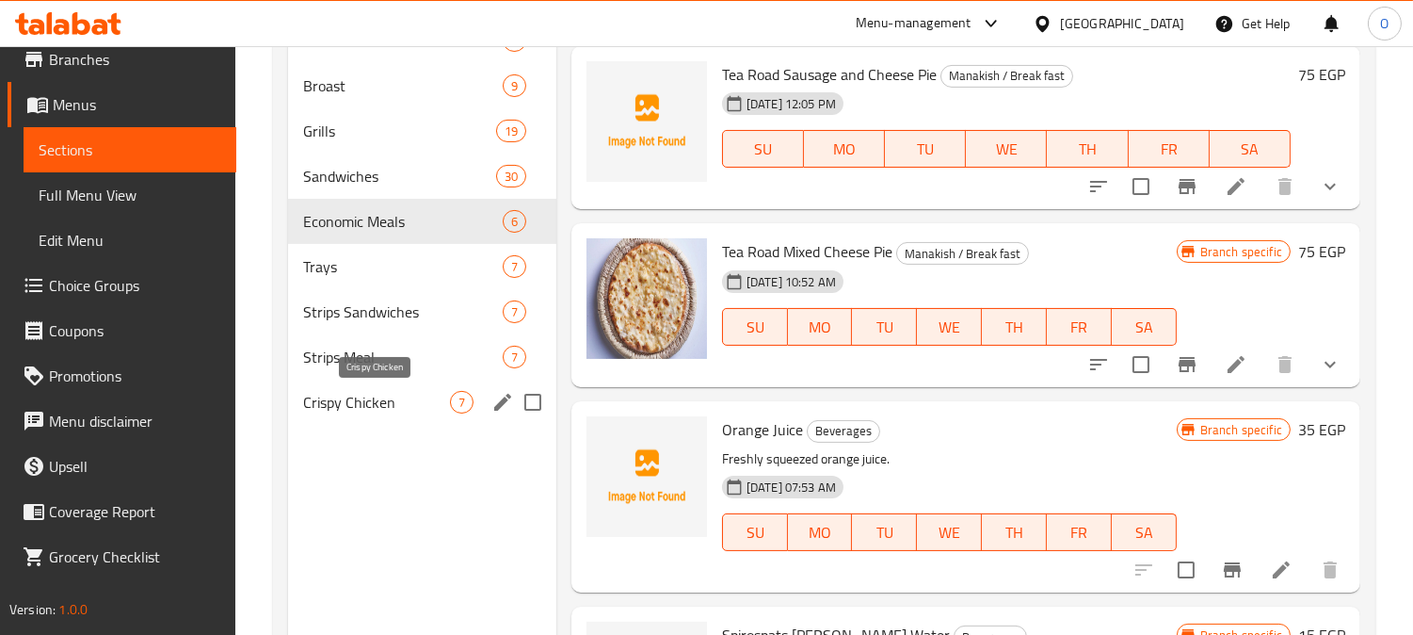
scroll to position [836, 0]
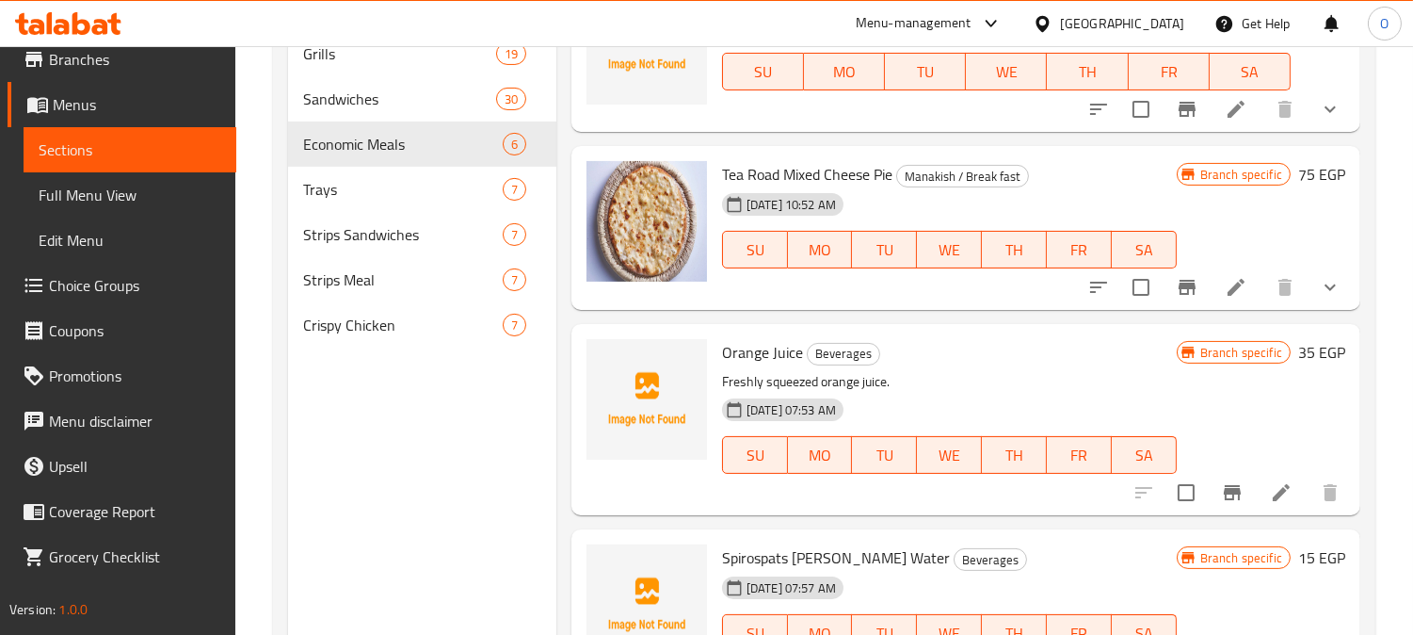
type input "ب"
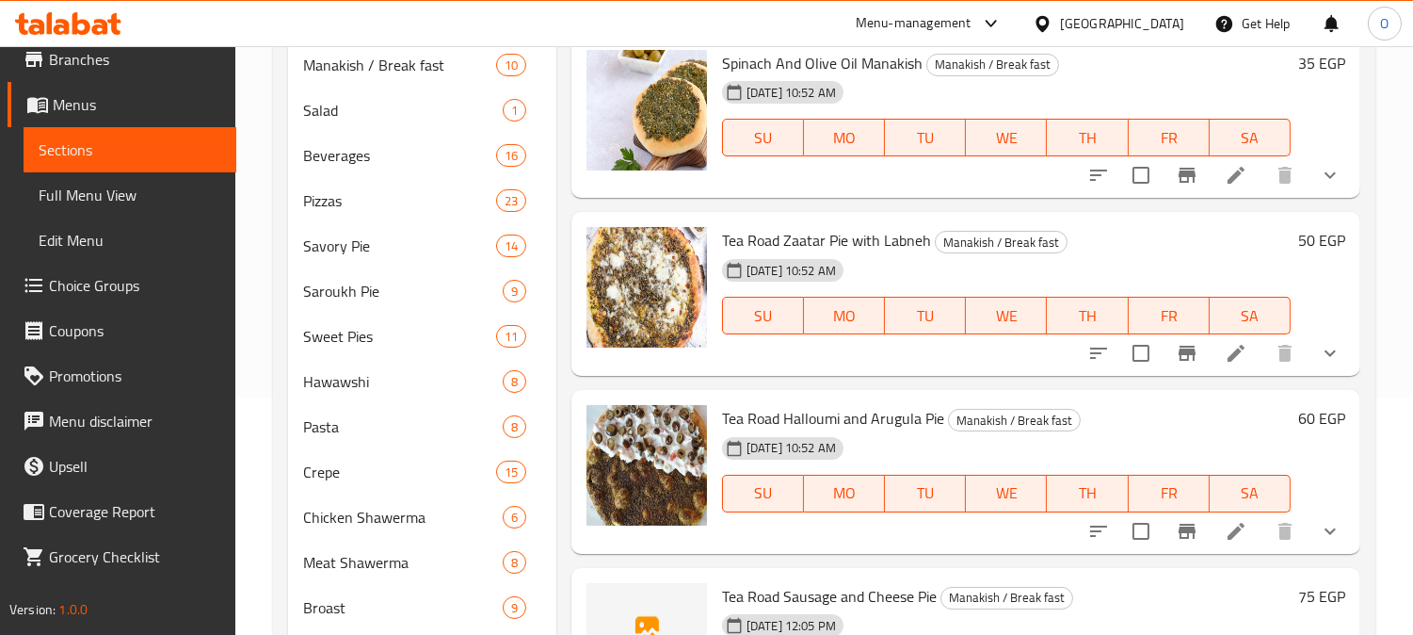
scroll to position [0, 0]
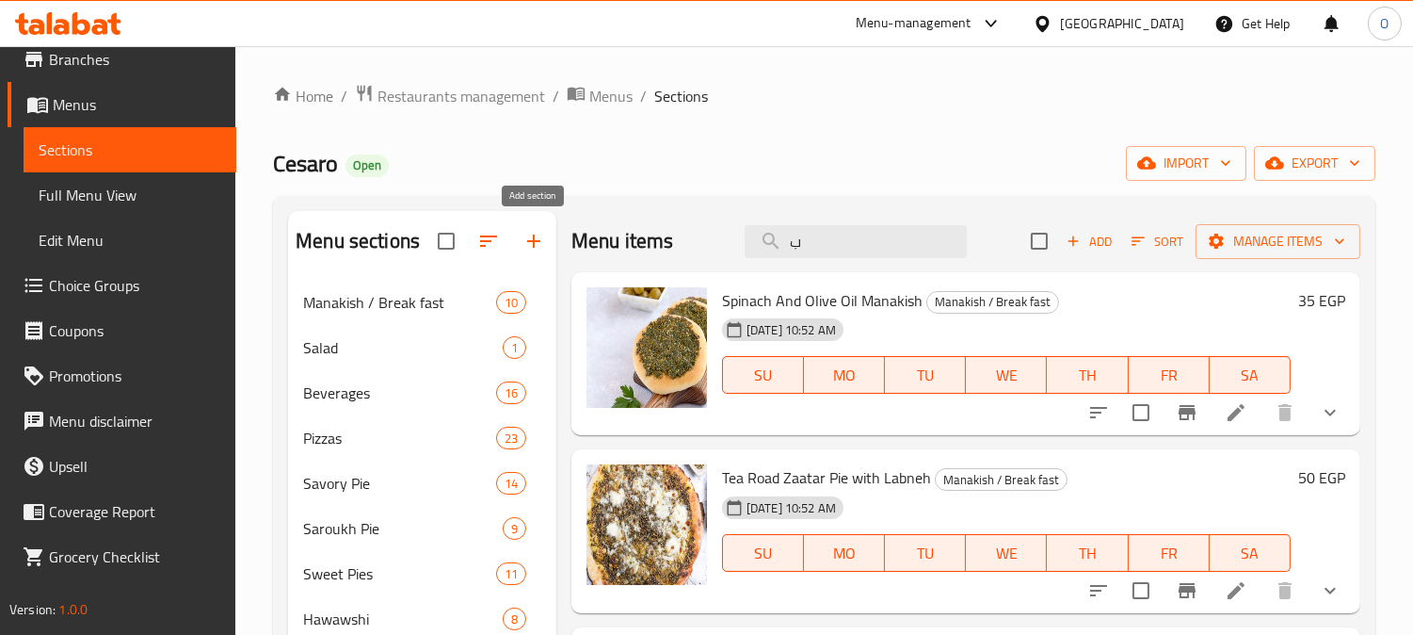
click at [529, 227] on button "button" at bounding box center [533, 240] width 45 height 45
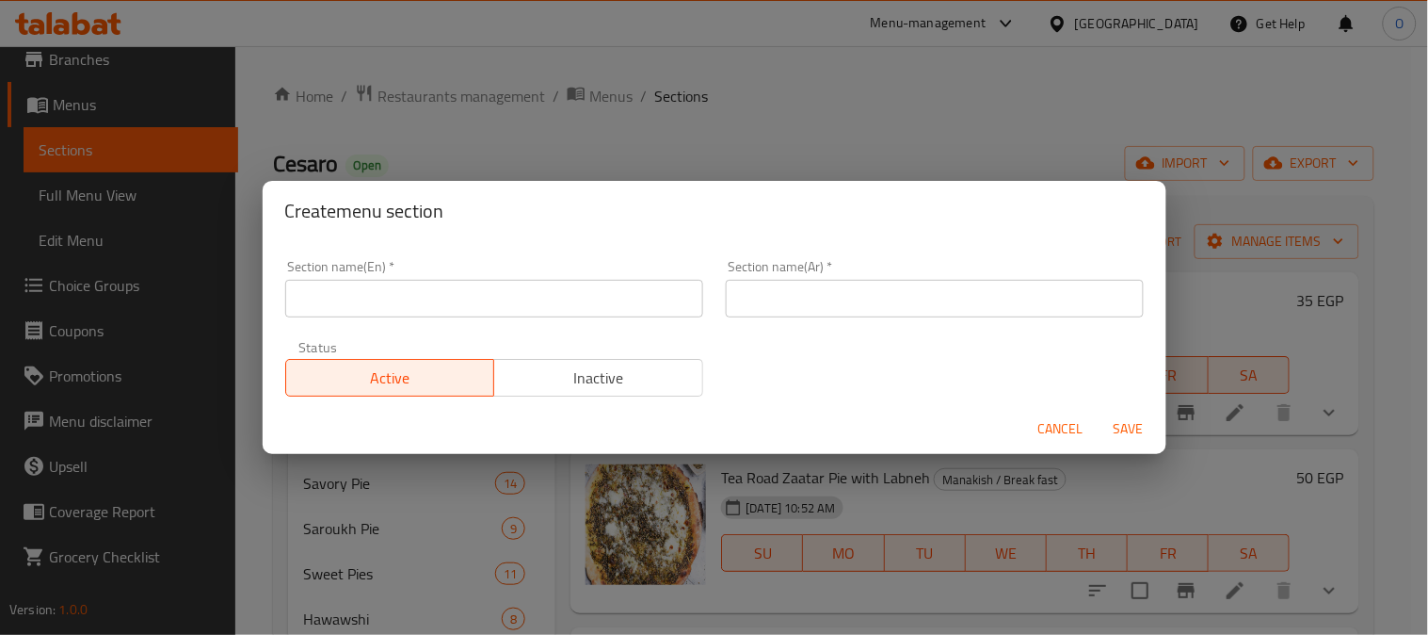
click at [582, 296] on input "text" at bounding box center [494, 299] width 418 height 38
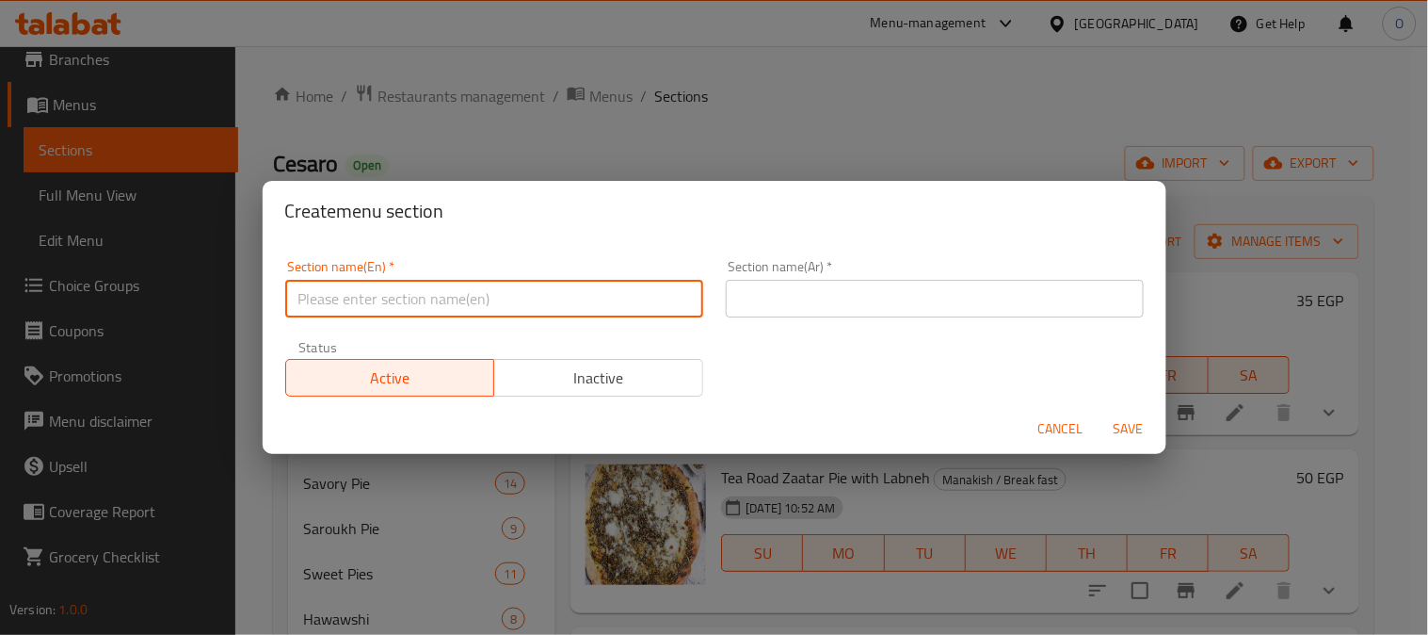
type input "’"
click at [348, 306] on input "Mediuen Meals" at bounding box center [494, 299] width 418 height 38
click at [352, 305] on input "Mediuen Meals" at bounding box center [494, 299] width 418 height 38
click at [346, 302] on input "Mediuenm Meals" at bounding box center [494, 299] width 418 height 38
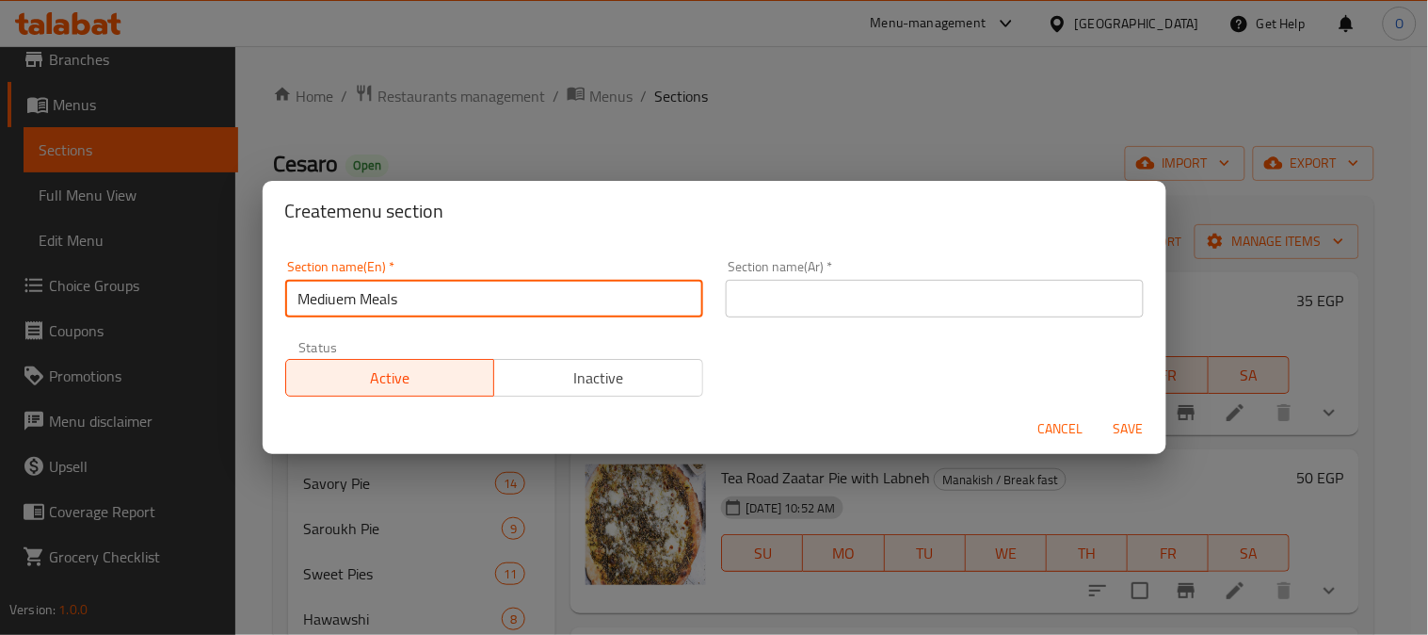
click at [395, 301] on input "Mediuem Meals" at bounding box center [494, 299] width 418 height 38
paste input "text"
type input "Medium Meals"
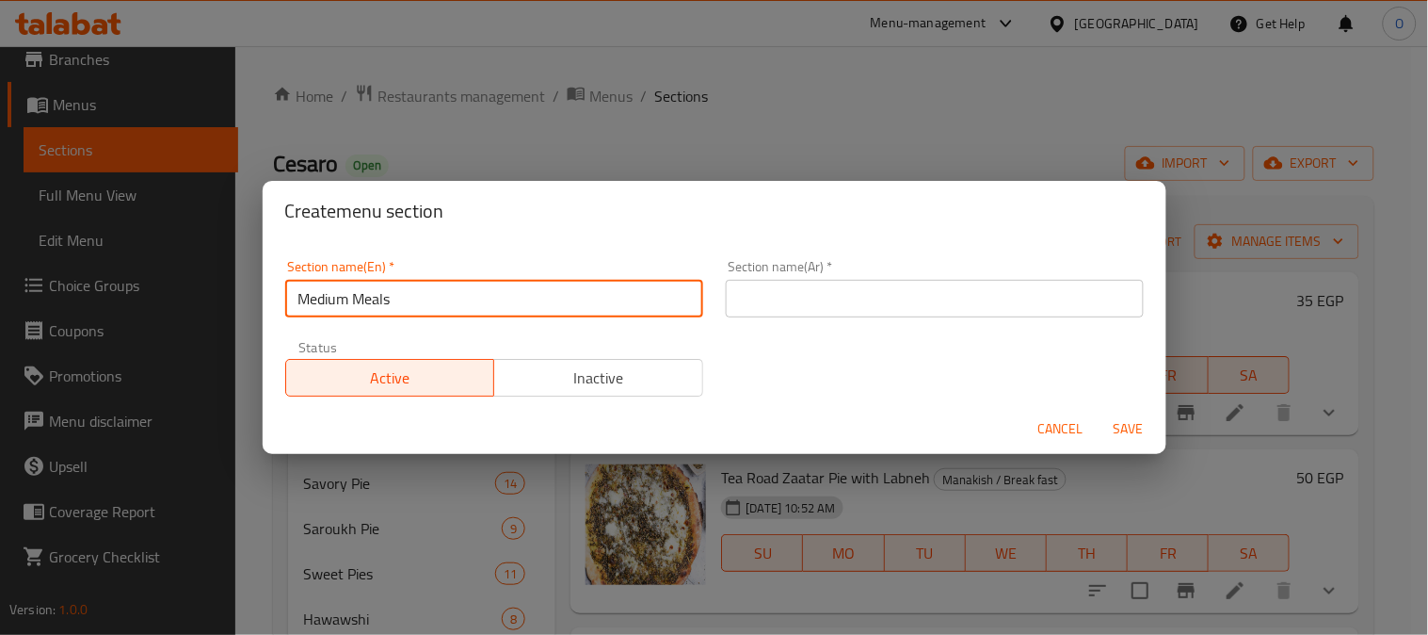
click at [831, 306] on input "text" at bounding box center [935, 299] width 418 height 38
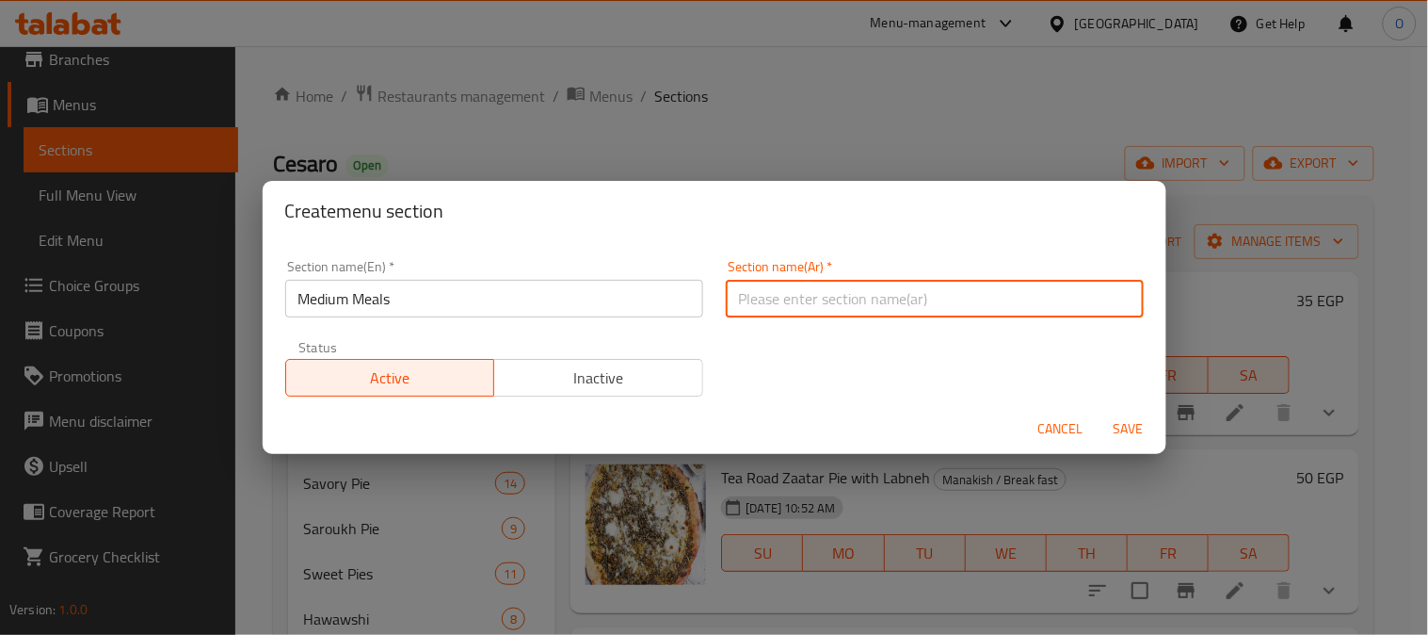
paste input "وجبات متوسطة"
click at [775, 298] on input "وجبات متوسطة" at bounding box center [935, 299] width 418 height 38
click at [775, 301] on input "وجبات متوسطة" at bounding box center [935, 299] width 418 height 38
drag, startPoint x: 739, startPoint y: 308, endPoint x: 710, endPoint y: 312, distance: 29.4
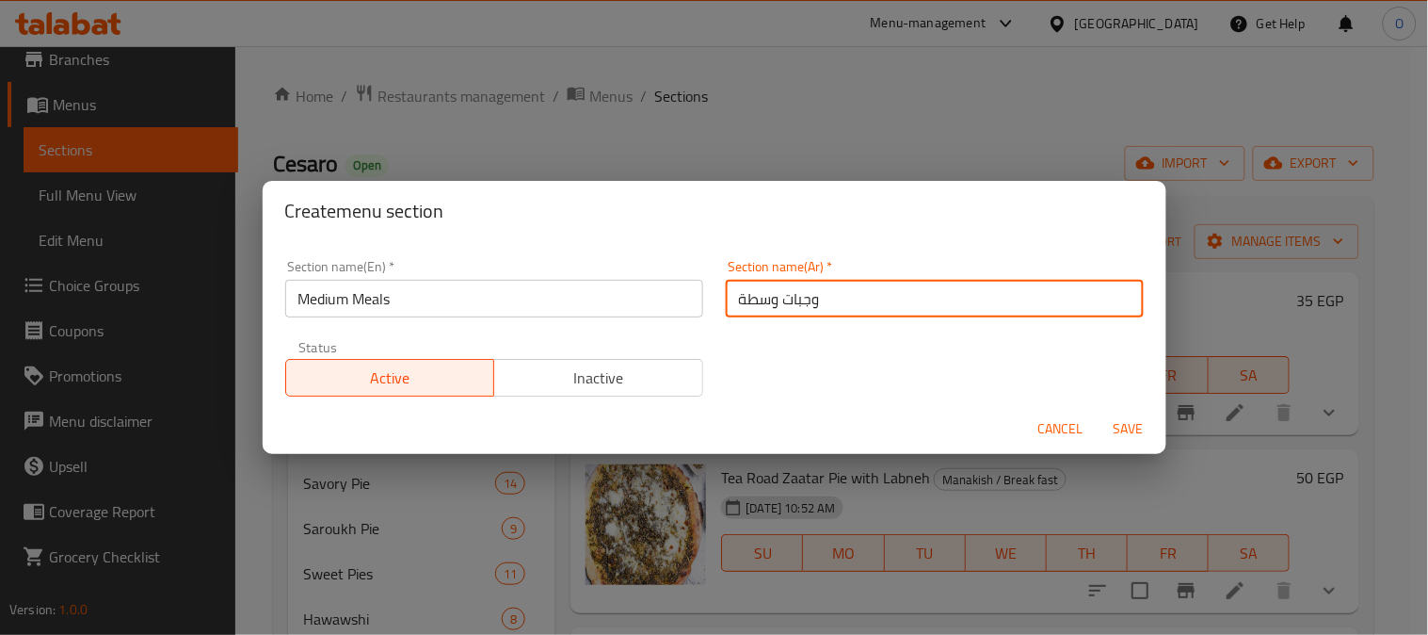
click at [715, 312] on div "Section name(Ar)   * وجبات وسطة Section name(Ar) *" at bounding box center [935, 289] width 441 height 80
click at [737, 296] on input "وجبات وسطة" at bounding box center [935, 299] width 418 height 38
type input "وجبات وسط"
click at [1106, 425] on span "Save" at bounding box center [1128, 429] width 45 height 24
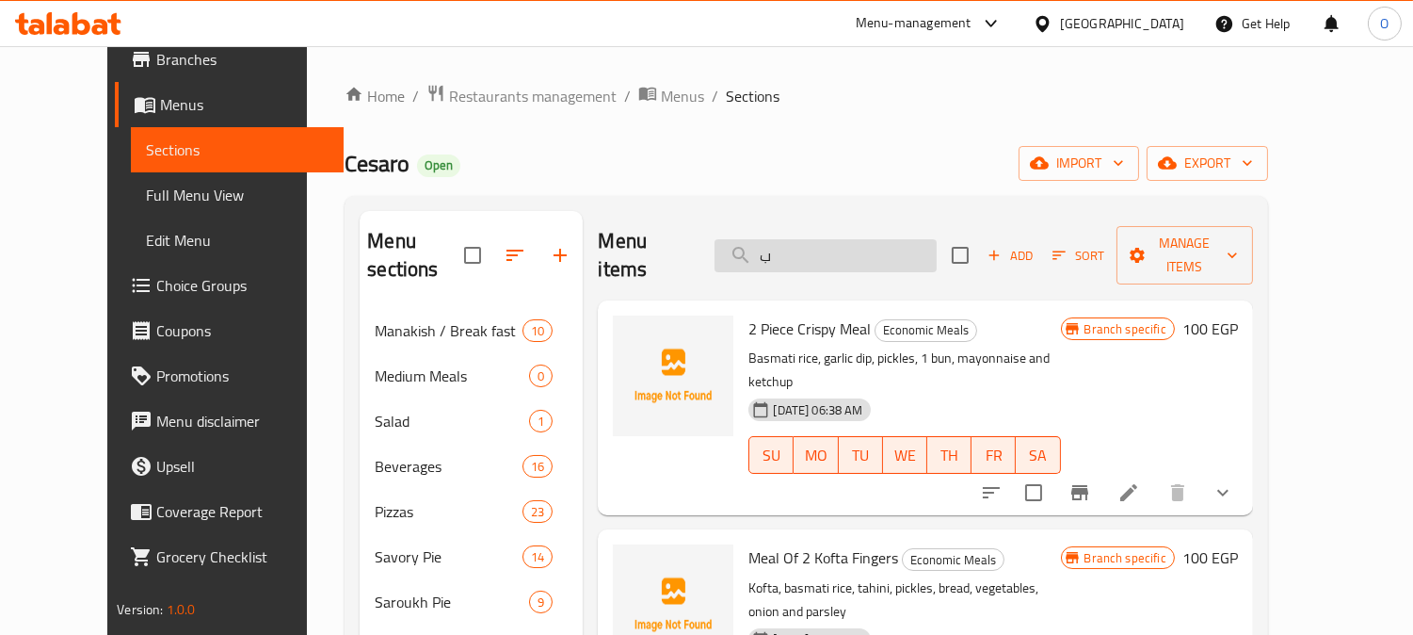
click at [819, 250] on input "ب" at bounding box center [826, 255] width 222 height 33
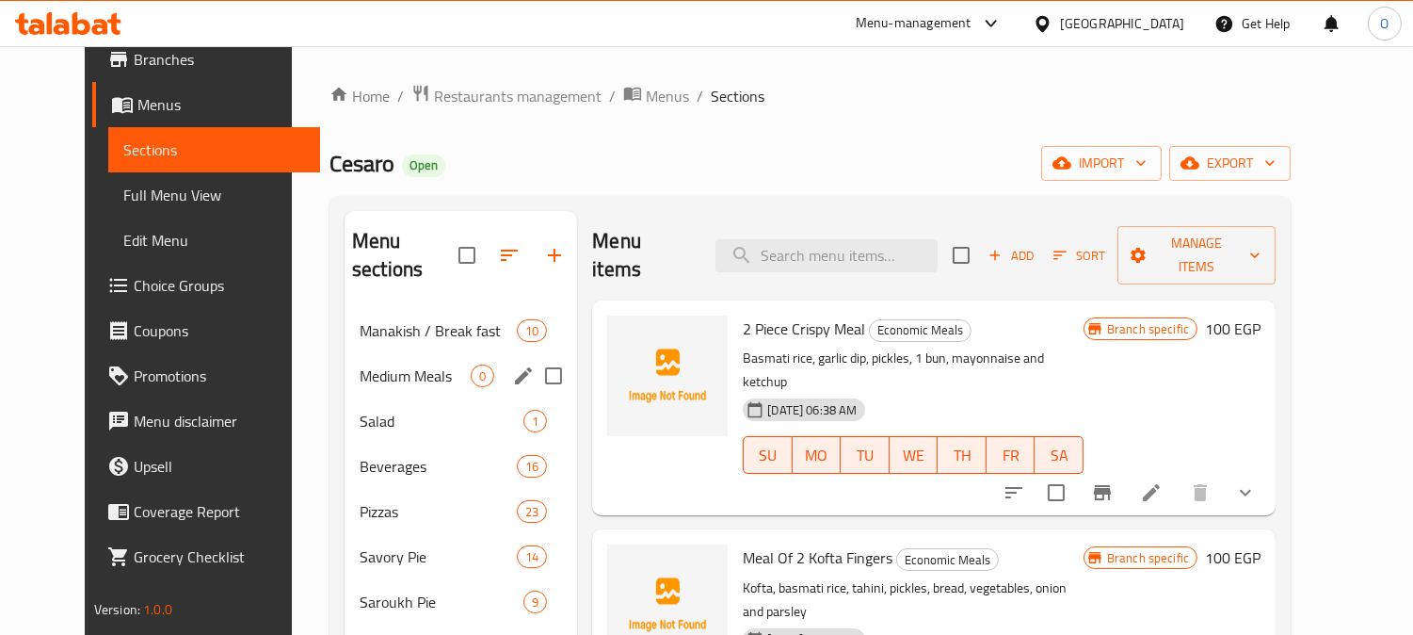
click at [384, 364] on span "Medium Meals" at bounding box center [415, 375] width 111 height 23
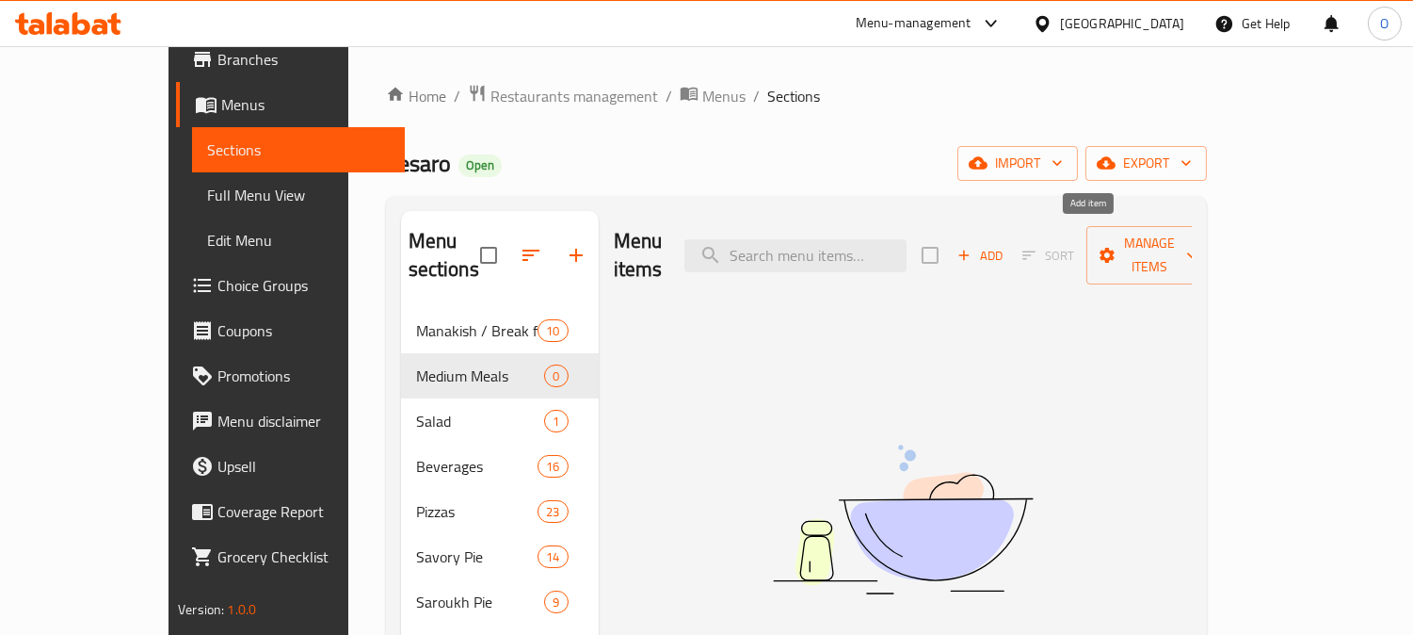
click at [1006, 246] on span "Add" at bounding box center [980, 256] width 51 height 22
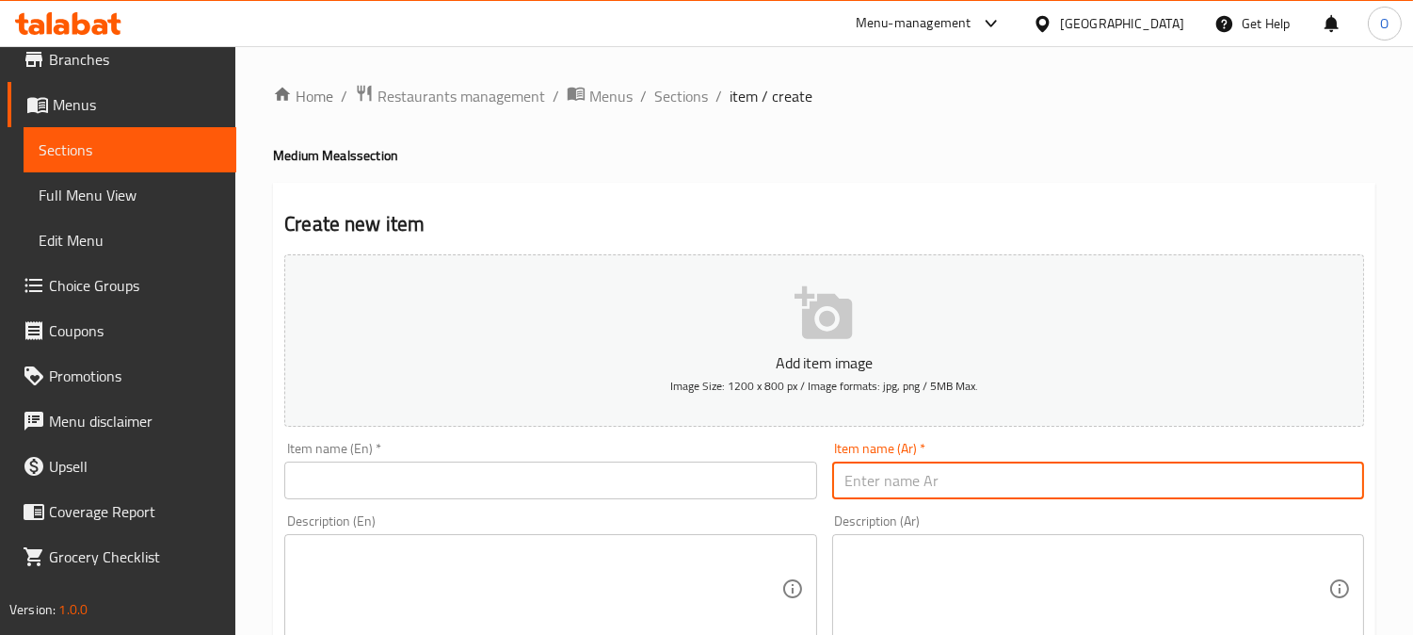
click at [943, 491] on input "text" at bounding box center [1098, 480] width 532 height 38
paste input "وجبة 1"
type input "وجبة 1"
click at [388, 486] on input "text" at bounding box center [550, 480] width 532 height 38
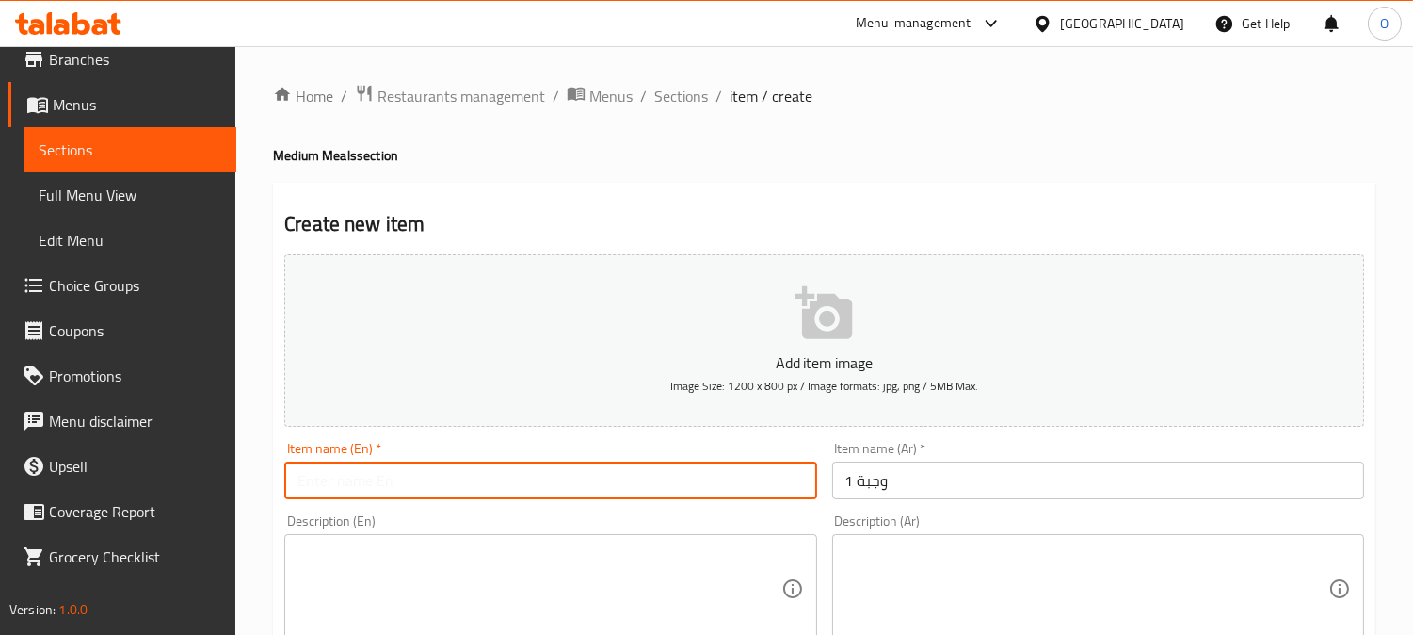
paste input "Meal 1"
type input "Meal 1"
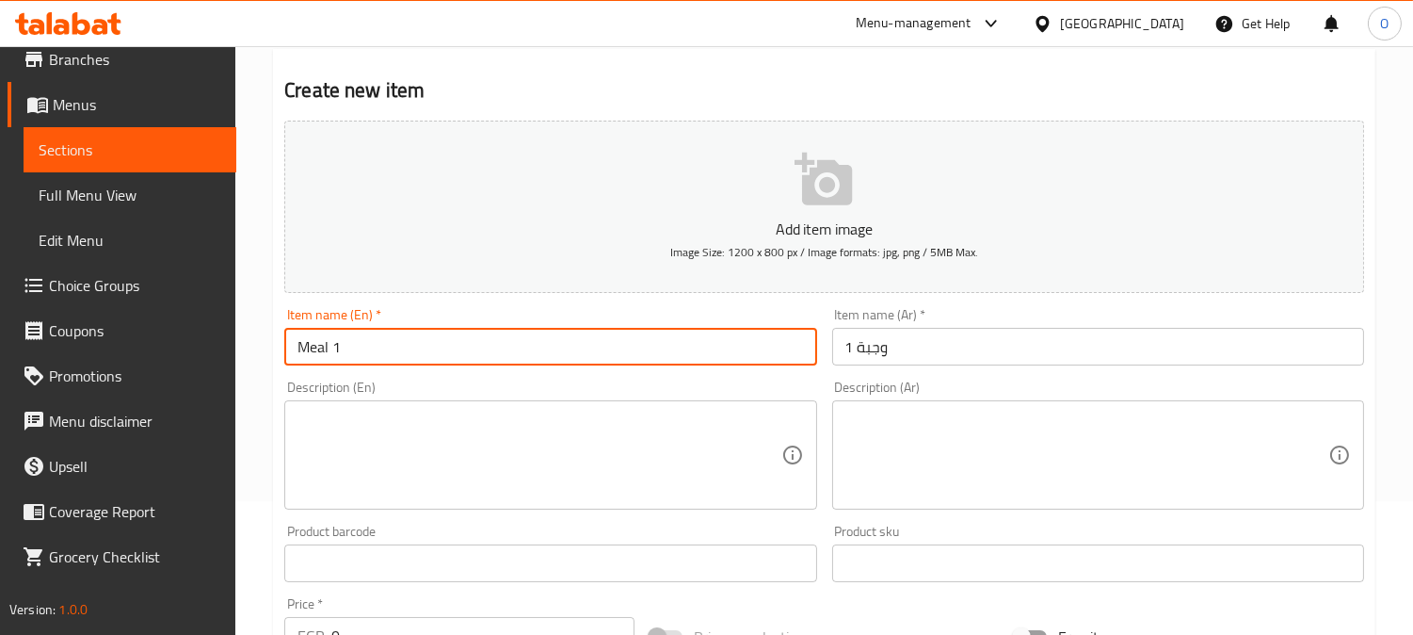
scroll to position [209, 0]
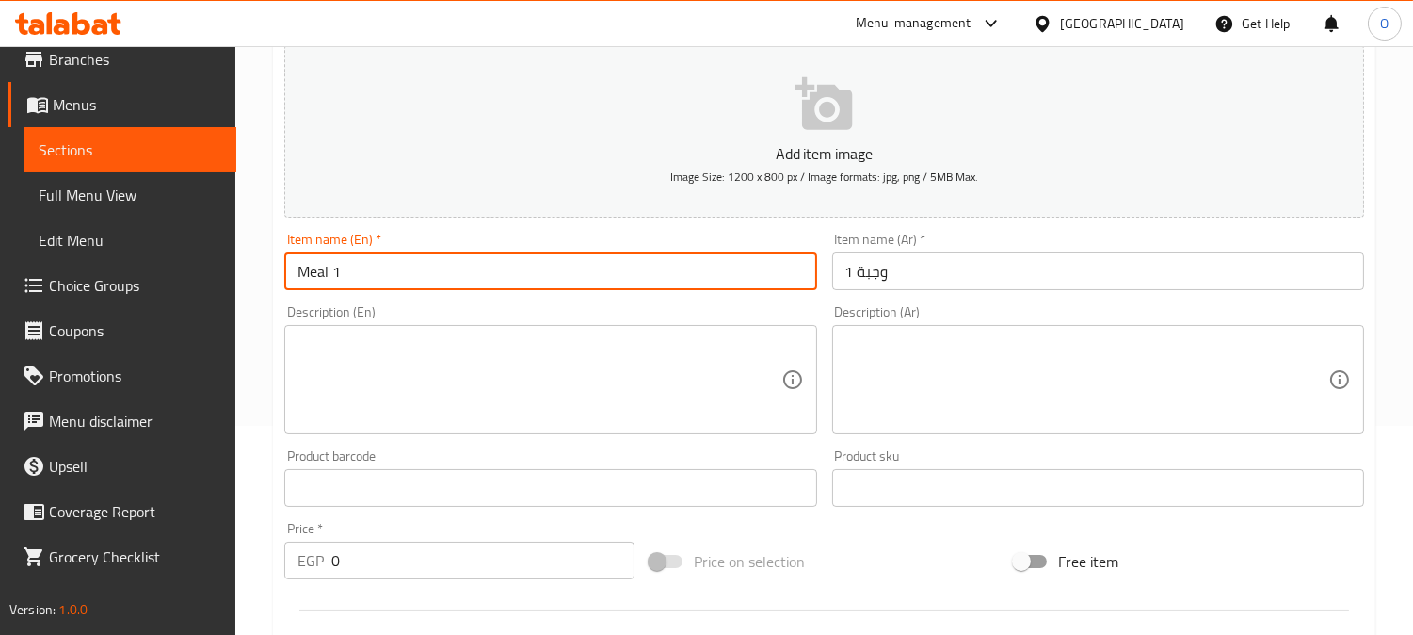
click at [914, 371] on textarea at bounding box center [1087, 379] width 483 height 89
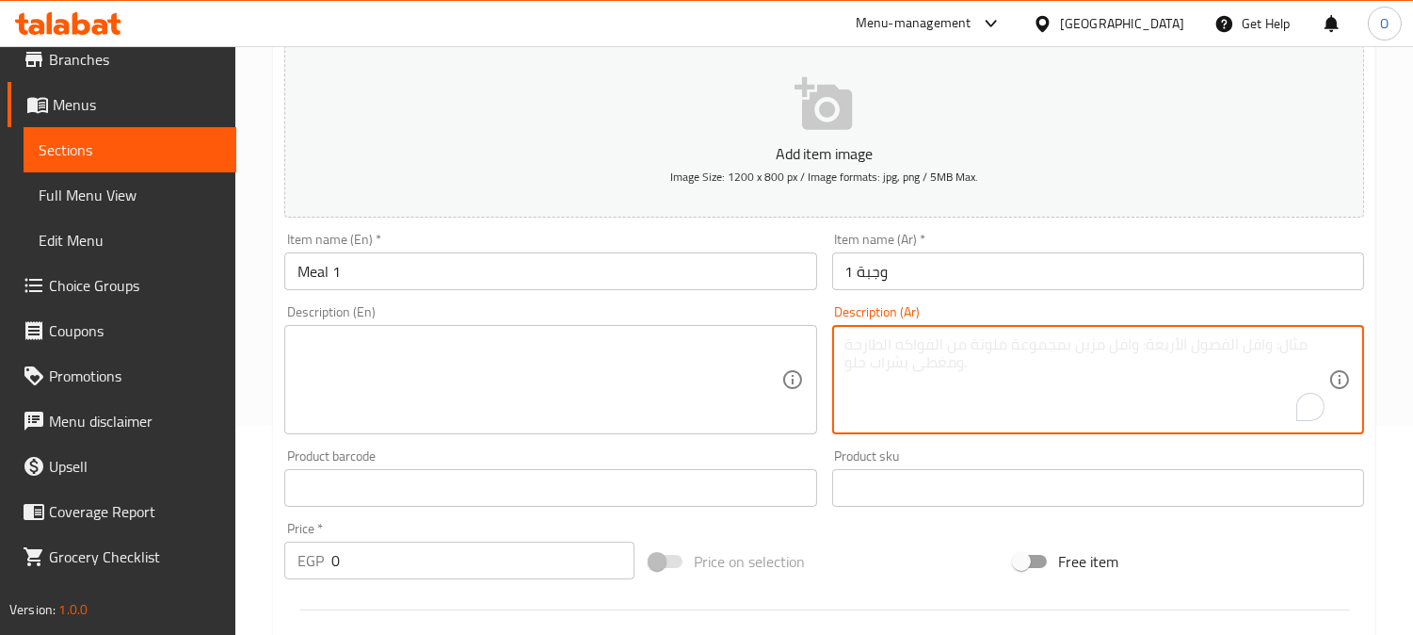
paste textarea "1/4 فرخة - رز شعرية طحينة - عيش"
type textarea "1/4 فرخة - رز شعرية طحينة - عيش"
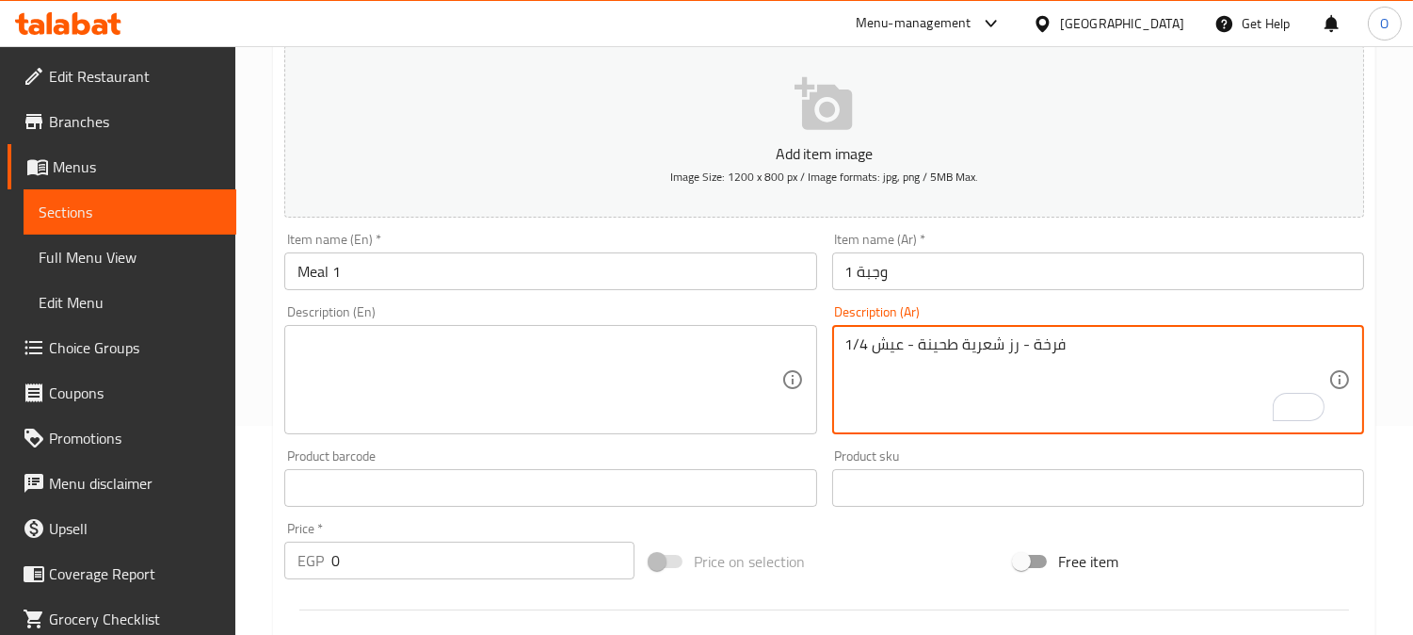
scroll to position [62, 0]
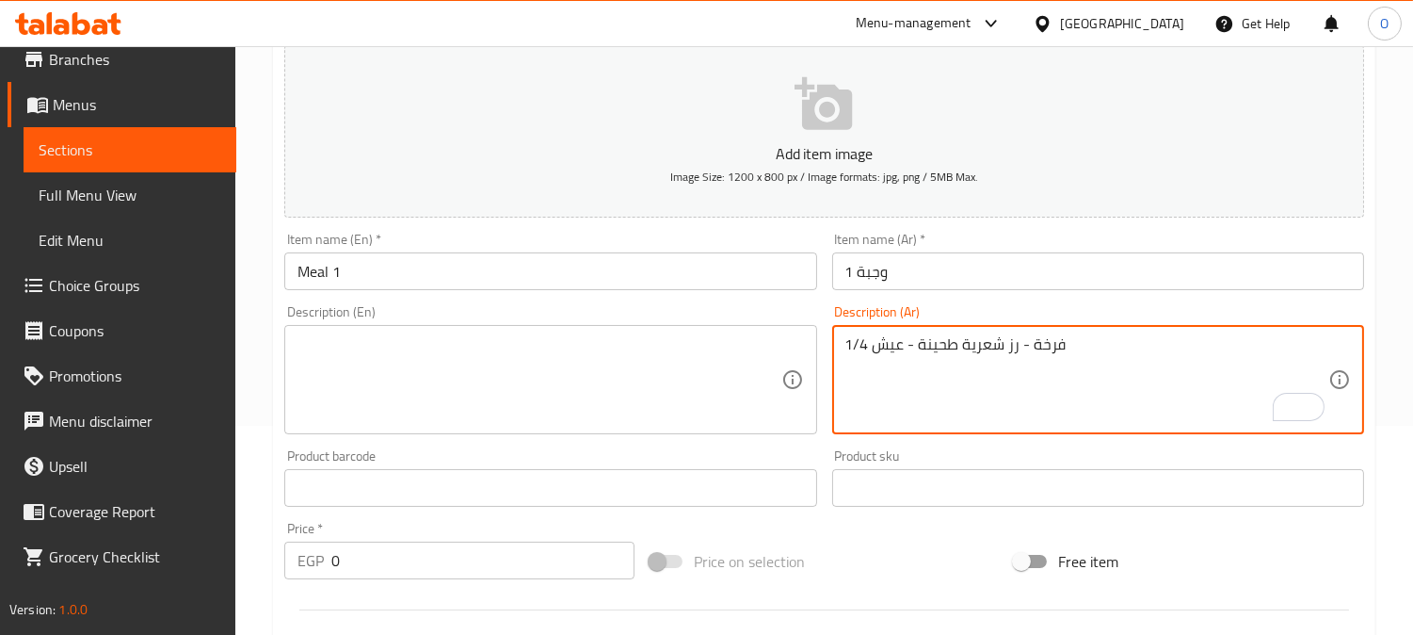
click at [334, 406] on textarea at bounding box center [539, 379] width 483 height 89
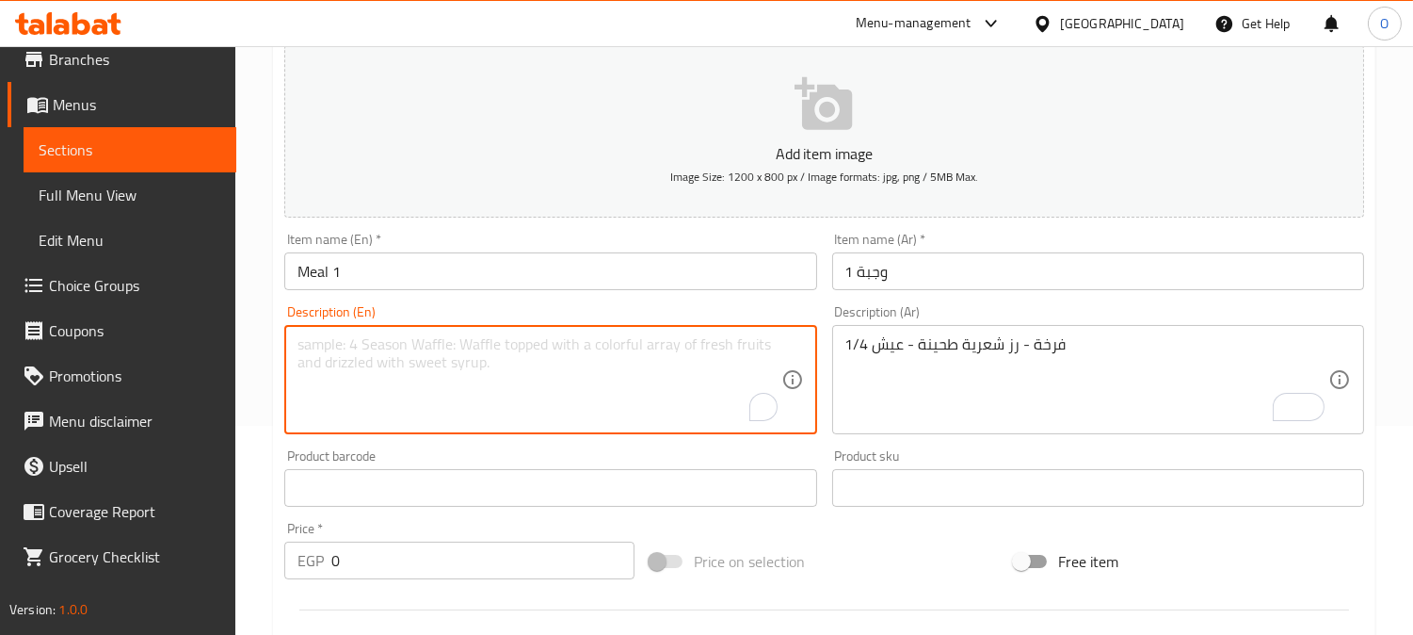
paste textarea "1/4 chicken - rice, vermicelli, tahini - bread"
type textarea "1/4 chicken - rice, vermicelli, tahini - bread"
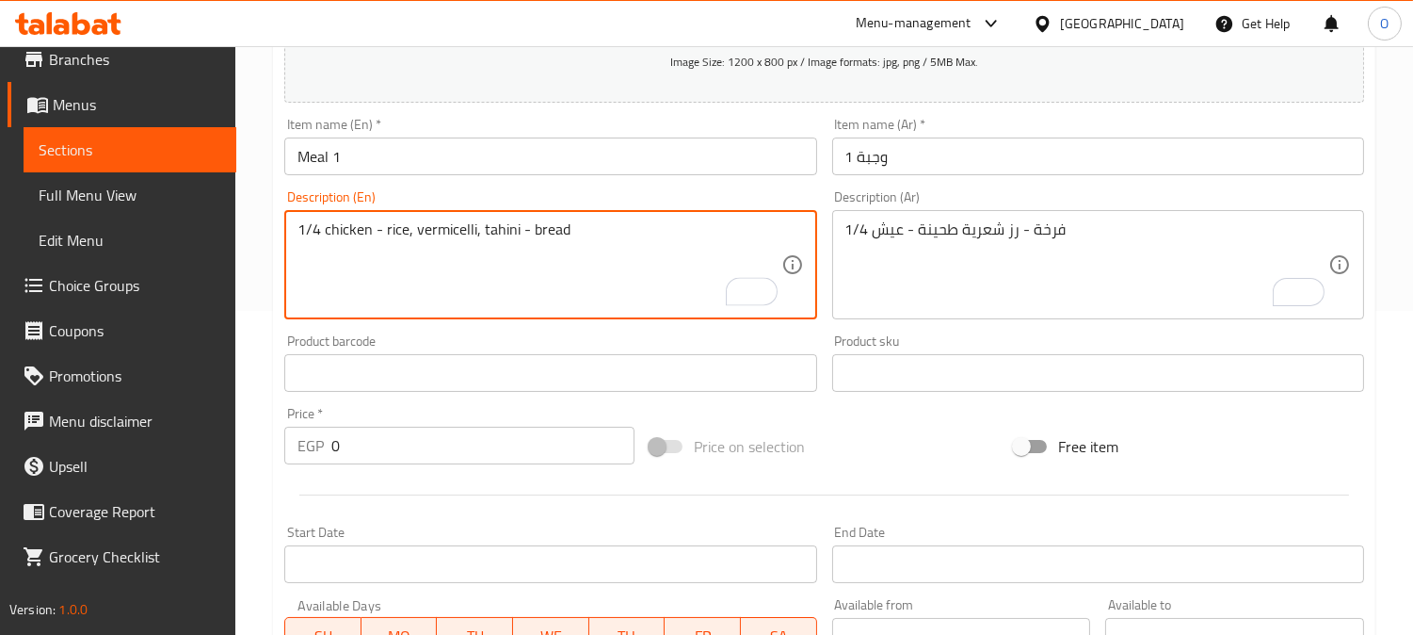
scroll to position [418, 0]
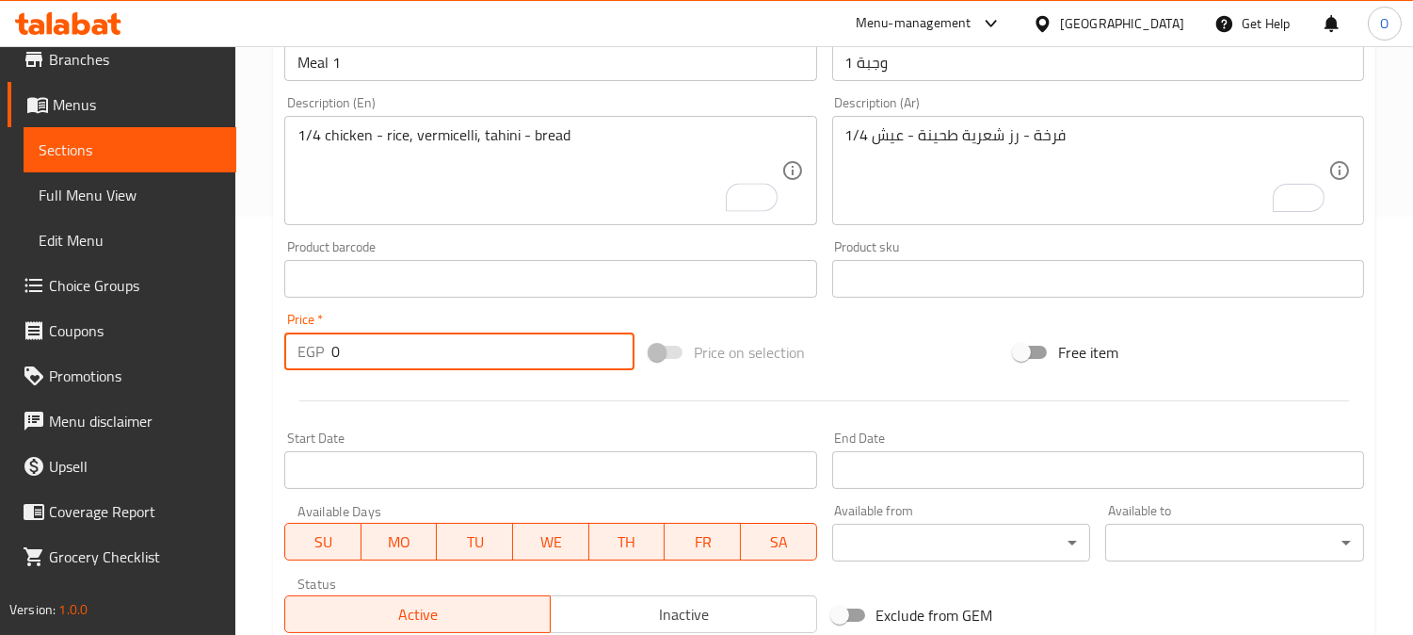
drag, startPoint x: 343, startPoint y: 355, endPoint x: 309, endPoint y: 360, distance: 34.2
click at [309, 360] on div "EGP 0 Price *" at bounding box center [459, 351] width 350 height 38
paste input "275"
click at [346, 356] on input "275" at bounding box center [482, 351] width 303 height 38
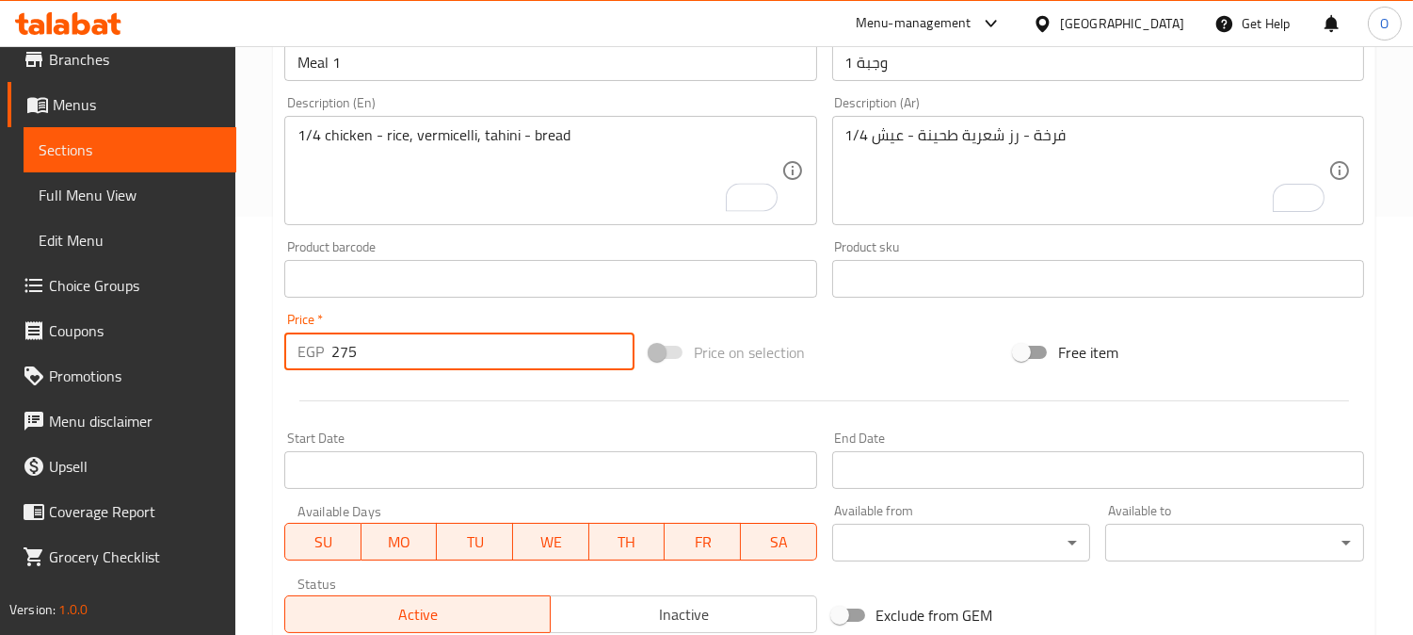
click at [346, 356] on input "275" at bounding box center [482, 351] width 303 height 38
type input "75"
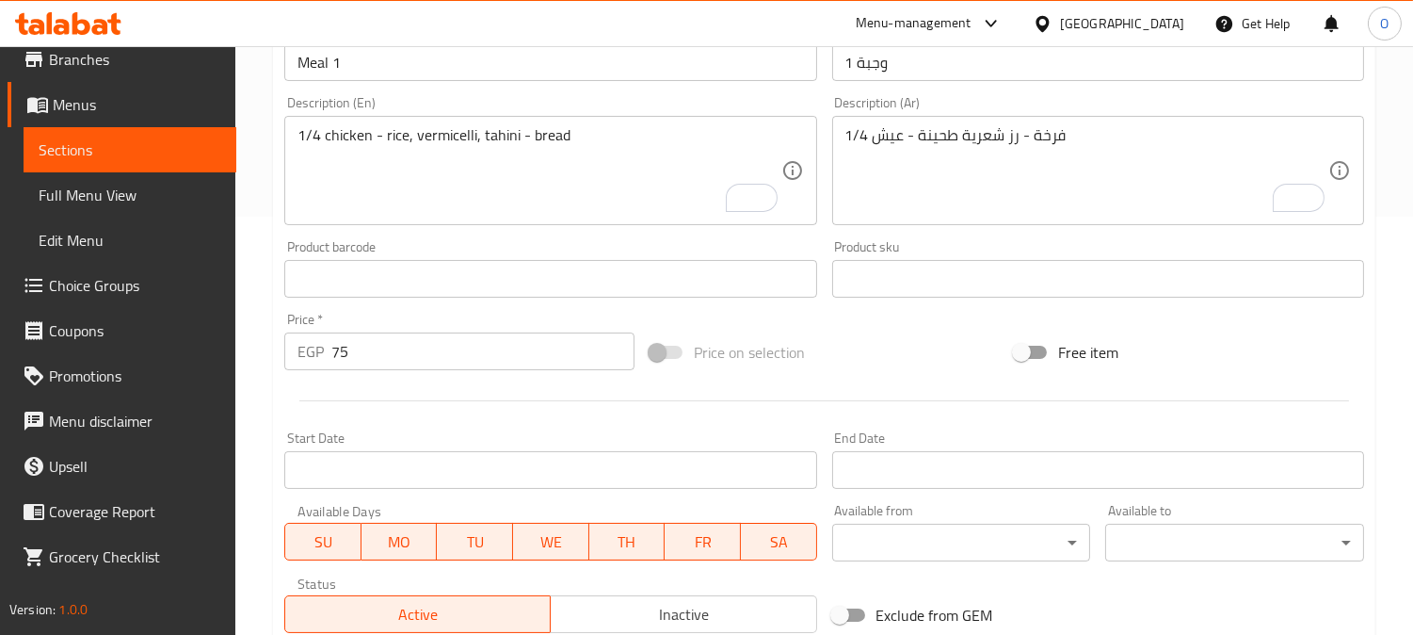
click at [350, 395] on div at bounding box center [824, 401] width 1095 height 46
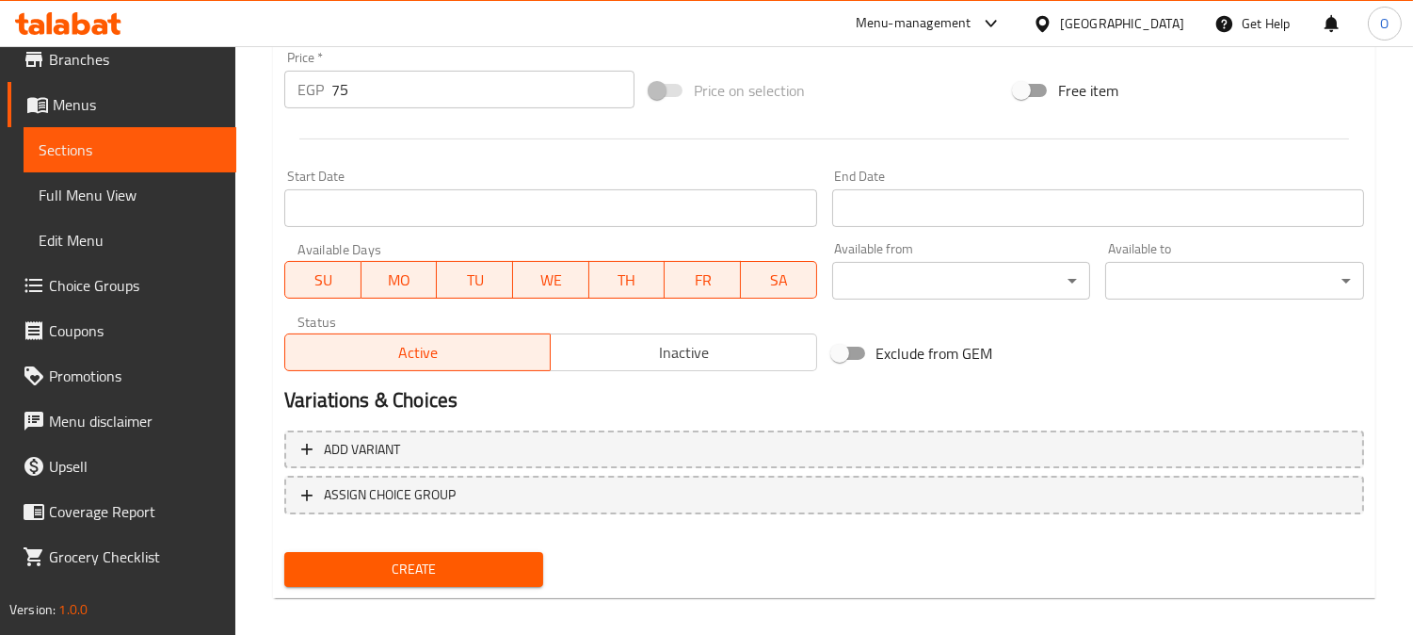
scroll to position [692, 0]
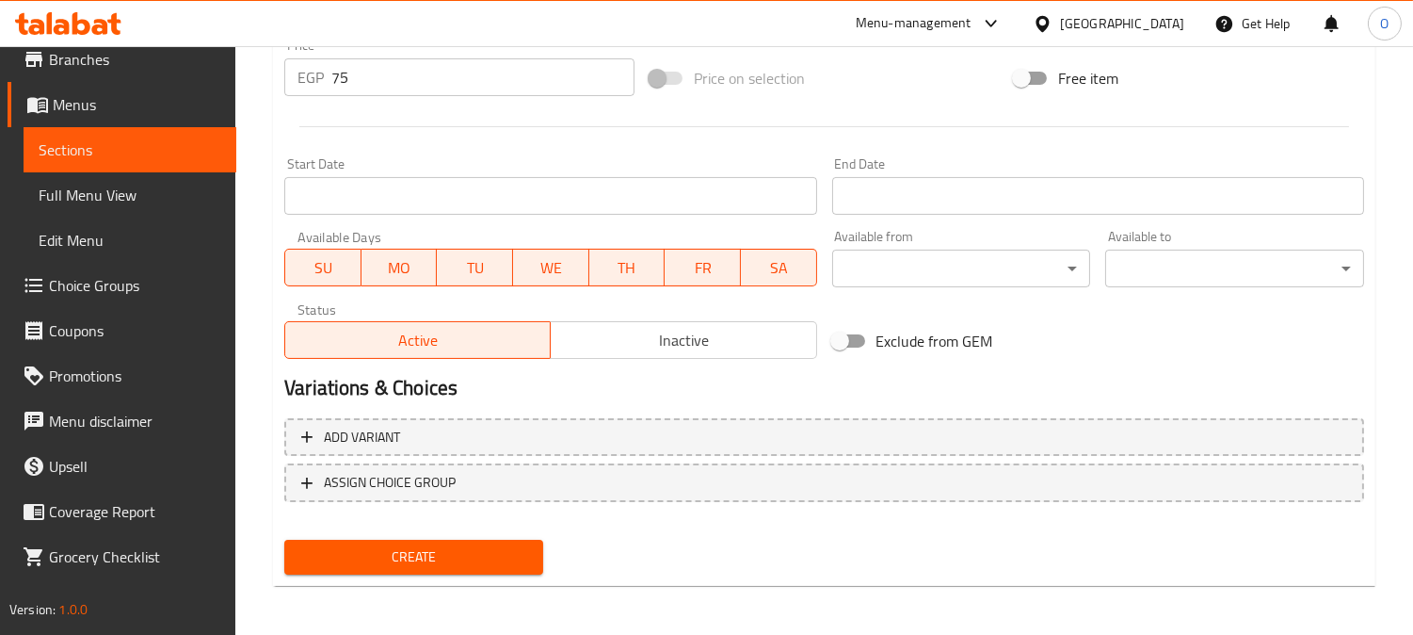
click at [399, 550] on span "Create" at bounding box center [413, 557] width 229 height 24
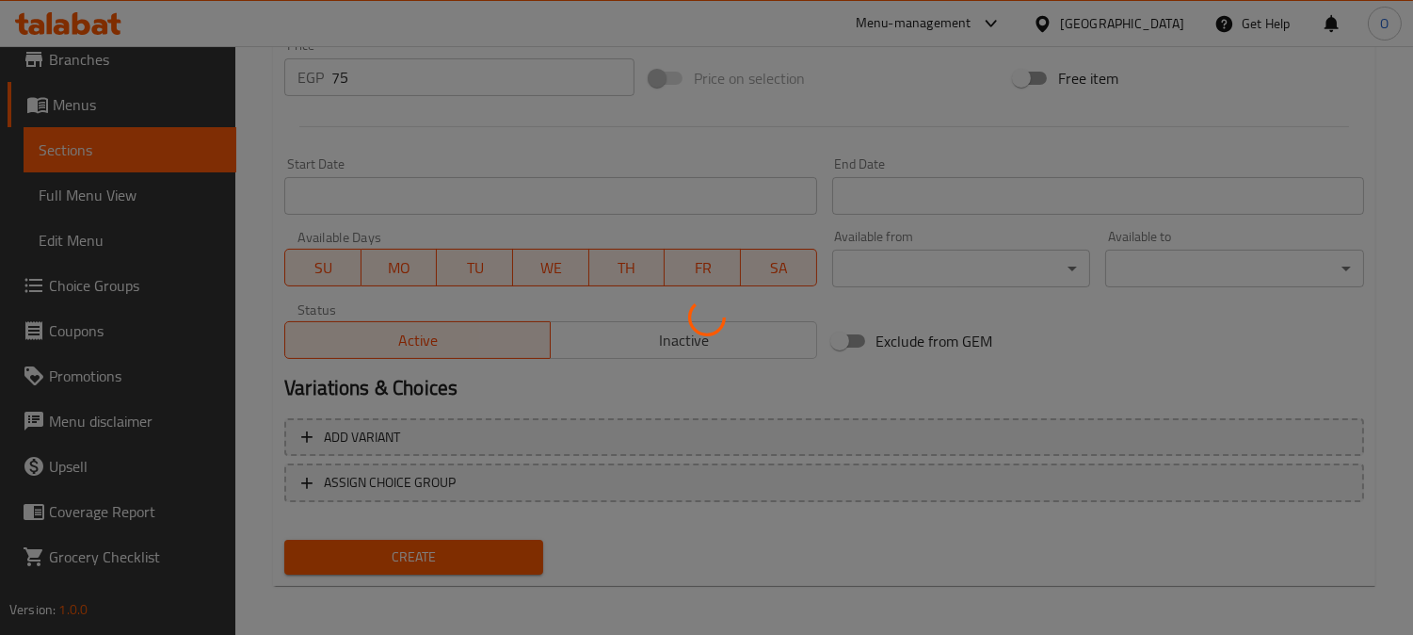
type input "0"
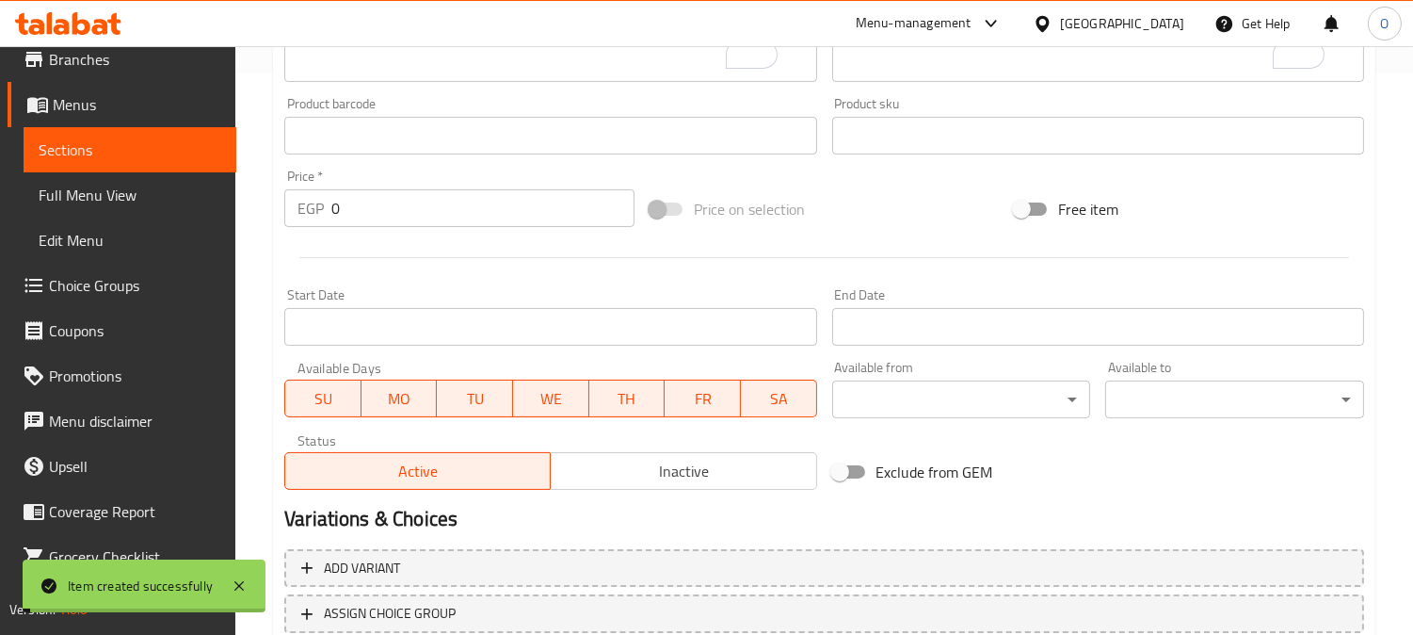
scroll to position [379, 0]
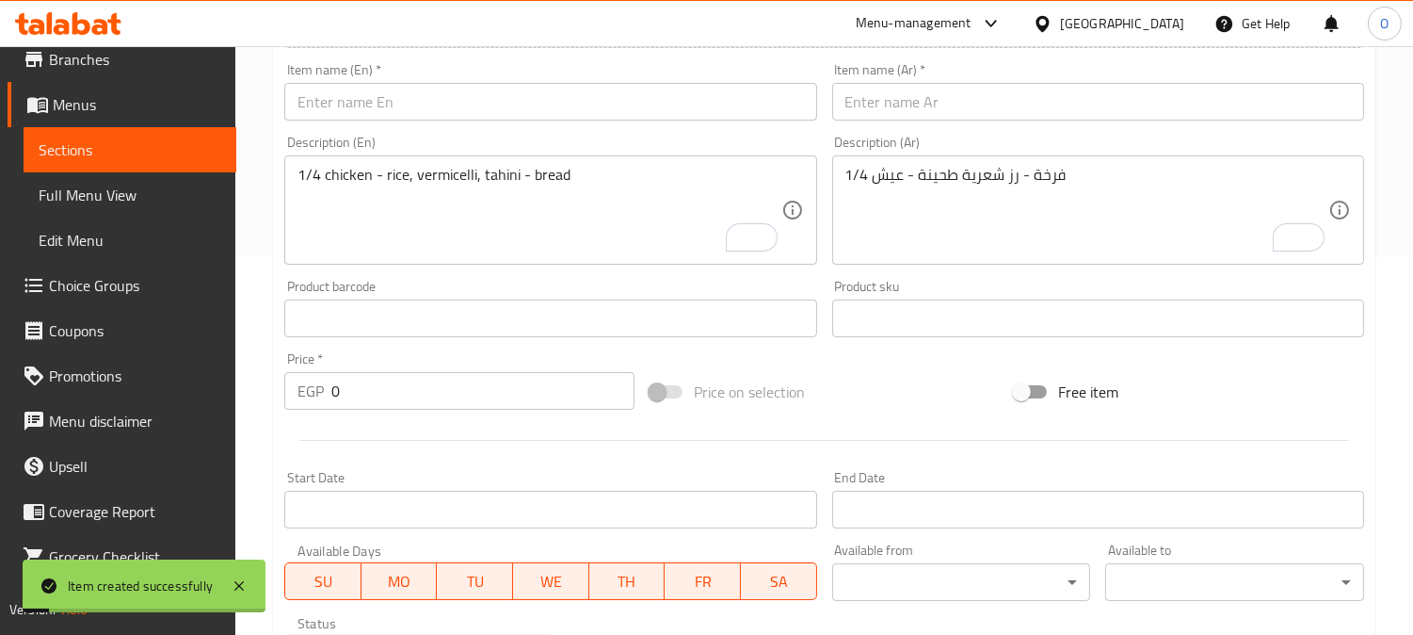
click at [963, 102] on input "text" at bounding box center [1098, 102] width 532 height 38
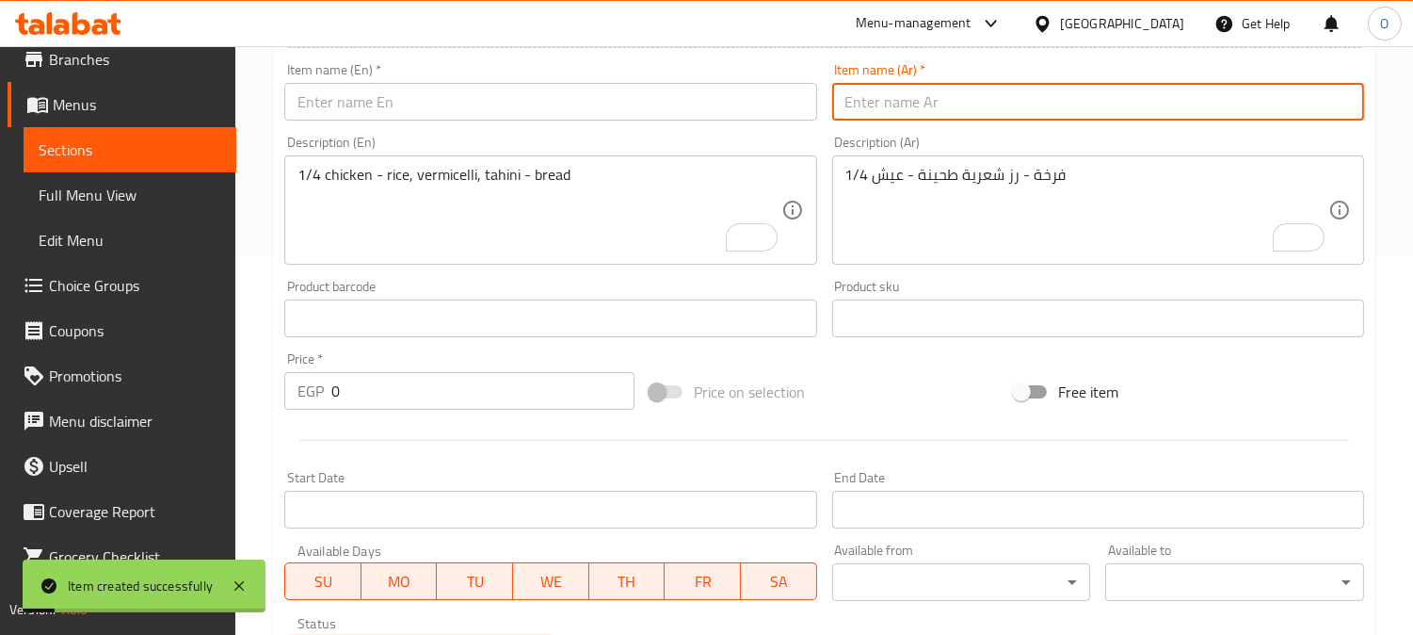
paste input "وجبة 2"
type input "وجبة 2"
click at [419, 88] on input "text" at bounding box center [550, 102] width 532 height 38
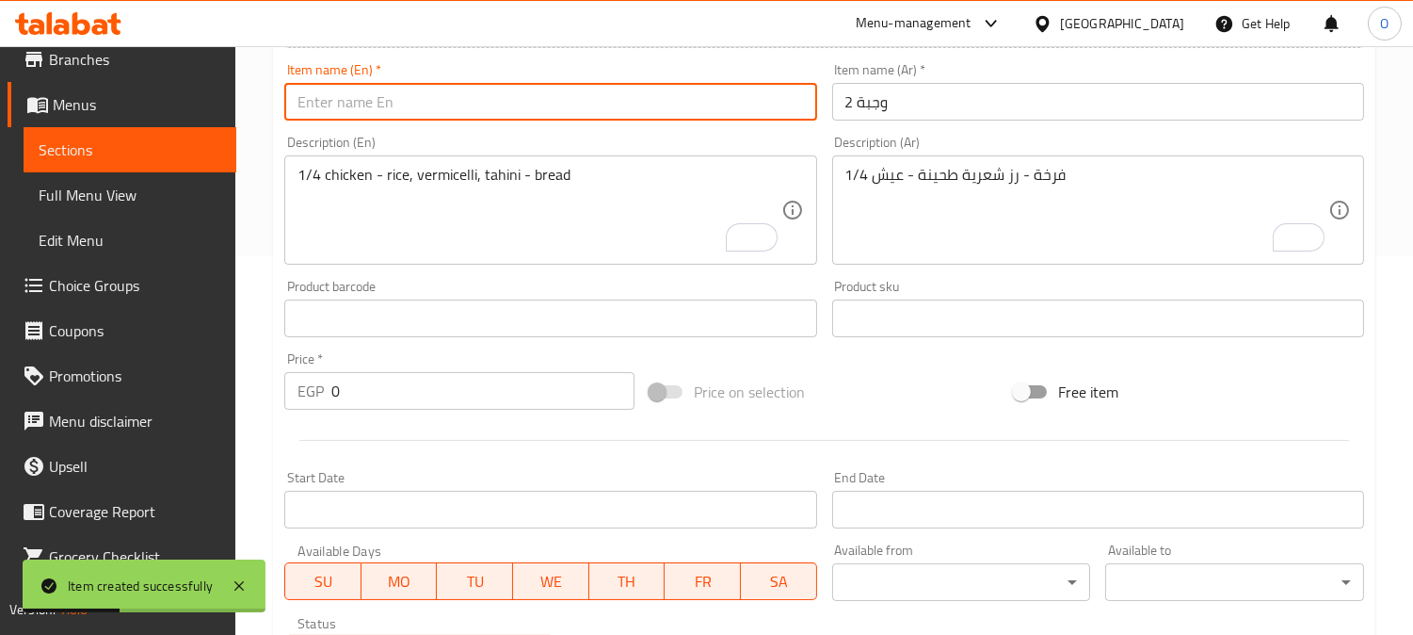
paste input "Meal 2"
type input "Meal 2"
click at [1132, 199] on textarea "To enrich screen reader interactions, please activate Accessibility in Grammarl…" at bounding box center [1087, 210] width 483 height 89
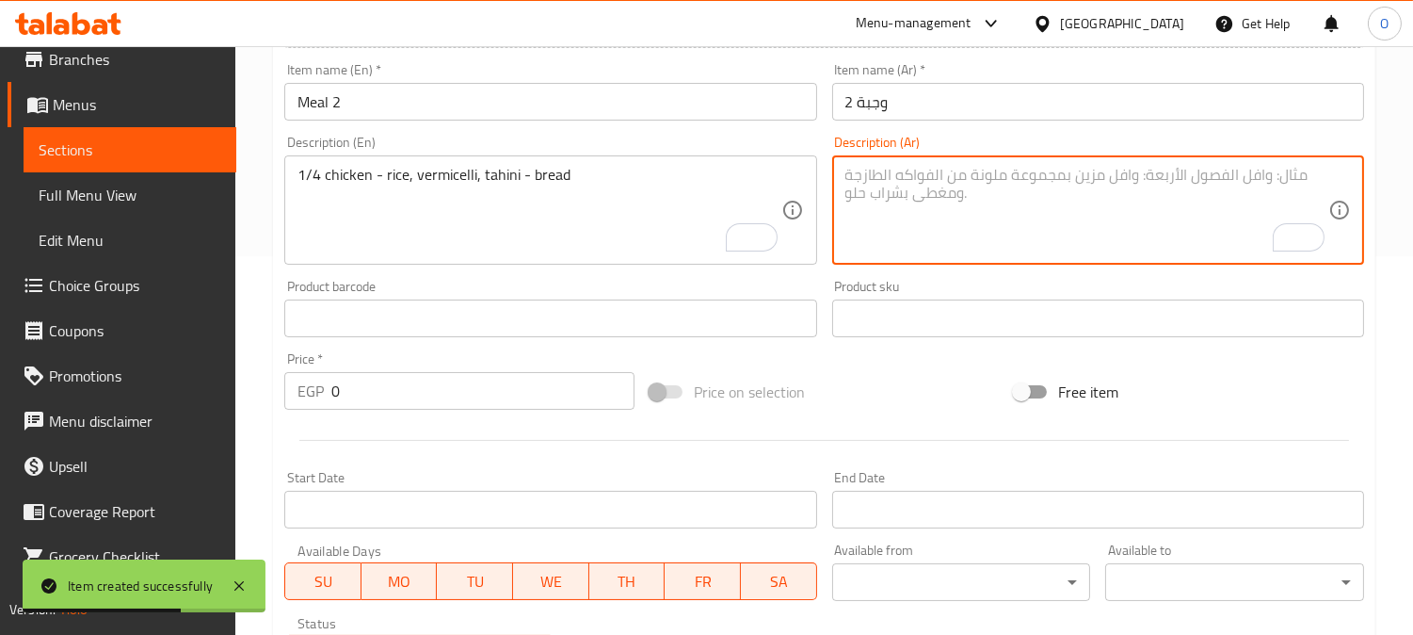
paste textarea "كفتة [PERSON_NAME] + رز ابيض طحينة + عيش"
type textarea "كفتة [PERSON_NAME] + رز ابيض طحينة + عيش"
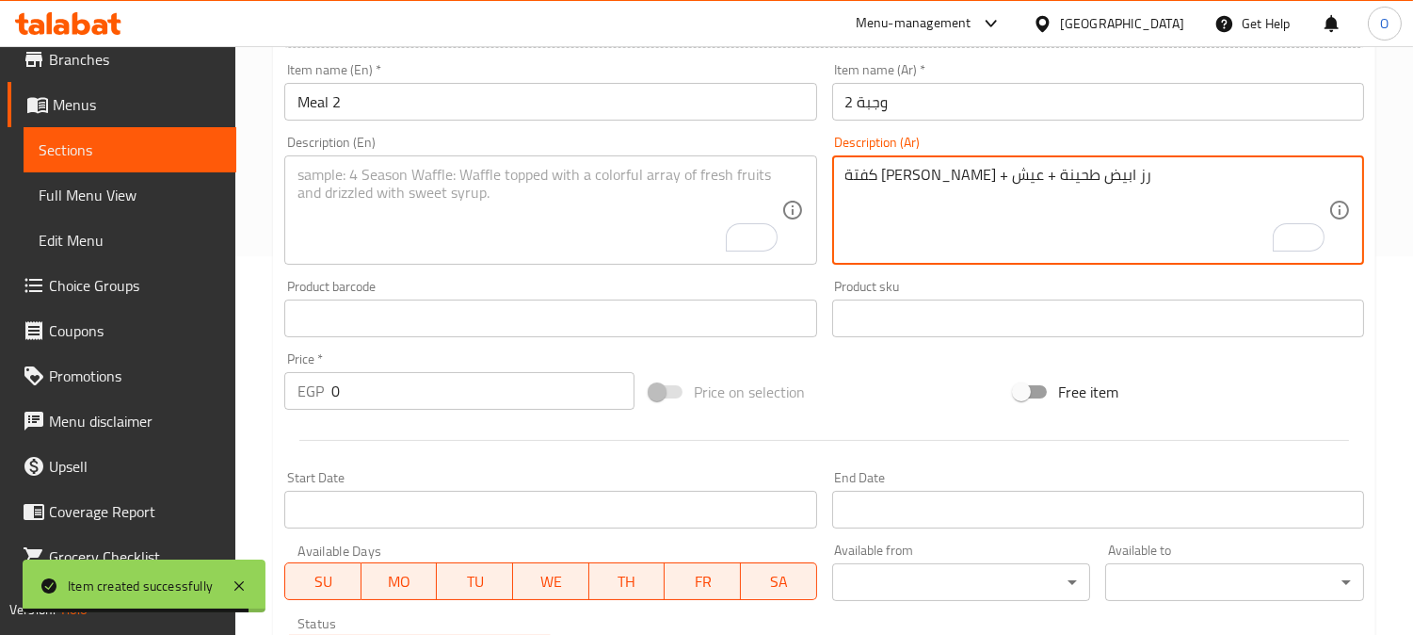
click at [407, 227] on textarea "To enrich screen reader interactions, please activate Accessibility in Grammarl…" at bounding box center [539, 210] width 483 height 89
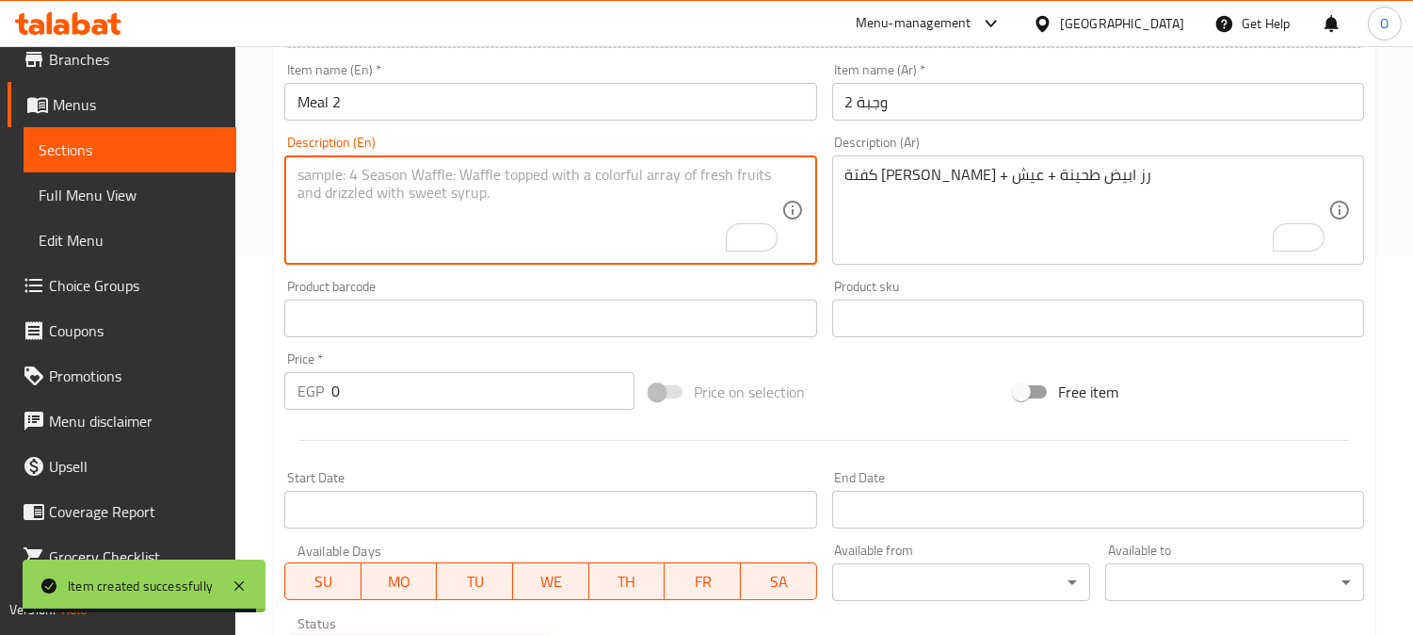
paste textarea "[PERSON_NAME] Kofta + White Rice, Tahini + Bread"
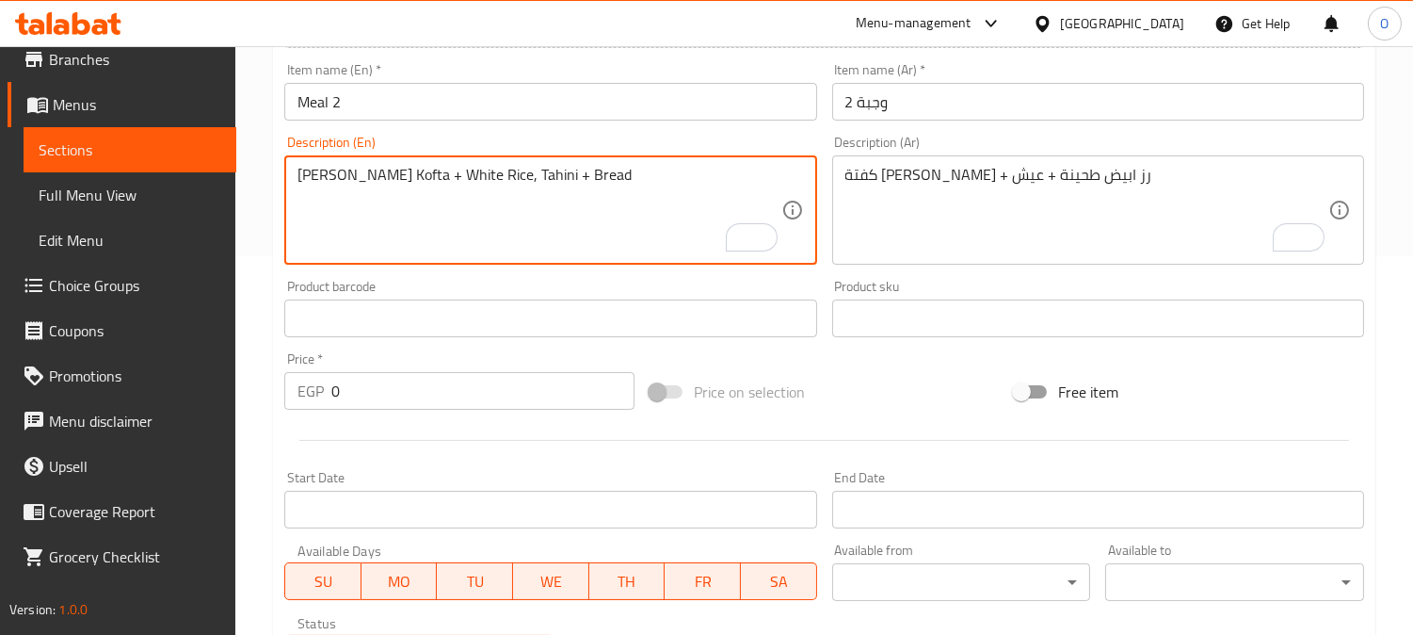
click at [501, 146] on div "Description (En) [PERSON_NAME] Kofta + White Rice, Tahini + Bread Description (…" at bounding box center [550, 200] width 532 height 129
click at [486, 177] on textarea "[PERSON_NAME] Kofta + White Rice, Tahini + Bread" at bounding box center [539, 210] width 483 height 89
paste textarea "pasha kofta + white rice, tahini + b"
type textarea "[PERSON_NAME] kofta + white rice, tahini + bread"
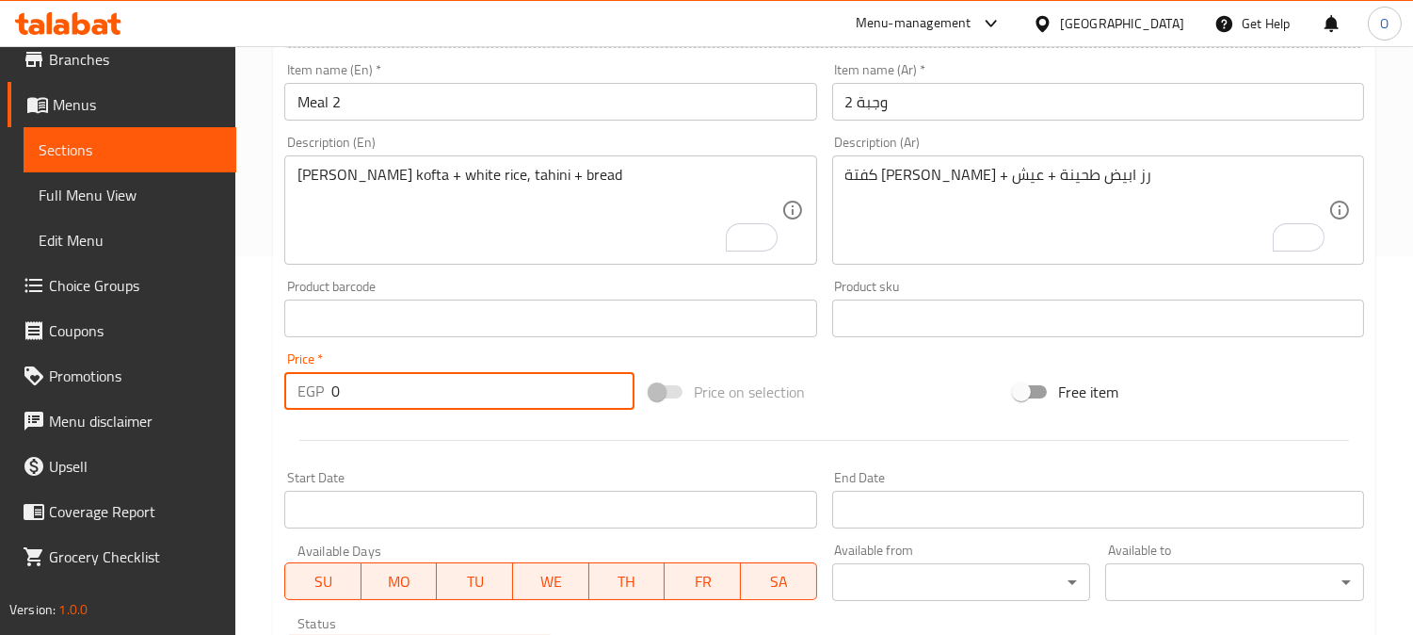
drag, startPoint x: 350, startPoint y: 391, endPoint x: 307, endPoint y: 402, distance: 44.8
click at [307, 402] on div "EGP 0 Price *" at bounding box center [459, 391] width 350 height 38
type input "74"
click at [519, 448] on div at bounding box center [824, 440] width 1095 height 46
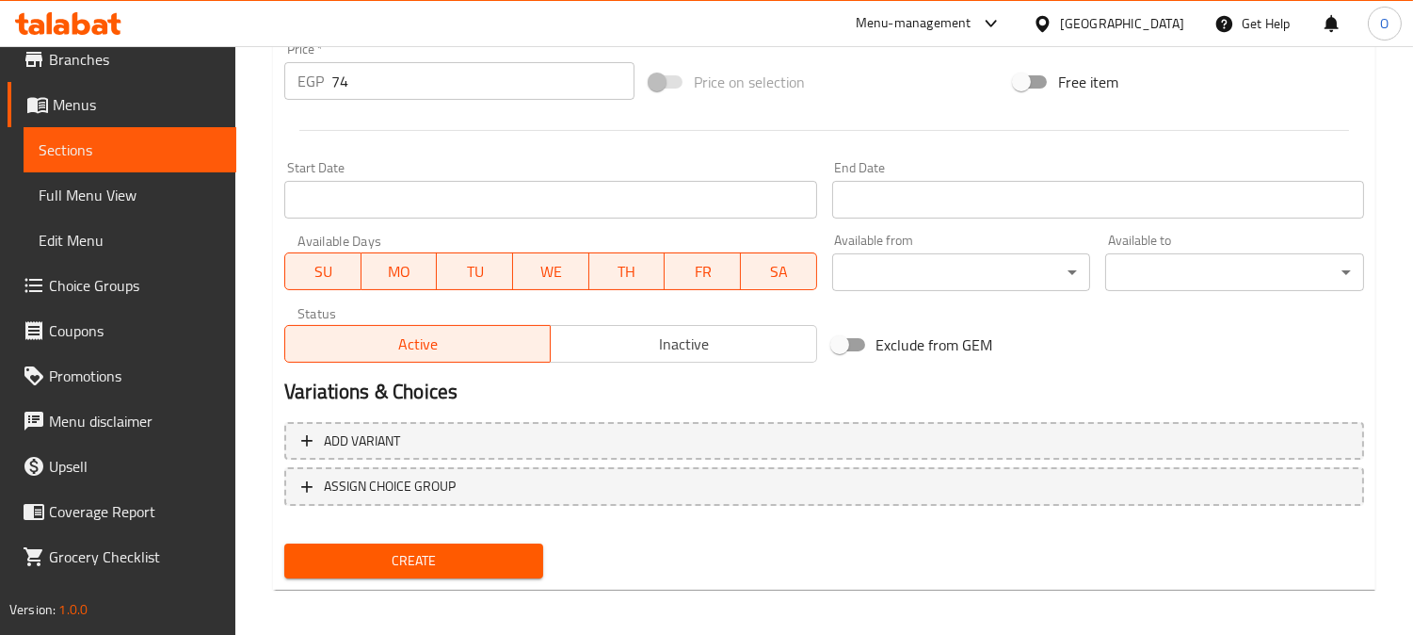
scroll to position [692, 0]
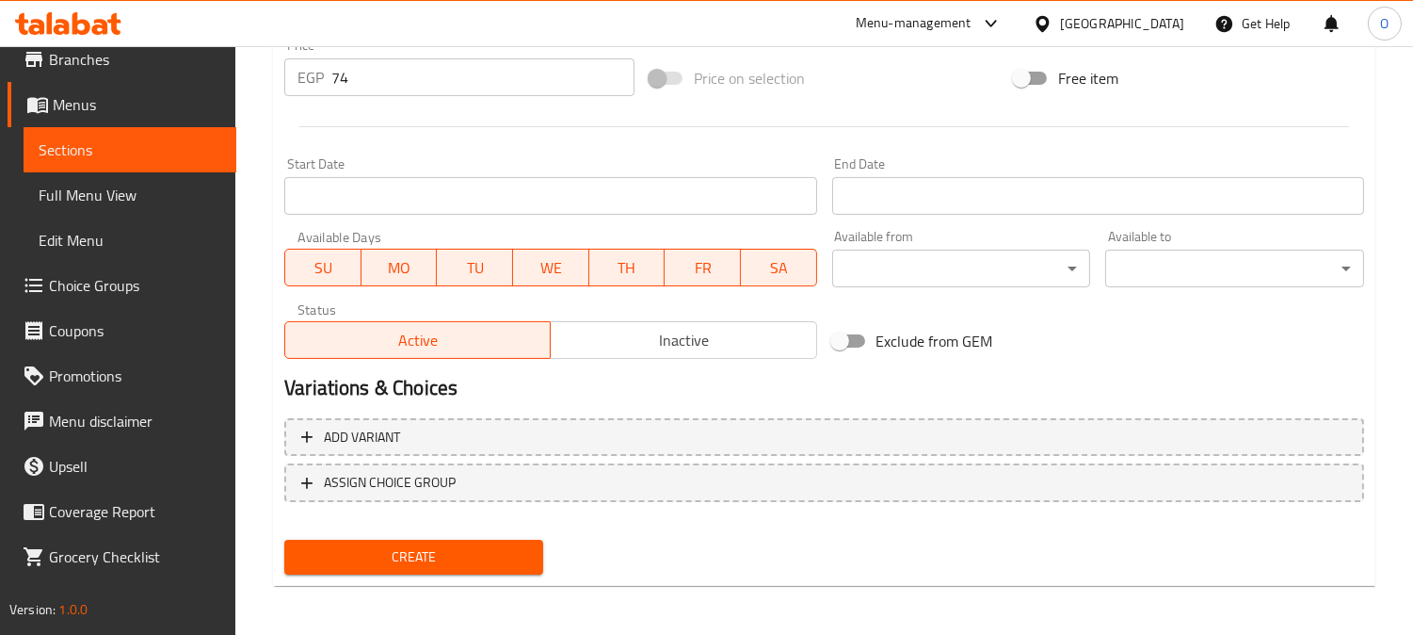
click at [414, 572] on div "Create" at bounding box center [414, 557] width 274 height 50
click at [407, 557] on span "Create" at bounding box center [413, 557] width 229 height 24
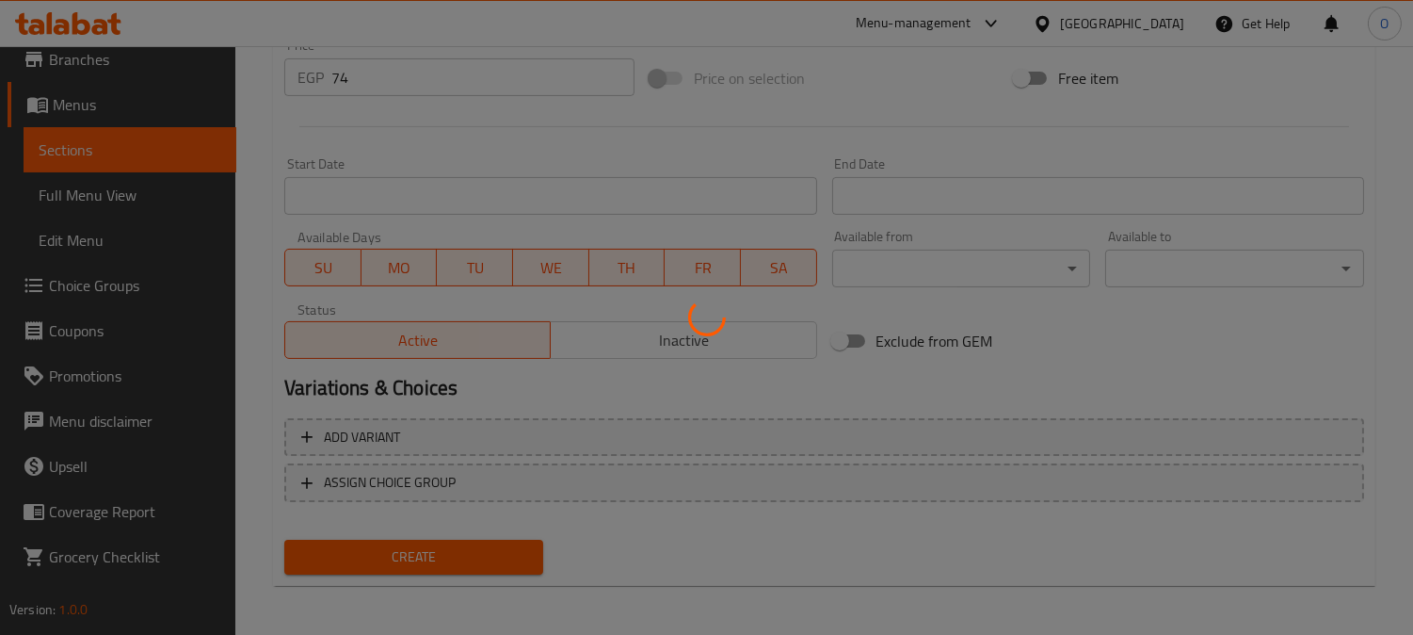
type input "0"
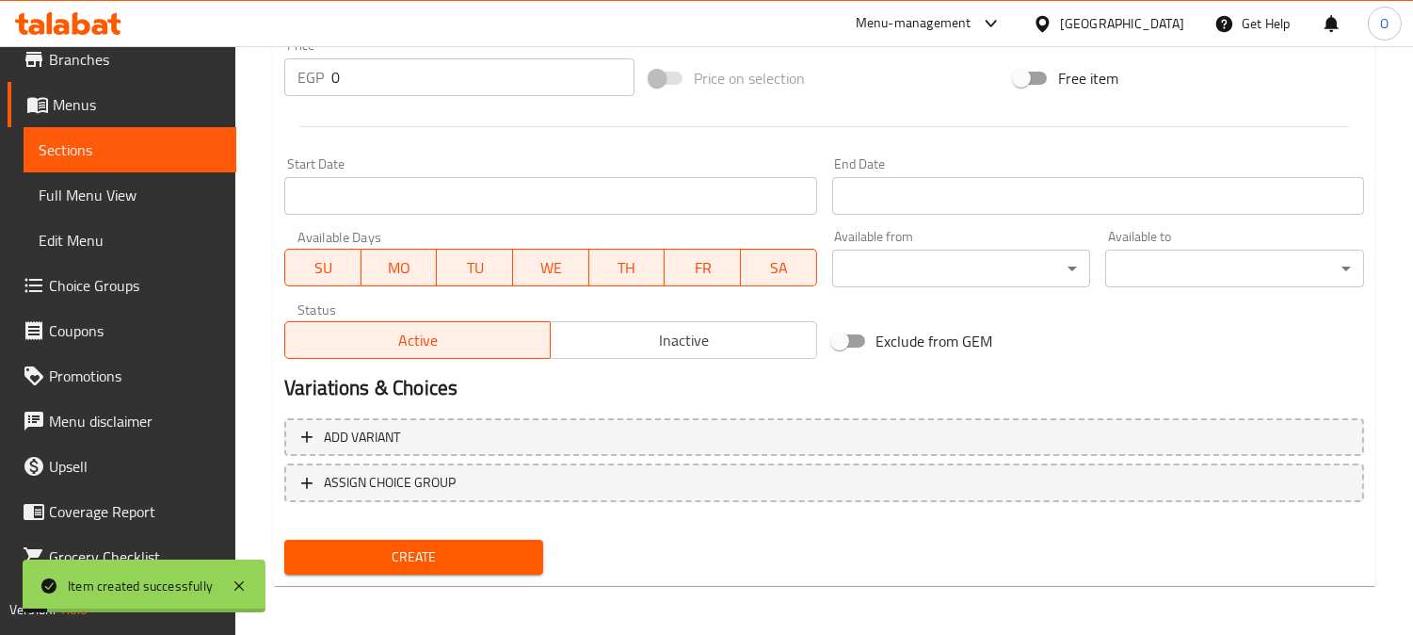
scroll to position [274, 0]
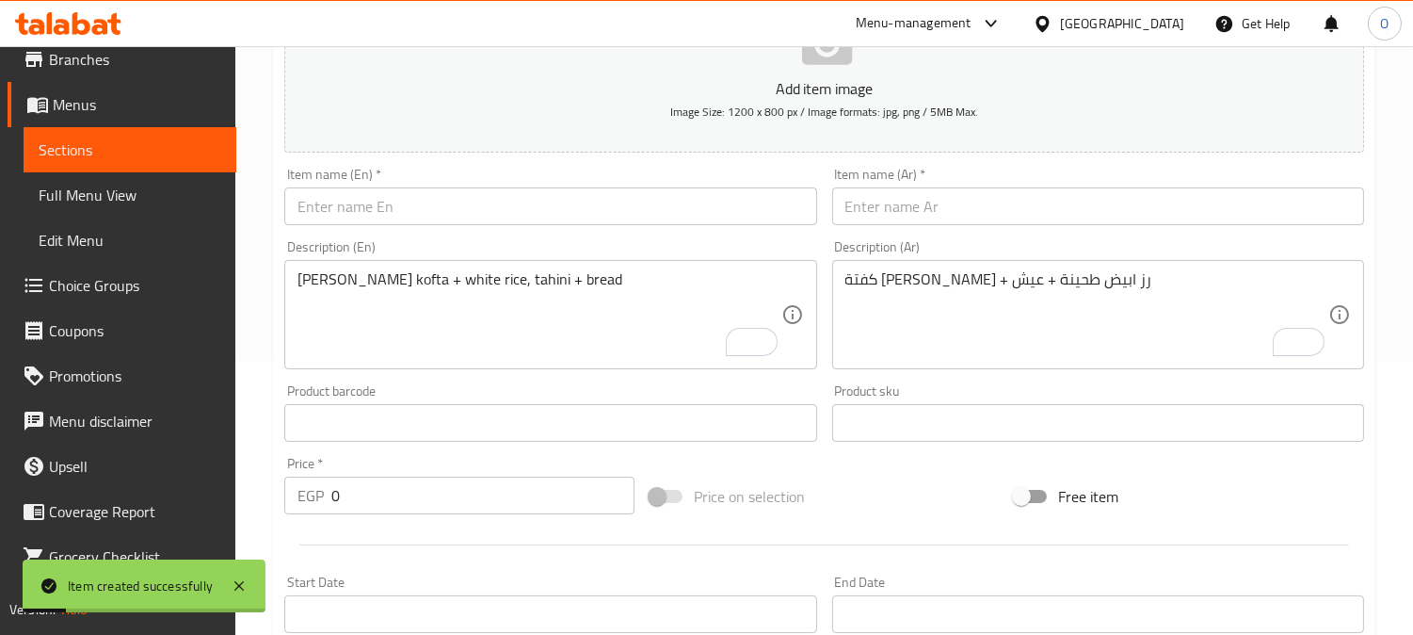
click at [979, 186] on div "Item name (Ar)   * Item name (Ar) *" at bounding box center [1098, 196] width 532 height 57
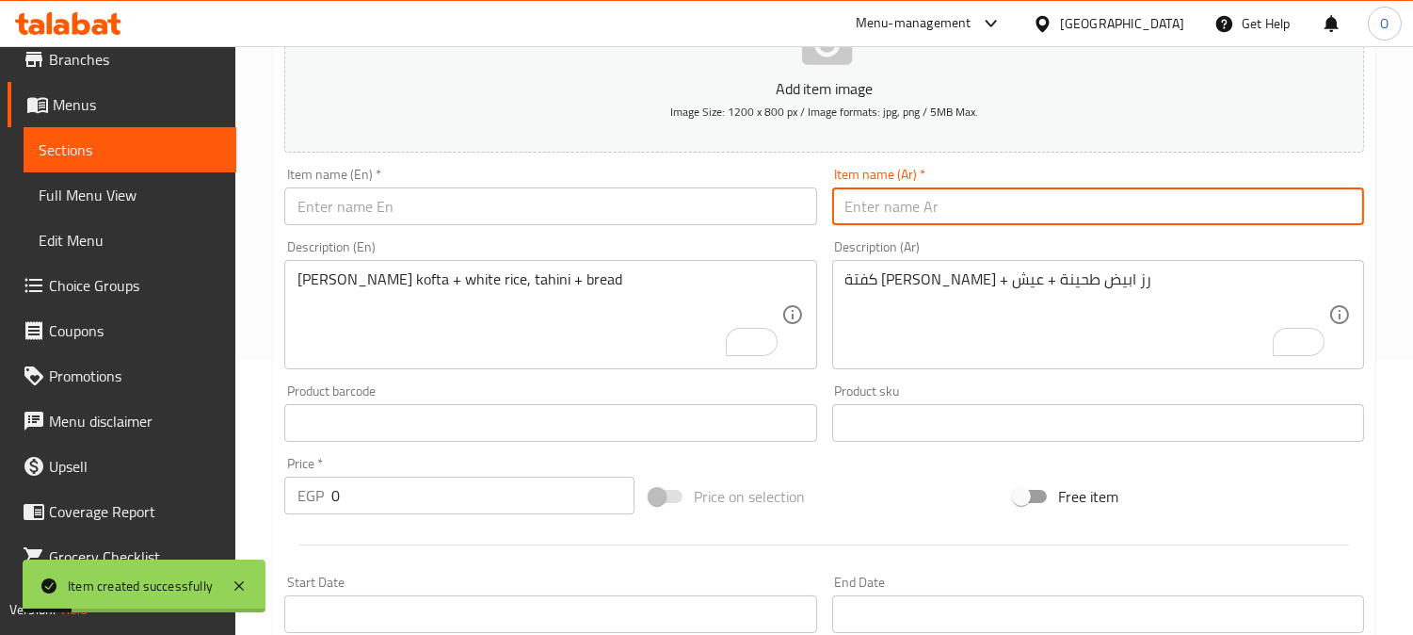
click at [968, 218] on input "text" at bounding box center [1098, 206] width 532 height 38
paste input "وجبة 3"
type input "وجبة 3"
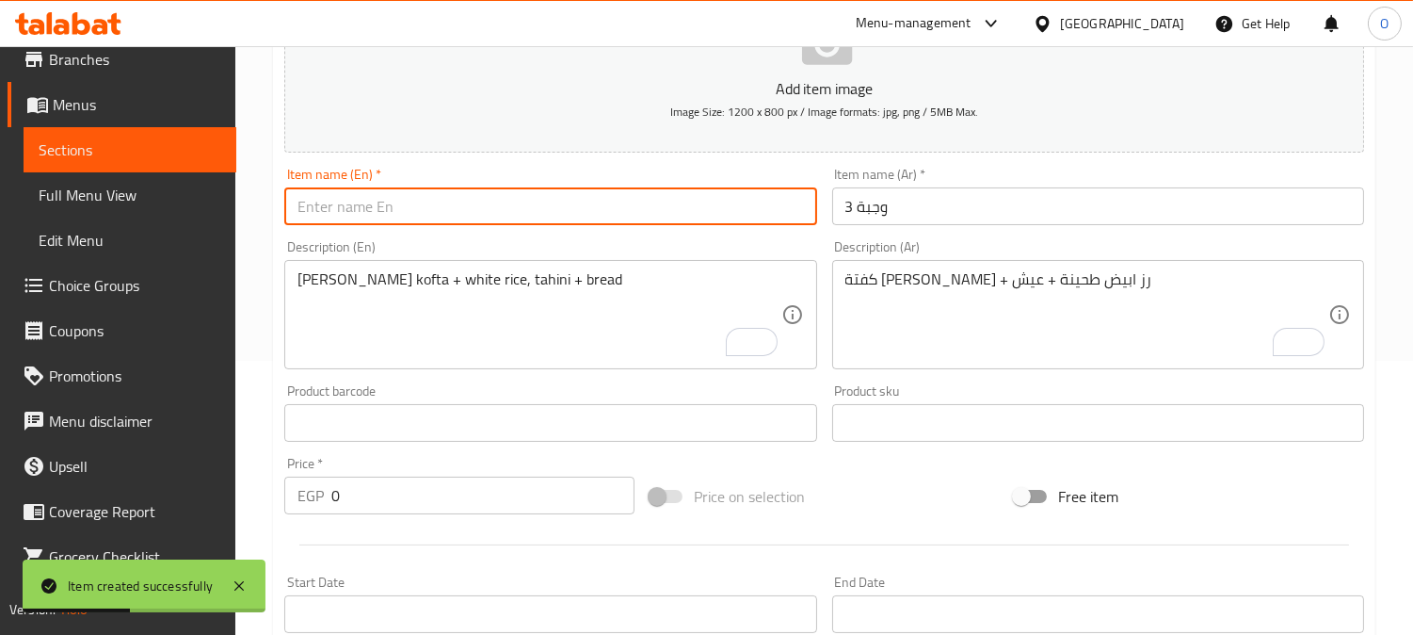
click at [383, 199] on input "text" at bounding box center [550, 206] width 532 height 38
paste input "Meal 3"
type input "Meal 3"
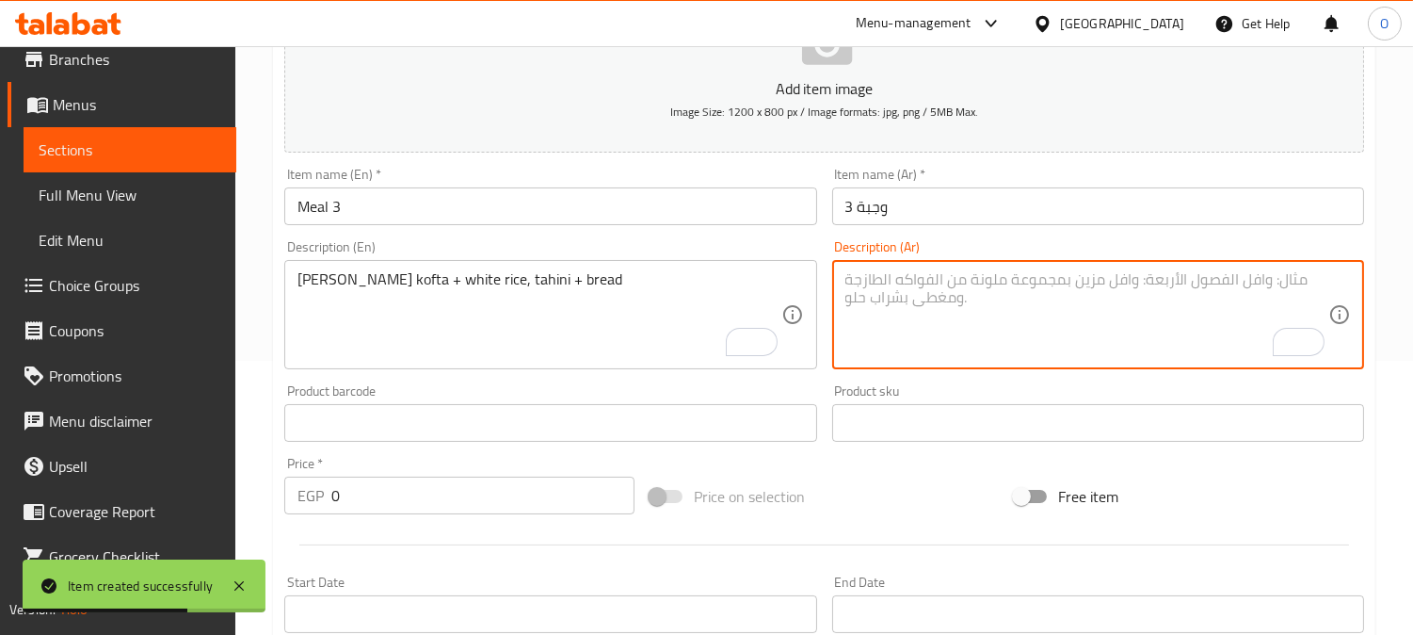
click at [1032, 315] on textarea "To enrich screen reader interactions, please activate Accessibility in Grammarl…" at bounding box center [1087, 314] width 483 height 89
paste textarea "2 قطعة لحم + رز مبهر طحينة + عيش"
type textarea "2 قطعة لحم + رز مبهر طحينة + عيش"
click at [383, 345] on textarea "[PERSON_NAME] kofta + white rice, tahini + bread" at bounding box center [539, 314] width 483 height 89
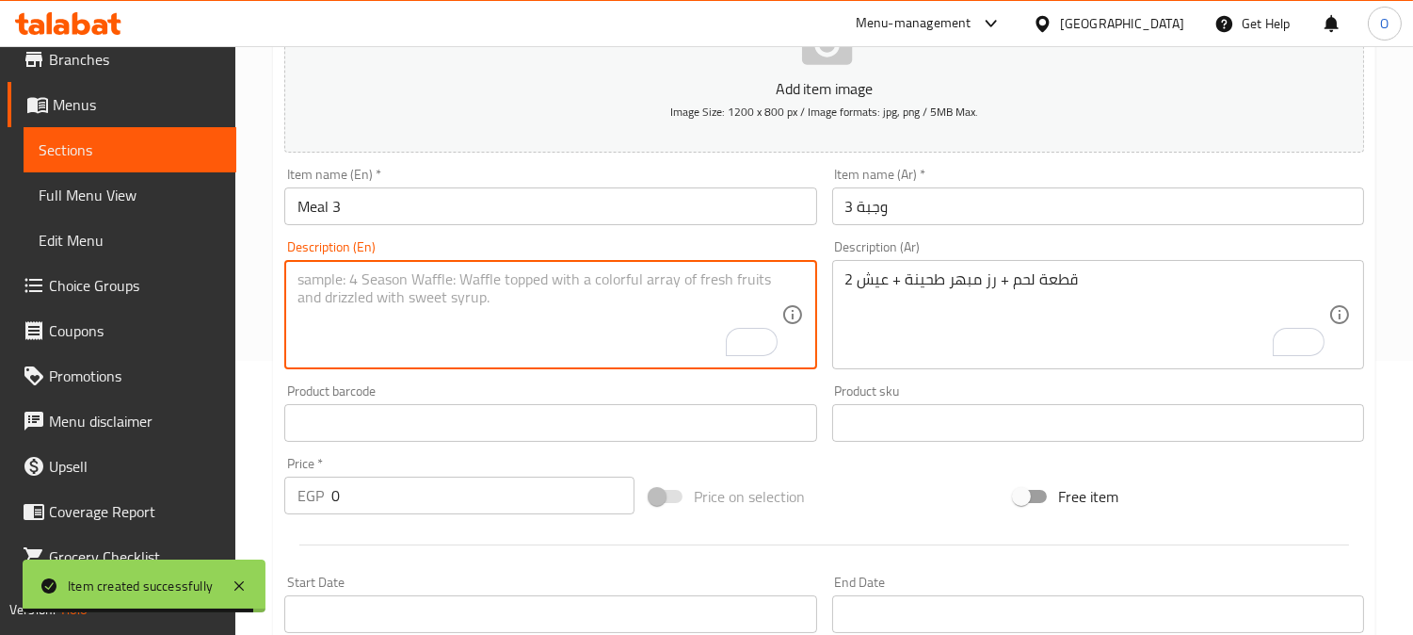
paste textarea "2 pieces of meat + spiced rice with tahini + bread"
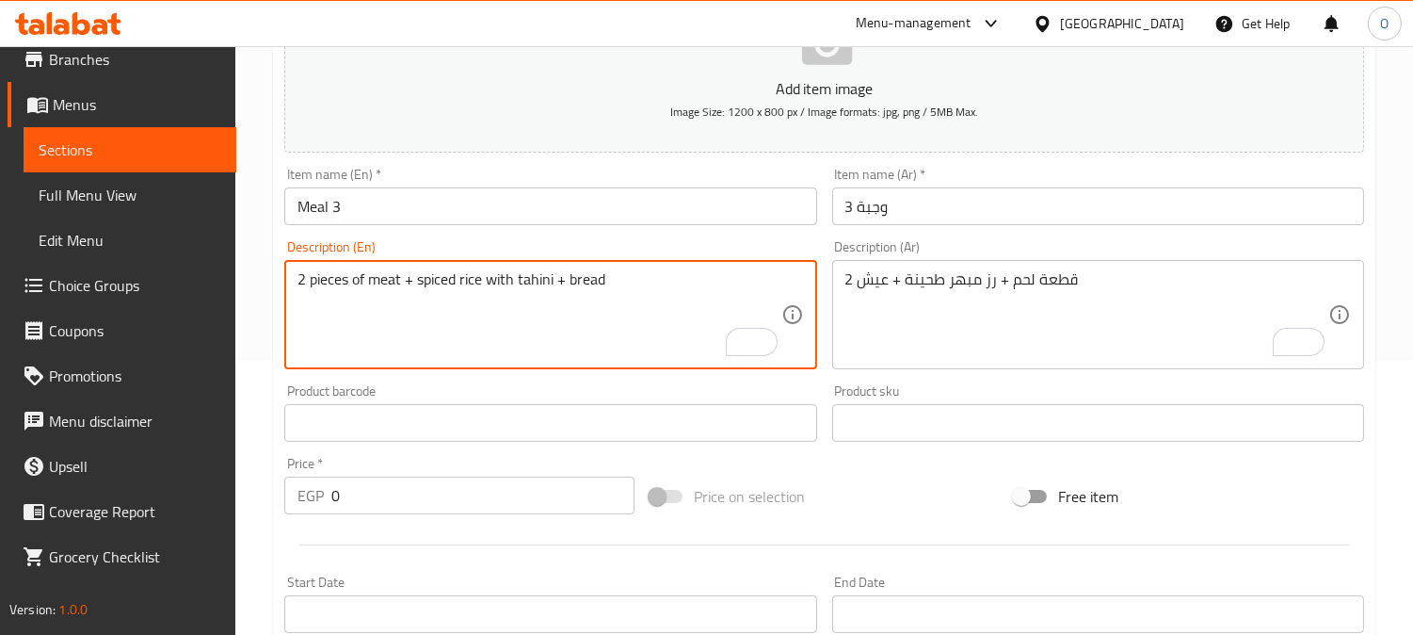
type textarea "2 pieces of meat + spiced rice with tahini + bread"
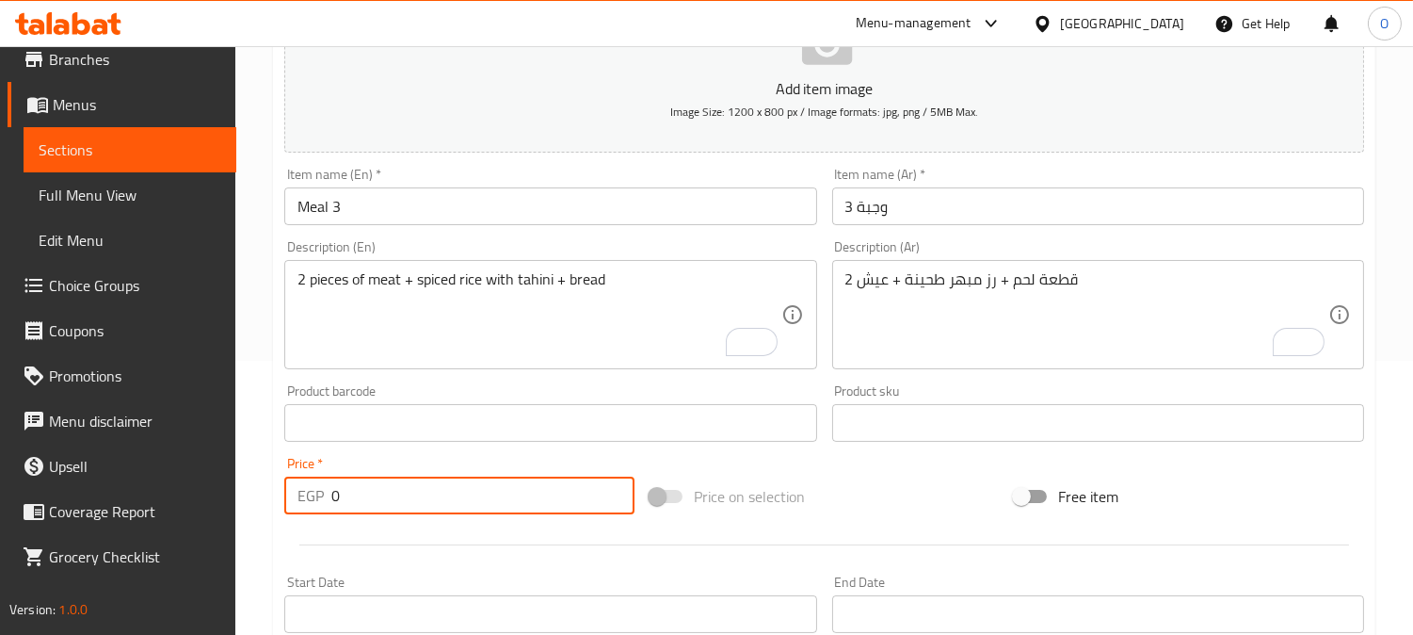
drag, startPoint x: 273, startPoint y: 501, endPoint x: 177, endPoint y: 505, distance: 96.1
click at [177, 505] on div "Edit Restaurant Branches Menus Sections Full Menu View Edit Menu Choice Groups …" at bounding box center [706, 414] width 1413 height 1284
type input "92"
click at [368, 570] on div "Start Date Start Date" at bounding box center [550, 604] width 547 height 73
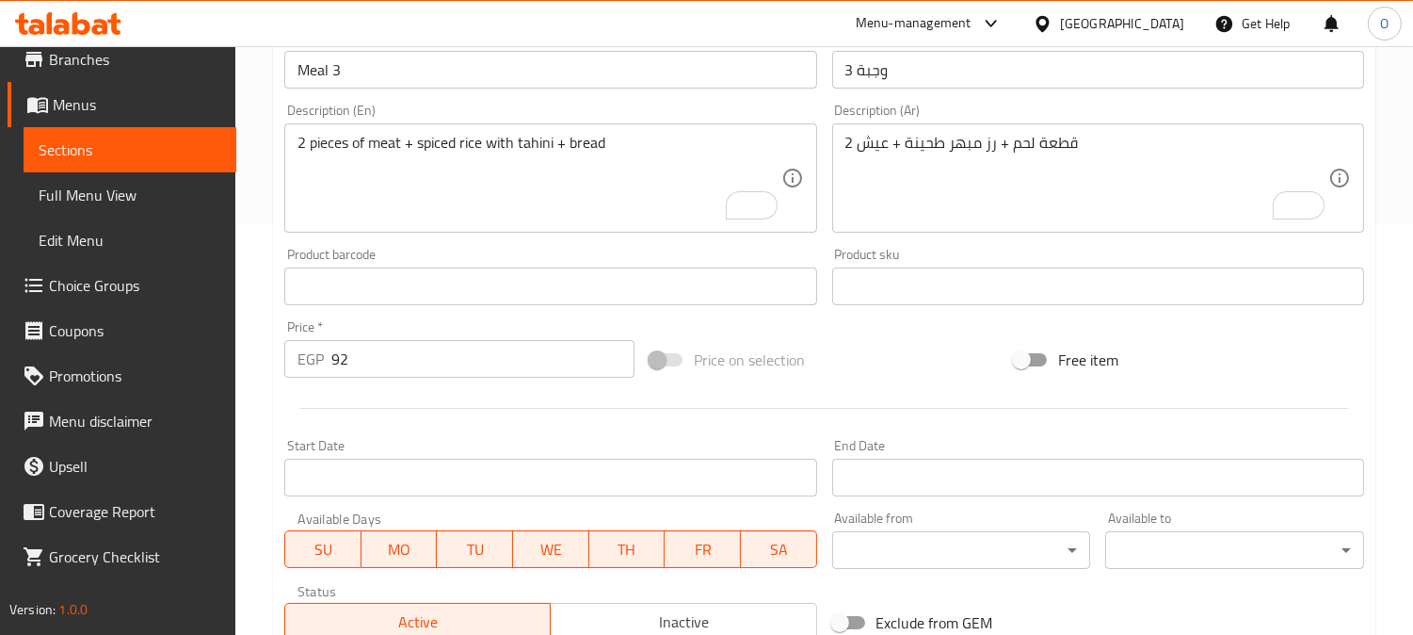
scroll to position [692, 0]
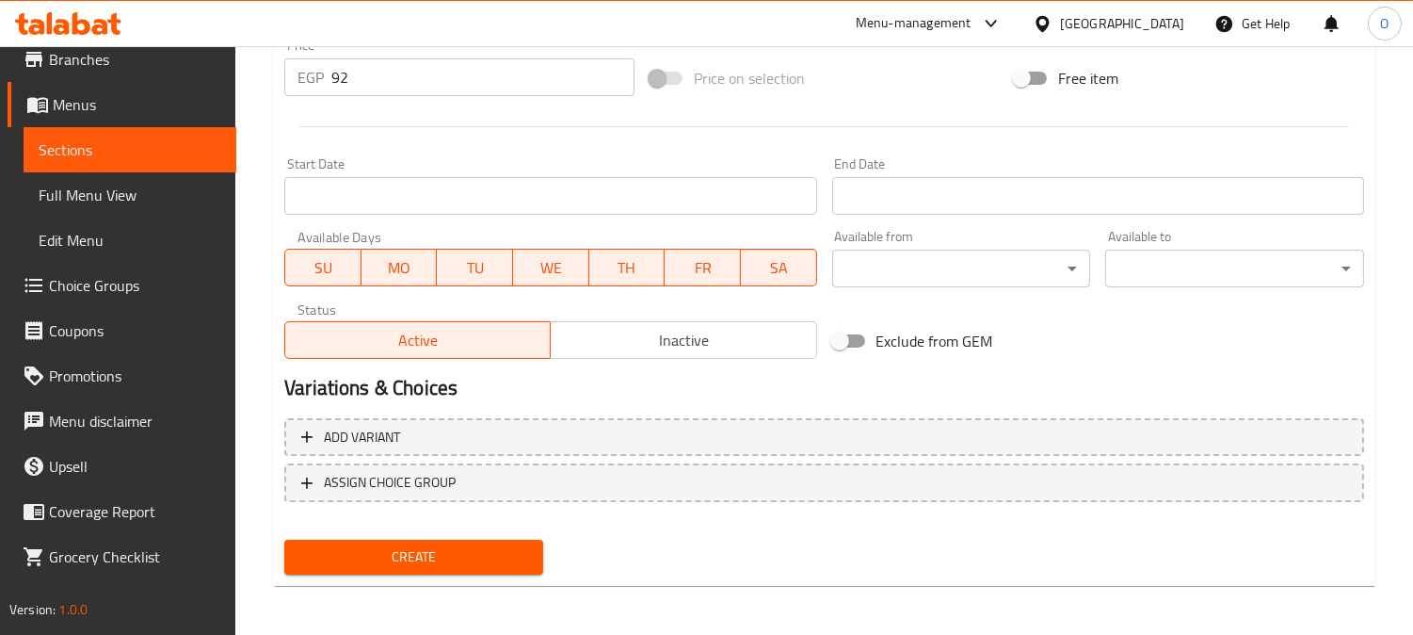
click at [379, 558] on span "Create" at bounding box center [413, 557] width 229 height 24
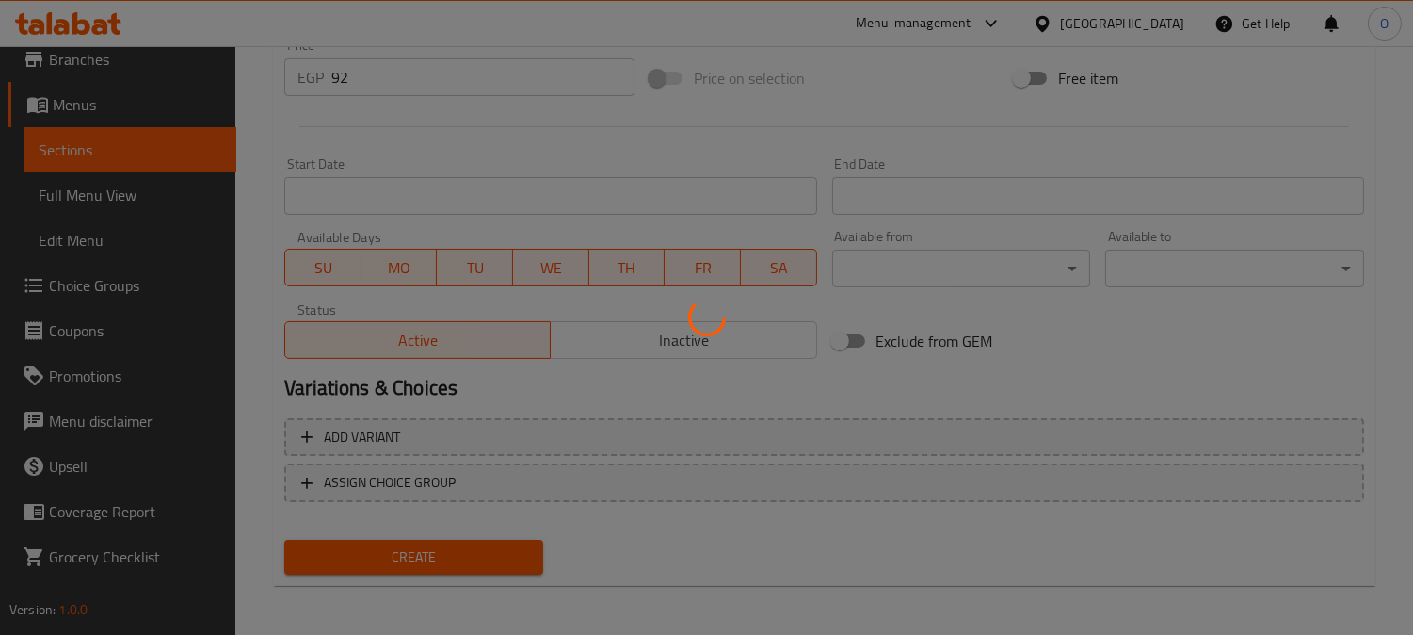
type input "0"
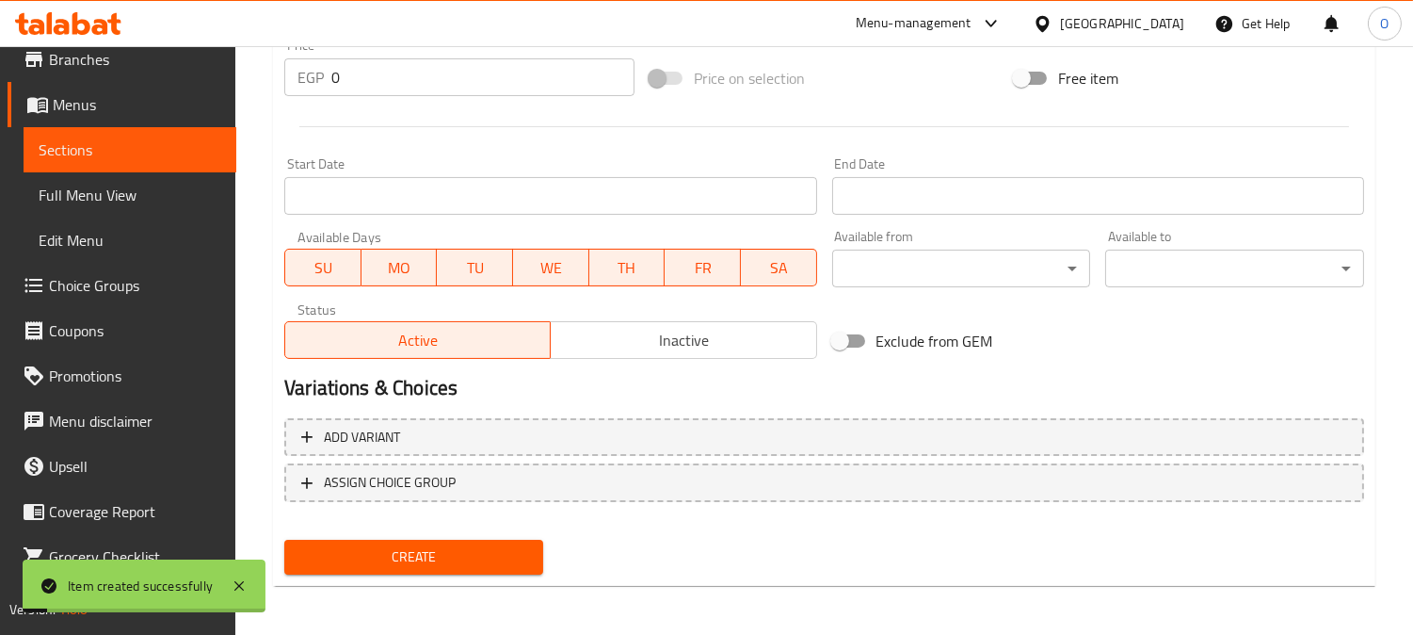
scroll to position [274, 0]
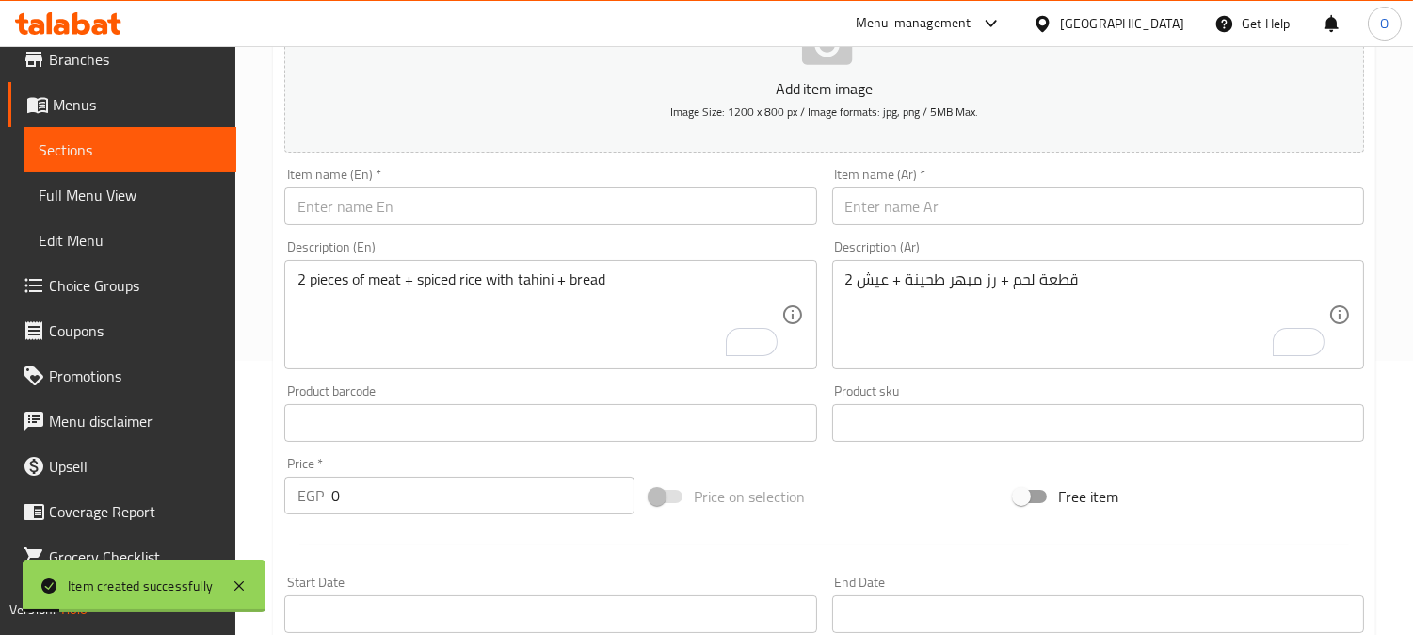
click at [846, 201] on input "text" at bounding box center [1098, 206] width 532 height 38
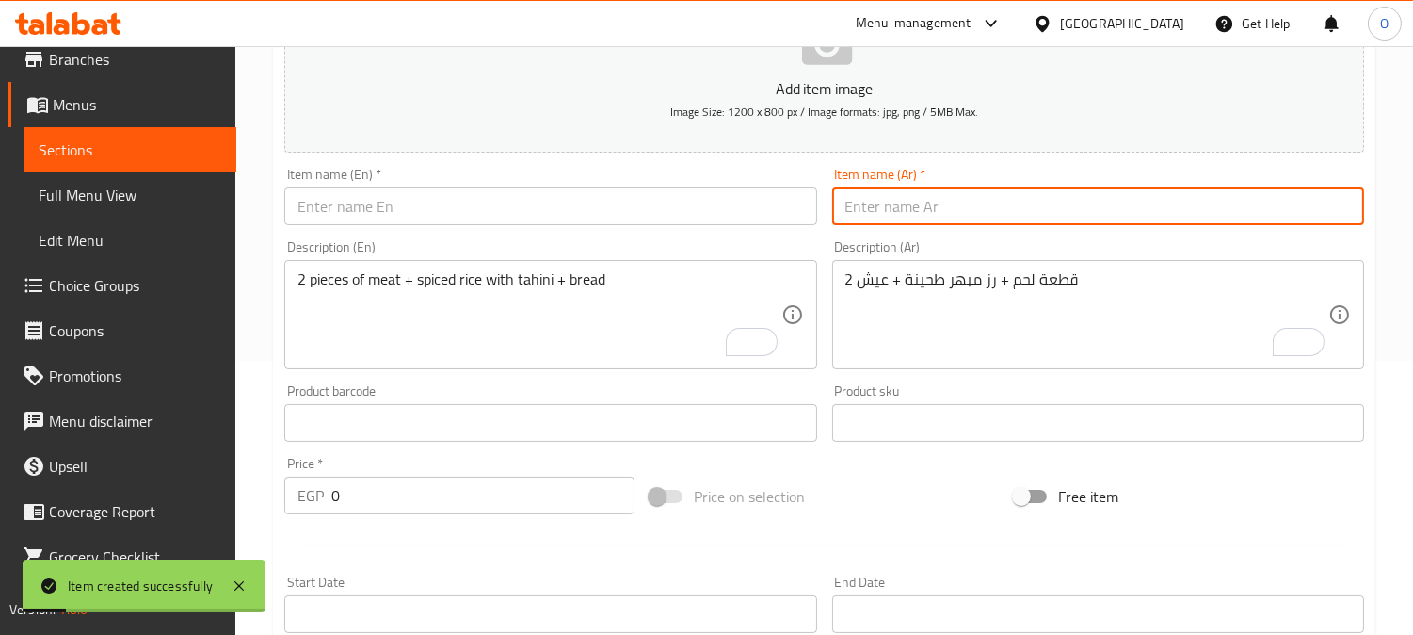
paste input "وجبة 4"
type input "وجبة 4"
click at [401, 212] on div "Item name (En)   * Item name (En) *" at bounding box center [550, 196] width 547 height 73
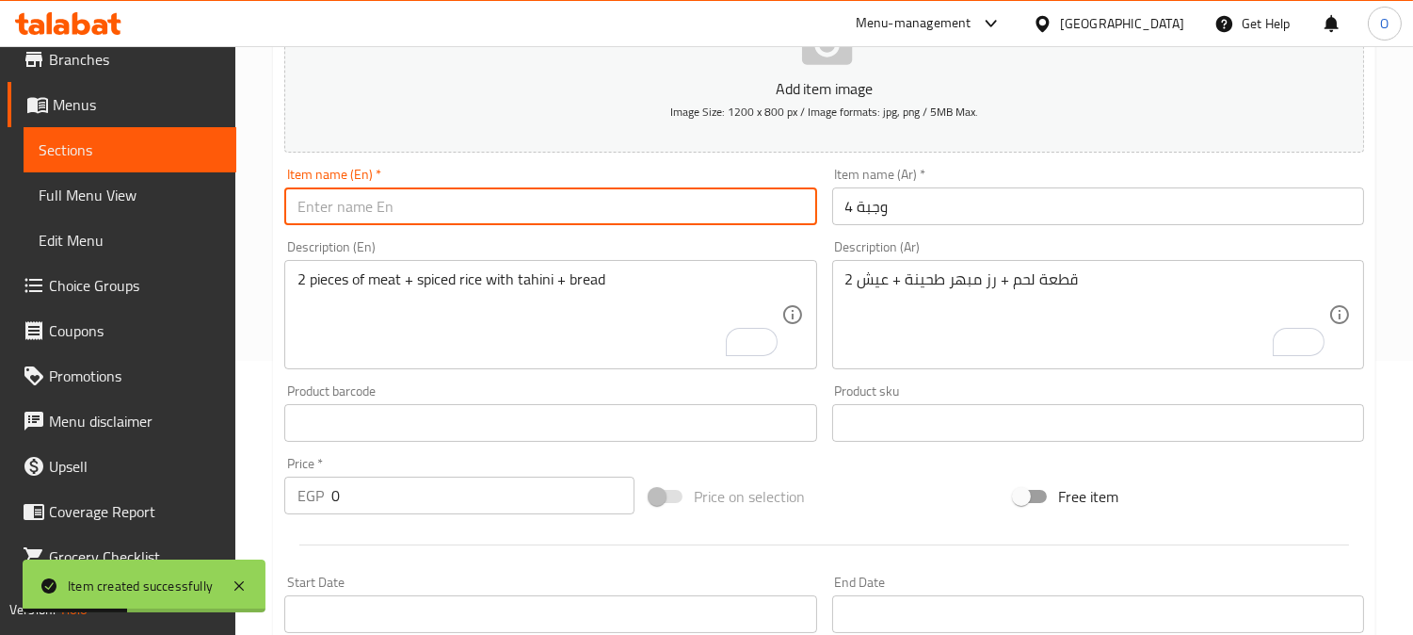
click at [402, 211] on input "text" at bounding box center [550, 206] width 532 height 38
paste input "Meal 4"
type input "Meal 4"
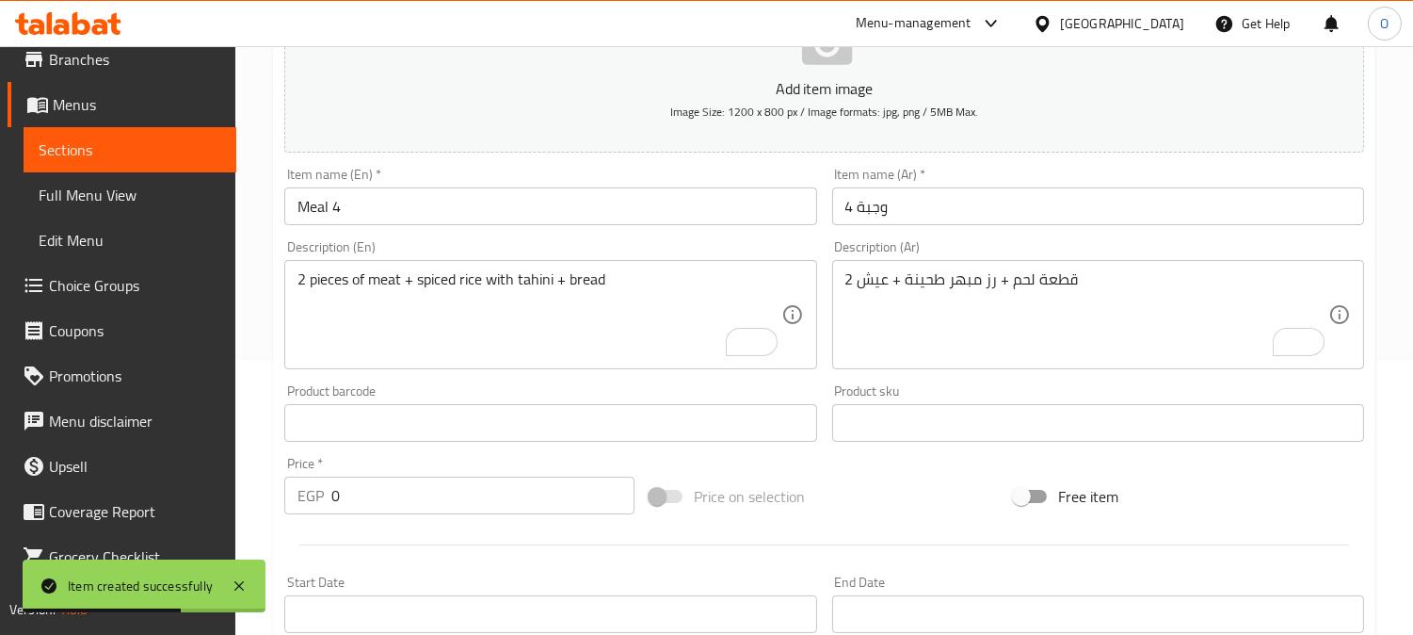
drag, startPoint x: 1071, startPoint y: 374, endPoint x: 982, endPoint y: 289, distance: 122.5
click at [1070, 374] on div "Description (Ar) 2 قطعة لحم + رز مبهر طحينة + عيش Description (Ar)" at bounding box center [1098, 305] width 547 height 144
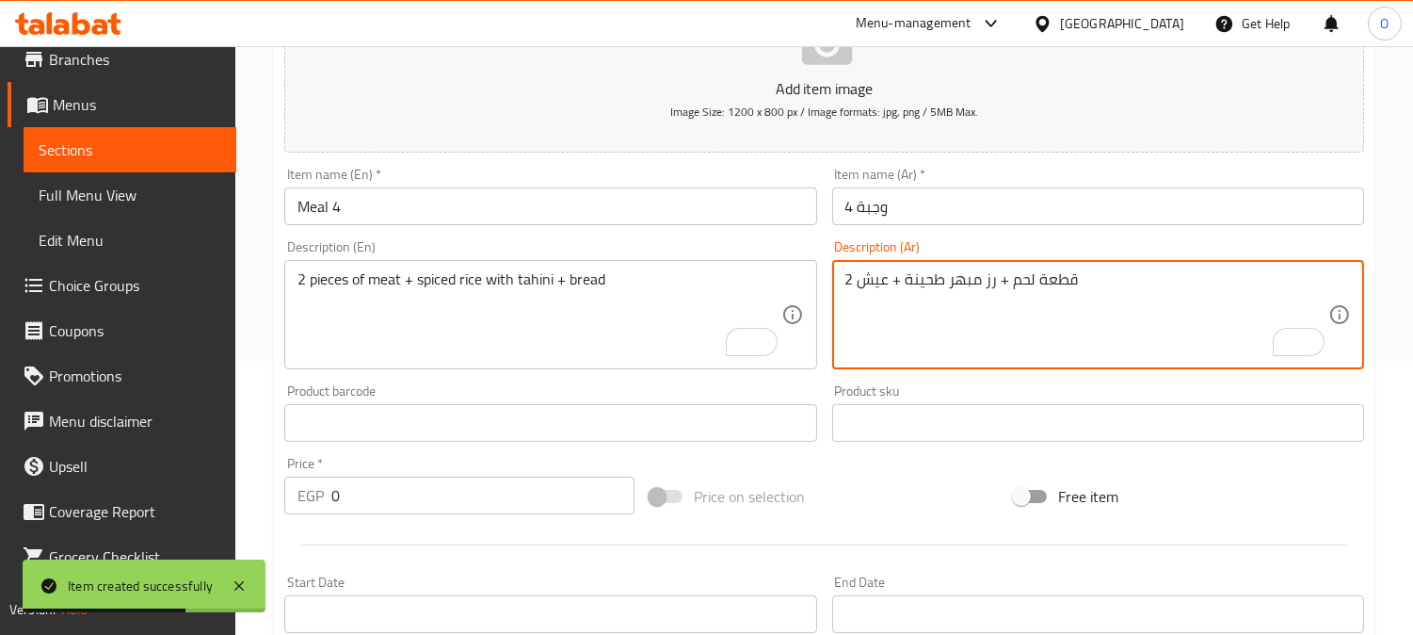
click at [982, 289] on textarea "2 قطعة لحم + رز مبهر طحينة + عيش" at bounding box center [1087, 314] width 483 height 89
paste textarea "2 قطعة كفتة 4 قطعة شيش رز بسمتي + طحينة + عيش"
type textarea "2 قطعة كفتة 4 قطعة شيش رز بسمتي + طحينة + عيش"
click at [317, 301] on textarea "2 pieces of meat + spiced rice with tahini + bread" at bounding box center [539, 314] width 483 height 89
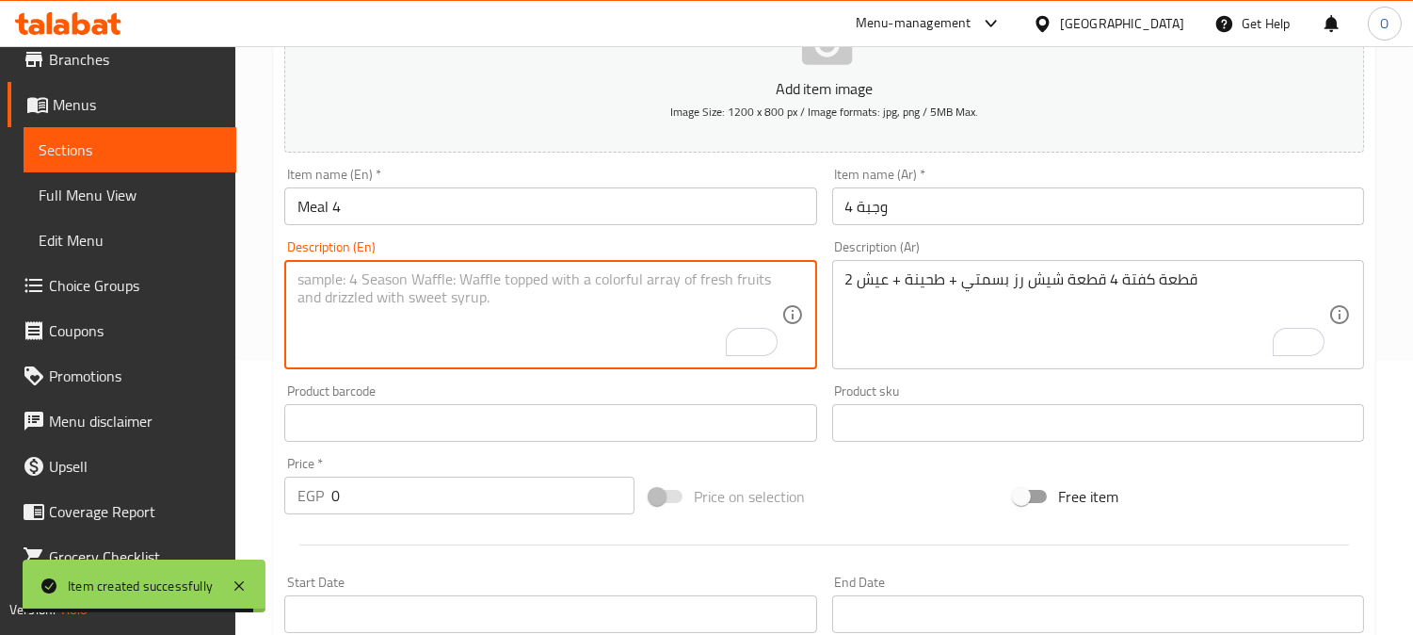
paste textarea "2 pieces of kofta, 4 pieces of shish kebab, basmati rice + tahini + bread"
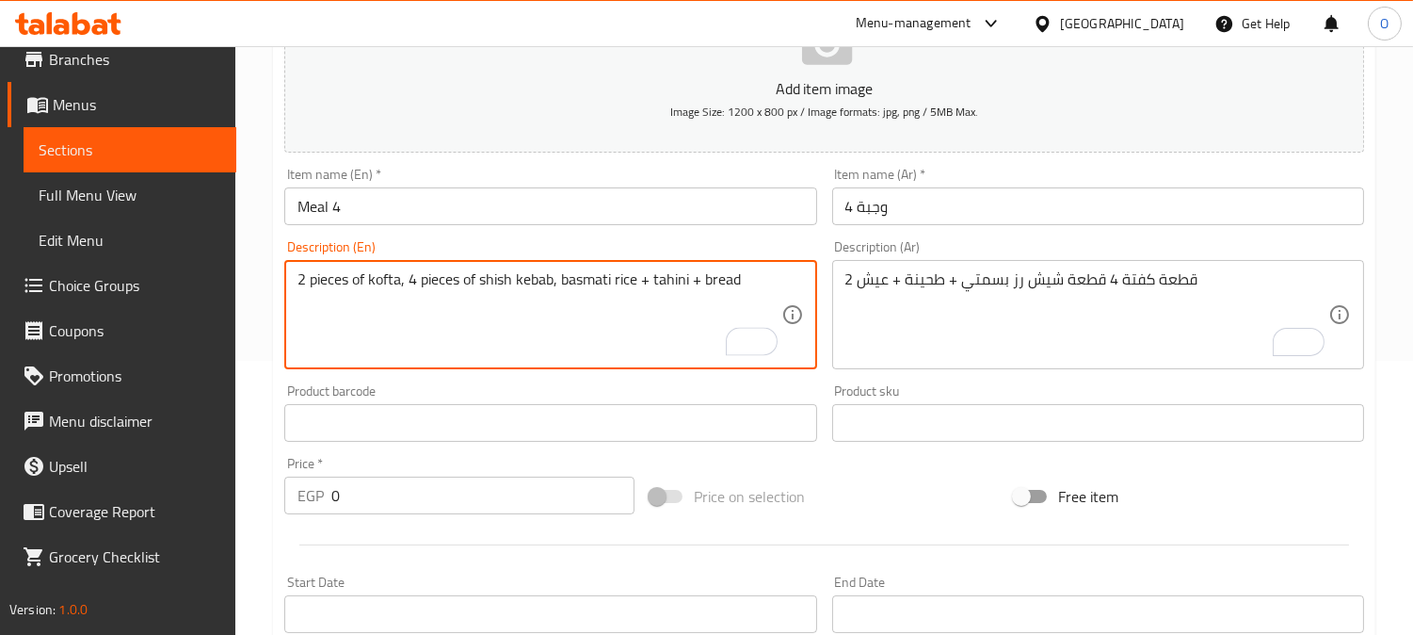
type textarea "2 pieces of kofta, 4 pieces of shish kebab, basmati rice + tahini + bread"
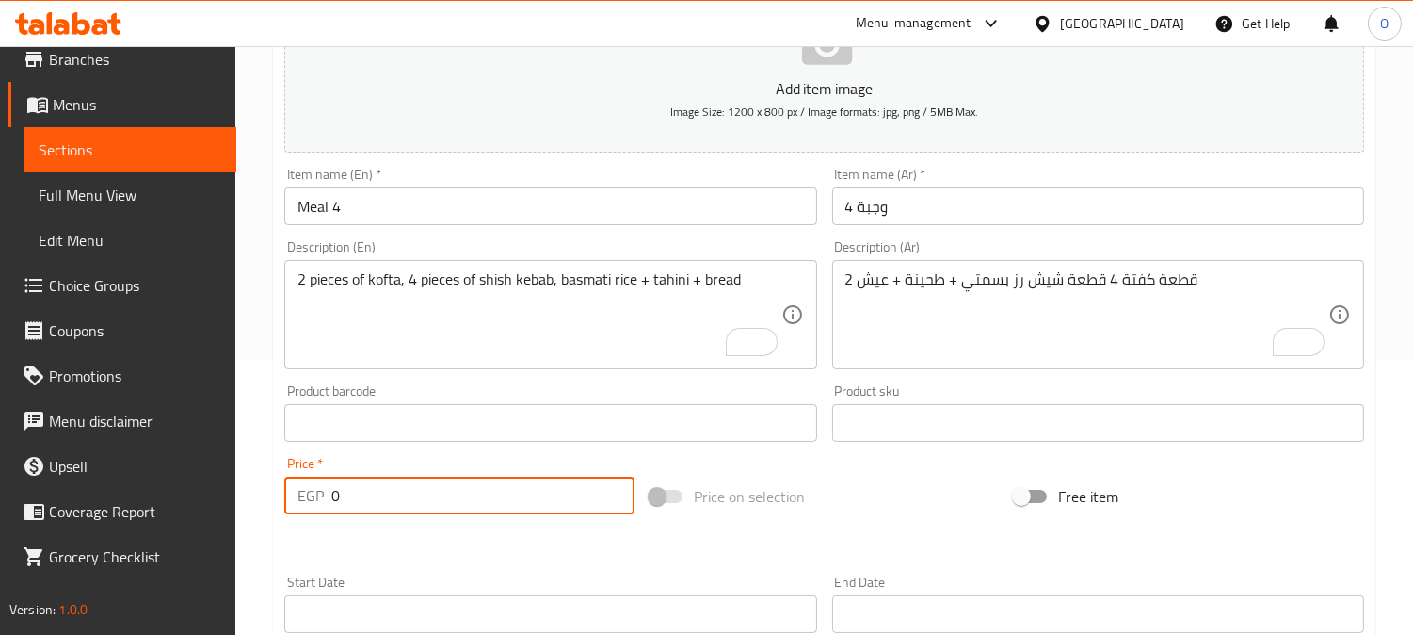
drag, startPoint x: 341, startPoint y: 496, endPoint x: 294, endPoint y: 487, distance: 48.0
click at [295, 487] on div "EGP 0 Price *" at bounding box center [459, 495] width 350 height 38
paste input "292"
click at [347, 540] on div at bounding box center [824, 545] width 1095 height 46
click at [328, 502] on div "EGP 292 Price *" at bounding box center [459, 495] width 350 height 38
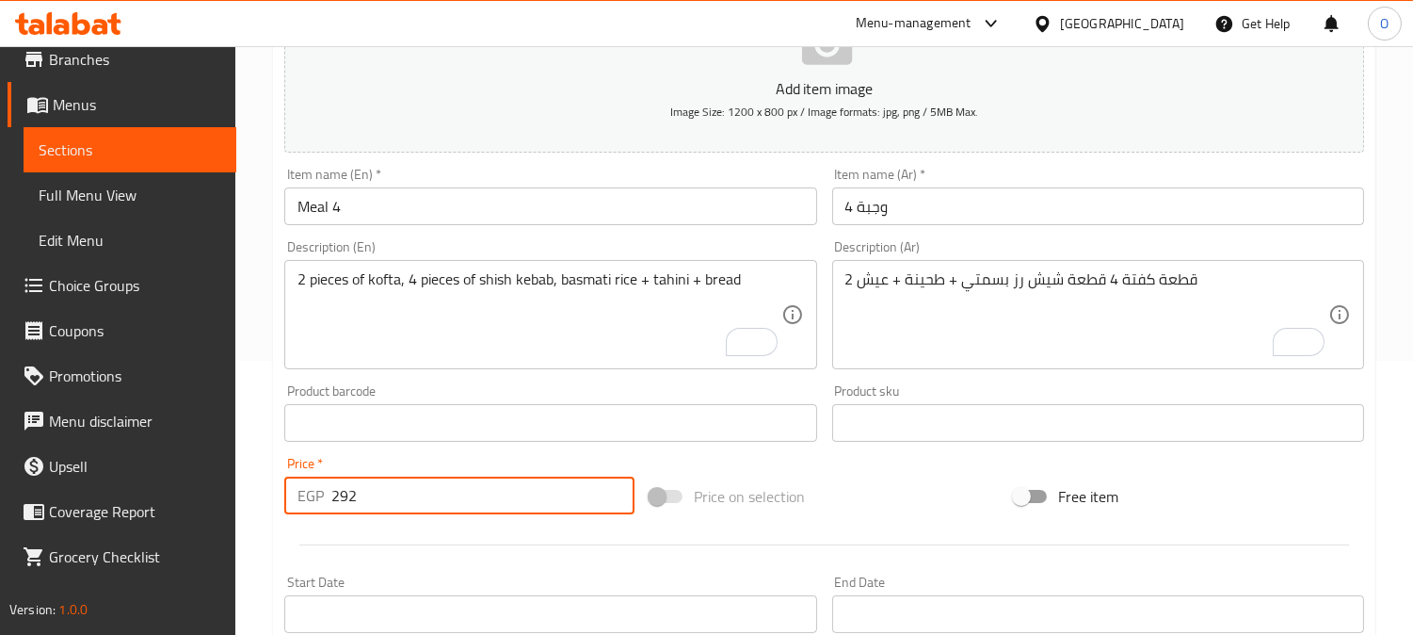
click at [328, 502] on div "EGP 292 Price *" at bounding box center [459, 495] width 350 height 38
click at [340, 503] on div "EGP 292 Price *" at bounding box center [459, 495] width 350 height 38
drag, startPoint x: 341, startPoint y: 497, endPoint x: 330, endPoint y: 495, distance: 11.5
click at [330, 495] on div "EGP 292 Price *" at bounding box center [459, 495] width 350 height 38
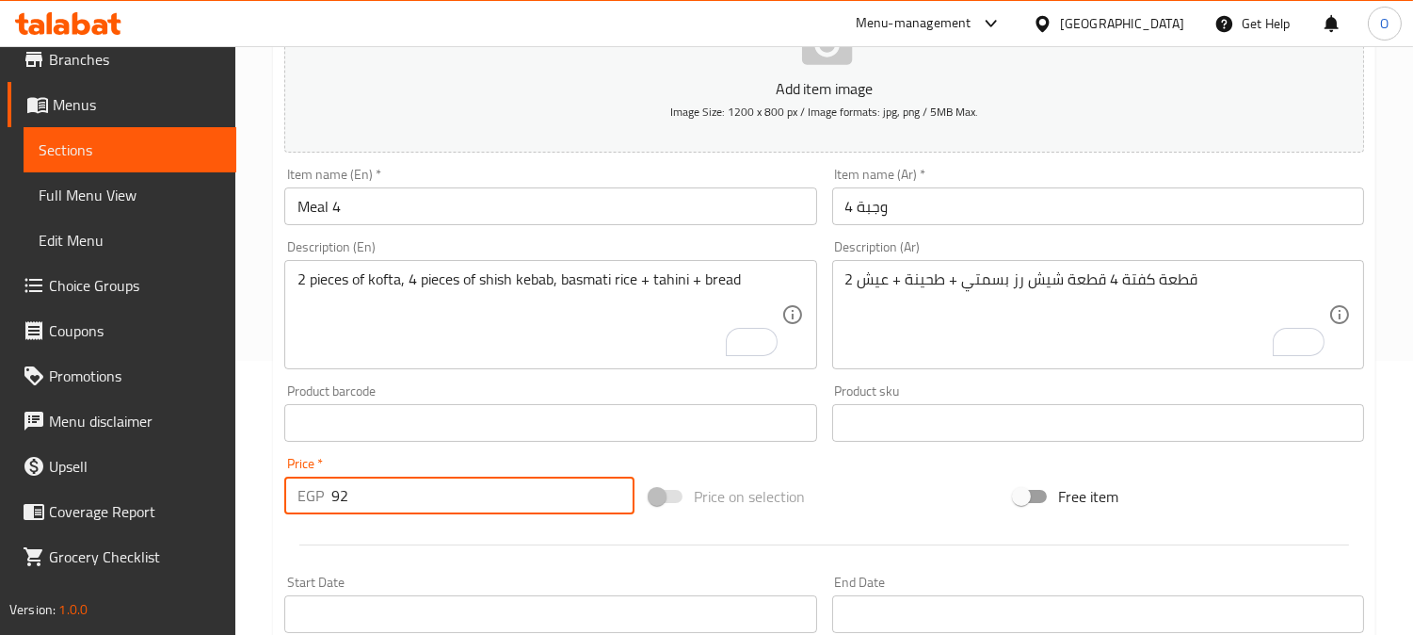
type input "92"
click at [341, 535] on div at bounding box center [824, 545] width 1095 height 46
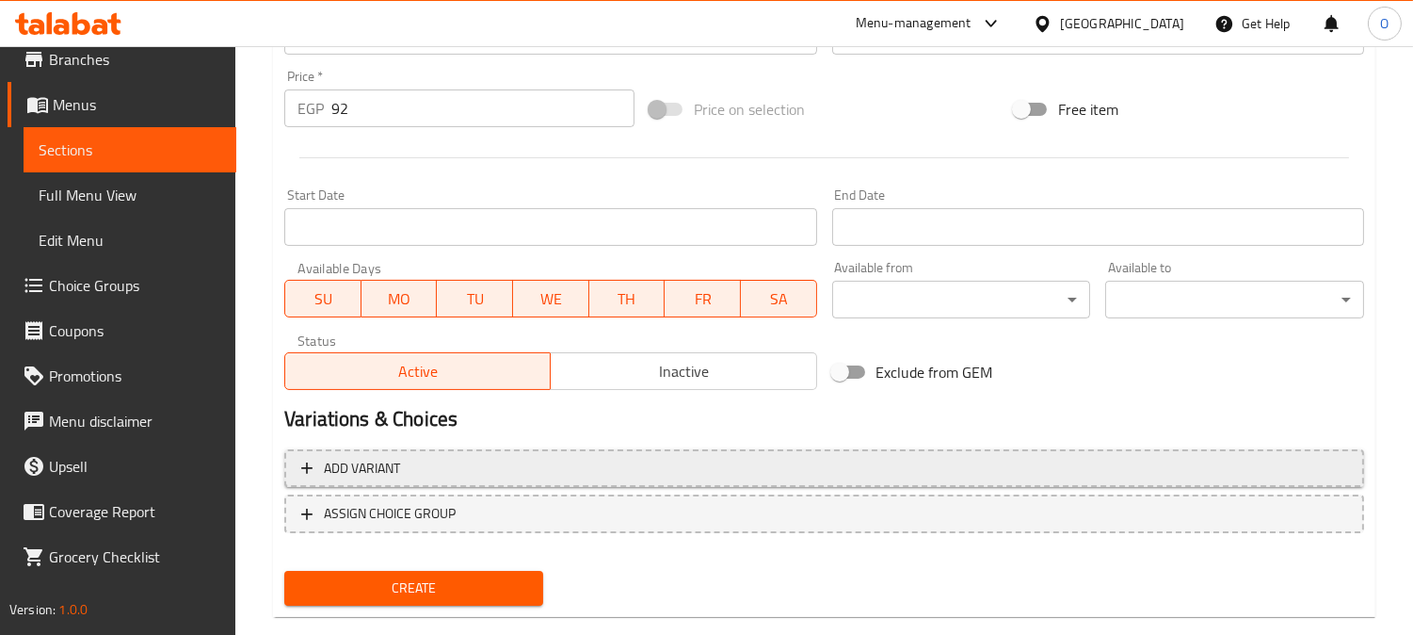
scroll to position [692, 0]
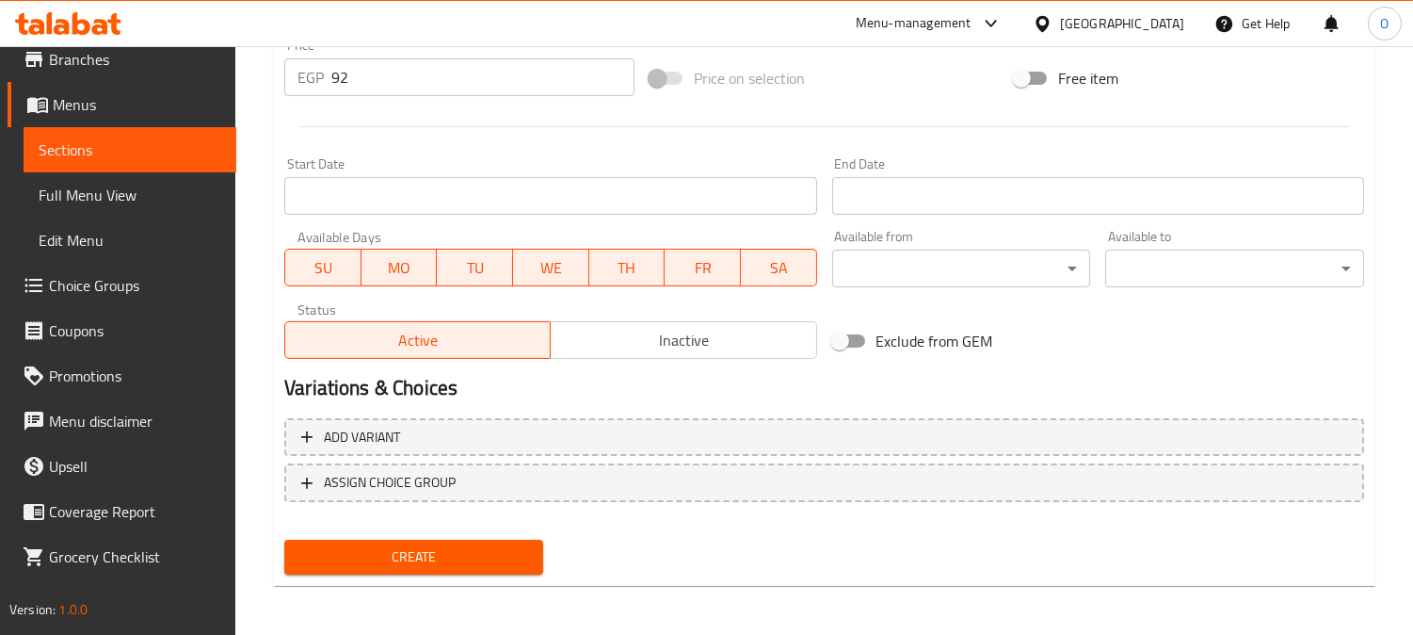
click at [380, 551] on span "Create" at bounding box center [413, 557] width 229 height 24
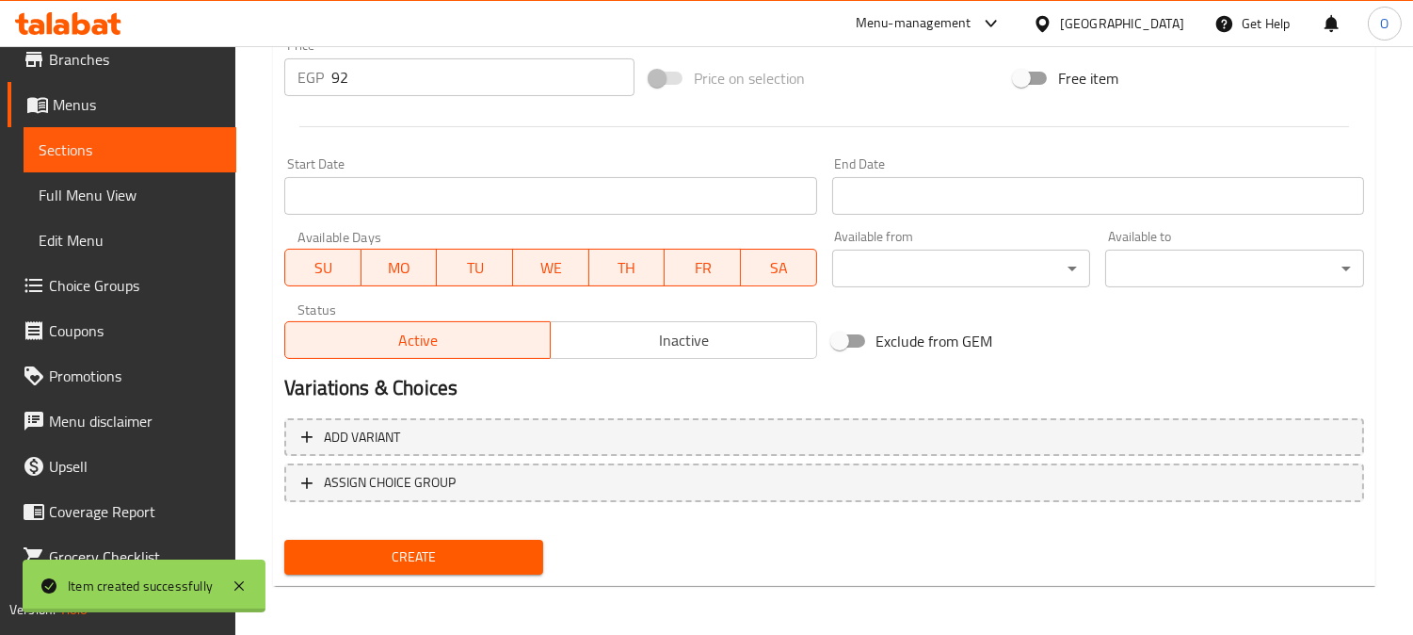
type input "0"
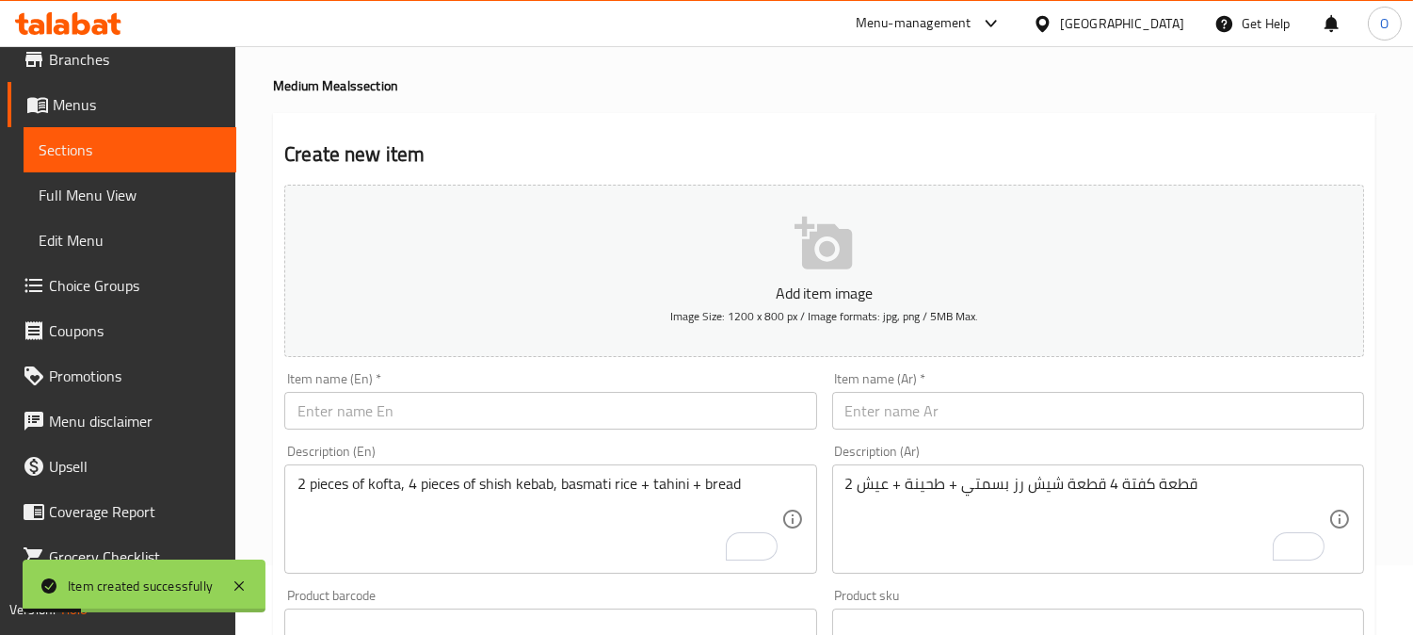
scroll to position [0, 0]
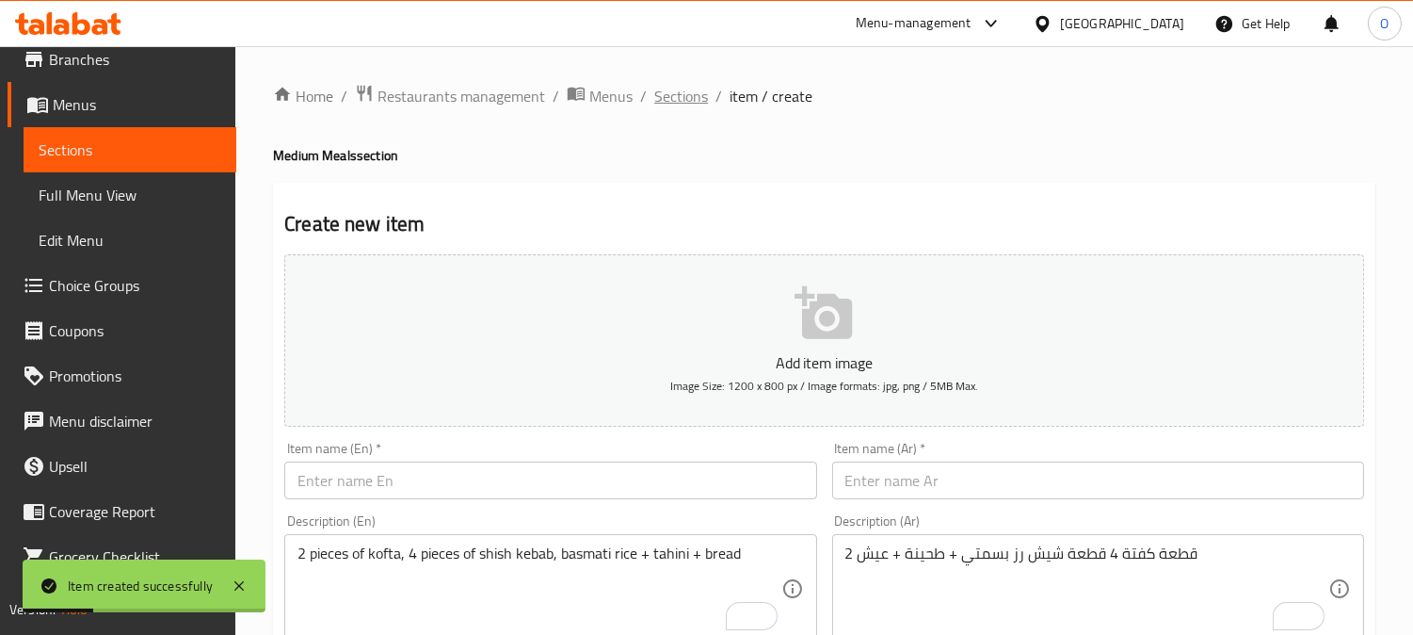
click at [680, 97] on span "Sections" at bounding box center [681, 96] width 54 height 23
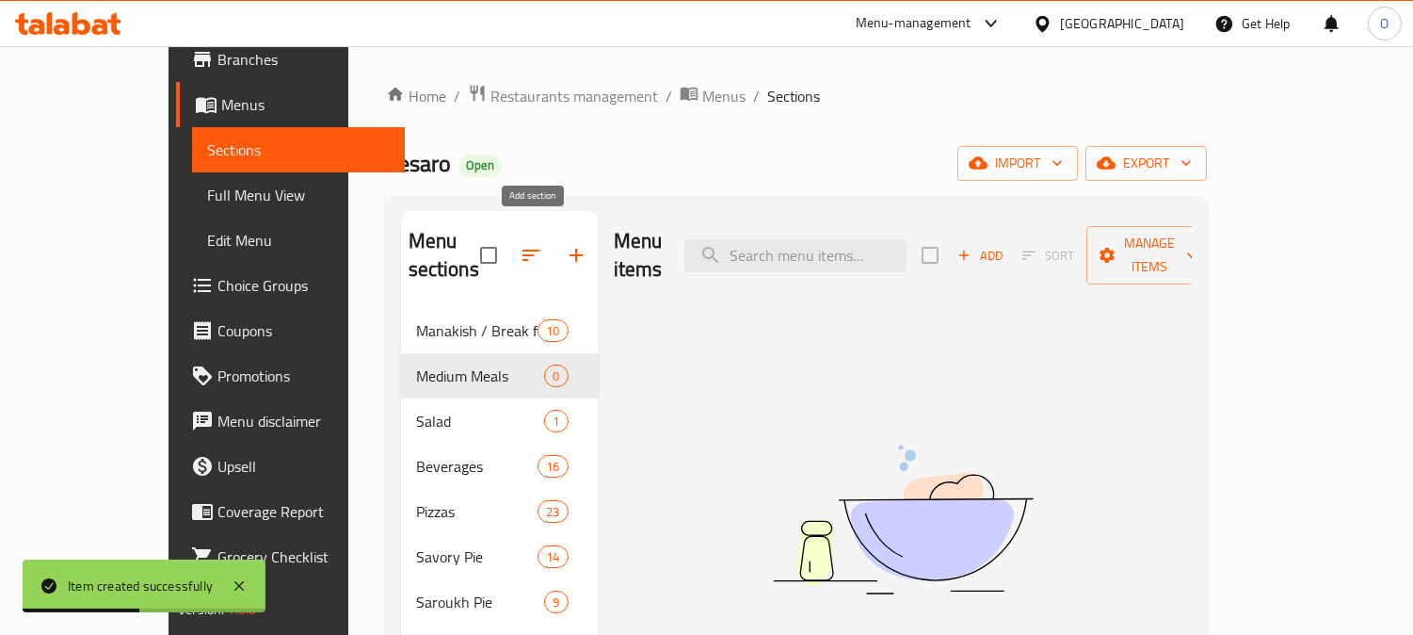
click at [570, 249] on icon "button" at bounding box center [576, 255] width 13 height 13
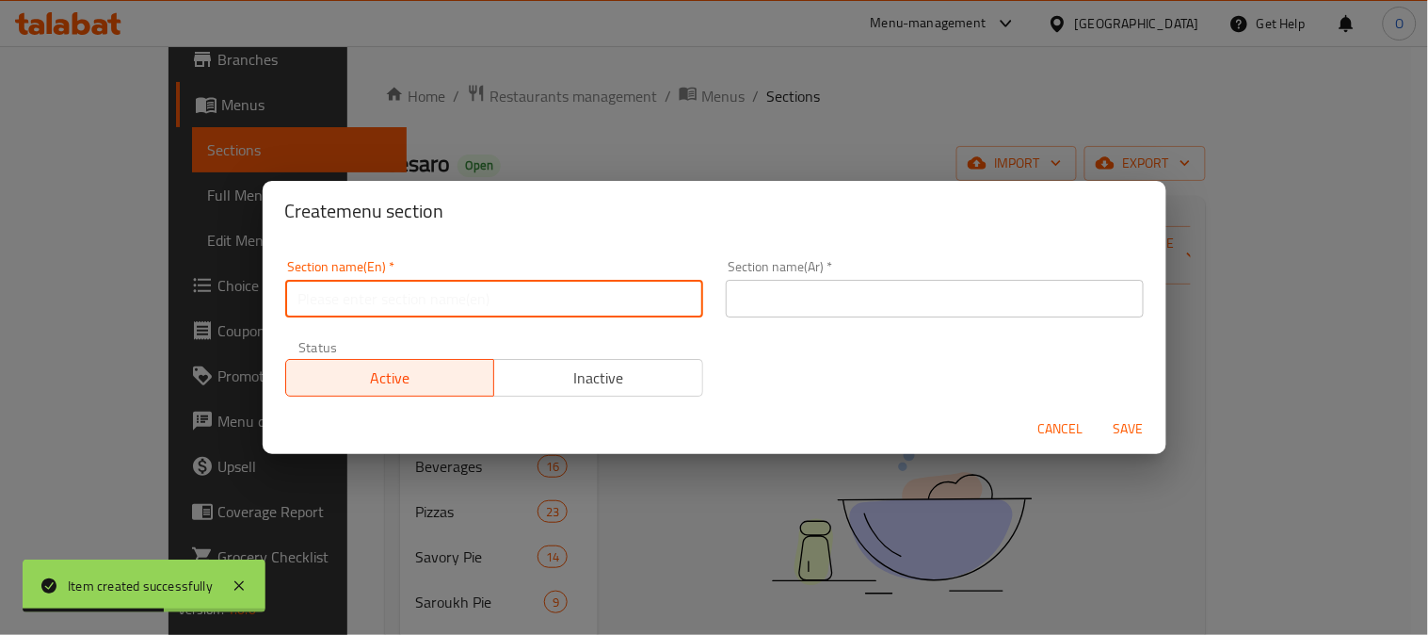
click at [565, 304] on input "text" at bounding box center [494, 299] width 418 height 38
click at [805, 311] on input "text" at bounding box center [935, 299] width 418 height 38
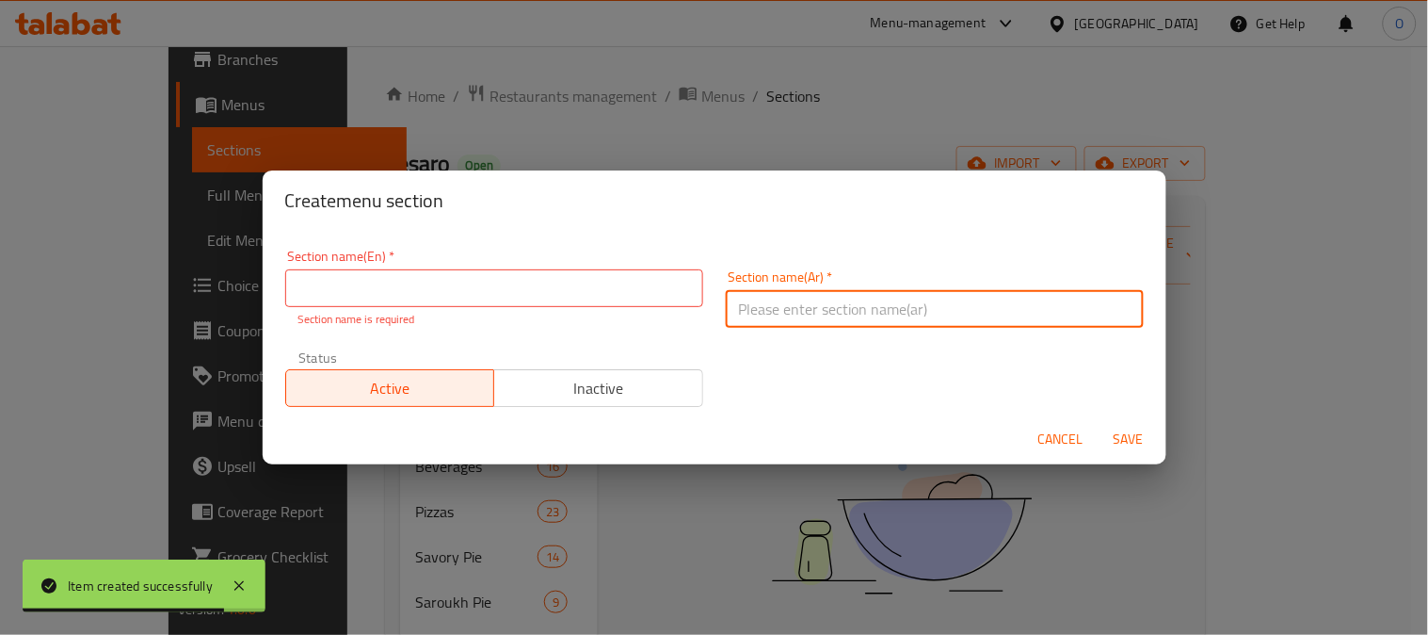
click at [554, 298] on input "text" at bounding box center [494, 288] width 418 height 38
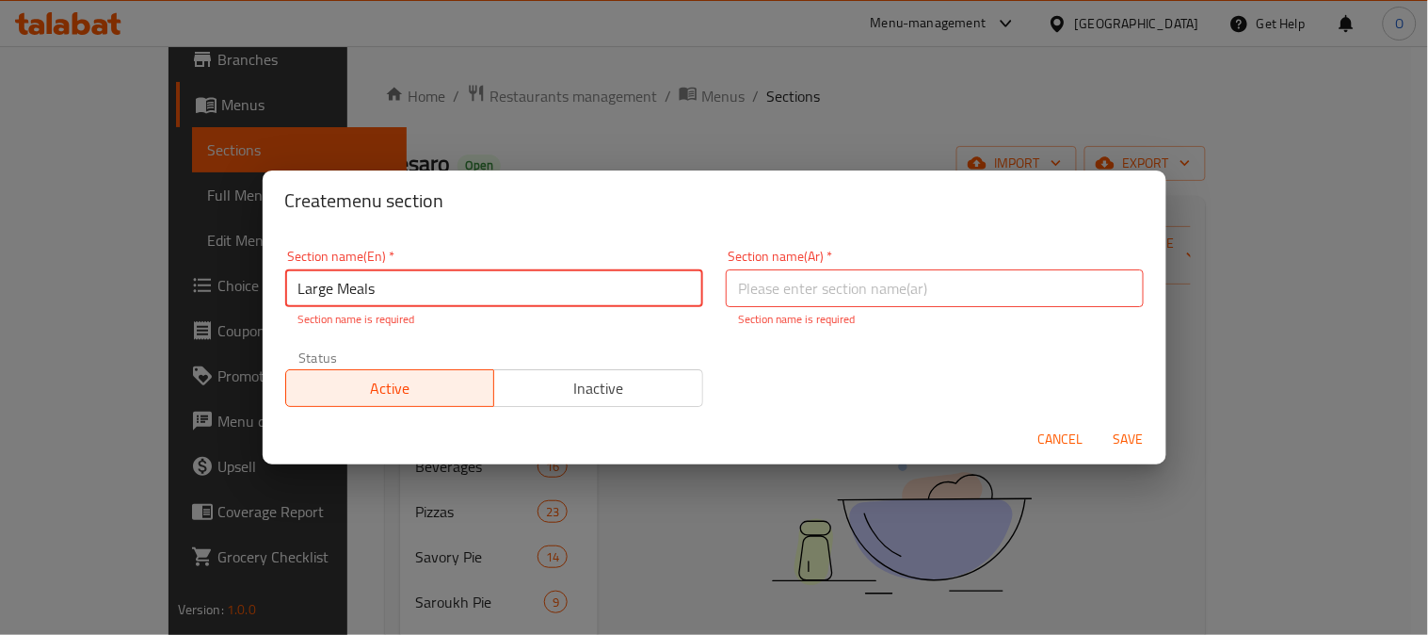
click at [514, 275] on input "Large Meals" at bounding box center [494, 288] width 418 height 38
type input "Large Meals"
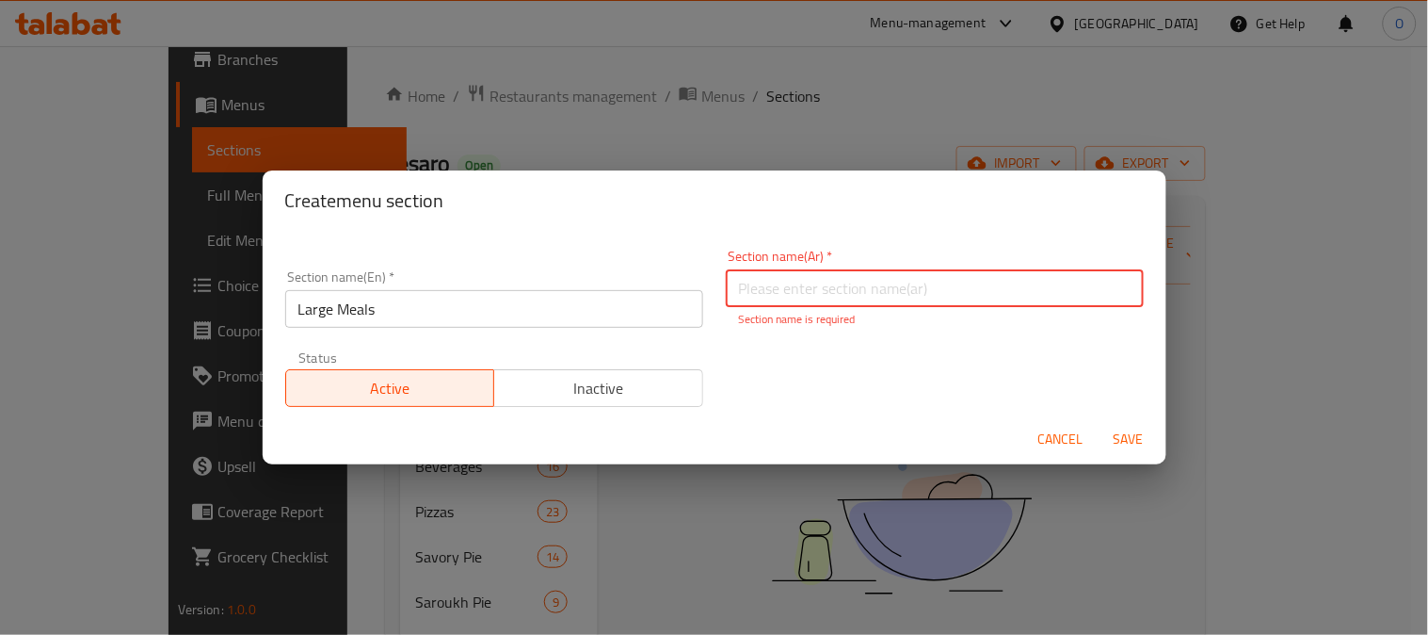
click at [898, 304] on input "text" at bounding box center [935, 288] width 418 height 38
paste input "وجبات كبيرة"
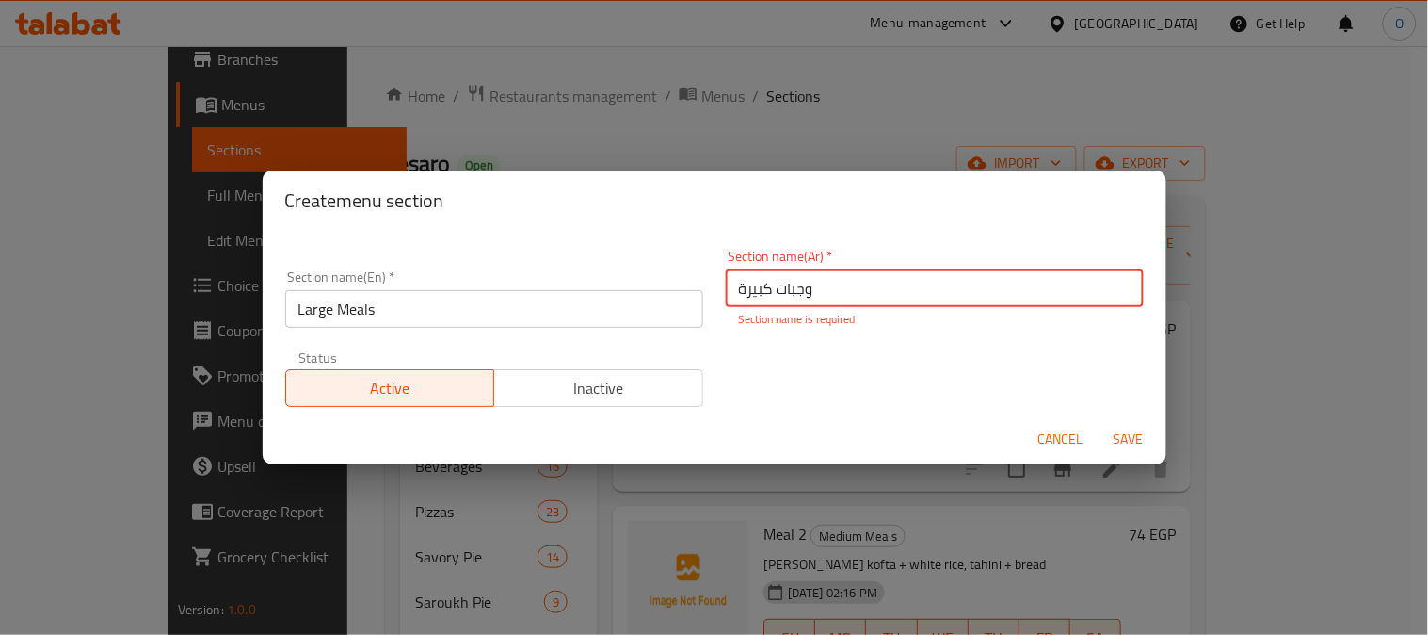
type input "وجبات كبيرة"
click at [1127, 418] on div "Cancel Save" at bounding box center [715, 439] width 904 height 50
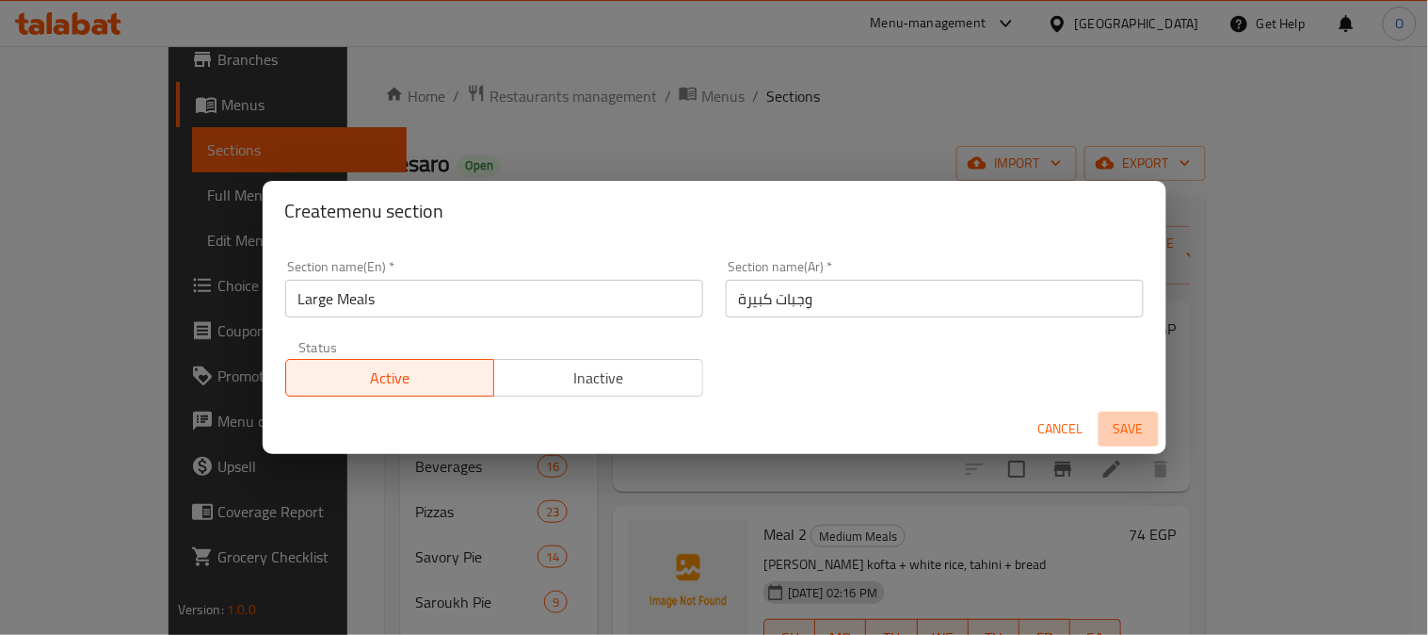
click at [1127, 418] on span "Save" at bounding box center [1128, 429] width 45 height 24
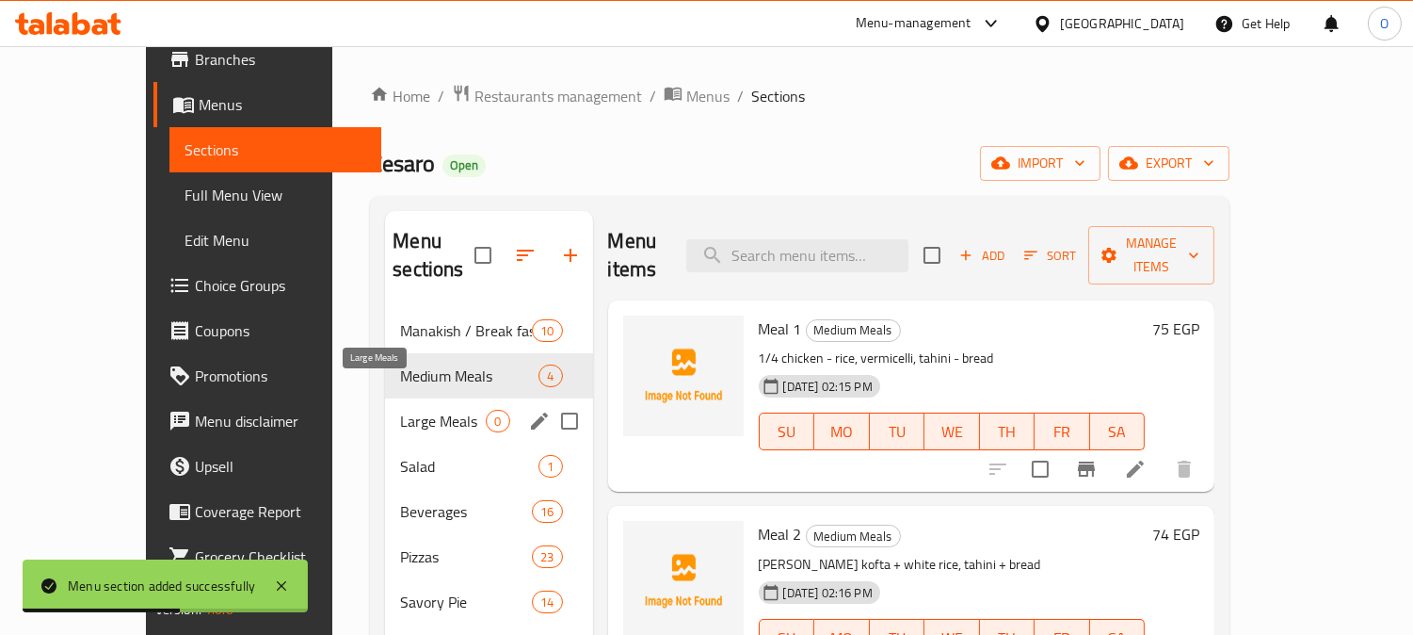
click at [400, 410] on span "Large Meals" at bounding box center [443, 421] width 86 height 23
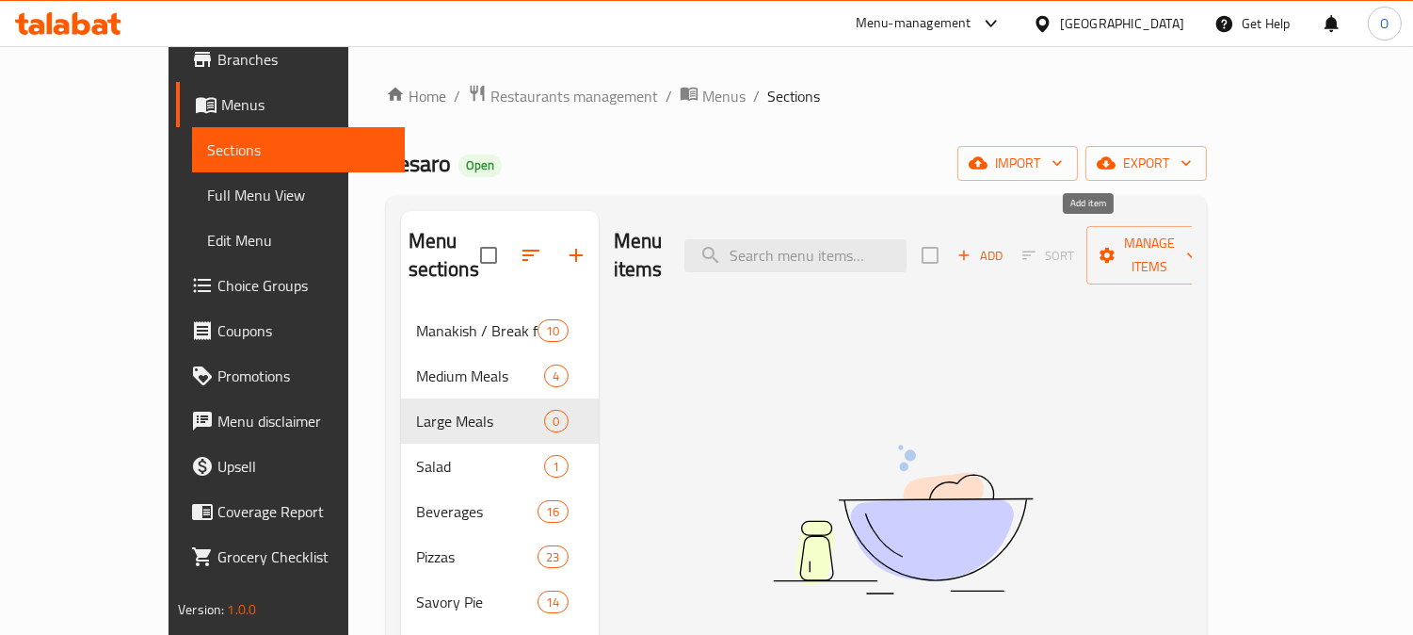
click at [973, 247] on icon "button" at bounding box center [964, 255] width 17 height 17
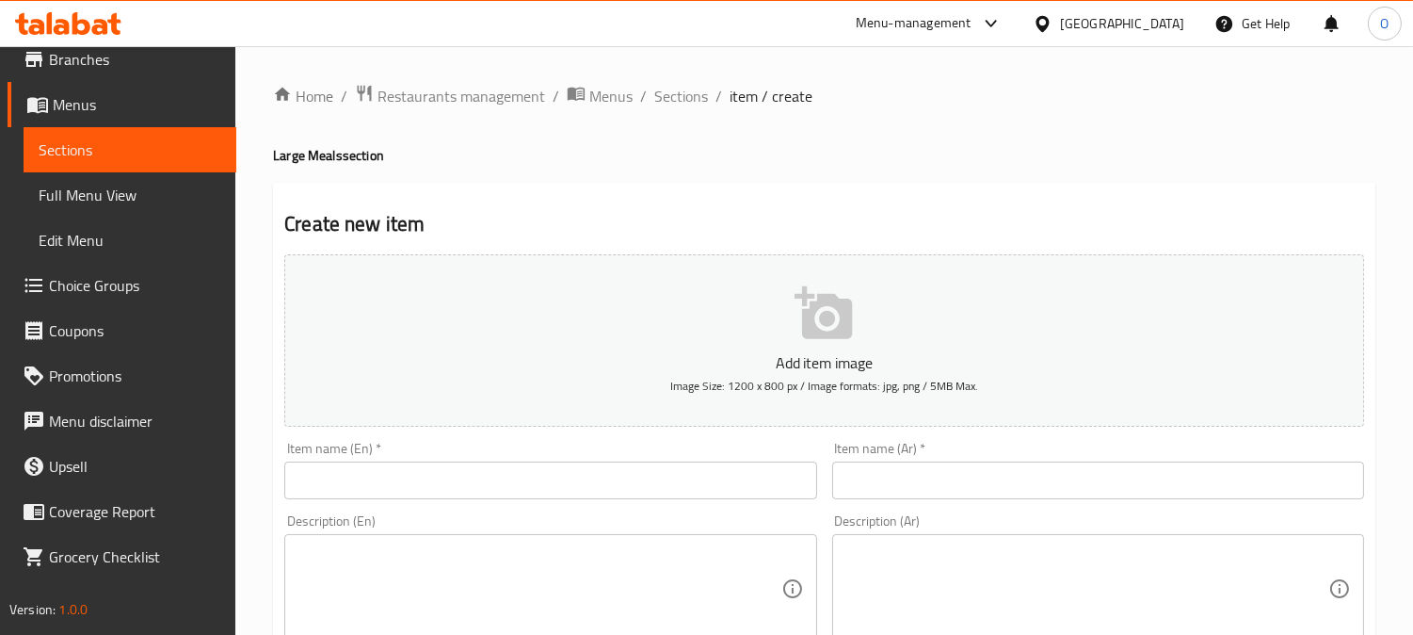
click at [1014, 474] on input "text" at bounding box center [1098, 480] width 532 height 38
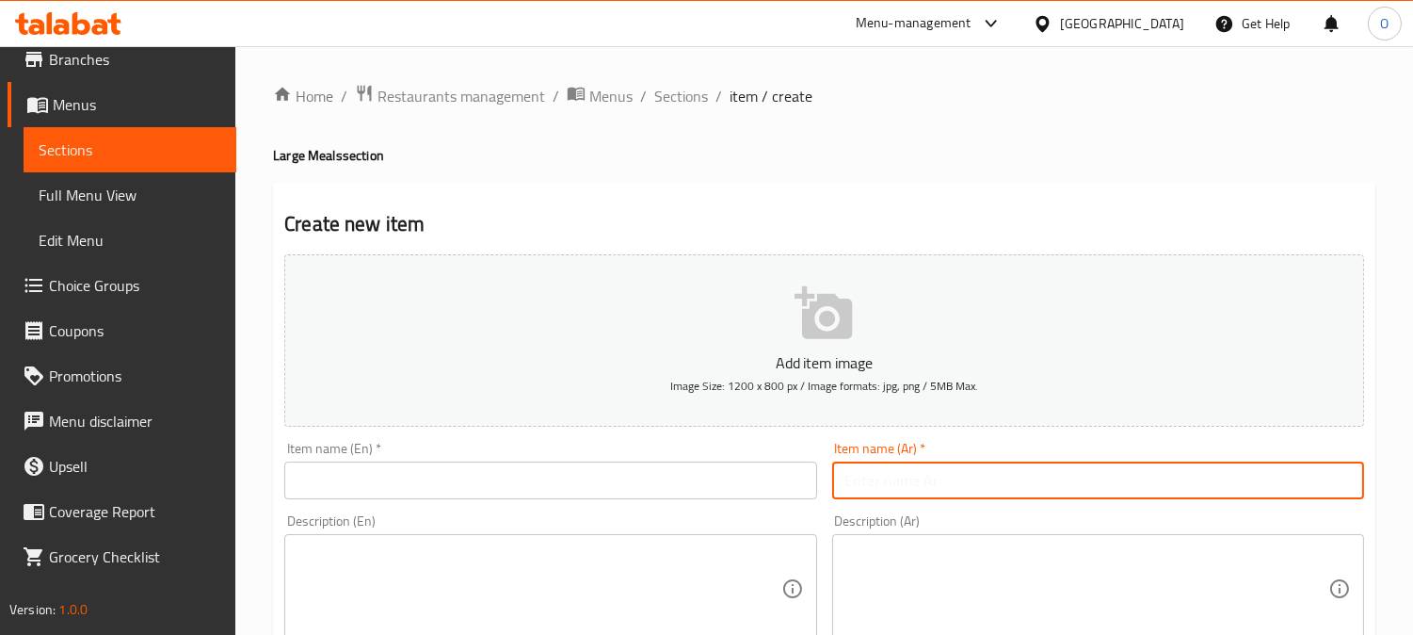
paste input "وجبة 5"
type input "وجبة 5"
click at [348, 465] on input "text" at bounding box center [550, 480] width 532 height 38
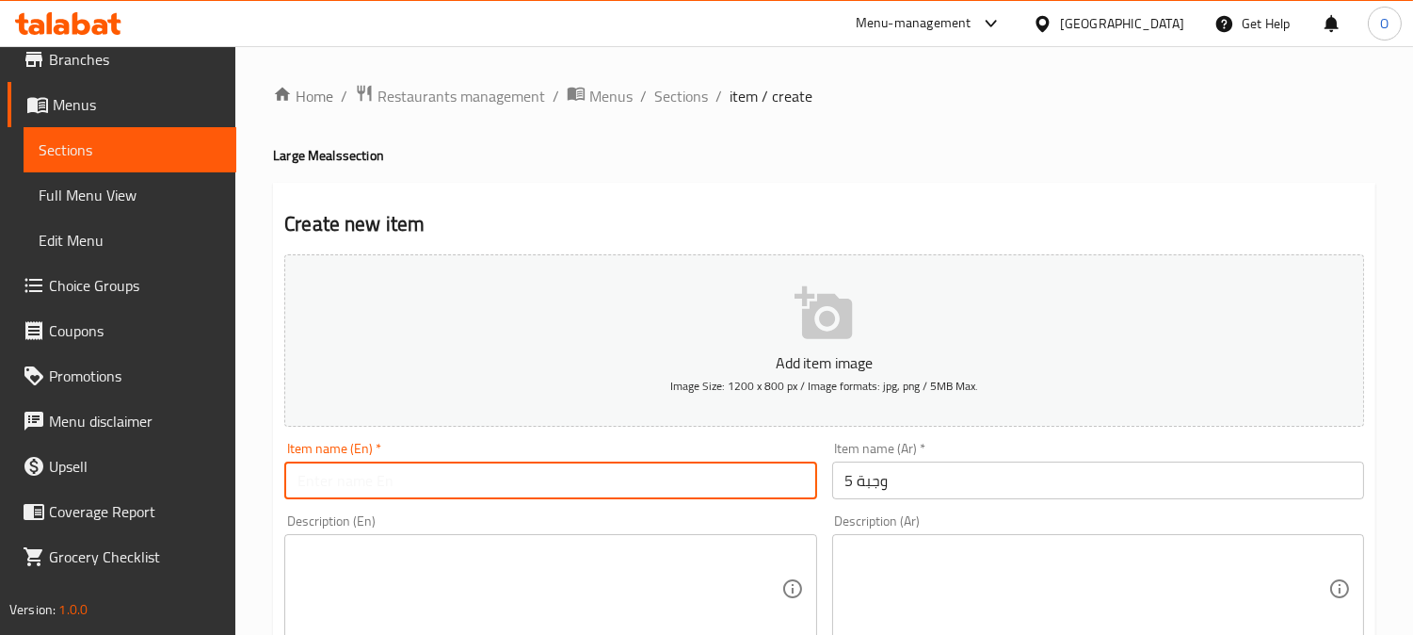
paste input "Meal 5"
type input "Meal 5"
click at [982, 593] on textarea at bounding box center [1087, 588] width 483 height 89
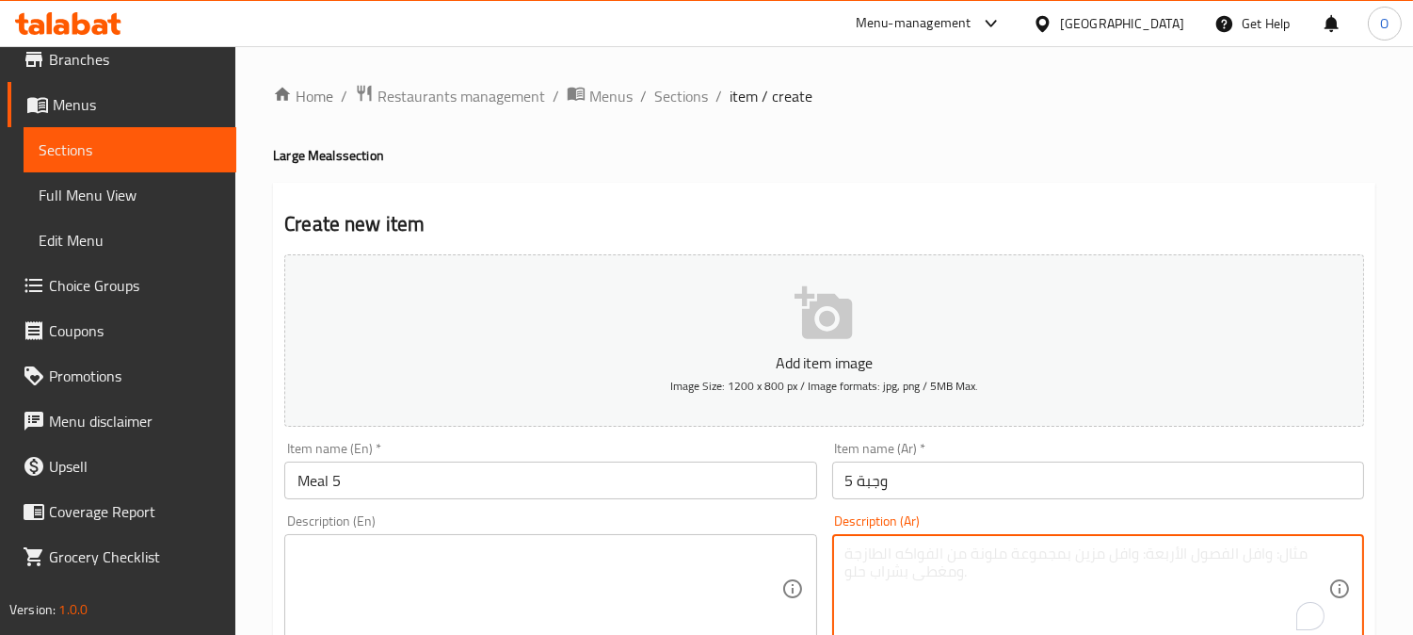
paste textarea "بانية - مكرونة ريد صوص طحينة + عيش"
type textarea "بانية - مكرونة ريد صوص طحينة + عيش"
click at [349, 574] on textarea at bounding box center [539, 588] width 483 height 89
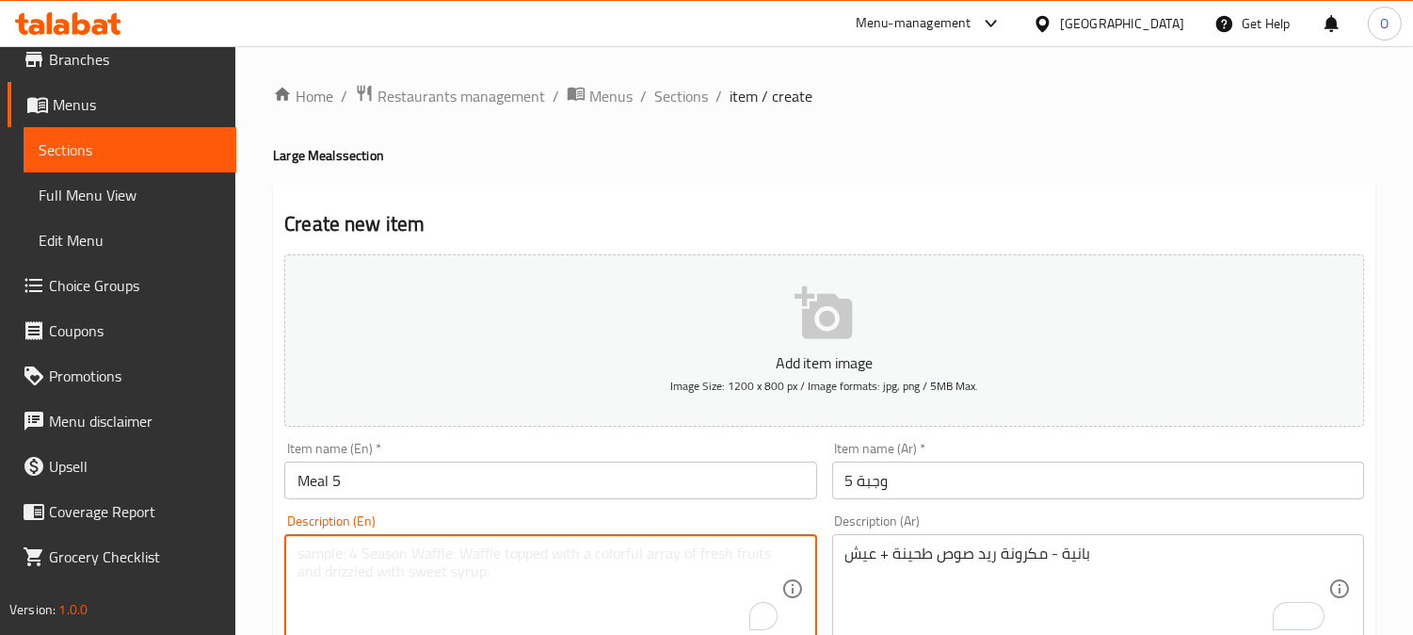
paste textarea "Pane, pasta with red sauce, tahini and bread"
type textarea "Pane, pasta with red sauce, tahini and bread"
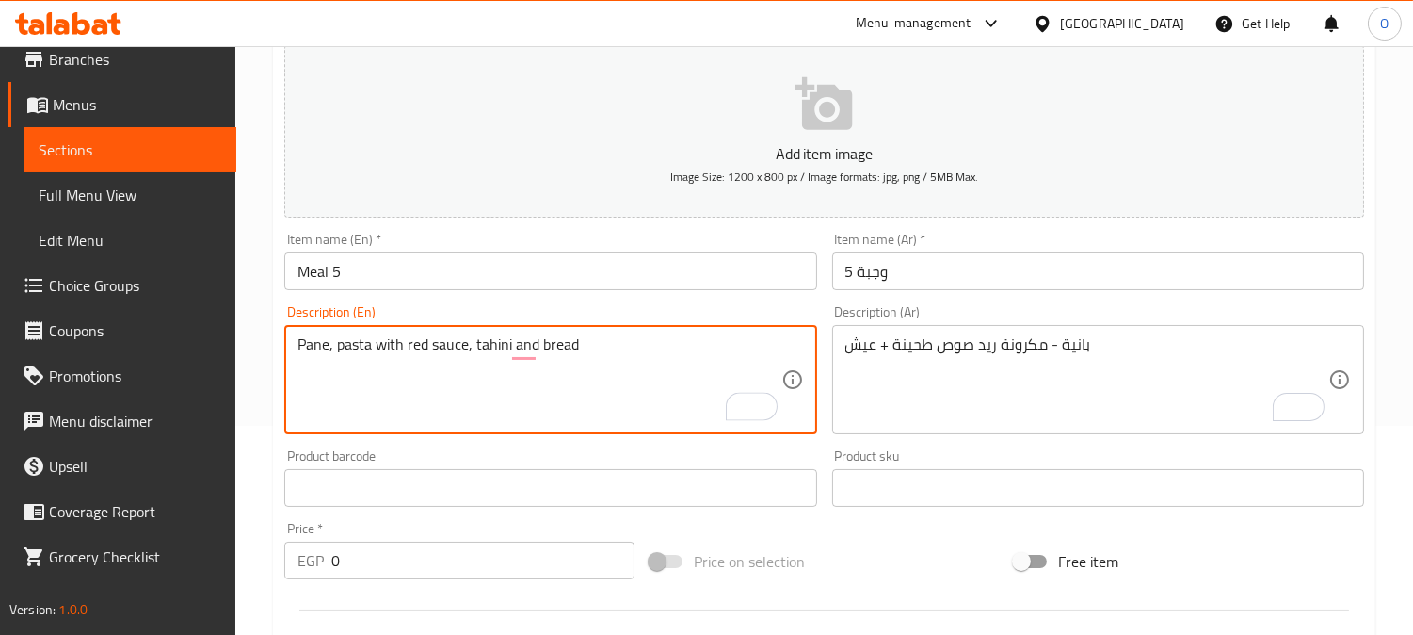
scroll to position [314, 0]
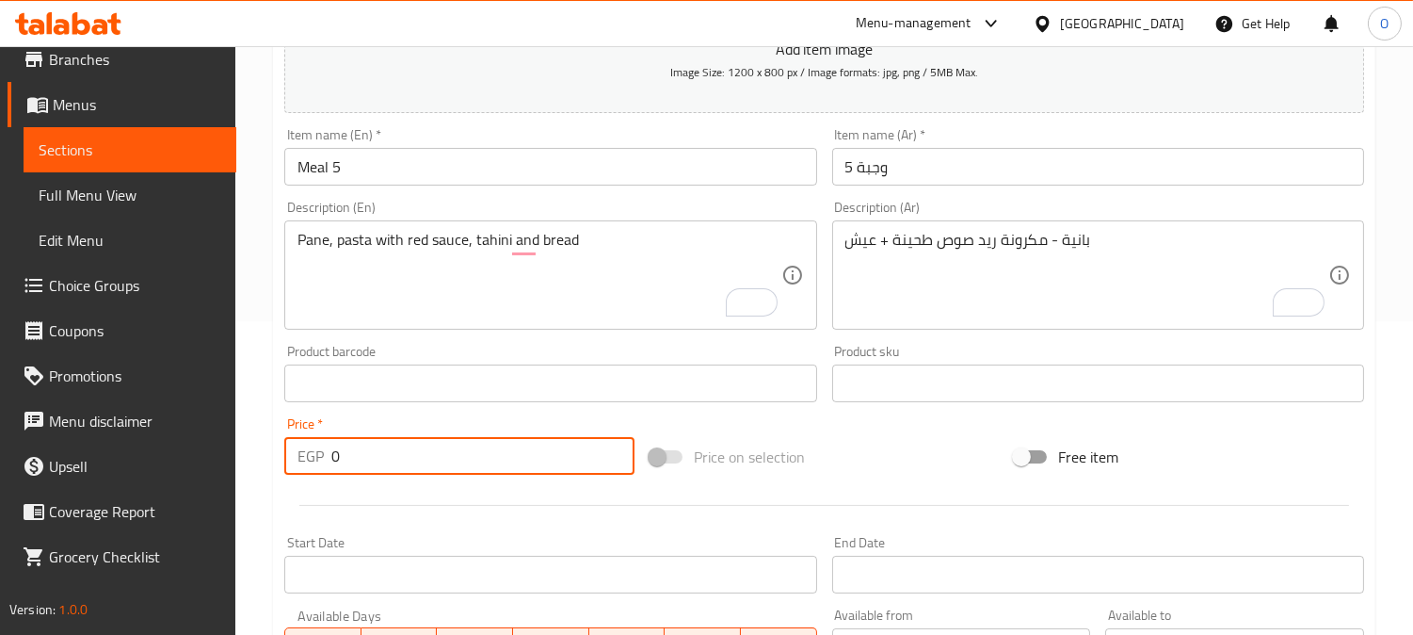
drag, startPoint x: 341, startPoint y: 447, endPoint x: 309, endPoint y: 459, distance: 33.9
click at [309, 459] on div "EGP 0 Price *" at bounding box center [459, 456] width 350 height 38
paste input "2111"
drag, startPoint x: 342, startPoint y: 456, endPoint x: 317, endPoint y: 461, distance: 25.1
click at [317, 461] on div "EGP 2111 Price *" at bounding box center [459, 456] width 350 height 38
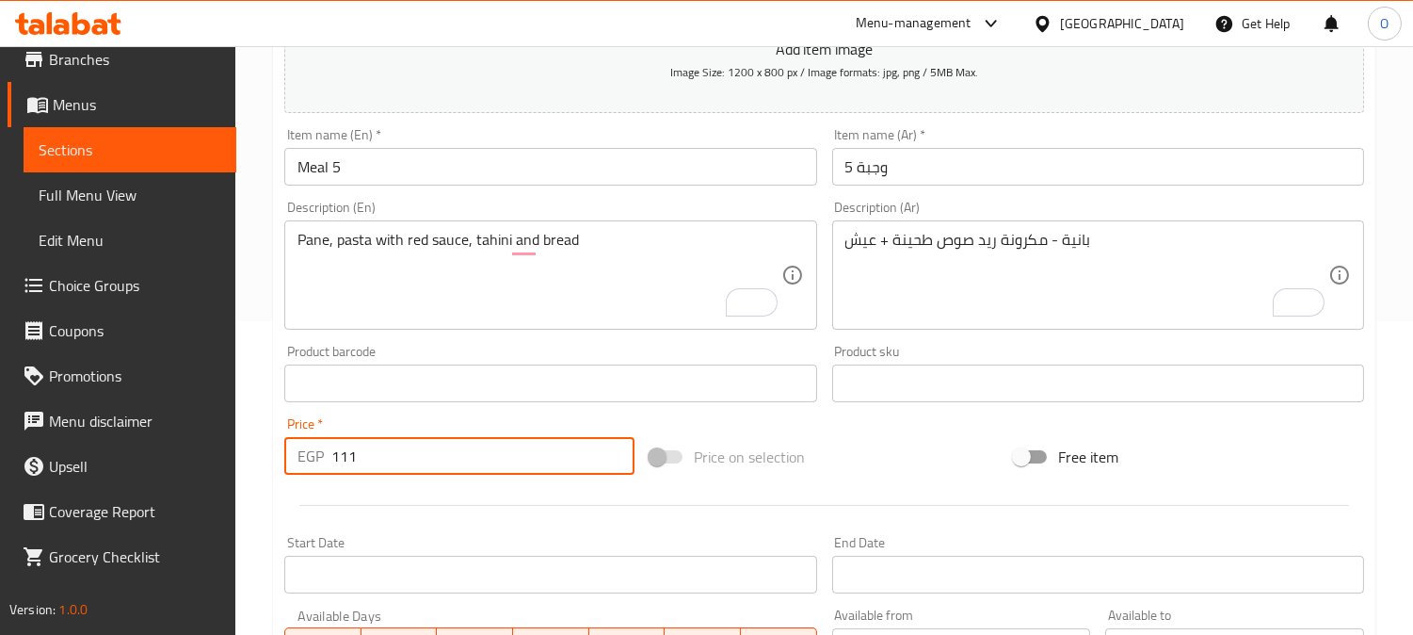
type input "111"
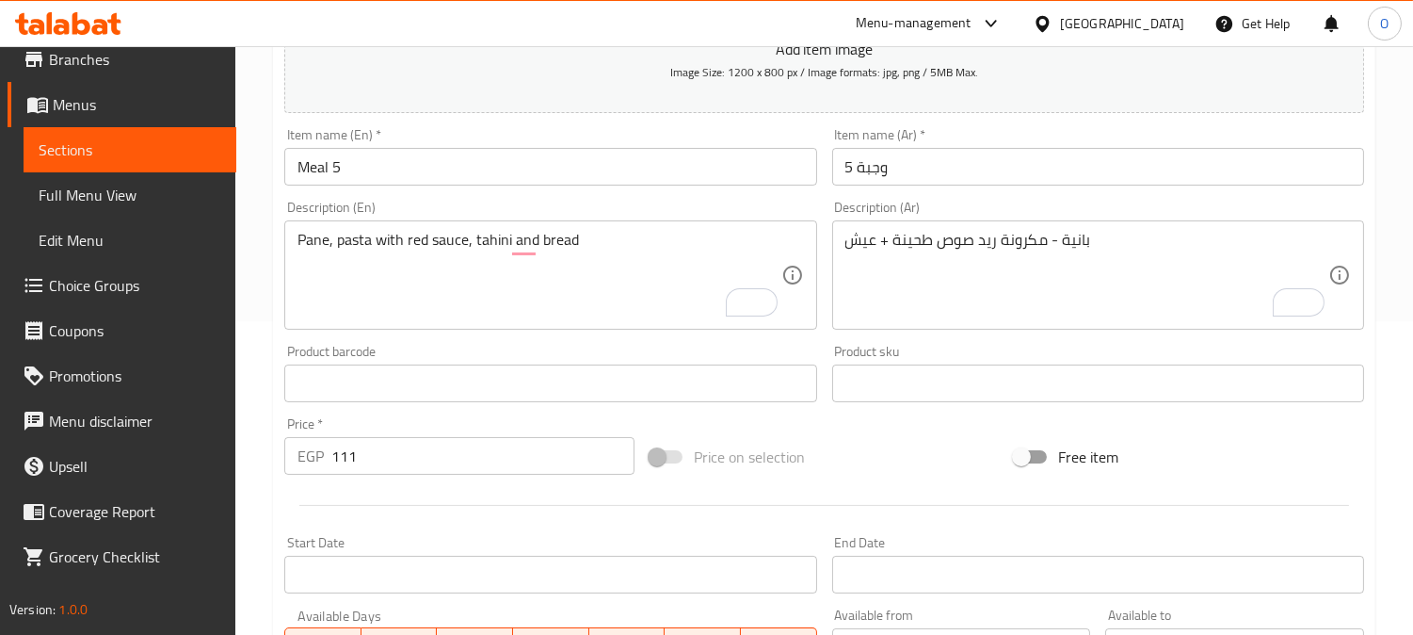
click at [340, 510] on div at bounding box center [824, 505] width 1095 height 46
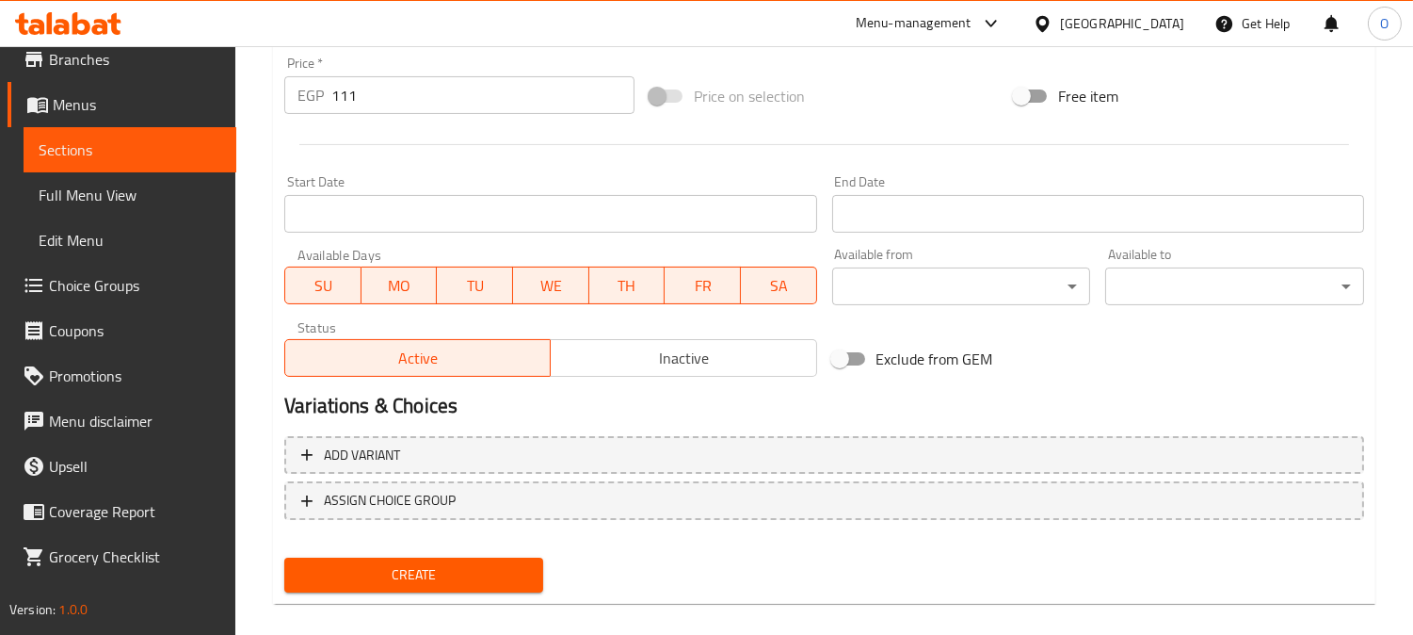
scroll to position [692, 0]
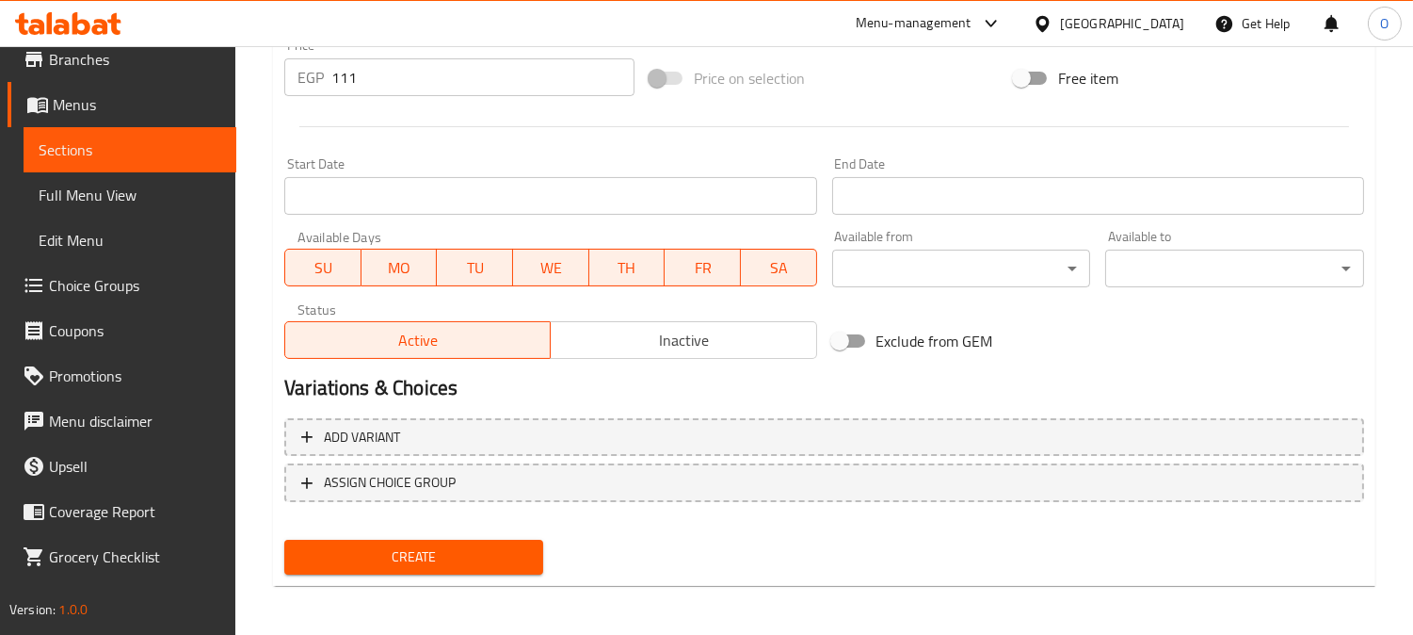
click at [397, 540] on button "Create" at bounding box center [413, 557] width 259 height 35
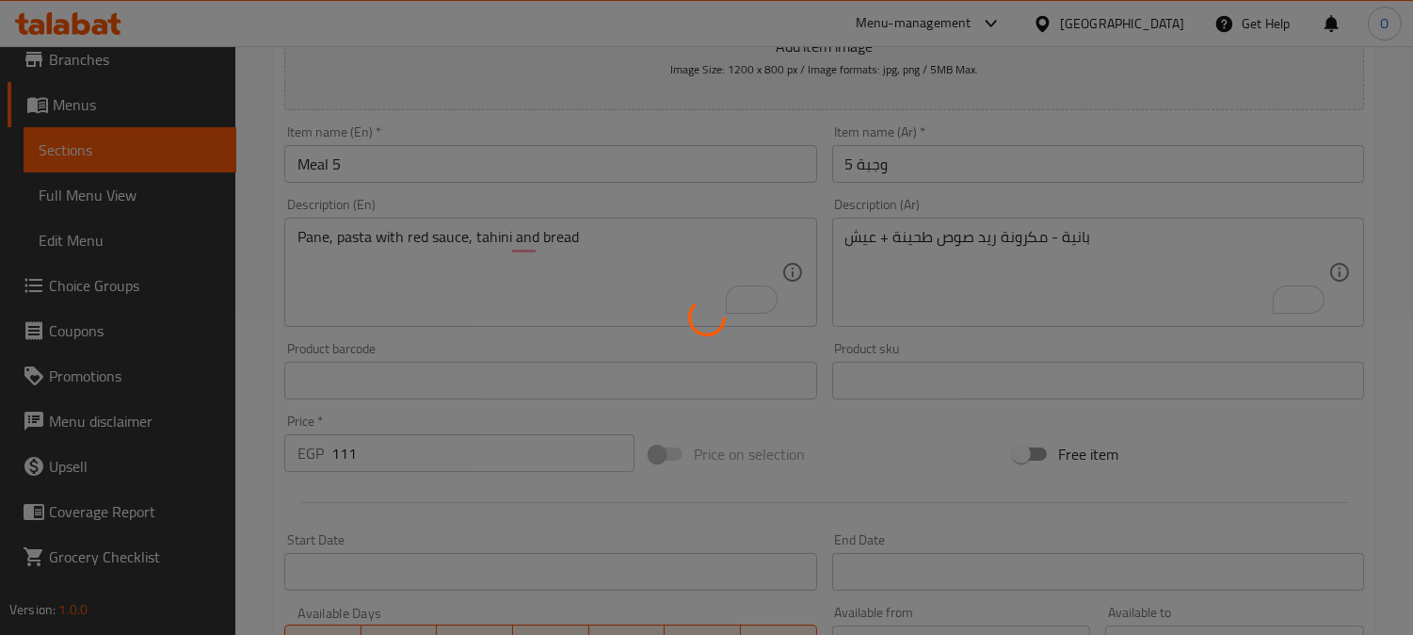
scroll to position [274, 0]
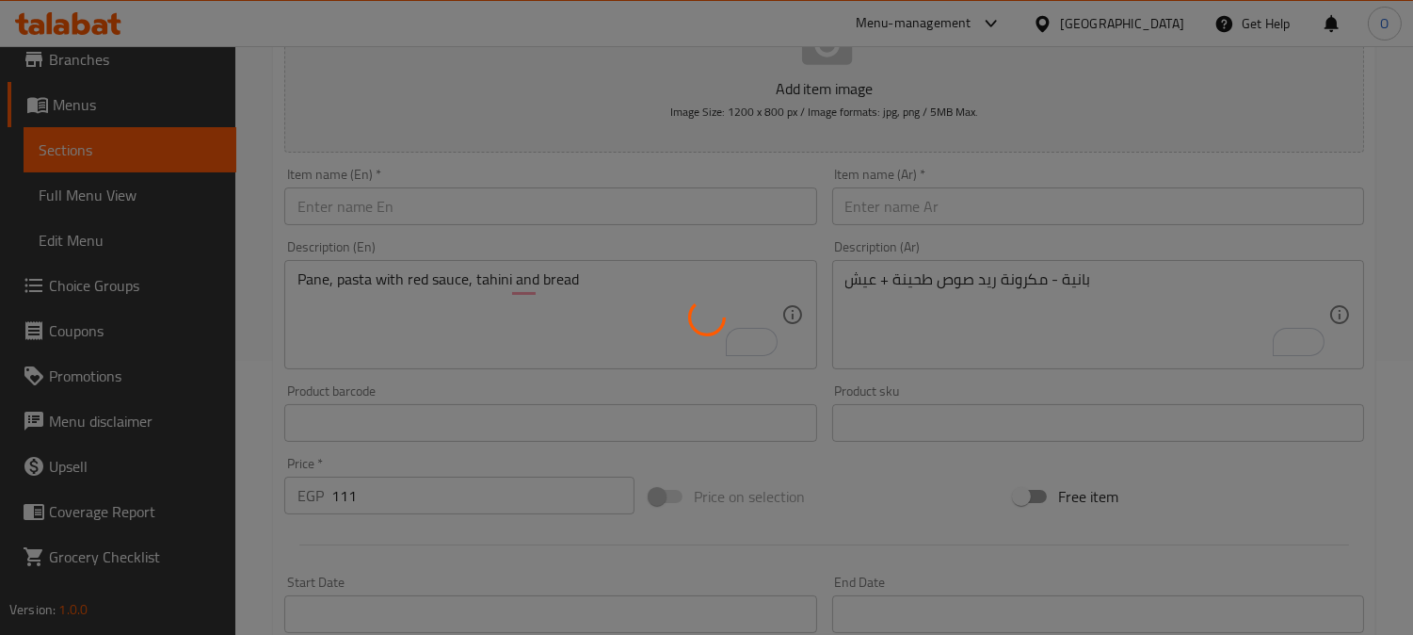
type input "0"
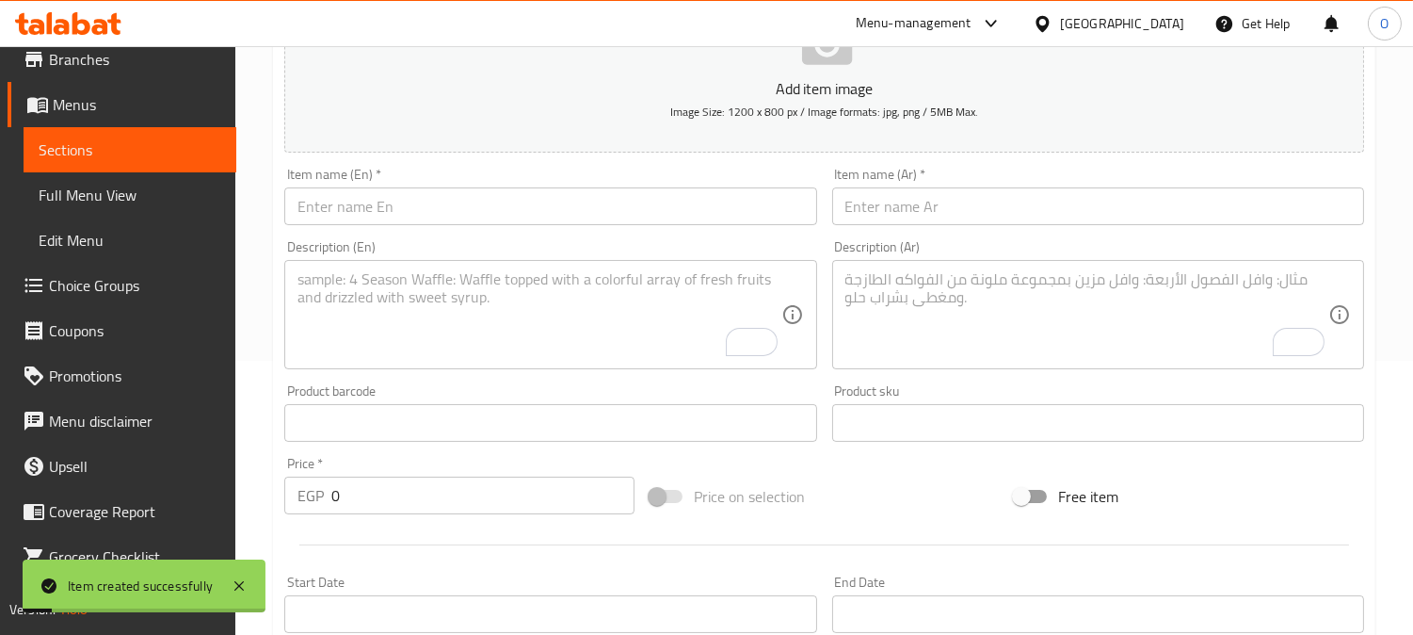
click at [1070, 203] on input "text" at bounding box center [1098, 206] width 532 height 38
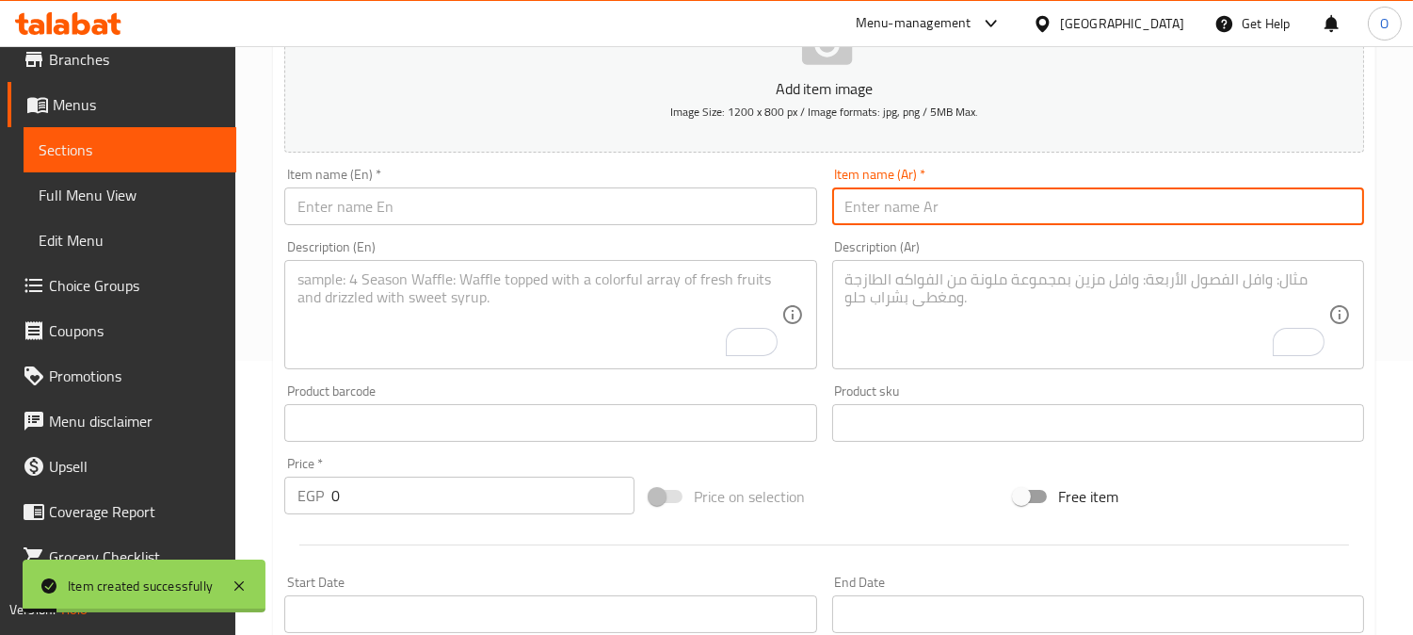
paste input "وجبة 6"
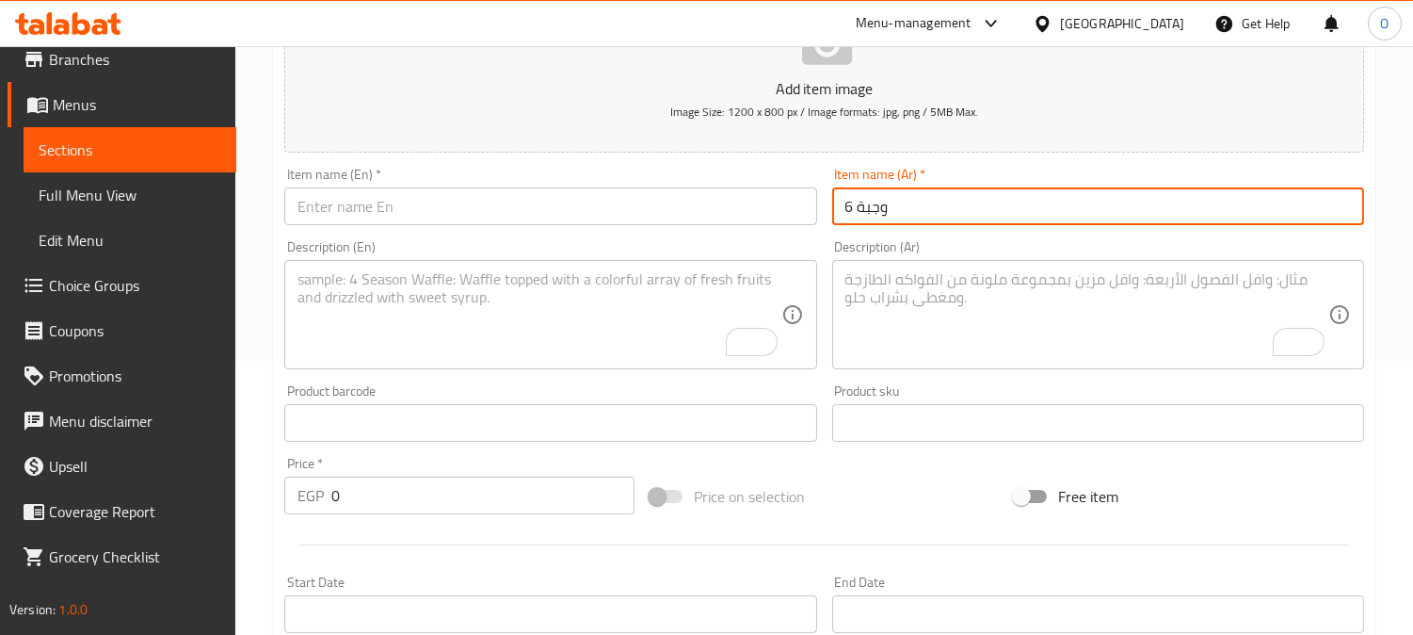
click at [859, 200] on input "وجبة 6" at bounding box center [1098, 206] width 532 height 38
type input "وجبة 6"
click at [455, 218] on input "text" at bounding box center [550, 206] width 532 height 38
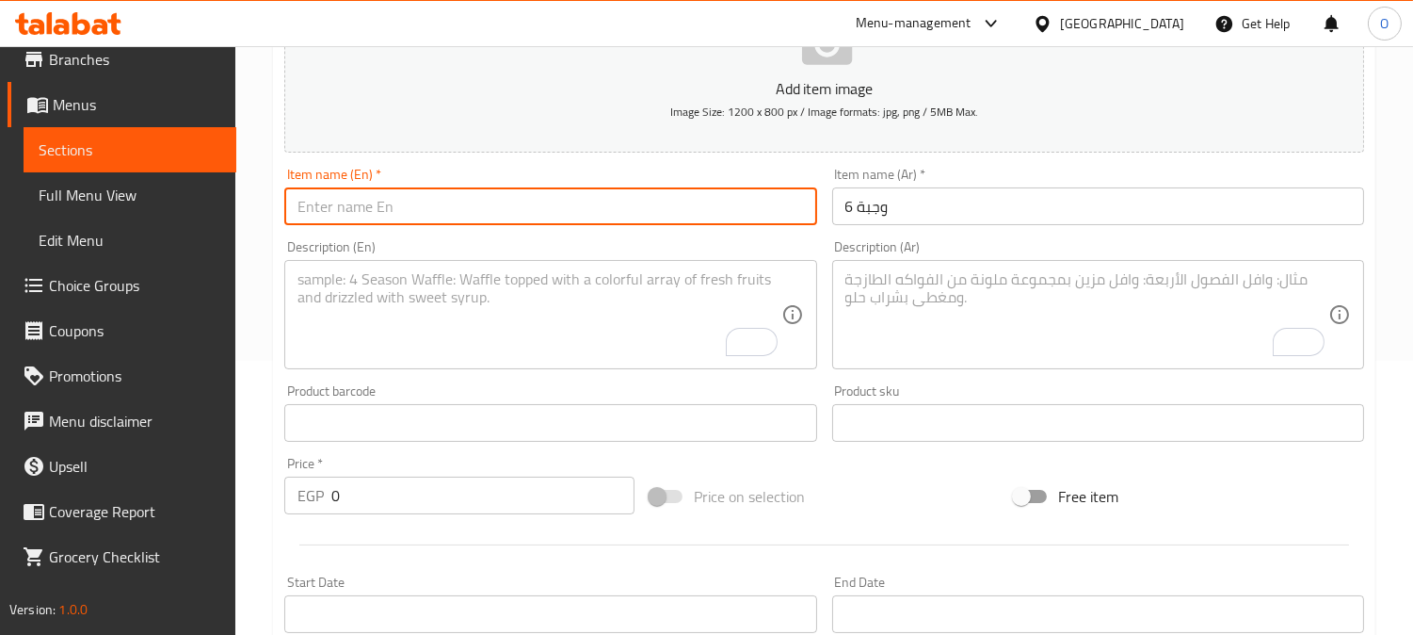
paste input "Meal 6"
type input "Meal 6"
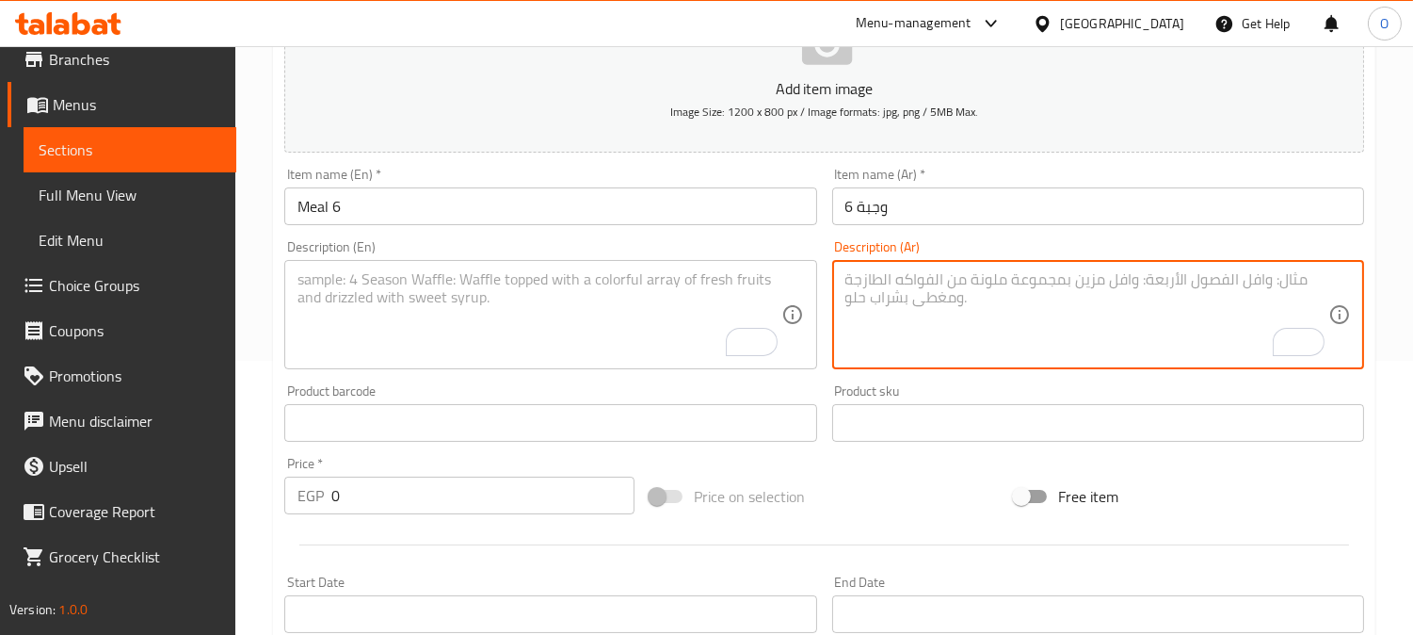
click at [1133, 278] on textarea "To enrich screen reader interactions, please activate Accessibility in Grammarl…" at bounding box center [1087, 314] width 483 height 89
paste textarea "ميكس لحوم + رز مبهر طحينة - عيش"
click at [882, 288] on textarea "ميكس لحوم + رز مبهر طحينة - عيش" at bounding box center [1087, 314] width 483 height 89
drag, startPoint x: 887, startPoint y: 284, endPoint x: 876, endPoint y: 285, distance: 11.3
click at [876, 285] on textarea "ميكس لحوم + رز مبهر طحينة - عيش" at bounding box center [1087, 314] width 483 height 89
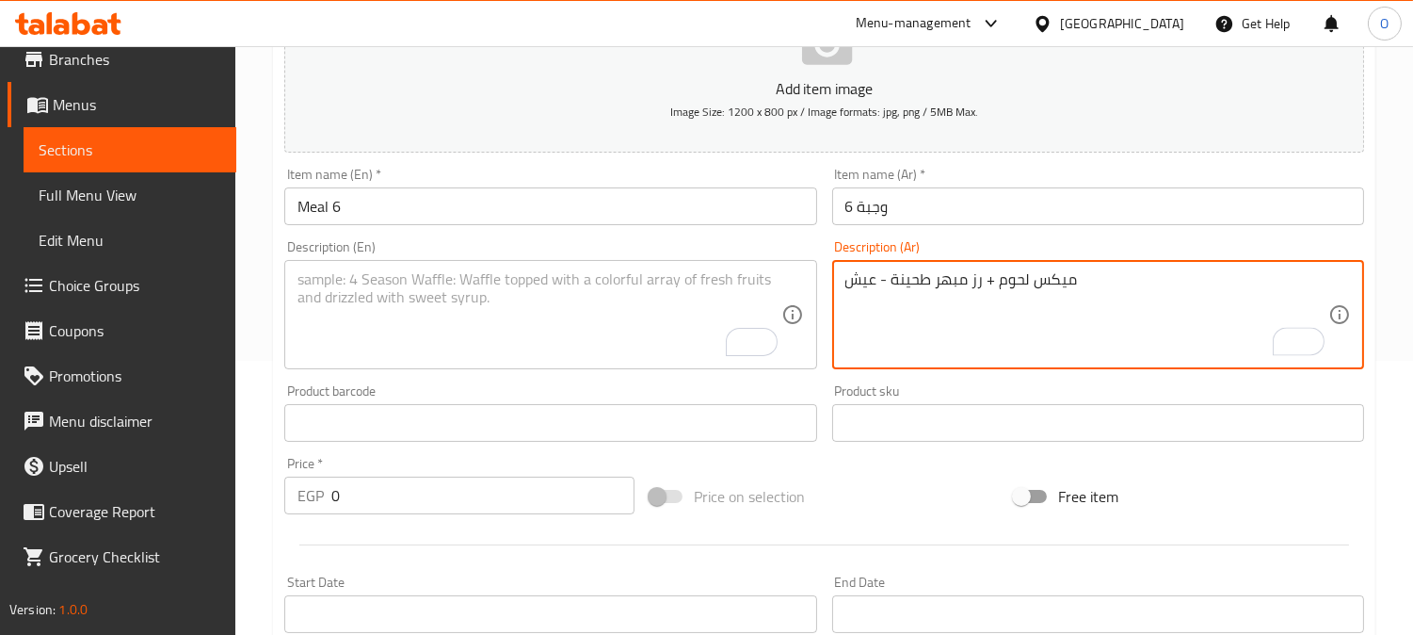
click at [876, 285] on textarea "ميكس لحوم + رز مبهر طحينة - عيش" at bounding box center [1087, 314] width 483 height 89
drag, startPoint x: 887, startPoint y: 288, endPoint x: 877, endPoint y: 289, distance: 10.4
click at [877, 289] on textarea "ميكس لحوم + رز مبهر طحينة - عيش" at bounding box center [1087, 314] width 483 height 89
drag, startPoint x: 984, startPoint y: 289, endPoint x: 999, endPoint y: 289, distance: 15.1
click at [999, 289] on textarea "ميكس لحوم + رز مبهر طحينة وعيش" at bounding box center [1087, 314] width 483 height 89
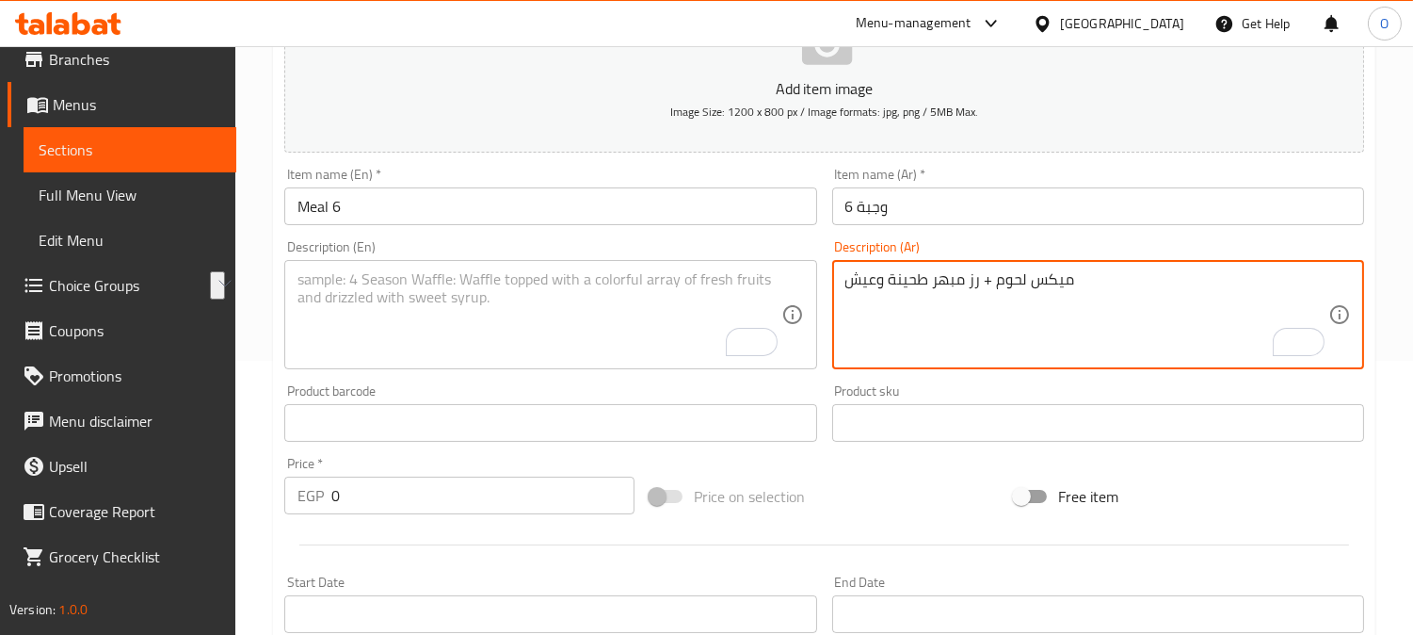
click at [992, 305] on textarea "ميكس لحوم + رز مبهر طحينة وعيش" at bounding box center [1087, 314] width 483 height 89
click at [992, 290] on textarea "ميكس لحوم + رز مبهر طحينة وعيش" at bounding box center [1087, 314] width 483 height 89
click at [1001, 308] on textarea "ميكس لحوم، رز مبهر طحينة وعيش" at bounding box center [1087, 314] width 483 height 89
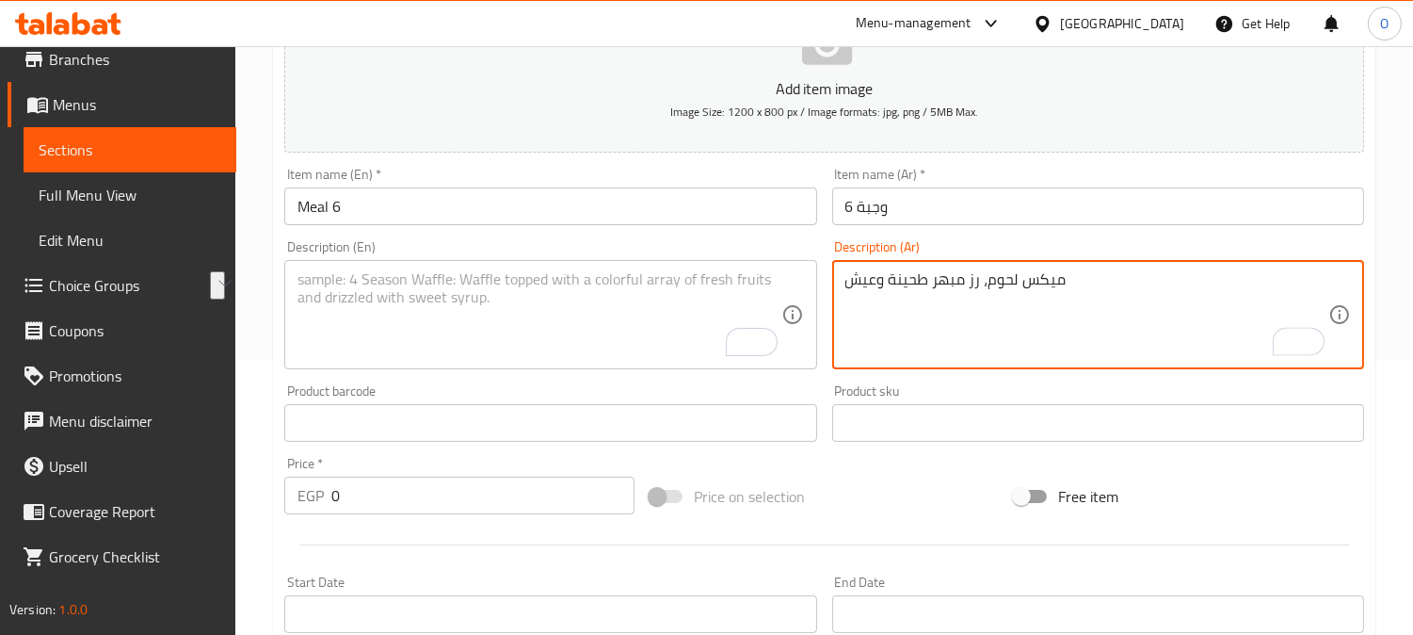
type textarea "ميكس لحوم، رز مبهر طحينة وعيش"
click at [491, 302] on textarea "To enrich screen reader interactions, please activate Accessibility in Grammarl…" at bounding box center [539, 314] width 483 height 89
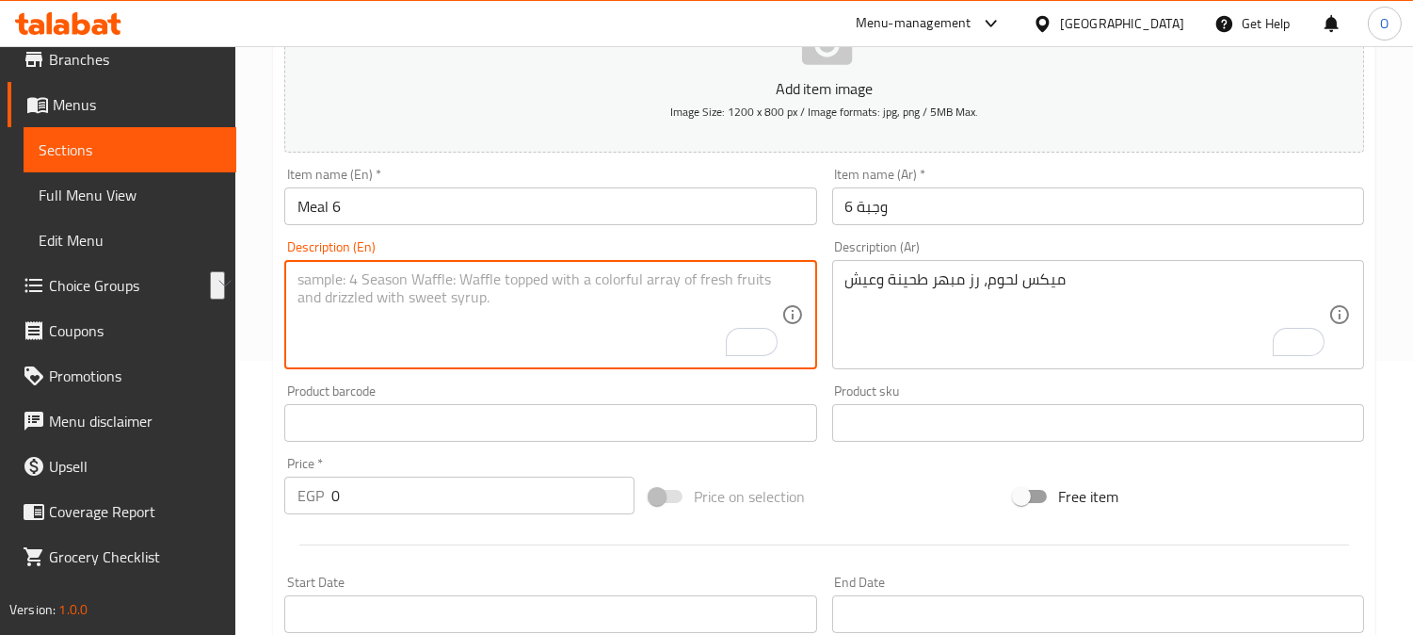
paste textarea "Mixed meat, spiced rice, tahini and bread"
type textarea "Mixed meat, spiced rice, tahini and bread"
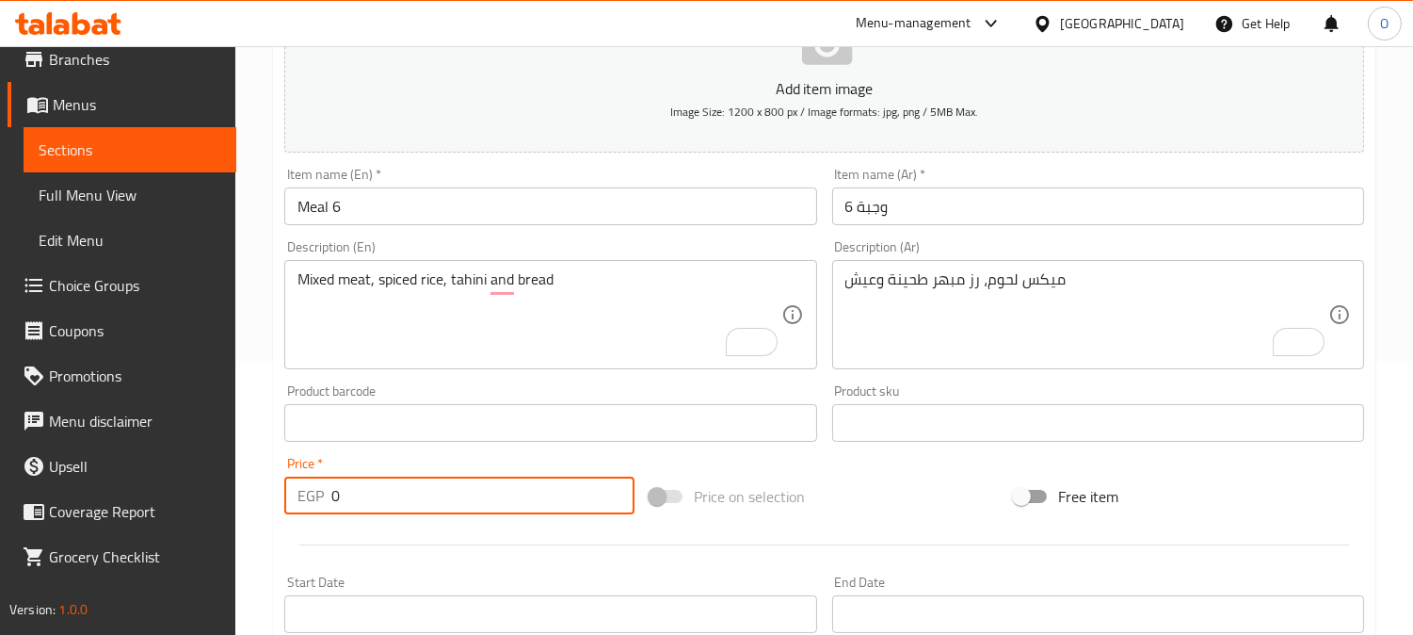
drag, startPoint x: 367, startPoint y: 512, endPoint x: 268, endPoint y: 514, distance: 98.9
click at [268, 514] on div "Home / Restaurants management / Menus / Sections / item / create Large Meals se…" at bounding box center [824, 414] width 1178 height 1284
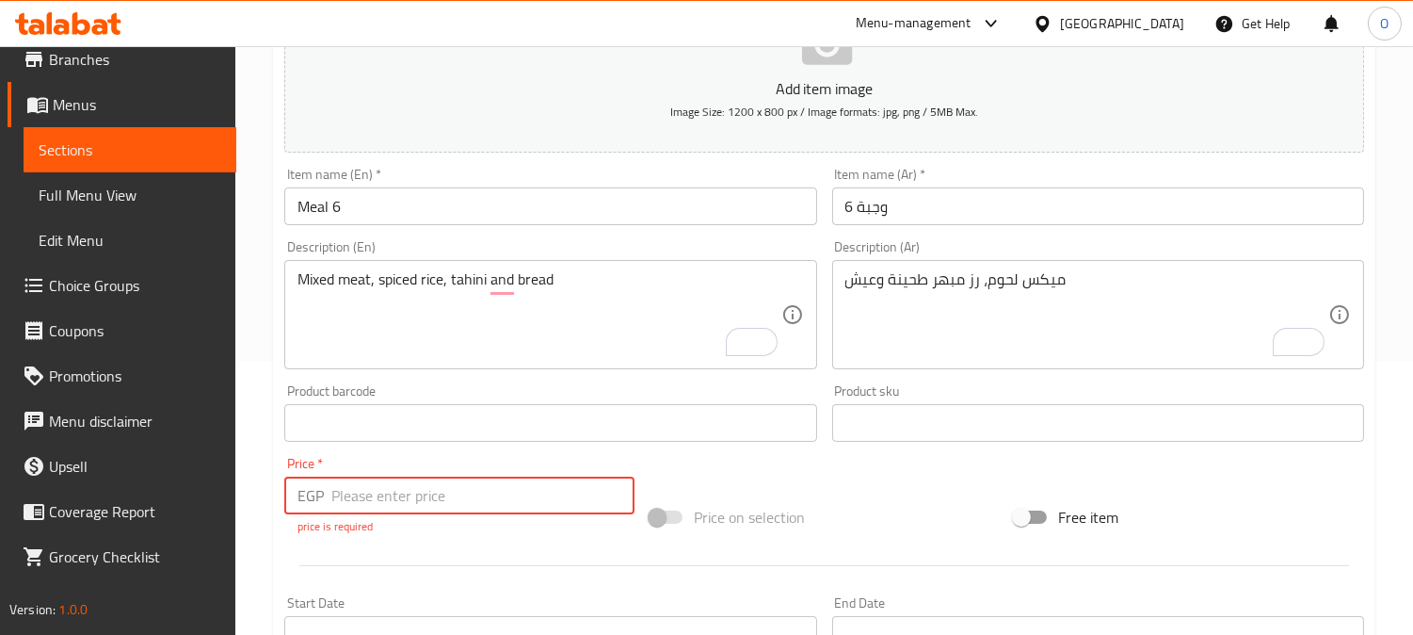
paste input "2122"
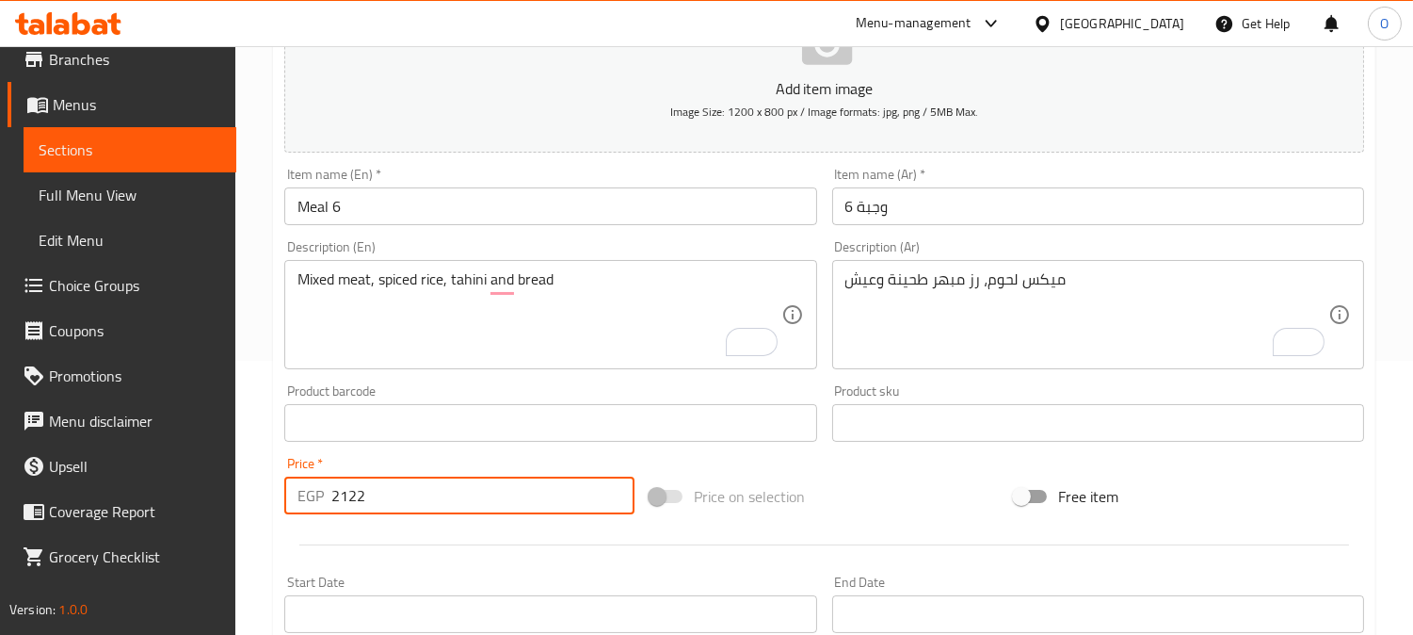
drag, startPoint x: 343, startPoint y: 505, endPoint x: 328, endPoint y: 512, distance: 16.8
click at [328, 512] on div "EGP 2122 Price *" at bounding box center [459, 495] width 350 height 38
type input "122"
click at [352, 524] on div at bounding box center [824, 545] width 1095 height 46
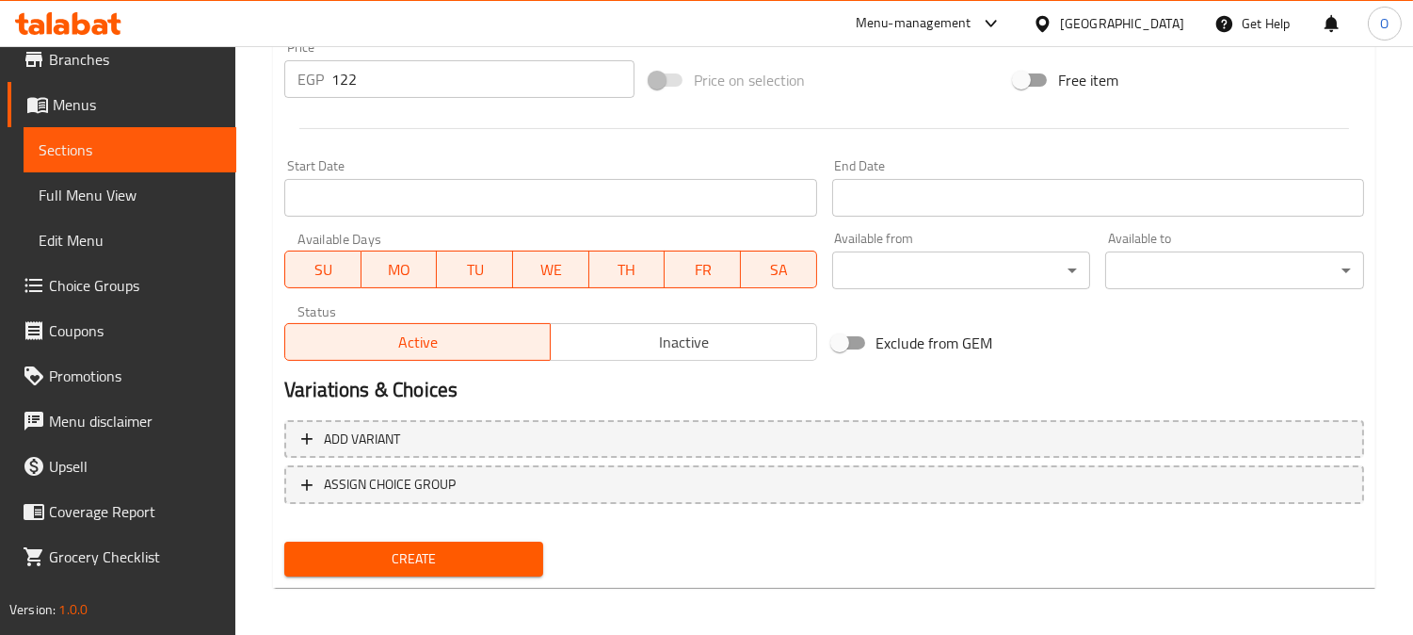
scroll to position [692, 0]
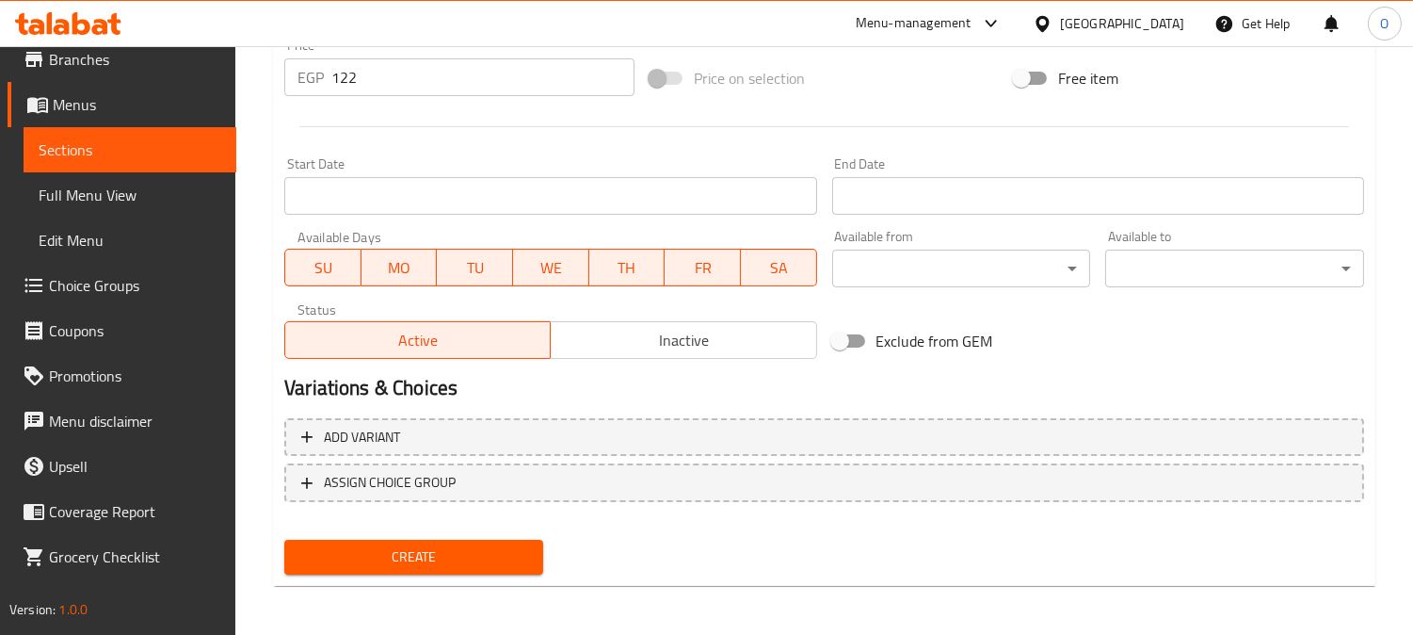
click at [368, 557] on span "Create" at bounding box center [413, 557] width 229 height 24
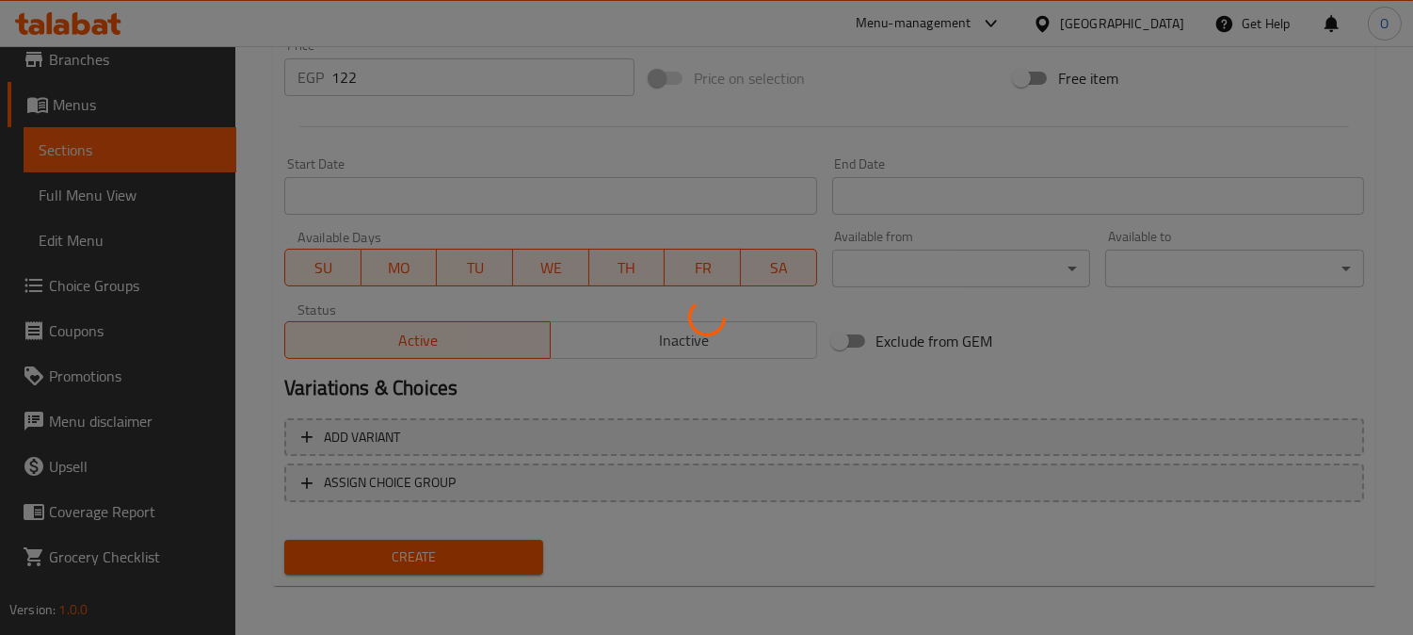
type input "0"
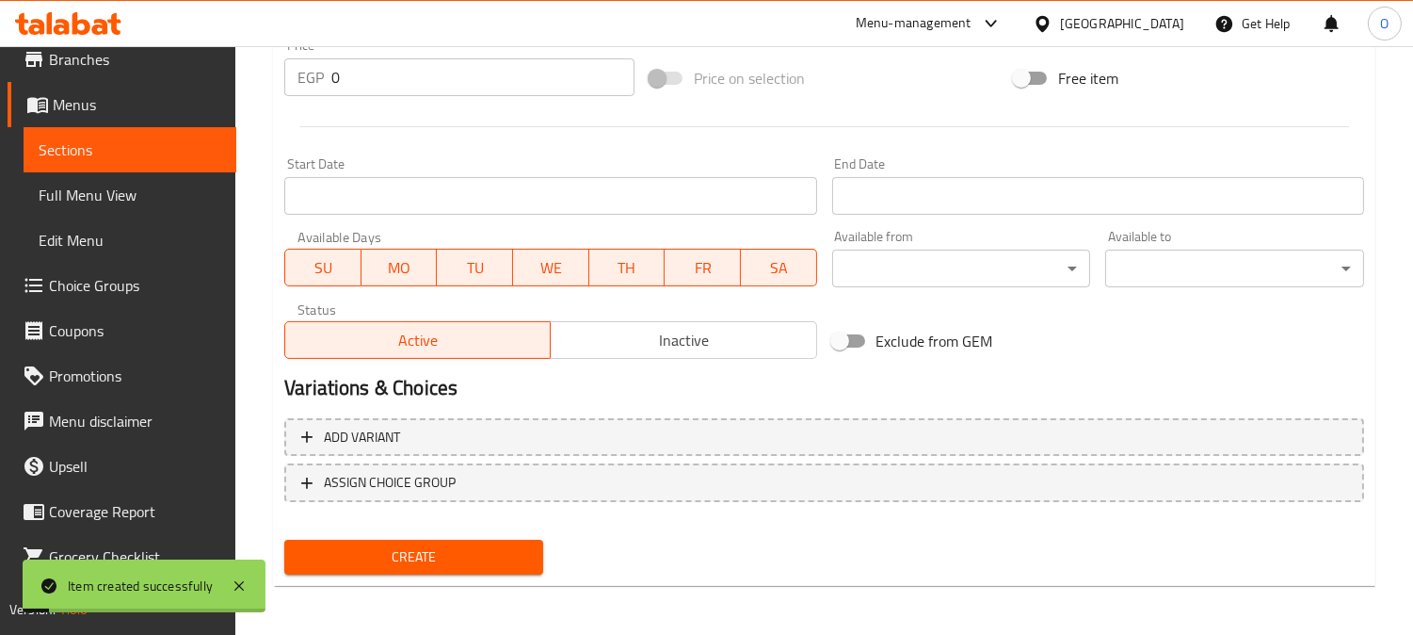
scroll to position [274, 0]
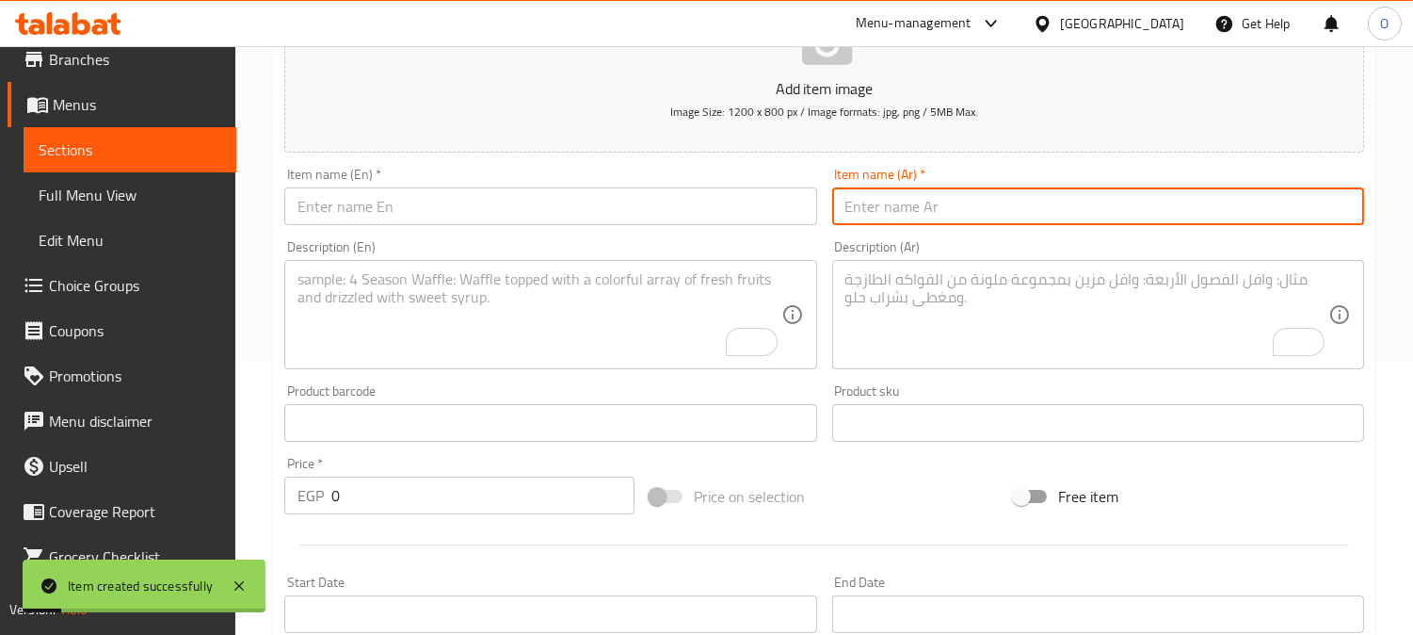
click at [977, 205] on input "text" at bounding box center [1098, 206] width 532 height 38
paste input "مكس سيزارو"
type input "مكس سيزارو"
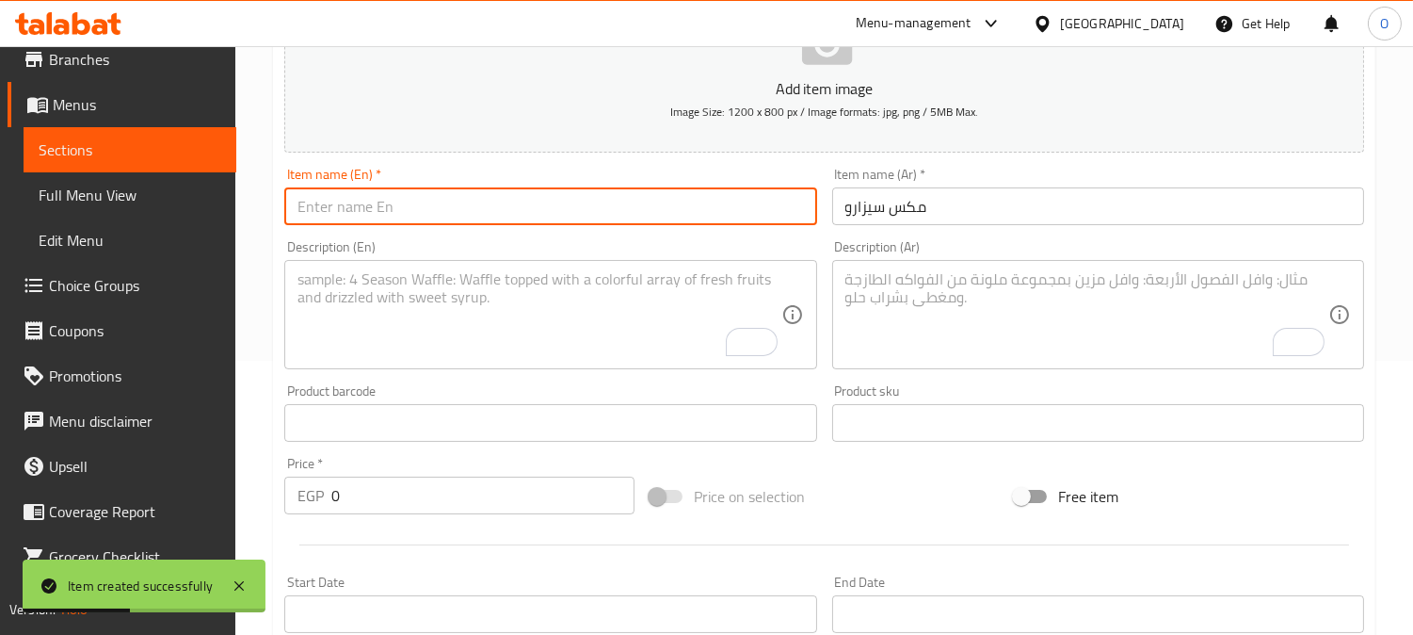
click at [379, 215] on input "text" at bounding box center [550, 206] width 532 height 38
paste input "[PERSON_NAME]"
type input "[PERSON_NAME]"
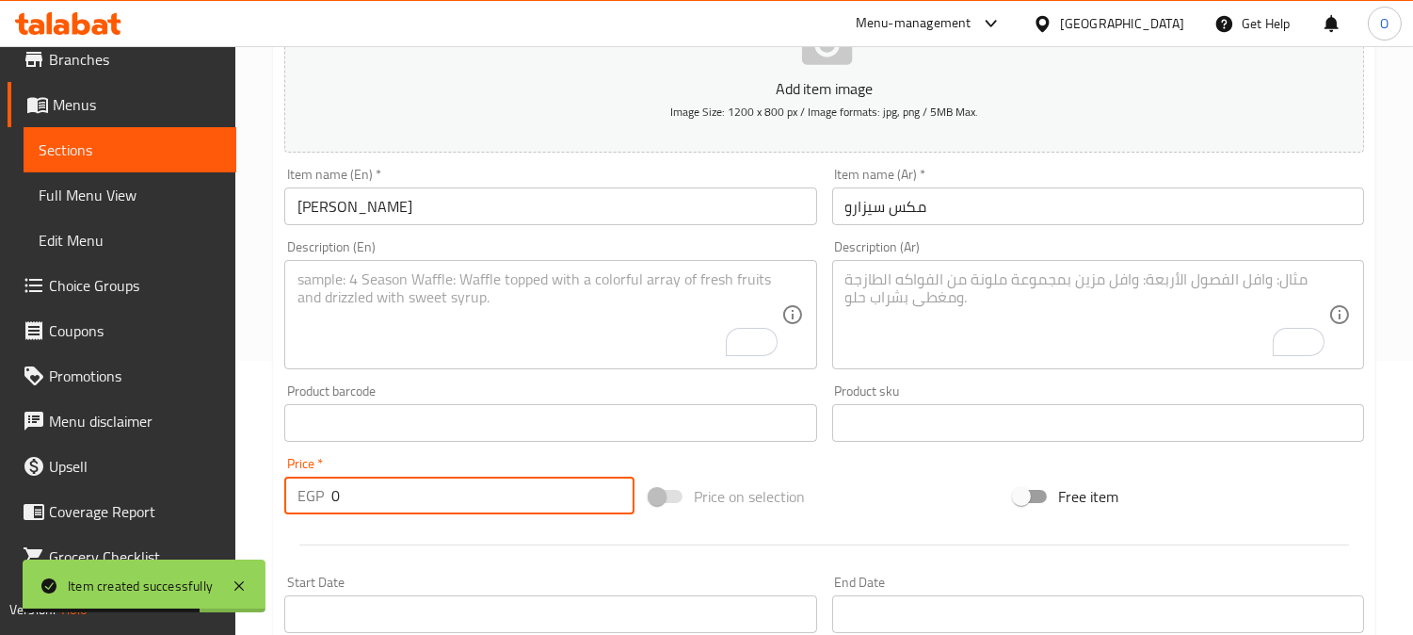
drag, startPoint x: 352, startPoint y: 499, endPoint x: 325, endPoint y: 500, distance: 27.3
click at [325, 500] on div "EGP 0 Price *" at bounding box center [459, 495] width 350 height 38
paste input "2115"
drag, startPoint x: 337, startPoint y: 500, endPoint x: 314, endPoint y: 511, distance: 25.3
click at [314, 511] on div "EGP 2115 Price *" at bounding box center [459, 495] width 350 height 38
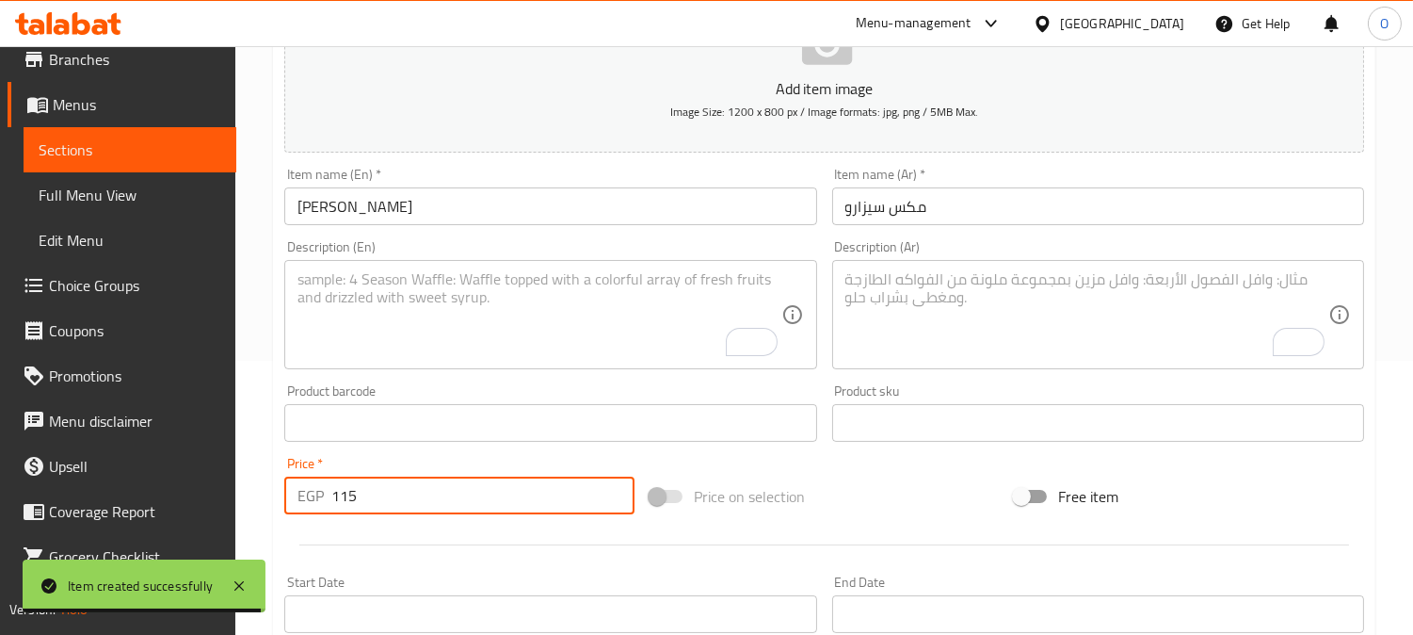
type input "115"
click at [448, 330] on textarea "To enrich screen reader interactions, please activate Accessibility in Grammarl…" at bounding box center [539, 314] width 483 height 89
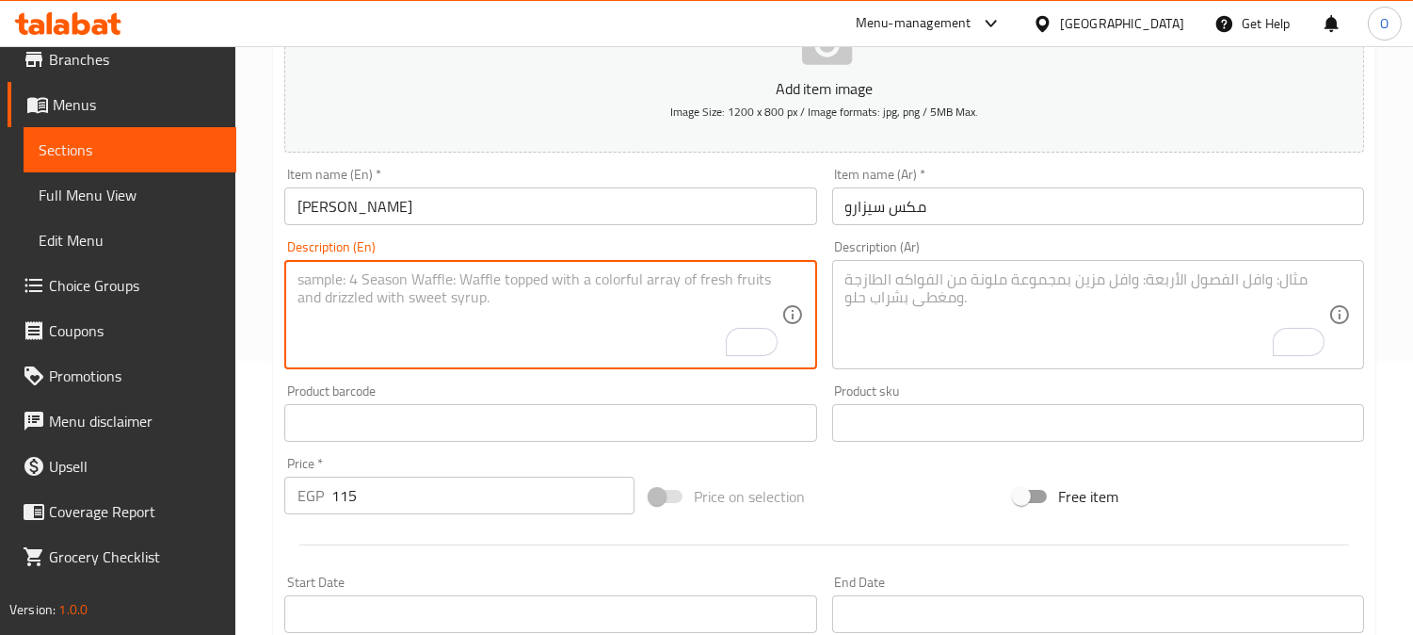
click at [1075, 248] on div "Description (Ar) Description (Ar)" at bounding box center [1098, 304] width 532 height 129
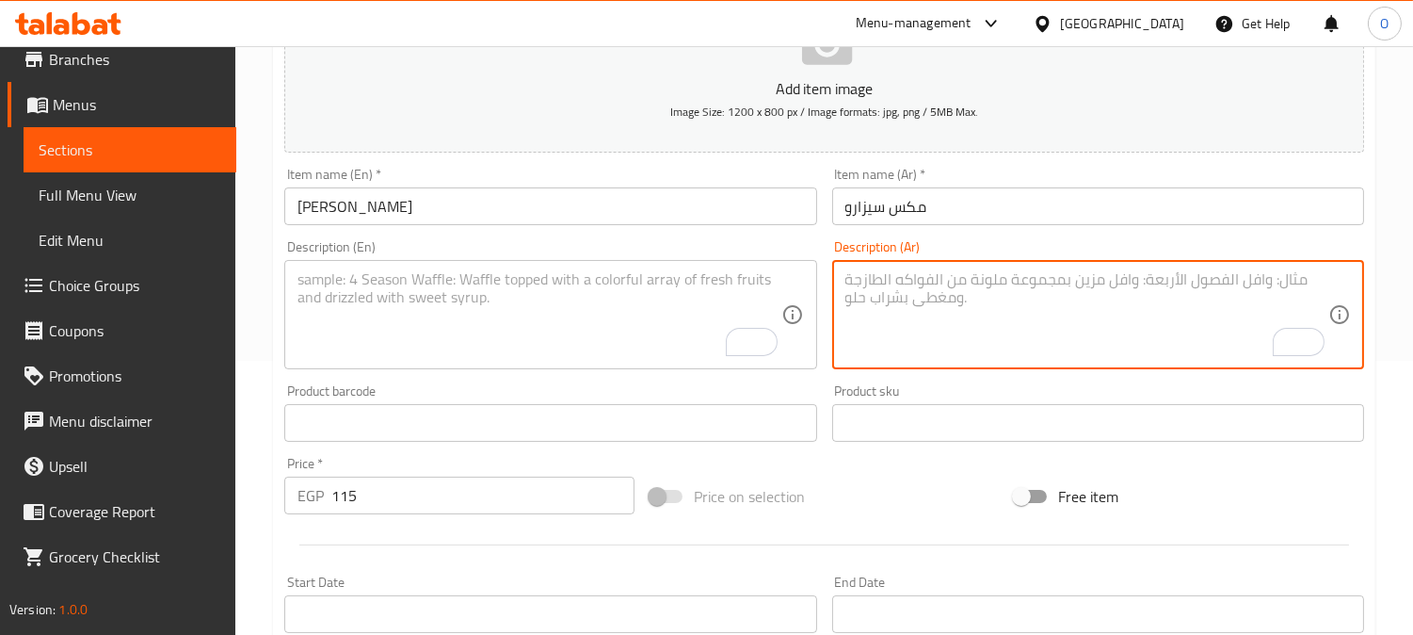
click at [1048, 275] on textarea "To enrich screen reader interactions, please activate Accessibility in Grammarl…" at bounding box center [1087, 314] width 483 height 89
paste textarea "ربع فرخة + 1/8 كفتة رز شعرية + سلطة خضراء طحينة - عيش"
click at [1085, 289] on textarea "ربع فرخة + 1/8 كفتة رز شعرية + سلطة خضراء طحينة - عيش" at bounding box center [1087, 314] width 483 height 89
click at [1087, 282] on textarea "ربع فرخة + 1/8 كفتة رز شعرية + سلطة خضراء طحينة - عيش" at bounding box center [1087, 314] width 483 height 89
click at [1090, 276] on textarea "ربع فرخة + 1/8 كفتة رز شعرية + سلطة خضراء طحينة - عيش" at bounding box center [1087, 314] width 483 height 89
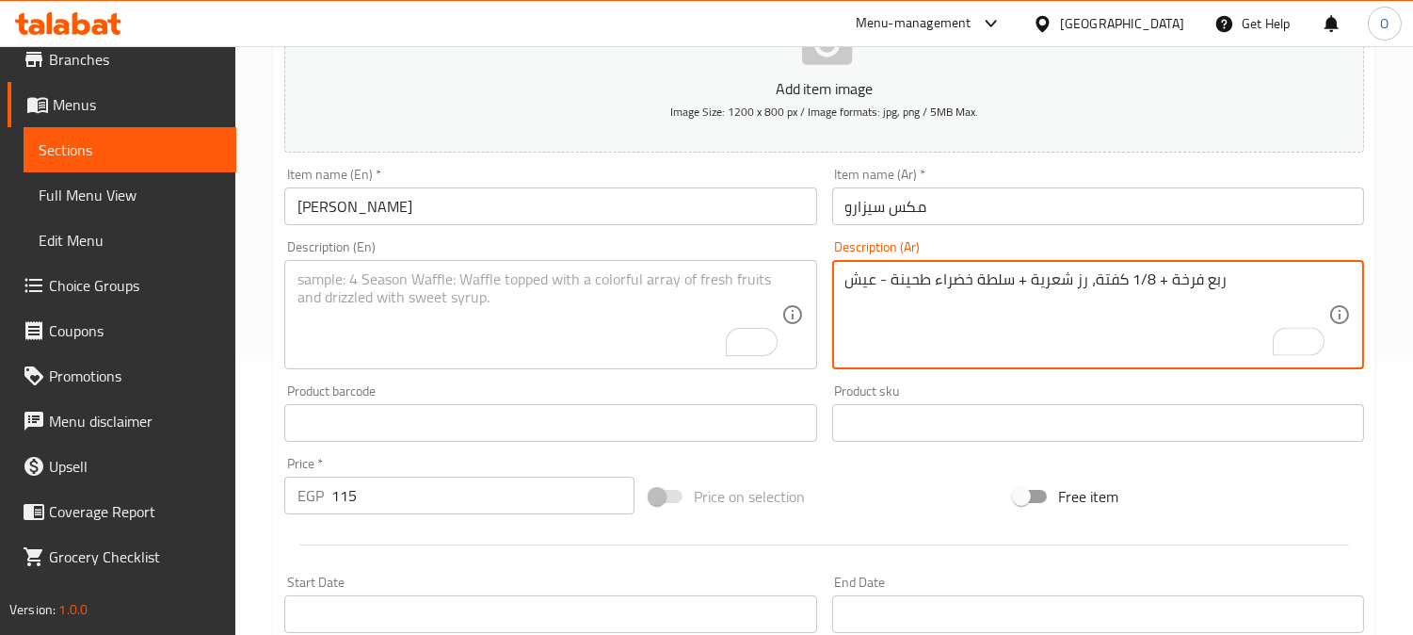
drag, startPoint x: 1020, startPoint y: 285, endPoint x: 1033, endPoint y: 285, distance: 13.2
click at [1033, 285] on textarea "ربع فرخة + 1/8 كفتة، رز شعرية + سلطة خضراء طحينة - عيش" at bounding box center [1087, 314] width 483 height 89
drag, startPoint x: 1145, startPoint y: 283, endPoint x: 1159, endPoint y: 286, distance: 14.4
click at [1159, 286] on textarea "ربع فرخة + 1/8 كفتة، رز شعرية، سلطة خضراء طحينة - عيش" at bounding box center [1087, 314] width 483 height 89
drag, startPoint x: 889, startPoint y: 282, endPoint x: 876, endPoint y: 286, distance: 13.7
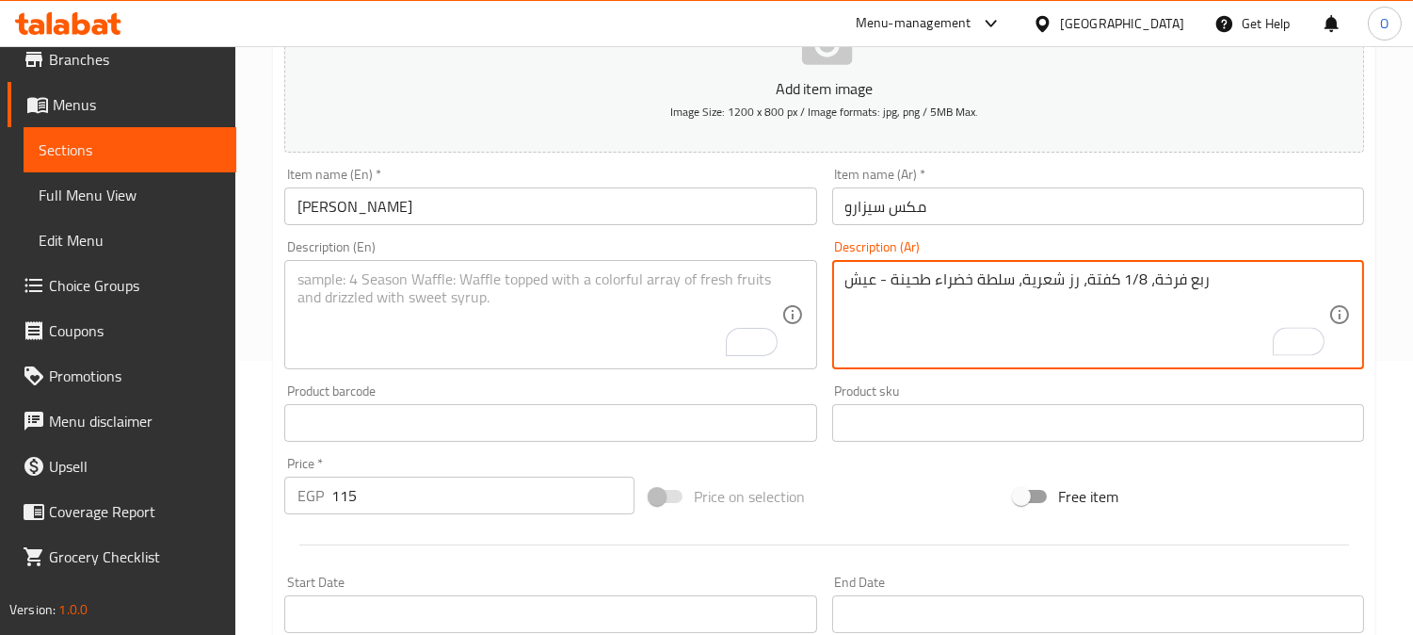
click at [876, 286] on textarea "ربع فرخة، 1/8 كفتة، رز شعرية، سلطة خضراء طحينة - عيش" at bounding box center [1087, 314] width 483 height 89
click at [905, 311] on textarea "ربع فرخة، 1/8 كفتة، رز شعرية، سلطة خضراء طحينة - عيش" at bounding box center [1087, 314] width 483 height 89
drag, startPoint x: 885, startPoint y: 282, endPoint x: 874, endPoint y: 286, distance: 11.9
click at [874, 286] on textarea "ربع فرخة، 1/8 كفتة، رز شعرية، سلطة خضراء طحينة - عيش" at bounding box center [1087, 314] width 483 height 89
click at [971, 297] on textarea "ربع فرخة، 1/8 كفتة، رز شعرية، سلطة خضراء طحينة وعيش" at bounding box center [1087, 314] width 483 height 89
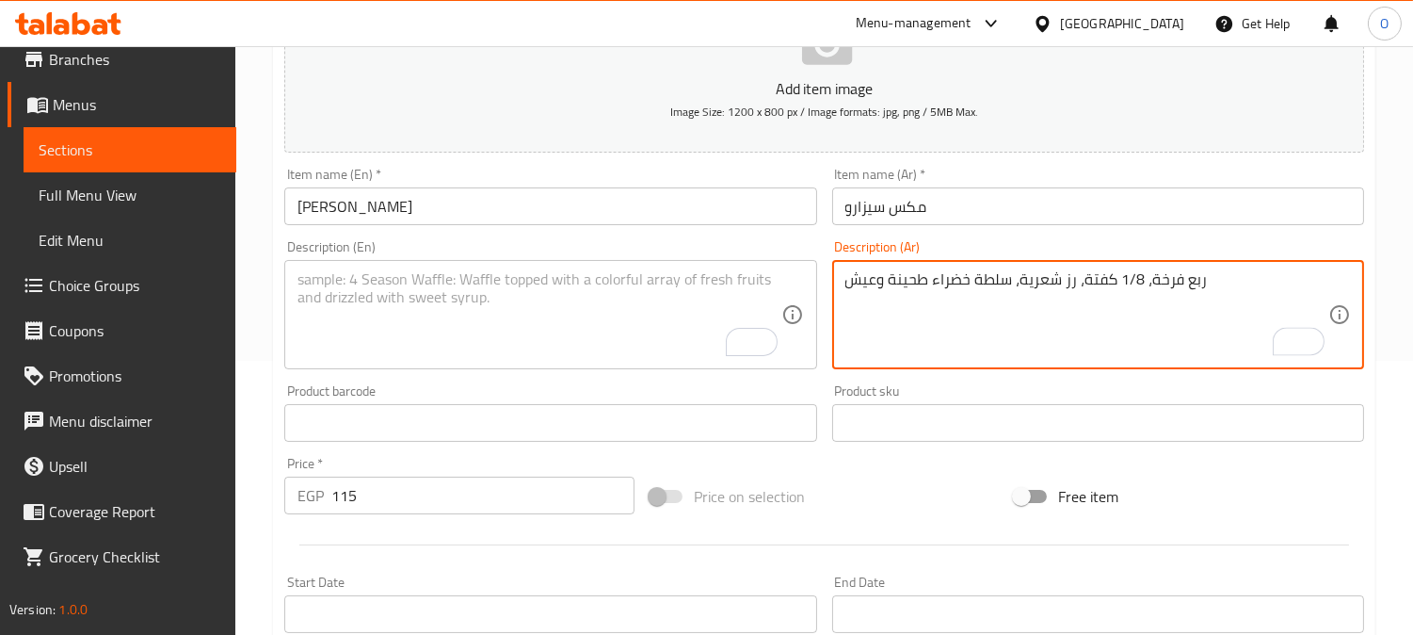
click at [971, 297] on textarea "ربع فرخة، 1/8 كفتة، رز شعرية، سلطة خضراء طحينة وعيش" at bounding box center [1087, 314] width 483 height 89
type textarea "ربع فرخة، 1/8 كفتة، رز شعرية، سلطة خضراء طحينة وعيش"
click at [396, 326] on textarea "To enrich screen reader interactions, please activate Accessibility in Grammarl…" at bounding box center [539, 314] width 483 height 89
paste textarea "Quarter chicken, 1/8 kofta, vermicelli rice, green salad, tahini and bread"
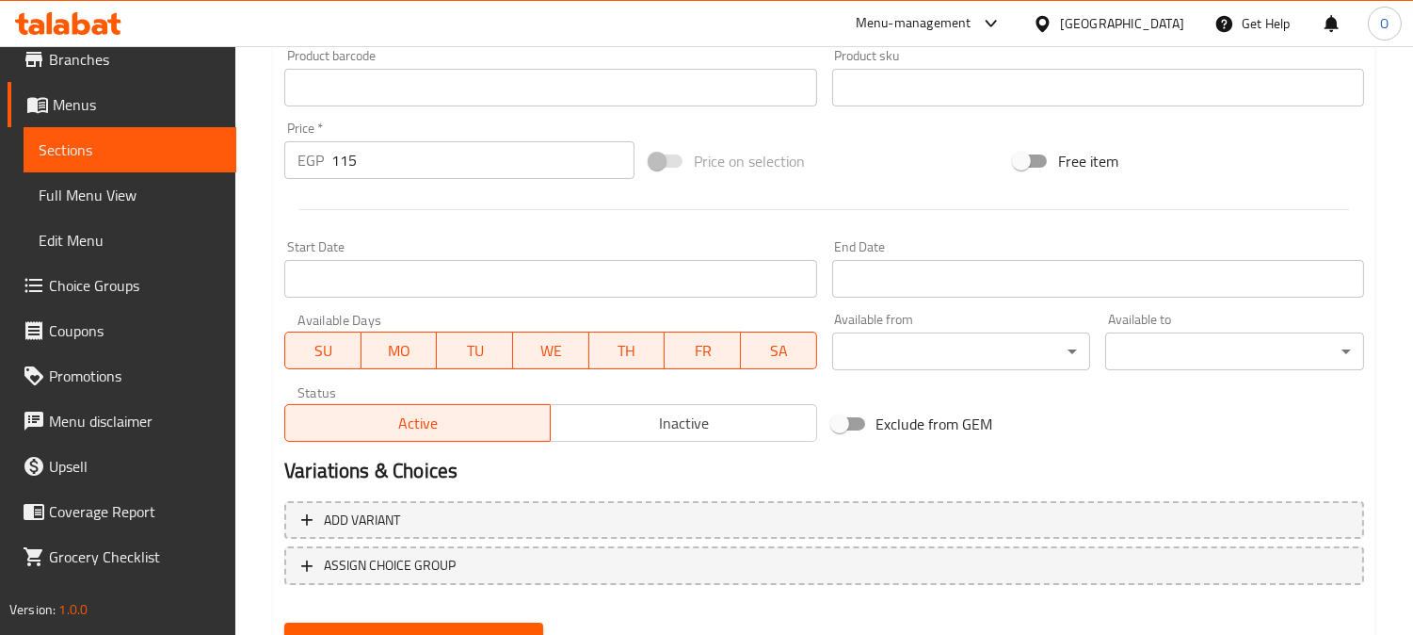
scroll to position [692, 0]
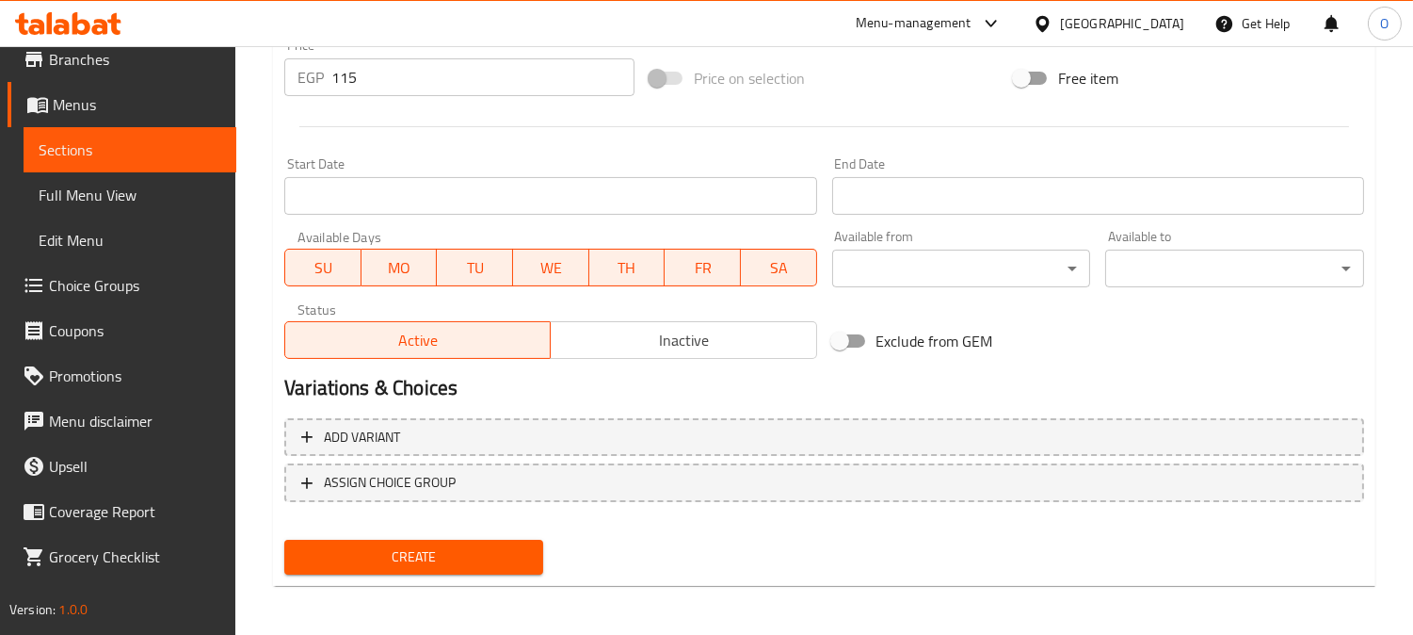
type textarea "Quarter chicken, 1/8 kofta, vermicelli rice, green salad, tahini and bread"
click at [380, 545] on span "Create" at bounding box center [413, 557] width 229 height 24
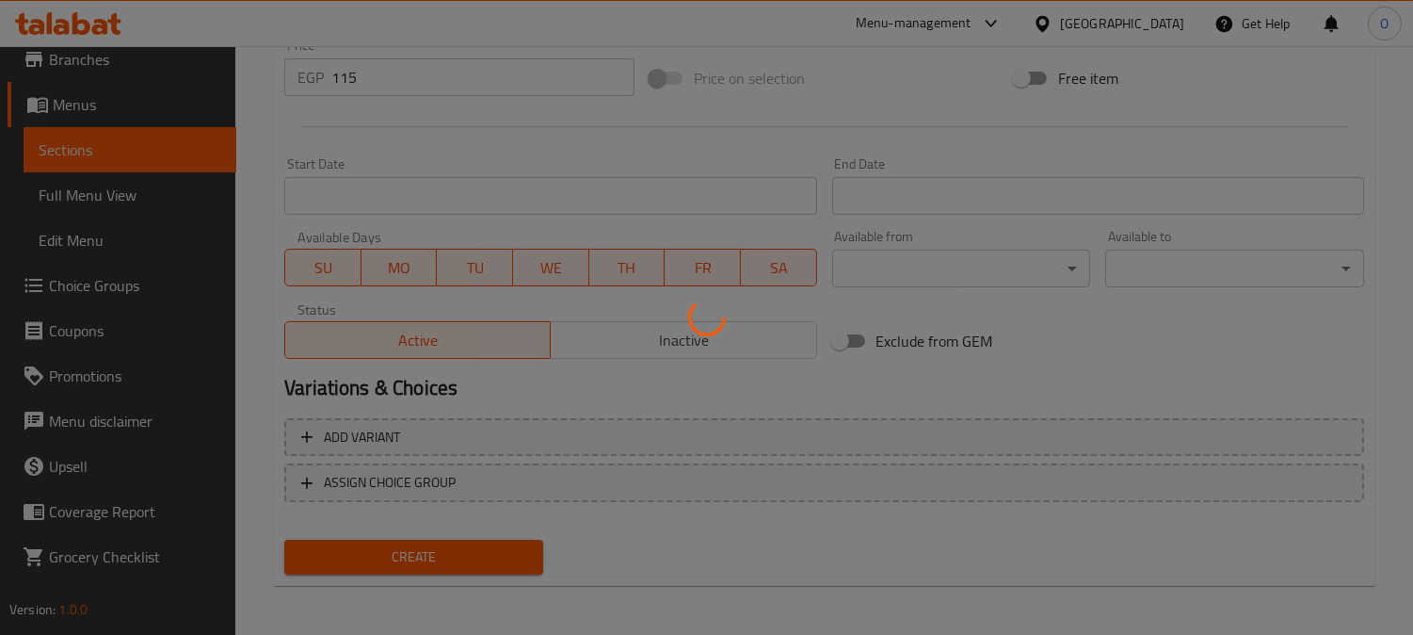
type input "0"
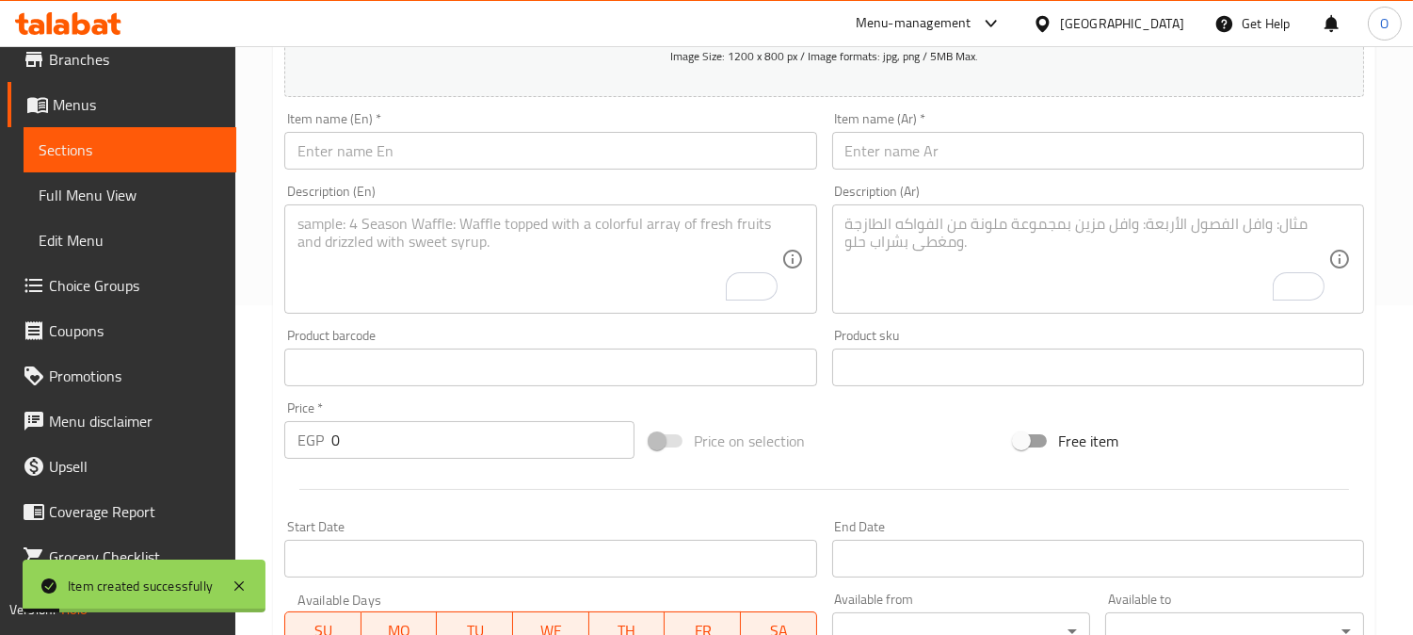
scroll to position [274, 0]
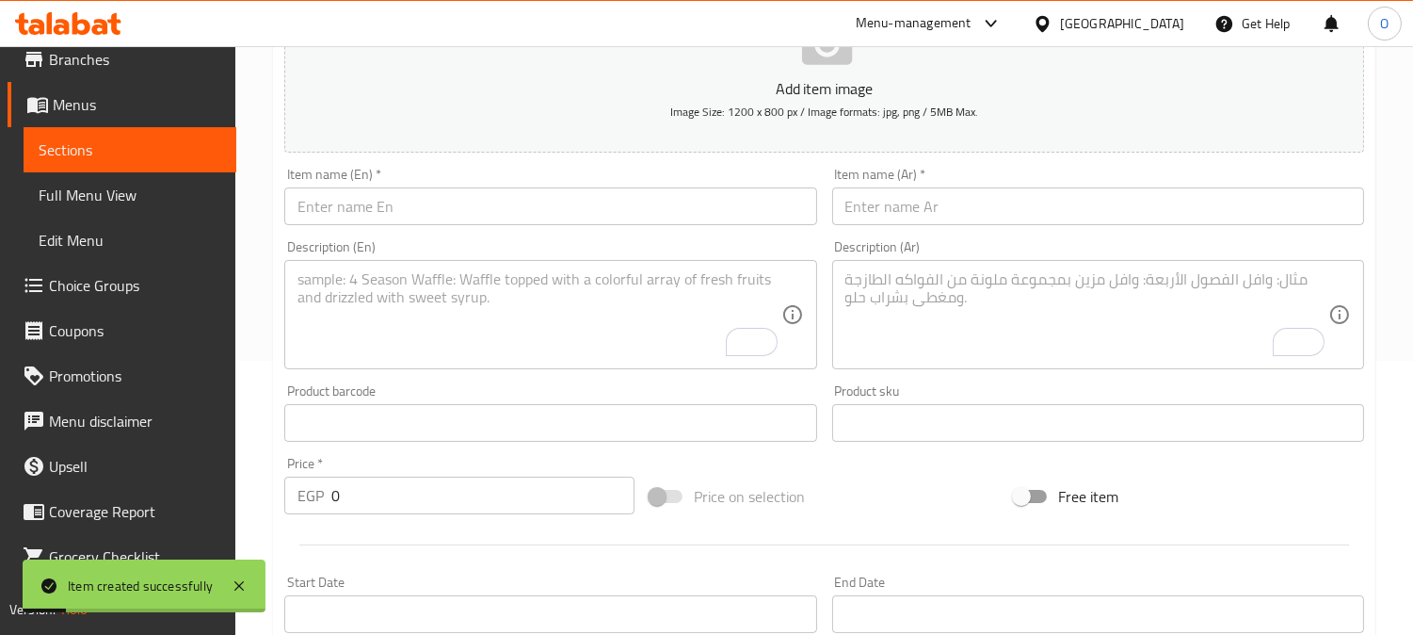
click at [1057, 209] on input "text" at bounding box center [1098, 206] width 532 height 38
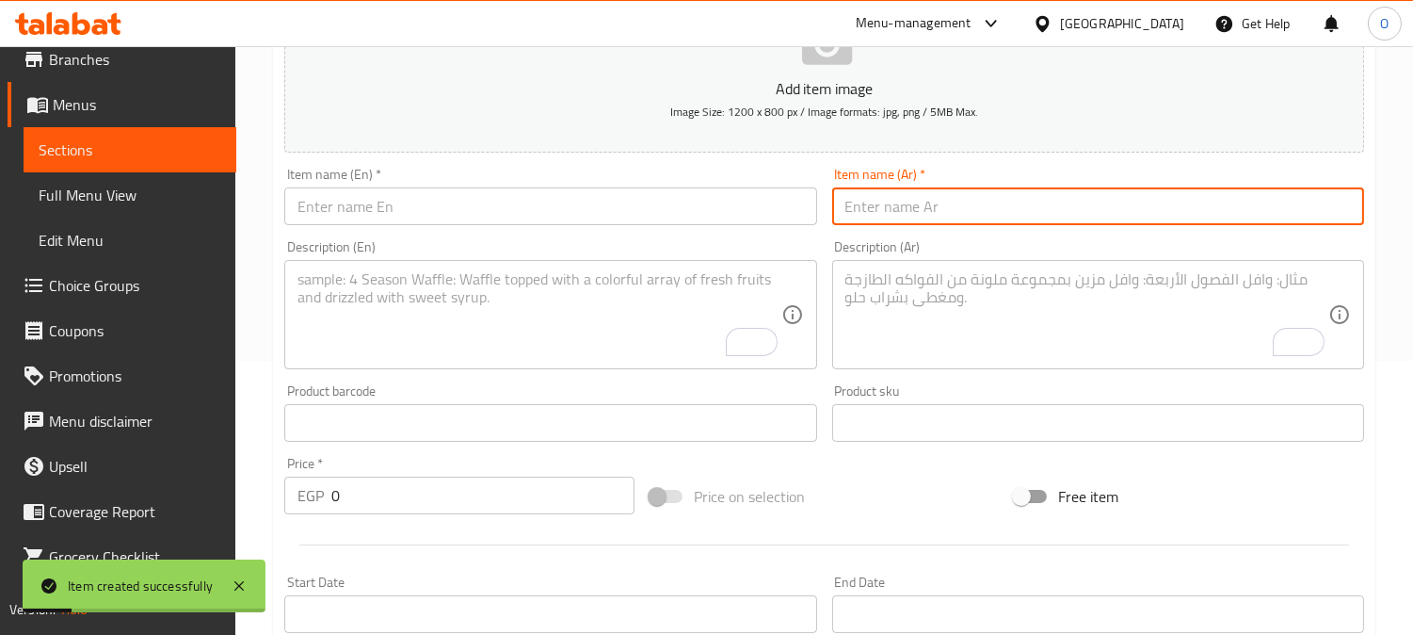
paste input "مكس سيزارو"
type input "مكس سيزارو"
click at [372, 223] on input "text" at bounding box center [550, 206] width 532 height 38
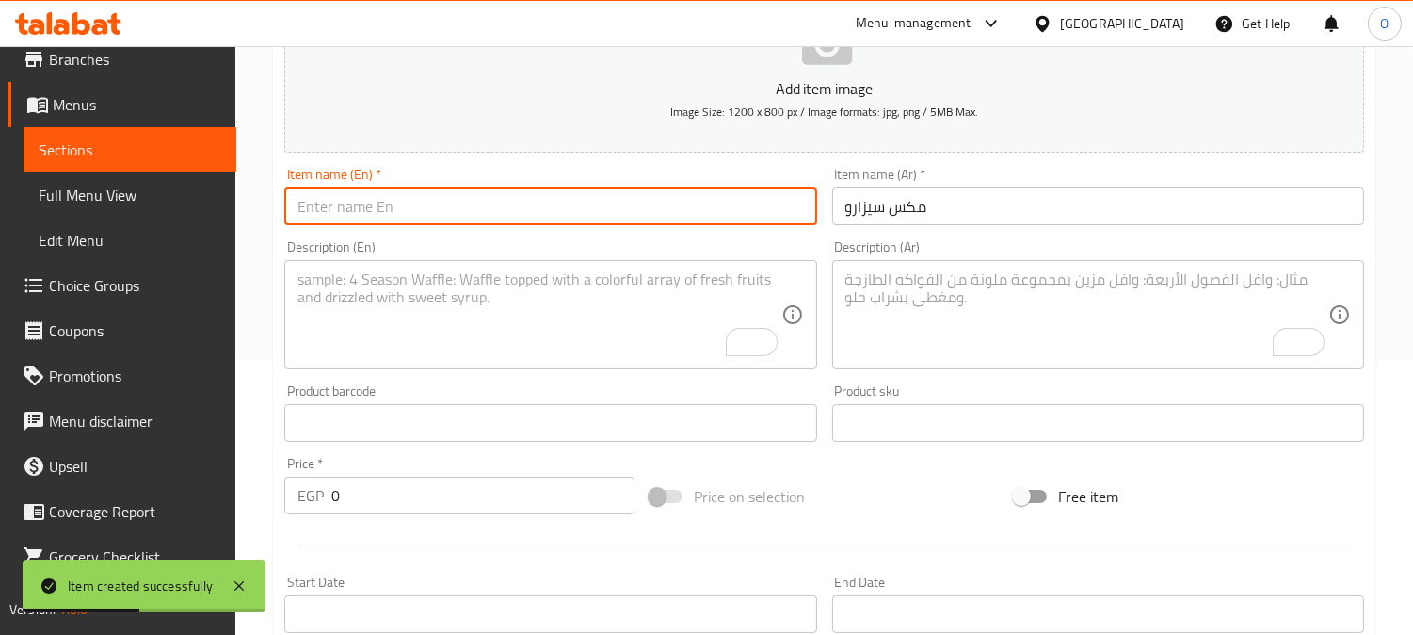
paste input "[PERSON_NAME]"
type input "[PERSON_NAME]"
click at [1090, 350] on textarea "To enrich screen reader interactions, please activate Accessibility in Grammarl…" at bounding box center [1087, 314] width 483 height 89
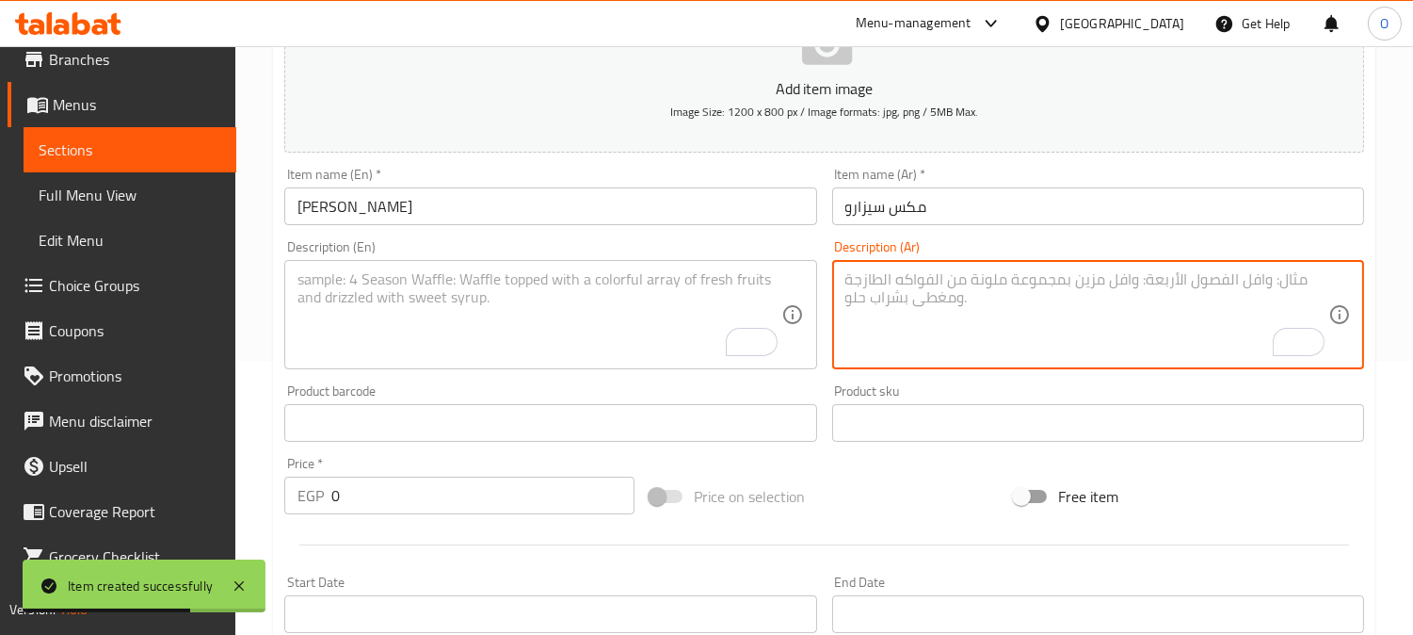
paste textarea "ربع فرخة + 1/8 كفتة رز بسمتي + سلطة خضراء طحينة - عيش"
drag, startPoint x: 1158, startPoint y: 283, endPoint x: 1169, endPoint y: 283, distance: 10.4
click at [1169, 283] on textarea "ربع فرخة + 1/8 كفتة رز بسمتي + سلطة خضراء طحينة - عيش" at bounding box center [1087, 314] width 483 height 89
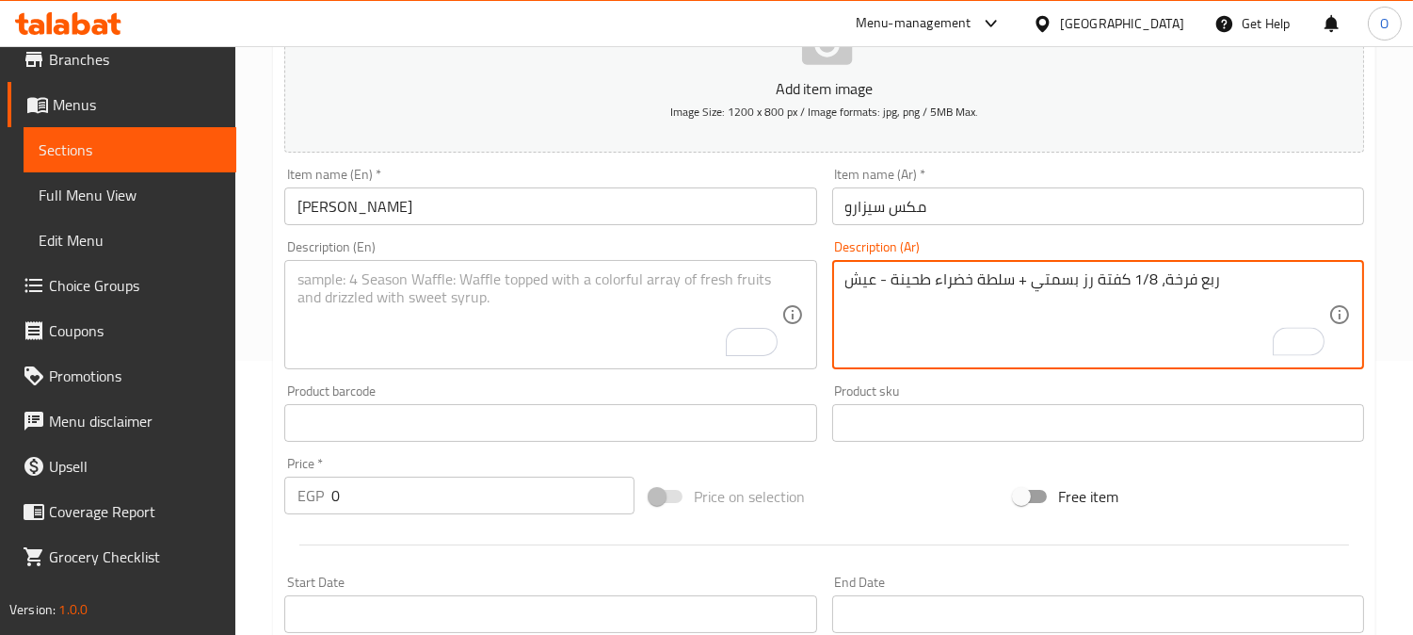
click at [1098, 283] on textarea "ربع فرخة، 1/8 كفتة رز بسمتي + سلطة خضراء طحينة - عيش" at bounding box center [1087, 314] width 483 height 89
click at [1023, 287] on textarea "ربع فرخة، 1/8 كفتة، رز بسمتي + سلطة خضراء طحينة - عيش" at bounding box center [1087, 314] width 483 height 89
click at [1027, 285] on textarea "ربع فرخة، 1/8 كفتة، رز بسمتي + سلطة خضراء طحينة - عيش" at bounding box center [1087, 314] width 483 height 89
click at [1045, 304] on textarea "ربع فرخة، 1/8 كفتة، رز بسمتي + سلطة خضراء طحينة - عيش" at bounding box center [1087, 314] width 483 height 89
drag, startPoint x: 1018, startPoint y: 283, endPoint x: 1034, endPoint y: 287, distance: 16.4
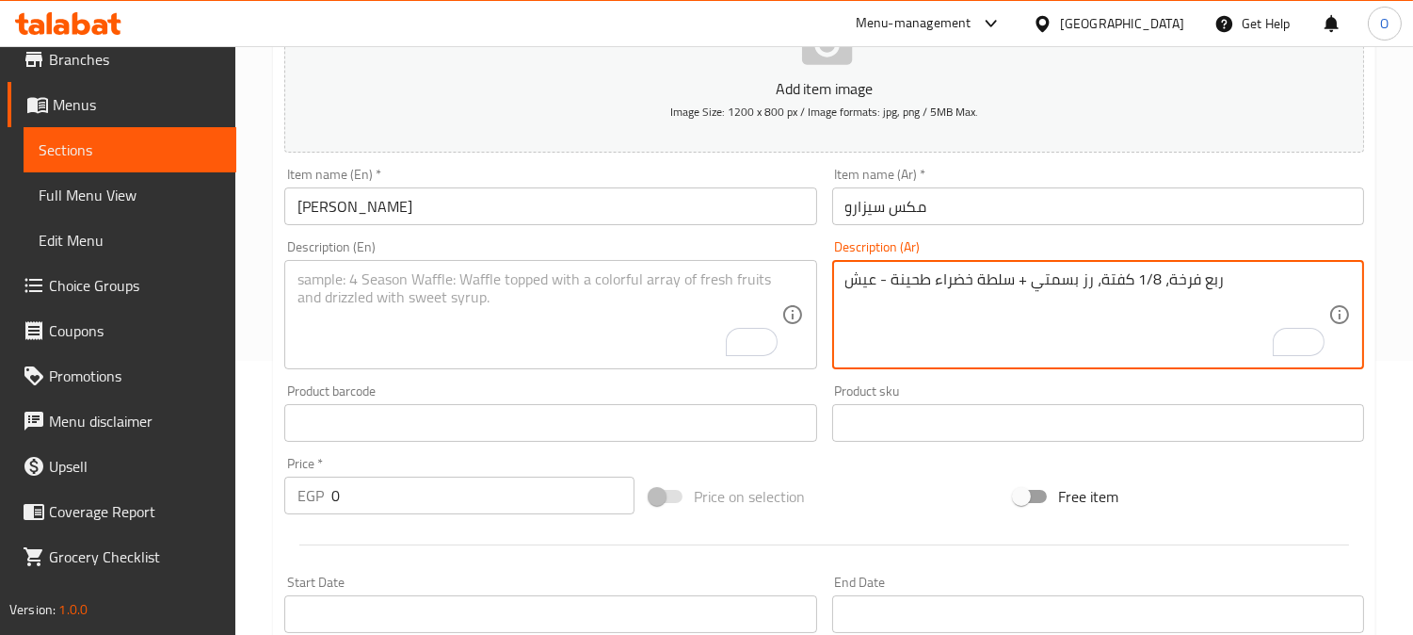
click at [1034, 287] on textarea "ربع فرخة، 1/8 كفتة، رز بسمتي + سلطة خضراء طحينة - عيش" at bounding box center [1087, 314] width 483 height 89
click at [933, 283] on textarea "ربع فرخة، 1/8 كفتة، رز بسمتي، سلطة خضراء طحينة - عيش" at bounding box center [1087, 314] width 483 height 89
click at [878, 288] on textarea "ربع فرخة، 1/8 كفتة، رز بسمتي، سلطة خضراء، طحينة - عيش" at bounding box center [1087, 314] width 483 height 89
click at [1008, 307] on textarea "ربع فرخة، 1/8 كفتة، رز بسمتي، سلطة خضراء، طحينة وعيش" at bounding box center [1087, 314] width 483 height 89
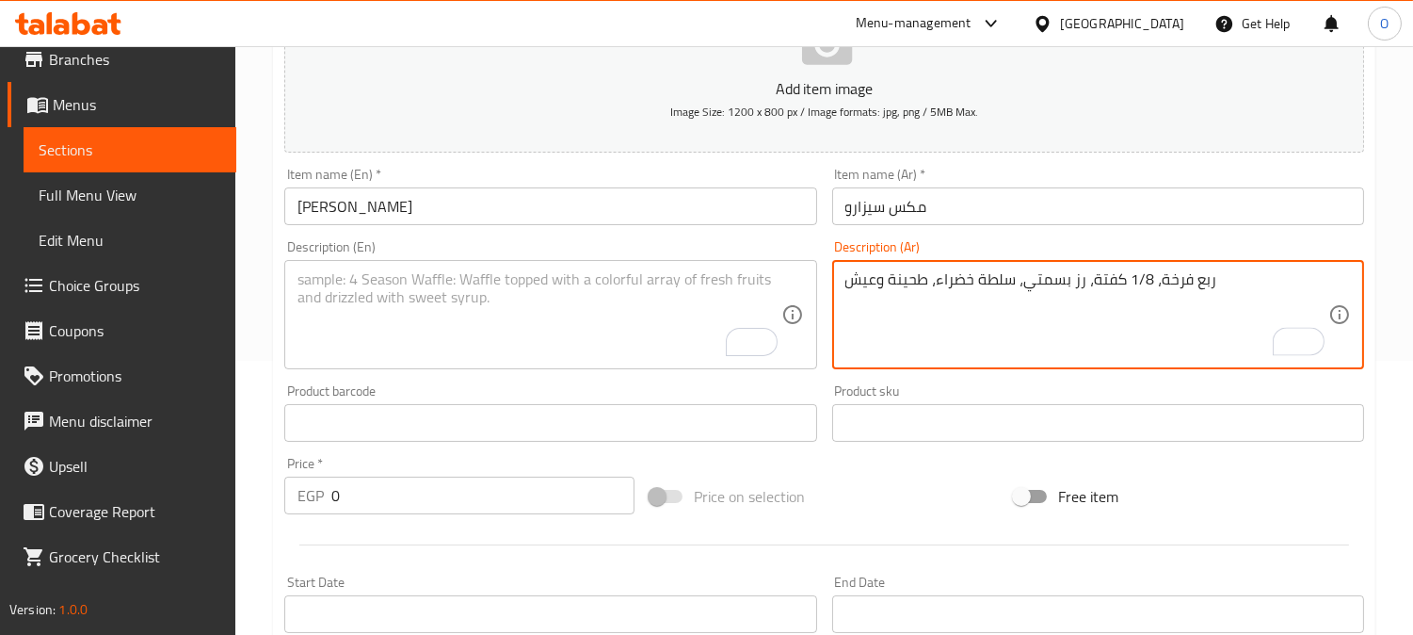
click at [1008, 307] on textarea "ربع فرخة، 1/8 كفتة، رز بسمتي، سلطة خضراء، طحينة وعيش" at bounding box center [1087, 314] width 483 height 89
type textarea "ربع فرخة، 1/8 كفتة، رز بسمتي، سلطة خضراء، طحينة وعيش"
click at [419, 349] on textarea "To enrich screen reader interactions, please activate Accessibility in Grammarl…" at bounding box center [539, 314] width 483 height 89
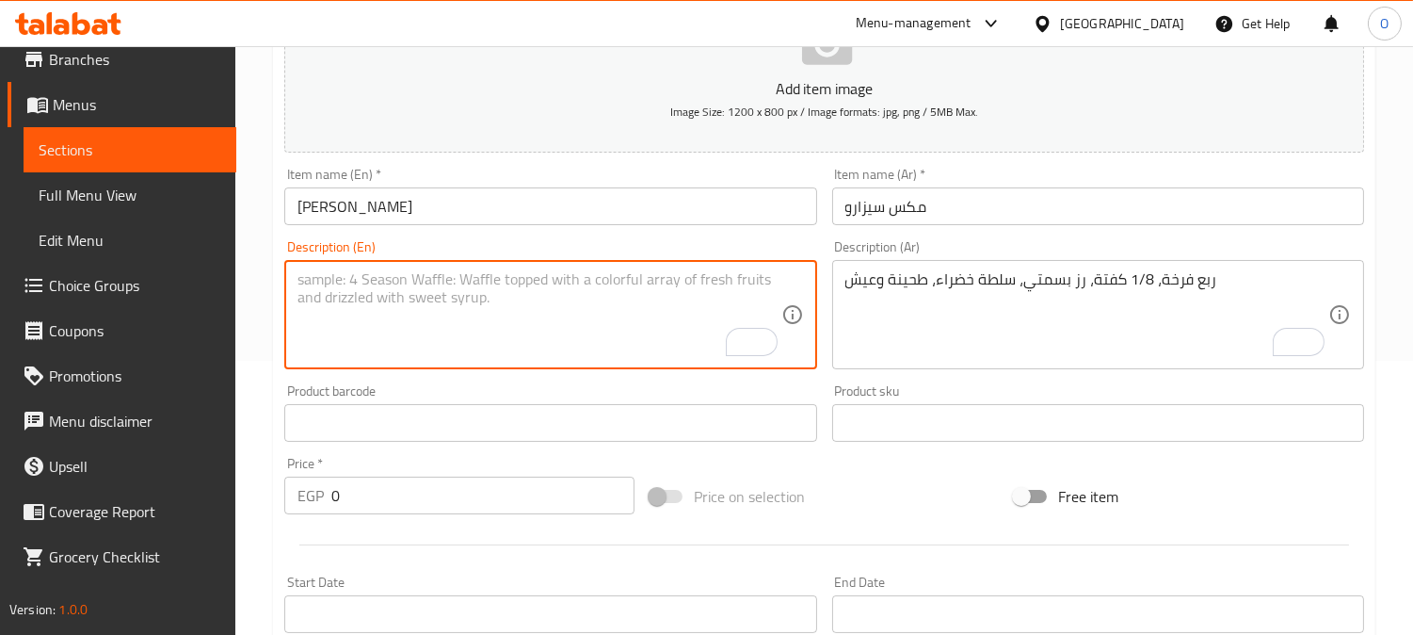
paste textarea "Quarter chicken, 1/8 kofta, basmati rice, green salad, tahini and bread"
type textarea "Quarter chicken, 1/8 kofta, basmati rice, green salad, tahini and bread"
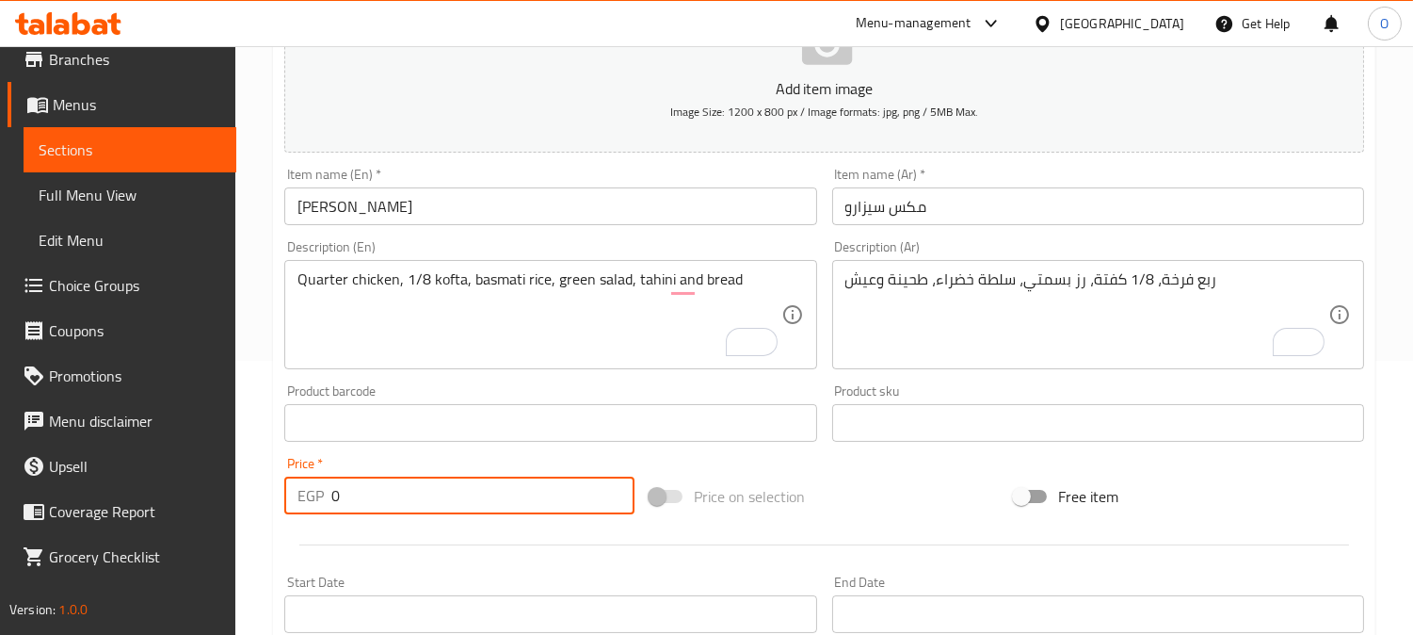
drag, startPoint x: 316, startPoint y: 501, endPoint x: 302, endPoint y: 502, distance: 14.2
click at [302, 502] on div "EGP 0 Price *" at bounding box center [459, 495] width 350 height 38
type input "120"
click at [363, 548] on div at bounding box center [824, 545] width 1095 height 46
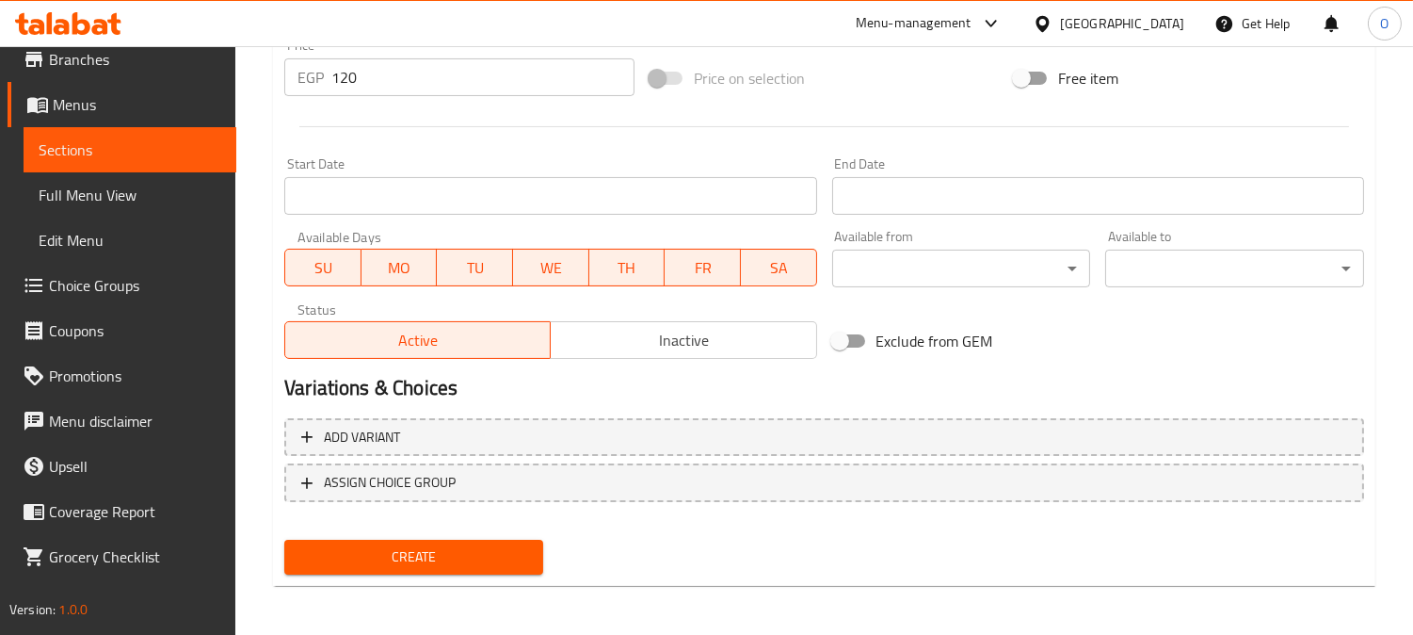
click at [416, 552] on span "Create" at bounding box center [413, 557] width 229 height 24
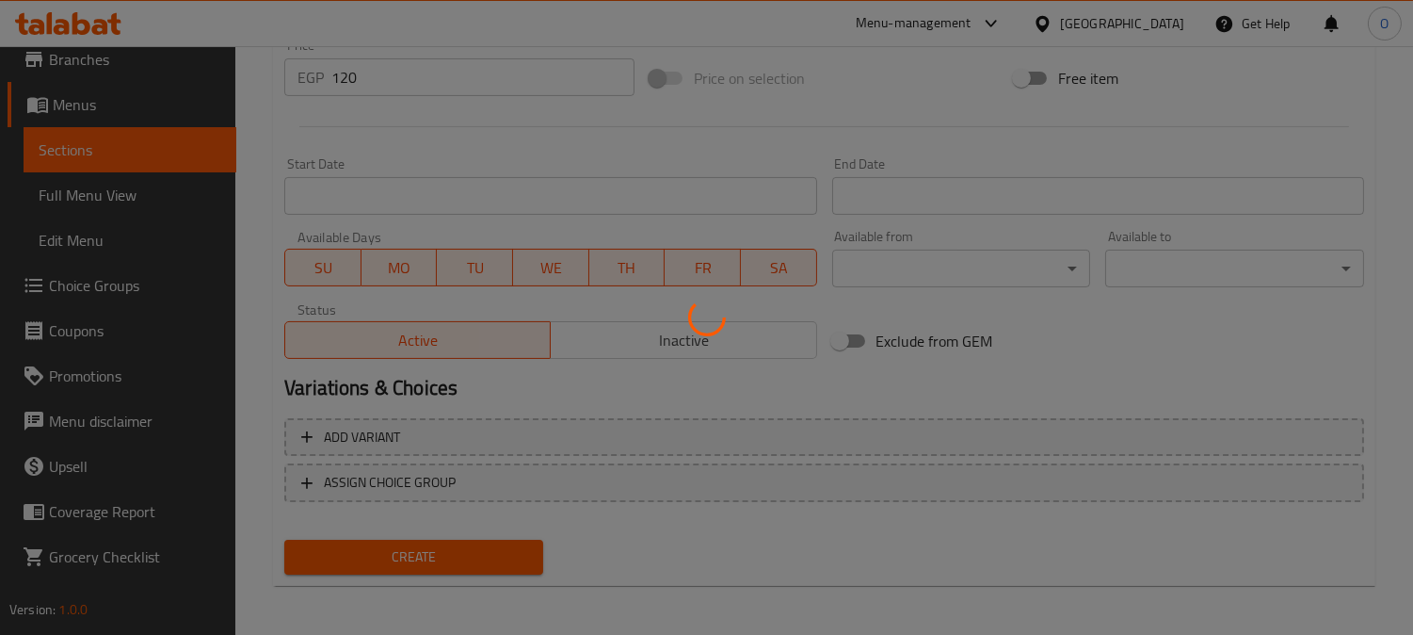
type input "0"
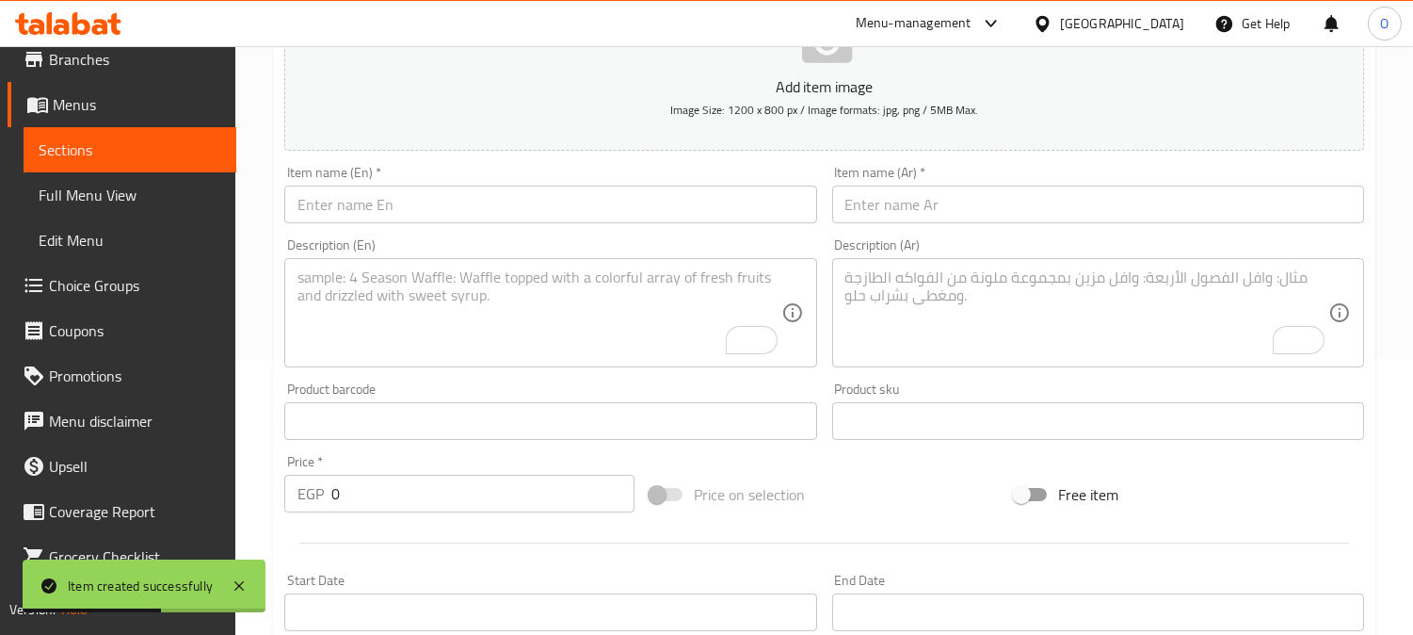
scroll to position [274, 0]
click at [972, 193] on input "text" at bounding box center [1098, 206] width 532 height 38
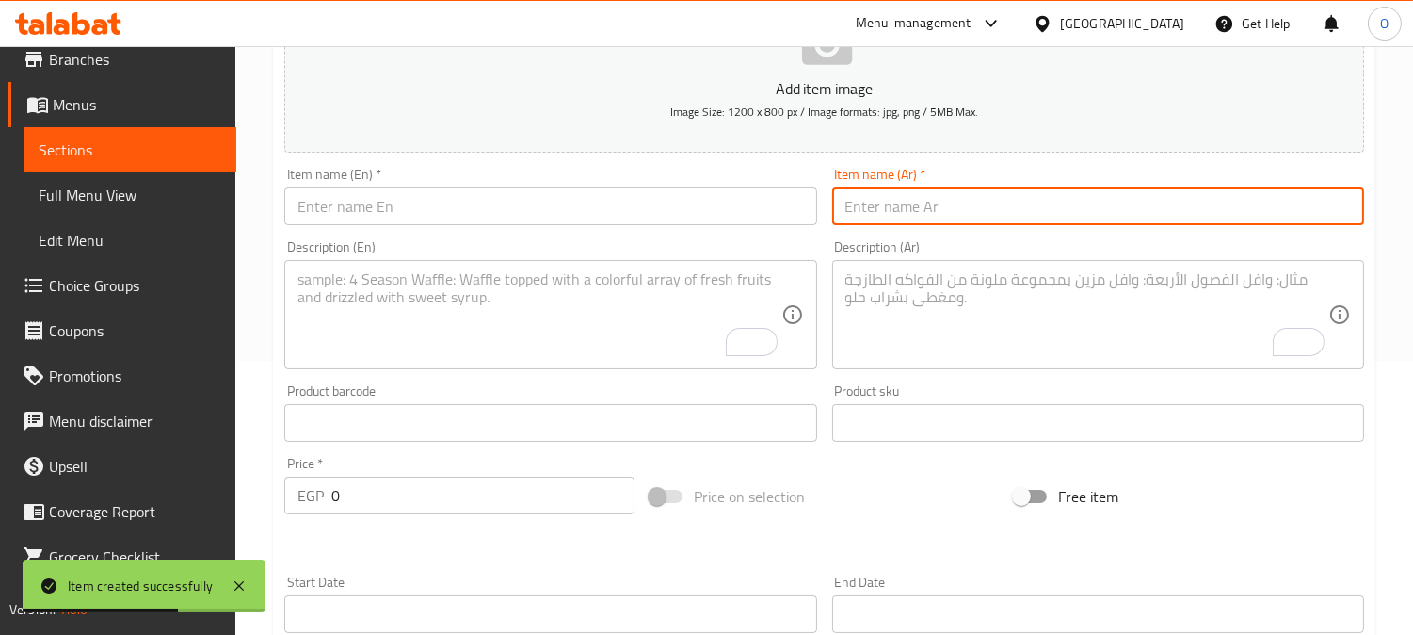
paste input "مكس لارج"
type input "مكس لارج"
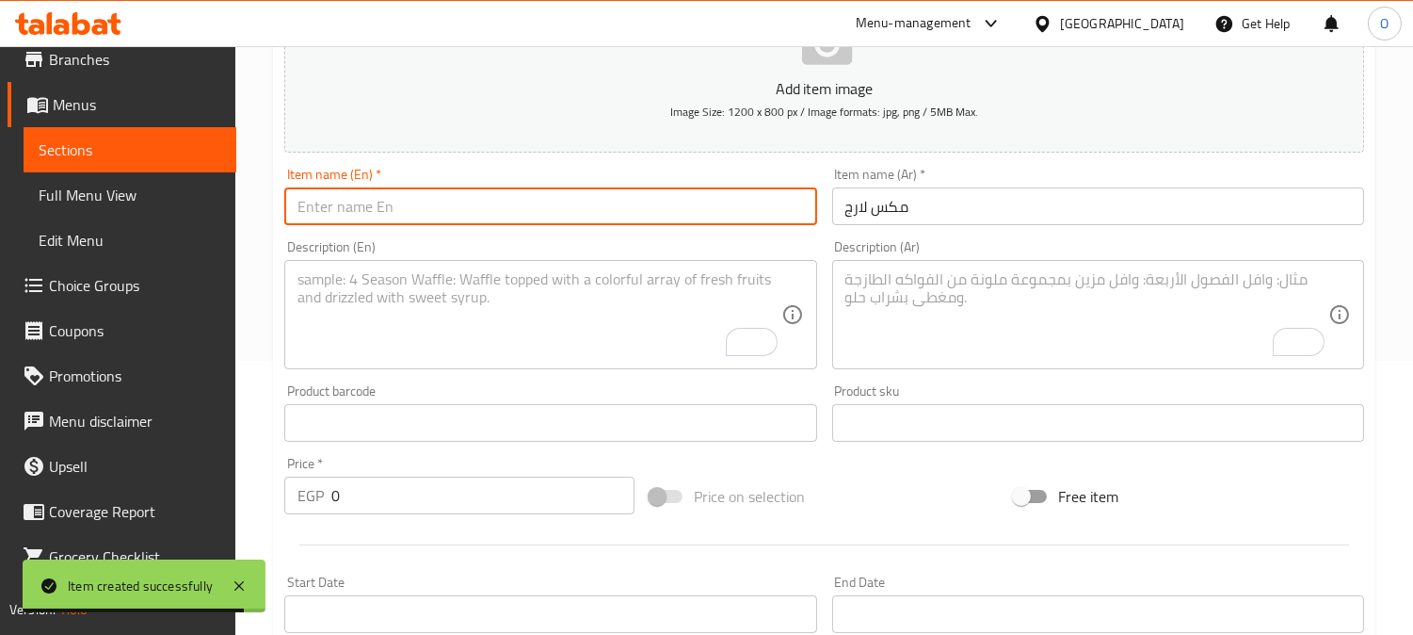
click at [403, 201] on input "text" at bounding box center [550, 206] width 532 height 38
paste input "Mix Large"
type input "Mix Large"
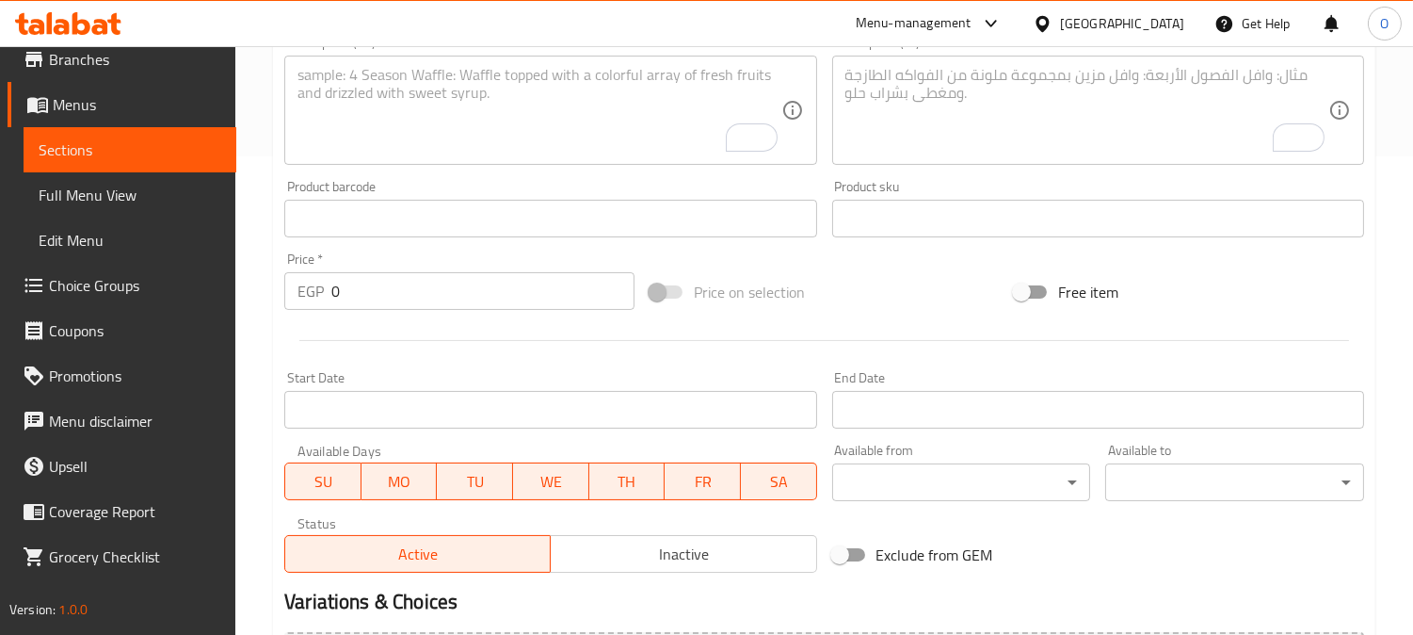
scroll to position [483, 0]
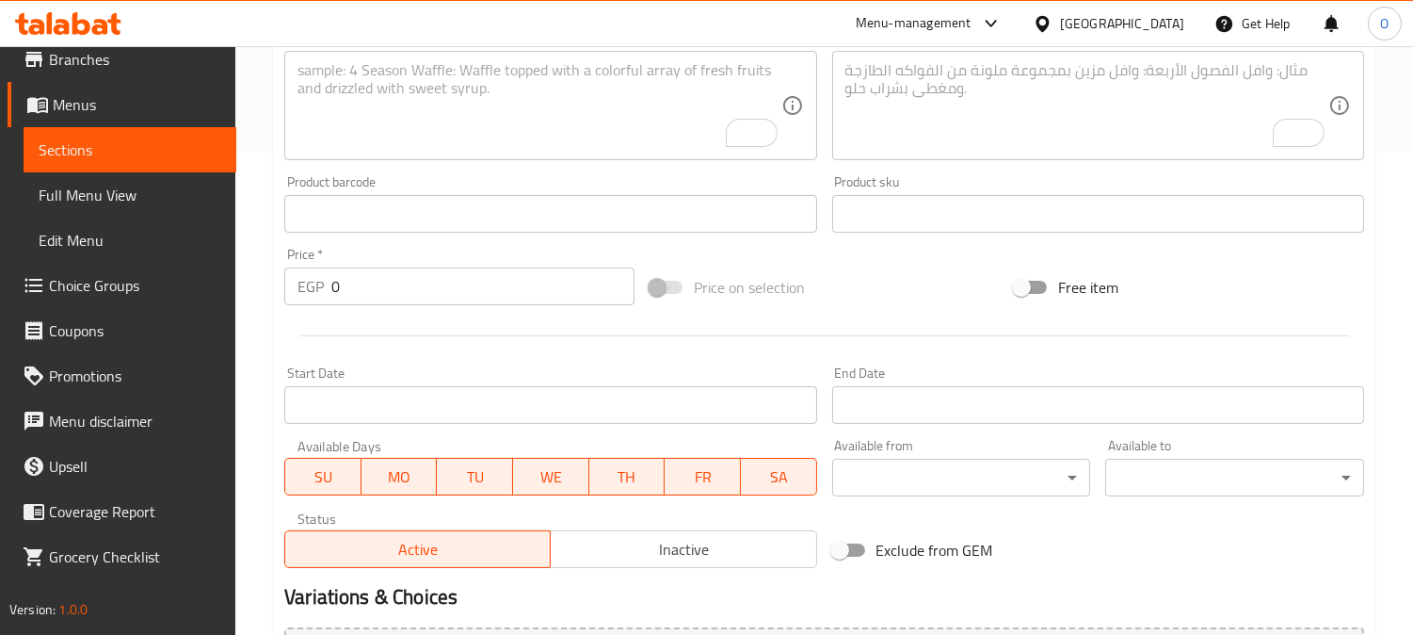
drag, startPoint x: 339, startPoint y: 266, endPoint x: 343, endPoint y: 286, distance: 21.1
click at [342, 284] on div "Price   * EGP 0 Price *" at bounding box center [459, 276] width 350 height 57
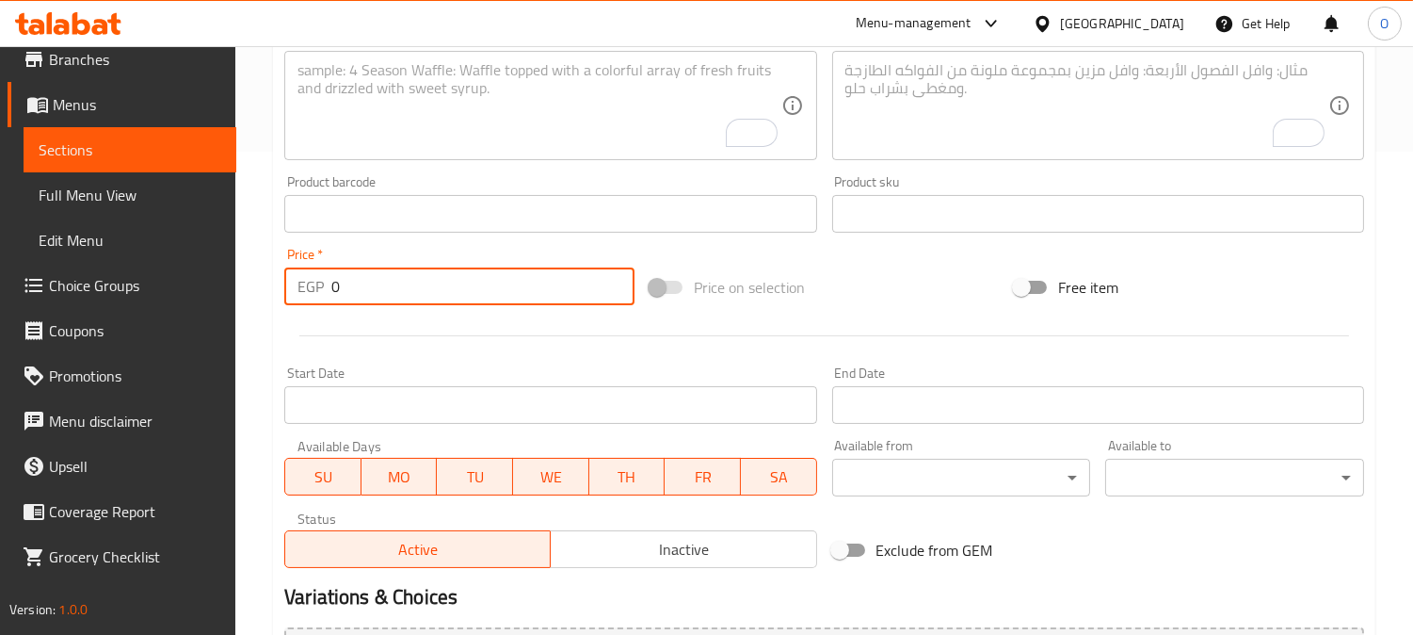
drag, startPoint x: 344, startPoint y: 287, endPoint x: 324, endPoint y: 296, distance: 21.5
click at [324, 296] on div "EGP 0 Price *" at bounding box center [459, 286] width 350 height 38
paste input "215"
drag, startPoint x: 344, startPoint y: 294, endPoint x: 330, endPoint y: 298, distance: 13.7
click at [330, 298] on div "EGP 2150 Price *" at bounding box center [459, 286] width 350 height 38
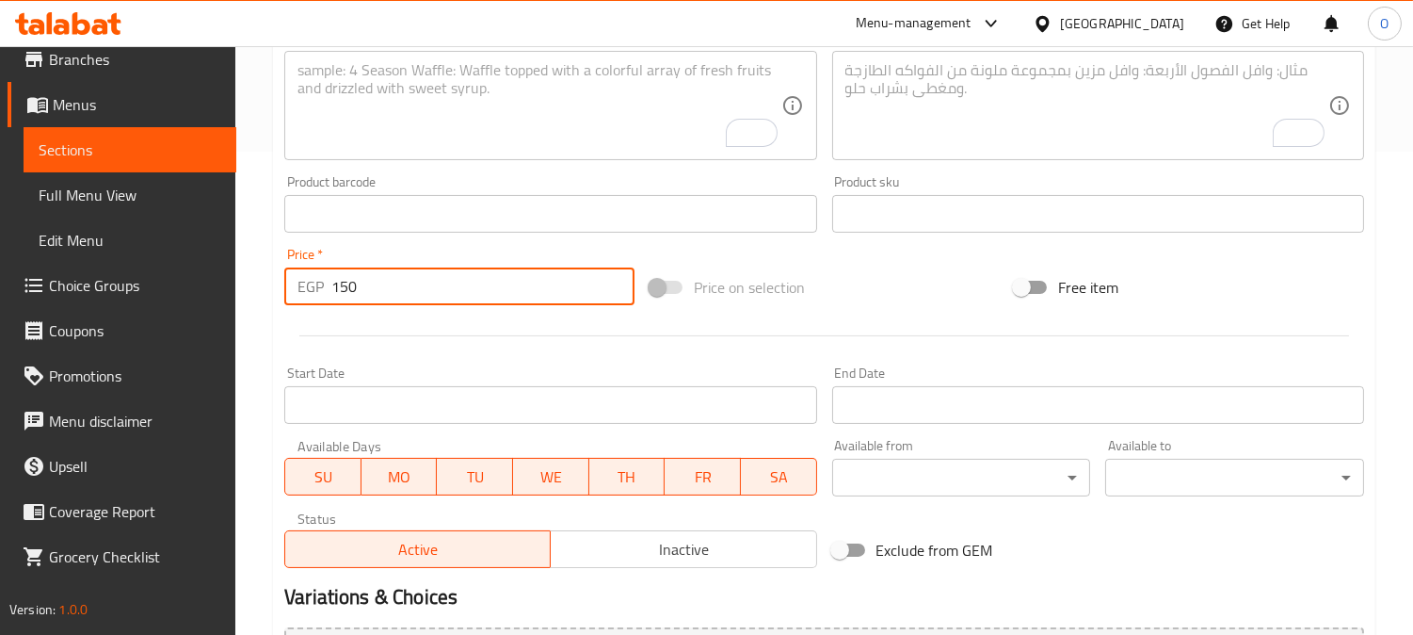
type input "150"
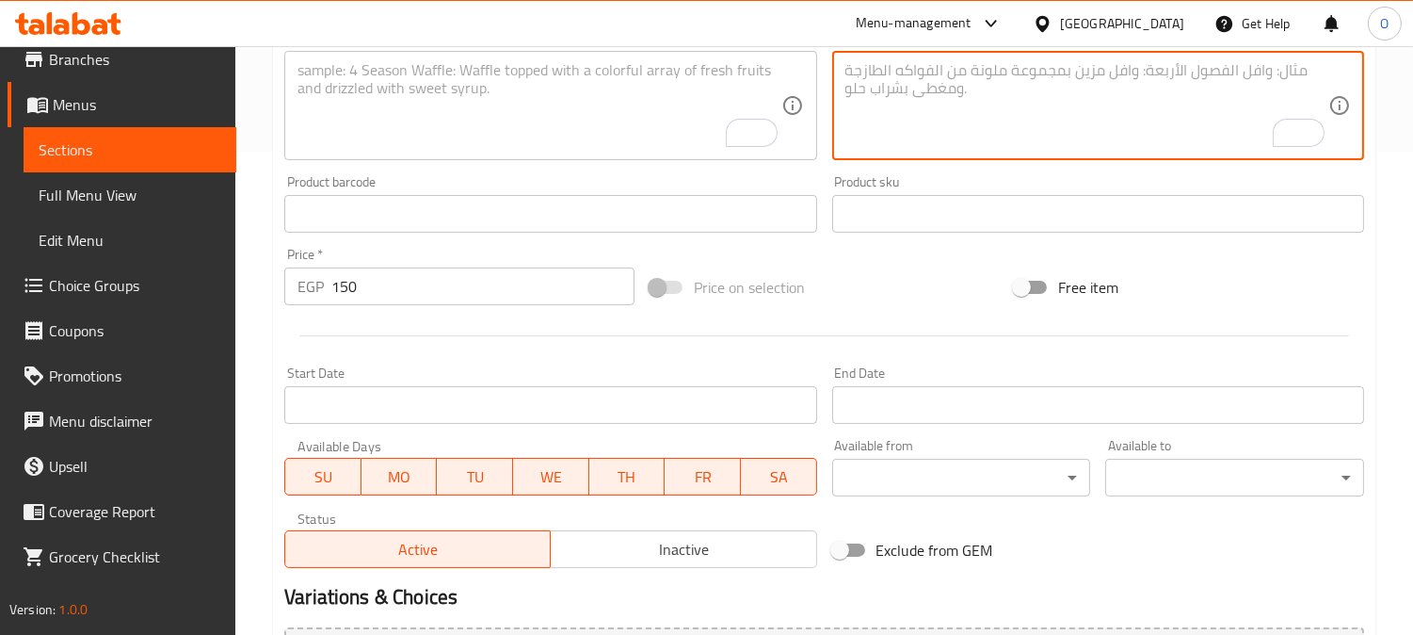
click at [1056, 111] on textarea "To enrich screen reader interactions, please activate Accessibility in Grammarl…" at bounding box center [1087, 105] width 483 height 89
paste textarea "2 شيش 1/8 كفته 2 فليه مشوي رز شعرية خضار + سلطة خضراء طحينة - عيش"
click at [1263, 71] on textarea "2 شيش 1/8 كفته 2 فليه مشوي رز شعرية خضار + سلطة خضراء طحينة - عيش" at bounding box center [1087, 105] width 483 height 89
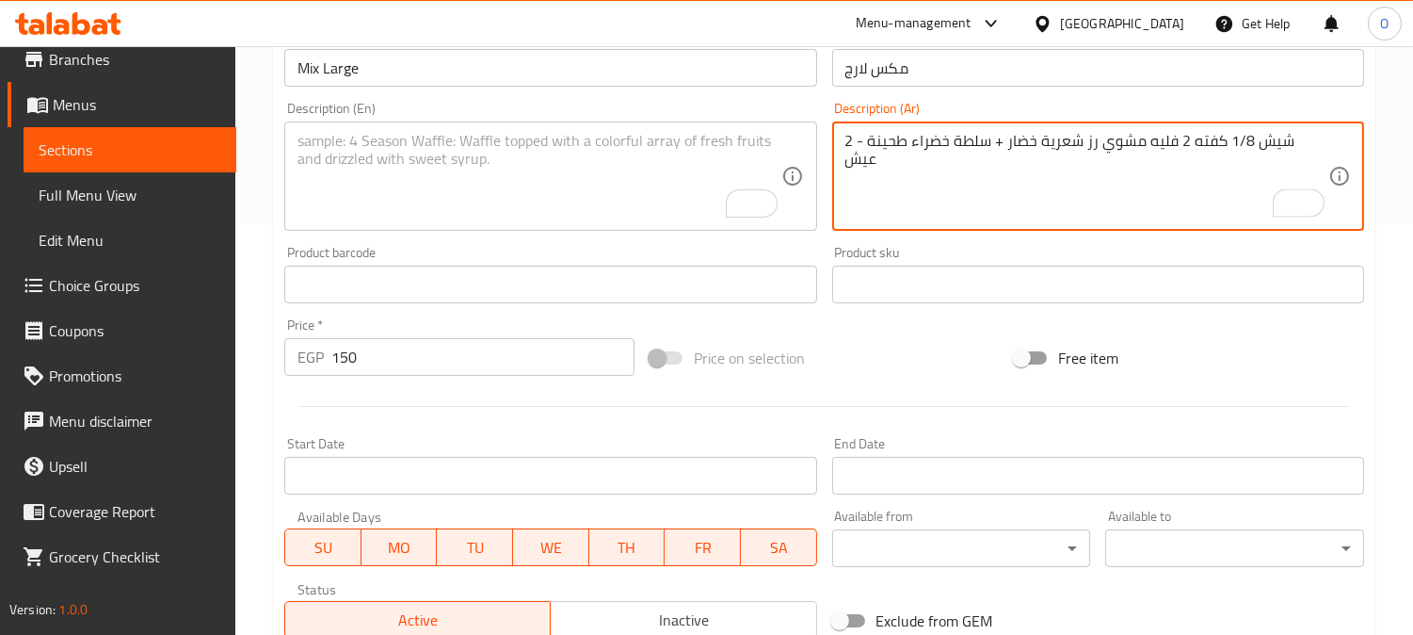
scroll to position [379, 0]
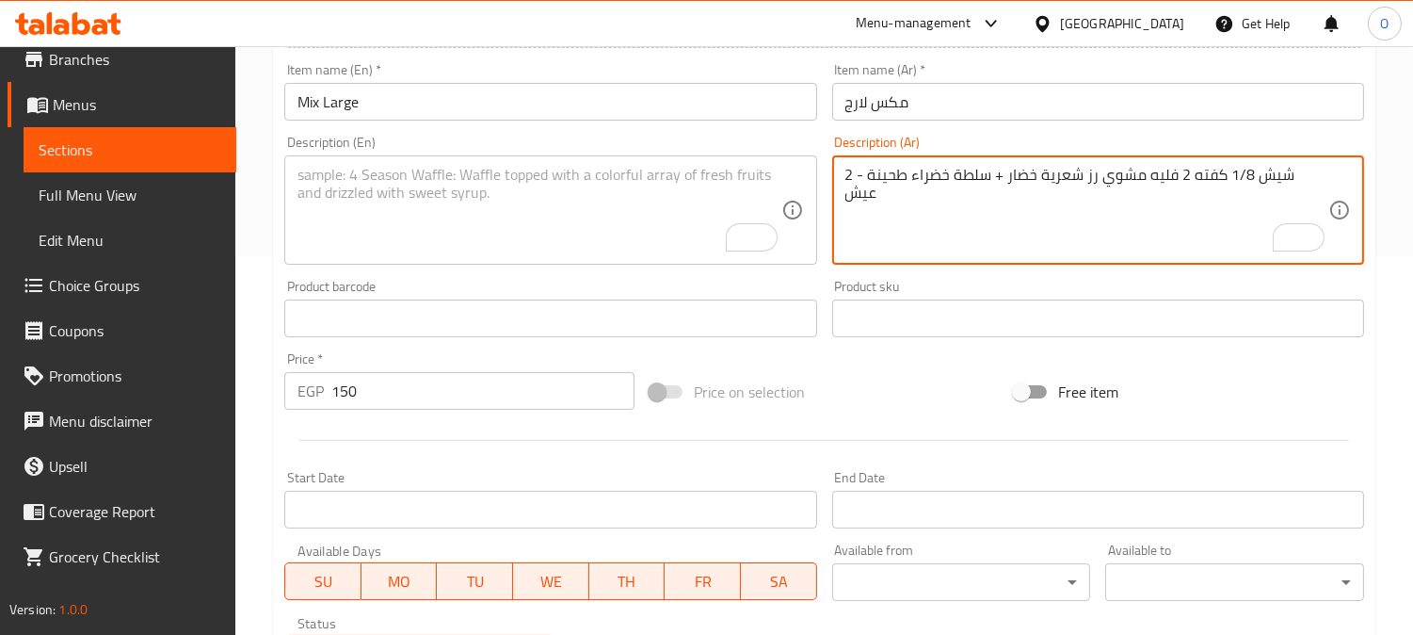
click at [1257, 220] on textarea "2 شيش 1/8 كفته 2 فليه مشوي رز شعرية خضار + سلطة خضراء طحينة - عيش" at bounding box center [1087, 210] width 483 height 89
click at [1288, 181] on textarea "2 شيش 1/8 كفته 2 فليه مشوي رز شعرية خضار + سلطة خضراء طحينة - عيش" at bounding box center [1087, 210] width 483 height 89
click at [1211, 179] on textarea "2 شيش، 1/8 كفته 2 فليه مشوي رز شعرية خضار + سلطة خضراء طحينة - عيش" at bounding box center [1087, 210] width 483 height 89
click at [1213, 179] on textarea "2 شيش، 1/8 كفته 2 فليه مشوي رز شعرية خضار + سلطة خضراء طحينة - عيش" at bounding box center [1087, 210] width 483 height 89
click at [1124, 180] on textarea "2 شيش، 1/8 كفته، 2 فليه مشوي رز شعرية خضار + سلطة خضراء طحينة - عيش" at bounding box center [1087, 210] width 483 height 89
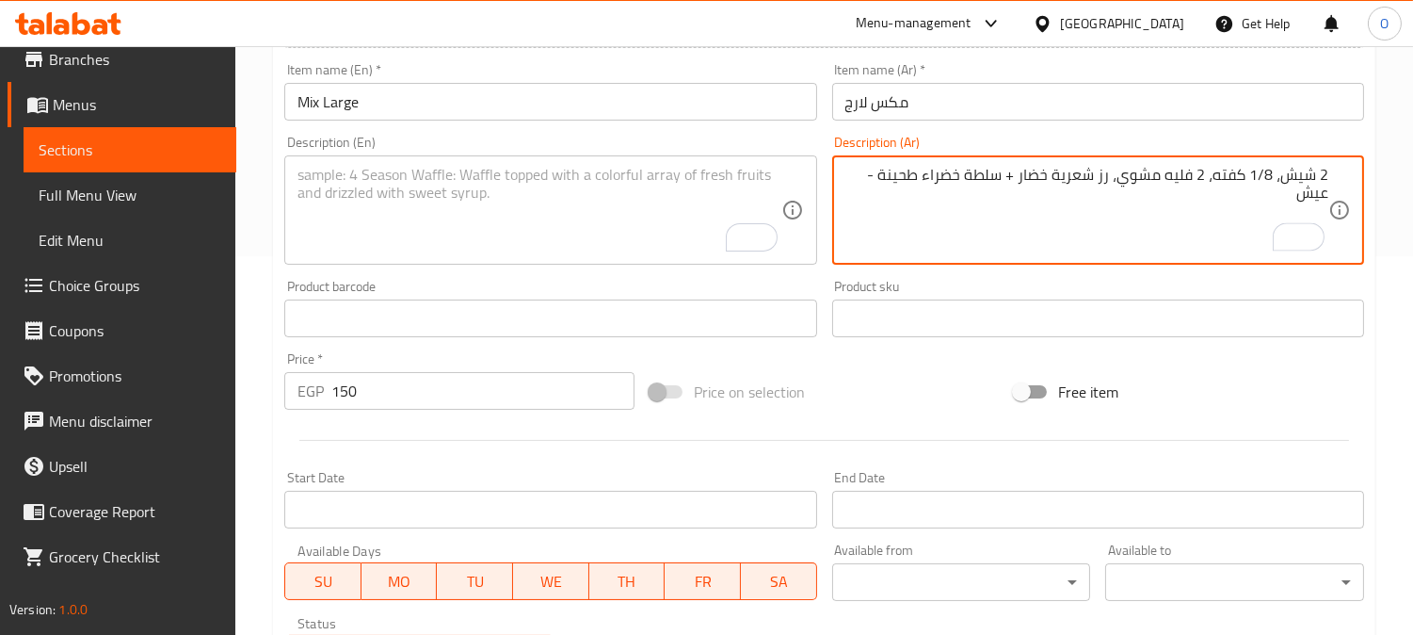
click at [1056, 181] on textarea "2 شيش، 1/8 كفته، 2 فليه مشوي، رز شعرية خضار + سلطة خضراء طحينة - عيش" at bounding box center [1087, 210] width 483 height 89
click at [1059, 180] on textarea "2 شيش، 1/8 كفته، 2 فليه مشوي، رز شعرية خضار + سلطة خضراء طحينة - عيش" at bounding box center [1087, 210] width 483 height 89
drag, startPoint x: 1012, startPoint y: 182, endPoint x: 1023, endPoint y: 181, distance: 10.4
click at [1023, 181] on textarea "2 شيش، 1/8 كفته، 2 فليه مشوي، رز شعرية، خضار + سلطة خضراء طحينة - عيش" at bounding box center [1087, 210] width 483 height 89
click at [937, 180] on textarea "2 شيش، 1/8 كفته، 2 فليه مشوي، رز شعرية، خضار، سلطة خضراء طحينة - عيش" at bounding box center [1087, 210] width 483 height 89
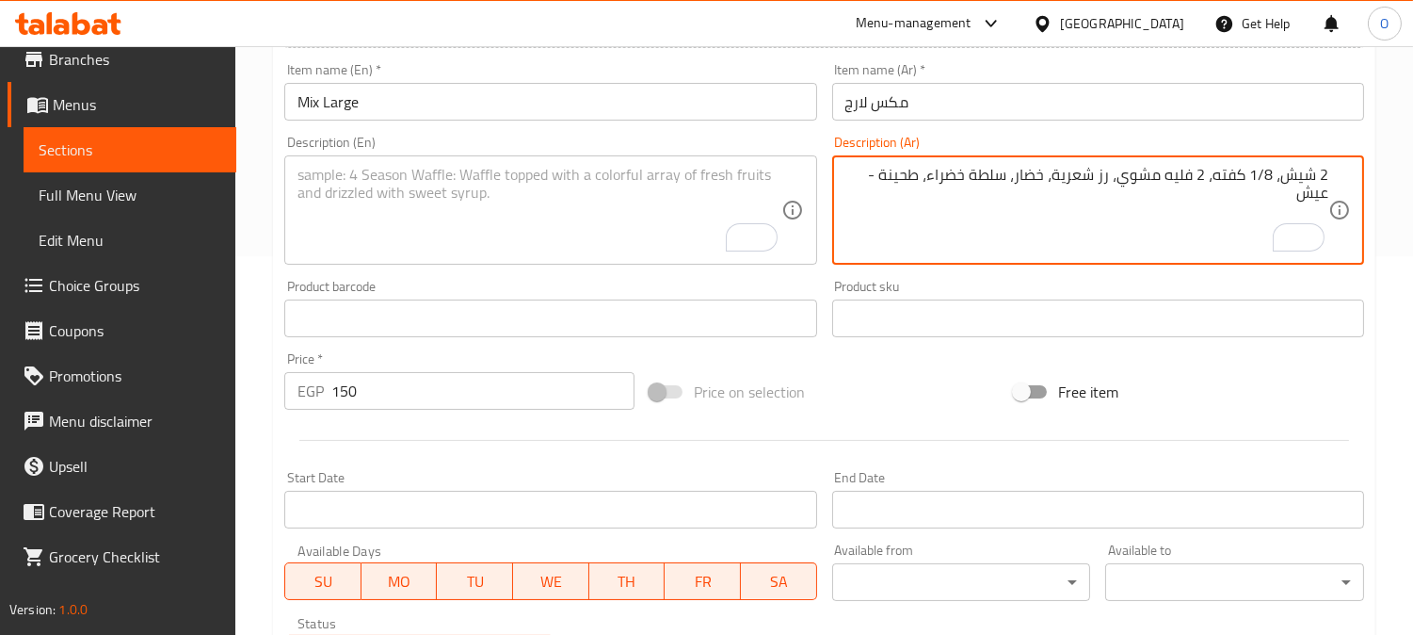
click at [874, 179] on textarea "2 شيش، 1/8 كفته، 2 فليه مشوي، رز شعرية، خضار، سلطة خضراء، طحينة - عيش" at bounding box center [1087, 210] width 483 height 89
click at [1019, 189] on textarea "2 شيش، 1/8 كفته، 2 فليه مشوي، رز شعرية، خضار، سلطة خضراء، طحينة وعيش" at bounding box center [1087, 210] width 483 height 89
type textarea "2 شيش، 1/8 كفته، 2 فليه مشوي، رز شعرية، خضار، سلطة خضراء، طحينة وعيش"
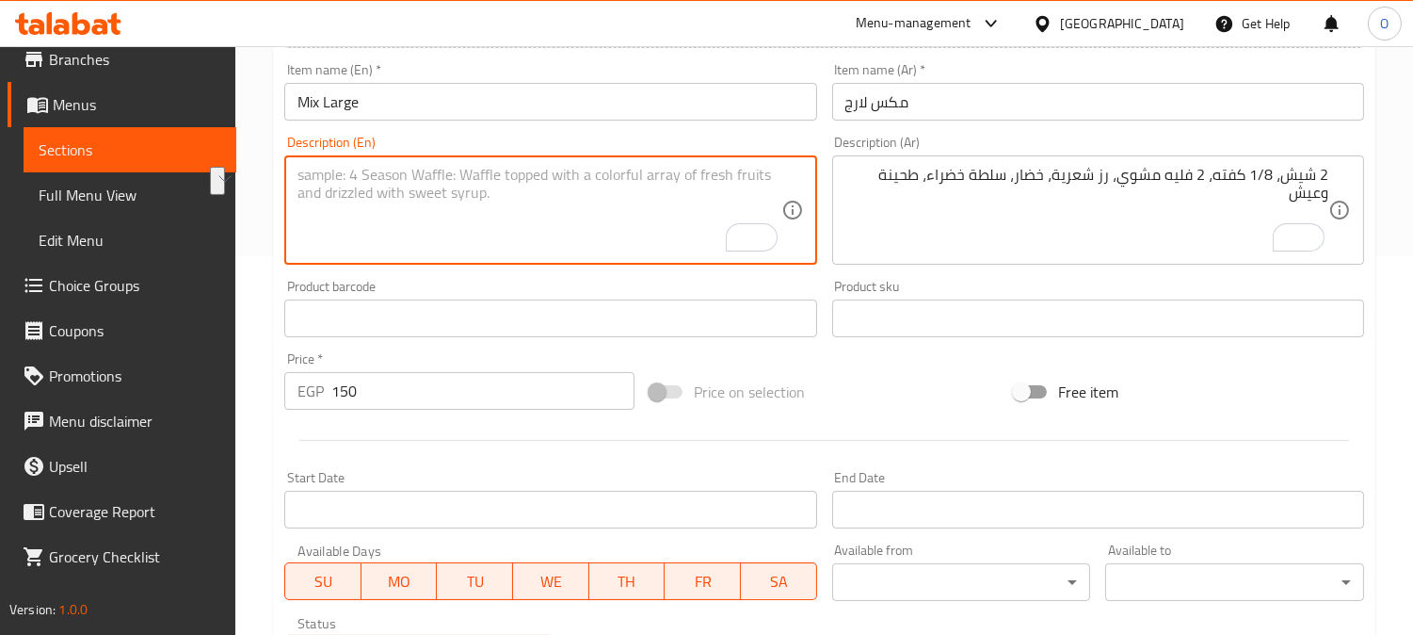
click at [378, 254] on textarea "To enrich screen reader interactions, please activate Accessibility in Grammarl…" at bounding box center [539, 210] width 483 height 89
paste textarea "2 skewers, 1/8 kofta, 2 grilled fillets, vermicelli rice, vegetables, green sal…"
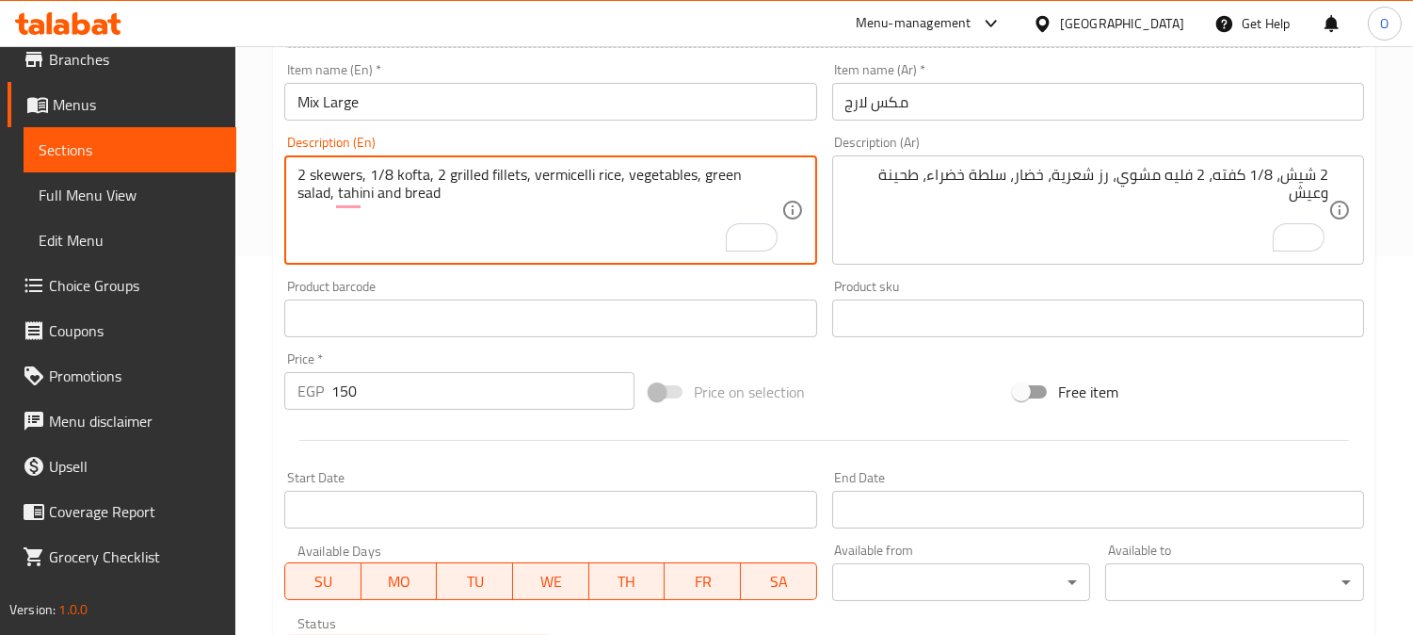
click at [347, 181] on textarea "2 skewers, 1/8 kofta, 2 grilled fillets, vermicelli rice, vegetables, green sal…" at bounding box center [539, 210] width 483 height 89
type textarea "2 Shish , 1/8 kofta, 2 grilled fillets, vermicelli rice, vegetables, green sala…"
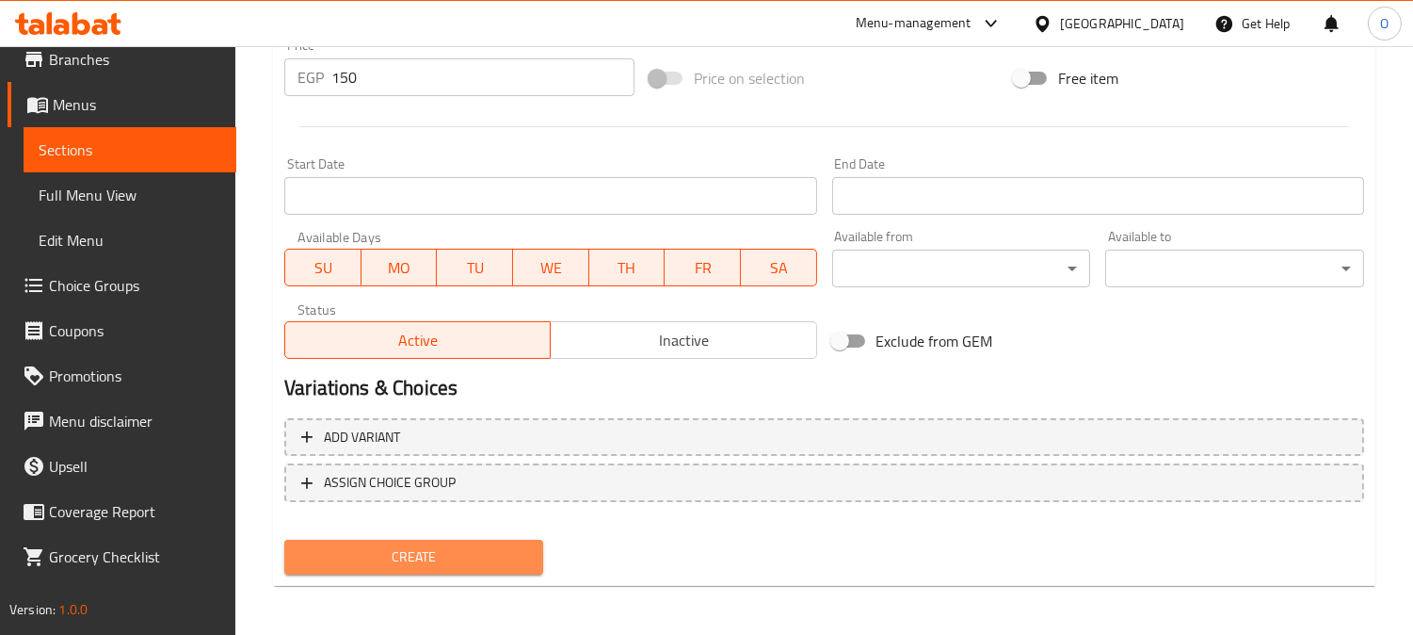
click at [475, 567] on button "Create" at bounding box center [413, 557] width 259 height 35
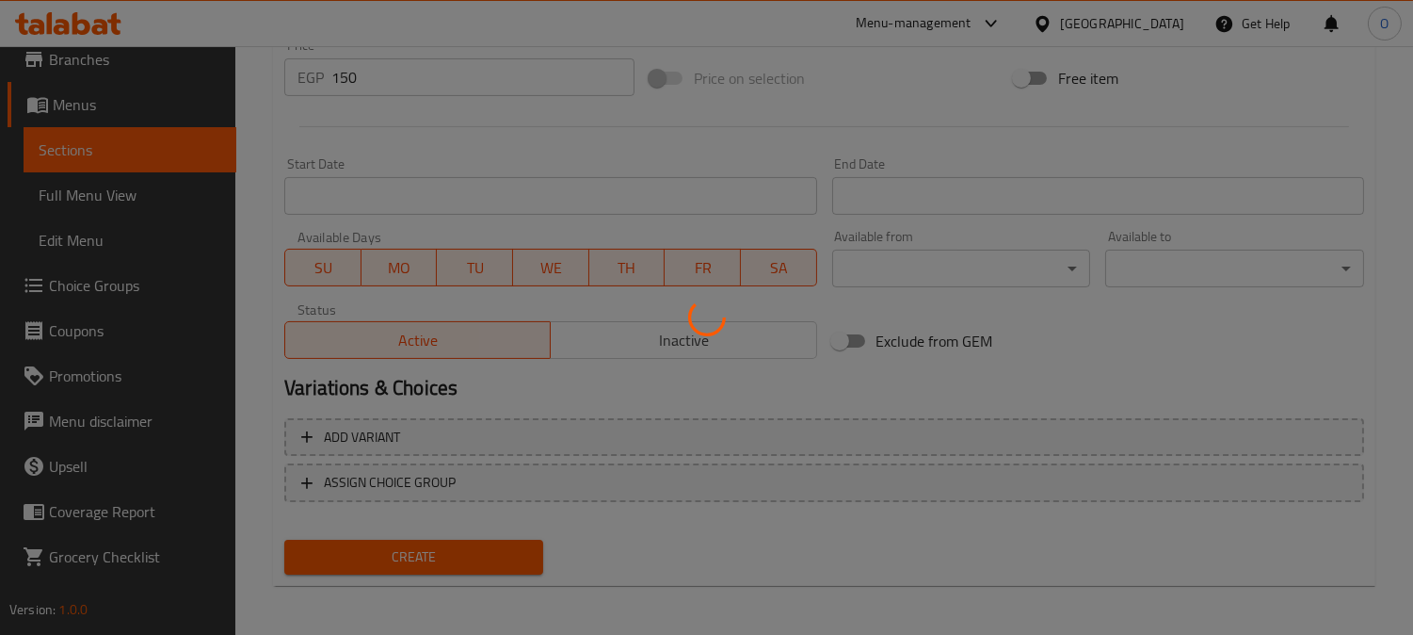
type input "0"
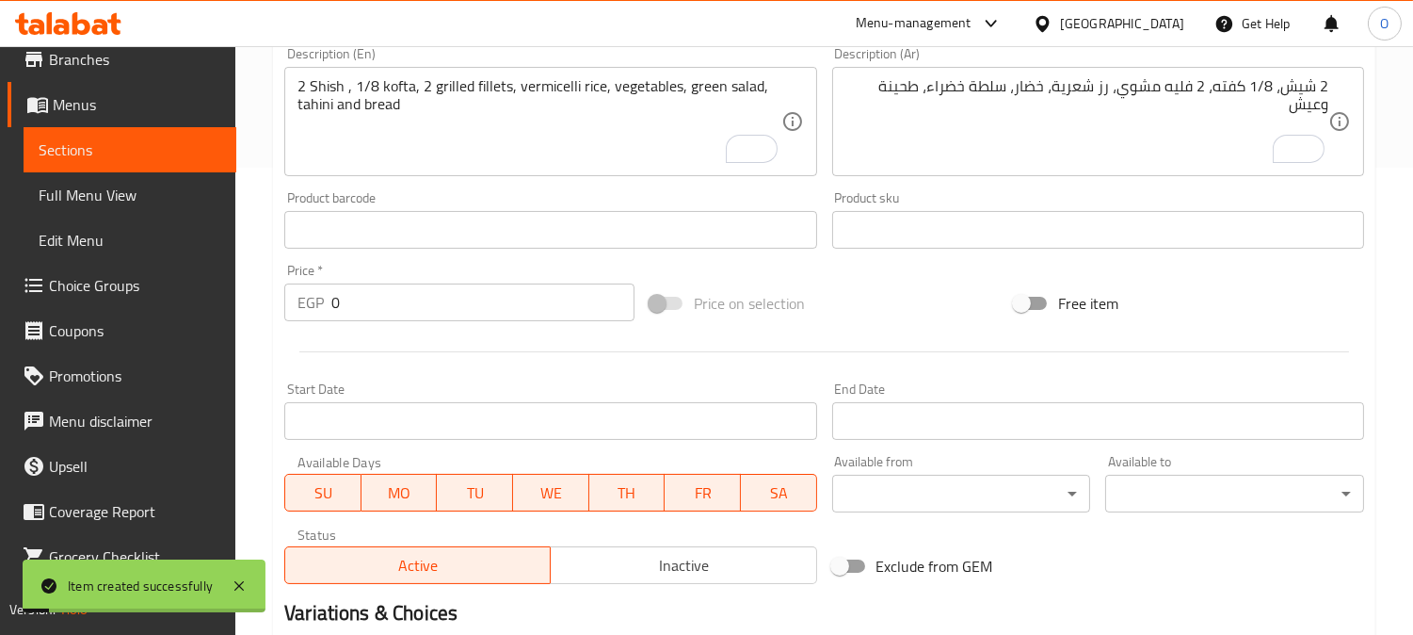
scroll to position [274, 0]
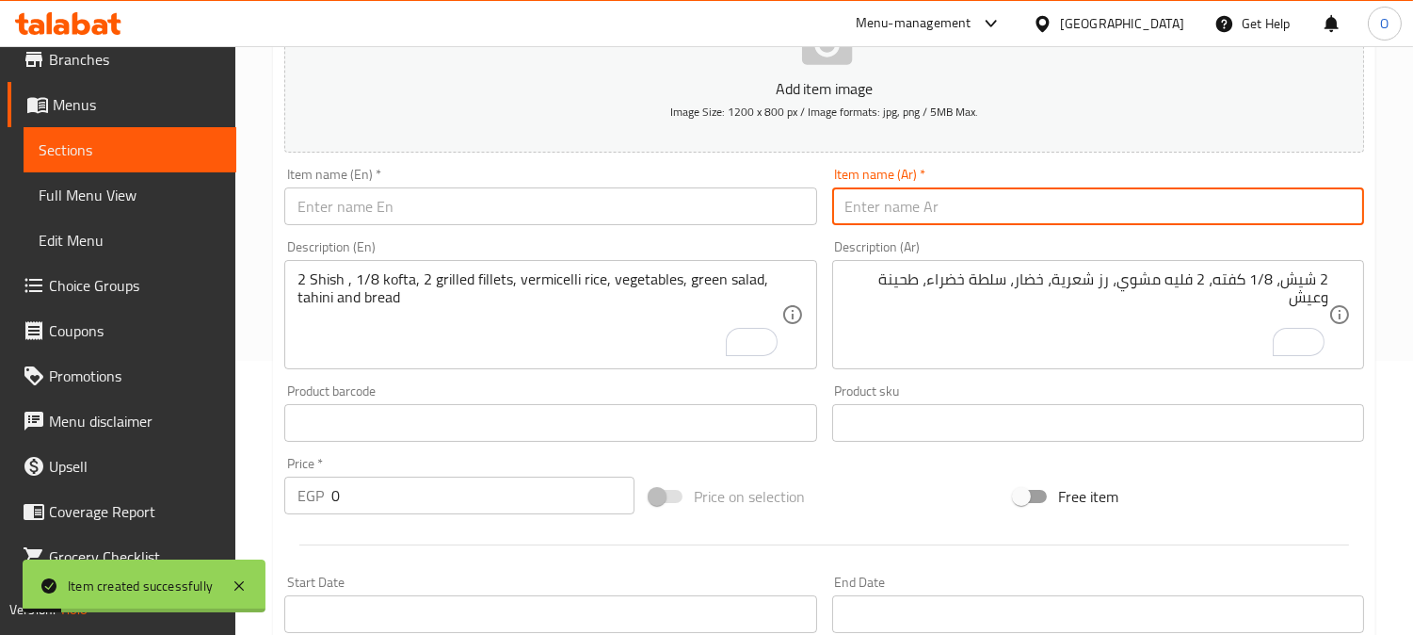
click at [1088, 218] on input "text" at bounding box center [1098, 206] width 532 height 38
paste input "مكس لارج"
type input "مكس لارج"
click at [418, 215] on input "text" at bounding box center [550, 206] width 532 height 38
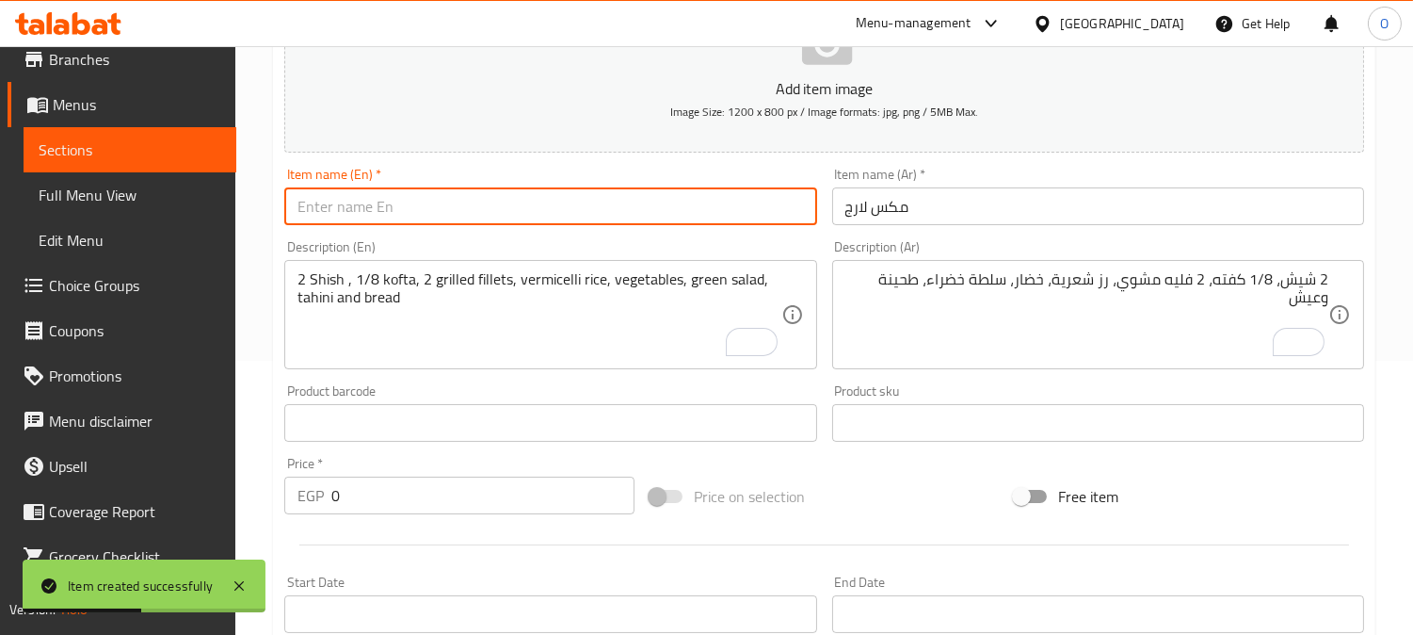
paste input "Mix Large"
type input "Mix Large"
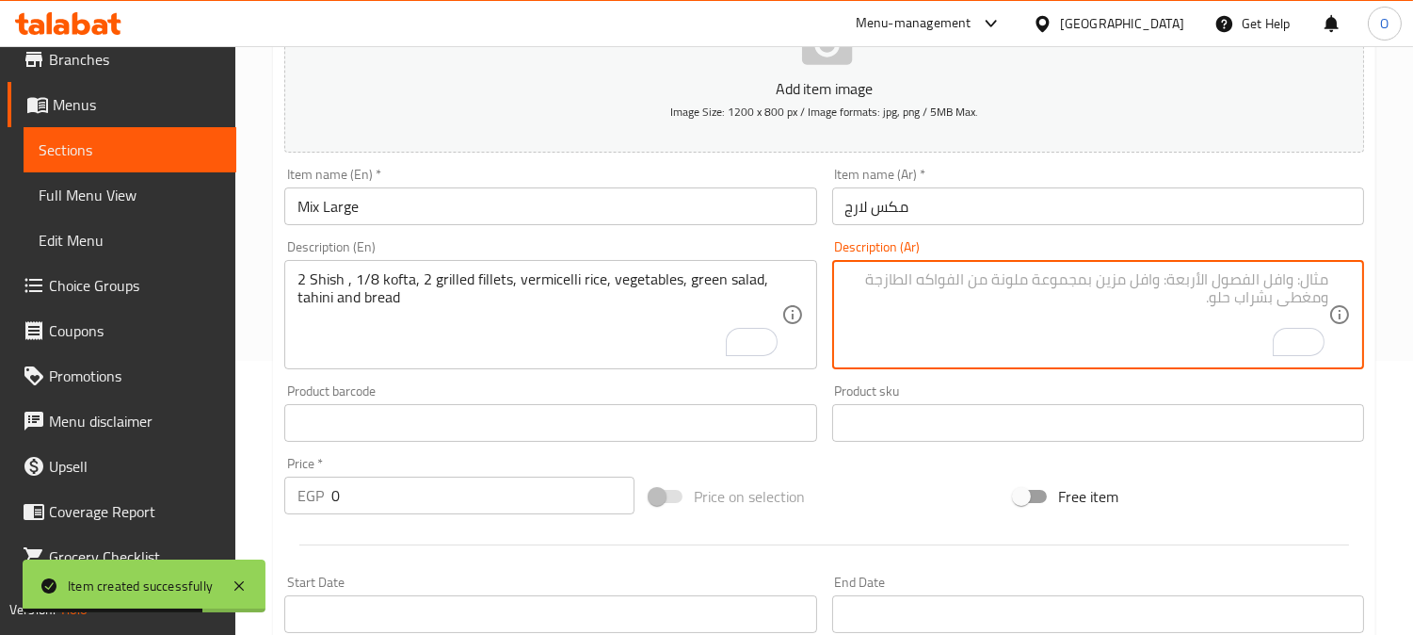
click at [1142, 303] on textarea "To enrich screen reader interactions, please activate Accessibility in Grammarl…" at bounding box center [1087, 314] width 483 height 89
paste textarea "2 شيش + 1/8 گفته 2 فليه مشوي رز شعرية خضار + سلطة خضراء"
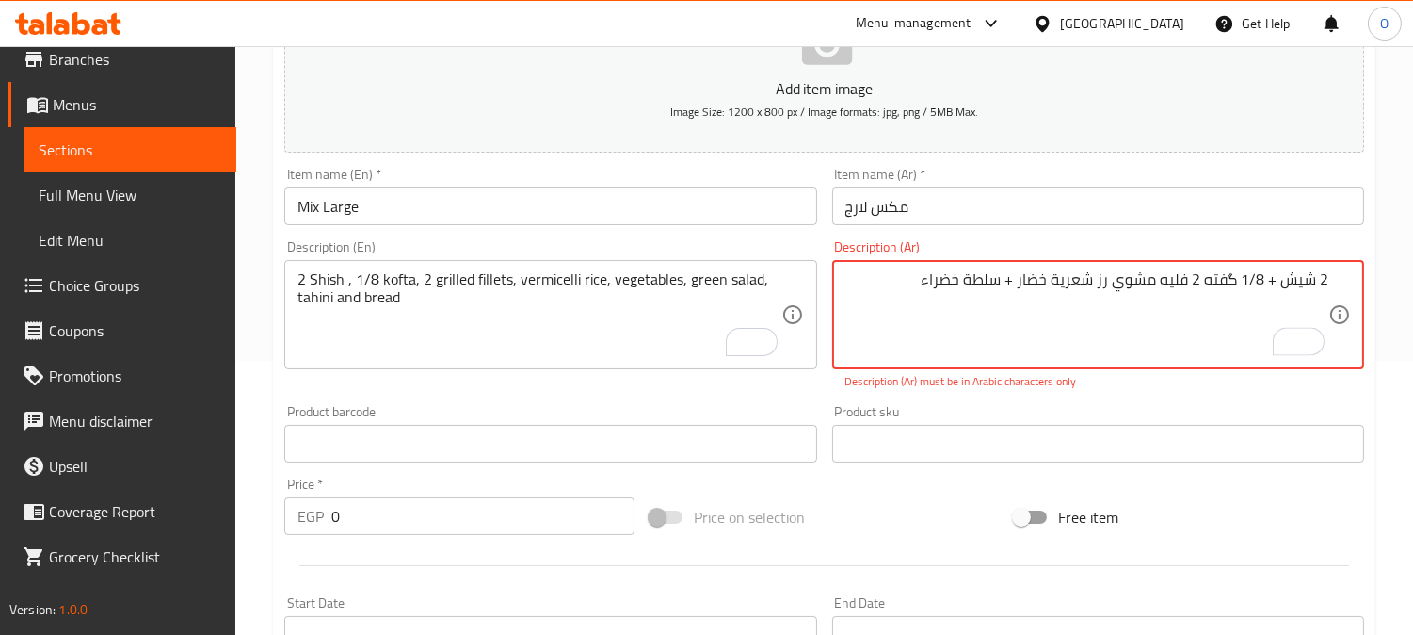
paste textarea "طحينة + عيش"
type textarea "2 شيش + 1/8 گفته 2 فليه مشوي رز شعرية خضار + سلطة خضراء طحينة + عيش"
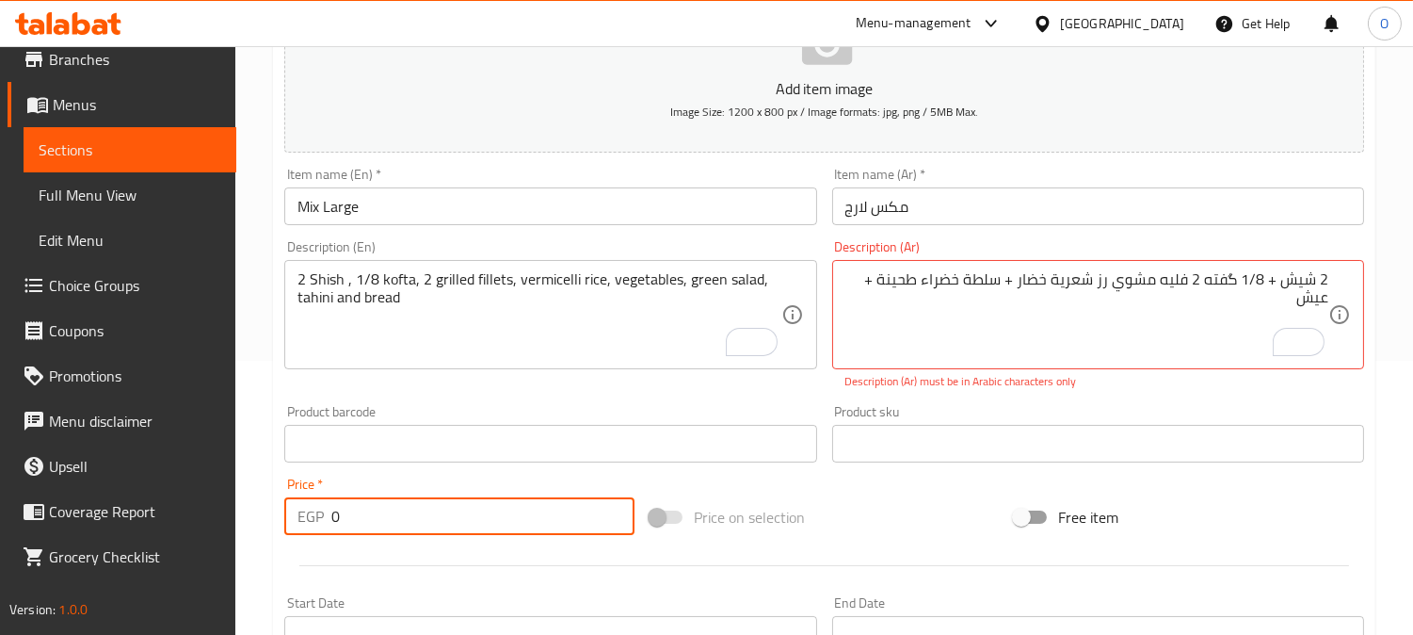
drag, startPoint x: 375, startPoint y: 520, endPoint x: 321, endPoint y: 523, distance: 53.7
click at [321, 523] on div "EGP 0 Price *" at bounding box center [459, 516] width 350 height 38
type input "155"
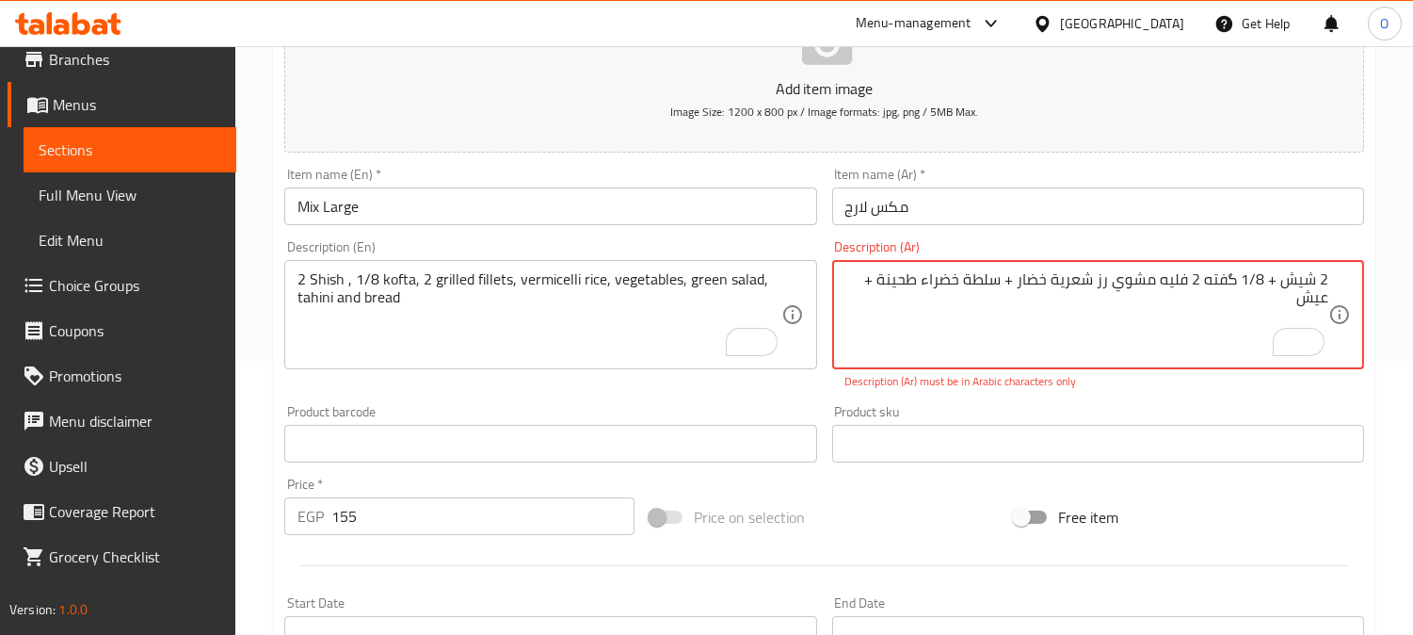
drag, startPoint x: 1230, startPoint y: 277, endPoint x: 1238, endPoint y: 284, distance: 11.3
click at [1238, 284] on textarea "2 شيش + 1/8 گفته 2 فليه مشوي رز شعرية خضار + سلطة خضراء طحينة + عيش" at bounding box center [1087, 314] width 483 height 89
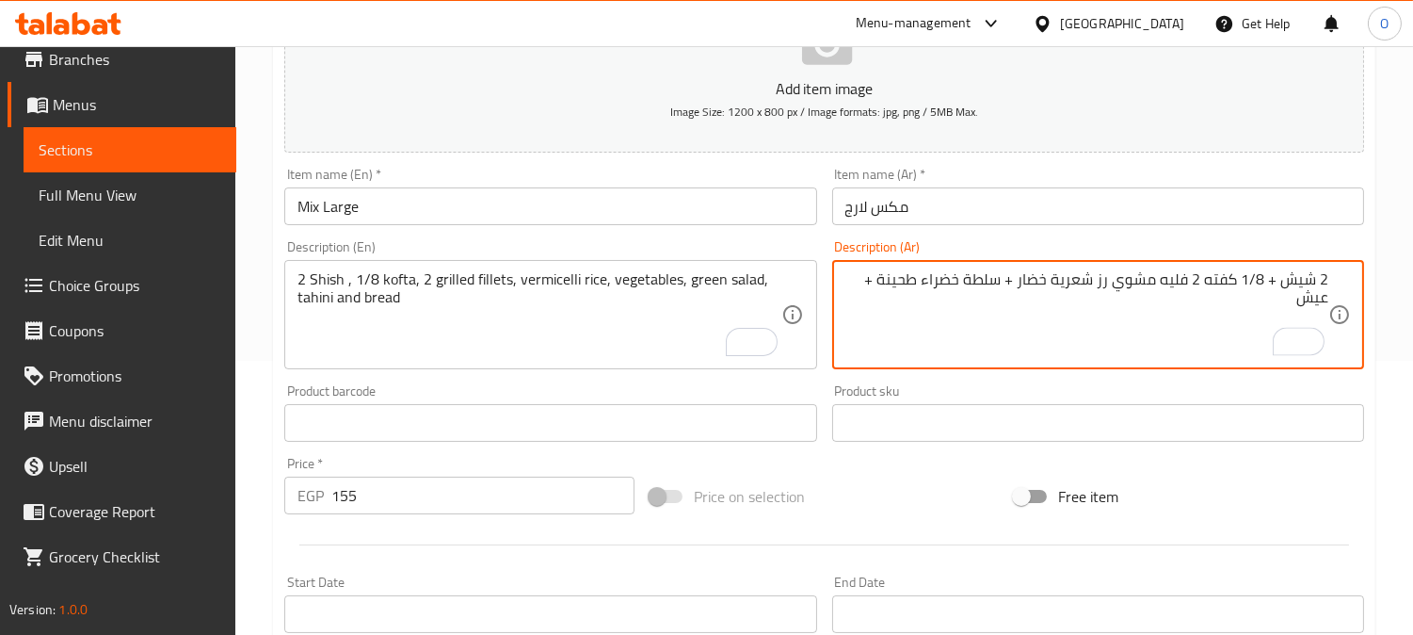
drag, startPoint x: 1269, startPoint y: 281, endPoint x: 1281, endPoint y: 281, distance: 12.2
click at [1281, 281] on textarea "2 شيش + 1/8 كفته 2 فليه مشوي رز شعرية خضار + سلطة خضراء طحينة + عيش" at bounding box center [1087, 314] width 483 height 89
click at [1213, 280] on textarea "2 شيش، 1/8 كفته 2 فليه مشوي رز شعرية خضار + سلطة خضراء طحينة + عيش" at bounding box center [1087, 314] width 483 height 89
click at [1170, 288] on textarea "2 شيش، 1/8 كفته، 2 فليه مشوي رز شعرية خضار + سلطة خضراء طحينة + عيش" at bounding box center [1087, 314] width 483 height 89
click at [1118, 287] on textarea "2 شيش، 1/8 كفته، 2 فليه مشوي رز شعرية خضار + سلطة خضراء طحينة + عيش" at bounding box center [1087, 314] width 483 height 89
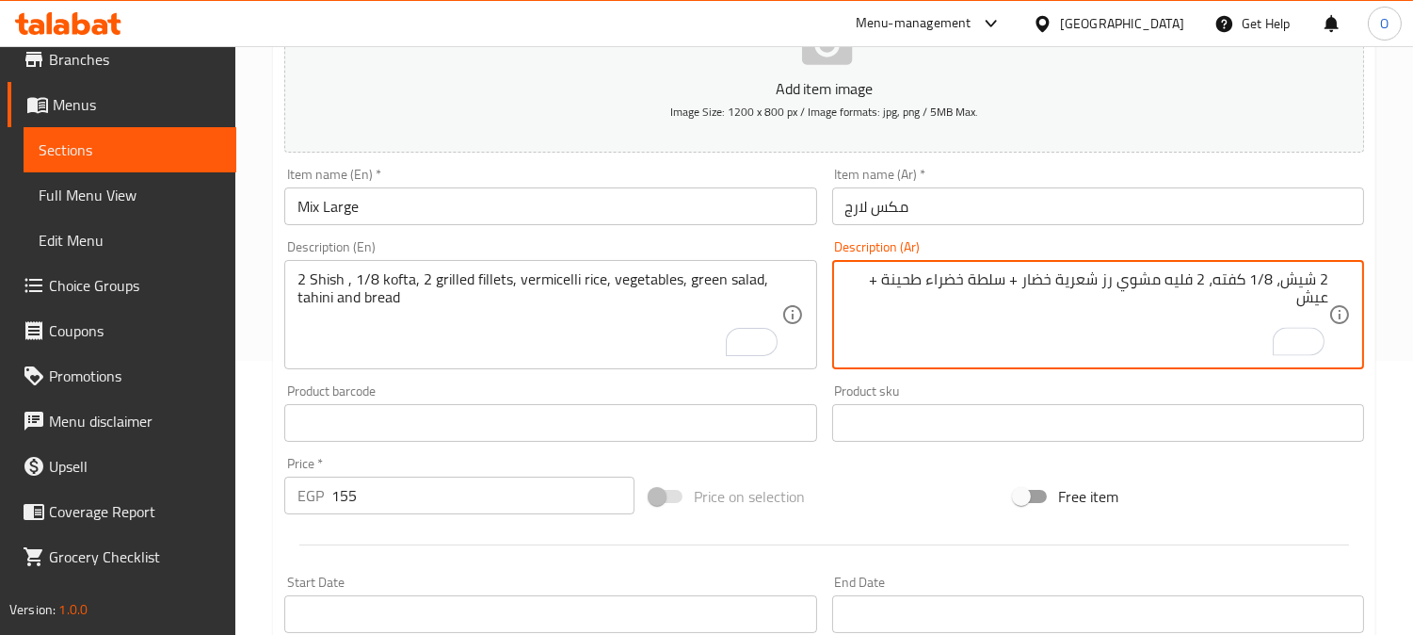
click at [1124, 287] on textarea "2 شيش، 1/8 كفته، 2 فليه مشوي رز شعرية خضار + سلطة خضراء طحينة + عيش" at bounding box center [1087, 314] width 483 height 89
click at [1060, 282] on textarea "2 شيش، 1/8 كفته، 2 فليه مشوي، رز شعرية خضار + سلطة خضراء طحينة + عيش" at bounding box center [1087, 314] width 483 height 89
click at [1022, 285] on textarea "2 شيش، 1/8 كفته، 2 فليه مشوي، رز شعرية، خضار + سلطة خضراء طحينة + عيش" at bounding box center [1087, 314] width 483 height 89
click at [937, 285] on textarea "2 شيش، 1/8 كفته، 2 فليه مشوي، رز شعرية، خضار، سلطة خضراء طحينة + عيش" at bounding box center [1087, 314] width 483 height 89
click at [882, 282] on textarea "2 شيش، 1/8 كفته، 2 فليه مشوي، رز شعرية، خضار، سلطة خضراء، طحينة + عيش" at bounding box center [1087, 314] width 483 height 89
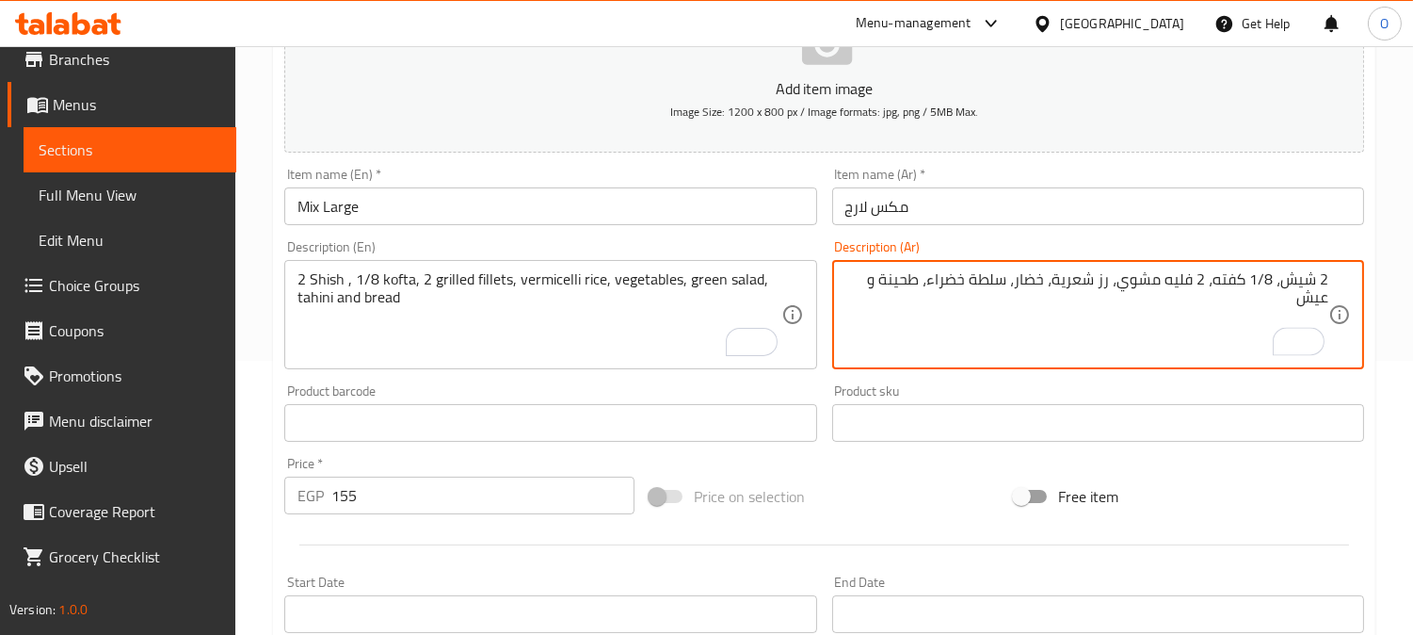
click at [1080, 307] on textarea "2 شيش، 1/8 كفته، 2 فليه مشوي، رز شعرية، خضار، سلطة خضراء، طحينة و عيش" at bounding box center [1087, 314] width 483 height 89
type textarea "2 شيش، 1/8 كفته، 2 فليه مشوي، رز شعرية، خضار، سلطة خضراء، طحينة و عيش"
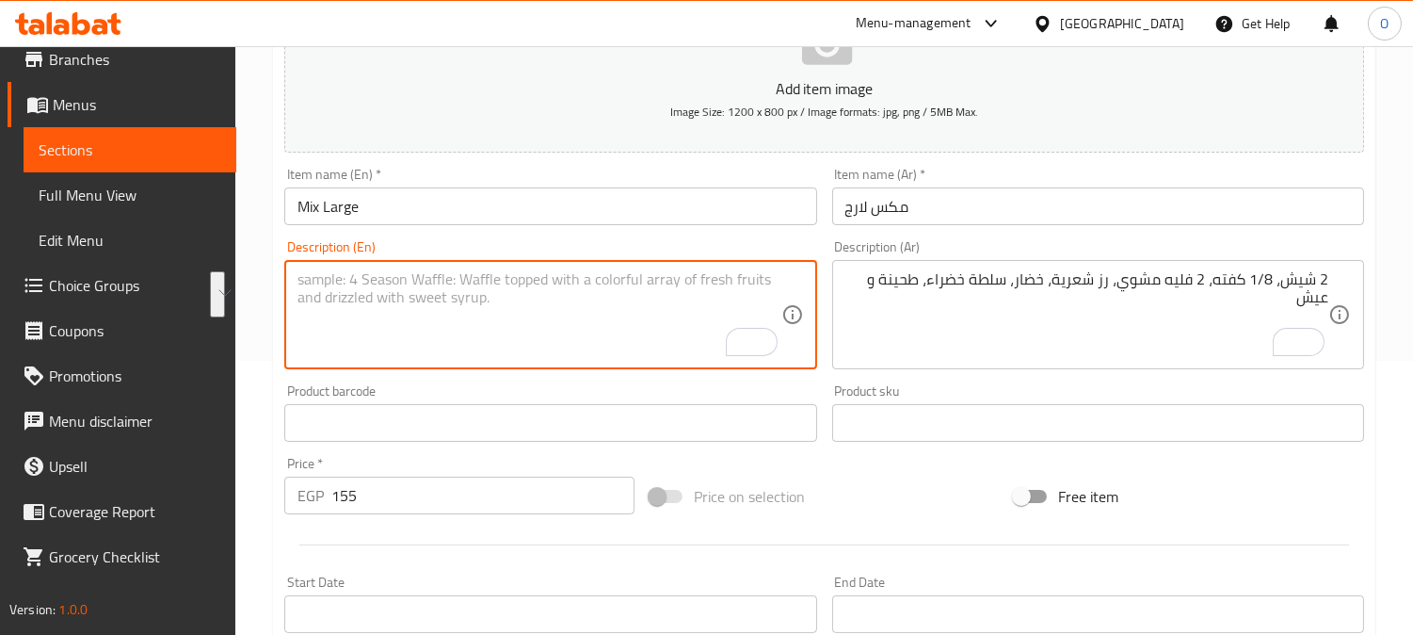
click at [398, 317] on textarea "To enrich screen reader interactions, please activate Accessibility in Grammarl…" at bounding box center [539, 314] width 483 height 89
paste textarea "2 skewers, 1/8 kofta, 2 grilled fillets, vermicelli rice, vegetables, green sal…"
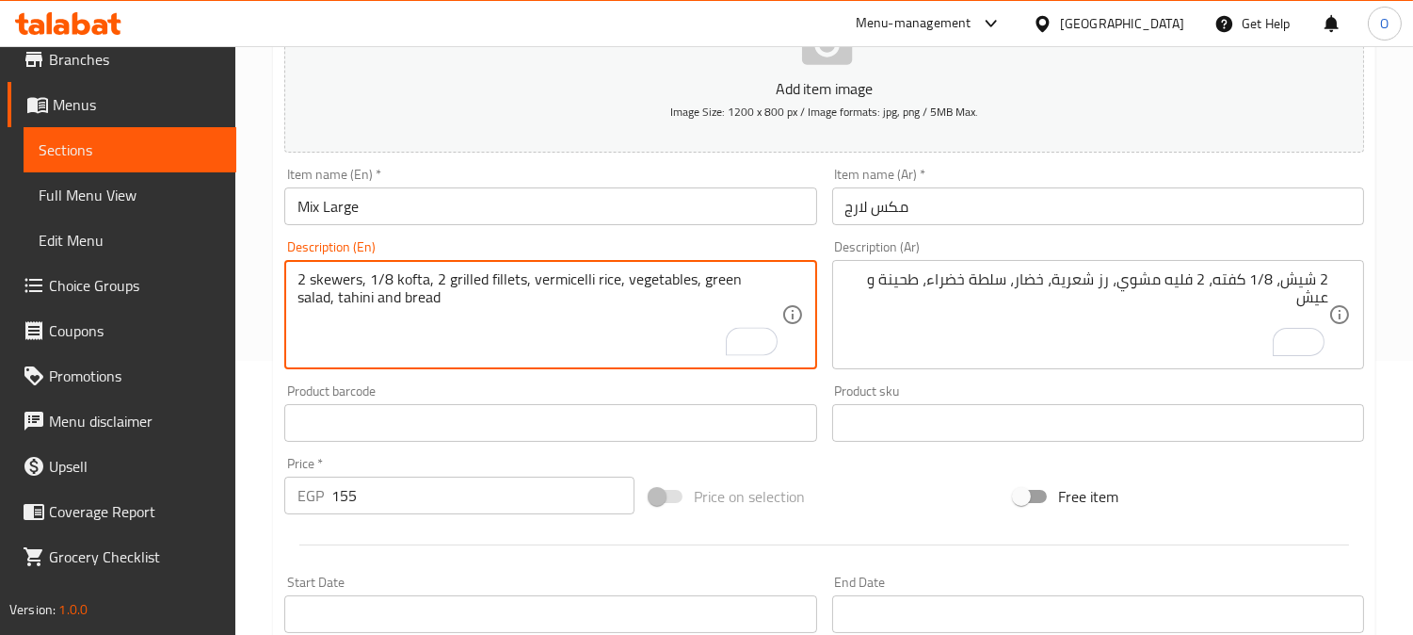
click at [347, 285] on textarea "2 skewers, 1/8 kofta, 2 grilled fillets, vermicelli rice, vegetables, green sal…" at bounding box center [539, 314] width 483 height 89
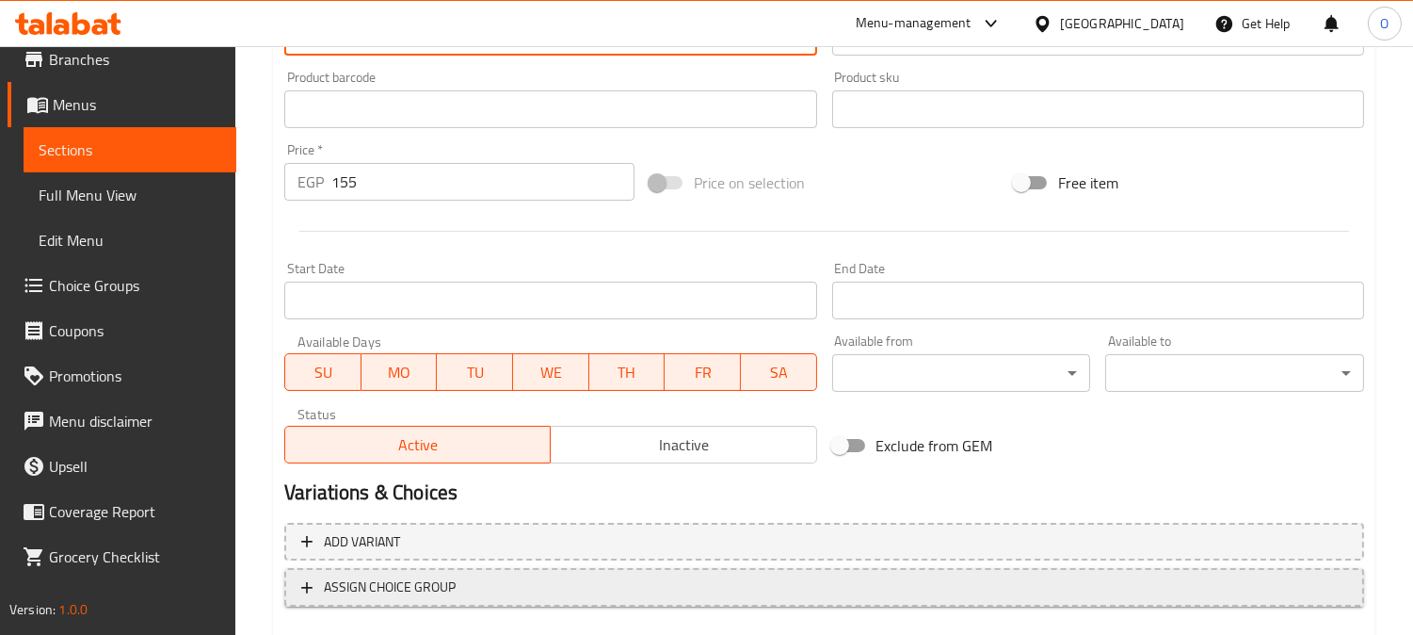
scroll to position [692, 0]
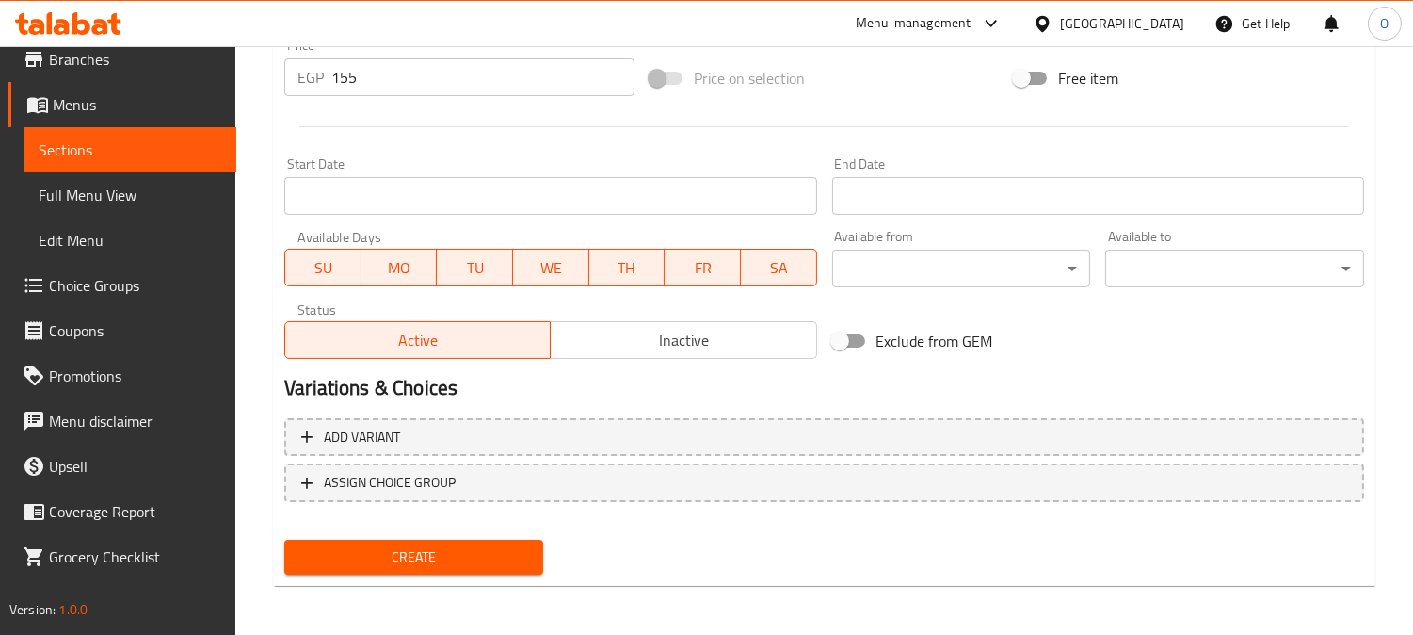
type textarea "2 shish, 1/8 kofta, 2 grilled fillets, vermicelli rice, vegetables, green salad…"
click at [437, 569] on button "Create" at bounding box center [413, 557] width 259 height 35
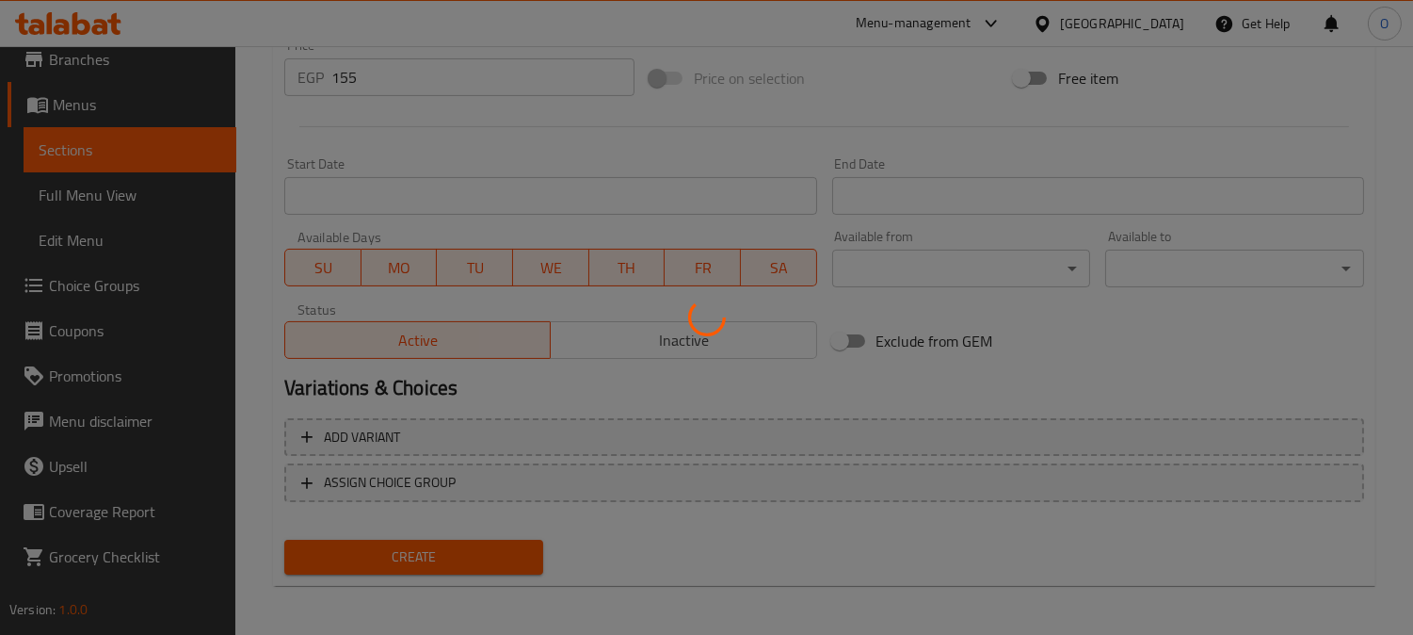
type input "0"
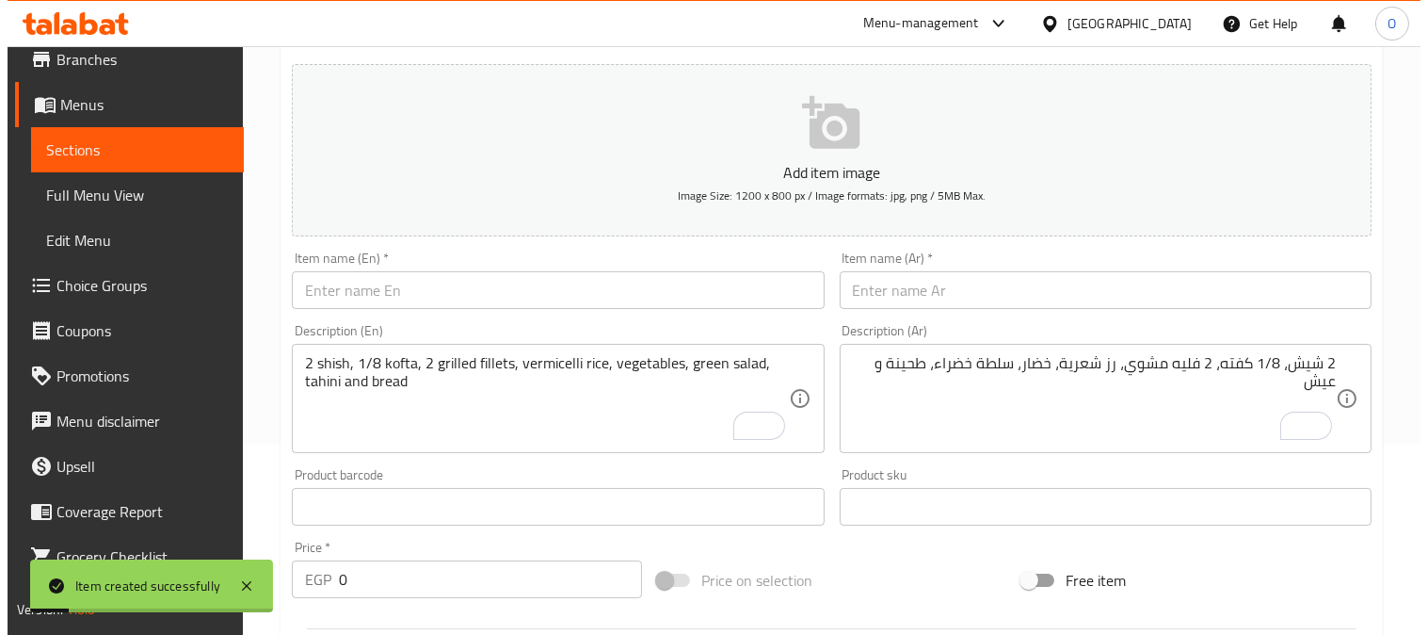
scroll to position [0, 0]
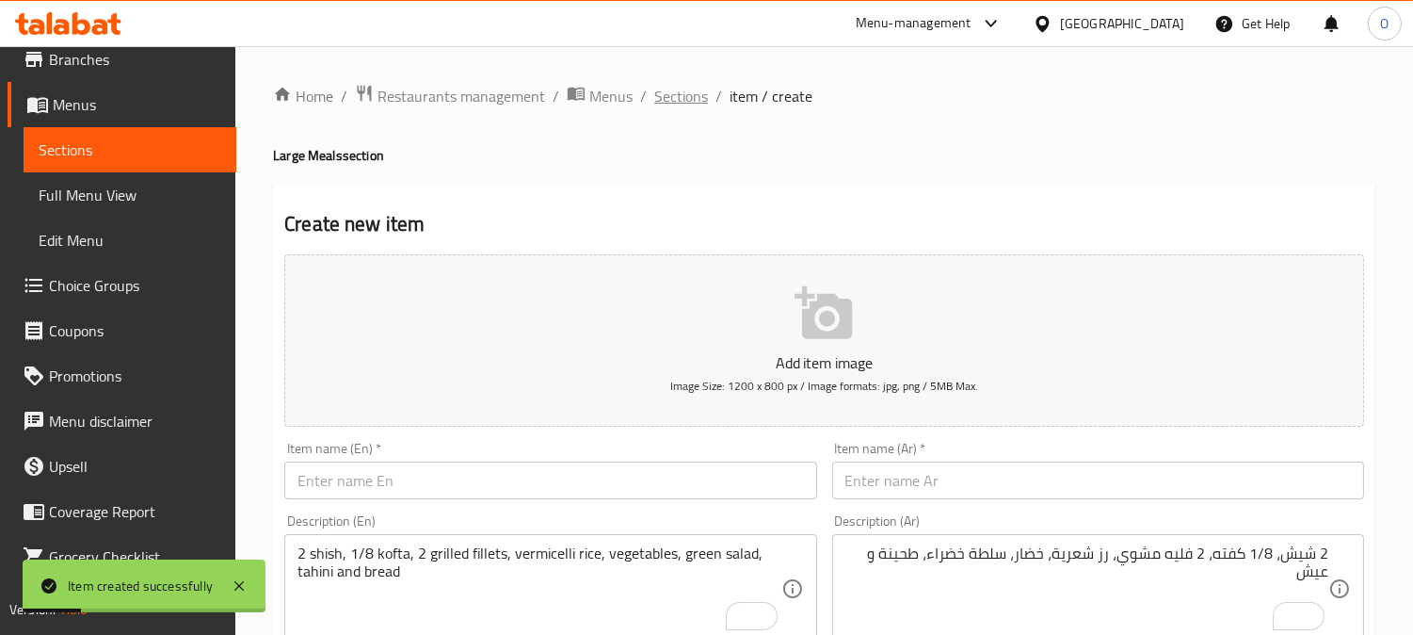
click at [701, 105] on span "Sections" at bounding box center [681, 96] width 54 height 23
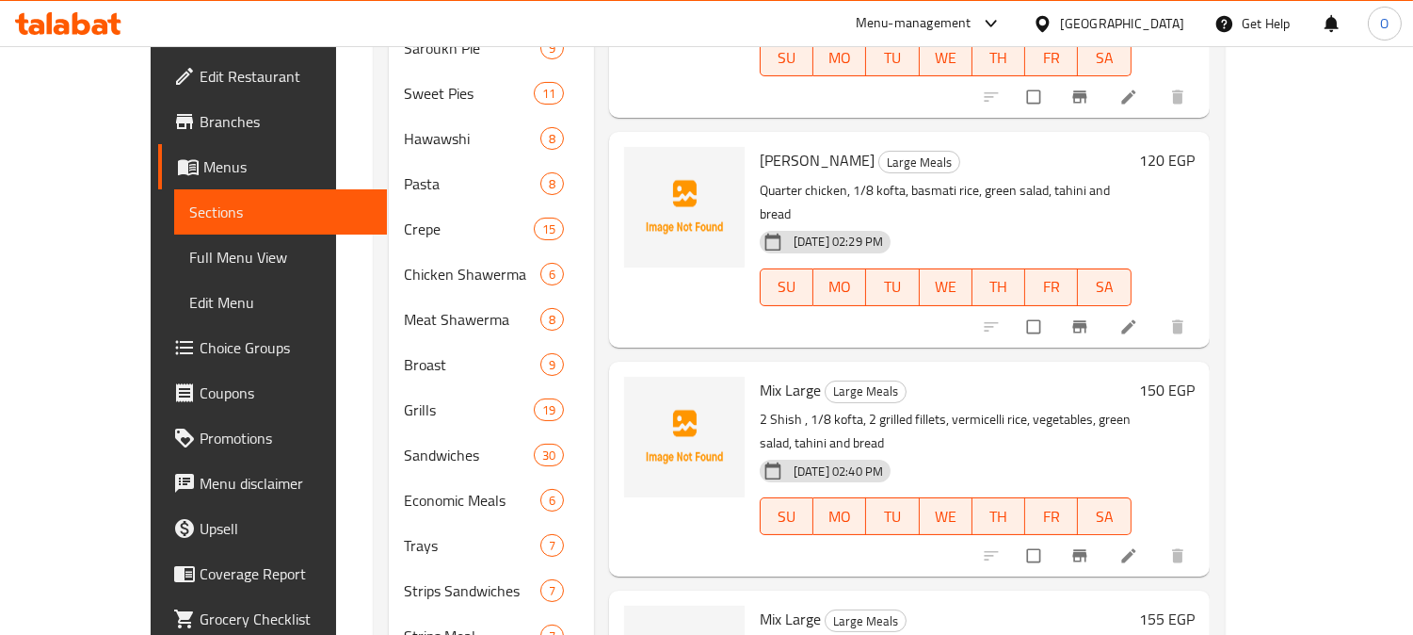
scroll to position [699, 0]
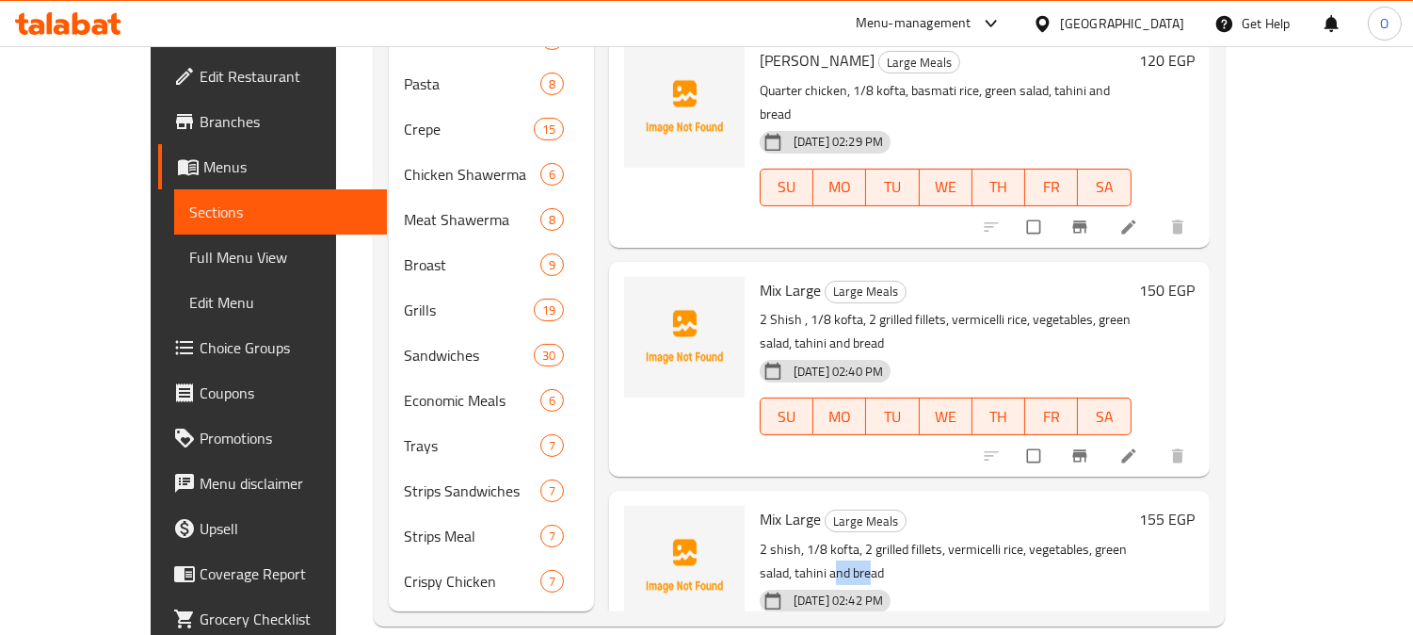
drag, startPoint x: 1166, startPoint y: 452, endPoint x: 1200, endPoint y: 452, distance: 33.9
click at [1132, 538] on p "2 shish, 1/8 kofta, 2 grilled fillets, vermicelli rice, vegetables, green salad…" at bounding box center [946, 561] width 372 height 47
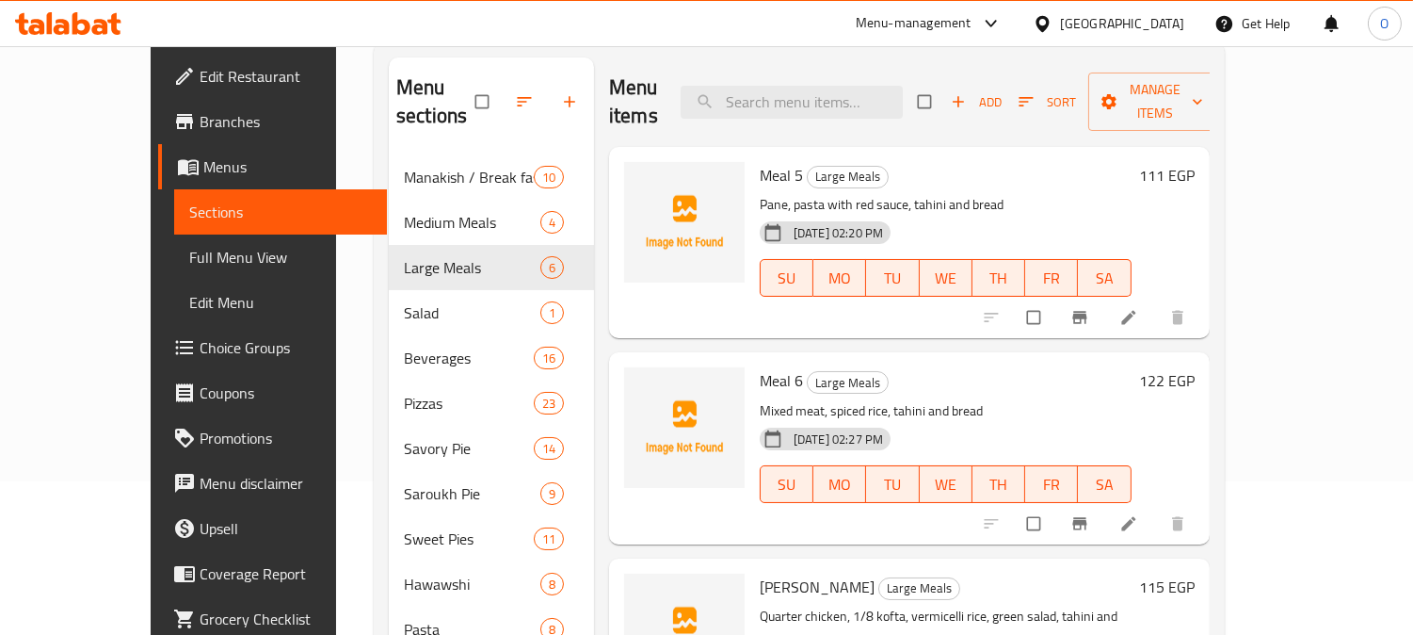
scroll to position [0, 0]
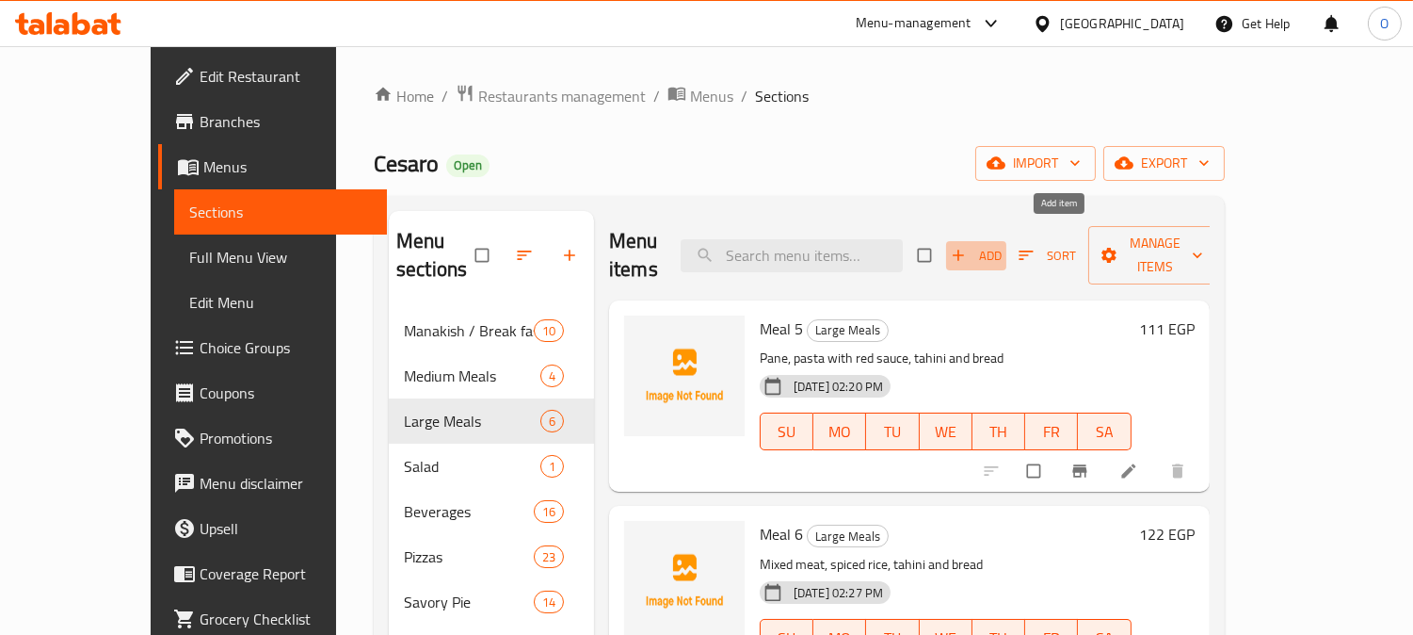
click at [1002, 246] on span "Add" at bounding box center [976, 256] width 51 height 22
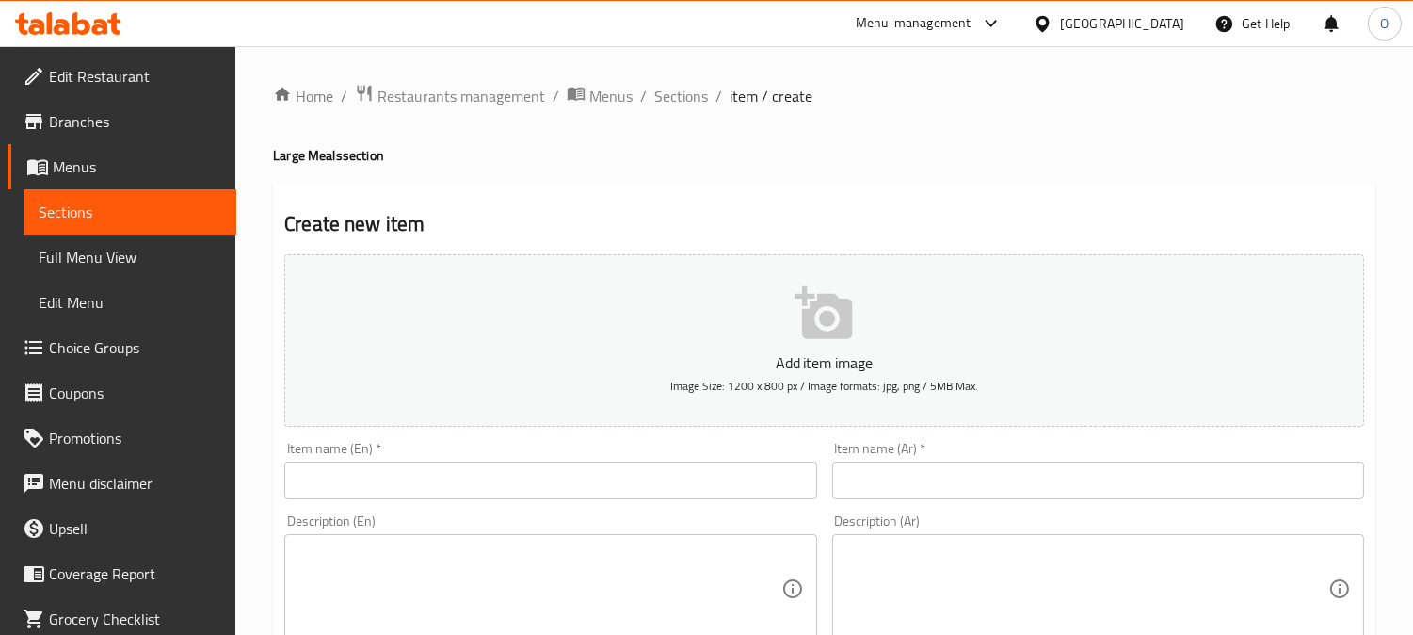
click at [1006, 496] on input "text" at bounding box center [1098, 480] width 532 height 38
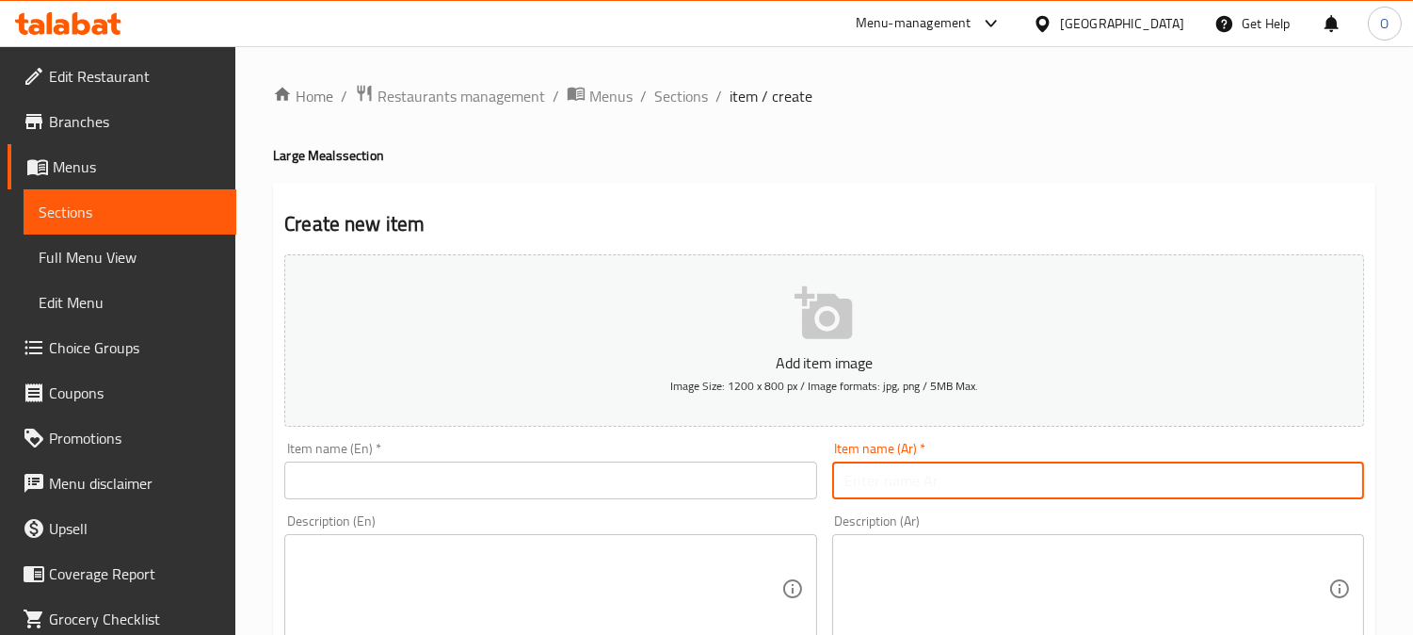
paste input "مكس جريل"
type input "مكس جريل"
click at [412, 475] on input "text" at bounding box center [550, 480] width 532 height 38
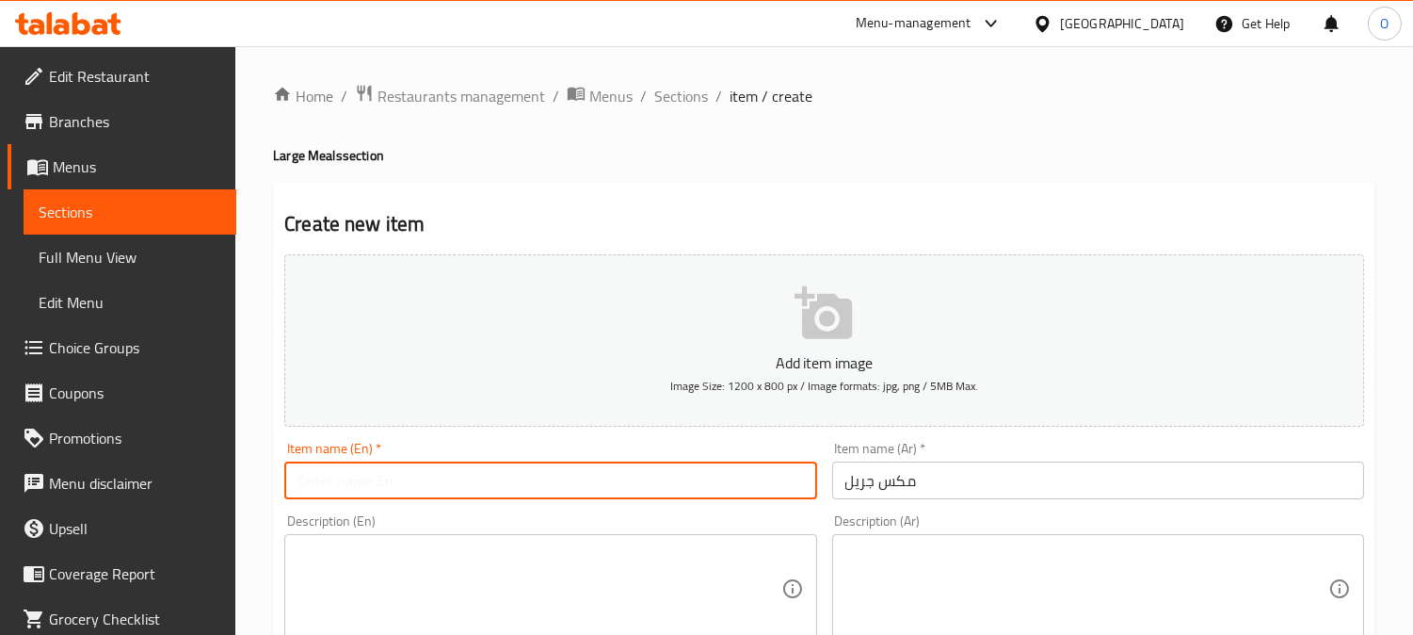
paste input "Mix Grill"
type input "Mix Grill"
click at [991, 572] on textarea at bounding box center [1087, 588] width 483 height 89
paste textarea "گفته 2 فليه مشوي شريحه انتركوت مشوي 2 شيش رز شعرية خضار + سلطة خضراء طحينة - عيش"
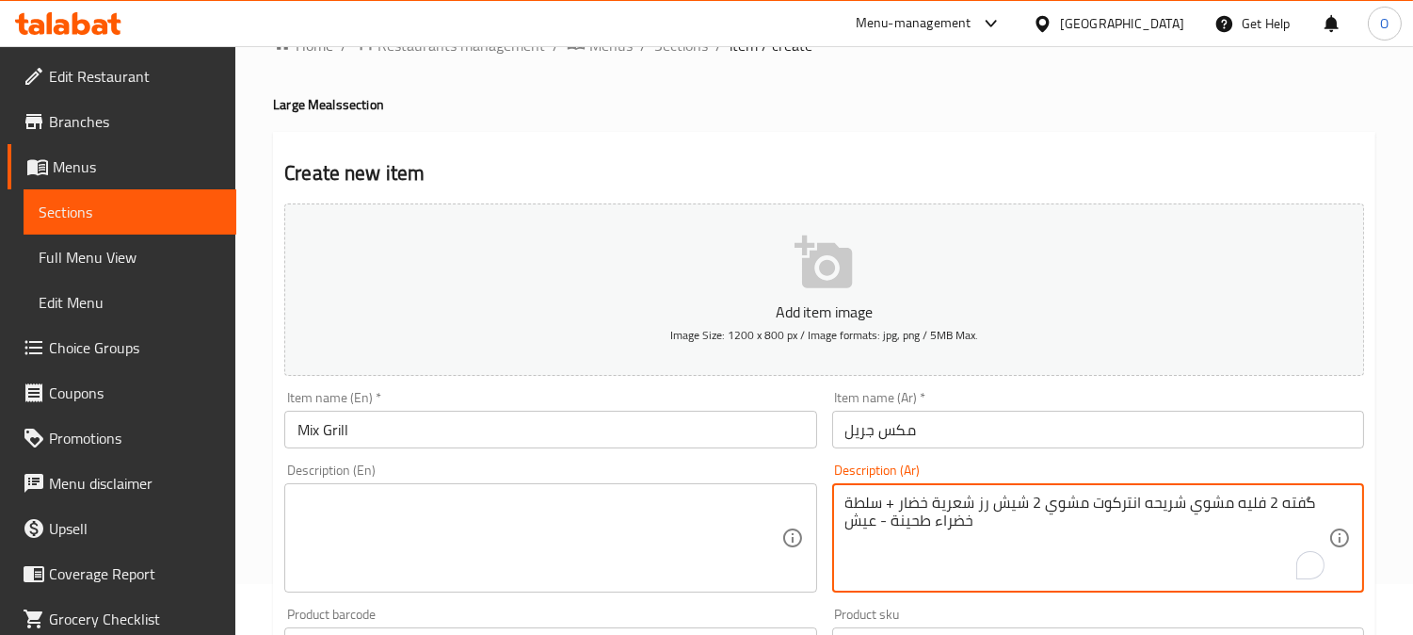
scroll to position [209, 0]
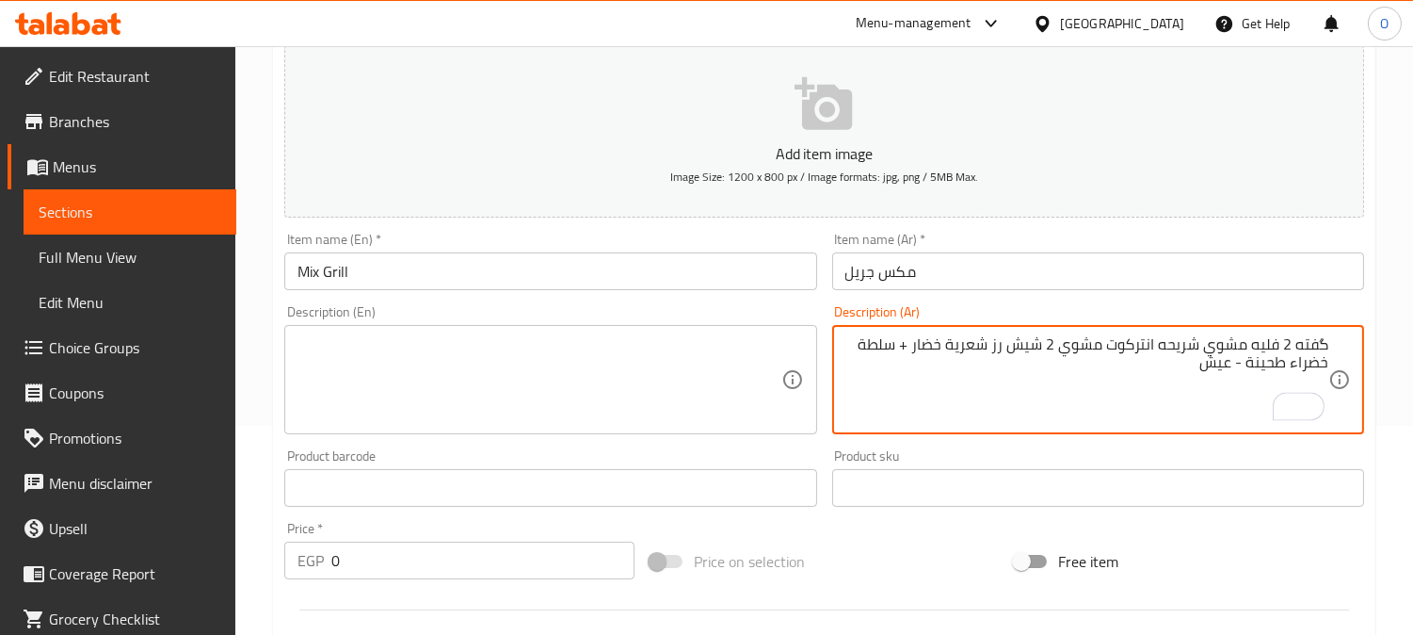
click at [1331, 342] on div "گفته 2 فليه مشوي شريحه انتركوت مشوي 2 شيش رز شعرية خضار + سلطة خضراء طحينة - عي…" at bounding box center [1098, 379] width 532 height 109
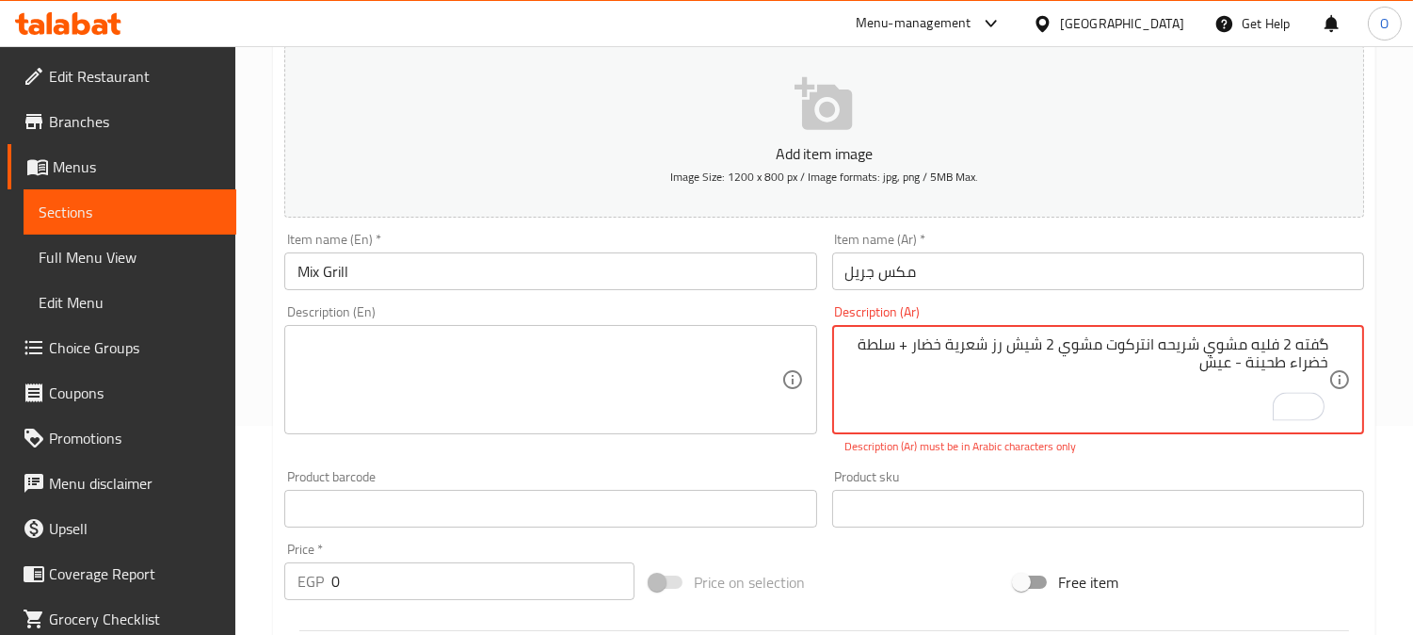
click at [1330, 343] on div "گفته 2 فليه مشوي شريحه انتركوت مشوي 2 شيش رز شعرية خضار + سلطة خضراء طحينة - عي…" at bounding box center [1098, 379] width 532 height 109
click at [1328, 346] on textarea "گفته 2 فليه مشوي شريحه انتركوت مشوي 2 شيش رز شعرية خضار + سلطة خضراء طحينة - عيش" at bounding box center [1087, 379] width 483 height 89
click at [1314, 341] on textarea "1 گفته 2 فليه مشوي شريحه انتركوت مشوي 2 شيش رز شعرية خضار + سلطة خضراء طحينة - …" at bounding box center [1087, 379] width 483 height 89
click at [1286, 353] on textarea "1 كفته 2 فليه مشوي شريحه انتركوت مشوي 2 شيش رز شعرية خضار + سلطة خضراء طحينة - …" at bounding box center [1087, 379] width 483 height 89
click at [1190, 348] on textarea "1 كفته، 2 فليه مشوي شريحه انتركوت مشوي 2 شيش رز شعرية خضار + سلطة خضراء طحينة -…" at bounding box center [1087, 379] width 483 height 89
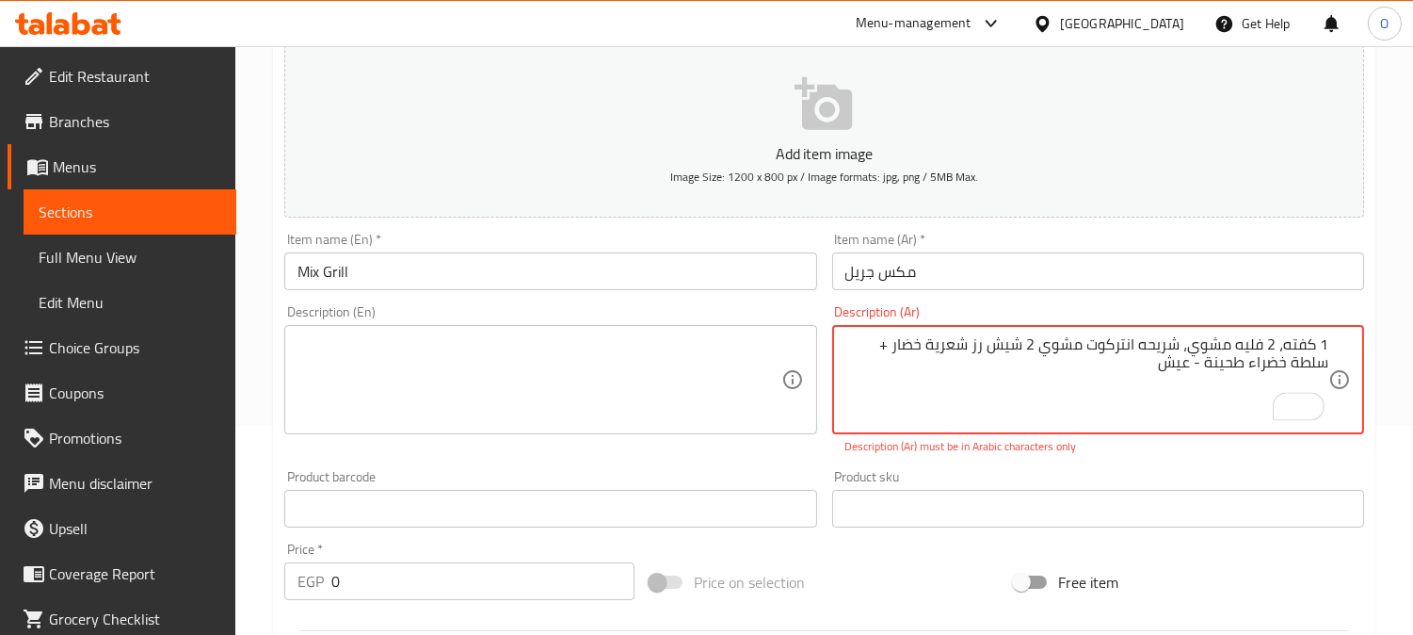
click at [1045, 344] on textarea "1 كفته، 2 فليه مشوي، شريحه انتركوت مشوي 2 شيش رز شعرية خضار + سلطة خضراء طحينة …" at bounding box center [1087, 379] width 483 height 89
click at [987, 350] on textarea "1 كفته، 2 فليه مشوي، شريحه انتركوت مشوي، 2 شيش رز شعرية خضار + سلطة خضراء طحينة…" at bounding box center [1087, 379] width 483 height 89
click at [926, 347] on textarea "1 كفته، 2 فليه مشوي، شريحه انتركوت مشوي، 2 شيش، رز شعرية خضار + سلطة خضراء طحين…" at bounding box center [1087, 379] width 483 height 89
drag, startPoint x: 879, startPoint y: 343, endPoint x: 890, endPoint y: 345, distance: 10.5
click at [890, 345] on textarea "1 كفته، 2 فليه مشوي، شريحه انتركوت مشوي، 2 شيش، رز شعرية، خضار + سلطة خضراء طحي…" at bounding box center [1087, 379] width 483 height 89
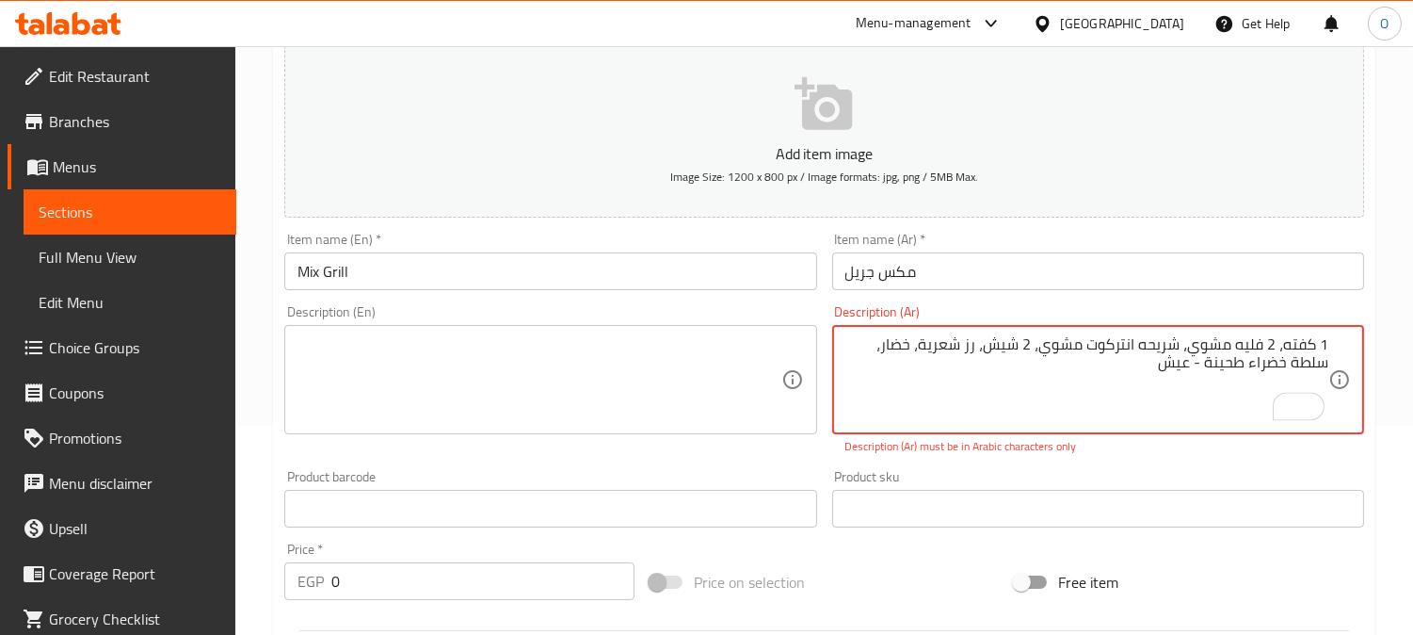
click at [1247, 365] on textarea "1 كفته، 2 فليه مشوي، شريحه انتركوت مشوي، 2 شيش، رز شعرية، خضار، سلطة خضراء طحين…" at bounding box center [1087, 379] width 483 height 89
click at [1187, 372] on textarea "1 كفته، 2 فليه مشوي، شريحه انتركوت مشوي، 2 شيش، رز شعرية، خضار، سلطة خضراء، طحي…" at bounding box center [1087, 379] width 483 height 89
click at [1206, 363] on textarea "1 كفته، 2 فليه مشوي، شريحه انتركوت مشوي، 2 شيش، رز شعرية، خضار، سلطة خضراء، طحي…" at bounding box center [1087, 379] width 483 height 89
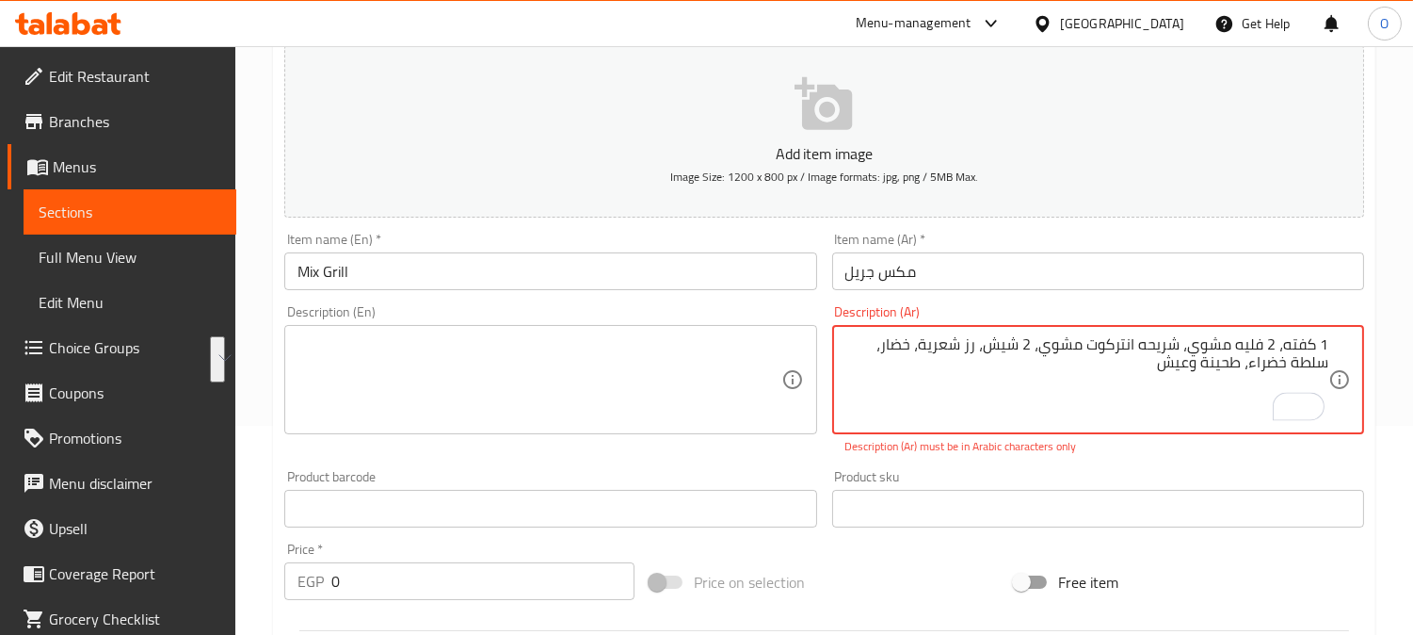
type textarea "1 كفته، 2 فليه مشوي، شريحه انتركوت مشوي، 2 شيش، رز شعرية، خضار، سلطة خضراء، طحي…"
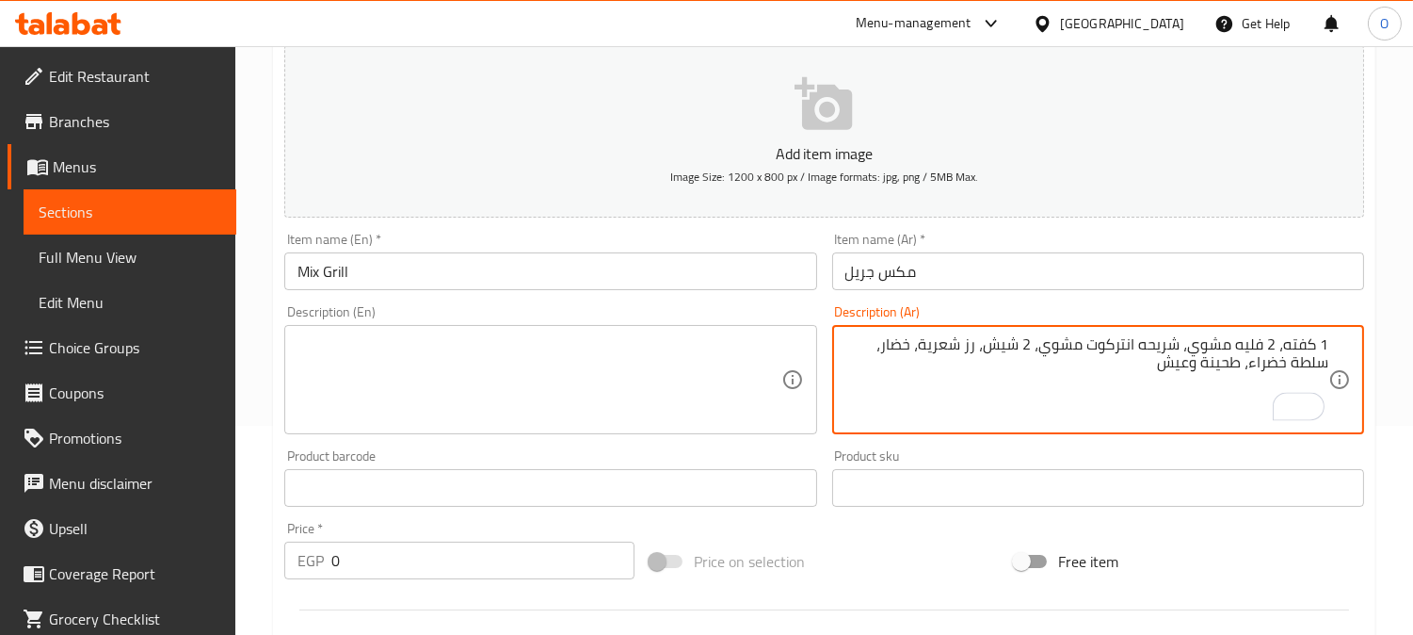
click at [1187, 350] on textarea "1 كفته، 2 فليه مشوي، شريحه انتركوت مشوي، 2 شيش، رز شعرية، خضار، سلطة خضراء، طحي…" at bounding box center [1087, 379] width 483 height 89
click at [403, 374] on textarea at bounding box center [539, 379] width 483 height 89
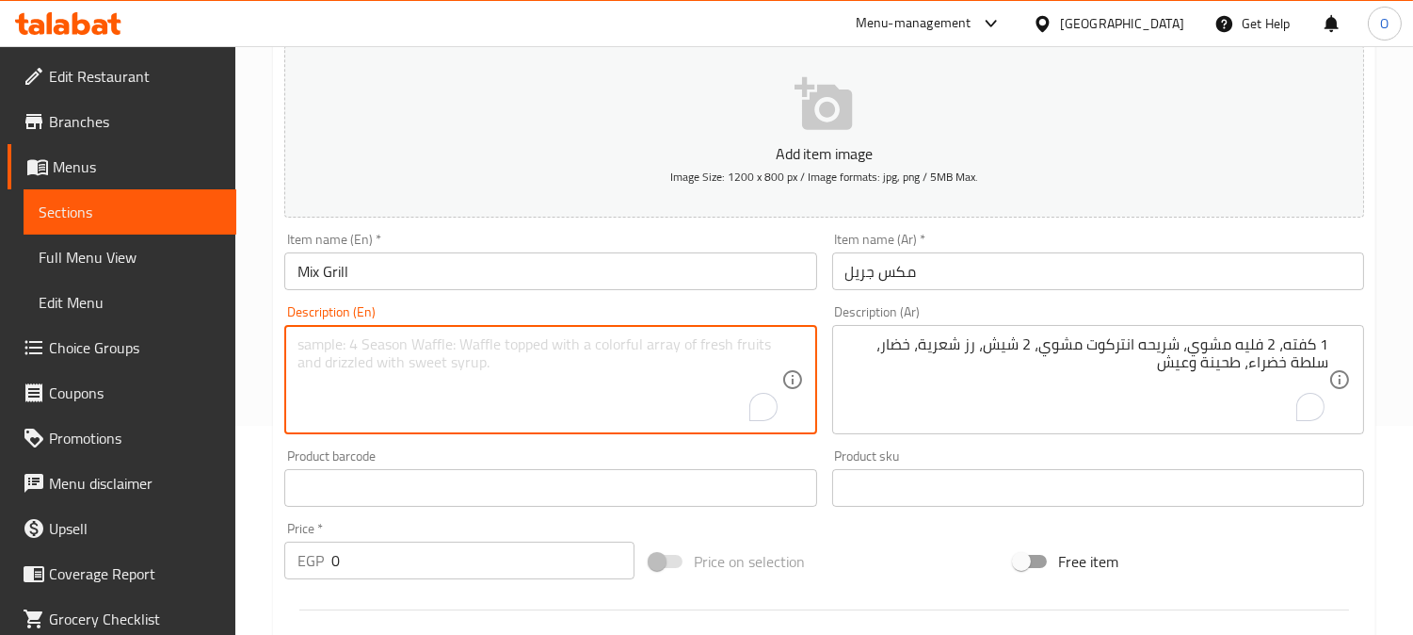
paste textarea "1 kofta, 2 grilled fillets, 1 grilled entrecote steak, 2 shish, vermicelli rice…"
type textarea "1 kofta, 2 grilled fillets, 1 grilled entrecote steak, 2 shish, vermicelli rice…"
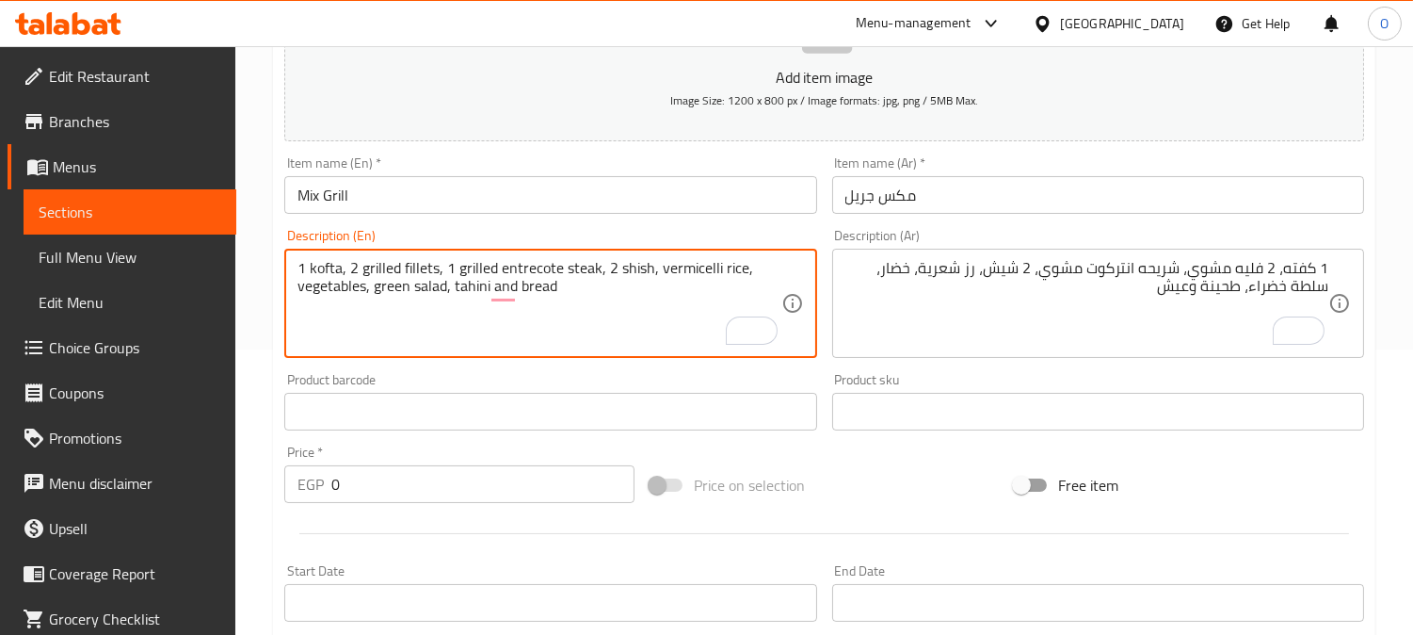
scroll to position [314, 0]
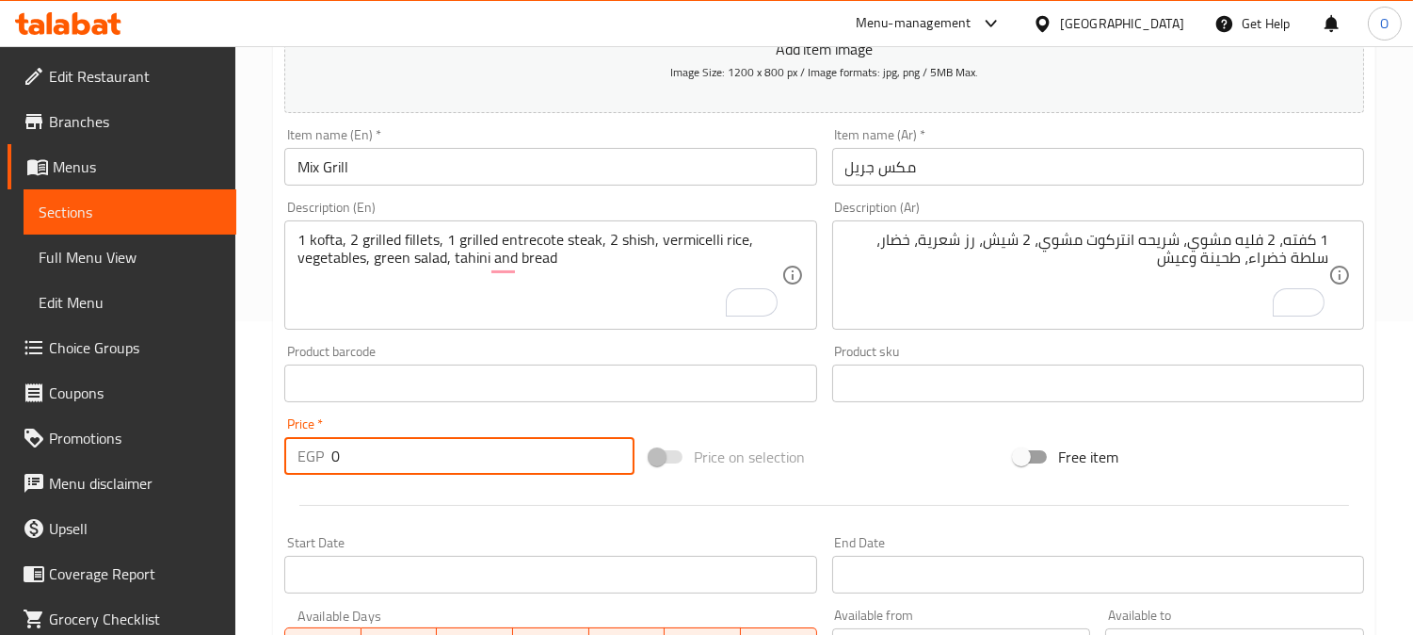
drag, startPoint x: 346, startPoint y: 463, endPoint x: 302, endPoint y: 462, distance: 43.3
click at [302, 462] on div "EGP 0 Price *" at bounding box center [459, 456] width 350 height 38
type input "175"
click at [484, 518] on div at bounding box center [824, 505] width 1095 height 46
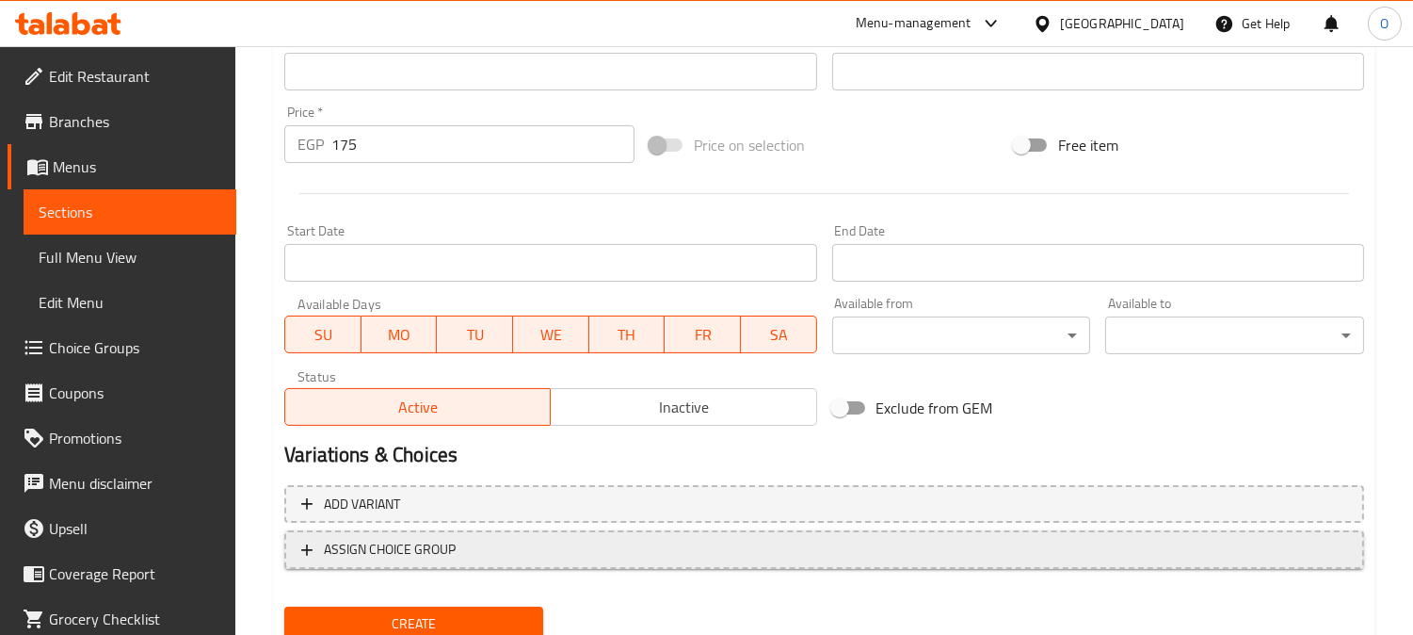
scroll to position [627, 0]
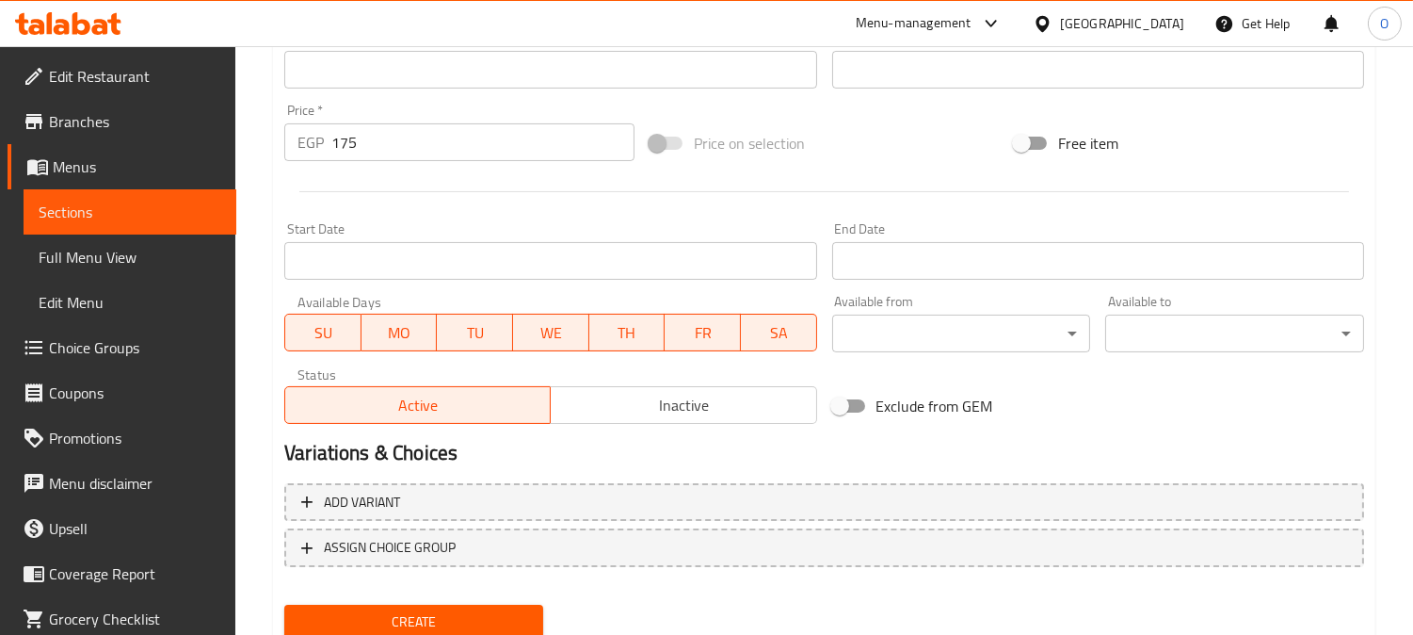
click at [438, 610] on span "Create" at bounding box center [413, 622] width 229 height 24
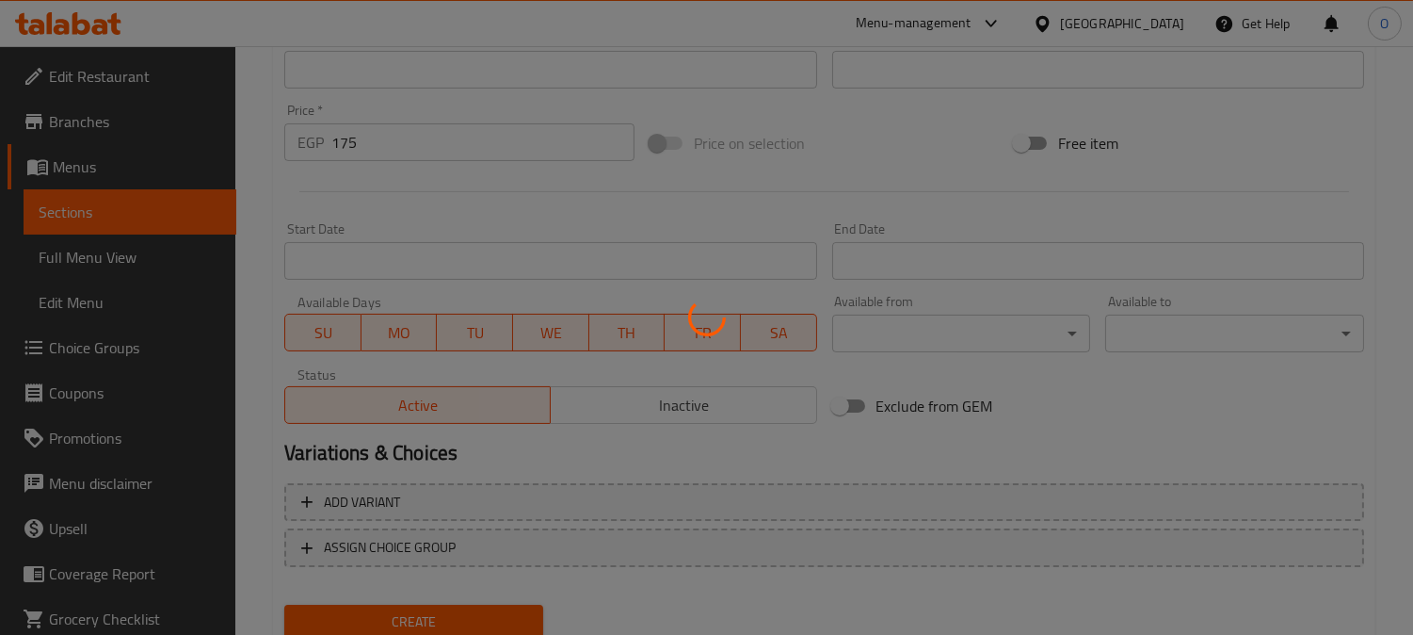
type input "0"
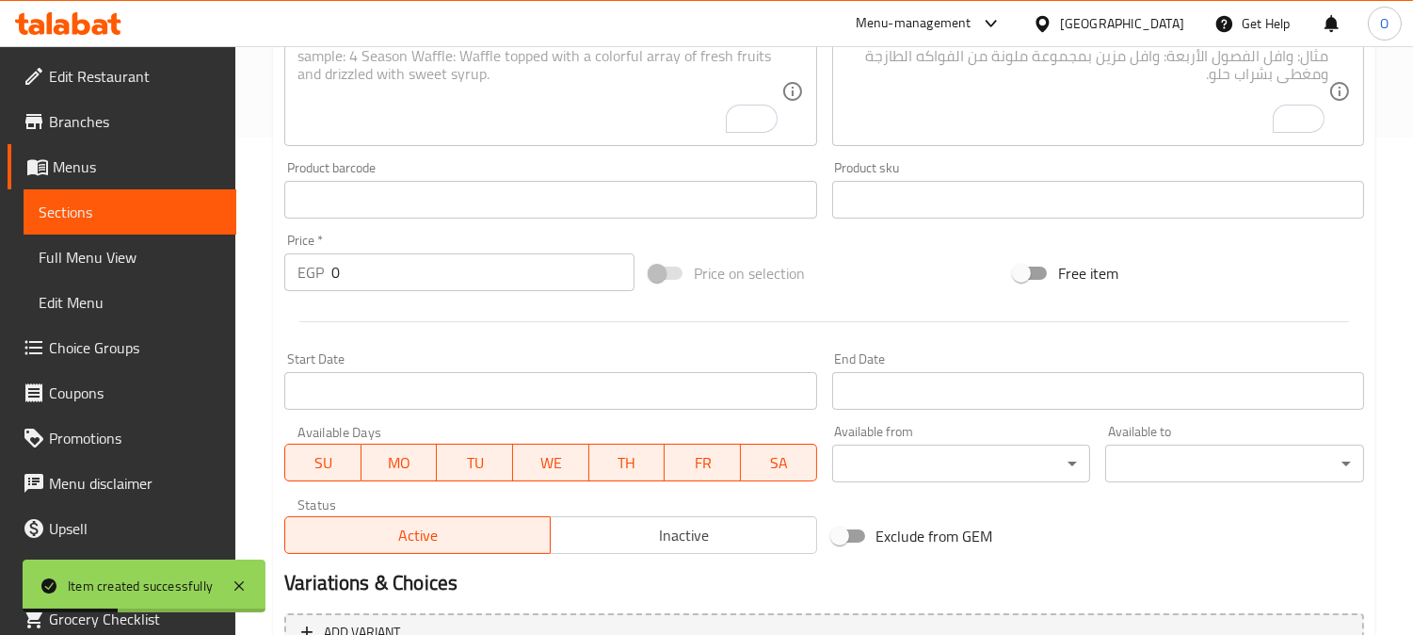
scroll to position [314, 0]
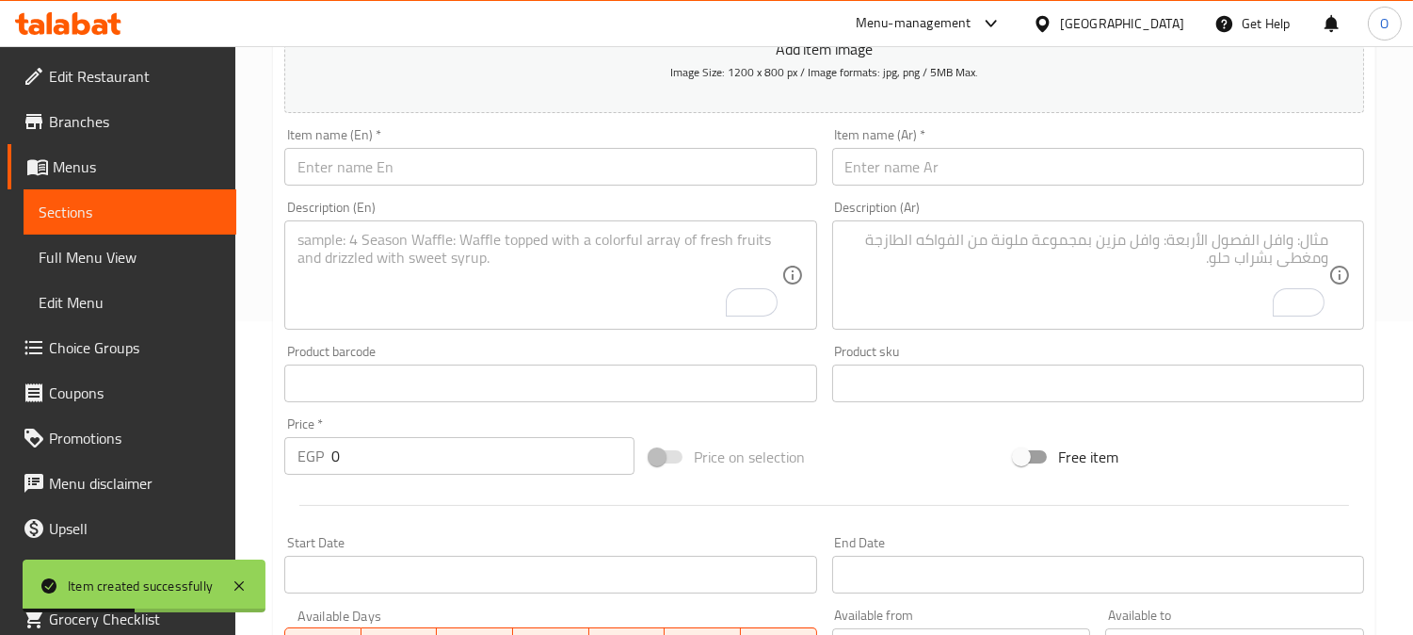
click at [999, 155] on input "text" at bounding box center [1098, 167] width 532 height 38
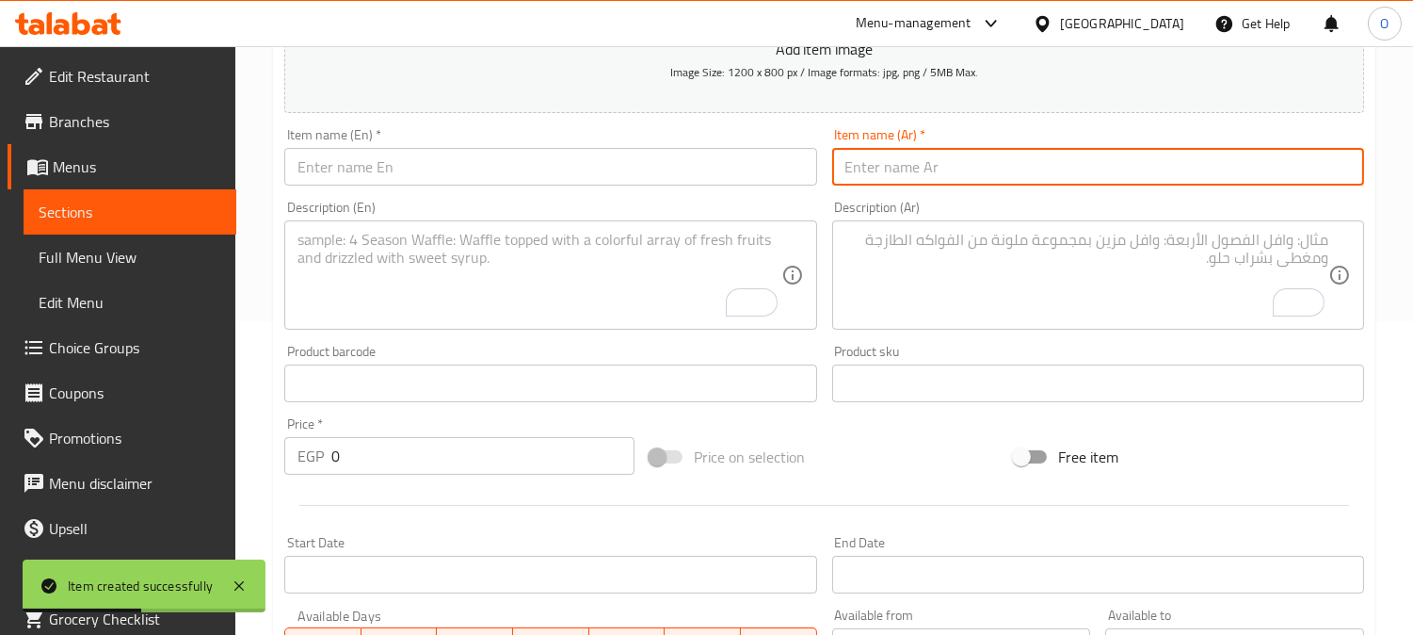
paste input "[PERSON_NAME]"
type input "[PERSON_NAME]"
click at [406, 161] on input "text" at bounding box center [550, 167] width 532 height 38
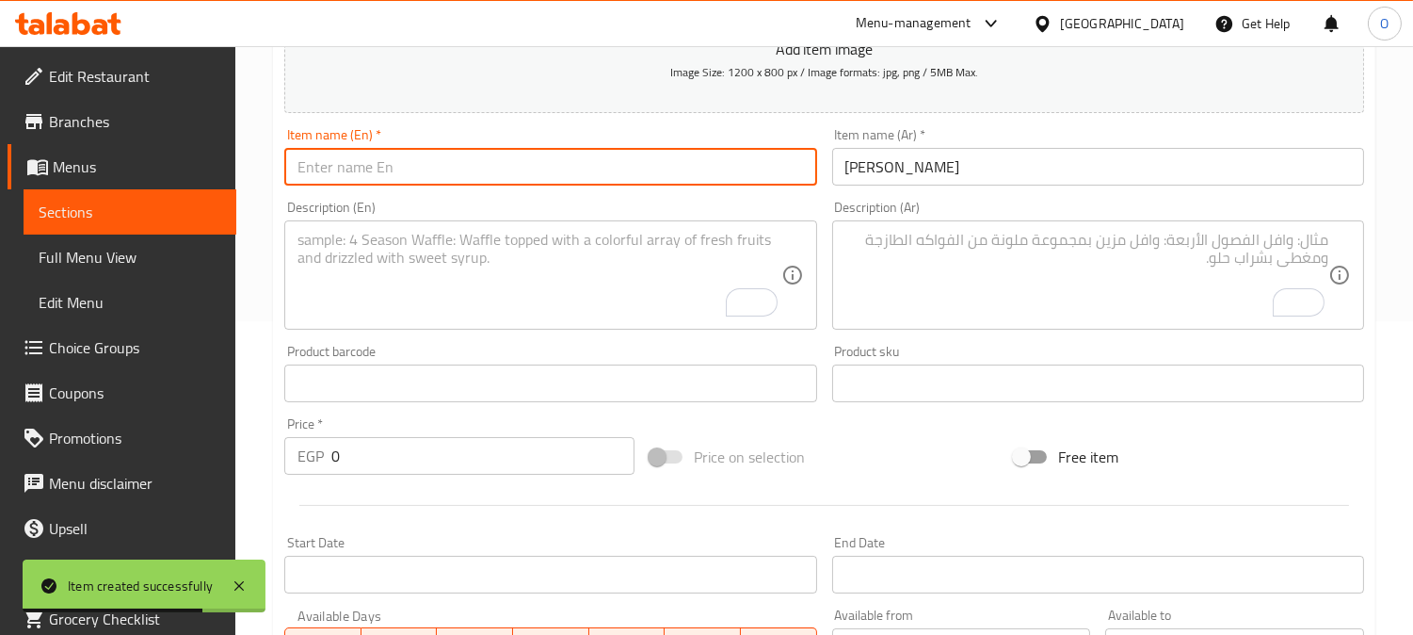
paste input "Crispy Meal"
type input "Crispy Meal"
click at [1028, 289] on textarea "To enrich screen reader interactions, please activate Accessibility in Grammarl…" at bounding box center [1087, 275] width 483 height 89
paste textarea "كريسبي + رز مبهر بطاطس مقلية سلطة خضراء طحينة - عيش"
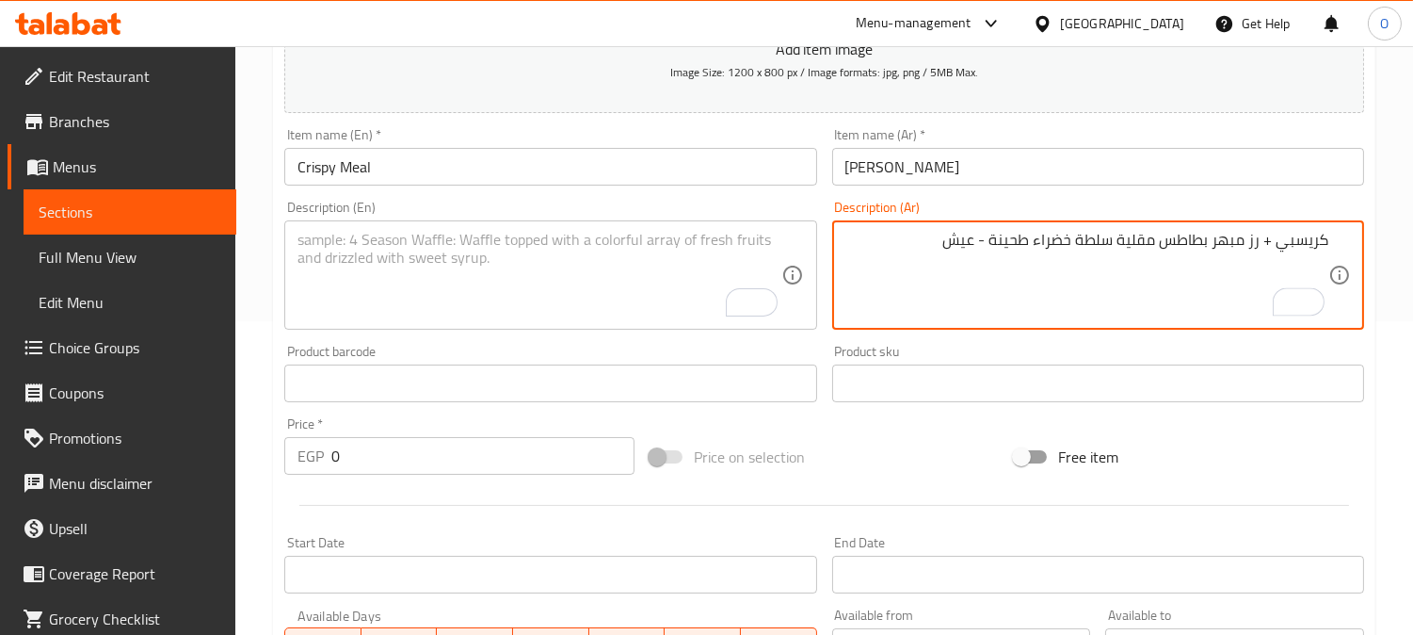
drag, startPoint x: 1265, startPoint y: 242, endPoint x: 1278, endPoint y: 245, distance: 13.5
click at [1278, 245] on textarea "كريسبي + رز مبهر بطاطس مقلية سلطة خضراء طحينة - عيش" at bounding box center [1087, 275] width 483 height 89
click at [1221, 243] on textarea "[PERSON_NAME]، رز مبهر بطاطس مقلية سلطة خضراء طحينة - عيش" at bounding box center [1087, 275] width 483 height 89
click at [1121, 248] on textarea "[PERSON_NAME]، [PERSON_NAME]، بطاطس مقلية سلطة خضراء طحينة - عيش" at bounding box center [1087, 275] width 483 height 89
click at [1126, 245] on textarea "[PERSON_NAME]، [PERSON_NAME]، بطاطس مقلية سلطة خضراء طحينة - عيش" at bounding box center [1087, 275] width 483 height 89
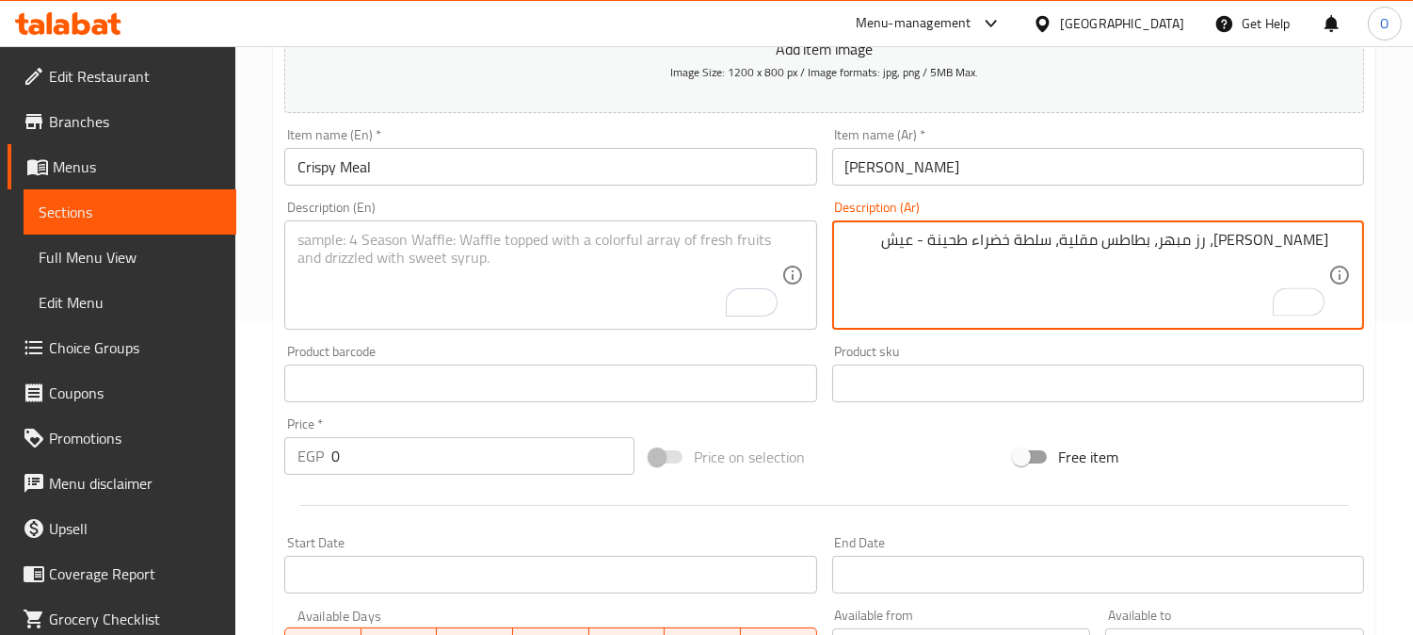
click at [1040, 242] on textarea "[PERSON_NAME]، رز مبهر، بطاطس مقلية، سلطة خضراء طحينة - عيش" at bounding box center [1087, 275] width 483 height 89
click at [977, 247] on textarea "[PERSON_NAME]، [PERSON_NAME]، بطاطس مقلية، سلطة خضراء، طحينة - عيش" at bounding box center [1087, 275] width 483 height 89
click at [977, 243] on textarea "[PERSON_NAME]، [PERSON_NAME]، بطاطس مقلية، سلطة خضراء، طحينة وعيش" at bounding box center [1087, 275] width 483 height 89
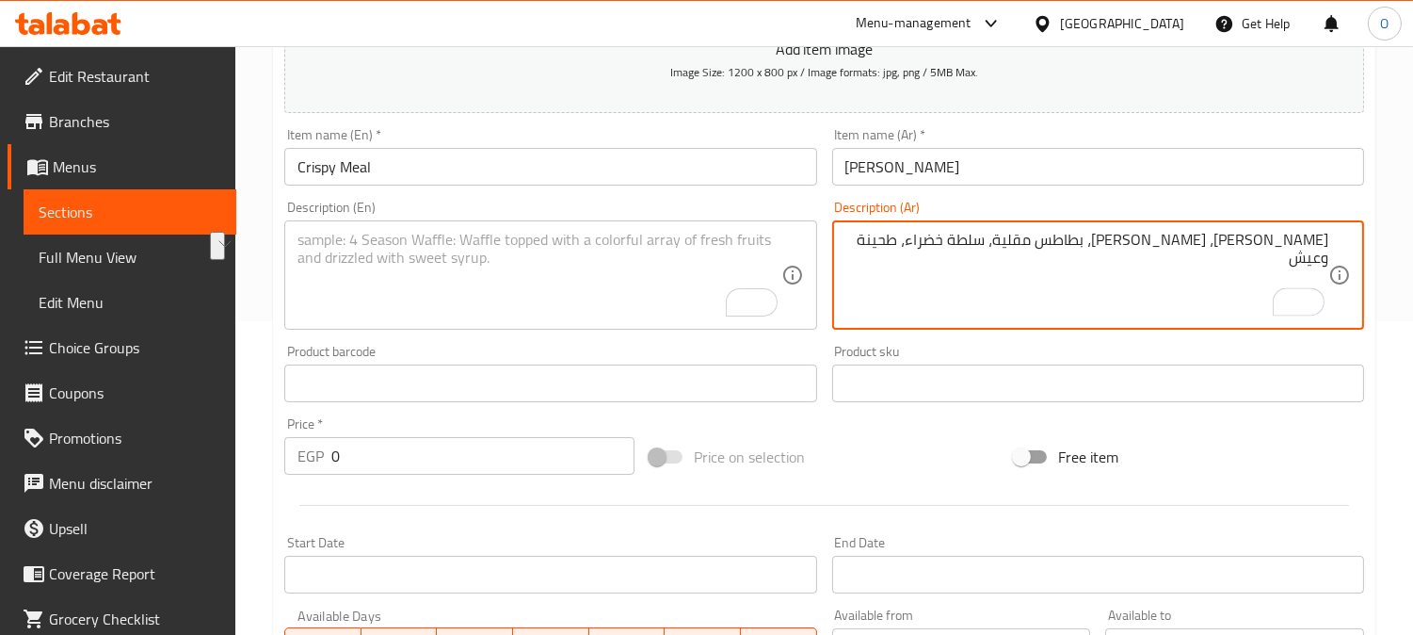
type textarea "[PERSON_NAME]، [PERSON_NAME]، بطاطس مقلية، سلطة خضراء، طحينة وعيش"
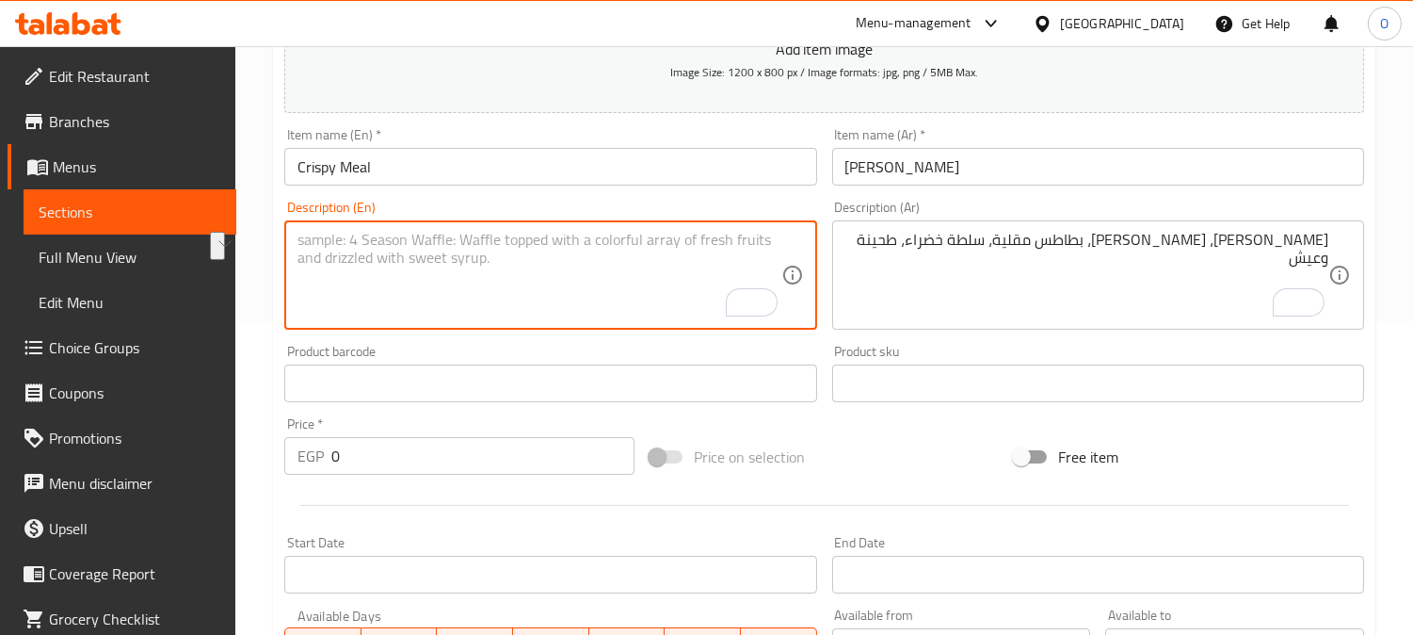
click at [351, 280] on textarea "To enrich screen reader interactions, please activate Accessibility in Grammarl…" at bounding box center [539, 275] width 483 height 89
paste textarea "Crispy, spiced rice, French fries, green salad, tahini and bread"
type textarea "Crispy, spiced rice, French fries, green salad, tahini and bread"
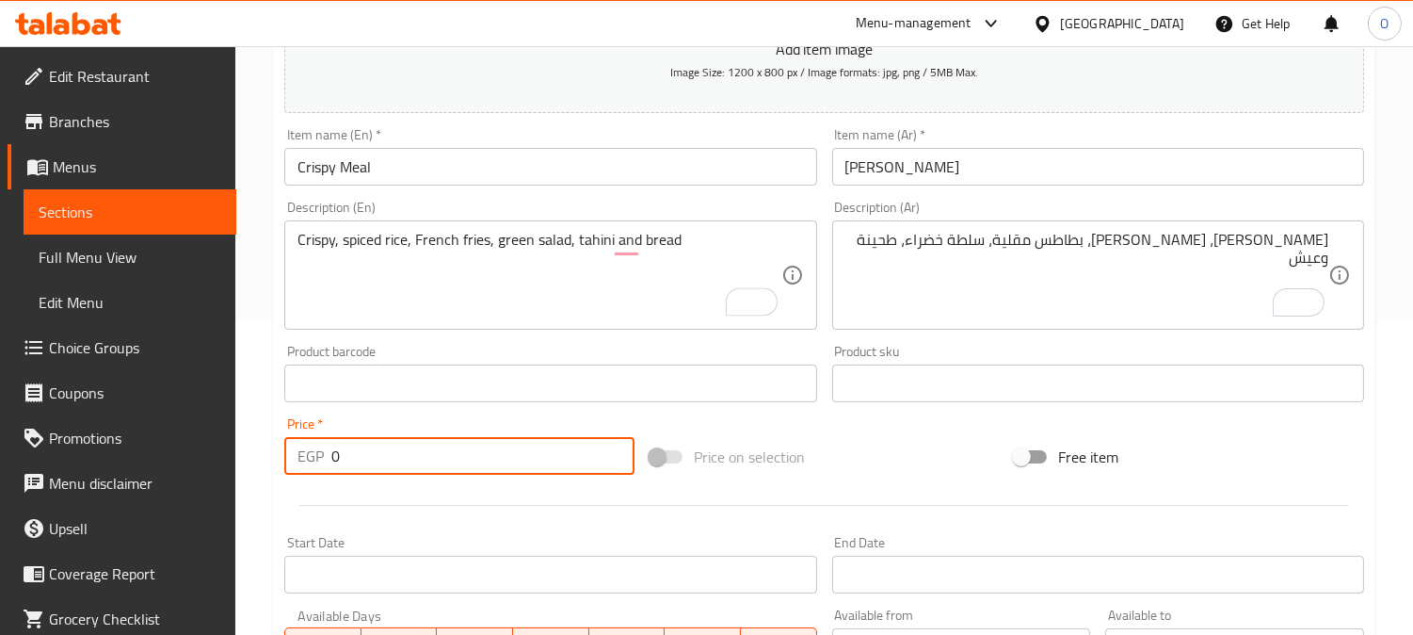
drag, startPoint x: 348, startPoint y: 458, endPoint x: 231, endPoint y: 458, distance: 117.7
click at [231, 458] on div "Edit Restaurant Branches Menus Sections Full Menu View Edit Menu Choice Groups …" at bounding box center [706, 375] width 1413 height 1284
type input "100"
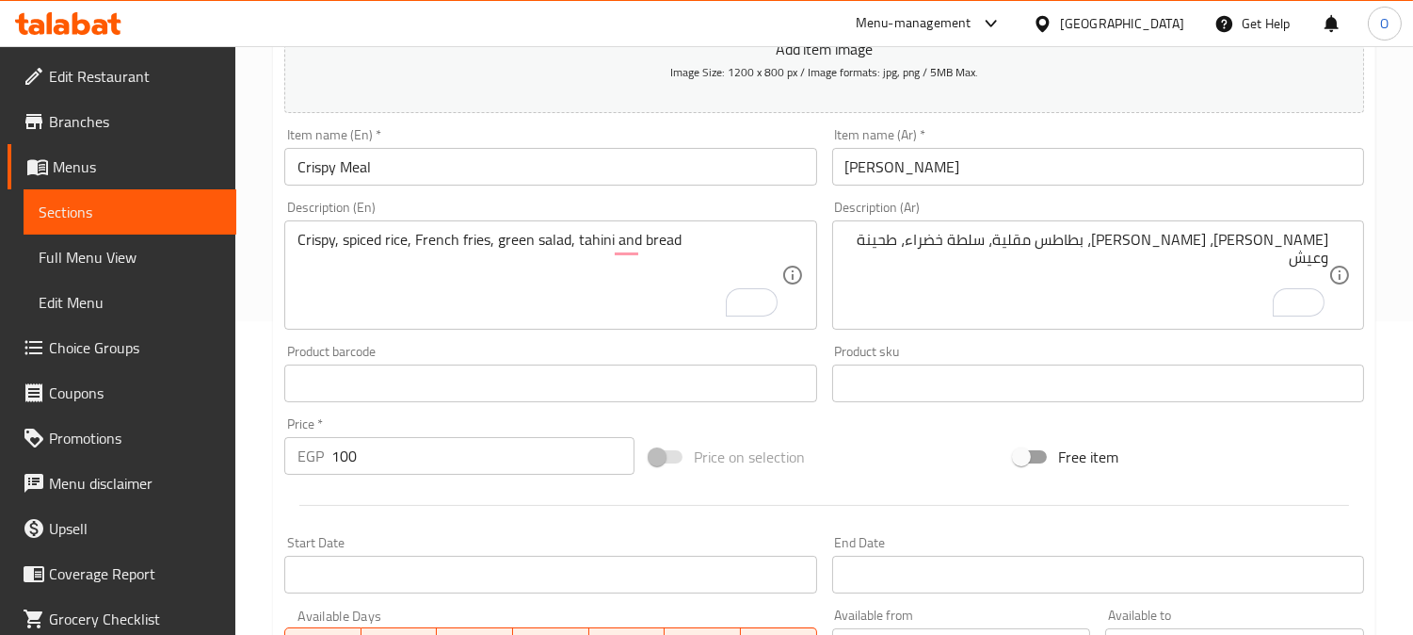
click at [316, 494] on div at bounding box center [824, 505] width 1095 height 46
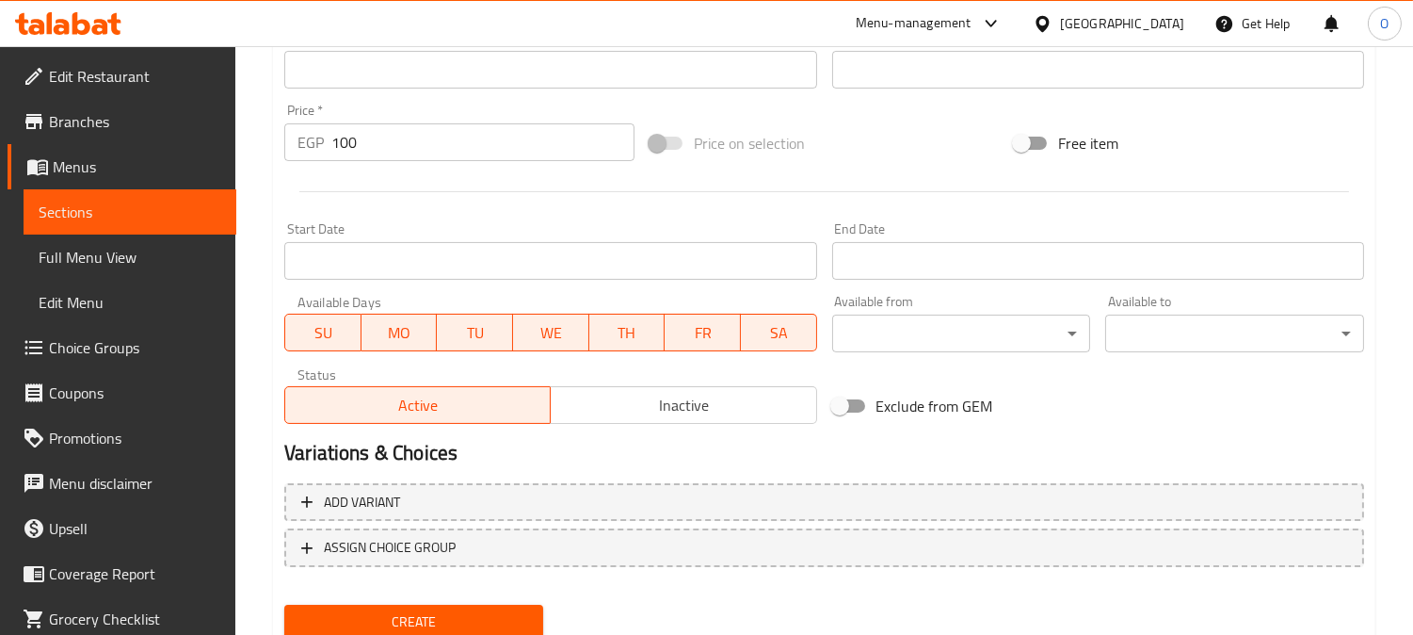
click at [443, 620] on span "Create" at bounding box center [413, 622] width 229 height 24
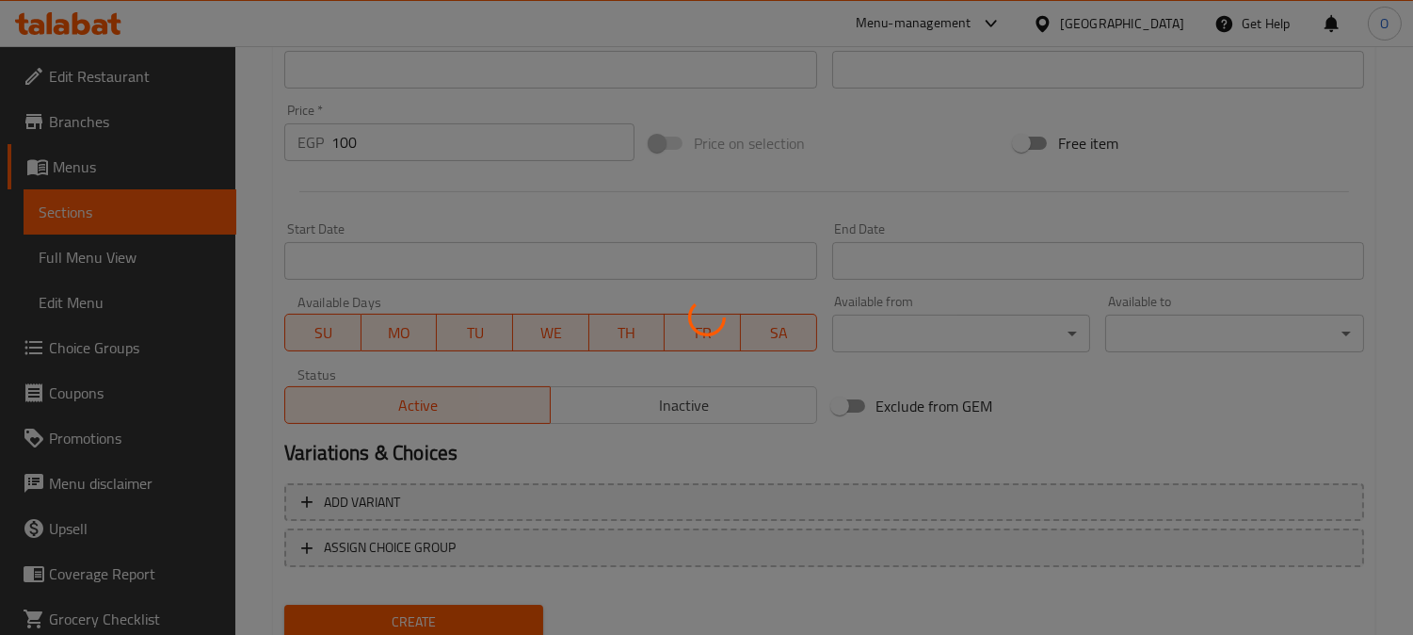
type input "0"
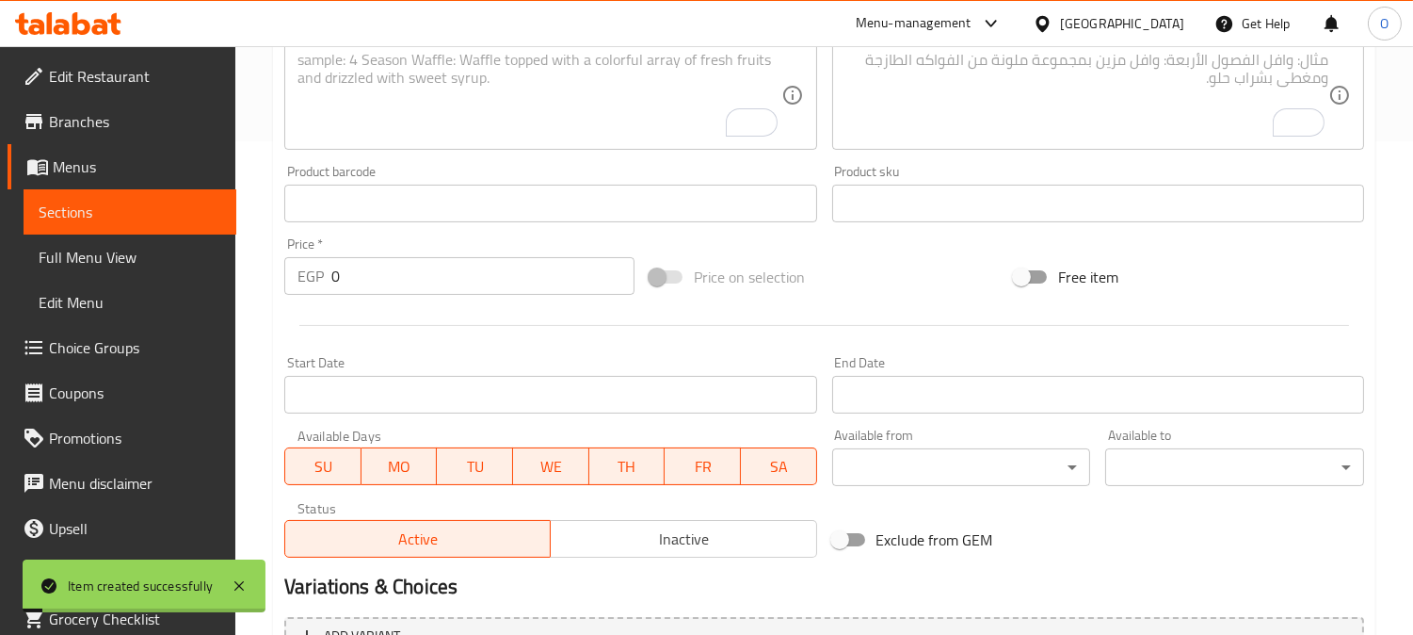
scroll to position [314, 0]
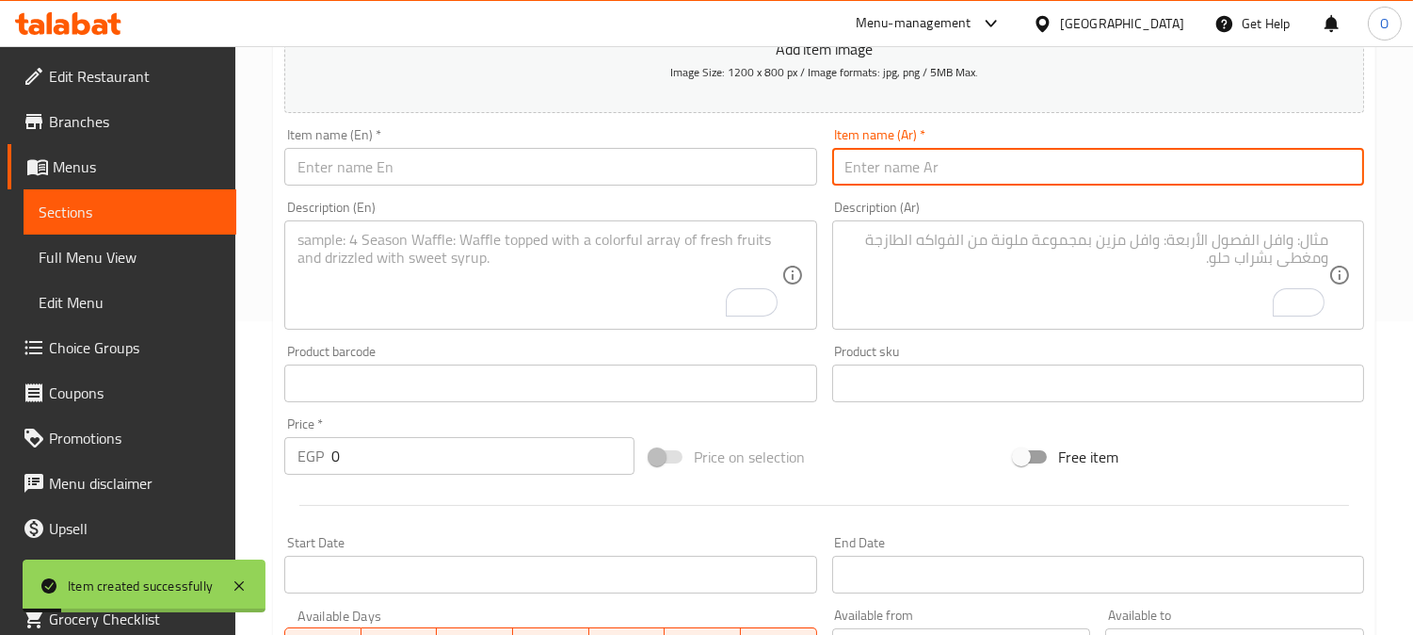
click at [1006, 168] on input "text" at bounding box center [1098, 167] width 532 height 38
paste input "وجبة بروست"
type input "وجبة بروست"
click at [325, 163] on input "text" at bounding box center [550, 167] width 532 height 38
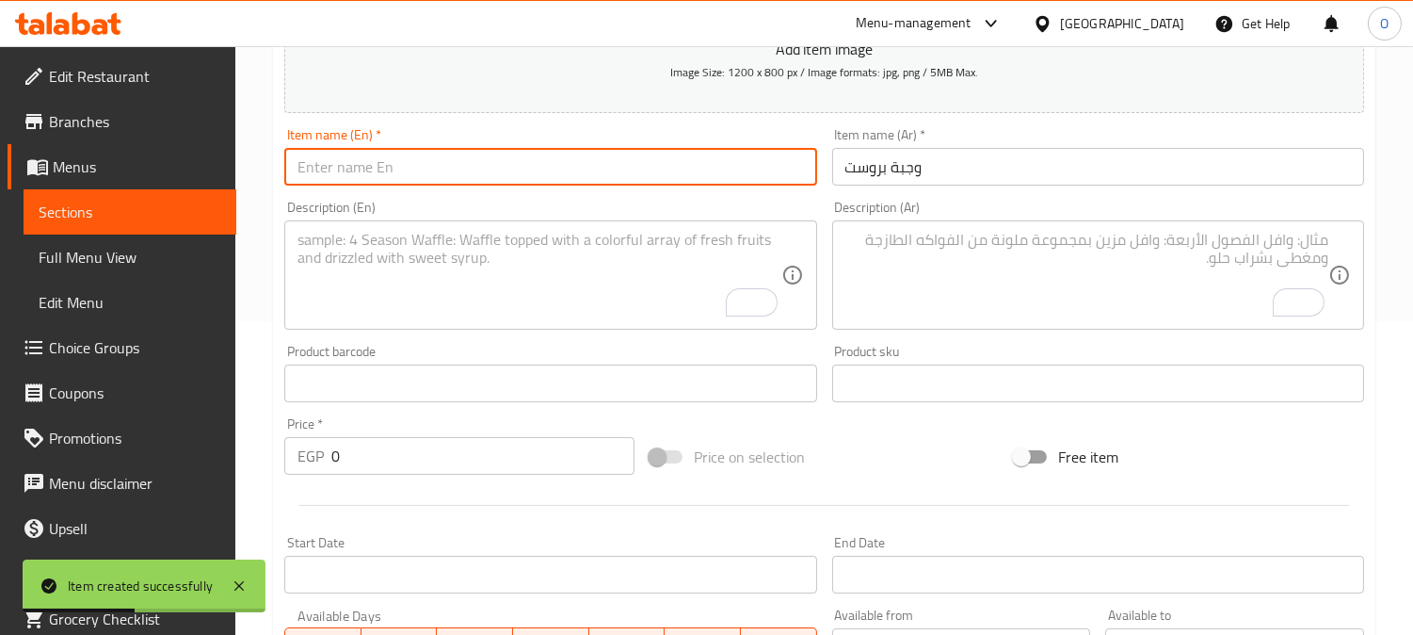
paste input "Broast Meal"
type input "Broast Meal"
click at [1096, 315] on textarea "To enrich screen reader interactions, please activate Accessibility in Grammarl…" at bounding box center [1087, 275] width 483 height 89
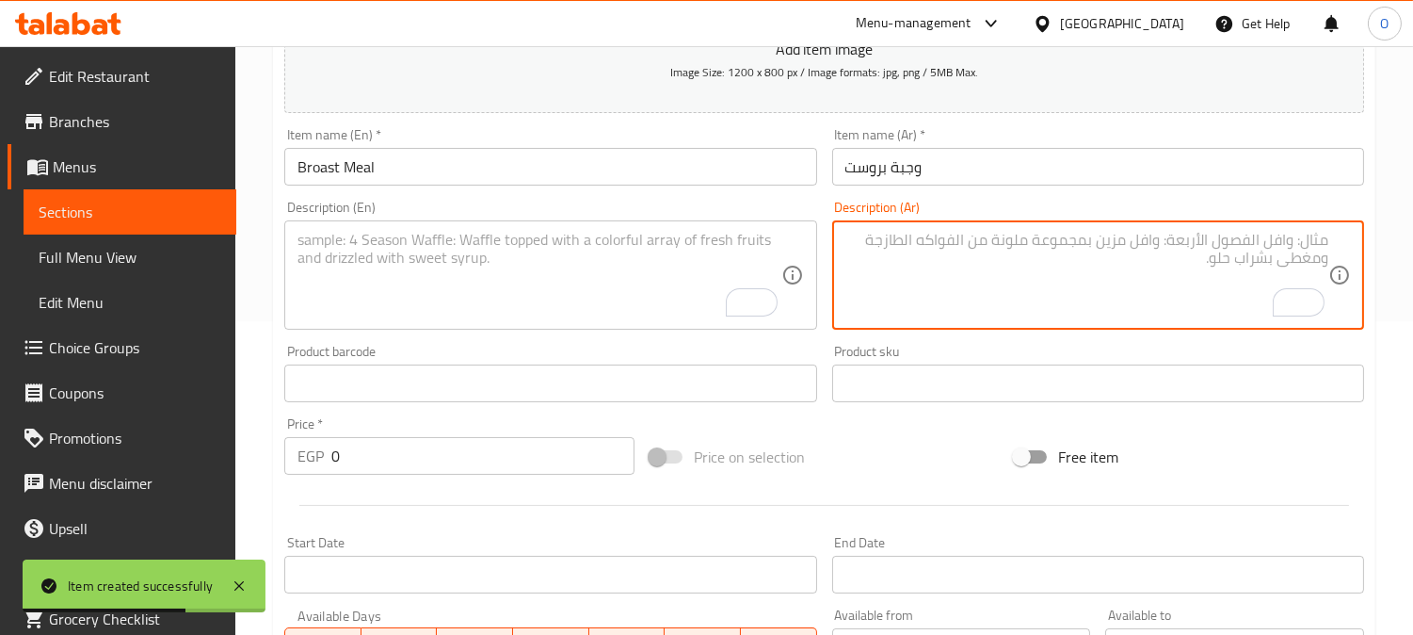
paste textarea "3 قطع بروست + رز مبهر بطاطس [GEOGRAPHIC_DATA]"
click at [1236, 245] on textarea "3 قطع بروست + رز مبهر بطاطس [GEOGRAPHIC_DATA]" at bounding box center [1087, 275] width 483 height 89
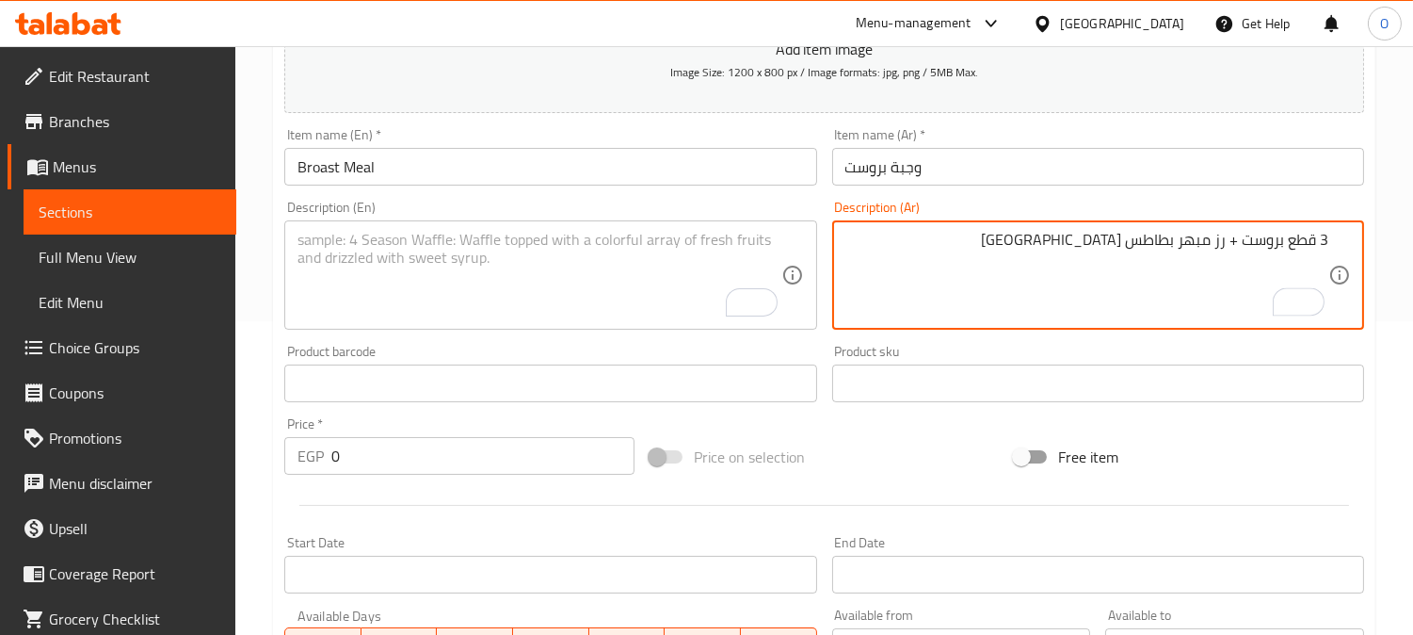
drag, startPoint x: 1232, startPoint y: 245, endPoint x: 1245, endPoint y: 245, distance: 13.2
click at [1245, 245] on textarea "3 قطع بروست + رز مبهر بطاطس [GEOGRAPHIC_DATA]" at bounding box center [1087, 275] width 483 height 89
click at [1185, 246] on textarea "3 قطع بروست، رز مبهر بطاطس [GEOGRAPHIC_DATA]" at bounding box center [1087, 275] width 483 height 89
click at [1187, 245] on textarea "3 قطع بروست، رز مبهر بطاطس [GEOGRAPHIC_DATA]" at bounding box center [1087, 275] width 483 height 89
click at [1179, 245] on textarea "3 قطع بروست، رز مبهر، بطاطس مقلية" at bounding box center [1087, 275] width 483 height 89
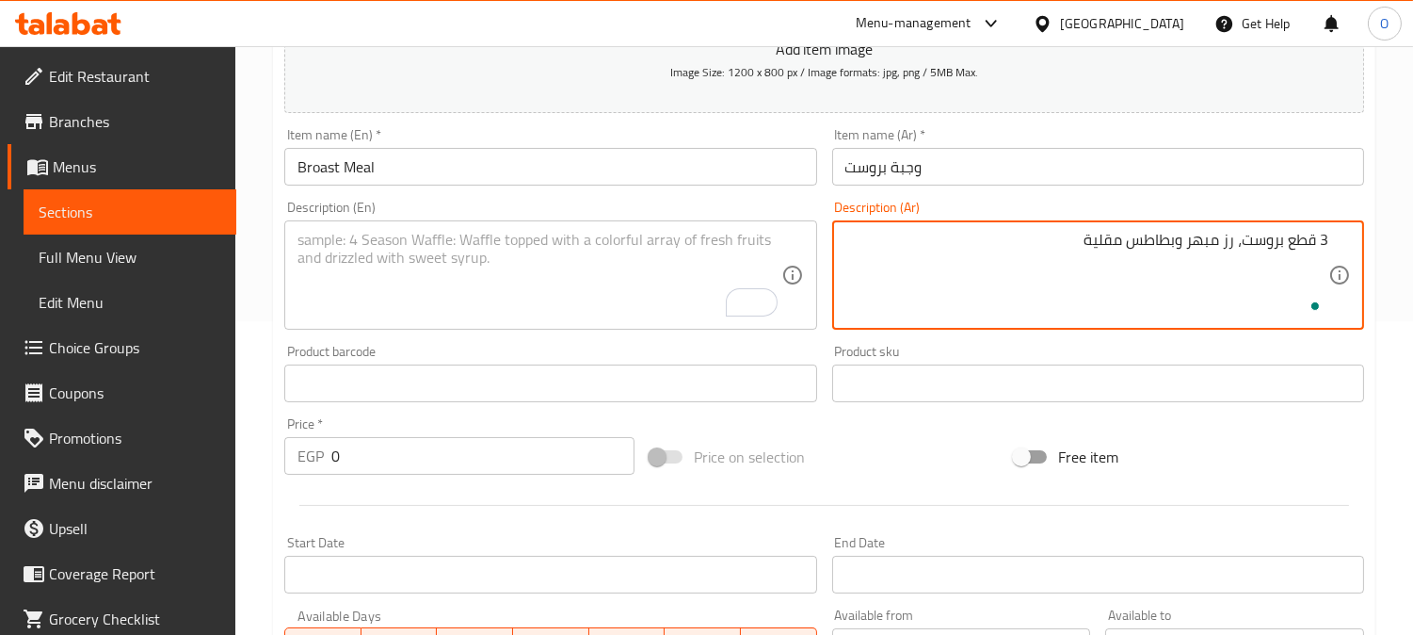
click at [1175, 247] on textarea "3 قطع بروست، رز مبهر وبطاطس مقلية" at bounding box center [1087, 275] width 483 height 89
type textarea "3 قطع بروست، رز مبهر وبطاطس مقلية"
click at [330, 267] on textarea "To enrich screen reader interactions, please activate Accessibility in Grammarl…" at bounding box center [539, 275] width 483 height 89
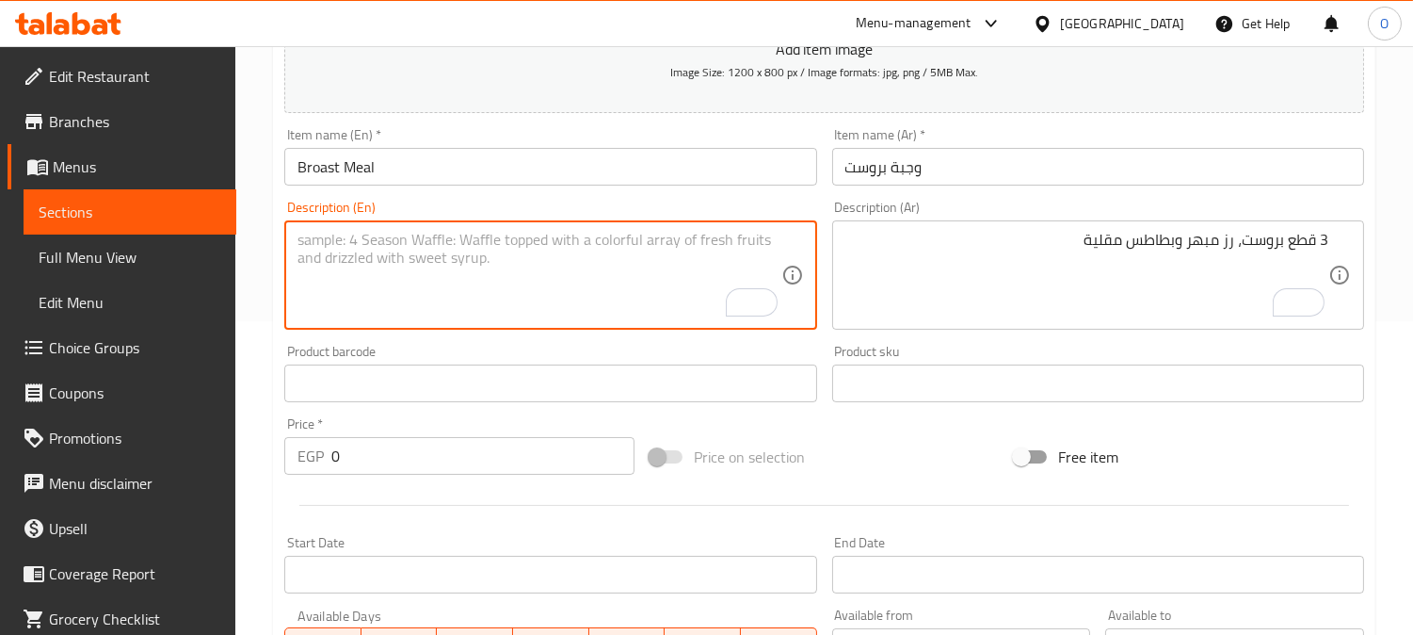
paste textarea "3 pieces of fried chicken, spiced rice and French fries"
type textarea "3 pieces of fried chicken, spiced rice and French fries"
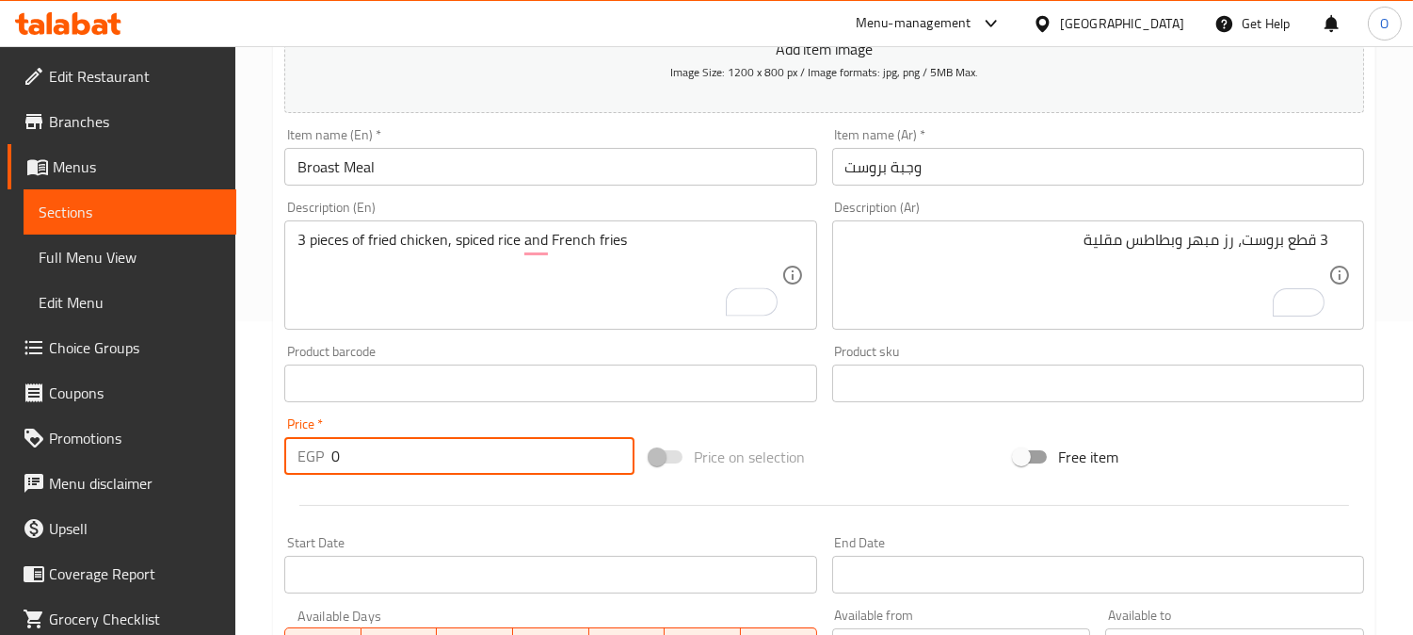
drag, startPoint x: 359, startPoint y: 457, endPoint x: 250, endPoint y: 472, distance: 110.3
click at [250, 472] on div "Home / Restaurants management / Menus / Sections / item / create Large Meals se…" at bounding box center [824, 375] width 1178 height 1284
type input "115"
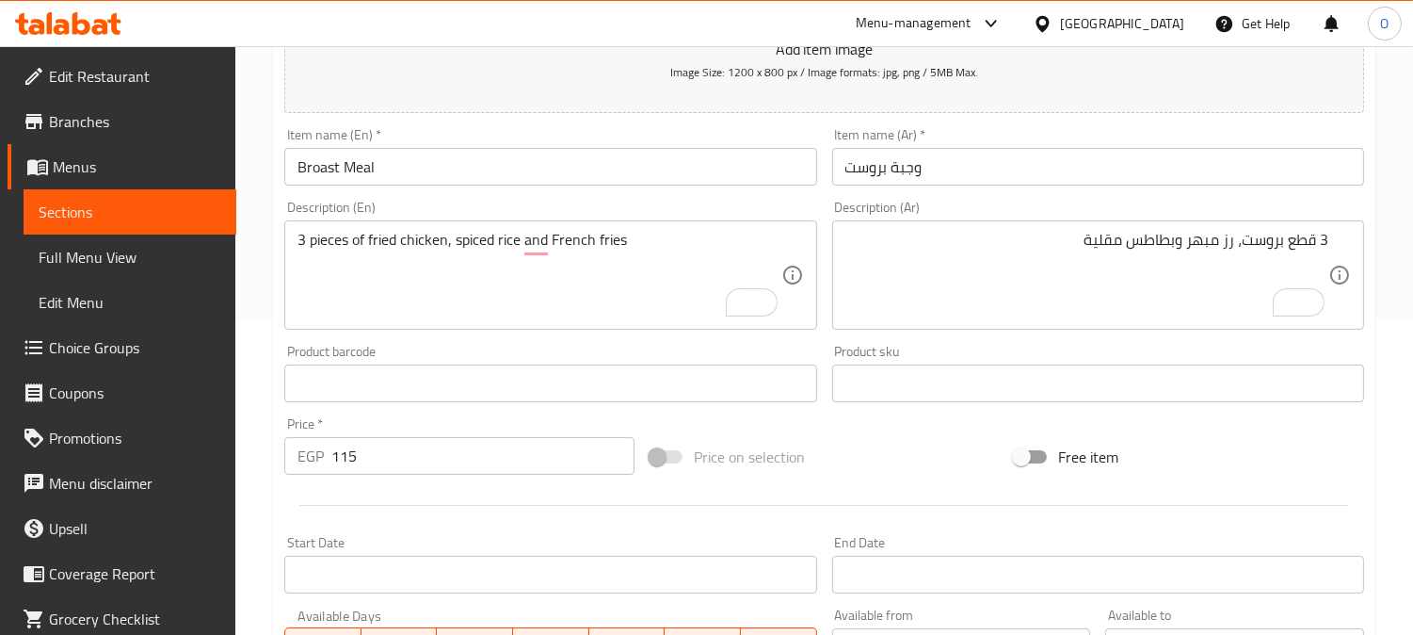
click at [312, 524] on div at bounding box center [824, 505] width 1095 height 46
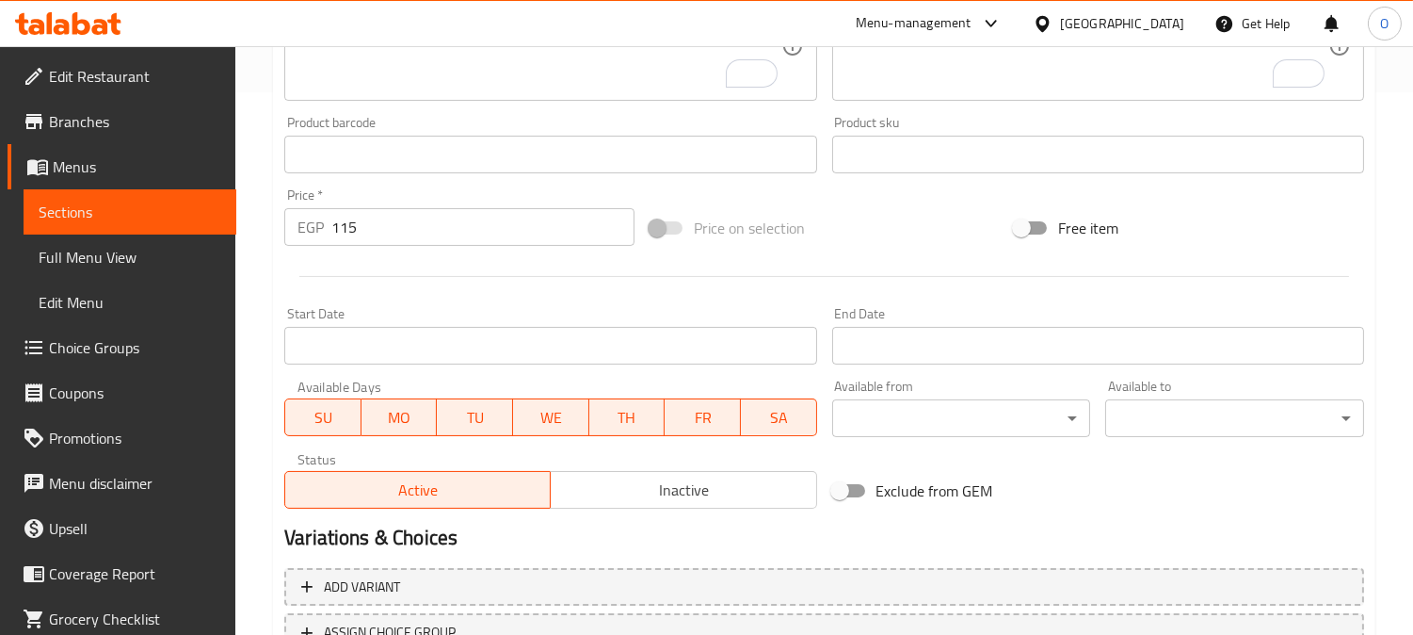
scroll to position [627, 0]
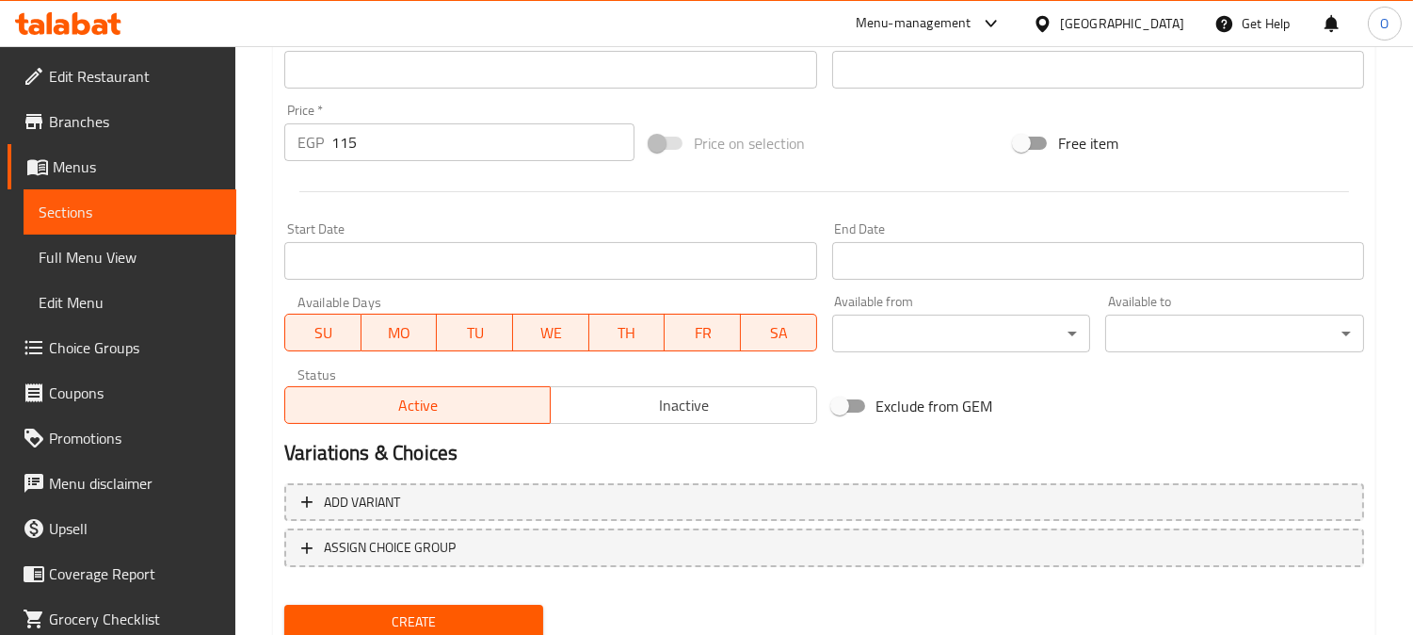
click at [449, 597] on div "Create" at bounding box center [414, 622] width 274 height 50
click at [441, 613] on span "Create" at bounding box center [413, 622] width 229 height 24
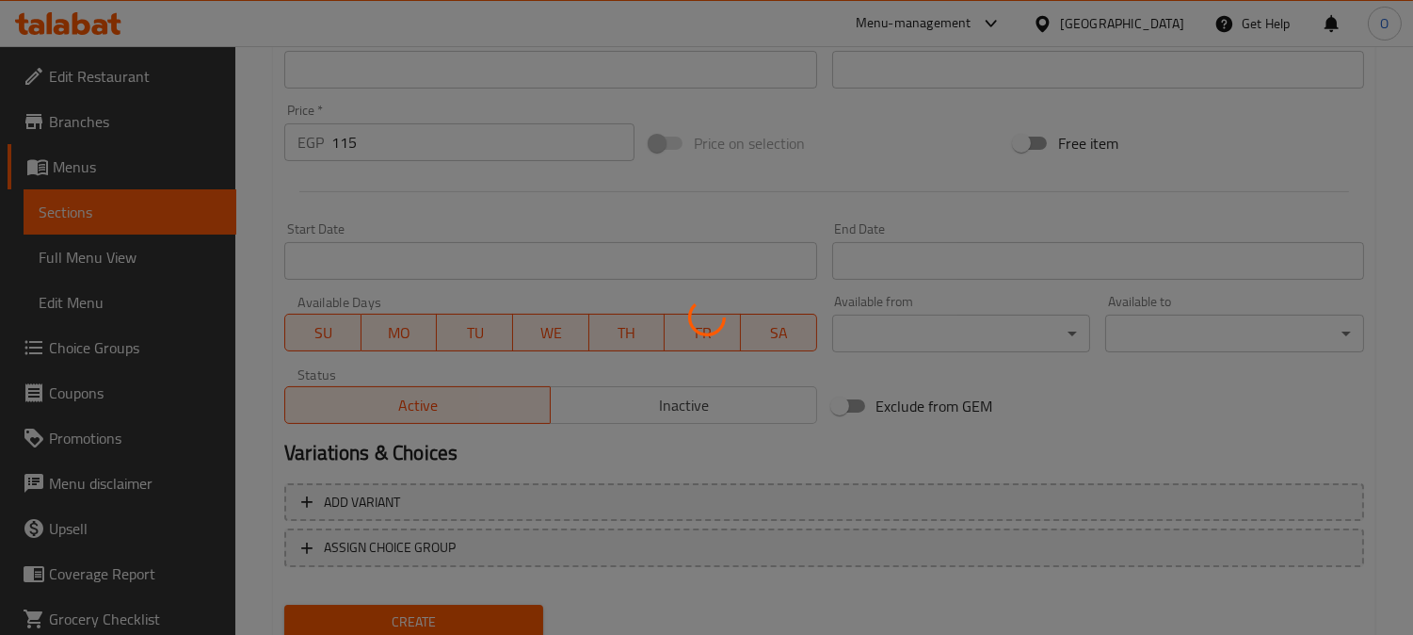
type input "0"
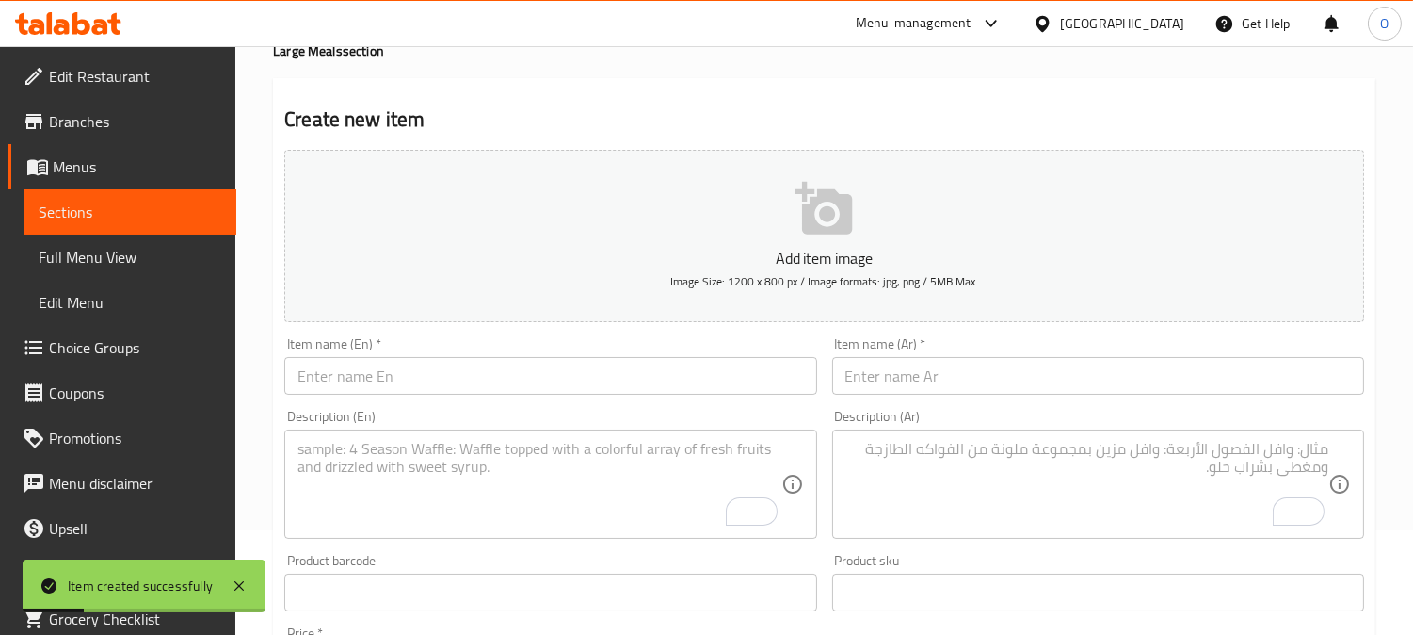
scroll to position [0, 0]
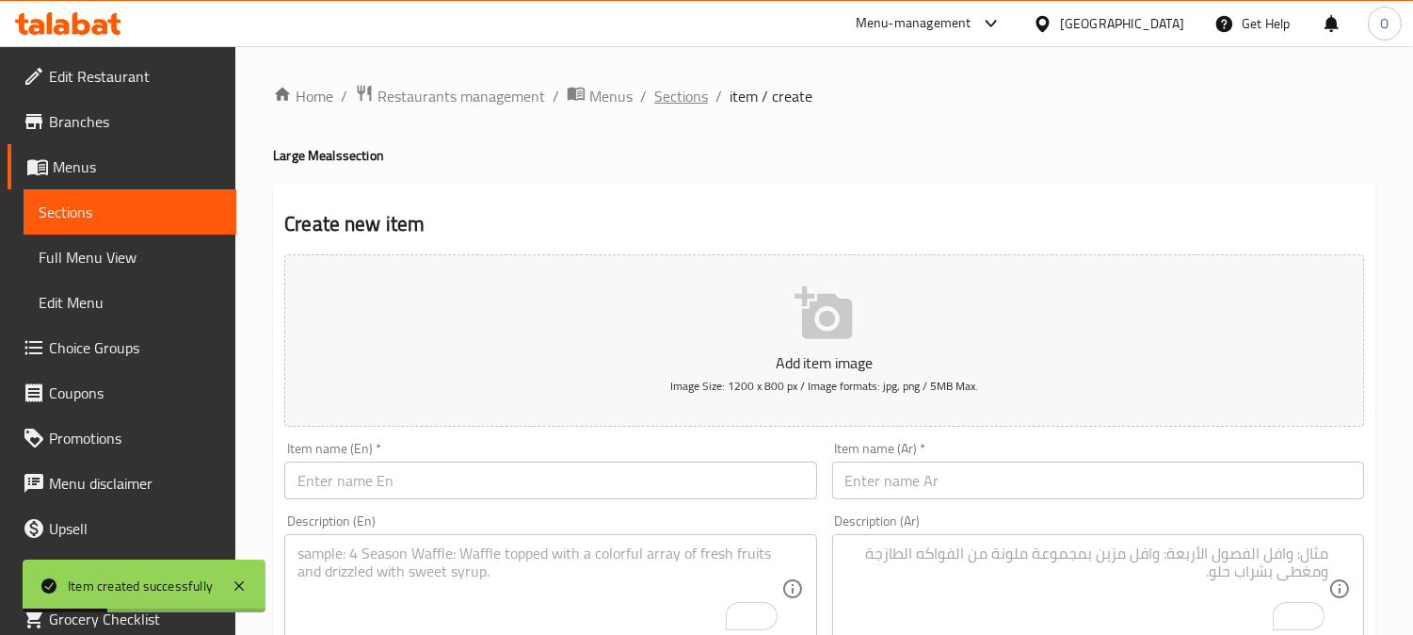
click at [674, 96] on span "Sections" at bounding box center [681, 96] width 54 height 23
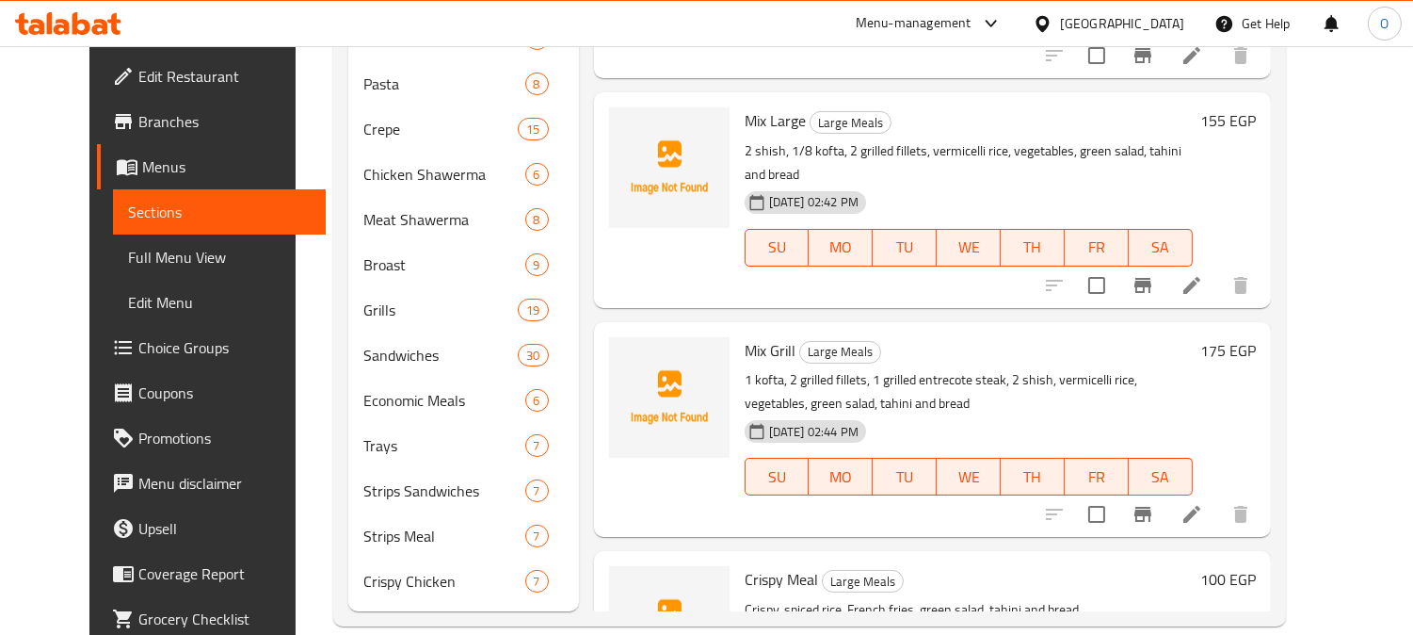
scroll to position [538, 0]
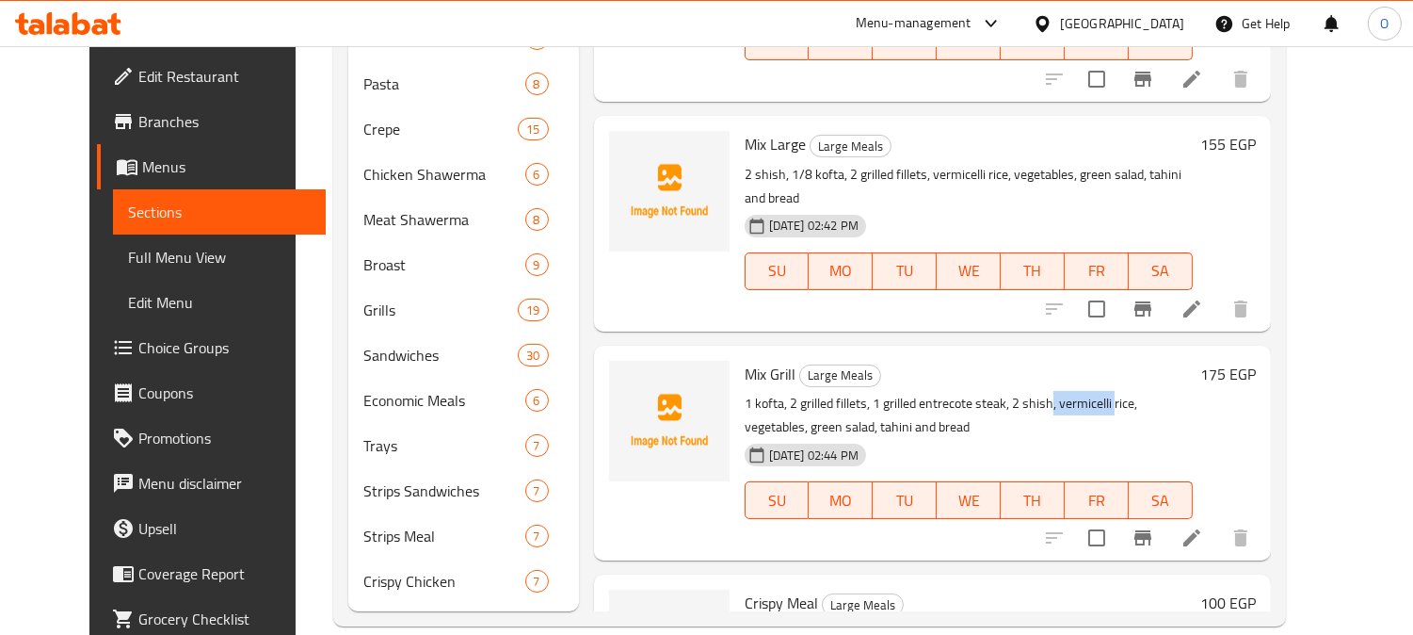
drag, startPoint x: 1026, startPoint y: 324, endPoint x: 1090, endPoint y: 327, distance: 64.1
click at [1090, 392] on p "1 kofta, 2 grilled fillets, 1 grilled entrecote steak, 2 shish, vermicelli rice…" at bounding box center [969, 415] width 448 height 47
click at [1203, 526] on icon at bounding box center [1192, 537] width 23 height 23
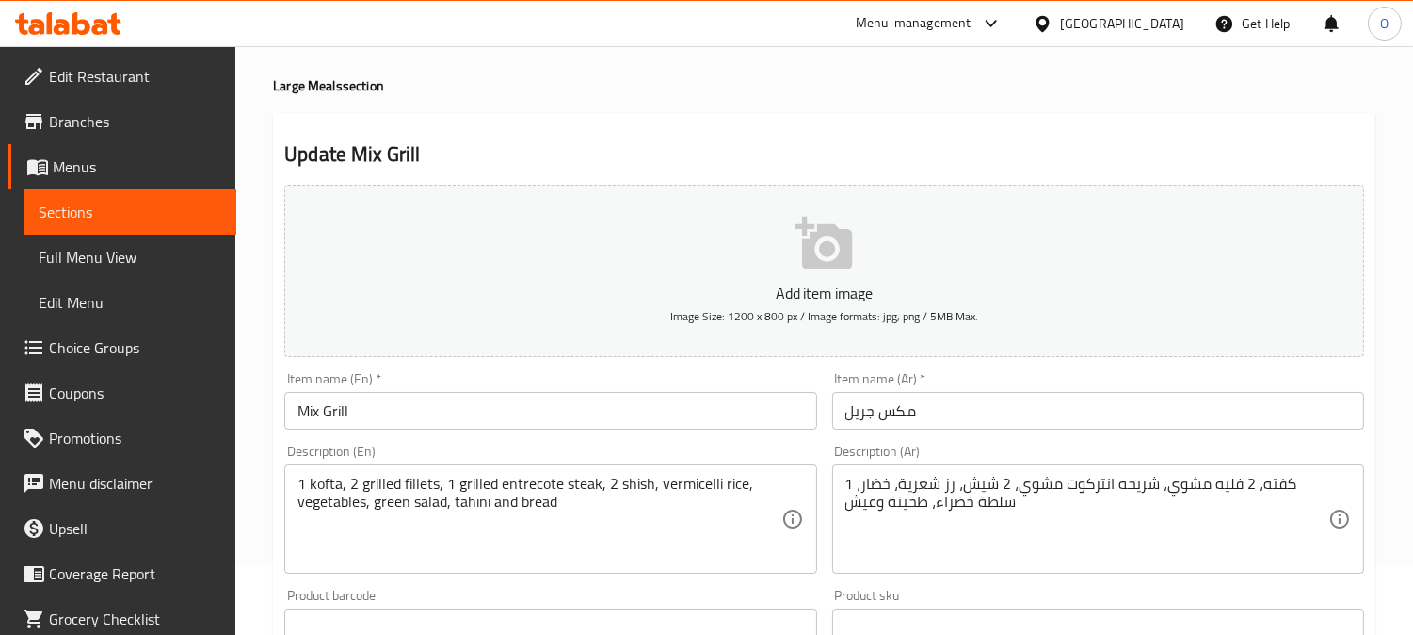
scroll to position [105, 0]
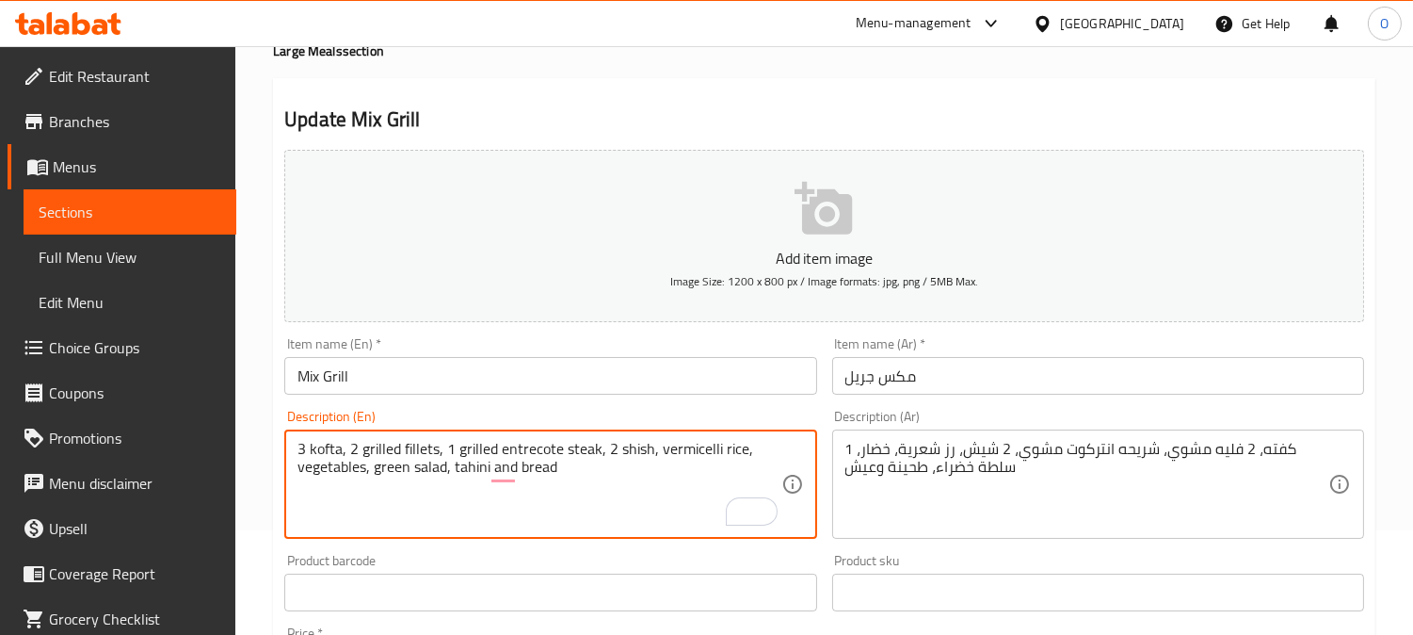
type textarea "3 kofta, 2 grilled fillets, 1 grilled entrecote steak, 2 shish, vermicelli rice…"
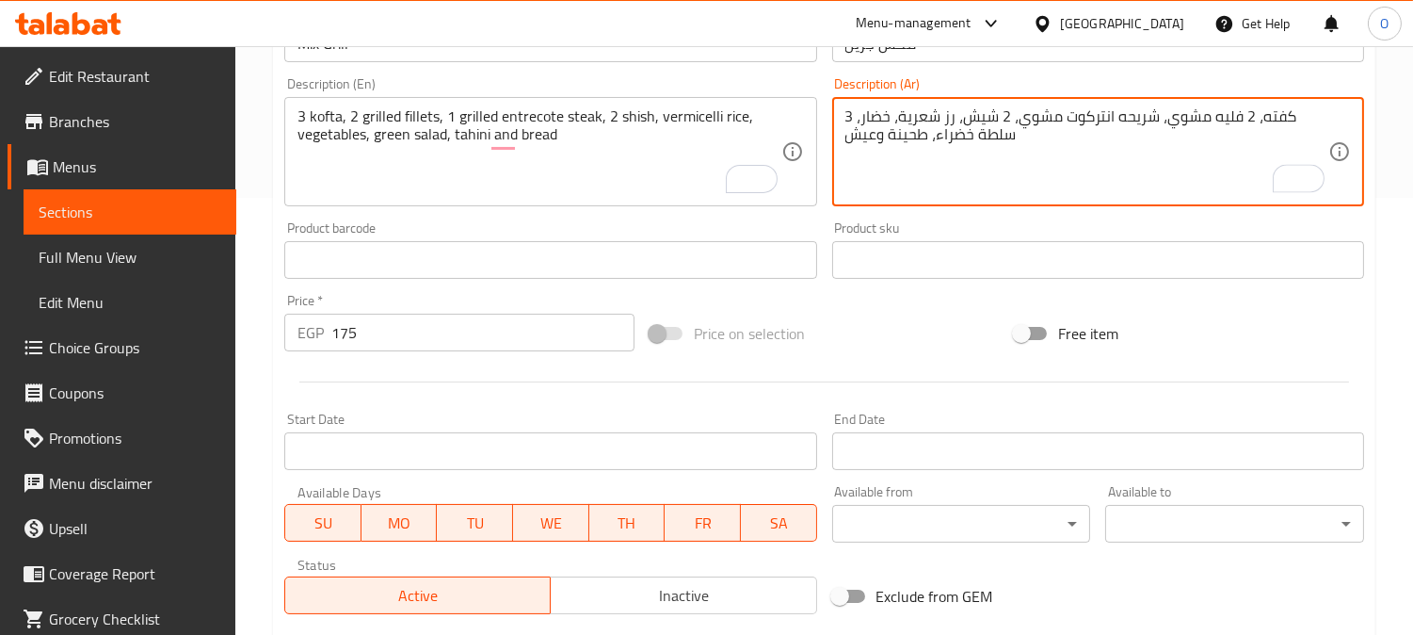
scroll to position [418, 0]
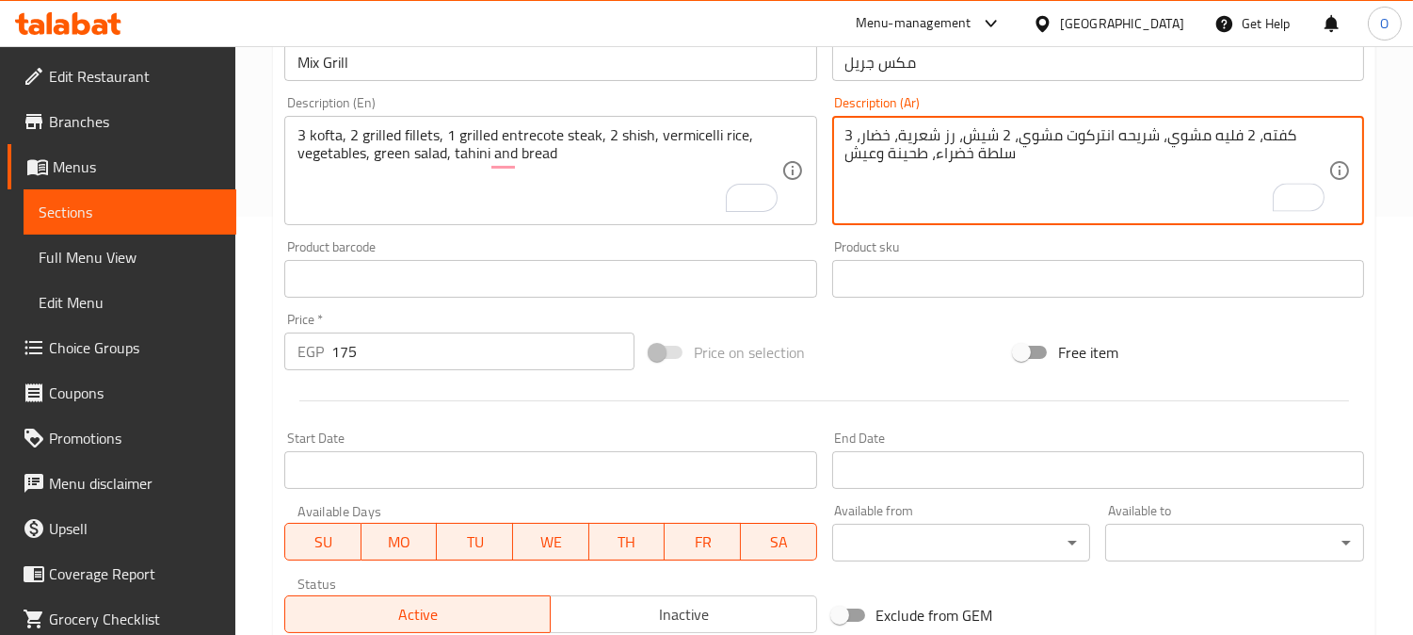
click at [1037, 163] on textarea "3 كفته، 2 فليه مشوي، شريحه انتركوت مشوي، 2 شيش، رز شعرية، خضار، سلطة خضراء، طحي…" at bounding box center [1087, 170] width 483 height 89
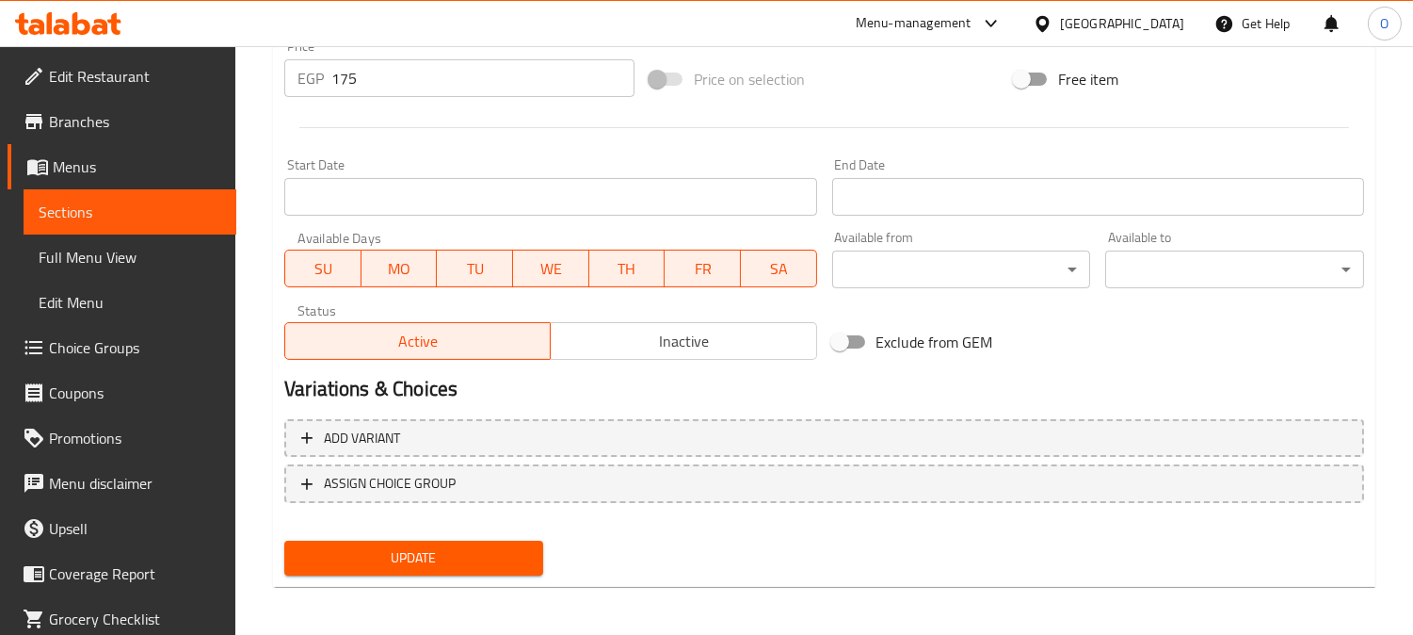
scroll to position [692, 0]
type textarea "3 كفته، 2 فليه مشوي، شريحه انتركوت مشوي، 2 شيش، رز شعرية، خضار، سلطة خضراء، طحي…"
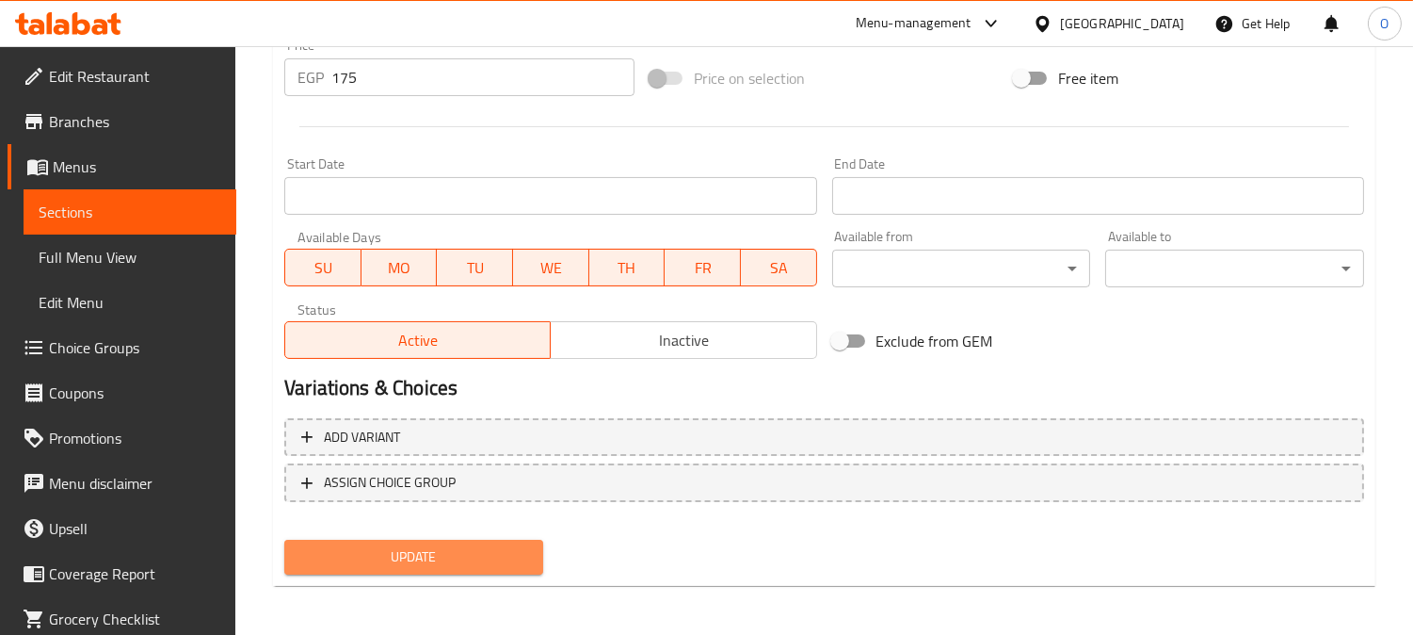
click at [496, 545] on span "Update" at bounding box center [413, 557] width 229 height 24
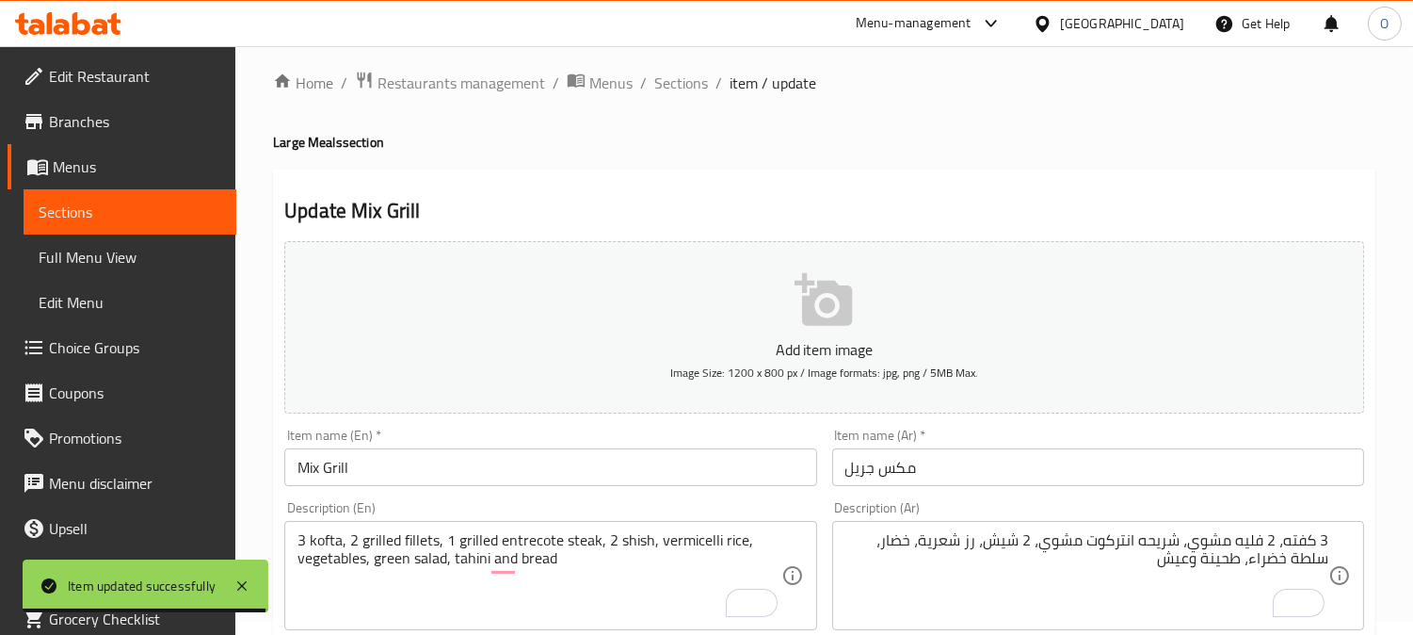
scroll to position [0, 0]
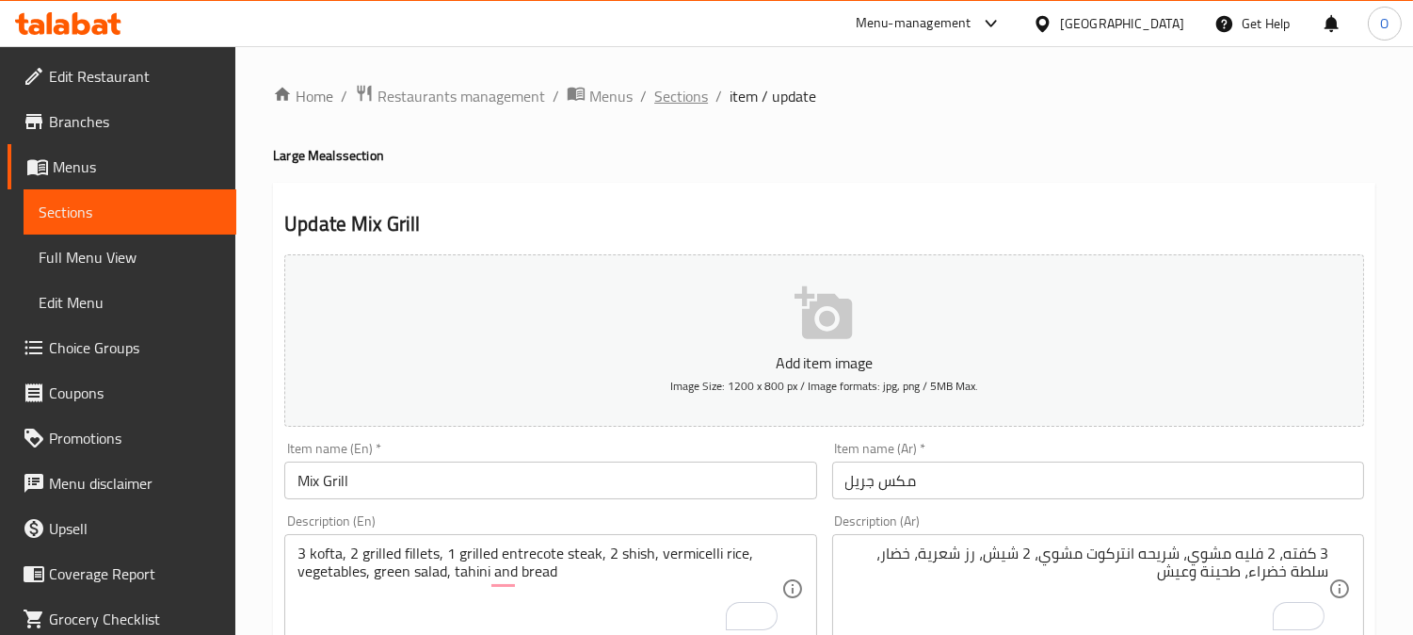
click at [701, 94] on span "Sections" at bounding box center [681, 96] width 54 height 23
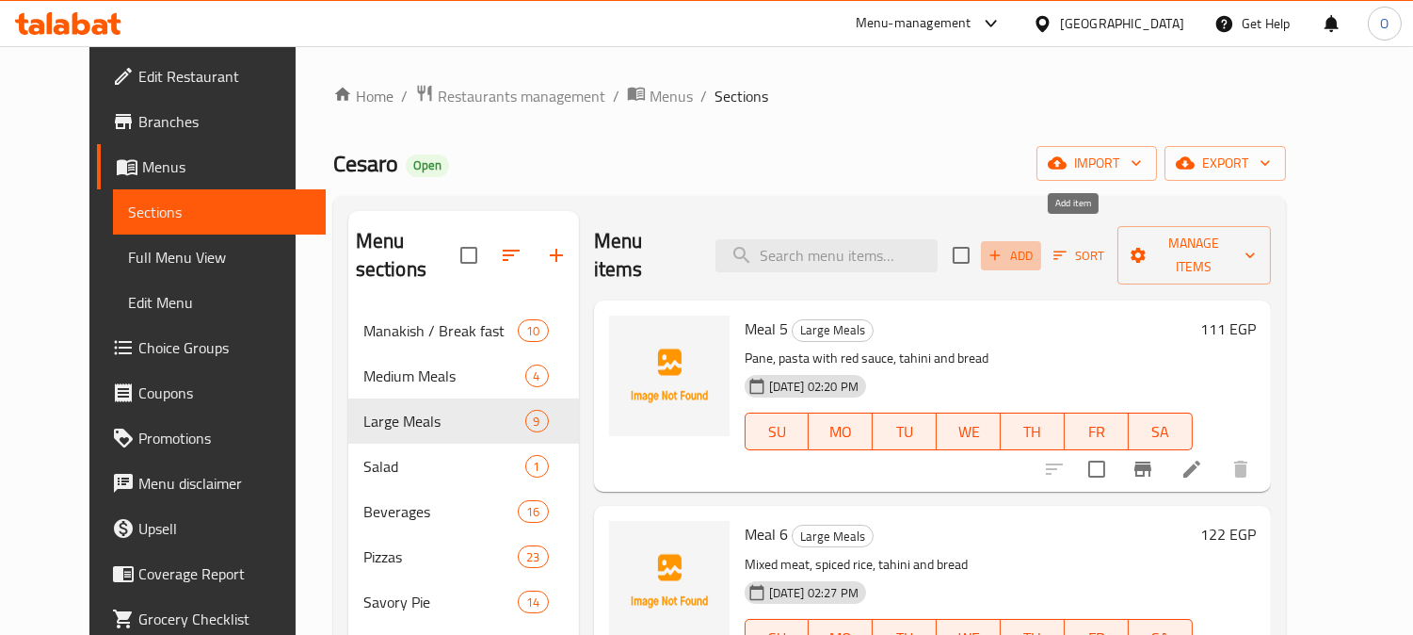
click at [1037, 245] on span "Add" at bounding box center [1011, 256] width 51 height 22
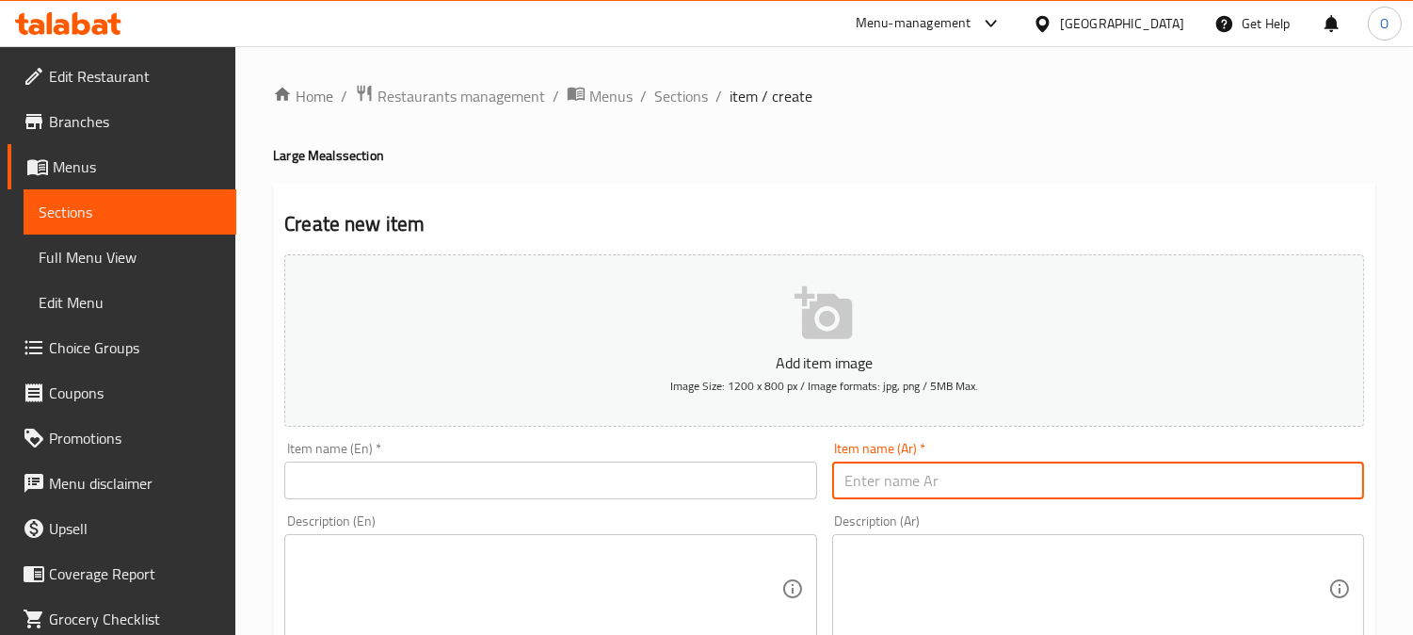
click at [972, 482] on input "text" at bounding box center [1098, 480] width 532 height 38
paste input "مكس جريل"
type input "مكس جريل"
click at [397, 491] on input "text" at bounding box center [550, 480] width 532 height 38
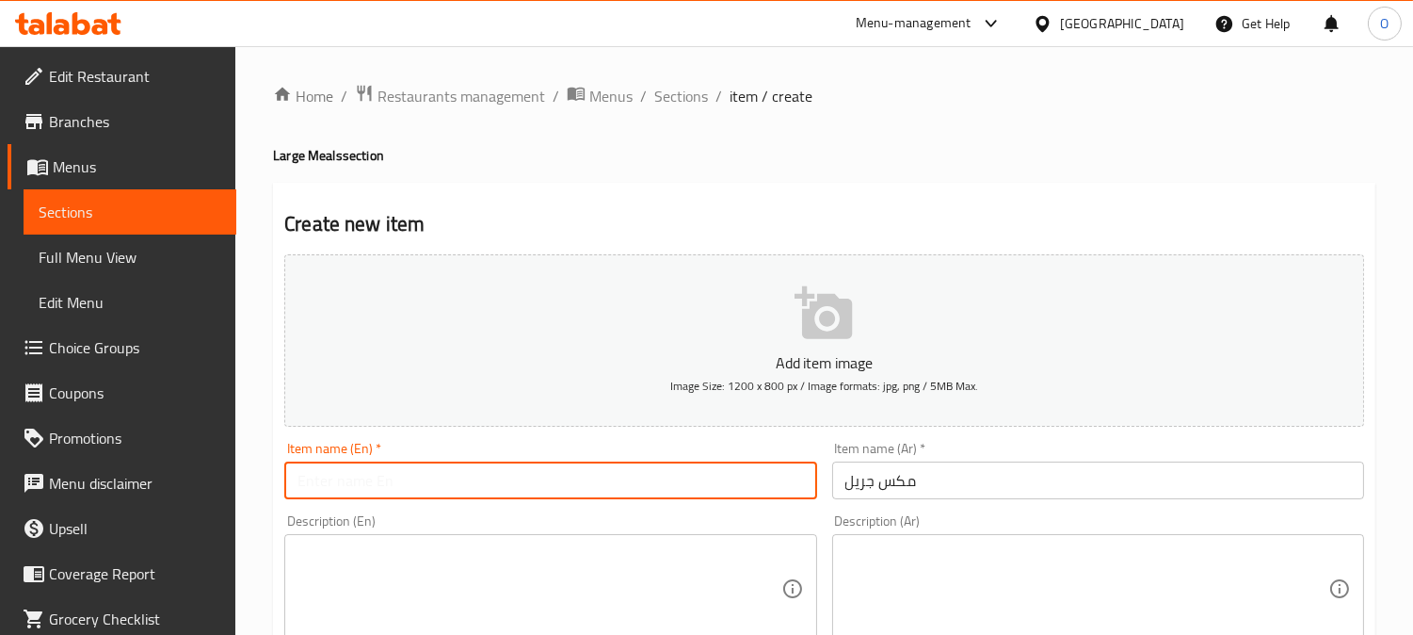
paste input "Mix Grill"
type input "Mix Grill"
click at [1094, 605] on textarea at bounding box center [1087, 588] width 483 height 89
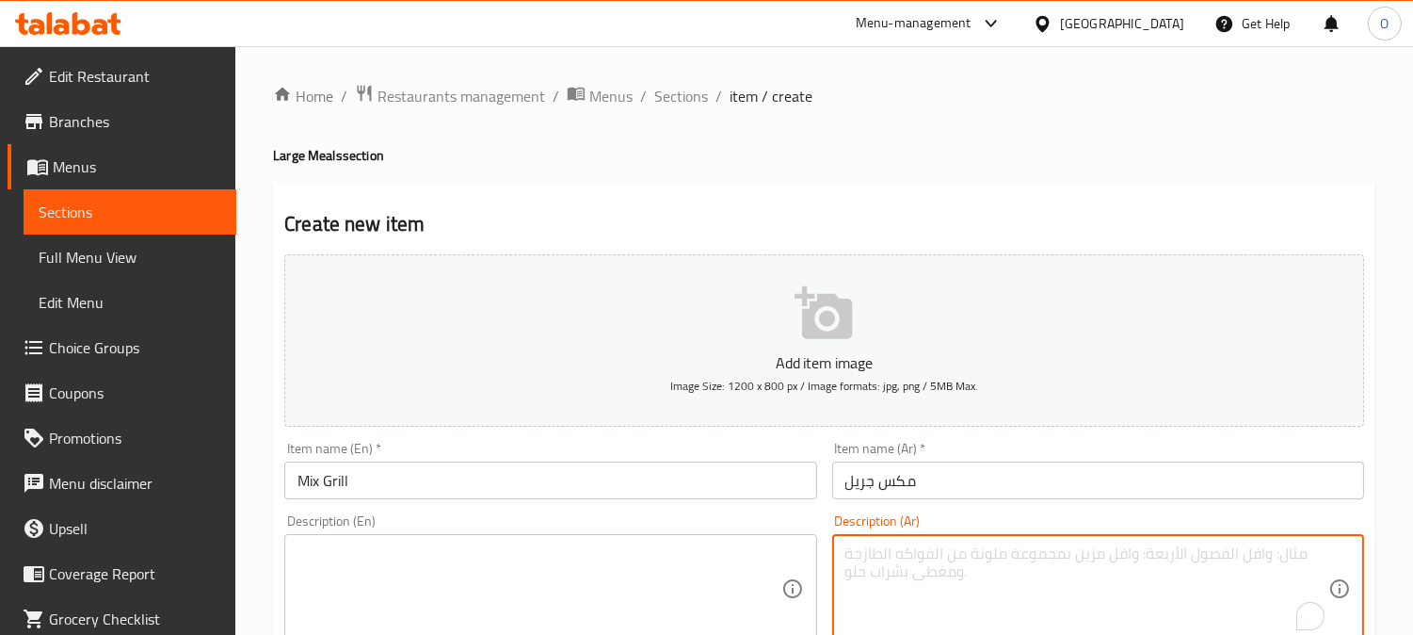
paste textarea "3 گفته 2 فليه مشوي شريحه انتركوت مشوي 2 شيش رز بسمتي خضار + سلطة خضراء طحينة + …"
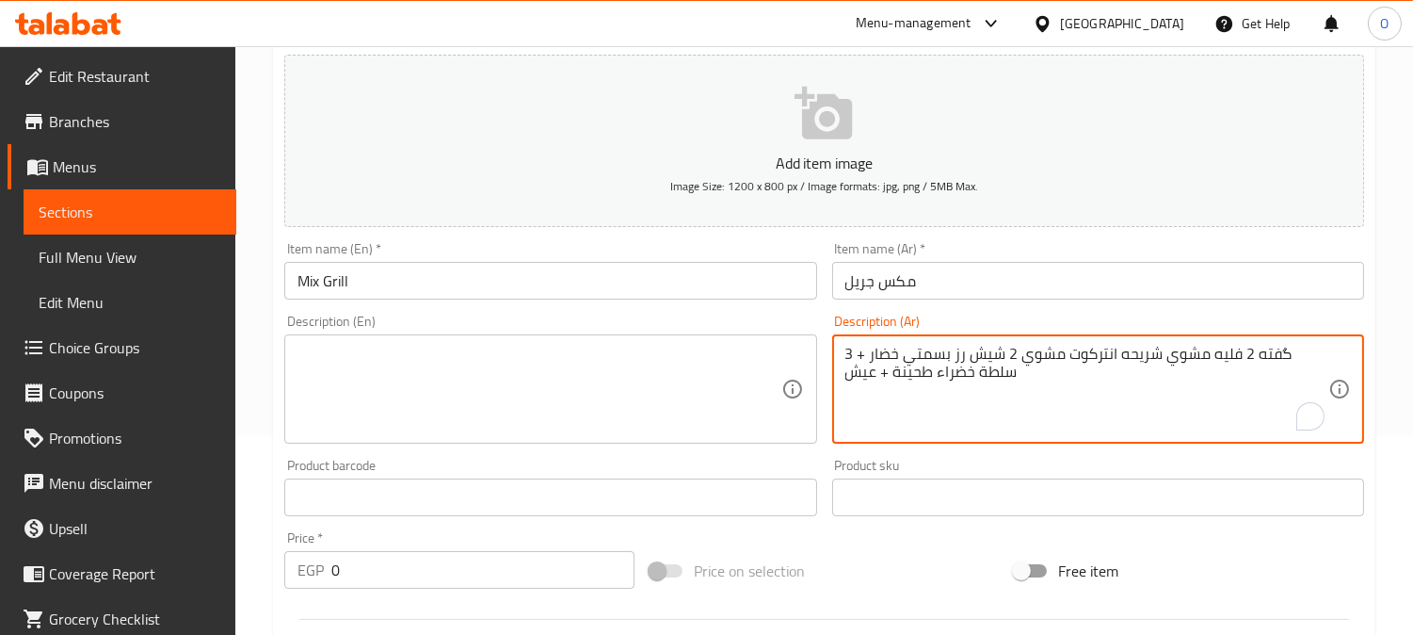
scroll to position [209, 0]
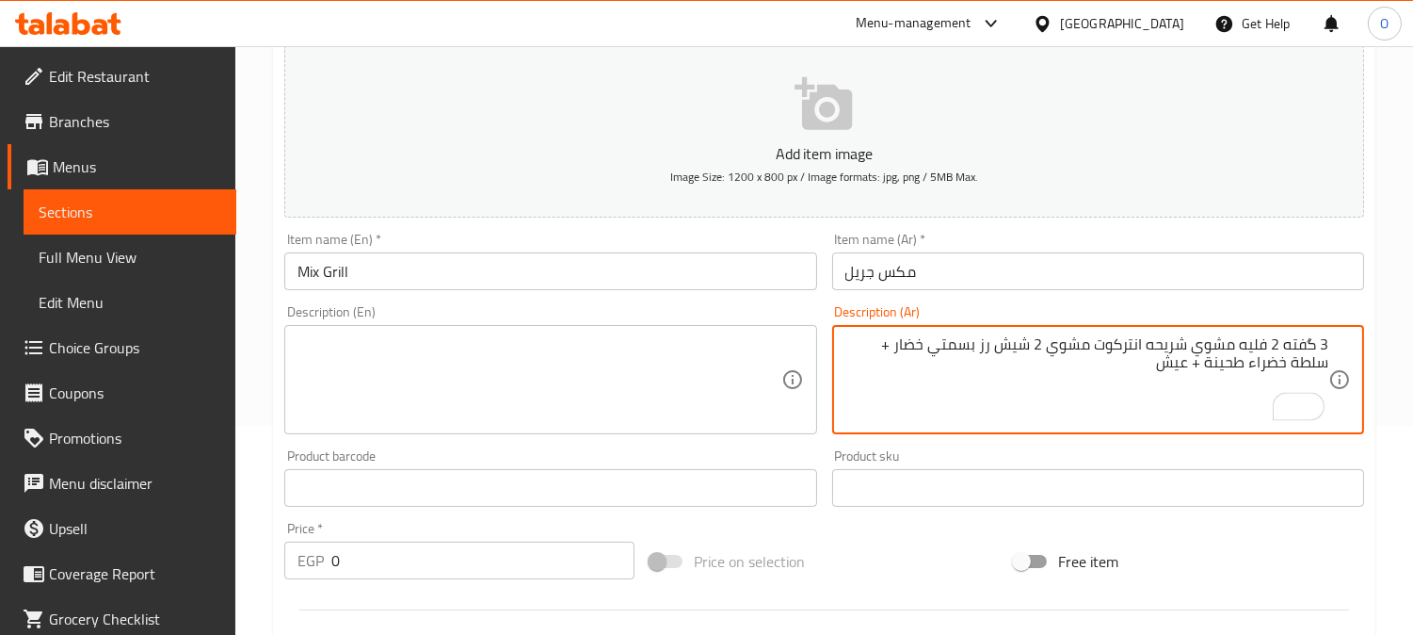
click at [1284, 346] on textarea "3 گفته 2 فليه مشوي شريحه انتركوت مشوي 2 شيش رز بسمتي خضار + سلطة خضراء طحينة + …" at bounding box center [1087, 379] width 483 height 89
click at [1146, 349] on textarea "3 گفته، 2 فليه مشوي شريحه انتركوت مشوي 2 شيش رز بسمتي خضار + سلطة خضراء طحينة +…" at bounding box center [1087, 379] width 483 height 89
click at [1045, 348] on textarea "3 گفته، 2 فليه مشوي شريحه، انتركوت مشوي 2 شيش رز بسمتي خضار + سلطة خضراء طحينة …" at bounding box center [1087, 379] width 483 height 89
click at [991, 349] on textarea "3 گفته، 2 فليه مشوي شريحه، انتركوت مشوي، 2 شيش رز بسمتي خضار + سلطة خضراء طحينة…" at bounding box center [1087, 379] width 483 height 89
click at [926, 351] on textarea "3 گفته، 2 فليه مشوي شريحه، انتركوت مشوي، 2 شيش، رز بسمتي خضار + سلطة خضراء طحين…" at bounding box center [1087, 379] width 483 height 89
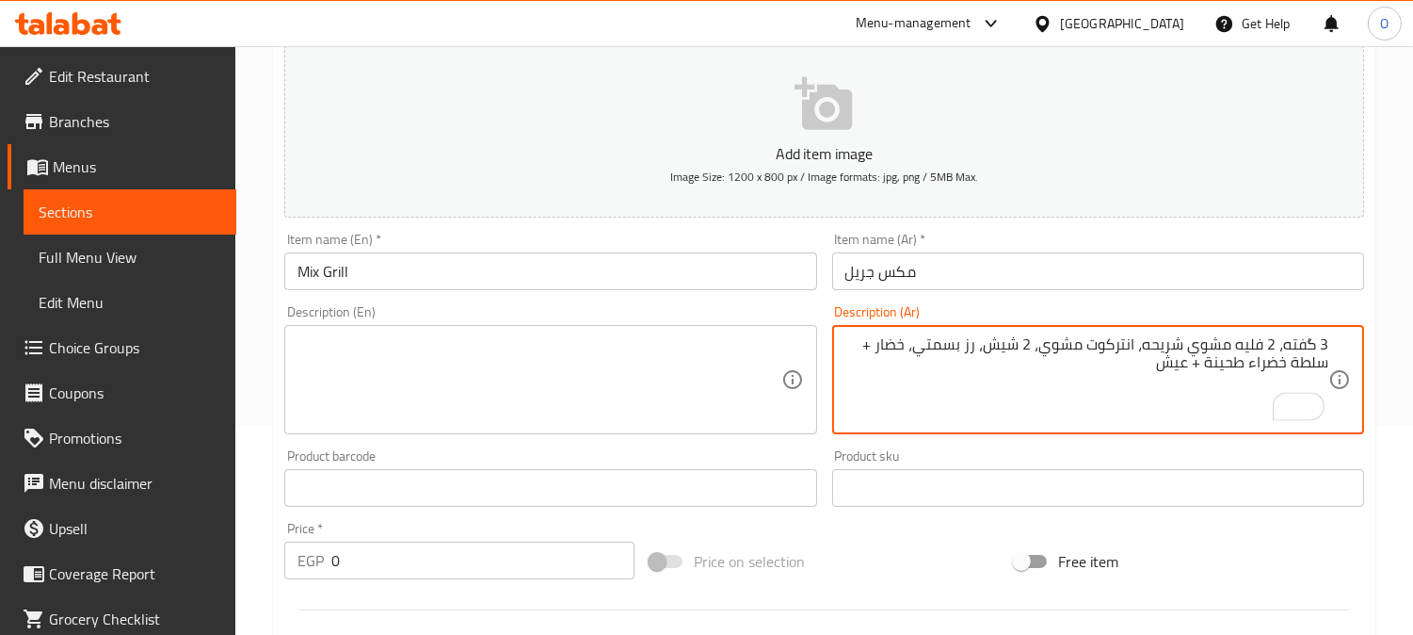
click at [883, 349] on textarea "3 گفته، 2 فليه مشوي شريحه، انتركوت مشوي، 2 شيش، رز بسمتي، خضار + سلطة خضراء طحي…" at bounding box center [1087, 379] width 483 height 89
click at [1192, 364] on textarea "3 گفته، 2 فليه مشوي شريحه، انتركوت مشوي، 2 شيش، رز بسمتي، خضار، سلطة خضراء طحين…" at bounding box center [1087, 379] width 483 height 89
drag, startPoint x: 1201, startPoint y: 369, endPoint x: 1189, endPoint y: 368, distance: 12.3
click at [1189, 368] on textarea "3 گفته، 2 فليه مشوي شريحه، انتركوت مشوي، 2 شيش، رز بسمتي، خضار، سلطة خضراء طحين…" at bounding box center [1087, 379] width 483 height 89
click at [1189, 394] on textarea "3 گفته، 2 فليه مشوي شريحه، انتركوت مشوي، 2 شيش، رز بسمتي، خضار، سلطة خضراء طحين…" at bounding box center [1087, 379] width 483 height 89
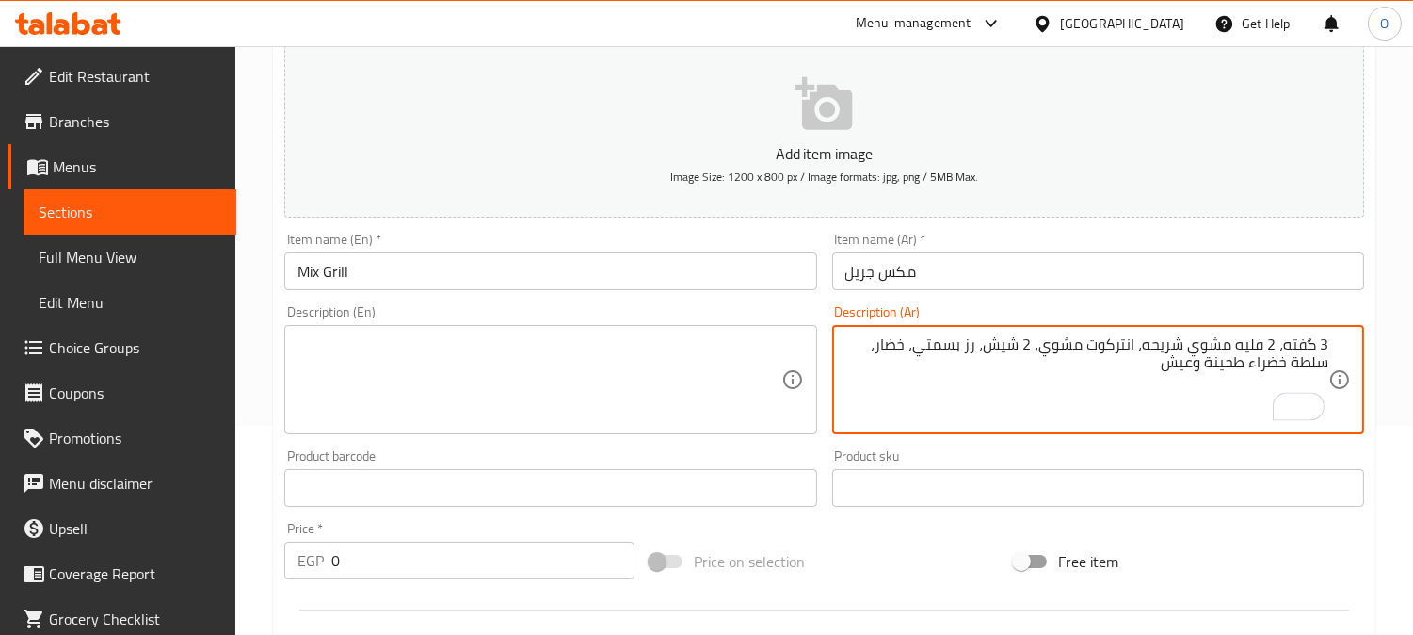
click at [1189, 394] on textarea "3 گفته، 2 فليه مشوي شريحه، انتركوت مشوي، 2 شيش، رز بسمتي، خضار، سلطة خضراء طحين…" at bounding box center [1087, 379] width 483 height 89
type textarea "3 گفته، 2 فليه مشوي شريحه، انتركوت مشوي، 2 شيش، رز بسمتي، خضار، سلطة خضراء طحين…"
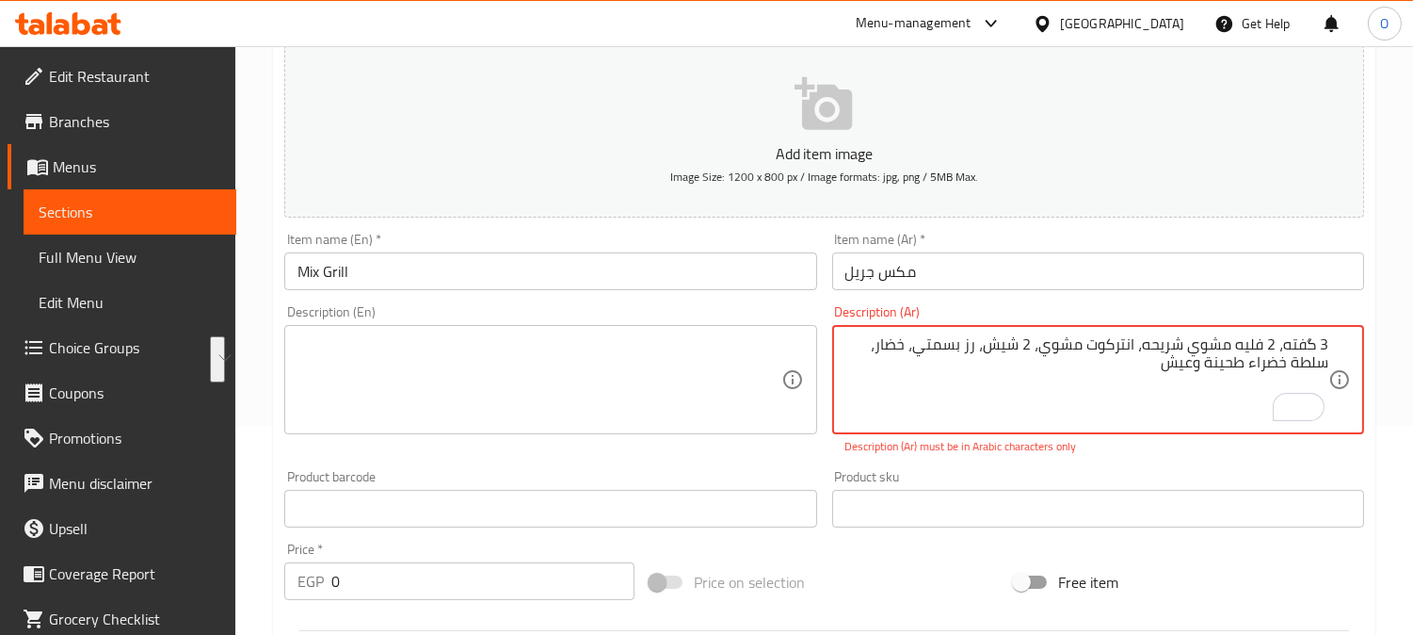
click at [521, 363] on textarea at bounding box center [539, 379] width 483 height 89
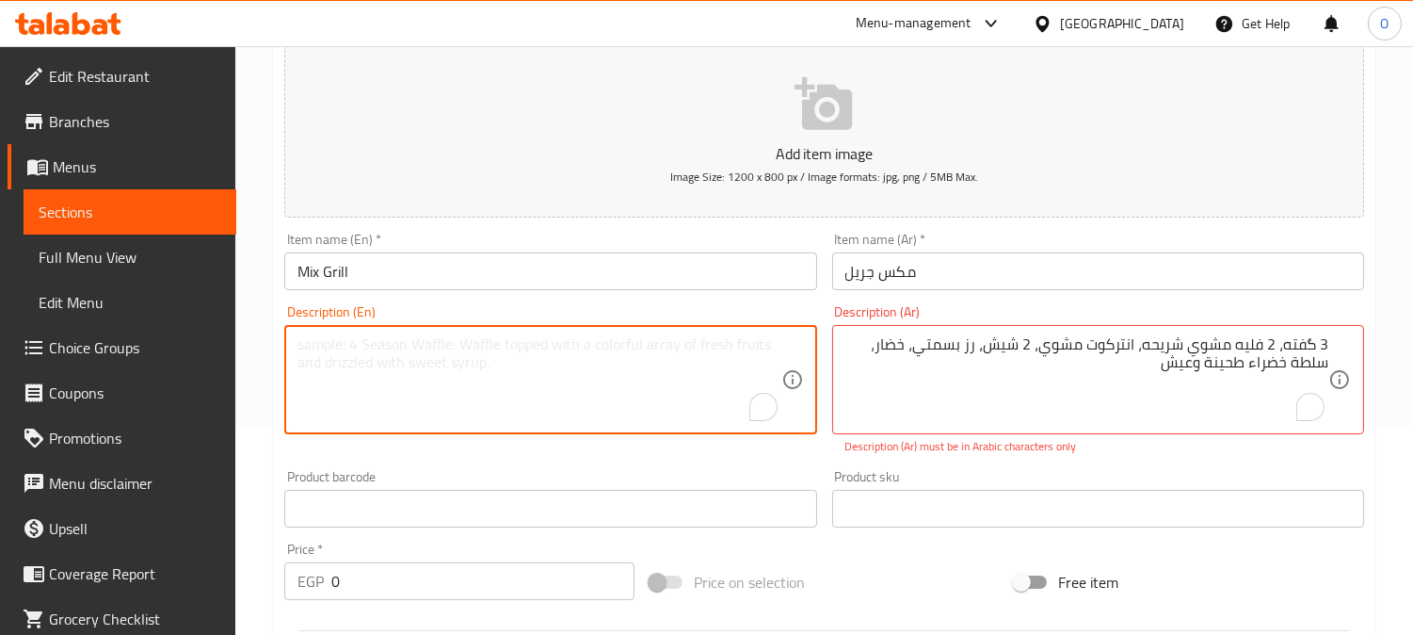
paste textarea "3 kofta, 2 grilled fillet slices, grilled entrecote, 2 shish, basmati rice, veg…"
type textarea "3 kofta, 2 grilled fillet slices, grilled entrecote, 2 shish, basmati rice, veg…"
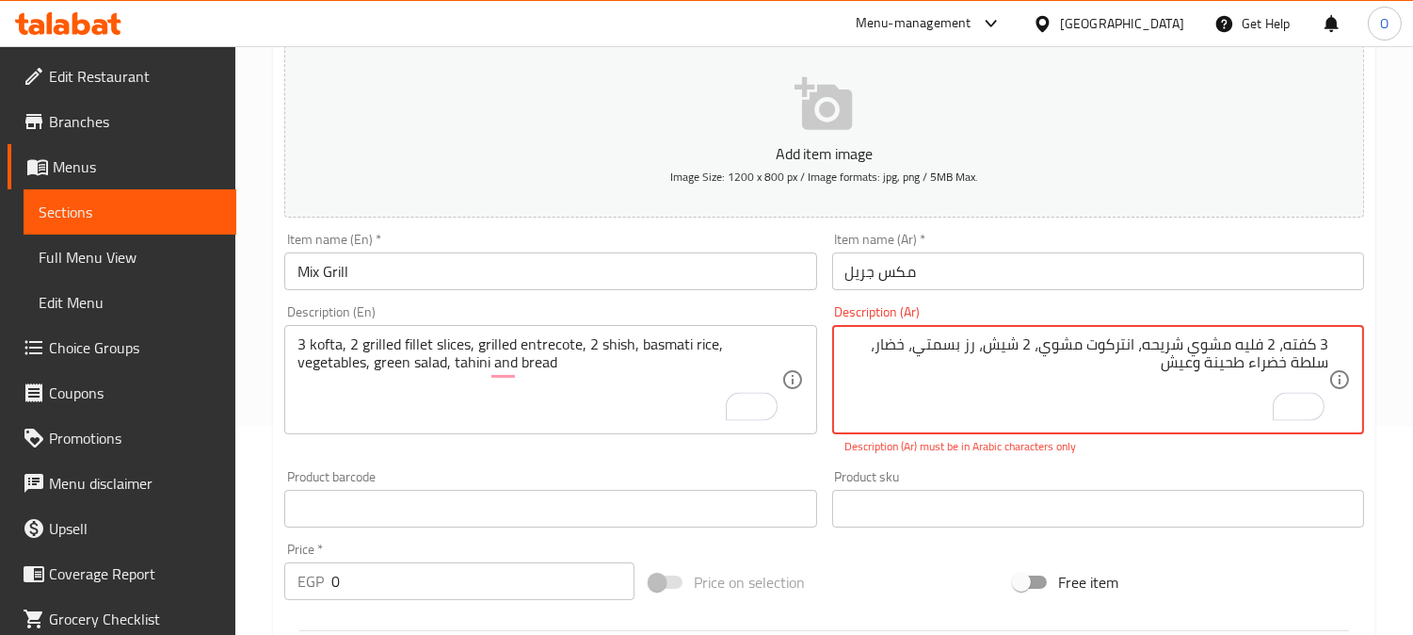
click at [1123, 409] on textarea "3 كفته، 2 فليه مشوي شريحه، انتركوت مشوي، 2 شيش، رز بسمتي، خضار، سلطة خضراء طحين…" at bounding box center [1087, 379] width 483 height 89
type textarea "3 كفته، 2 فليه مشوي شريحه، انتركوت مشوي، 2 شيش، رز بسمتي، خضار، سلطة خضراء طحين…"
click at [895, 462] on div "Add item image Image Size: 1200 x 800 px / Image formats: jpg, png / 5MB Max. I…" at bounding box center [824, 454] width 1095 height 832
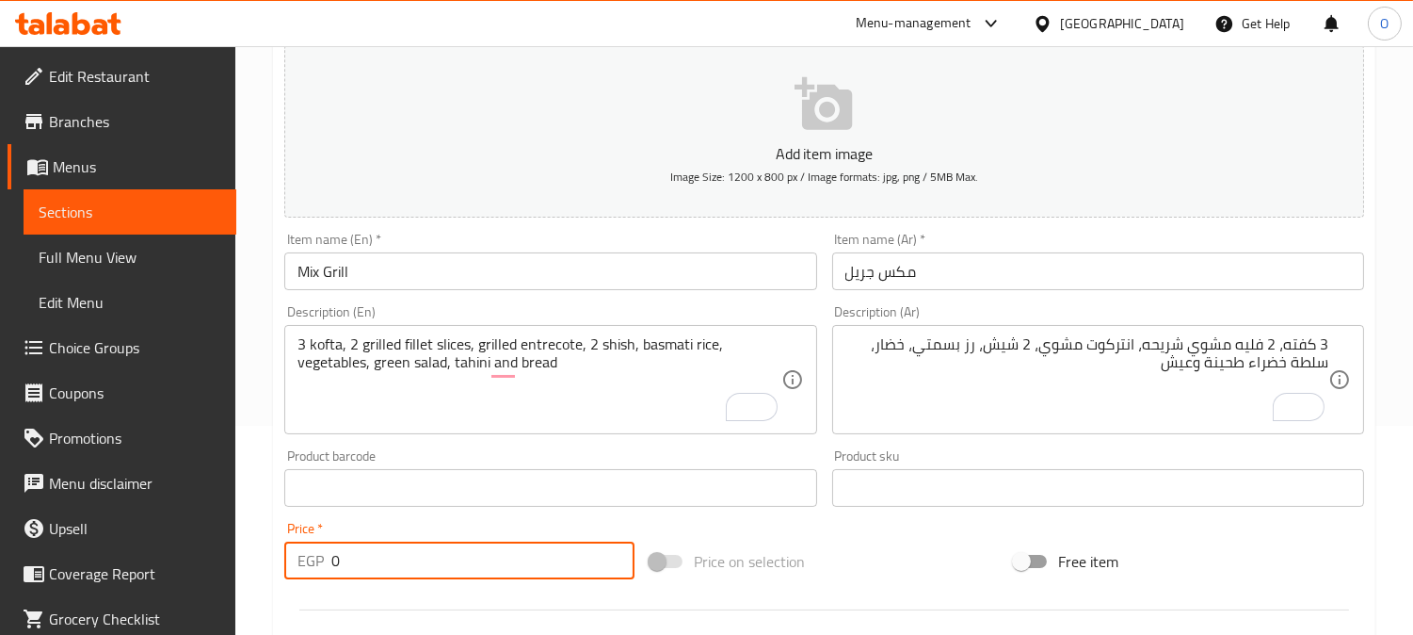
drag, startPoint x: 342, startPoint y: 553, endPoint x: 298, endPoint y: 553, distance: 44.3
click at [298, 553] on div "EGP 0 Price *" at bounding box center [459, 560] width 350 height 38
paste input "218"
drag, startPoint x: 337, startPoint y: 563, endPoint x: 303, endPoint y: 580, distance: 37.9
click at [309, 574] on div "EGP 2180 Price *" at bounding box center [459, 560] width 350 height 38
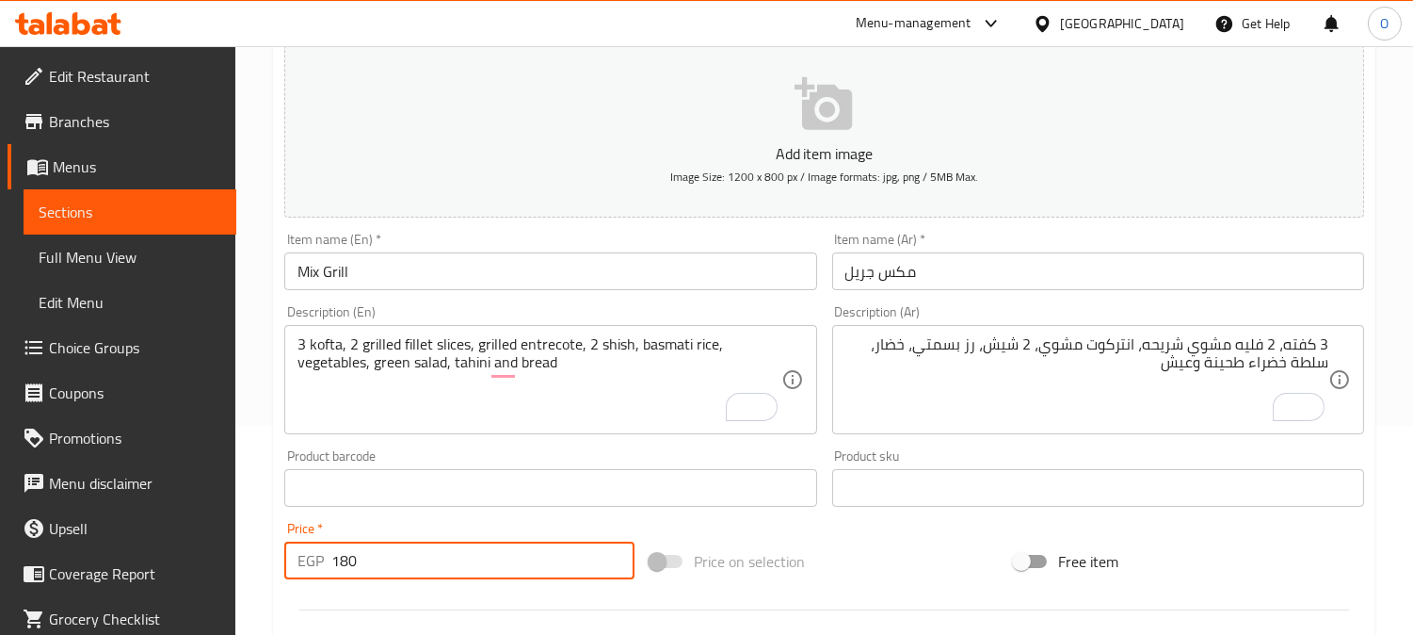
type input "180"
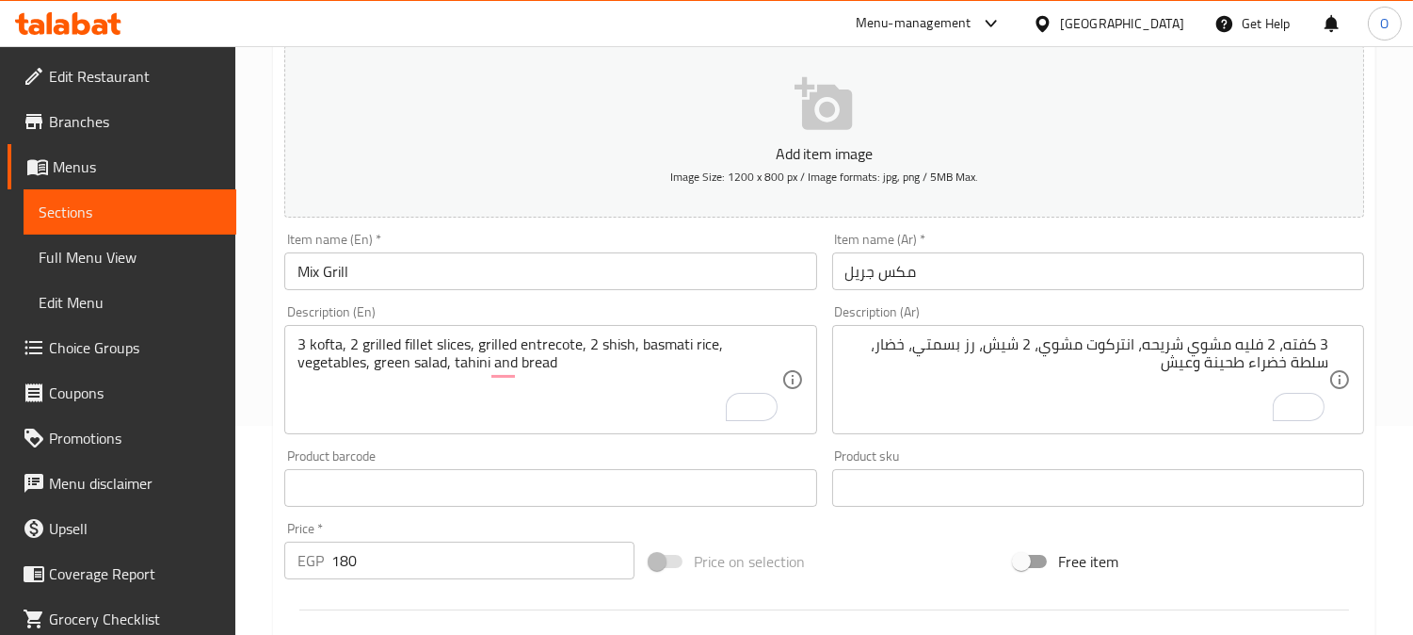
click at [349, 595] on div at bounding box center [824, 610] width 1095 height 46
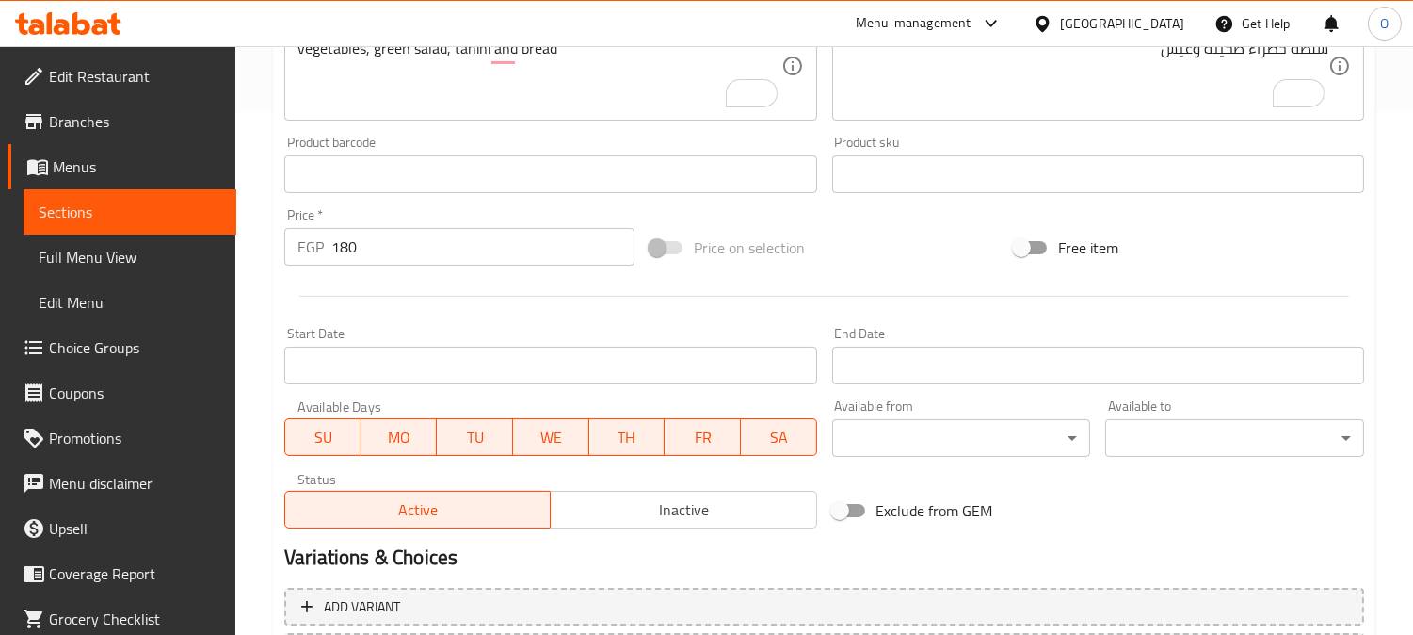
scroll to position [692, 0]
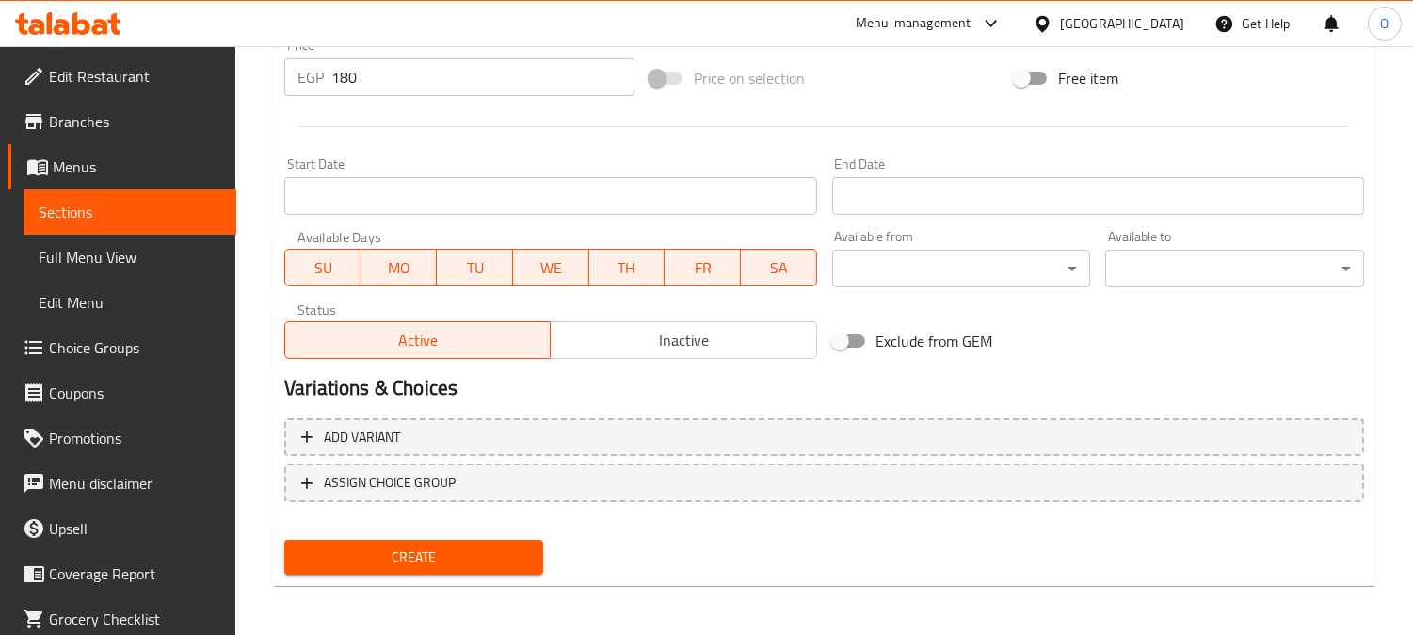
click at [411, 545] on span "Create" at bounding box center [413, 557] width 229 height 24
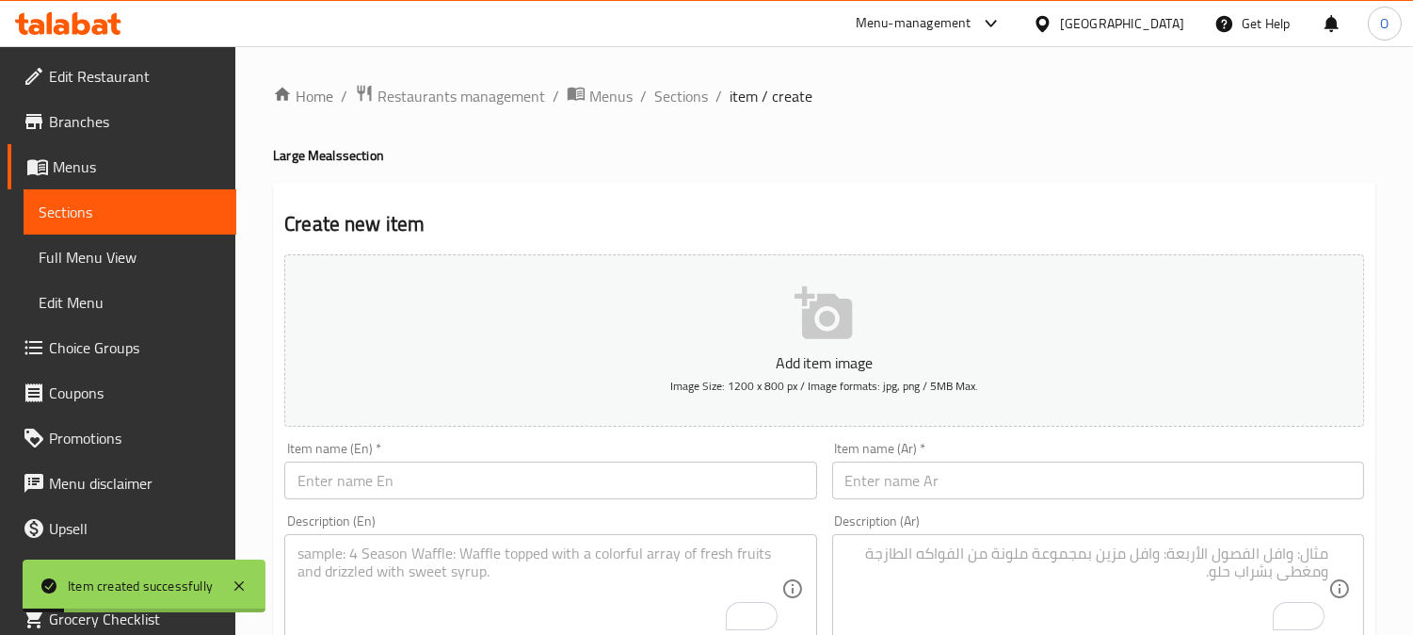
click at [710, 98] on ol "Home / Restaurants management / Menus / Sections / item / create" at bounding box center [824, 96] width 1103 height 24
click at [698, 91] on span "Sections" at bounding box center [681, 96] width 54 height 23
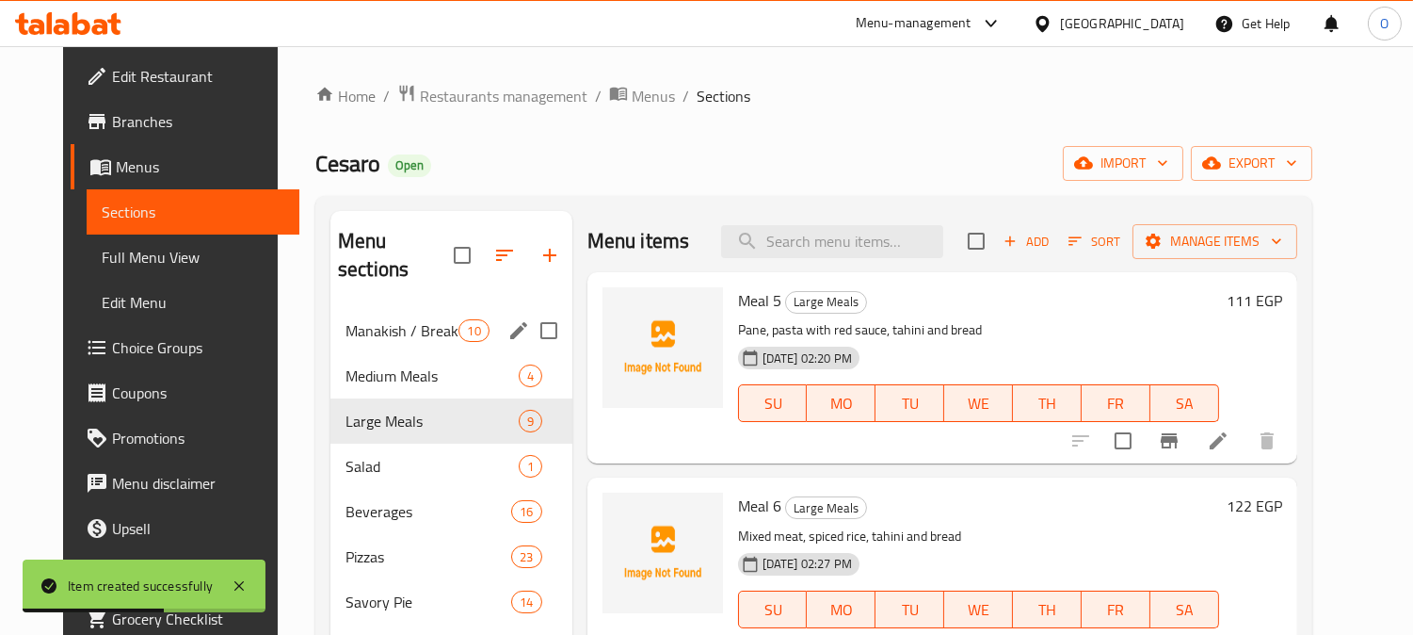
click at [531, 311] on input "Menu sections" at bounding box center [549, 331] width 40 height 40
checkbox input "true"
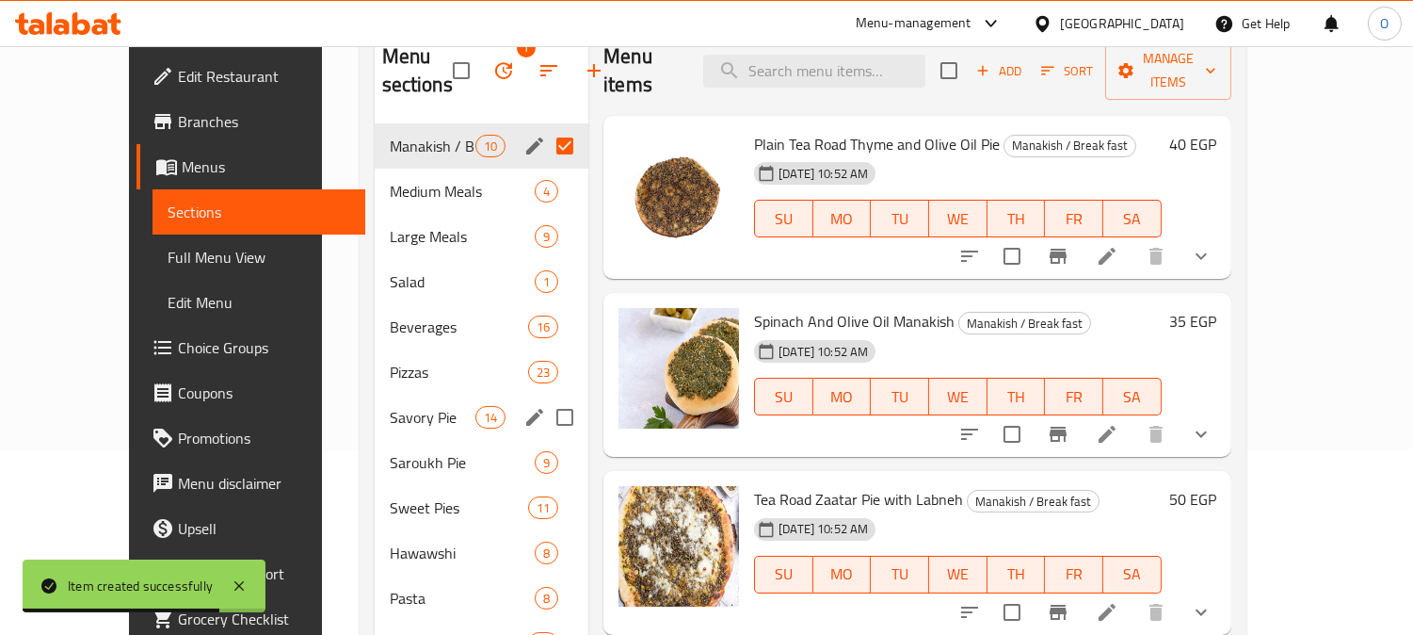
scroll to position [209, 0]
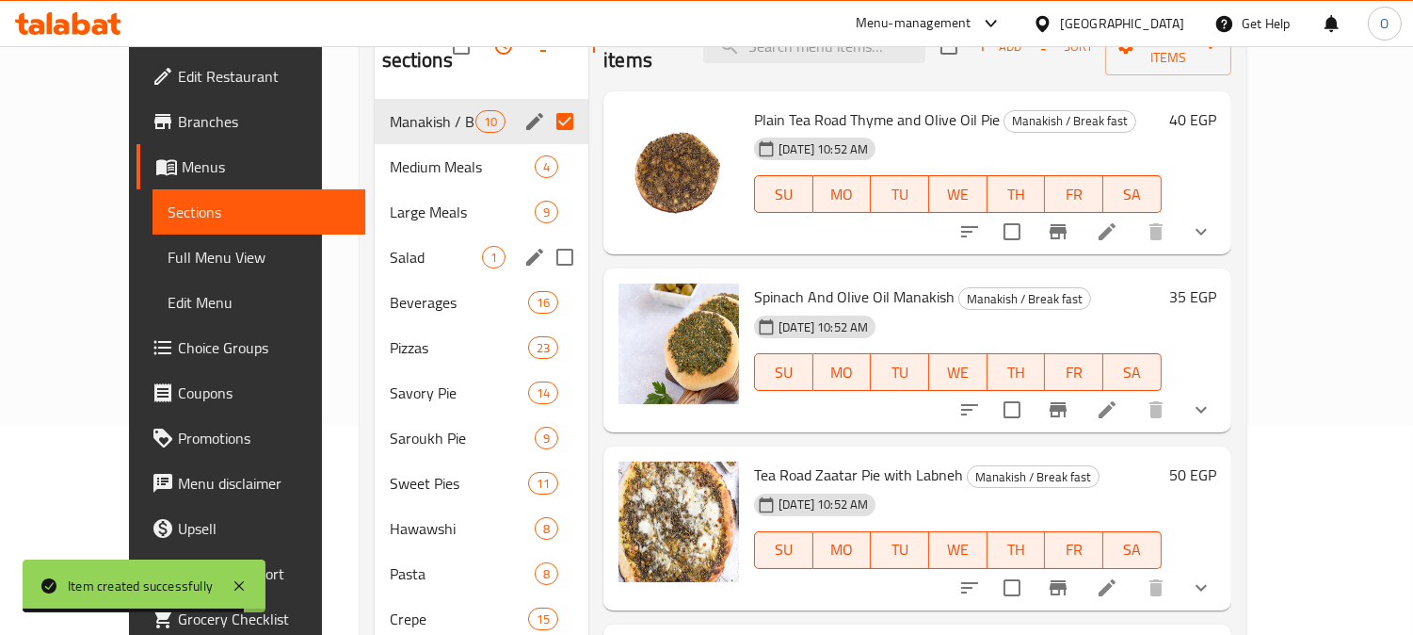
click at [545, 247] on input "Menu sections" at bounding box center [565, 257] width 40 height 40
checkbox input "true"
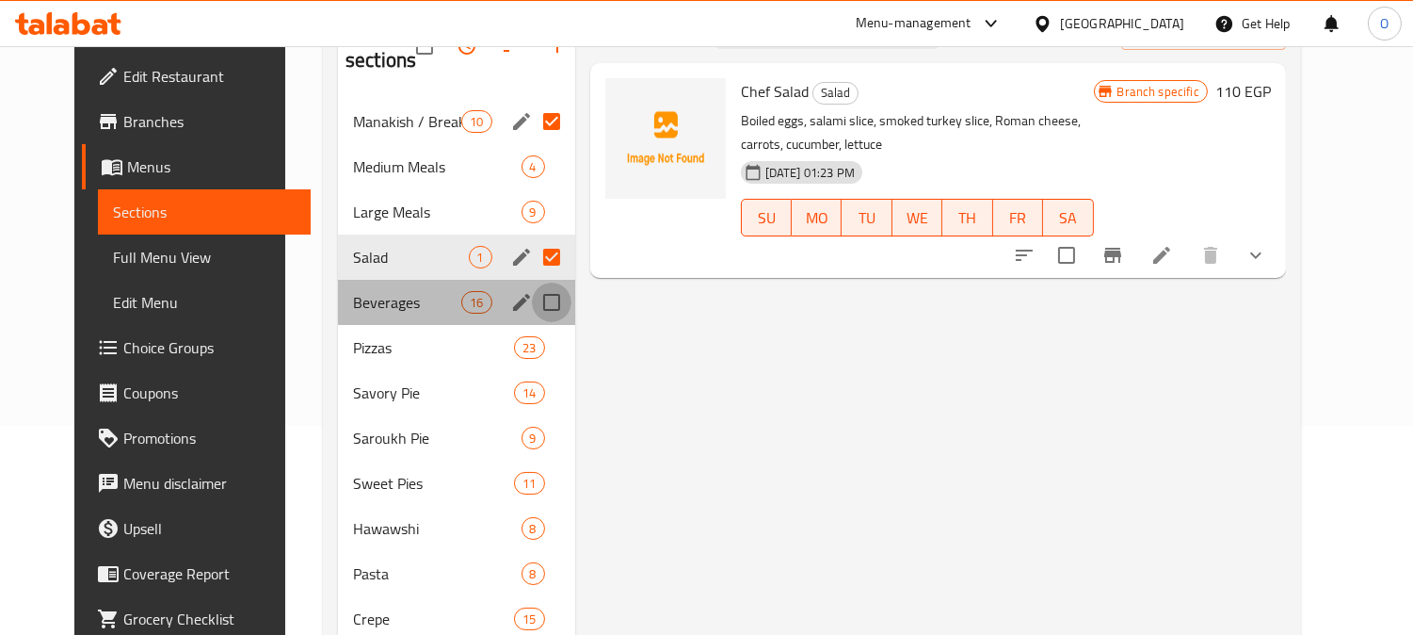
click at [532, 308] on input "Menu sections" at bounding box center [552, 302] width 40 height 40
checkbox input "true"
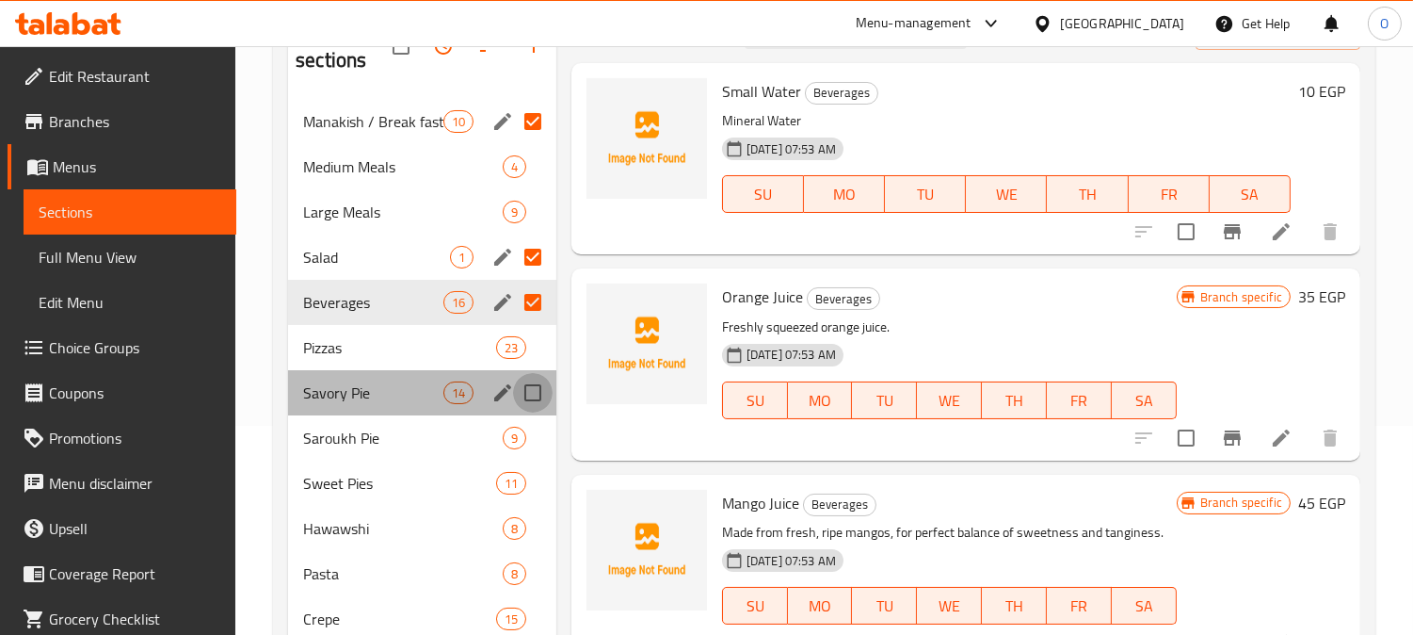
click at [524, 395] on input "Menu sections" at bounding box center [533, 393] width 40 height 40
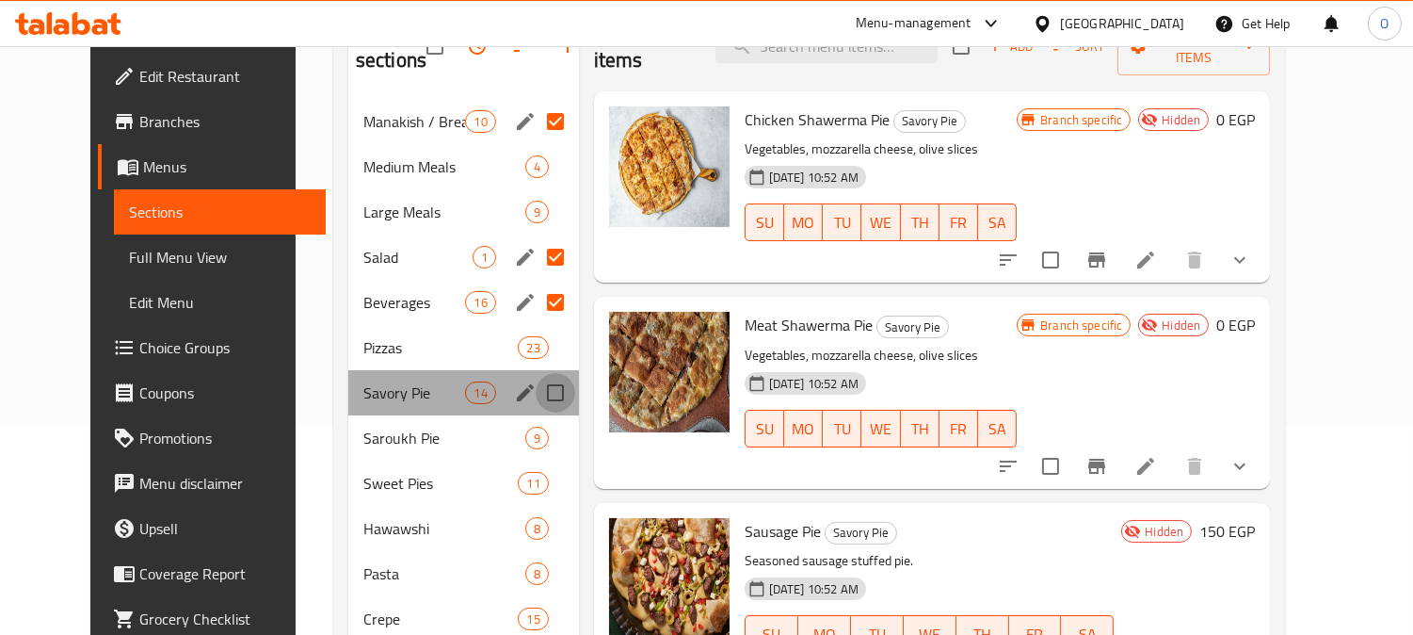
click at [536, 395] on input "Menu sections" at bounding box center [556, 393] width 40 height 40
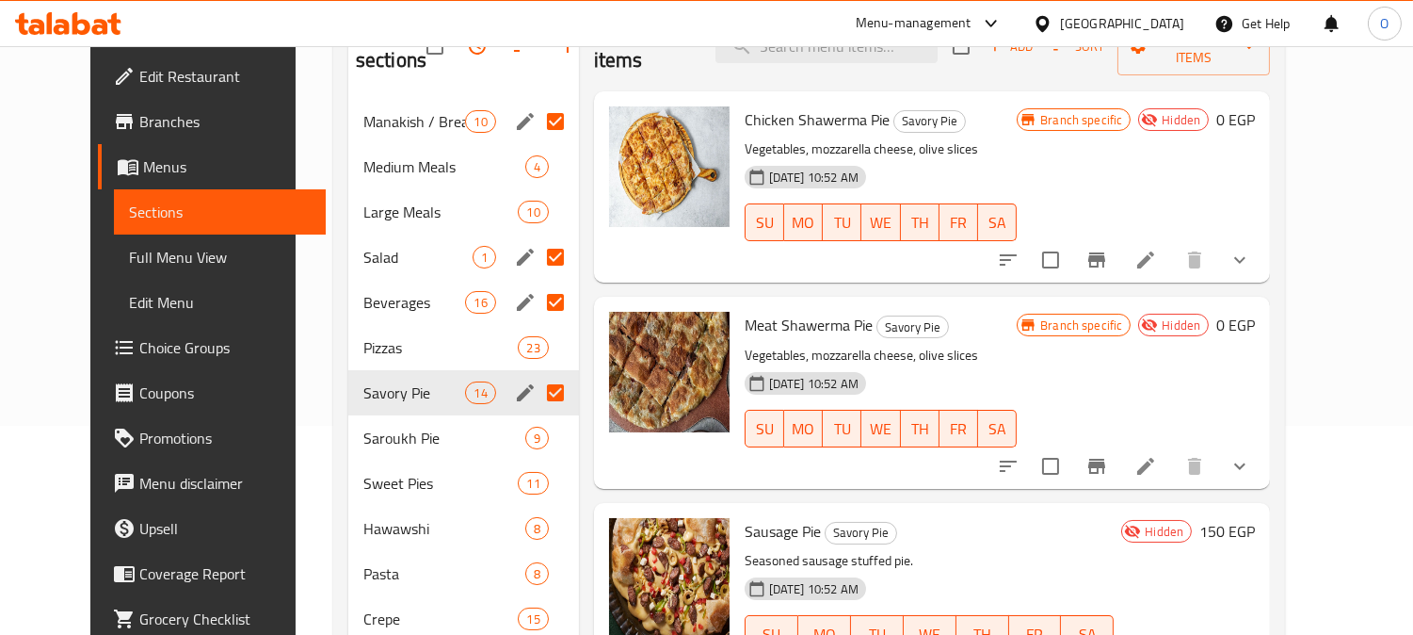
click at [536, 395] on input "Menu sections" at bounding box center [556, 393] width 40 height 40
checkbox input "false"
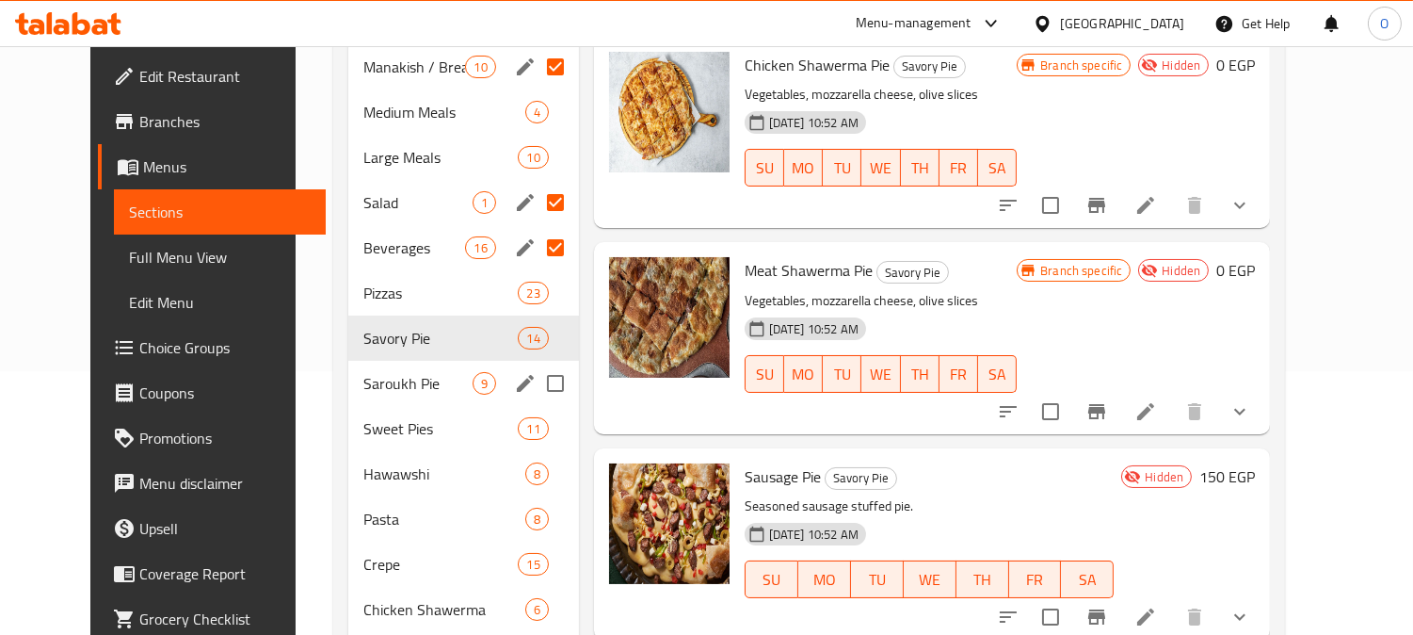
scroll to position [314, 0]
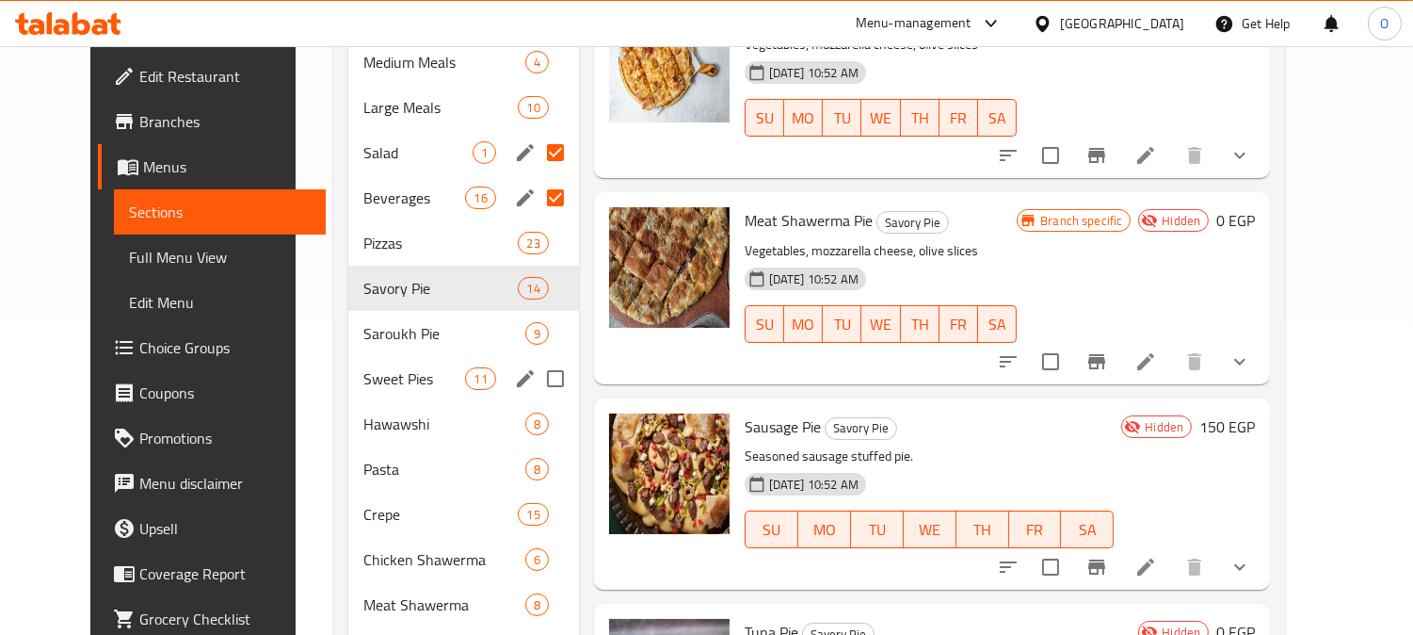
click at [536, 371] on input "Menu sections" at bounding box center [556, 379] width 40 height 40
checkbox input "true"
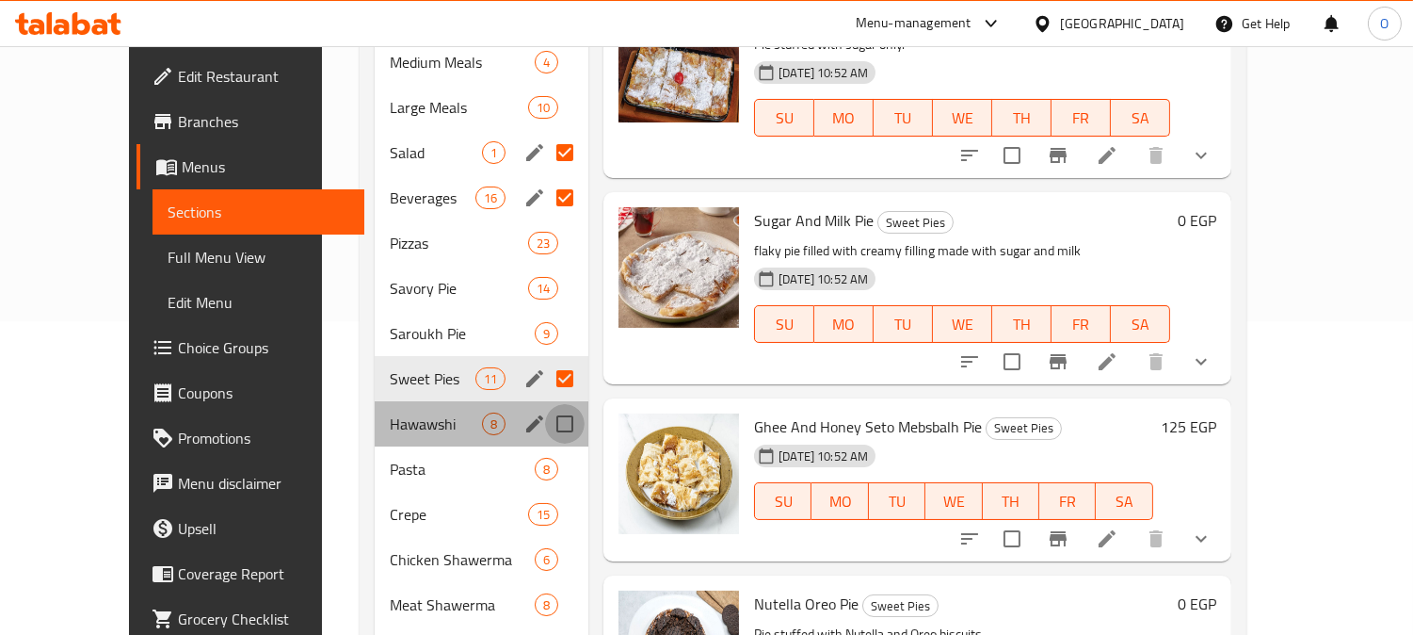
click at [545, 428] on input "Menu sections" at bounding box center [565, 424] width 40 height 40
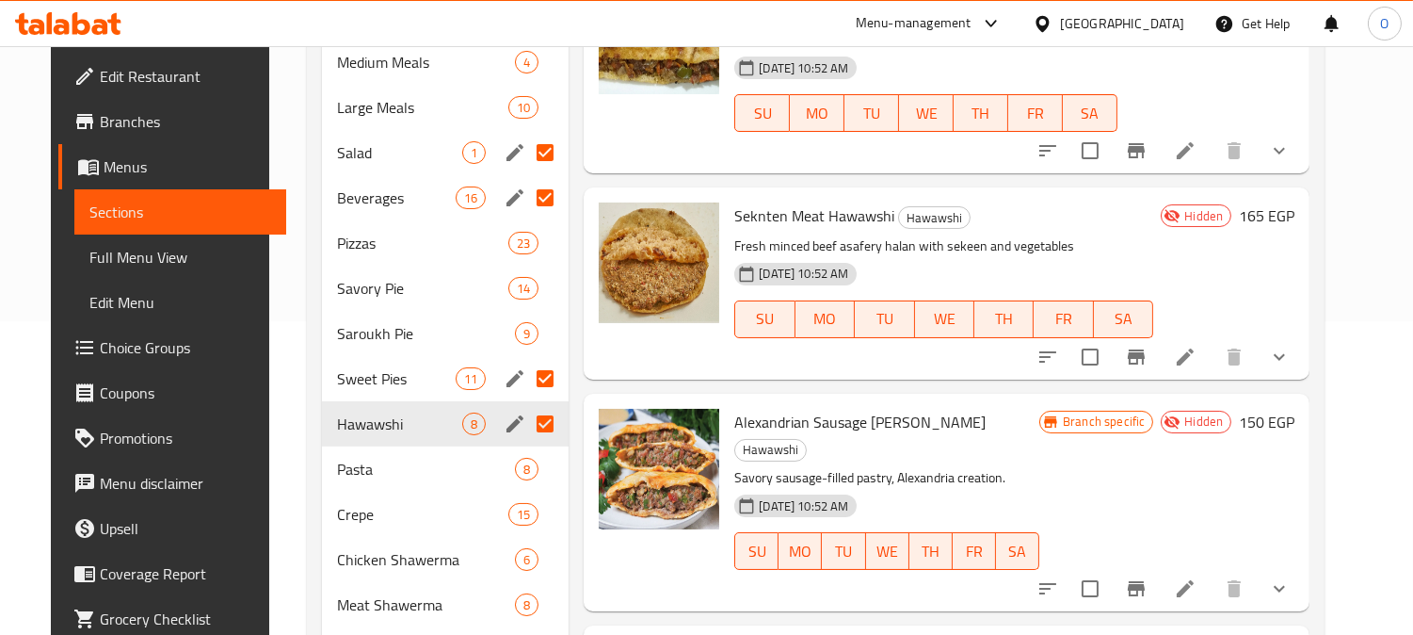
click at [527, 431] on input "Menu sections" at bounding box center [545, 424] width 40 height 40
checkbox input "false"
click at [532, 465] on input "Menu sections" at bounding box center [545, 469] width 40 height 40
checkbox input "true"
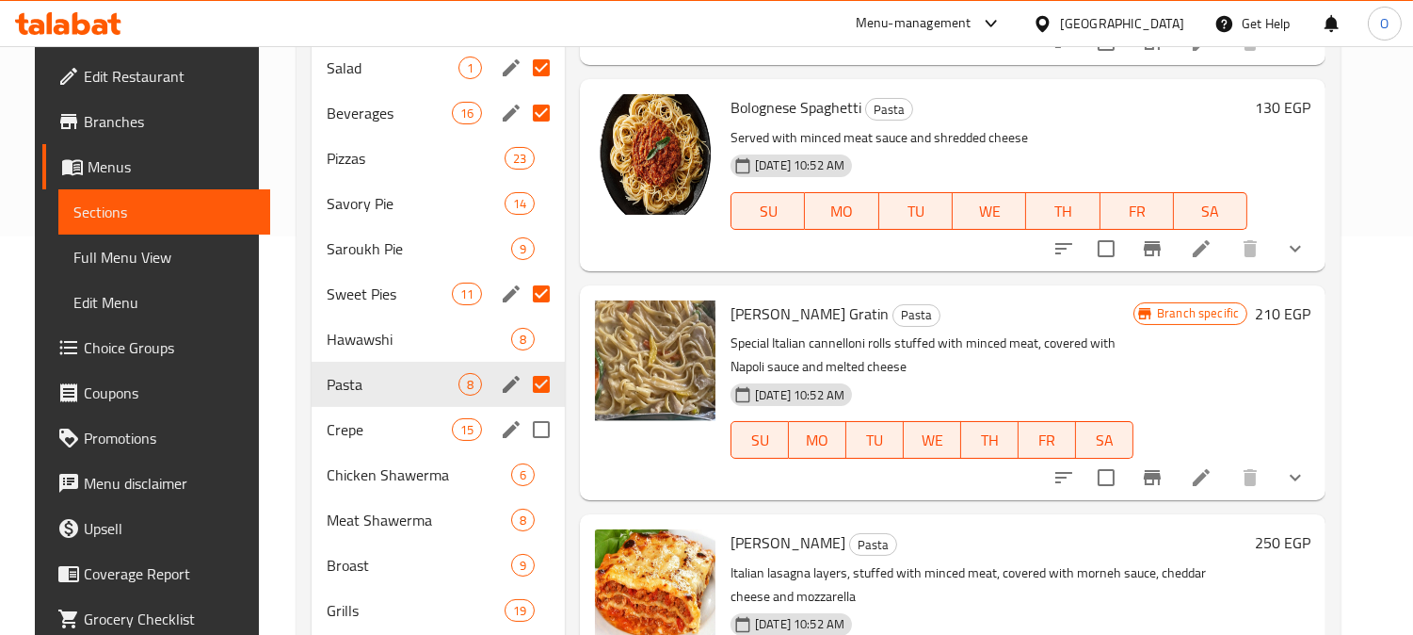
scroll to position [418, 0]
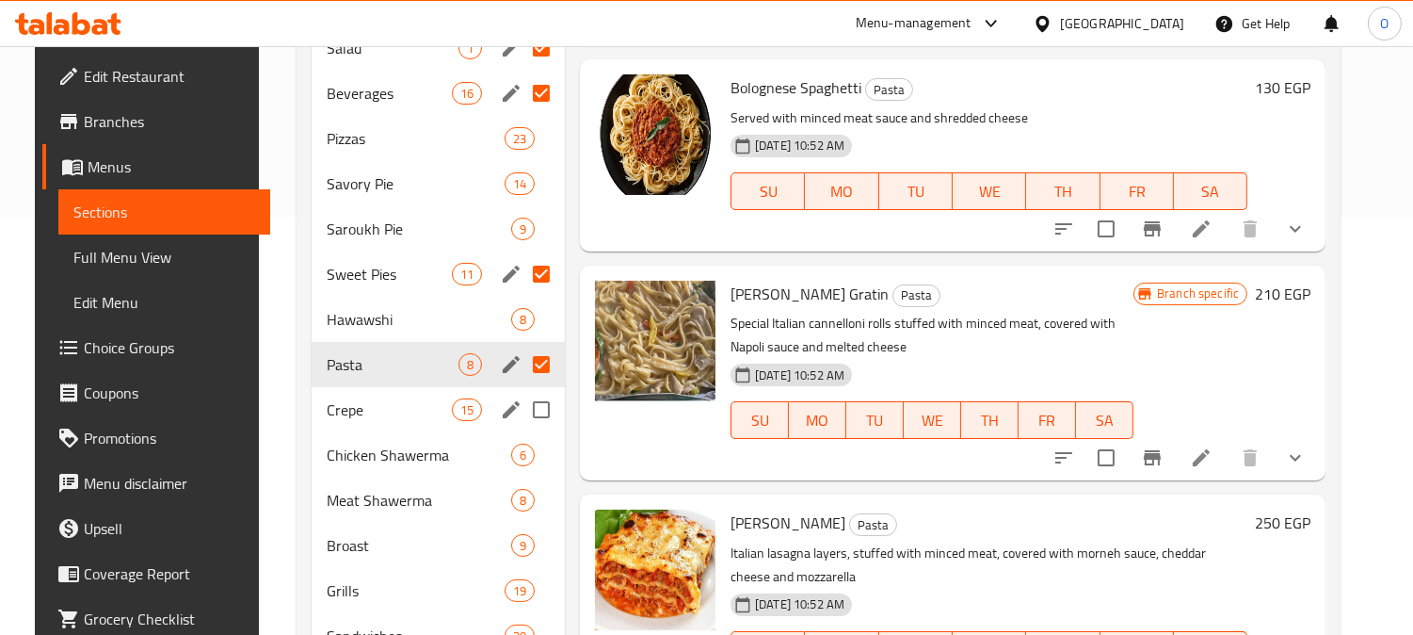
click at [533, 421] on input "Menu sections" at bounding box center [542, 410] width 40 height 40
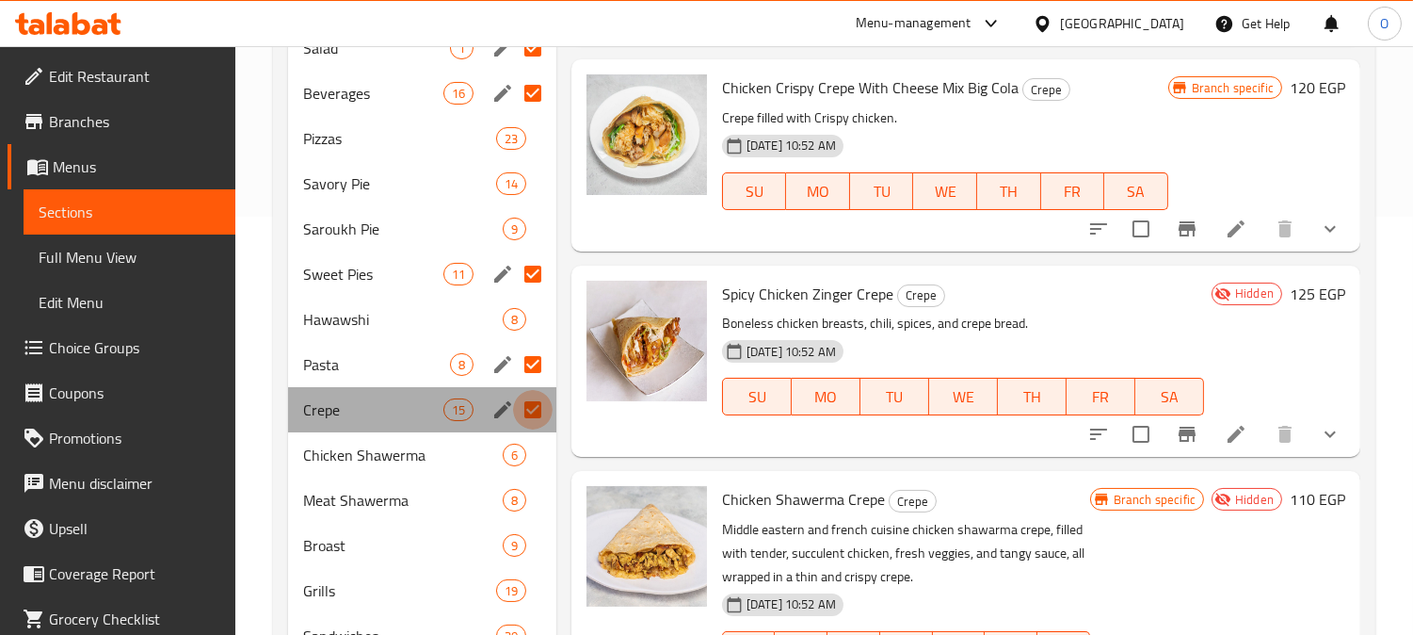
click at [534, 408] on input "Menu sections" at bounding box center [533, 410] width 40 height 40
checkbox input "false"
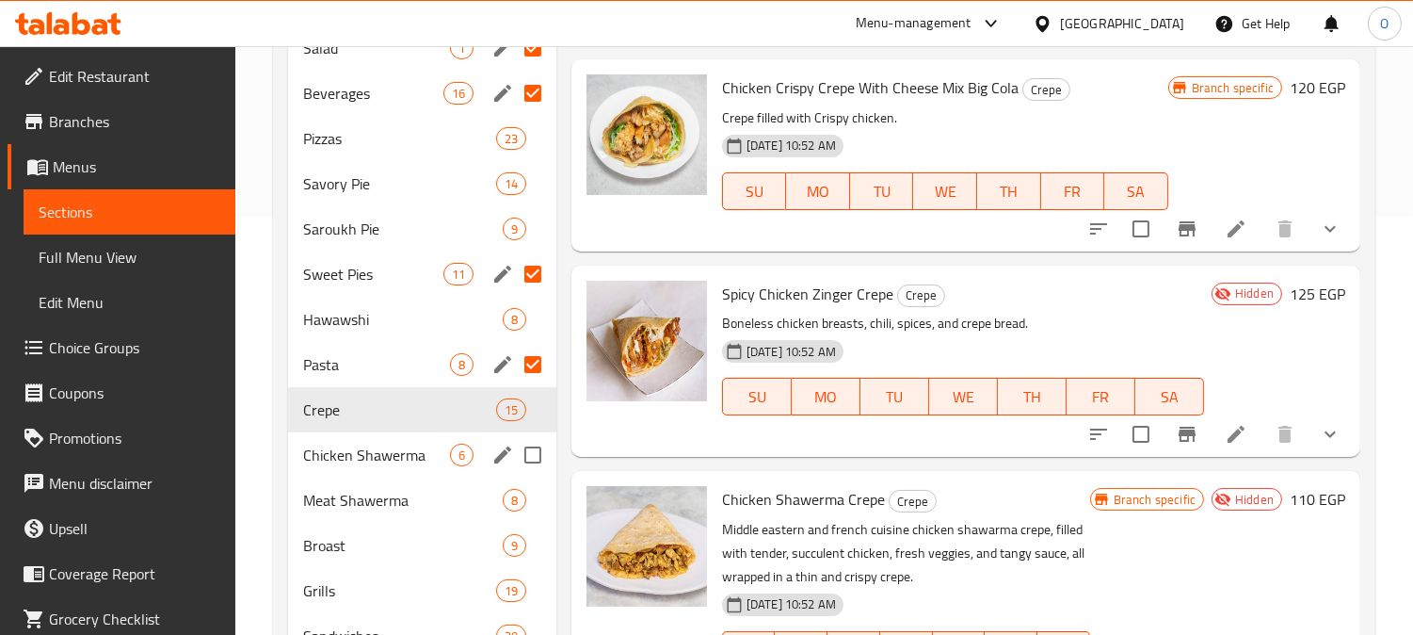
click at [531, 452] on input "Menu sections" at bounding box center [533, 455] width 40 height 40
checkbox input "true"
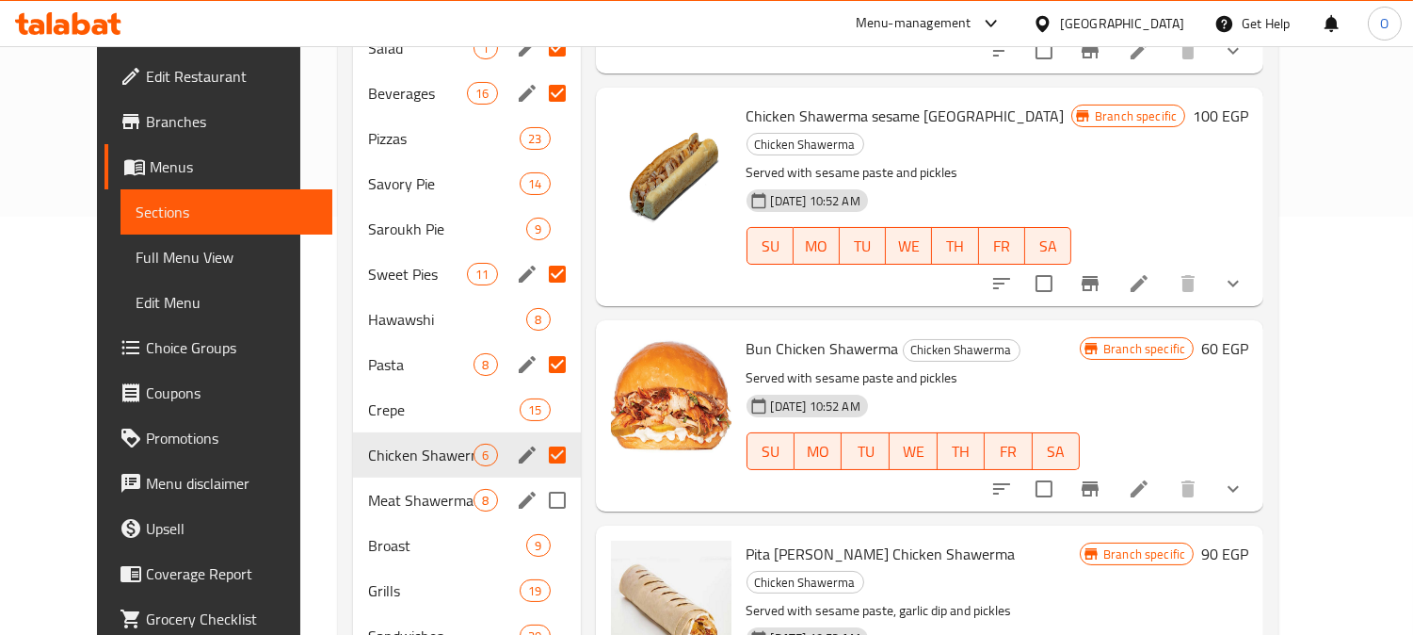
click at [538, 496] on input "Menu sections" at bounding box center [558, 500] width 40 height 40
checkbox input "true"
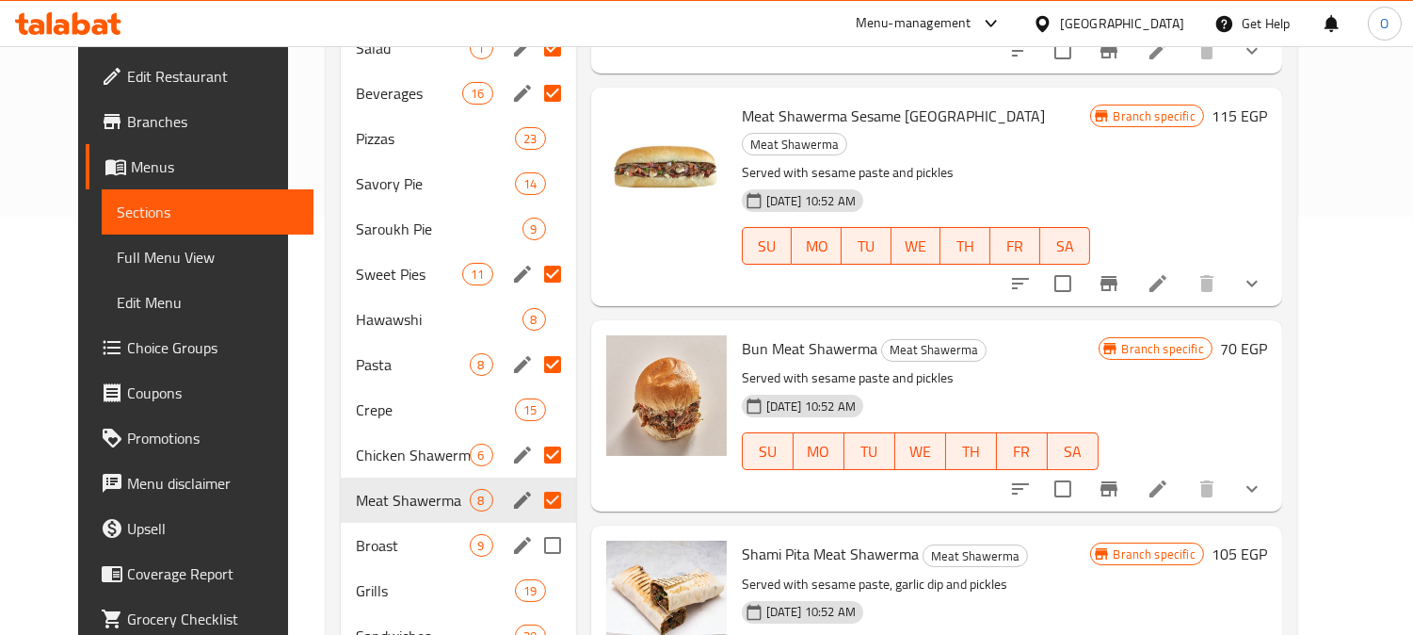
click at [533, 541] on input "Menu sections" at bounding box center [553, 545] width 40 height 40
checkbox input "true"
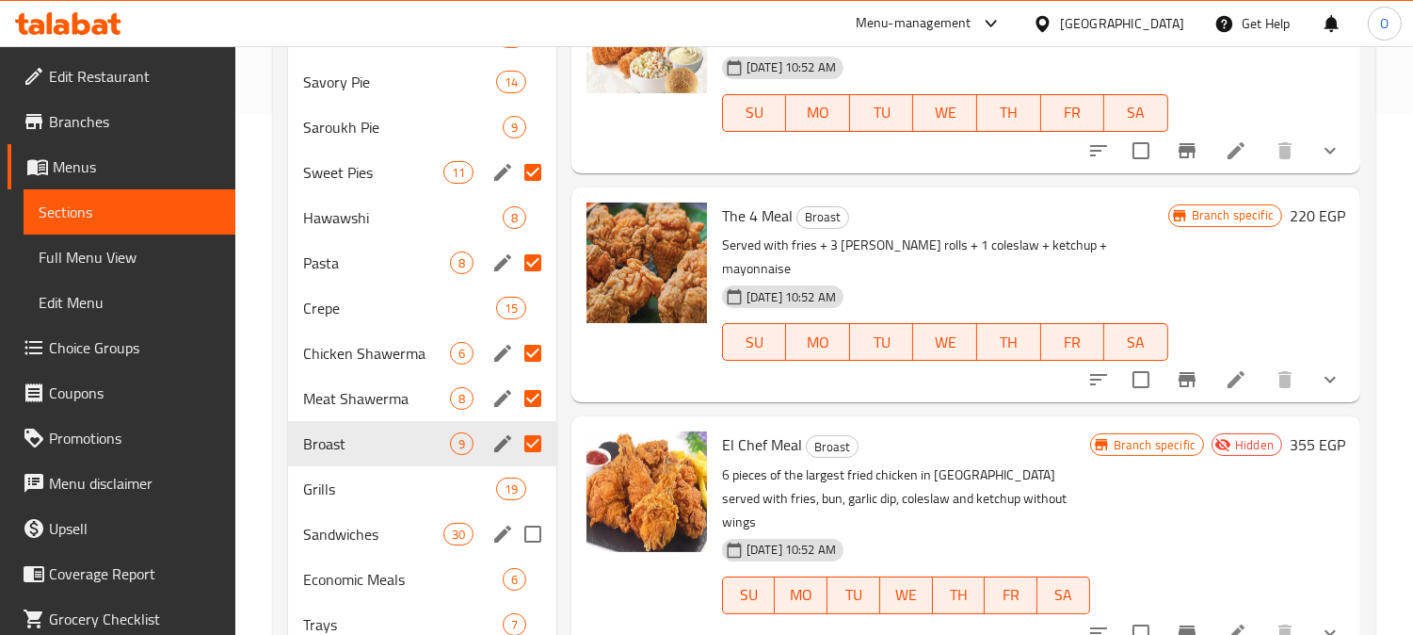
scroll to position [523, 0]
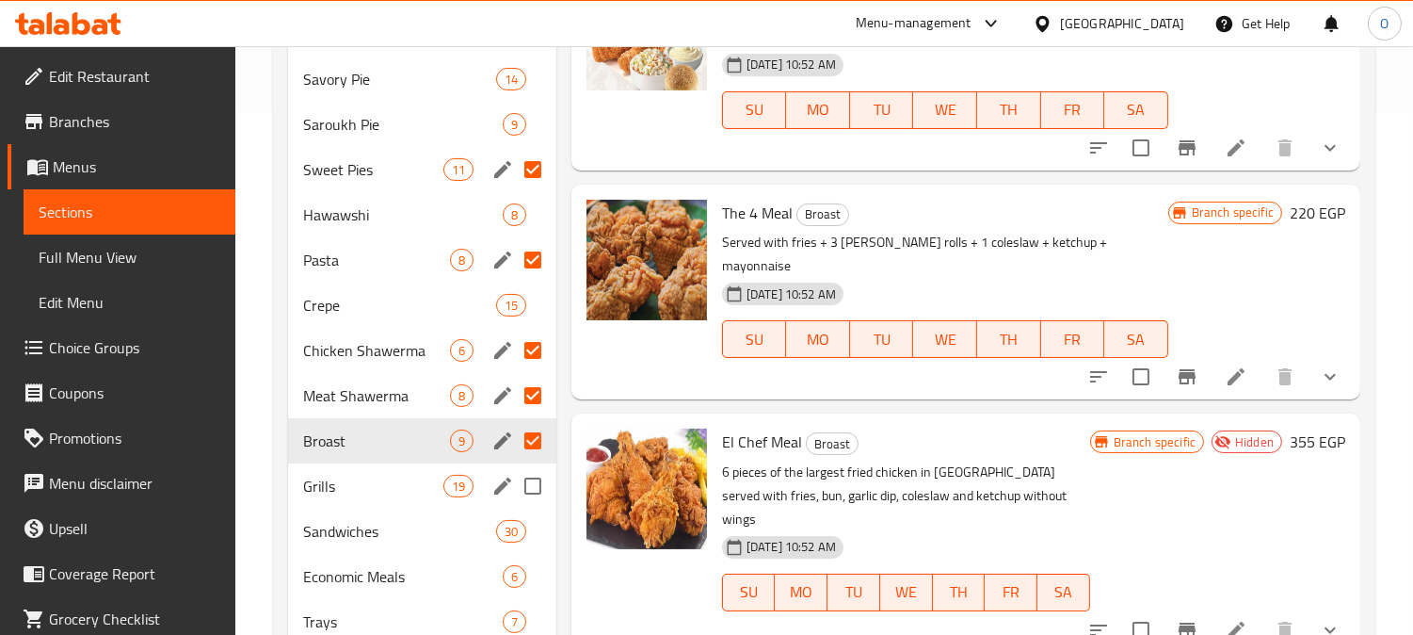
click at [530, 492] on input "Menu sections" at bounding box center [533, 486] width 40 height 40
checkbox input "true"
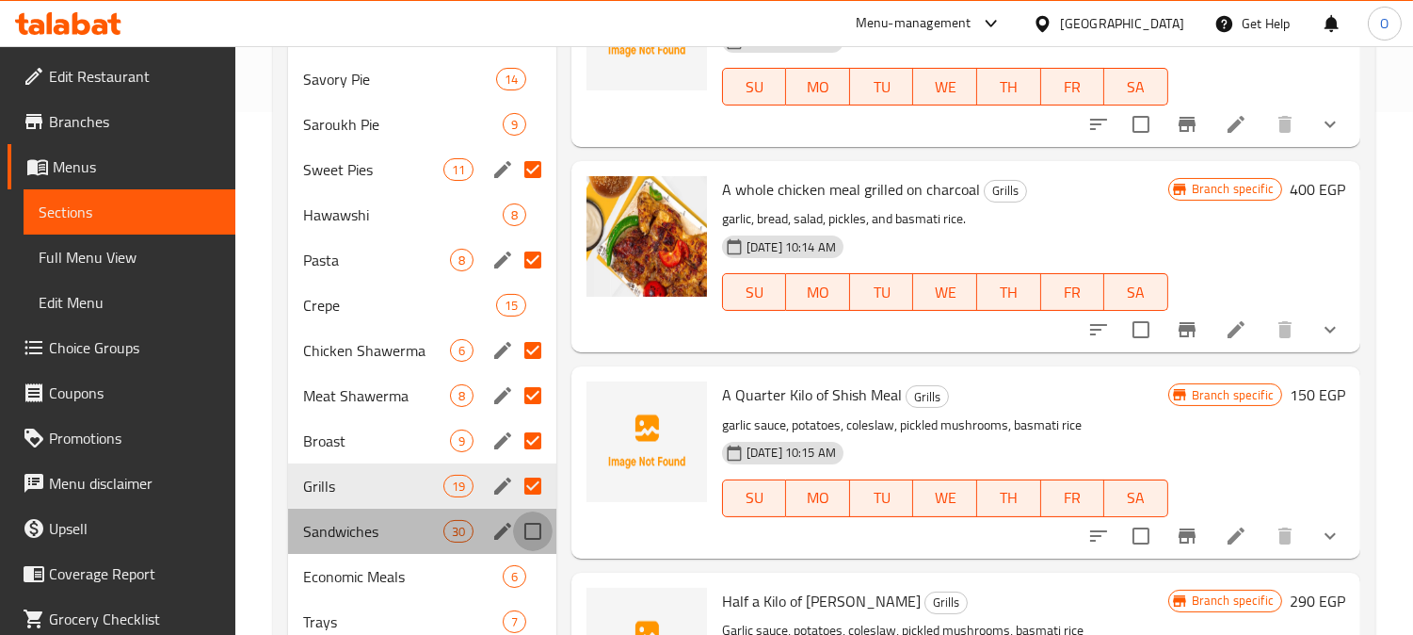
click at [529, 542] on input "Menu sections" at bounding box center [533, 531] width 40 height 40
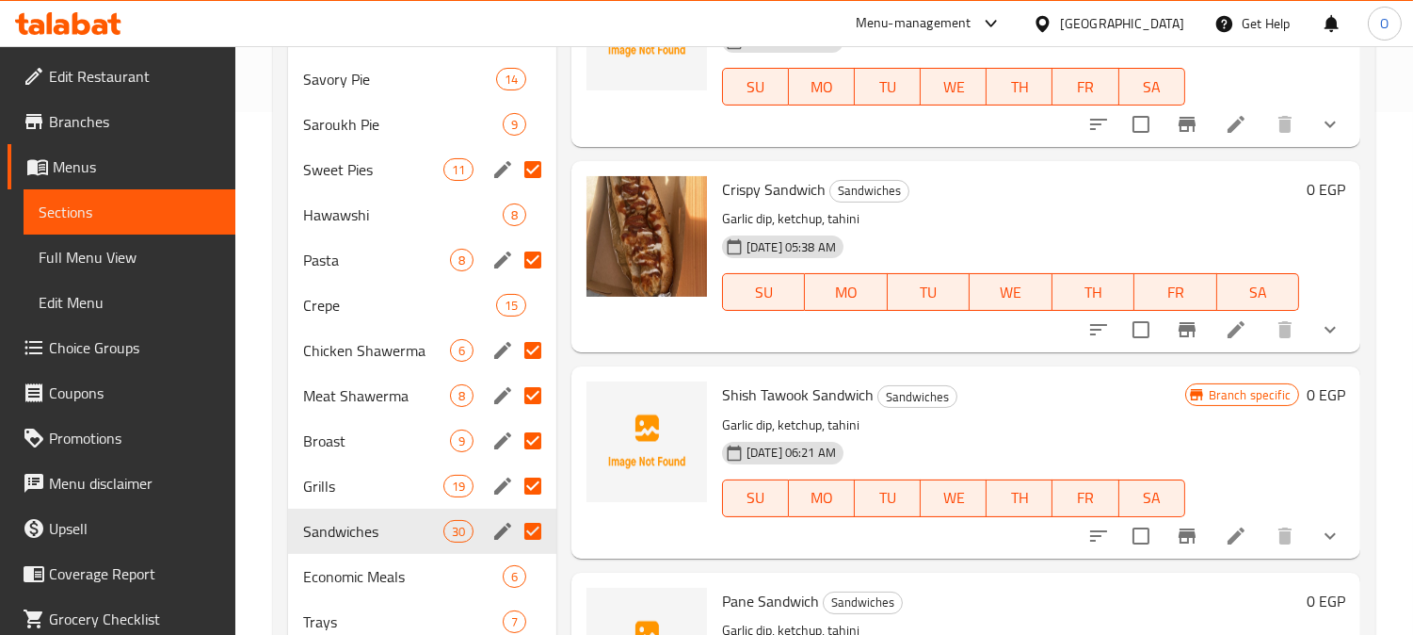
scroll to position [627, 0]
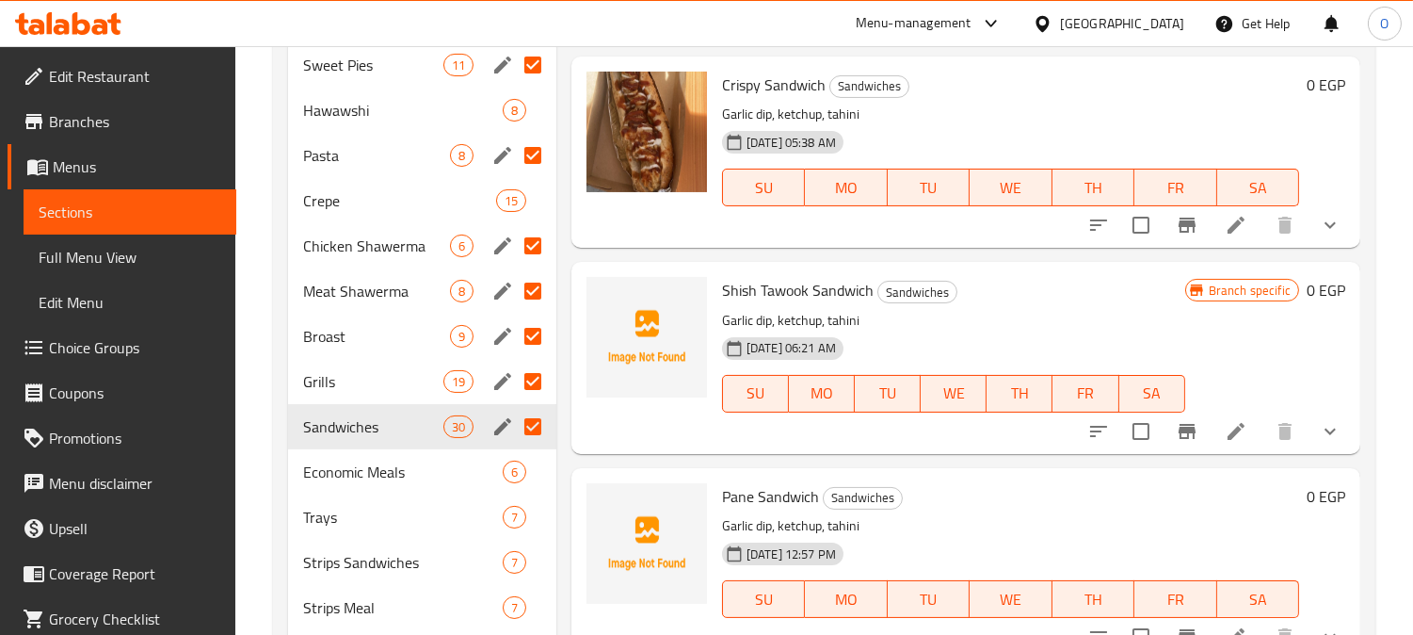
click at [532, 433] on input "Menu sections" at bounding box center [533, 427] width 40 height 40
checkbox input "false"
click at [534, 387] on input "Menu sections" at bounding box center [533, 382] width 40 height 40
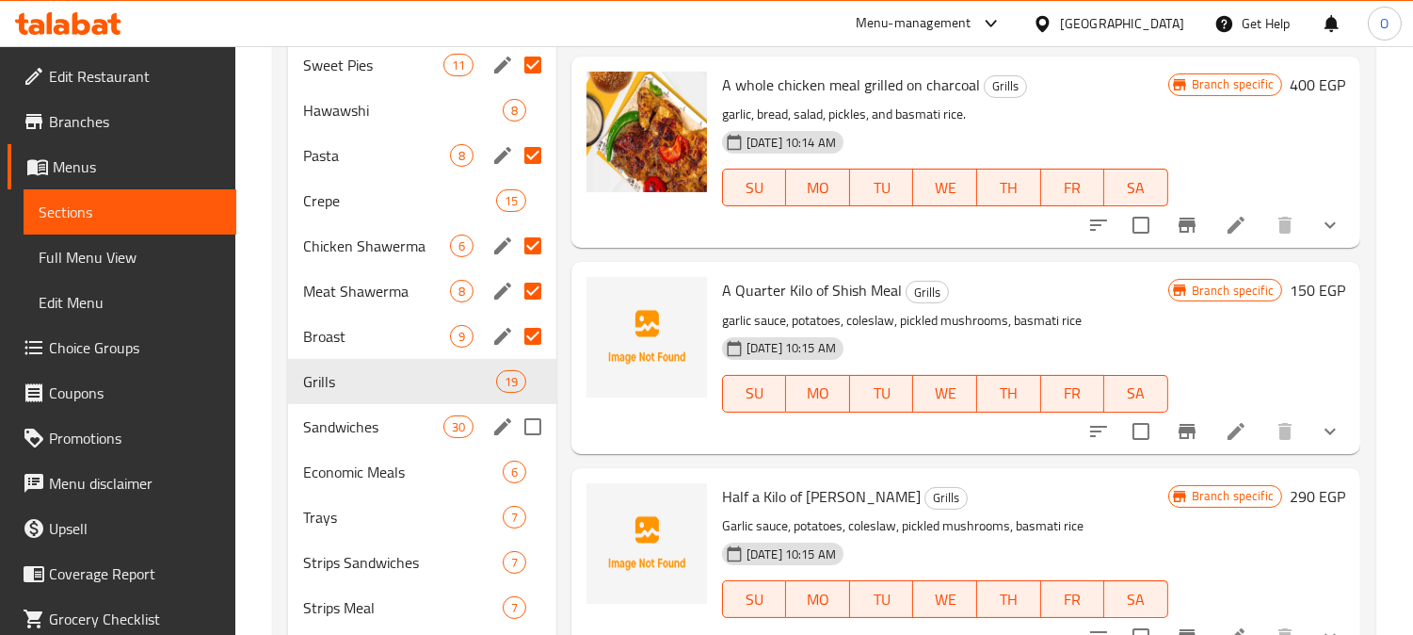
click at [533, 431] on input "Menu sections" at bounding box center [533, 427] width 40 height 40
checkbox input "true"
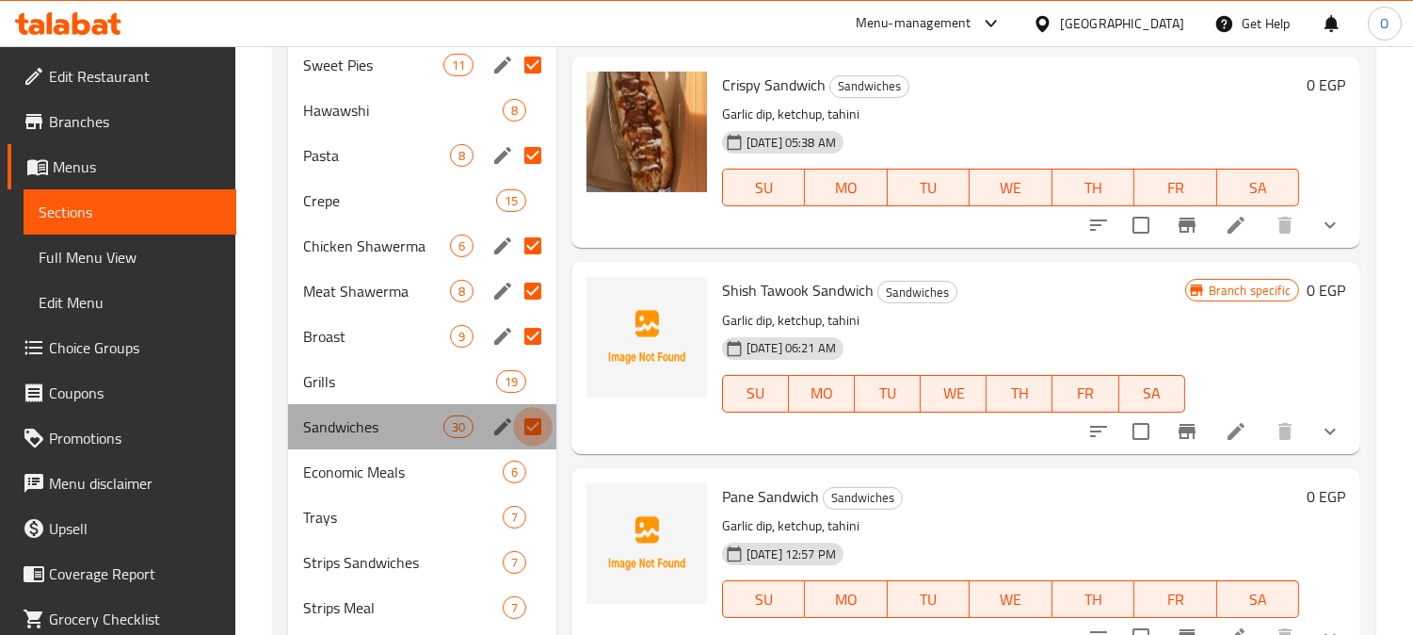
click at [540, 428] on input "Menu sections" at bounding box center [533, 427] width 40 height 40
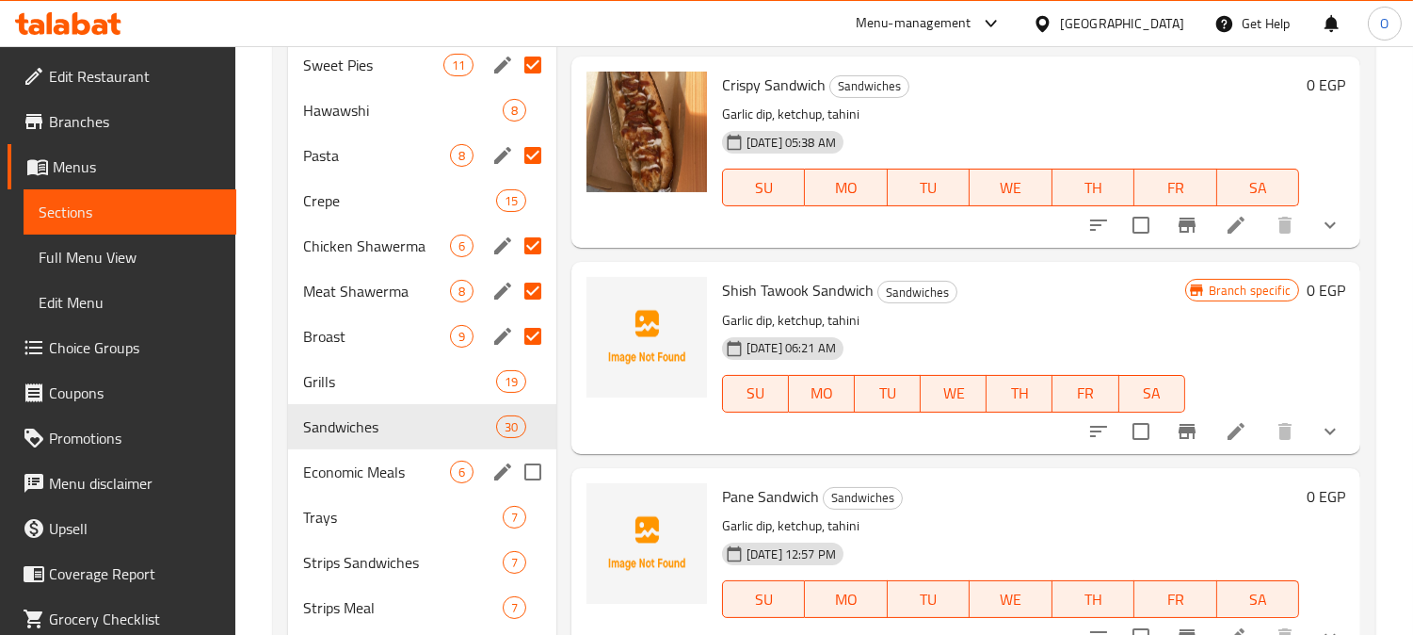
click at [538, 466] on input "Menu sections" at bounding box center [533, 472] width 40 height 40
checkbox input "true"
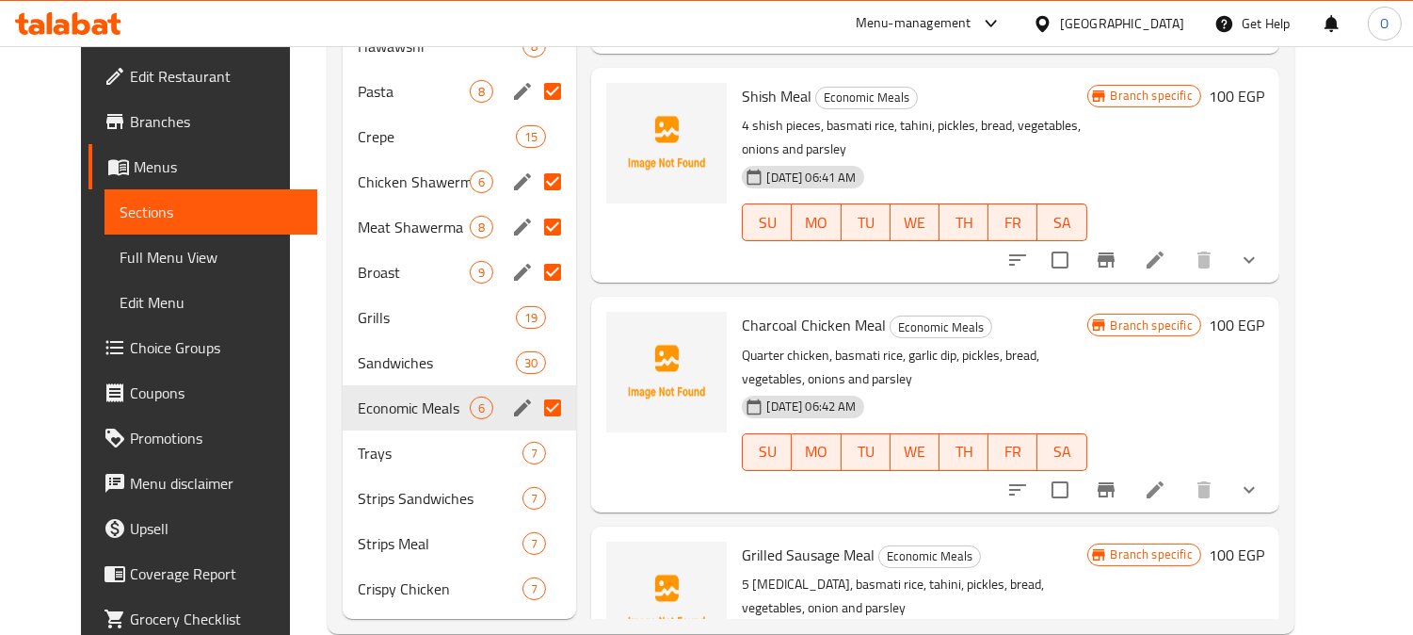
scroll to position [727, 0]
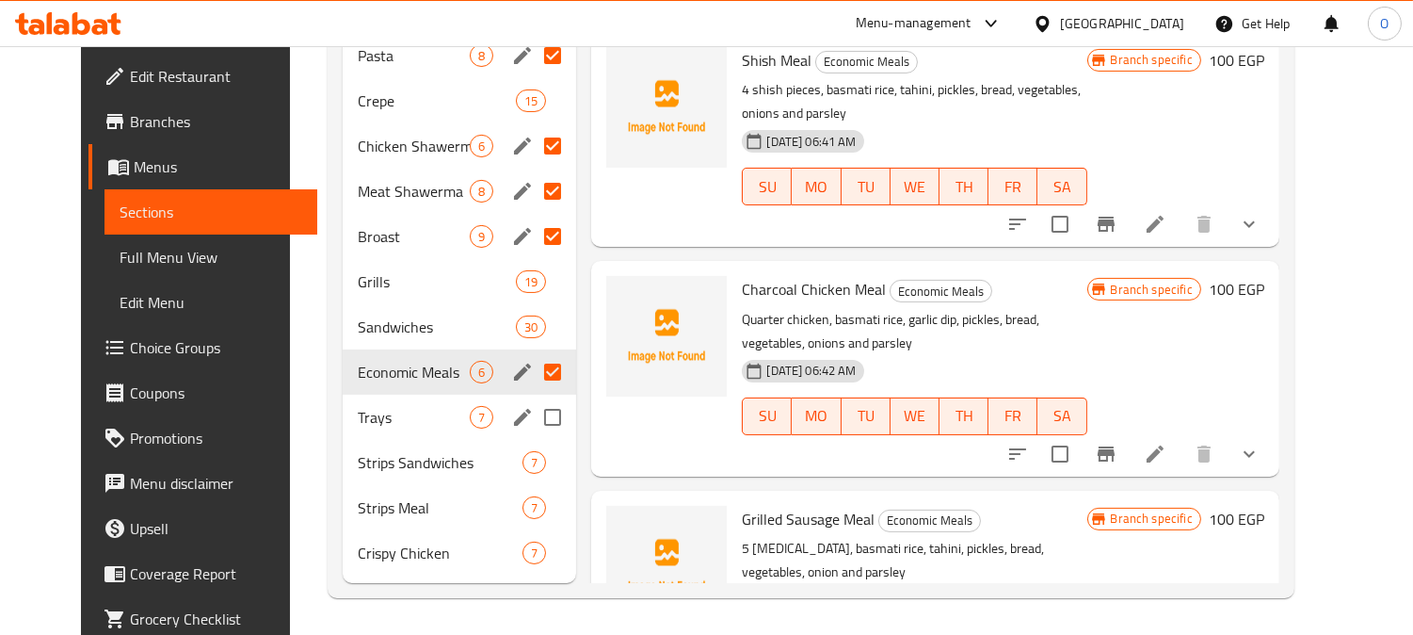
click at [533, 422] on input "Menu sections" at bounding box center [553, 417] width 40 height 40
checkbox input "true"
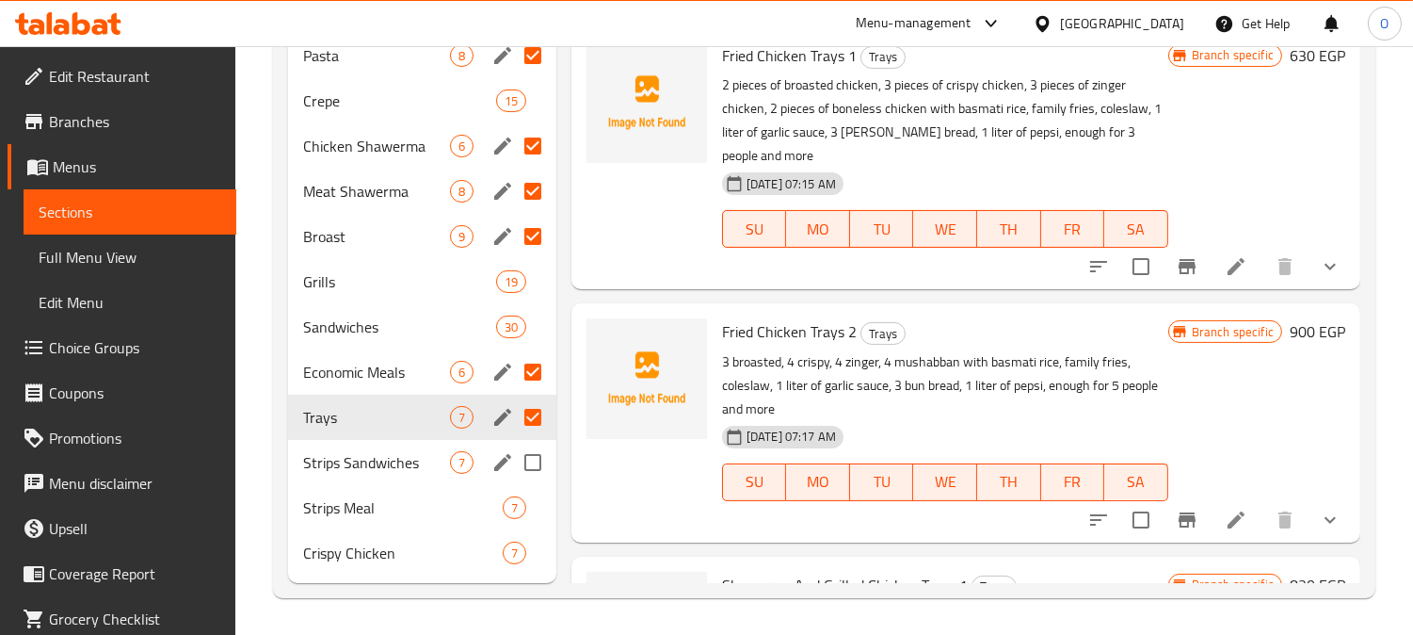
click at [529, 459] on input "Menu sections" at bounding box center [533, 463] width 40 height 40
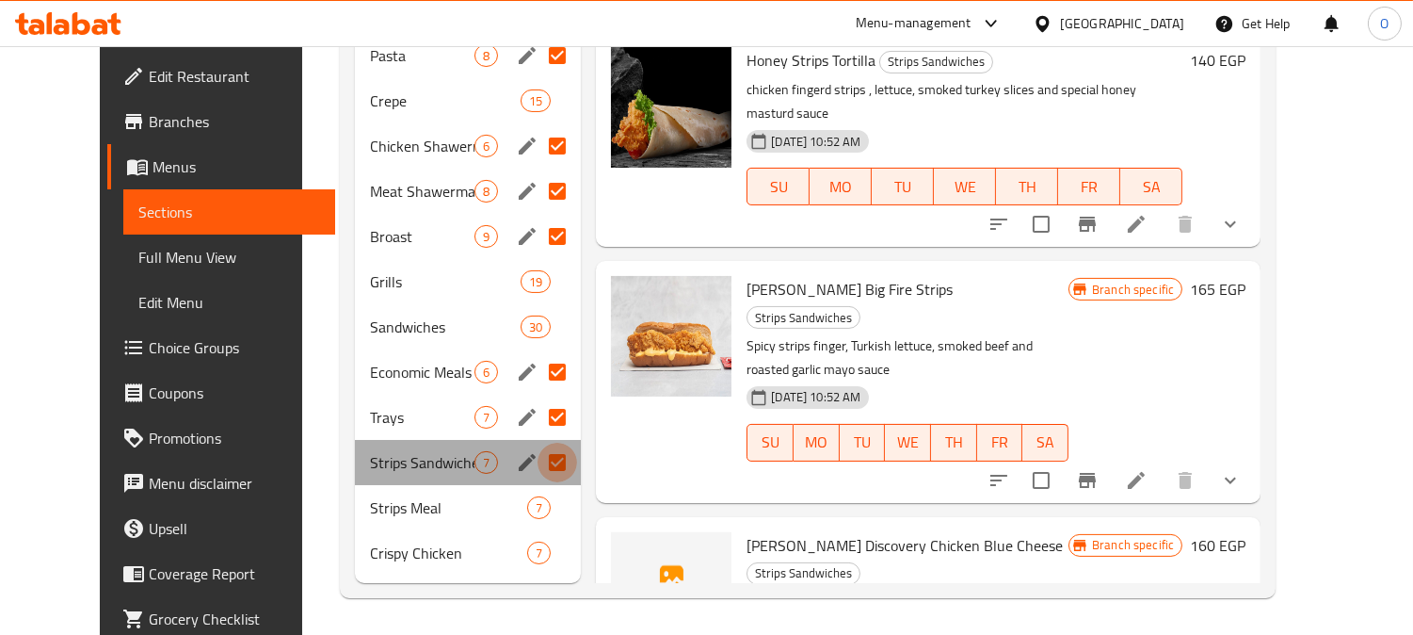
click at [538, 481] on input "Menu sections" at bounding box center [558, 463] width 40 height 40
checkbox input "false"
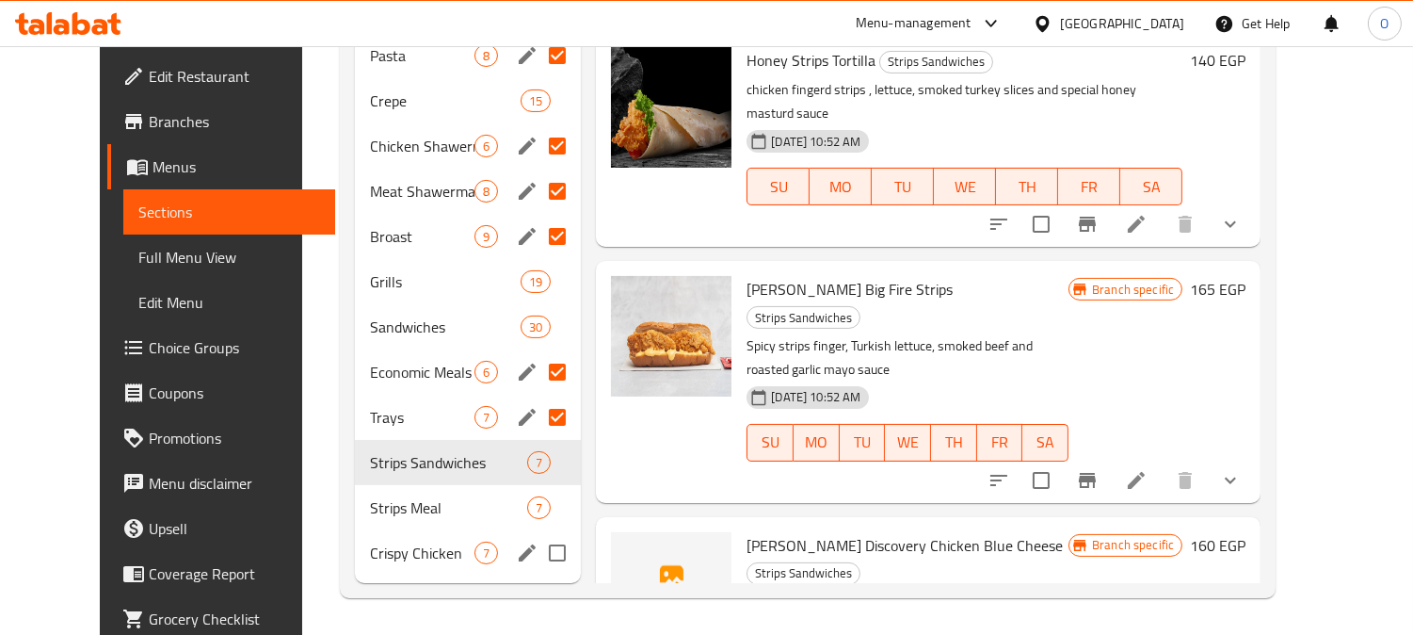
click at [538, 548] on input "Menu sections" at bounding box center [558, 553] width 40 height 40
checkbox input "true"
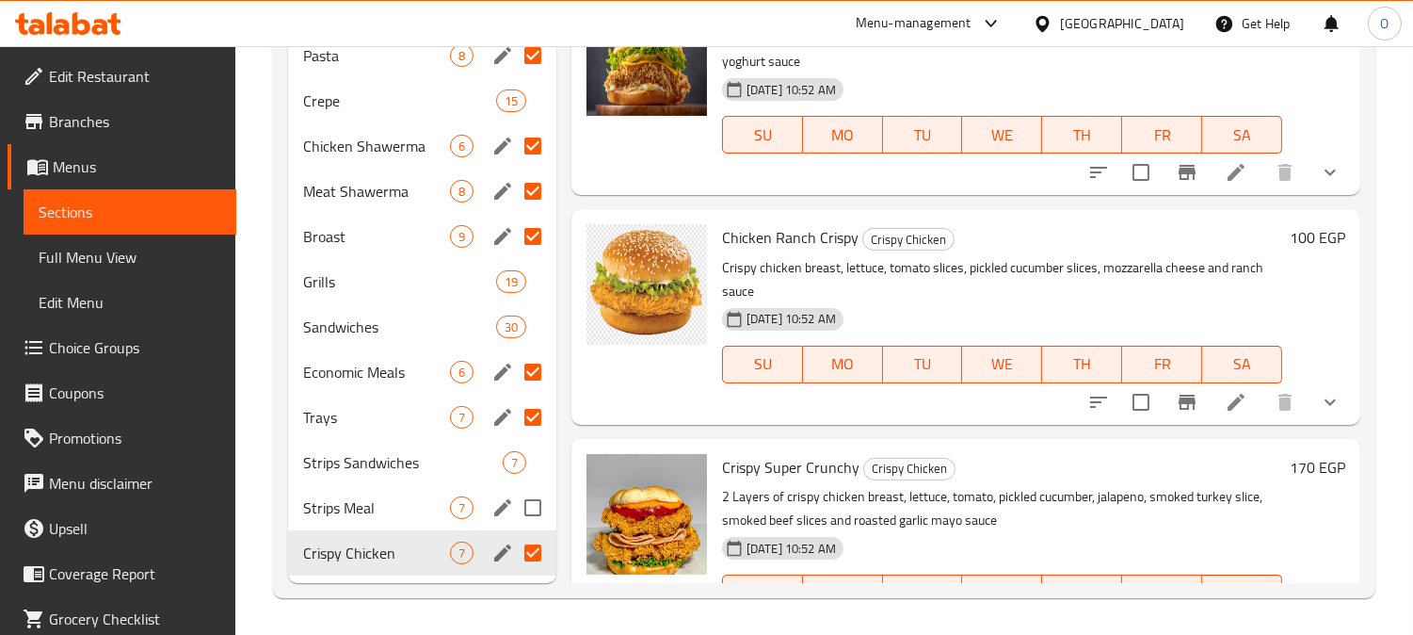
click at [537, 492] on input "Menu sections" at bounding box center [533, 508] width 40 height 40
checkbox input "true"
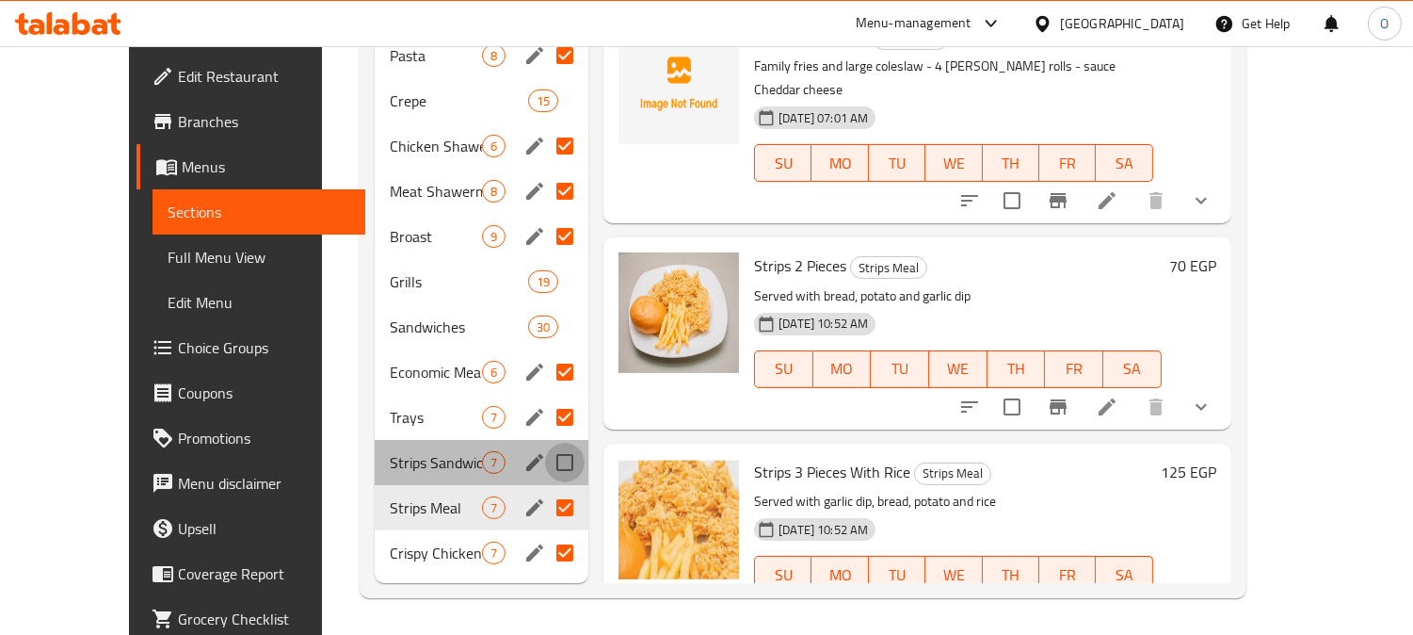
click at [545, 457] on input "Menu sections" at bounding box center [565, 463] width 40 height 40
checkbox input "true"
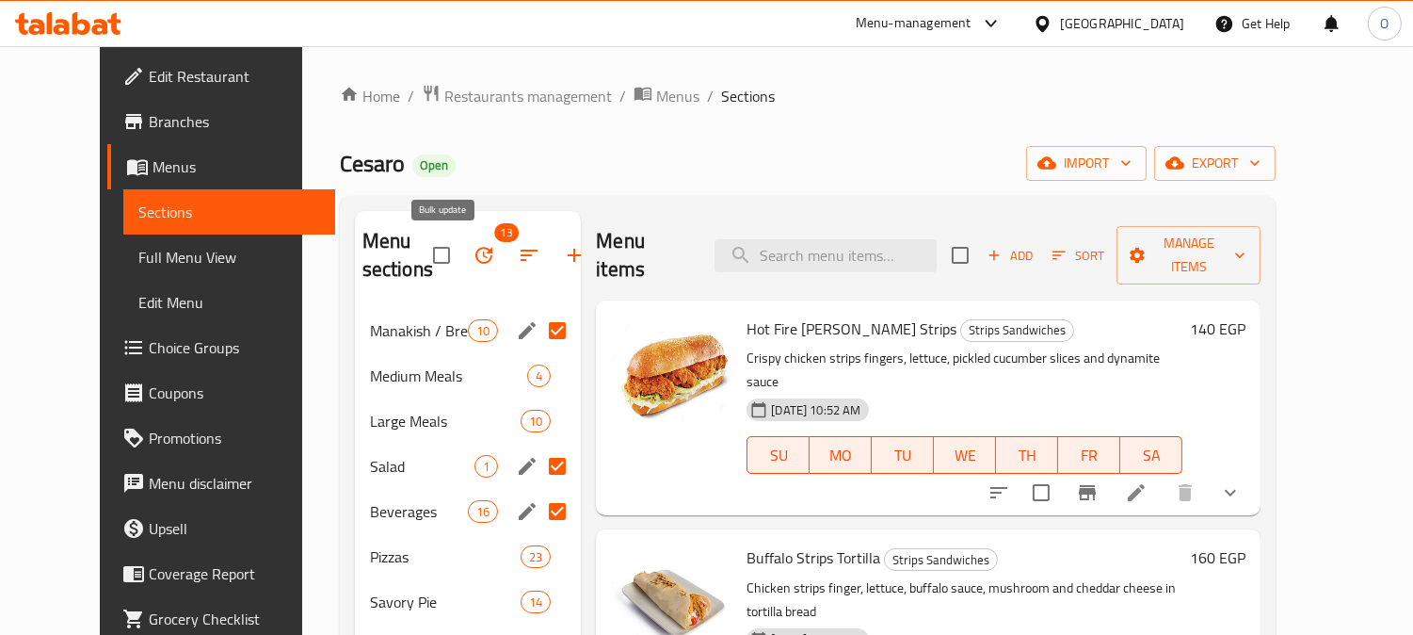
click at [461, 247] on button "button" at bounding box center [483, 255] width 45 height 45
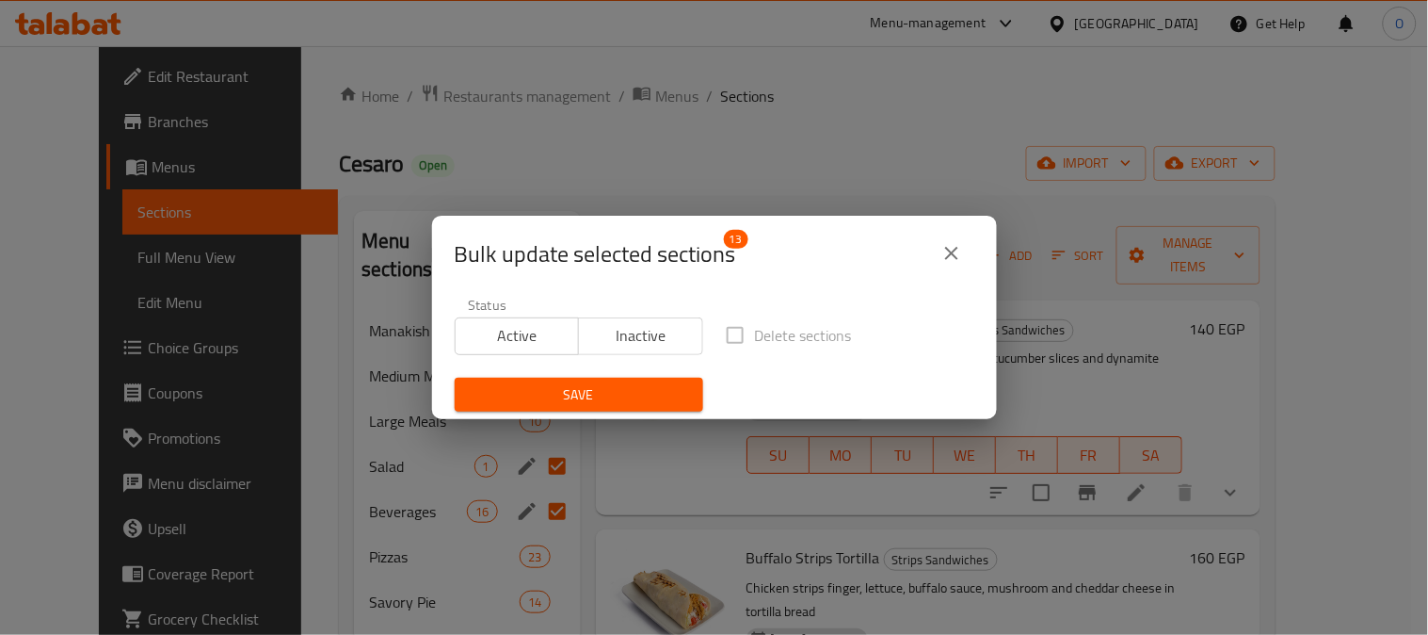
click at [651, 347] on span "Inactive" at bounding box center [641, 335] width 109 height 27
click at [597, 396] on span "Save" at bounding box center [579, 395] width 218 height 24
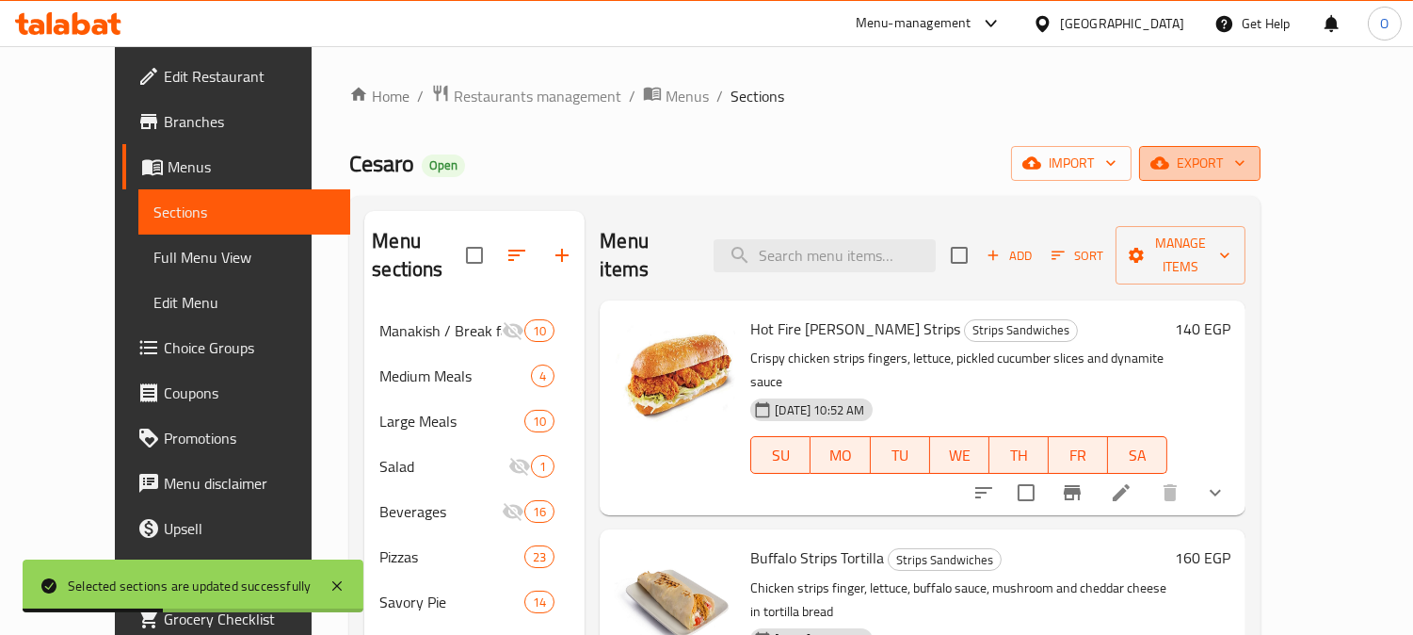
click at [1246, 163] on span "export" at bounding box center [1199, 164] width 91 height 24
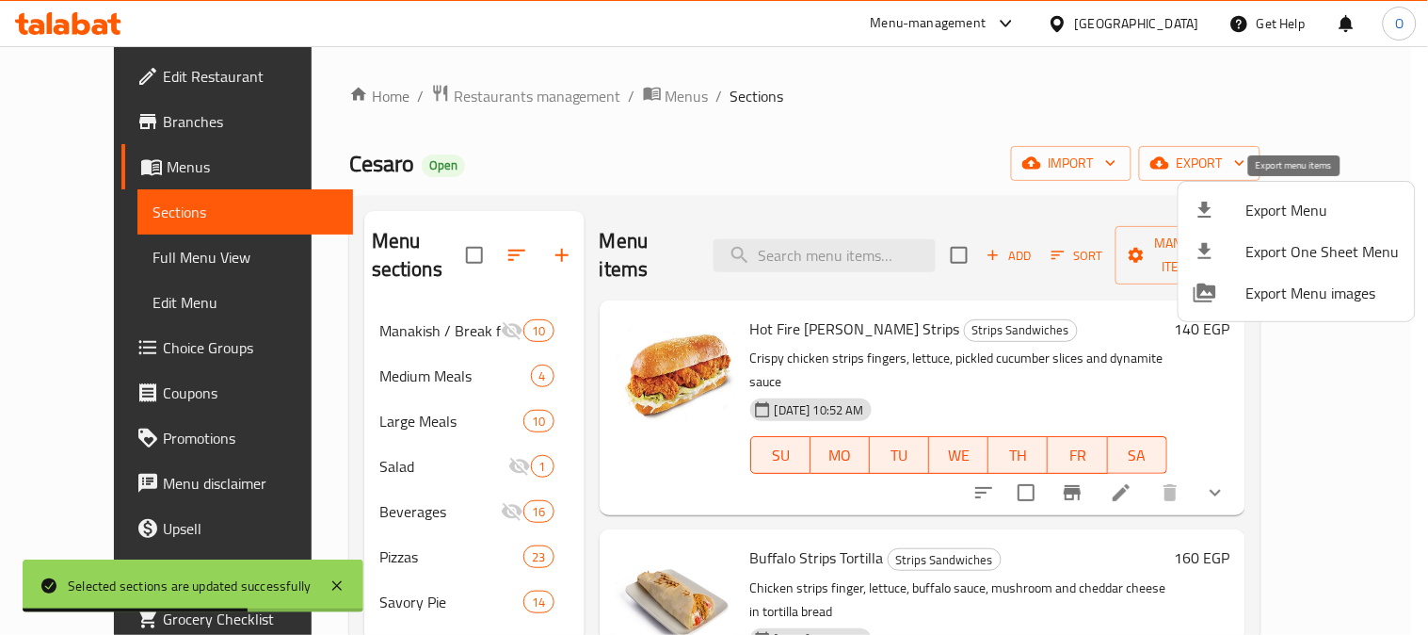
click at [1297, 194] on li "Export Menu" at bounding box center [1297, 209] width 236 height 41
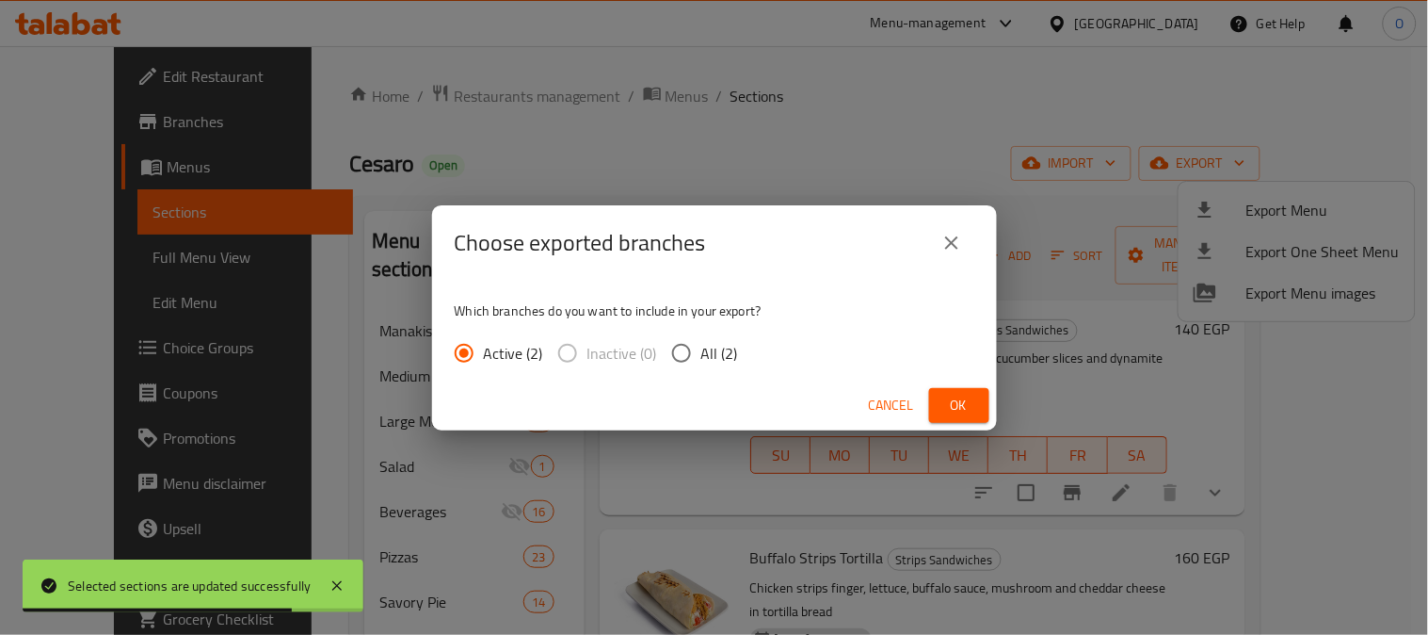
click at [971, 398] on span "Ok" at bounding box center [959, 406] width 30 height 24
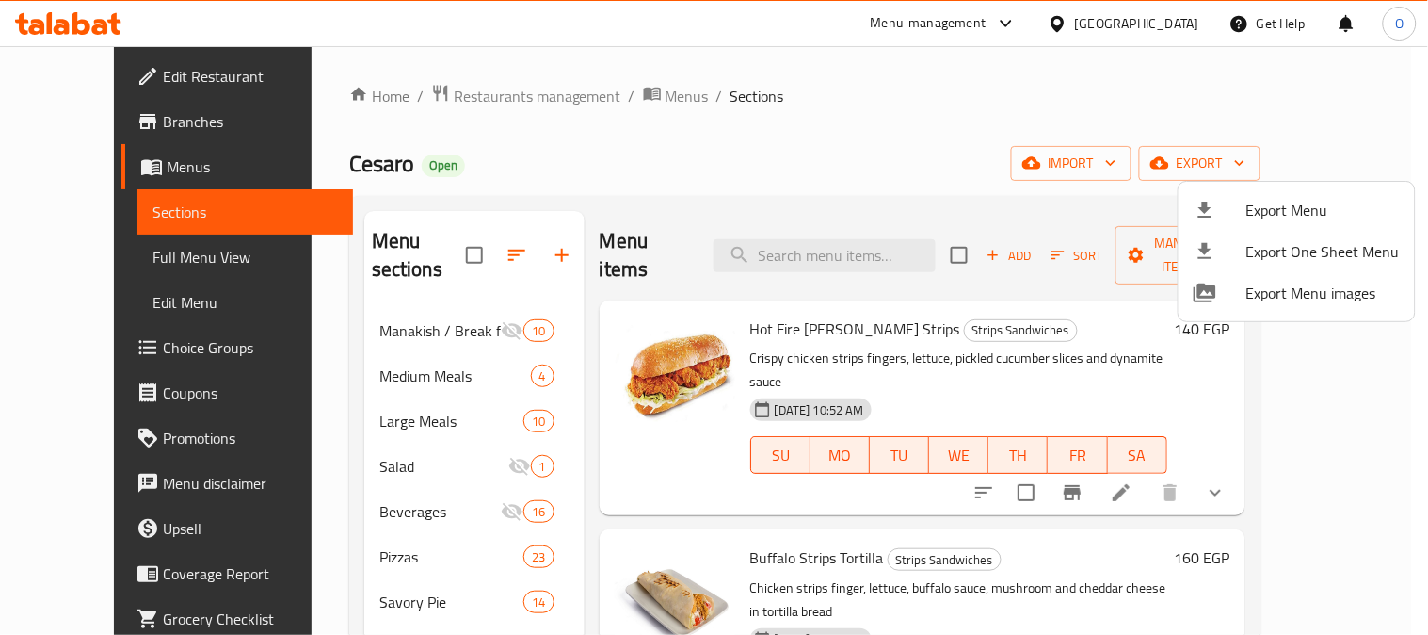
click at [646, 154] on div at bounding box center [714, 317] width 1428 height 635
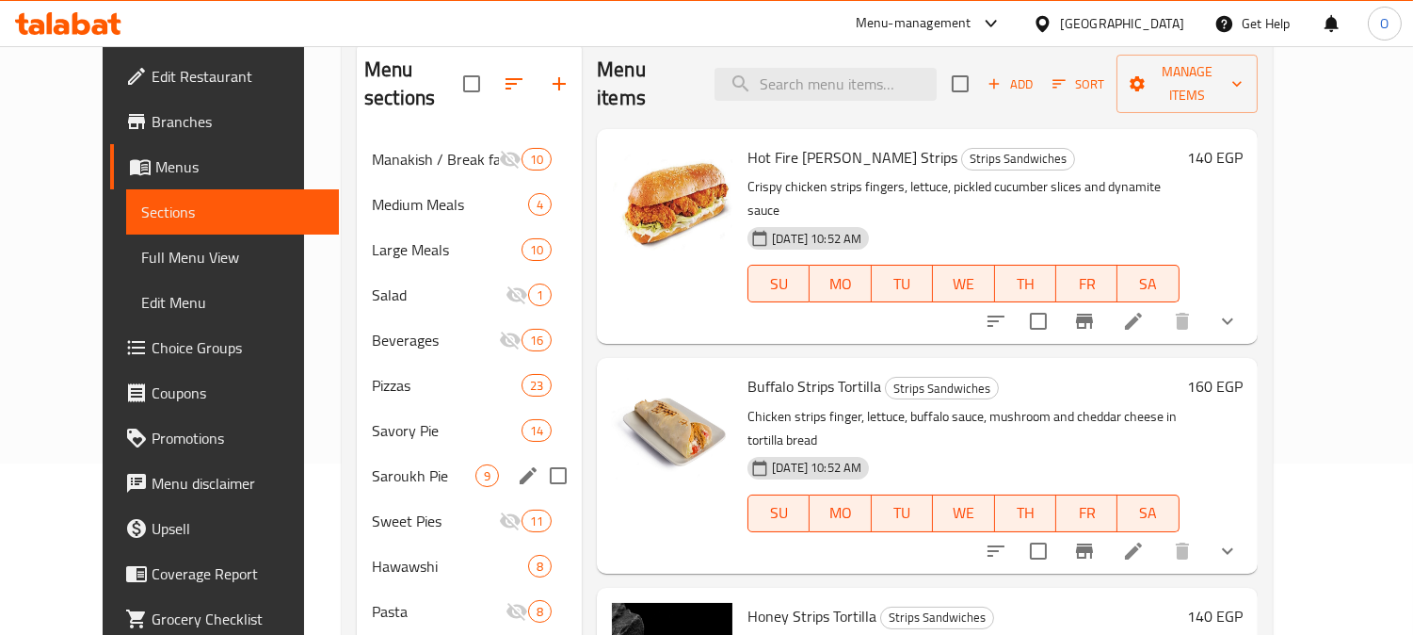
scroll to position [209, 0]
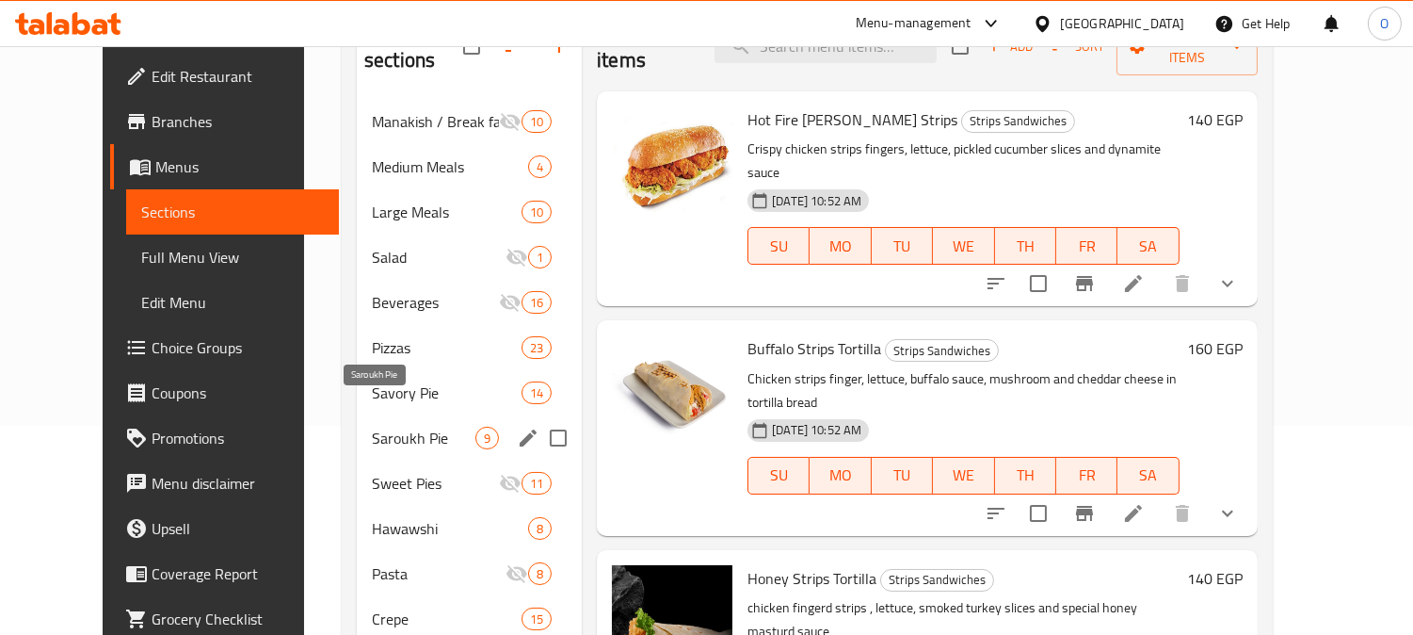
click at [405, 427] on span "Saroukh Pie" at bounding box center [424, 438] width 104 height 23
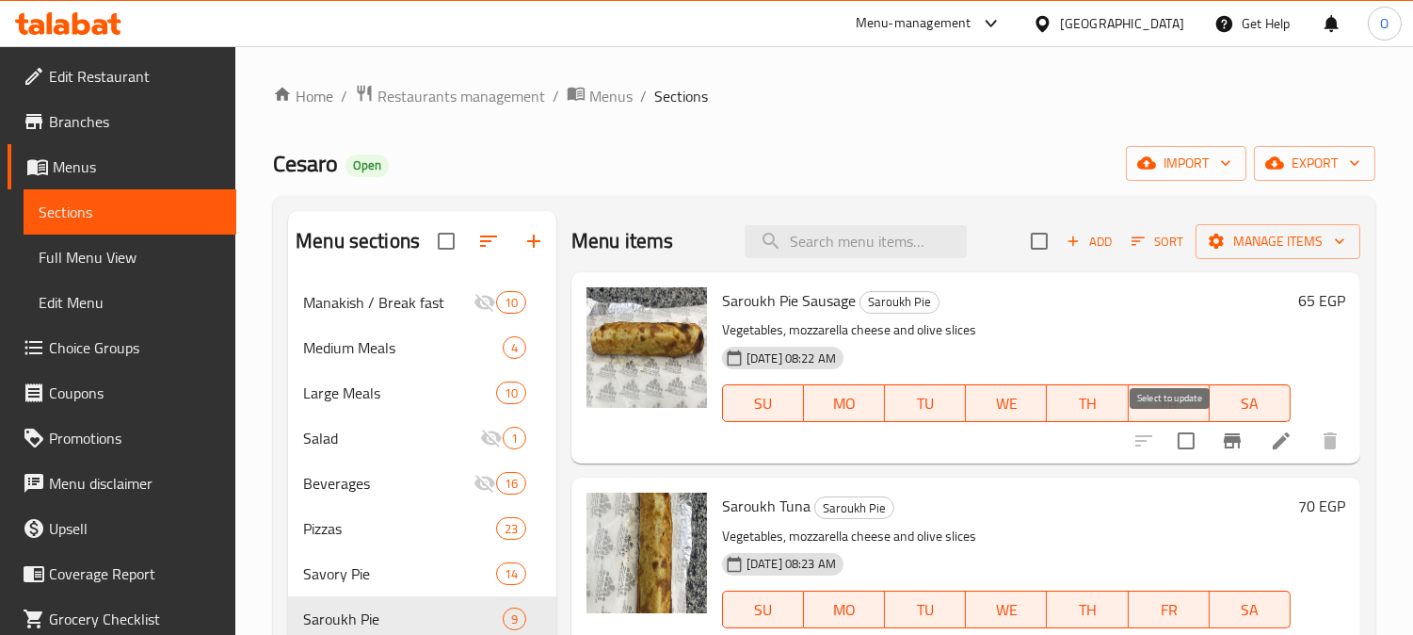
click at [1180, 435] on input "checkbox" at bounding box center [1187, 441] width 40 height 40
checkbox input "true"
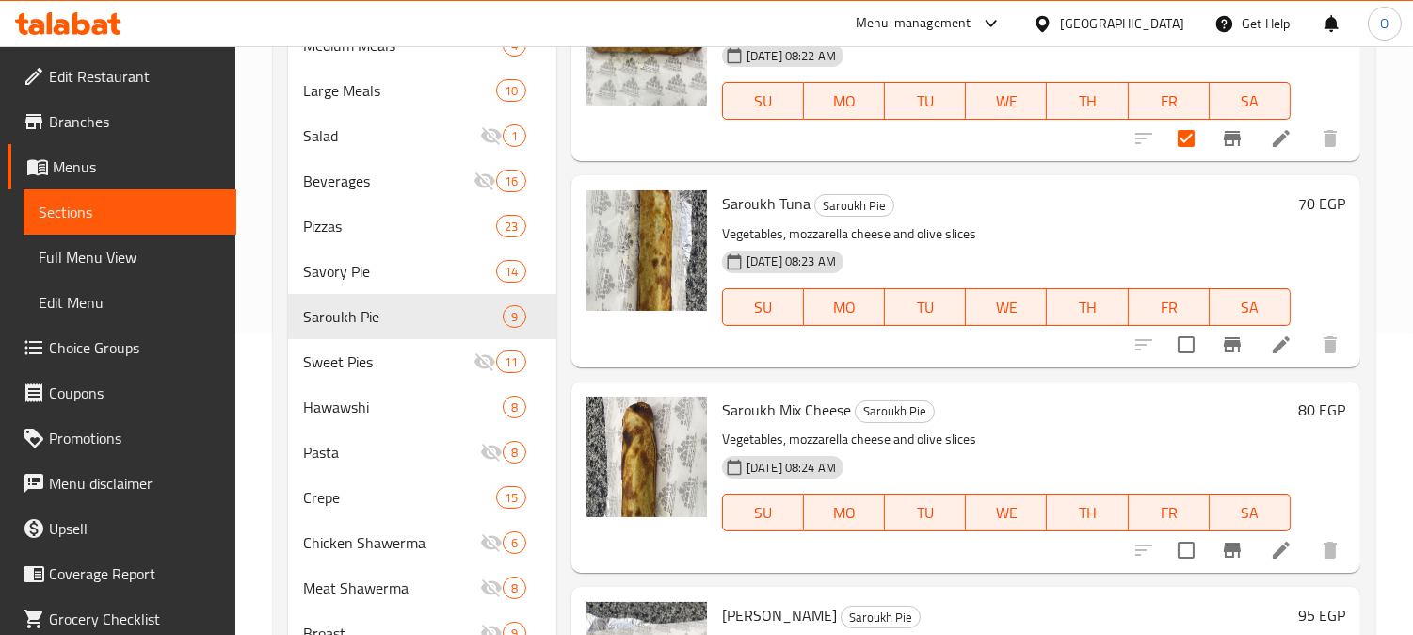
scroll to position [314, 0]
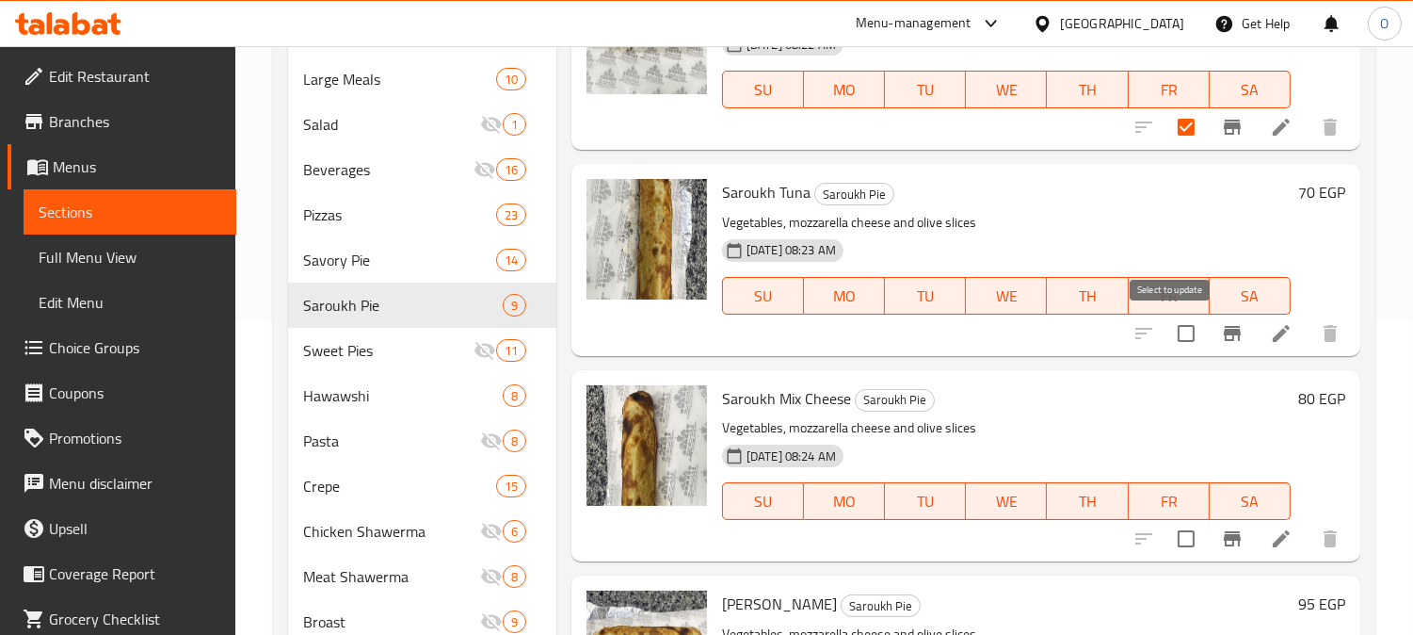
click at [1178, 330] on input "checkbox" at bounding box center [1187, 334] width 40 height 40
checkbox input "true"
click at [1167, 537] on input "checkbox" at bounding box center [1187, 539] width 40 height 40
checkbox input "true"
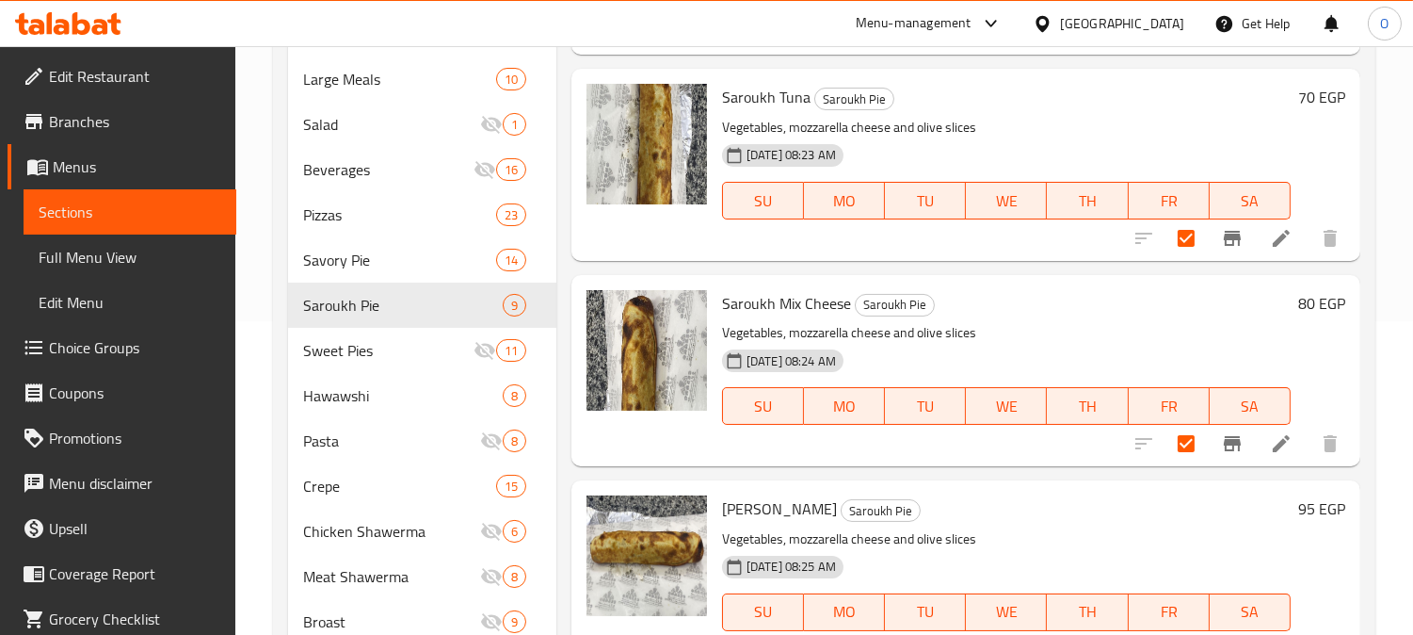
scroll to position [209, 0]
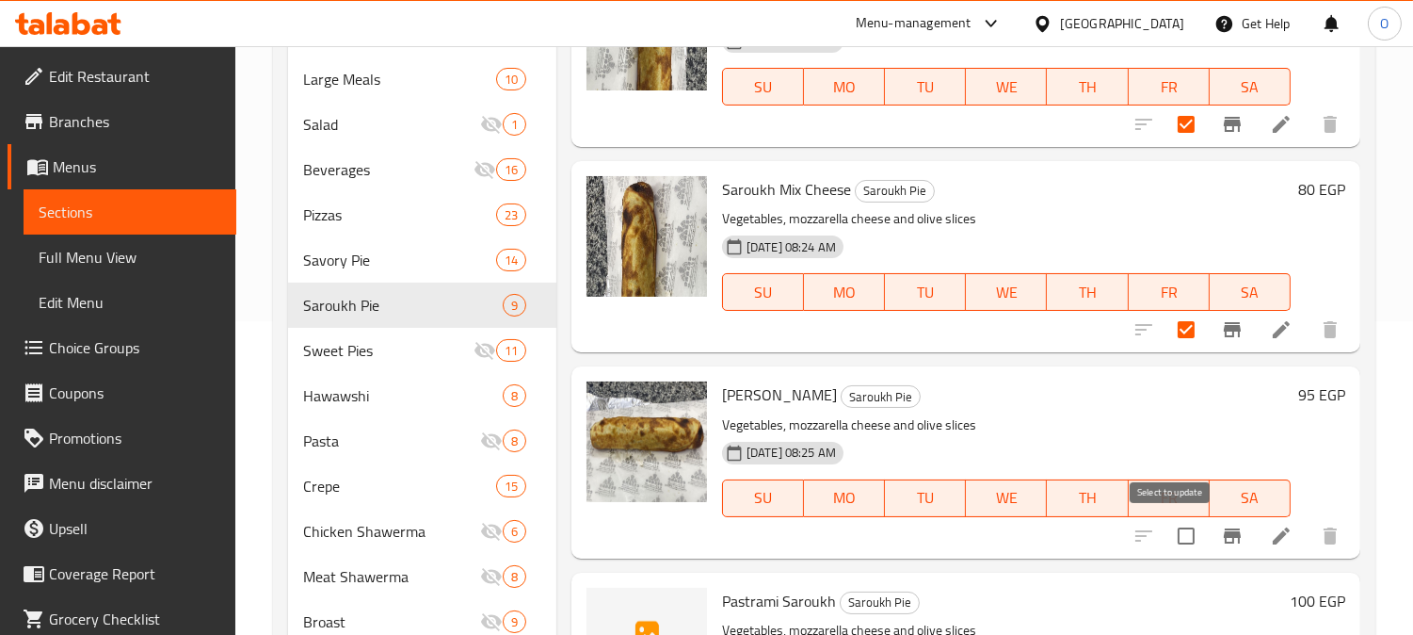
click at [1168, 524] on input "checkbox" at bounding box center [1187, 536] width 40 height 40
checkbox input "true"
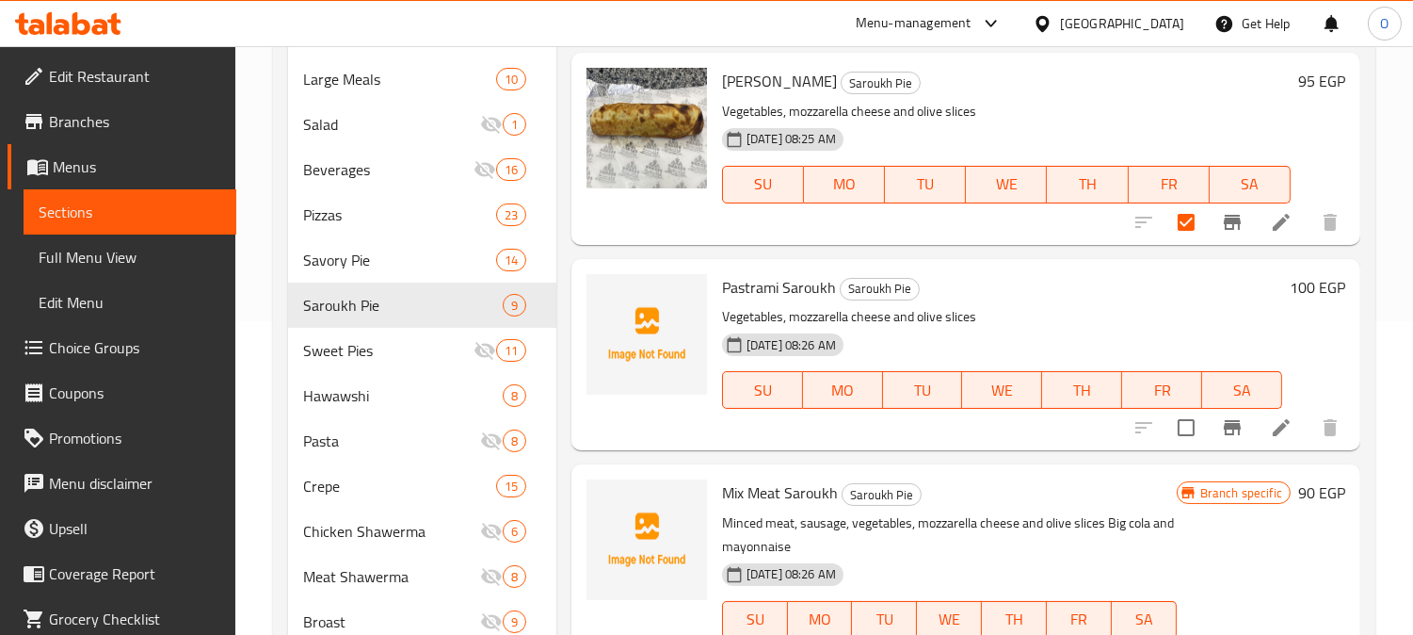
scroll to position [627, 0]
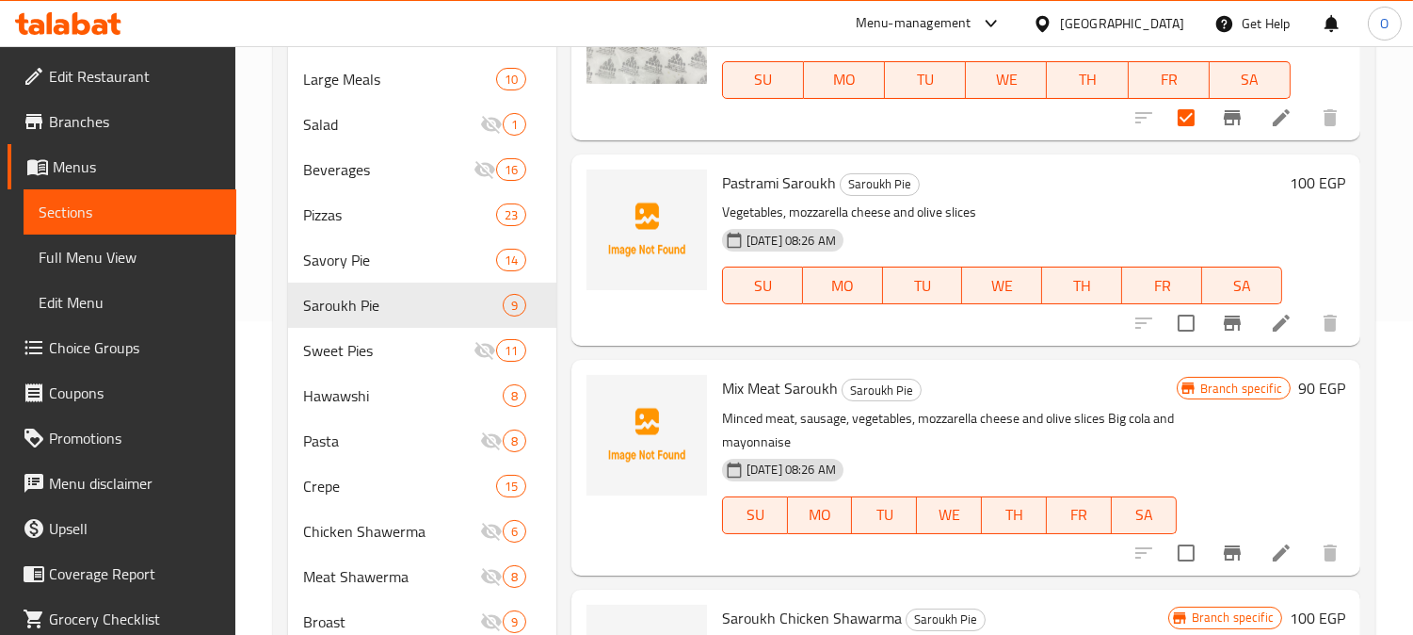
click at [1169, 314] on input "checkbox" at bounding box center [1187, 323] width 40 height 40
checkbox input "true"
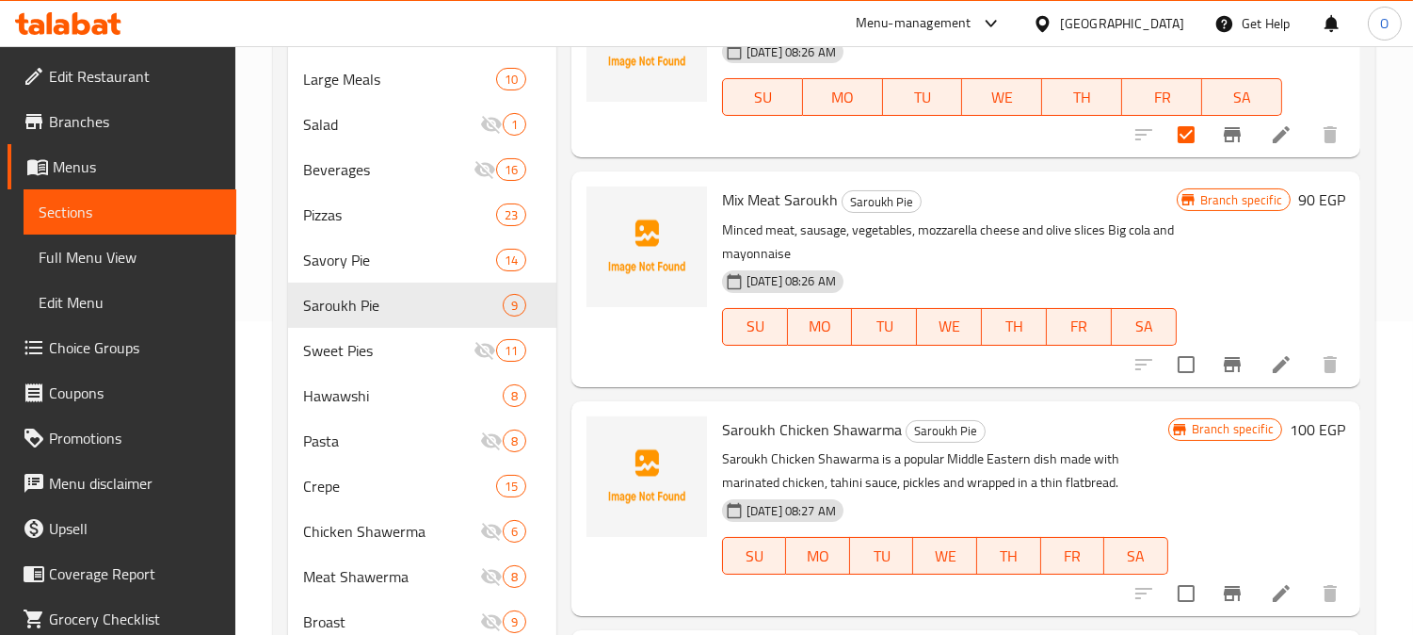
scroll to position [817, 0]
click at [1172, 588] on input "checkbox" at bounding box center [1187, 592] width 40 height 40
checkbox input "true"
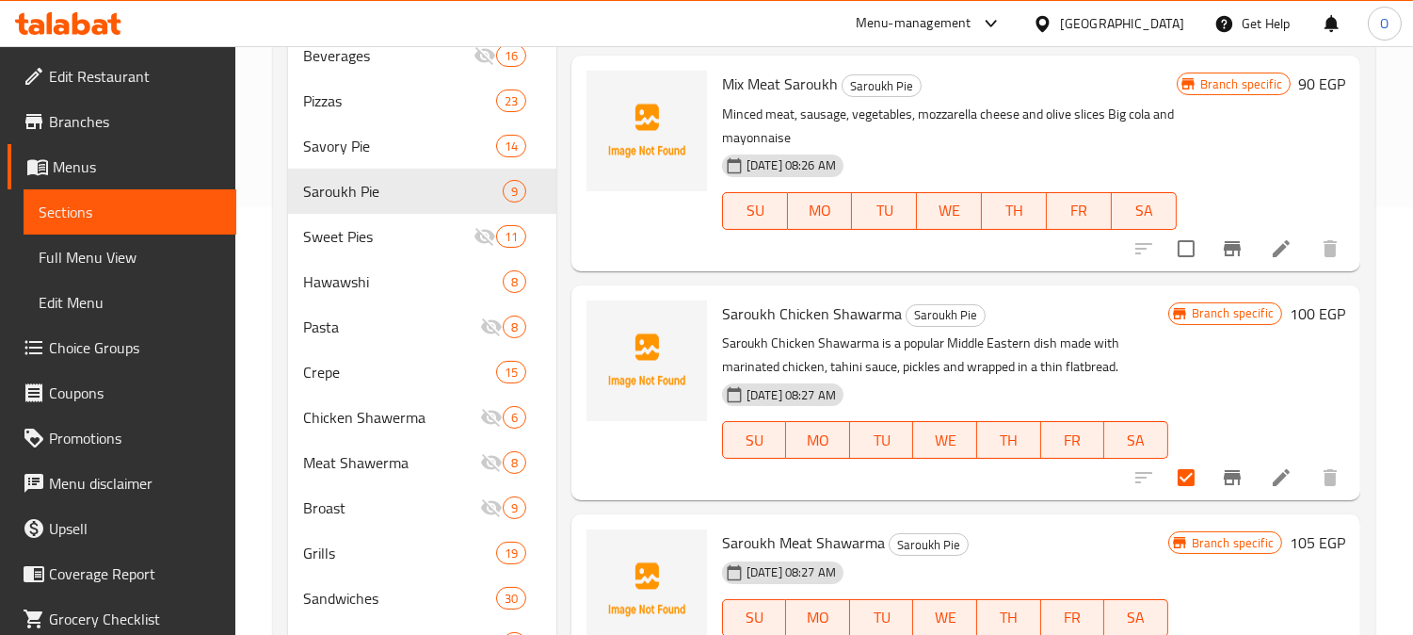
scroll to position [627, 0]
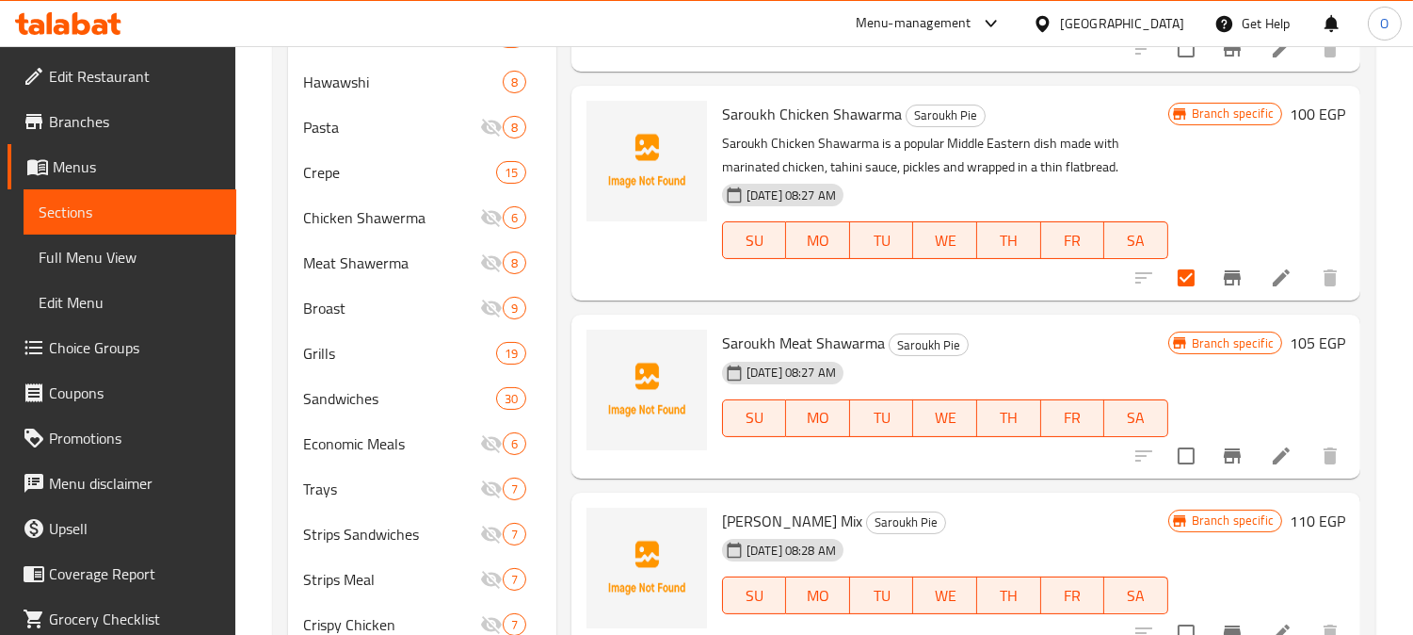
click at [1169, 448] on input "checkbox" at bounding box center [1187, 456] width 40 height 40
checkbox input "true"
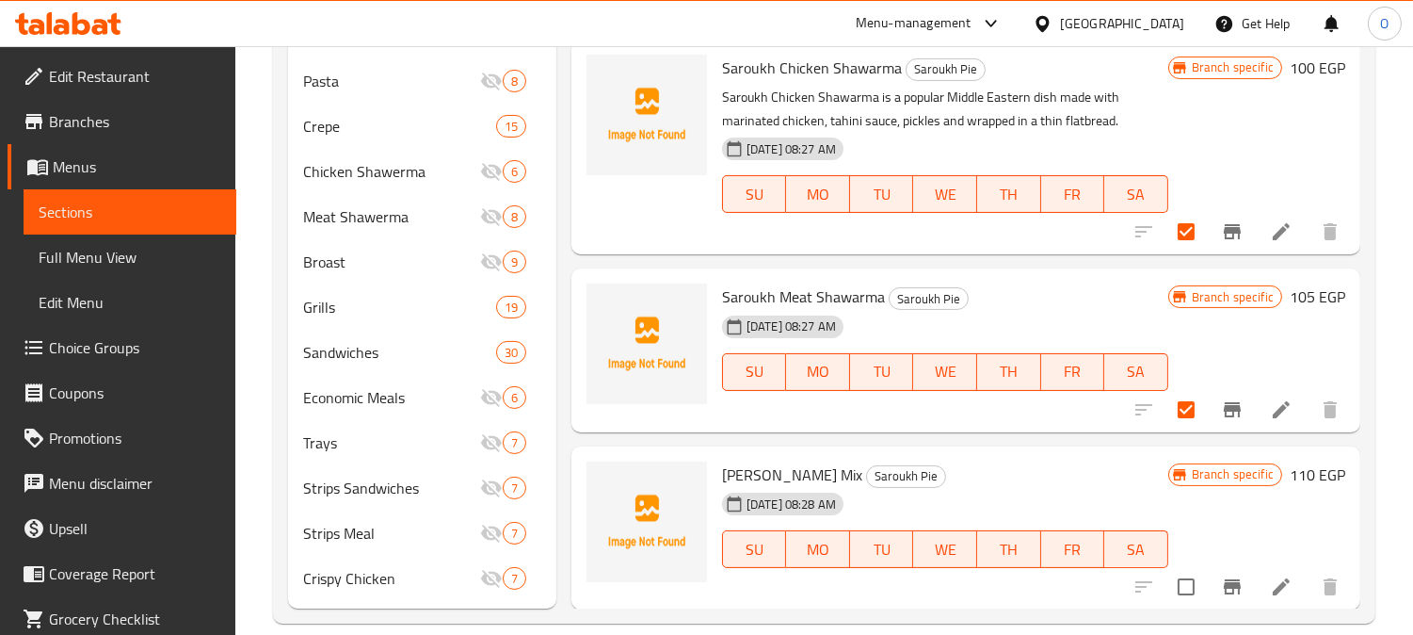
scroll to position [699, 0]
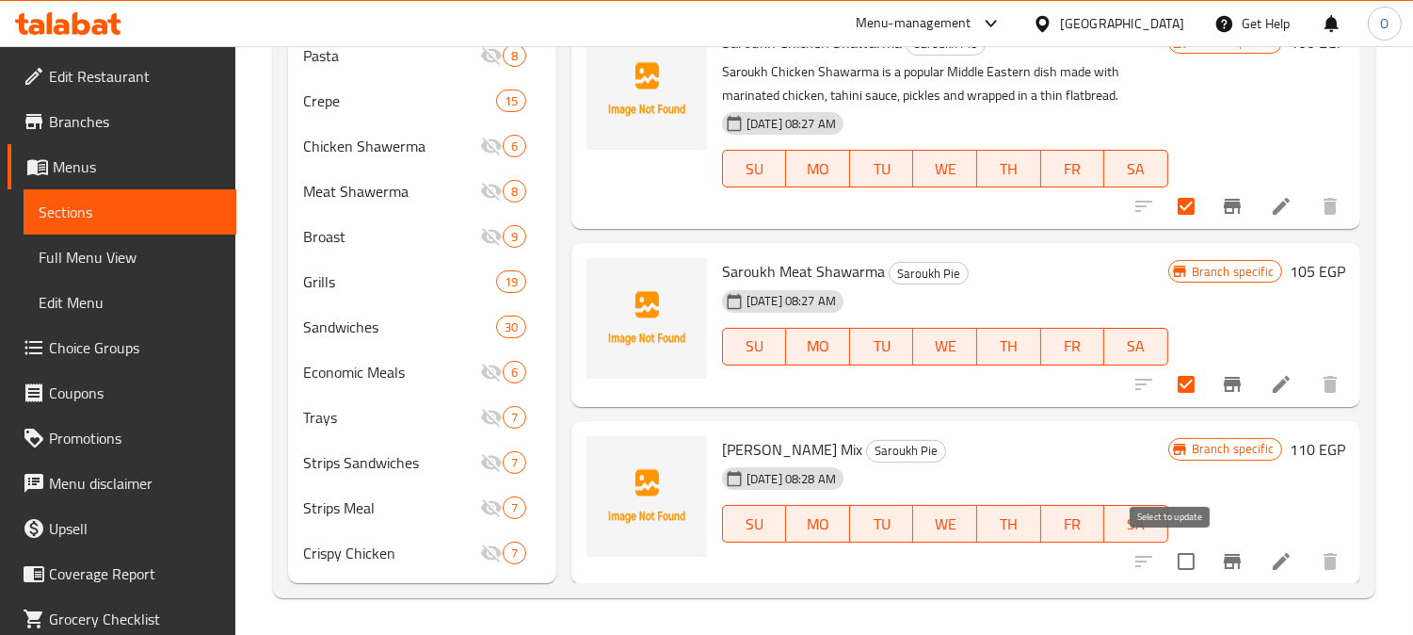
click at [1167, 556] on input "checkbox" at bounding box center [1187, 561] width 40 height 40
checkbox input "true"
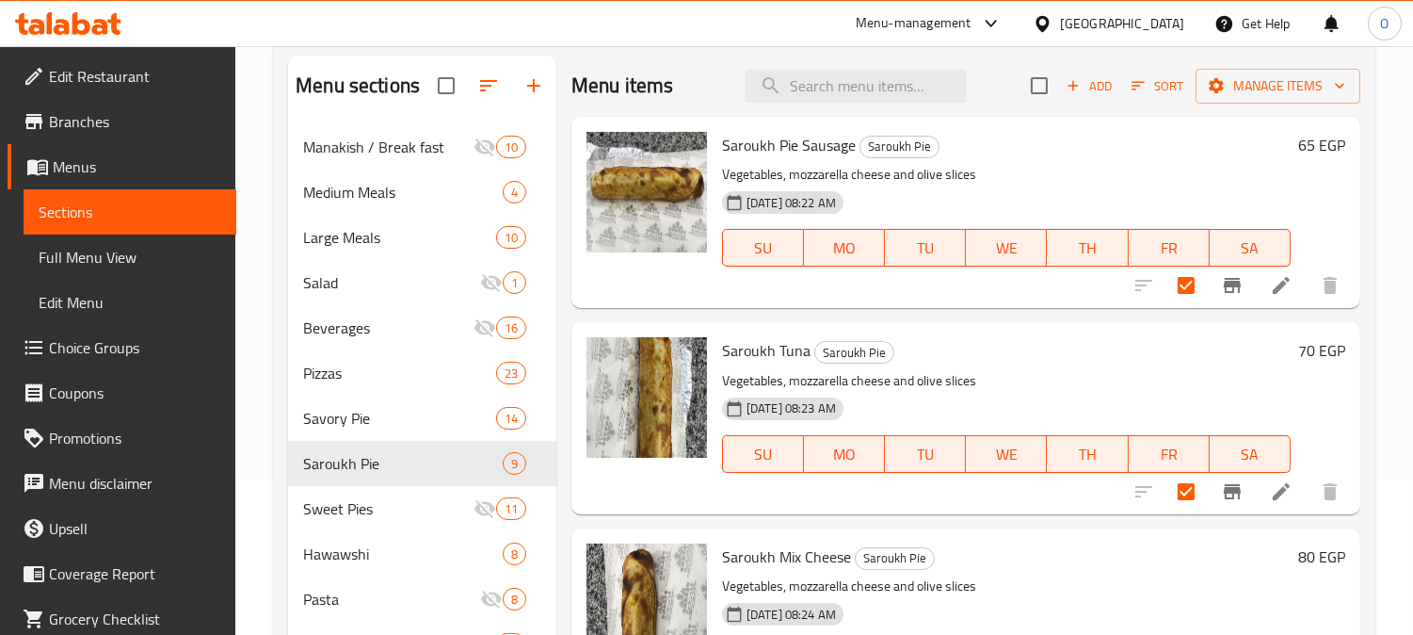
scroll to position [0, 0]
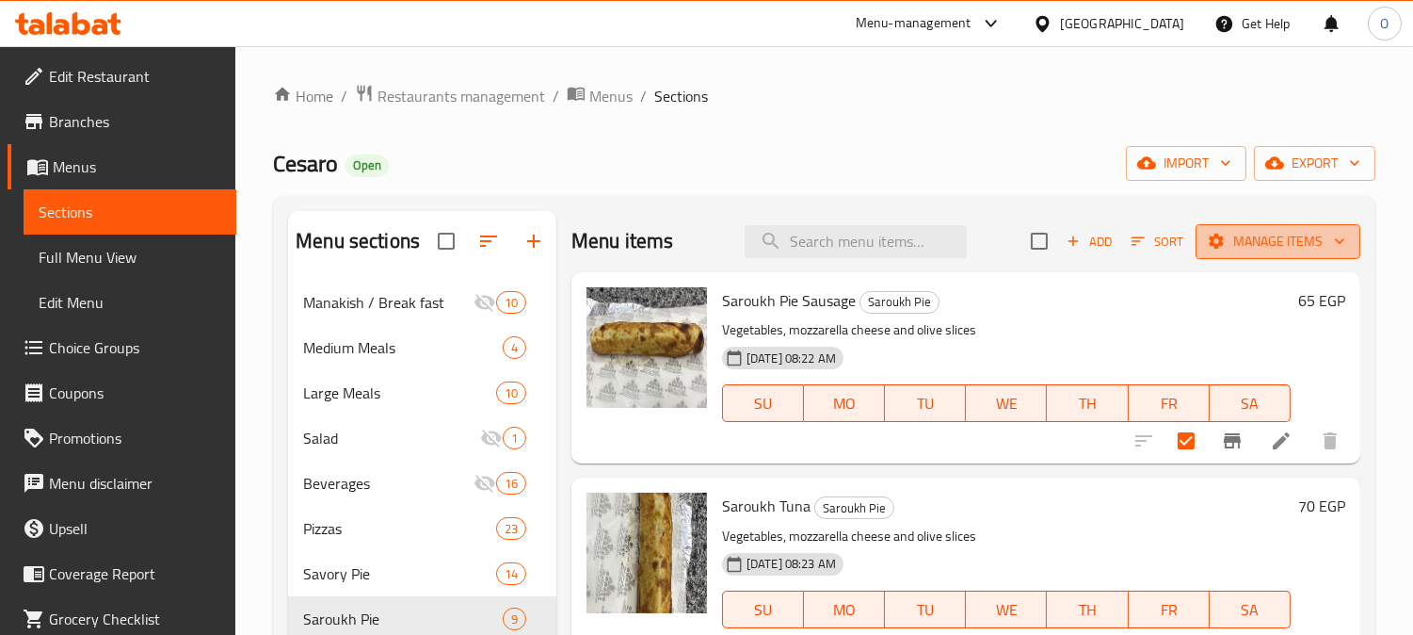
click at [1263, 239] on span "Manage items" at bounding box center [1278, 242] width 135 height 24
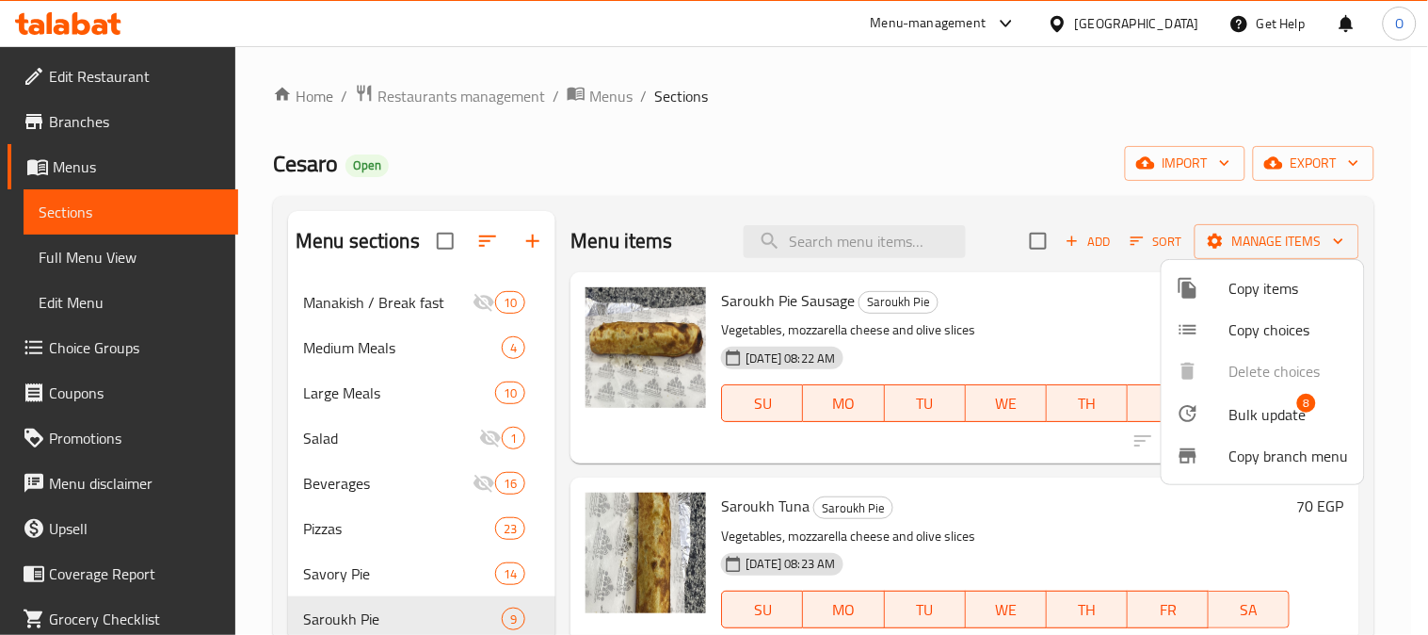
click at [1243, 415] on span "Bulk update" at bounding box center [1268, 414] width 77 height 23
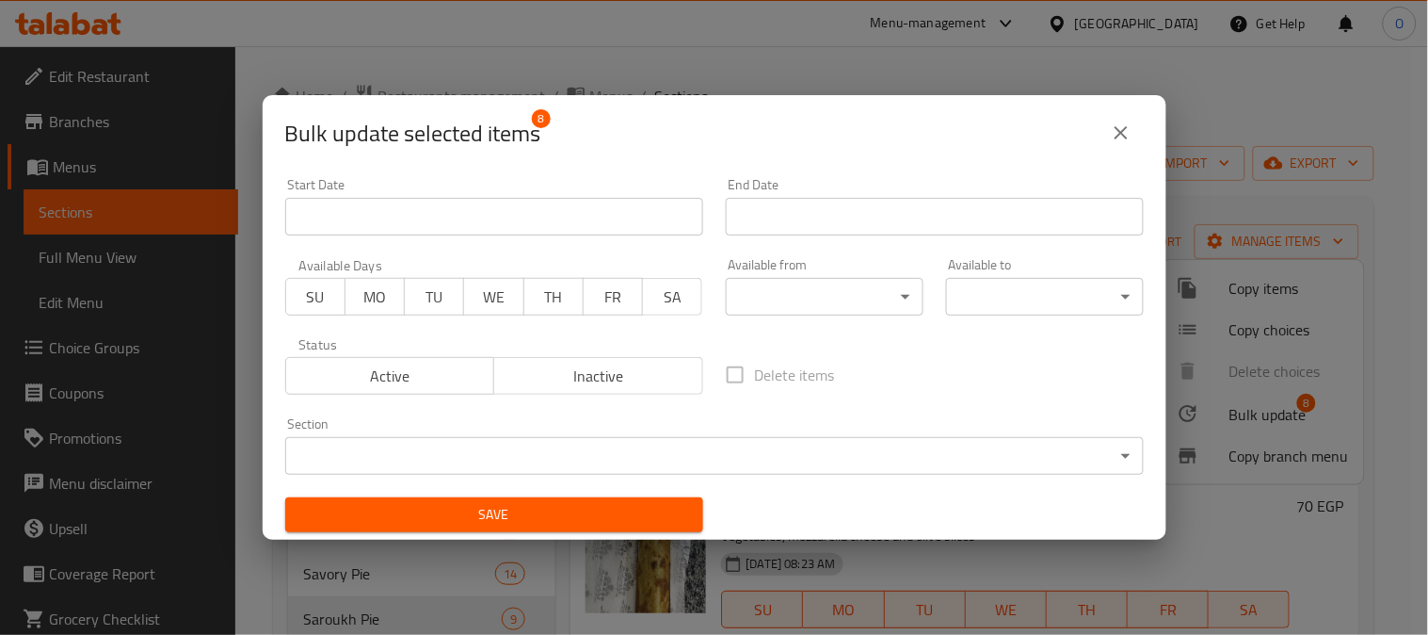
click at [829, 456] on body "​ Menu-management [GEOGRAPHIC_DATA] Get Help O Edit Restaurant Branches Menus S…" at bounding box center [714, 340] width 1428 height 588
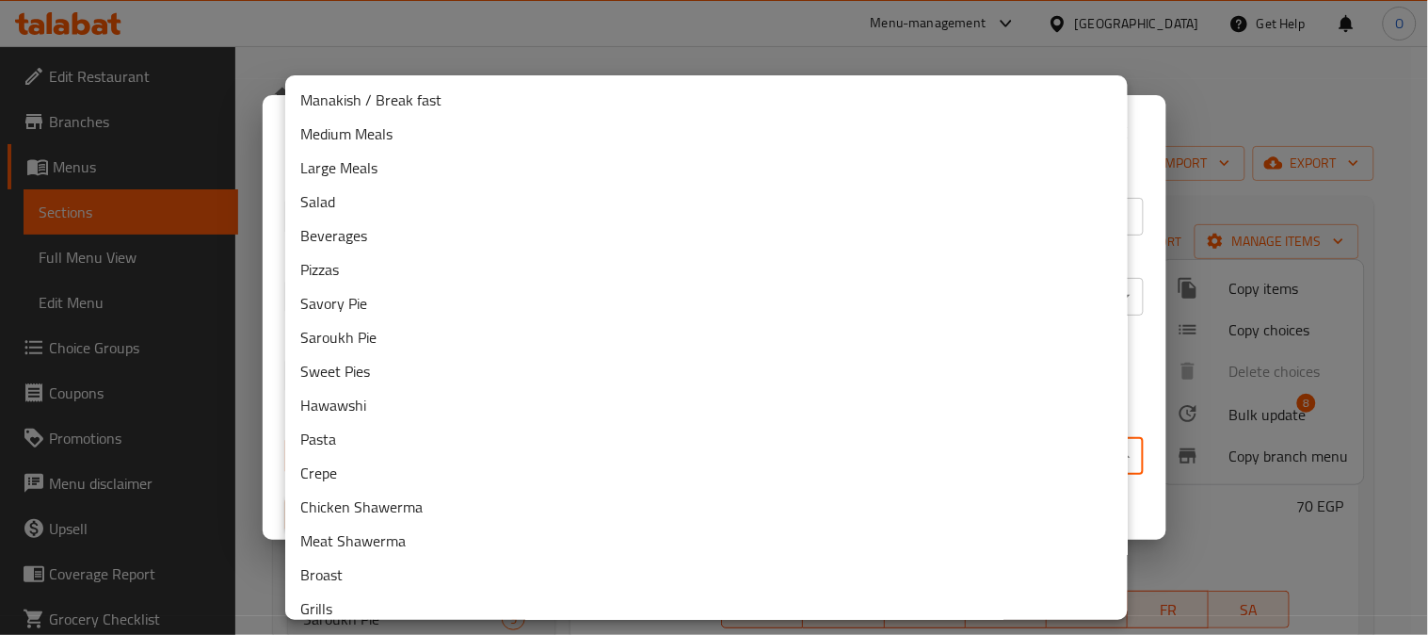
click at [999, 39] on div at bounding box center [714, 317] width 1428 height 635
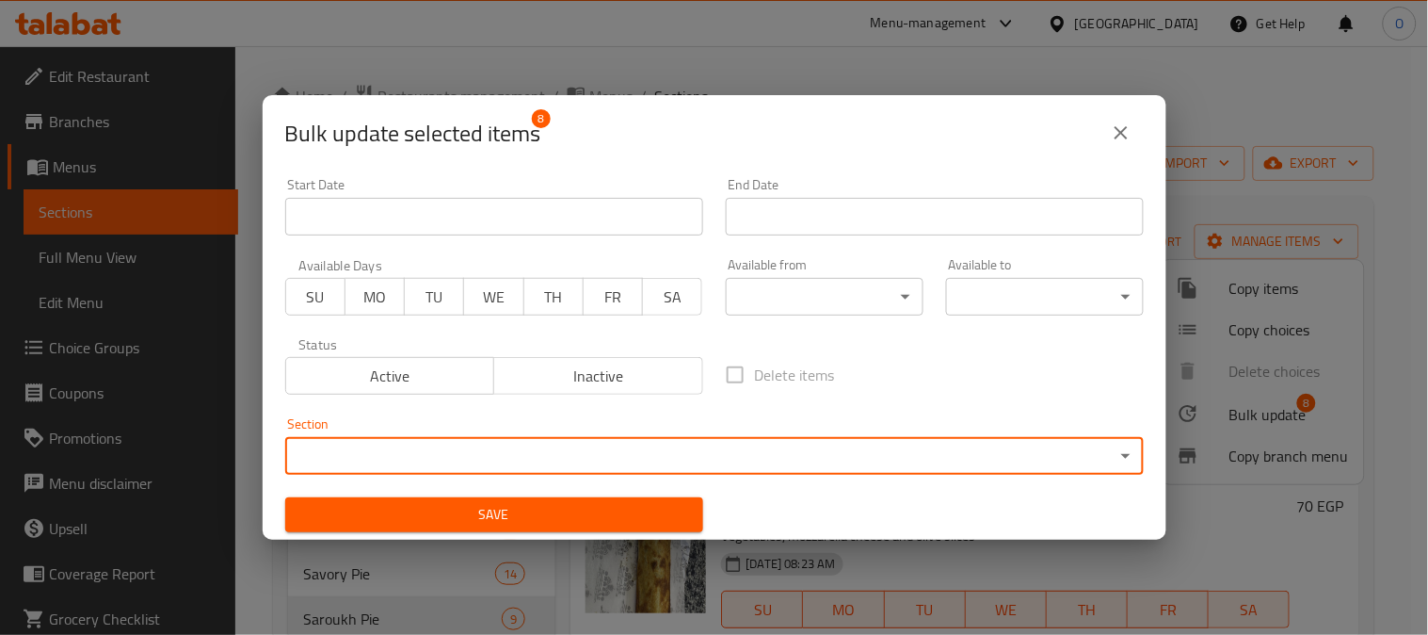
click at [576, 375] on span "Inactive" at bounding box center [599, 376] width 194 height 27
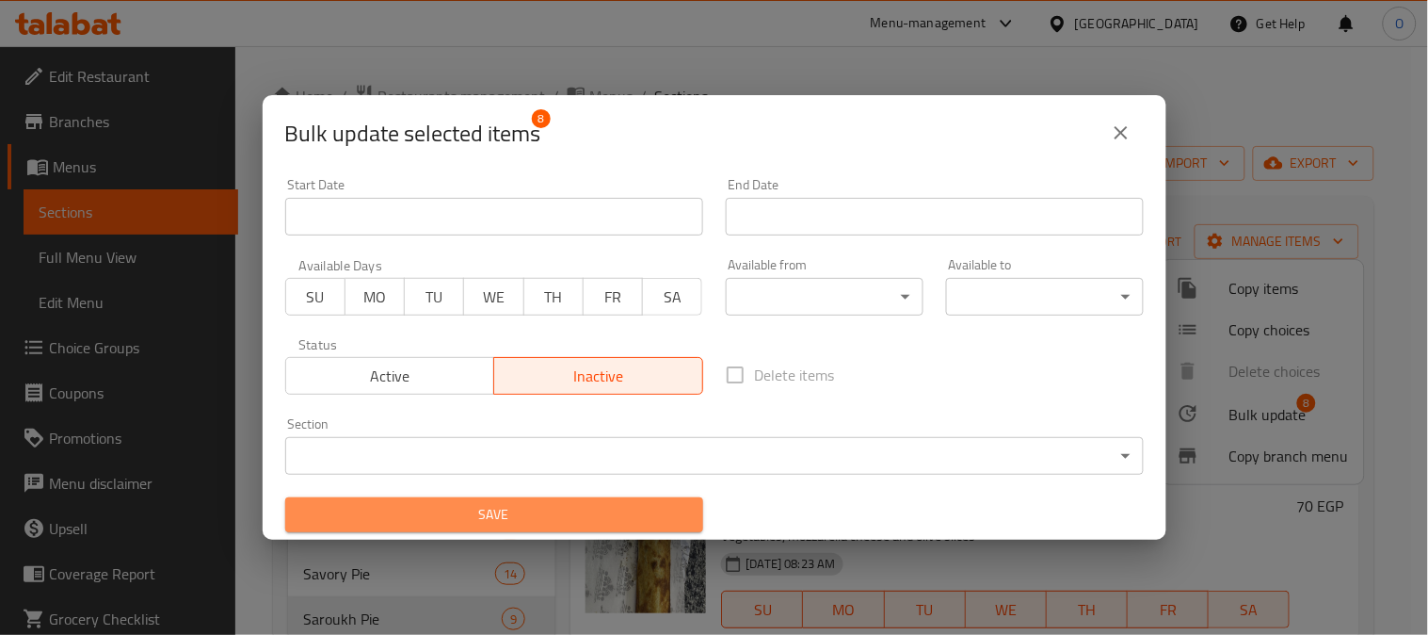
click at [613, 518] on span "Save" at bounding box center [494, 515] width 388 height 24
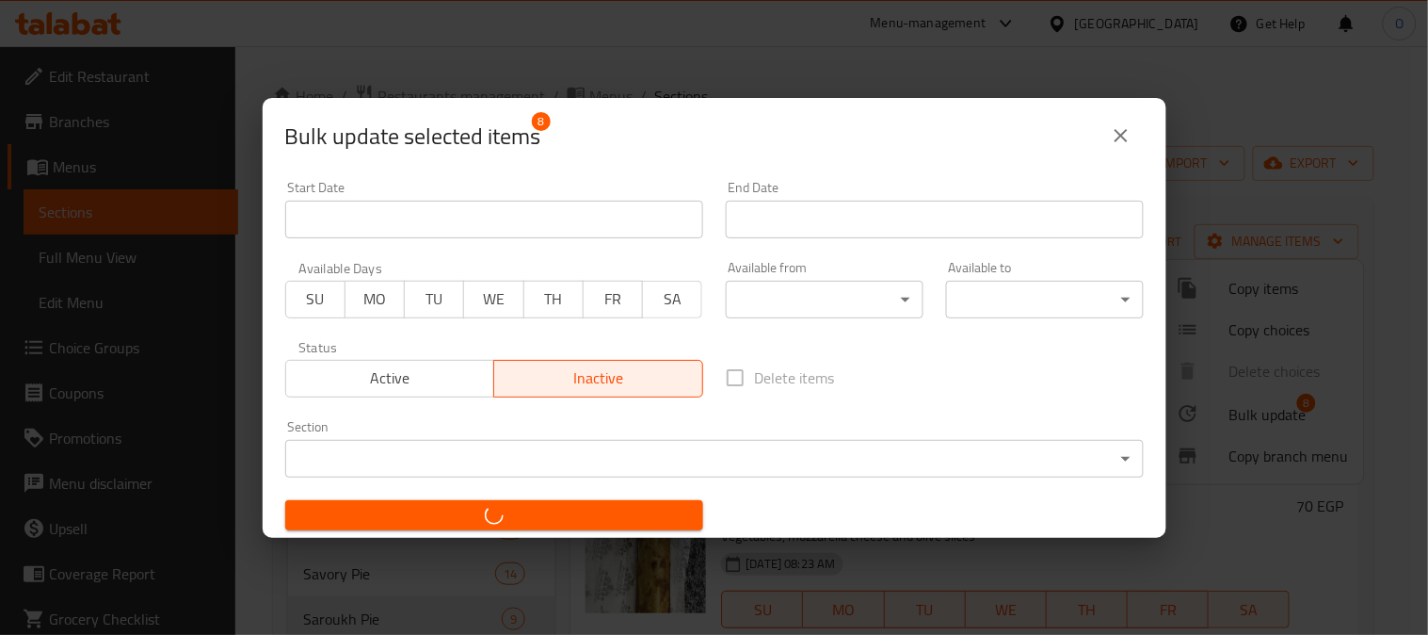
checkbox input "false"
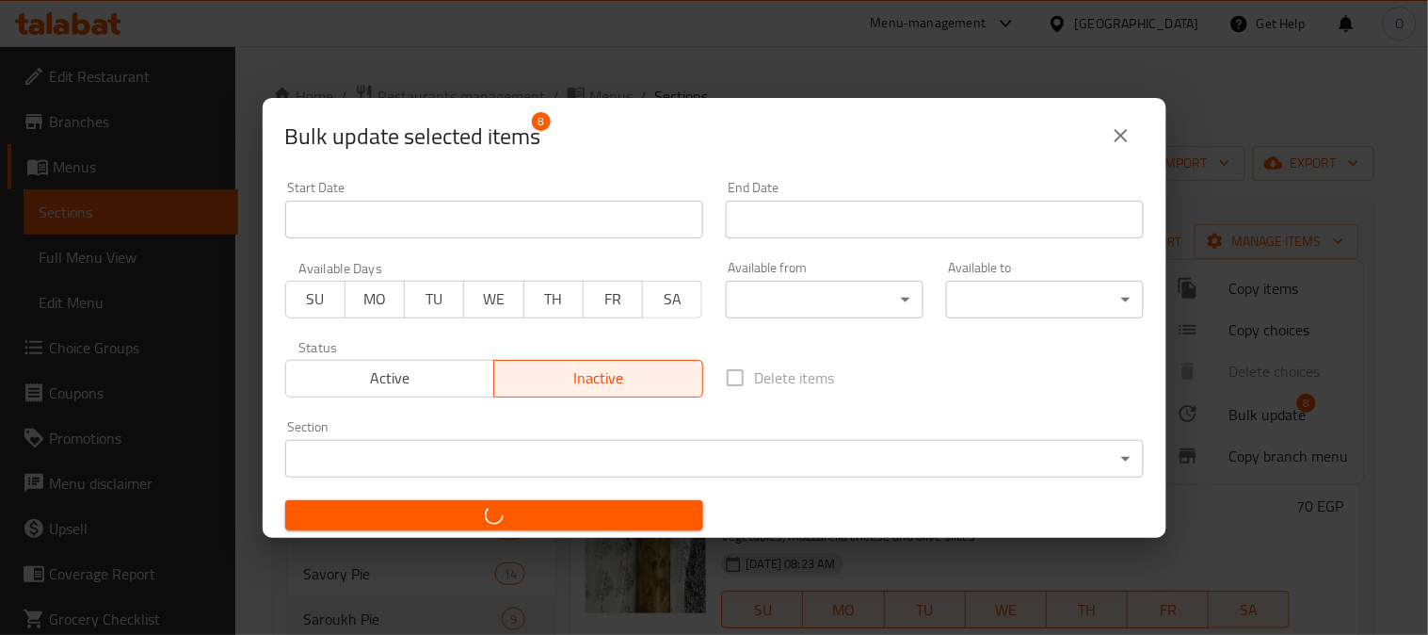
checkbox input "false"
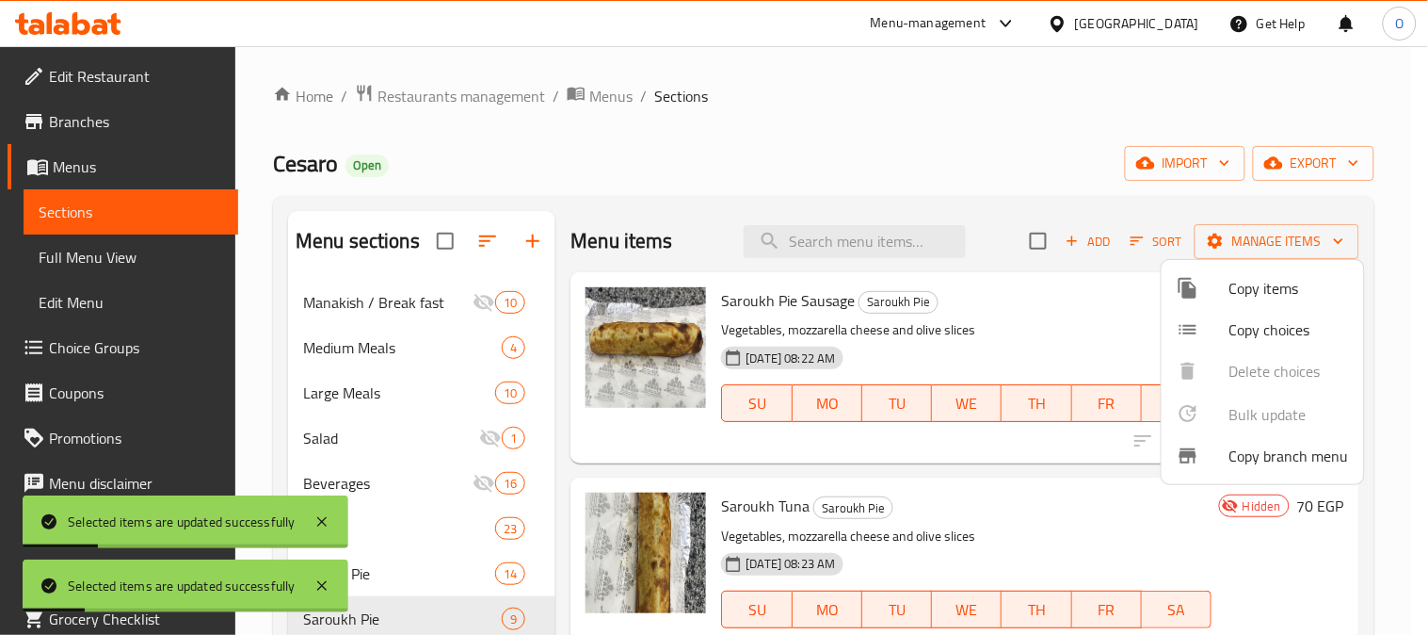
click at [642, 156] on div at bounding box center [714, 317] width 1428 height 635
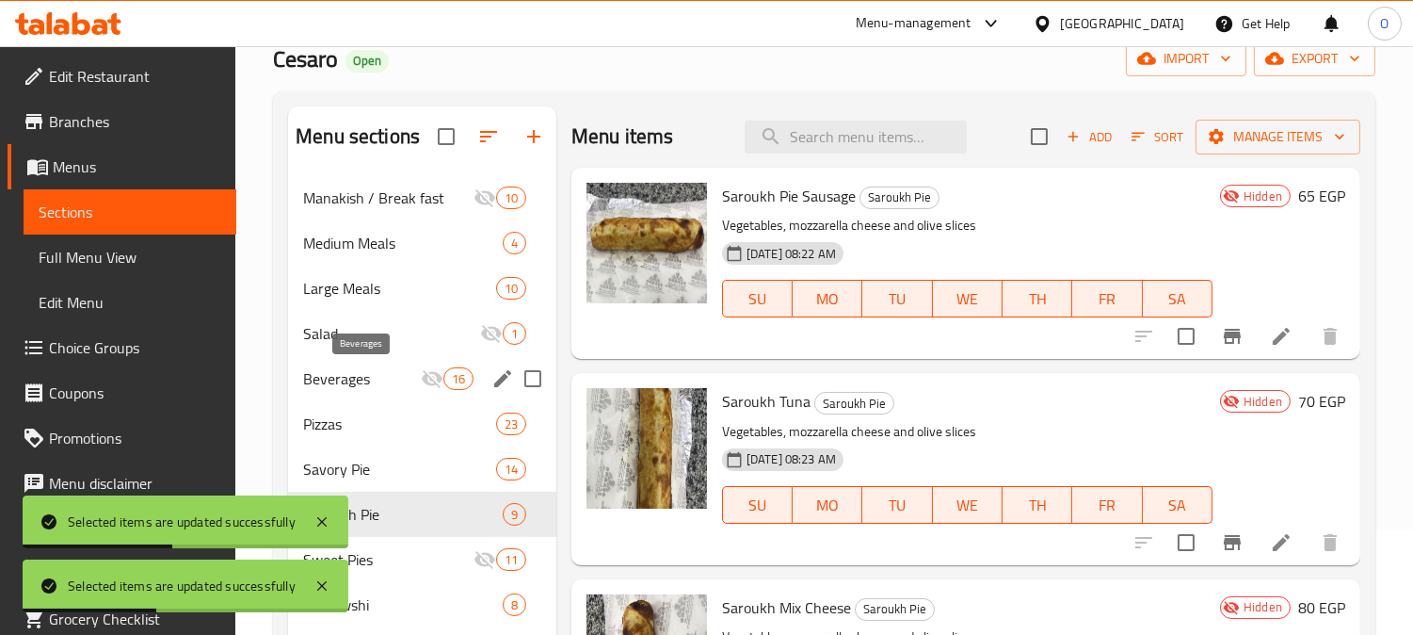
scroll to position [209, 0]
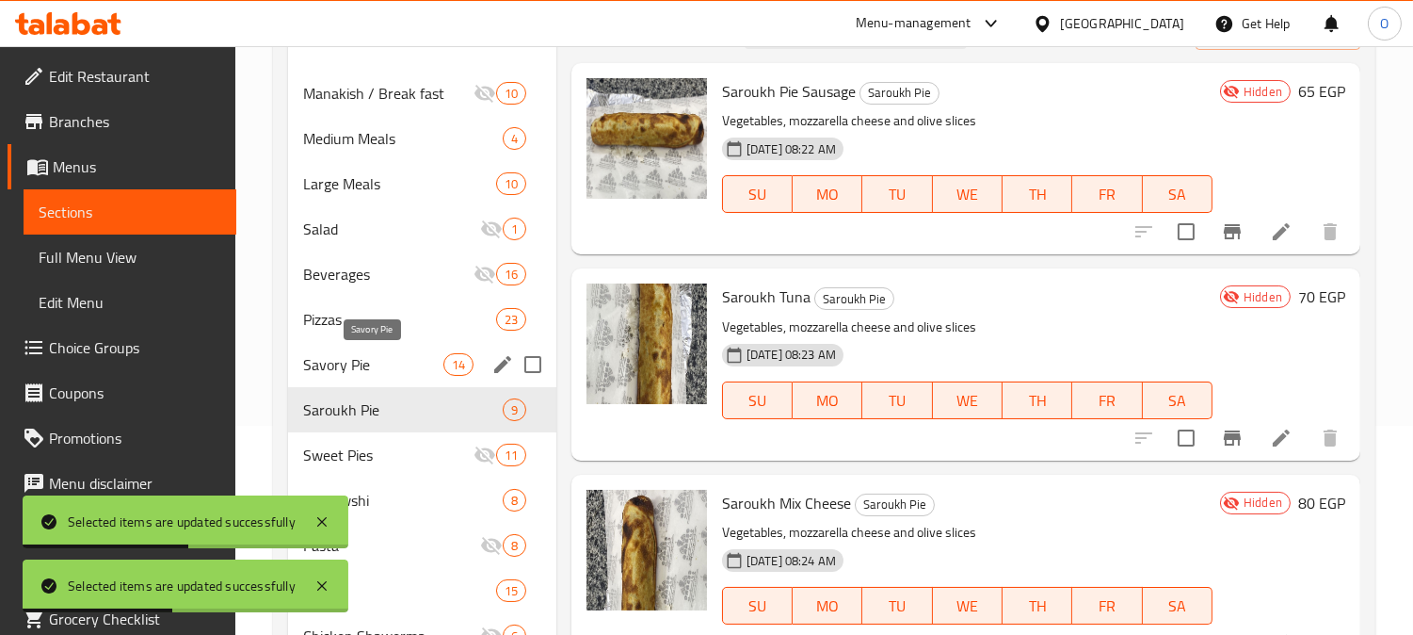
click at [392, 355] on span "Savory Pie" at bounding box center [372, 364] width 139 height 23
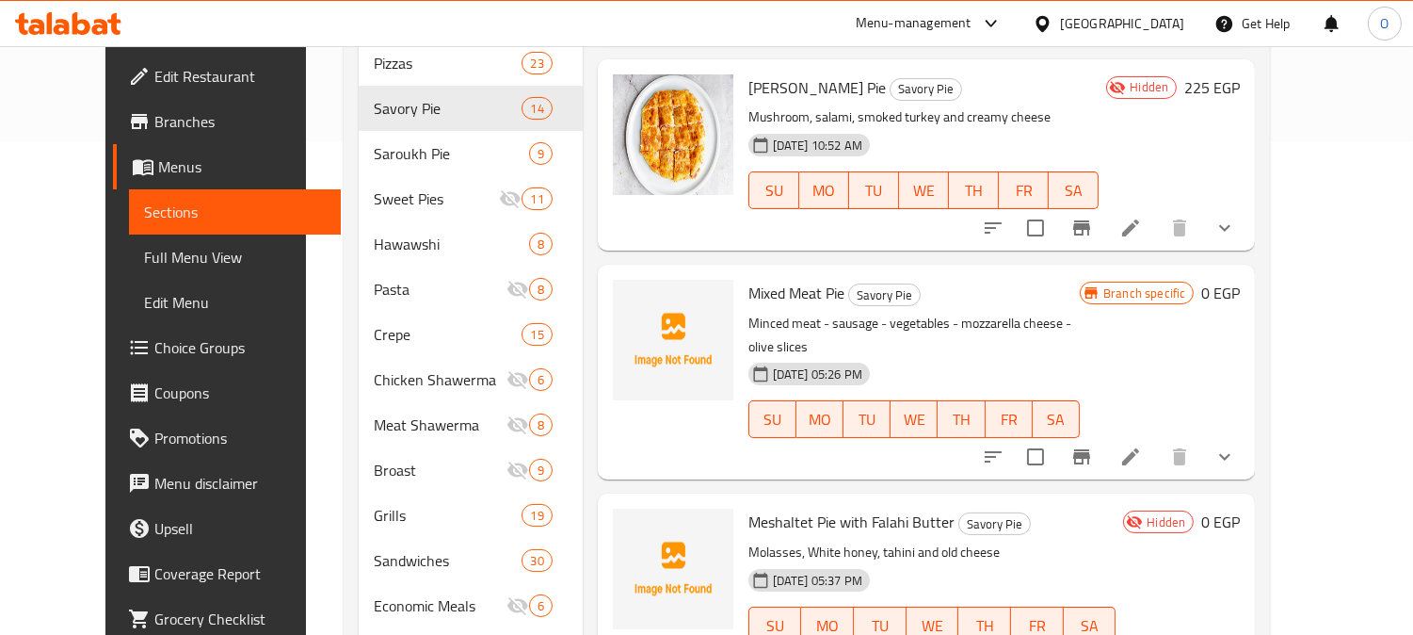
scroll to position [523, 0]
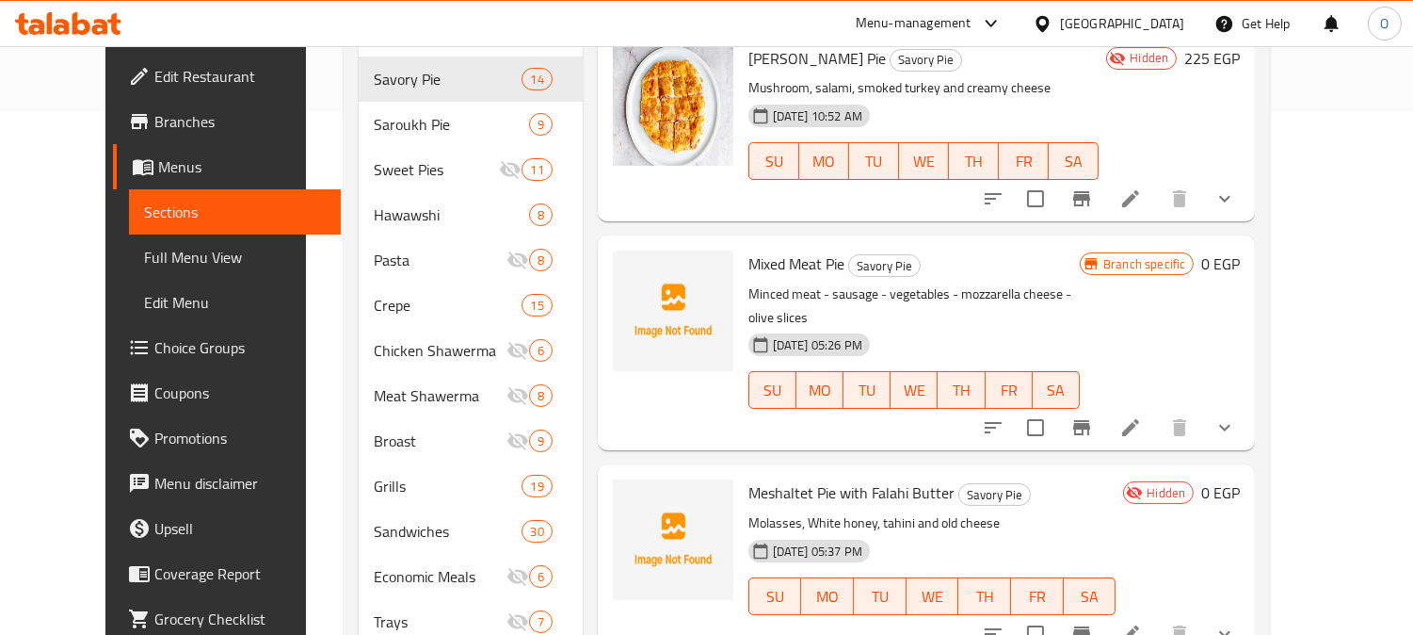
click at [1236, 416] on icon "show more" at bounding box center [1225, 427] width 23 height 23
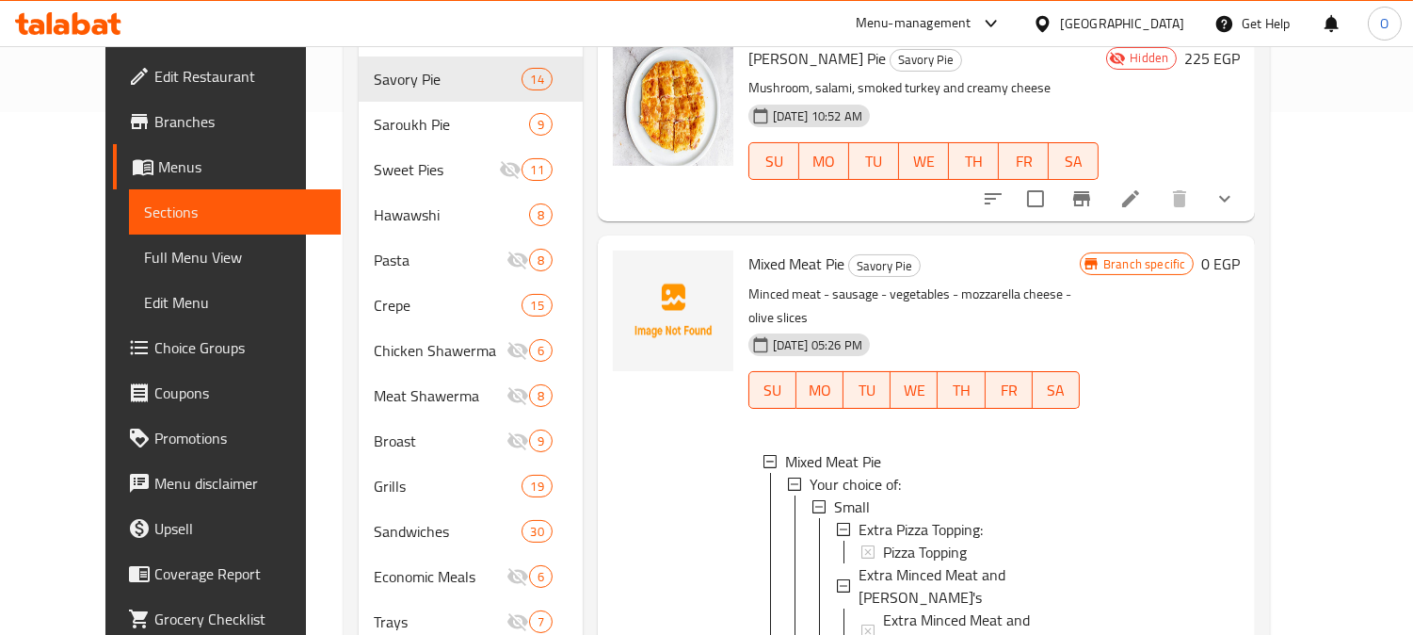
click at [1168, 10] on div "[GEOGRAPHIC_DATA]" at bounding box center [1109, 23] width 182 height 45
click at [1165, 22] on div "[GEOGRAPHIC_DATA]" at bounding box center [1122, 23] width 124 height 21
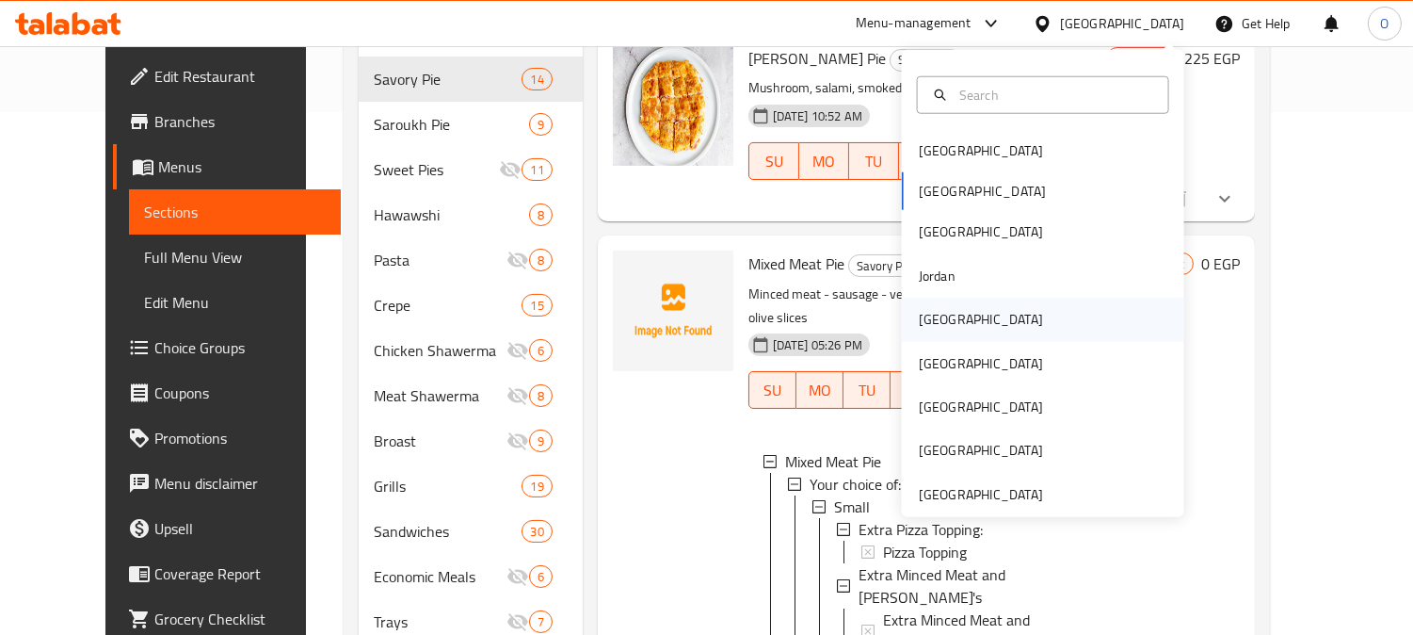
click at [955, 314] on div "[GEOGRAPHIC_DATA]" at bounding box center [981, 319] width 154 height 43
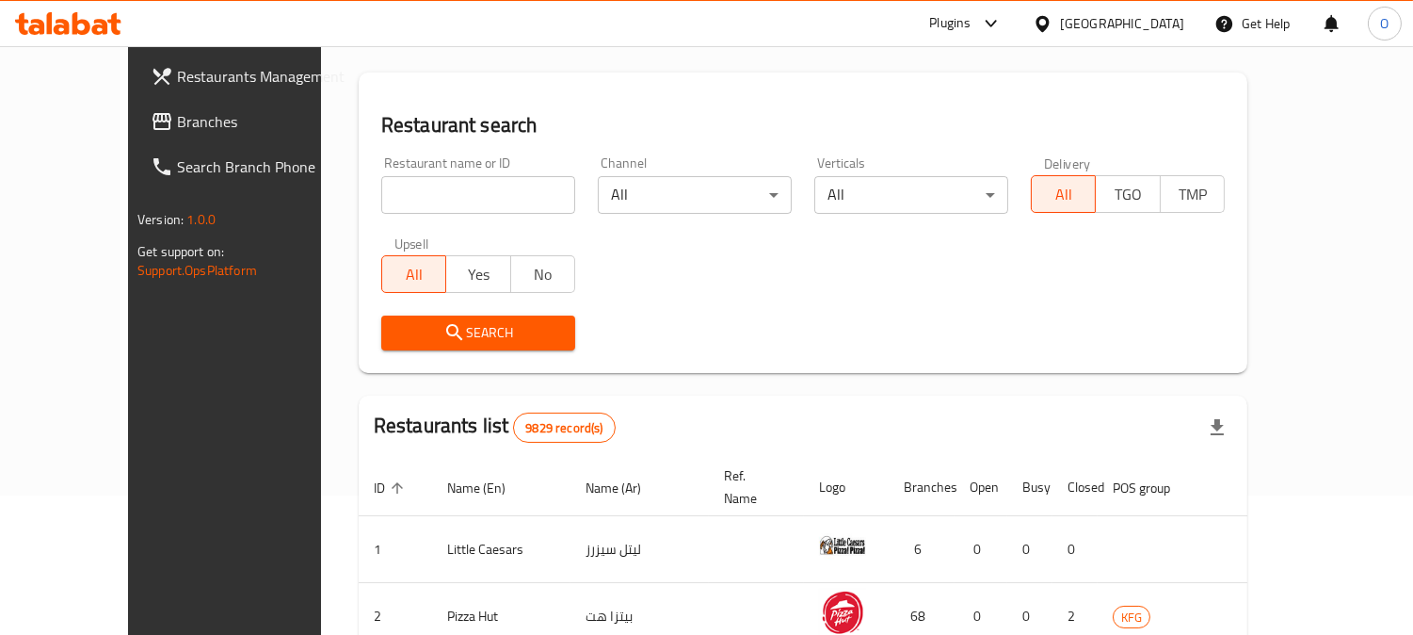
scroll to position [105, 0]
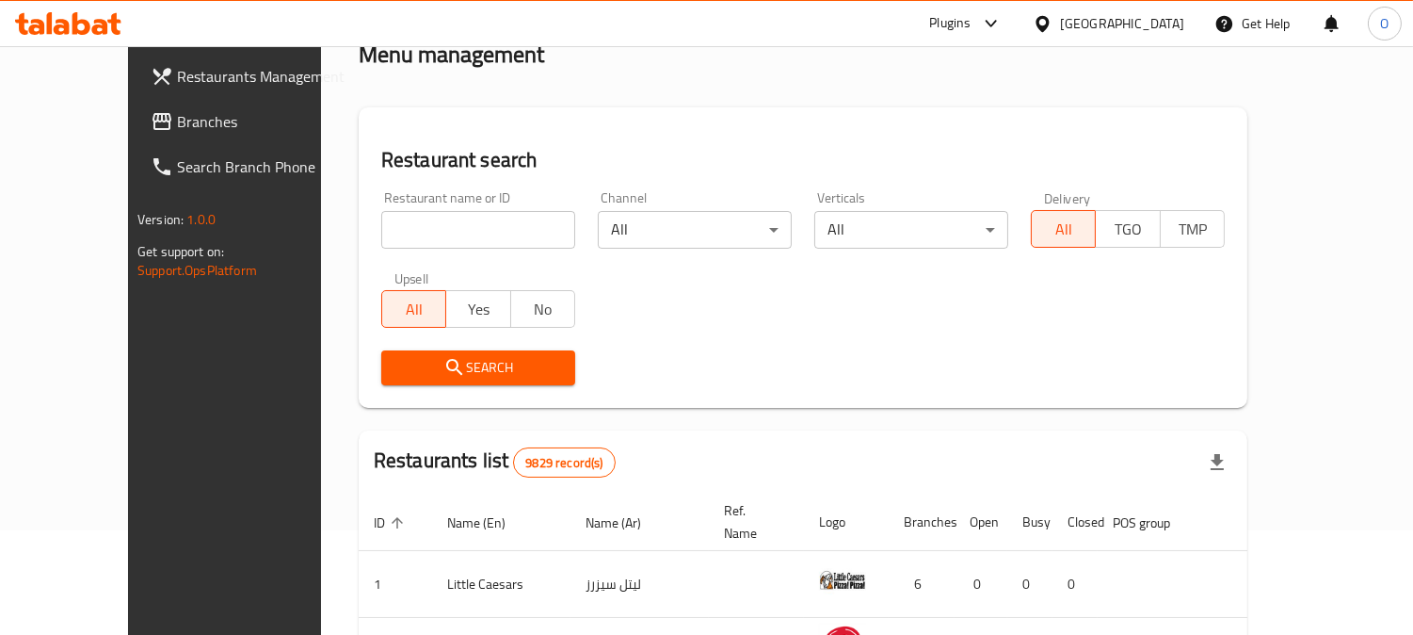
click at [411, 238] on input "search" at bounding box center [478, 230] width 194 height 38
paste input "752219"
type input "752219"
click at [177, 124] on span "Branches" at bounding box center [263, 121] width 172 height 23
